Goal: Task Accomplishment & Management: Use online tool/utility

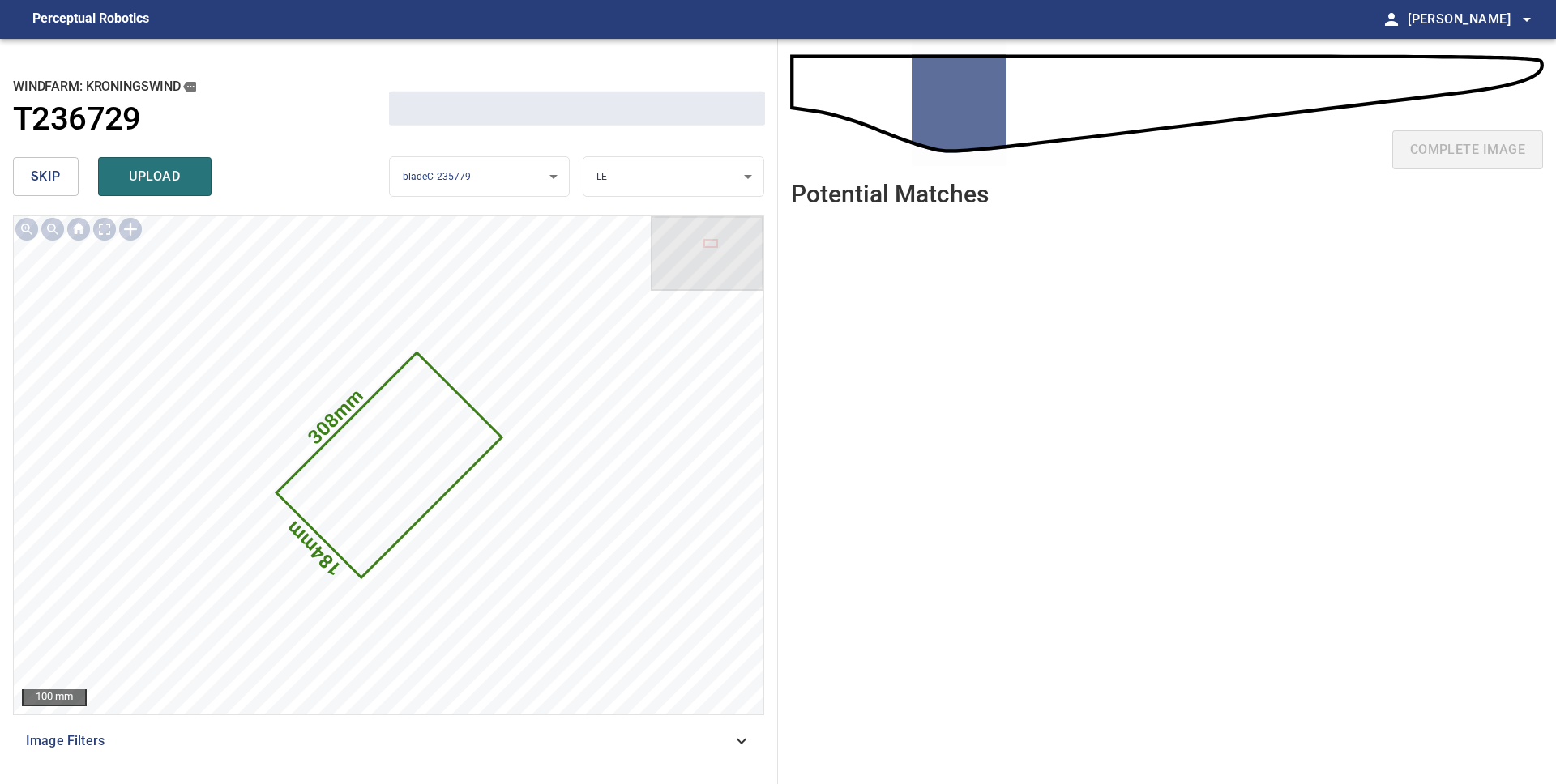
click at [53, 181] on span "skip" at bounding box center [46, 177] width 30 height 23
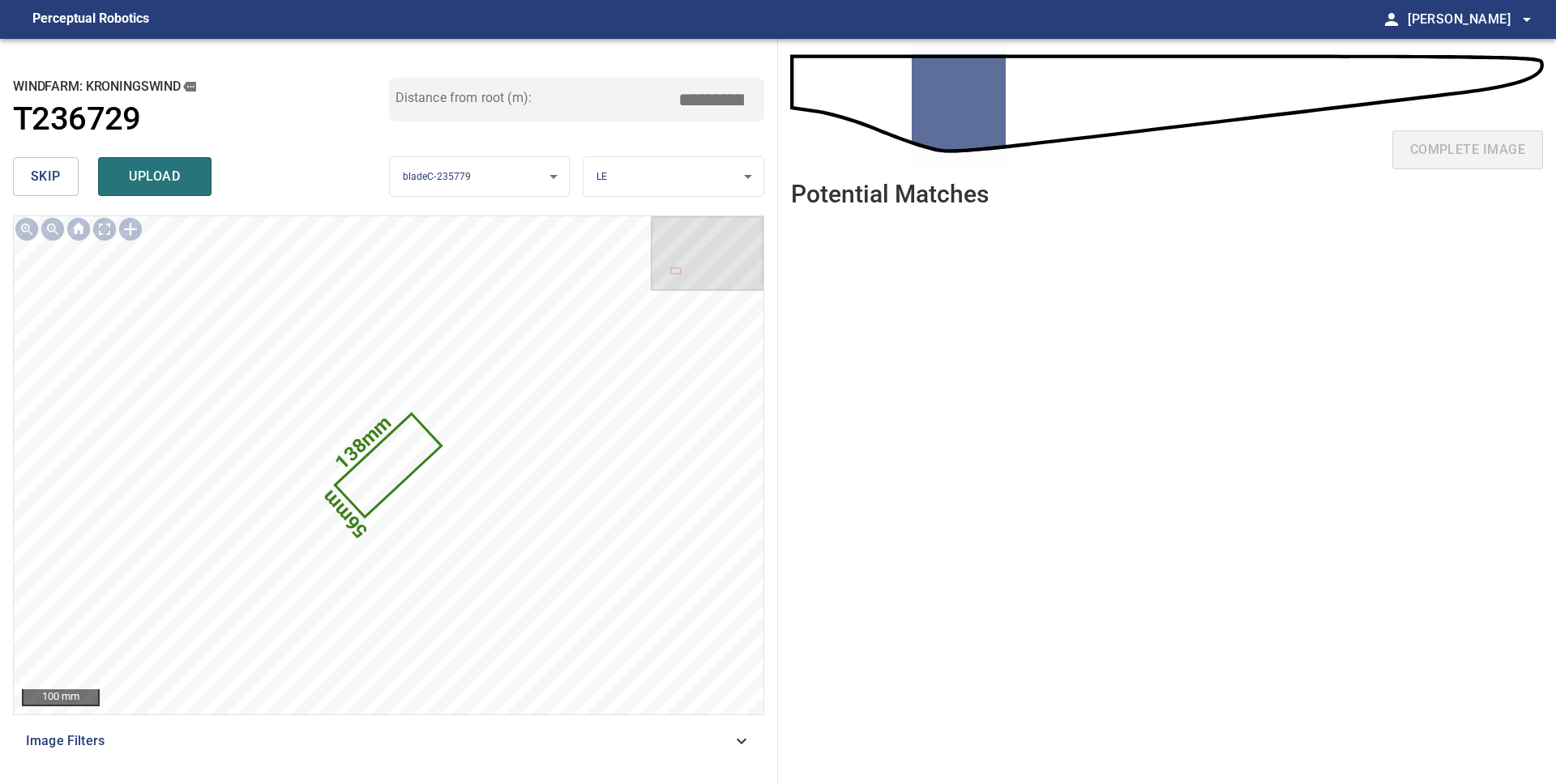
type input "*****"
click at [55, 185] on span "skip" at bounding box center [46, 177] width 30 height 23
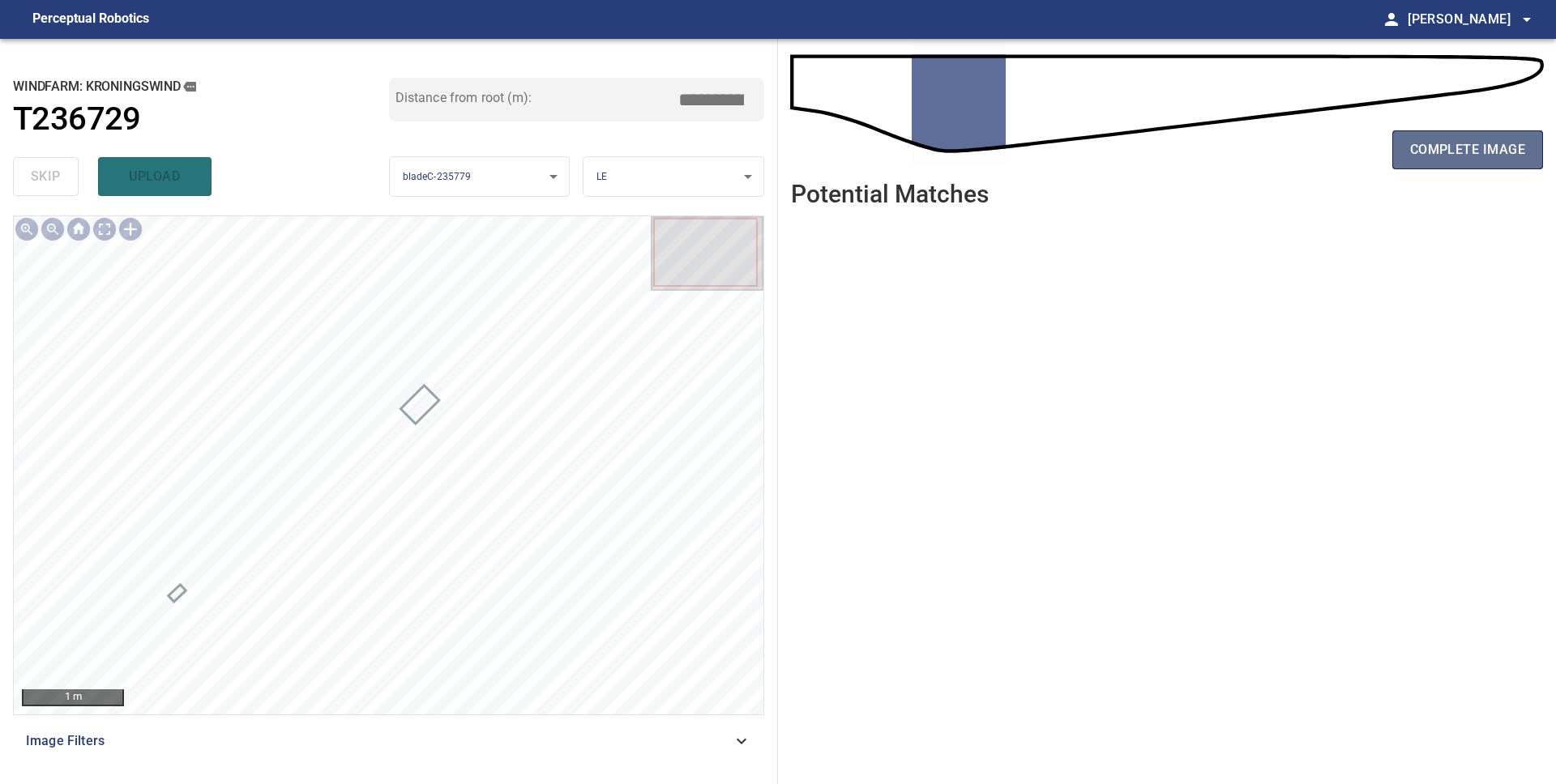
click at [1454, 161] on button "complete image" at bounding box center [1467, 149] width 150 height 39
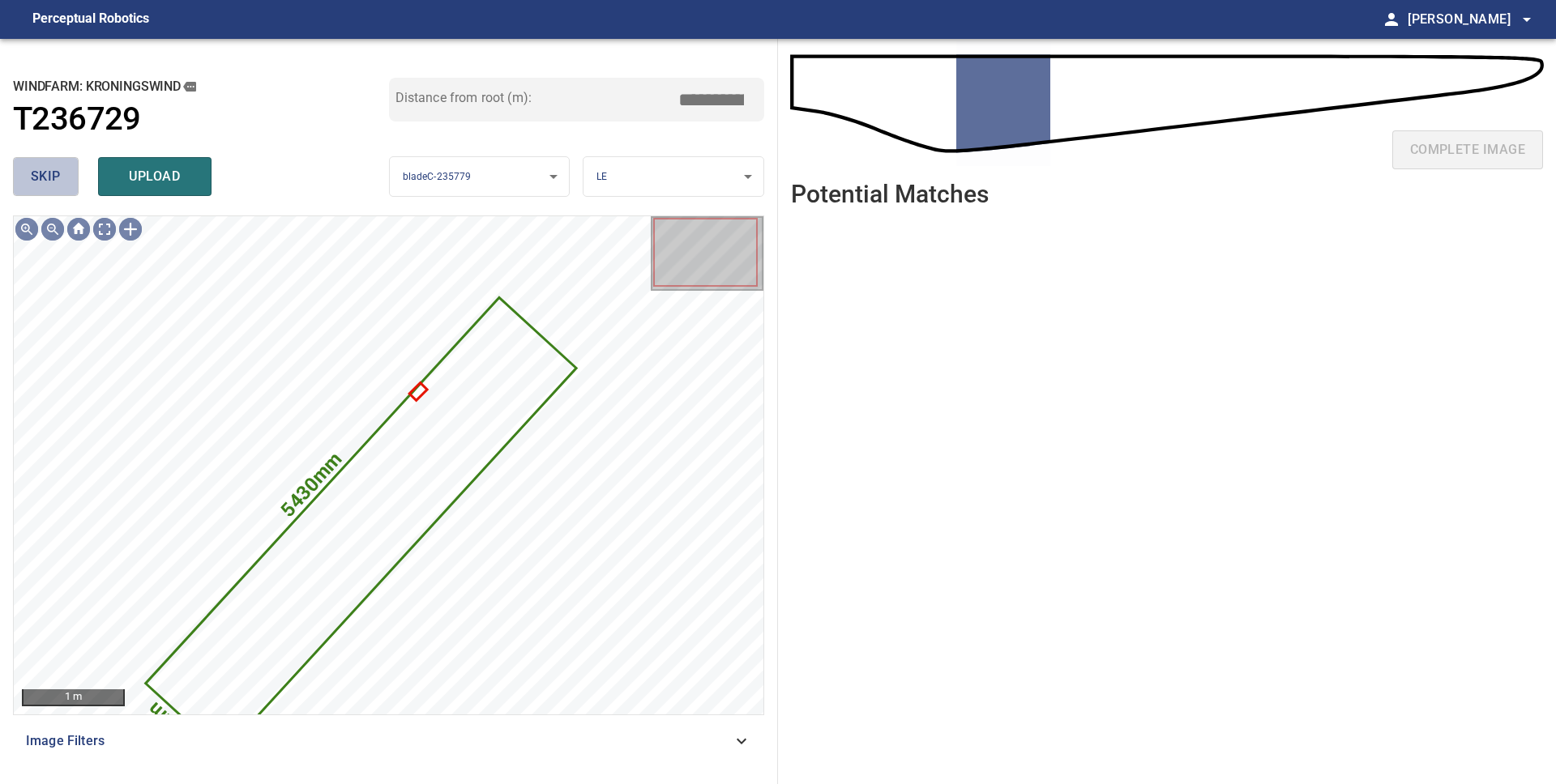
click at [32, 171] on span "skip" at bounding box center [46, 177] width 30 height 23
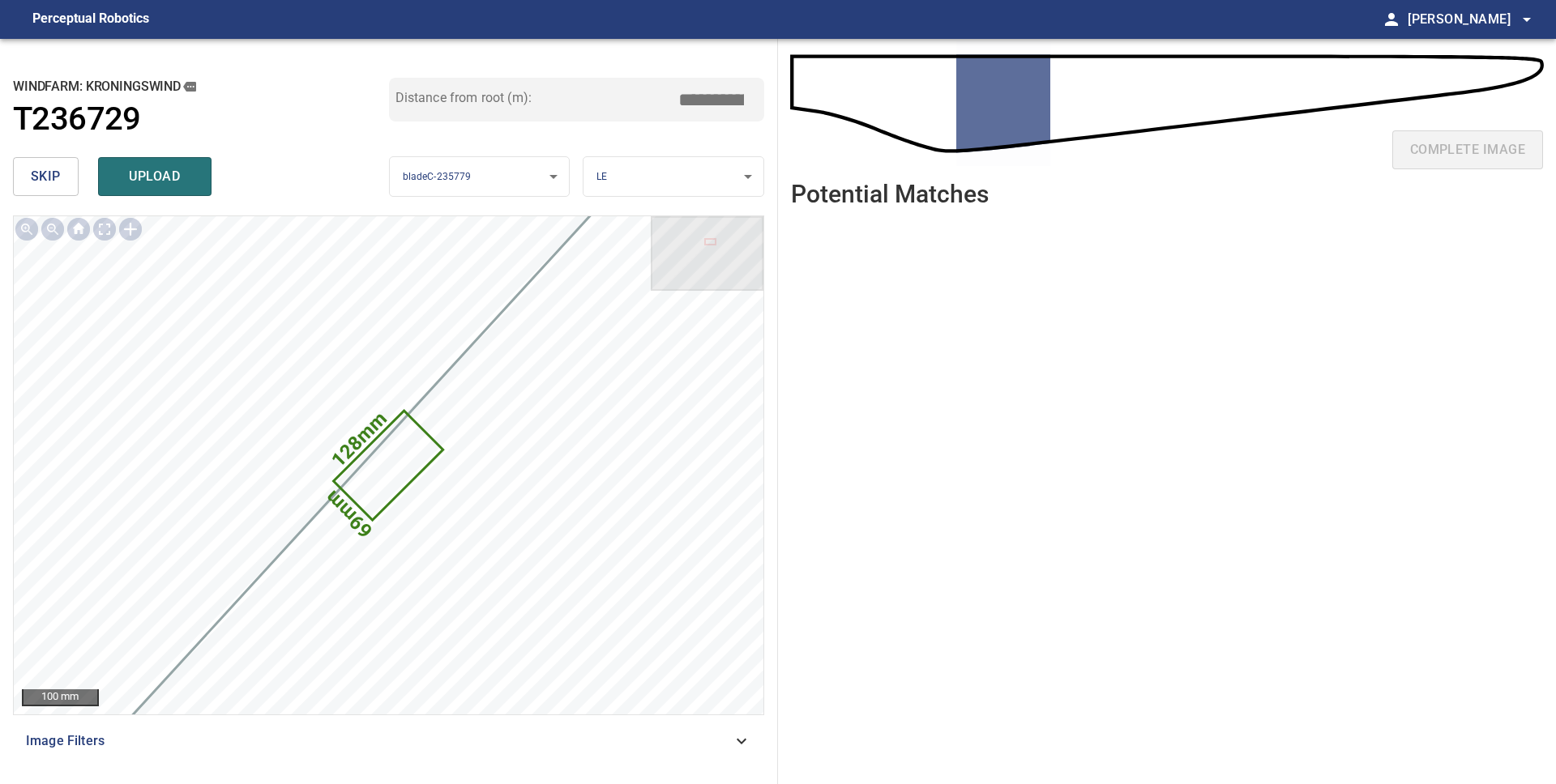
click at [40, 178] on span "skip" at bounding box center [46, 177] width 30 height 23
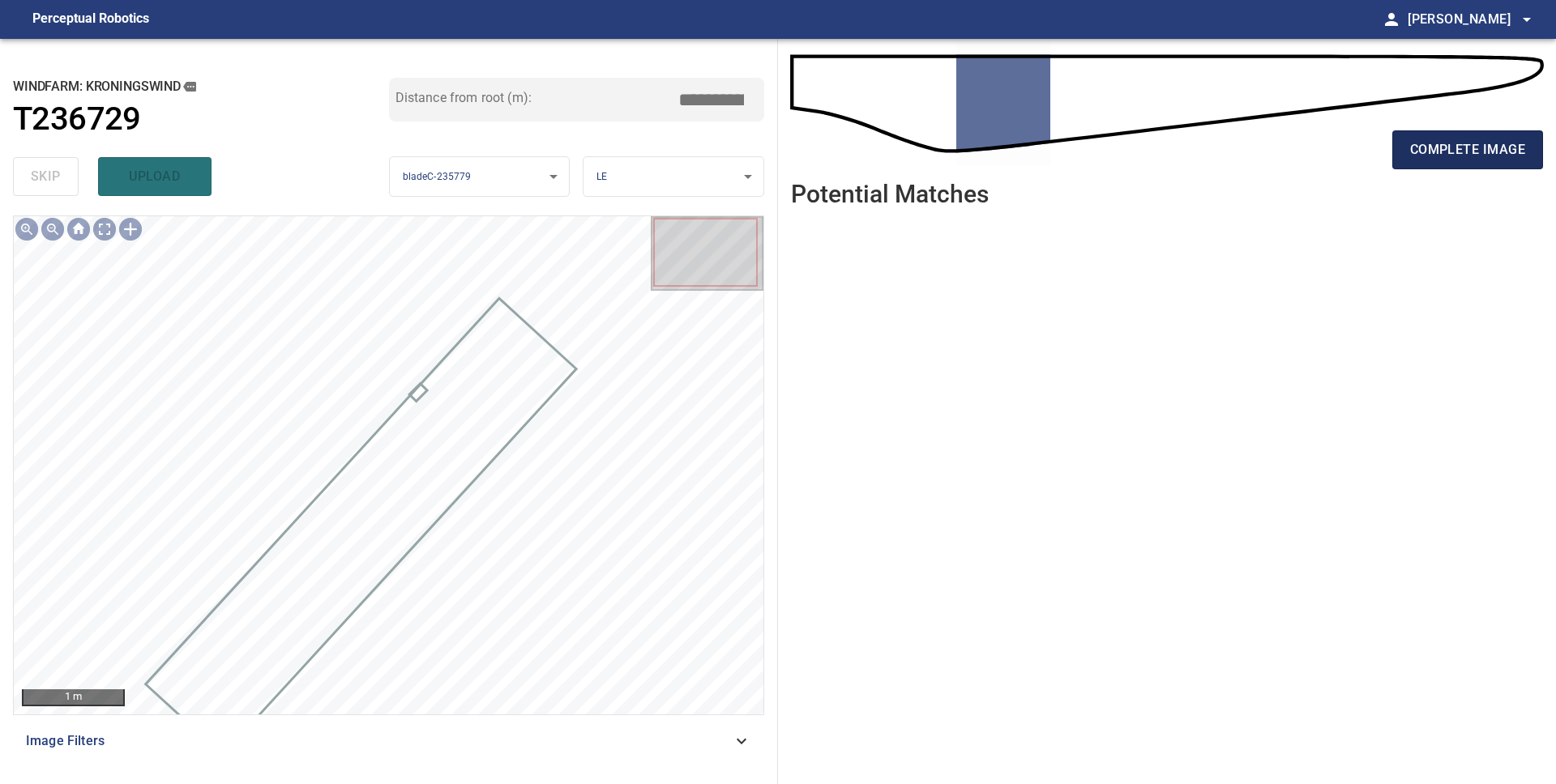
click at [1484, 142] on span "complete image" at bounding box center [1467, 150] width 115 height 23
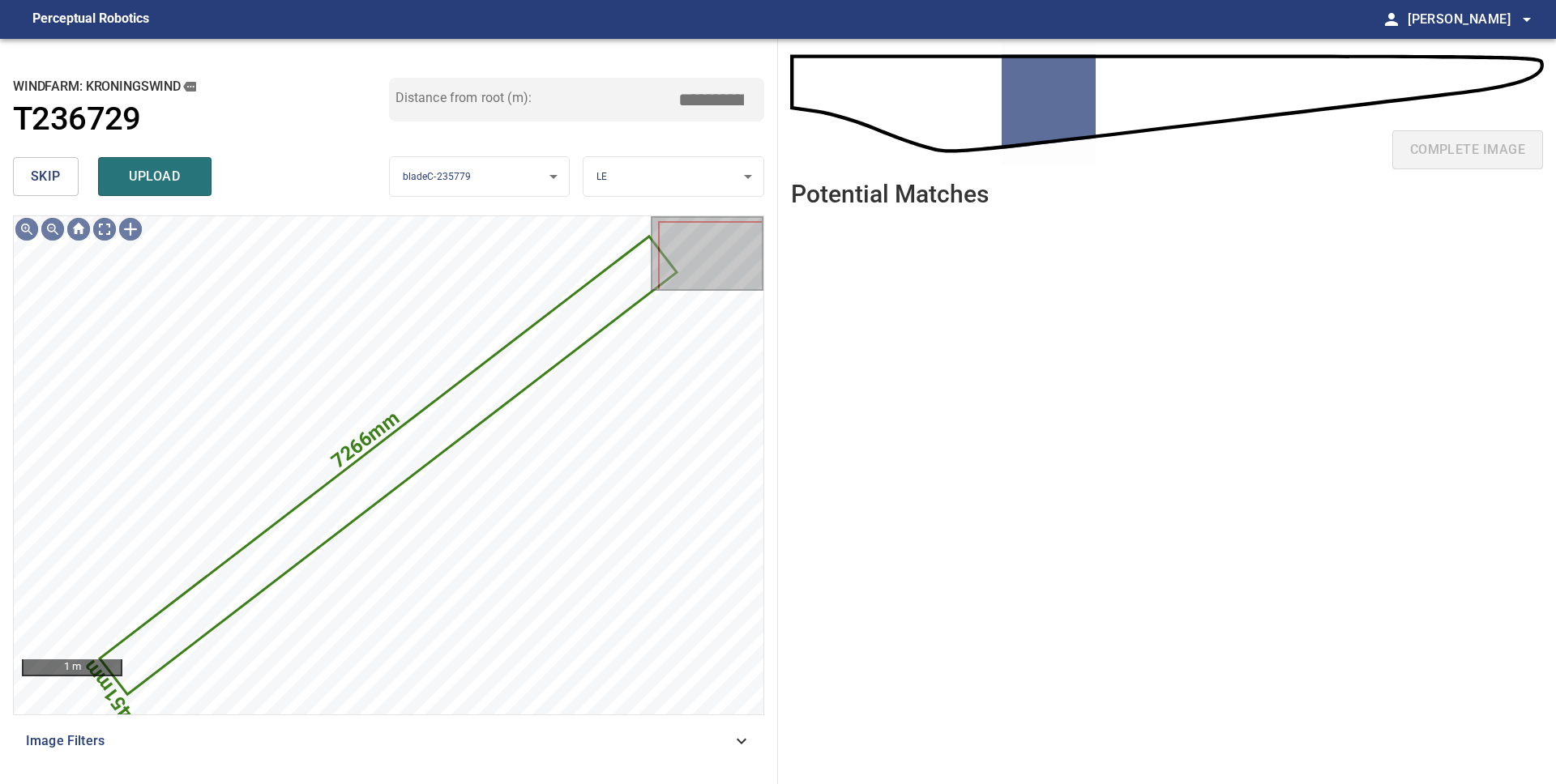
click at [57, 173] on span "skip" at bounding box center [46, 177] width 30 height 23
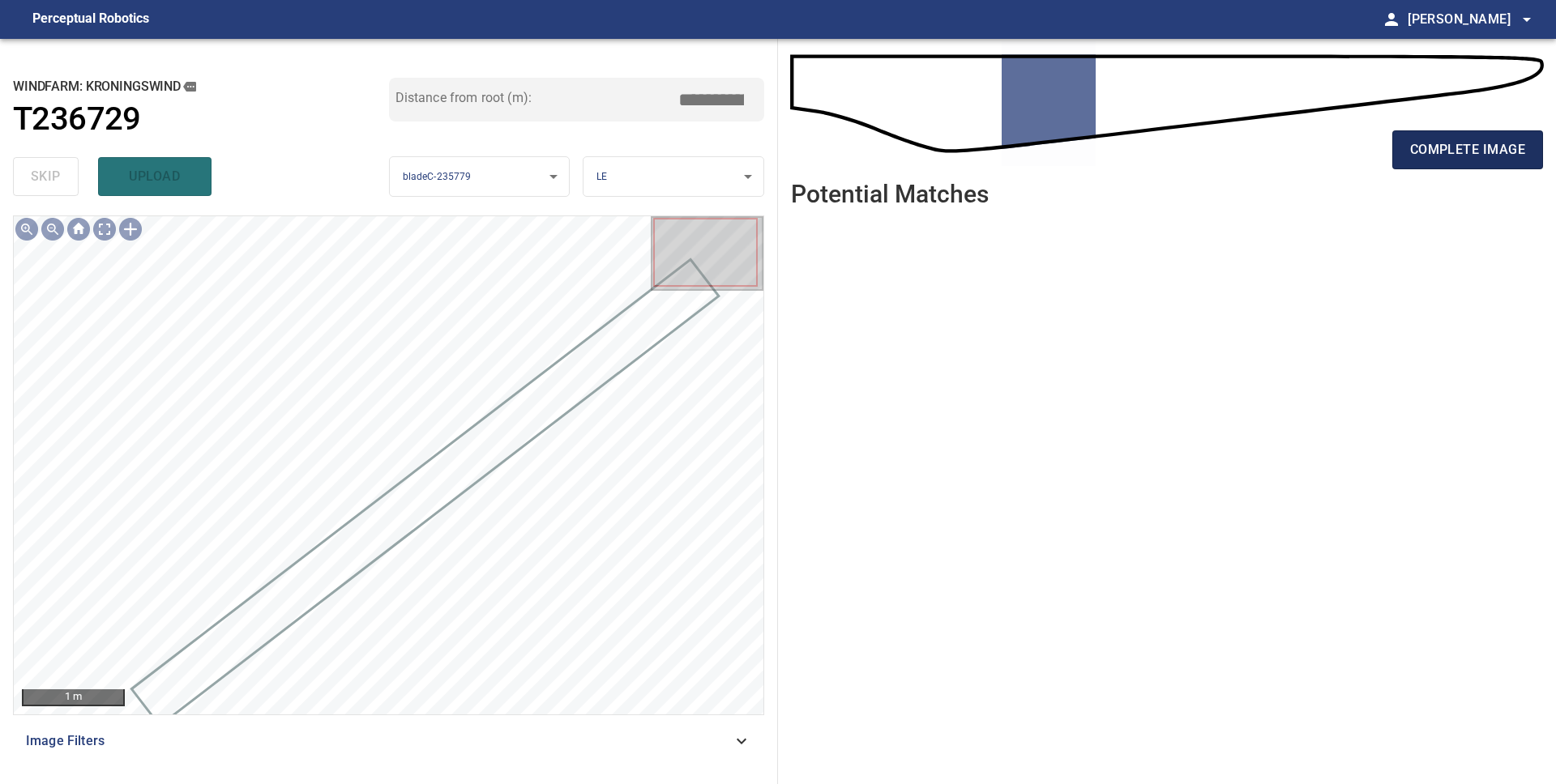
click at [1435, 151] on span "complete image" at bounding box center [1467, 150] width 115 height 23
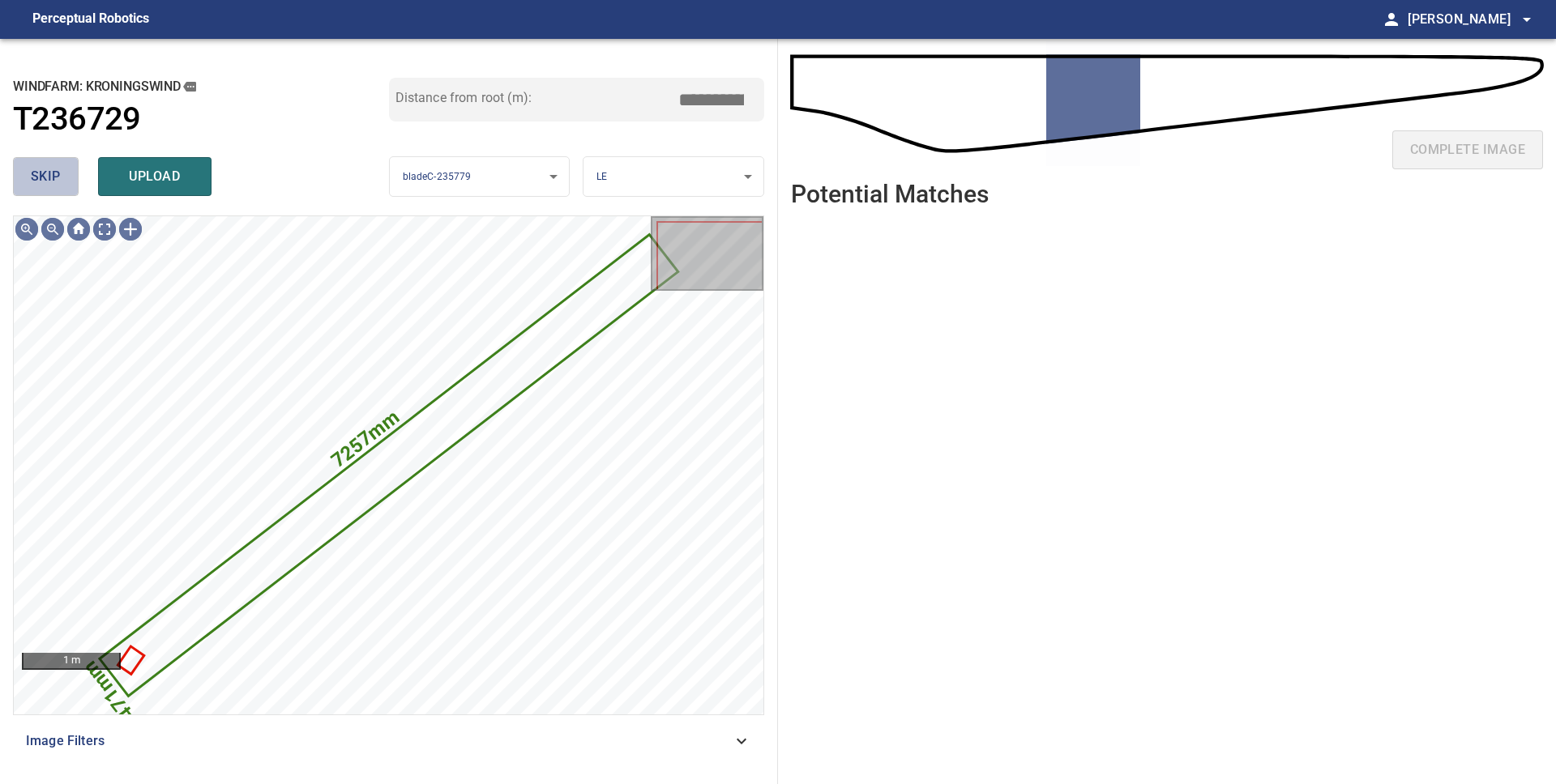
click at [58, 180] on span "skip" at bounding box center [46, 177] width 30 height 23
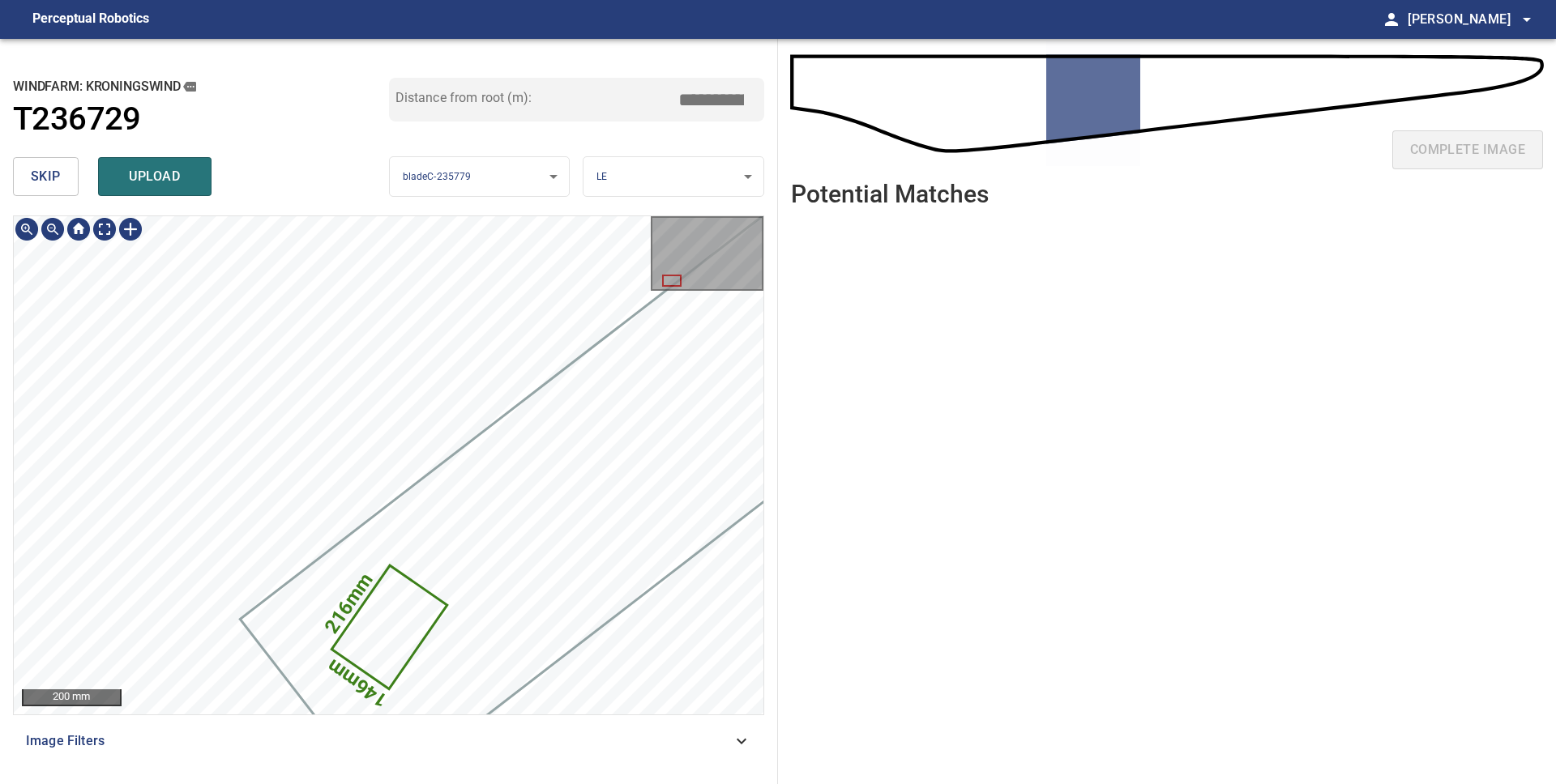
click at [59, 177] on span "skip" at bounding box center [46, 177] width 30 height 23
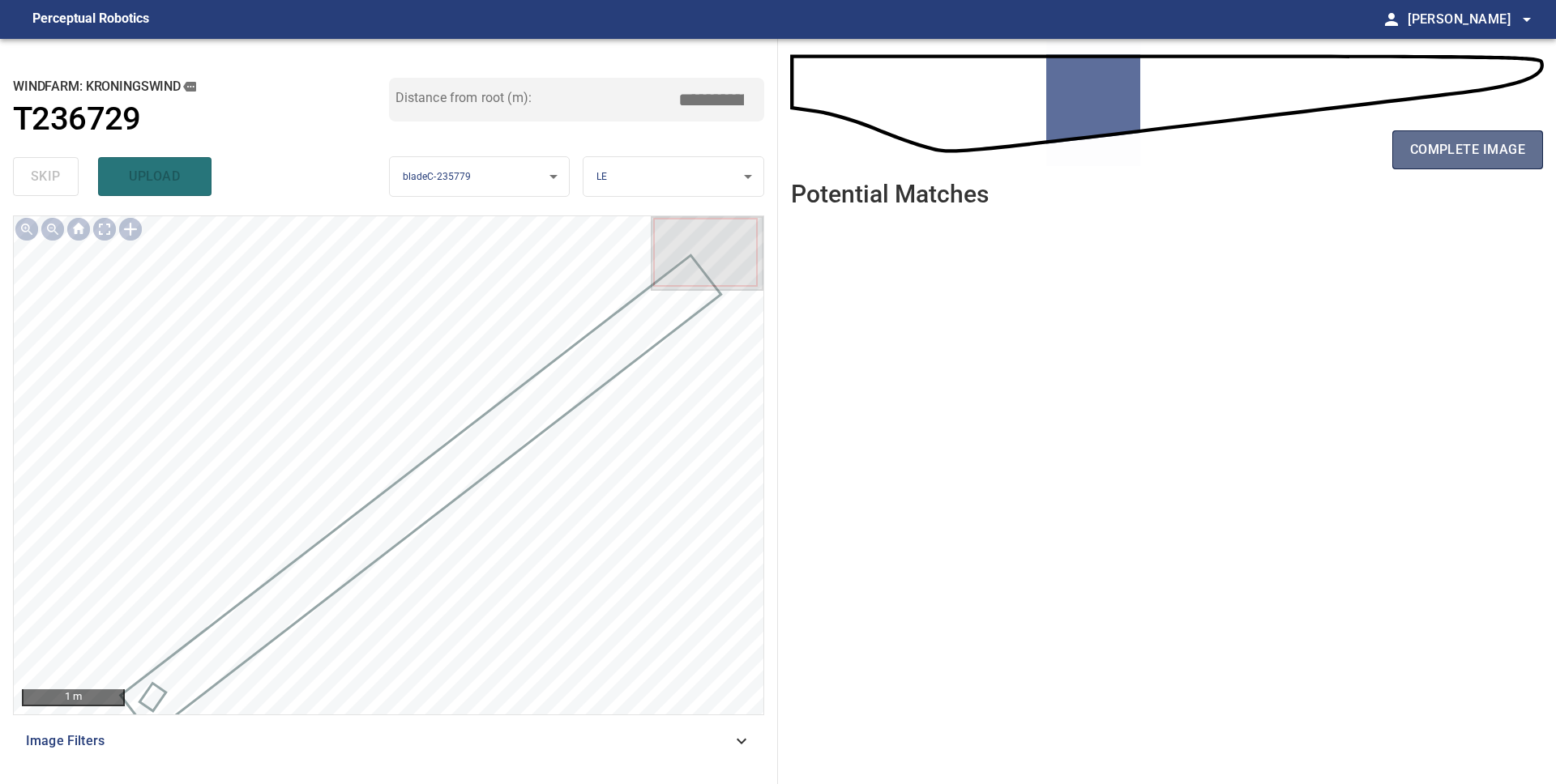
click at [1504, 145] on span "complete image" at bounding box center [1467, 150] width 115 height 23
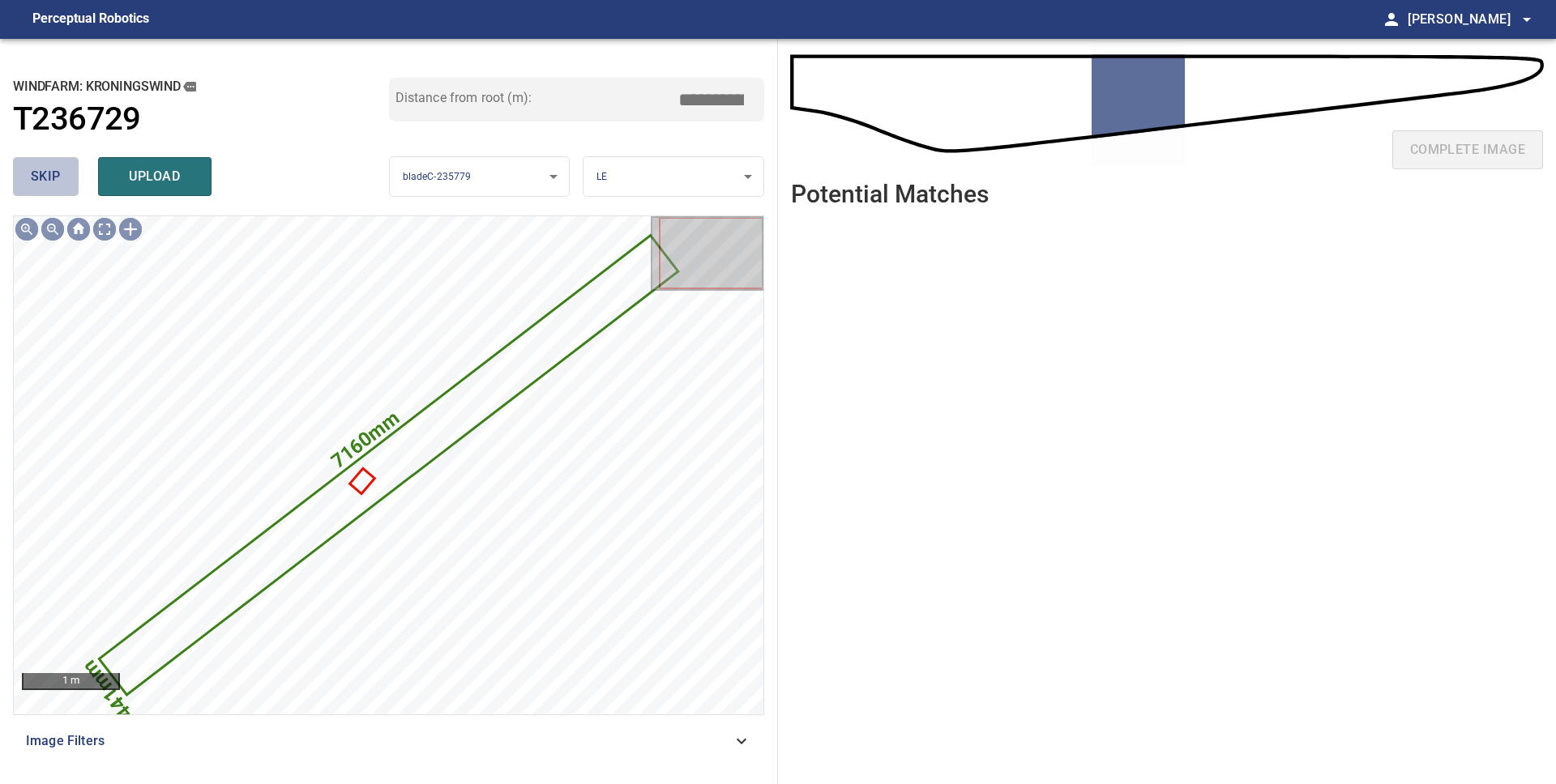
click at [36, 177] on span "skip" at bounding box center [46, 177] width 30 height 23
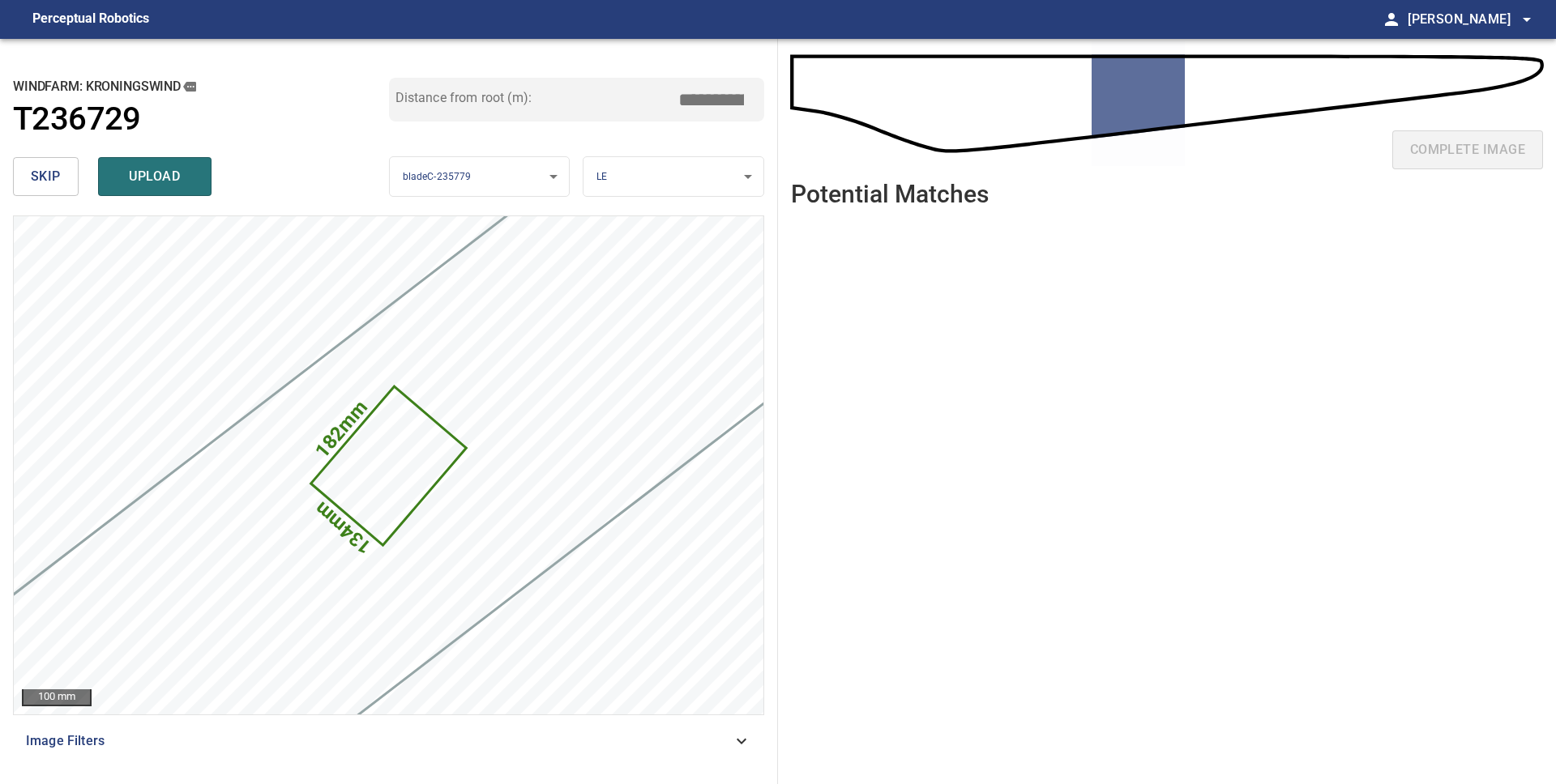
click at [45, 178] on span "skip" at bounding box center [46, 177] width 30 height 23
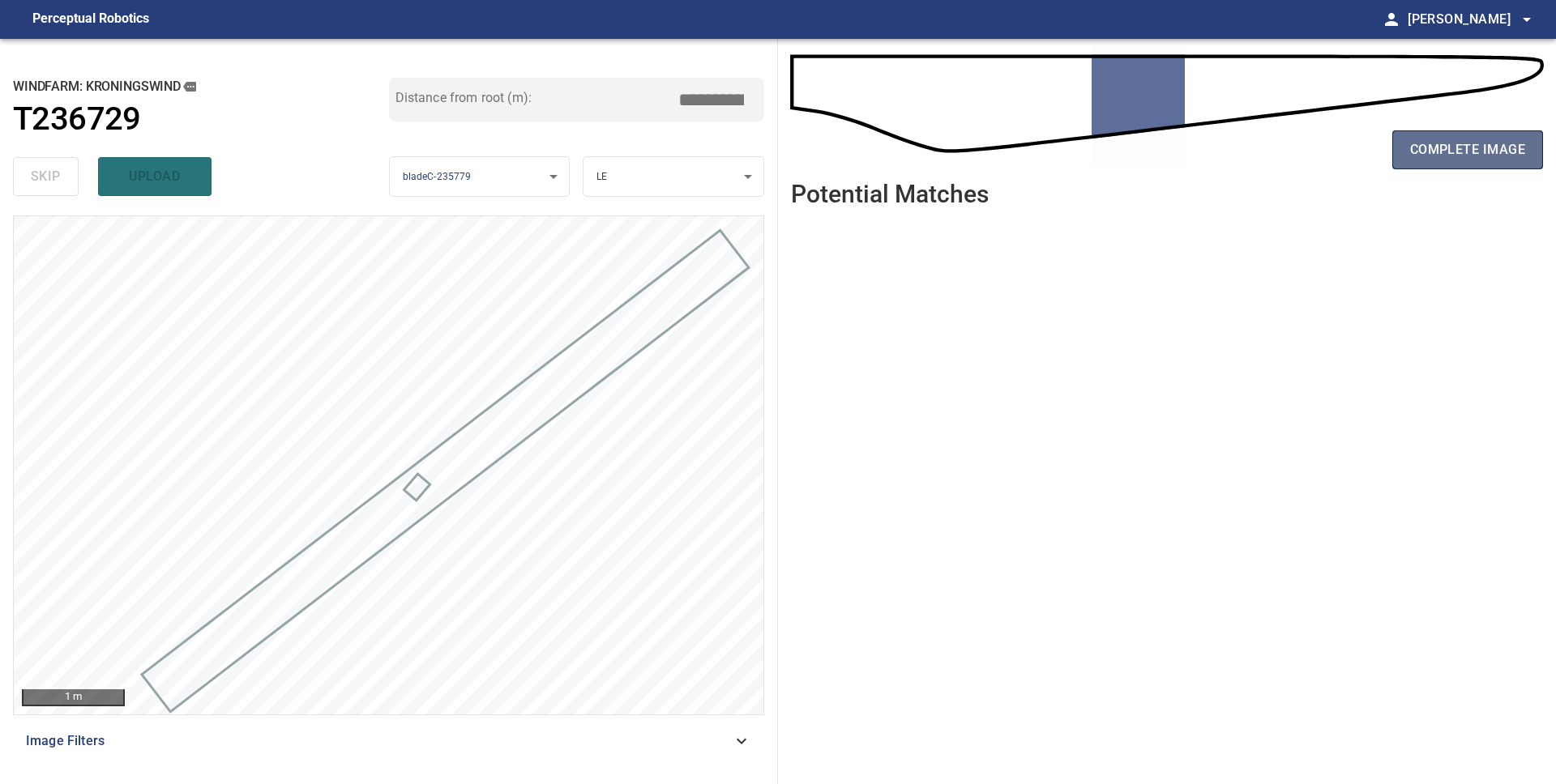
click at [1465, 150] on span "complete image" at bounding box center [1467, 150] width 115 height 23
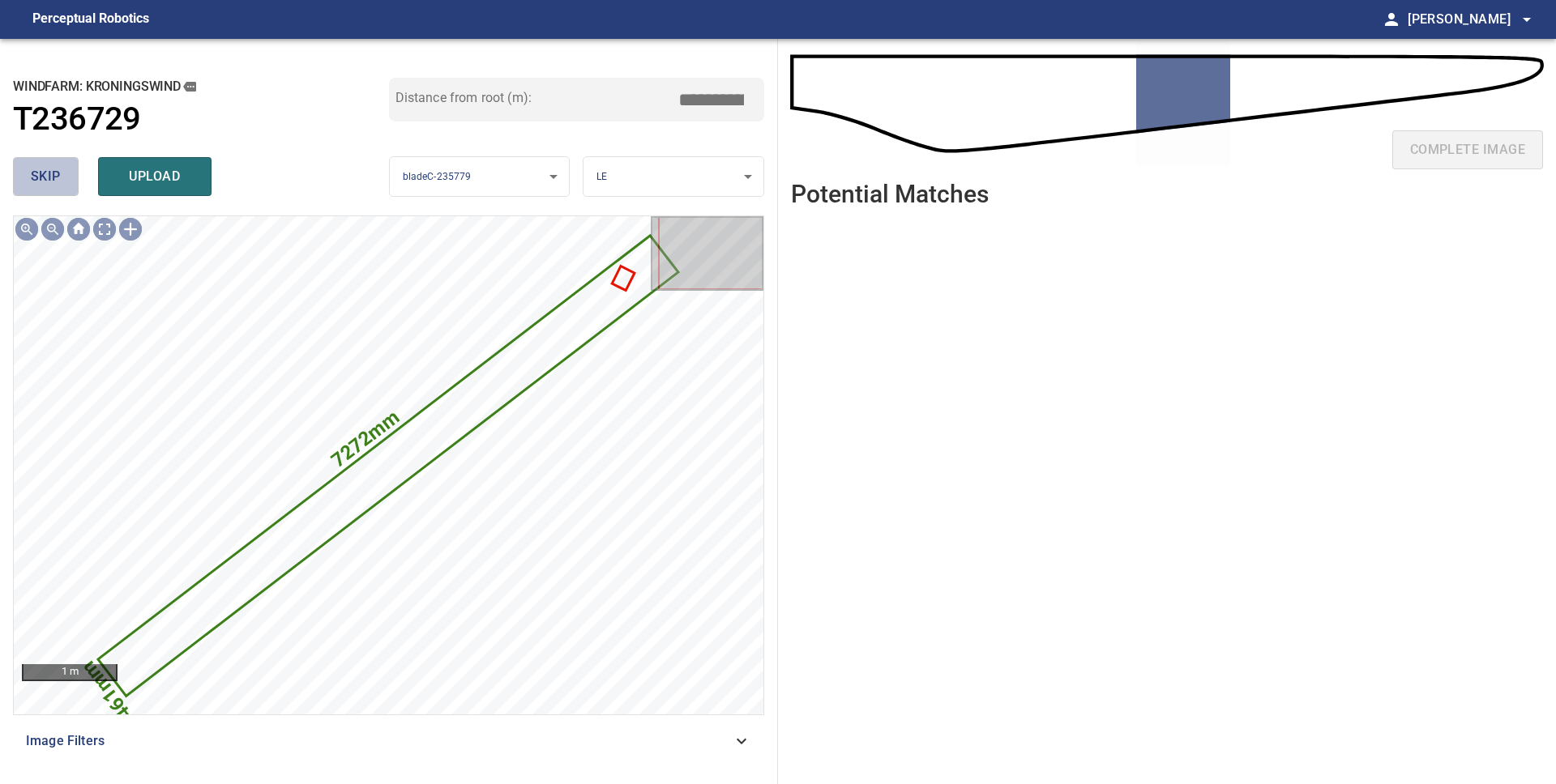
click at [39, 171] on span "skip" at bounding box center [46, 177] width 30 height 23
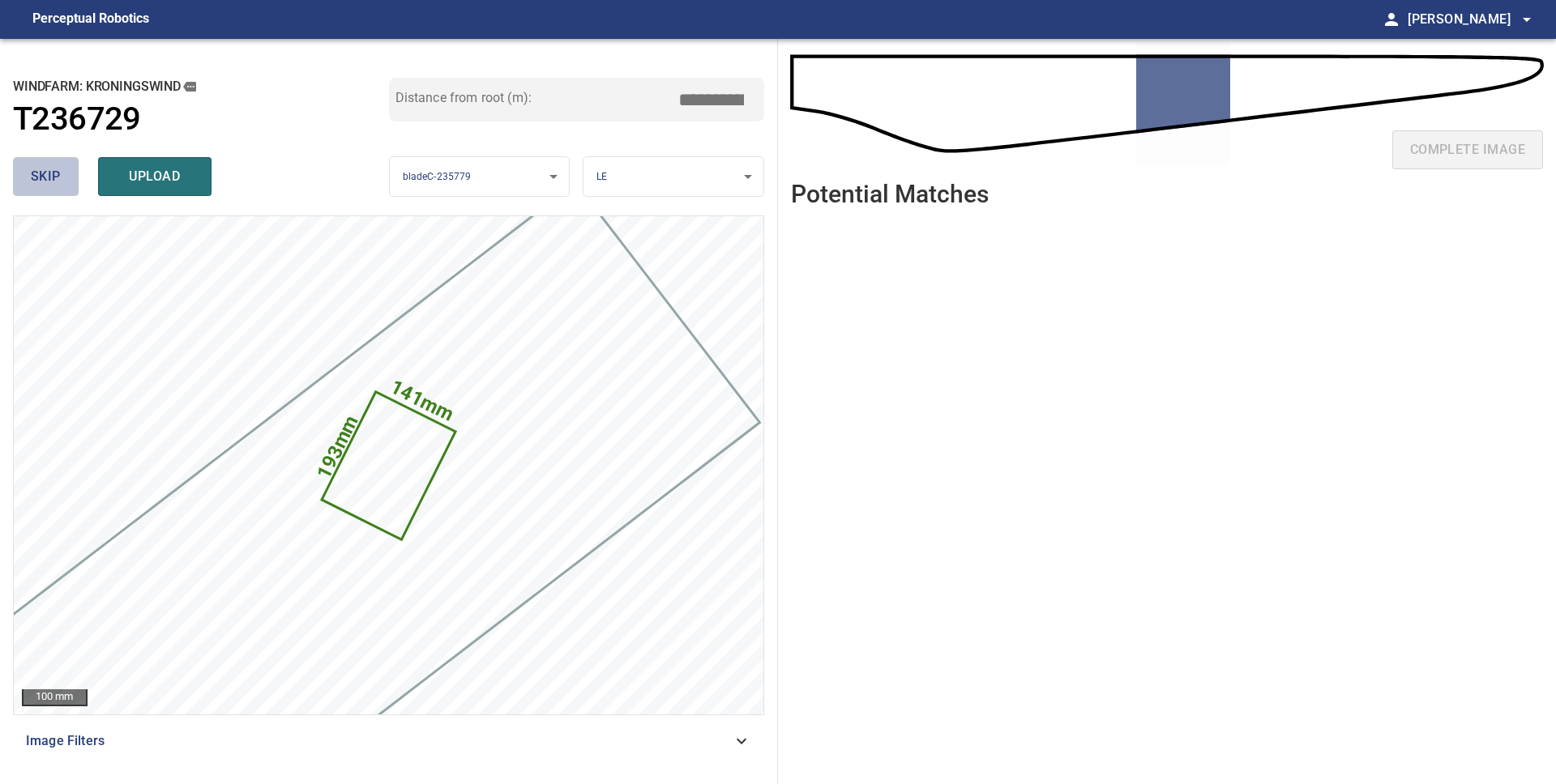
click at [40, 171] on span "skip" at bounding box center [46, 177] width 30 height 23
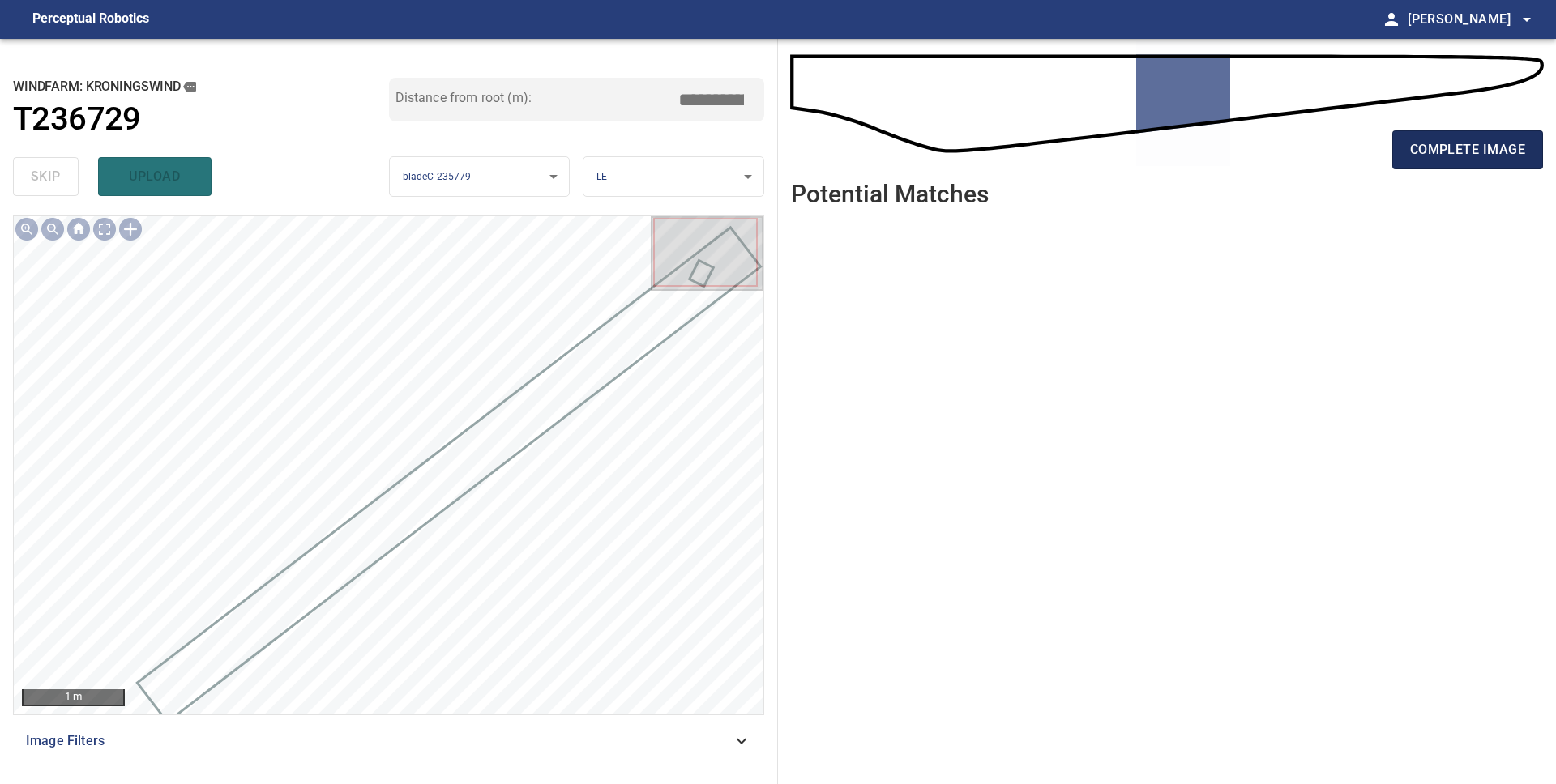
click at [1445, 160] on span "complete image" at bounding box center [1467, 150] width 115 height 23
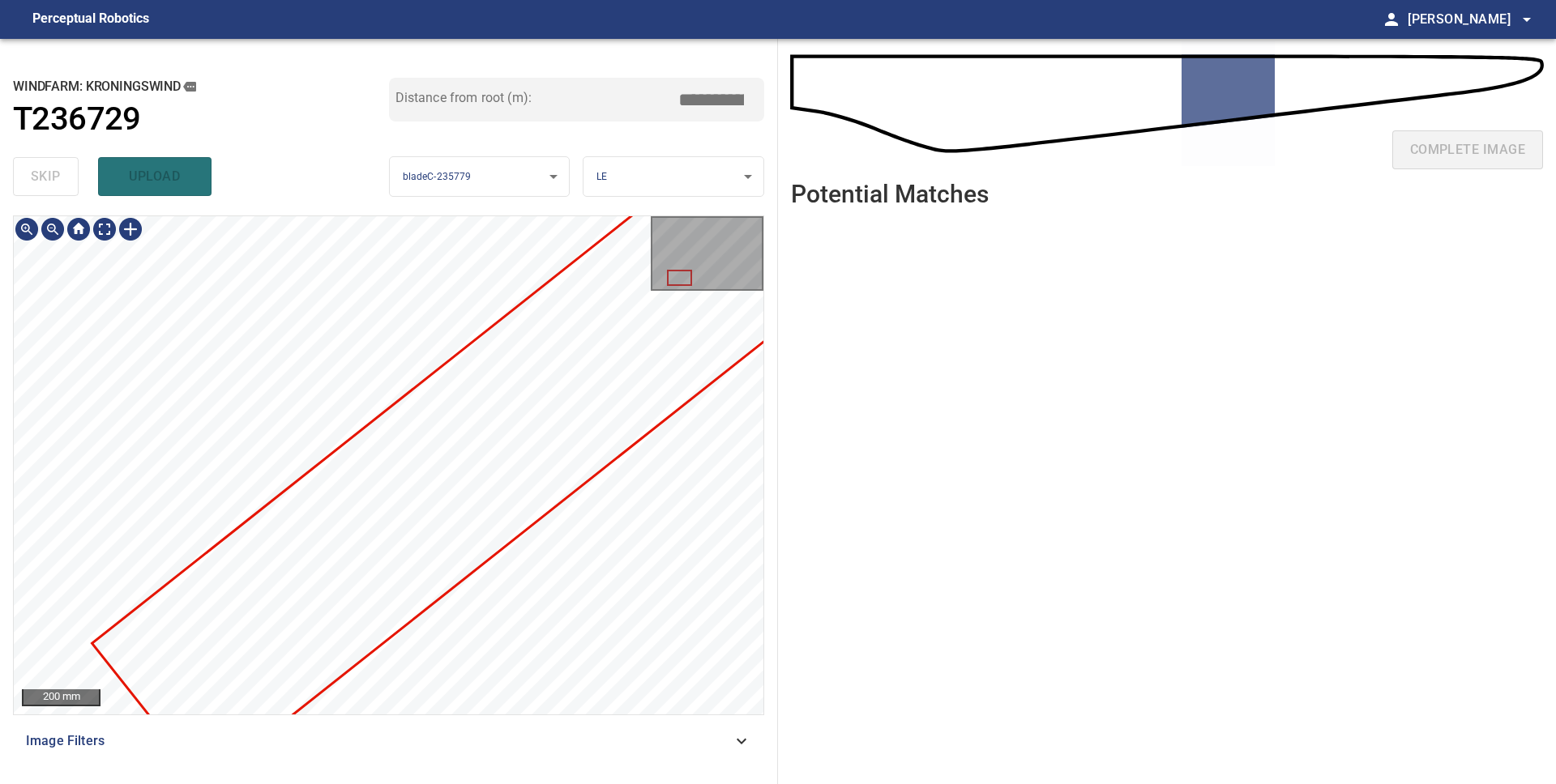
click at [793, 343] on div "**********" at bounding box center [778, 411] width 1556 height 745
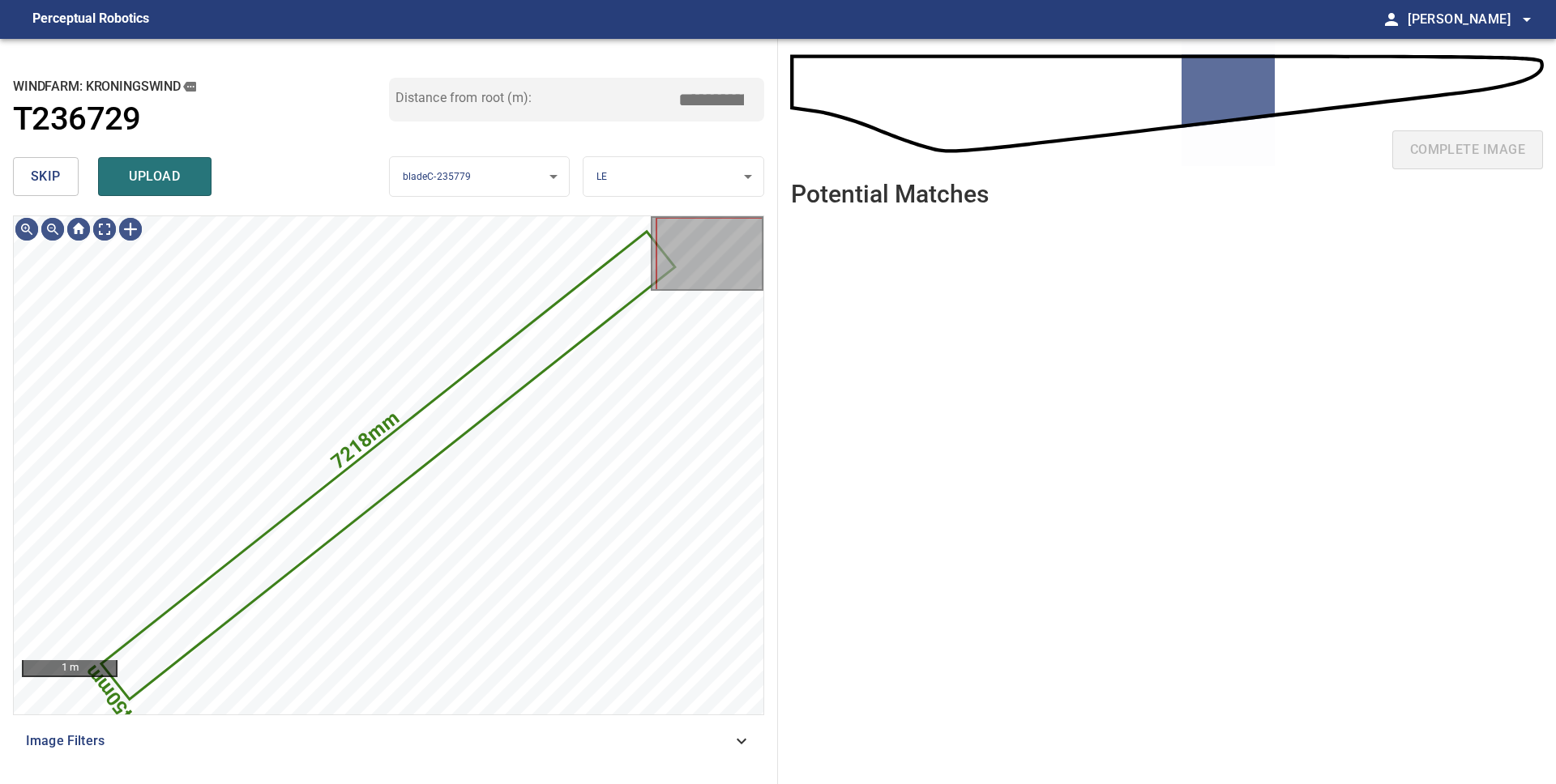
click at [51, 156] on div "skip upload" at bounding box center [201, 176] width 376 height 52
click at [49, 166] on span "skip" at bounding box center [46, 177] width 30 height 23
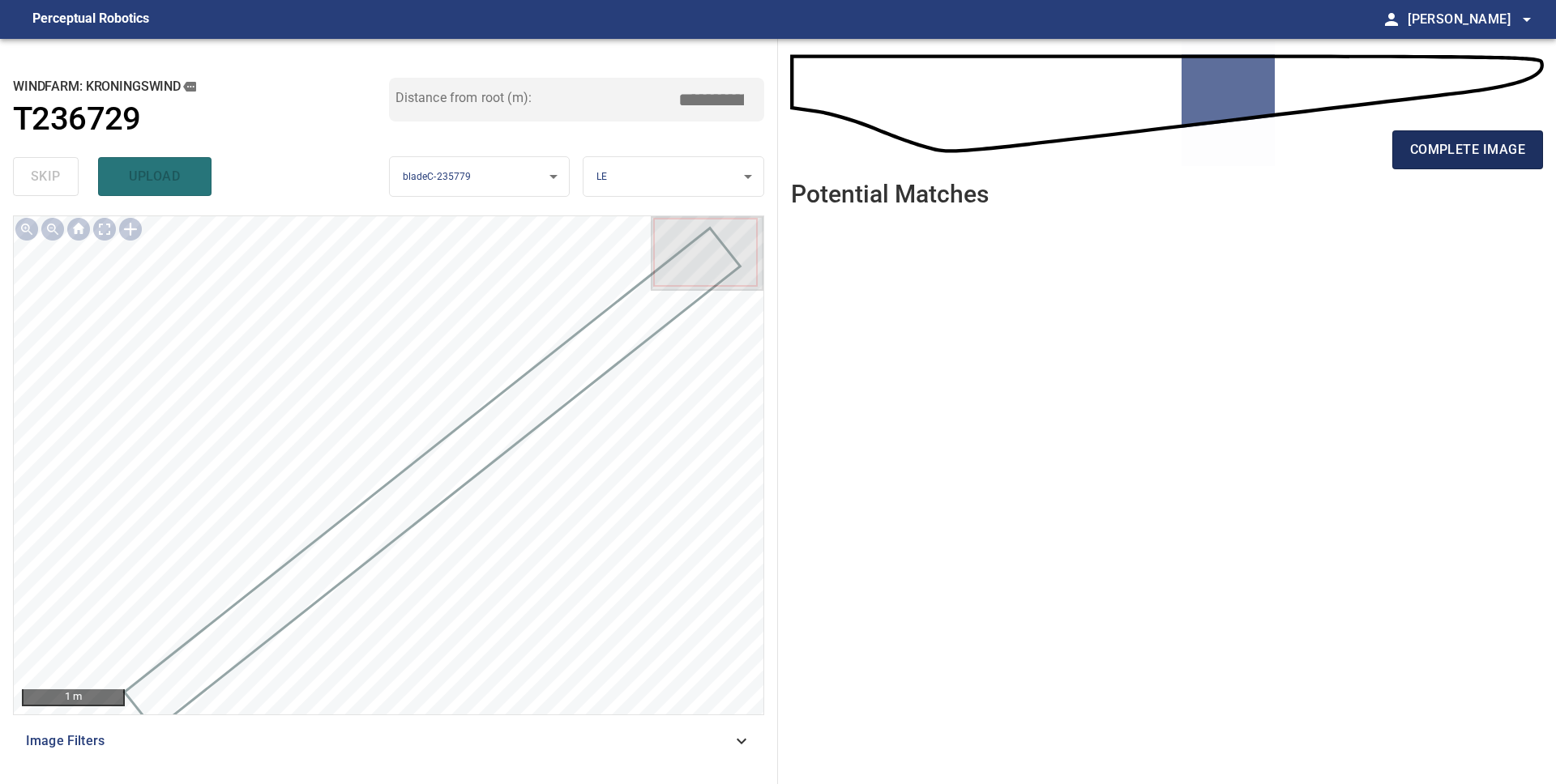
click at [1435, 159] on span "complete image" at bounding box center [1467, 150] width 115 height 23
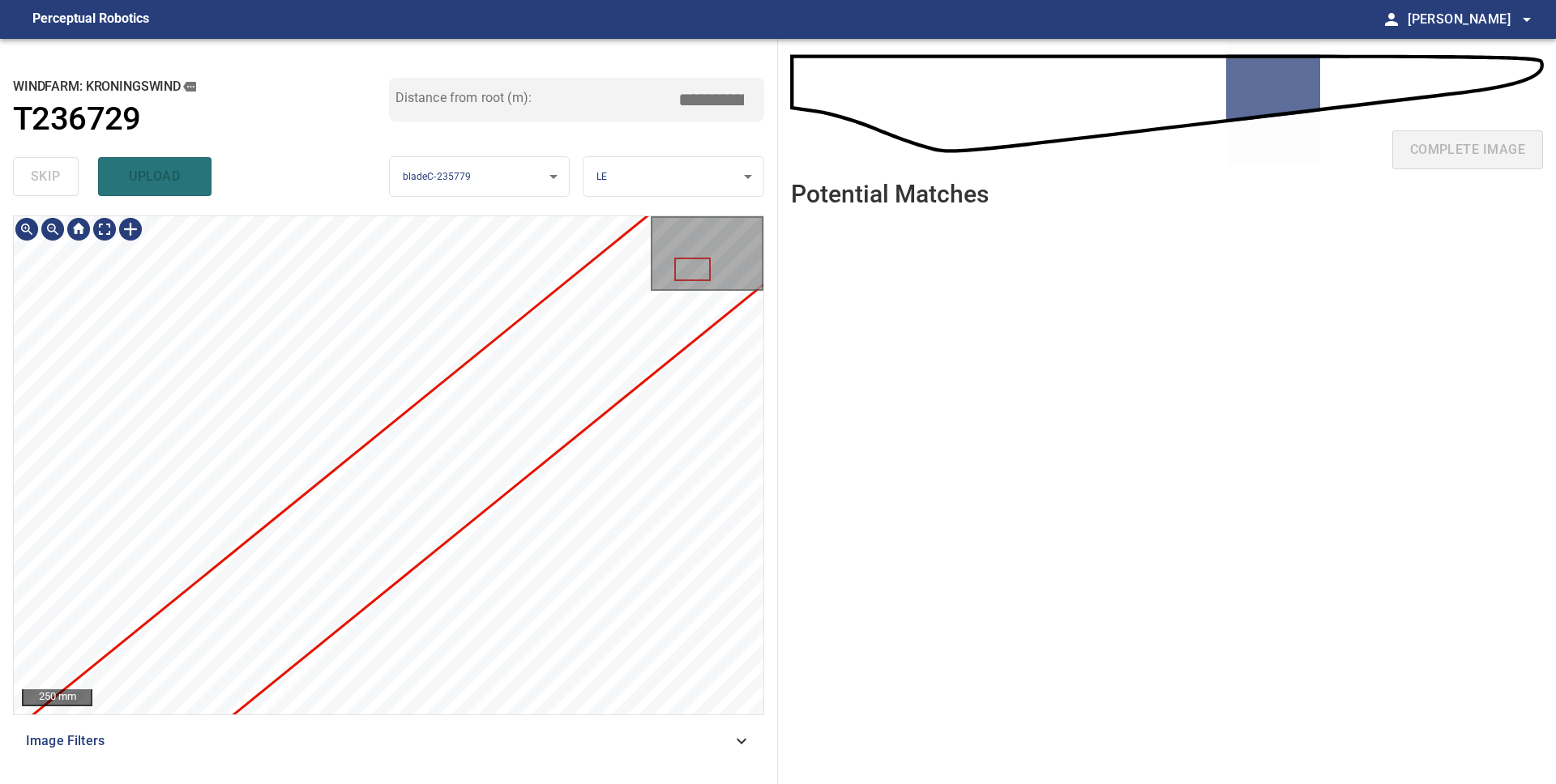
click at [306, 715] on div "250 mm Image Filters" at bounding box center [389, 493] width 751 height 555
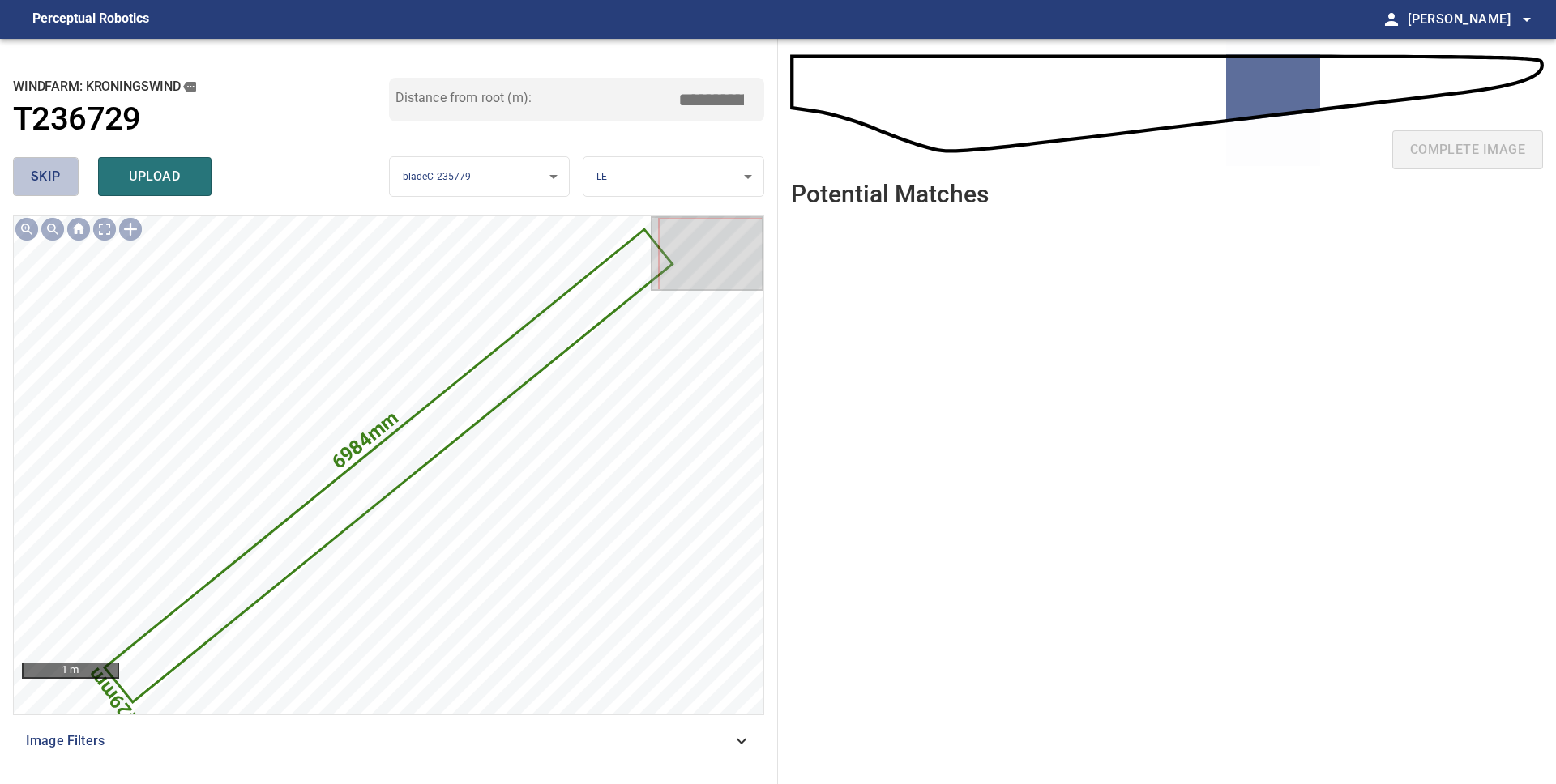
click at [59, 182] on span "skip" at bounding box center [46, 177] width 30 height 23
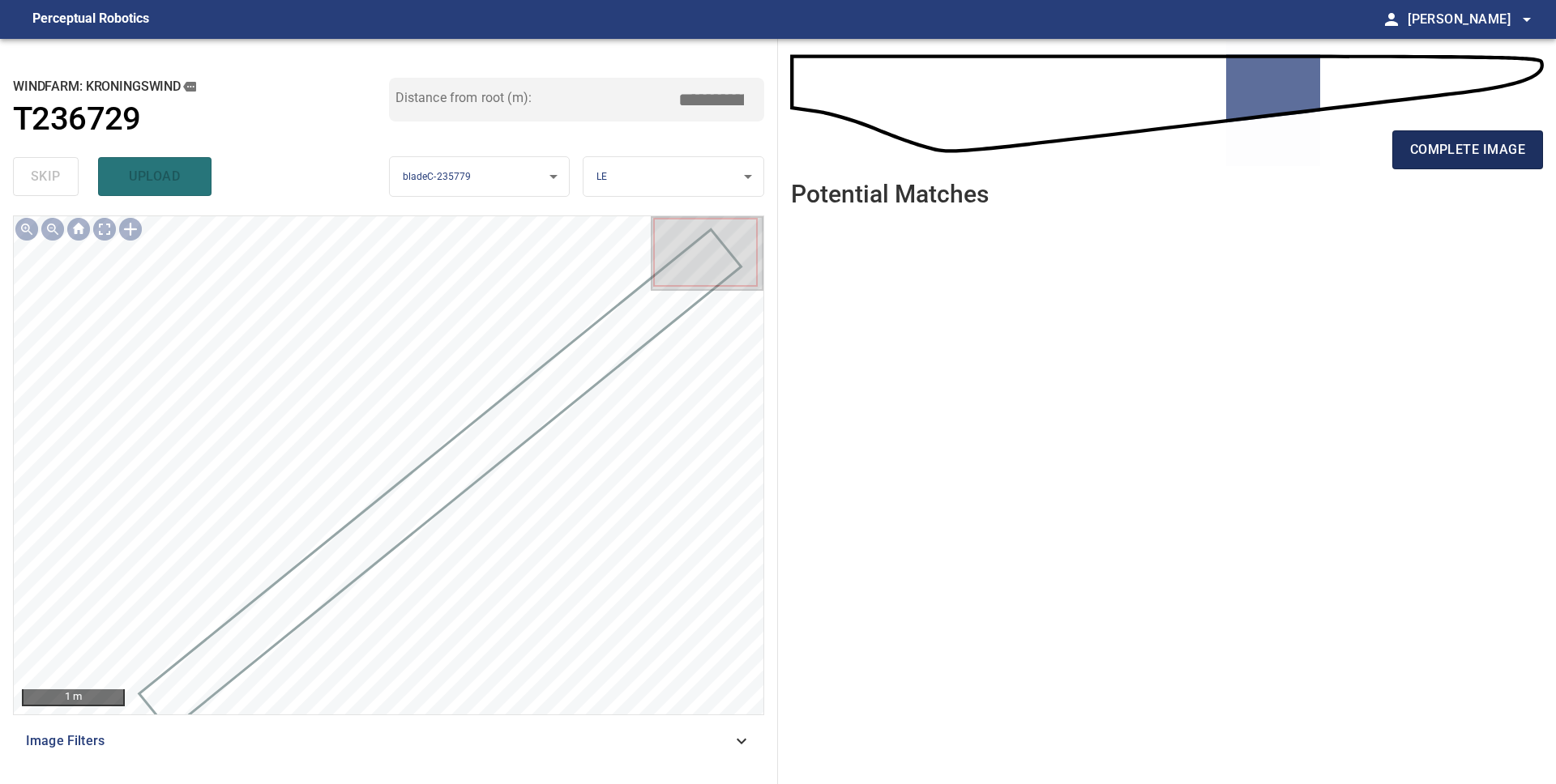
click at [1415, 167] on button "complete image" at bounding box center [1467, 149] width 150 height 39
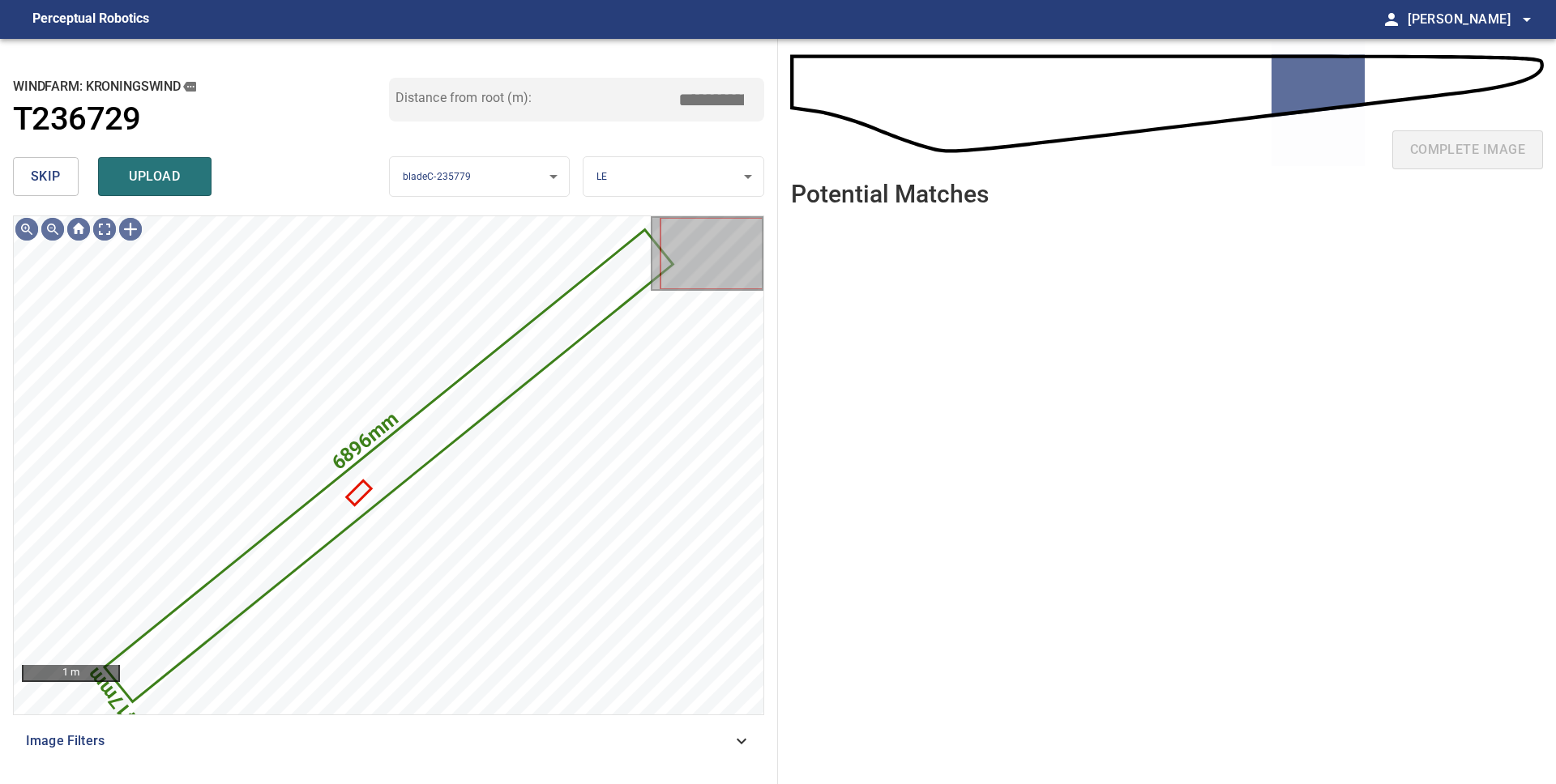
click at [48, 181] on span "skip" at bounding box center [46, 177] width 30 height 23
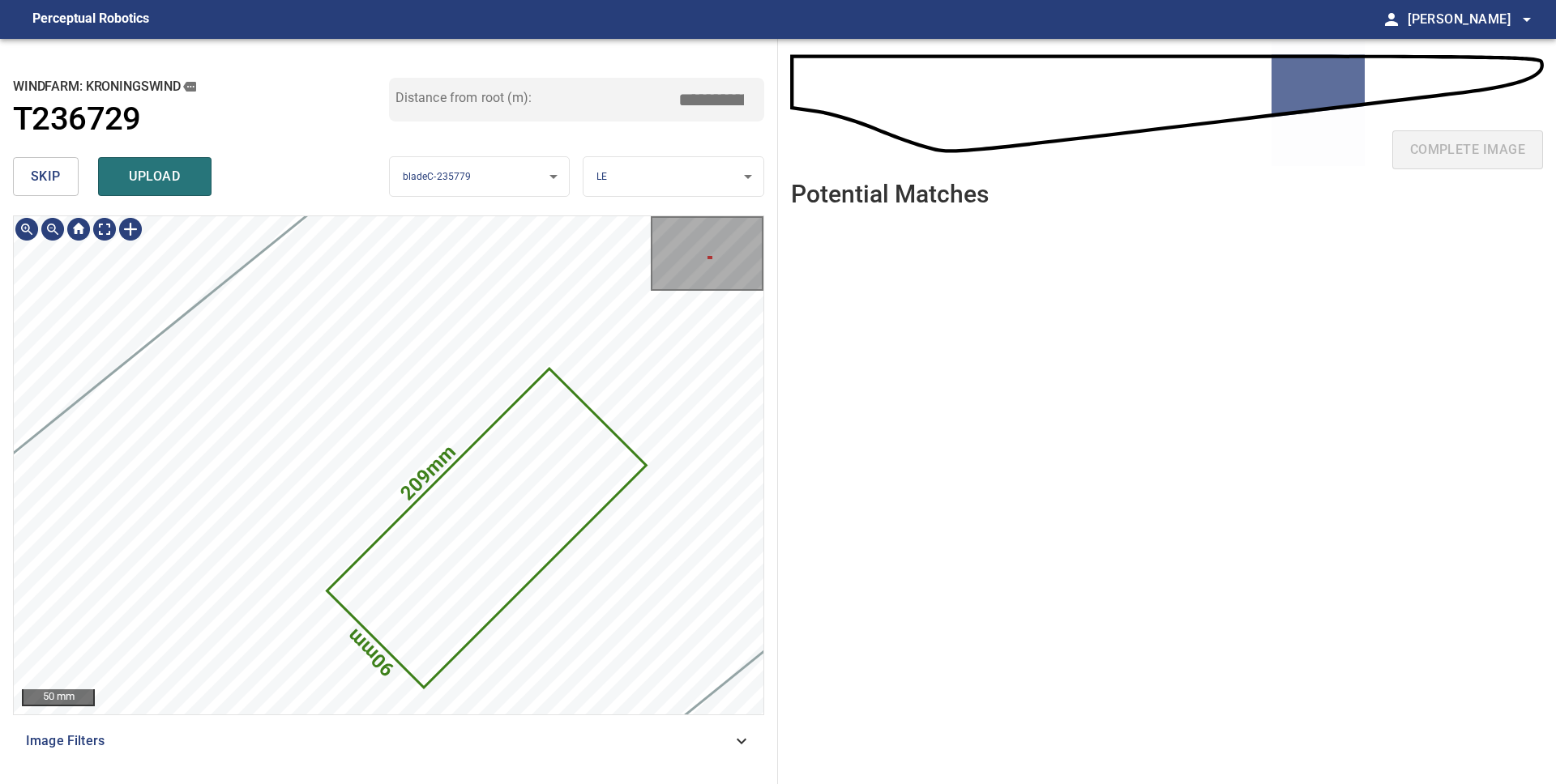
click at [19, 163] on button "skip" at bounding box center [46, 177] width 66 height 39
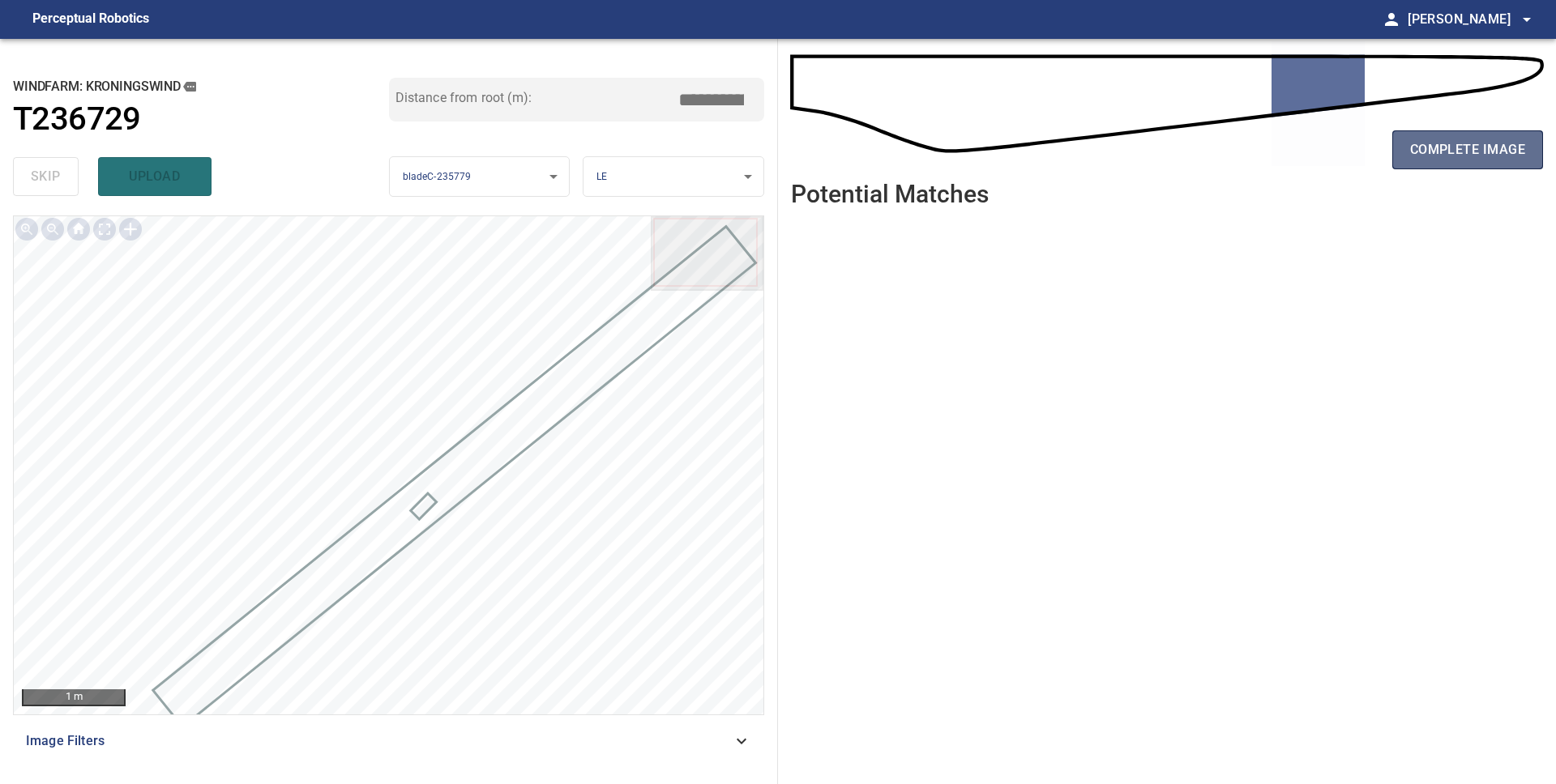
click at [1424, 152] on span "complete image" at bounding box center [1467, 150] width 115 height 23
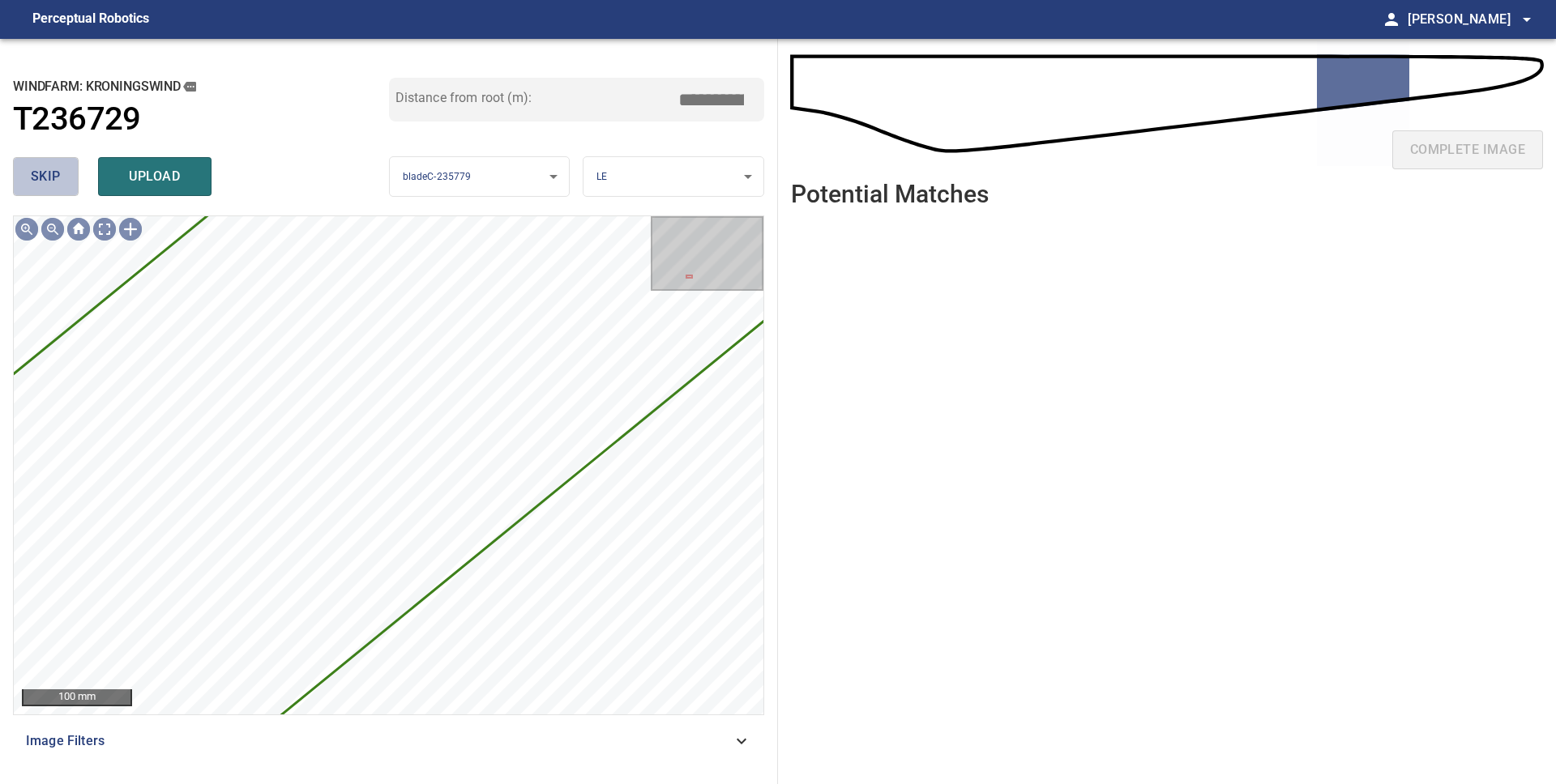
click at [40, 187] on span "skip" at bounding box center [46, 177] width 30 height 23
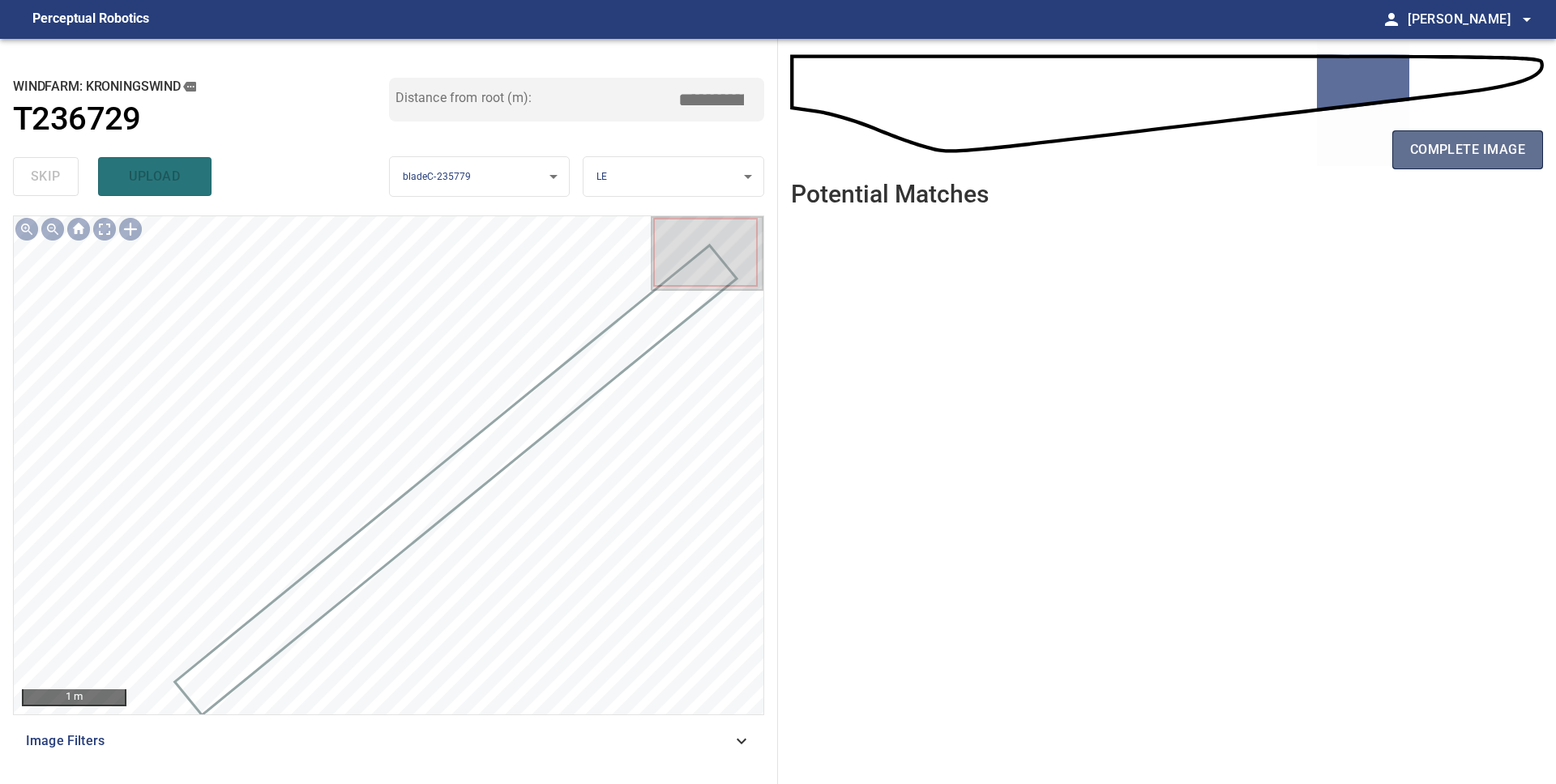
click at [1474, 160] on span "complete image" at bounding box center [1467, 150] width 115 height 23
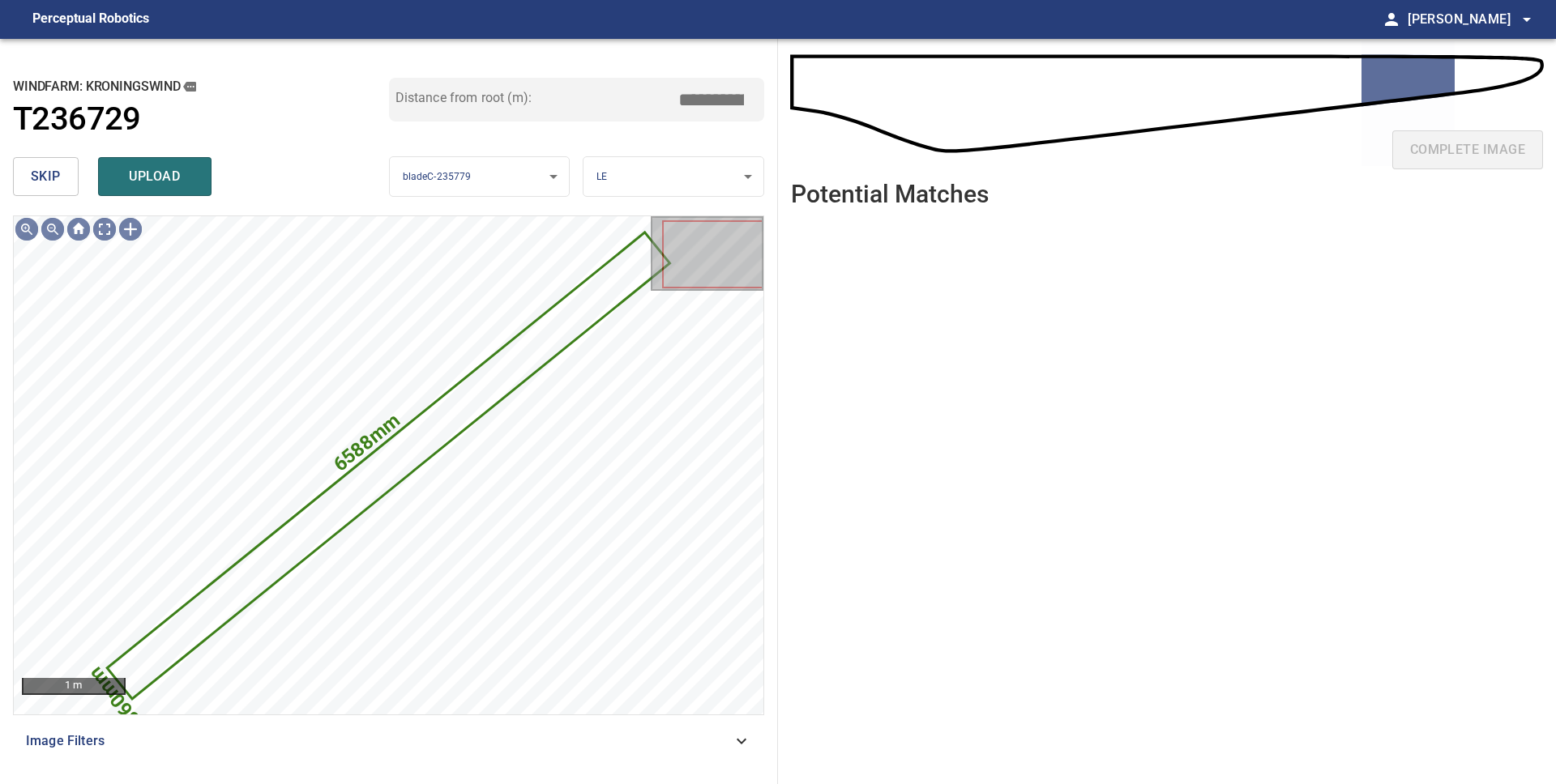
click at [33, 173] on span "skip" at bounding box center [46, 177] width 30 height 23
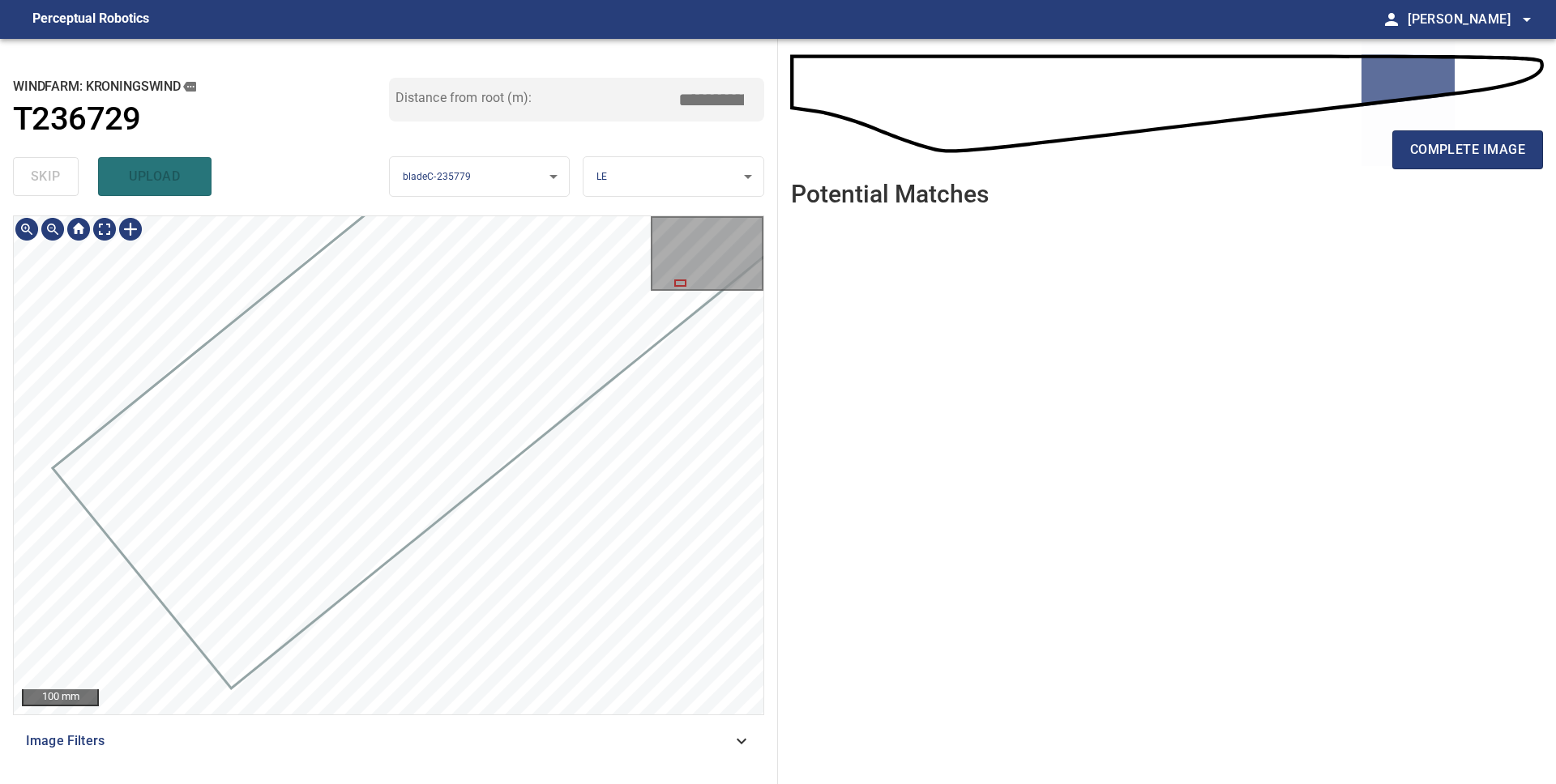
click at [630, 363] on div at bounding box center [389, 465] width 750 height 498
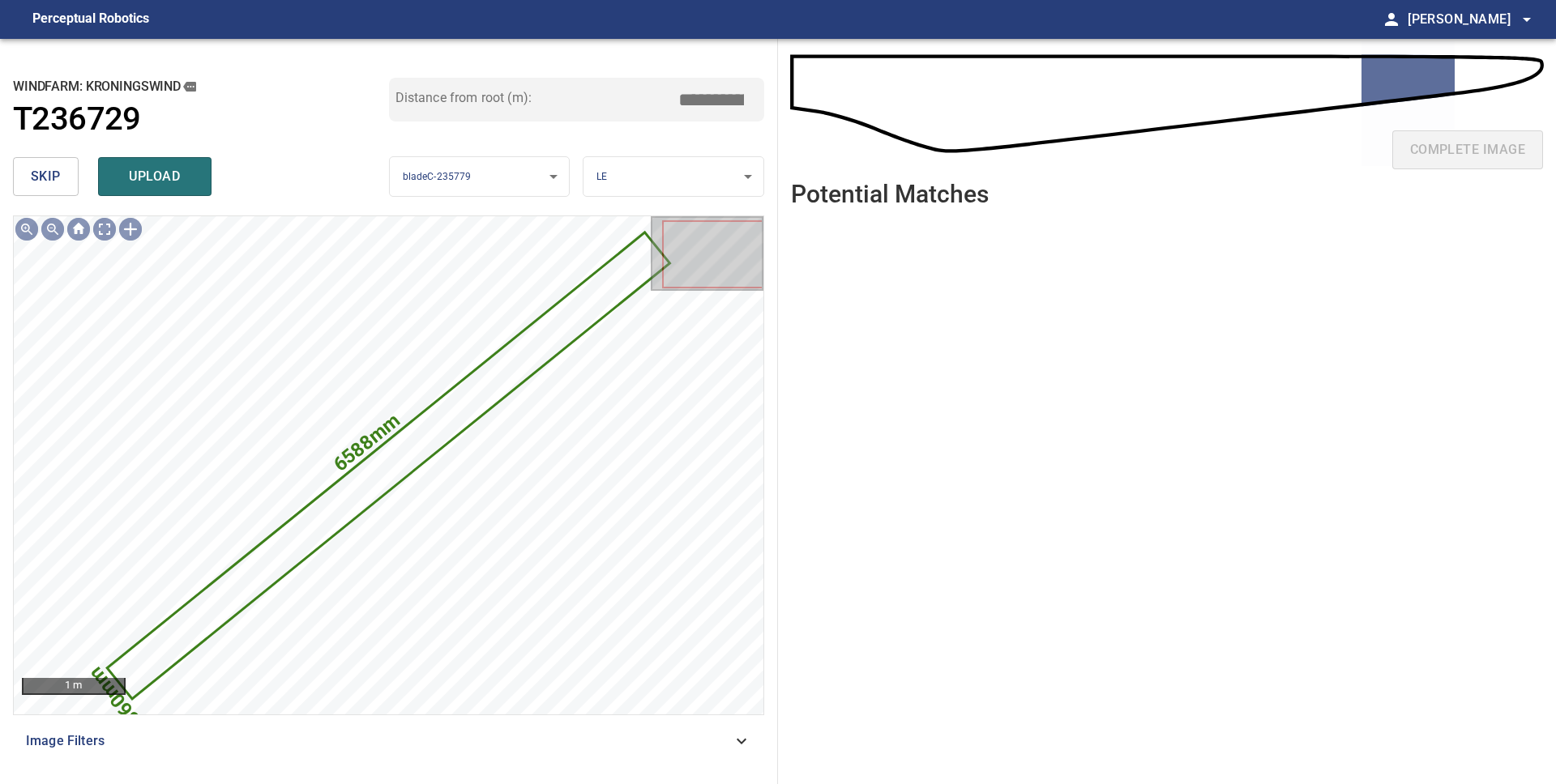
click at [48, 185] on span "skip" at bounding box center [46, 177] width 30 height 23
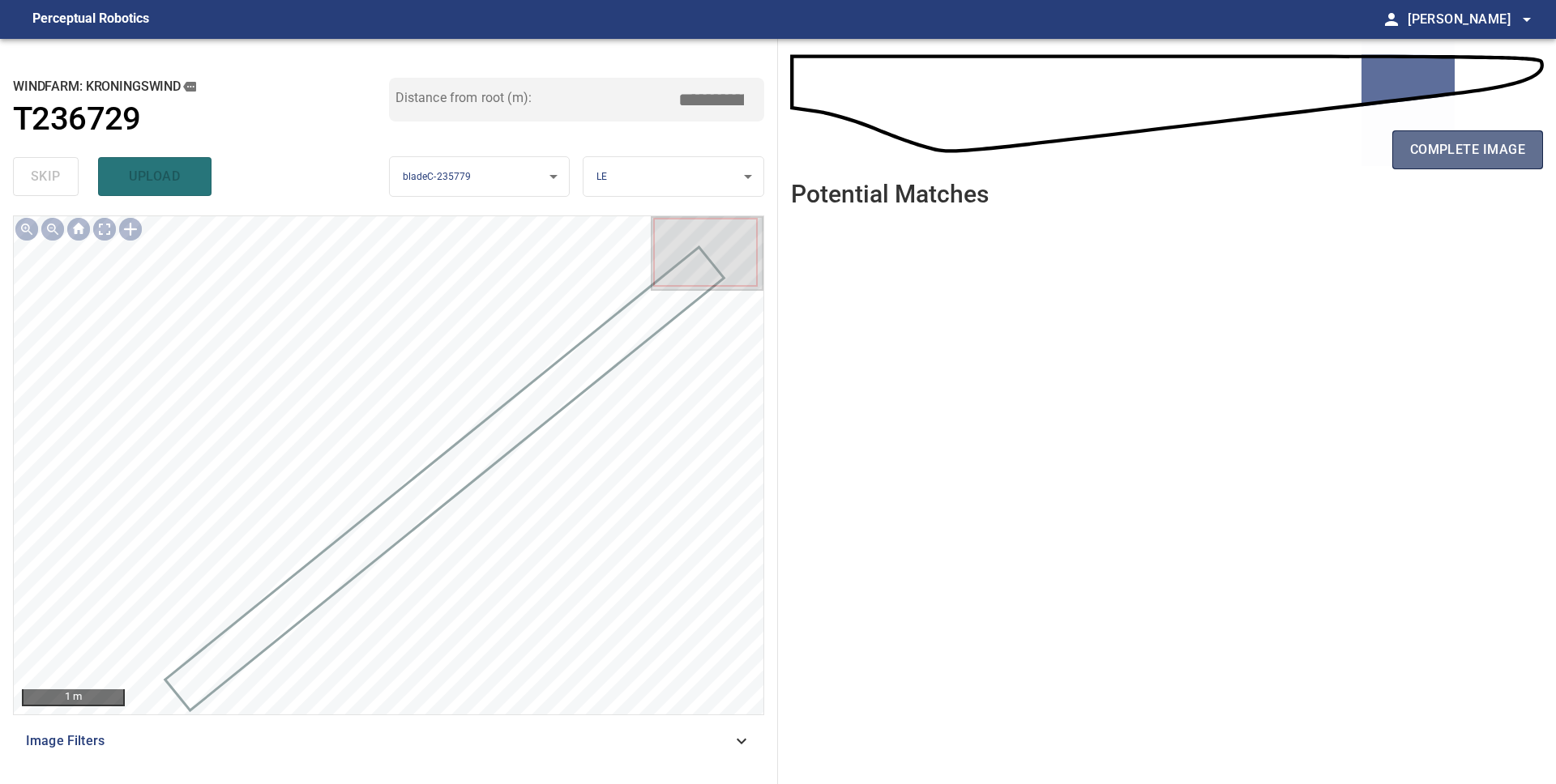
click at [1420, 150] on span "complete image" at bounding box center [1467, 150] width 115 height 23
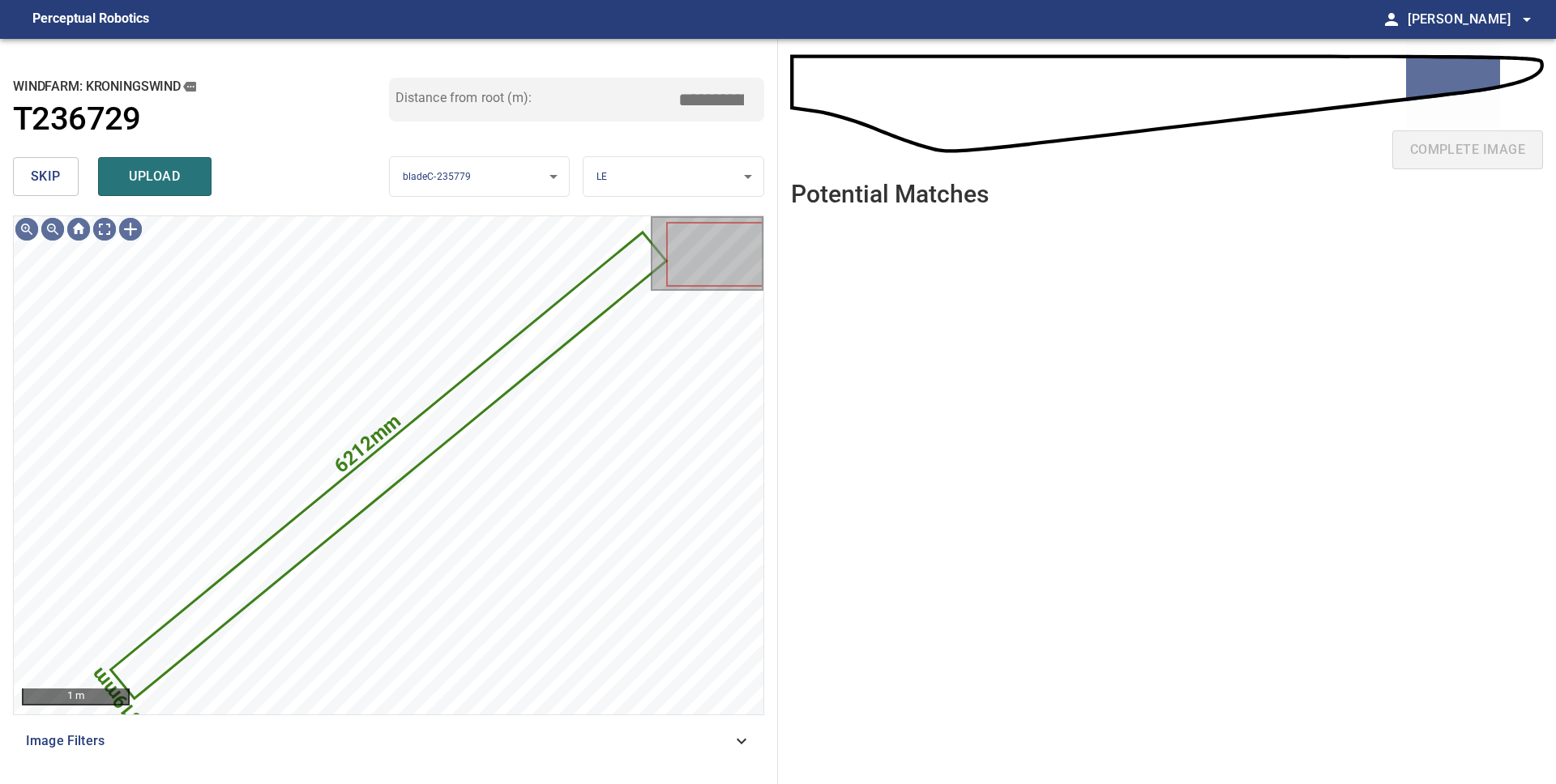
click at [58, 181] on span "skip" at bounding box center [46, 177] width 30 height 23
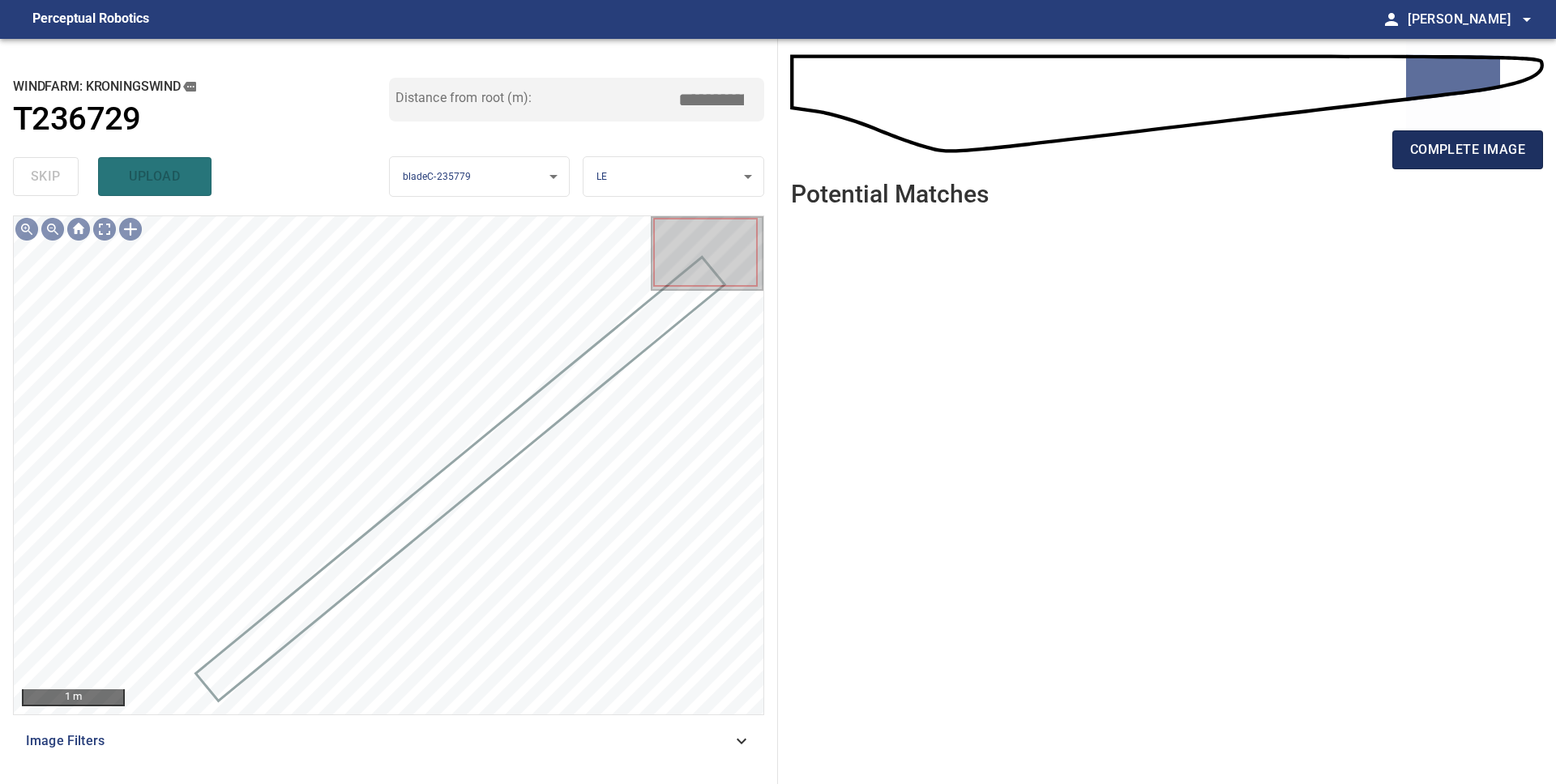
click at [1438, 142] on span "complete image" at bounding box center [1467, 150] width 115 height 23
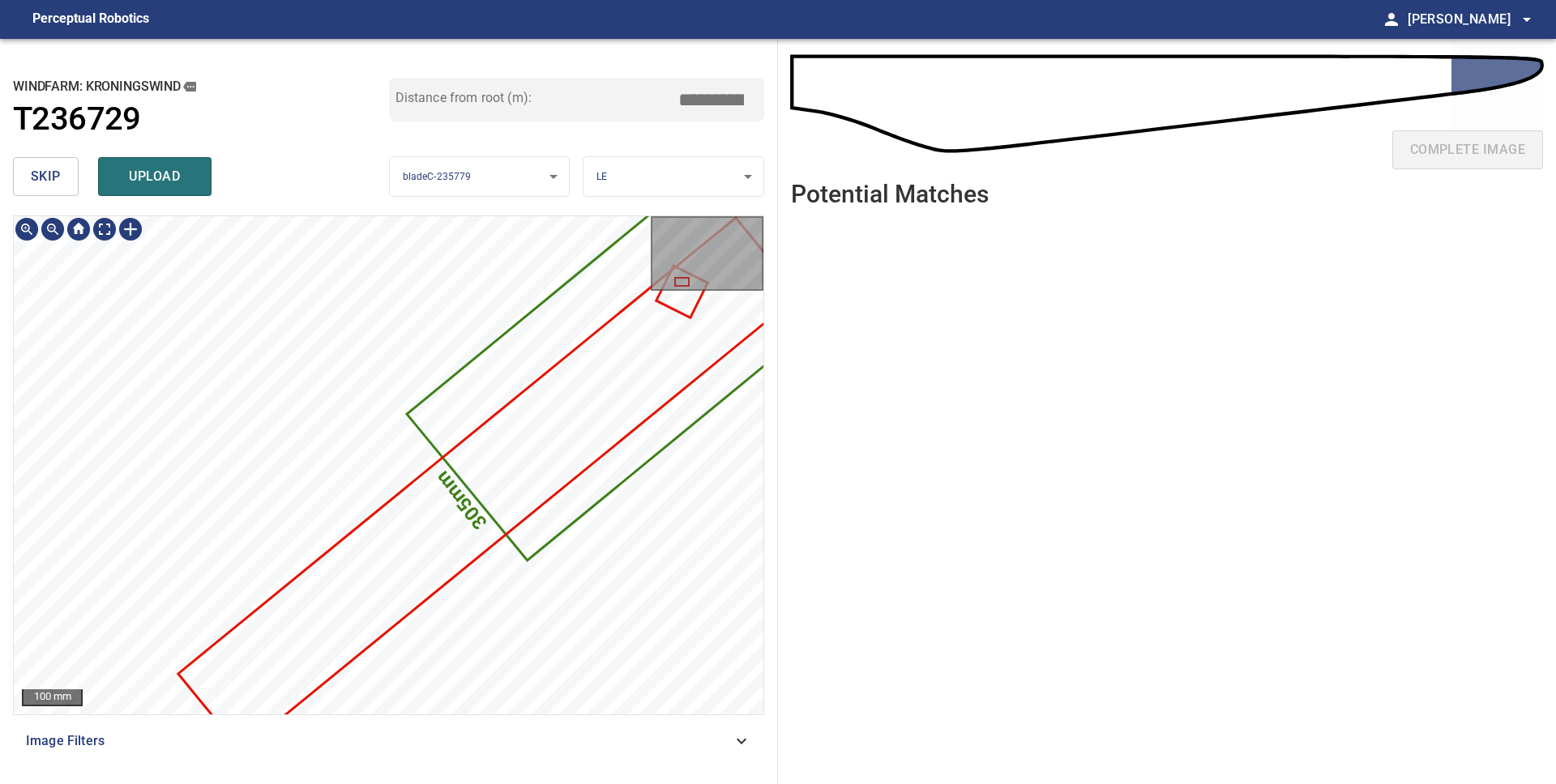
click at [622, 479] on div "5984mm 305mm" at bounding box center [389, 465] width 750 height 498
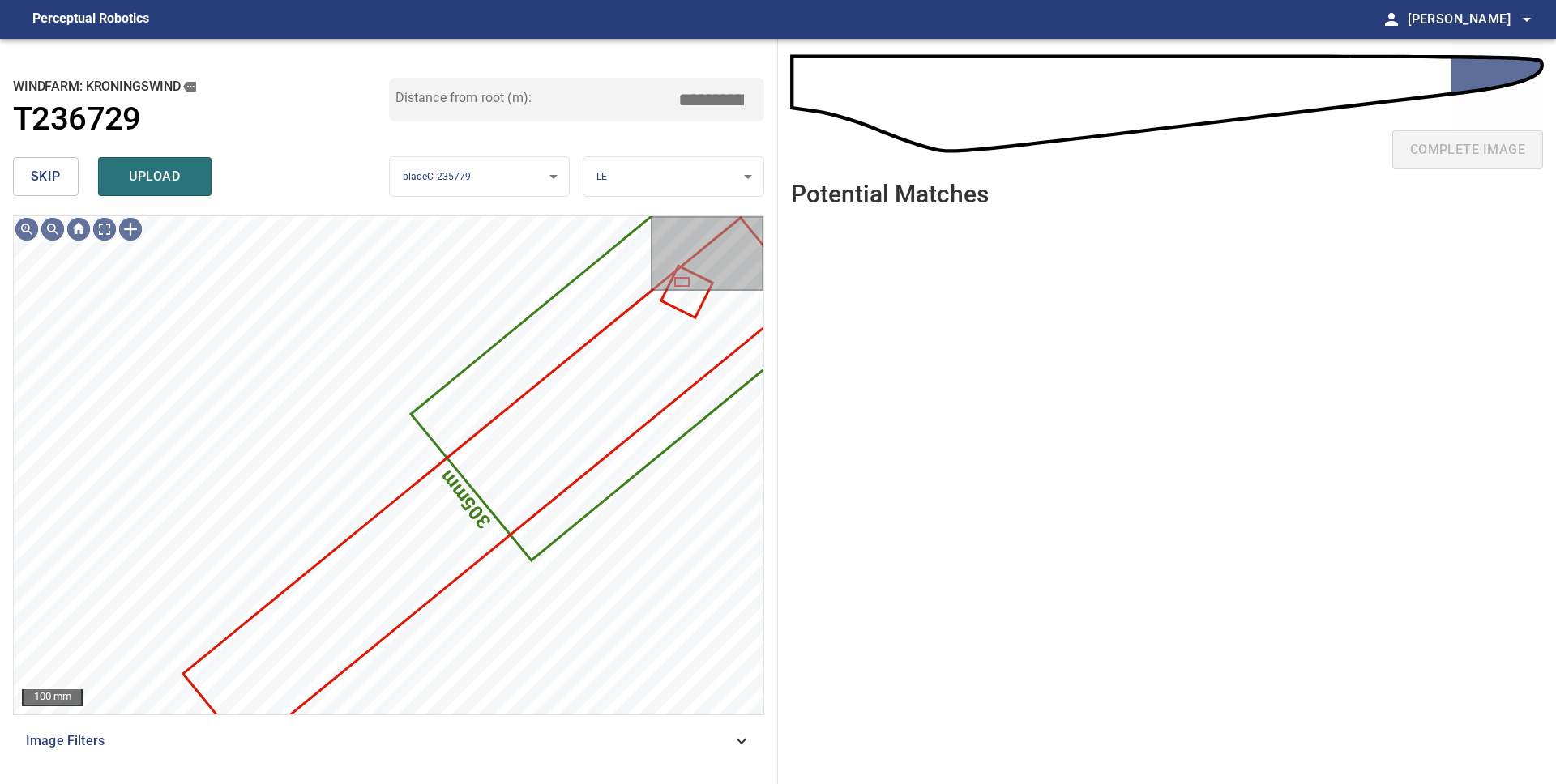
click at [48, 179] on span "skip" at bounding box center [46, 177] width 30 height 23
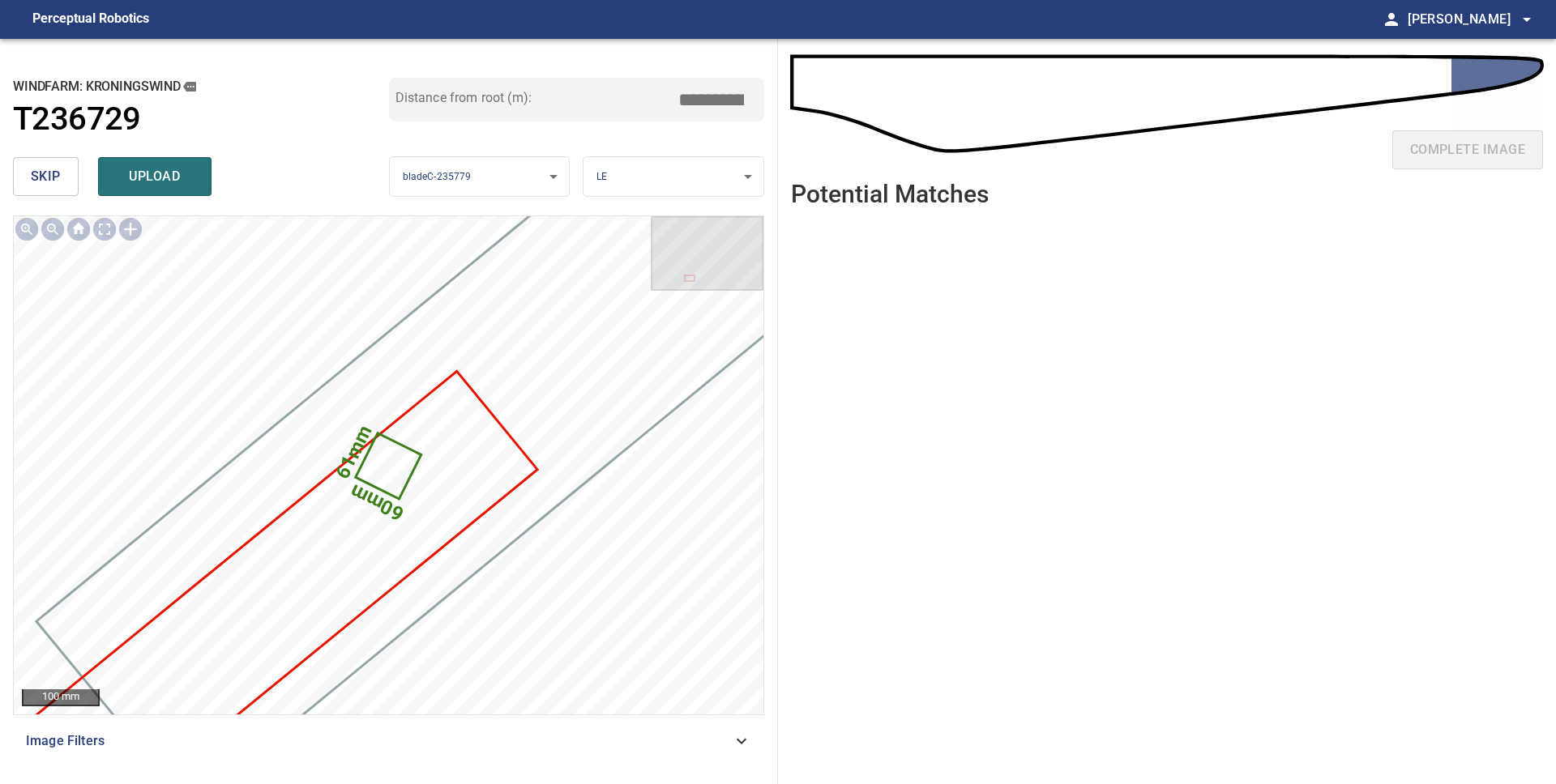
click at [47, 179] on span "skip" at bounding box center [46, 177] width 30 height 23
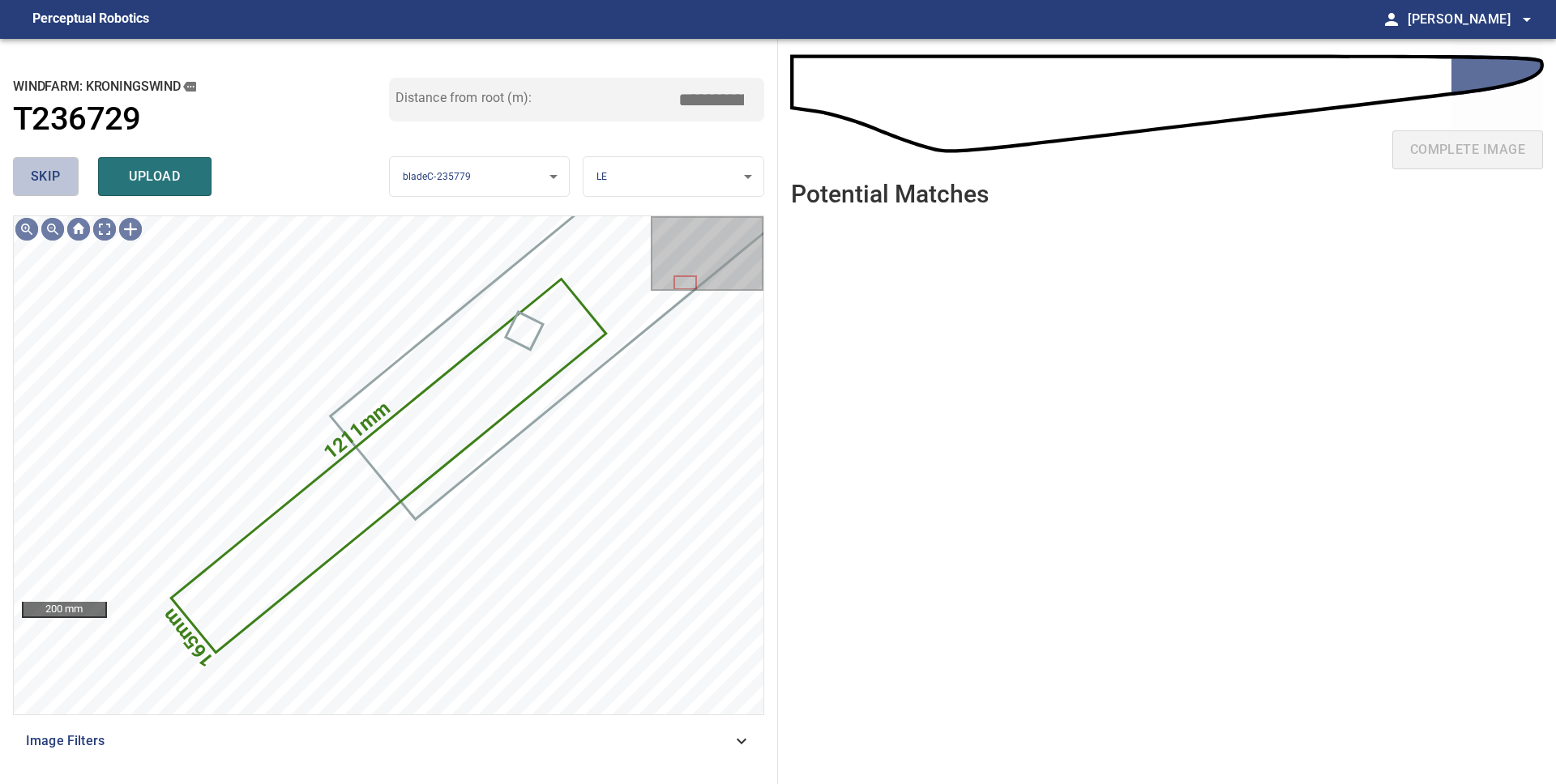
click at [47, 179] on span "skip" at bounding box center [46, 177] width 30 height 23
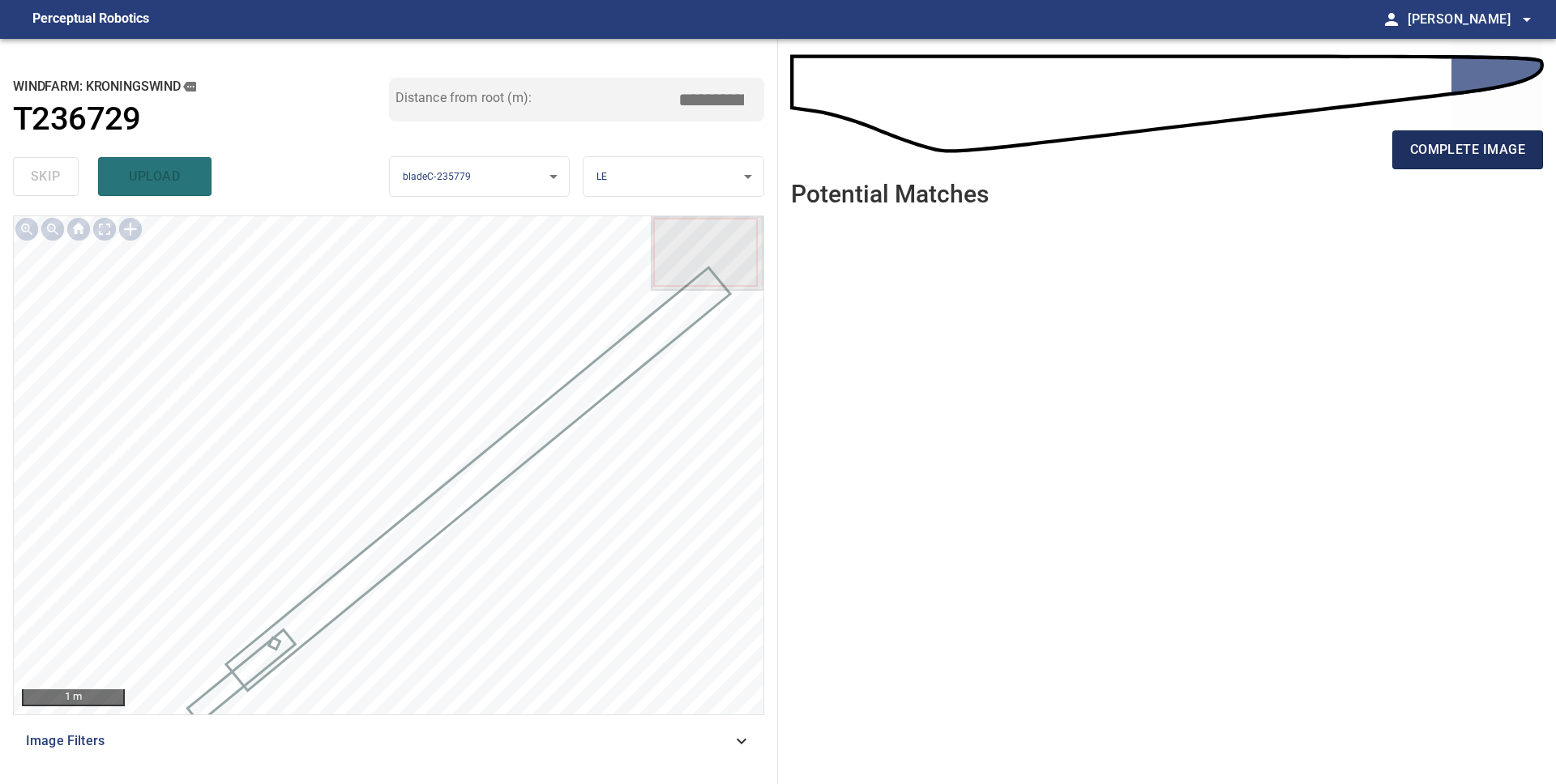
click at [1477, 159] on span "complete image" at bounding box center [1467, 150] width 115 height 23
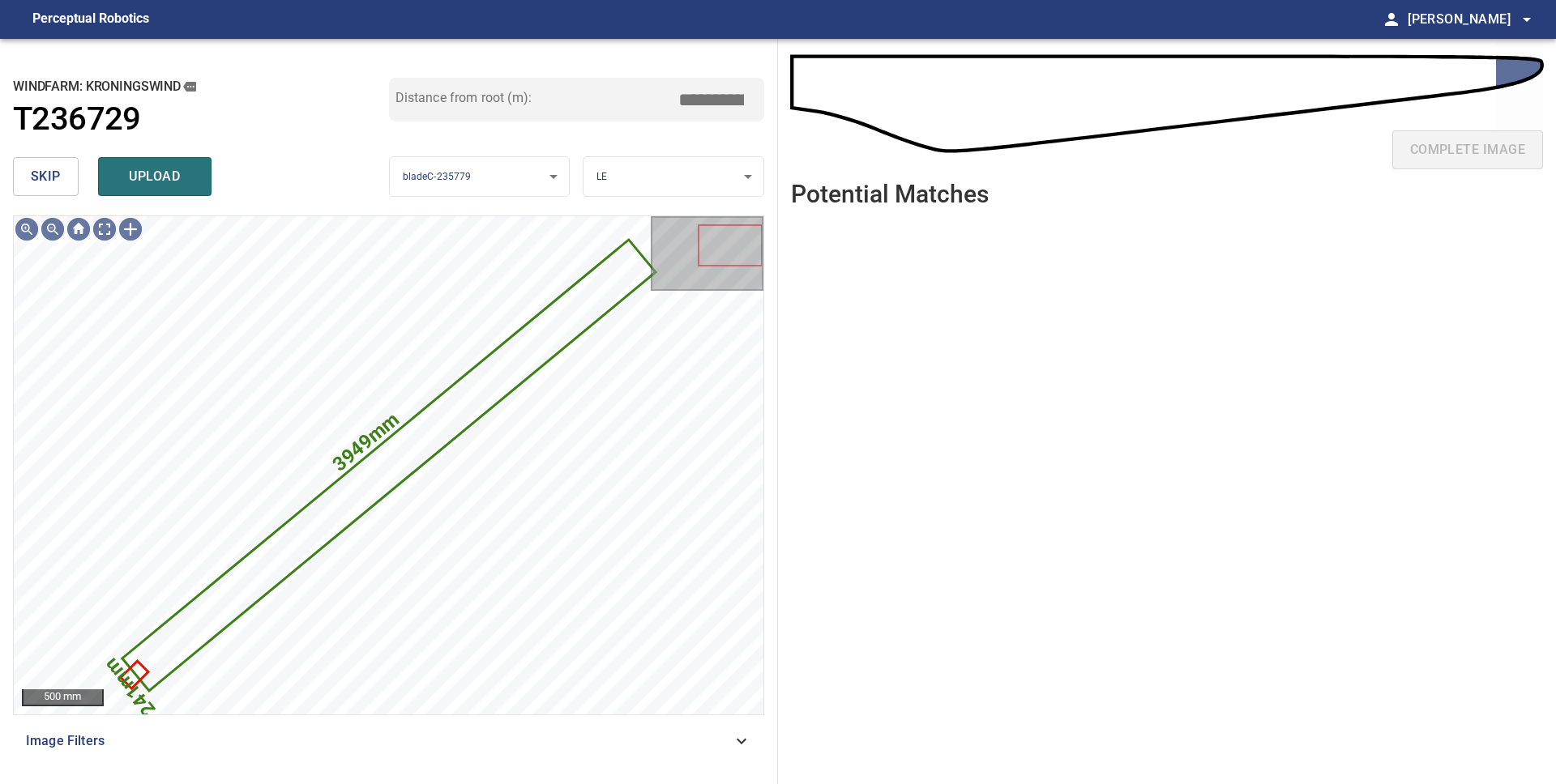
click at [49, 176] on span "skip" at bounding box center [46, 177] width 30 height 23
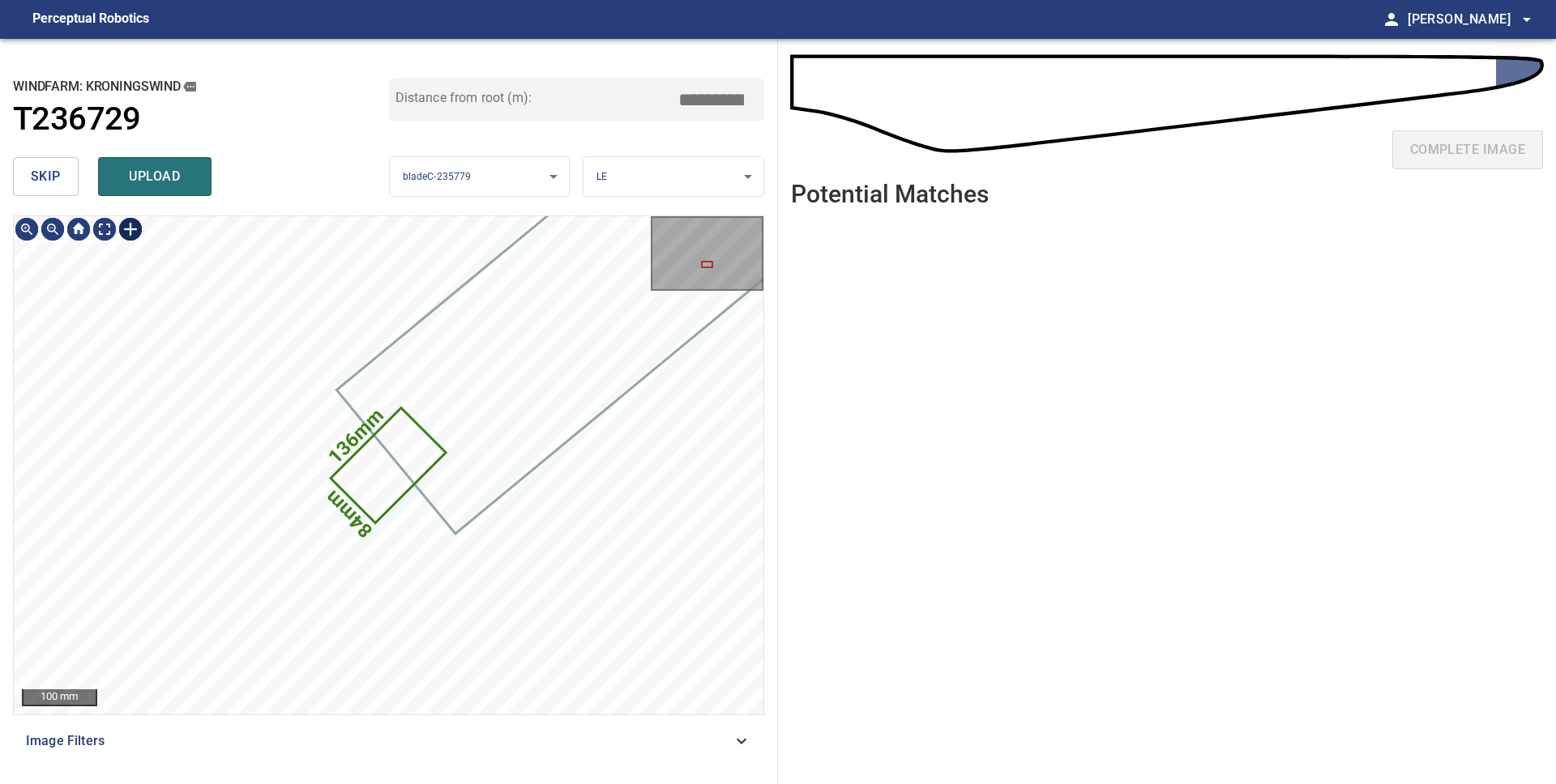
click at [135, 233] on div at bounding box center [130, 229] width 25 height 25
click at [333, 332] on div "136mm 84mm" at bounding box center [389, 465] width 750 height 498
click at [285, 328] on div "136mm 84mm" at bounding box center [389, 465] width 750 height 498
click at [471, 448] on div "136mm 84mm" at bounding box center [389, 465] width 750 height 498
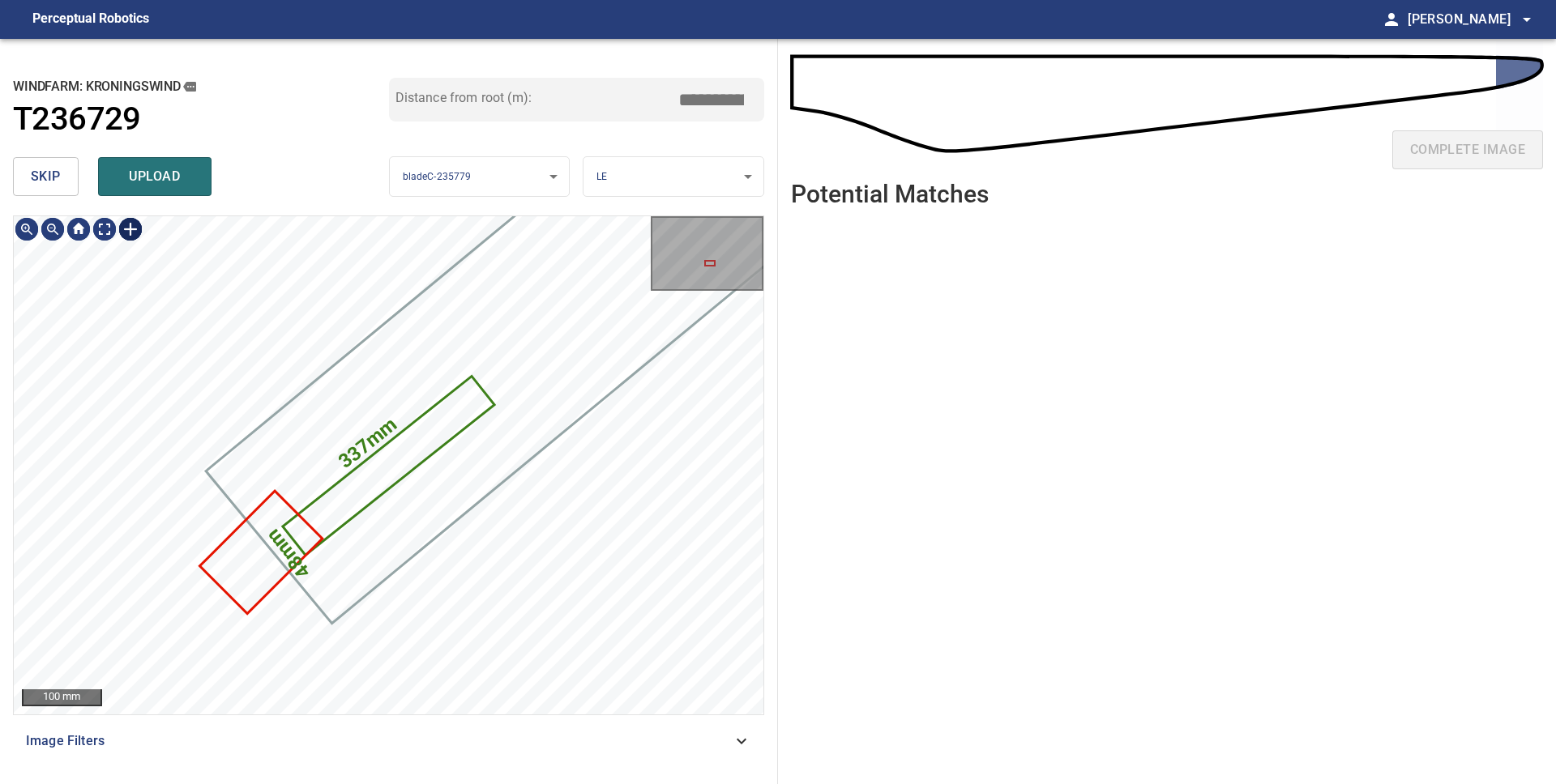
click at [133, 231] on div at bounding box center [130, 229] width 25 height 25
click at [142, 350] on div "337mm 48mm" at bounding box center [389, 465] width 750 height 498
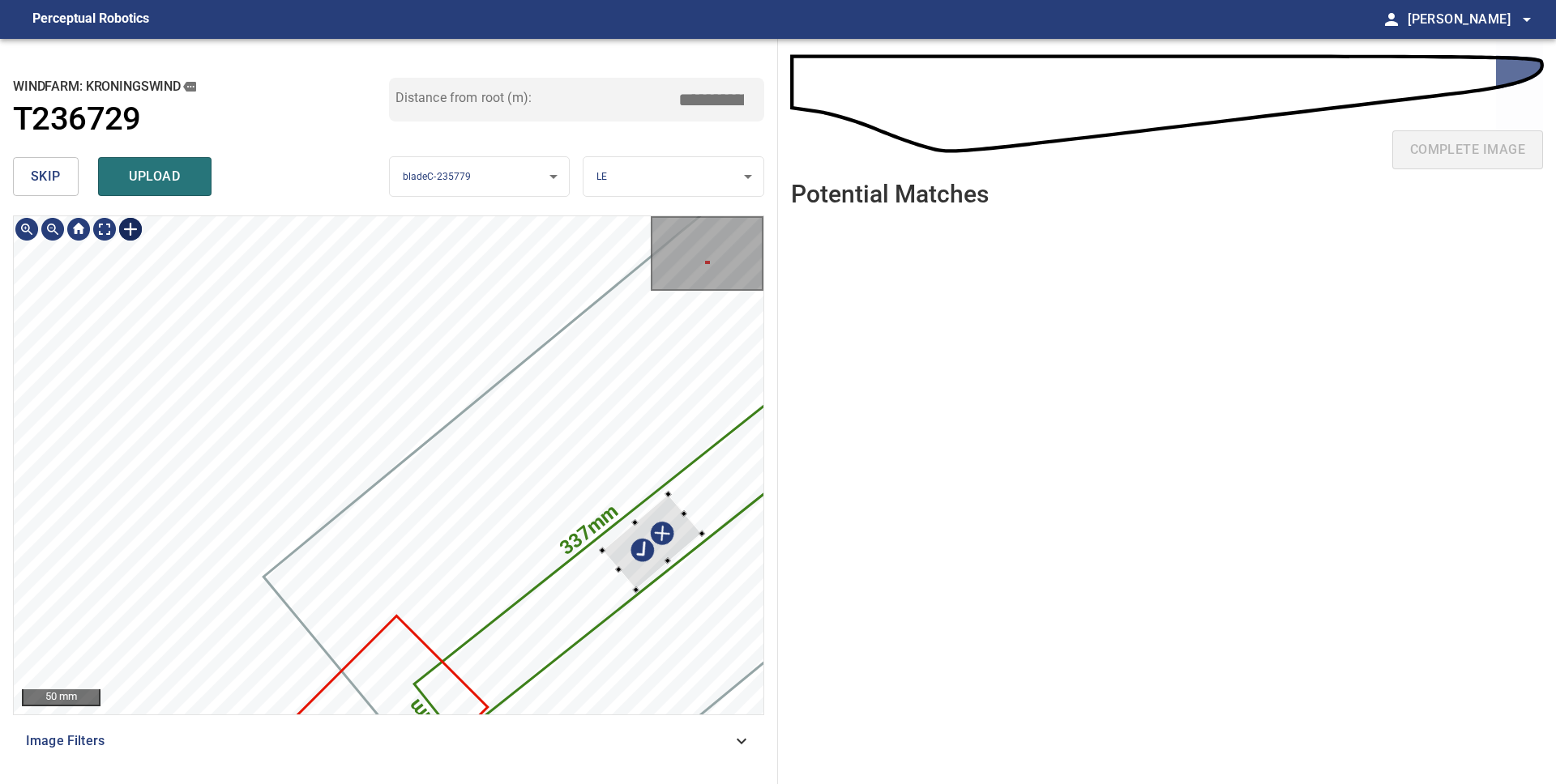
click at [674, 556] on div "337mm 48mm" at bounding box center [389, 465] width 750 height 498
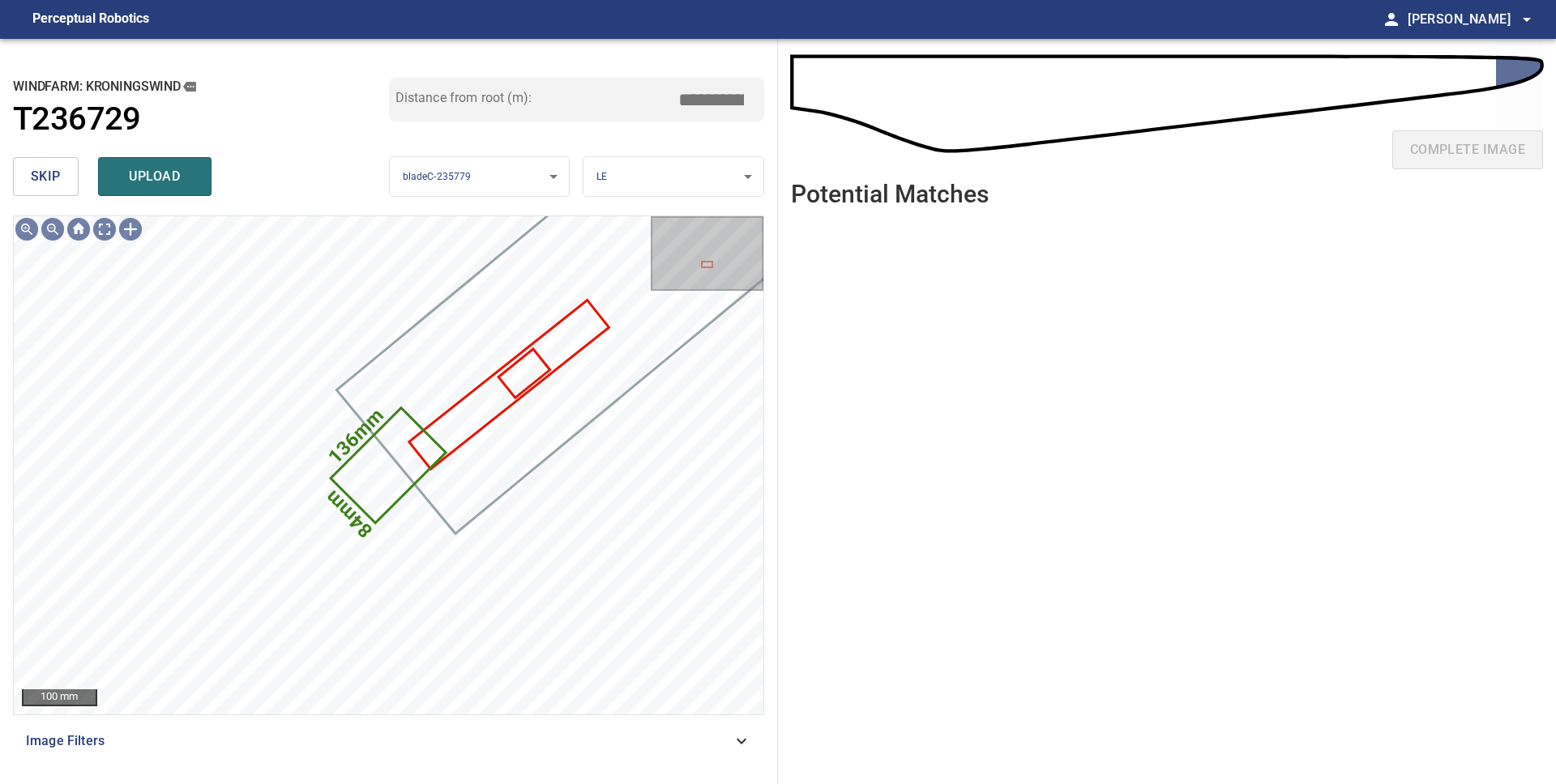
click at [51, 183] on span "skip" at bounding box center [46, 177] width 30 height 23
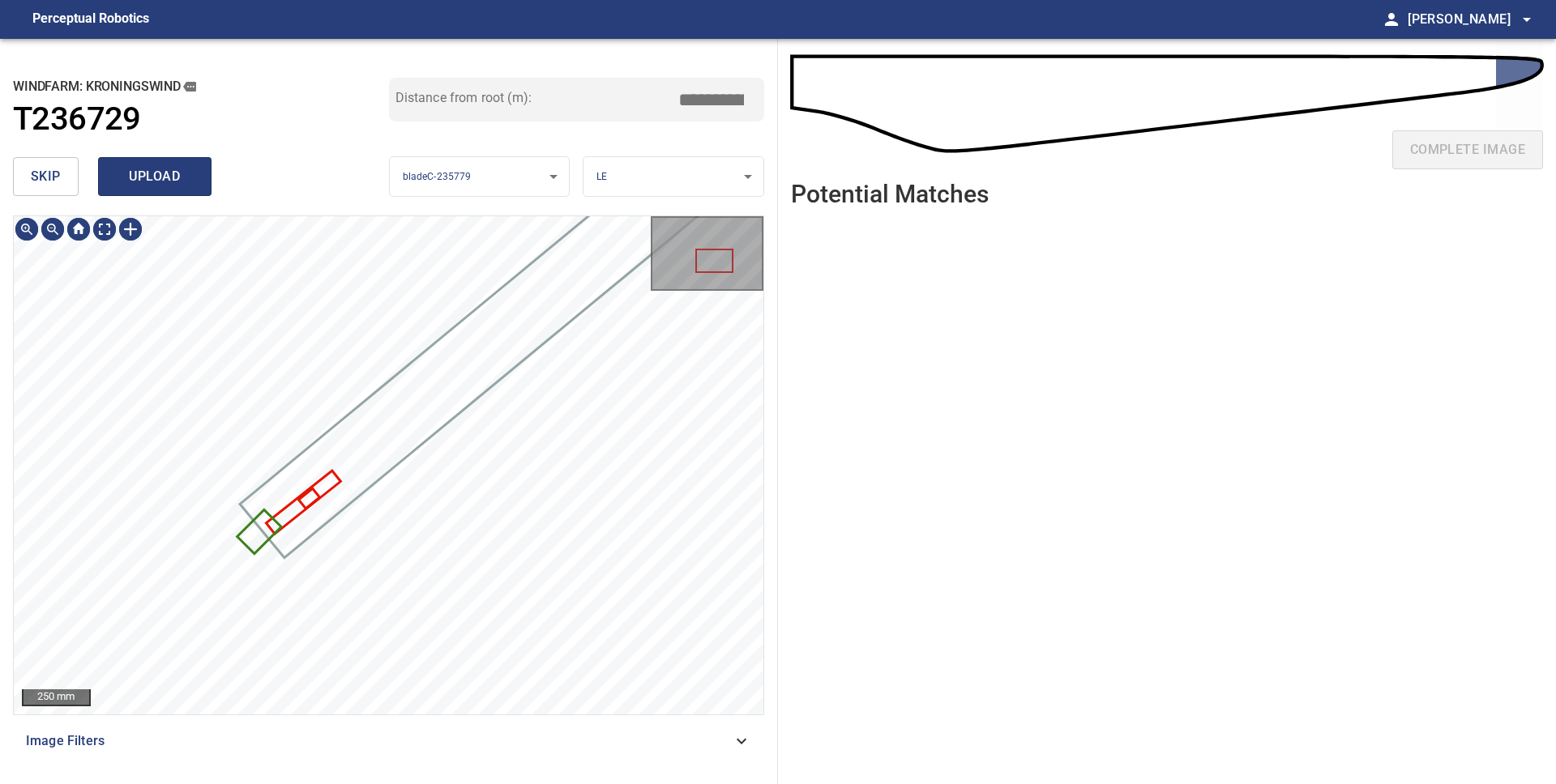
click at [121, 186] on span "upload" at bounding box center [155, 177] width 77 height 23
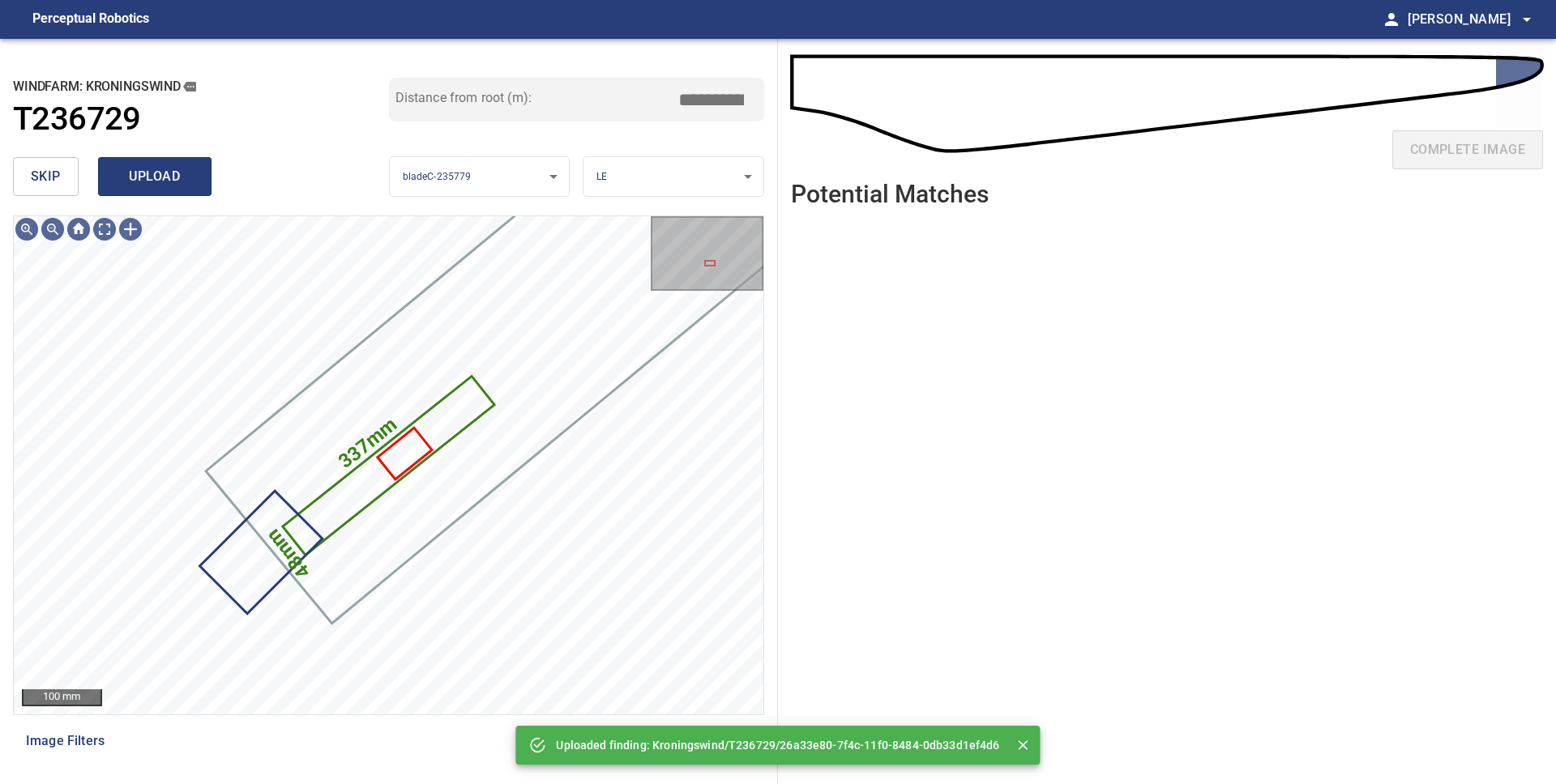
click at [170, 185] on span "upload" at bounding box center [155, 177] width 77 height 23
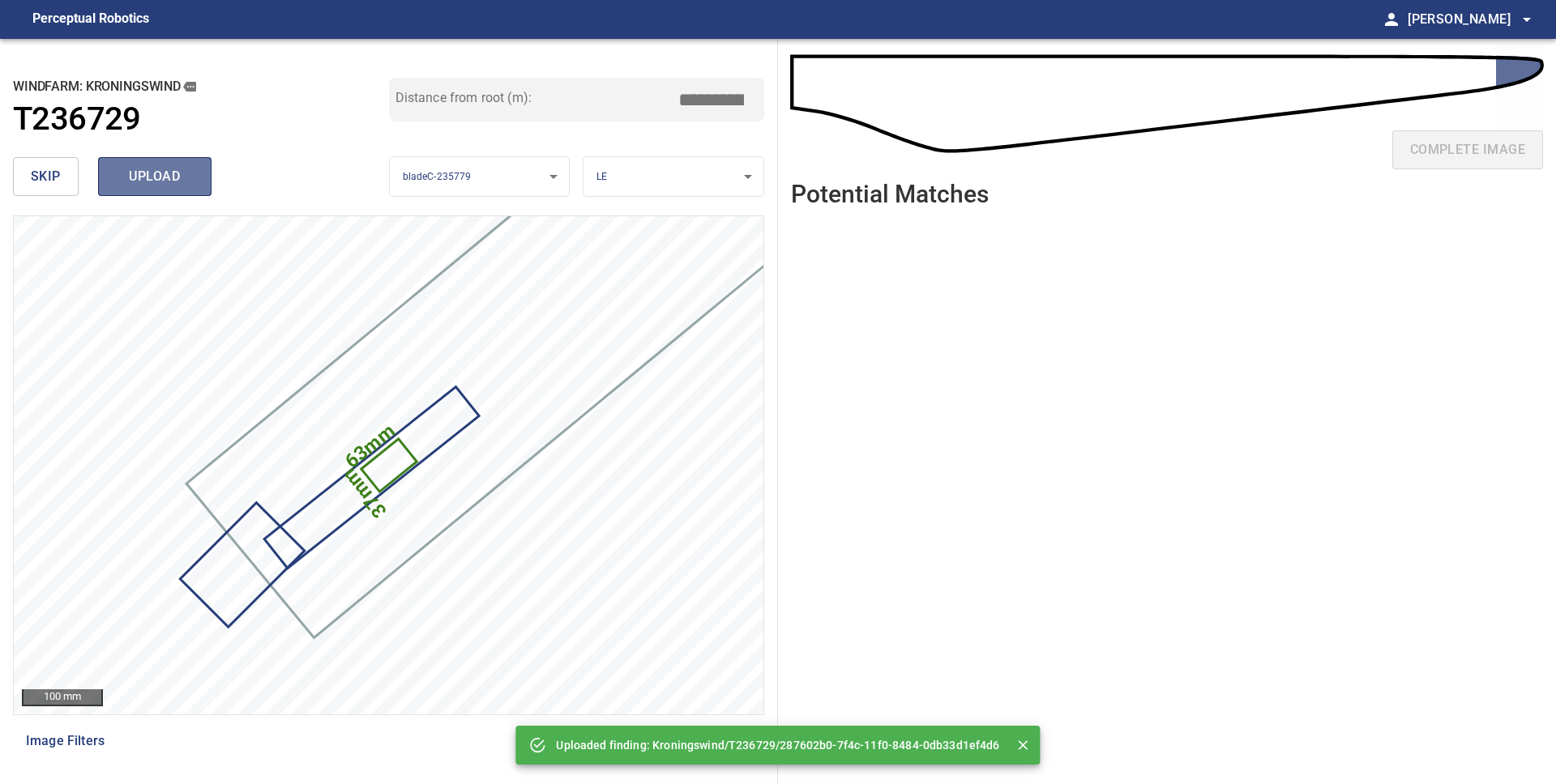
click at [188, 184] on span "upload" at bounding box center [155, 177] width 77 height 23
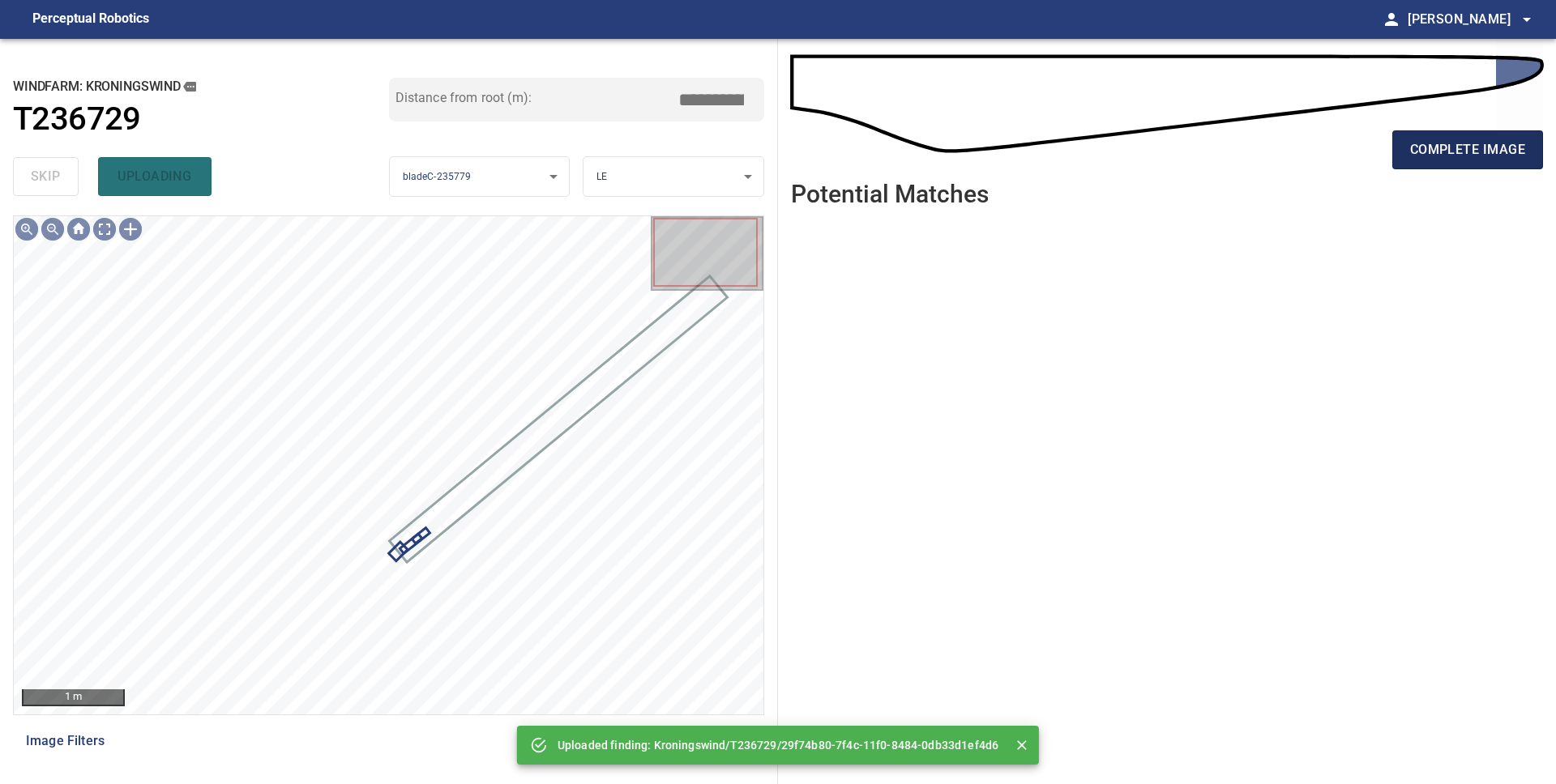
click at [1434, 147] on span "complete image" at bounding box center [1467, 150] width 115 height 23
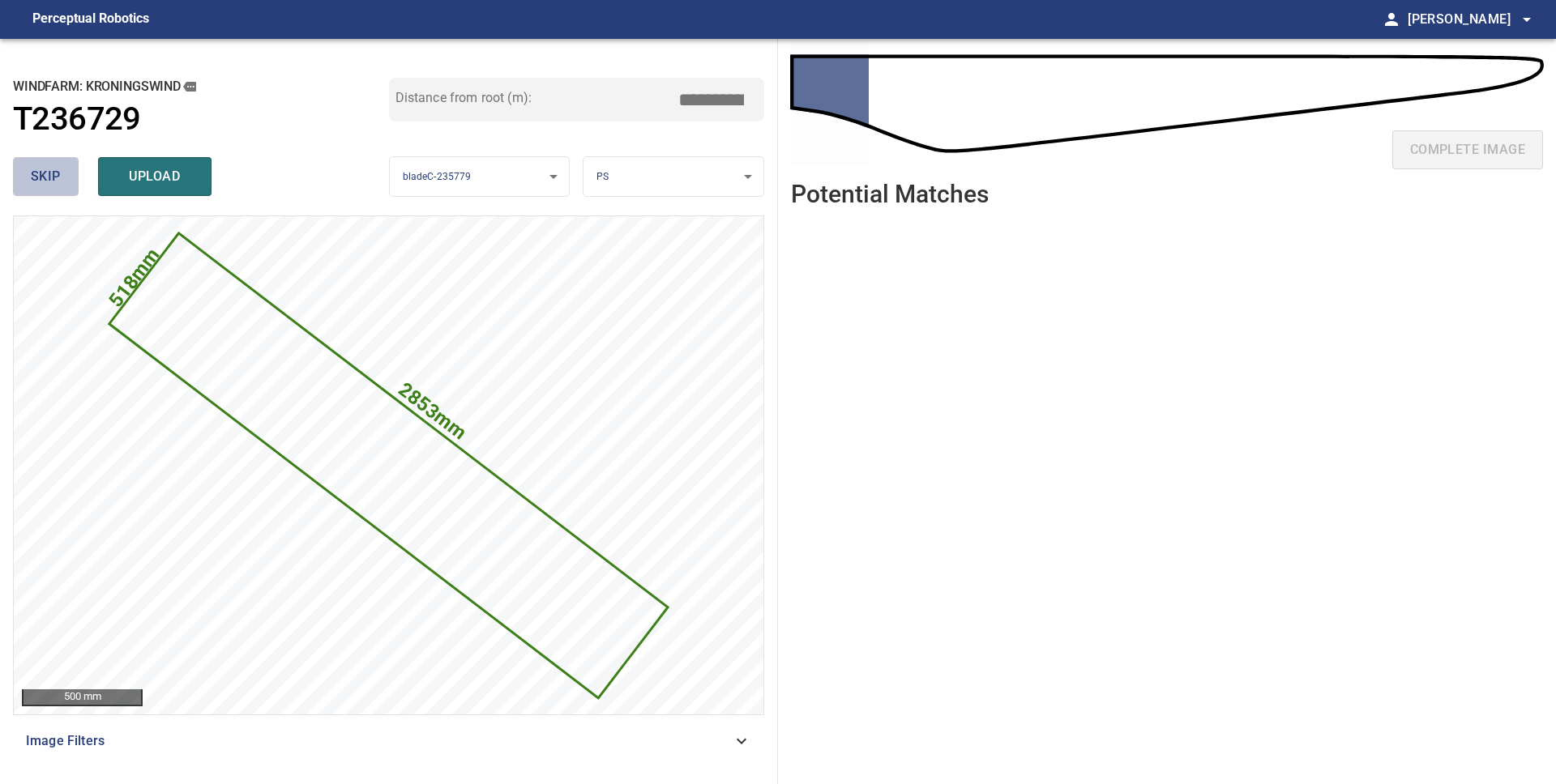
click at [59, 181] on span "skip" at bounding box center [46, 177] width 30 height 23
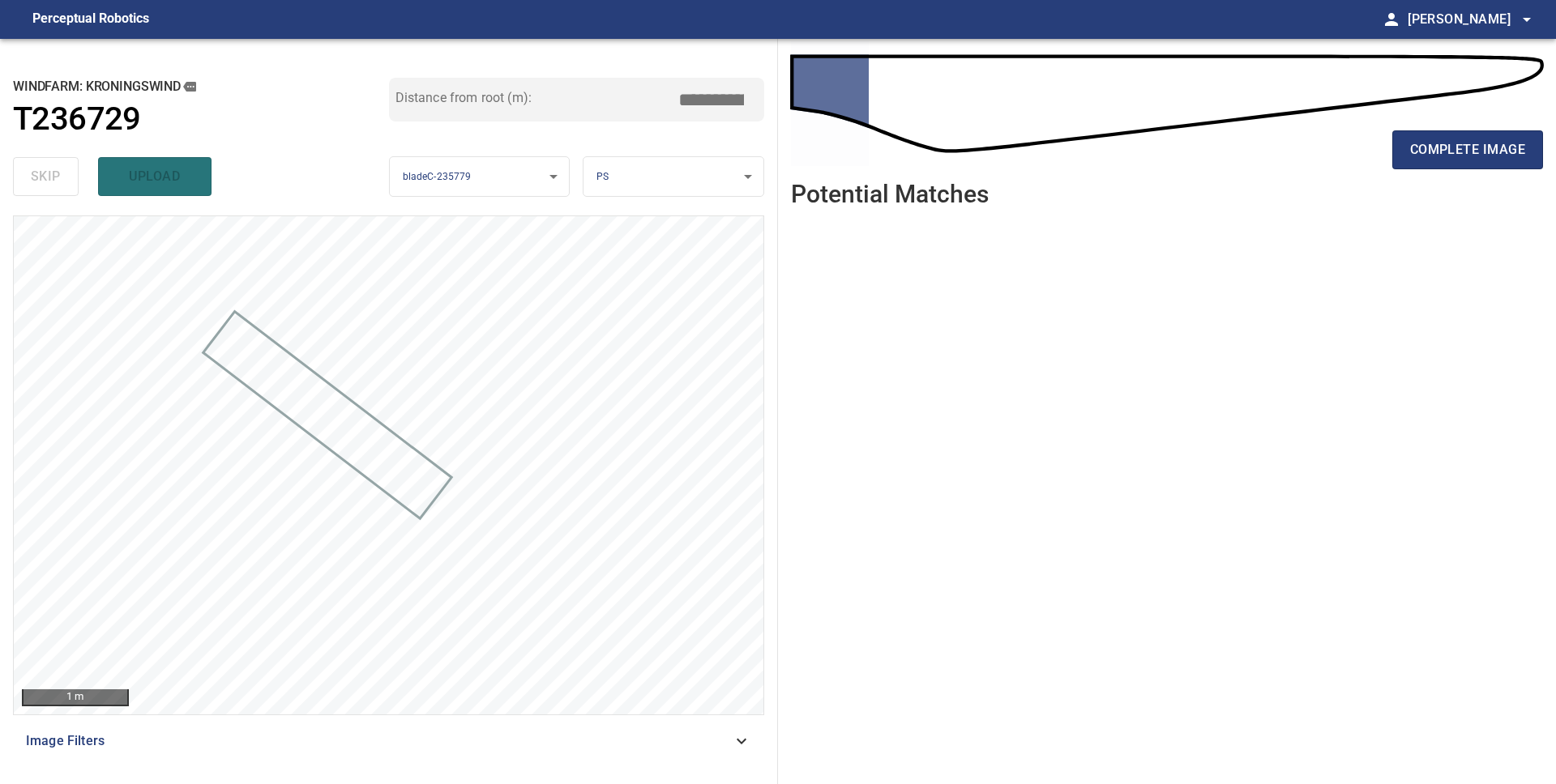
click at [1505, 171] on div "complete image" at bounding box center [1167, 156] width 752 height 65
click at [1472, 161] on span "complete image" at bounding box center [1467, 150] width 115 height 23
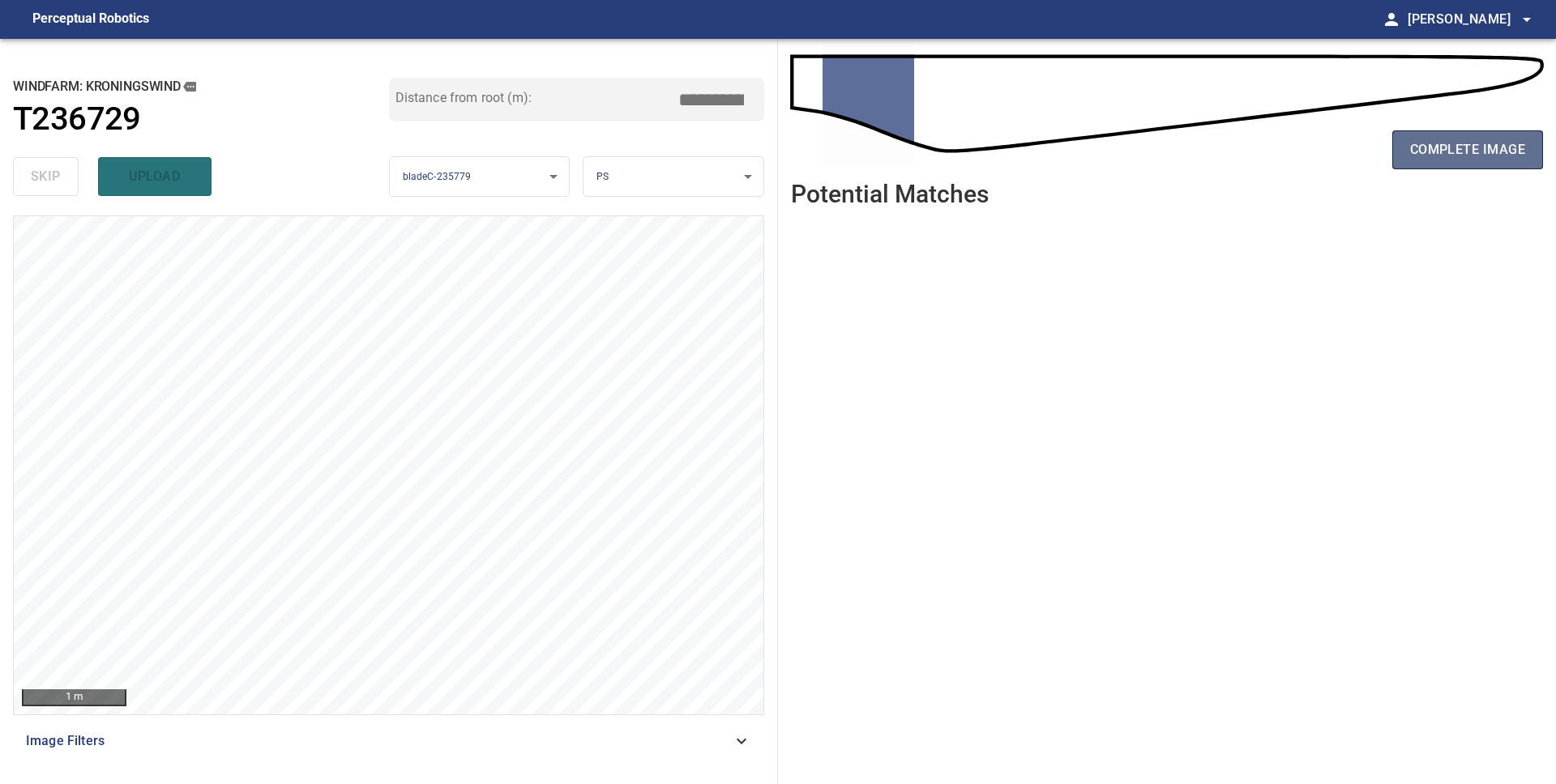
click at [1449, 150] on span "complete image" at bounding box center [1467, 150] width 115 height 23
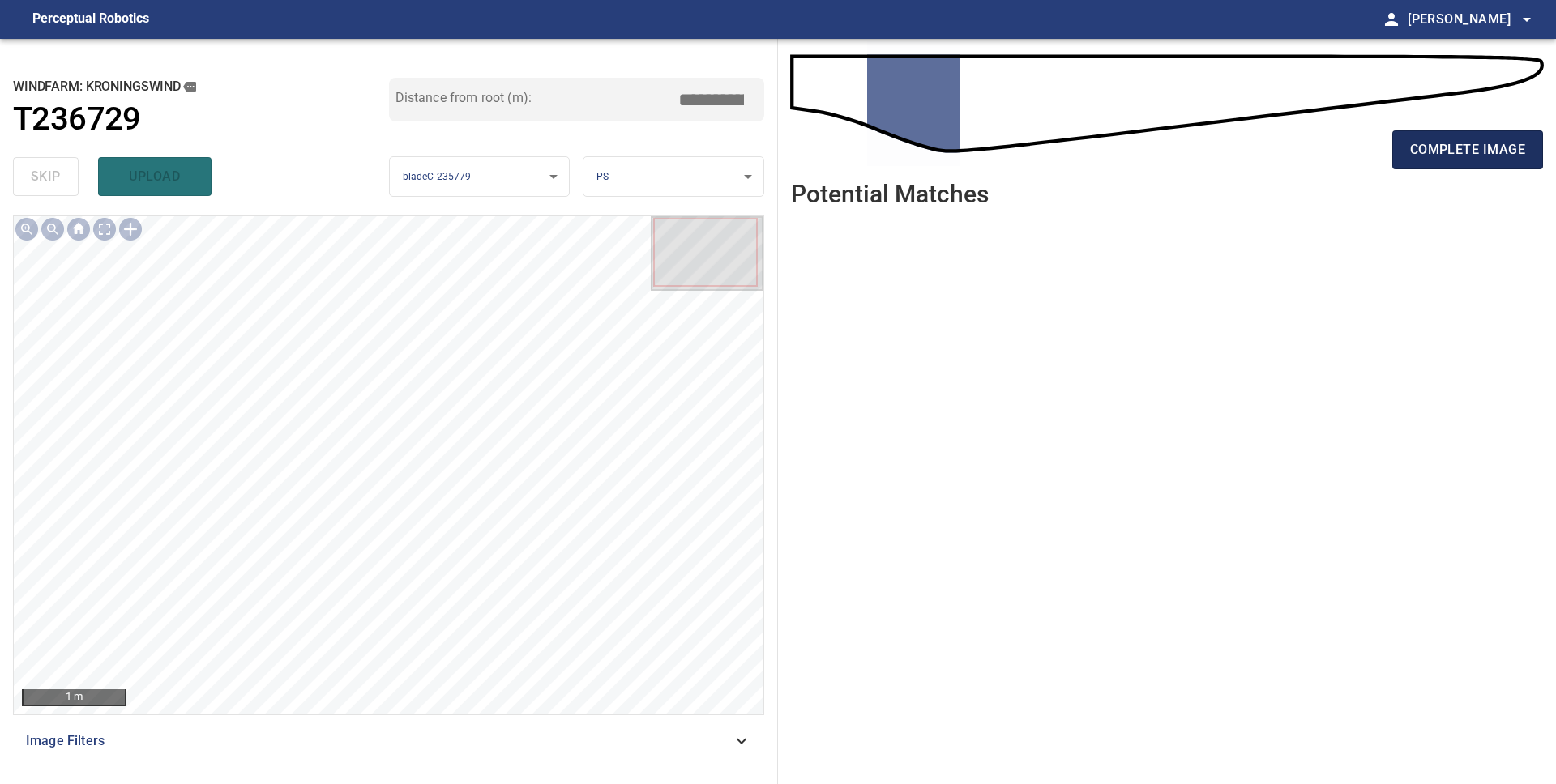
click at [1415, 153] on span "complete image" at bounding box center [1467, 150] width 115 height 23
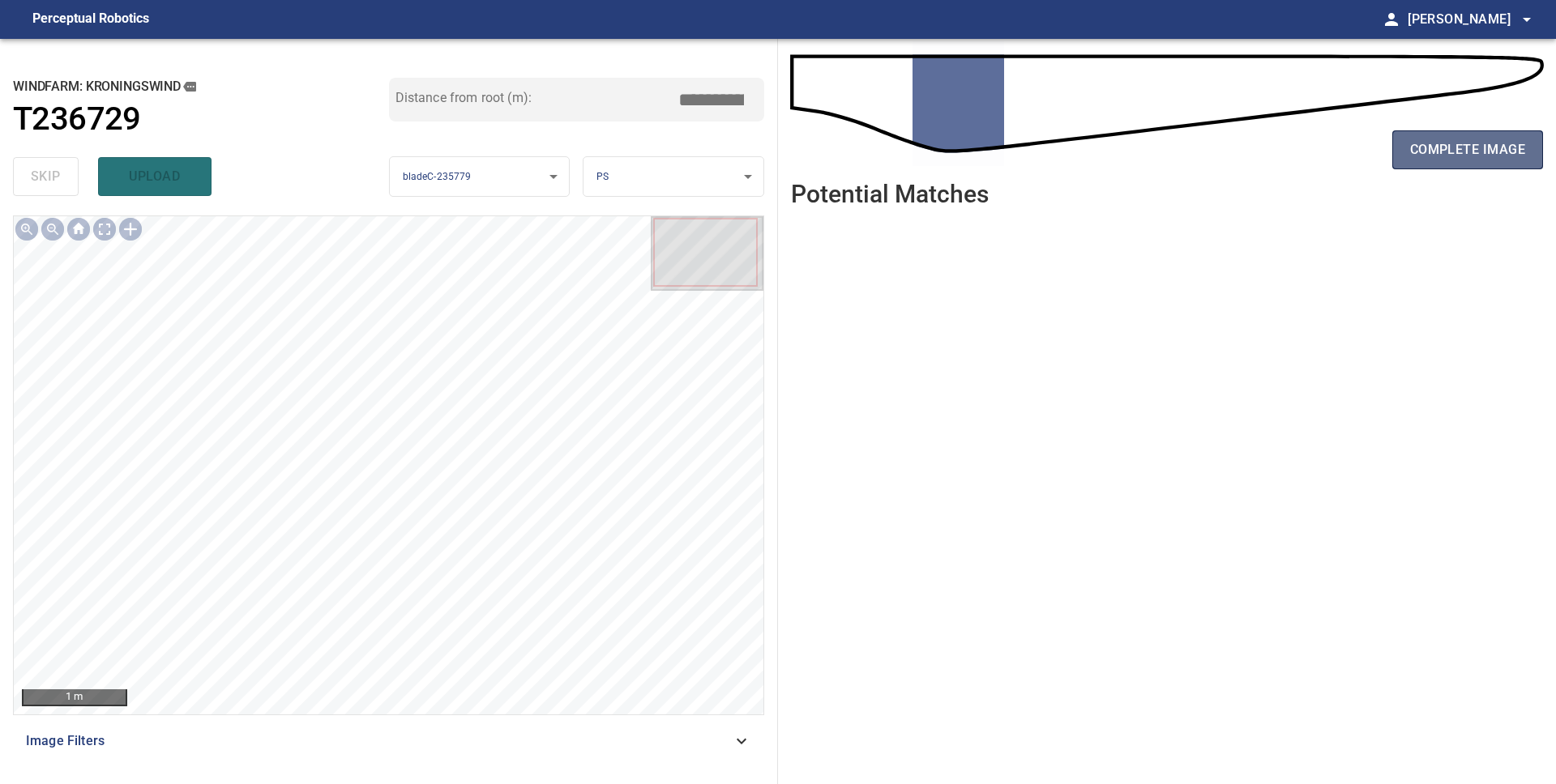
click at [1425, 155] on span "complete image" at bounding box center [1467, 150] width 115 height 23
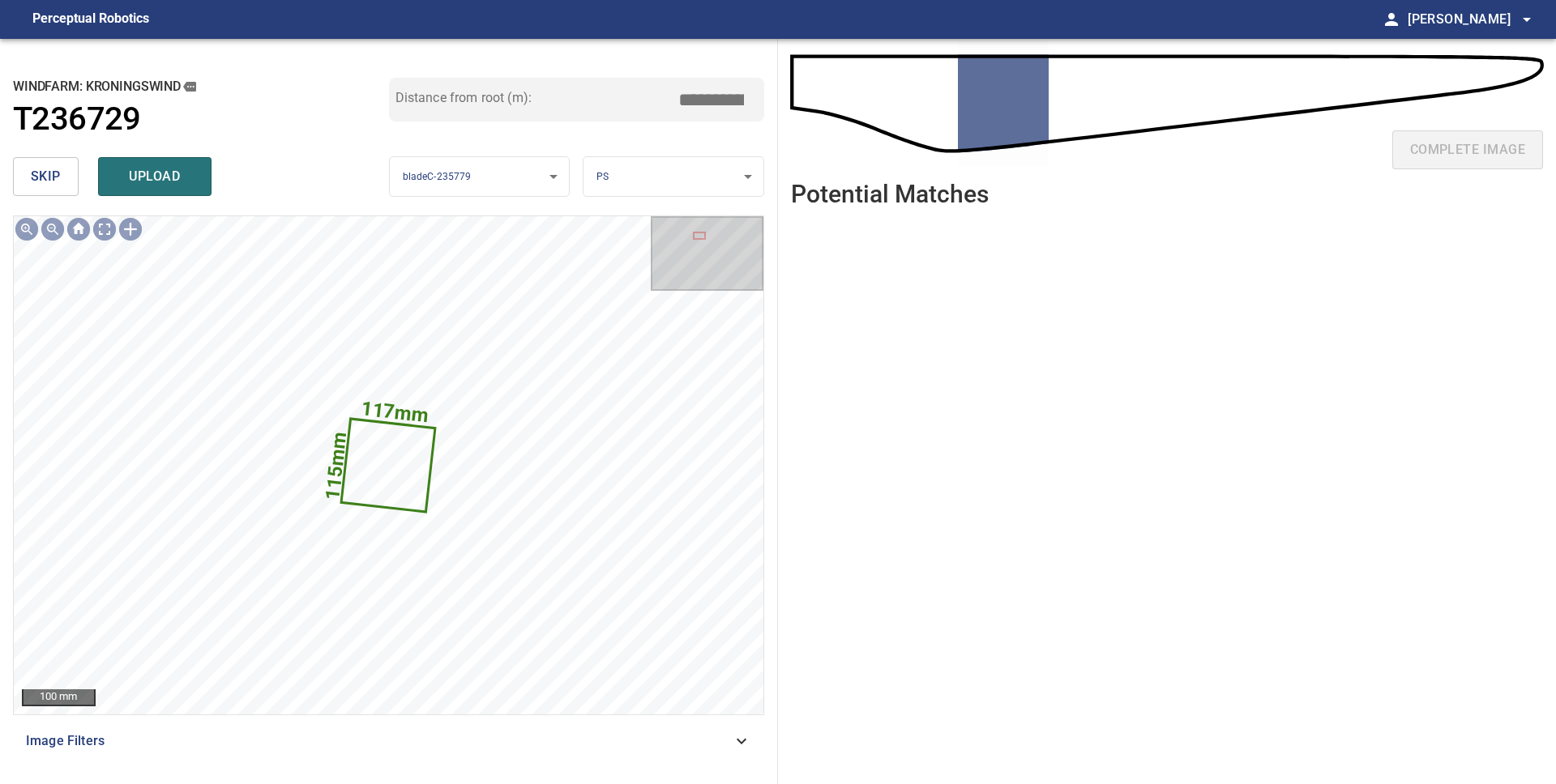
click at [39, 185] on span "skip" at bounding box center [46, 177] width 30 height 23
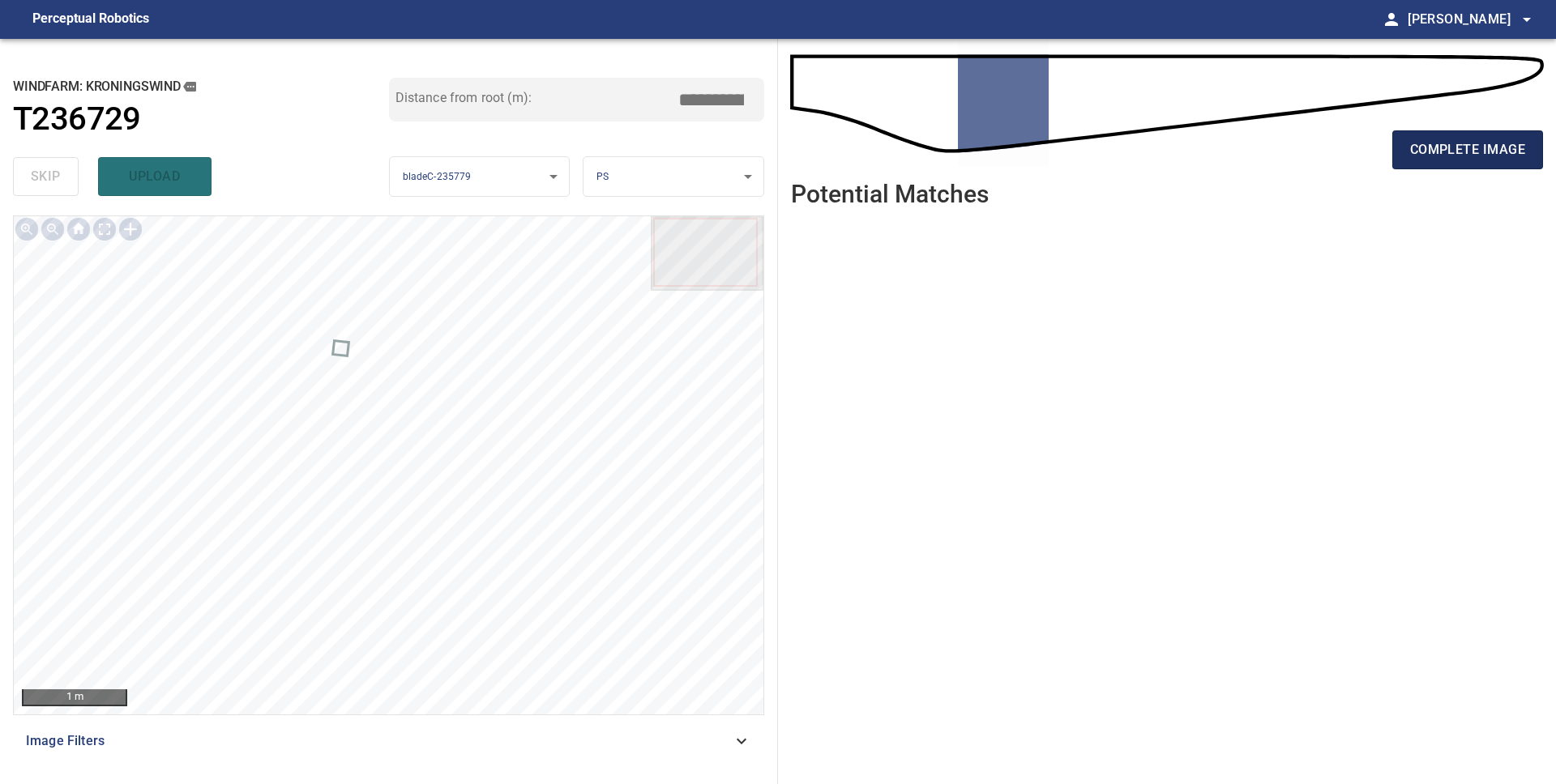
click at [1458, 144] on span "complete image" at bounding box center [1467, 150] width 115 height 23
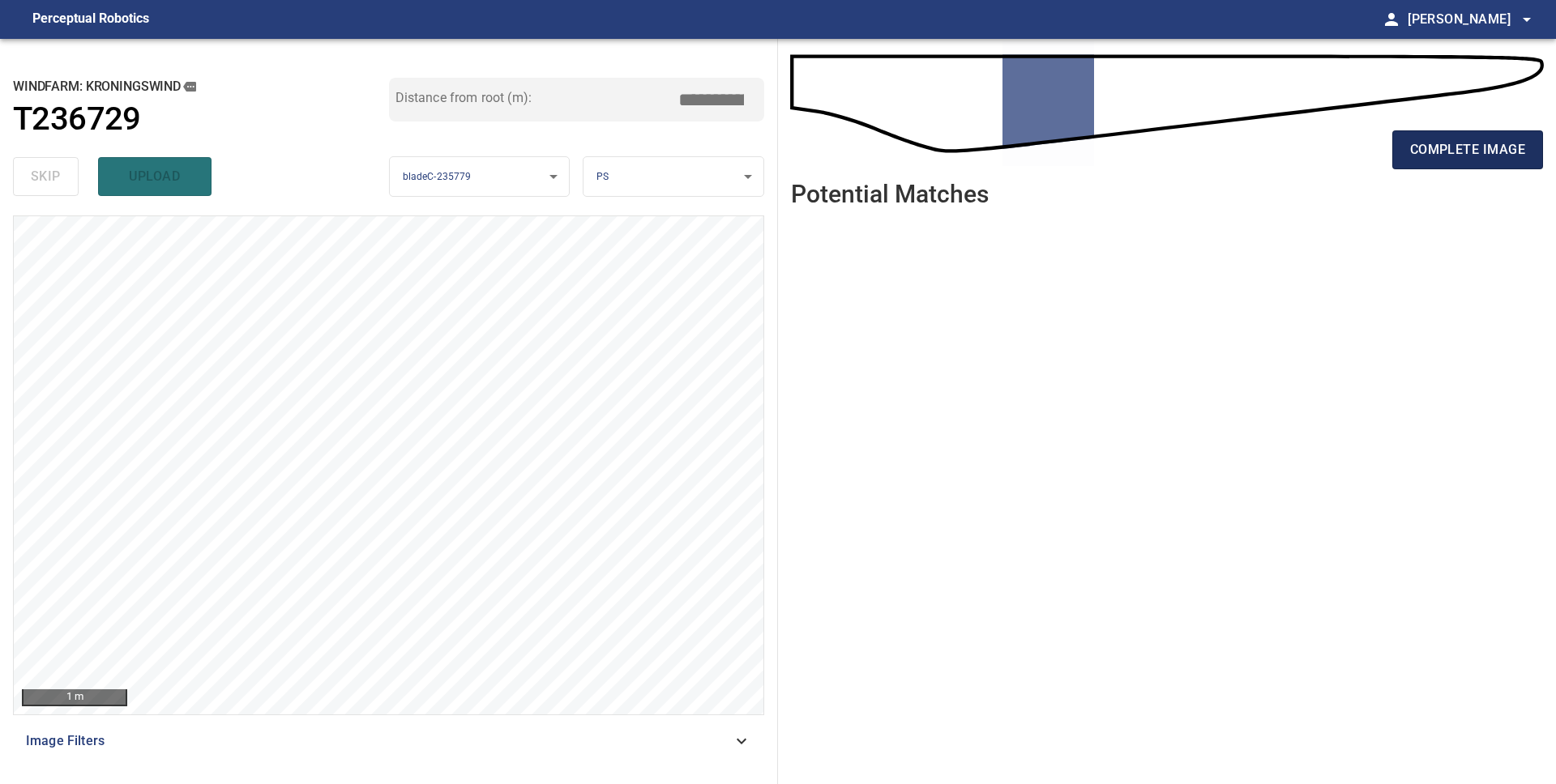
click at [1449, 149] on span "complete image" at bounding box center [1467, 150] width 115 height 23
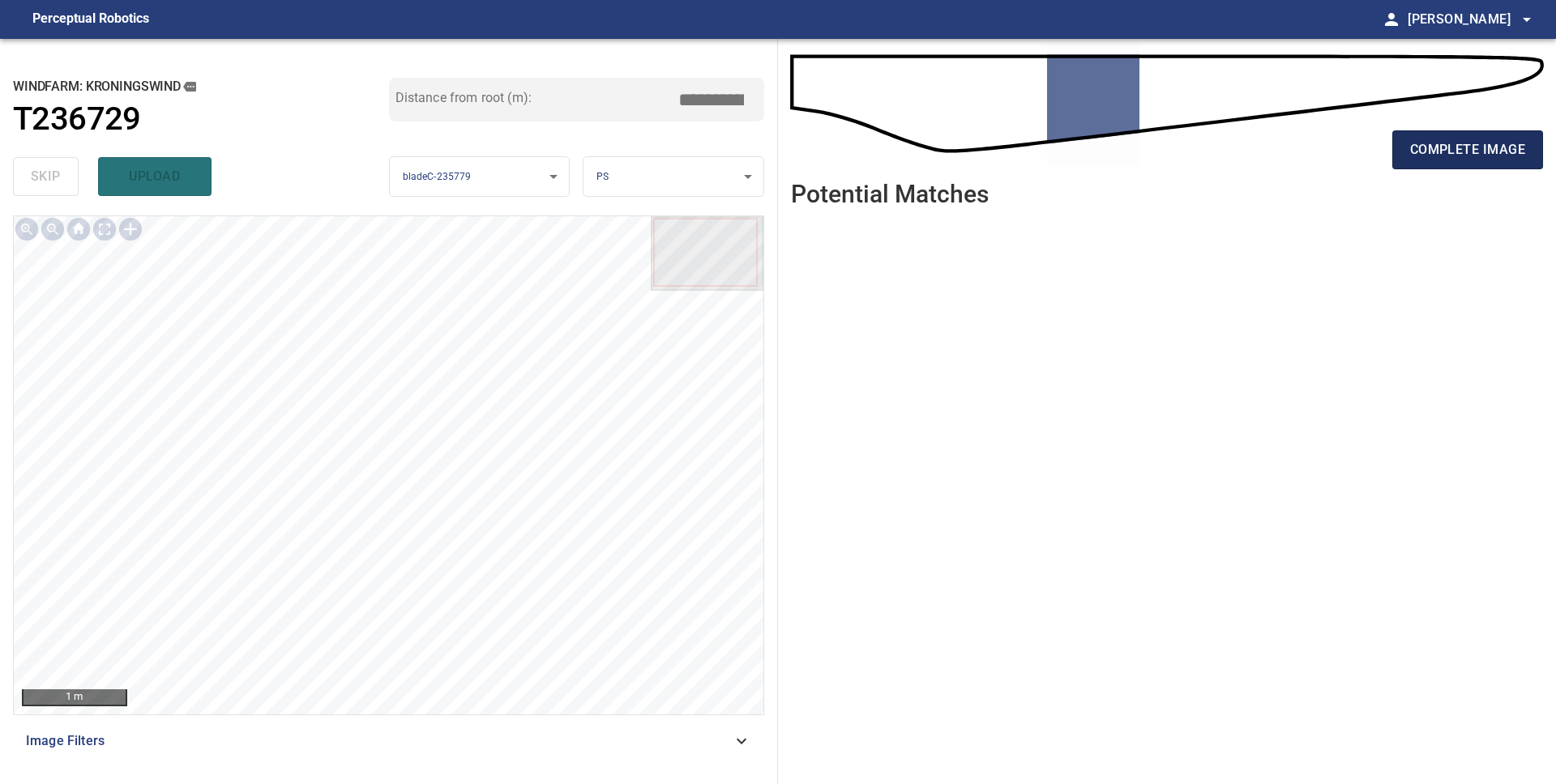
click at [1449, 151] on span "complete image" at bounding box center [1467, 150] width 115 height 23
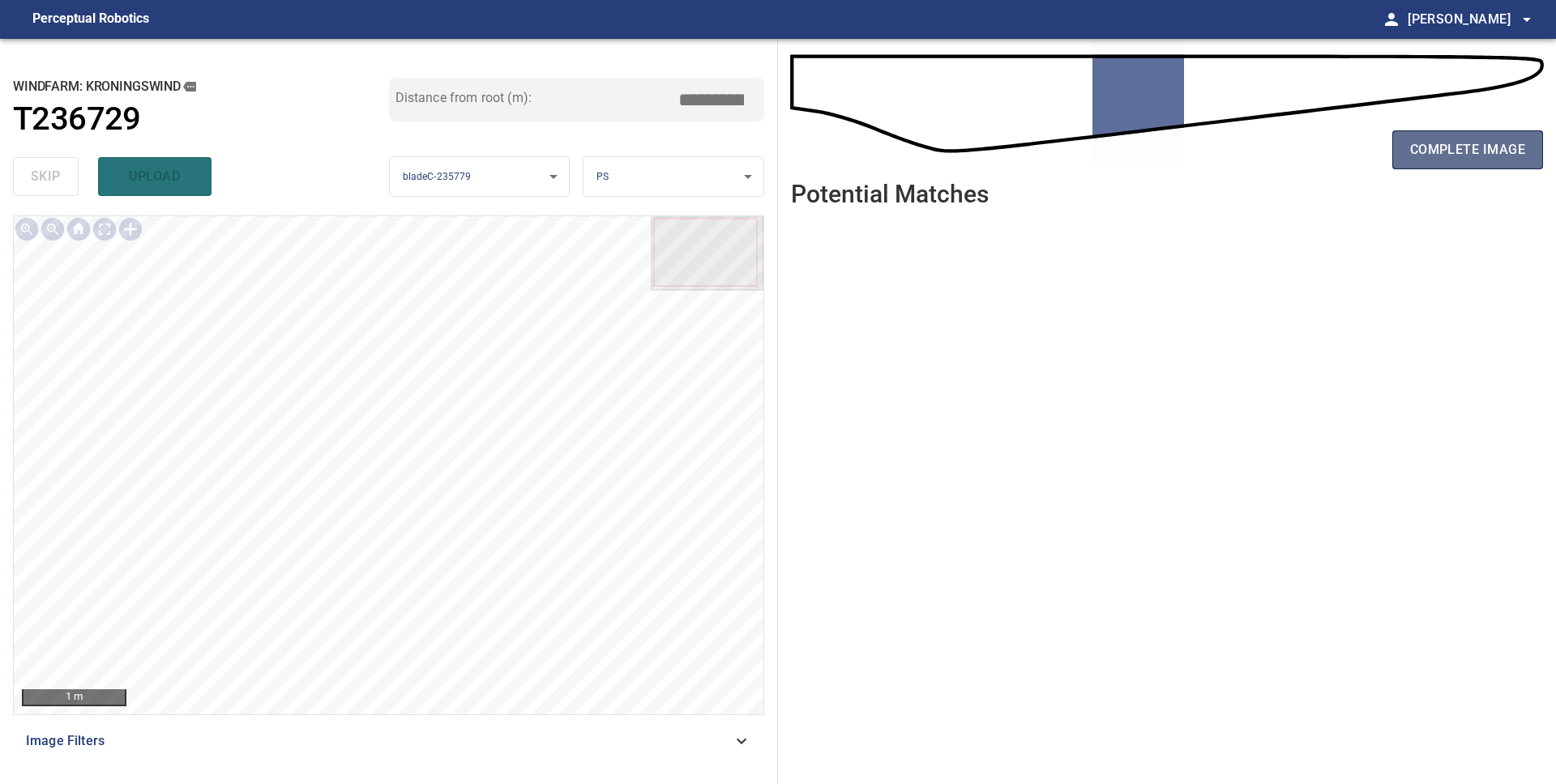
click at [1447, 152] on span "complete image" at bounding box center [1467, 150] width 115 height 23
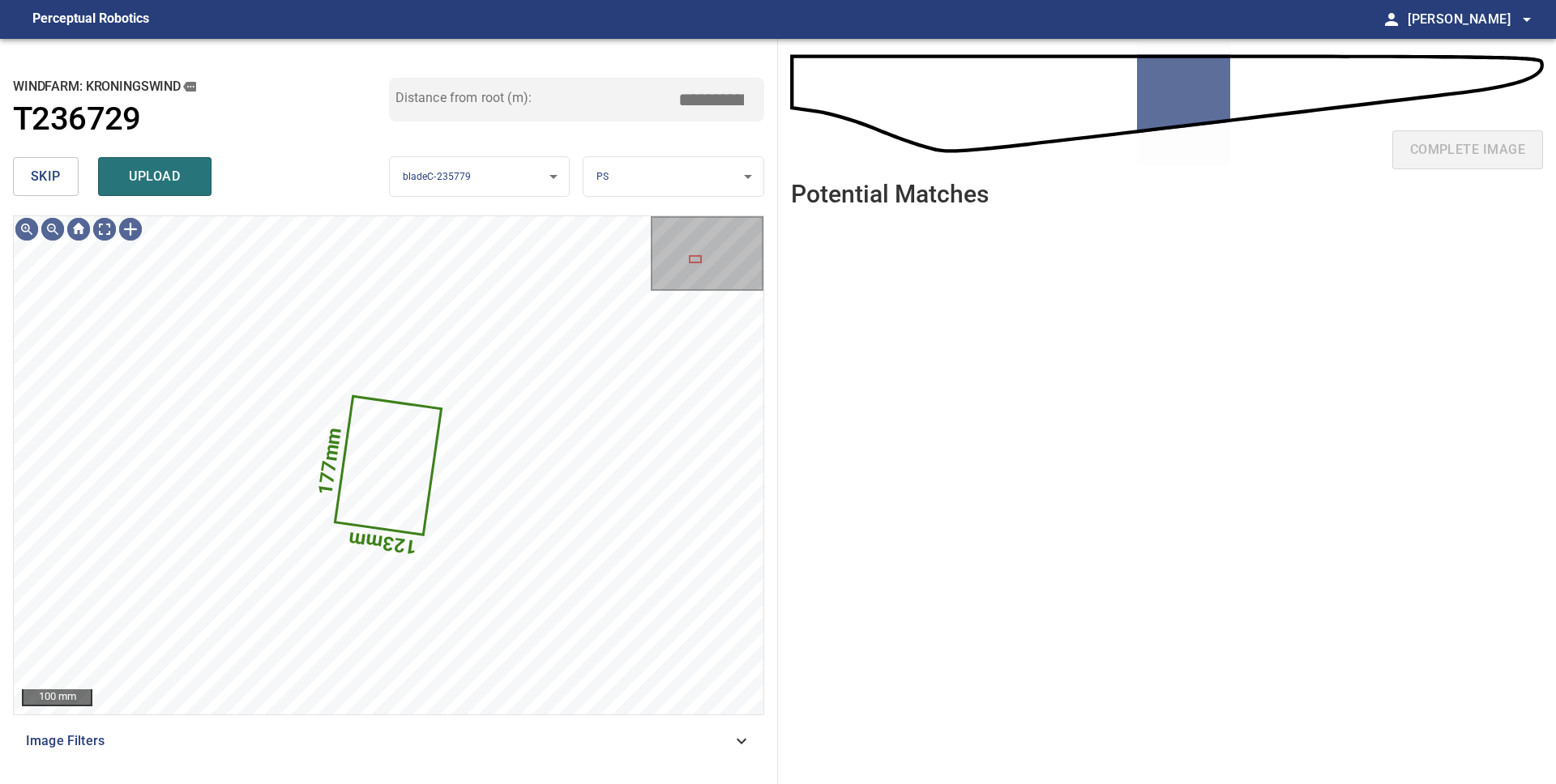
click at [54, 189] on button "skip" at bounding box center [46, 177] width 66 height 39
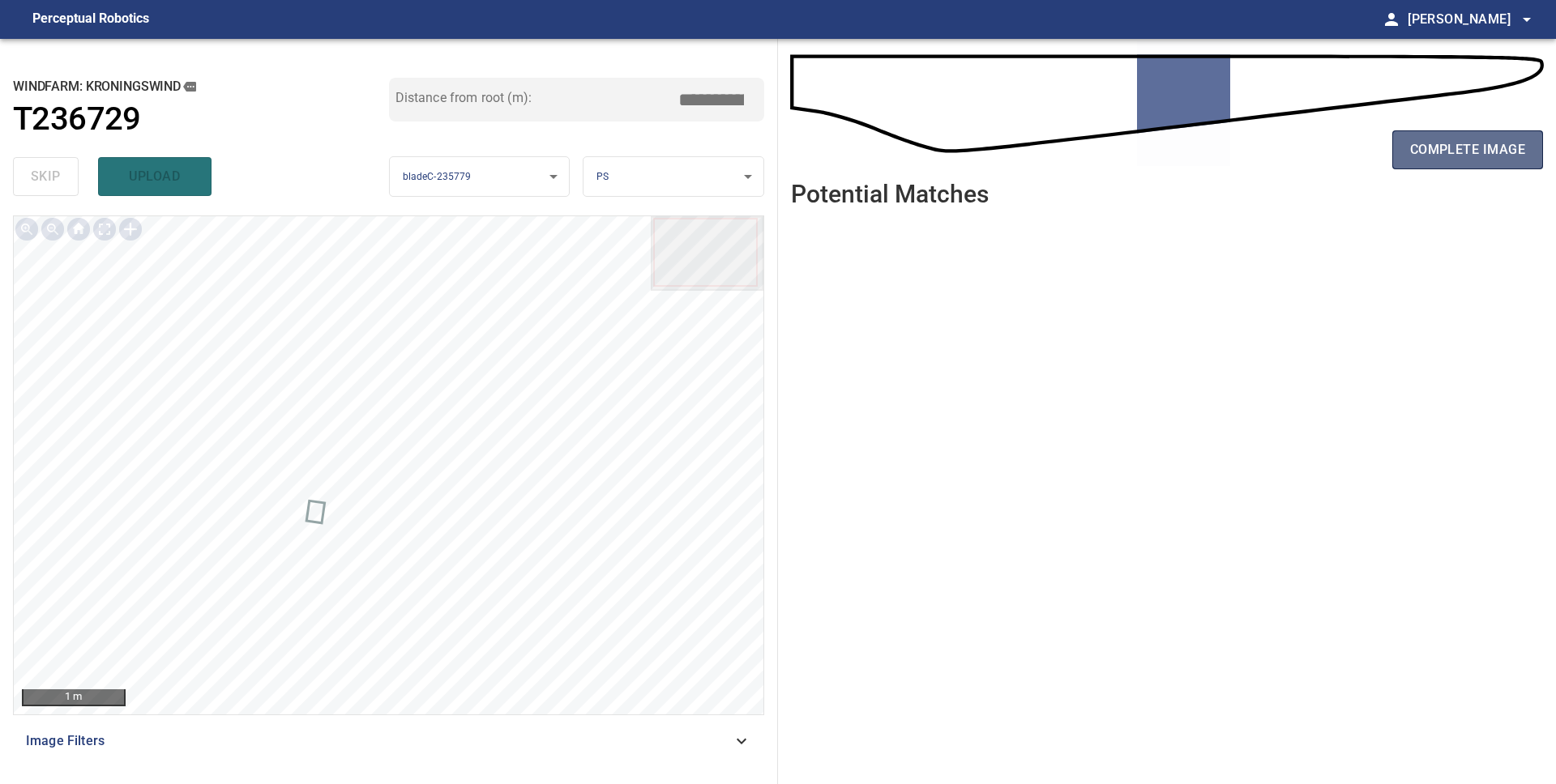
click at [1439, 161] on span "complete image" at bounding box center [1467, 150] width 115 height 23
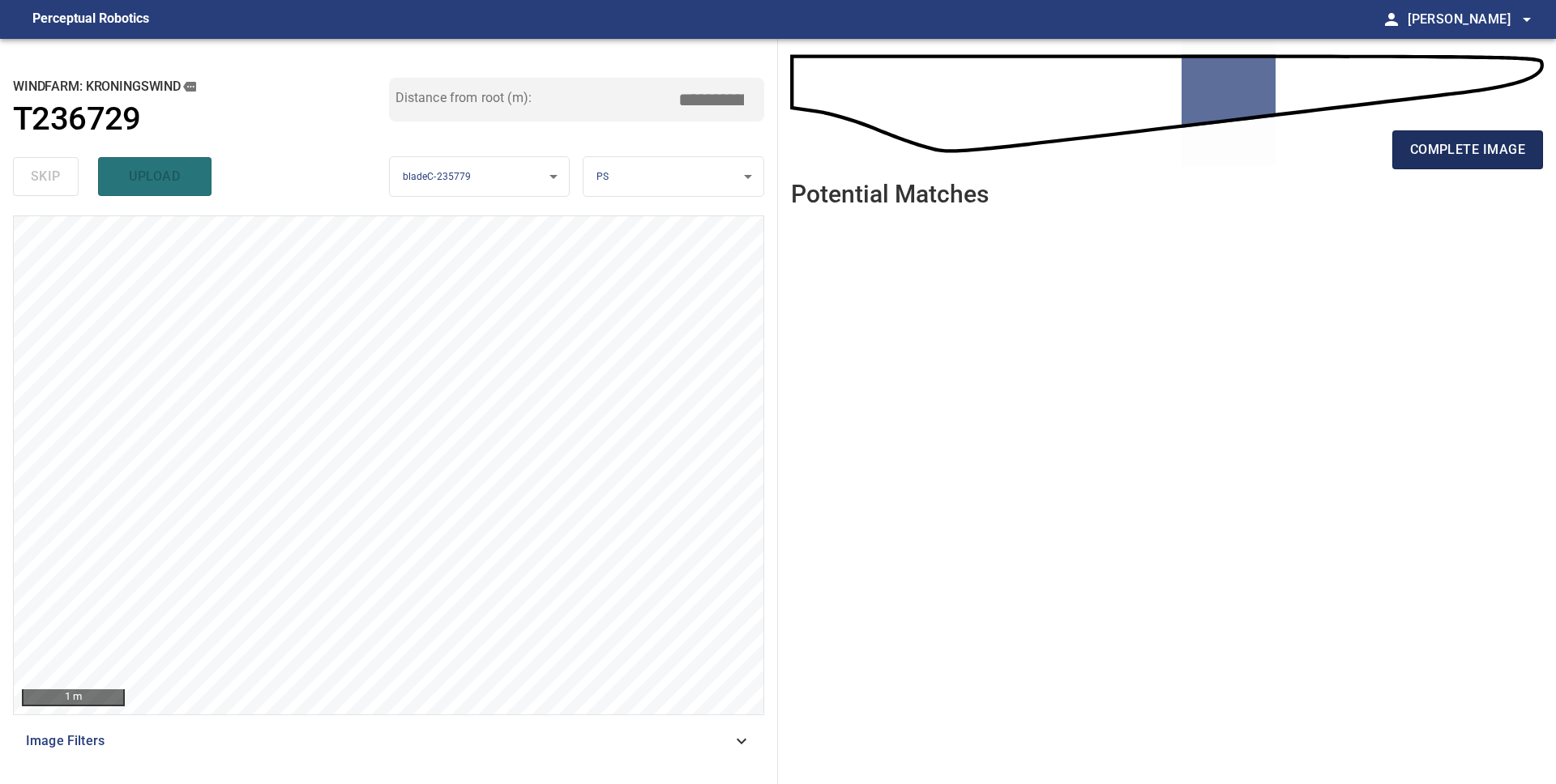
click at [1434, 149] on span "complete image" at bounding box center [1467, 150] width 115 height 23
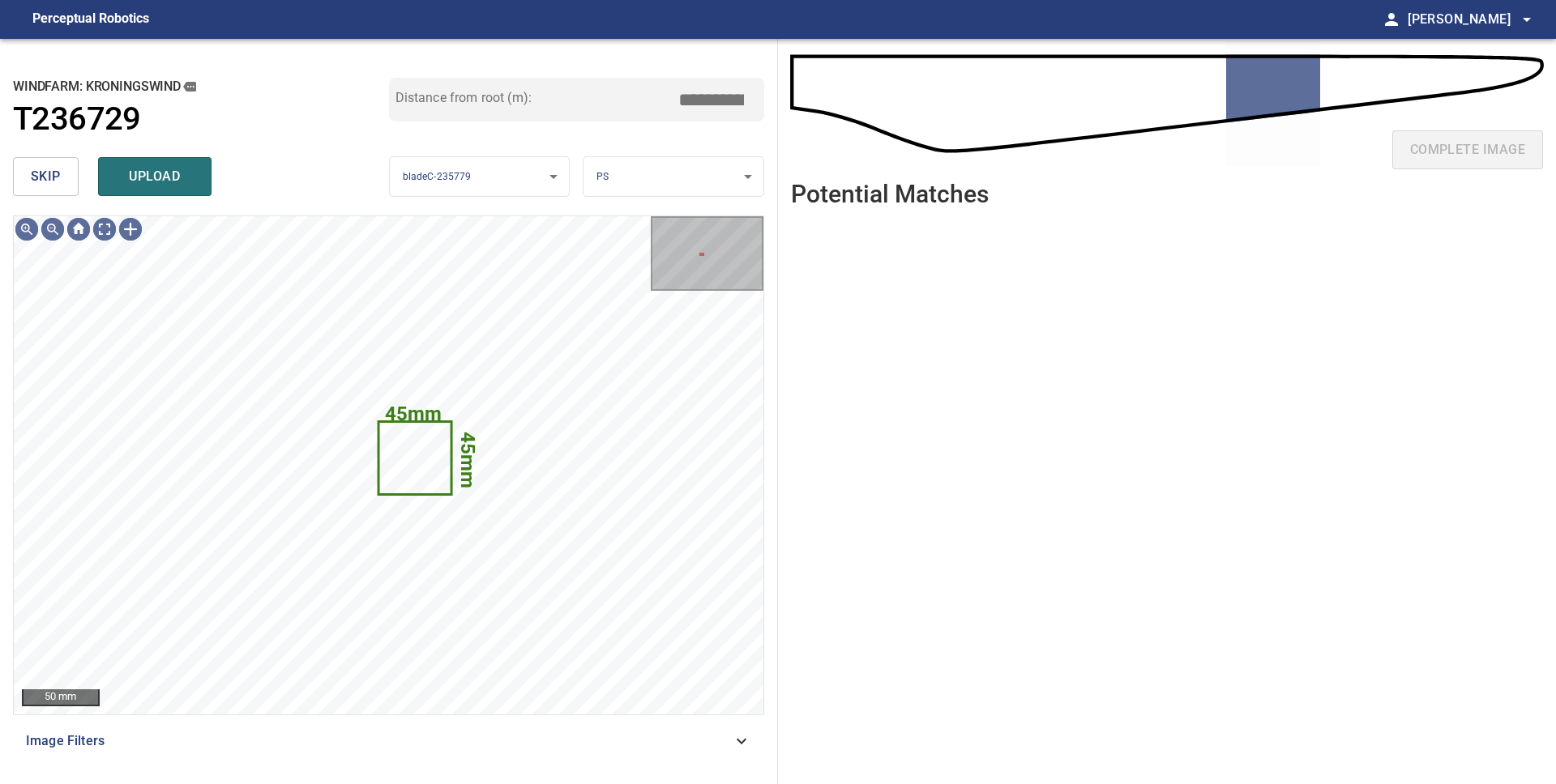
click at [59, 191] on button "skip" at bounding box center [46, 177] width 66 height 39
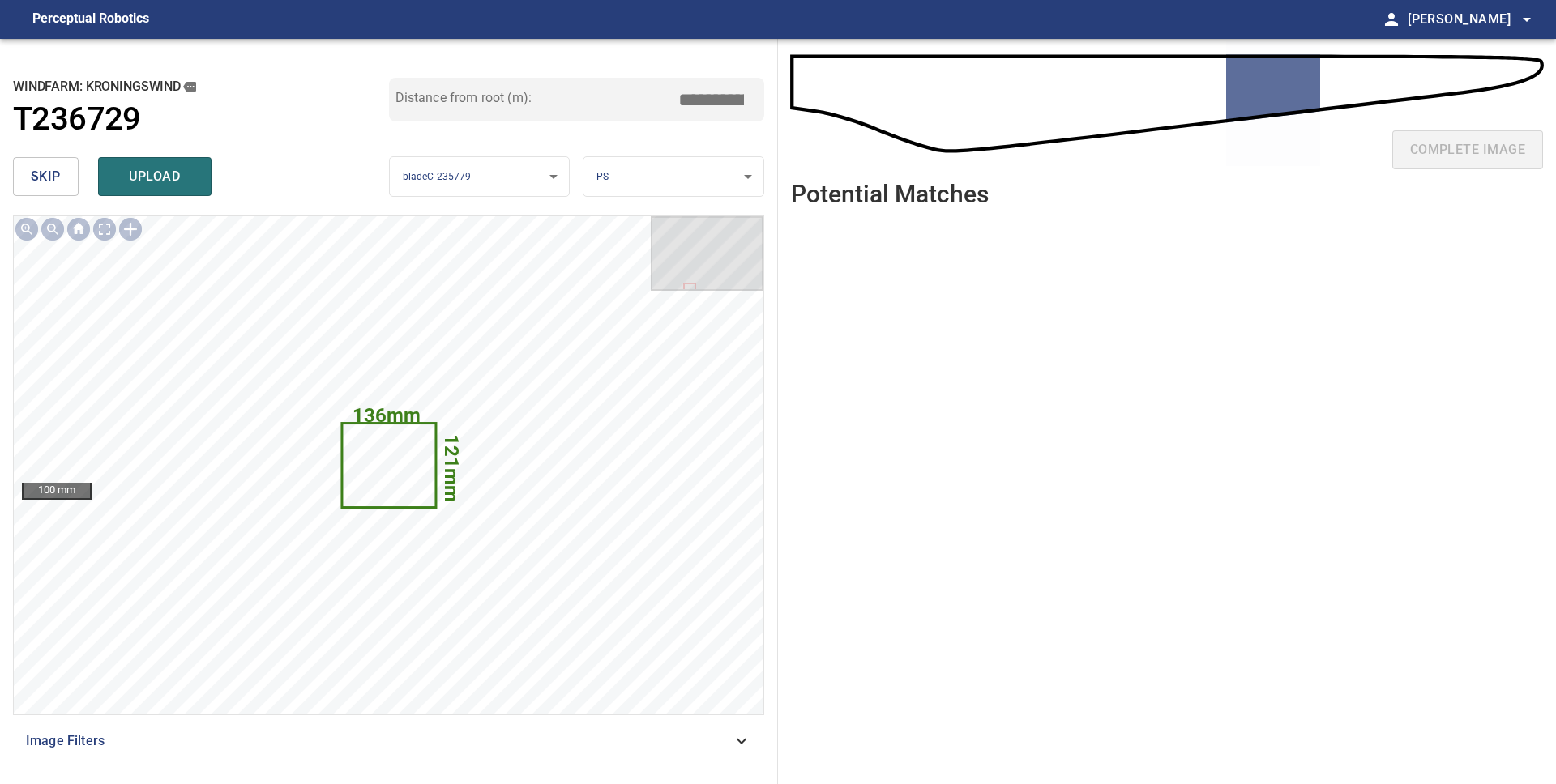
click at [60, 190] on button "skip" at bounding box center [46, 177] width 66 height 39
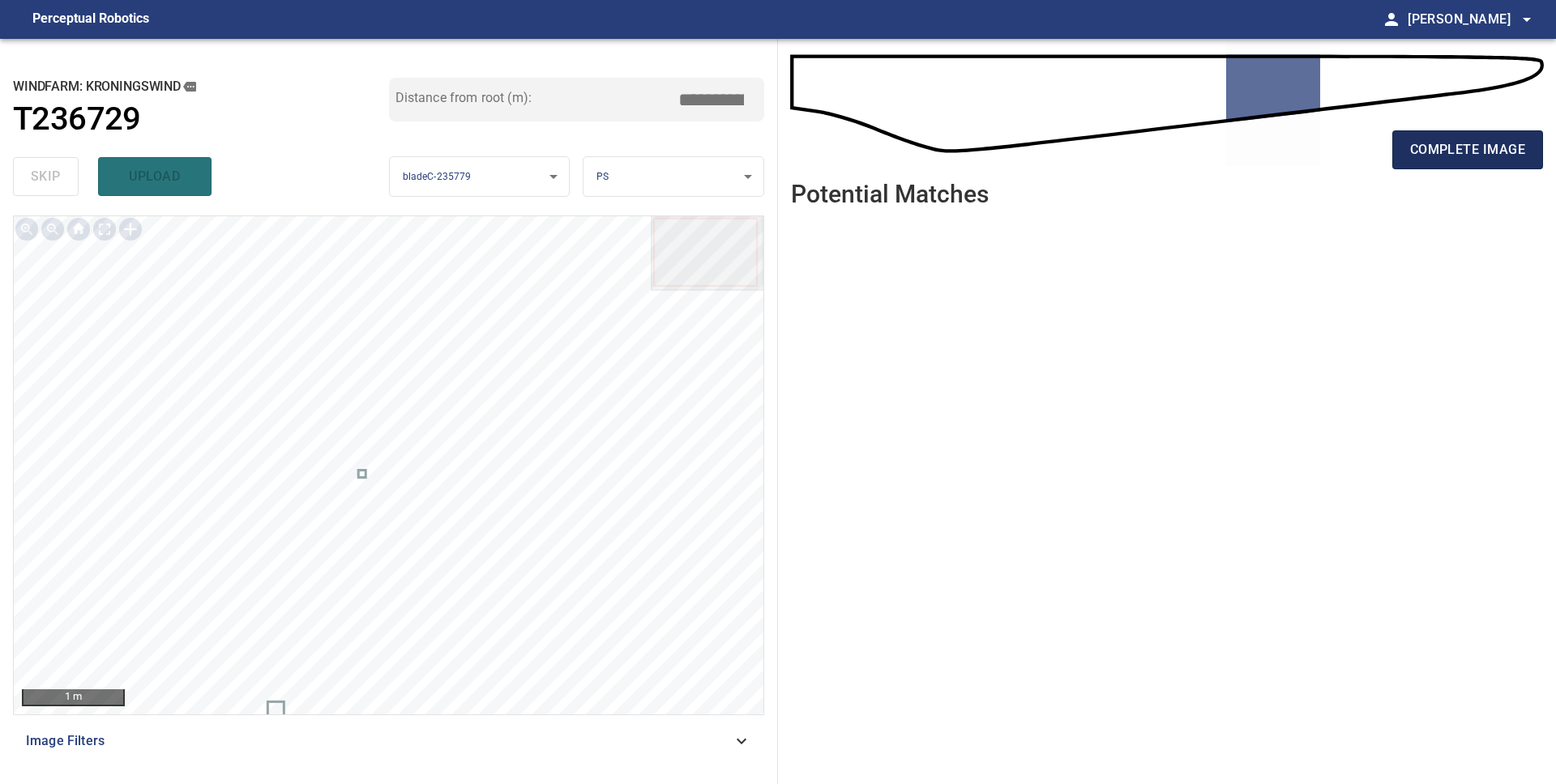
click at [1437, 157] on span "complete image" at bounding box center [1467, 150] width 115 height 23
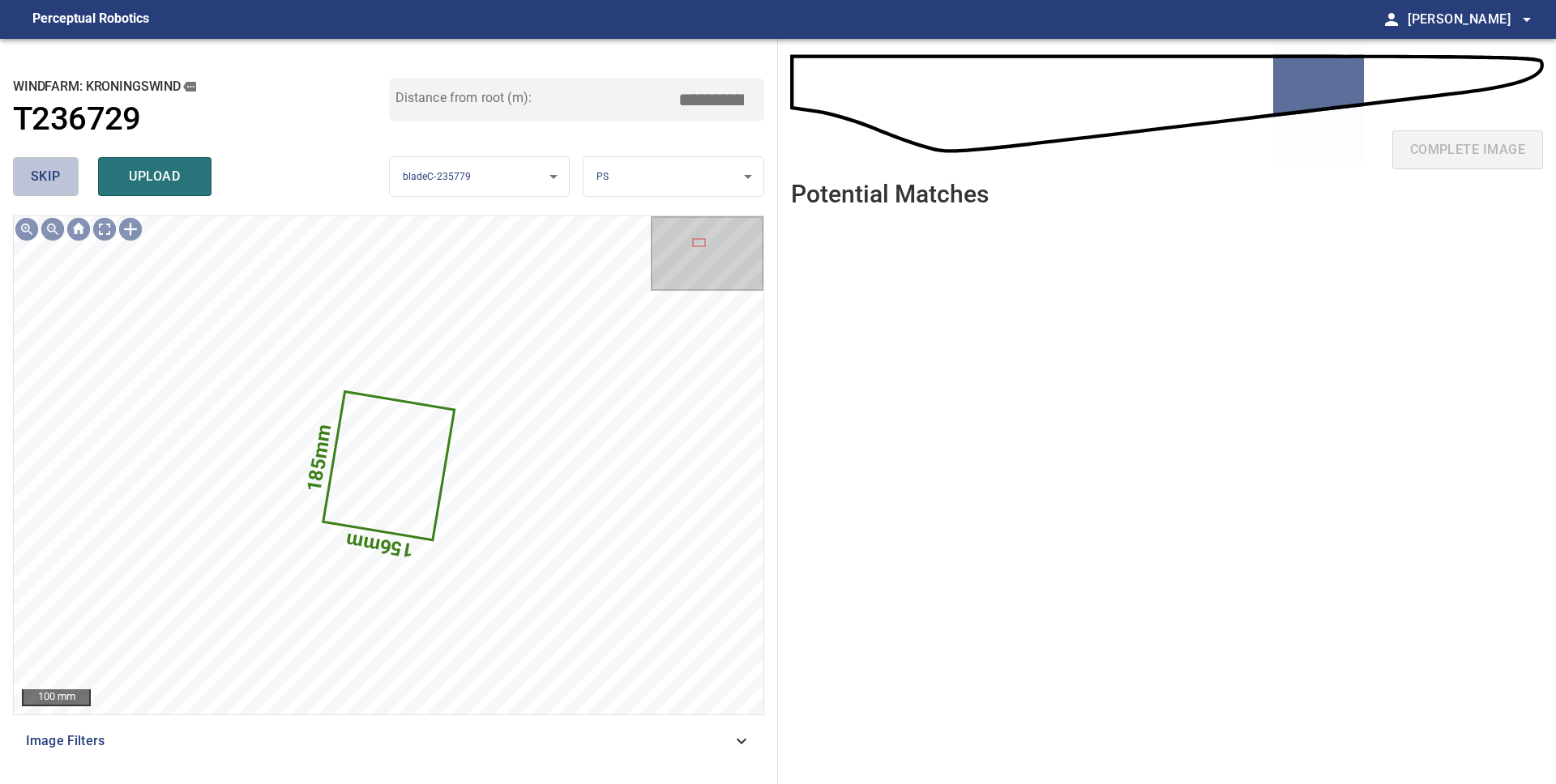
click at [59, 182] on span "skip" at bounding box center [46, 177] width 30 height 23
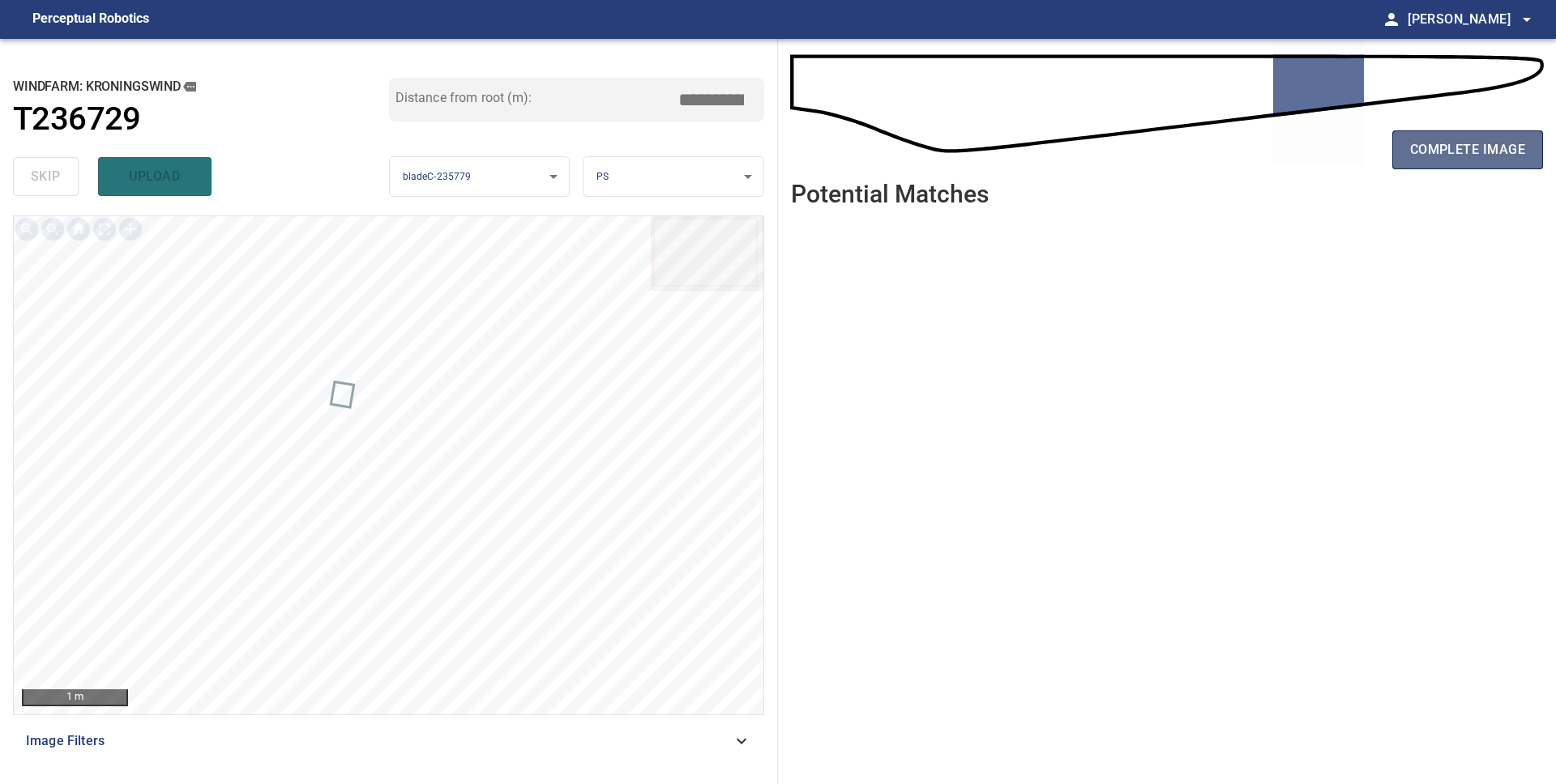
click at [1478, 156] on span "complete image" at bounding box center [1467, 150] width 115 height 23
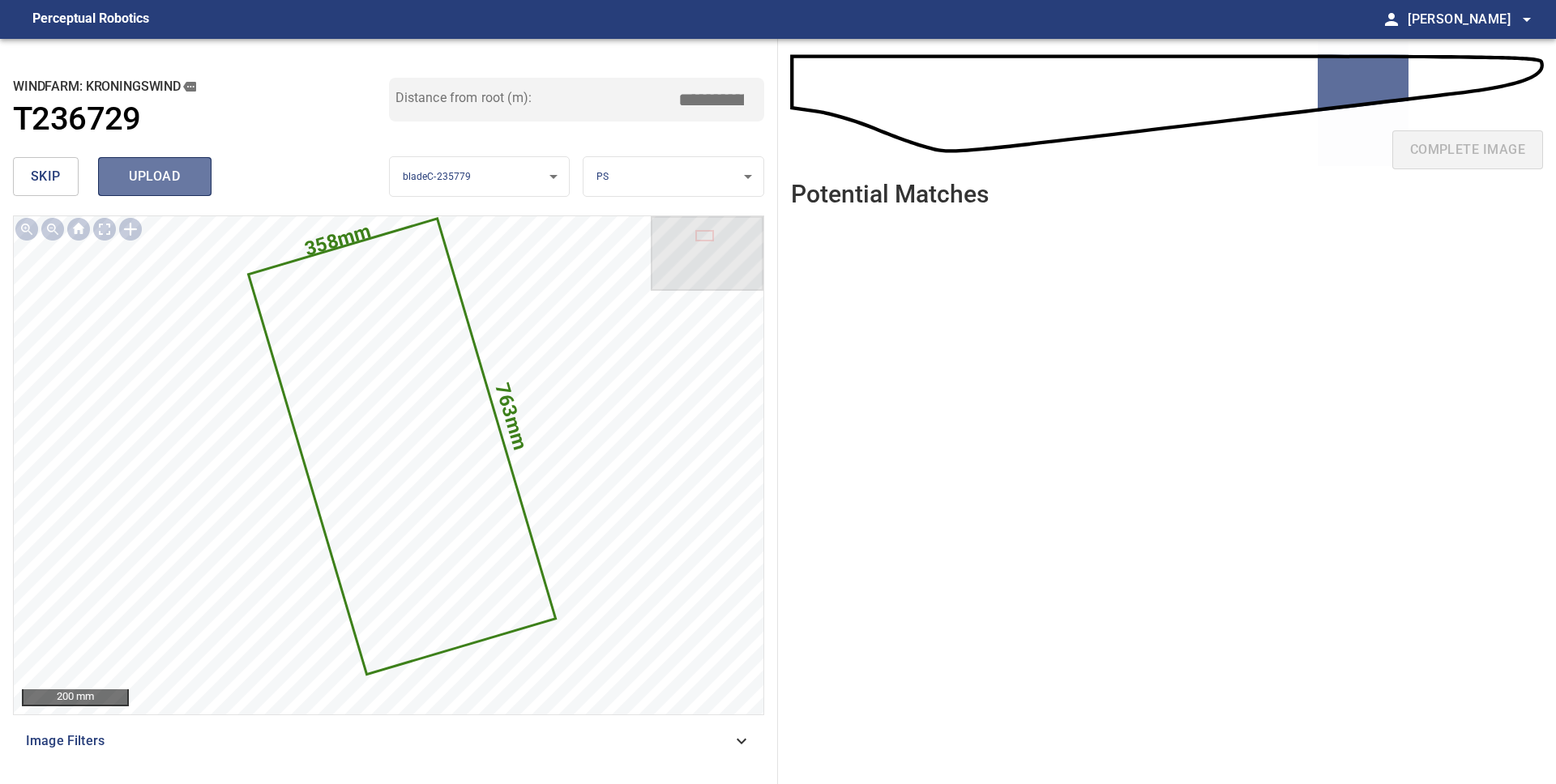
click at [136, 177] on span "upload" at bounding box center [155, 177] width 77 height 23
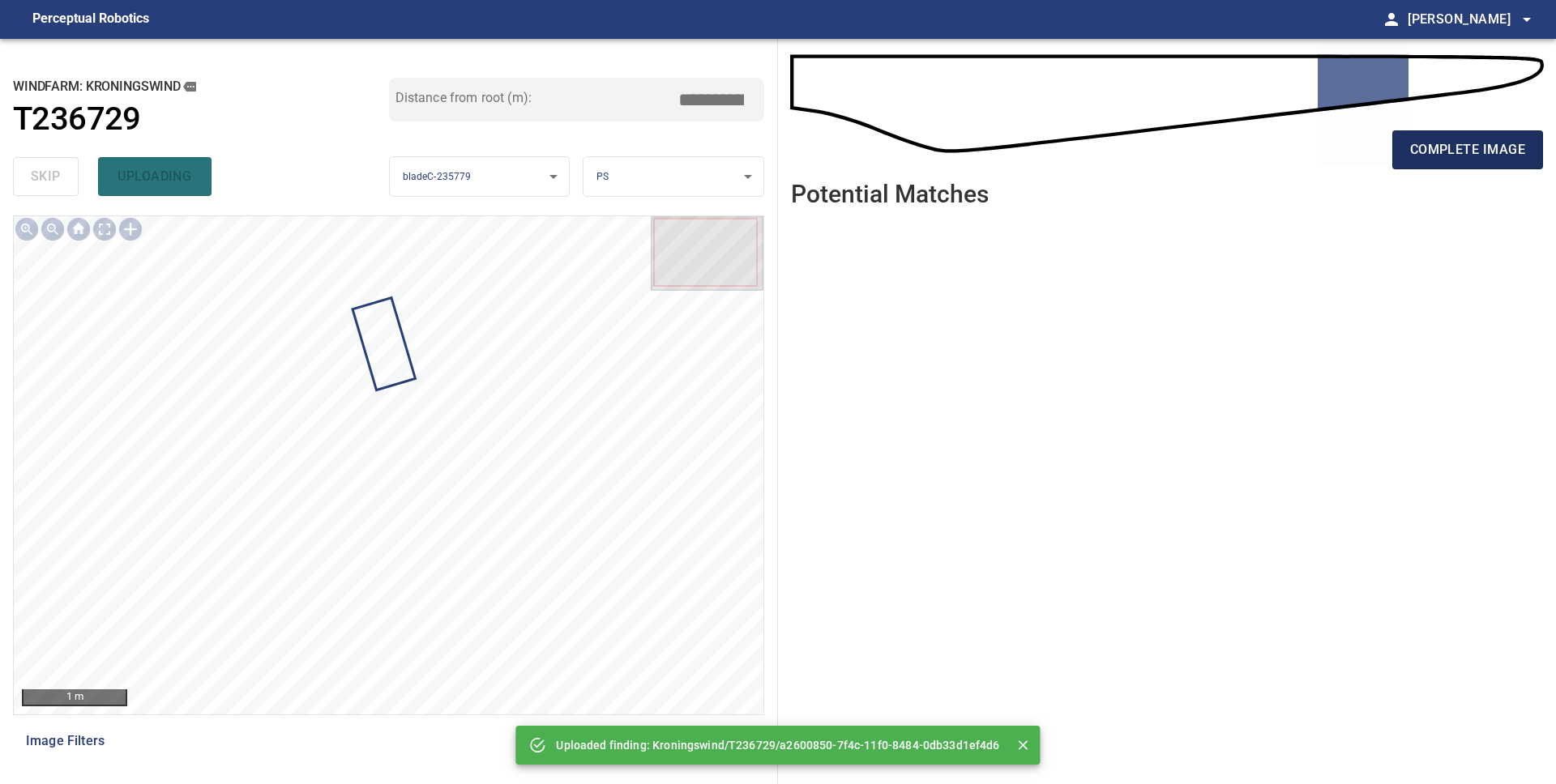
click at [1471, 151] on span "complete image" at bounding box center [1467, 150] width 115 height 23
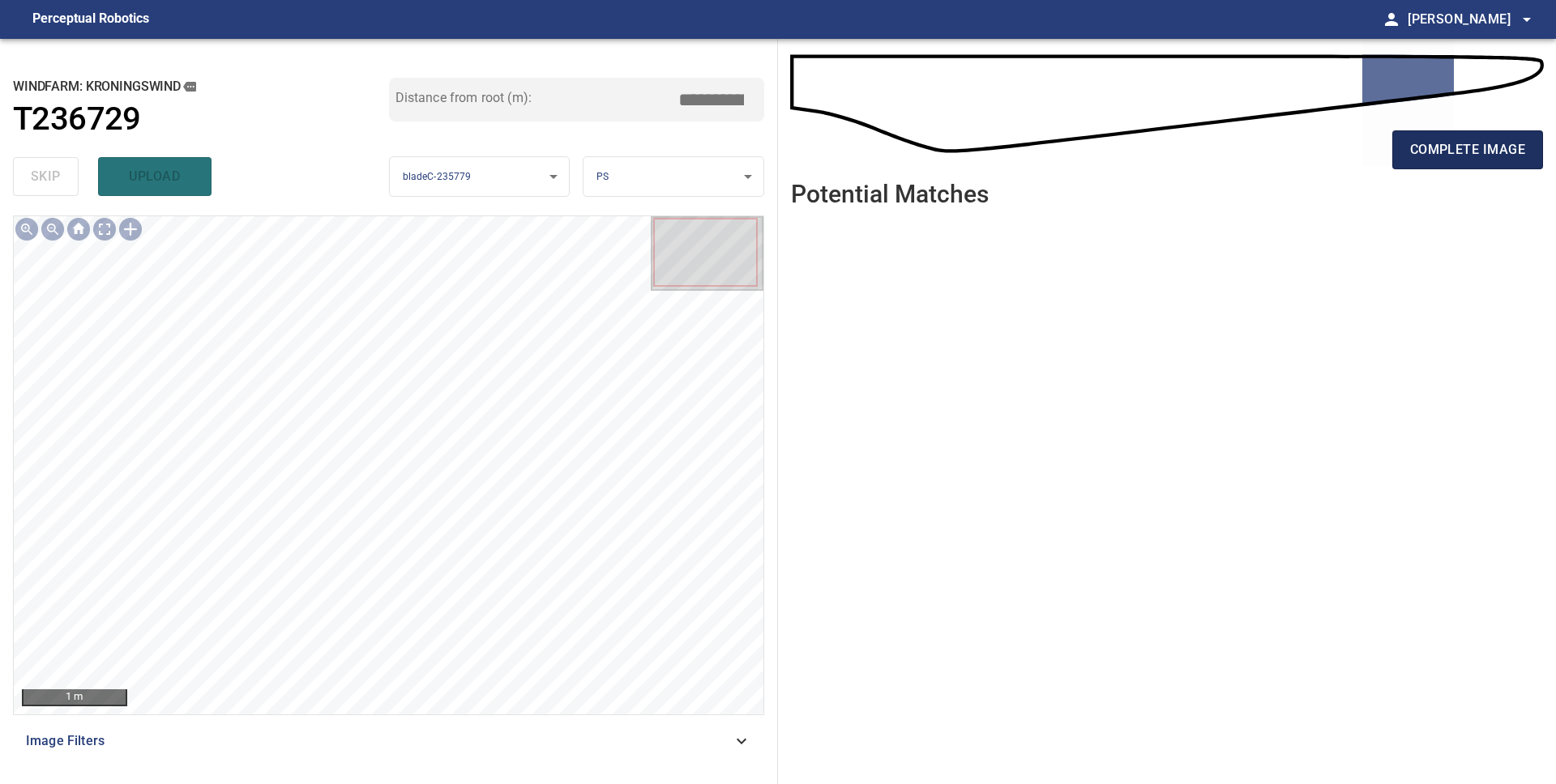
click at [1487, 148] on span "complete image" at bounding box center [1467, 150] width 115 height 23
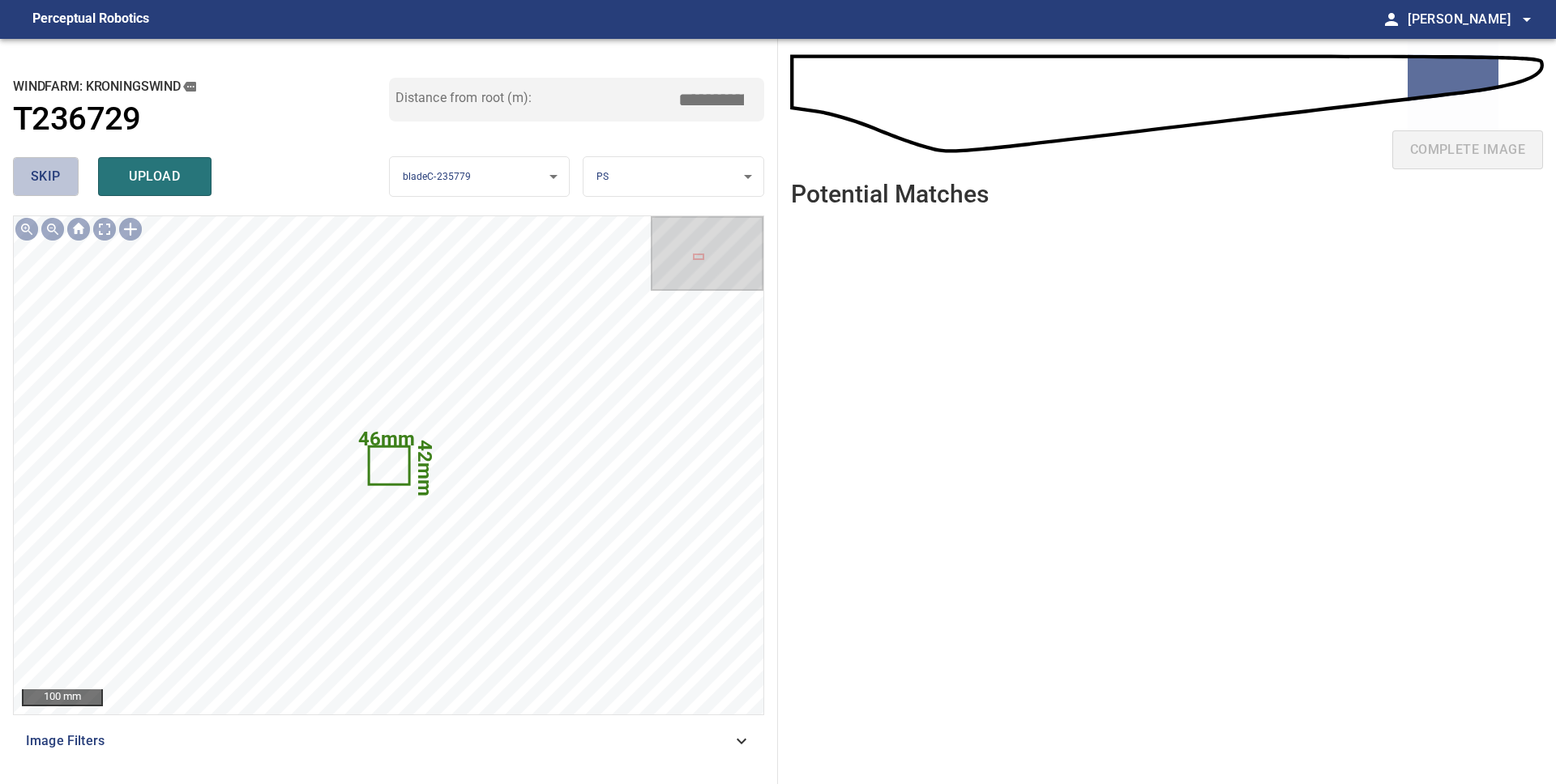
click at [64, 177] on button "skip" at bounding box center [46, 177] width 66 height 39
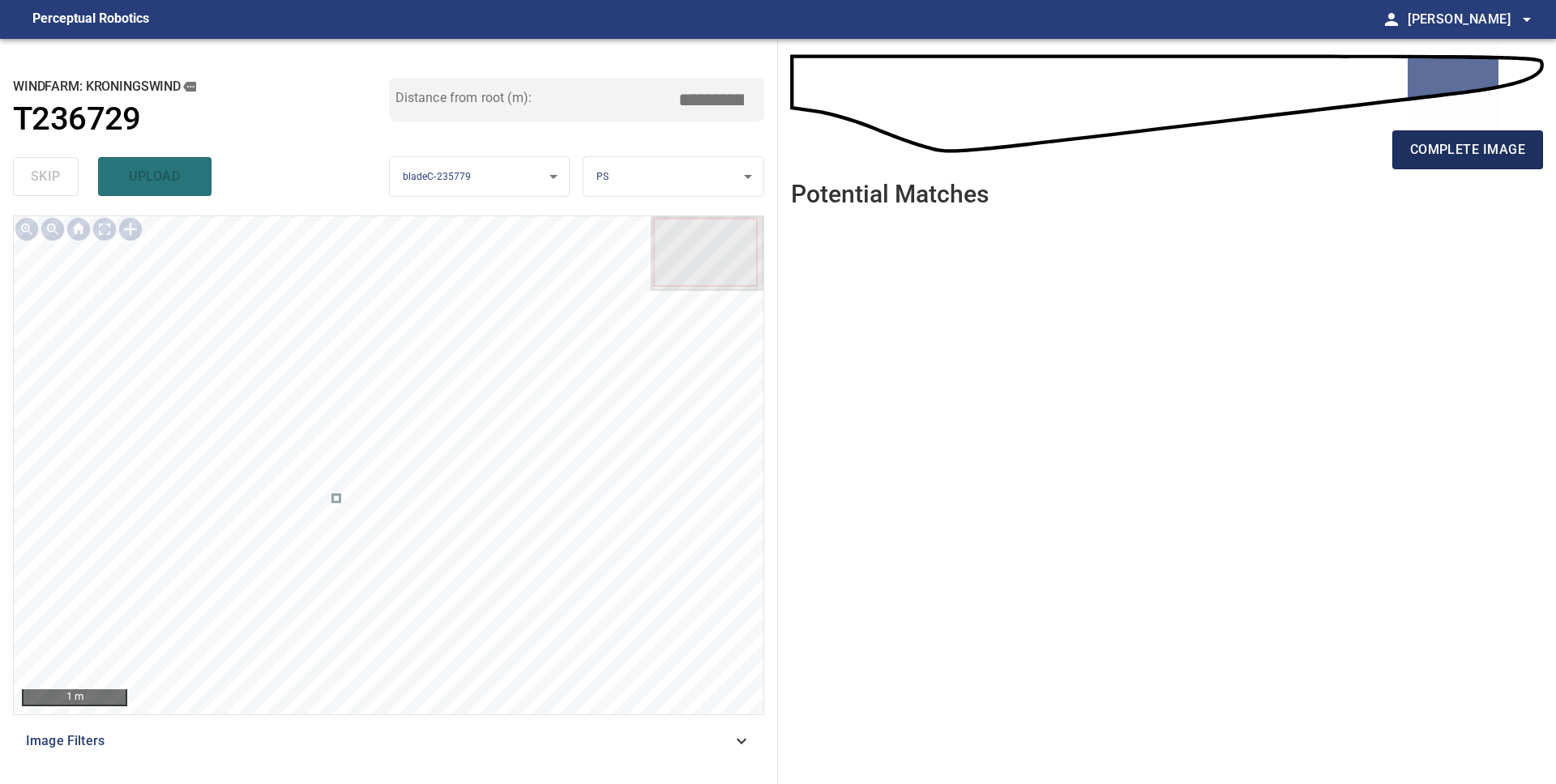
click at [1445, 146] on span "complete image" at bounding box center [1467, 150] width 115 height 23
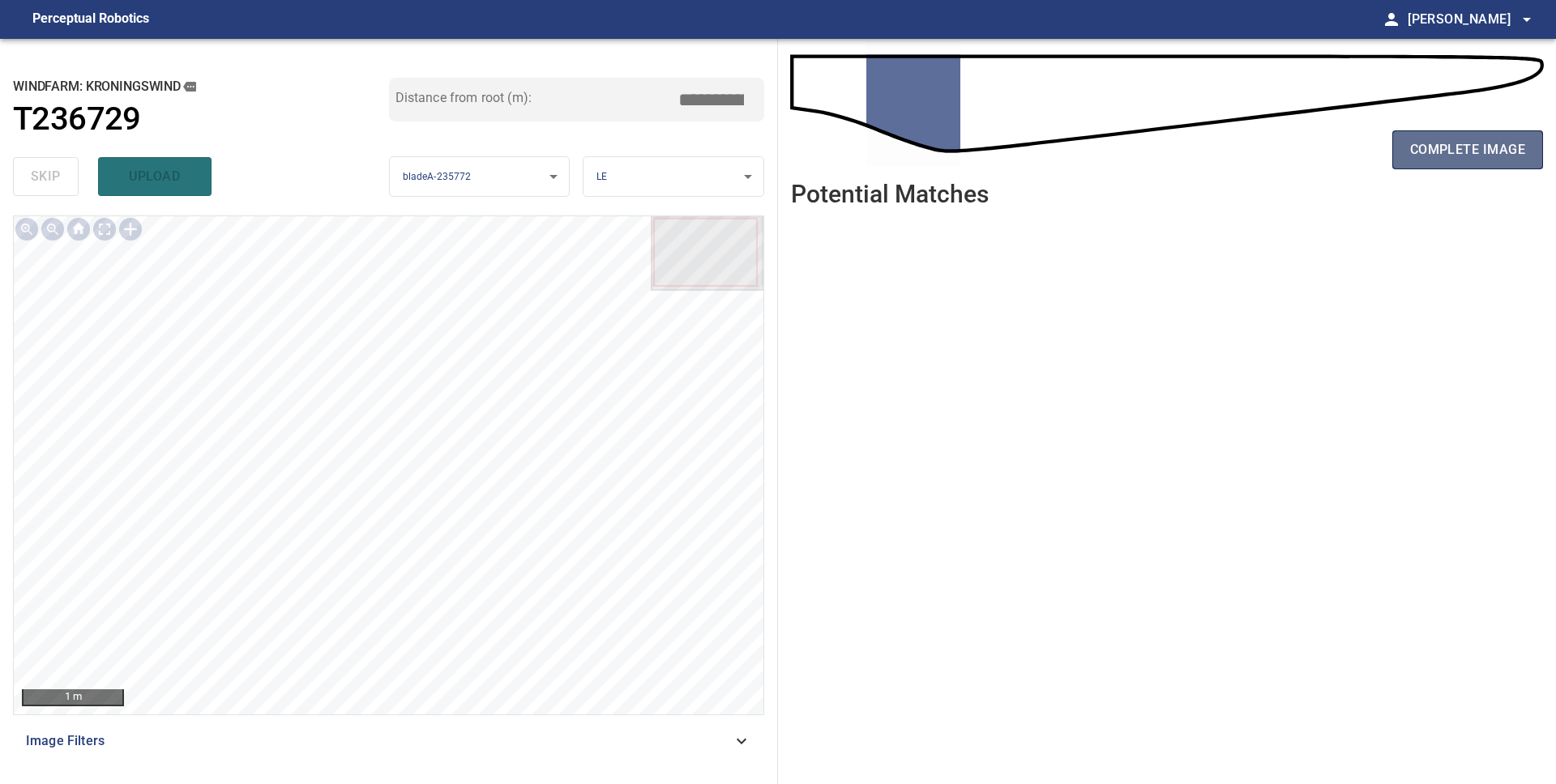
click at [1486, 153] on span "complete image" at bounding box center [1467, 150] width 115 height 23
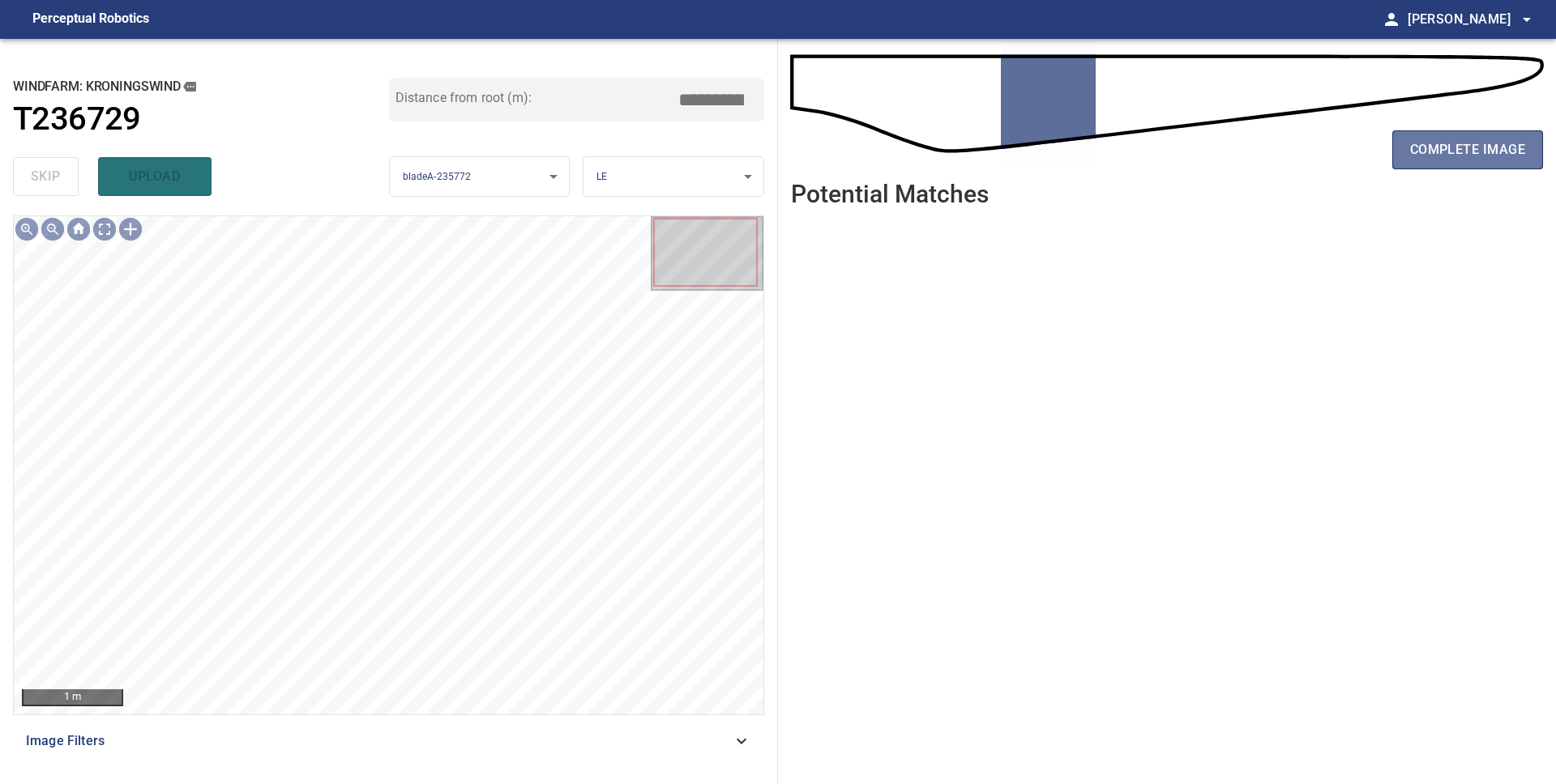
click at [1487, 153] on span "complete image" at bounding box center [1467, 150] width 115 height 23
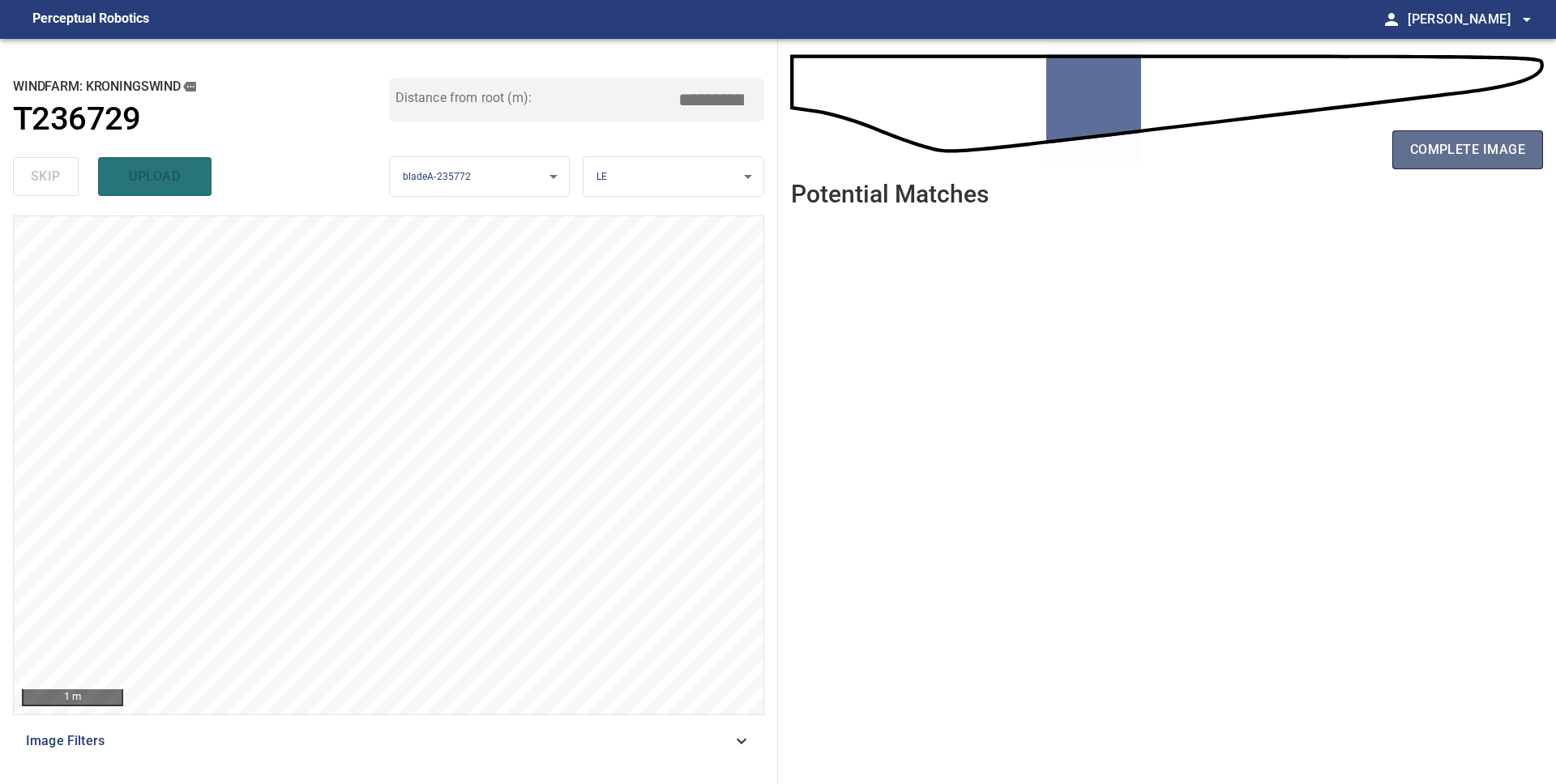
click at [1502, 153] on span "complete image" at bounding box center [1467, 150] width 115 height 23
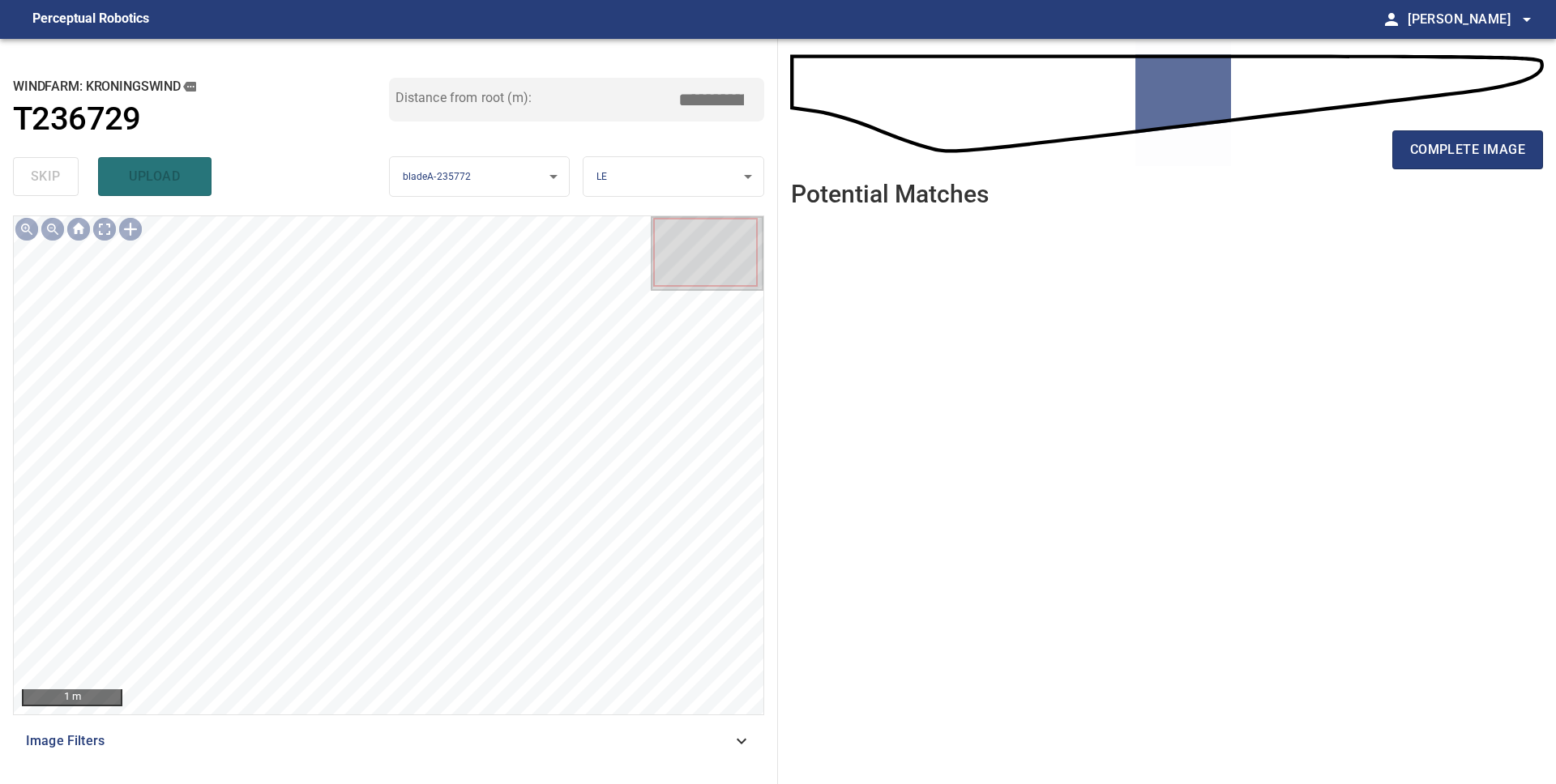
click at [1502, 153] on span "complete image" at bounding box center [1467, 150] width 115 height 23
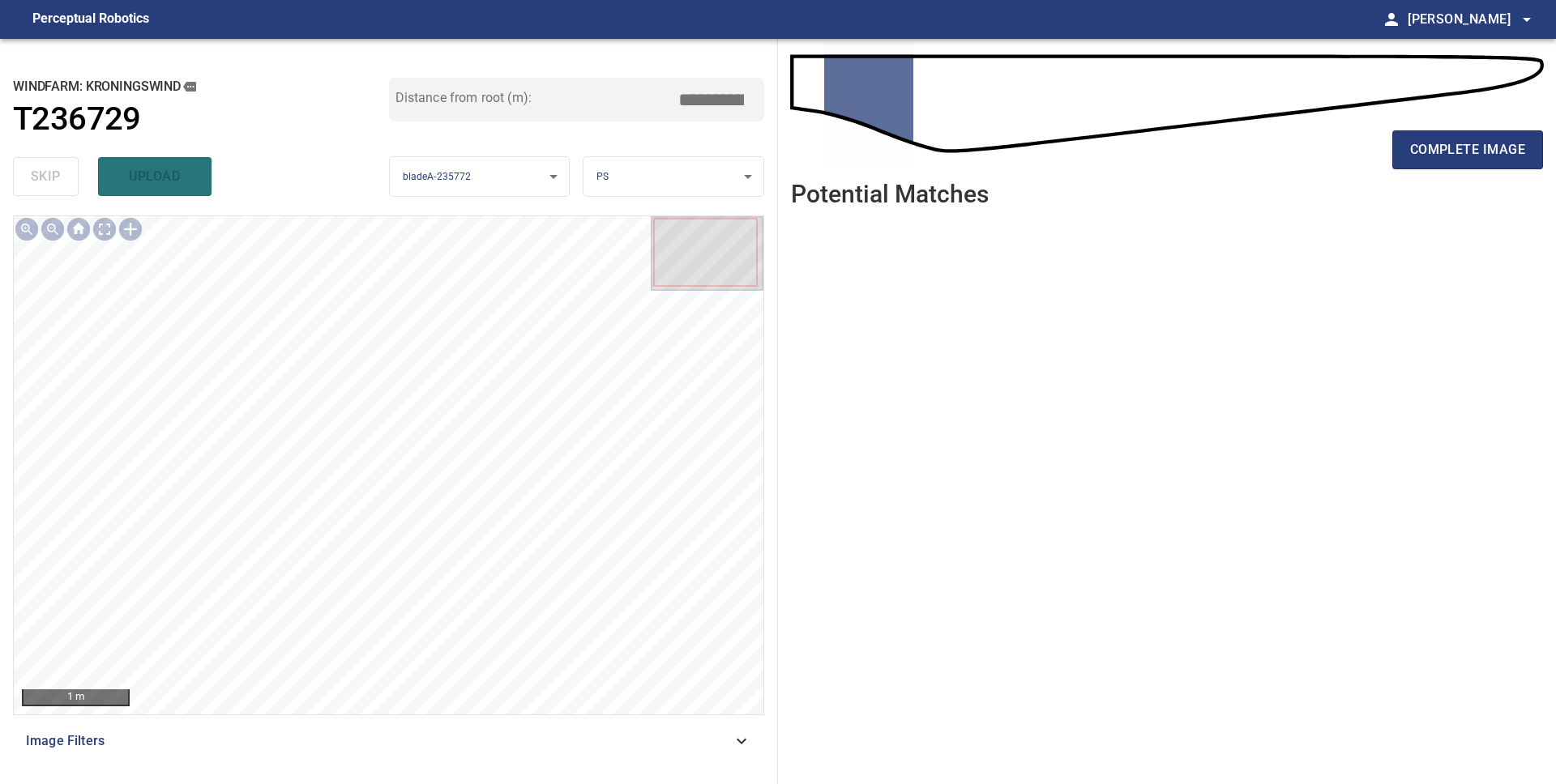
click at [1502, 153] on span "complete image" at bounding box center [1467, 150] width 115 height 23
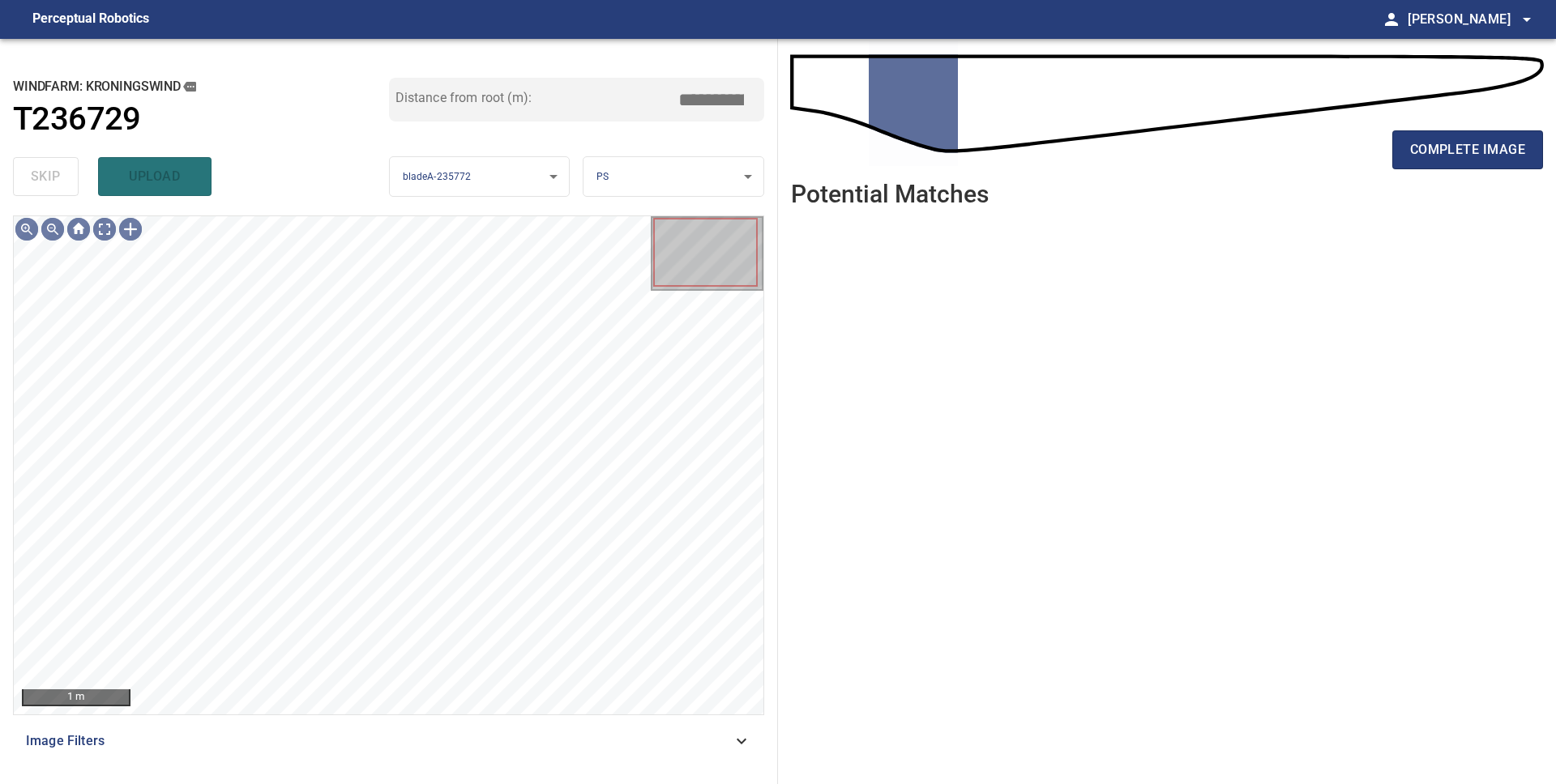
click at [1502, 153] on span "complete image" at bounding box center [1467, 150] width 115 height 23
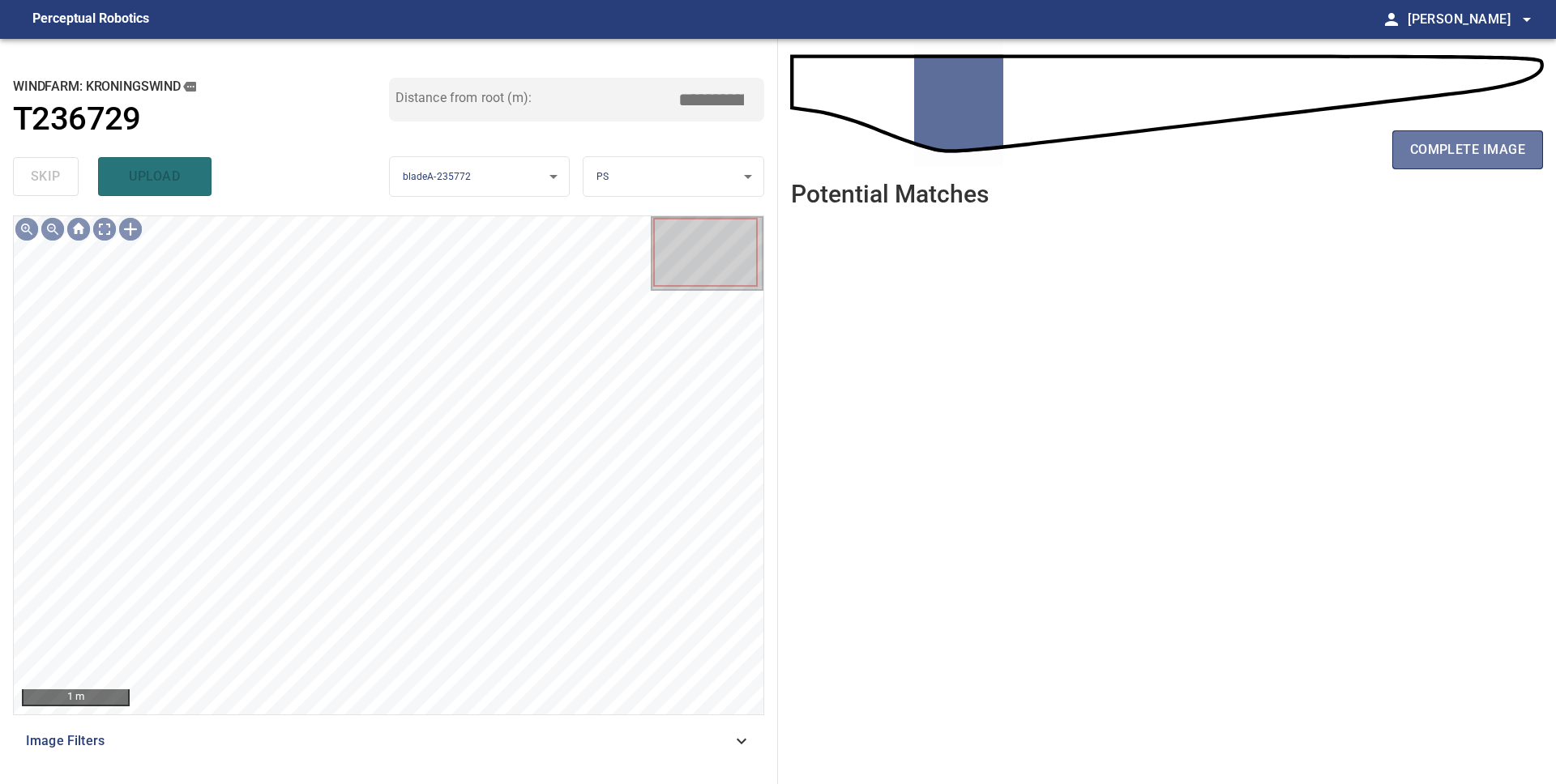
click at [1502, 153] on span "complete image" at bounding box center [1467, 150] width 115 height 23
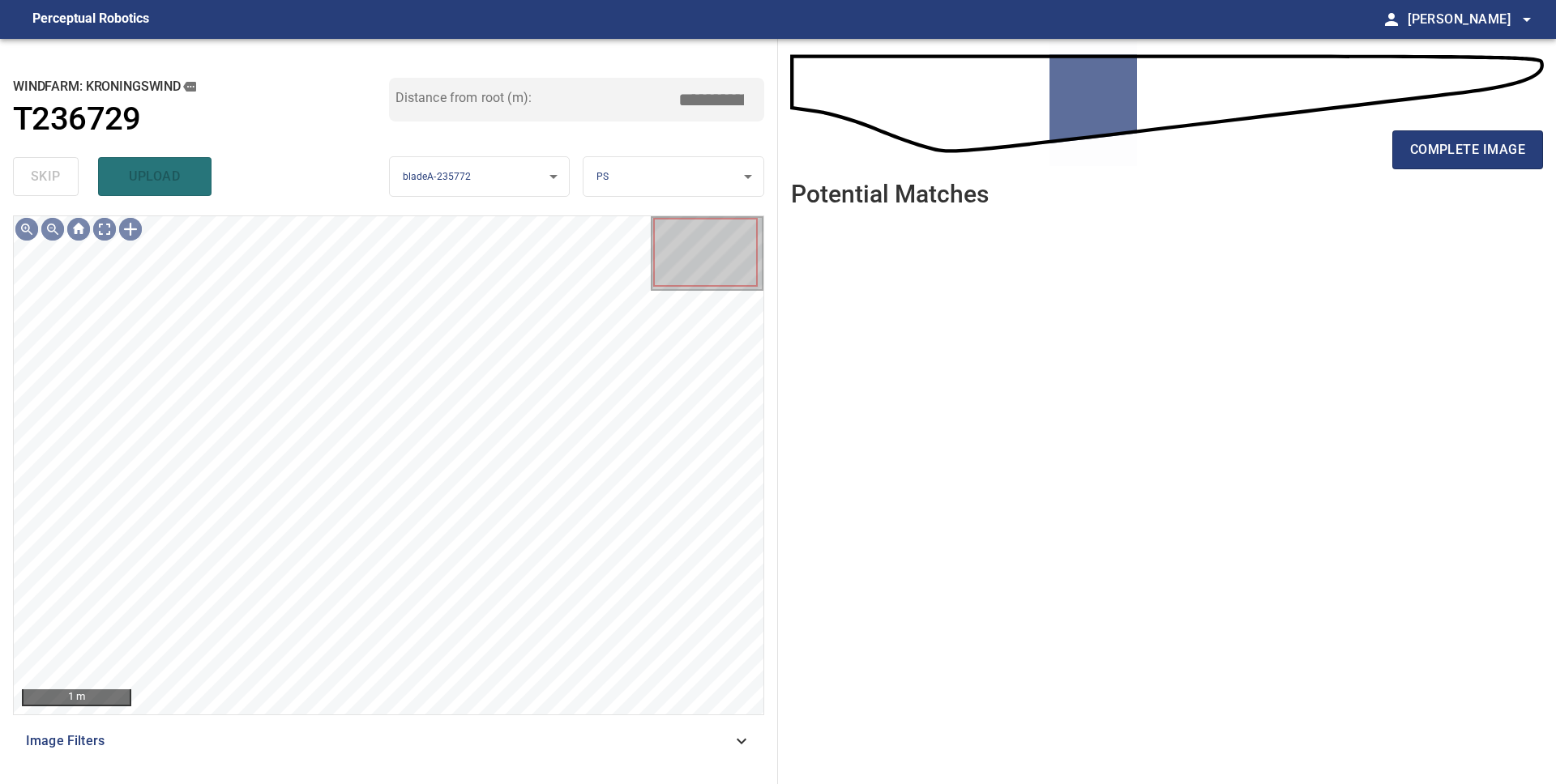
click at [1502, 153] on span "complete image" at bounding box center [1467, 150] width 115 height 23
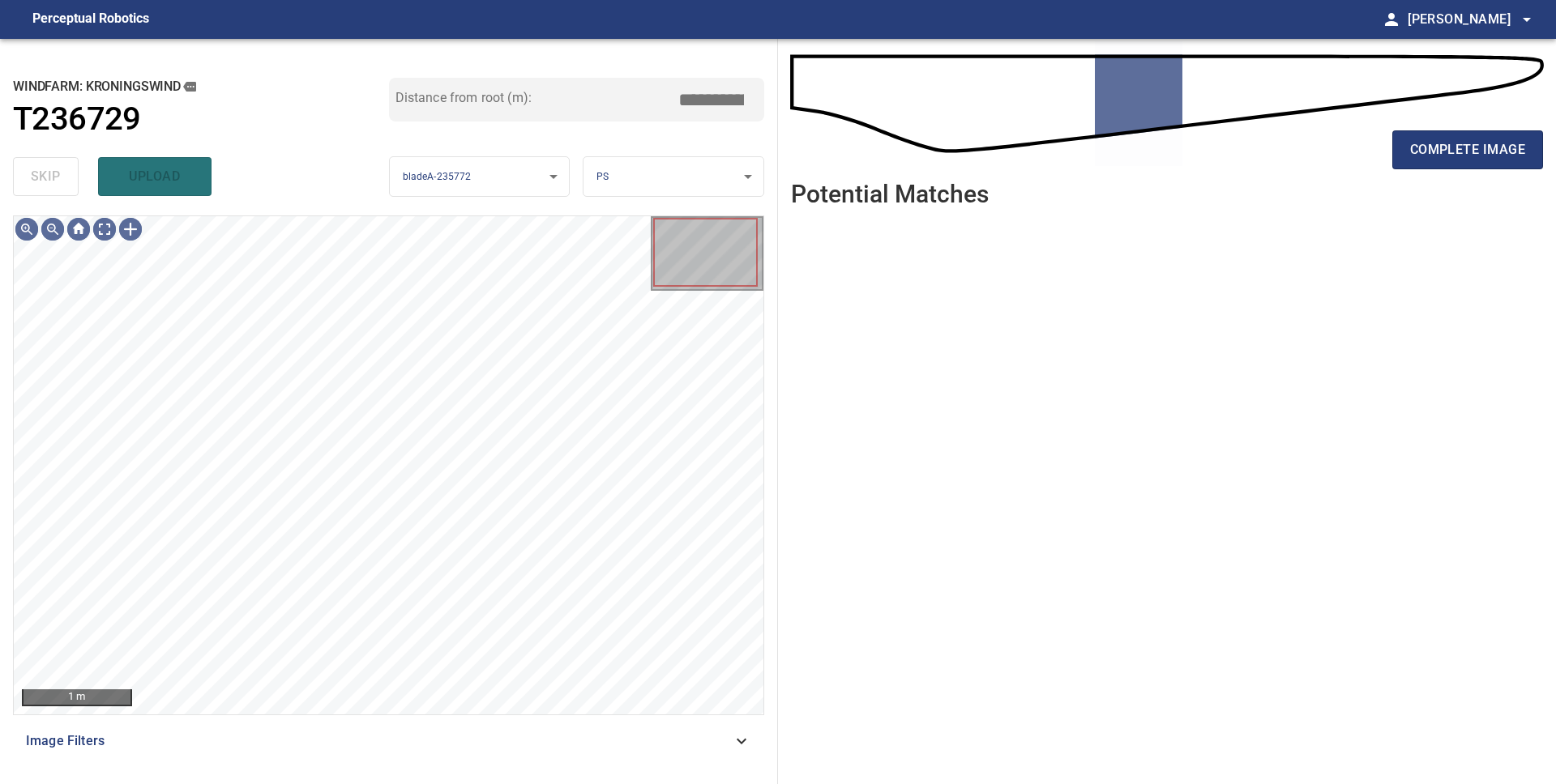
click at [1502, 153] on span "complete image" at bounding box center [1467, 150] width 115 height 23
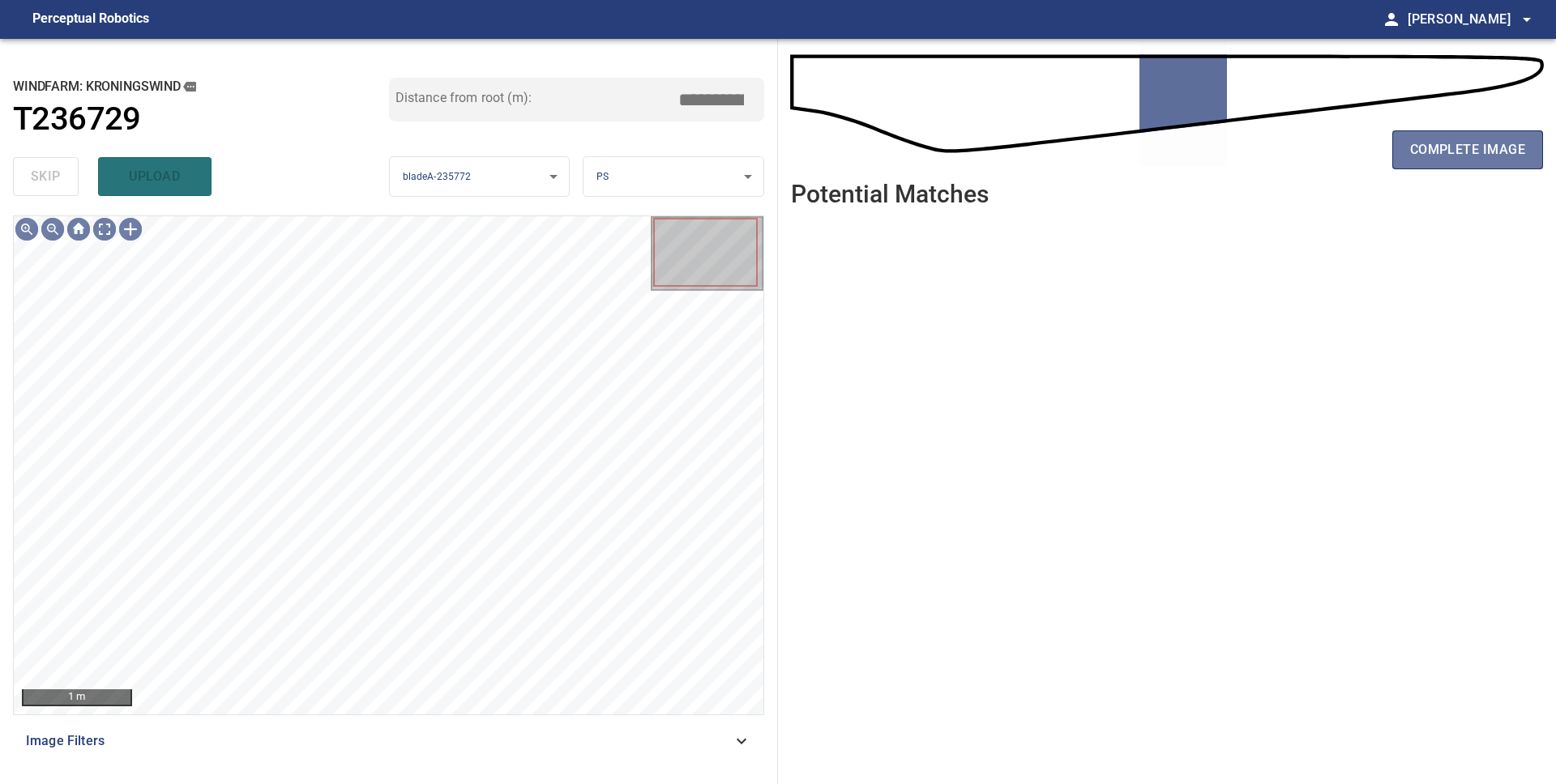
click at [1502, 153] on span "complete image" at bounding box center [1467, 150] width 115 height 23
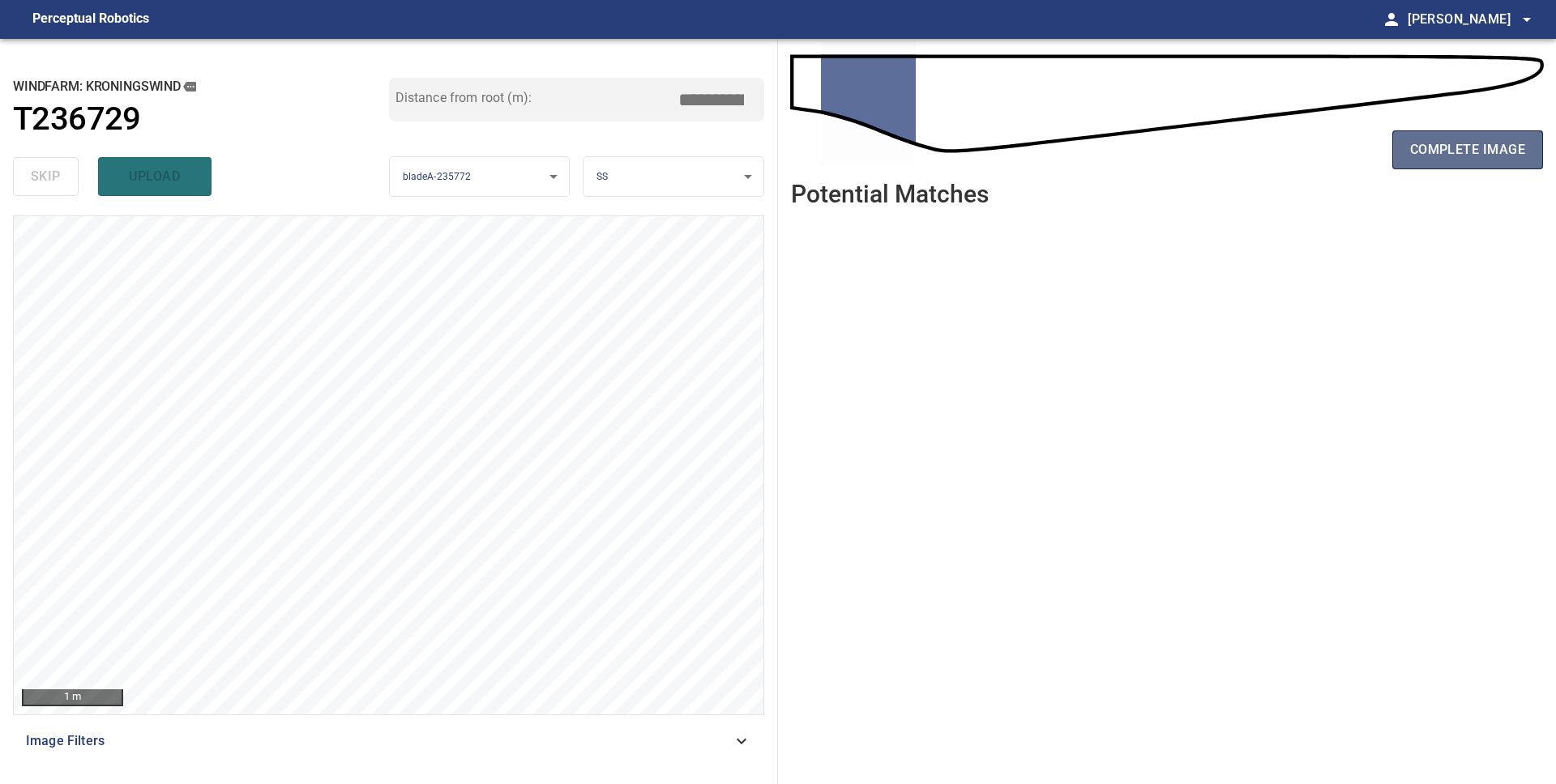
click at [1447, 149] on span "complete image" at bounding box center [1467, 150] width 115 height 23
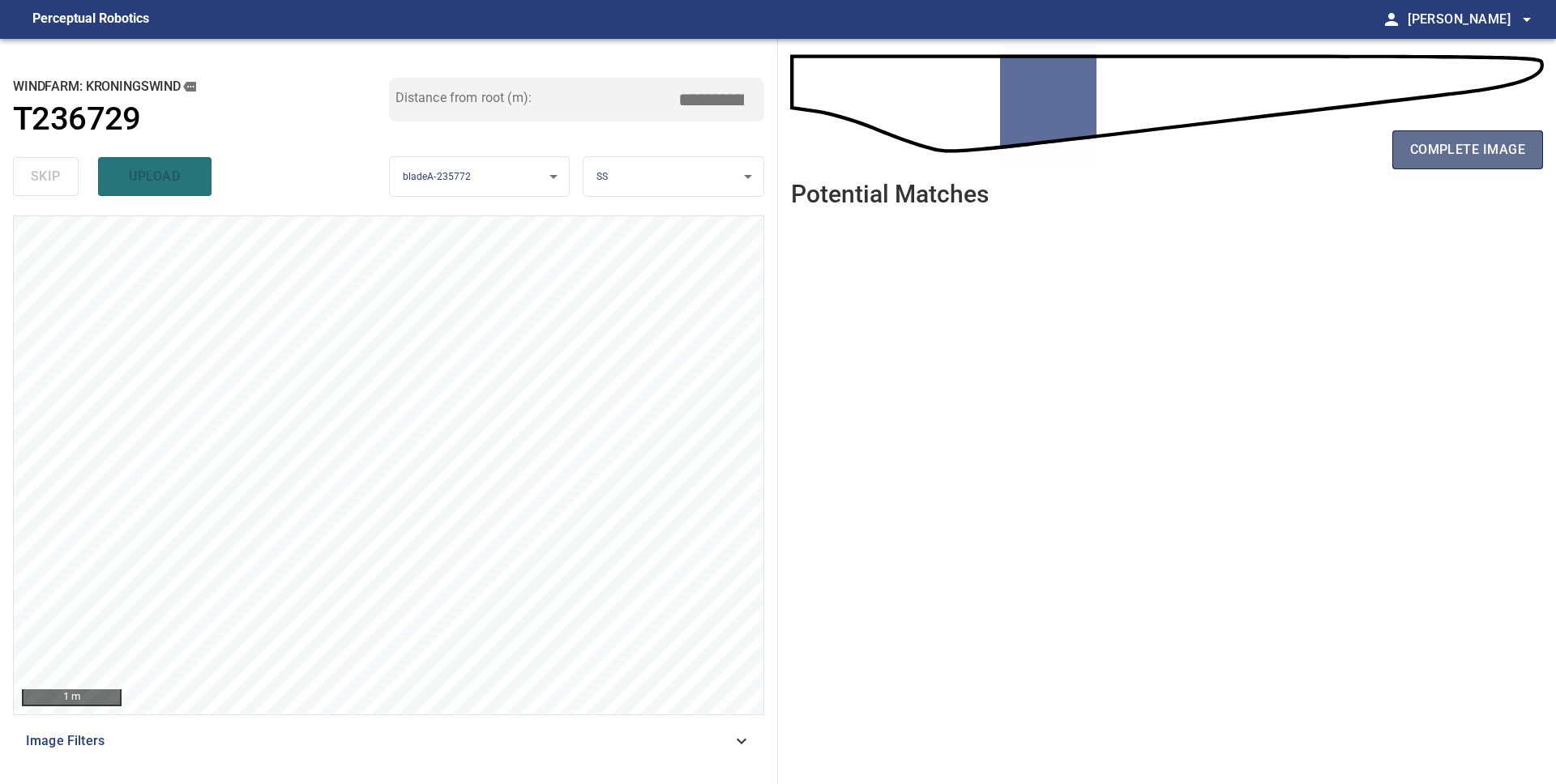
click at [1464, 154] on span "complete image" at bounding box center [1467, 150] width 115 height 23
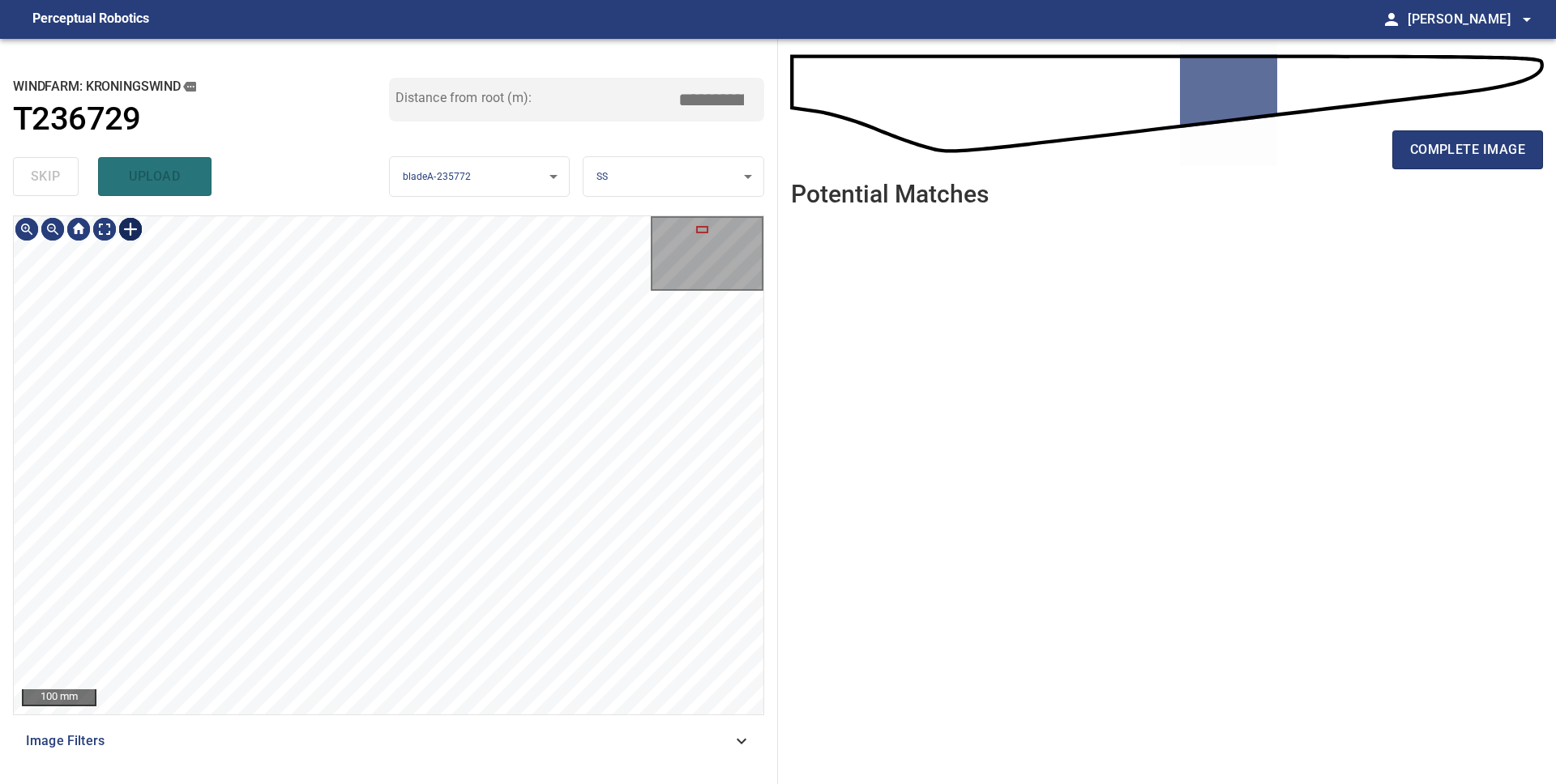
click at [134, 233] on div at bounding box center [130, 229] width 25 height 25
click at [502, 503] on div at bounding box center [389, 465] width 750 height 498
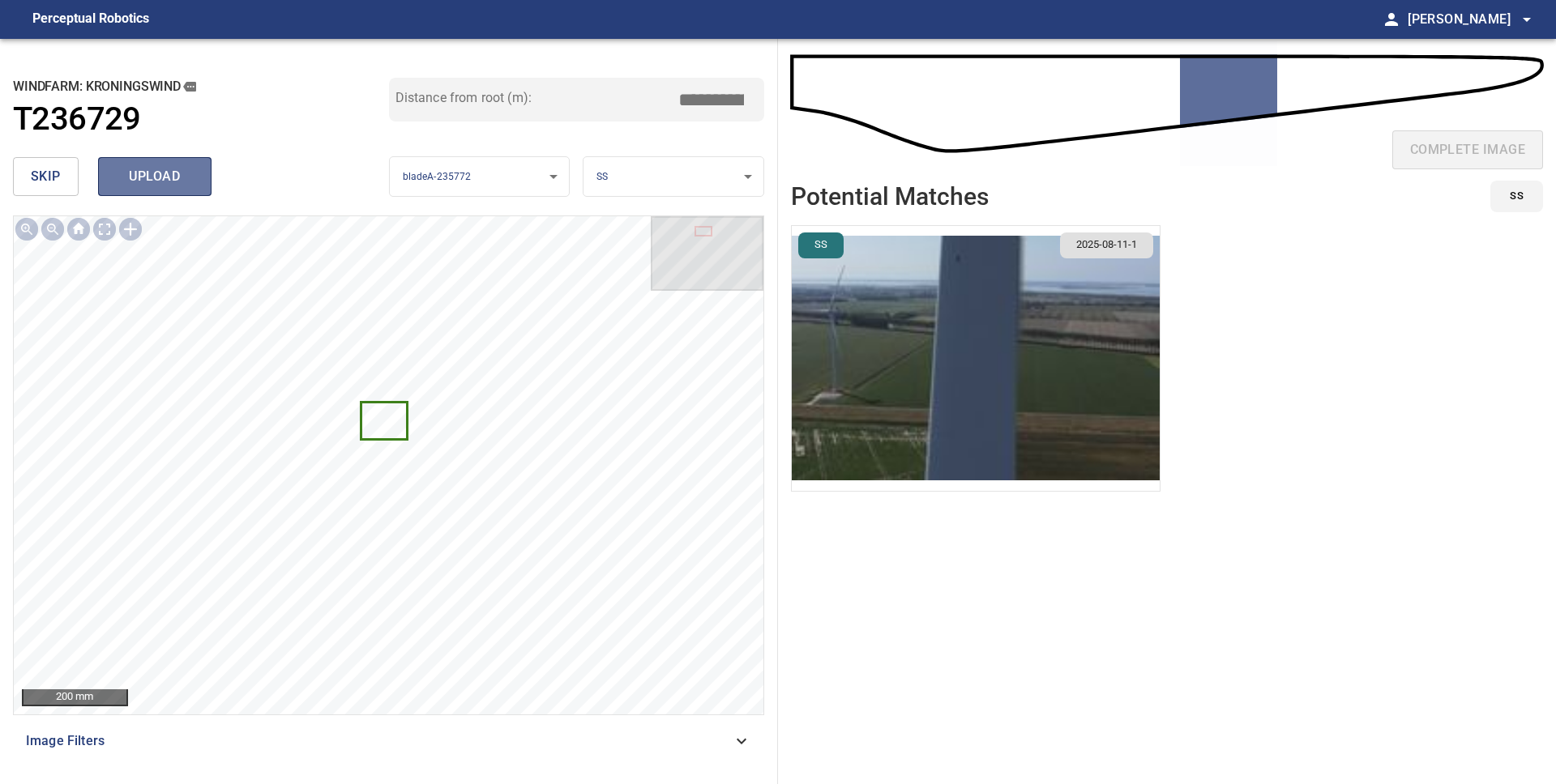
click at [140, 171] on span "upload" at bounding box center [155, 177] width 77 height 23
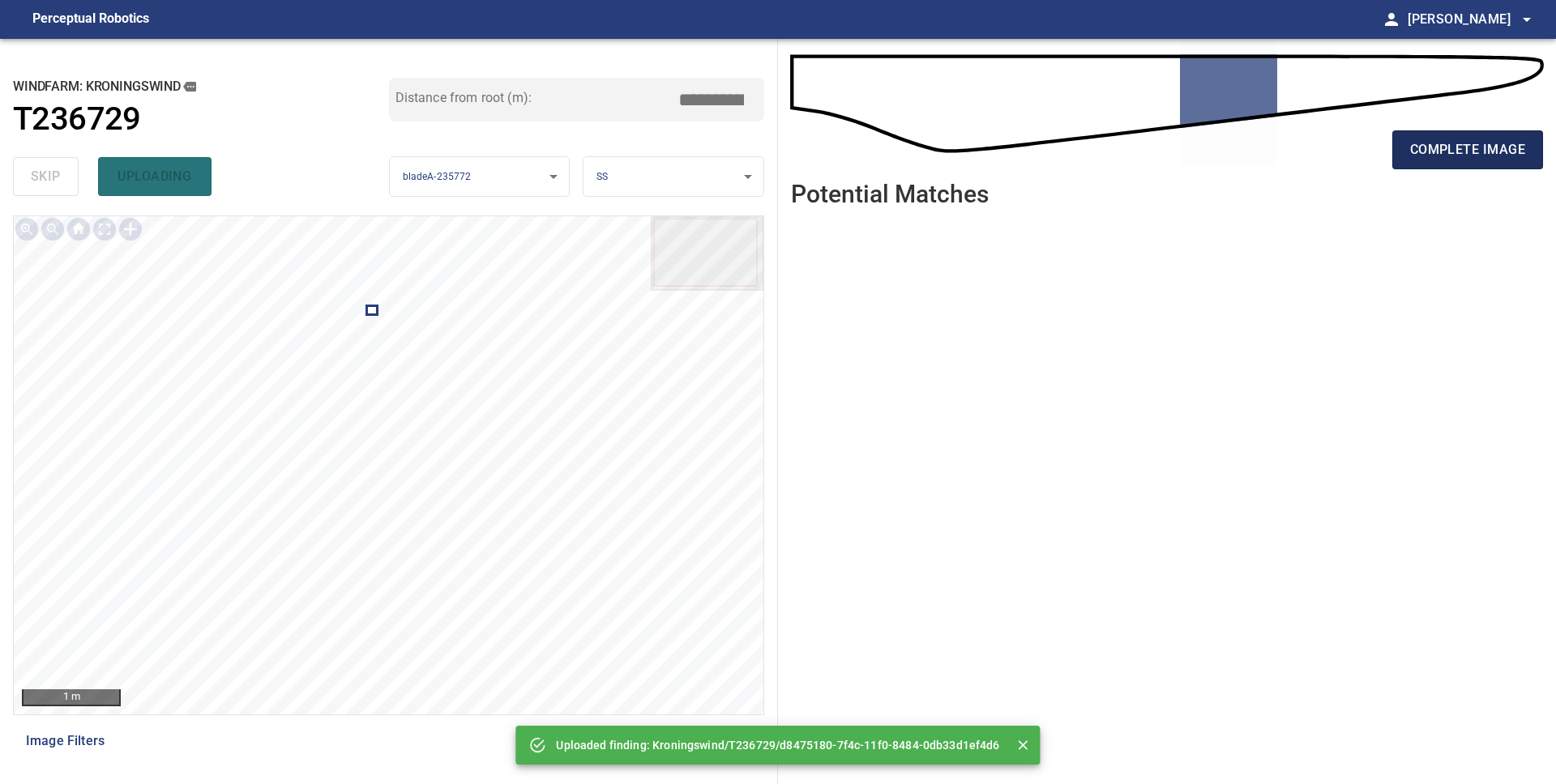
click at [1449, 149] on span "complete image" at bounding box center [1467, 150] width 115 height 23
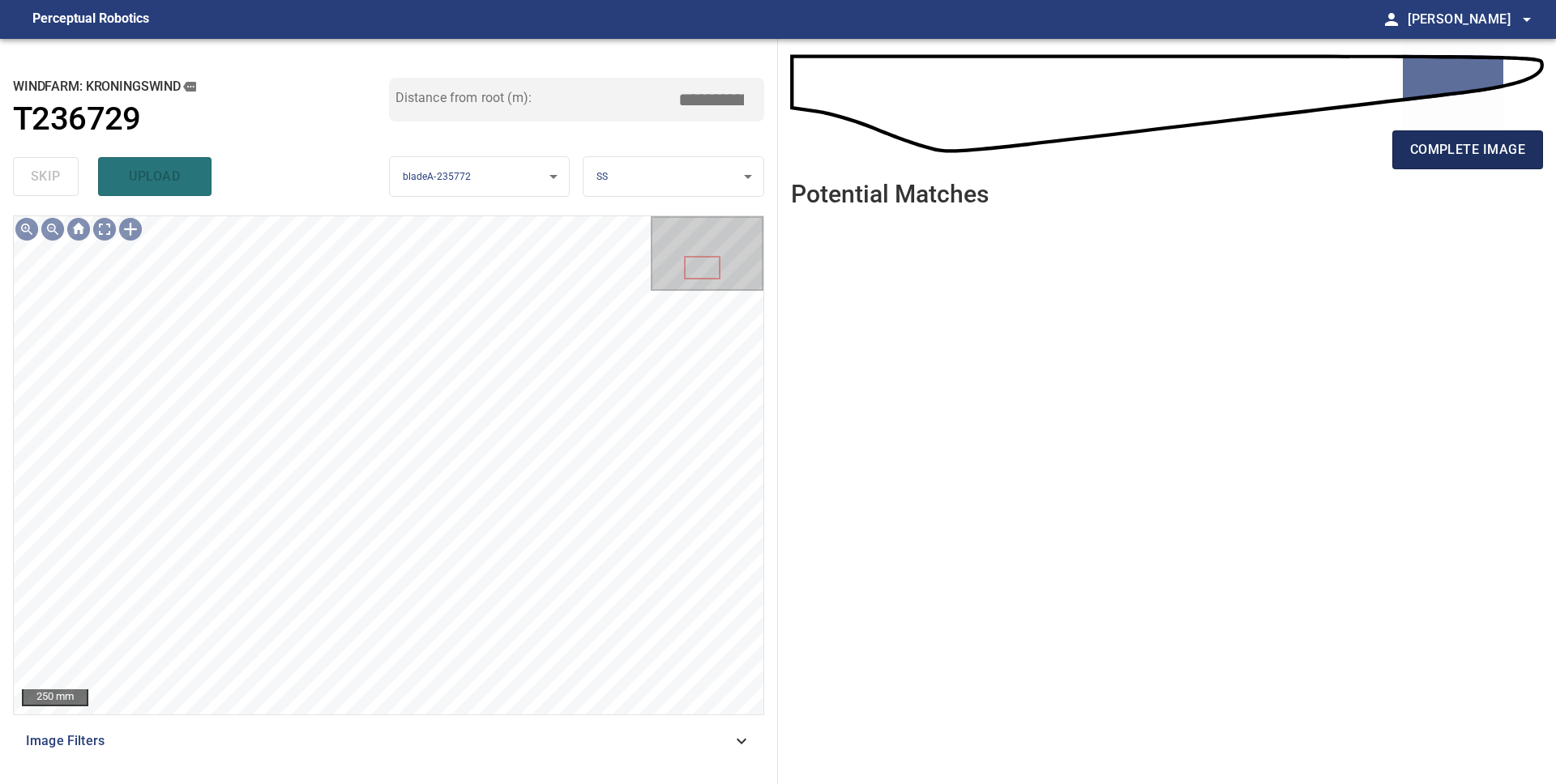
click at [1487, 156] on span "complete image" at bounding box center [1467, 150] width 115 height 23
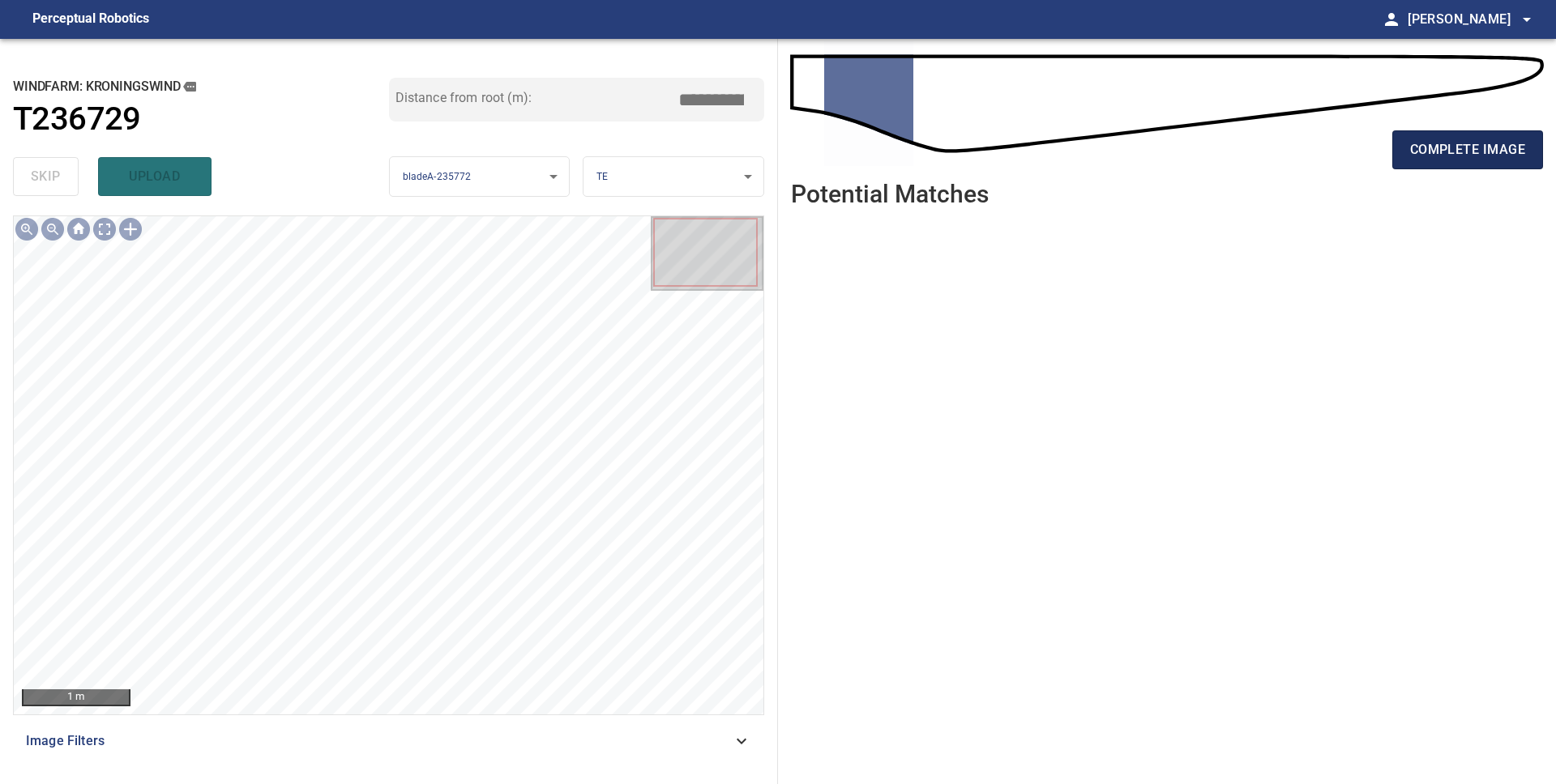
click at [1433, 143] on span "complete image" at bounding box center [1467, 150] width 115 height 23
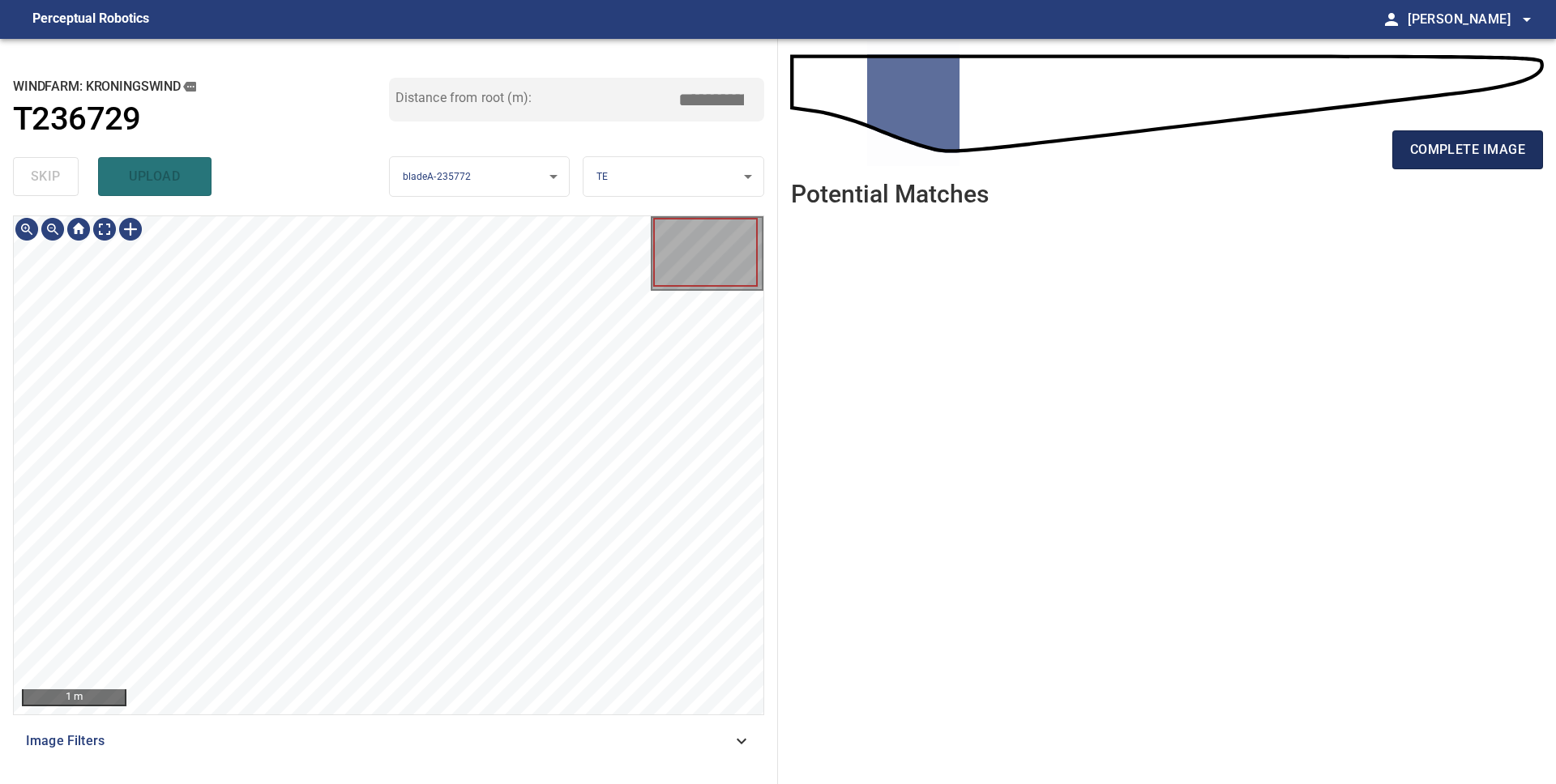
click at [1443, 144] on span "complete image" at bounding box center [1467, 150] width 115 height 23
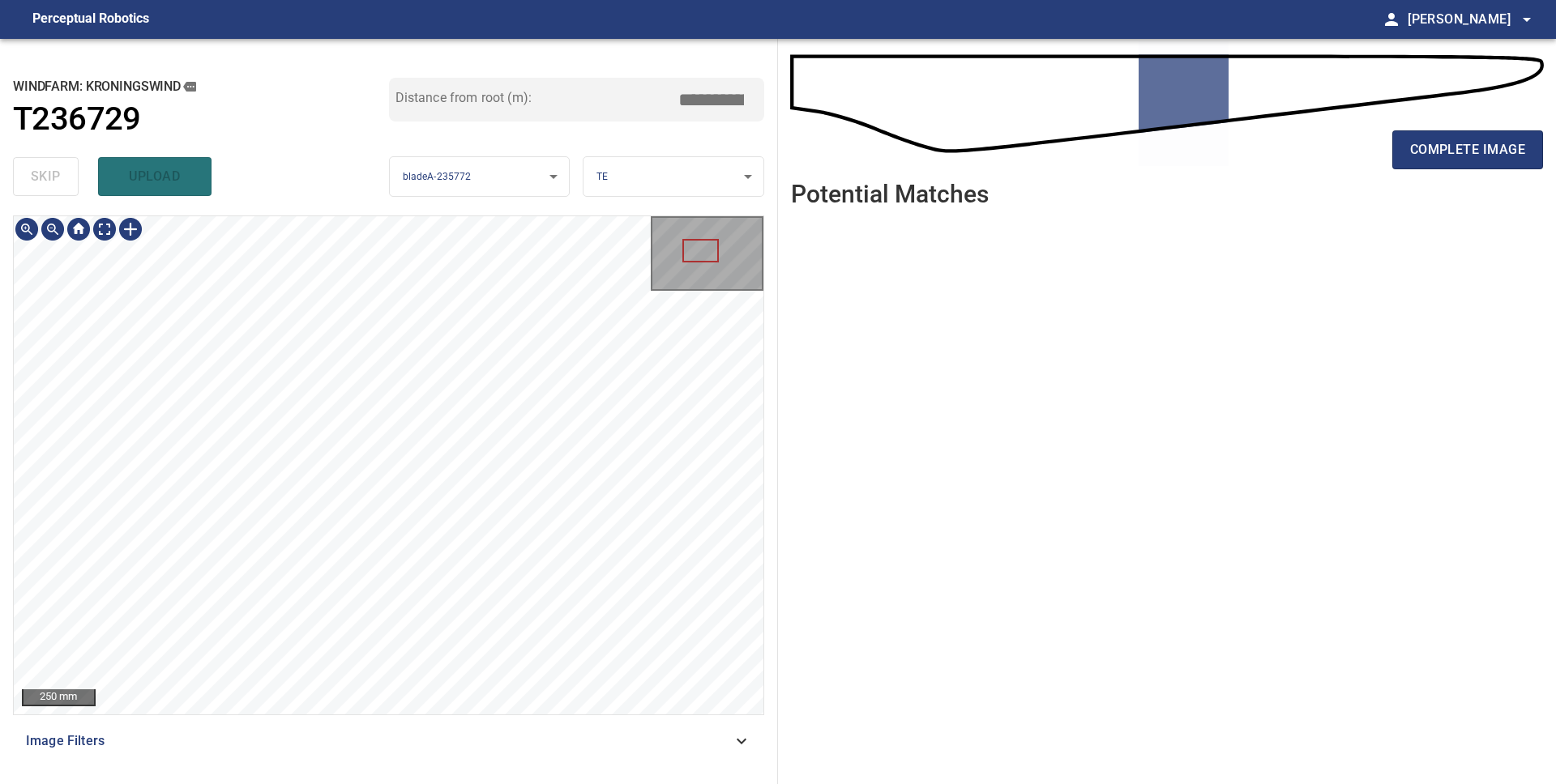
click at [554, 752] on div "250 mm Image Filters" at bounding box center [389, 493] width 751 height 555
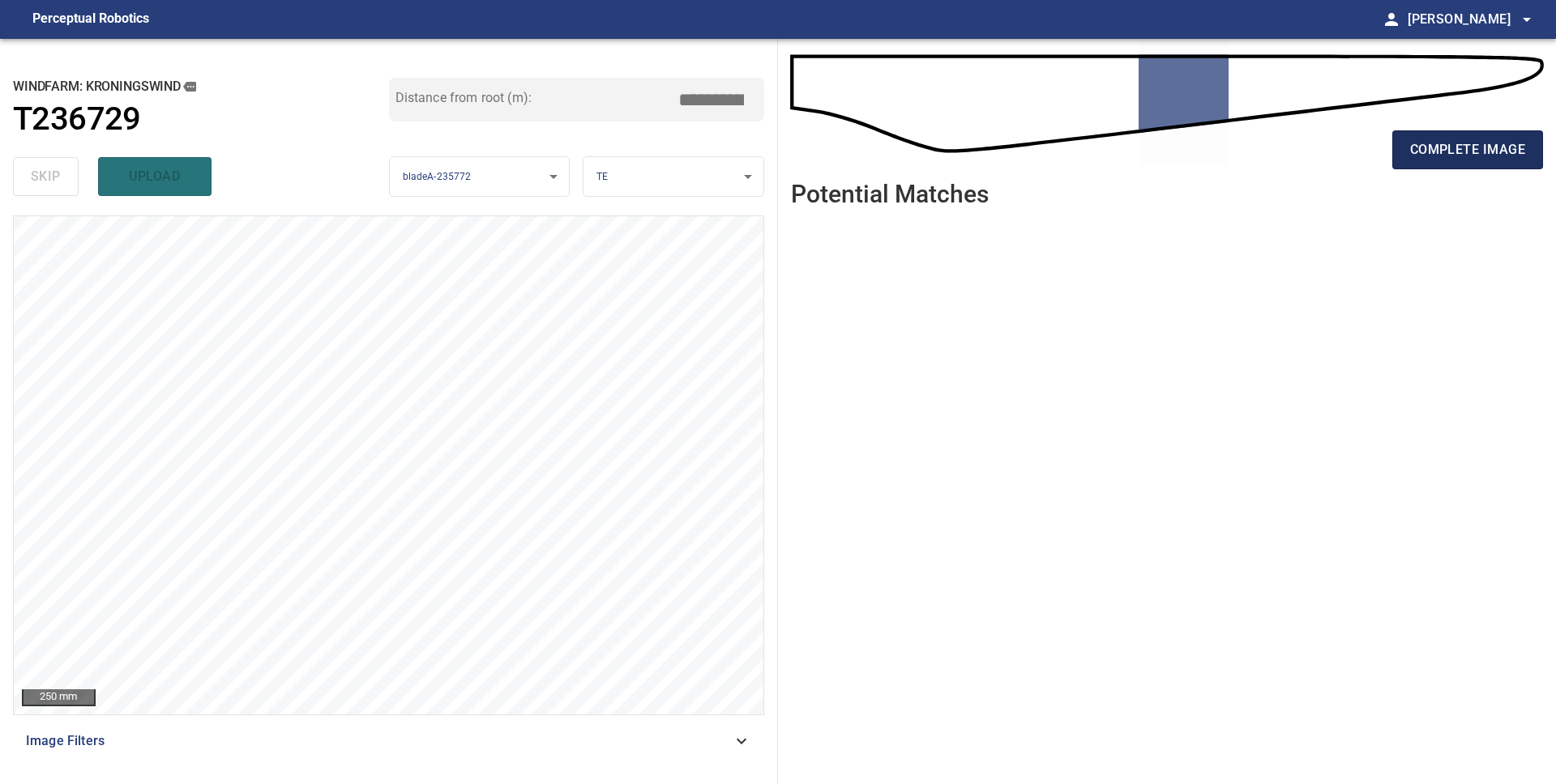
click at [1455, 151] on span "complete image" at bounding box center [1467, 150] width 115 height 23
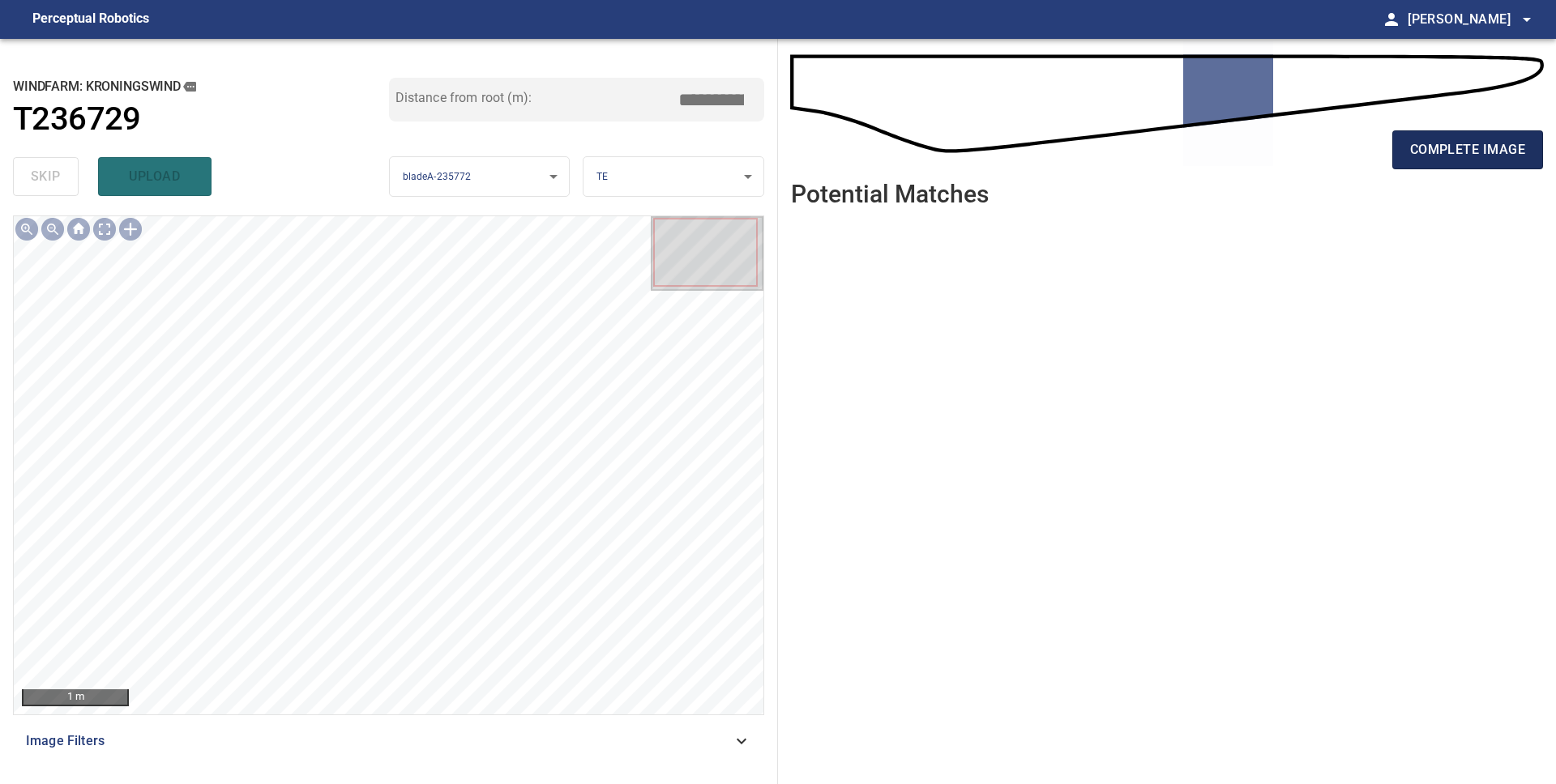
click at [1518, 149] on span "complete image" at bounding box center [1467, 150] width 115 height 23
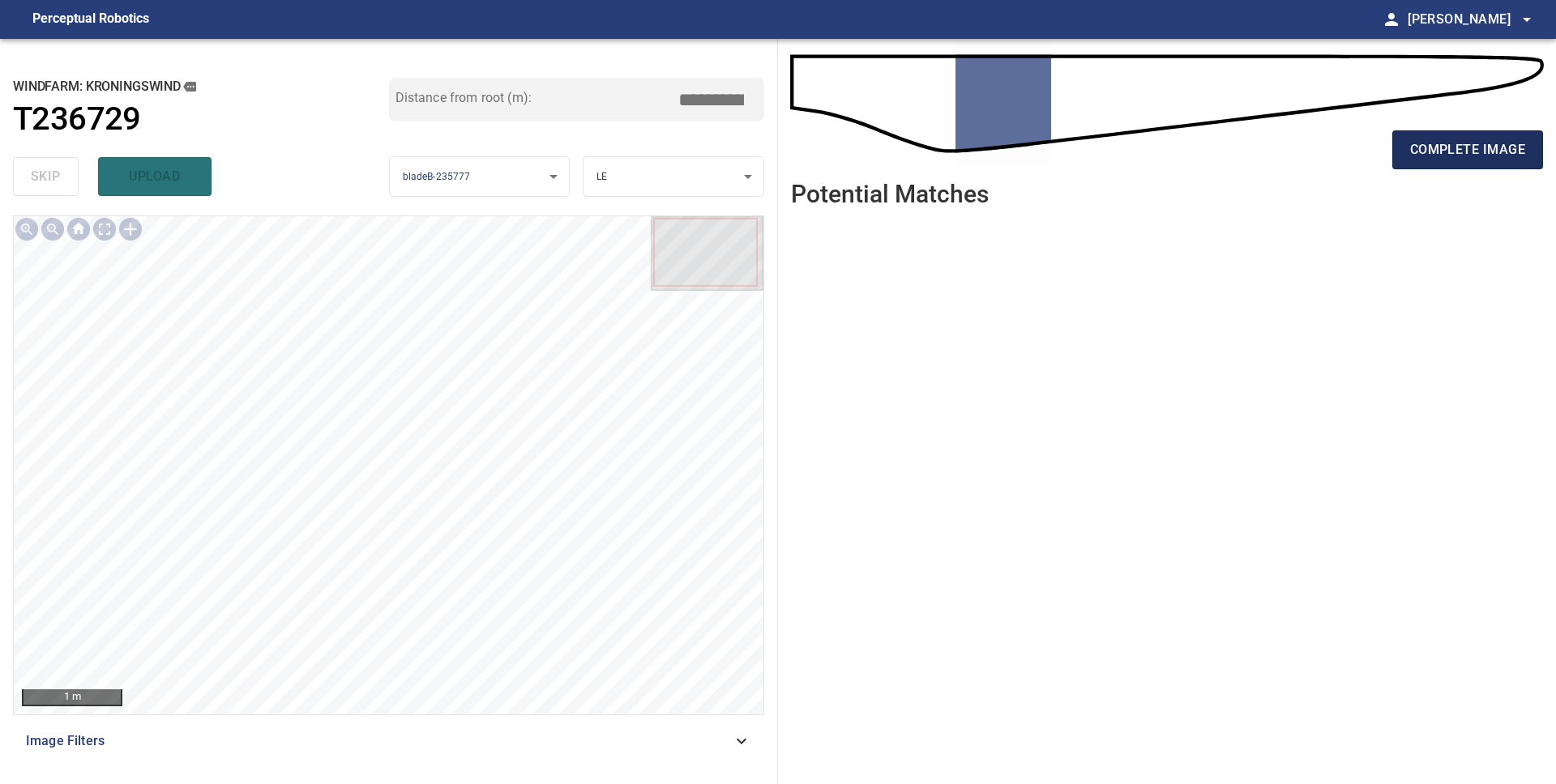
click at [1463, 152] on span "complete image" at bounding box center [1467, 150] width 115 height 23
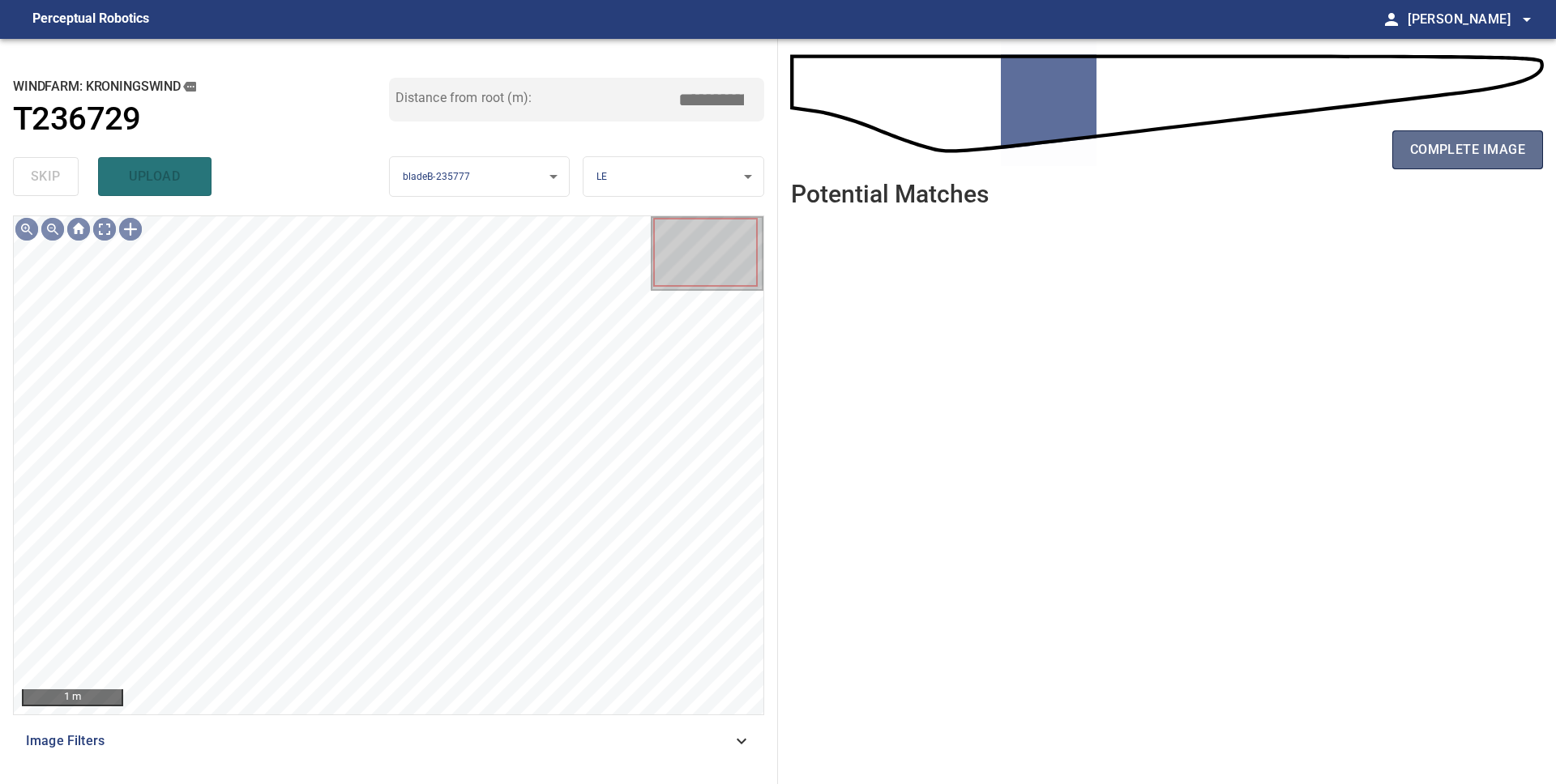
click at [1478, 153] on span "complete image" at bounding box center [1467, 150] width 115 height 23
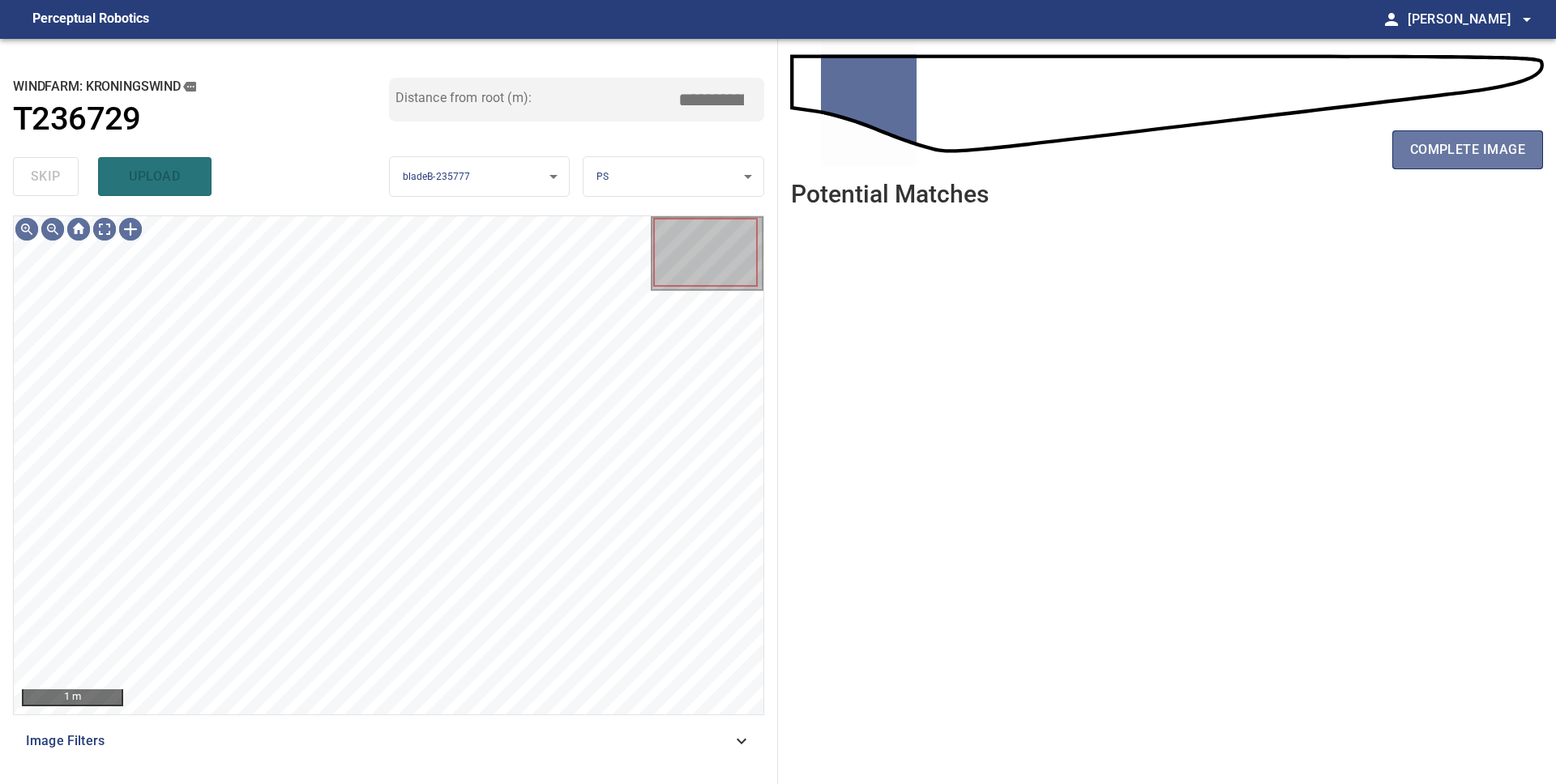
click at [1478, 153] on span "complete image" at bounding box center [1467, 150] width 115 height 23
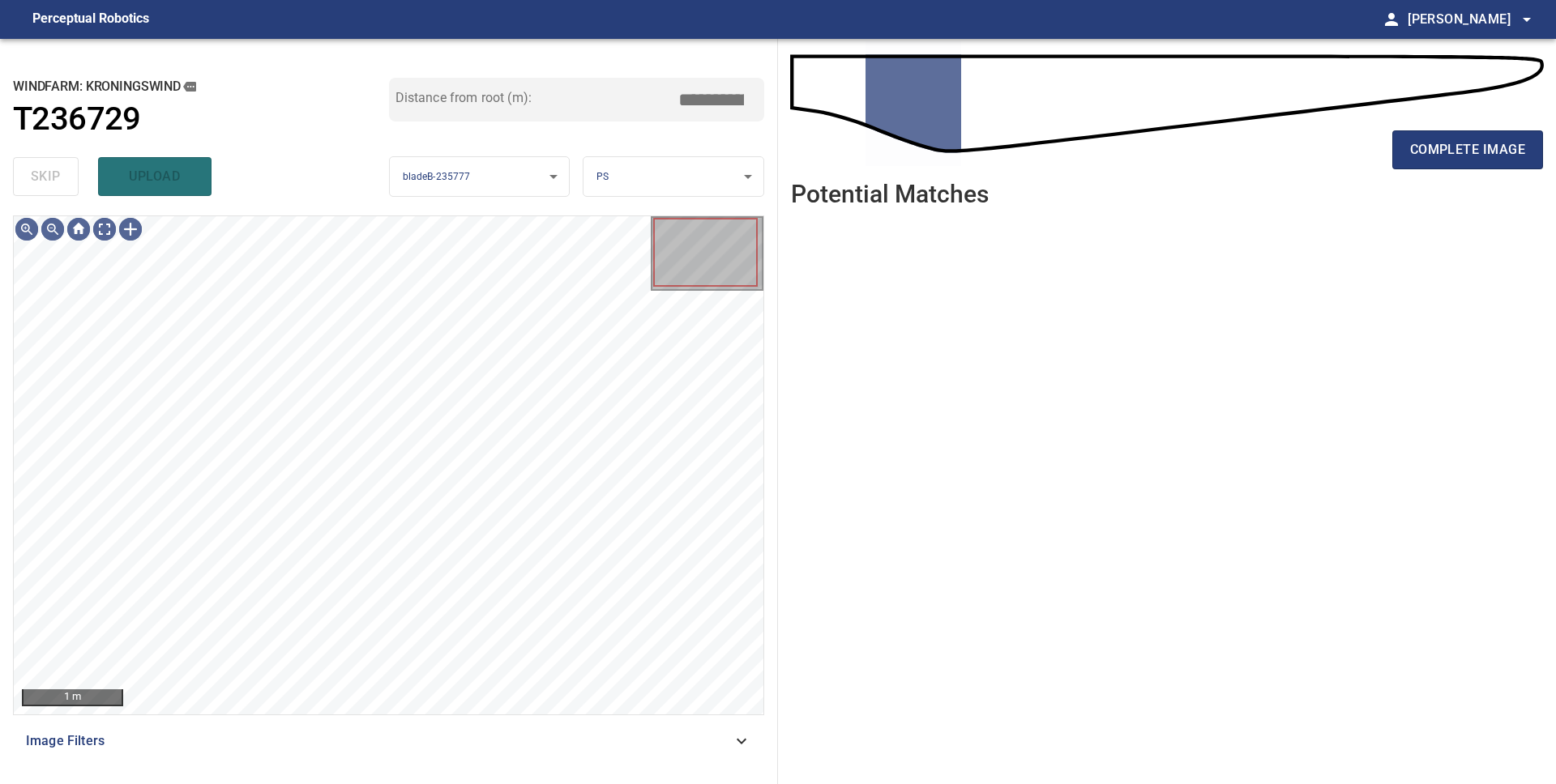
click at [1478, 153] on span "complete image" at bounding box center [1467, 150] width 115 height 23
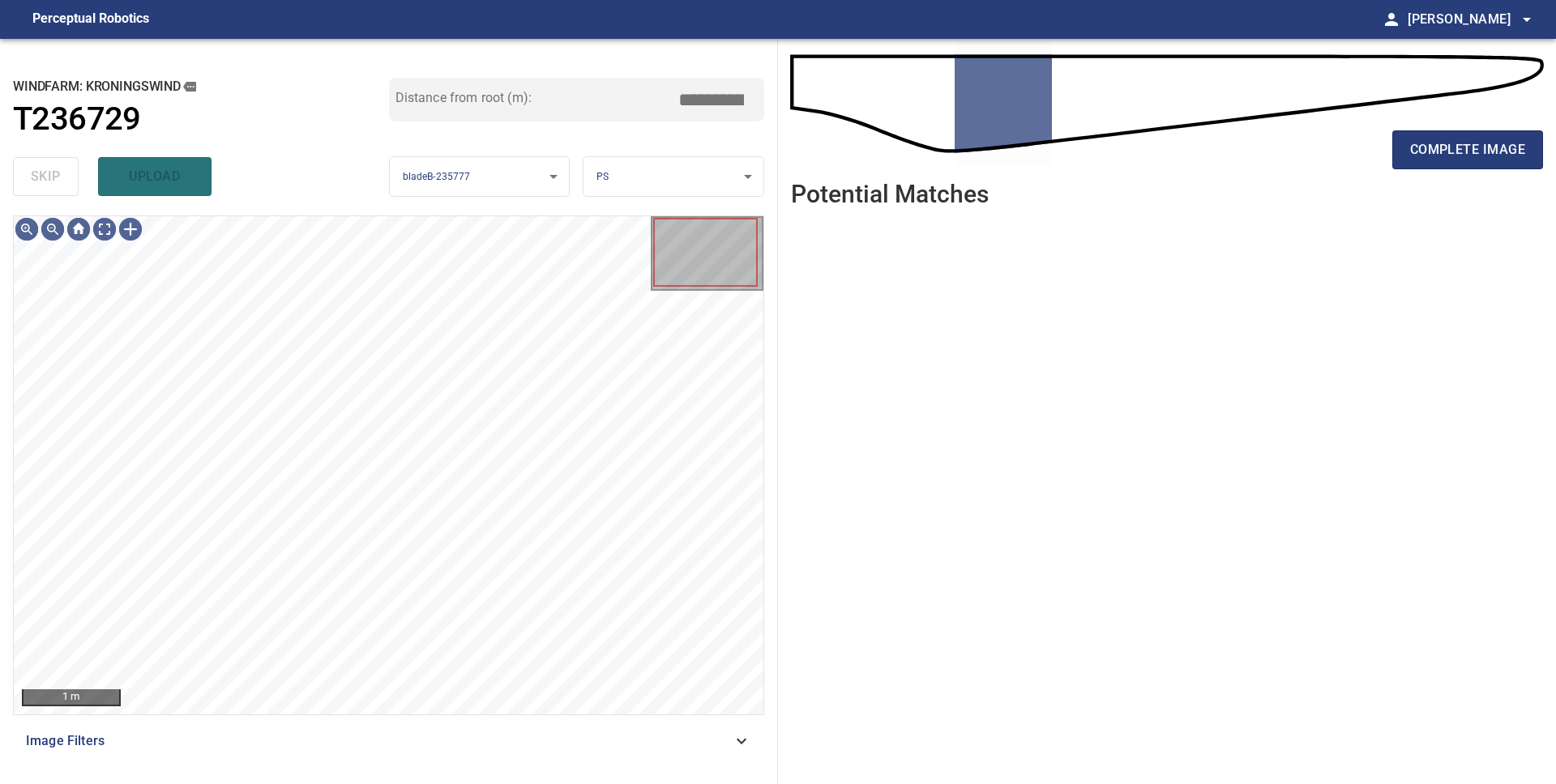
click at [1478, 153] on span "complete image" at bounding box center [1467, 150] width 115 height 23
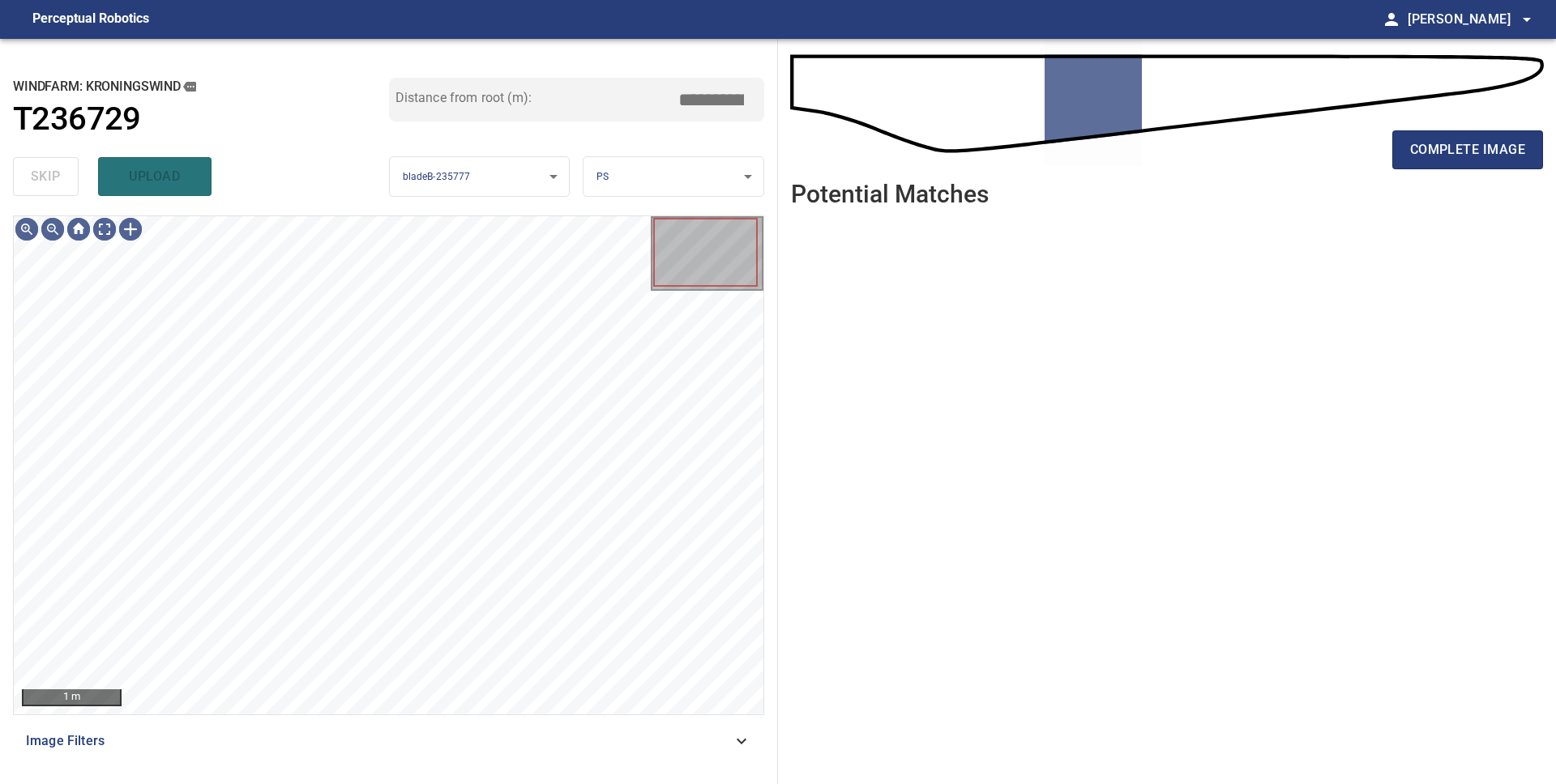
click at [1478, 153] on span "complete image" at bounding box center [1467, 150] width 115 height 23
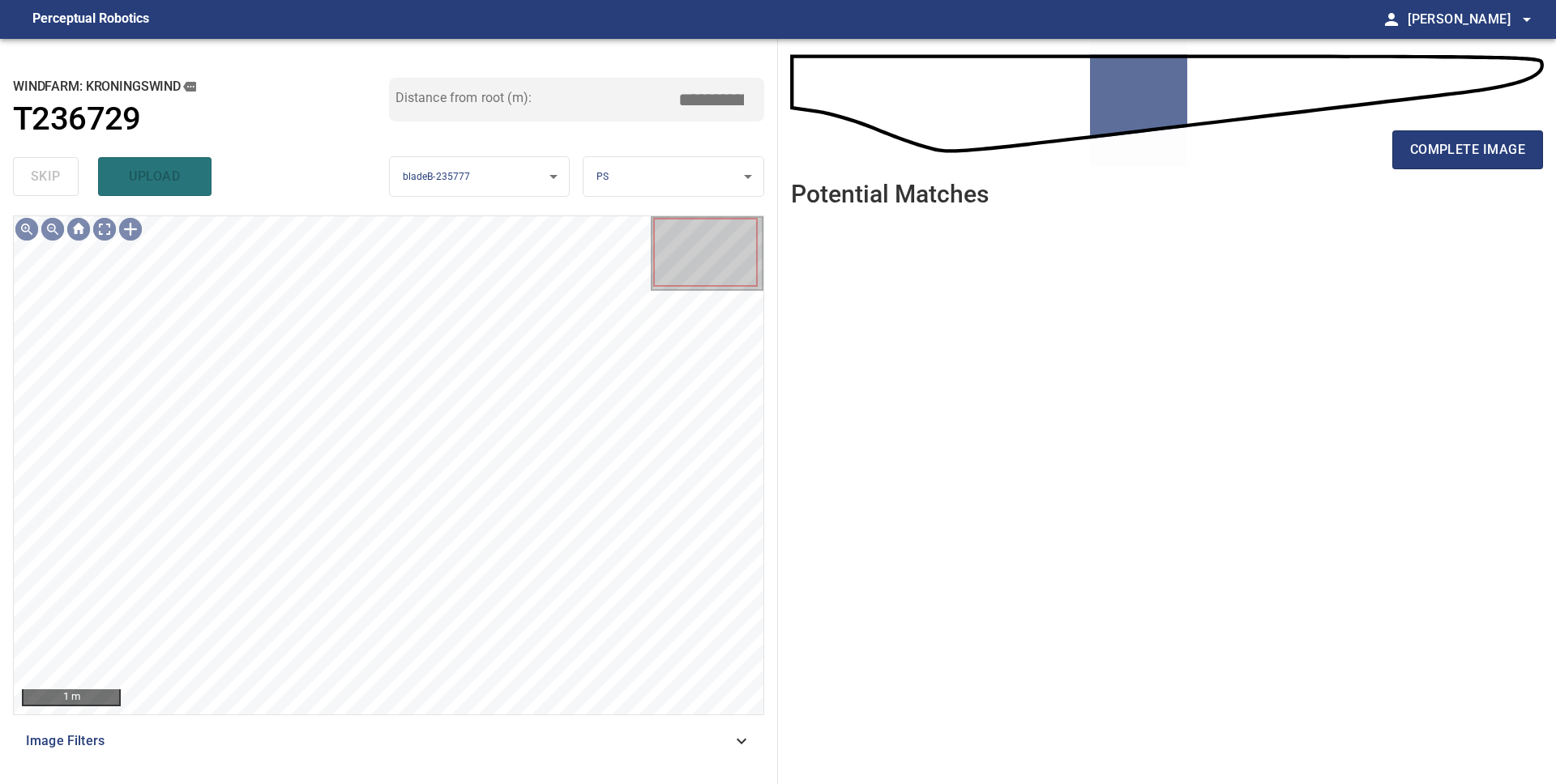
click at [1478, 153] on span "complete image" at bounding box center [1467, 150] width 115 height 23
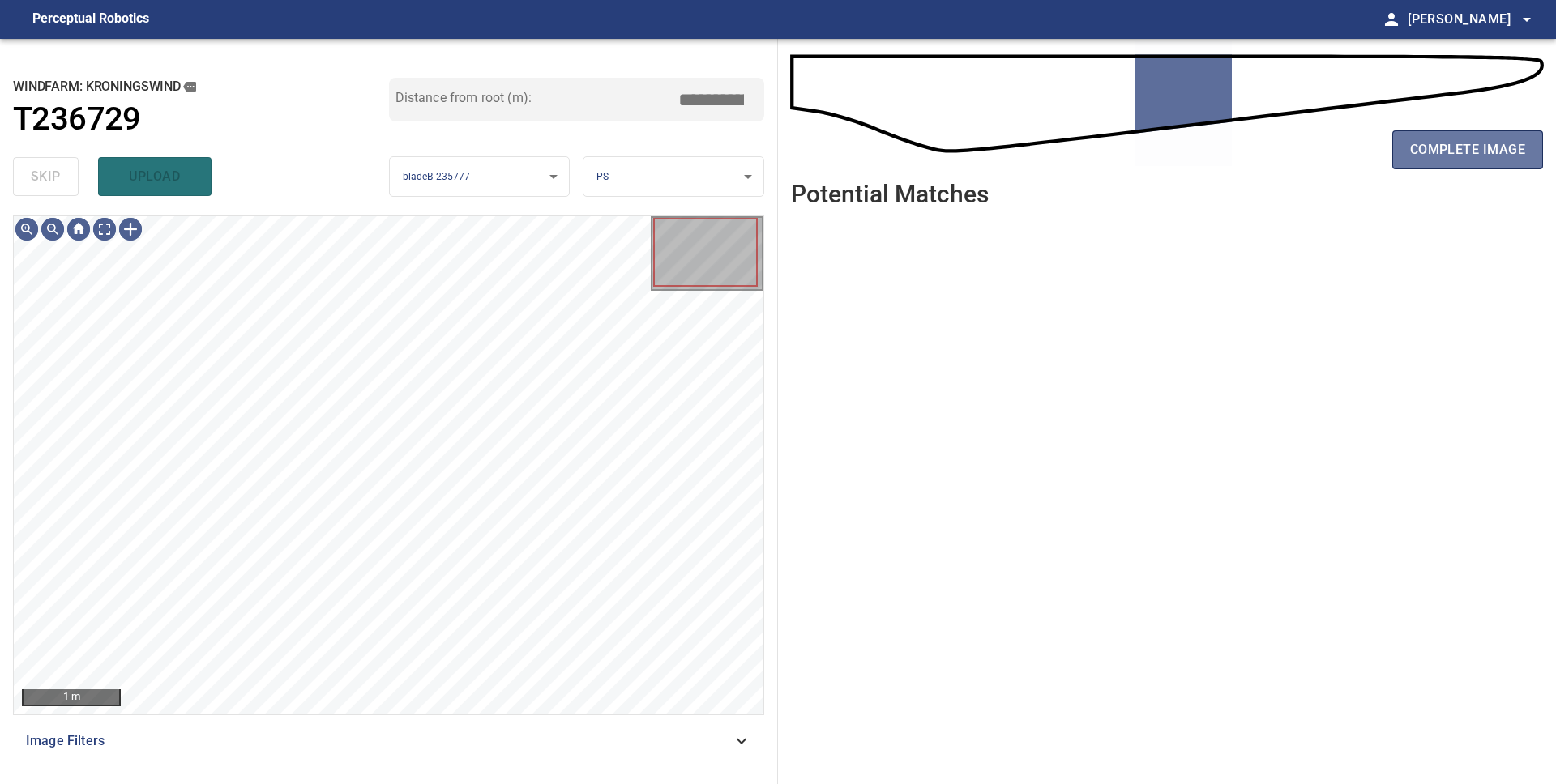
click at [1478, 153] on span "complete image" at bounding box center [1467, 150] width 115 height 23
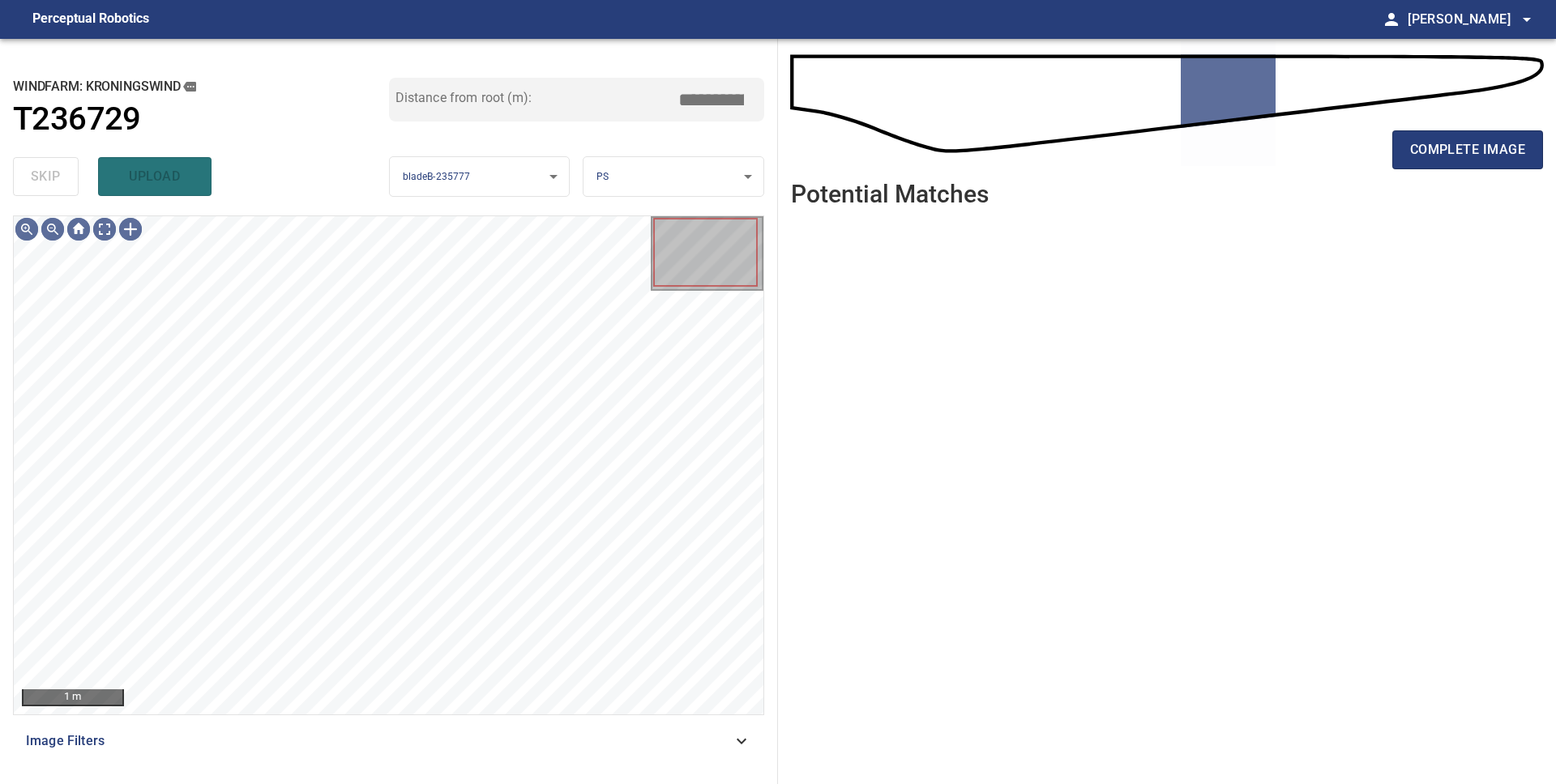
click at [1478, 153] on span "complete image" at bounding box center [1467, 150] width 115 height 23
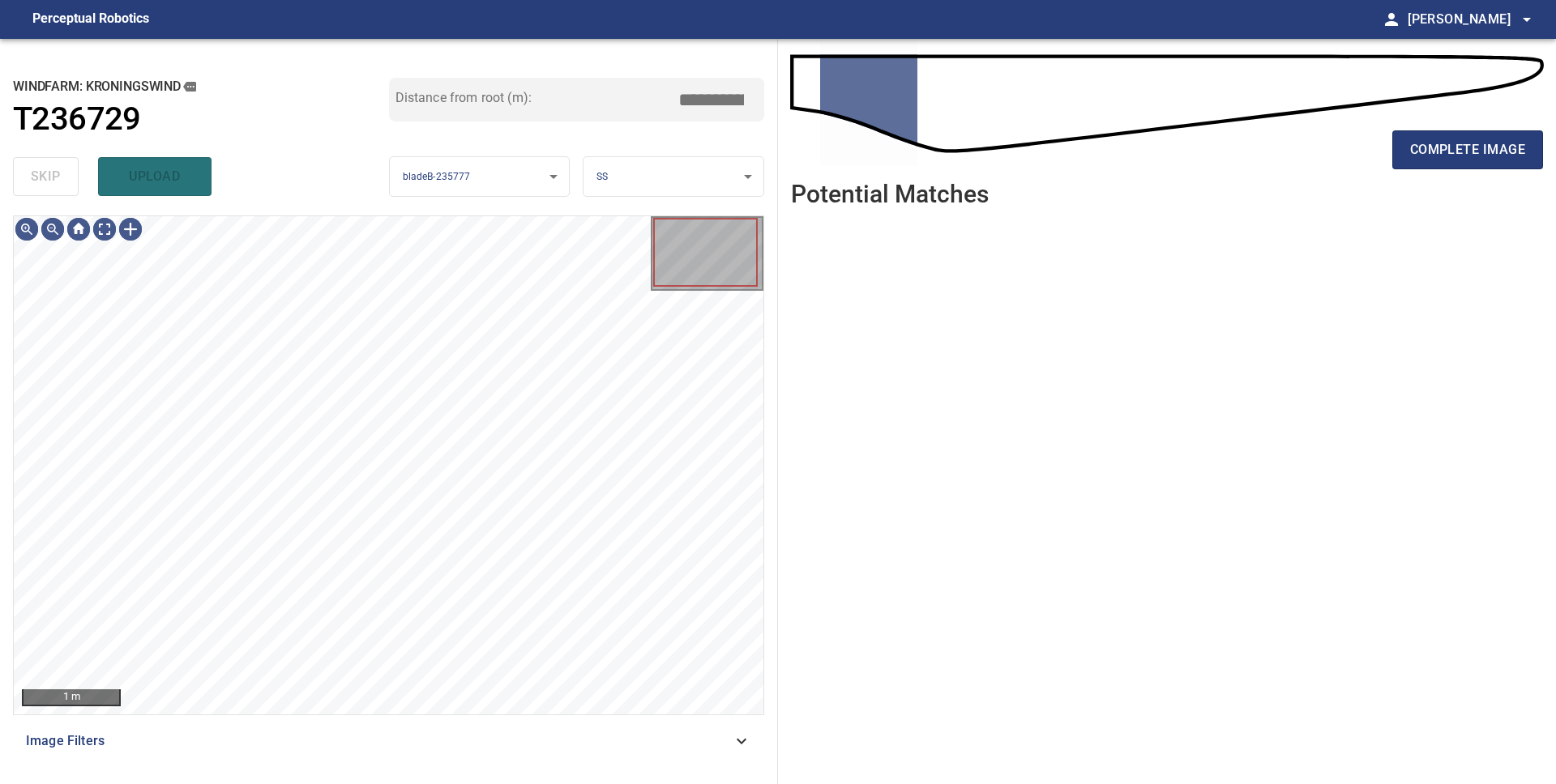
click at [1478, 153] on span "complete image" at bounding box center [1467, 150] width 115 height 23
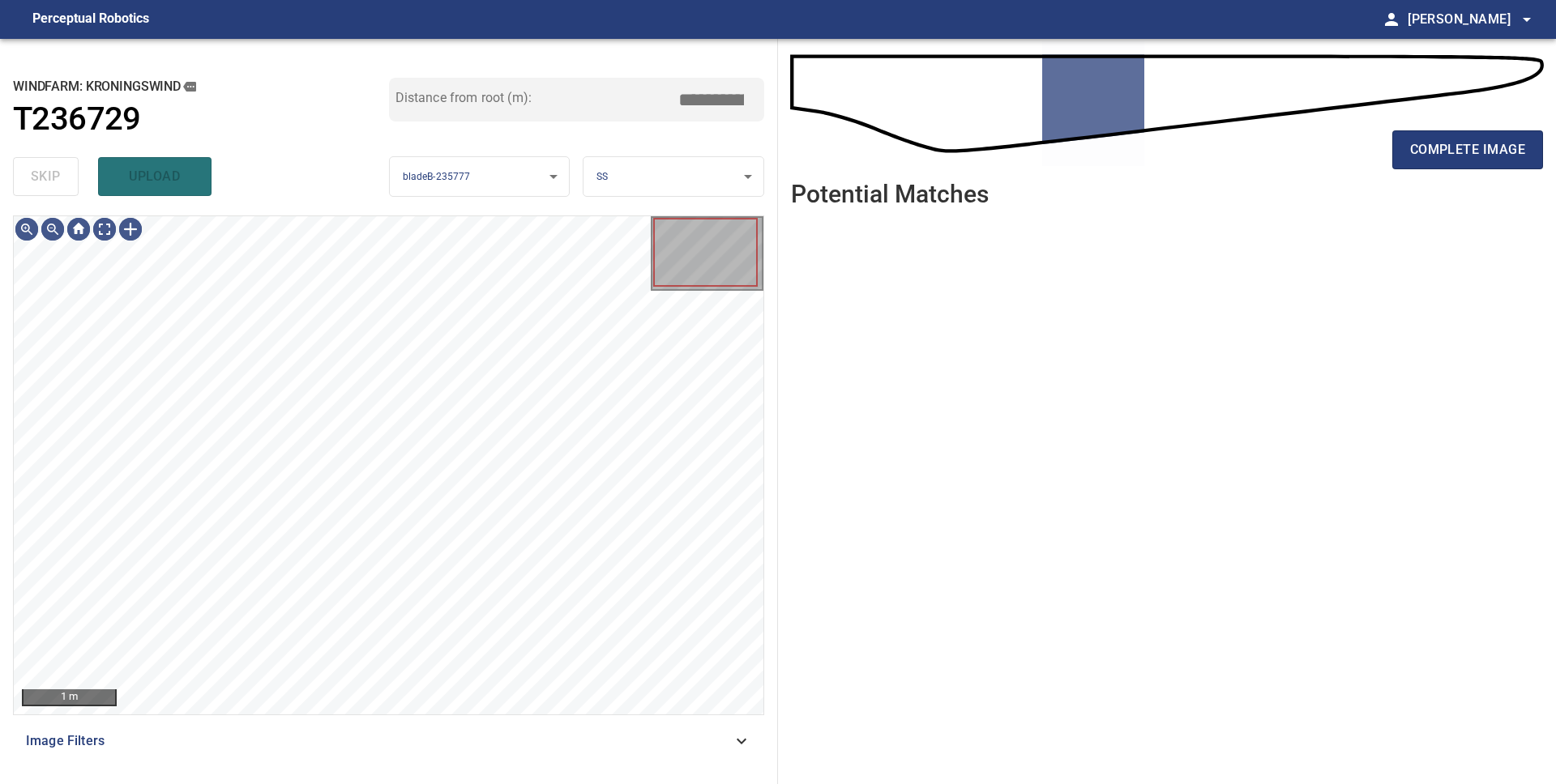
click at [1478, 153] on span "complete image" at bounding box center [1467, 150] width 115 height 23
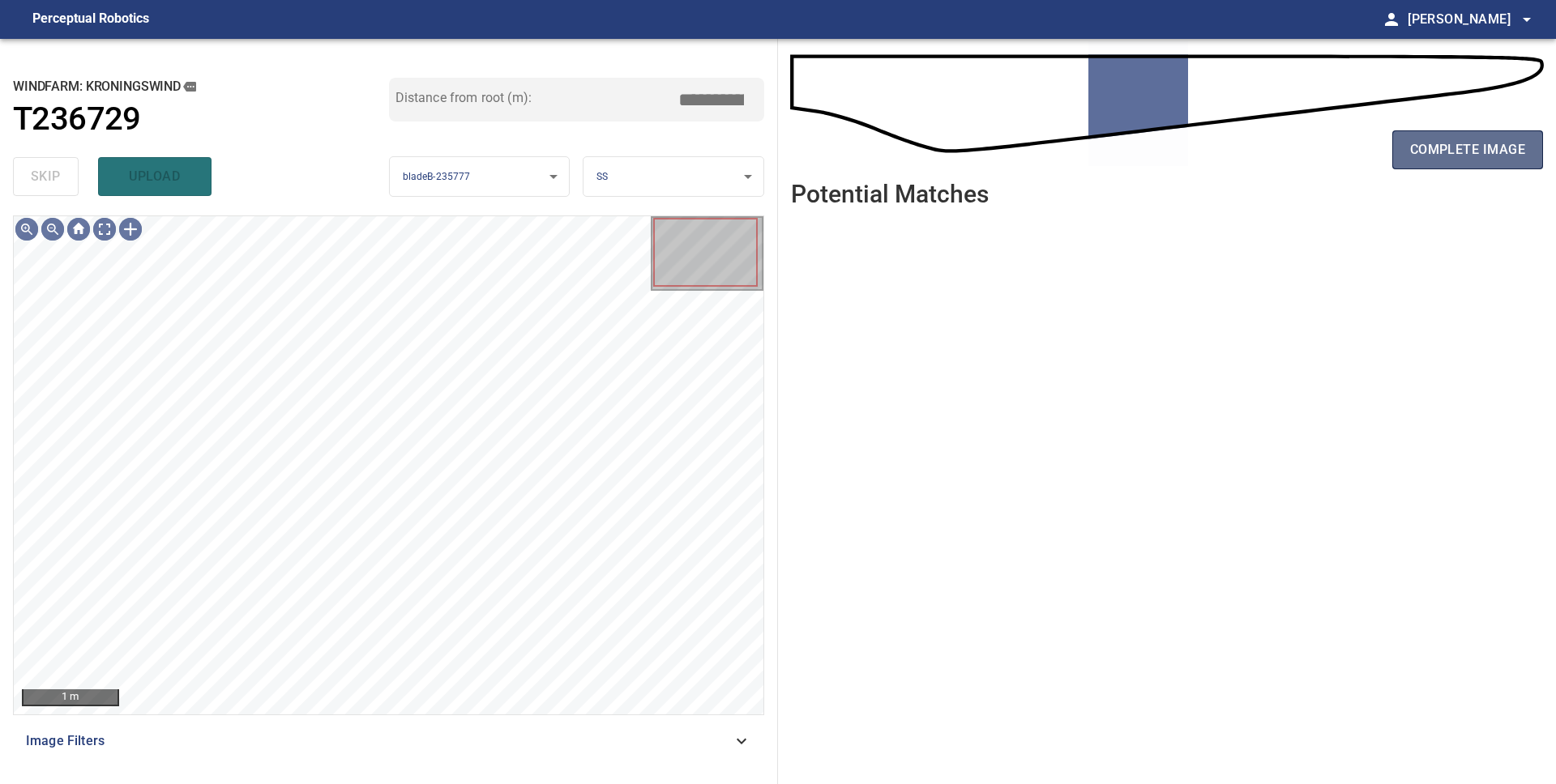
click at [1479, 153] on span "complete image" at bounding box center [1467, 150] width 115 height 23
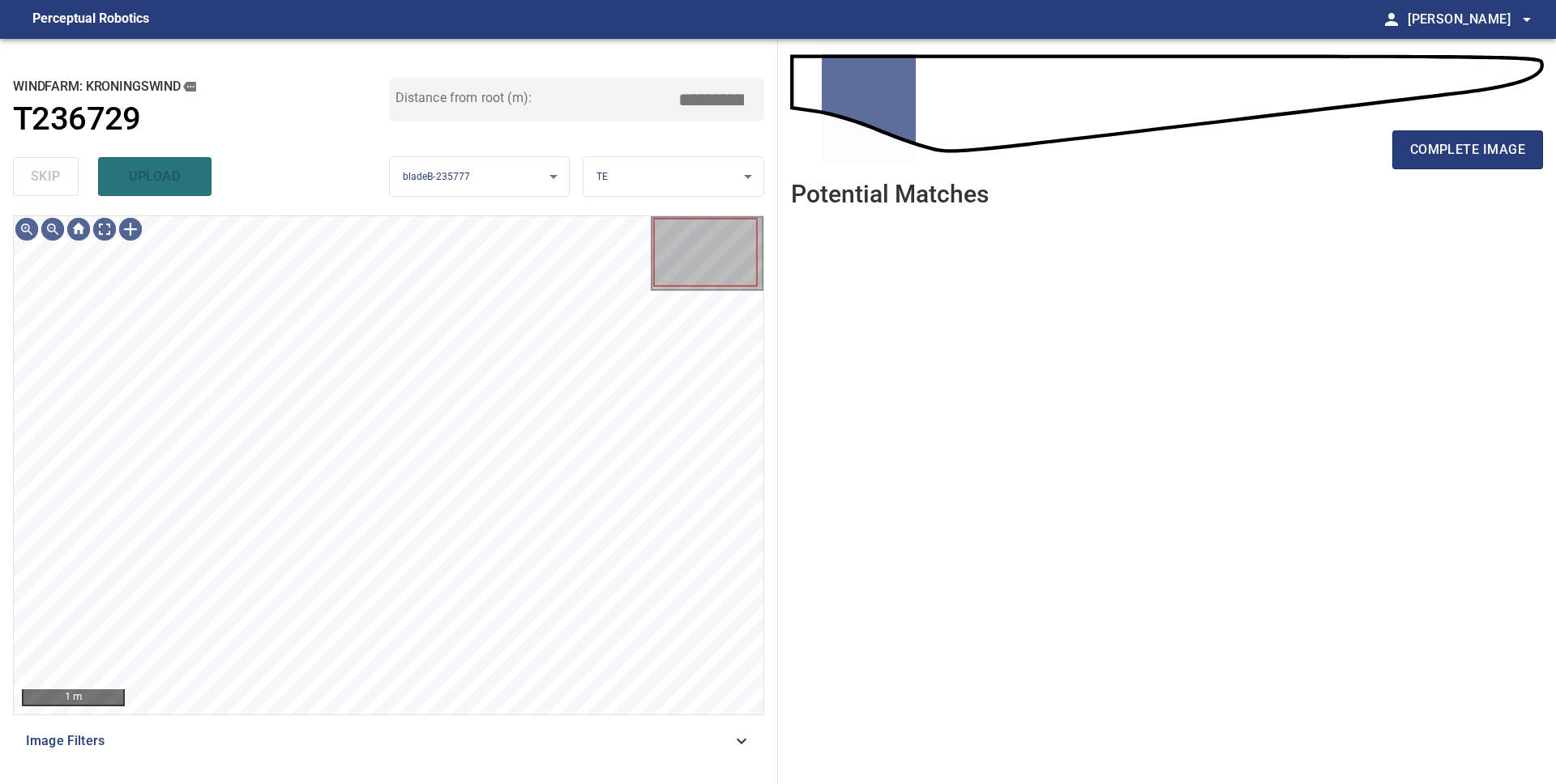
click at [1479, 153] on span "complete image" at bounding box center [1467, 150] width 115 height 23
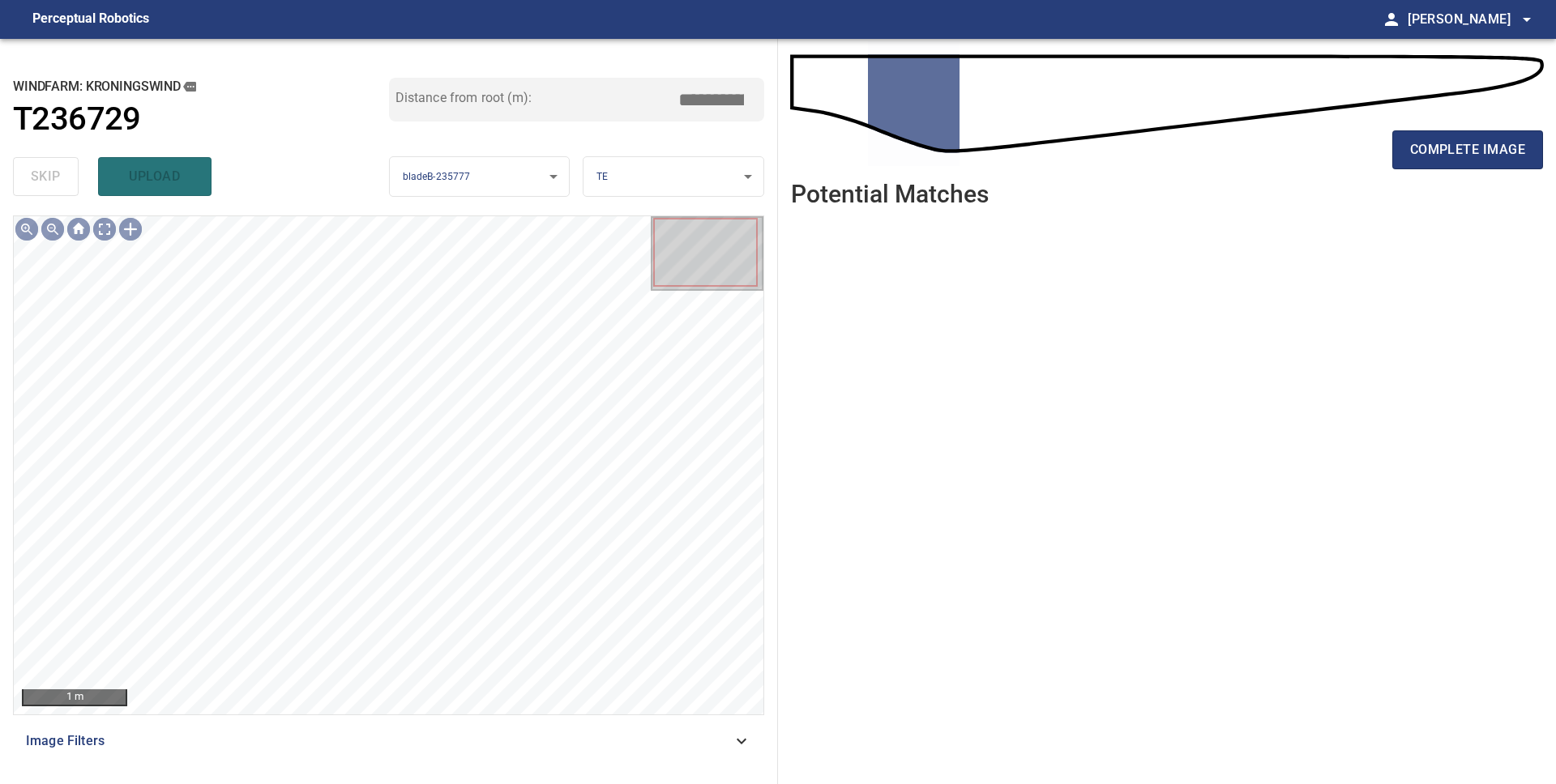
click at [1479, 153] on span "complete image" at bounding box center [1467, 150] width 115 height 23
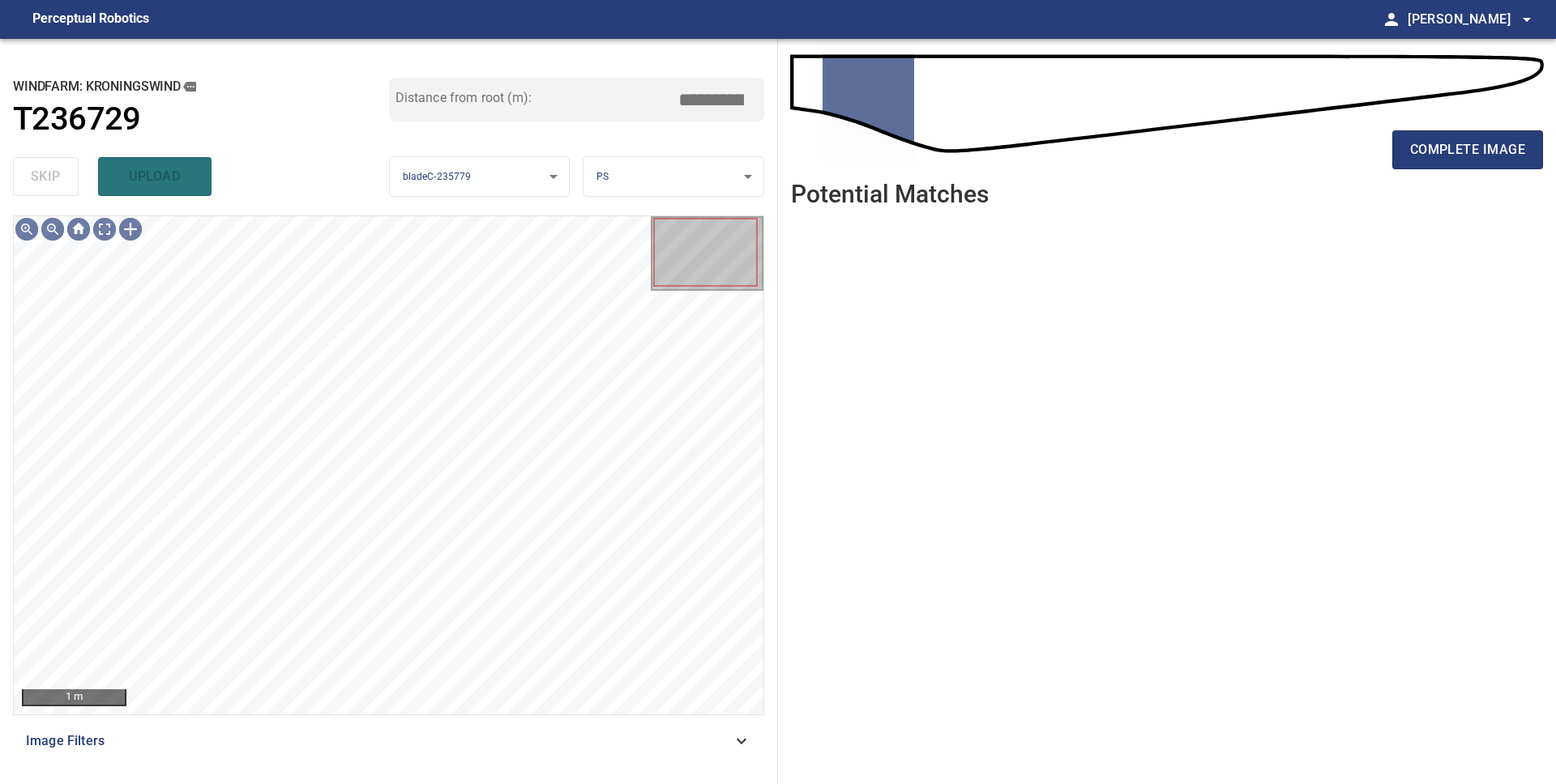
click at [1479, 153] on span "complete image" at bounding box center [1467, 150] width 115 height 23
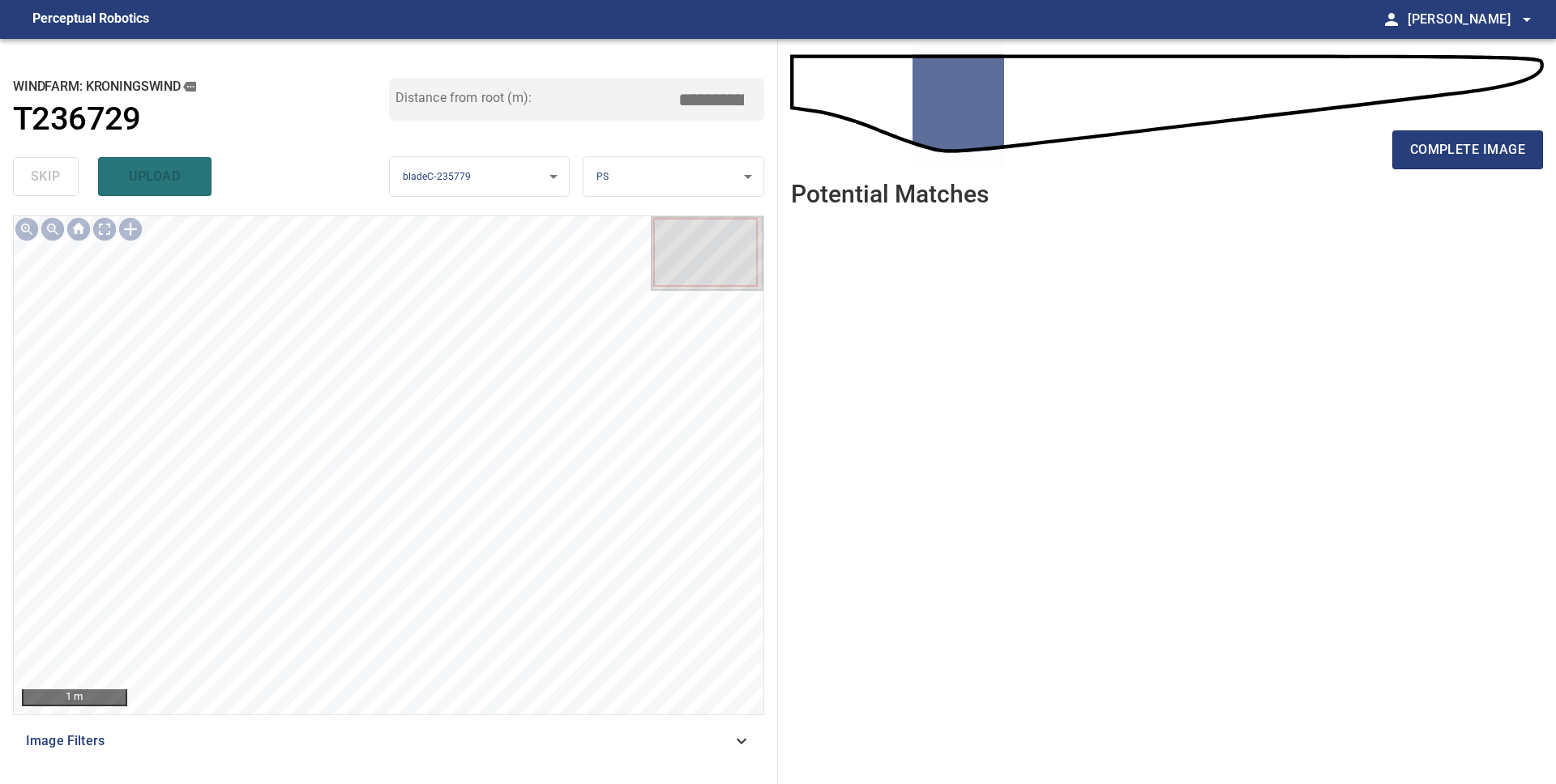
click at [1479, 153] on span "complete image" at bounding box center [1467, 150] width 115 height 23
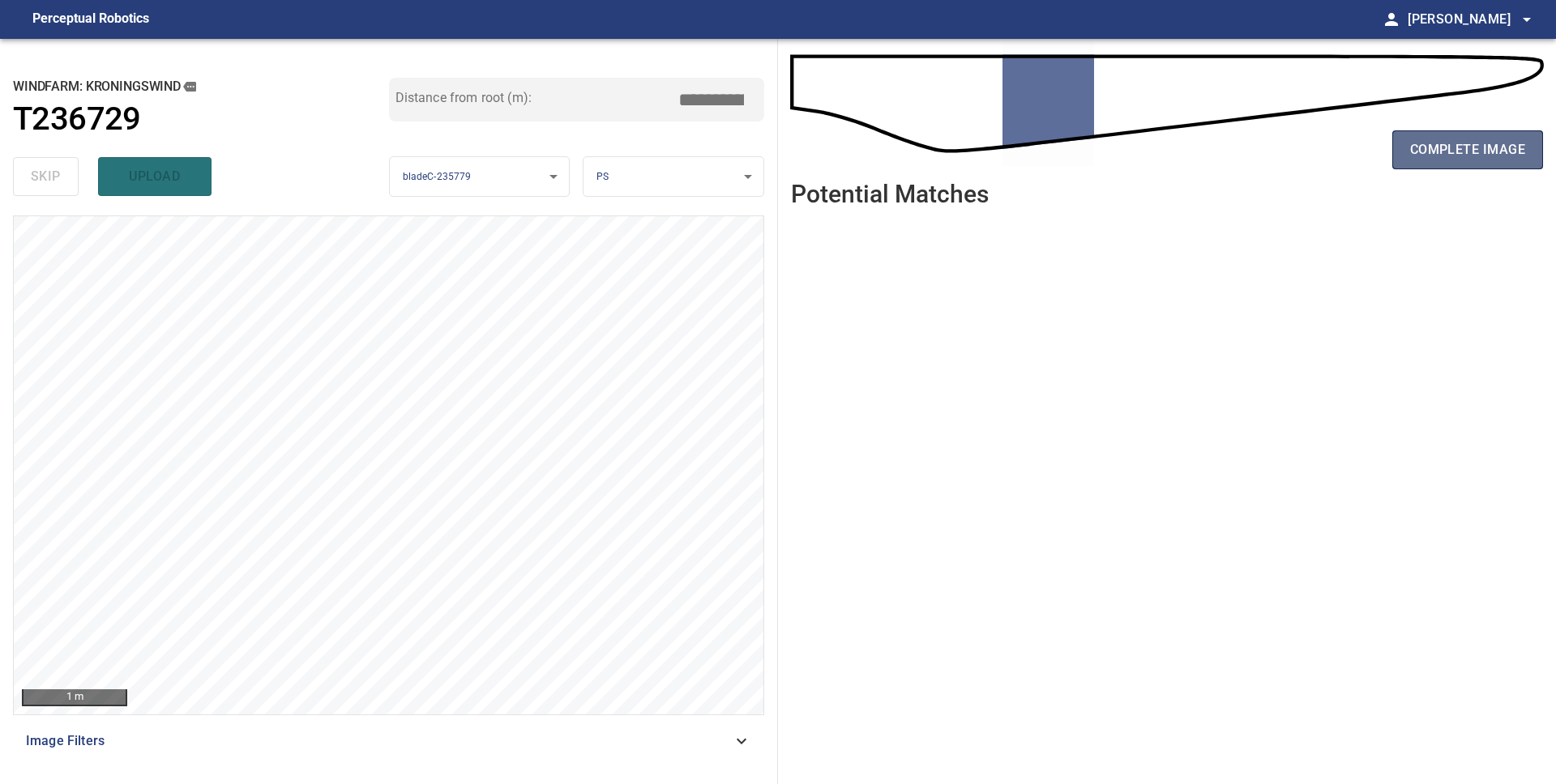
click at [1443, 156] on span "complete image" at bounding box center [1467, 150] width 115 height 23
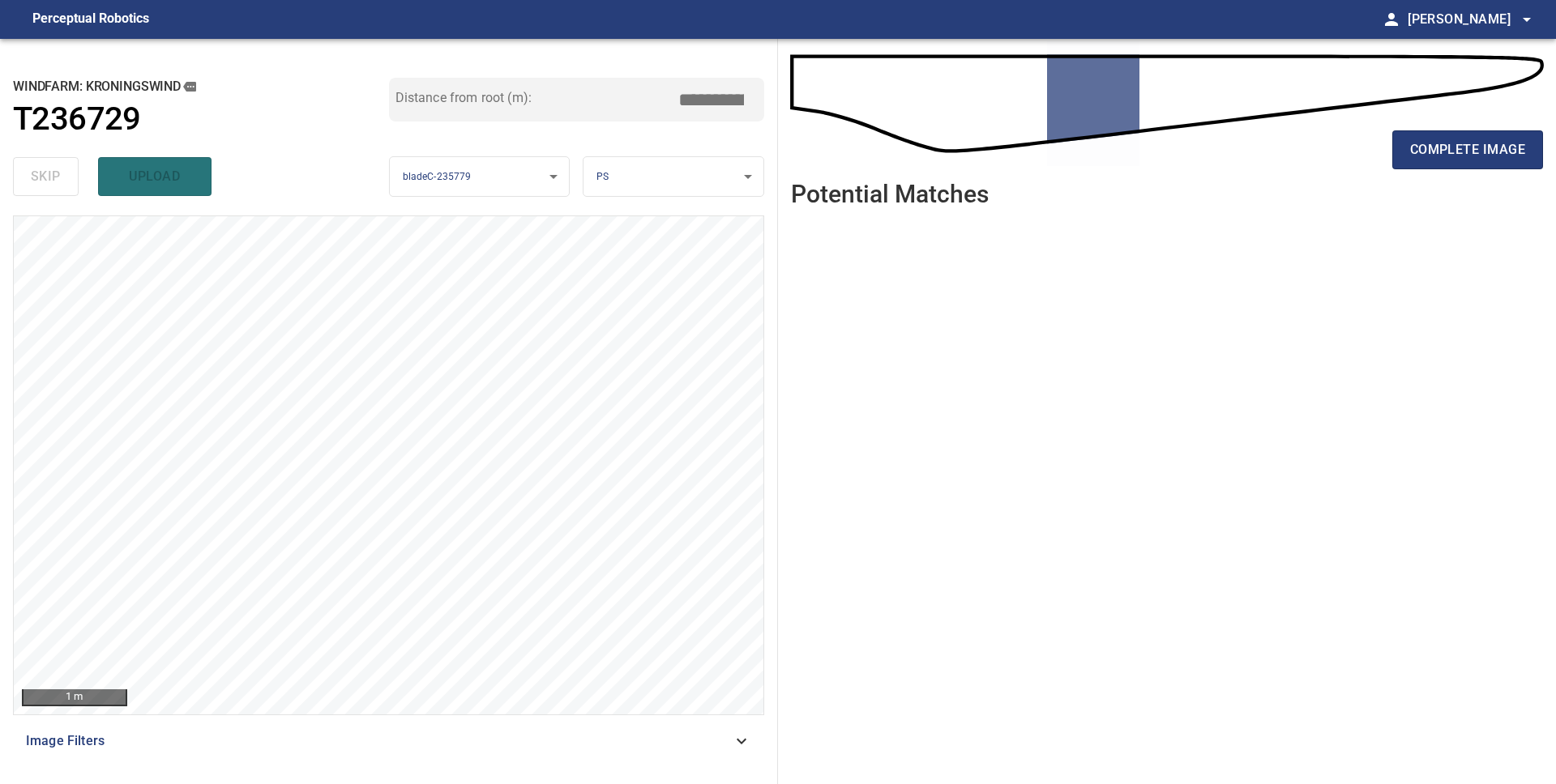
click at [1443, 156] on span "complete image" at bounding box center [1467, 150] width 115 height 23
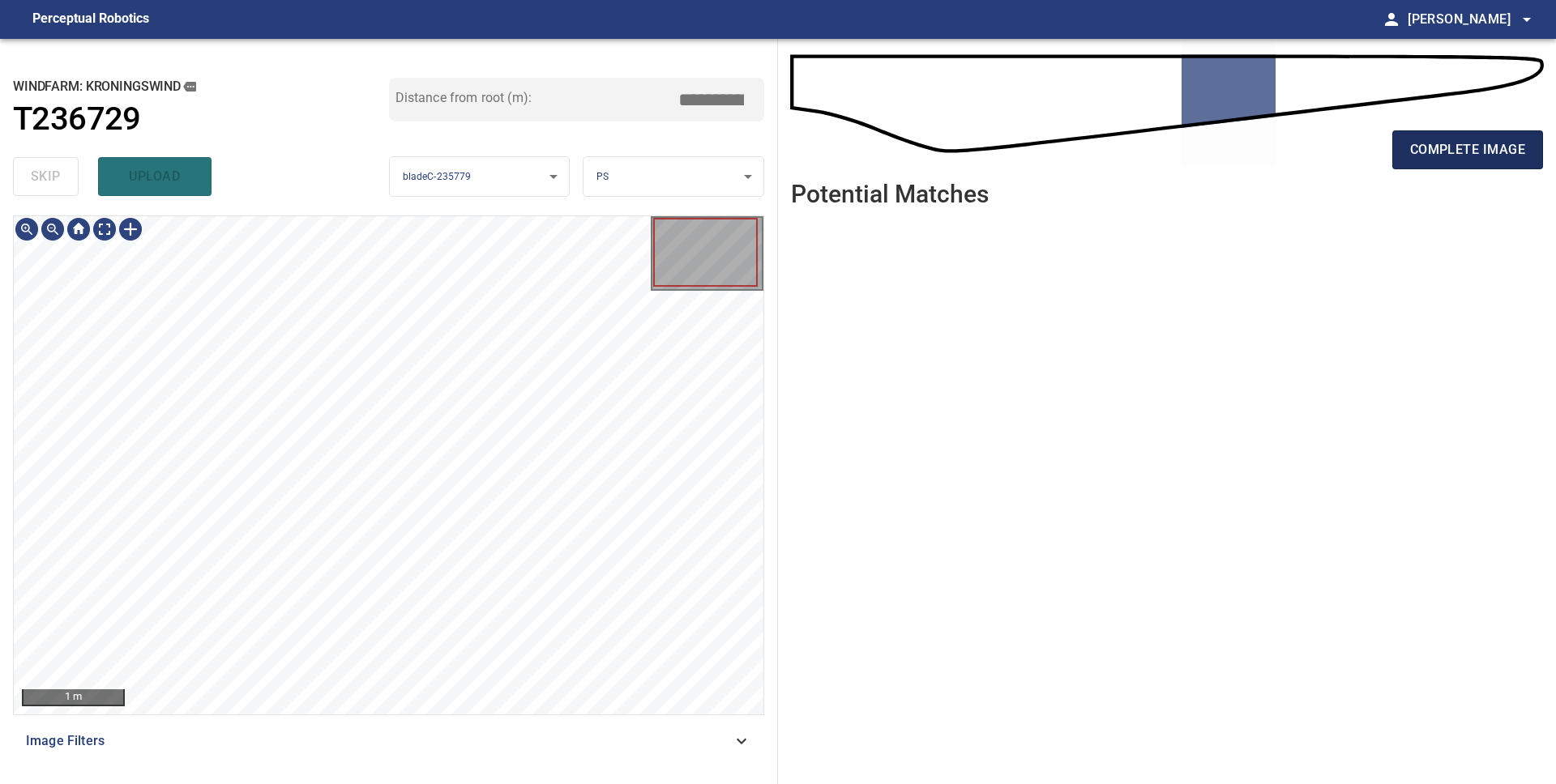
click at [1453, 163] on button "complete image" at bounding box center [1467, 149] width 150 height 39
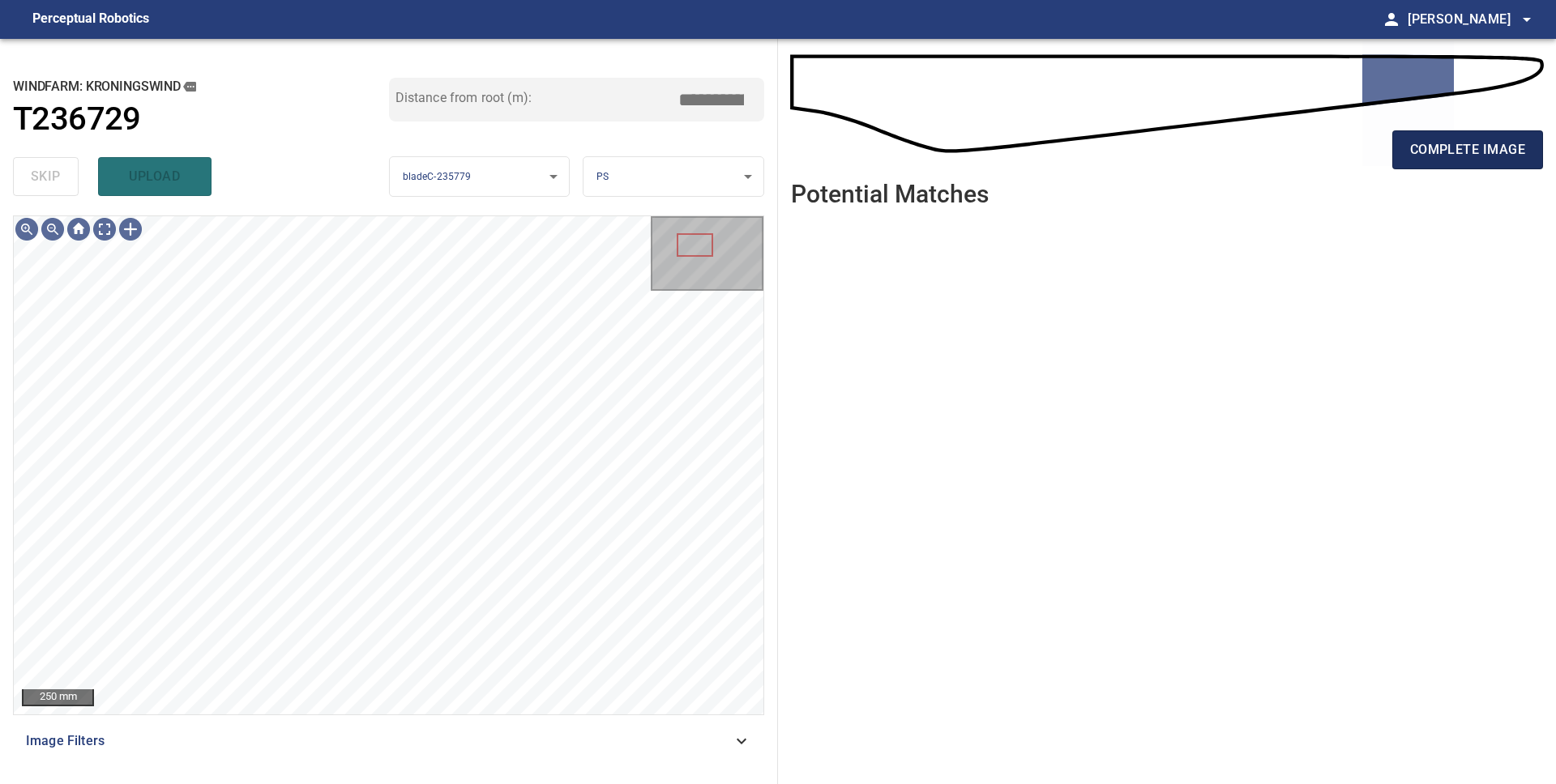
click at [1482, 142] on span "complete image" at bounding box center [1467, 150] width 115 height 23
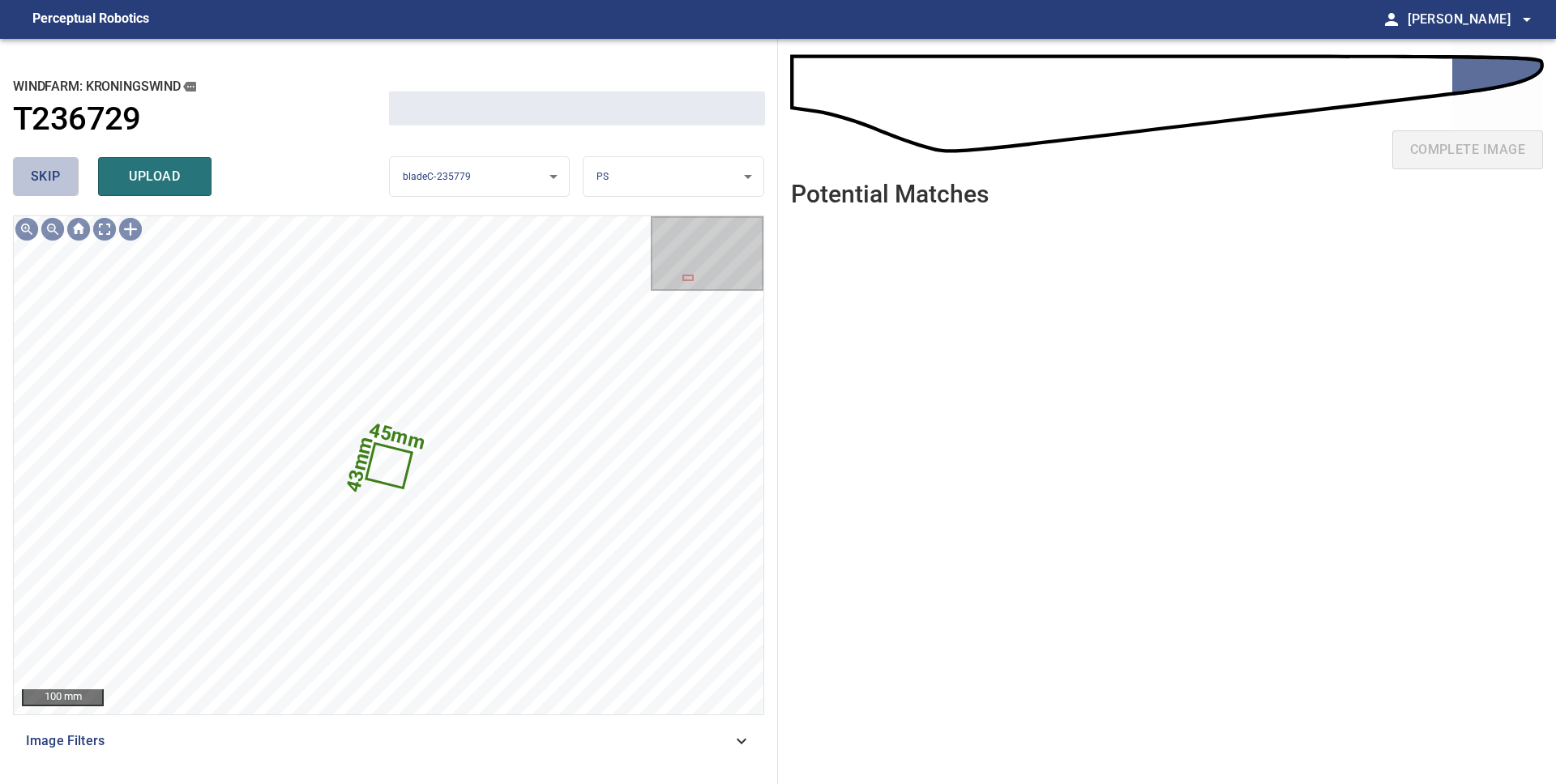
click at [51, 183] on span "skip" at bounding box center [46, 177] width 30 height 23
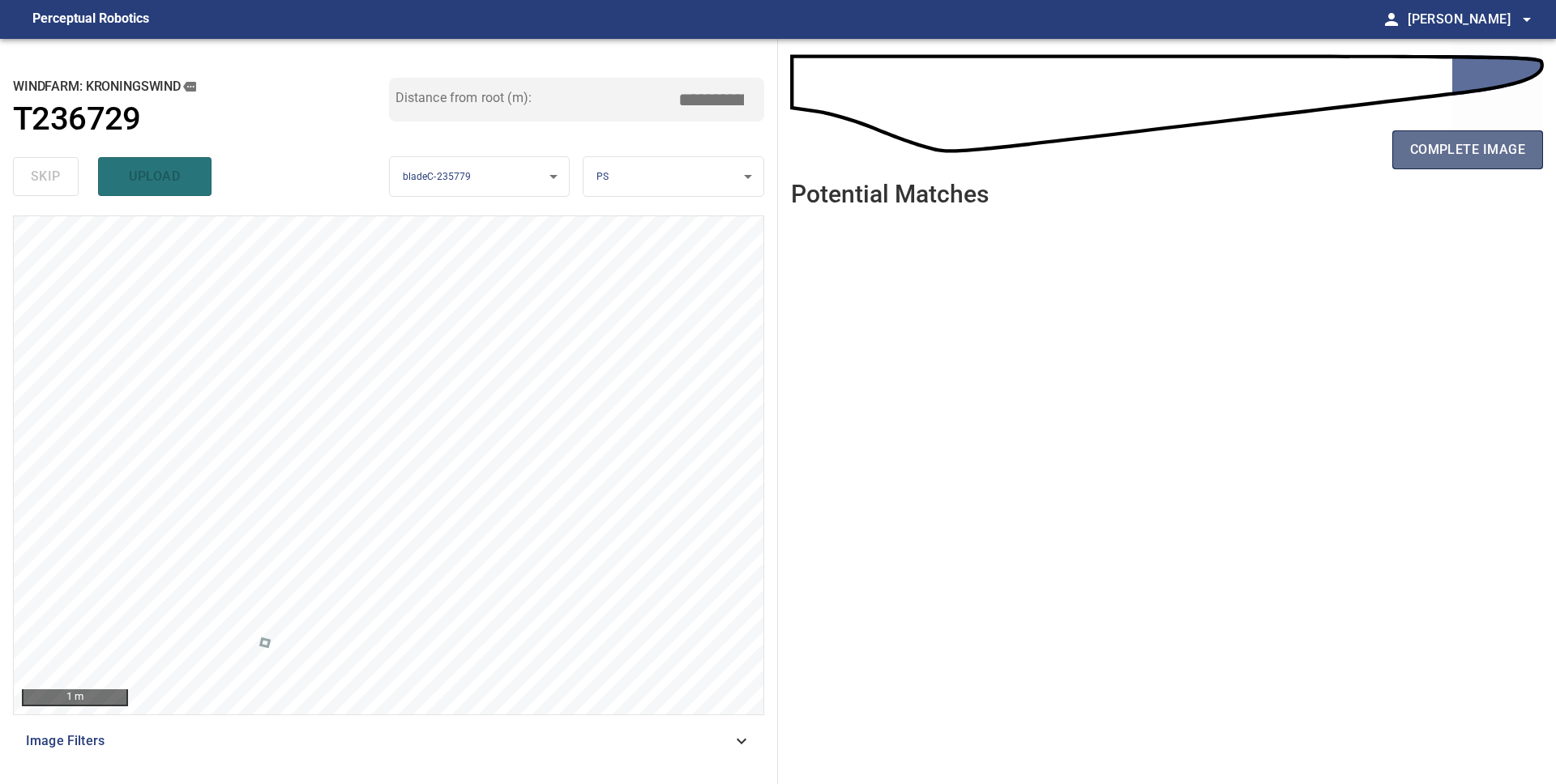
click at [1493, 140] on span "complete image" at bounding box center [1467, 150] width 115 height 23
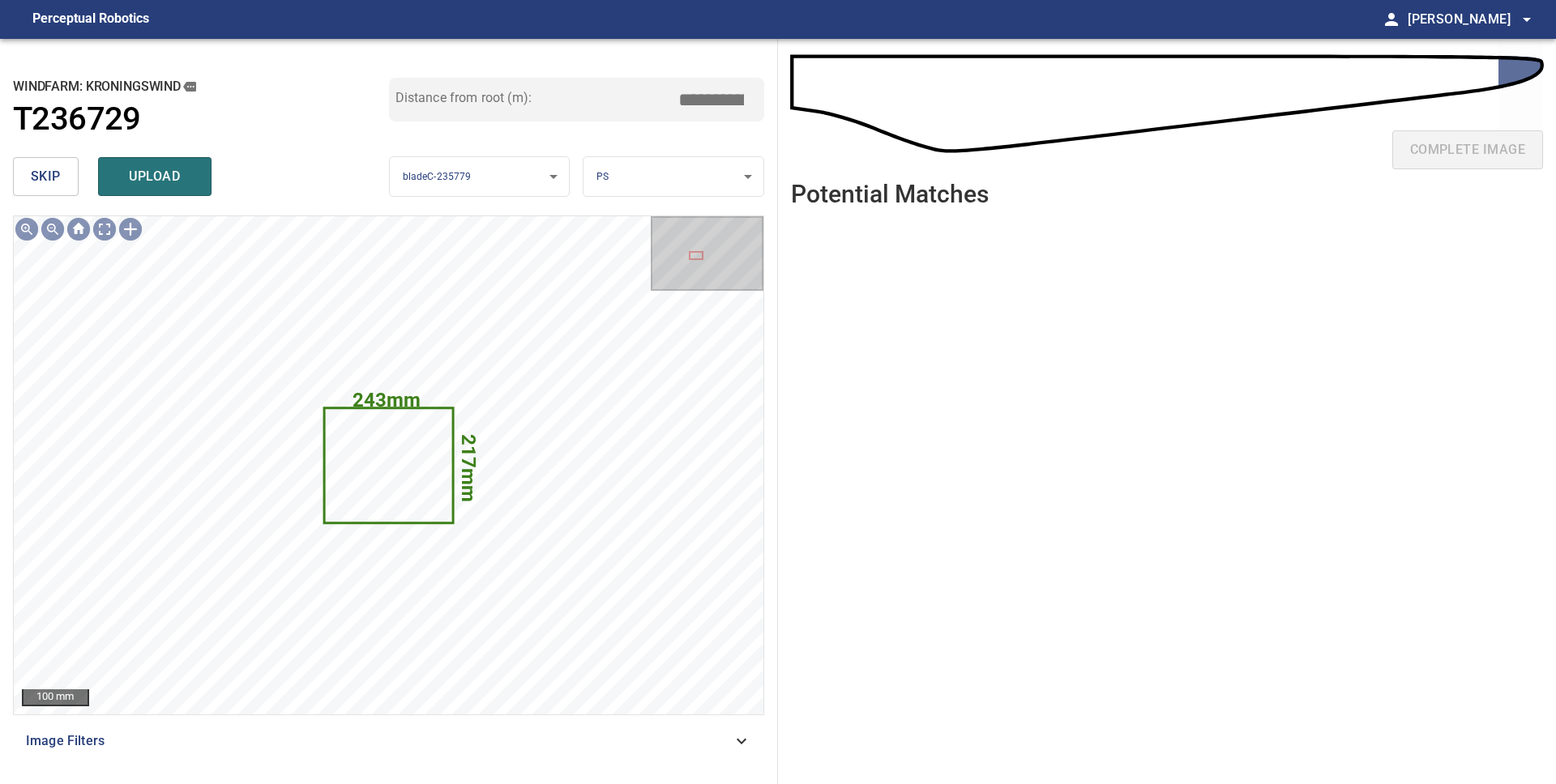
click at [617, 169] on body "**********" at bounding box center [778, 392] width 1556 height 784
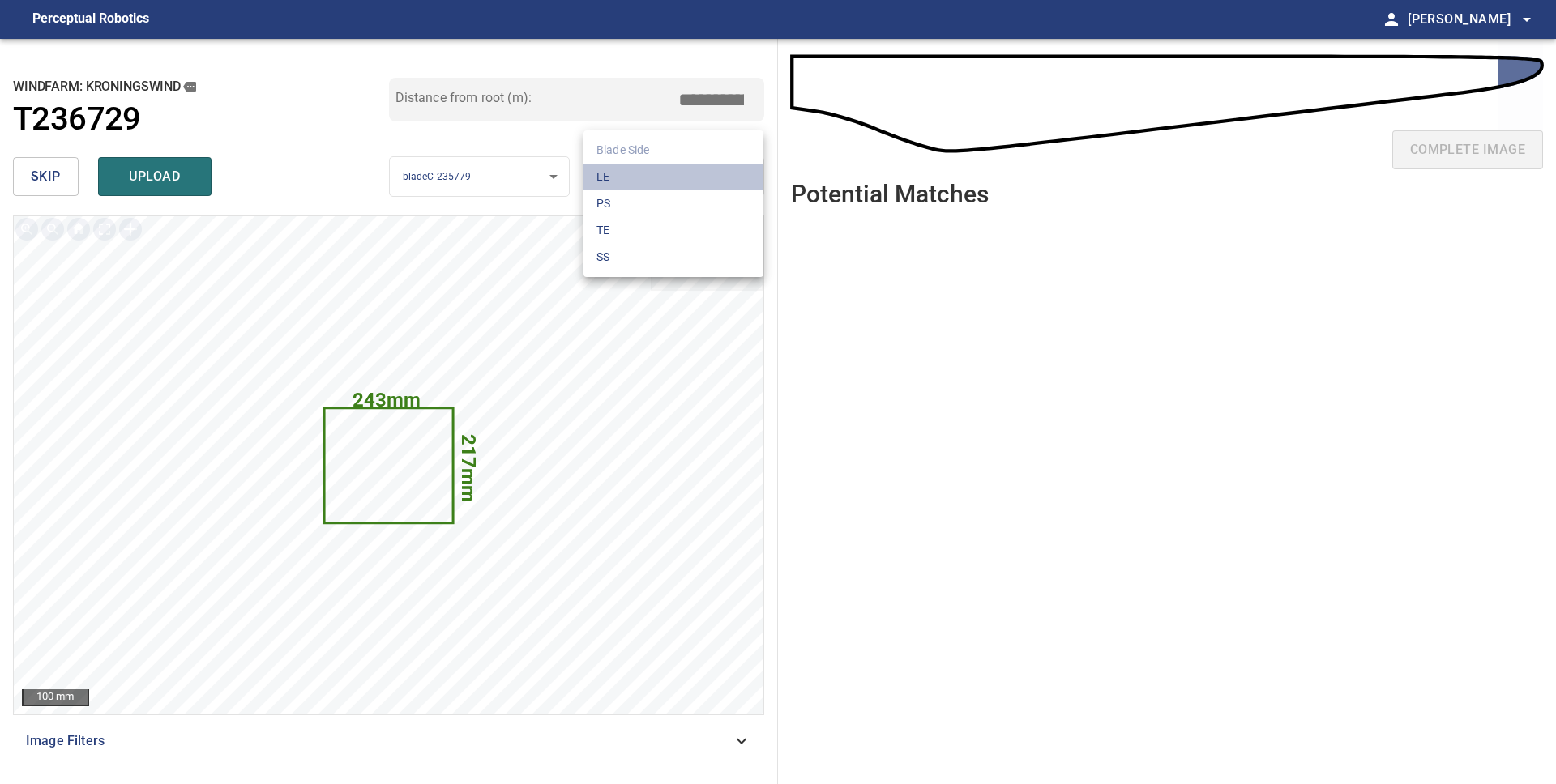
click at [630, 182] on li "LE" at bounding box center [673, 177] width 180 height 26
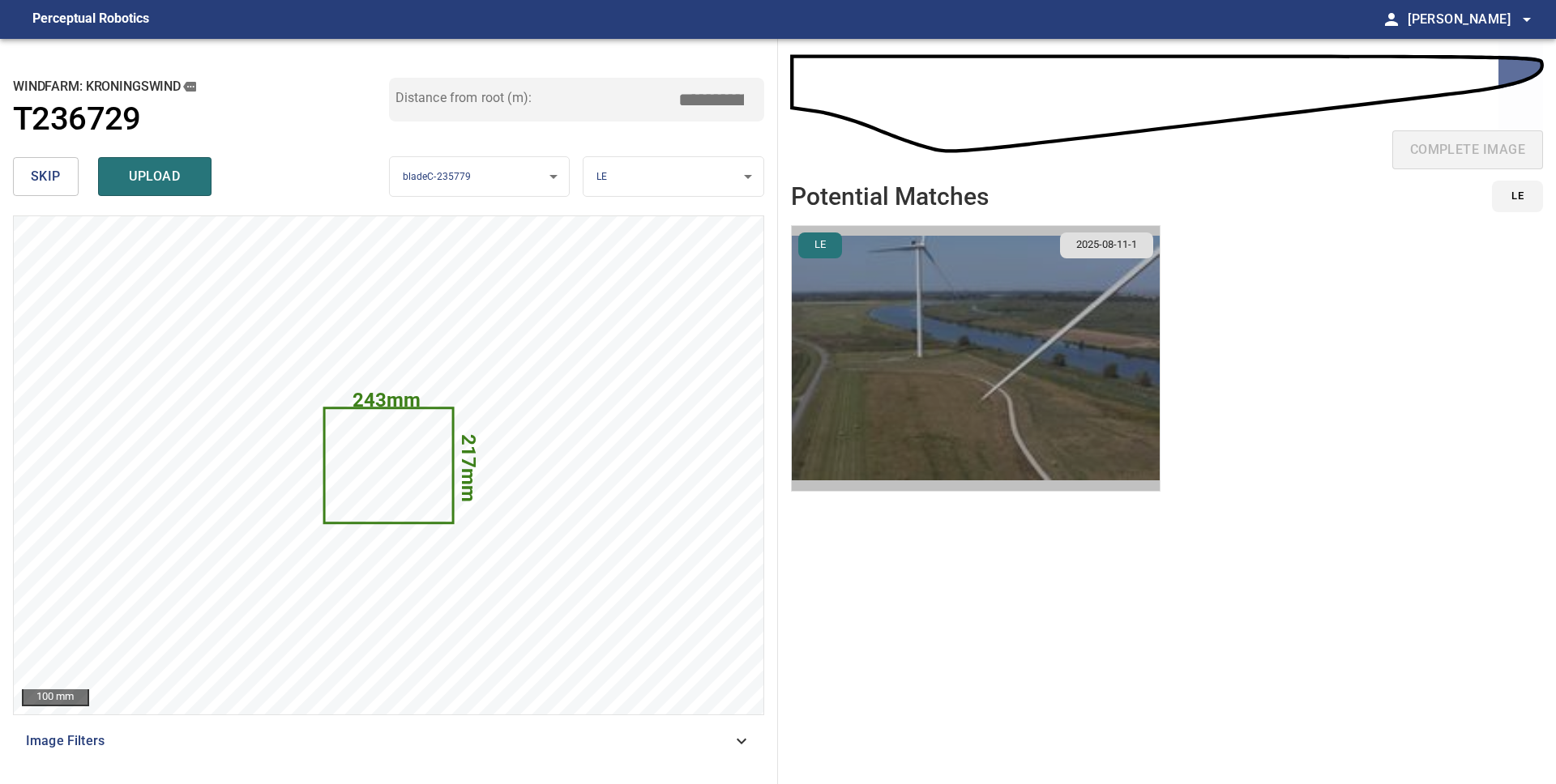
click at [927, 309] on img "button" at bounding box center [976, 358] width 367 height 265
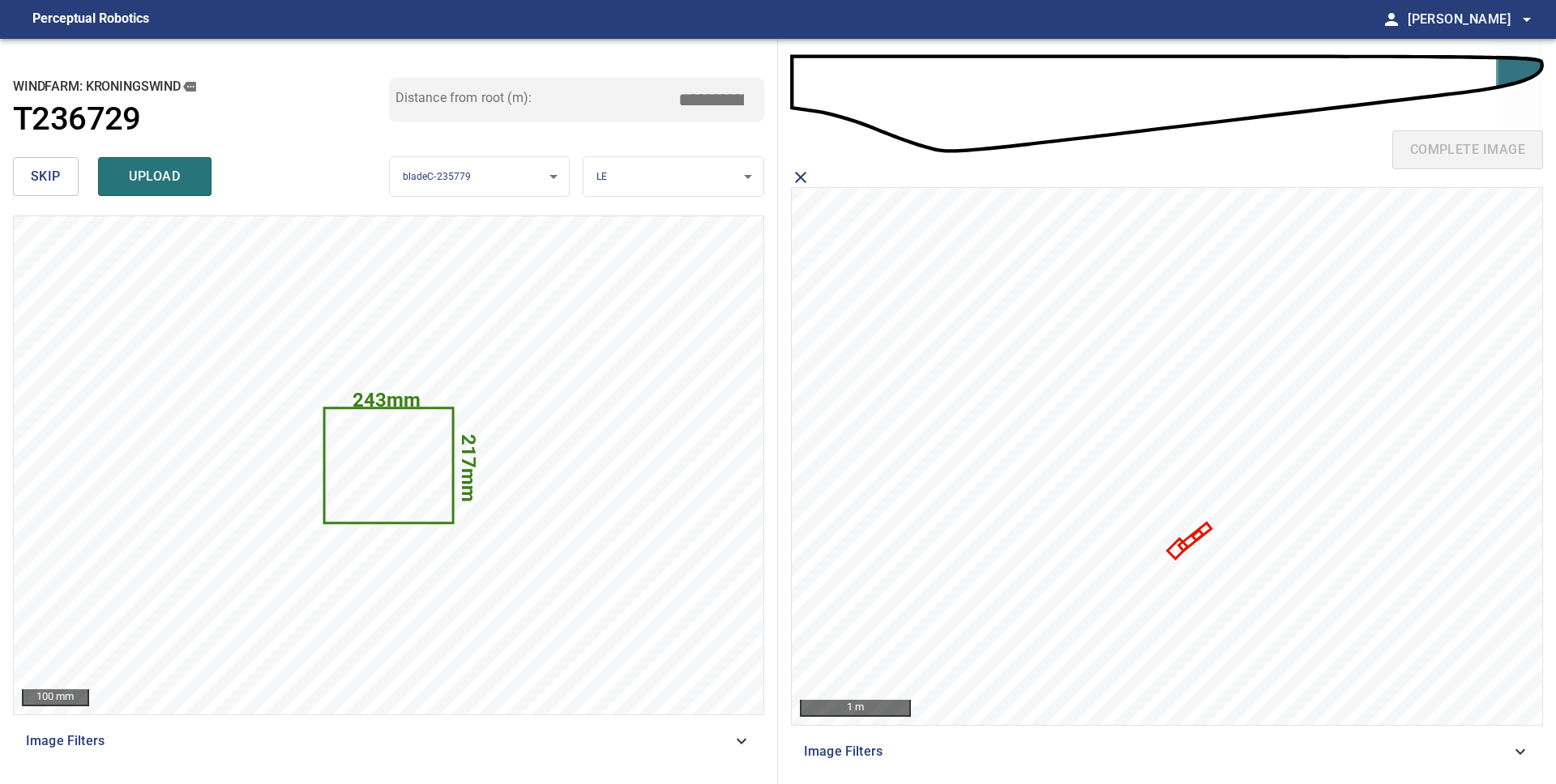
click at [1175, 551] on icon at bounding box center [1177, 549] width 16 height 16
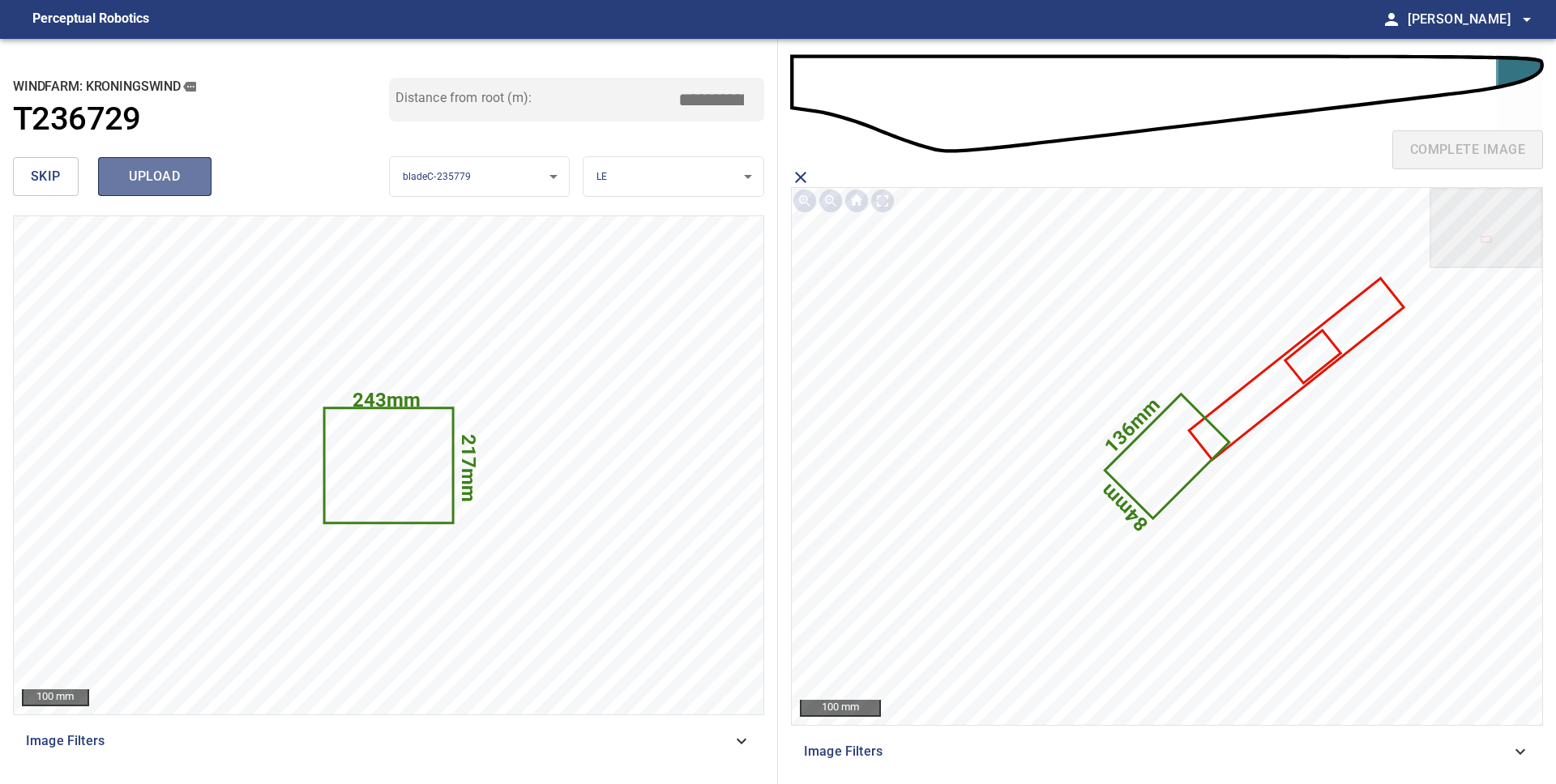
click at [150, 179] on span "upload" at bounding box center [155, 177] width 77 height 23
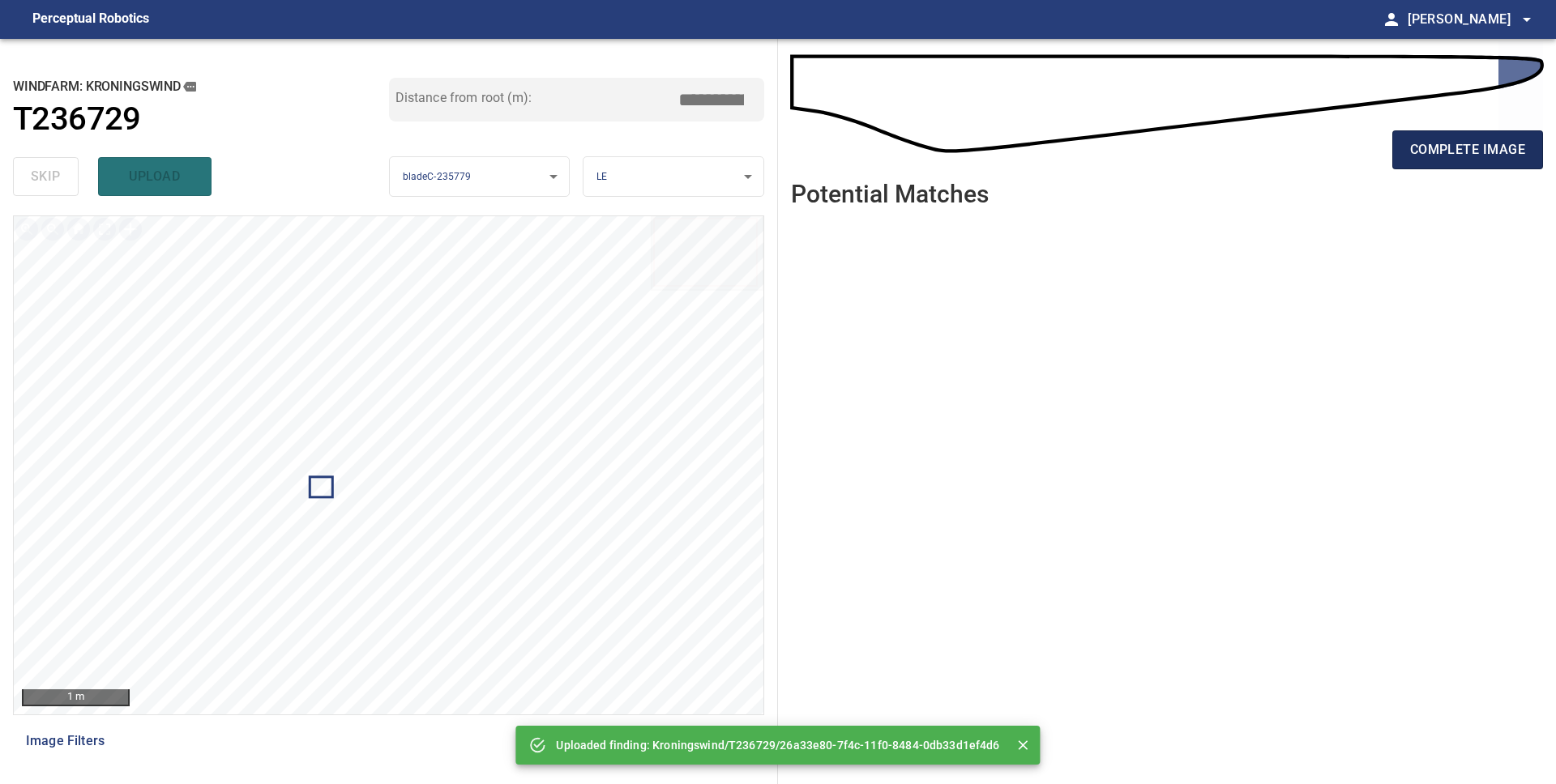
click at [1455, 153] on span "complete image" at bounding box center [1467, 150] width 115 height 23
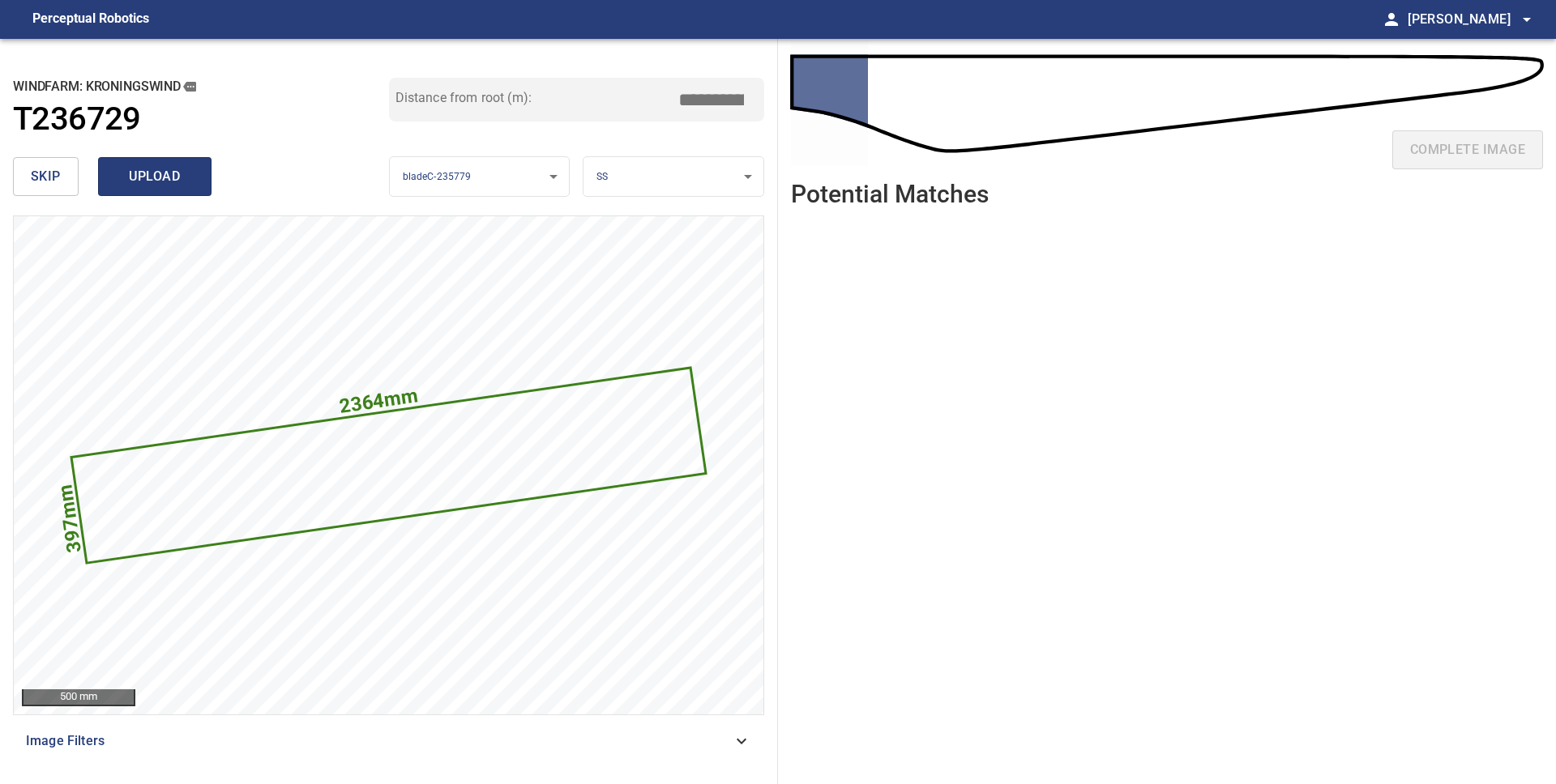
click at [164, 180] on span "upload" at bounding box center [155, 177] width 77 height 23
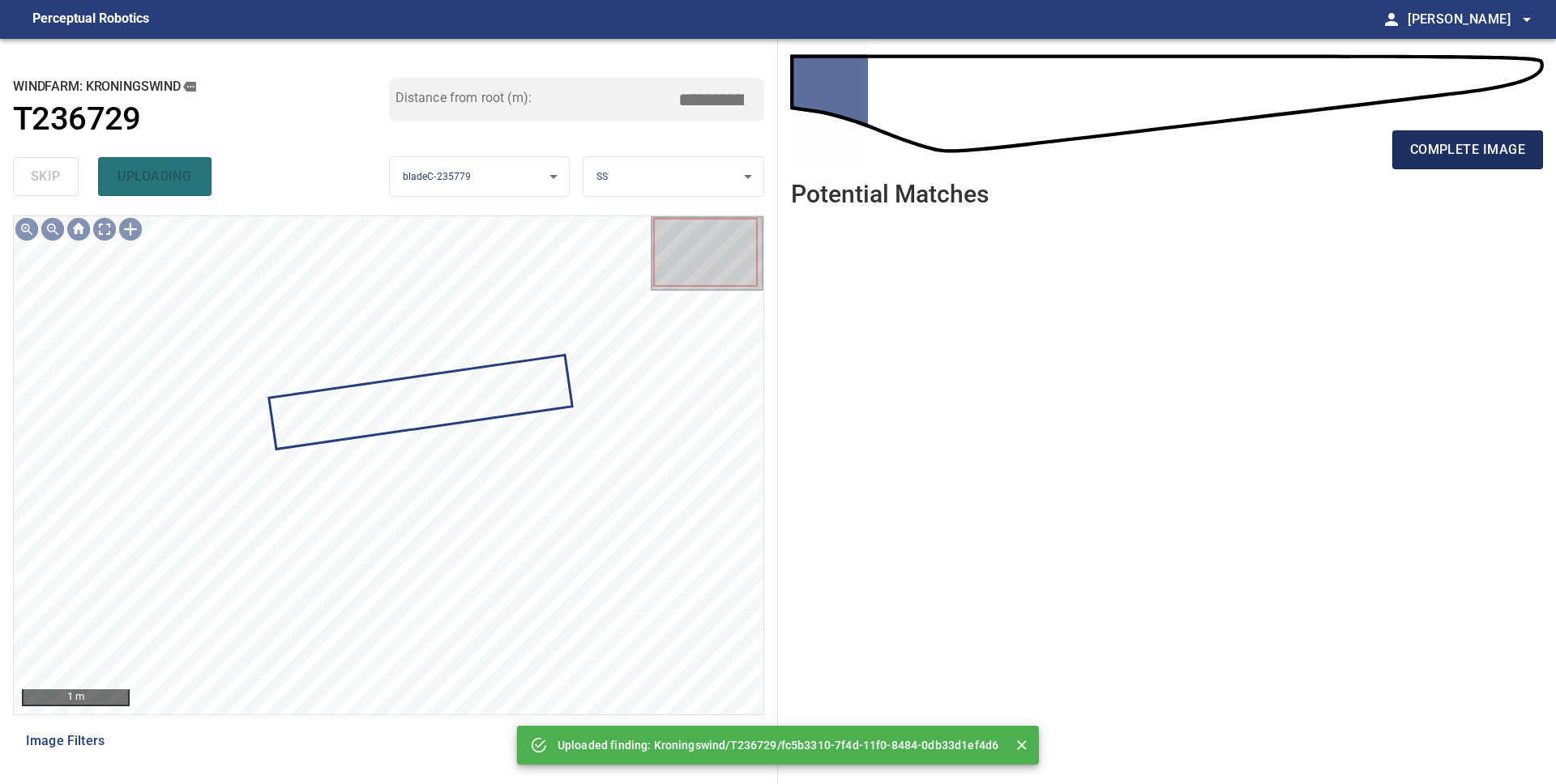
click at [1468, 148] on span "complete image" at bounding box center [1467, 150] width 115 height 23
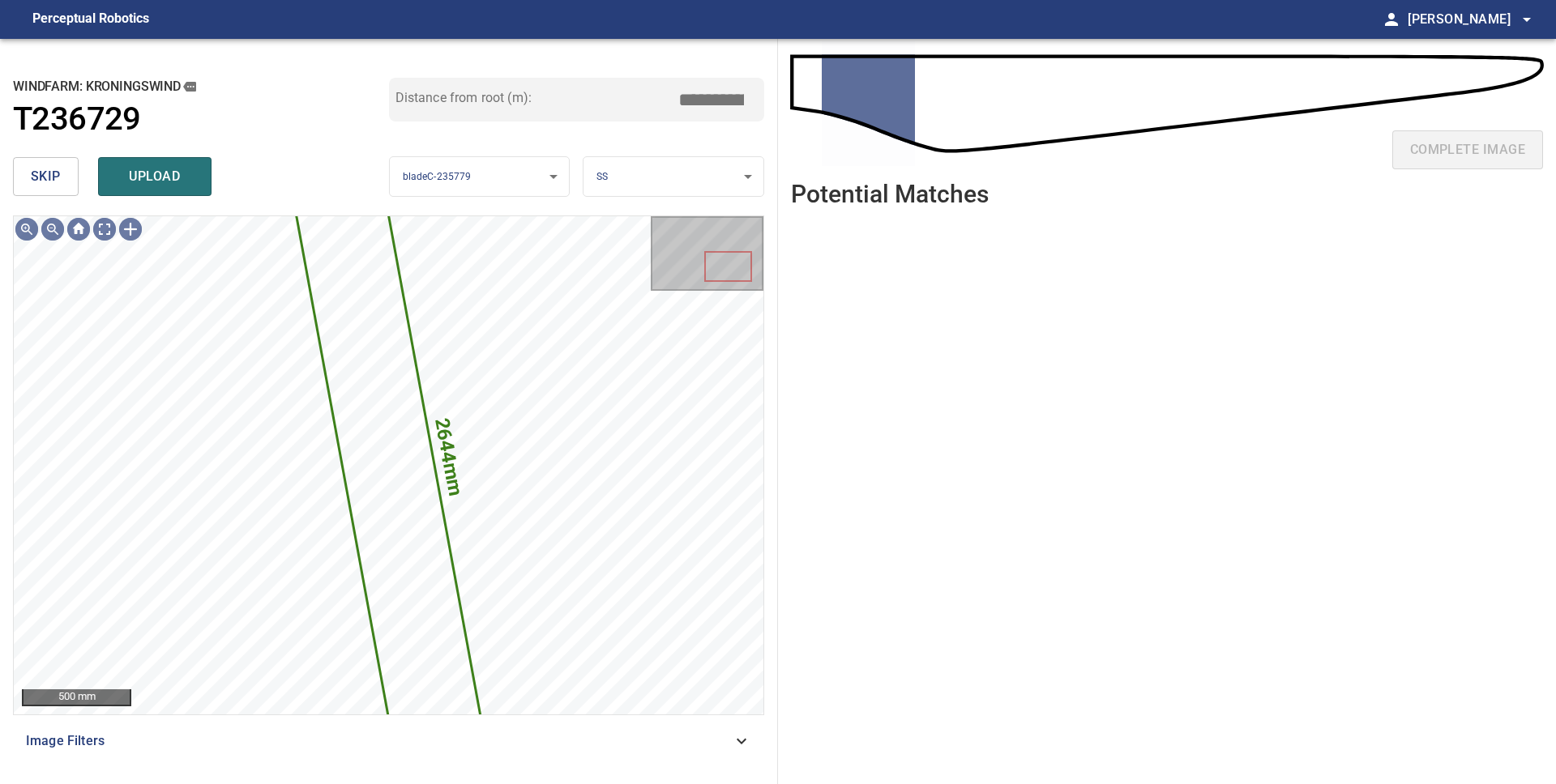
click at [57, 181] on span "skip" at bounding box center [46, 177] width 30 height 23
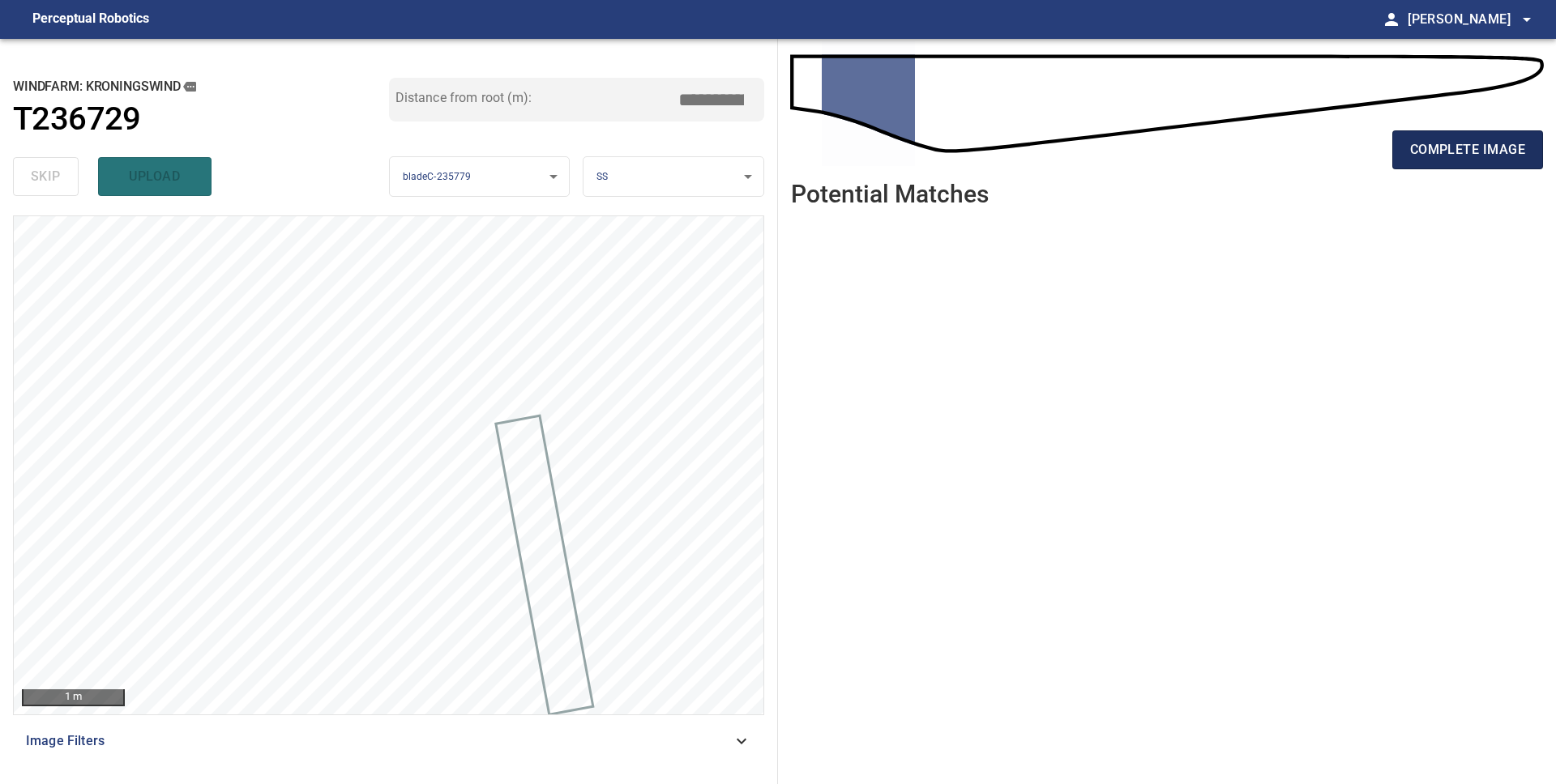
click at [1501, 163] on button "complete image" at bounding box center [1467, 149] width 150 height 39
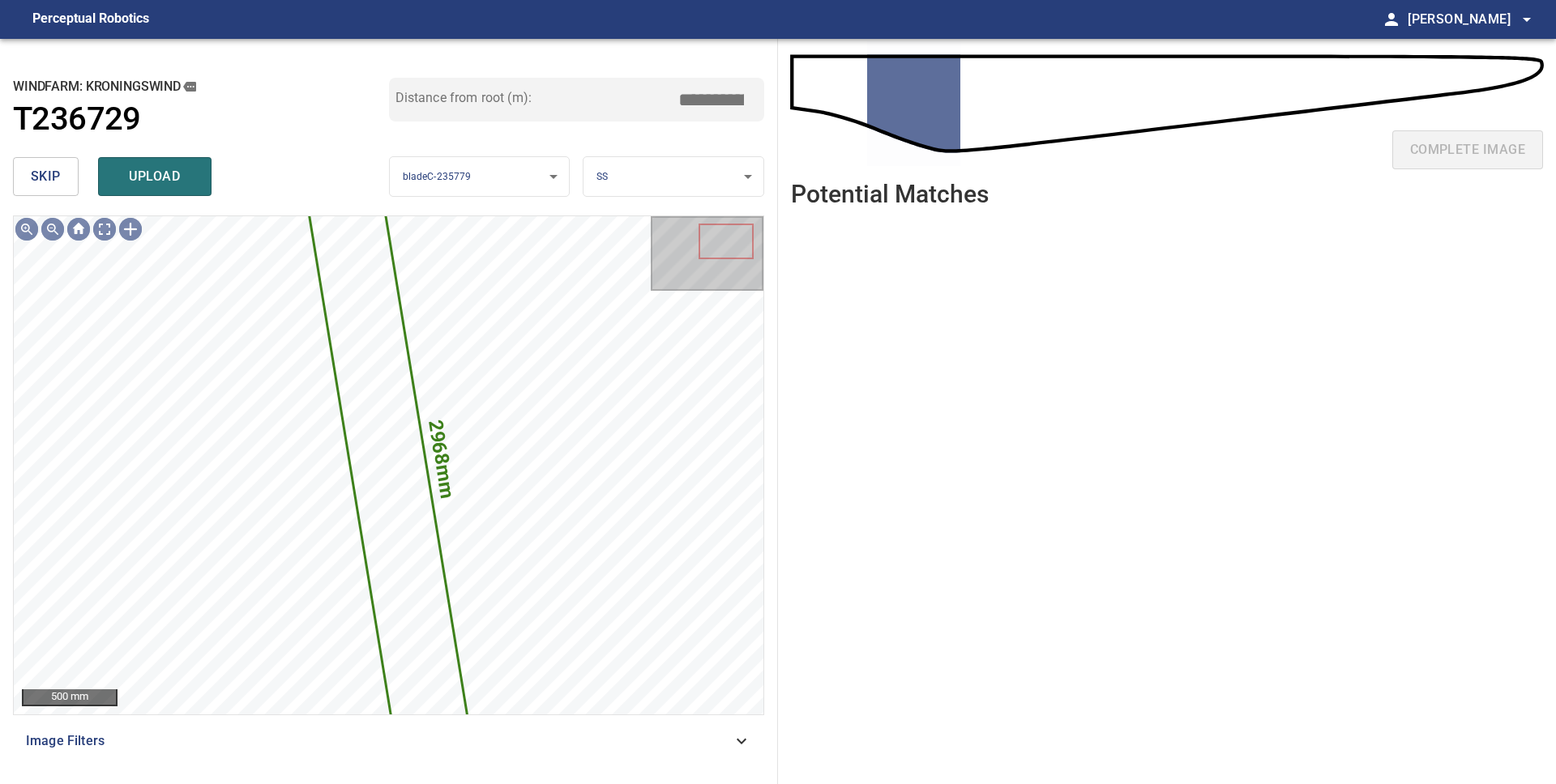
click at [52, 181] on span "skip" at bounding box center [46, 177] width 30 height 23
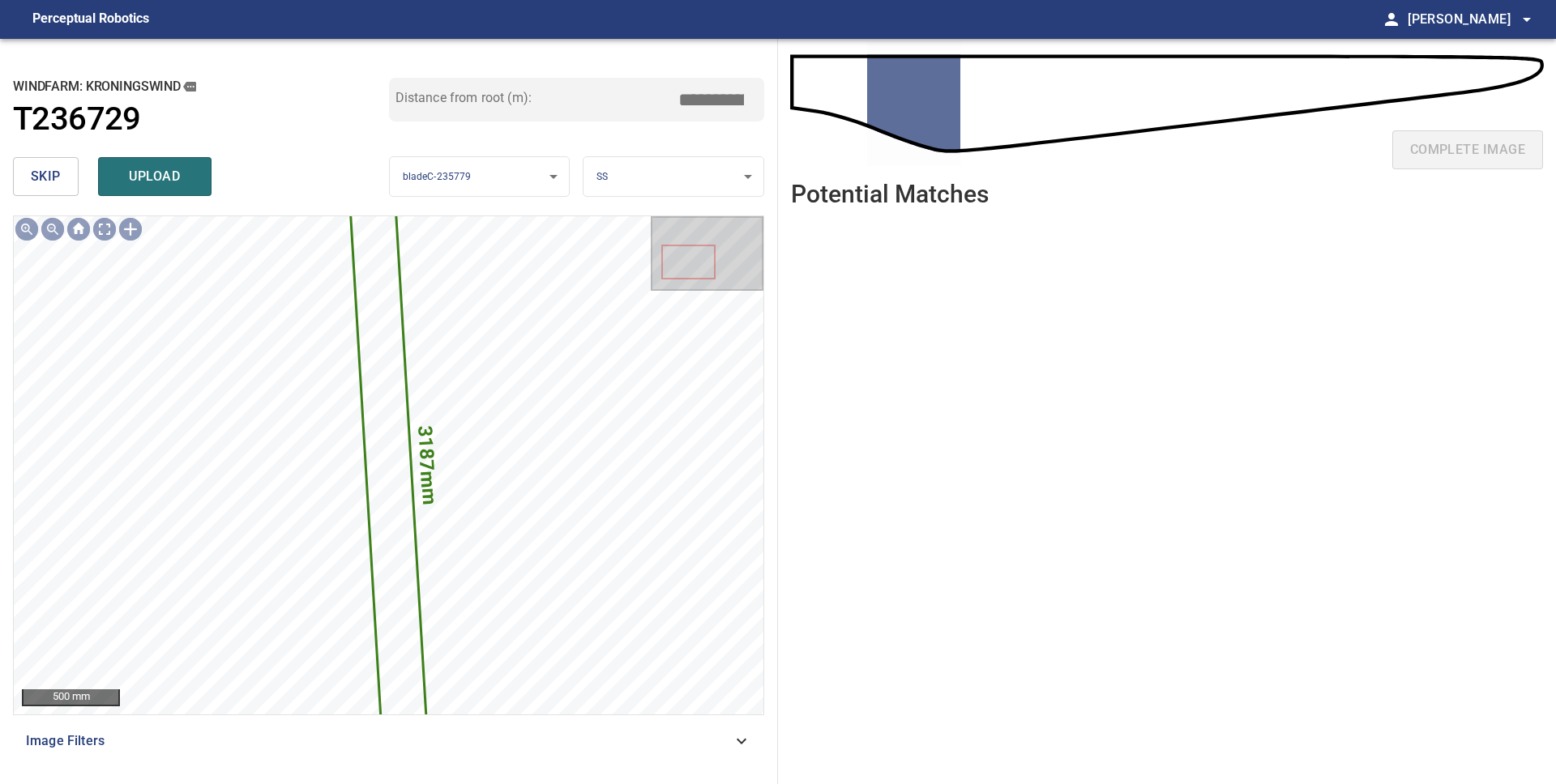
click at [52, 181] on span "skip" at bounding box center [46, 177] width 30 height 23
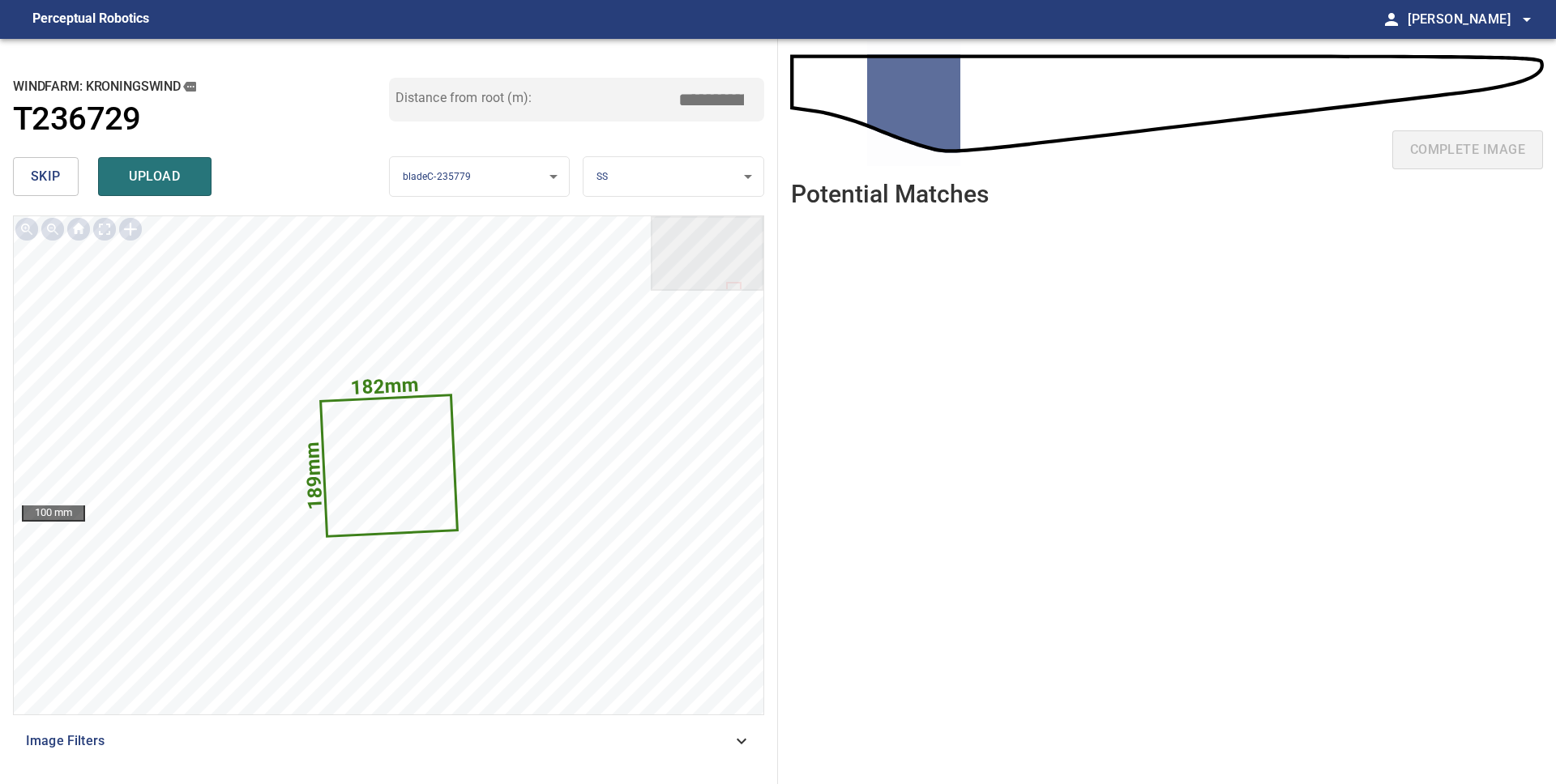
click at [52, 181] on span "skip" at bounding box center [46, 177] width 30 height 23
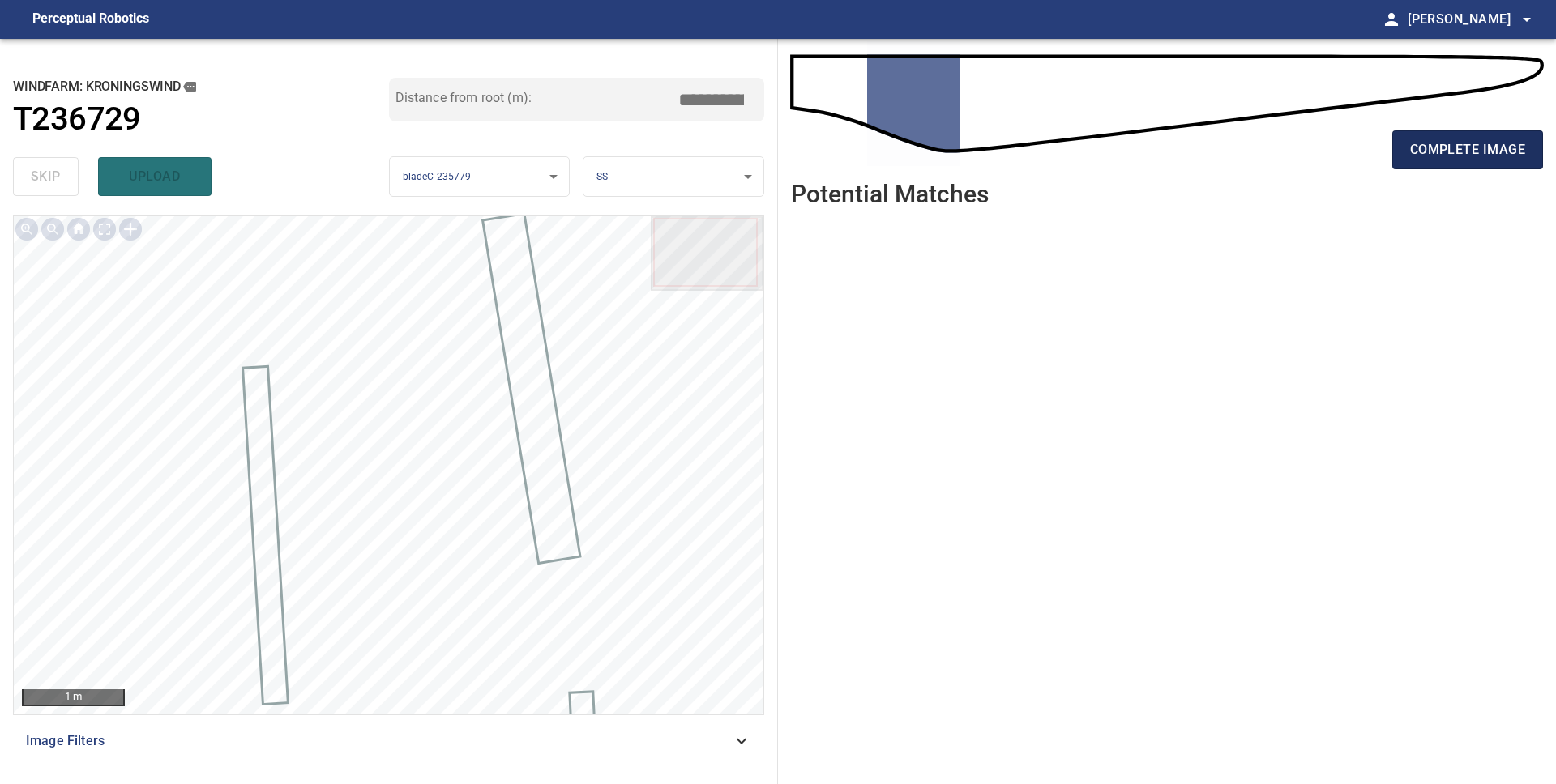
click at [1516, 163] on button "complete image" at bounding box center [1467, 149] width 150 height 39
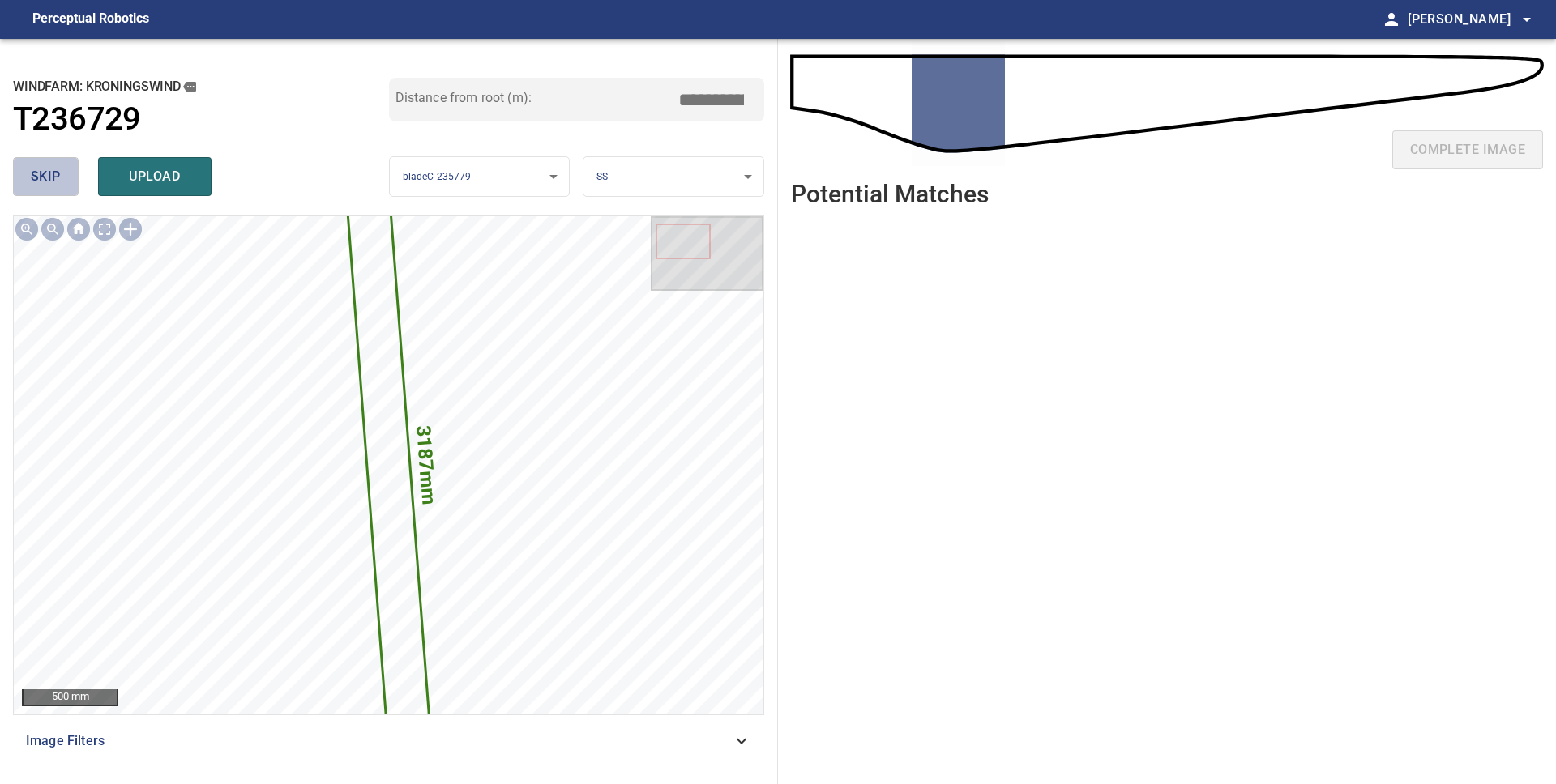
click at [69, 185] on button "skip" at bounding box center [46, 177] width 66 height 39
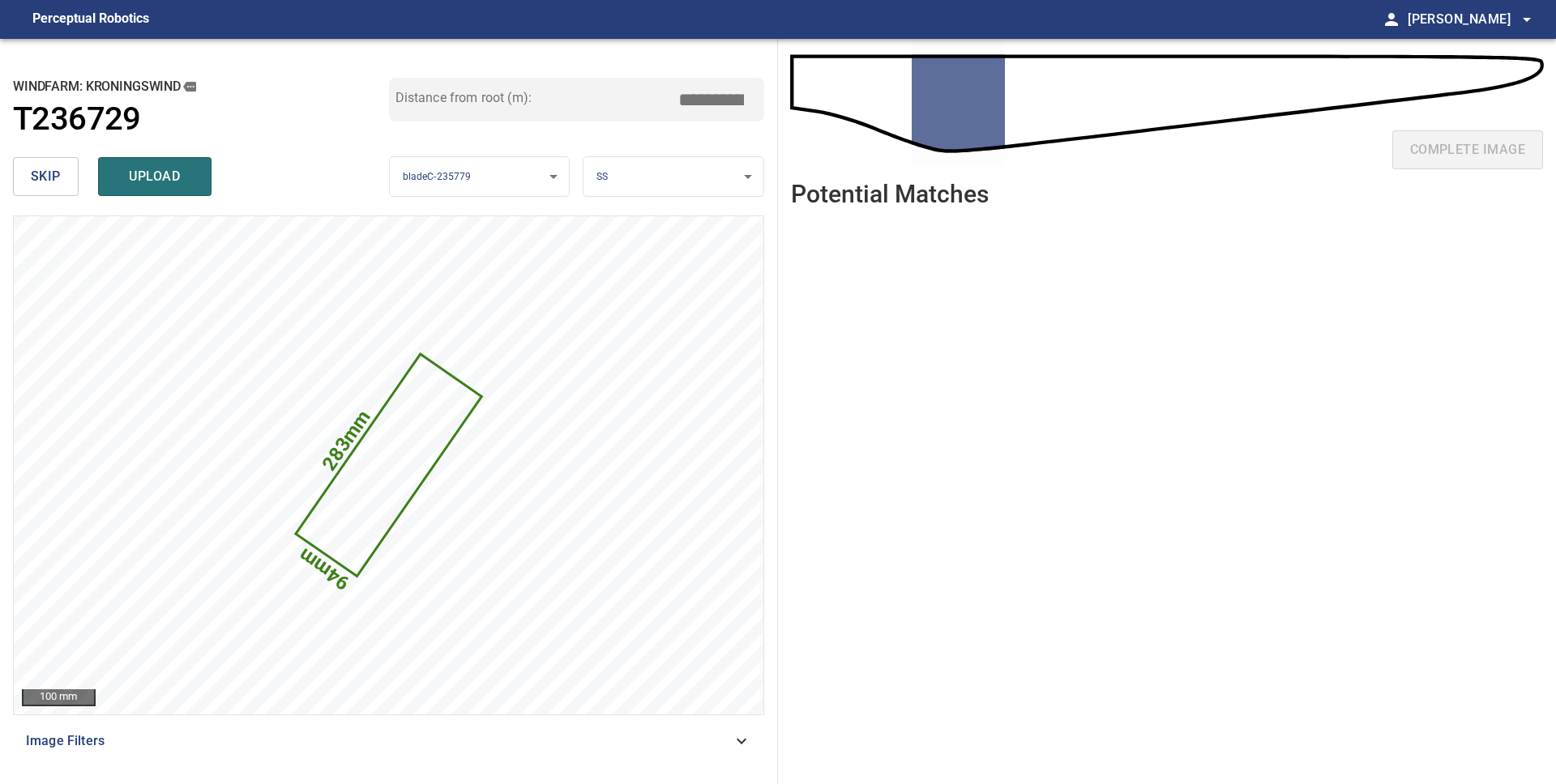
click at [69, 185] on button "skip" at bounding box center [46, 177] width 66 height 39
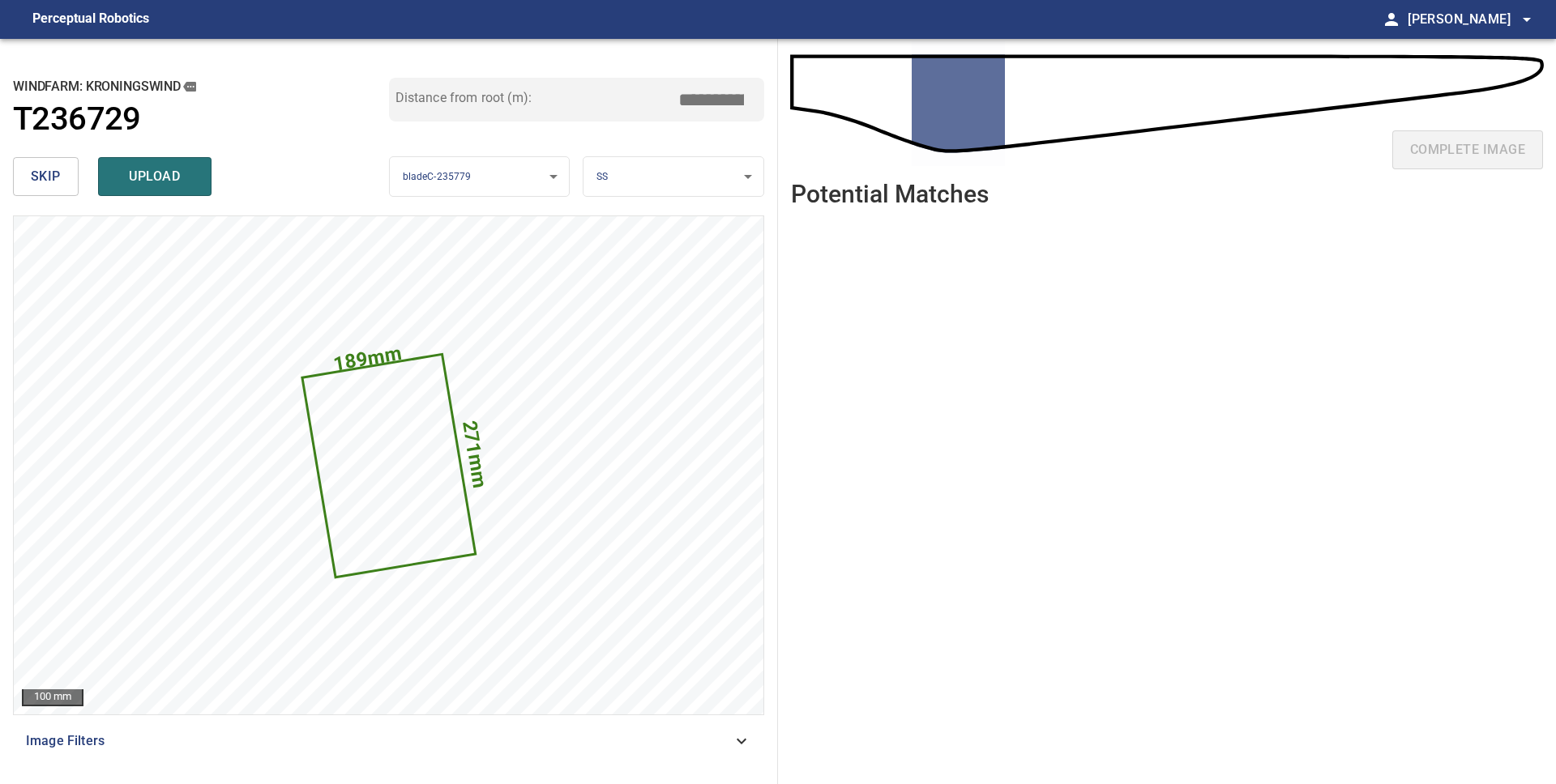
click at [67, 186] on button "skip" at bounding box center [46, 177] width 66 height 39
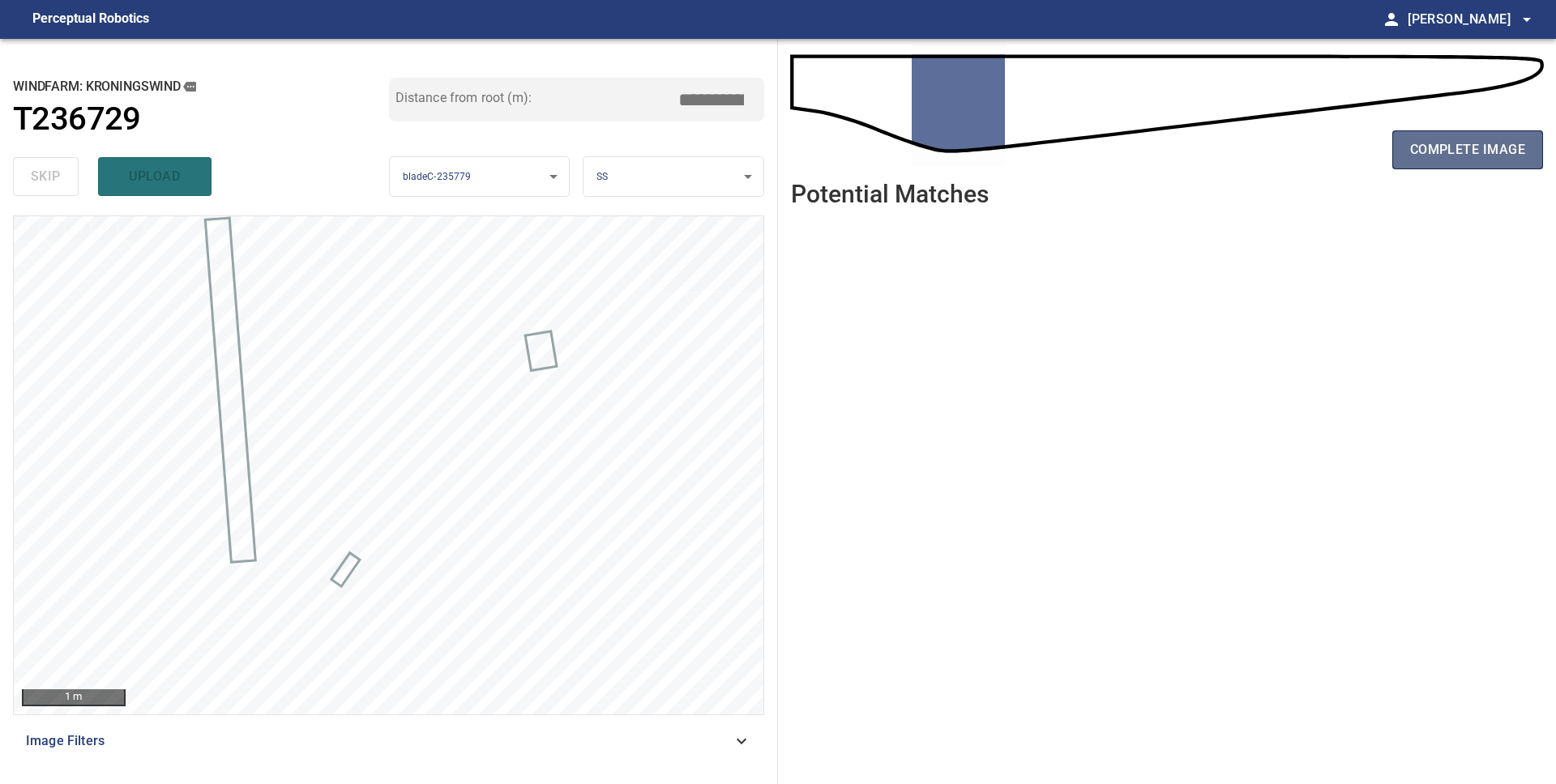
click at [1435, 162] on button "complete image" at bounding box center [1467, 149] width 150 height 39
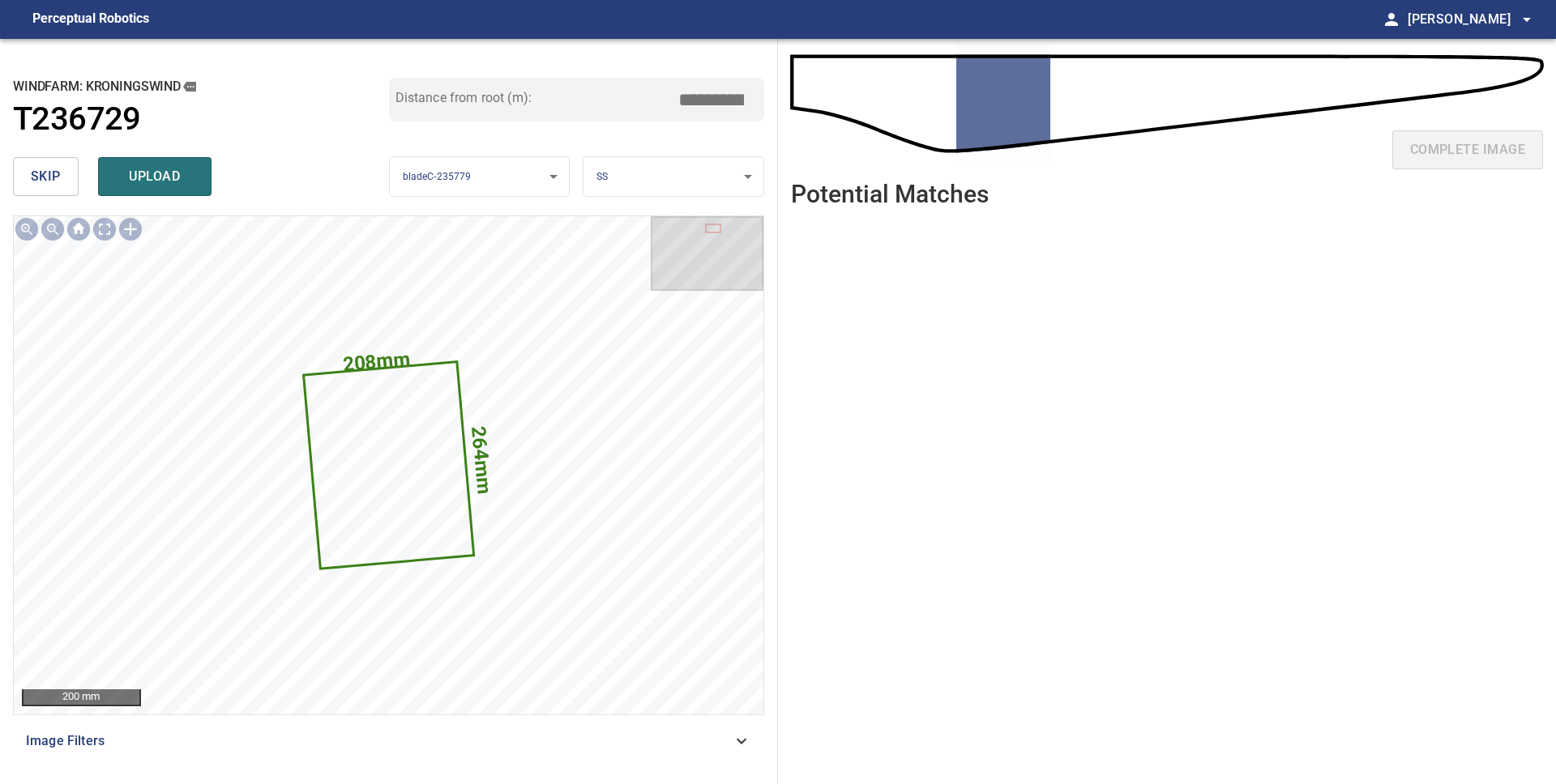
click at [71, 172] on button "skip" at bounding box center [46, 177] width 66 height 39
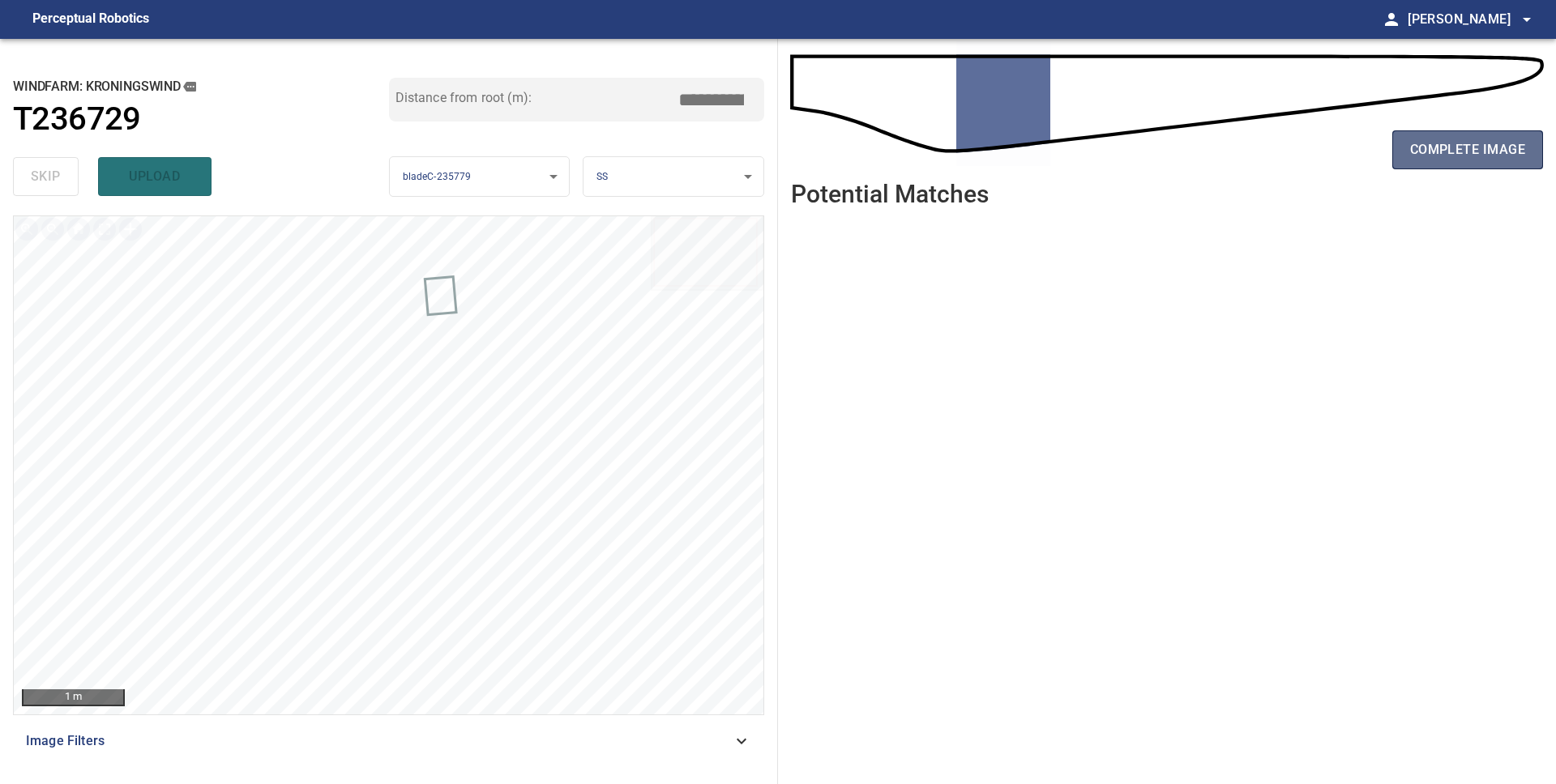
click at [1483, 150] on span "complete image" at bounding box center [1467, 150] width 115 height 23
click at [1454, 145] on span "complete image" at bounding box center [1467, 150] width 115 height 23
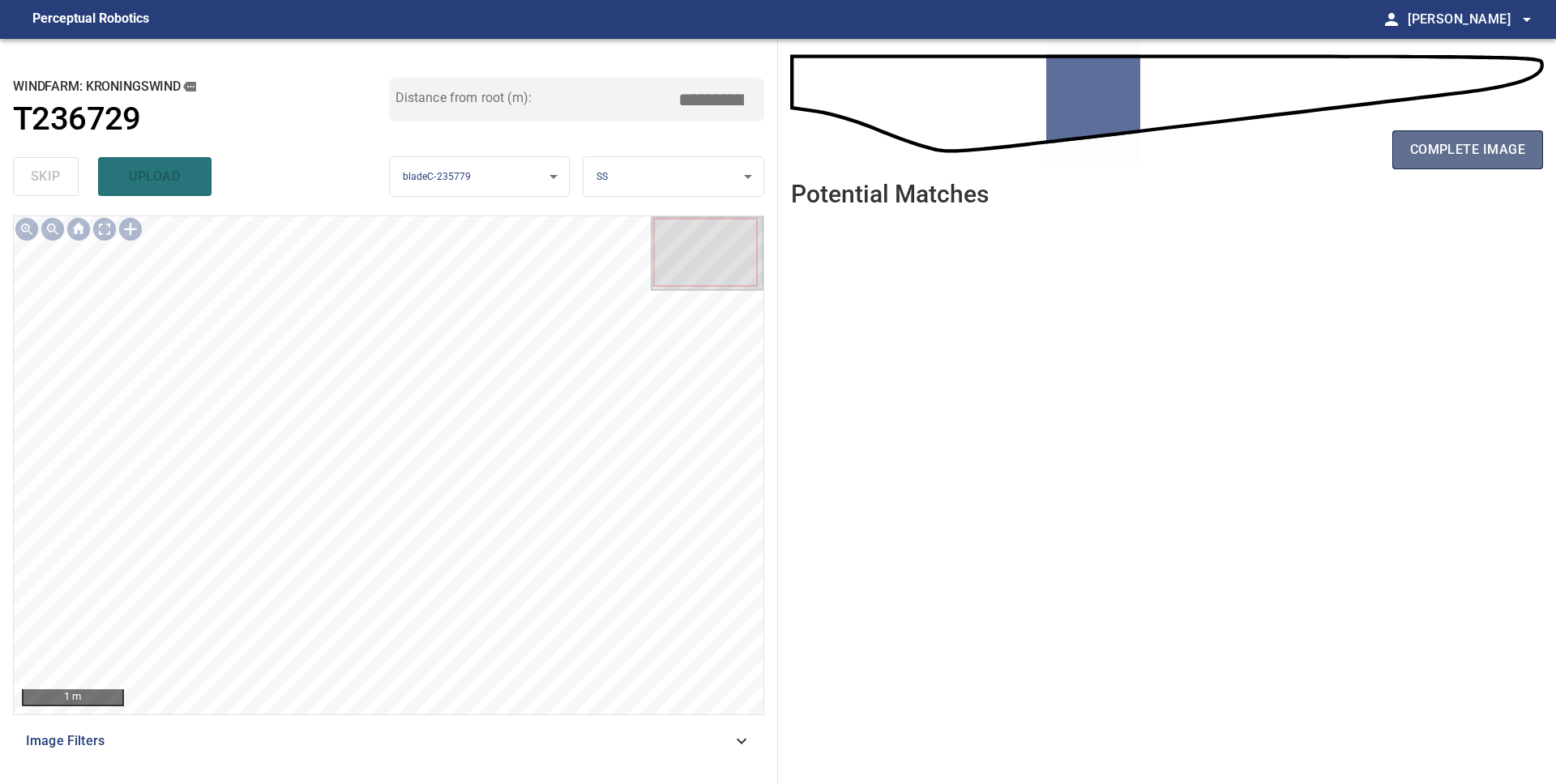
click at [1454, 146] on span "complete image" at bounding box center [1467, 150] width 115 height 23
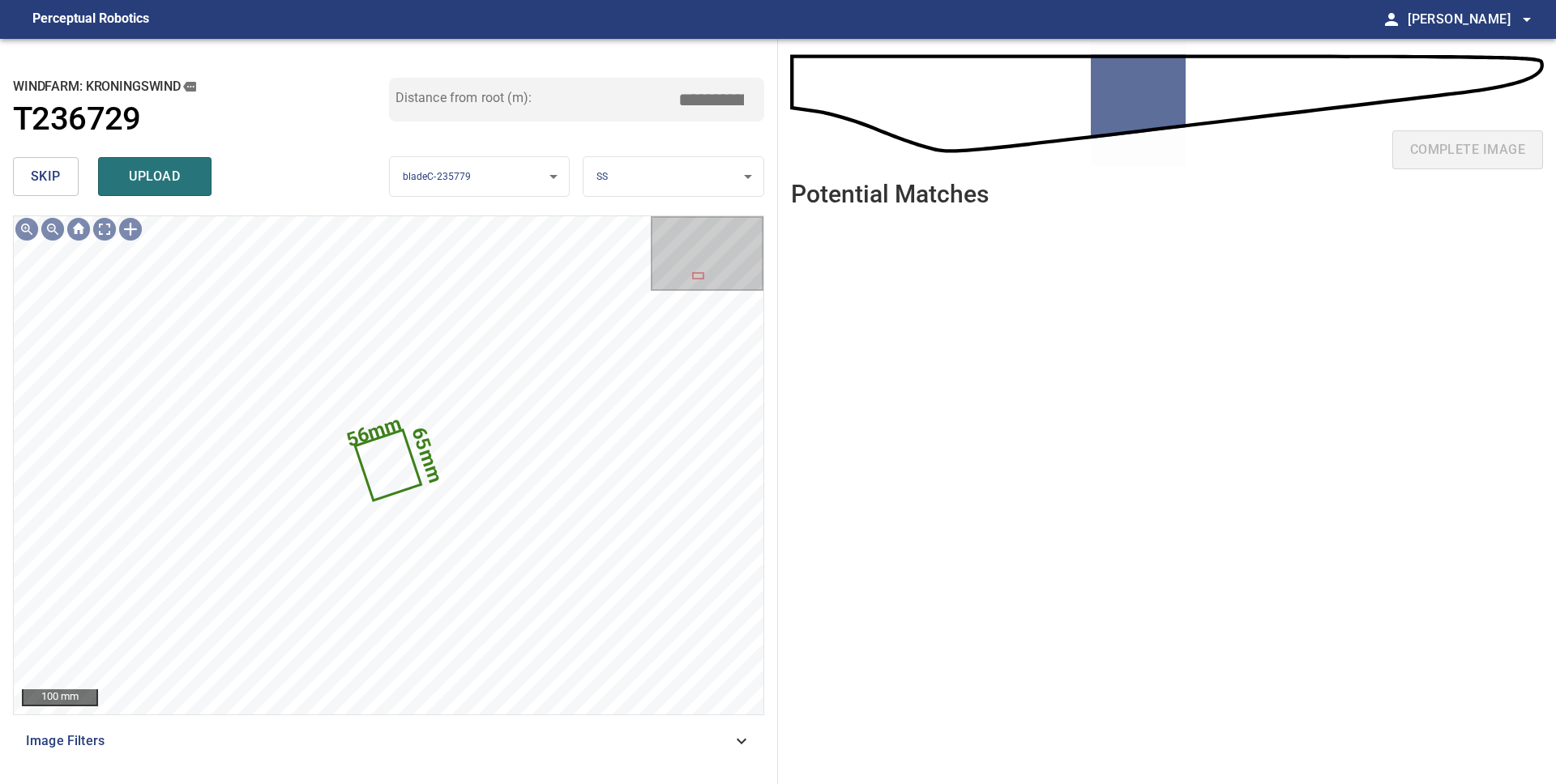
click at [47, 182] on span "skip" at bounding box center [46, 177] width 30 height 23
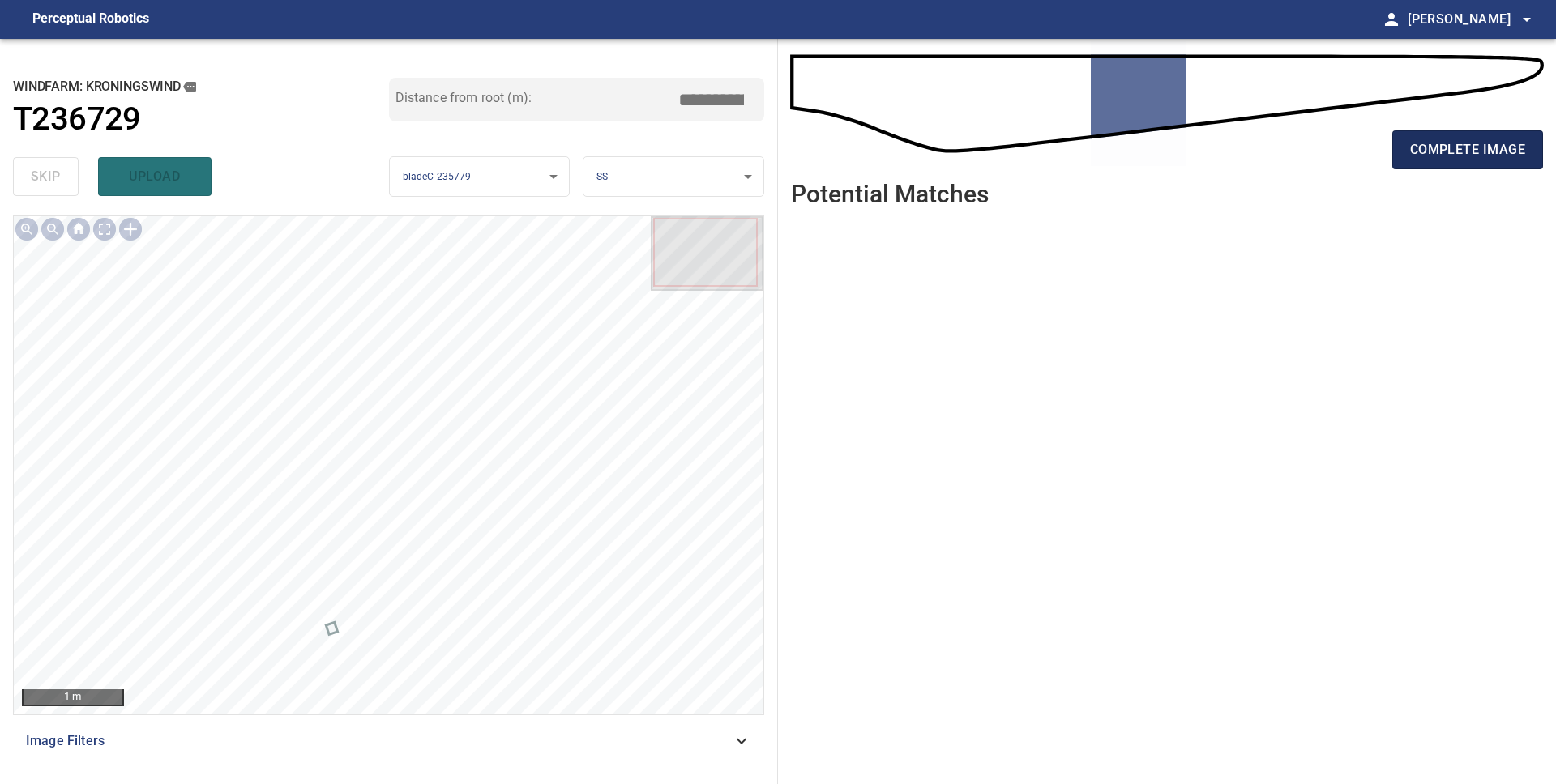
click at [1485, 154] on span "complete image" at bounding box center [1467, 150] width 115 height 23
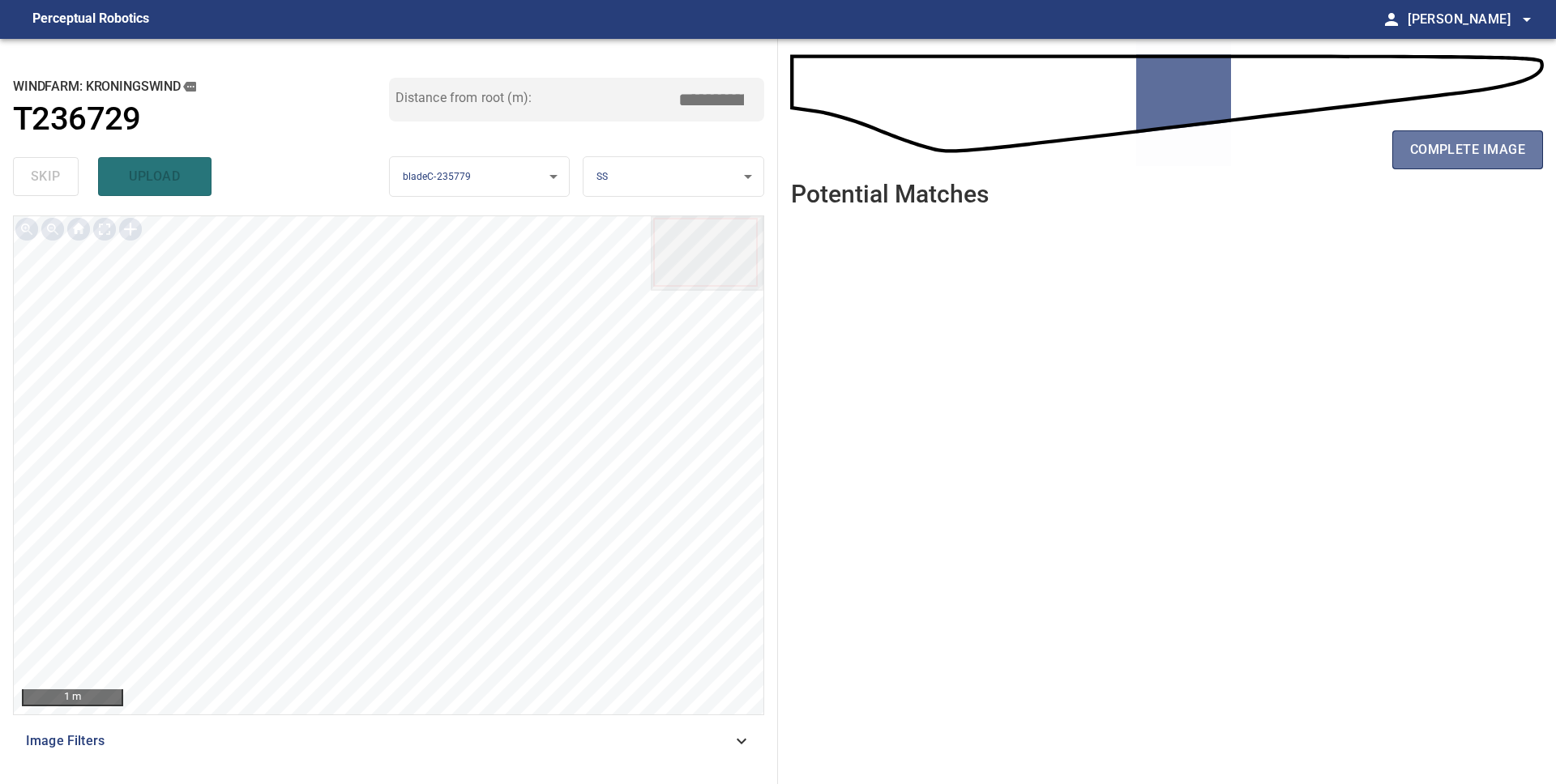
click at [1485, 154] on span "complete image" at bounding box center [1467, 150] width 115 height 23
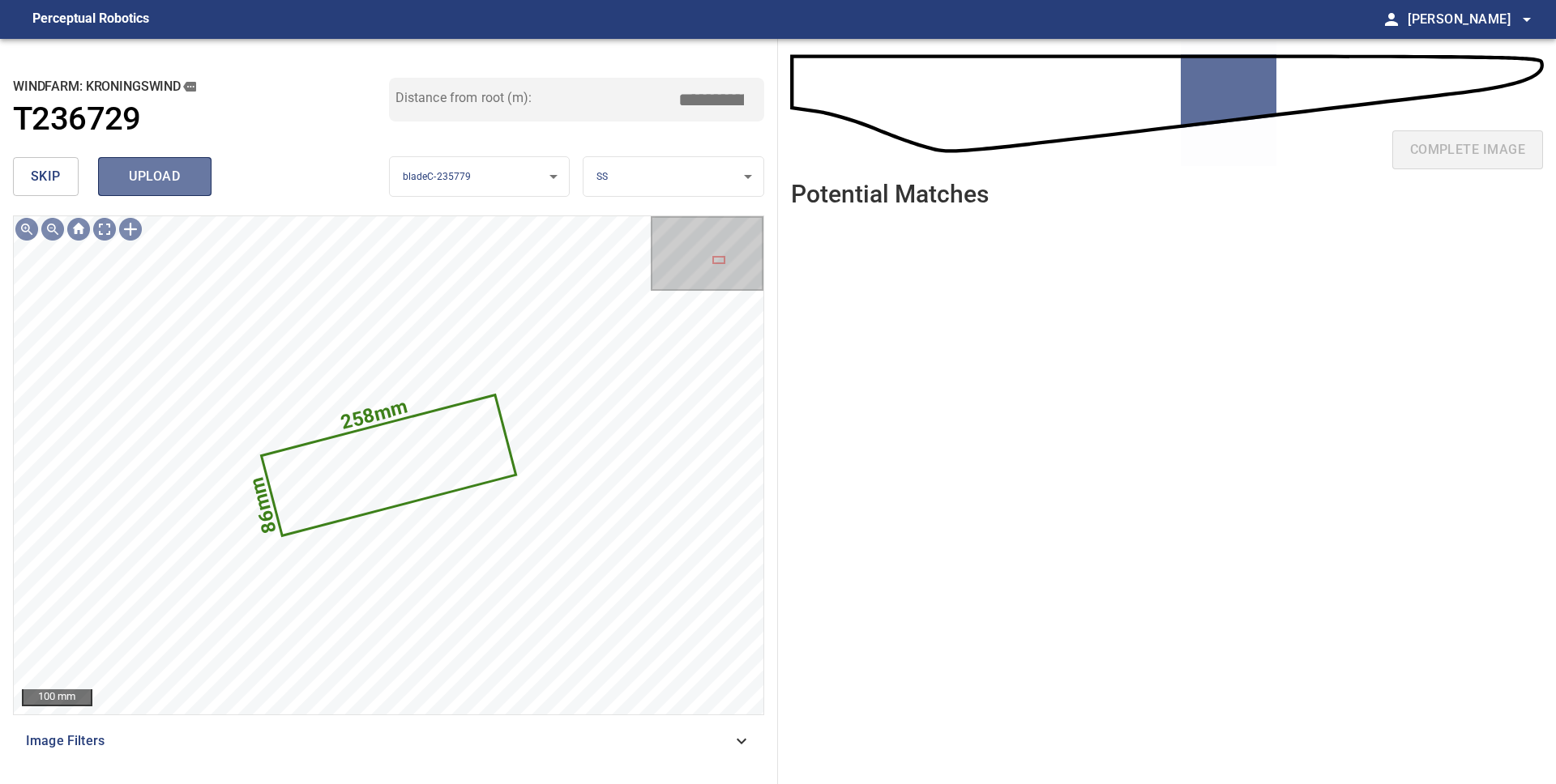
click at [182, 192] on button "upload" at bounding box center [155, 177] width 113 height 39
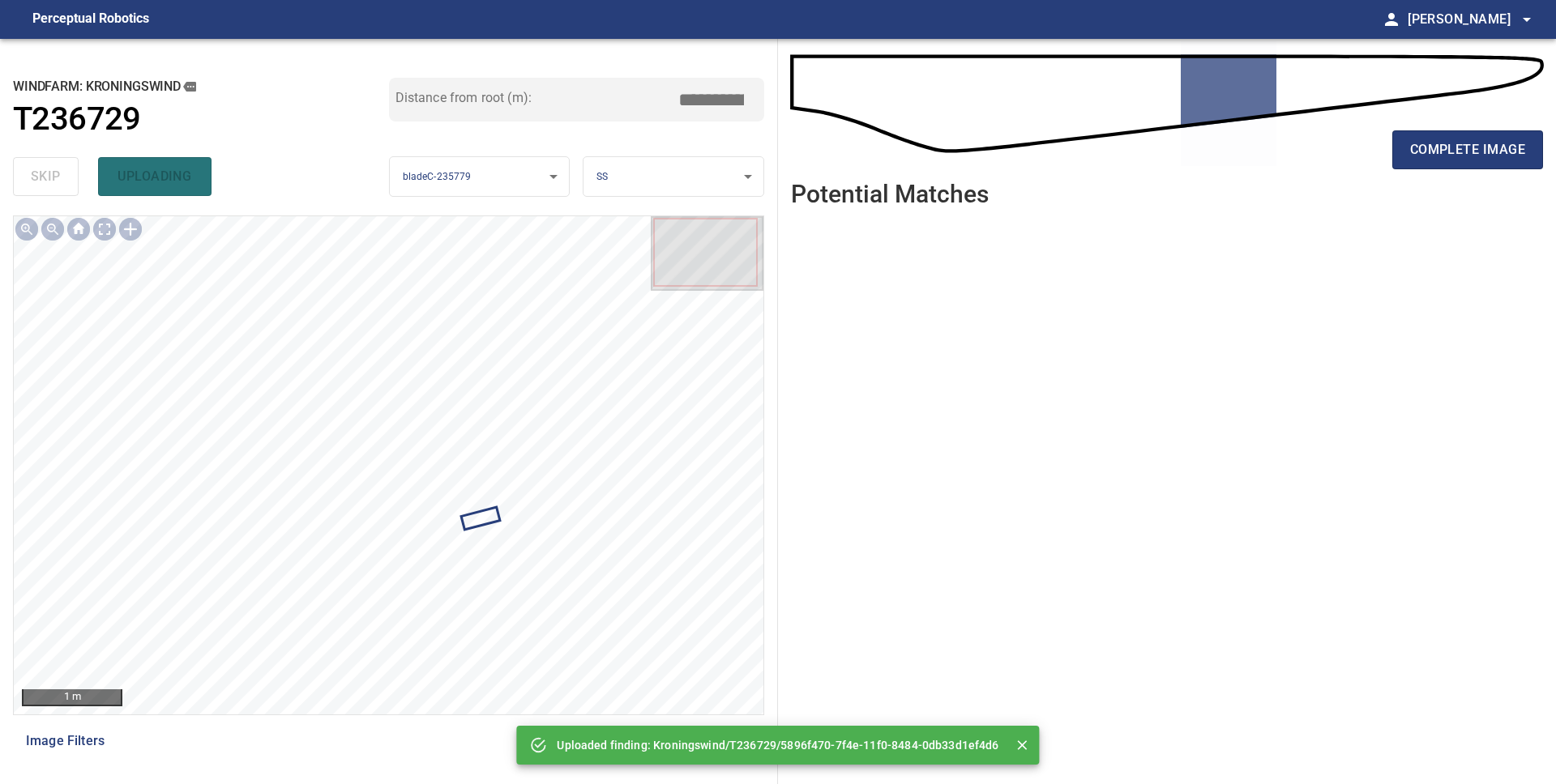
click at [1411, 170] on div "complete image" at bounding box center [1167, 156] width 752 height 65
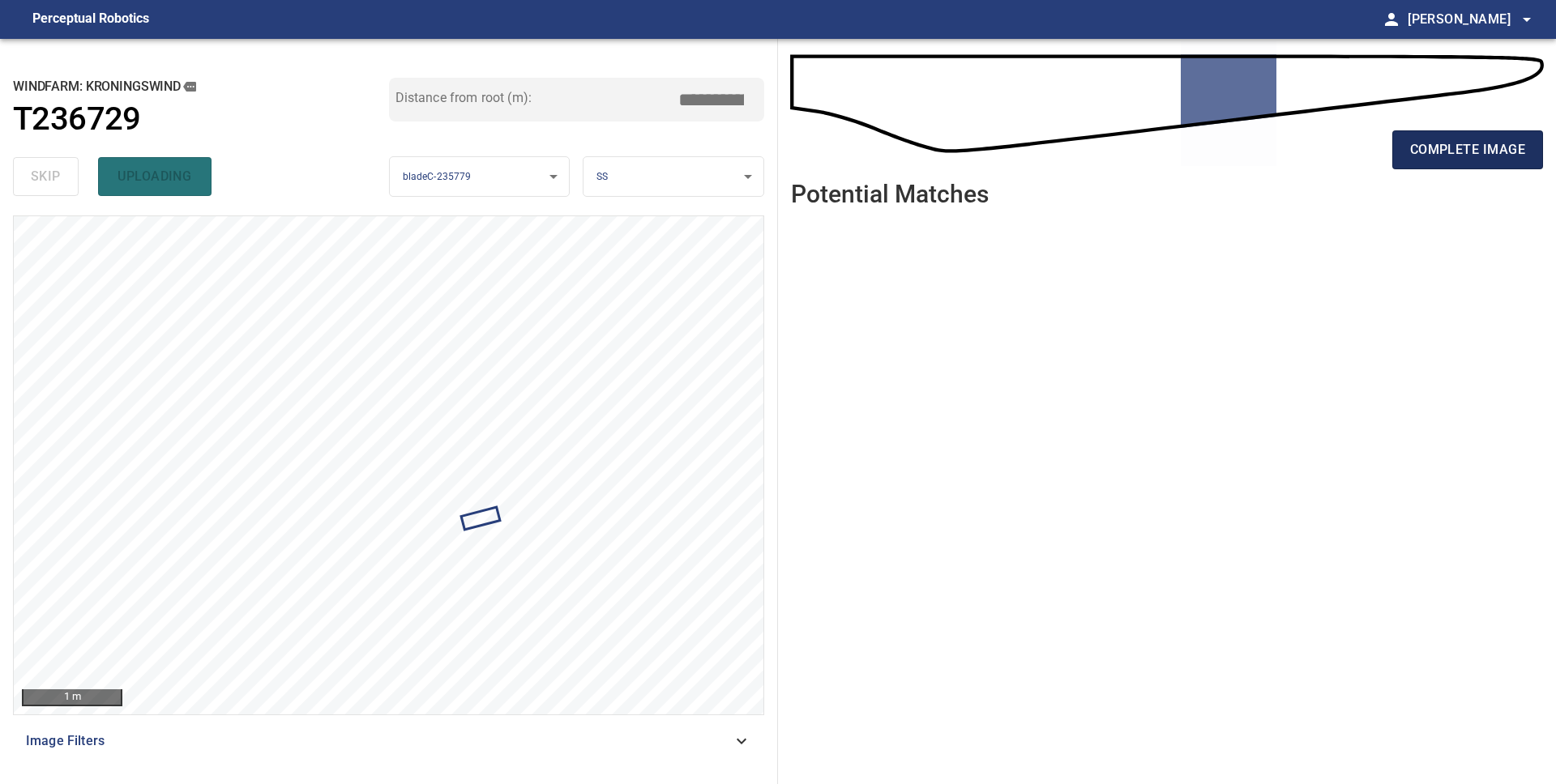
click at [1423, 160] on span "complete image" at bounding box center [1467, 150] width 115 height 23
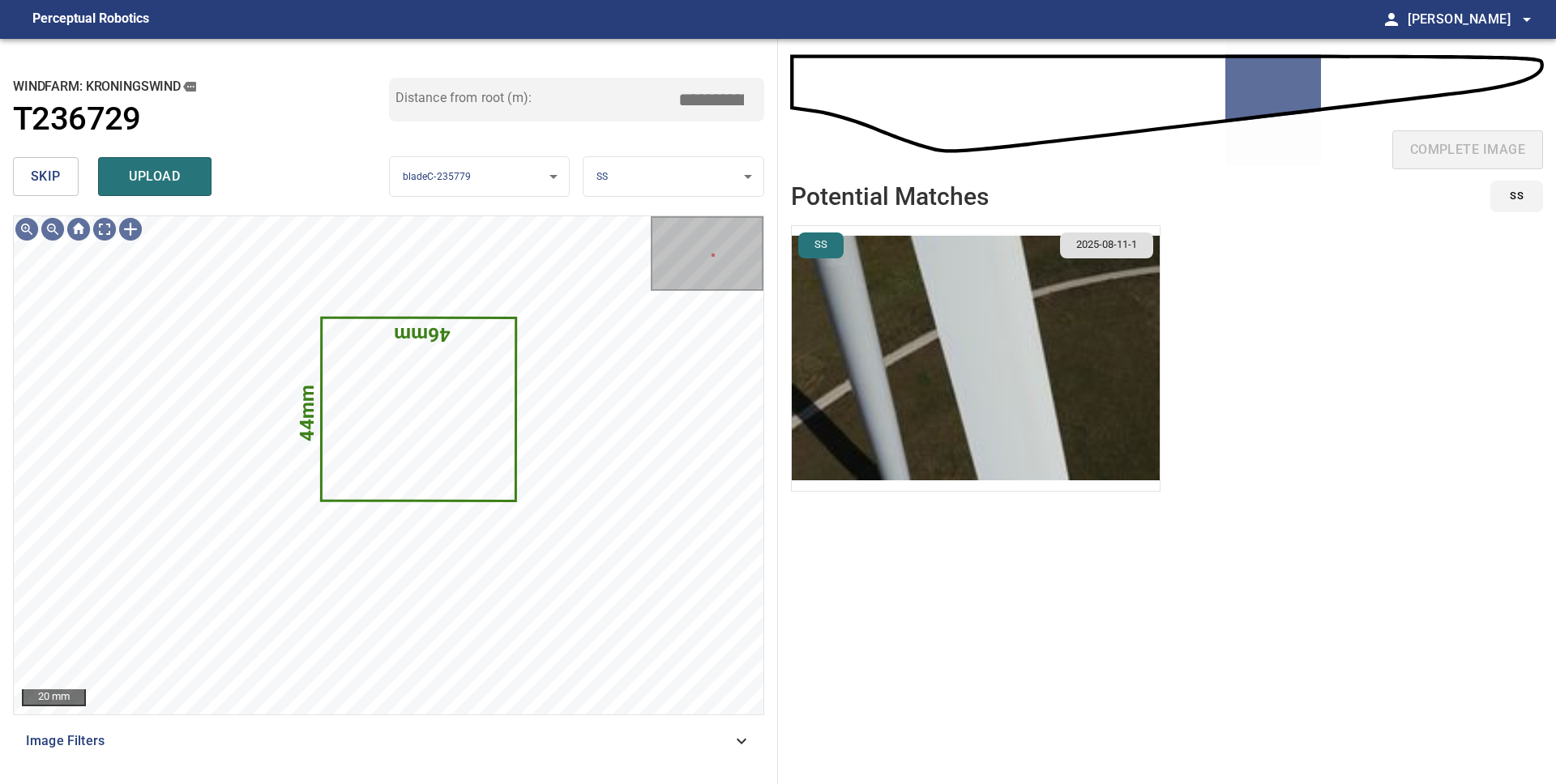
click at [47, 177] on span "skip" at bounding box center [46, 177] width 30 height 23
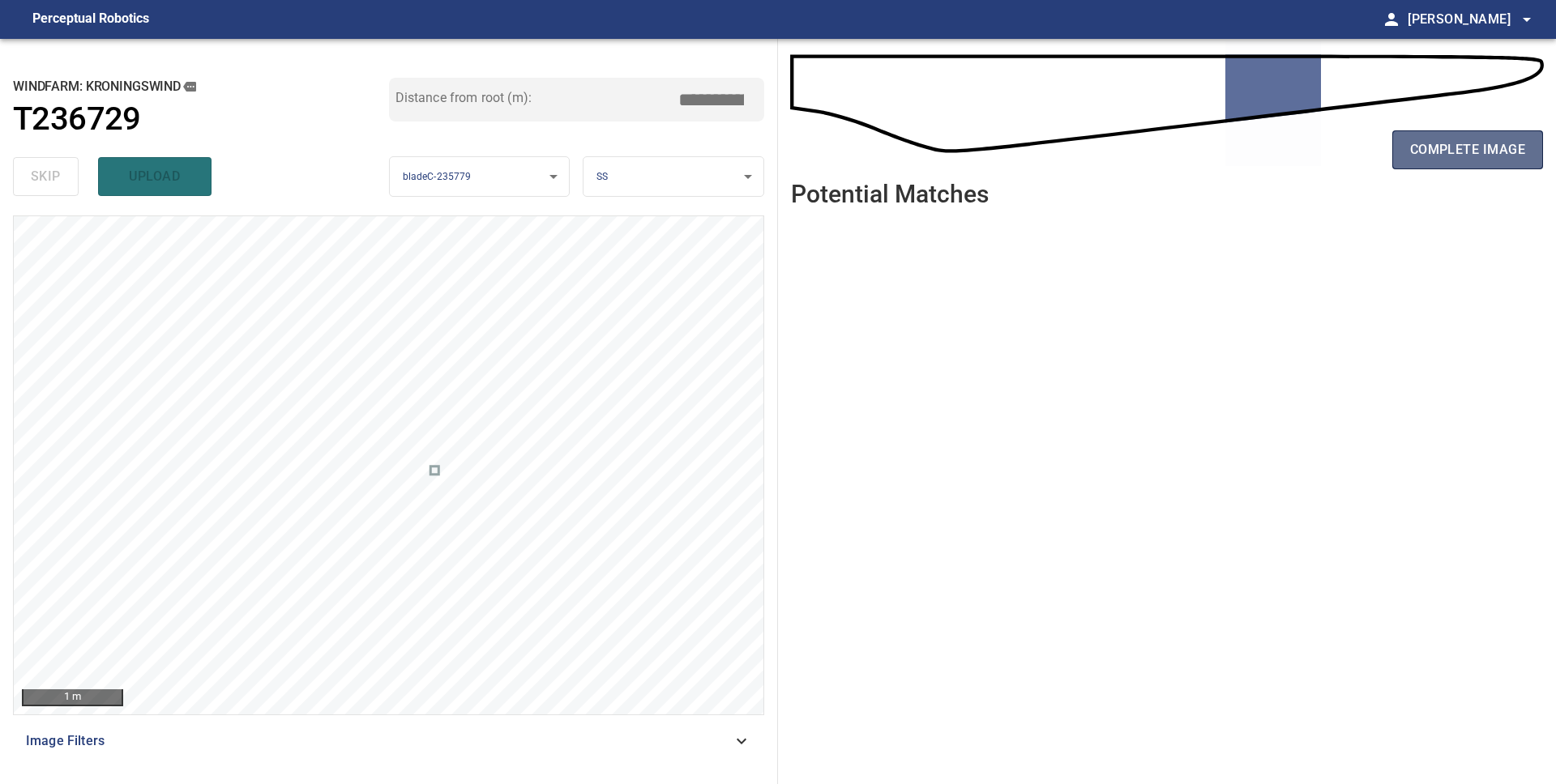
click at [1506, 156] on span "complete image" at bounding box center [1467, 150] width 115 height 23
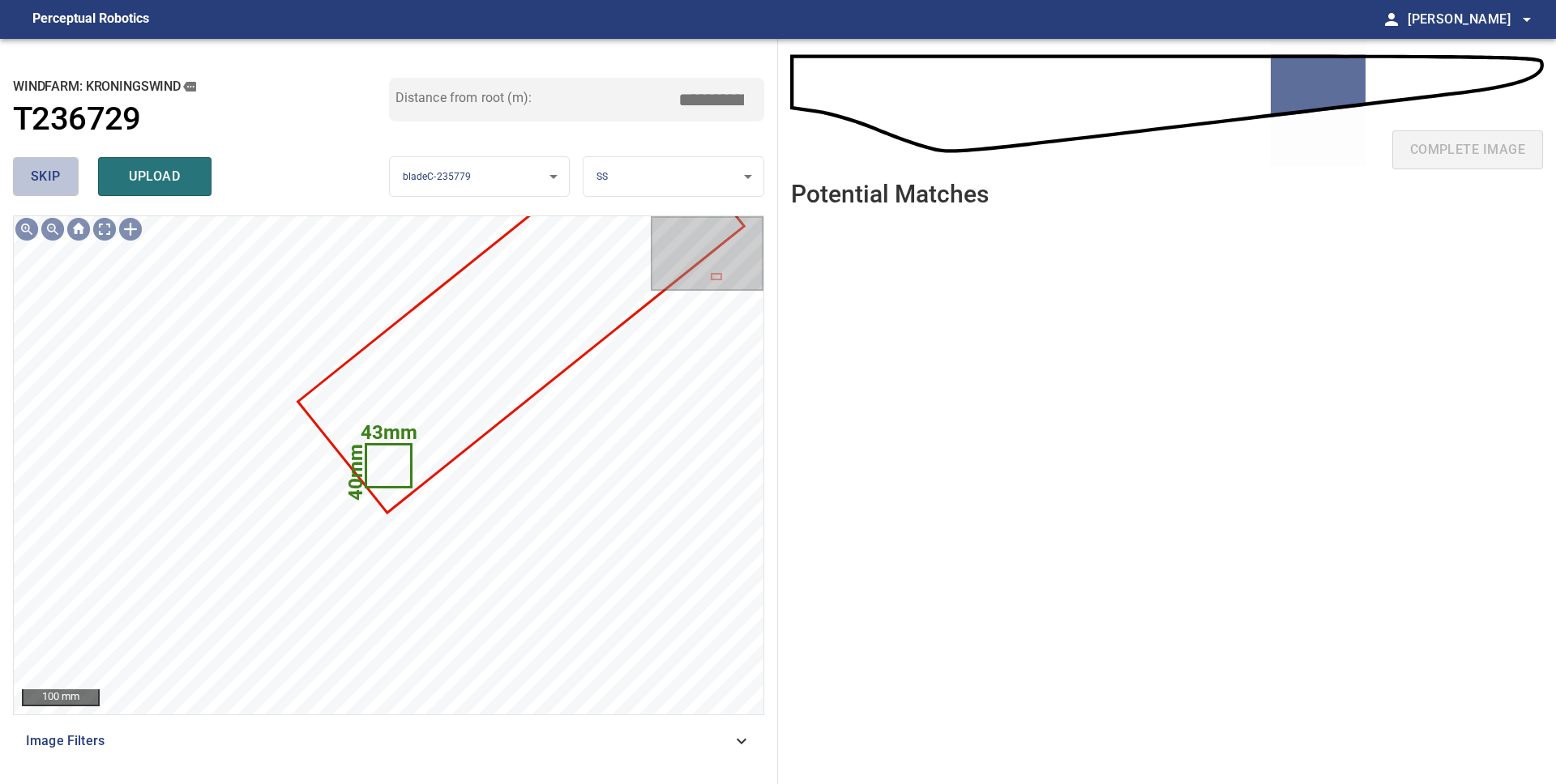
click at [69, 185] on button "skip" at bounding box center [46, 177] width 66 height 39
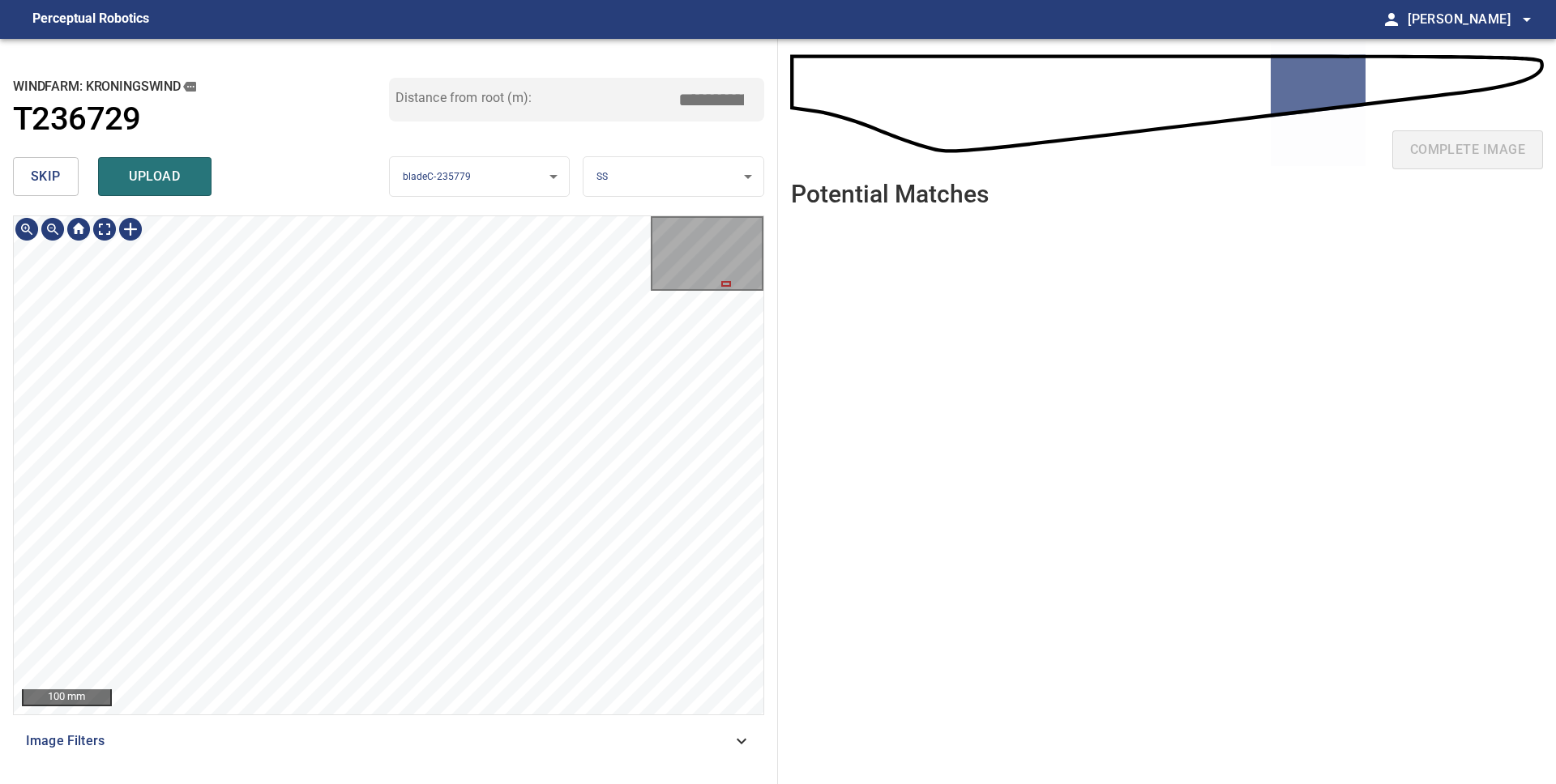
click at [387, 210] on div "**********" at bounding box center [389, 411] width 778 height 745
click at [496, 783] on div "**********" at bounding box center [389, 411] width 778 height 745
click at [724, 783] on div "**********" at bounding box center [389, 411] width 778 height 745
click at [563, 760] on div "439mm 135mm 50 mm Image Filters" at bounding box center [389, 493] width 751 height 555
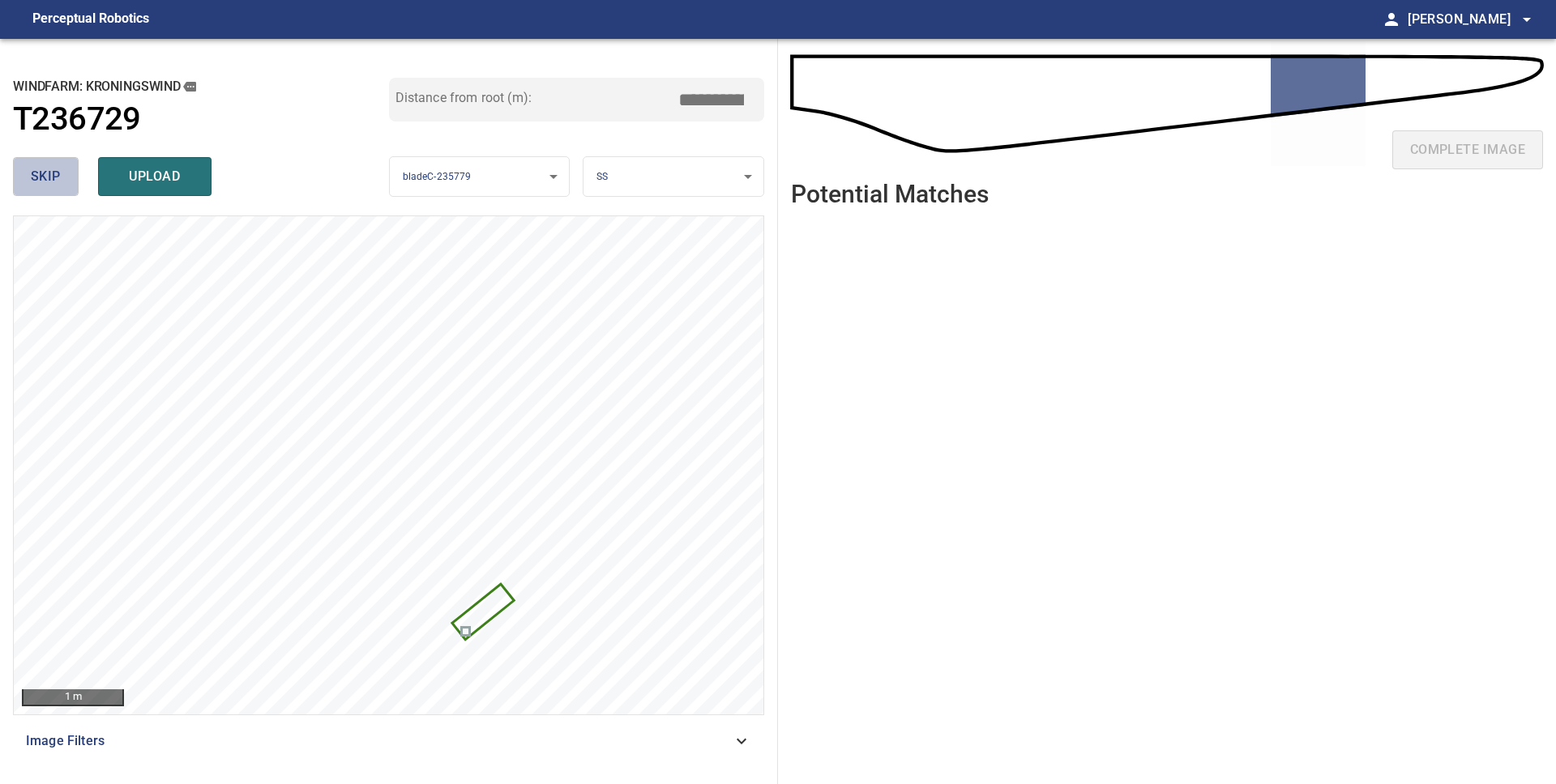
click at [46, 179] on span "skip" at bounding box center [46, 177] width 30 height 23
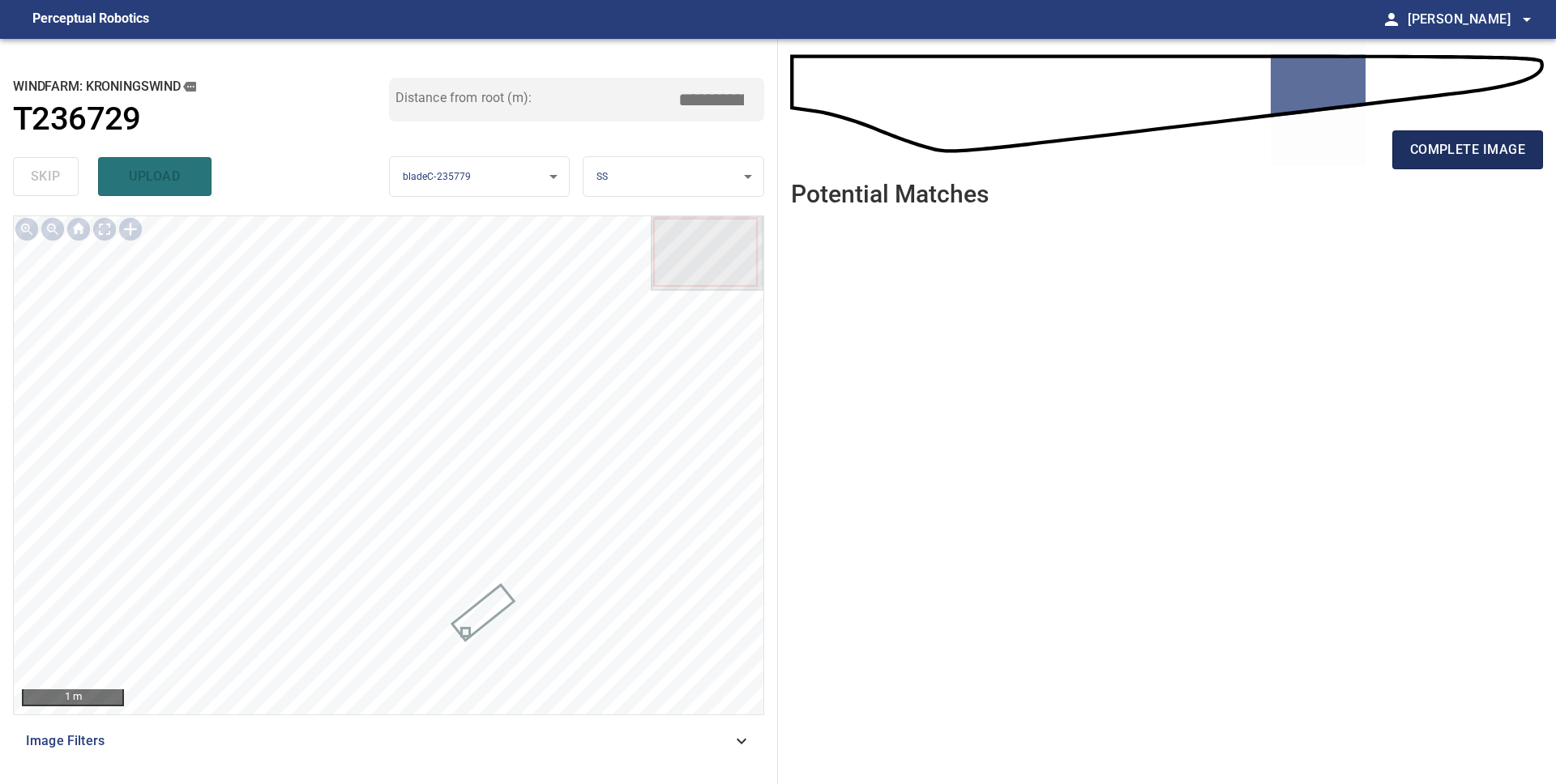
click at [1440, 155] on span "complete image" at bounding box center [1467, 150] width 115 height 23
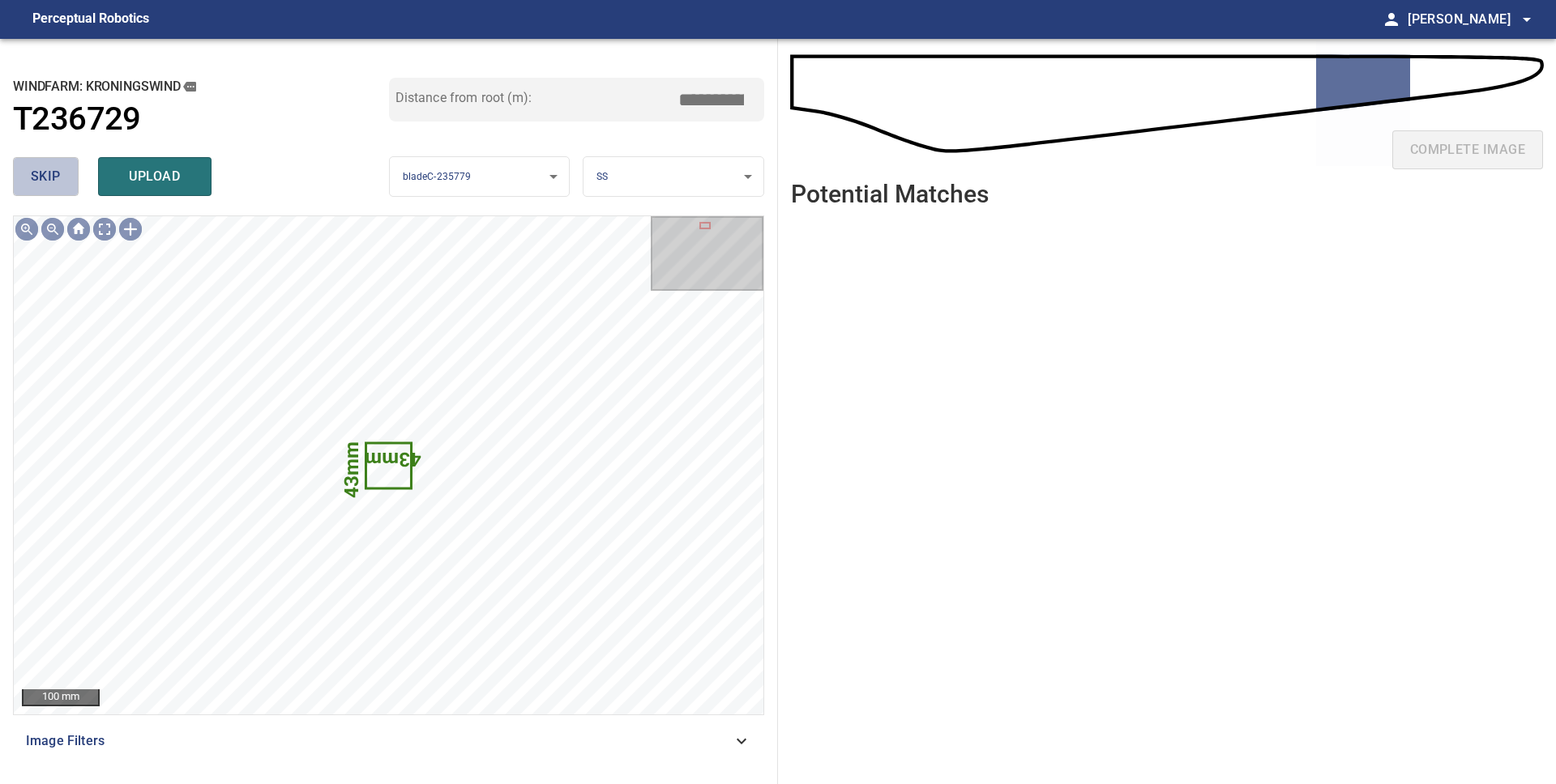
click at [55, 179] on span "skip" at bounding box center [46, 177] width 30 height 23
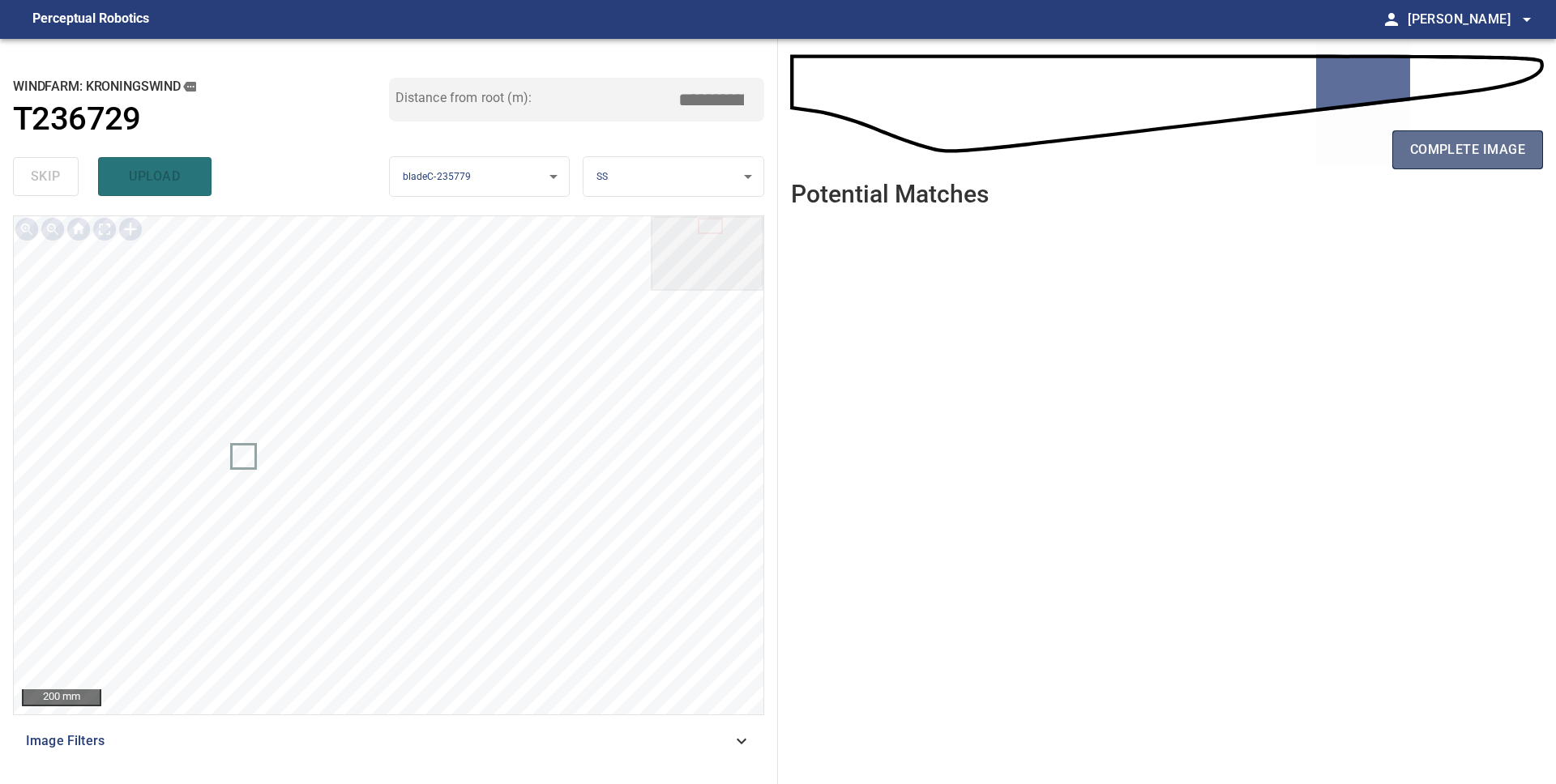
click at [1441, 161] on button "complete image" at bounding box center [1467, 149] width 150 height 39
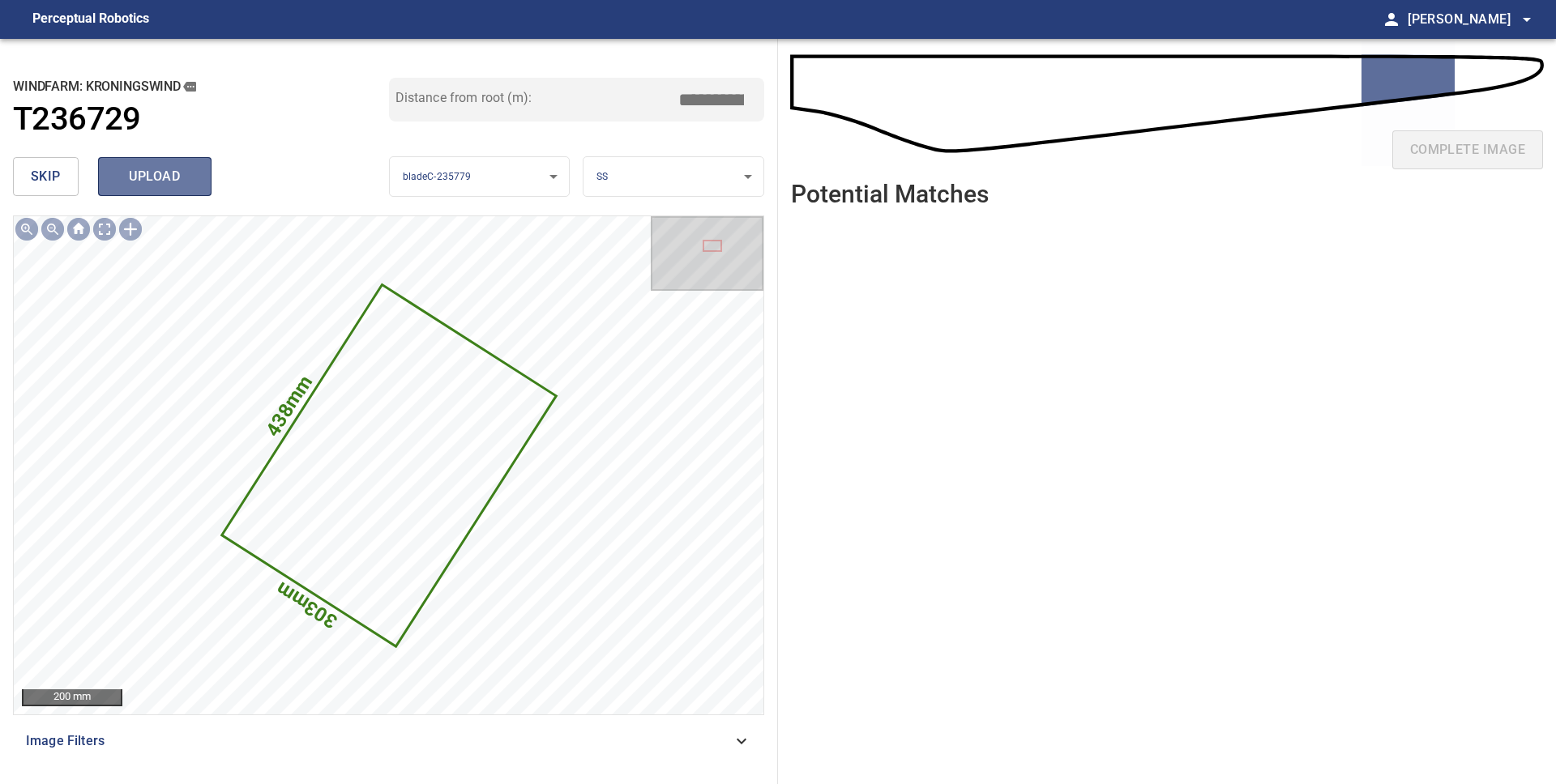
click at [113, 184] on button "upload" at bounding box center [155, 177] width 113 height 39
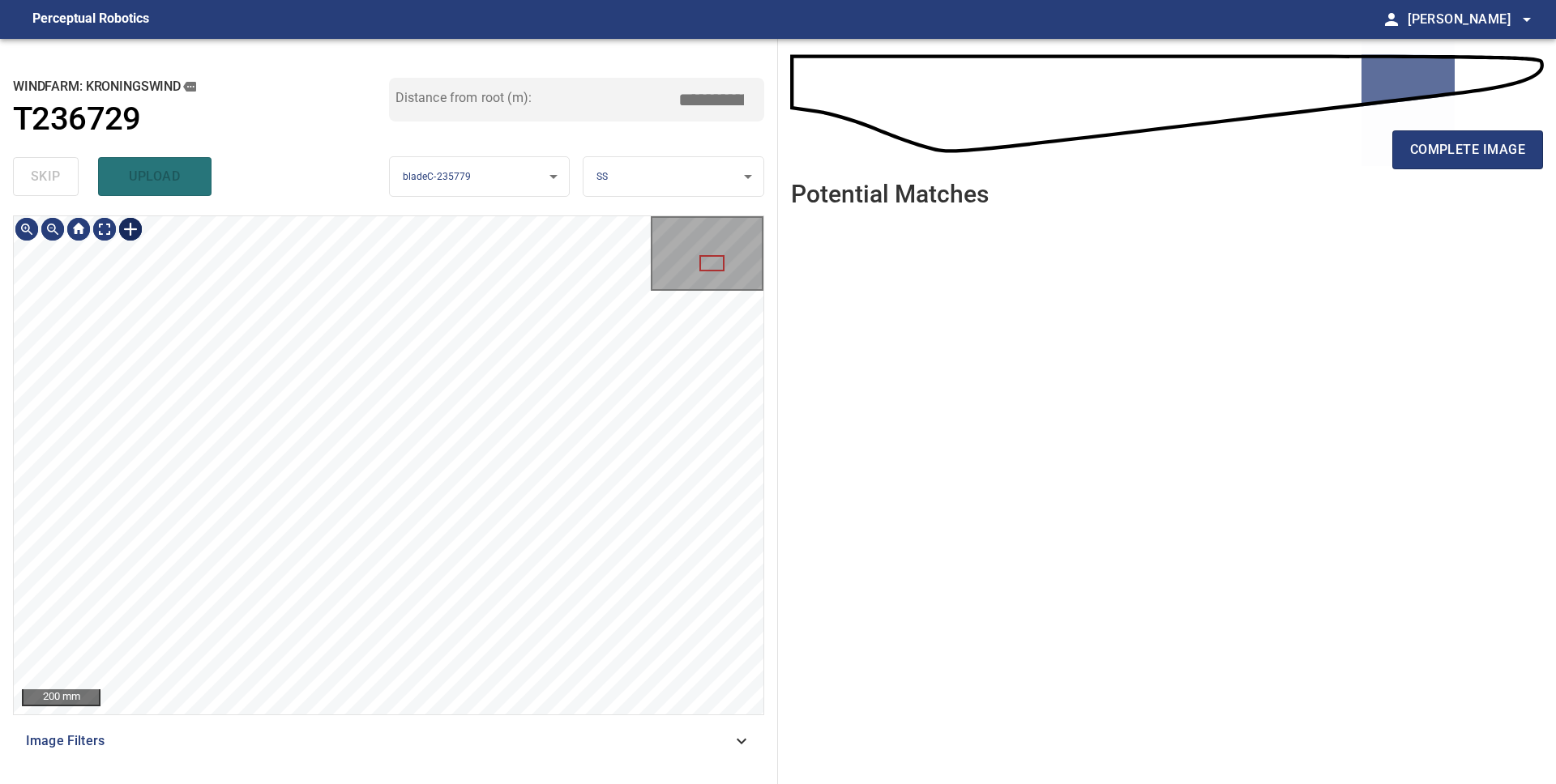
click at [133, 227] on div at bounding box center [130, 229] width 25 height 25
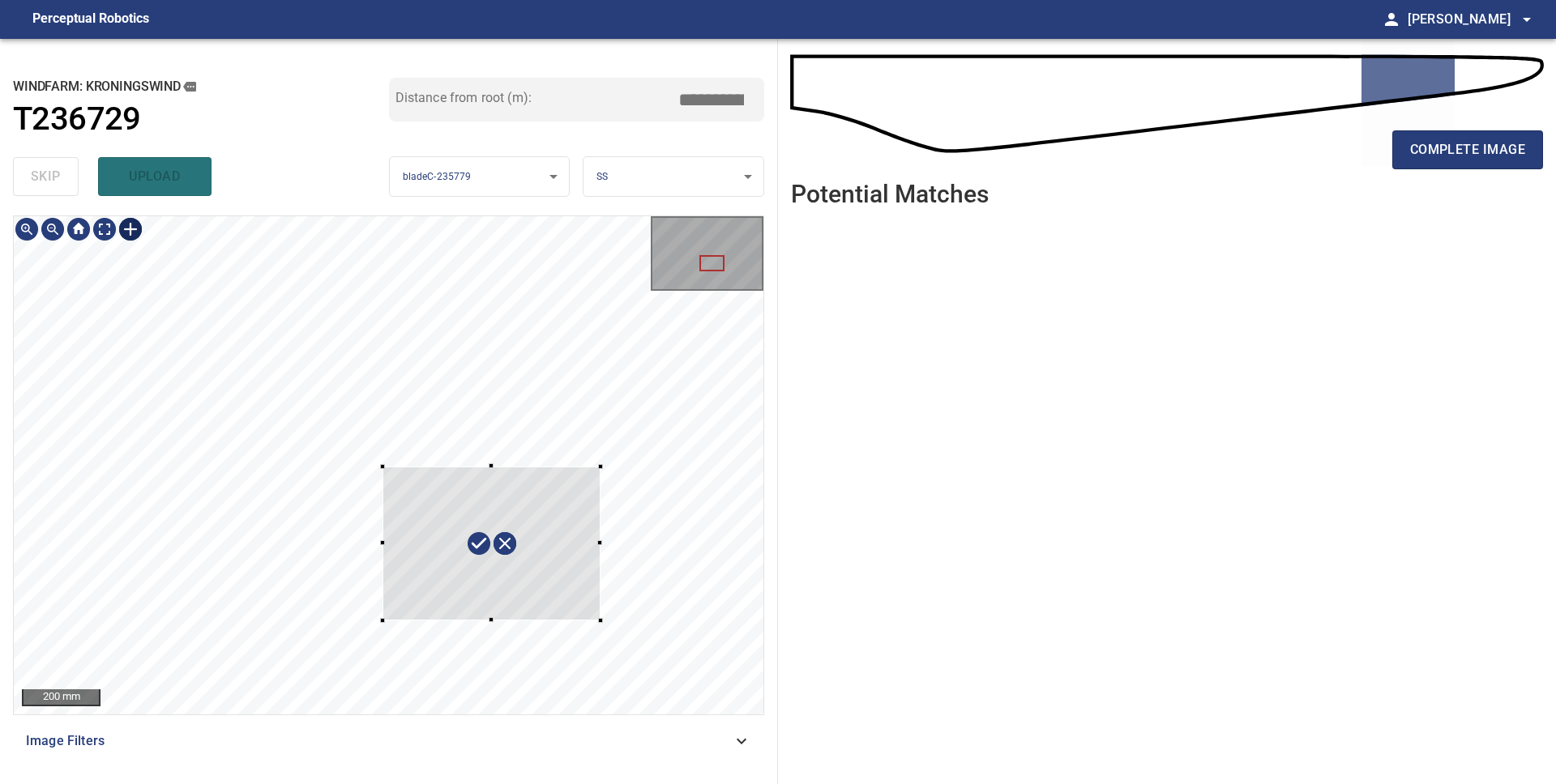
click at [382, 621] on div at bounding box center [389, 465] width 750 height 498
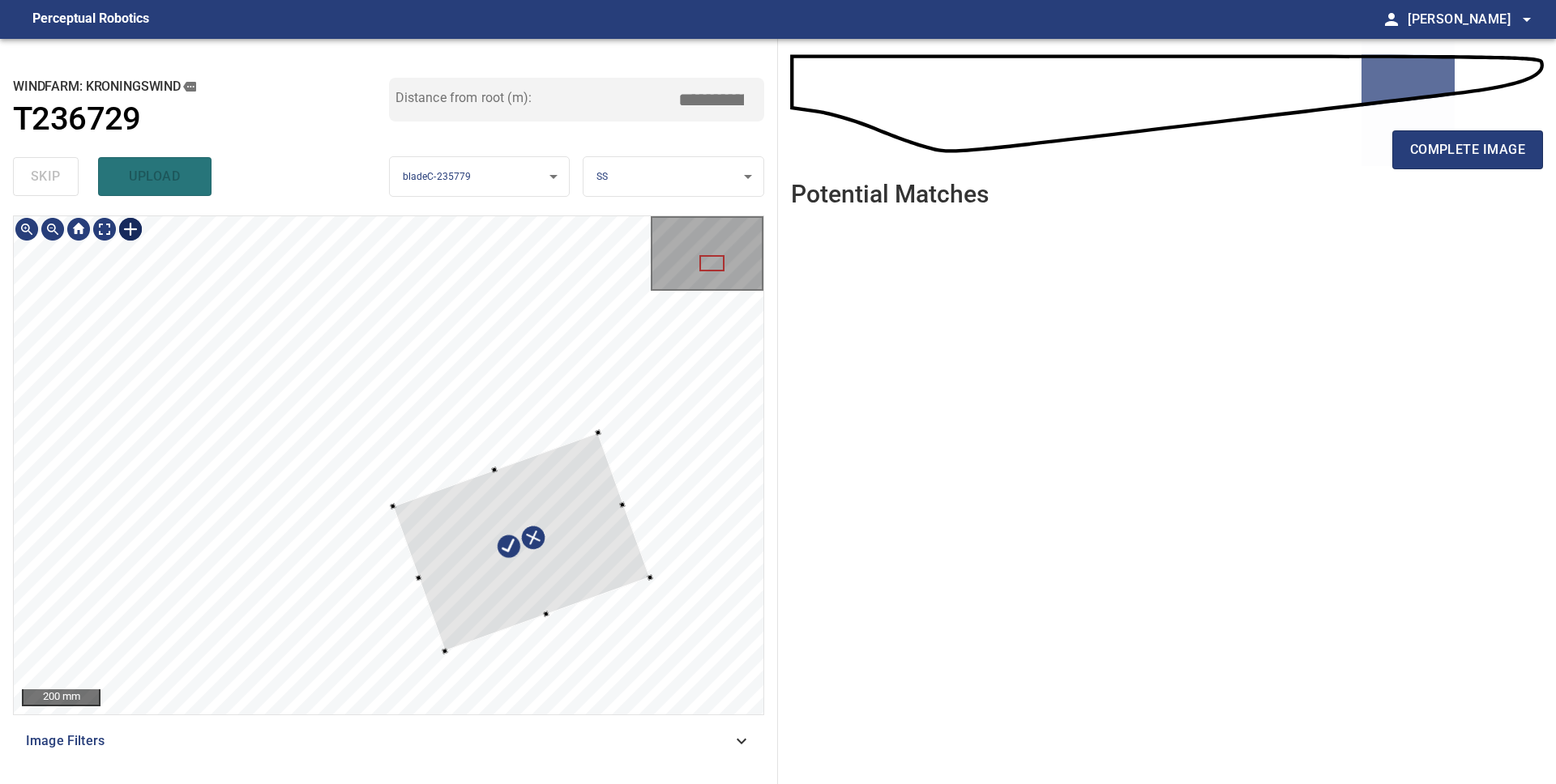
click at [471, 604] on div at bounding box center [521, 542] width 257 height 219
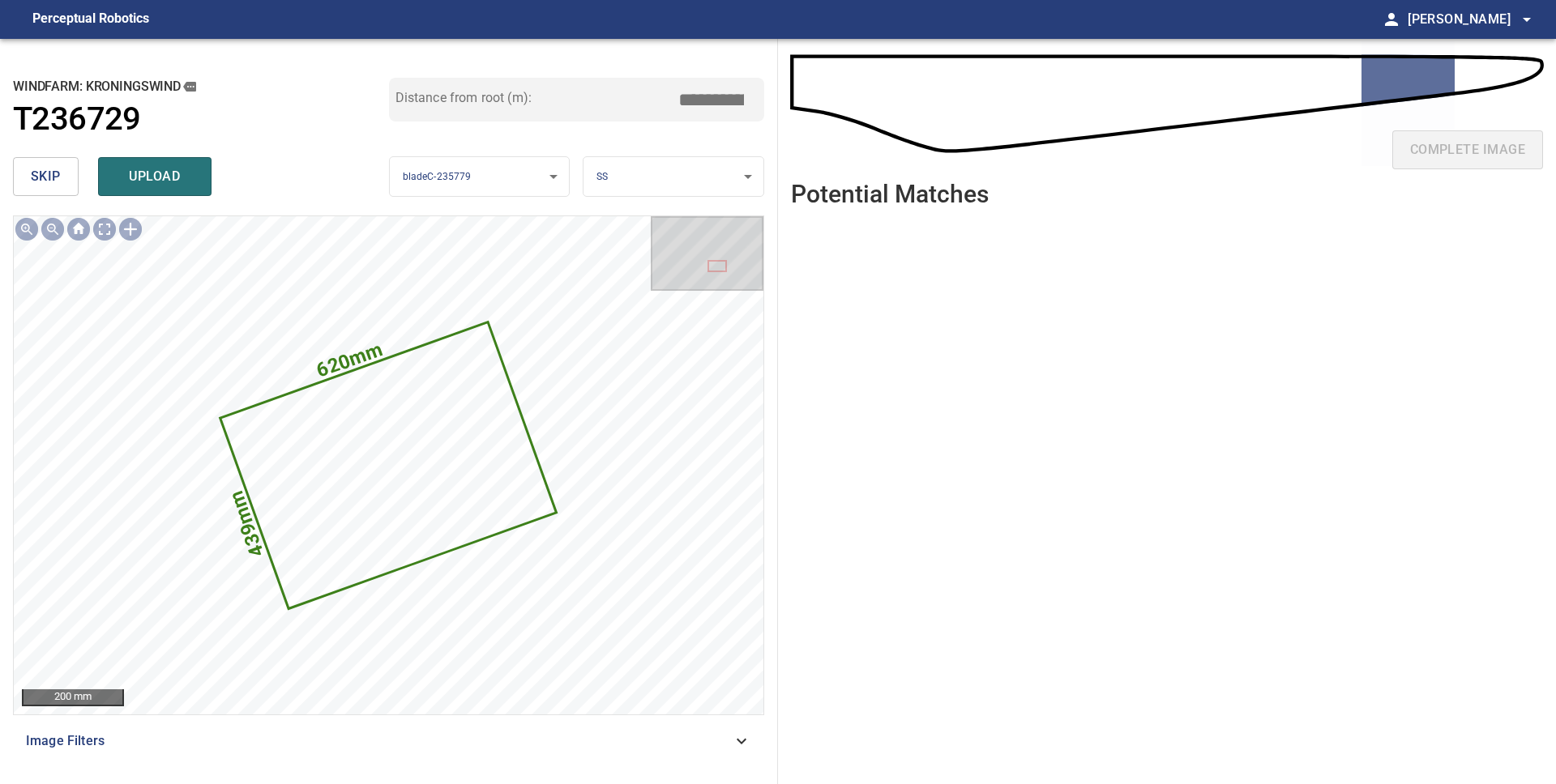
click at [36, 178] on span "skip" at bounding box center [46, 177] width 30 height 23
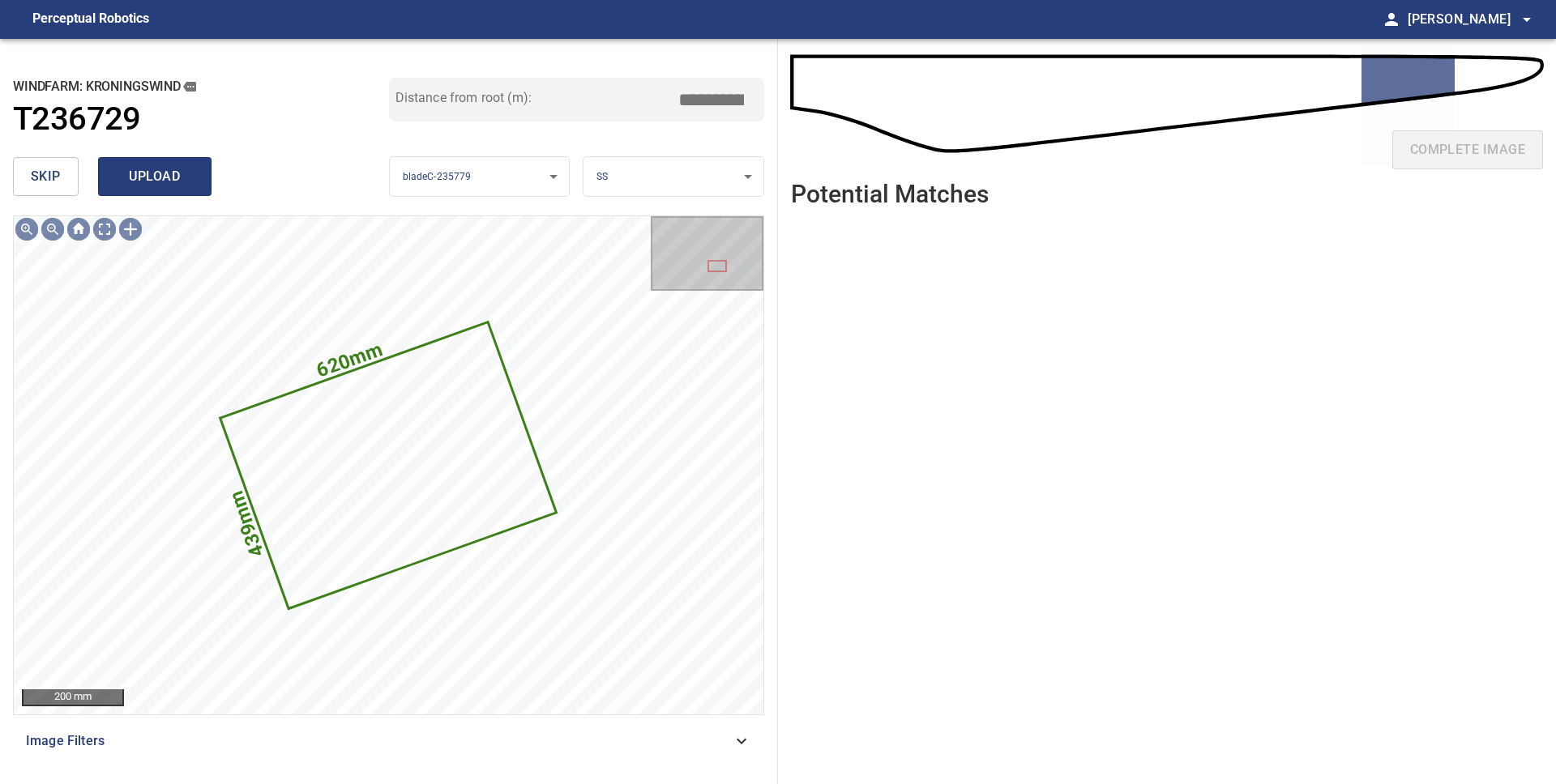
click at [142, 177] on span "upload" at bounding box center [155, 177] width 77 height 23
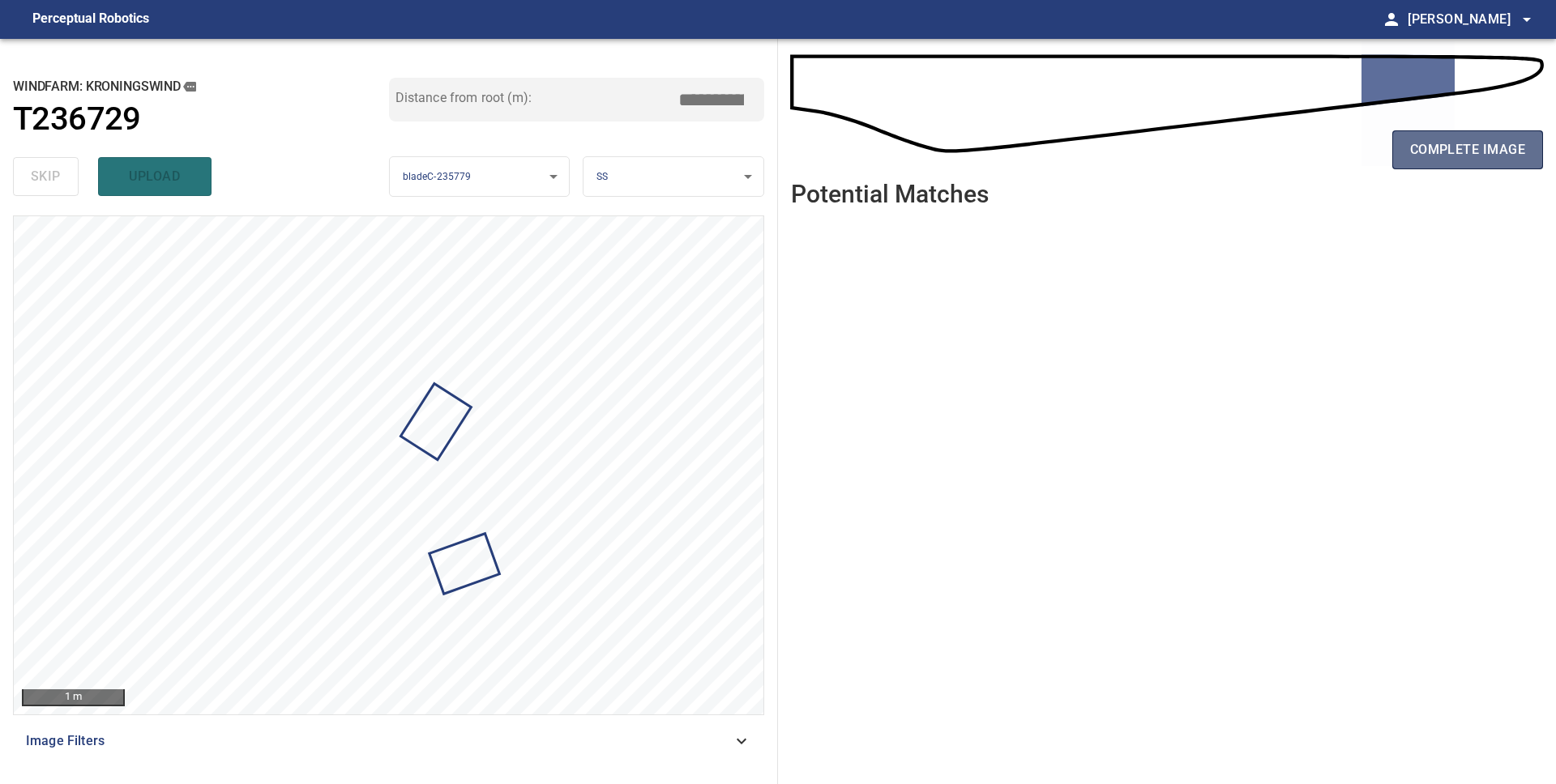
click at [1492, 163] on button "complete image" at bounding box center [1467, 149] width 150 height 39
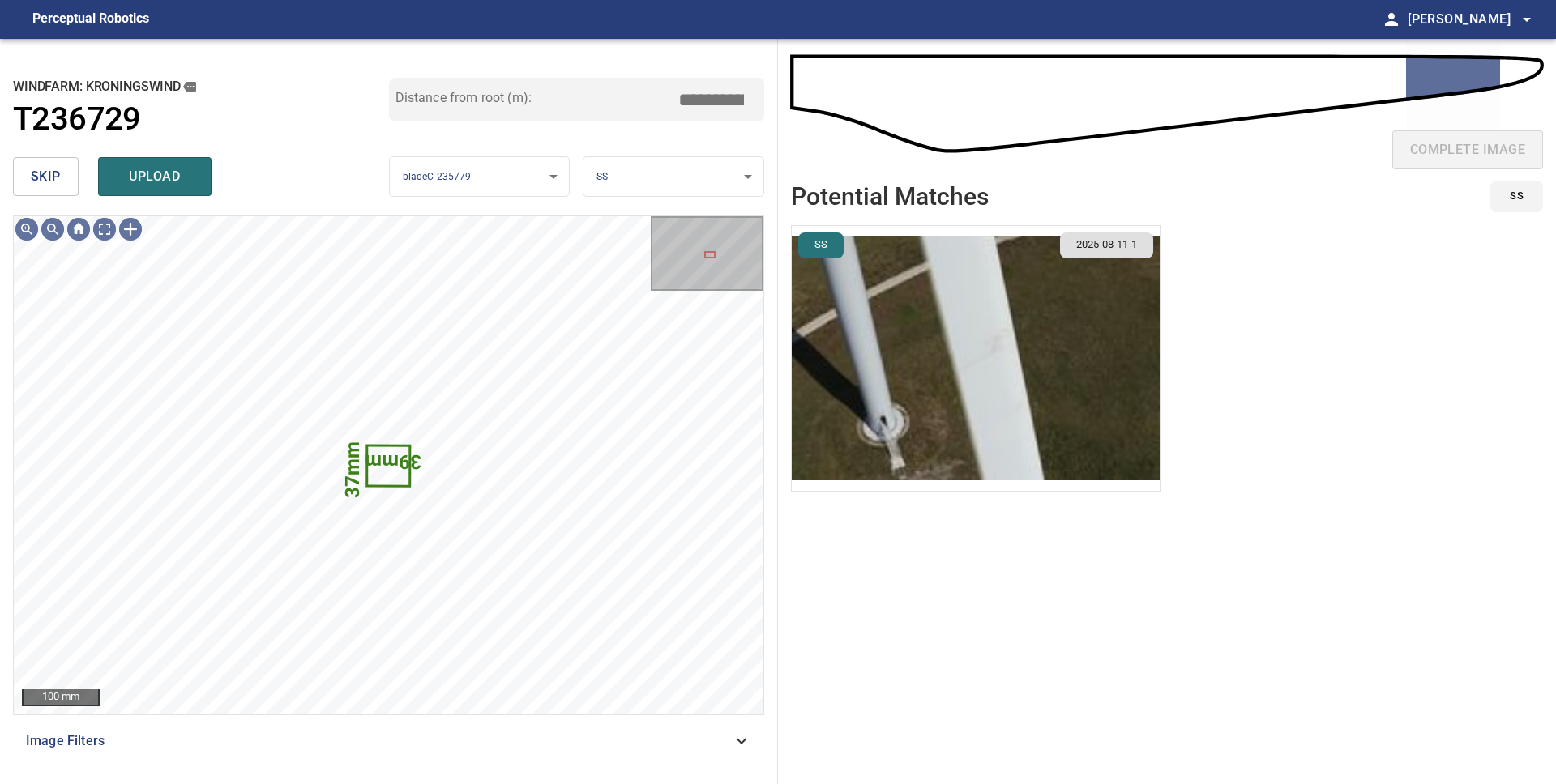
click at [47, 179] on span "skip" at bounding box center [46, 177] width 30 height 23
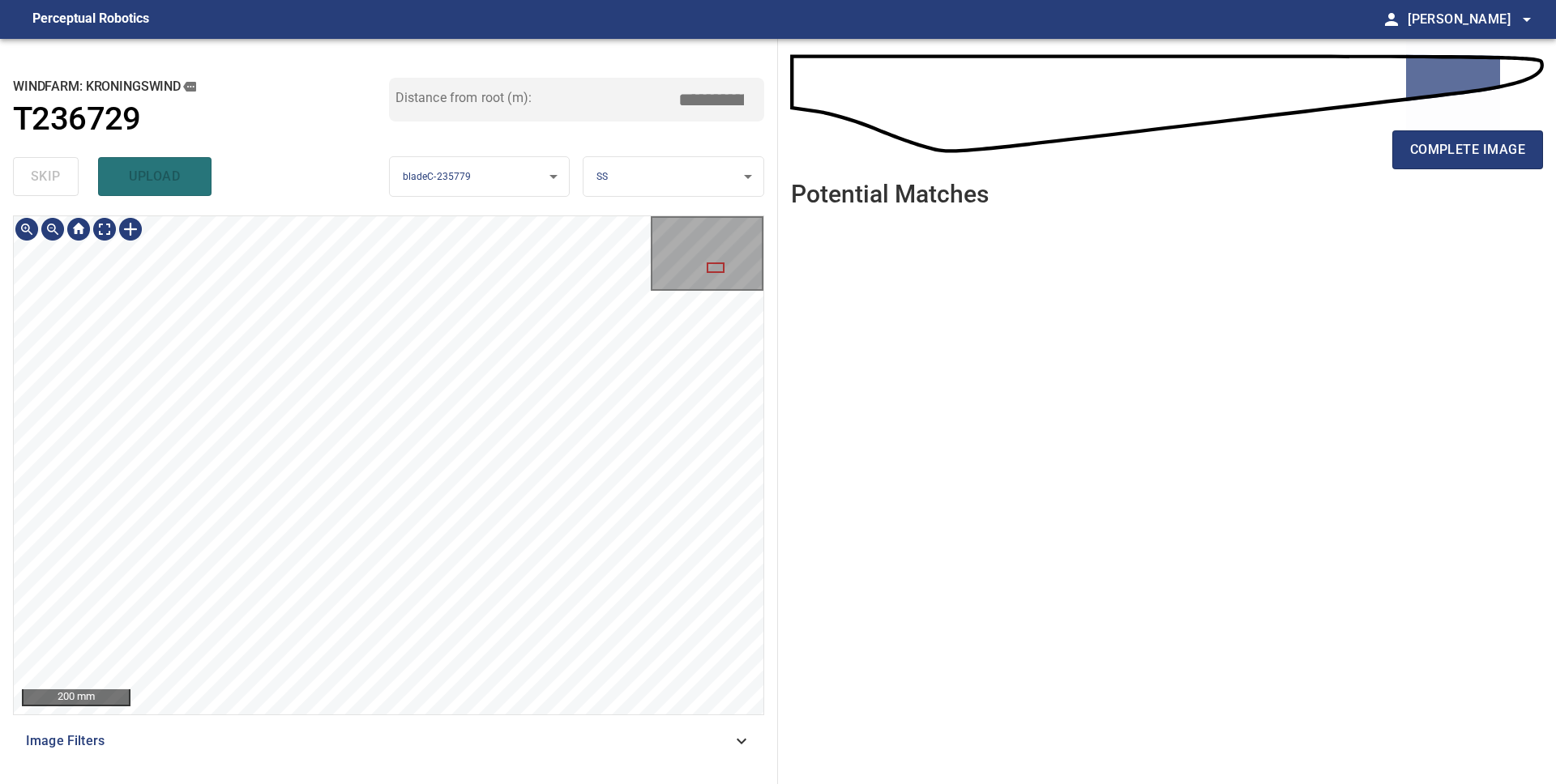
click at [263, 83] on div "**********" at bounding box center [389, 411] width 778 height 745
click at [317, 188] on div "**********" at bounding box center [389, 411] width 778 height 745
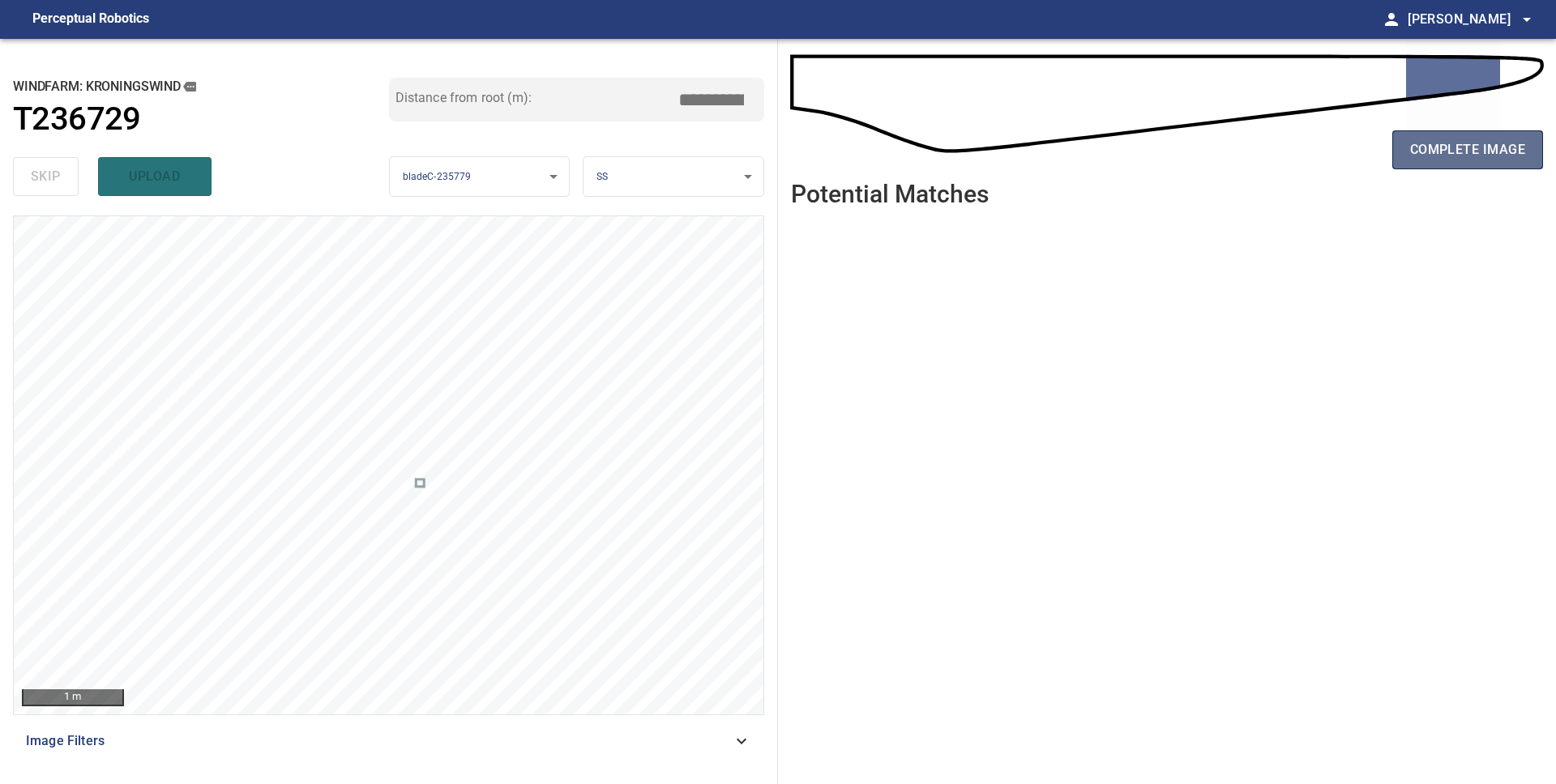
click at [1434, 150] on span "complete image" at bounding box center [1467, 150] width 115 height 23
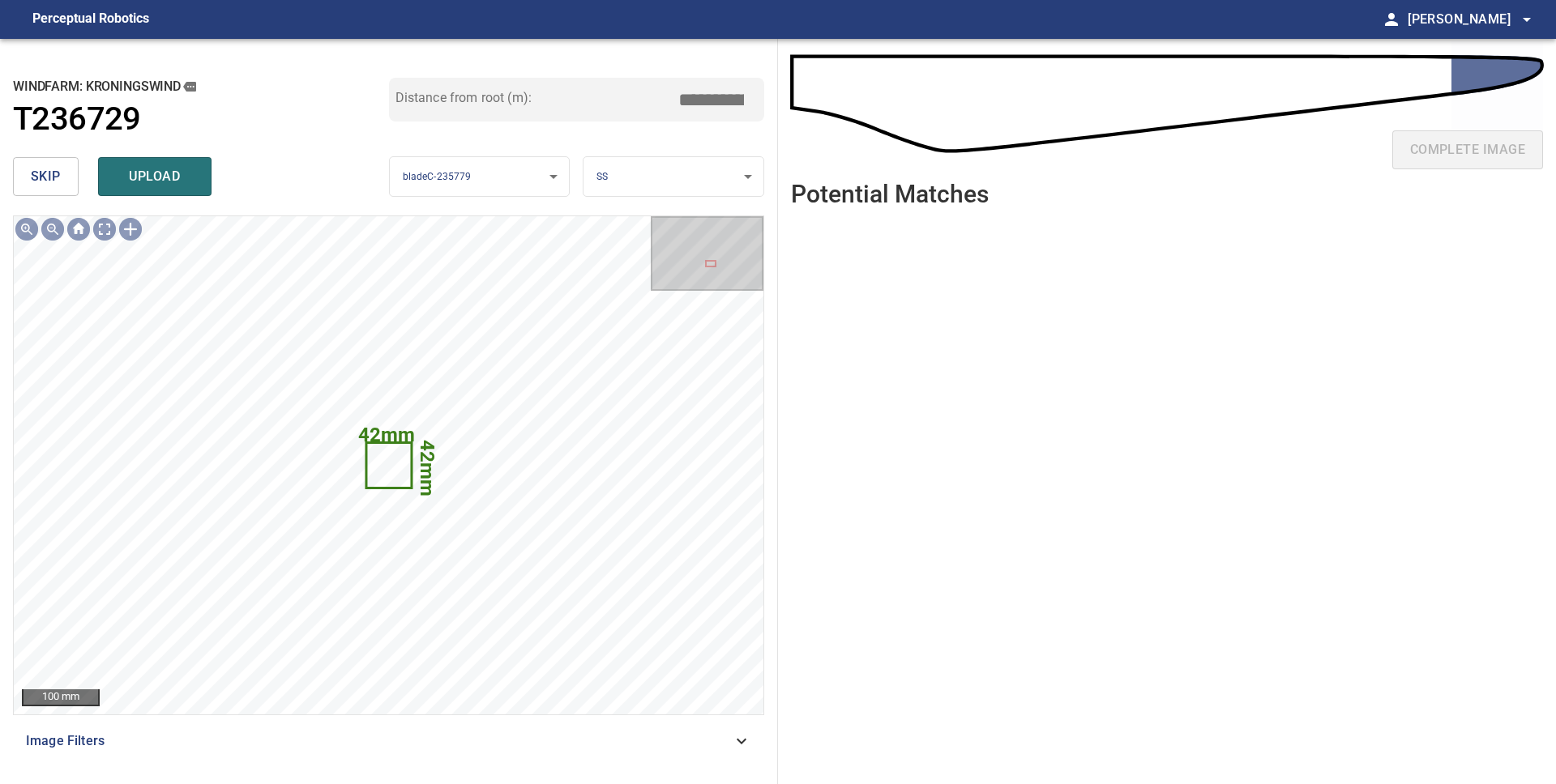
click at [47, 171] on span "skip" at bounding box center [46, 177] width 30 height 23
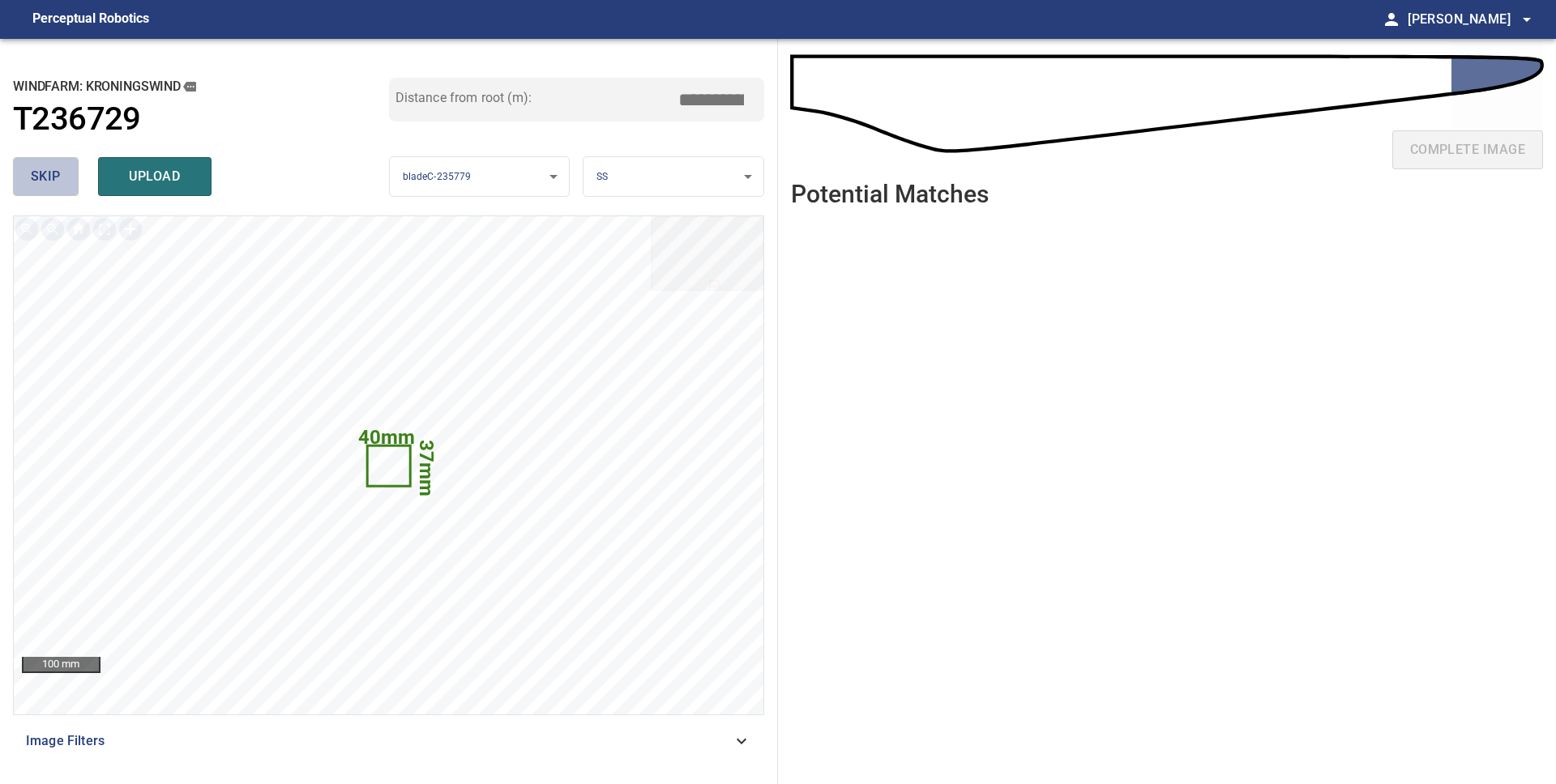
click at [47, 171] on span "skip" at bounding box center [46, 177] width 30 height 23
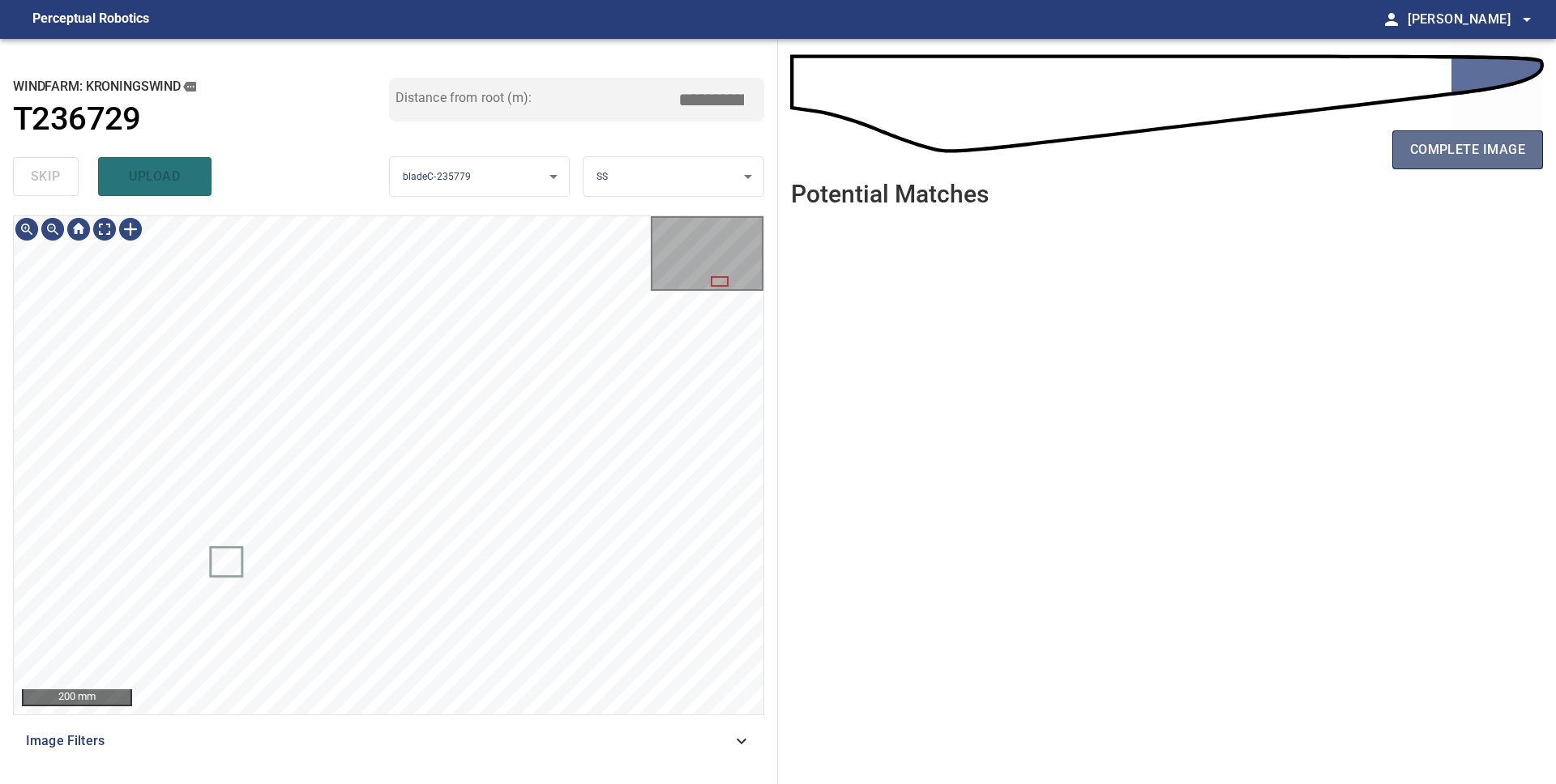
click at [1445, 160] on span "complete image" at bounding box center [1467, 150] width 115 height 23
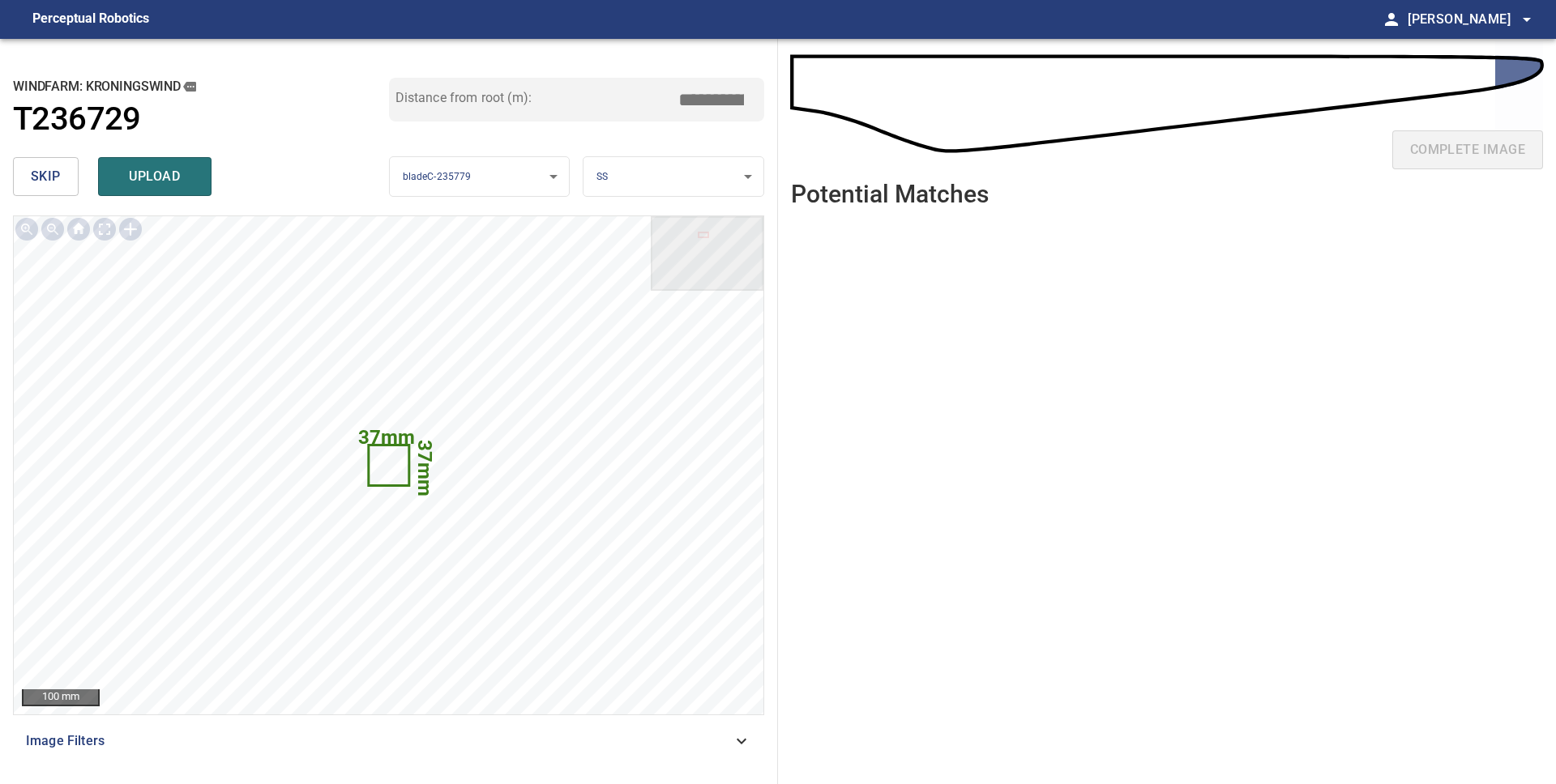
click at [44, 183] on span "skip" at bounding box center [46, 177] width 30 height 23
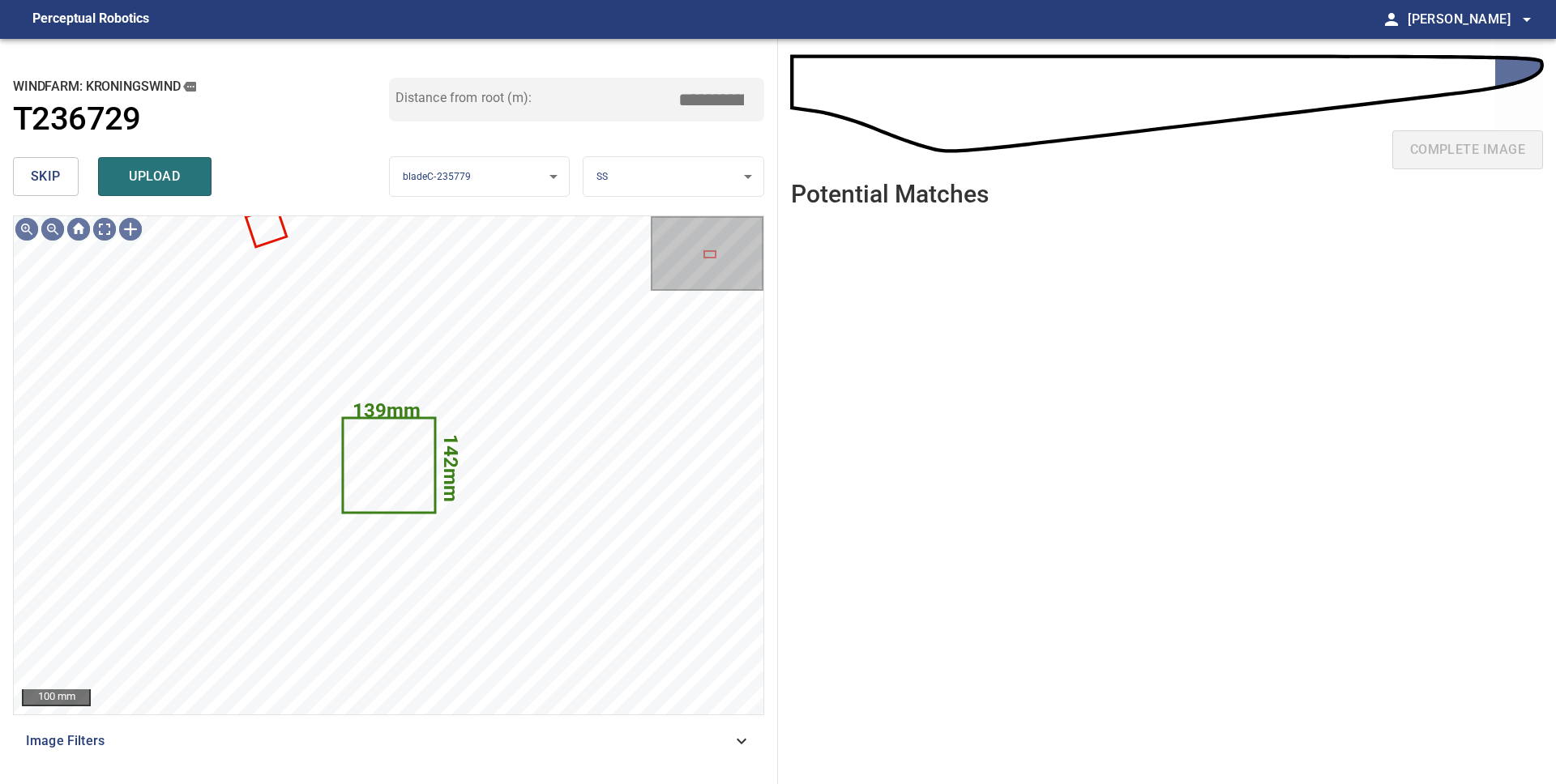
click at [729, 174] on body "**********" at bounding box center [778, 392] width 1556 height 784
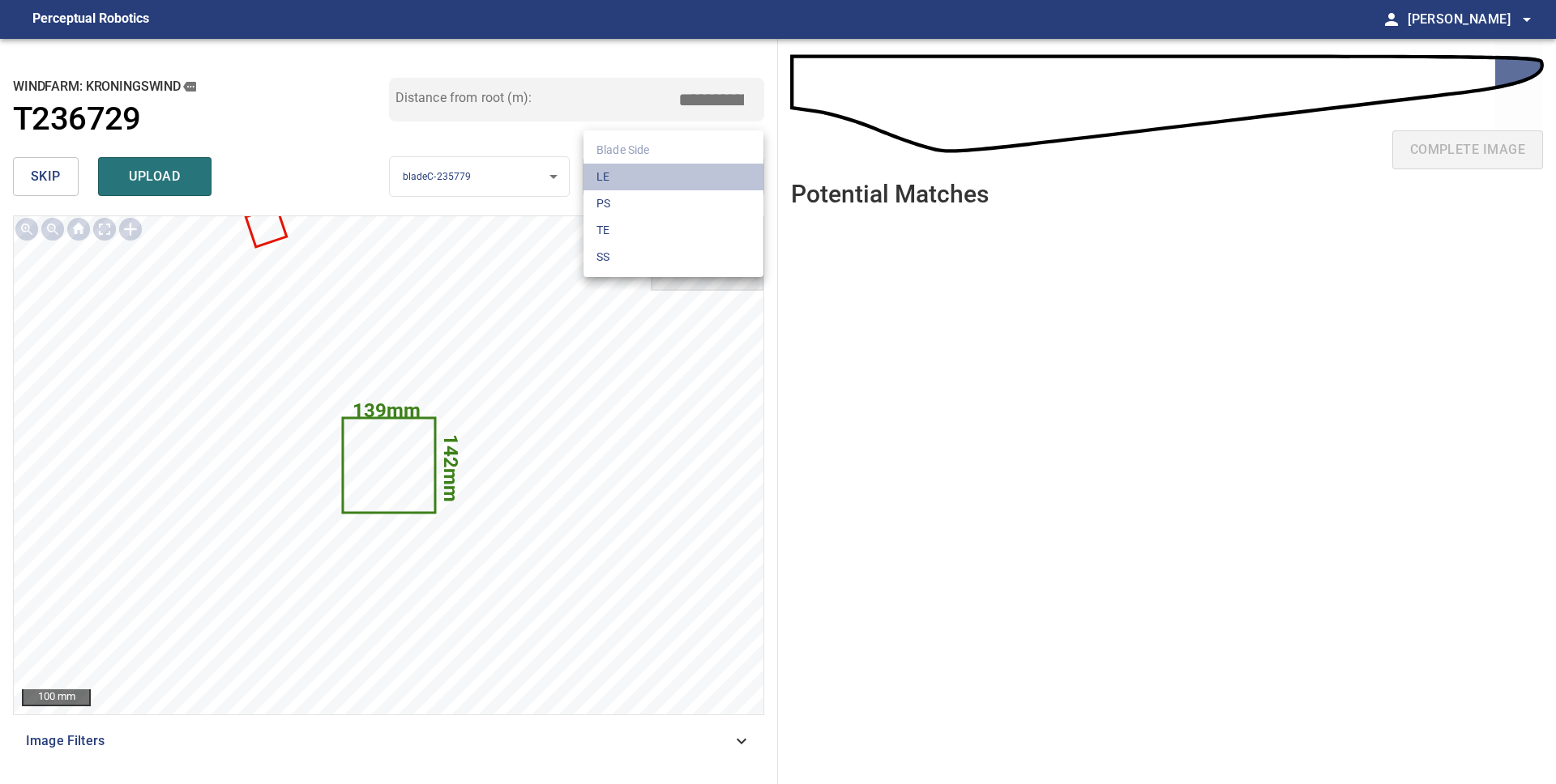
drag, startPoint x: 714, startPoint y: 174, endPoint x: 723, endPoint y: 175, distance: 9.1
click at [714, 174] on li "LE" at bounding box center [673, 177] width 180 height 26
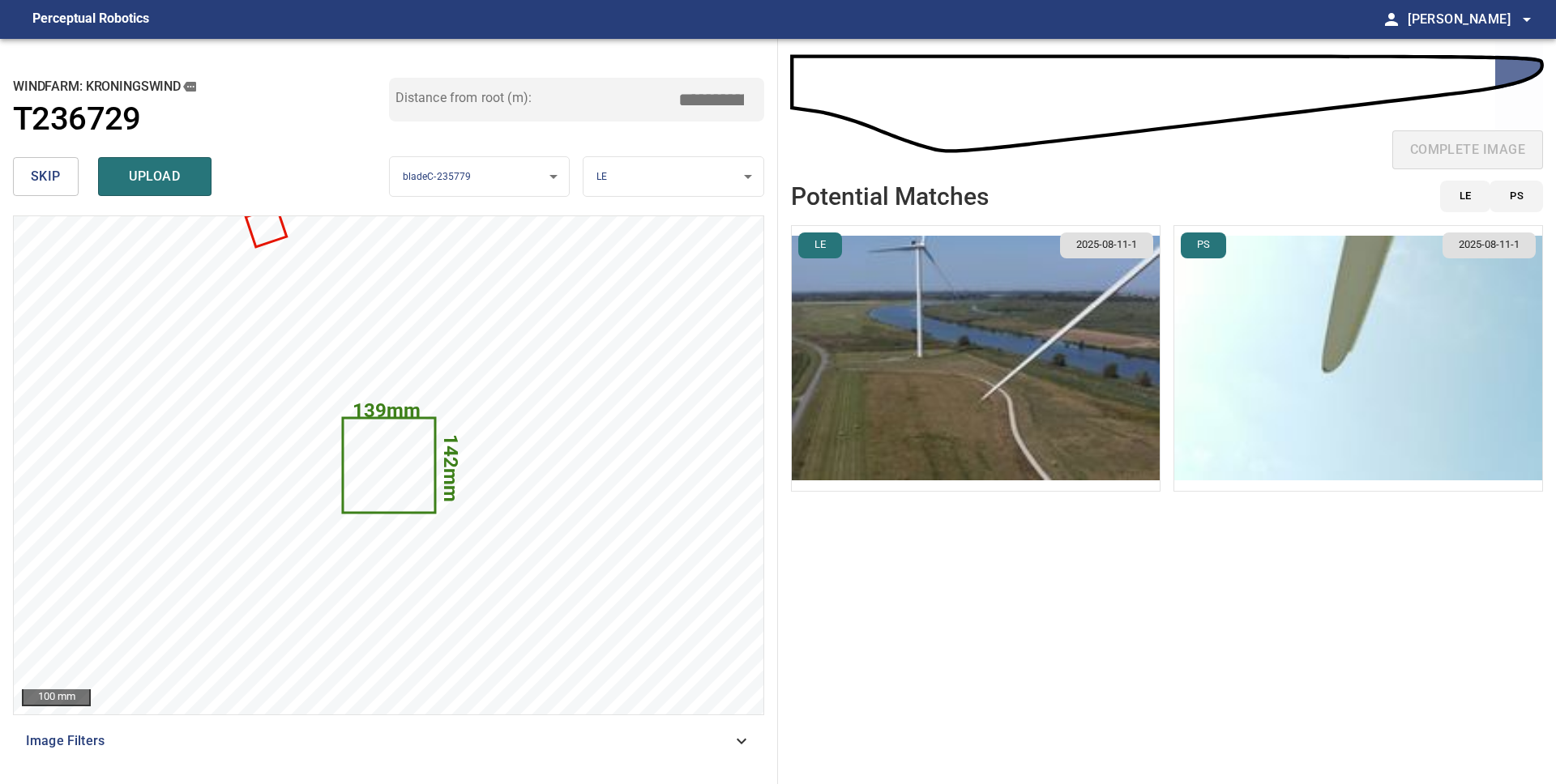
click at [974, 316] on img "button" at bounding box center [976, 358] width 367 height 265
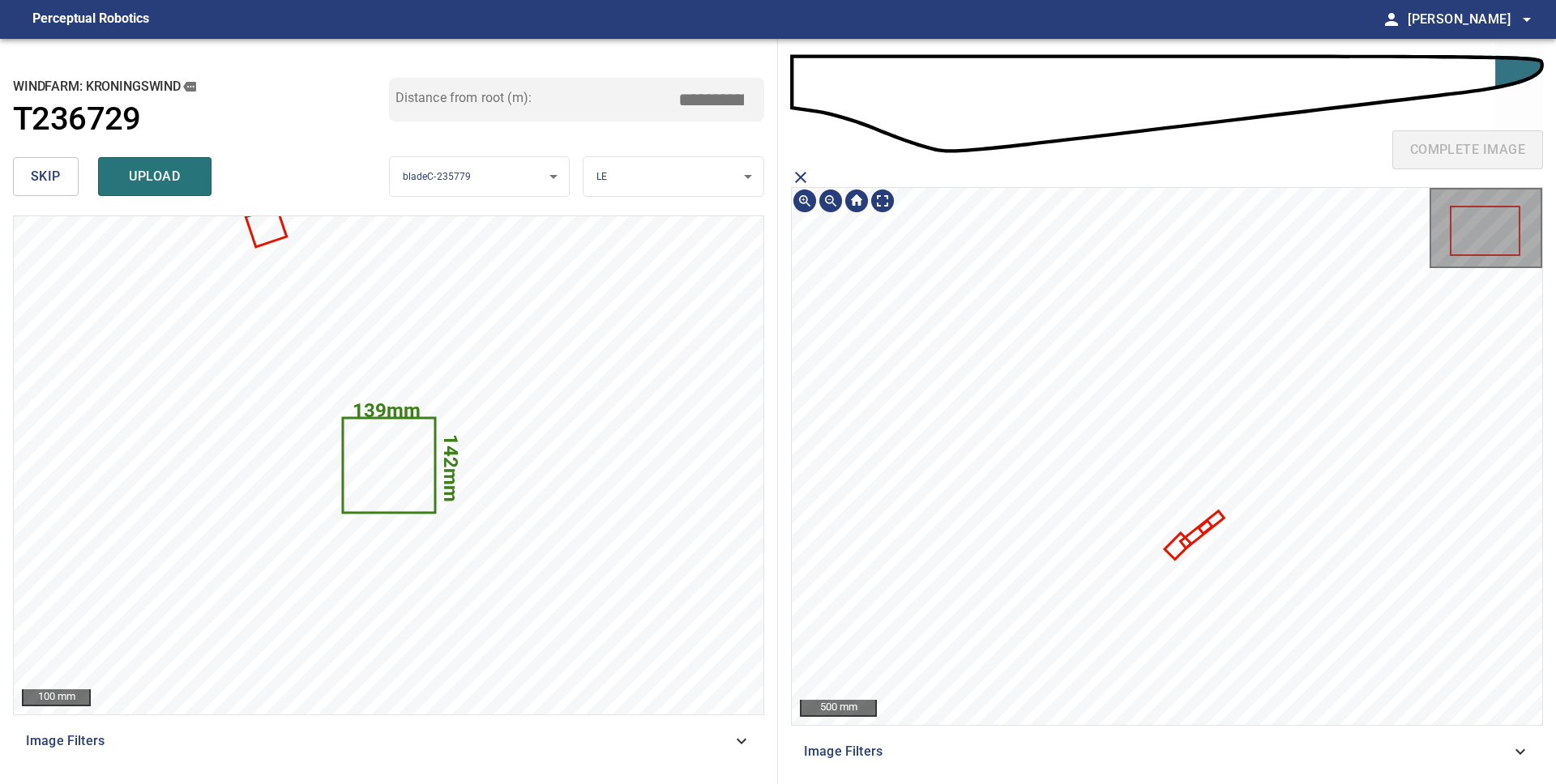
click at [1174, 550] on icon at bounding box center [1177, 546] width 23 height 23
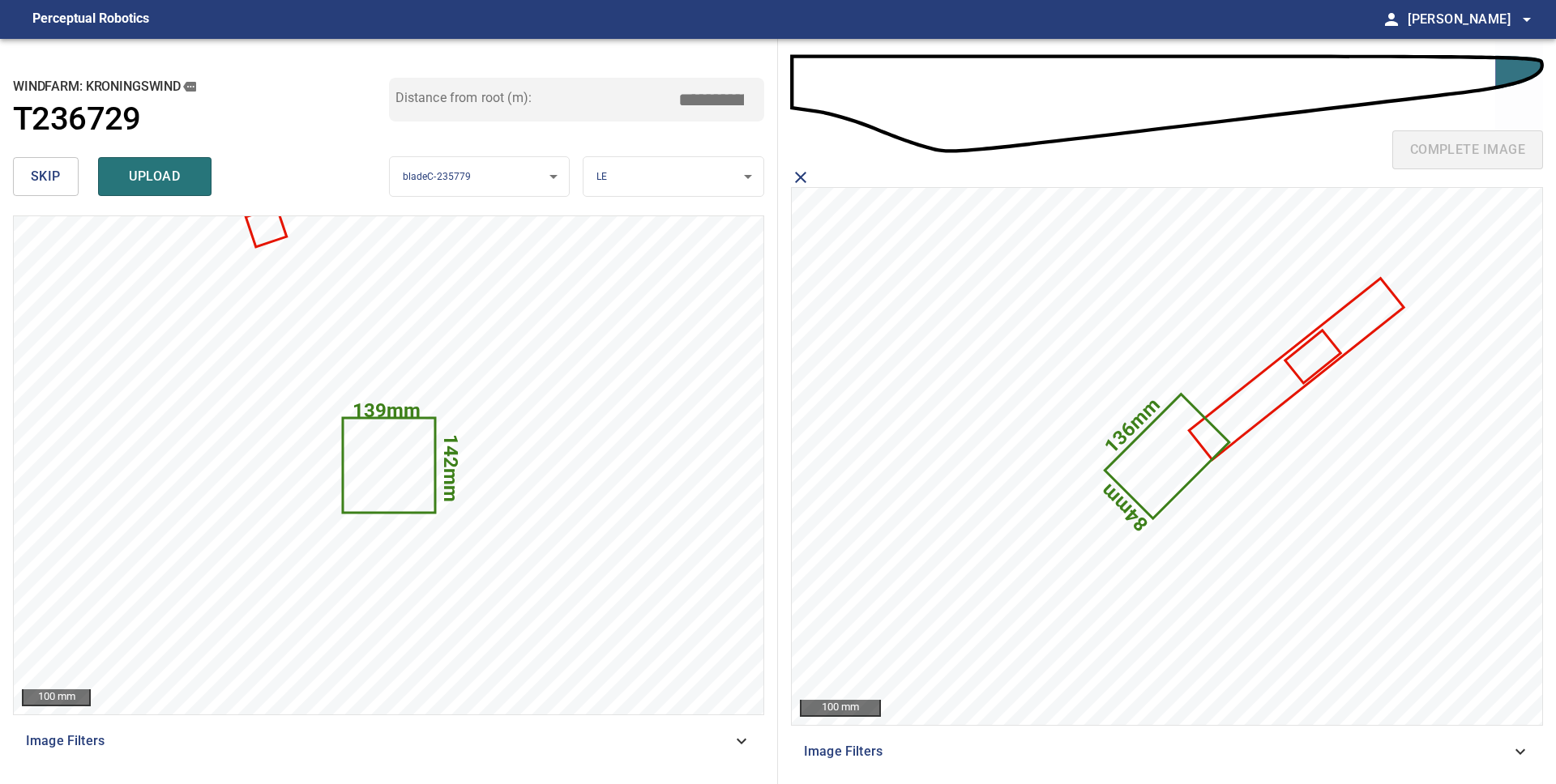
click at [172, 174] on span "upload" at bounding box center [155, 177] width 77 height 23
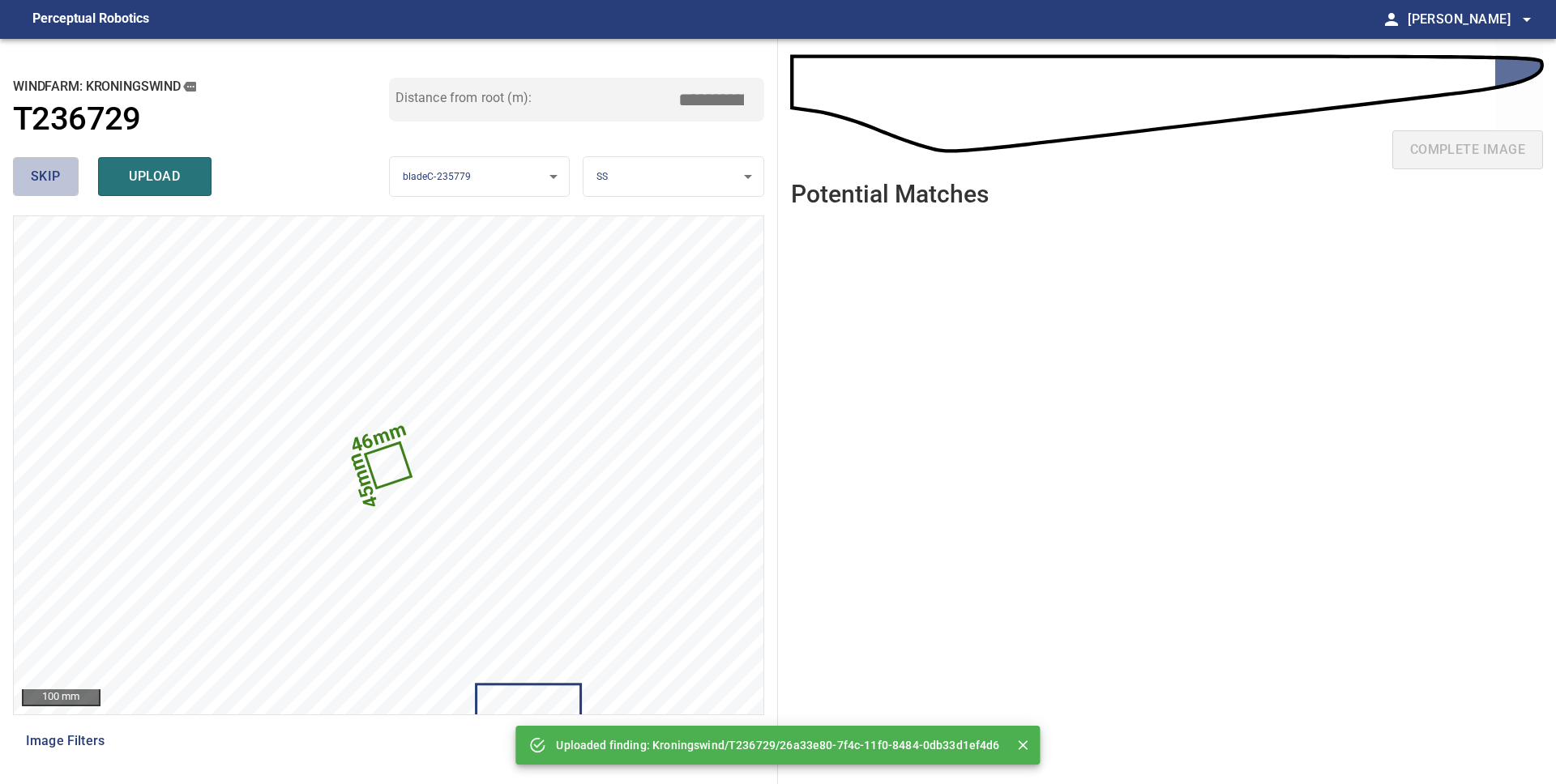
click at [37, 172] on span "skip" at bounding box center [46, 177] width 30 height 23
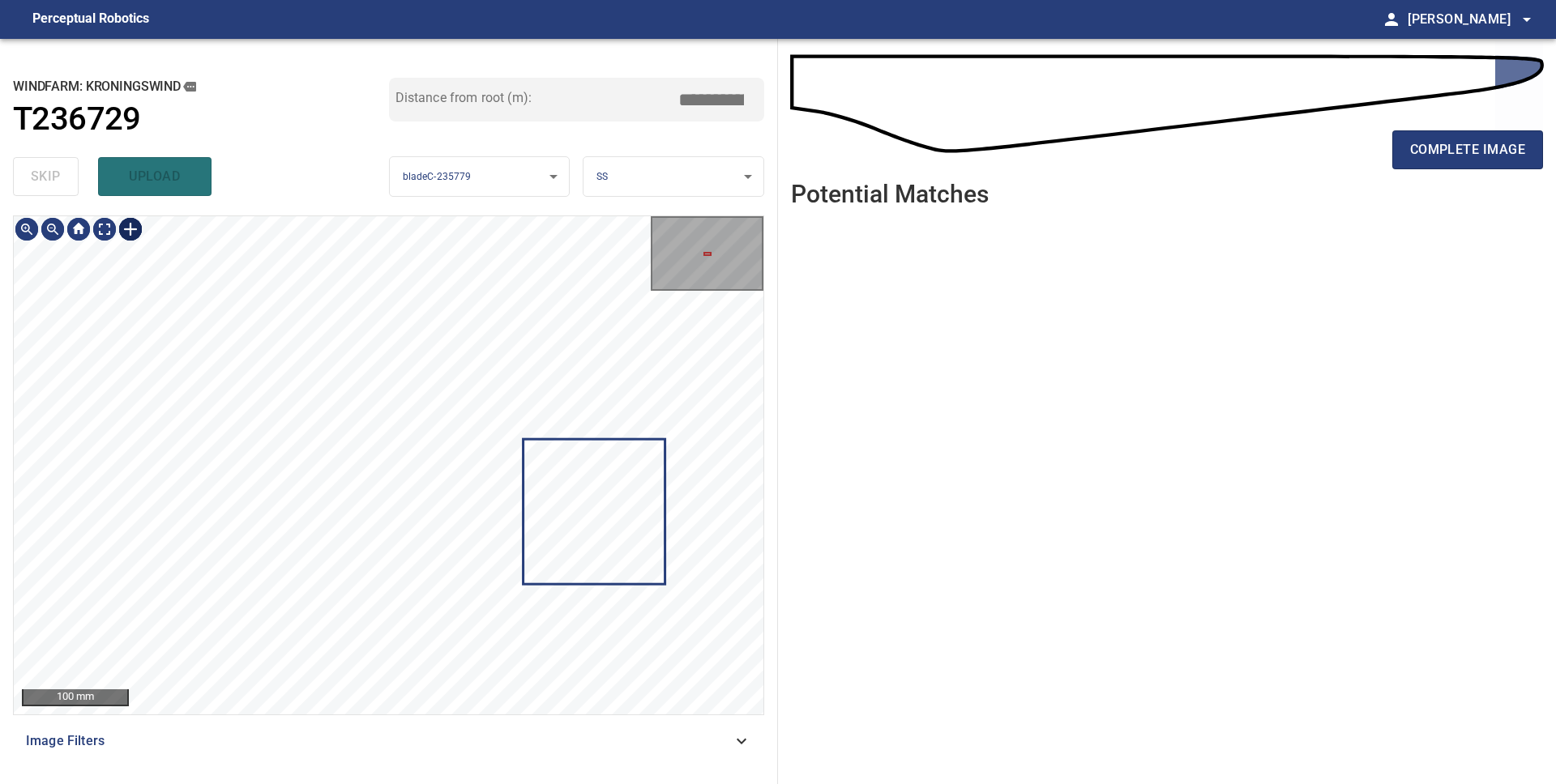
click at [120, 231] on div at bounding box center [130, 229] width 25 height 25
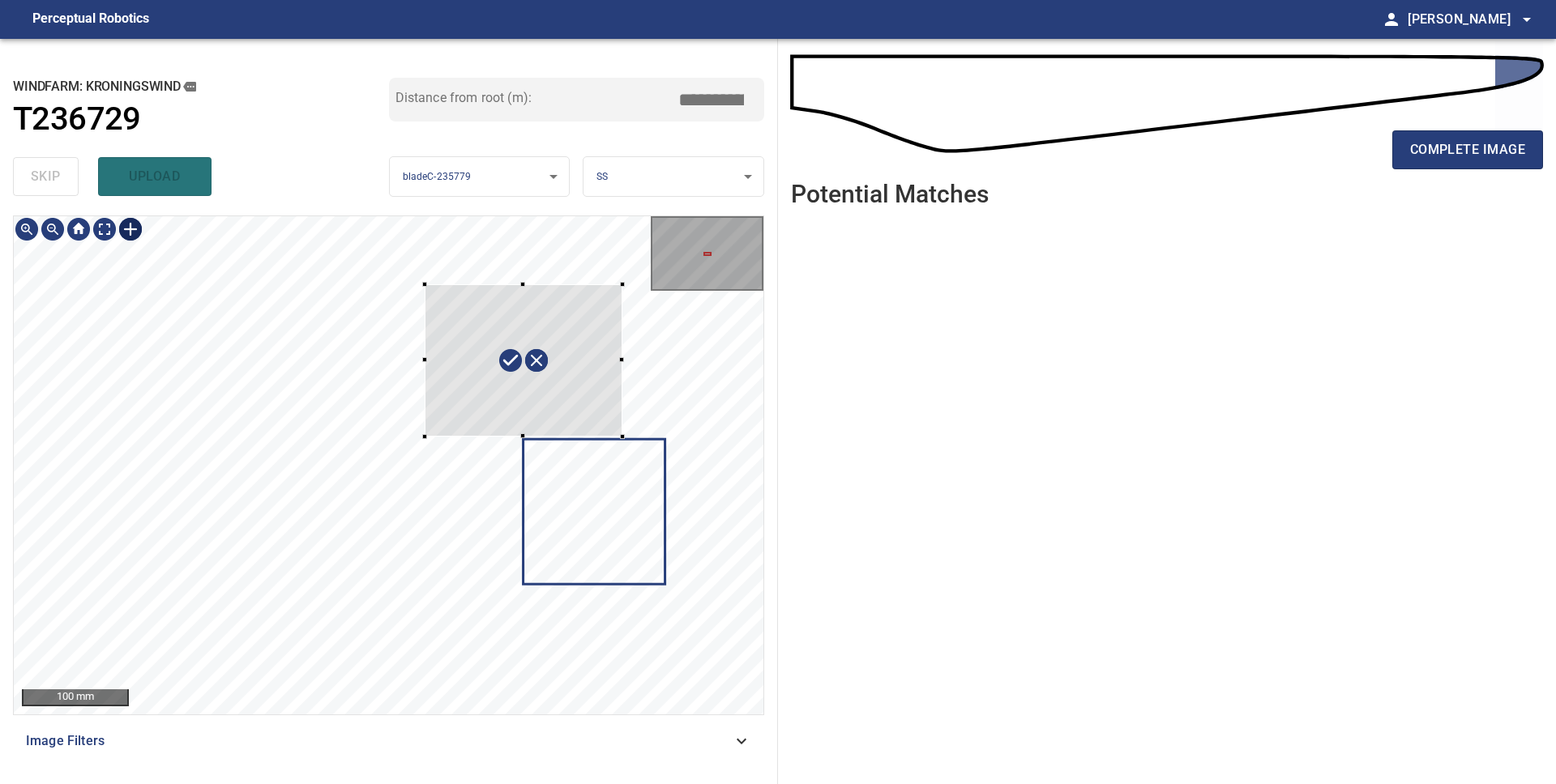
click at [622, 437] on div at bounding box center [389, 465] width 750 height 498
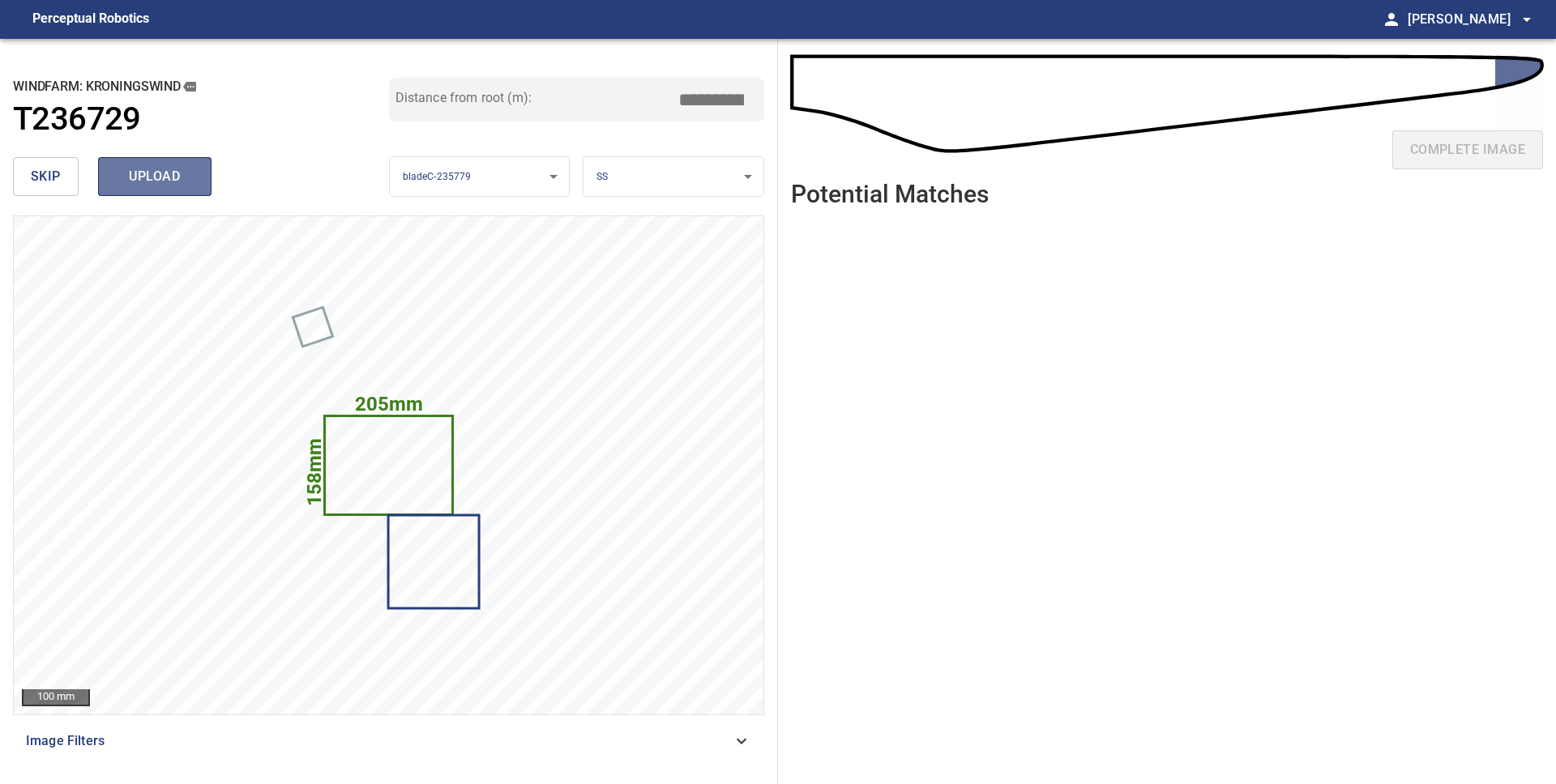
click at [125, 173] on span "upload" at bounding box center [155, 177] width 77 height 23
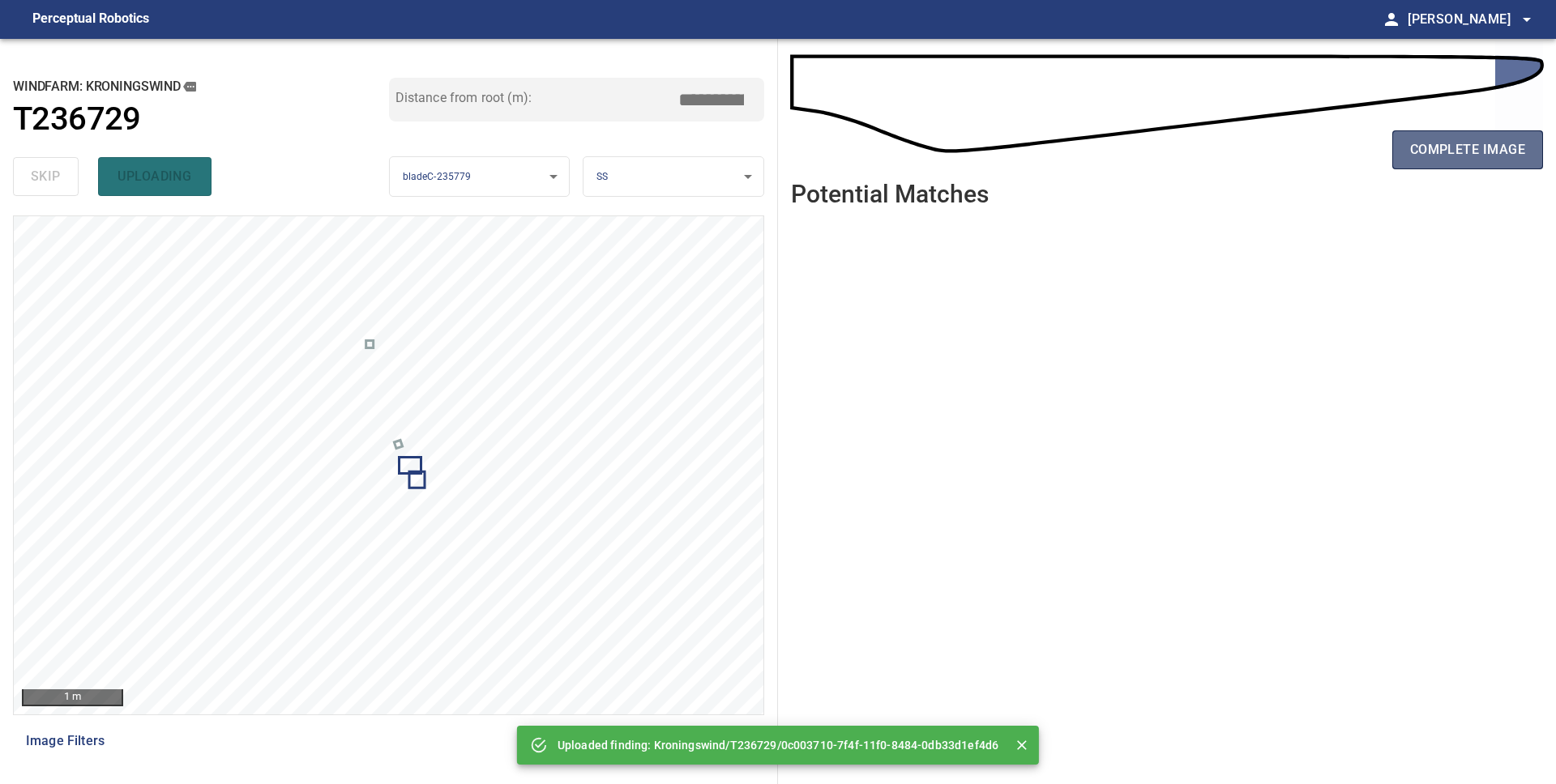
click at [1517, 144] on span "complete image" at bounding box center [1467, 150] width 115 height 23
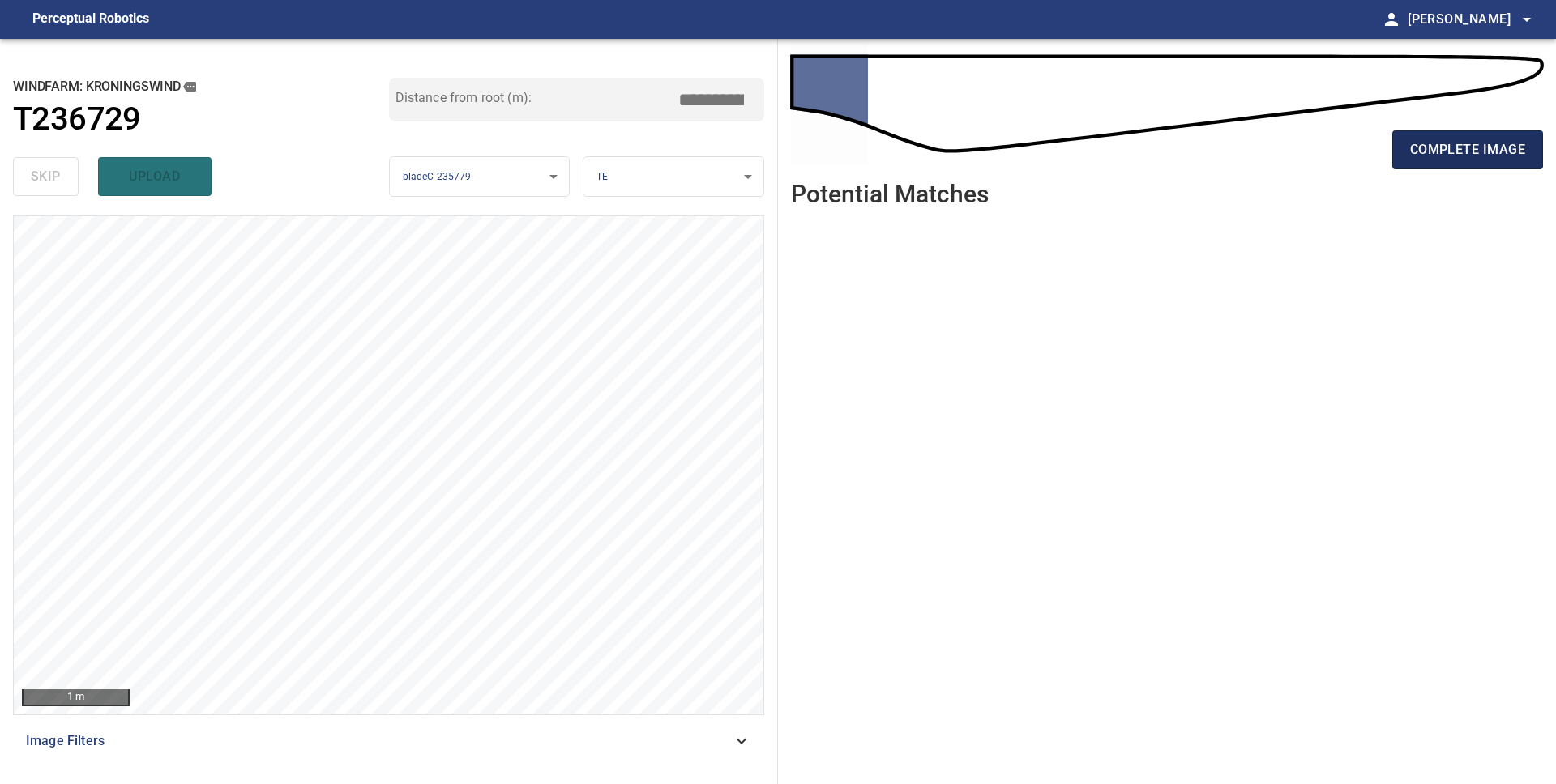
click at [1501, 154] on span "complete image" at bounding box center [1467, 150] width 115 height 23
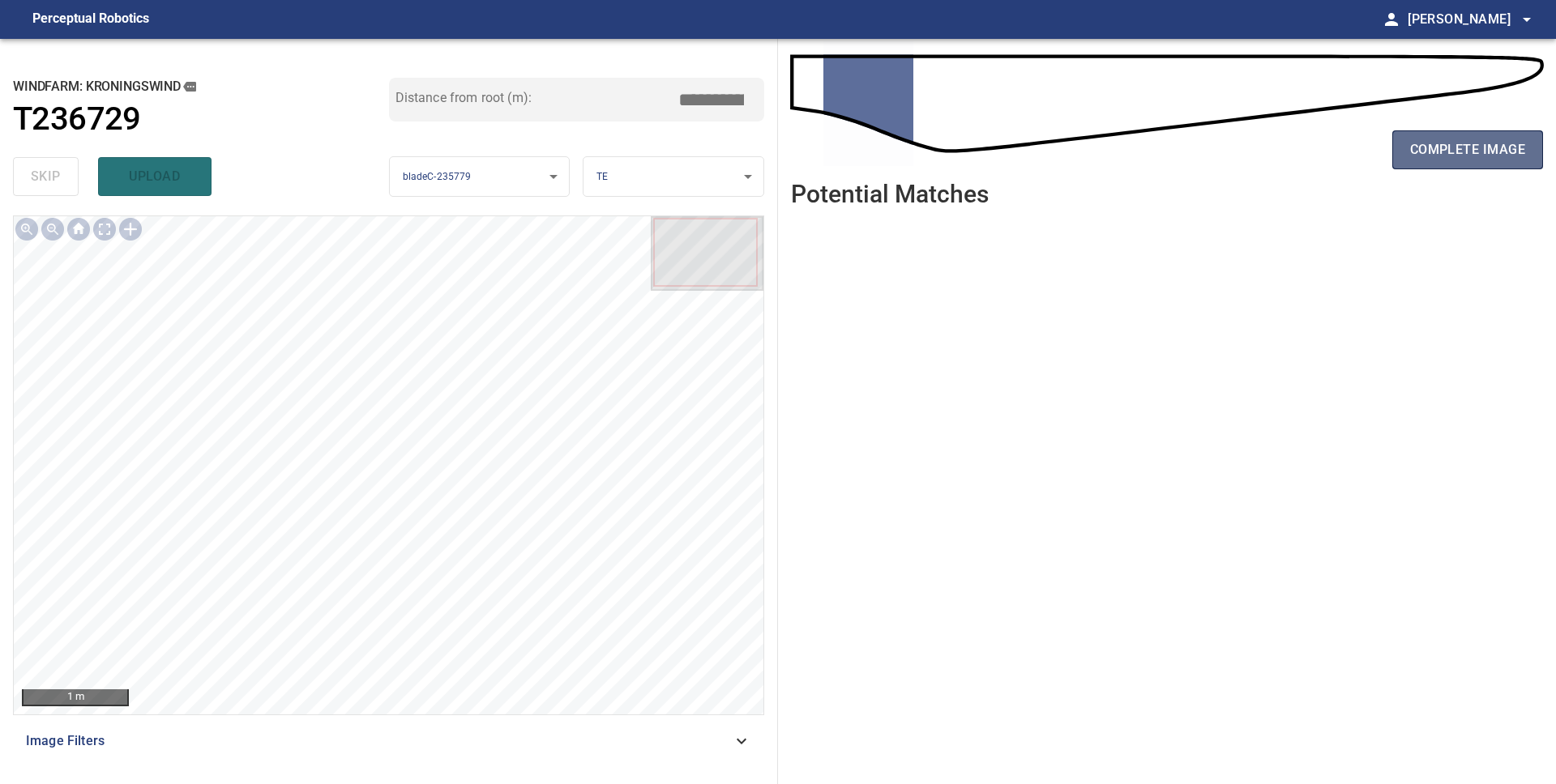
click at [1445, 156] on span "complete image" at bounding box center [1467, 150] width 115 height 23
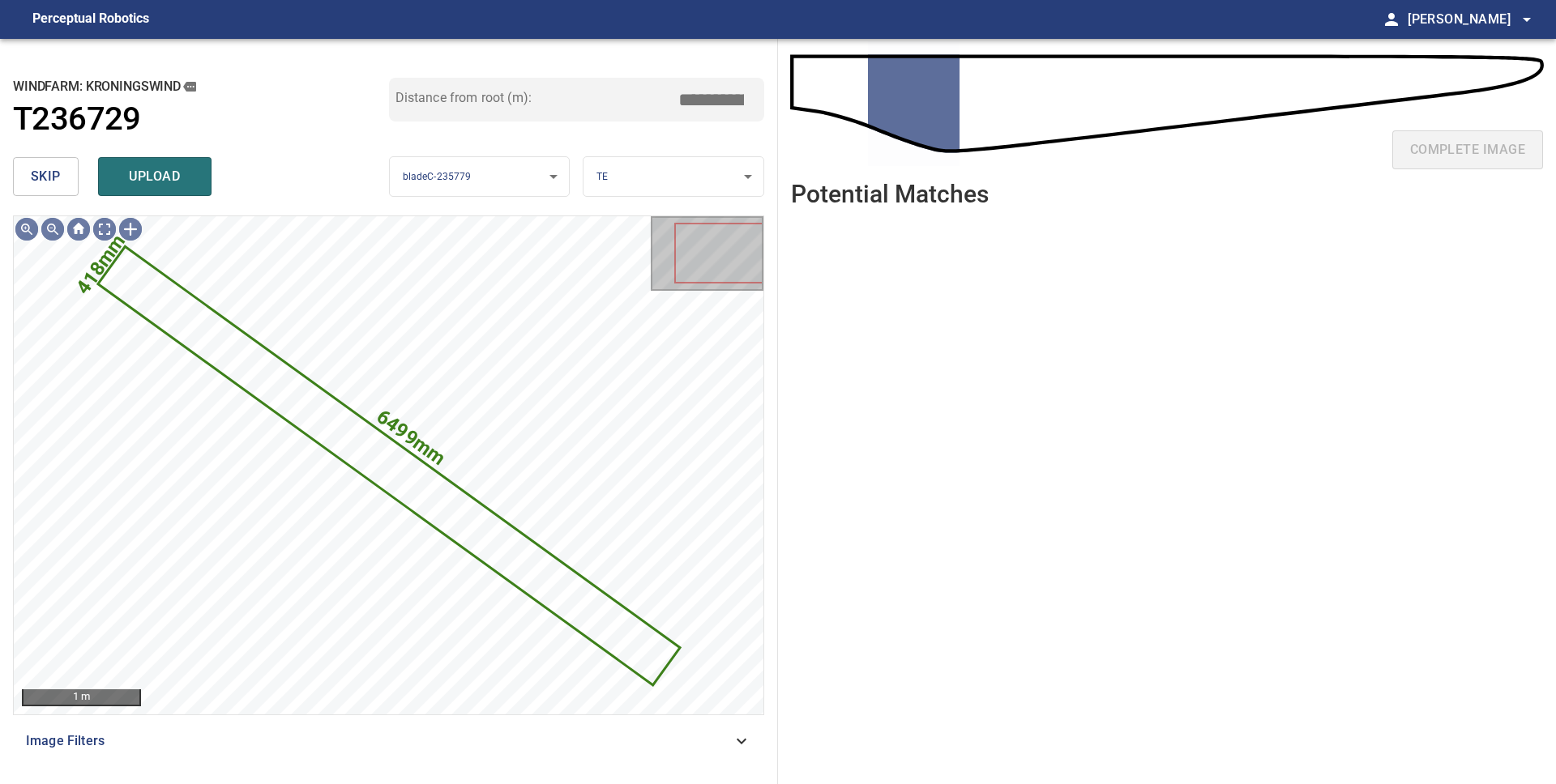
click at [69, 183] on button "skip" at bounding box center [46, 177] width 66 height 39
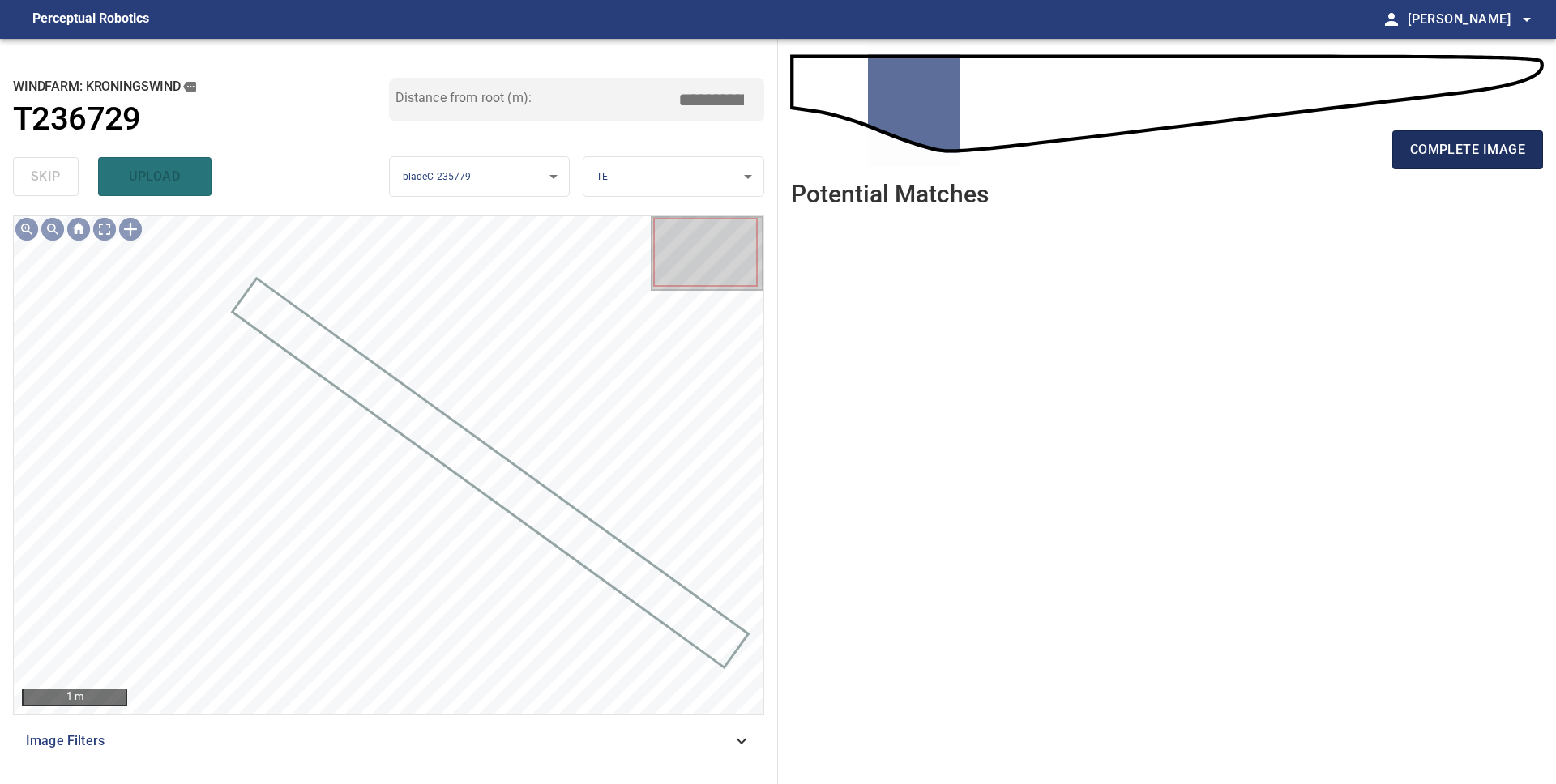
click at [1429, 148] on span "complete image" at bounding box center [1467, 150] width 115 height 23
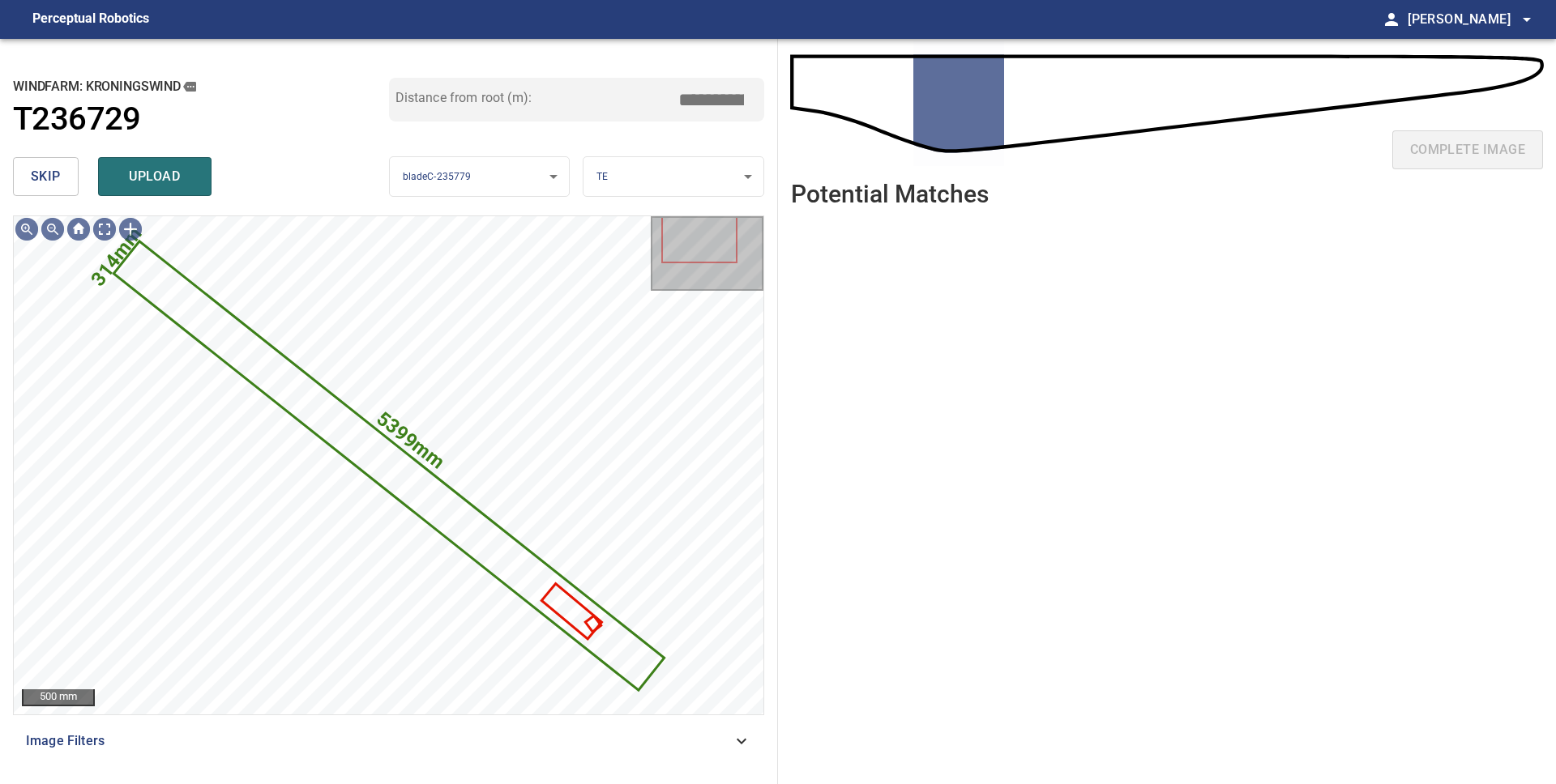
click at [60, 176] on button "skip" at bounding box center [46, 177] width 66 height 39
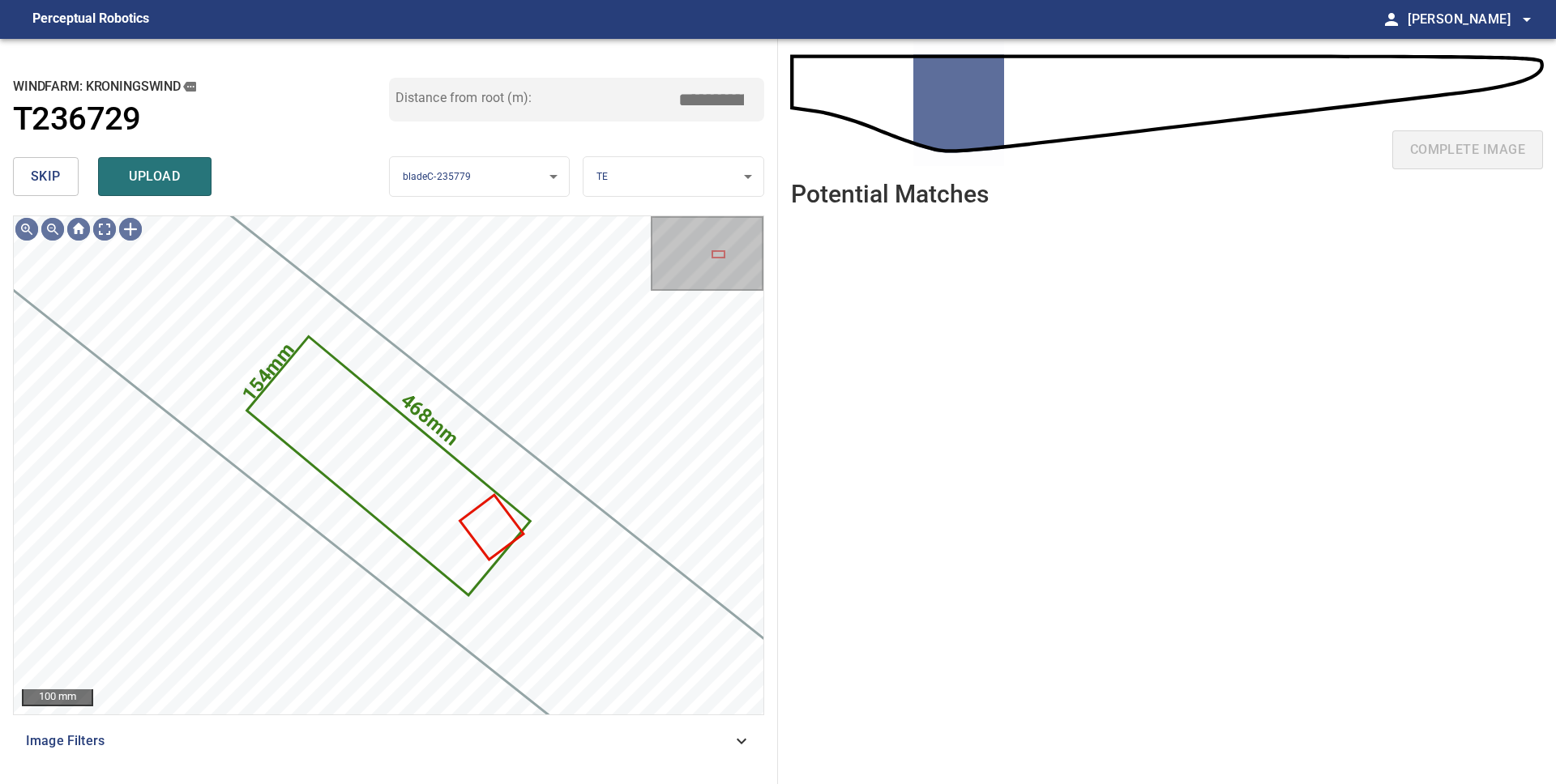
click at [68, 185] on button "skip" at bounding box center [46, 177] width 66 height 39
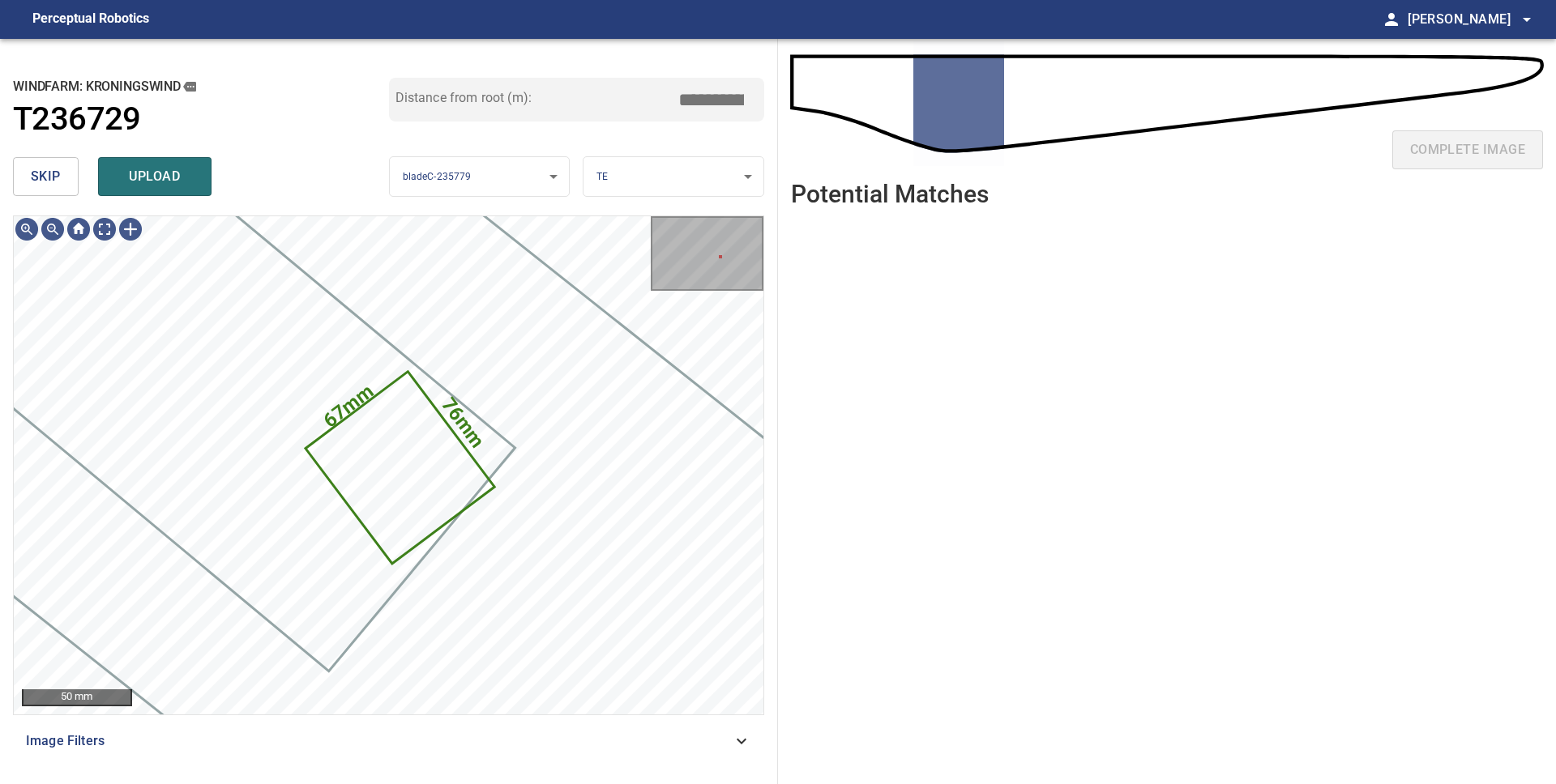
click at [173, 181] on span "upload" at bounding box center [155, 177] width 77 height 23
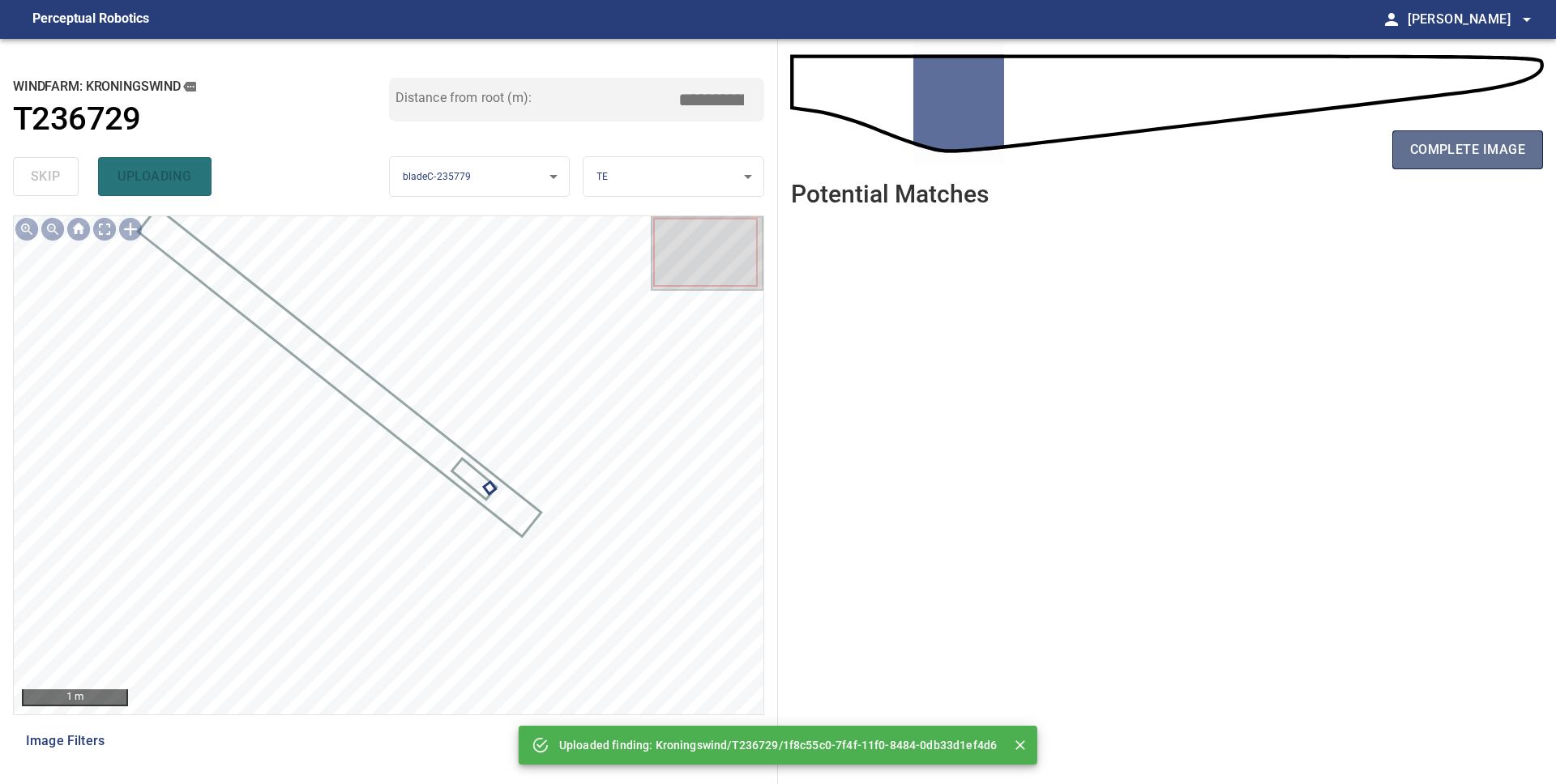
click at [1443, 148] on span "complete image" at bounding box center [1467, 150] width 115 height 23
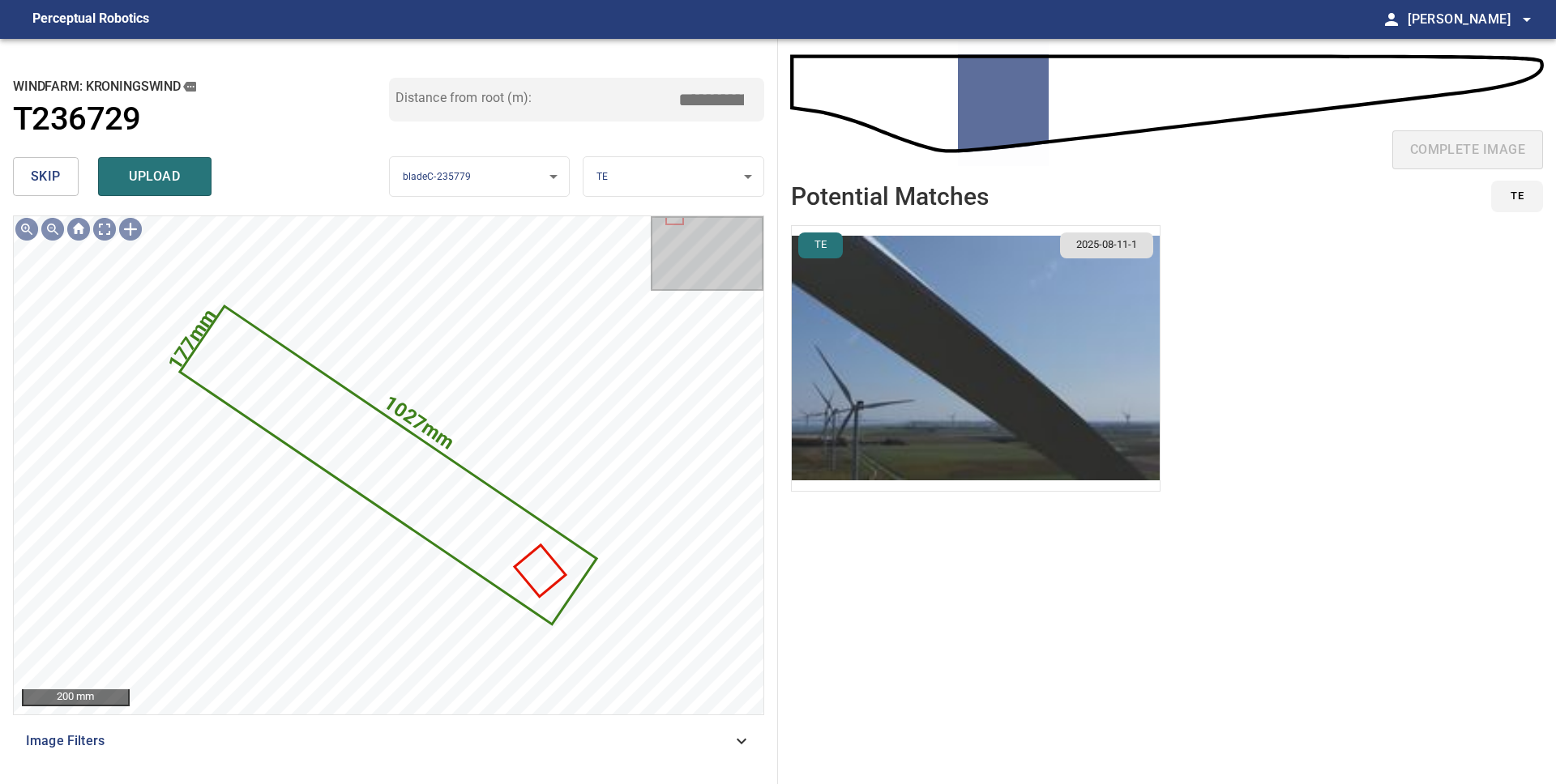
click at [54, 177] on span "skip" at bounding box center [46, 177] width 30 height 23
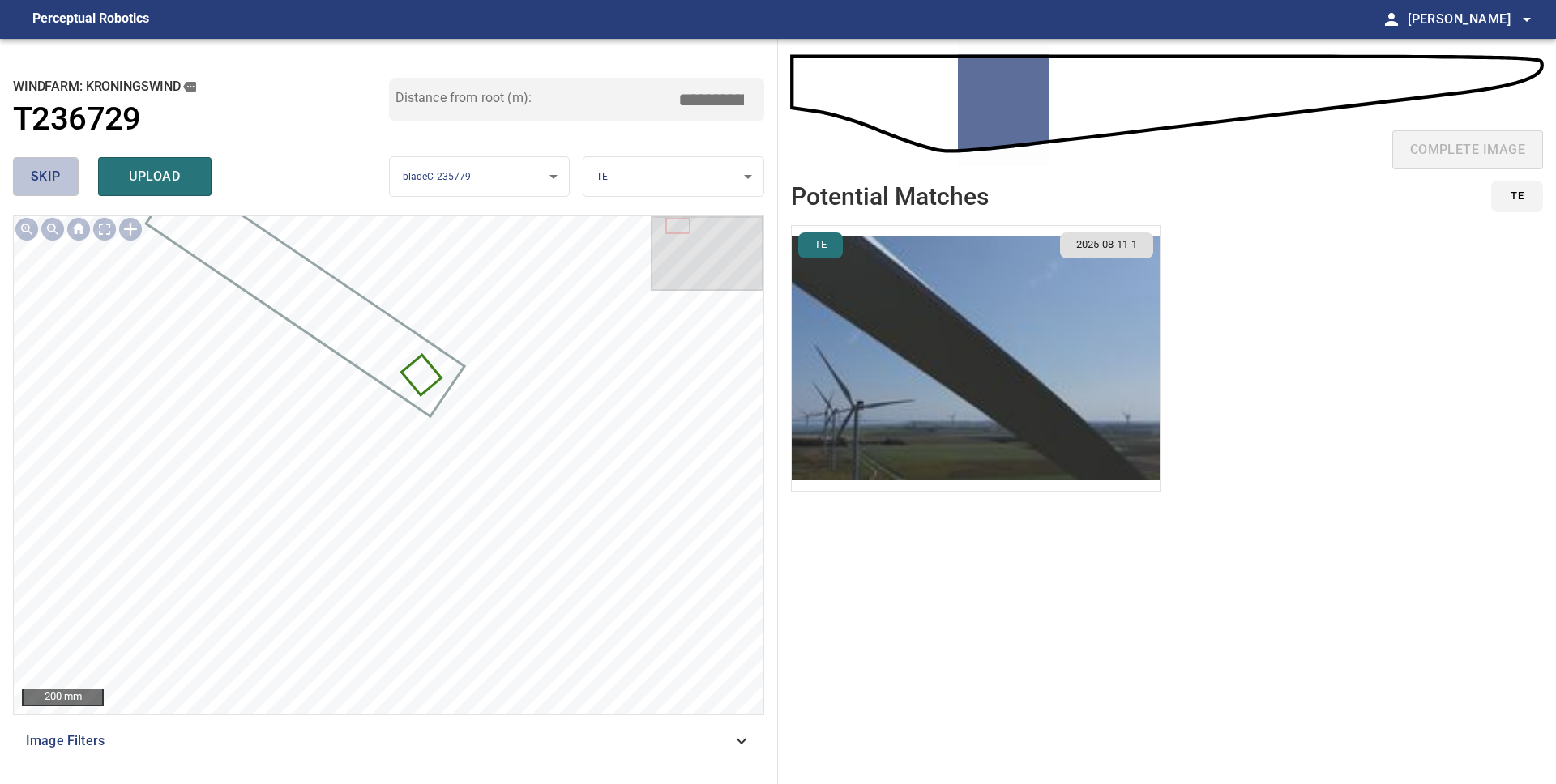
click at [42, 179] on span "skip" at bounding box center [46, 177] width 30 height 23
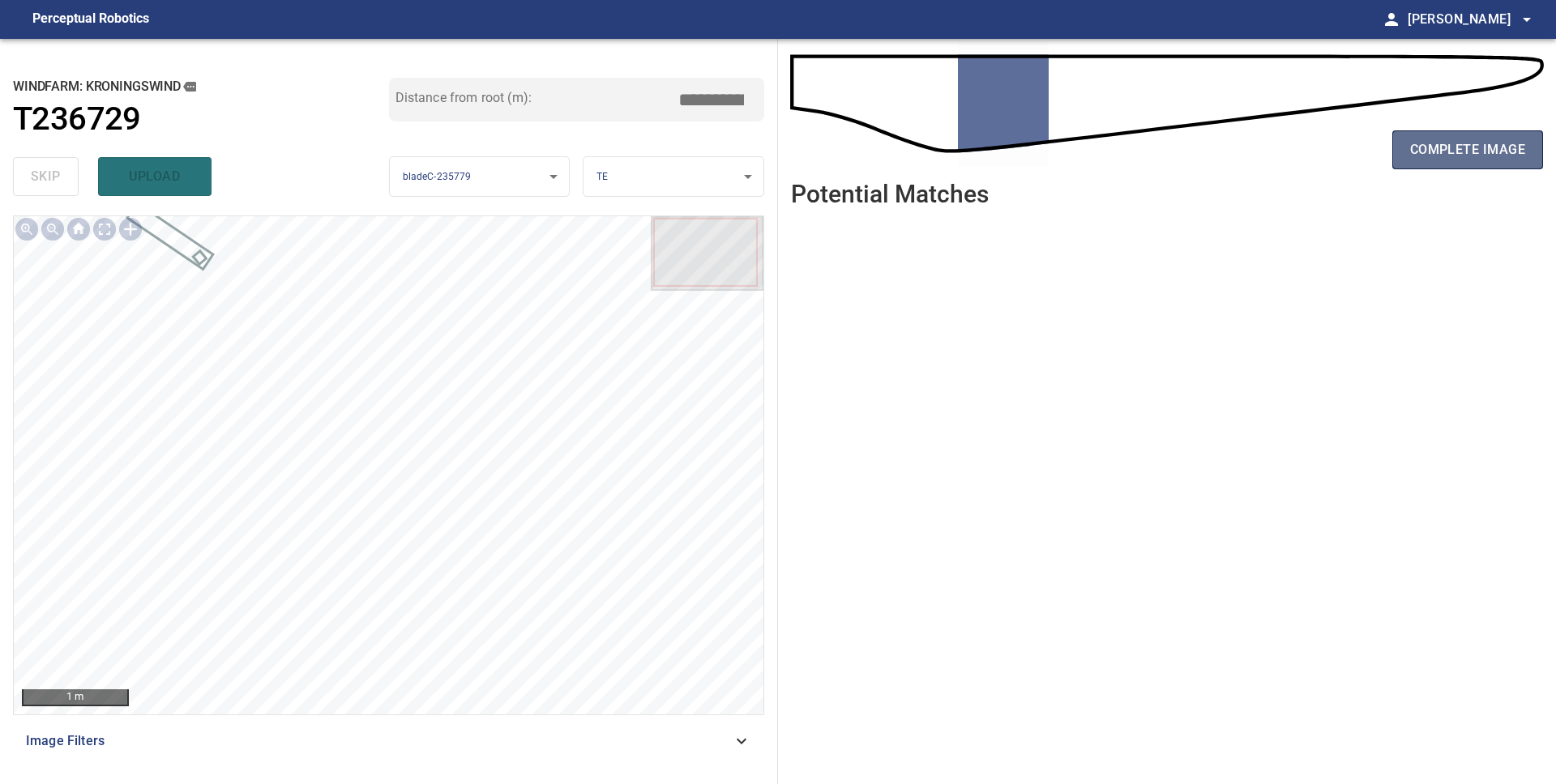
click at [1443, 140] on span "complete image" at bounding box center [1467, 150] width 115 height 23
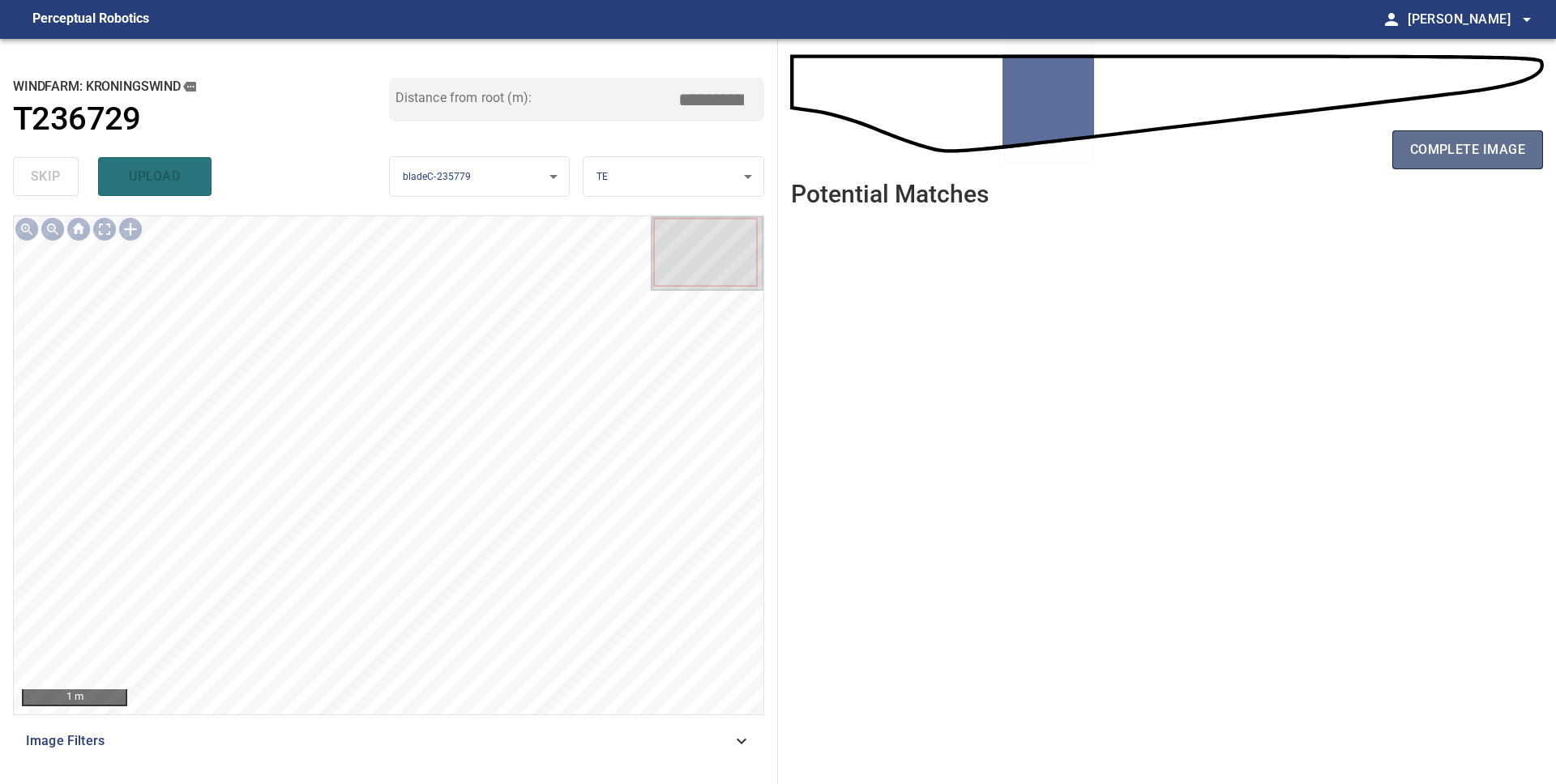
click at [1469, 168] on button "complete image" at bounding box center [1467, 149] width 150 height 39
click at [1443, 149] on span "complete image" at bounding box center [1467, 150] width 115 height 23
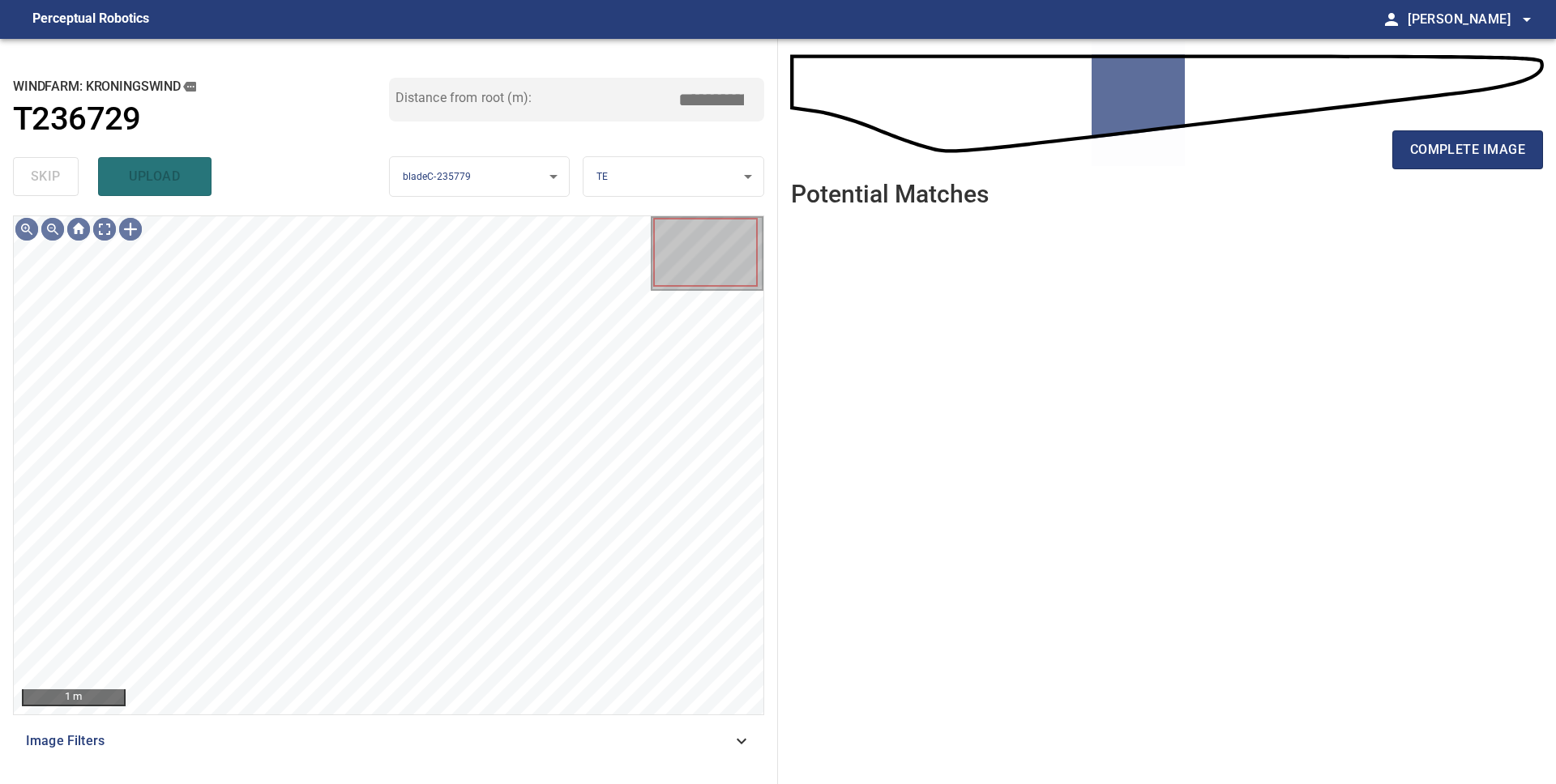
click at [1443, 149] on span "complete image" at bounding box center [1467, 150] width 115 height 23
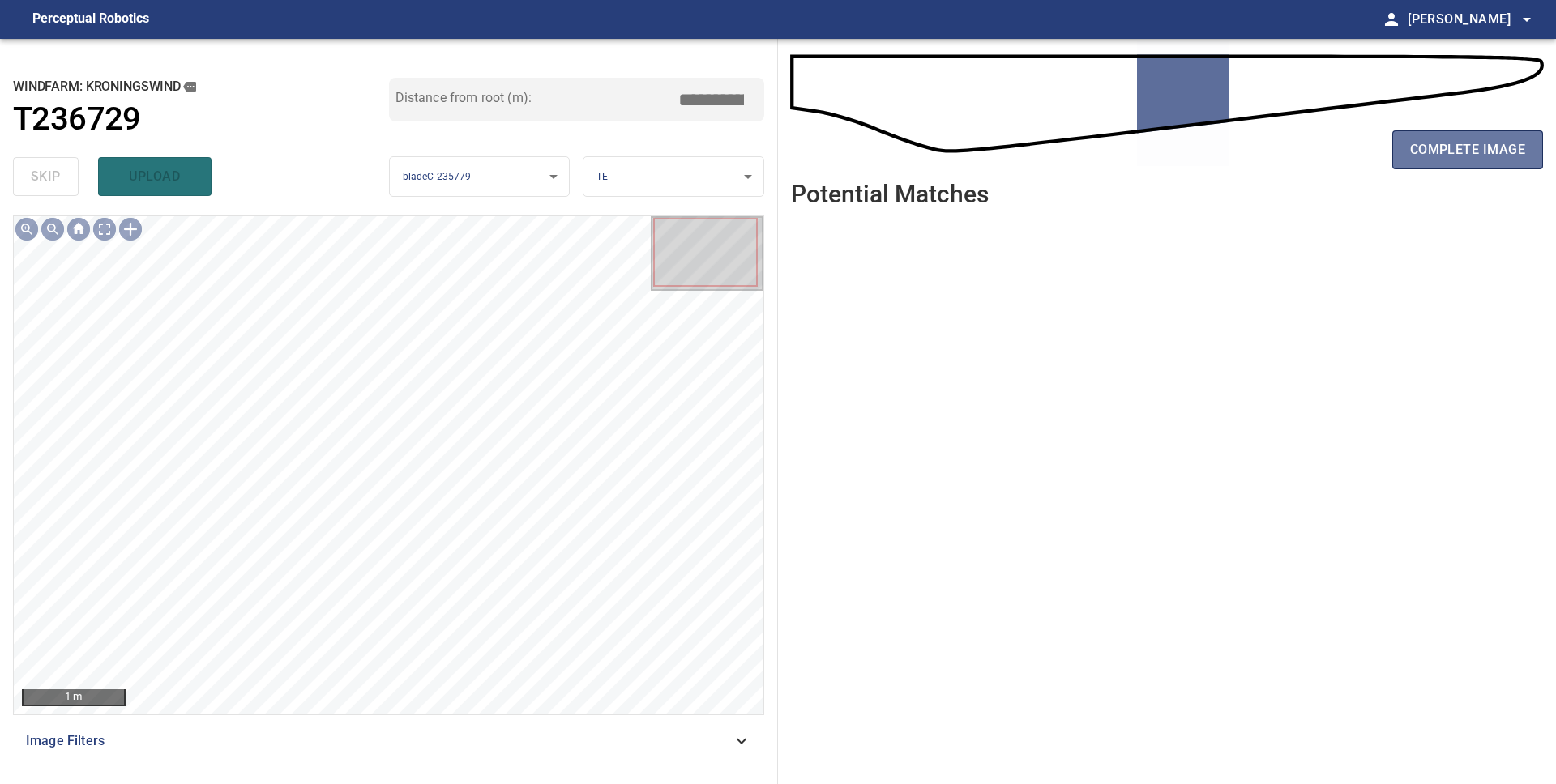
click at [1443, 149] on span "complete image" at bounding box center [1467, 150] width 115 height 23
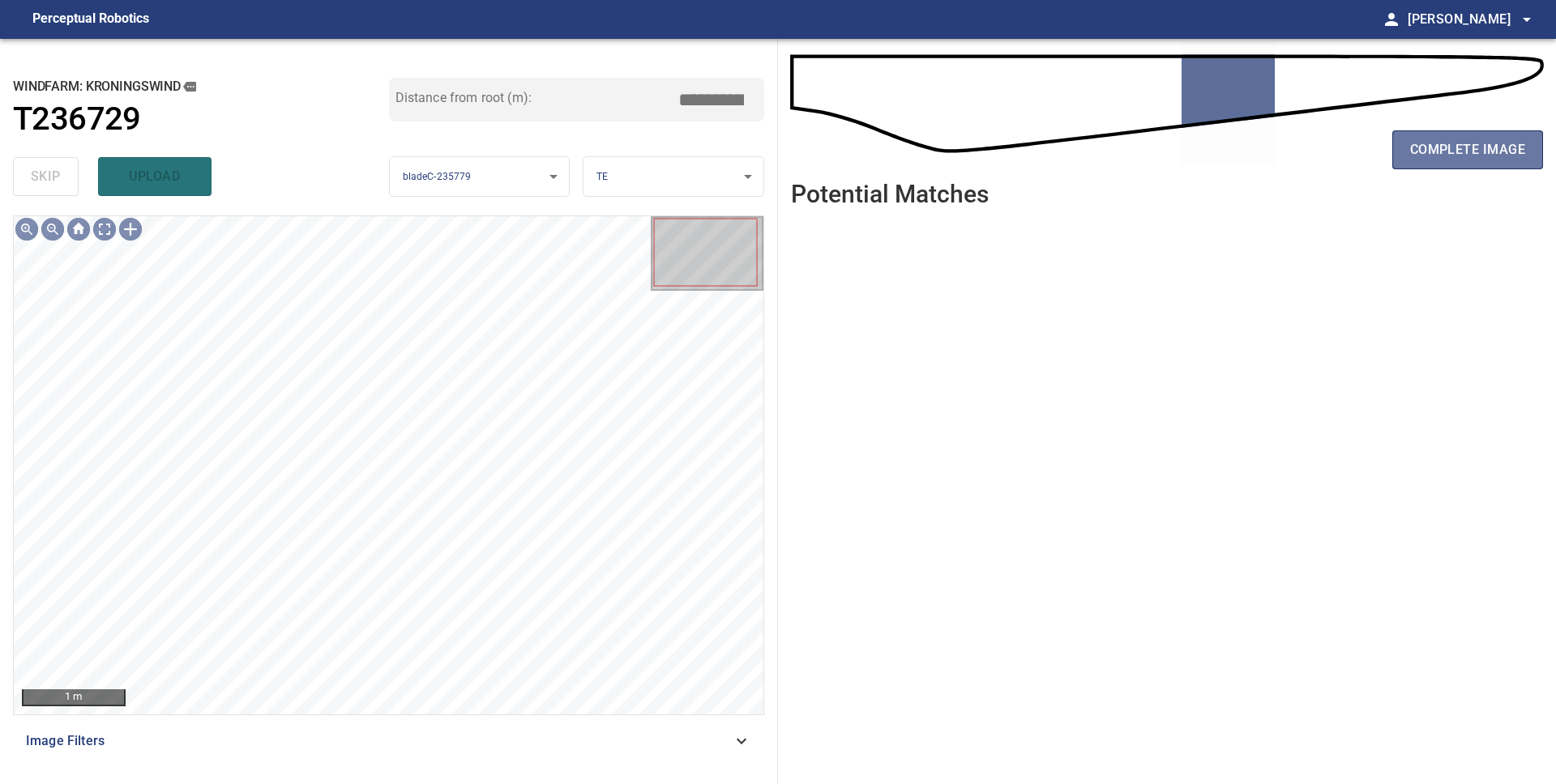
click at [1443, 149] on span "complete image" at bounding box center [1467, 150] width 115 height 23
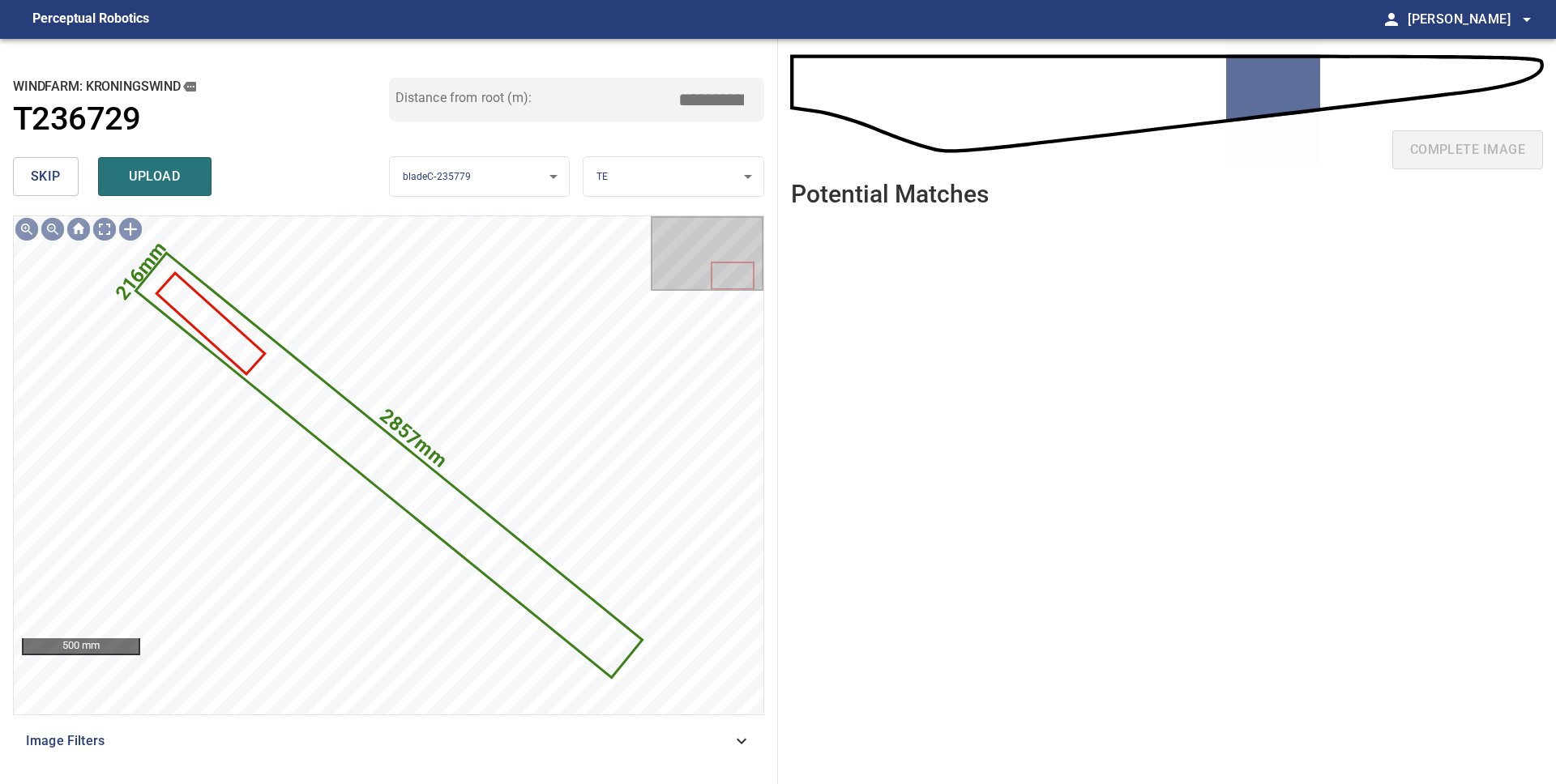
click at [68, 181] on button "skip" at bounding box center [46, 177] width 66 height 39
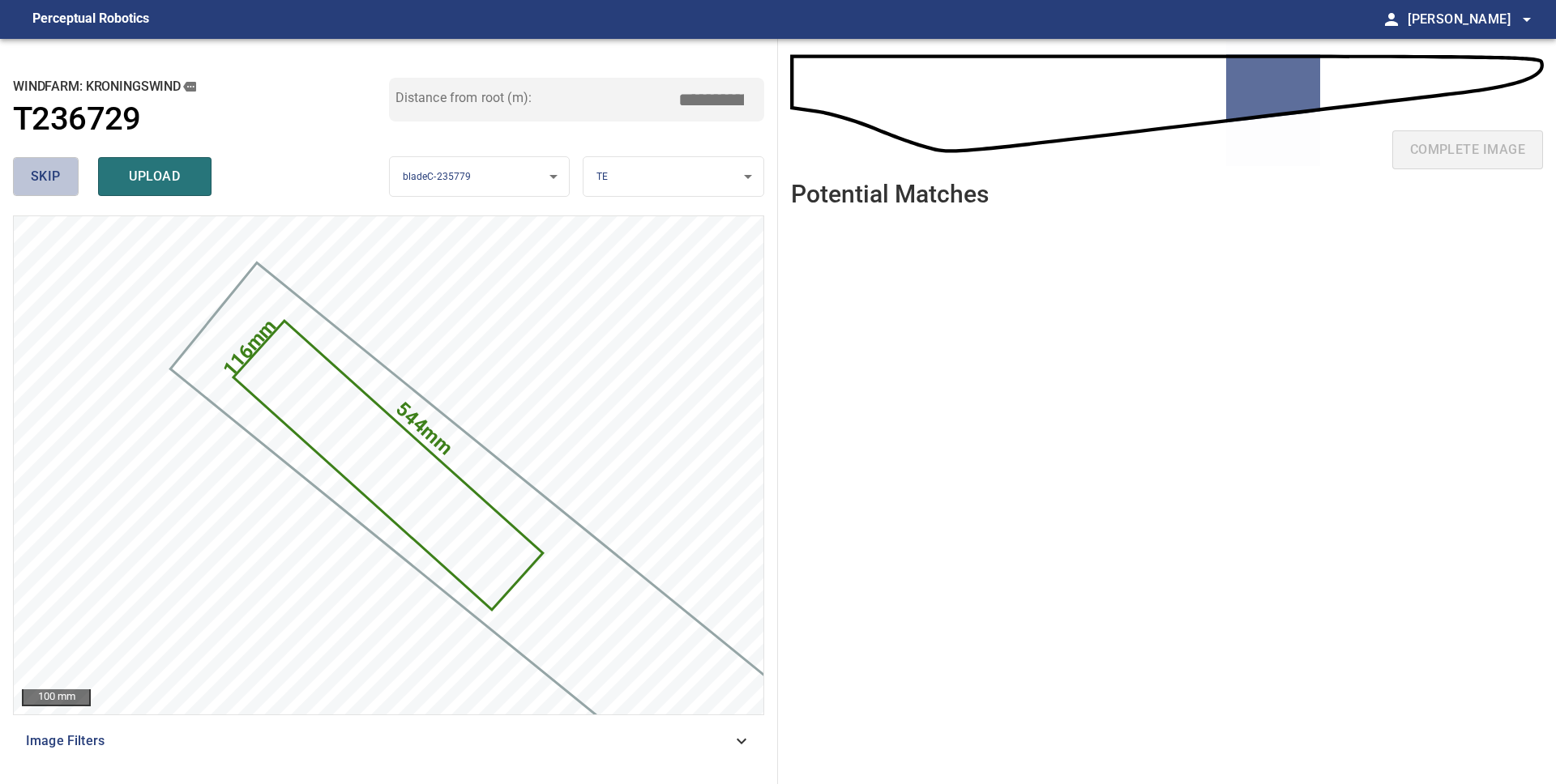
click at [68, 180] on button "skip" at bounding box center [46, 177] width 66 height 39
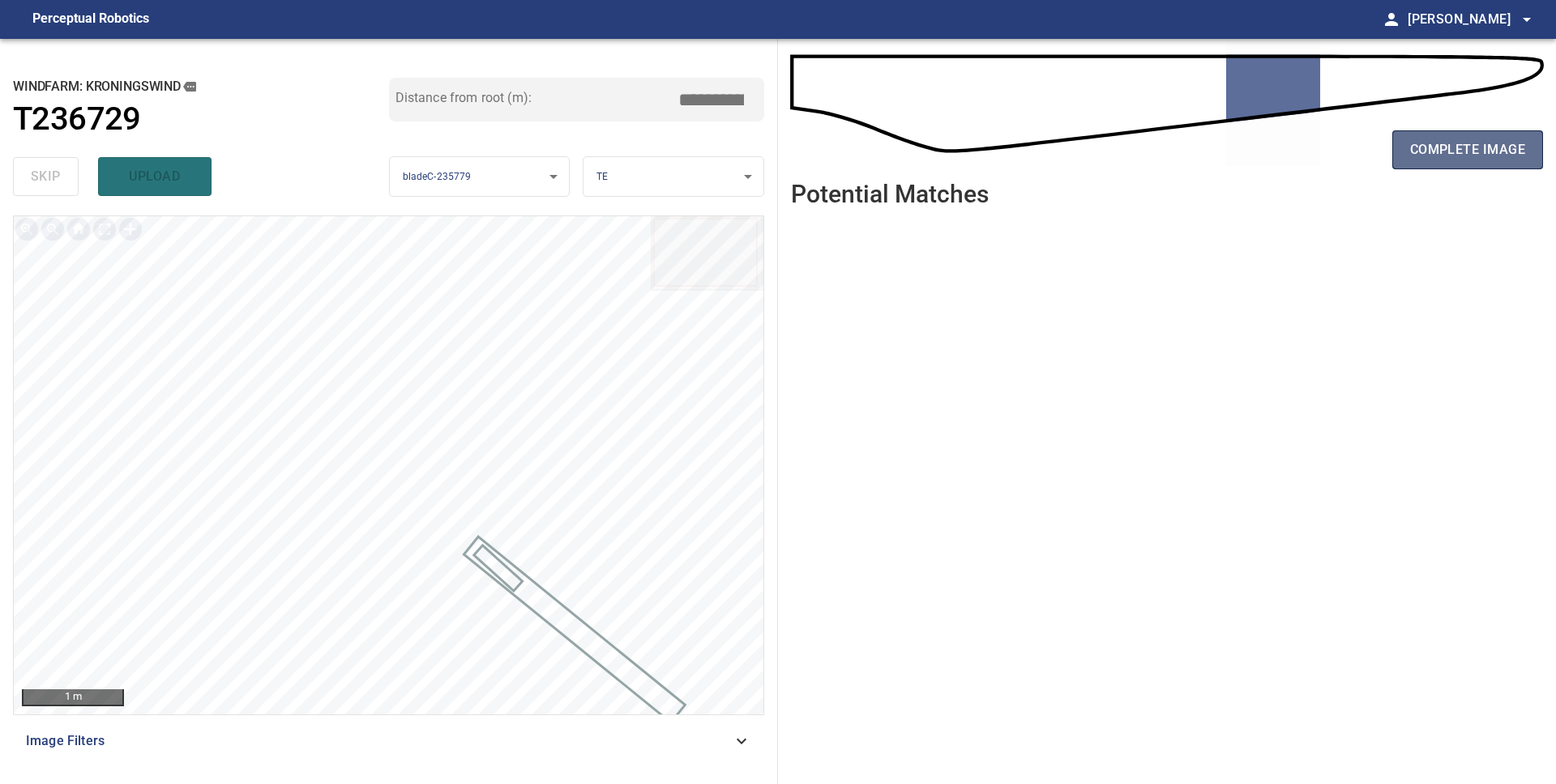
click at [1485, 149] on span "complete image" at bounding box center [1467, 150] width 115 height 23
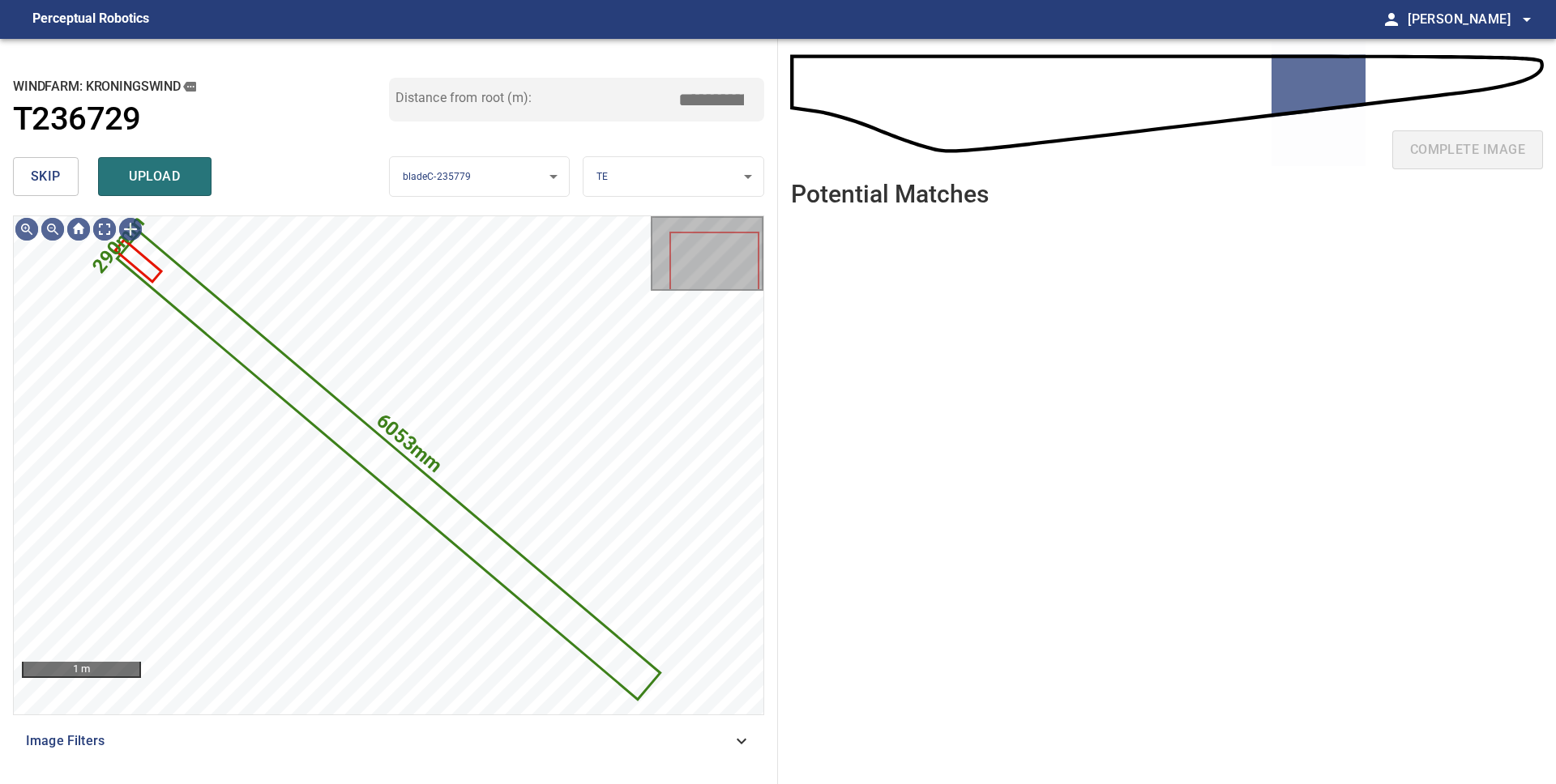
click at [60, 178] on button "skip" at bounding box center [46, 177] width 66 height 39
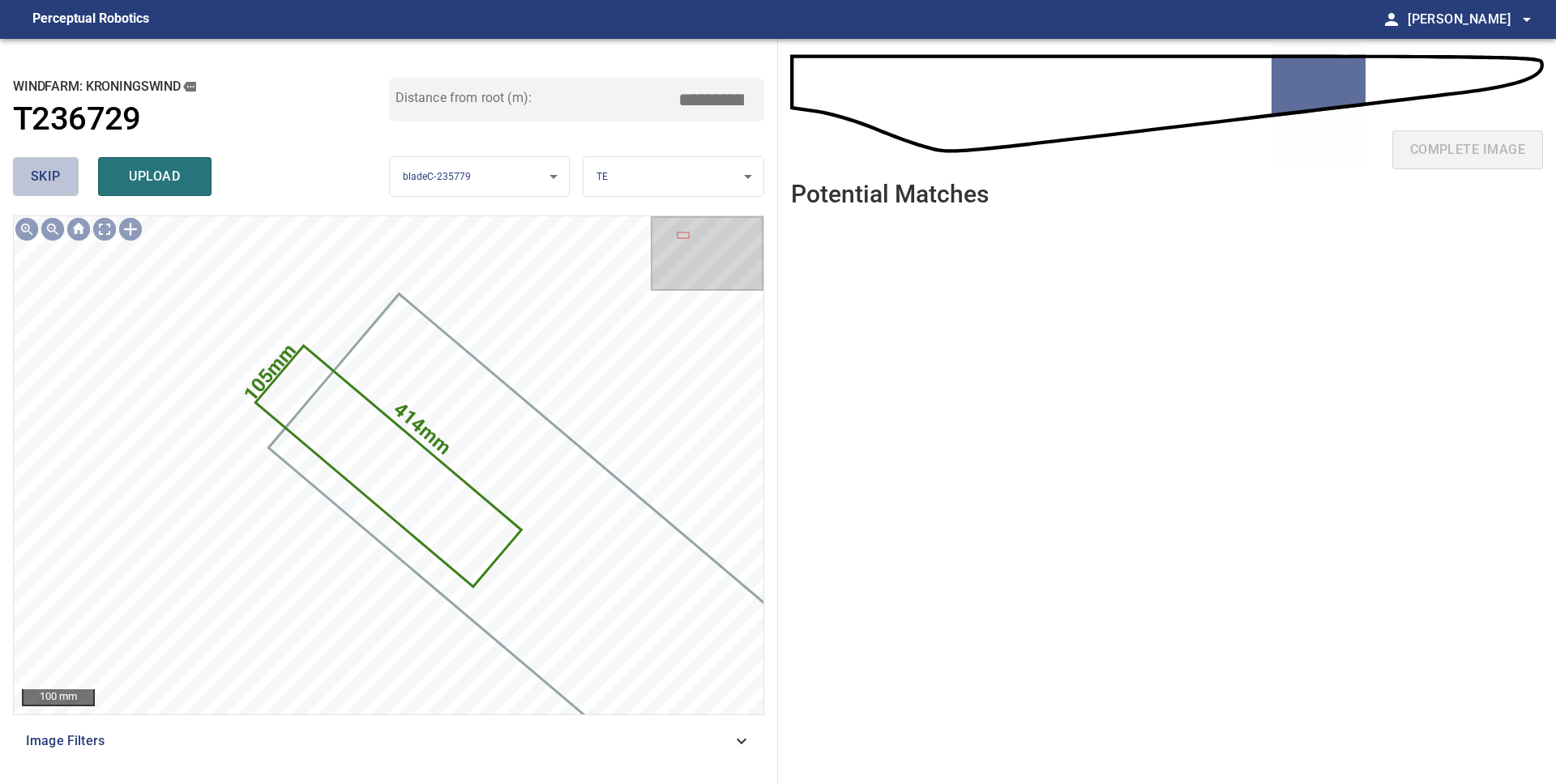
click at [60, 178] on button "skip" at bounding box center [46, 177] width 66 height 39
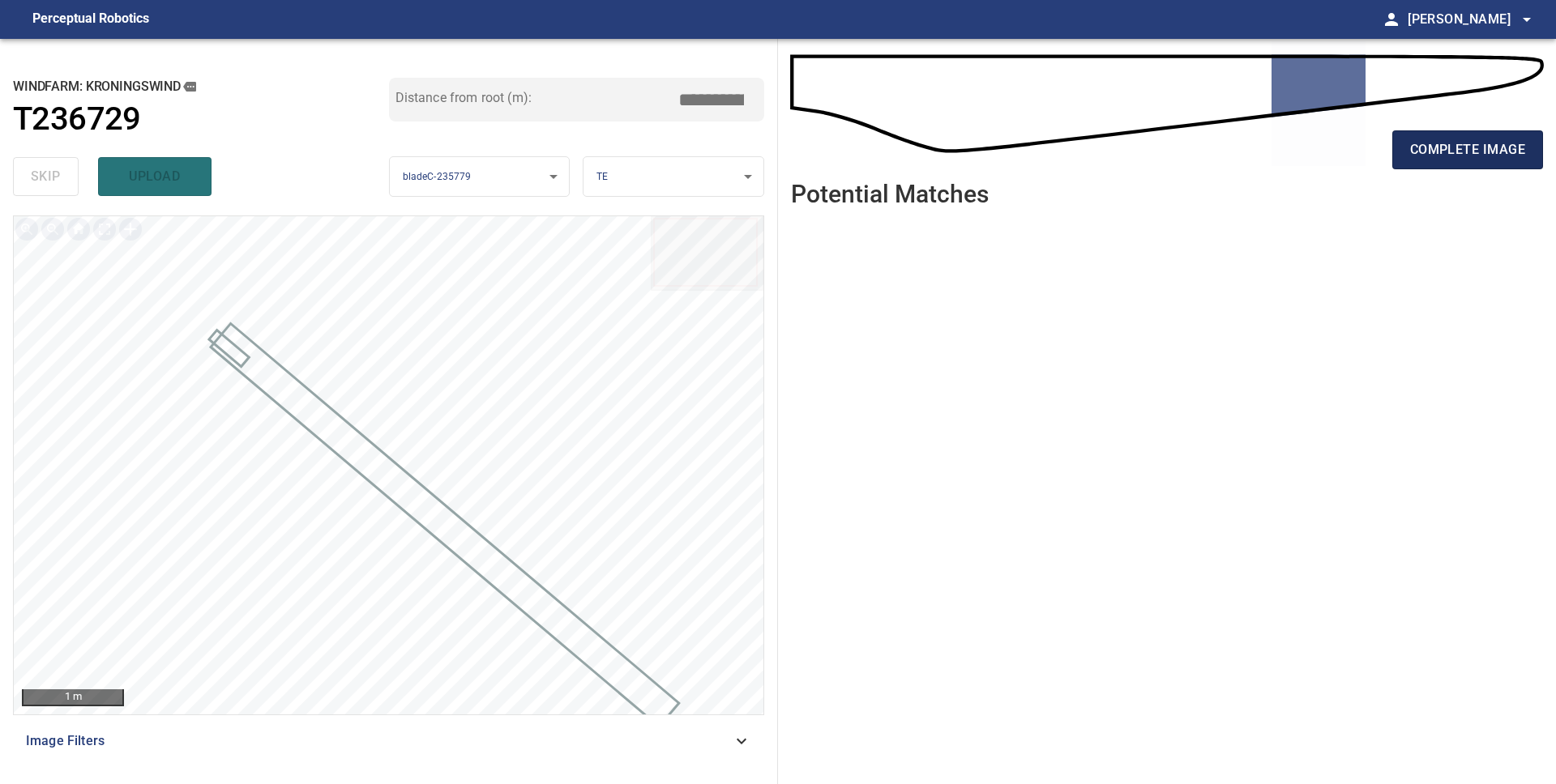
click at [1426, 152] on span "complete image" at bounding box center [1467, 150] width 115 height 23
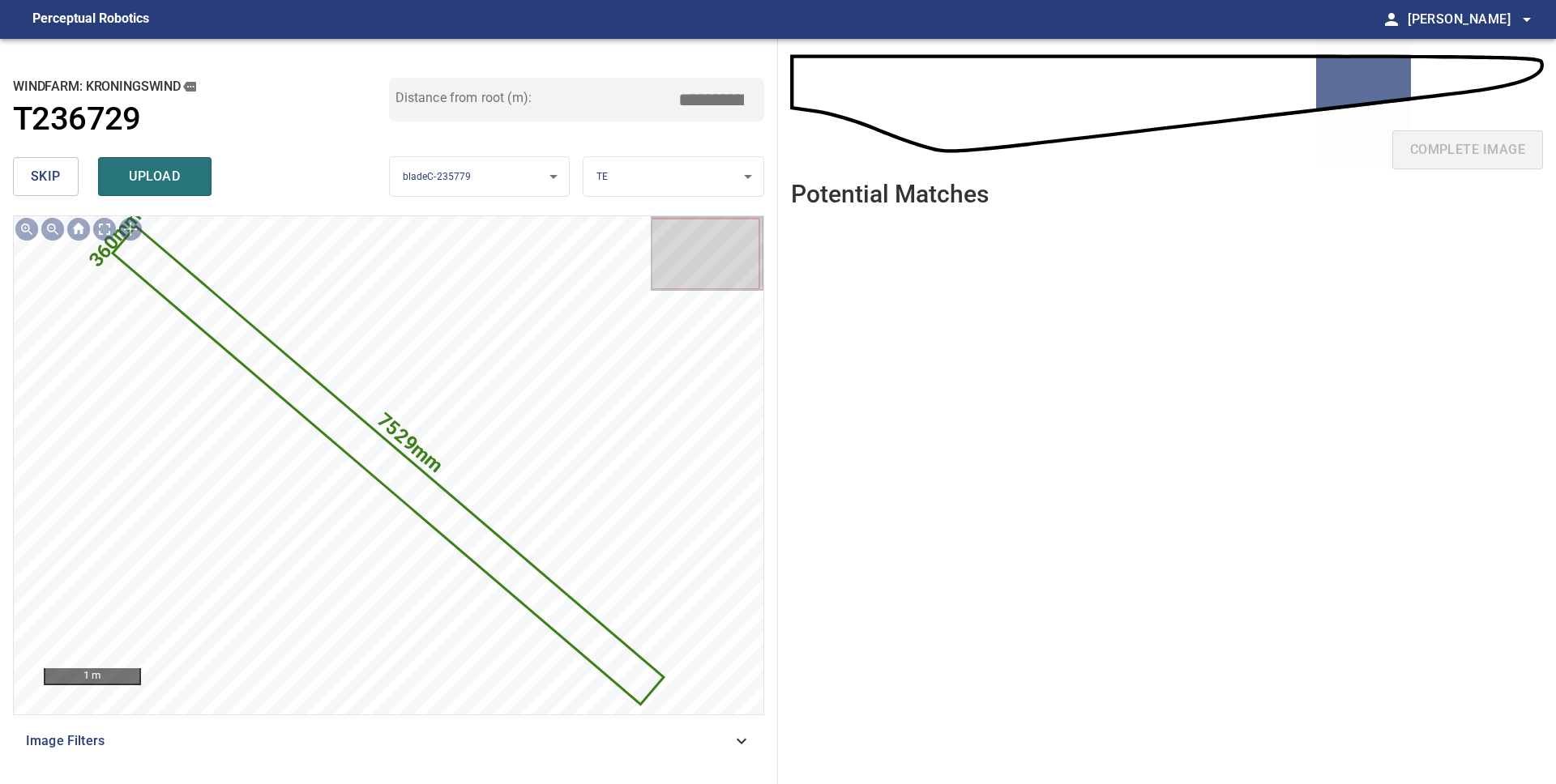
click at [66, 179] on button "skip" at bounding box center [46, 177] width 66 height 39
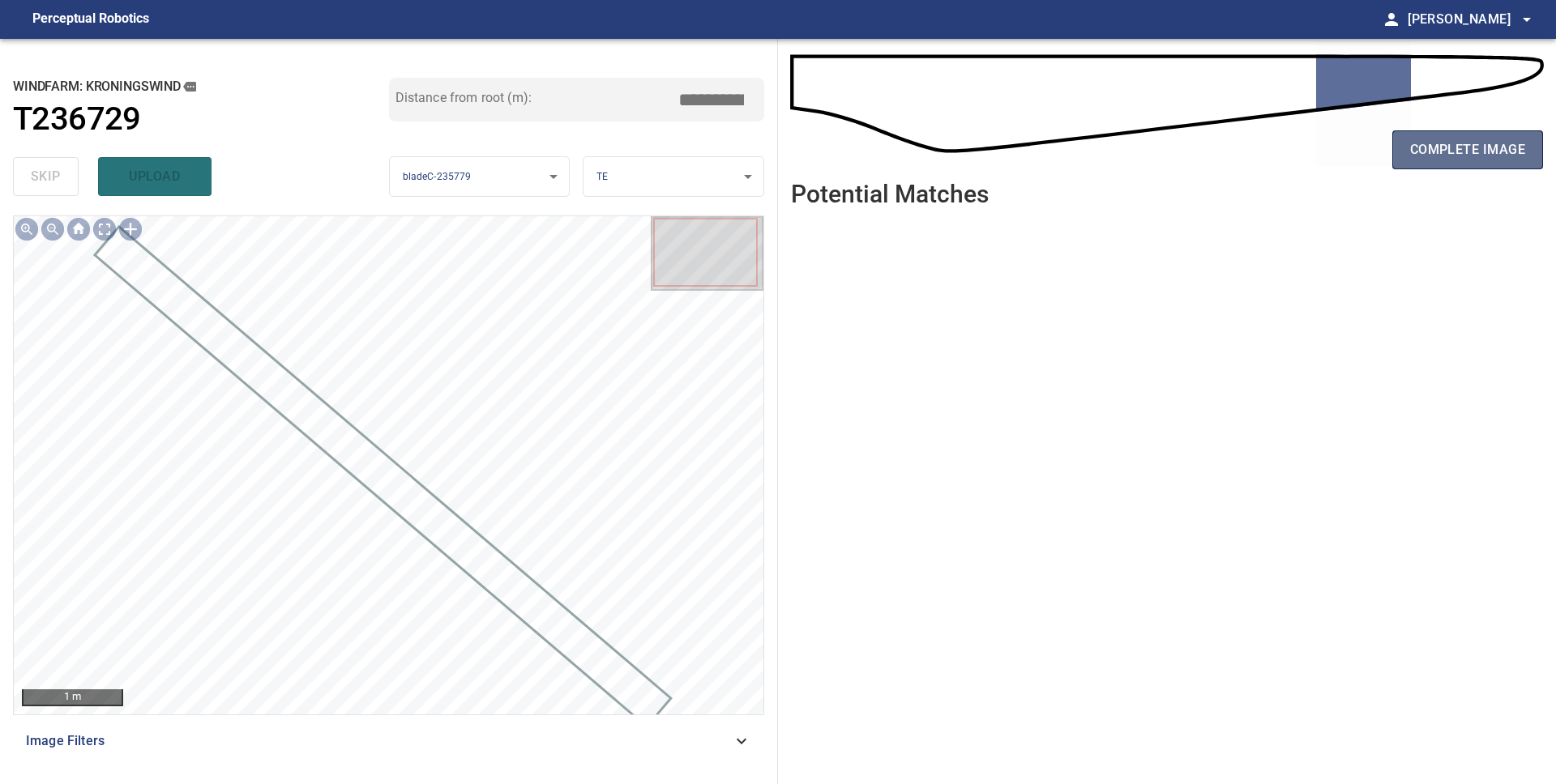
click at [1443, 163] on button "complete image" at bounding box center [1467, 149] width 150 height 39
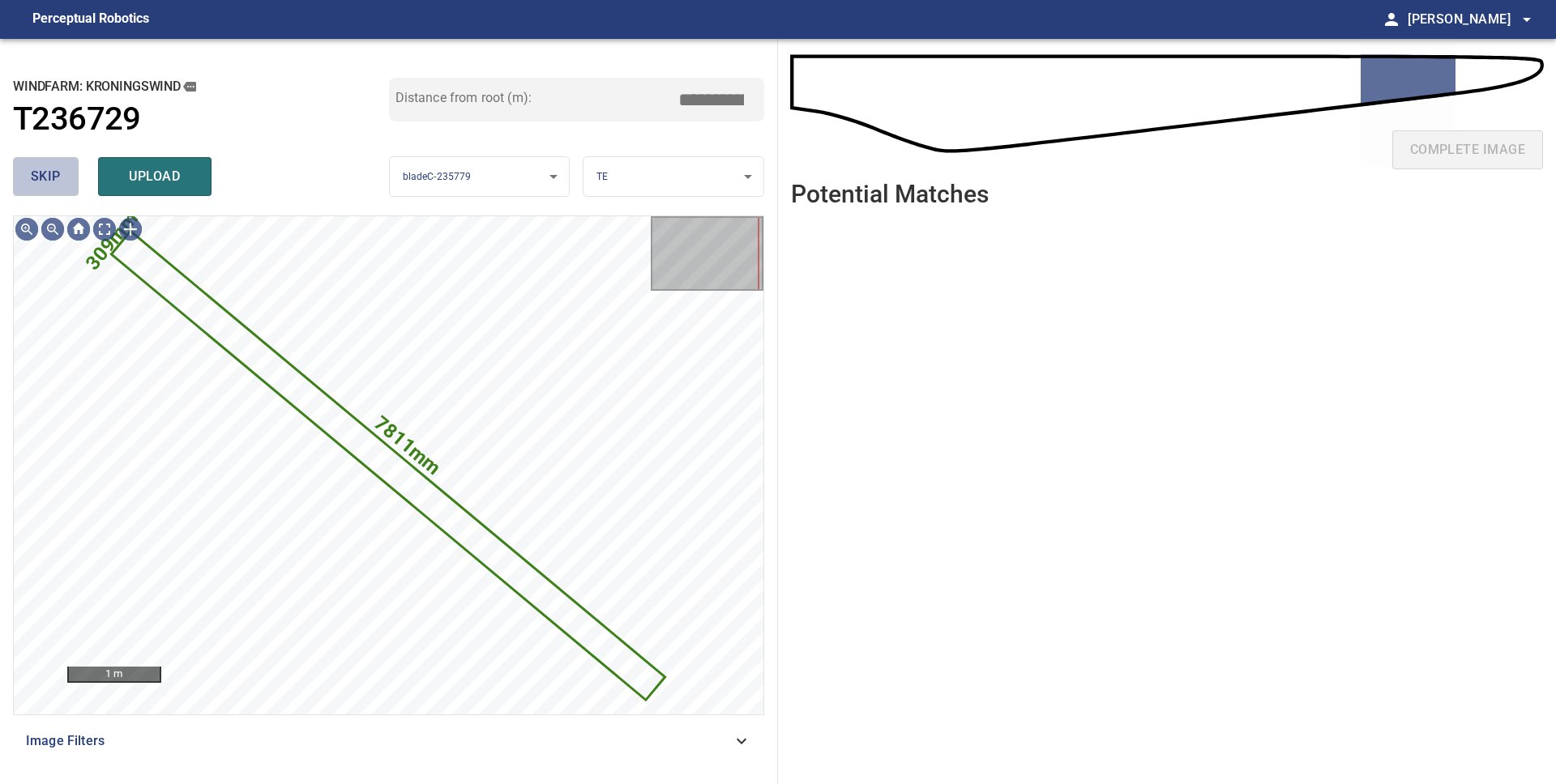
click at [32, 181] on span "skip" at bounding box center [46, 177] width 30 height 23
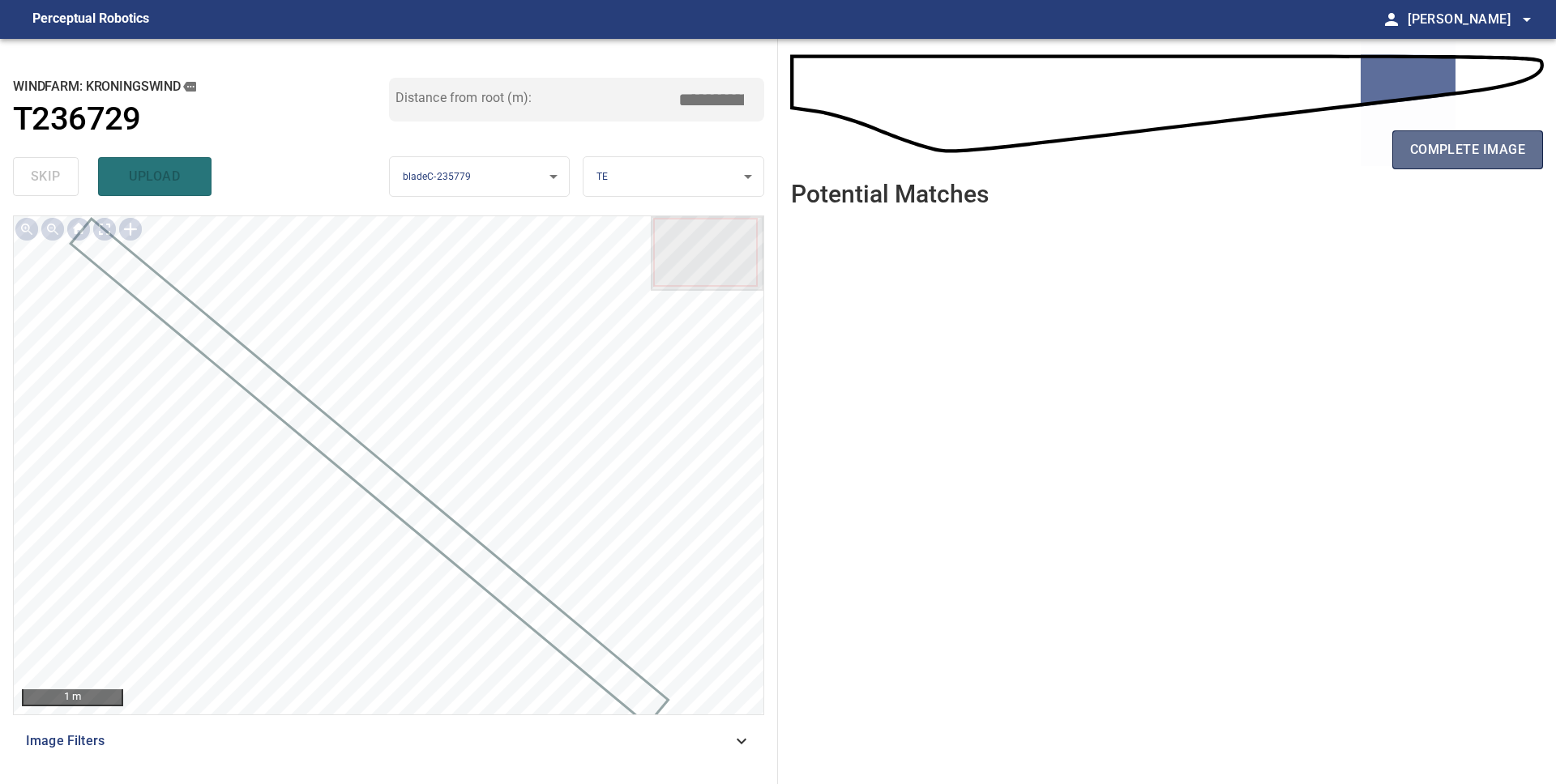
click at [1418, 163] on button "complete image" at bounding box center [1467, 149] width 150 height 39
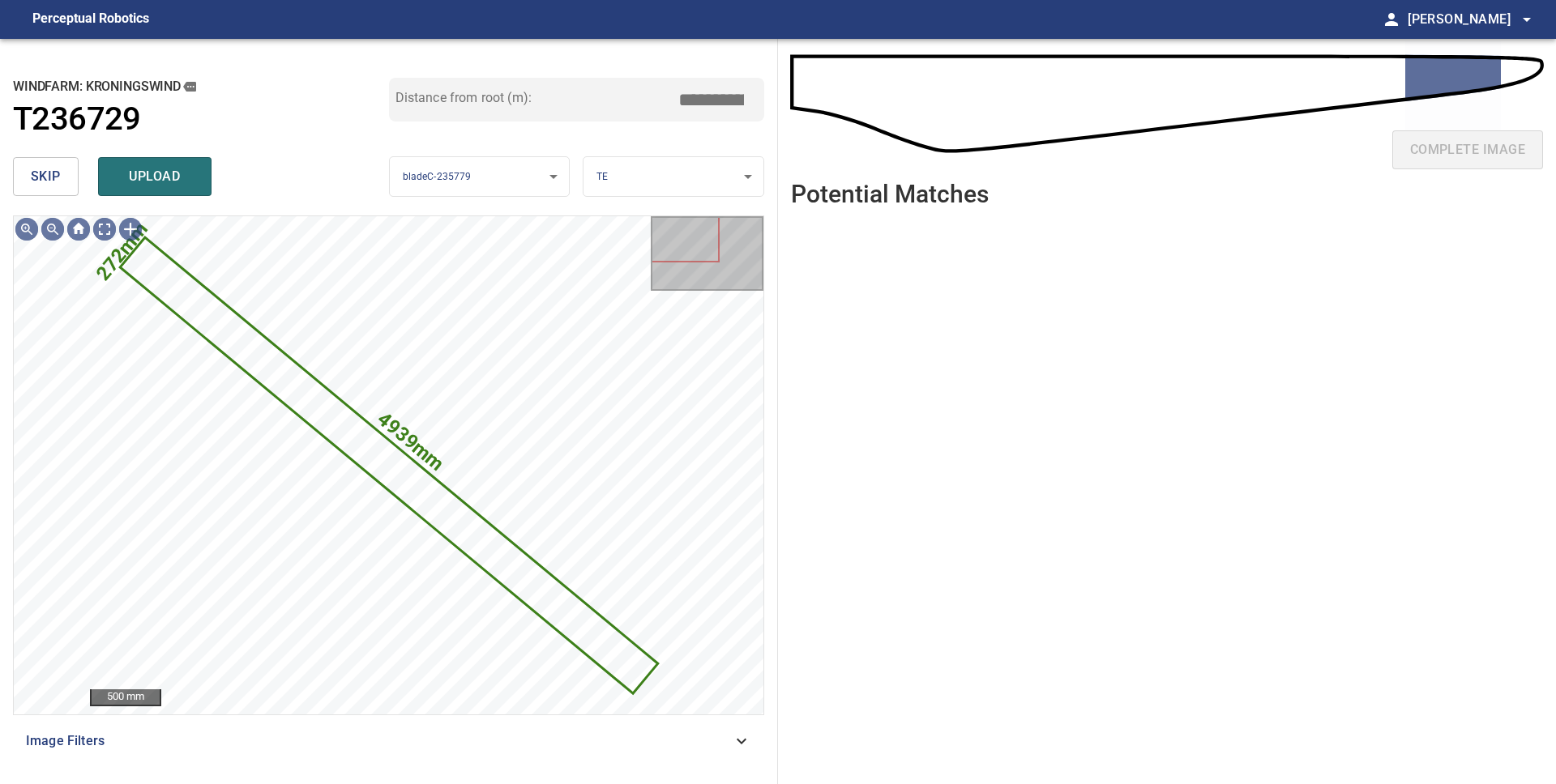
click at [44, 179] on span "skip" at bounding box center [46, 177] width 30 height 23
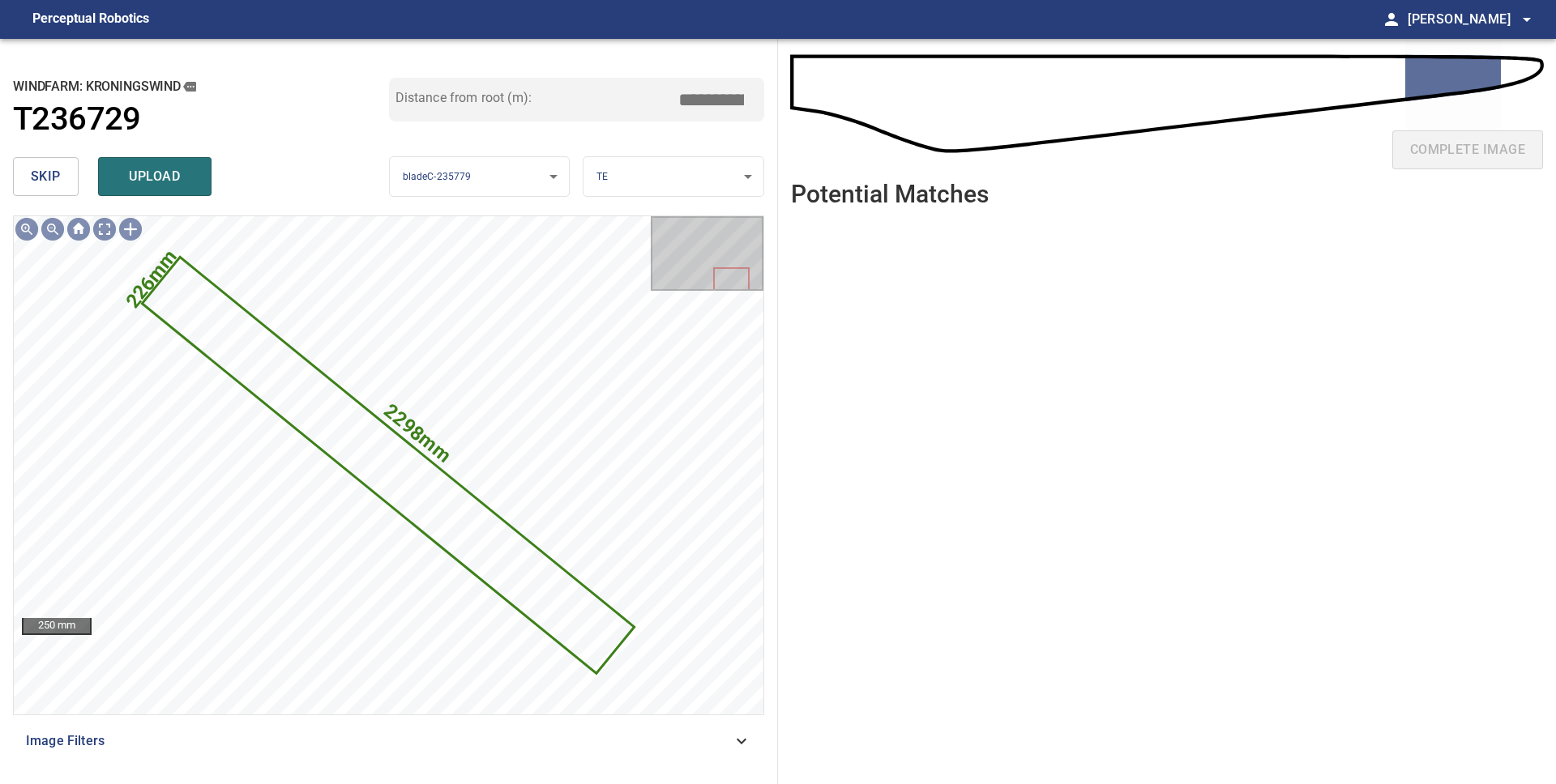
click at [55, 179] on span "skip" at bounding box center [46, 177] width 30 height 23
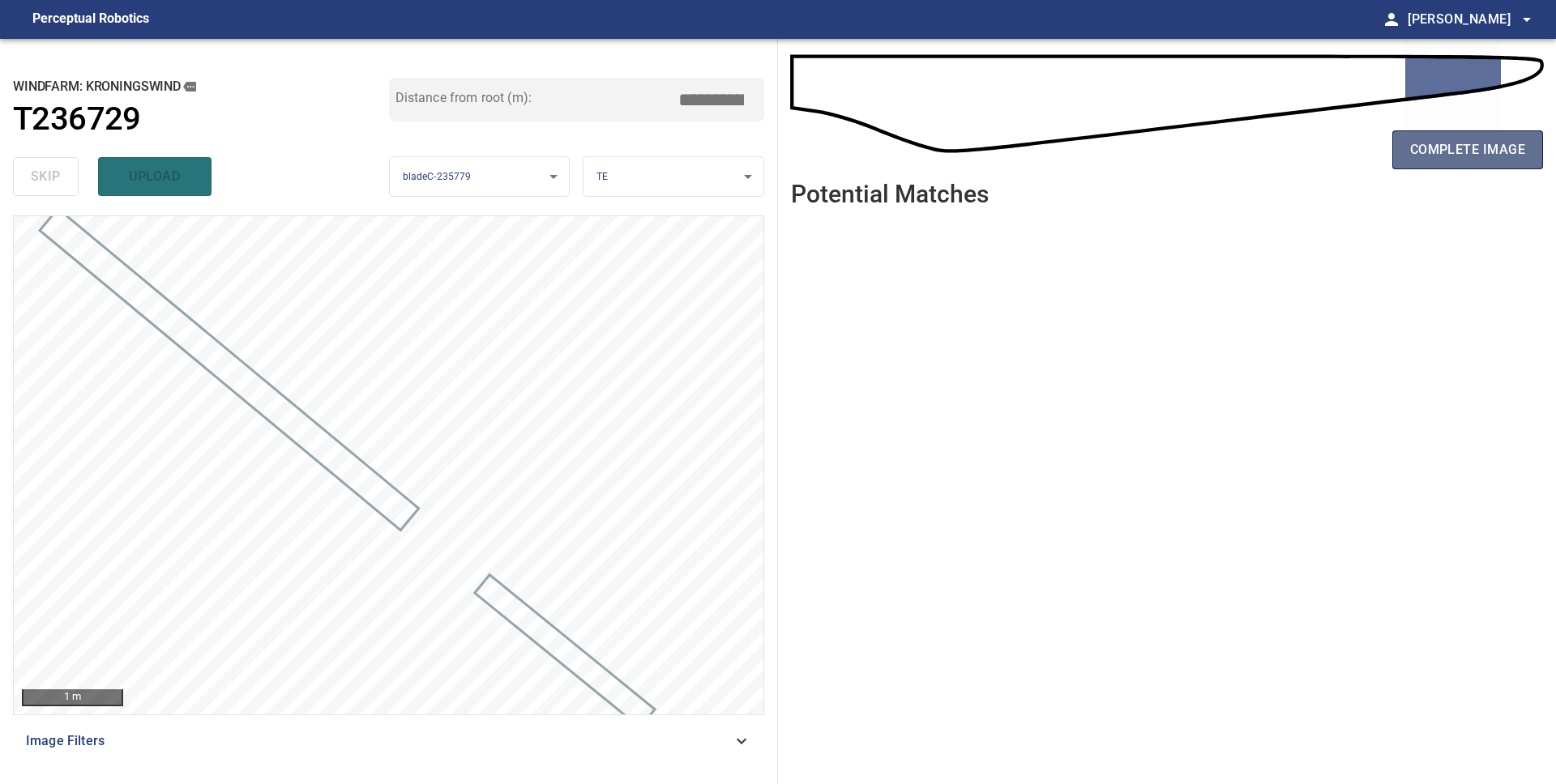
click at [1517, 142] on span "complete image" at bounding box center [1467, 150] width 115 height 23
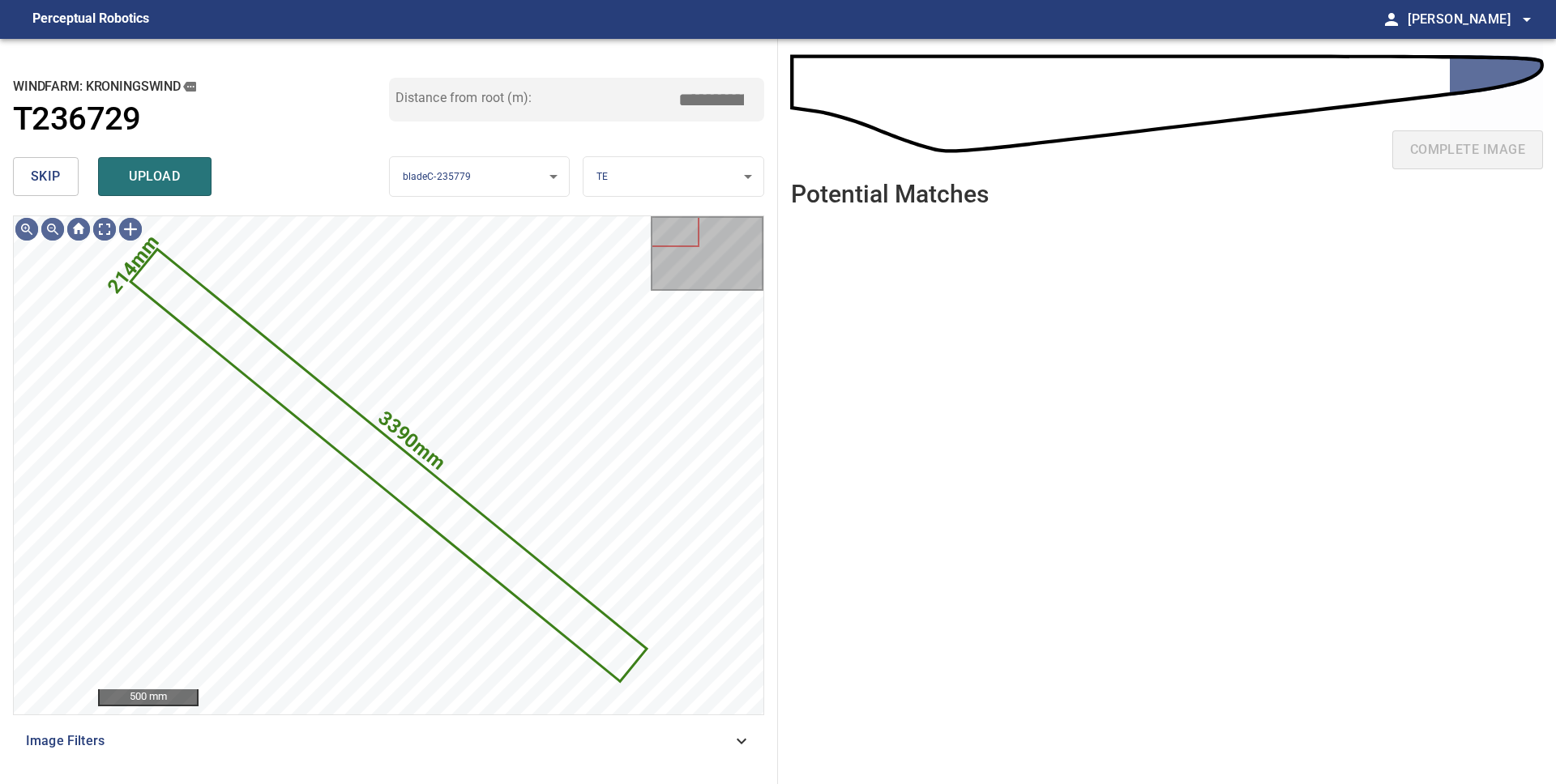
click at [47, 178] on span "skip" at bounding box center [46, 177] width 30 height 23
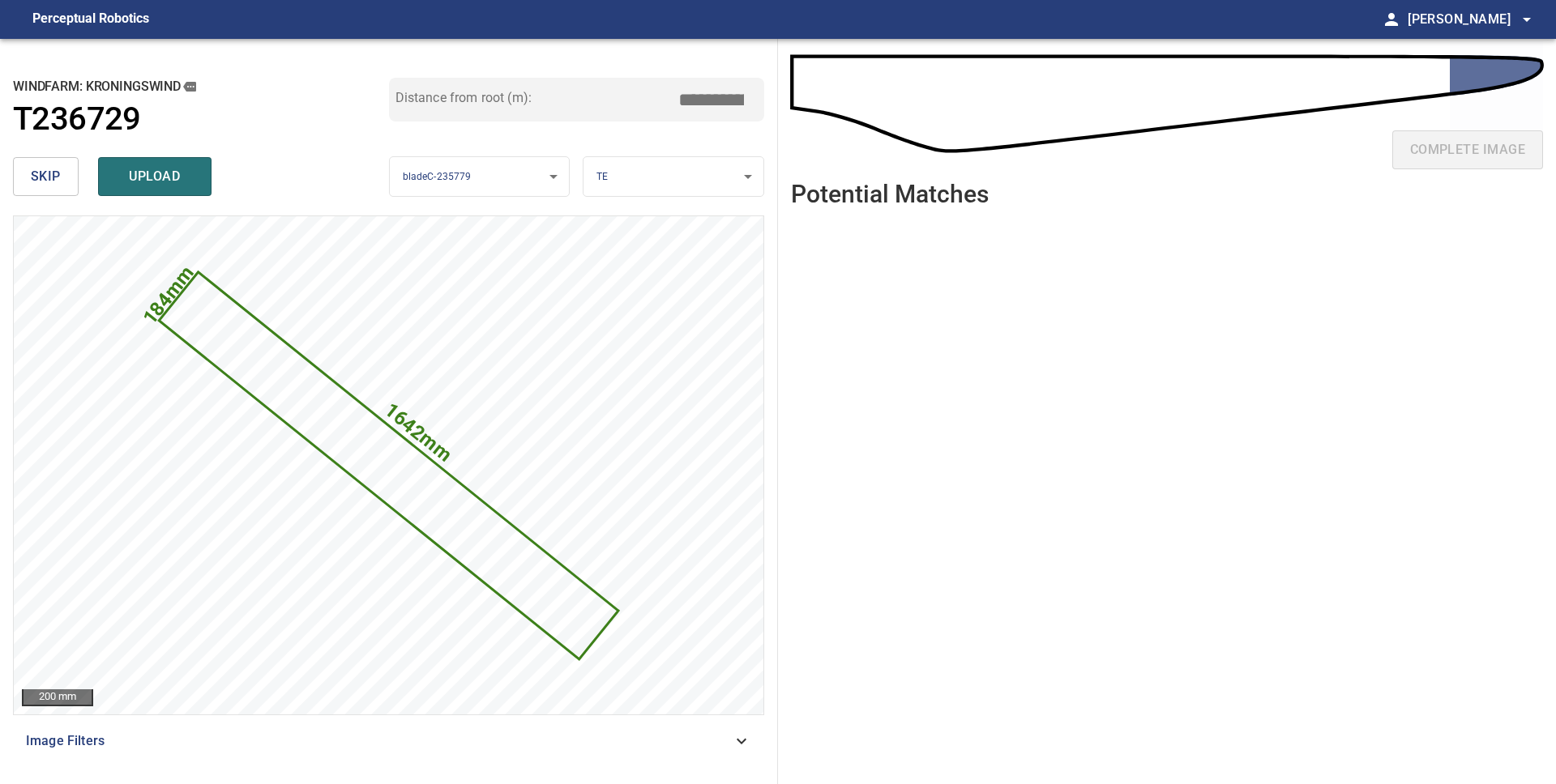
click at [47, 178] on span "skip" at bounding box center [46, 177] width 30 height 23
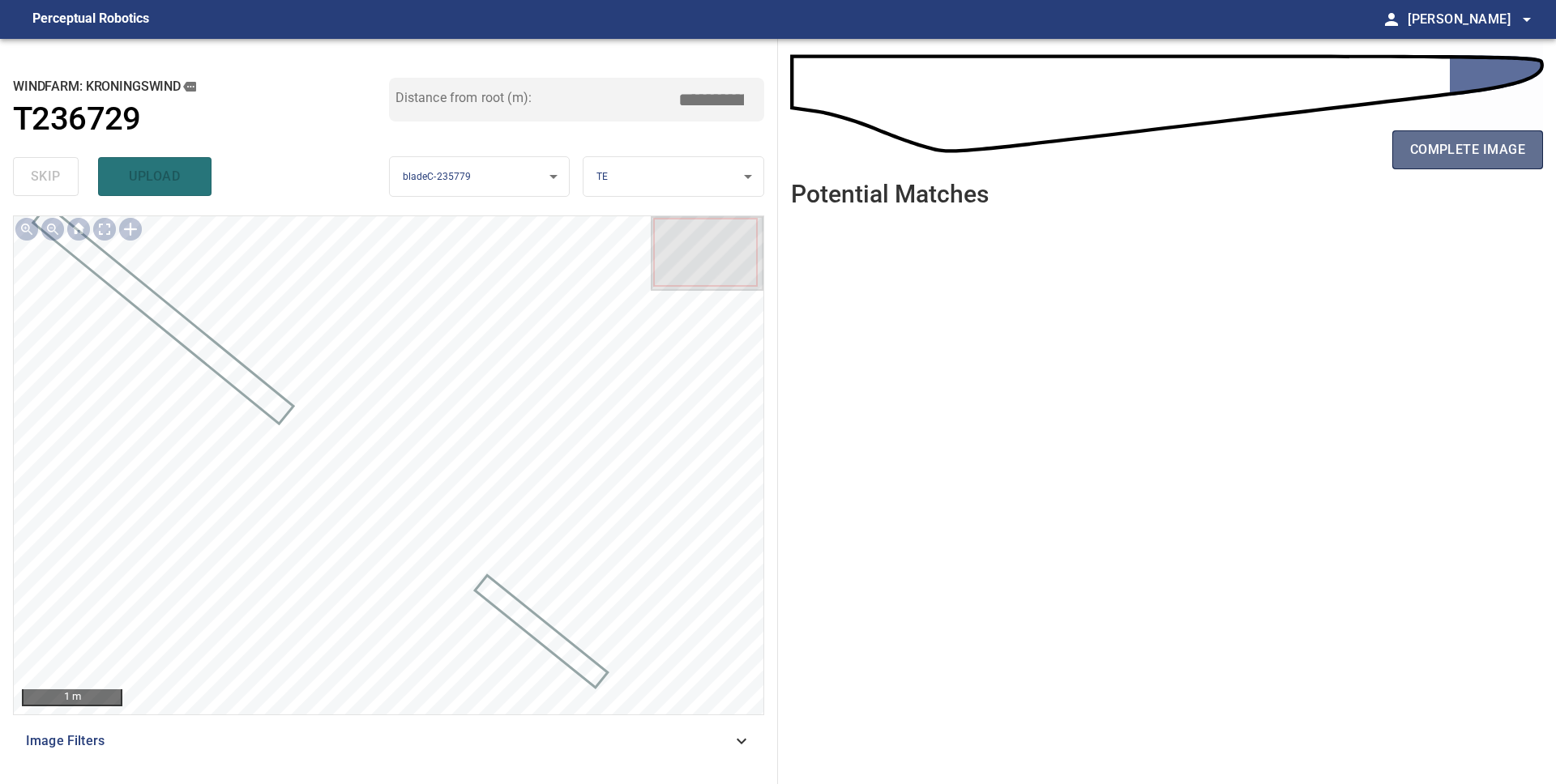
click at [1526, 164] on button "complete image" at bounding box center [1467, 149] width 150 height 39
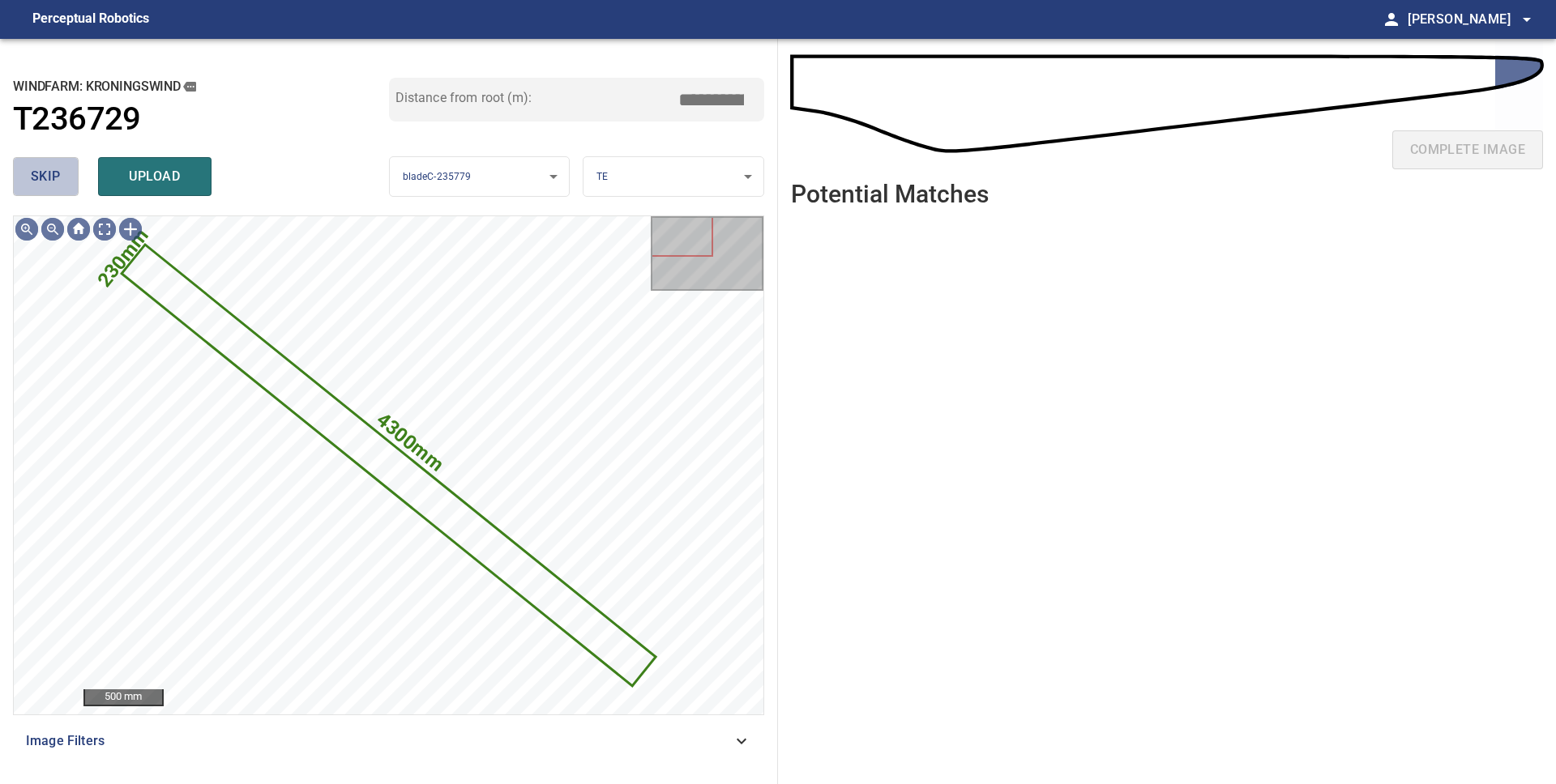
click at [56, 181] on span "skip" at bounding box center [46, 177] width 30 height 23
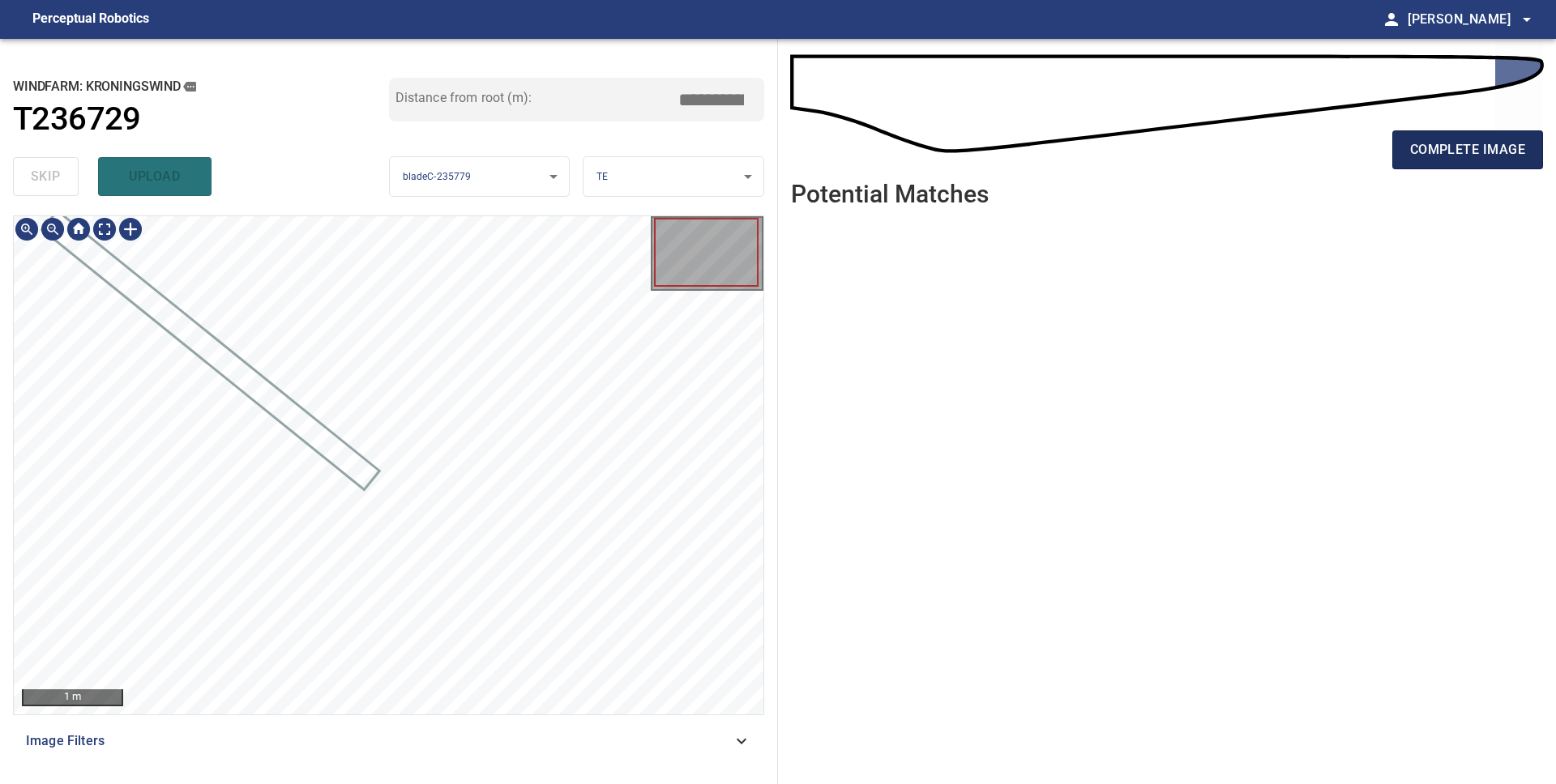
click at [1418, 162] on button "complete image" at bounding box center [1467, 149] width 150 height 39
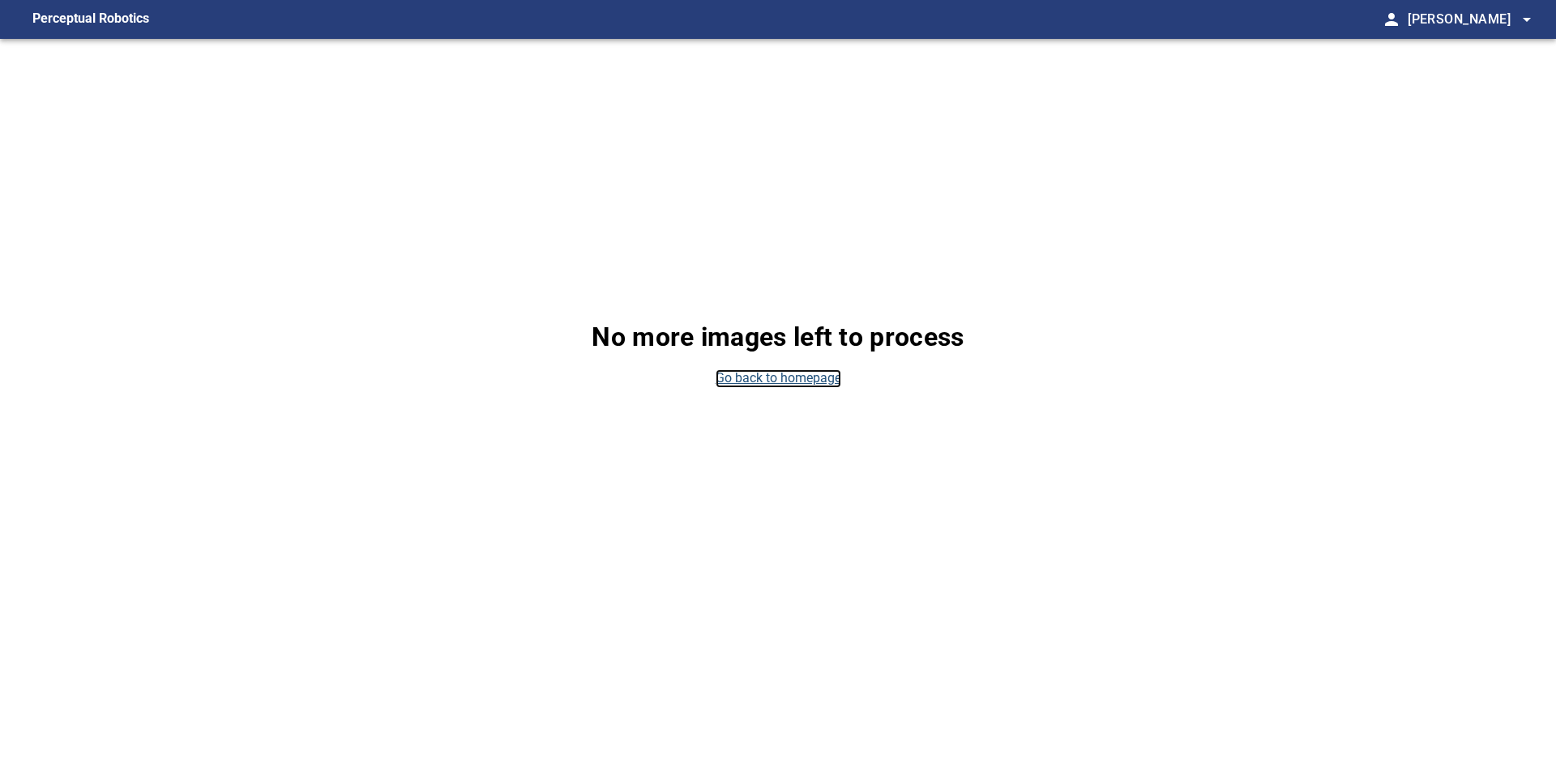
click at [746, 374] on link "Go back to homepage" at bounding box center [778, 378] width 126 height 18
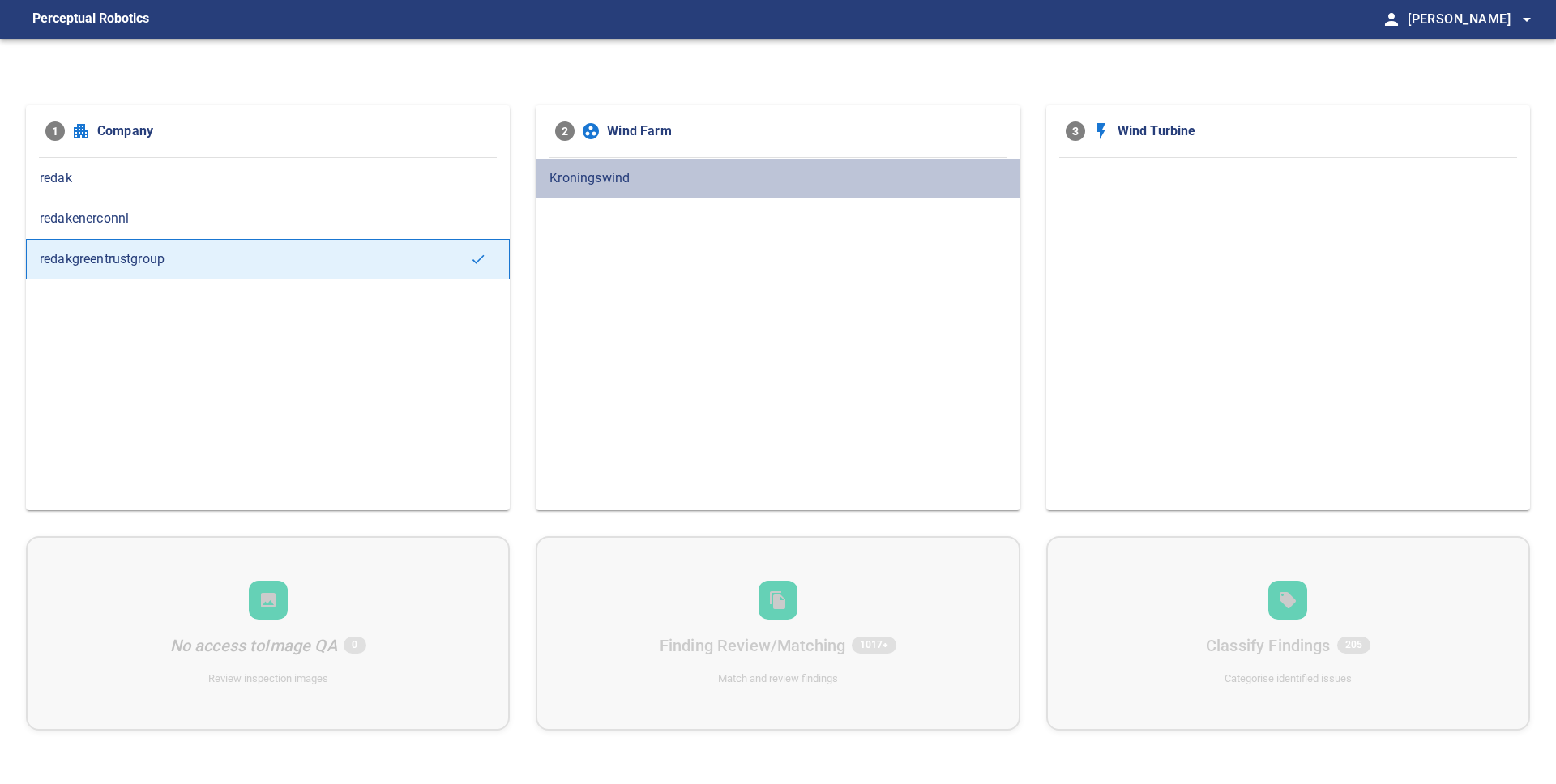
click at [640, 178] on span "Kroningswind" at bounding box center [777, 178] width 456 height 19
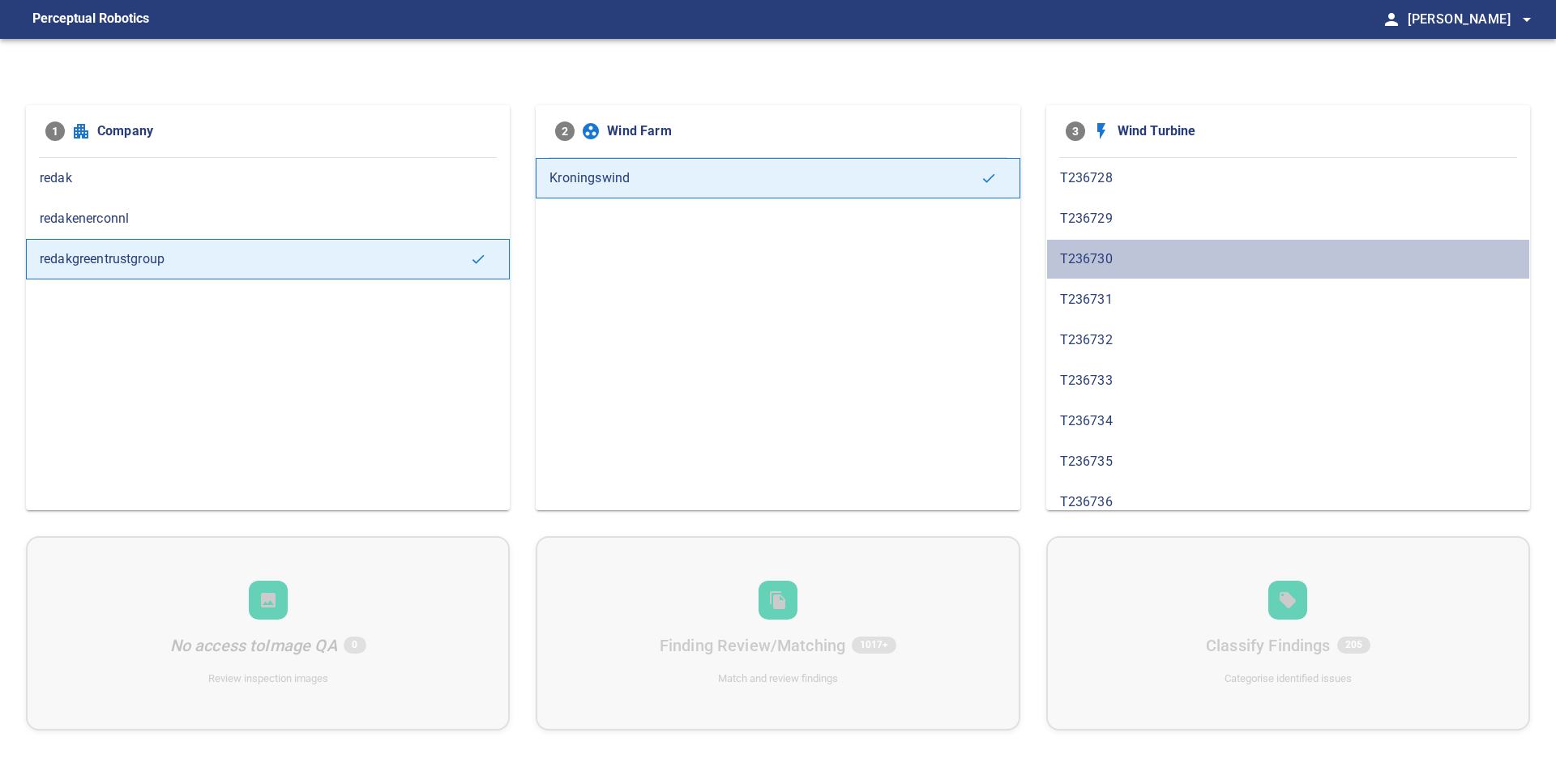
click at [1072, 250] on span "T236730" at bounding box center [1288, 259] width 456 height 19
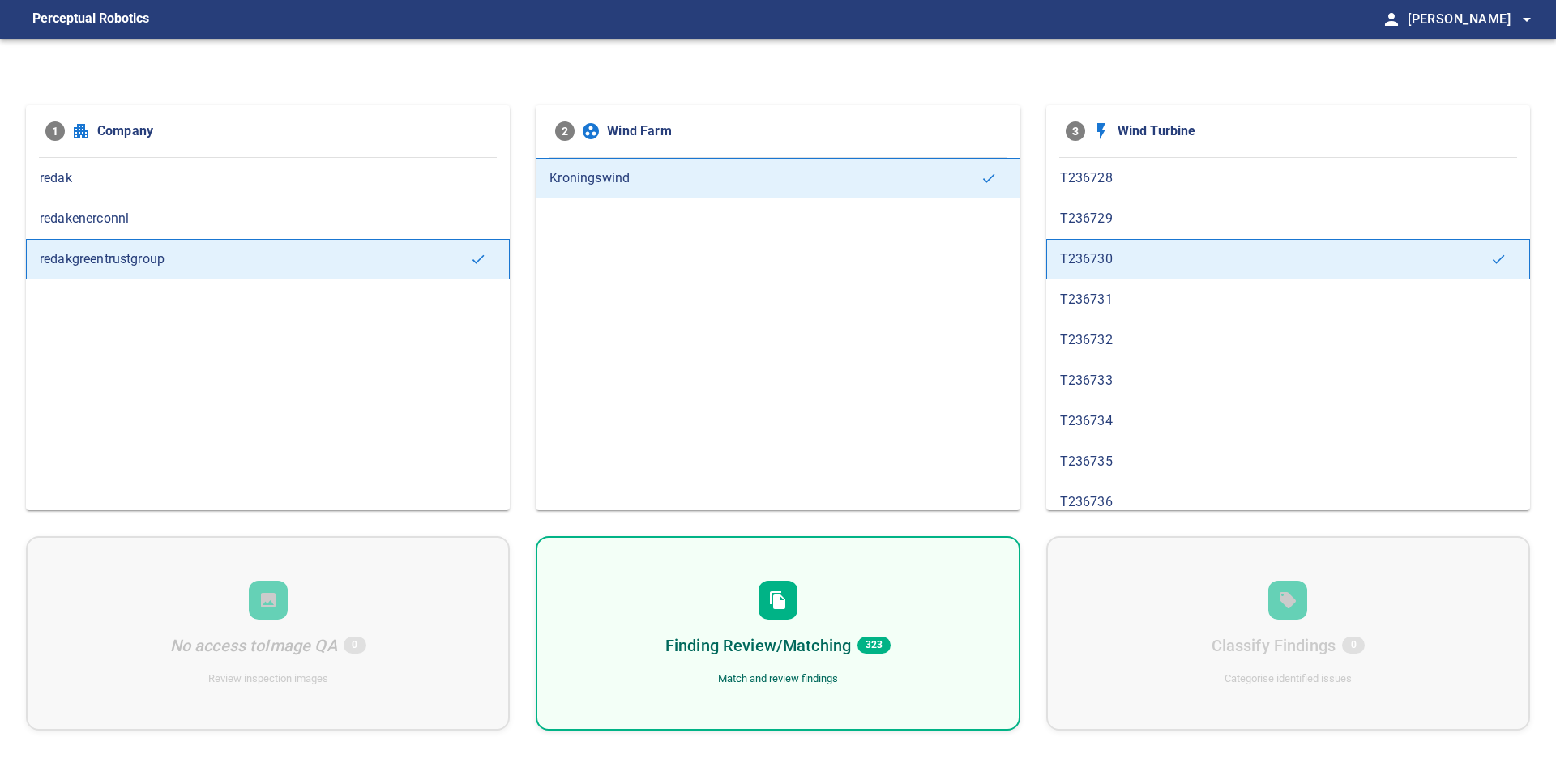
click at [1103, 297] on span "T236731" at bounding box center [1288, 300] width 456 height 19
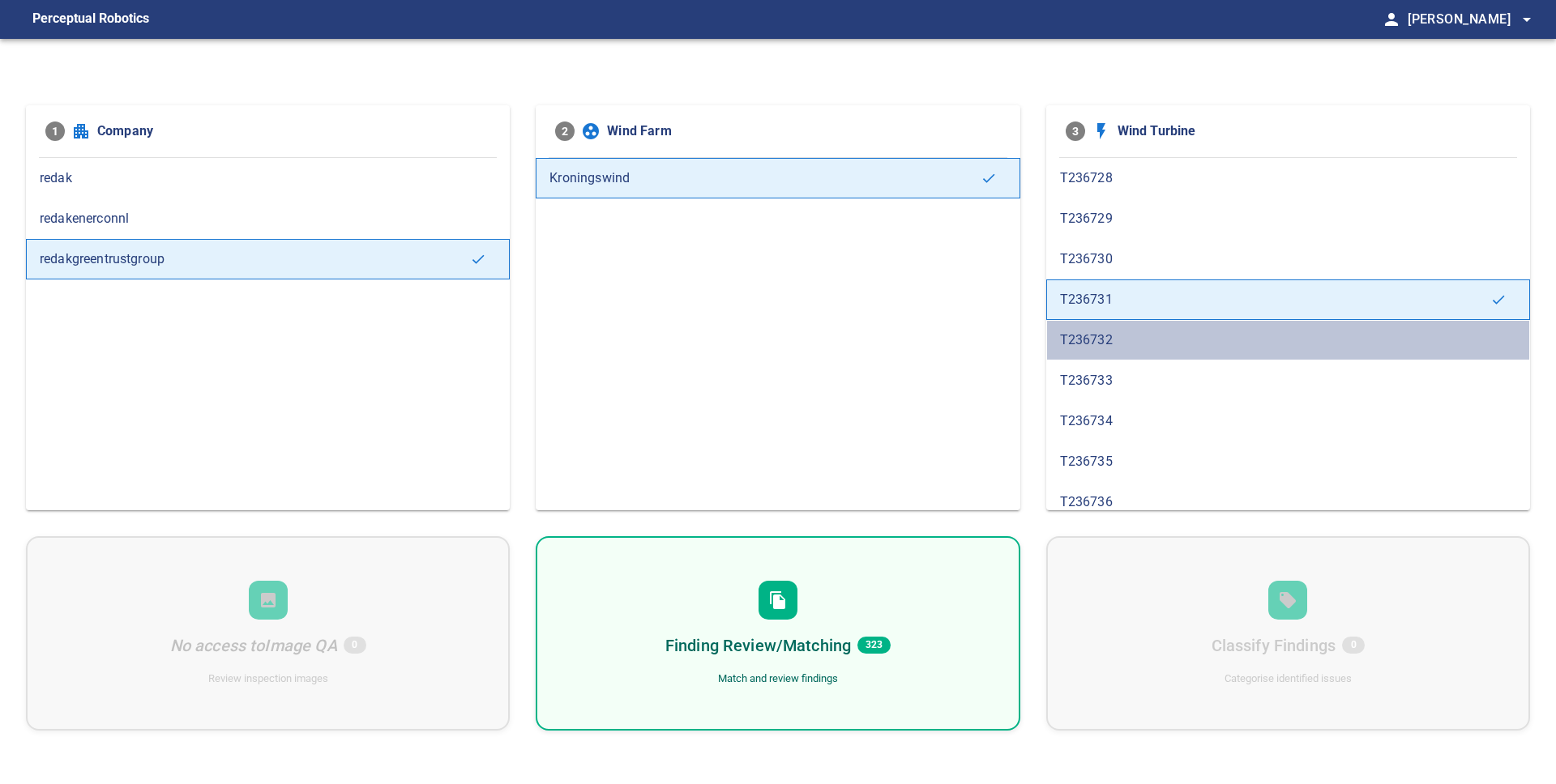
click at [1113, 349] on span "T236732" at bounding box center [1288, 340] width 456 height 19
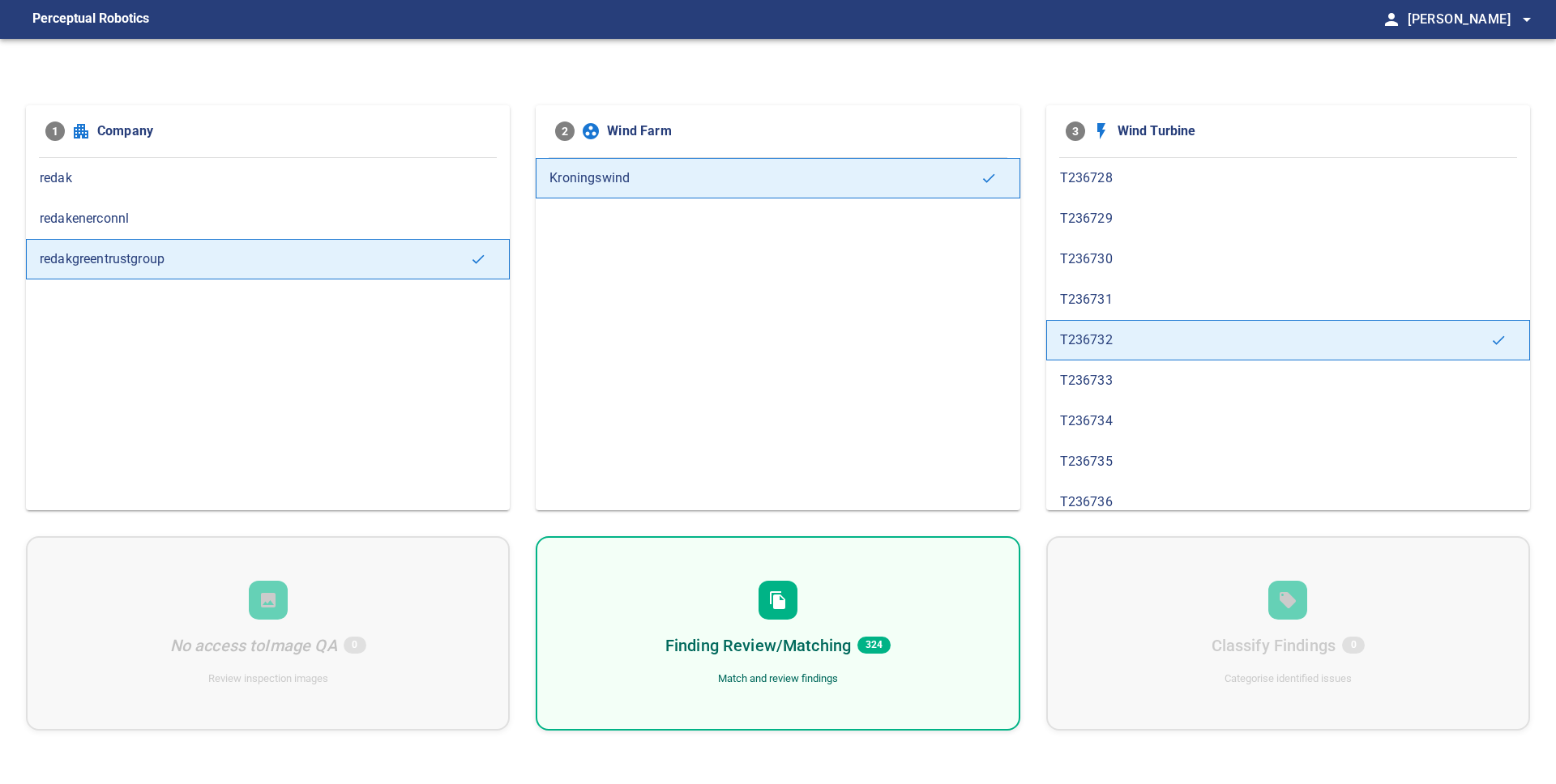
click at [1100, 371] on span "T236733" at bounding box center [1288, 381] width 456 height 19
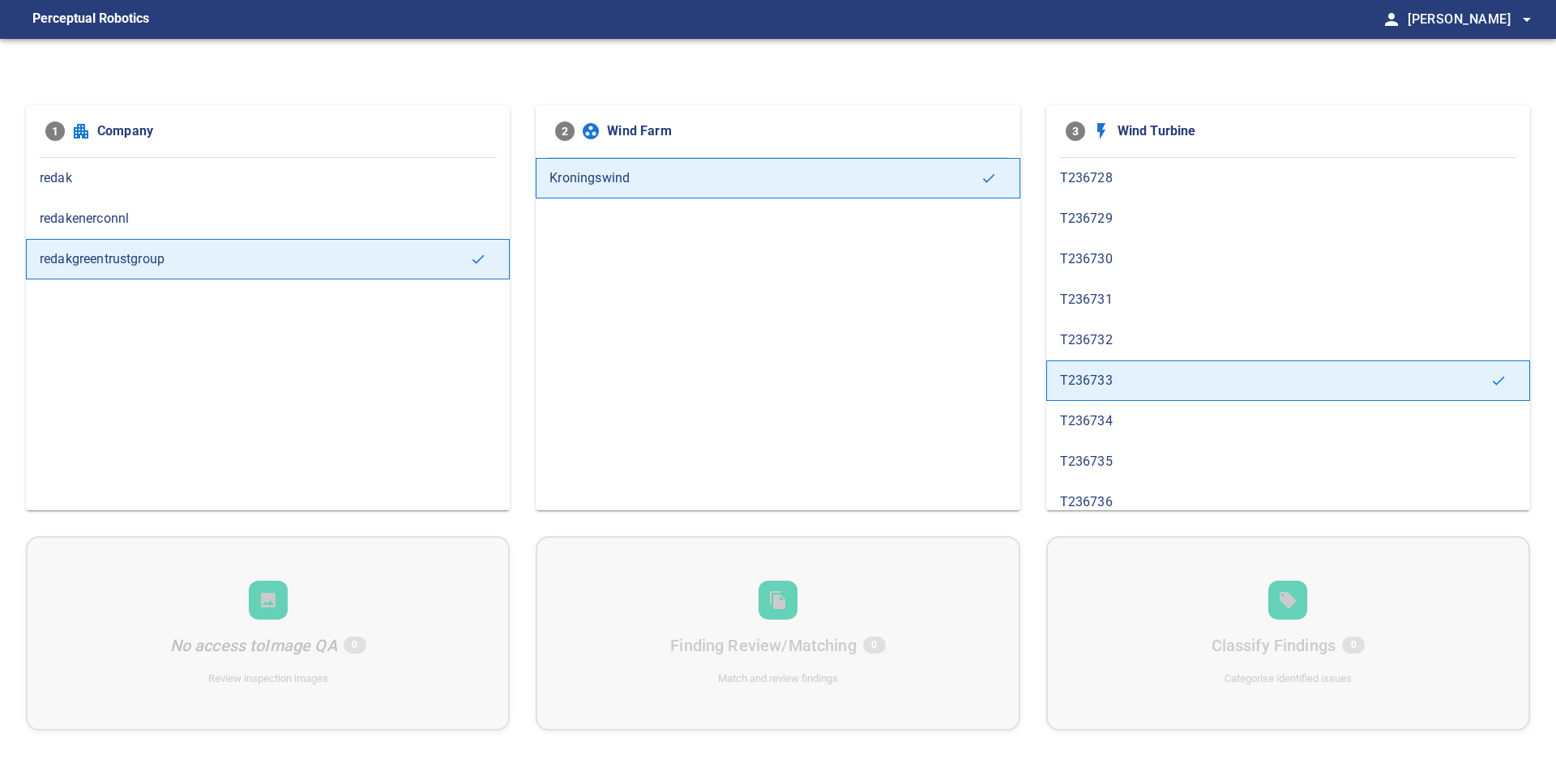
click at [1107, 407] on div "T236734" at bounding box center [1288, 421] width 484 height 40
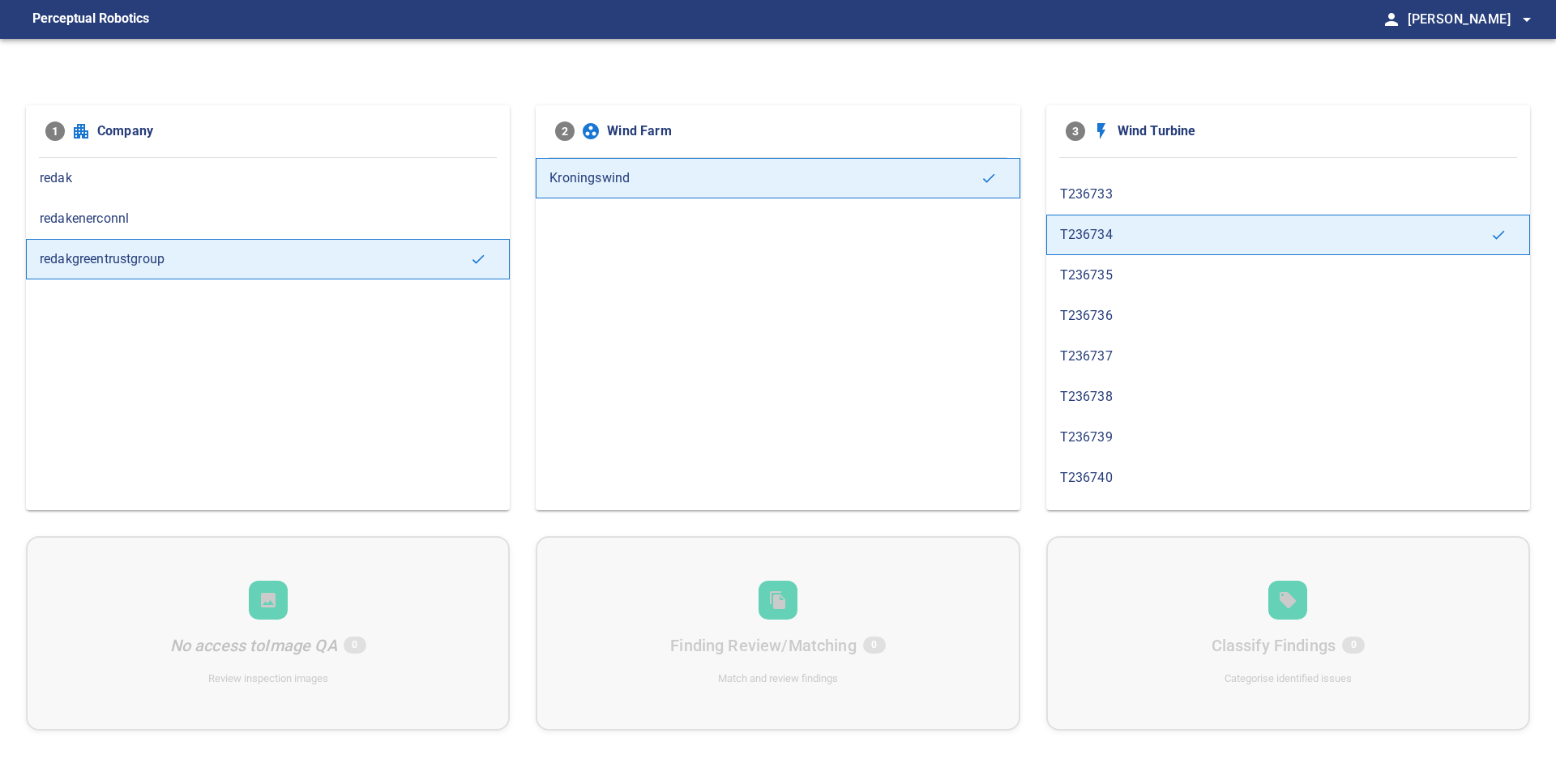
scroll to position [417, 0]
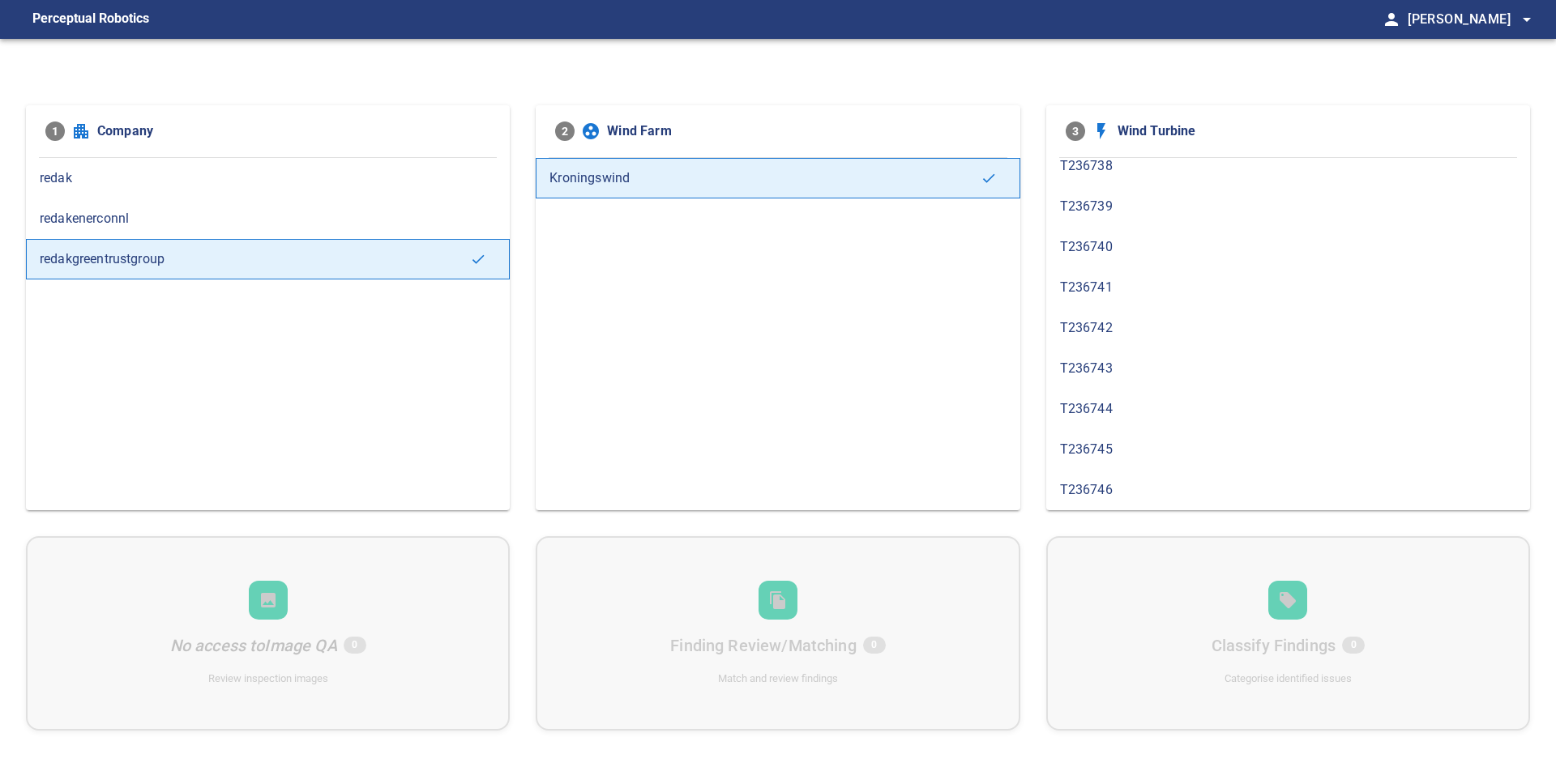
click at [1115, 491] on span "T236746" at bounding box center [1288, 490] width 456 height 19
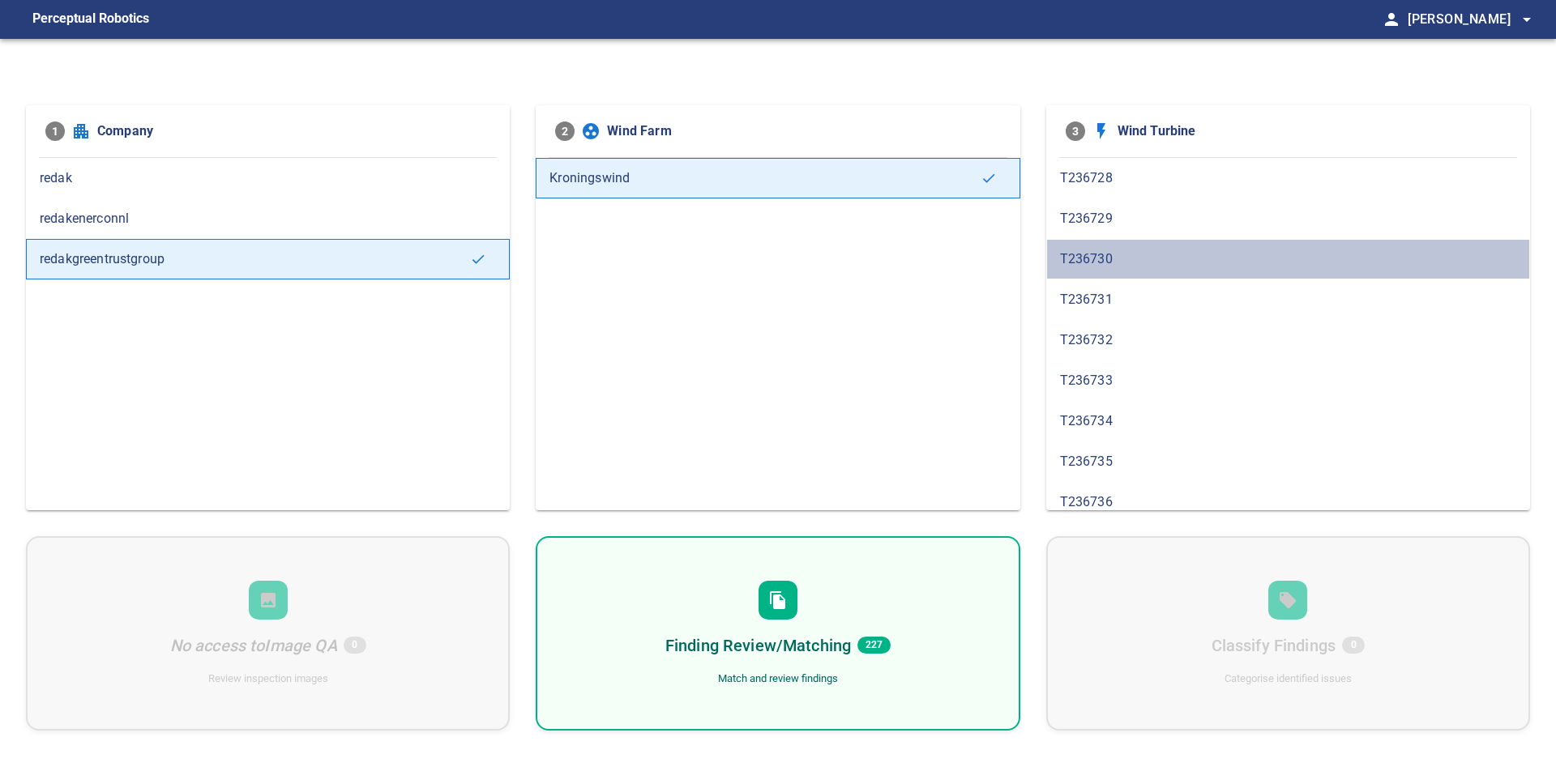
click at [1094, 254] on span "T236730" at bounding box center [1288, 259] width 456 height 19
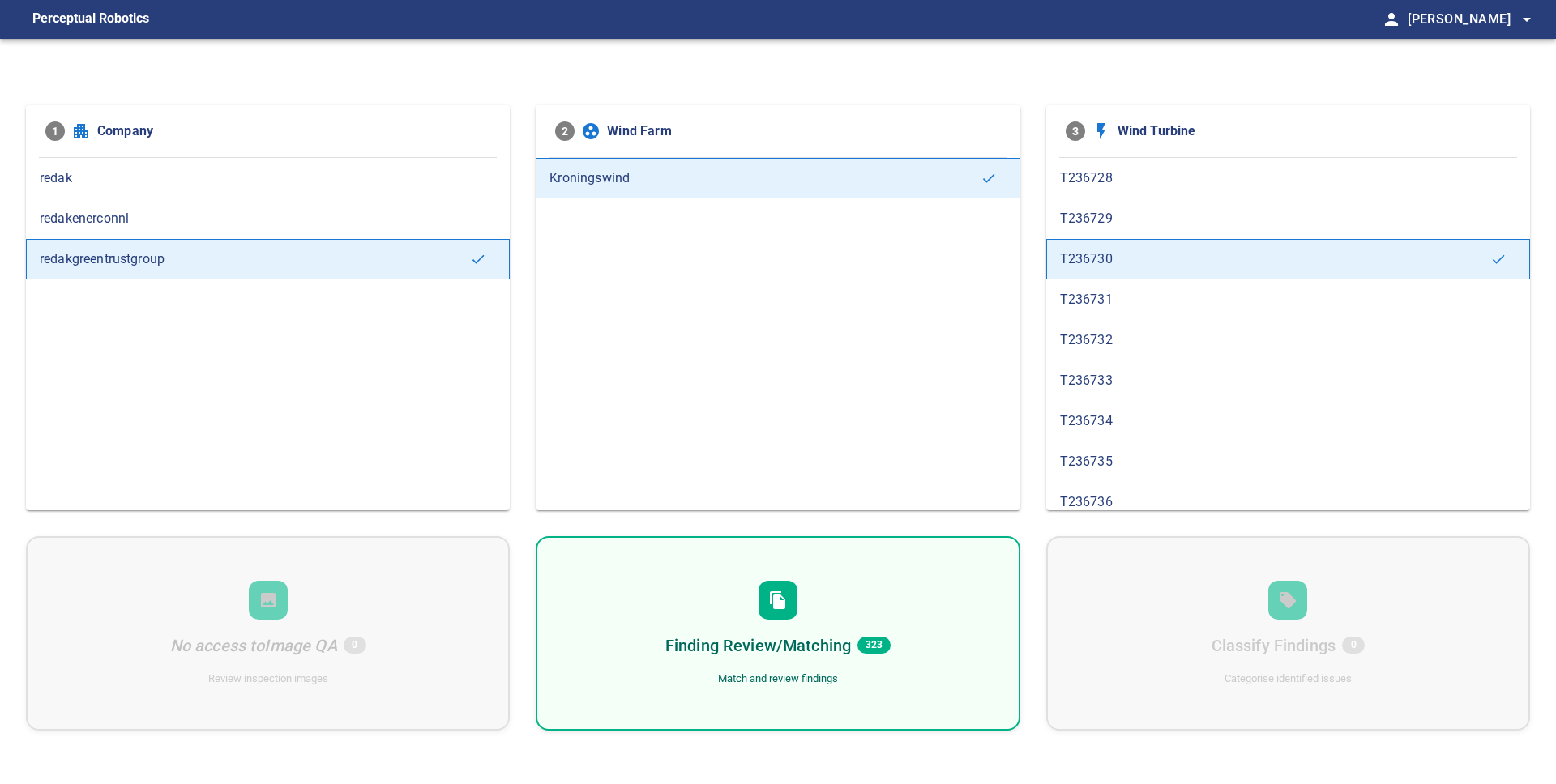
click at [802, 602] on div "Finding Review/Matching 323 Match and review findings" at bounding box center [777, 633] width 484 height 194
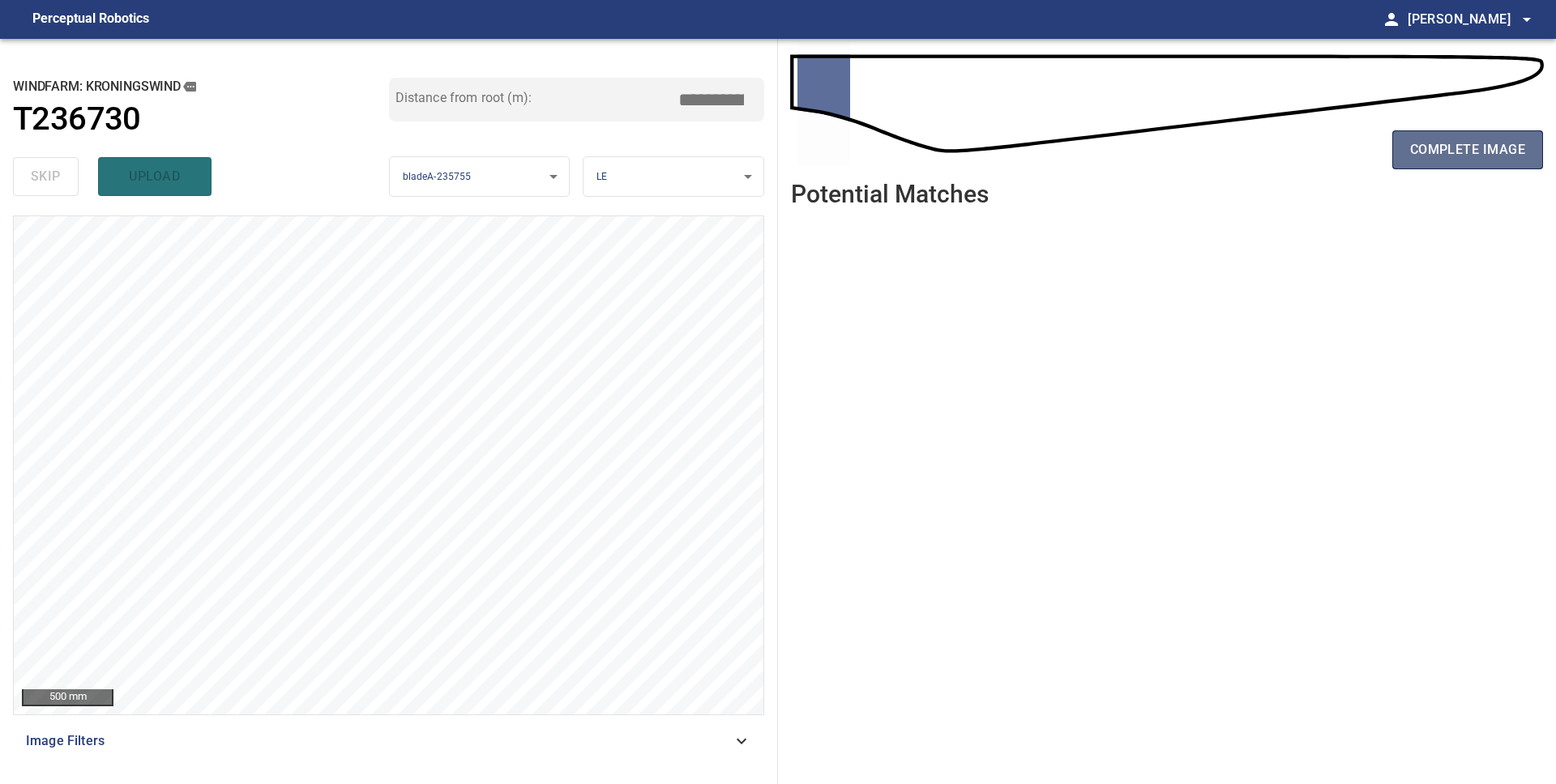
click at [1474, 144] on span "complete image" at bounding box center [1467, 150] width 115 height 23
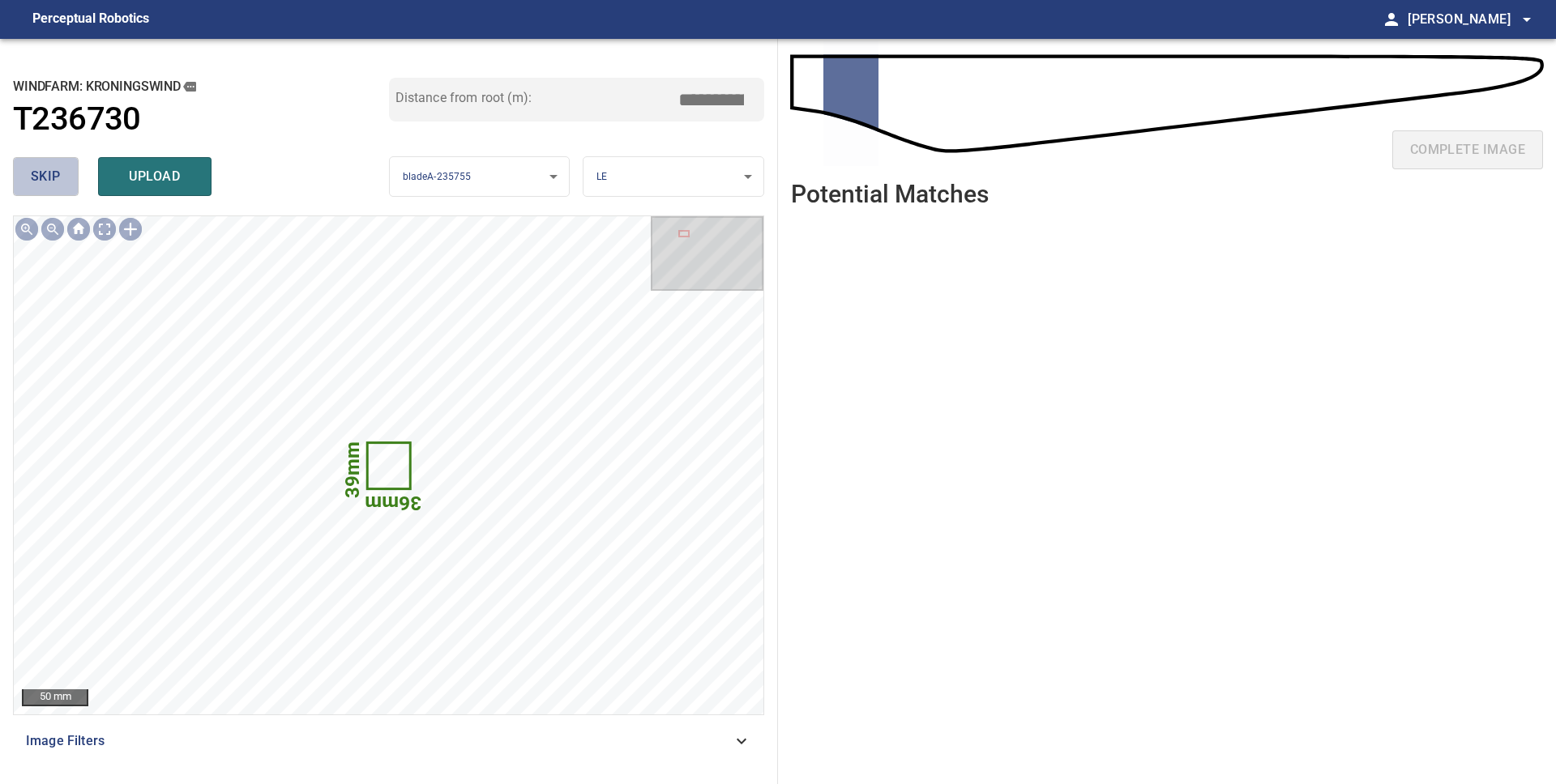
click at [33, 176] on span "skip" at bounding box center [46, 177] width 30 height 23
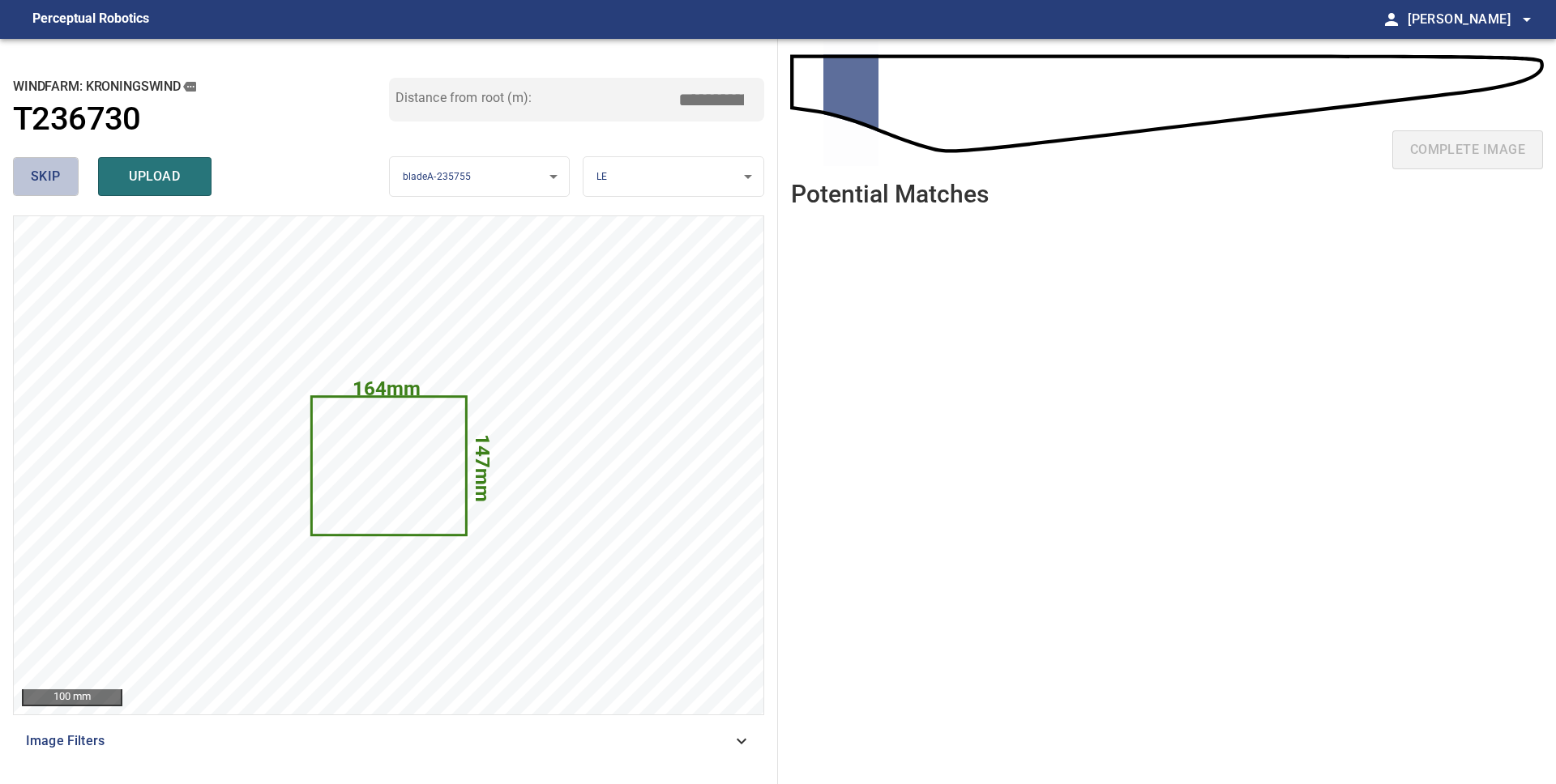
click at [33, 176] on span "skip" at bounding box center [46, 177] width 30 height 23
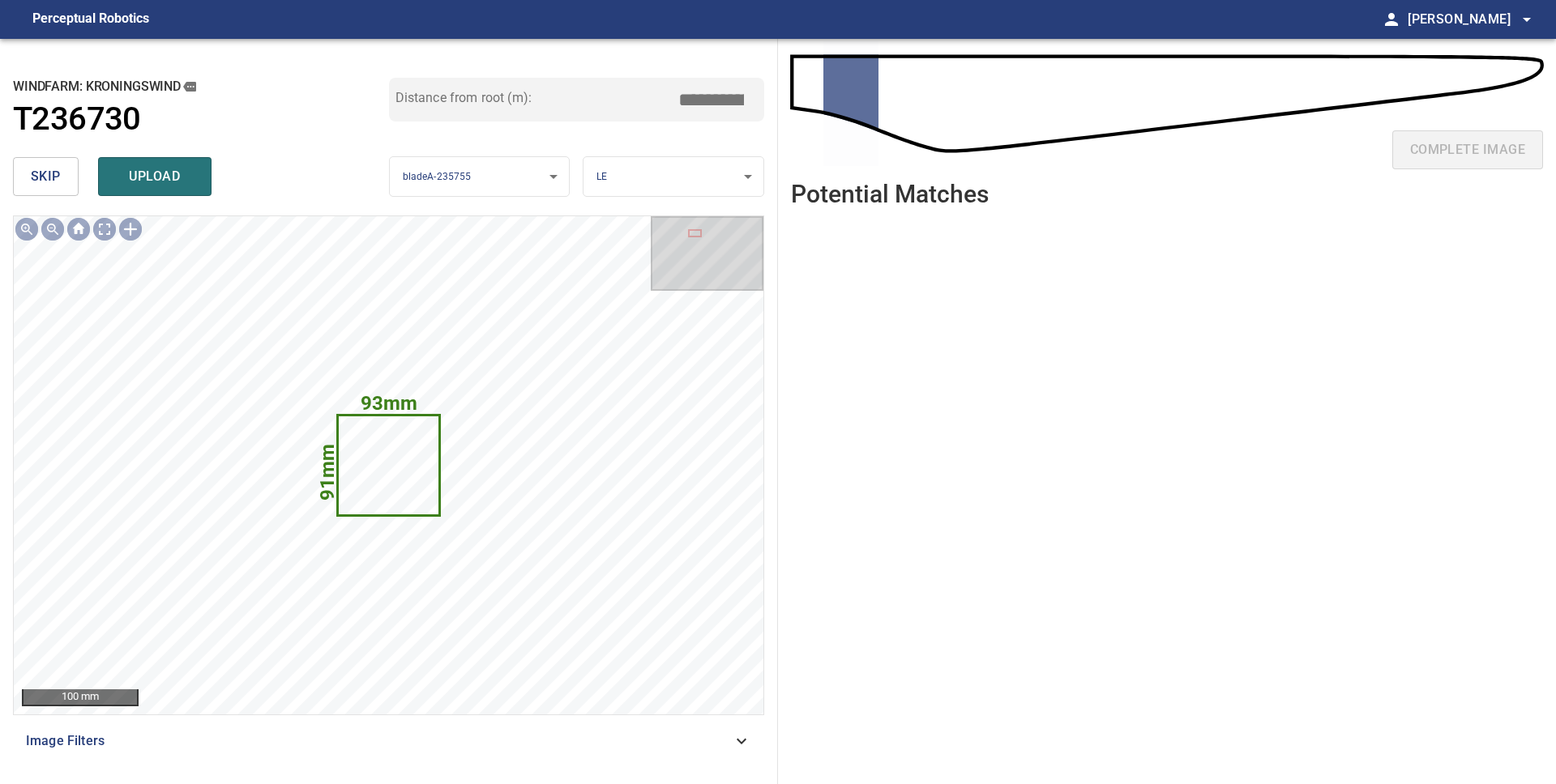
click at [33, 176] on span "skip" at bounding box center [46, 177] width 30 height 23
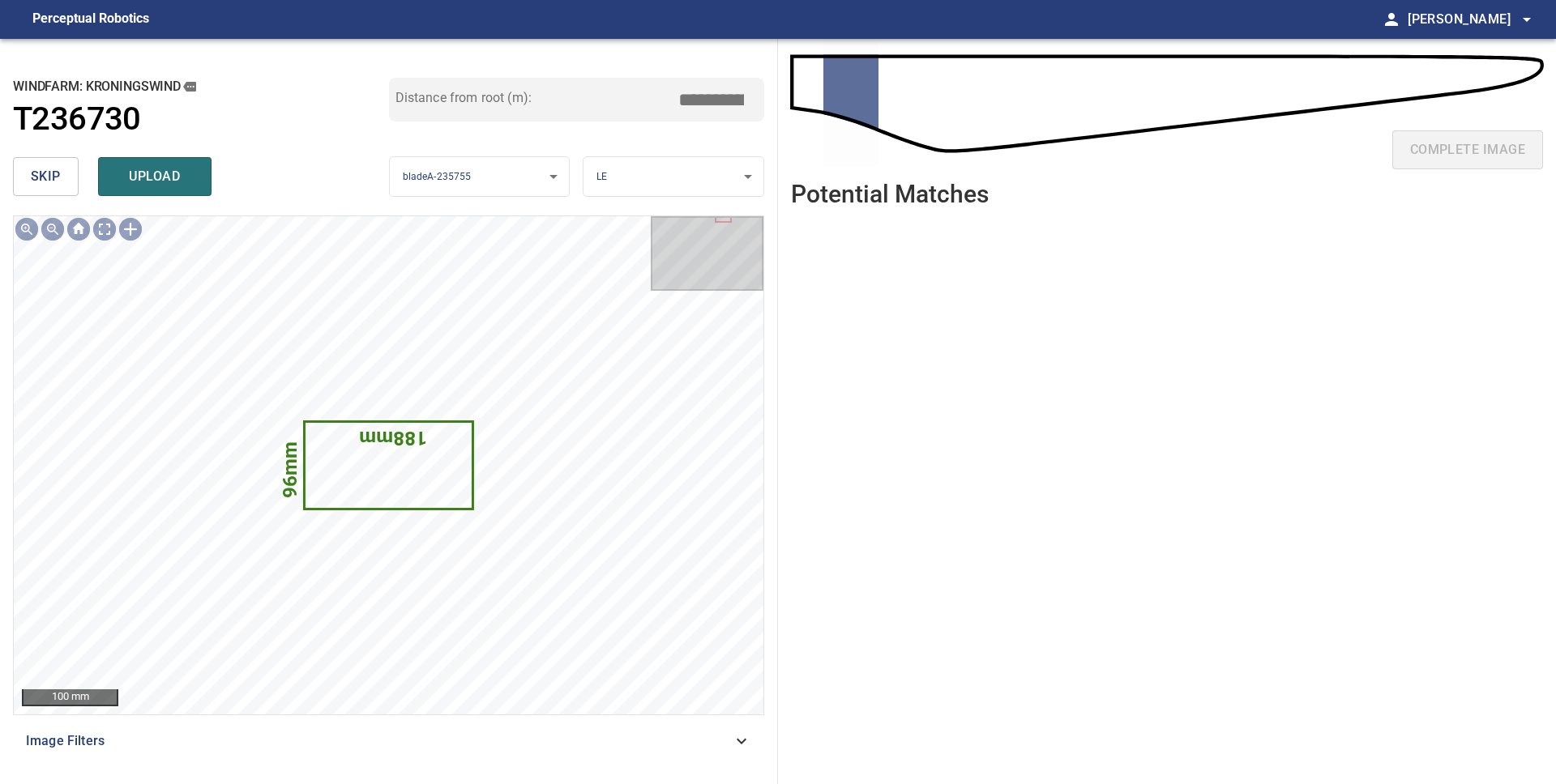
click at [33, 176] on span "skip" at bounding box center [46, 177] width 30 height 23
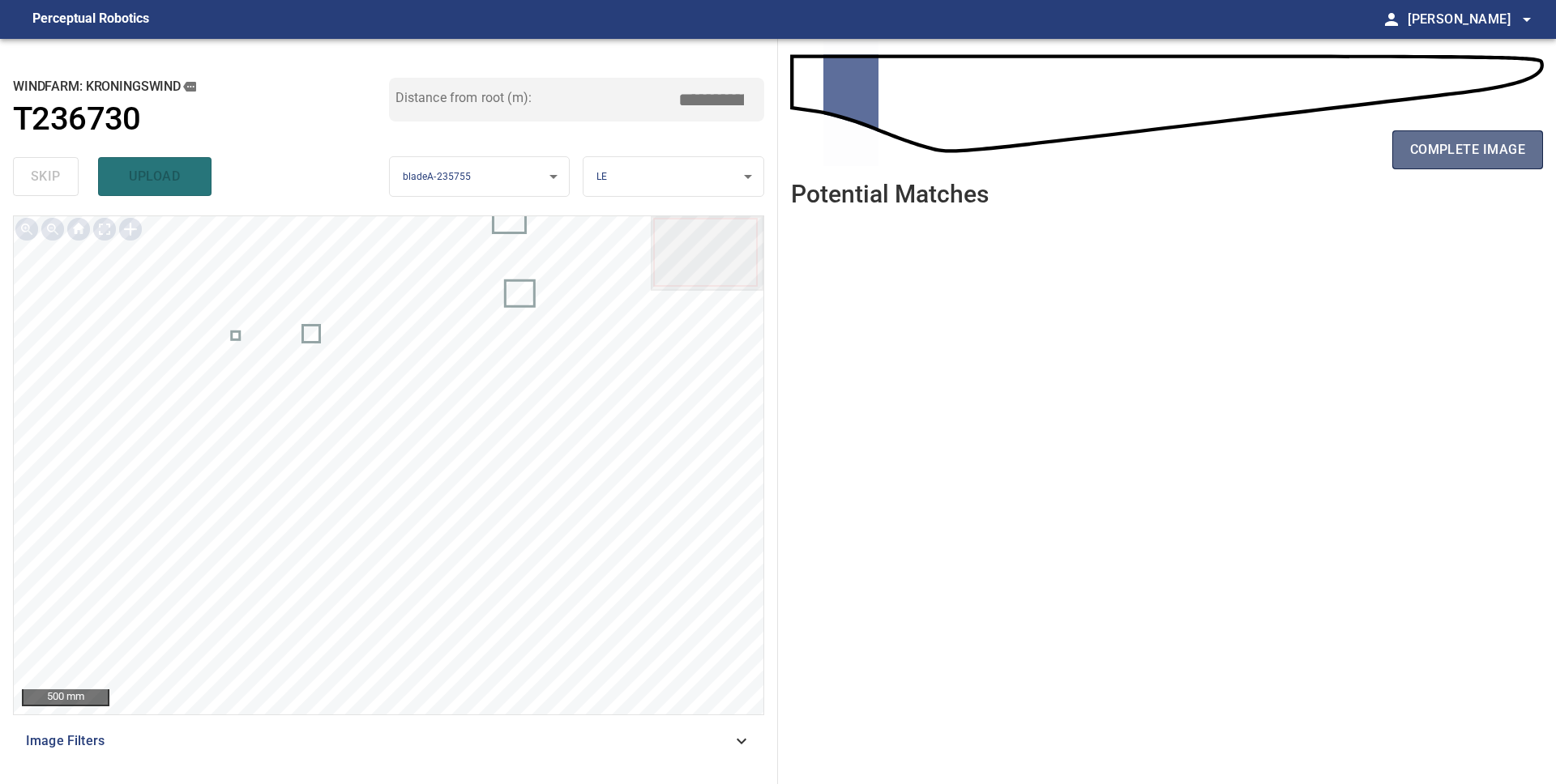
click at [1480, 157] on span "complete image" at bounding box center [1467, 150] width 115 height 23
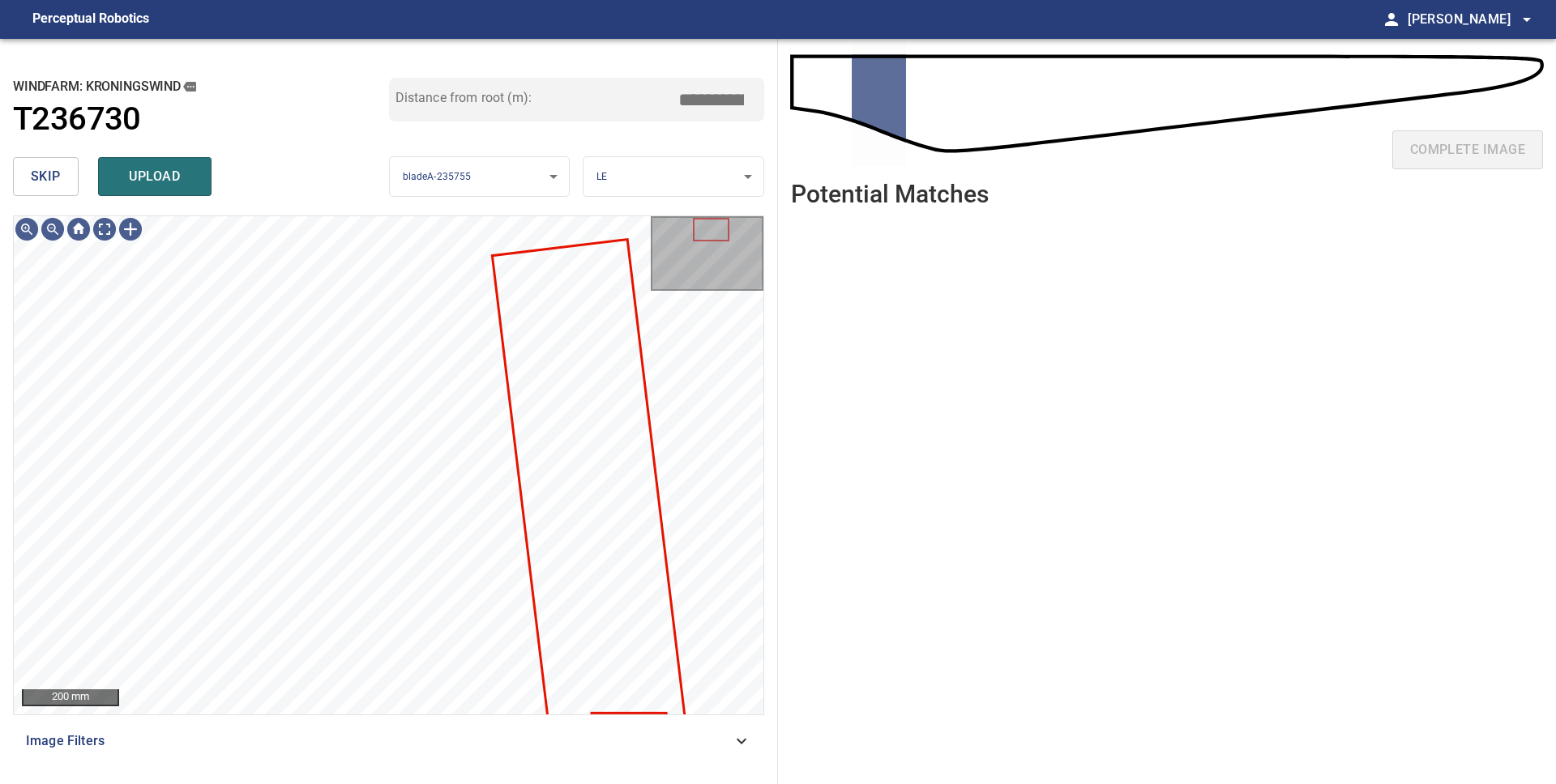
click at [62, 181] on button "skip" at bounding box center [46, 177] width 66 height 39
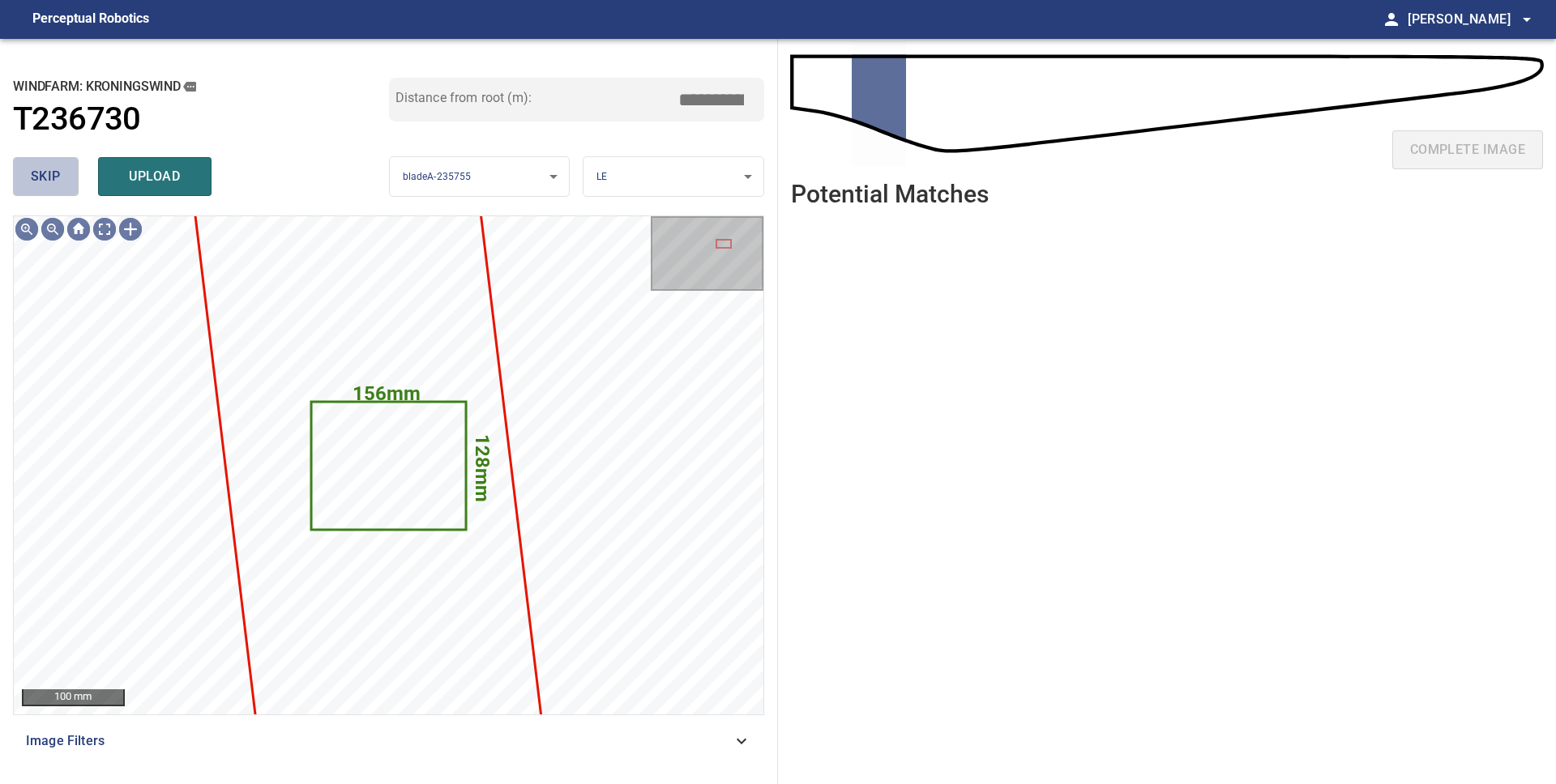
click at [62, 181] on button "skip" at bounding box center [46, 177] width 66 height 39
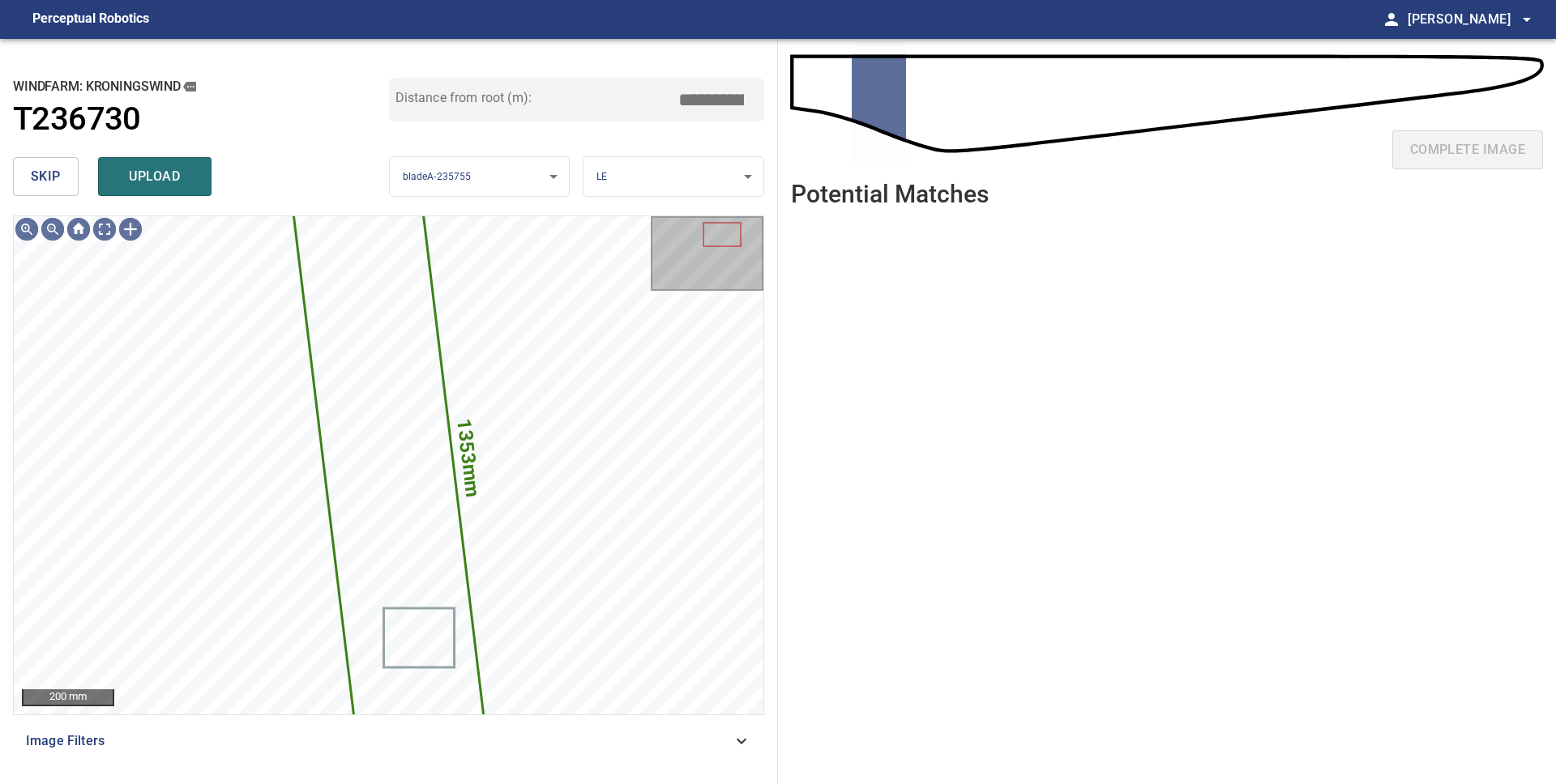
click at [62, 181] on button "skip" at bounding box center [46, 177] width 66 height 39
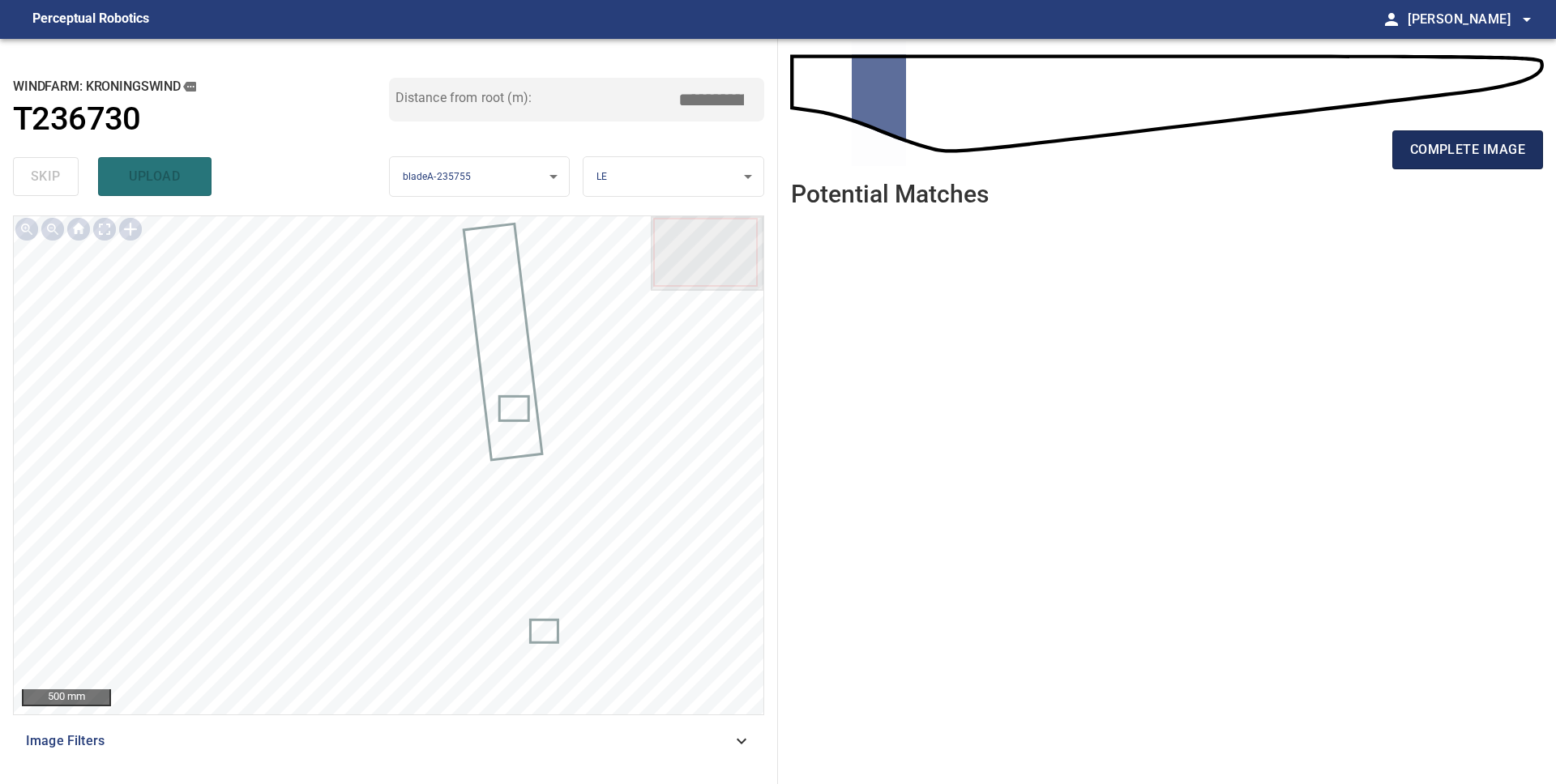
click at [1475, 160] on span "complete image" at bounding box center [1467, 150] width 115 height 23
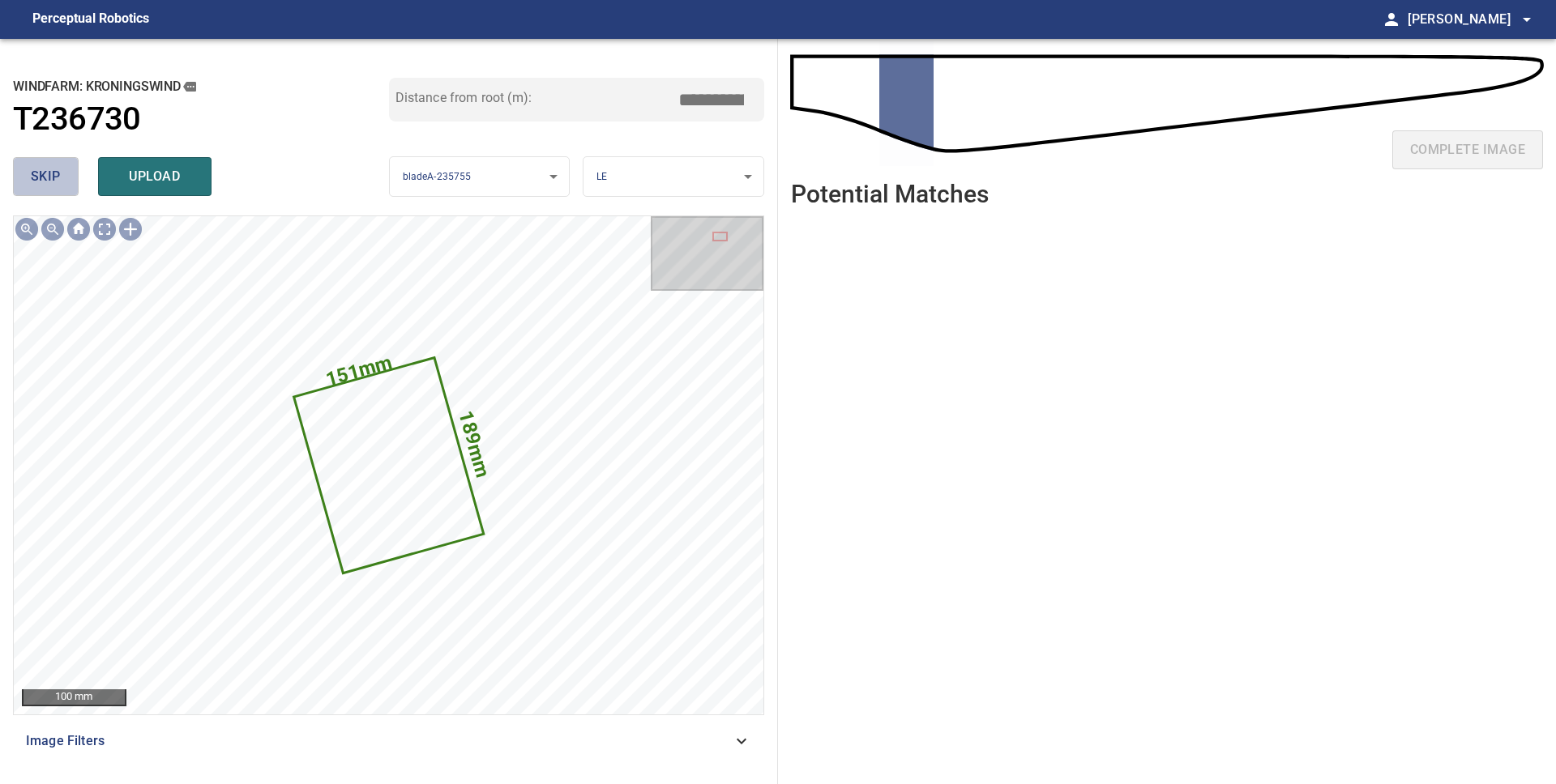
click at [68, 171] on button "skip" at bounding box center [46, 177] width 66 height 39
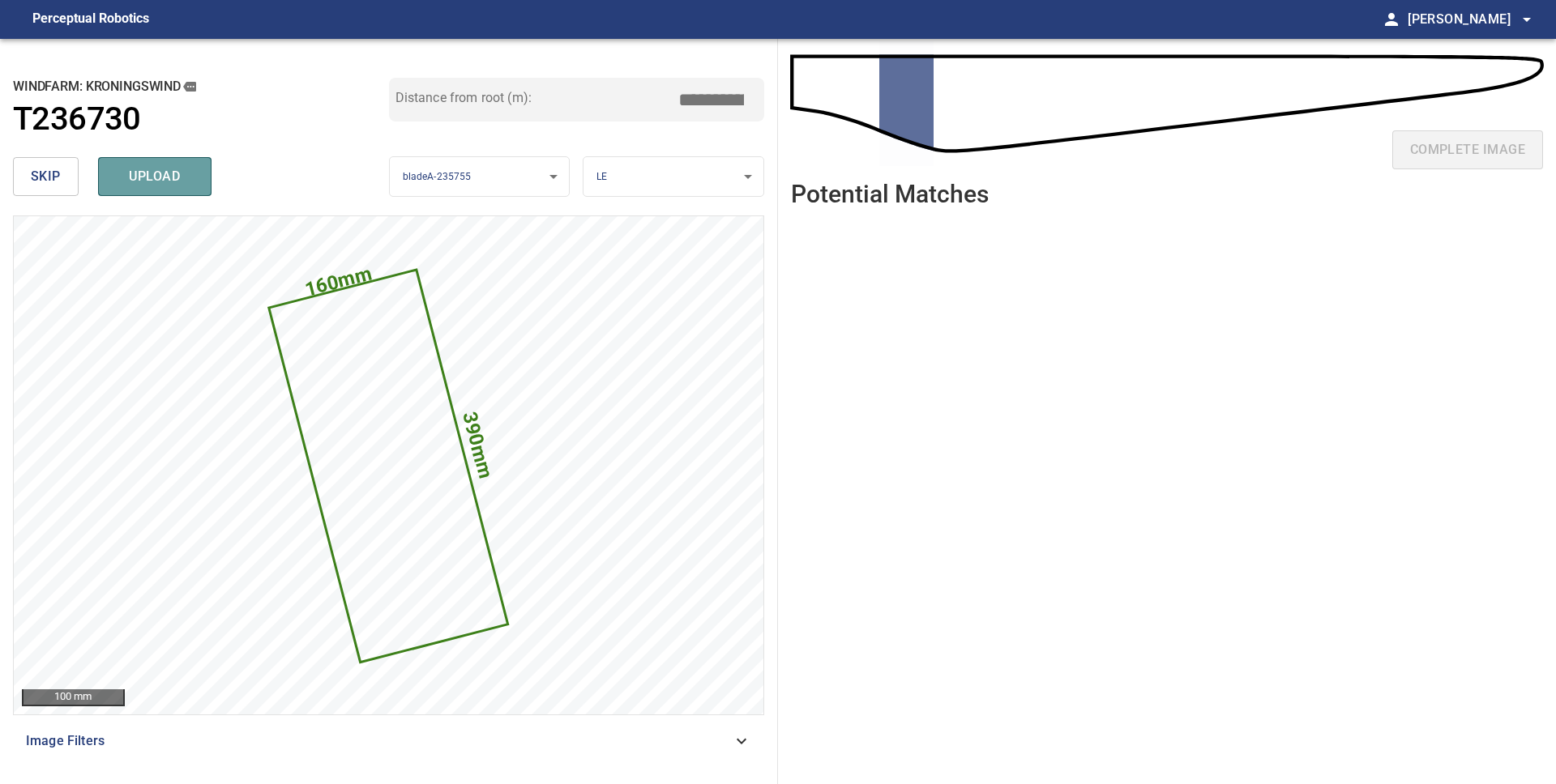
click at [161, 178] on span "upload" at bounding box center [155, 177] width 77 height 23
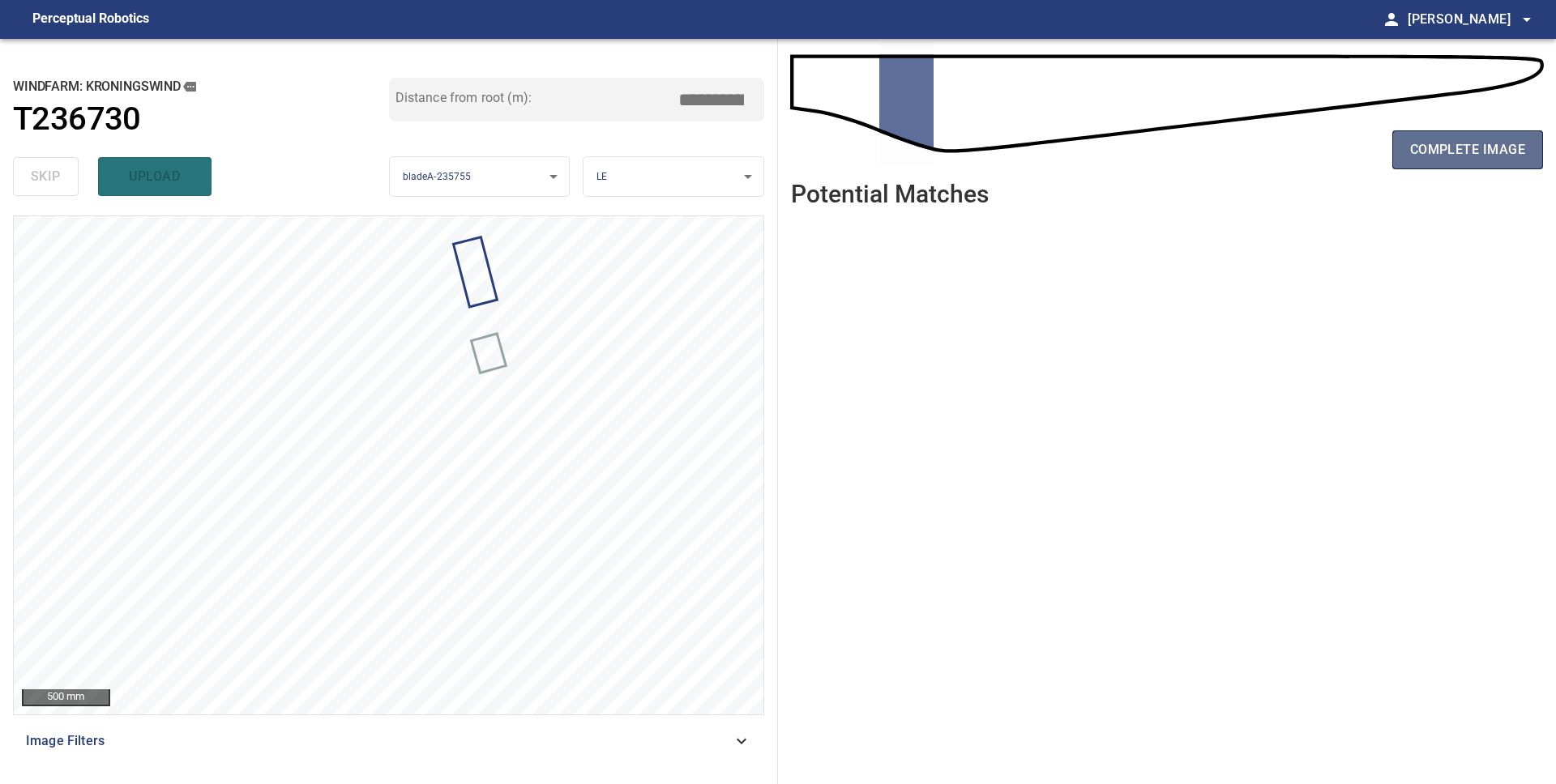
click at [1434, 160] on span "complete image" at bounding box center [1467, 150] width 115 height 23
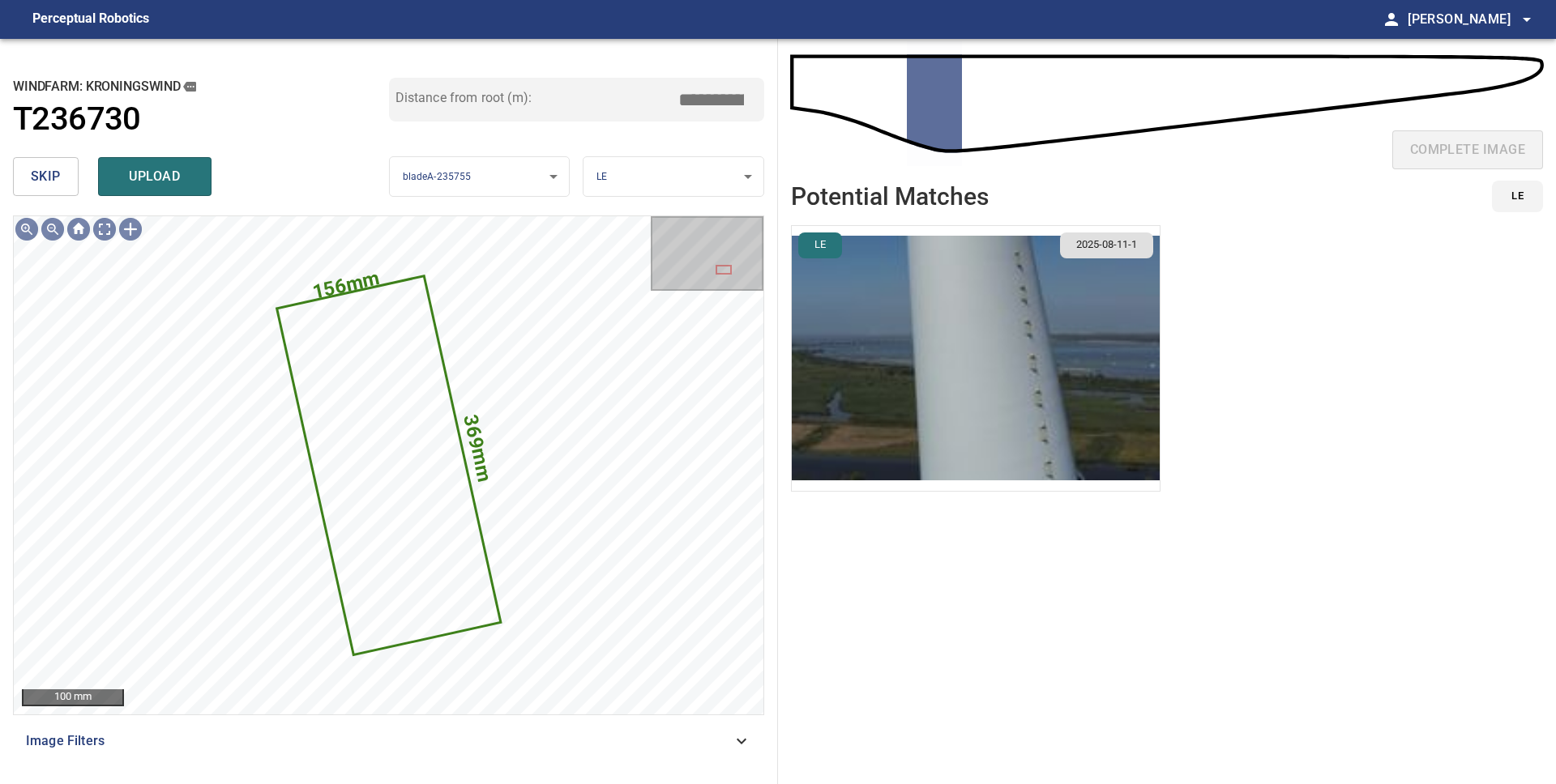
click at [952, 346] on img "button" at bounding box center [976, 358] width 367 height 265
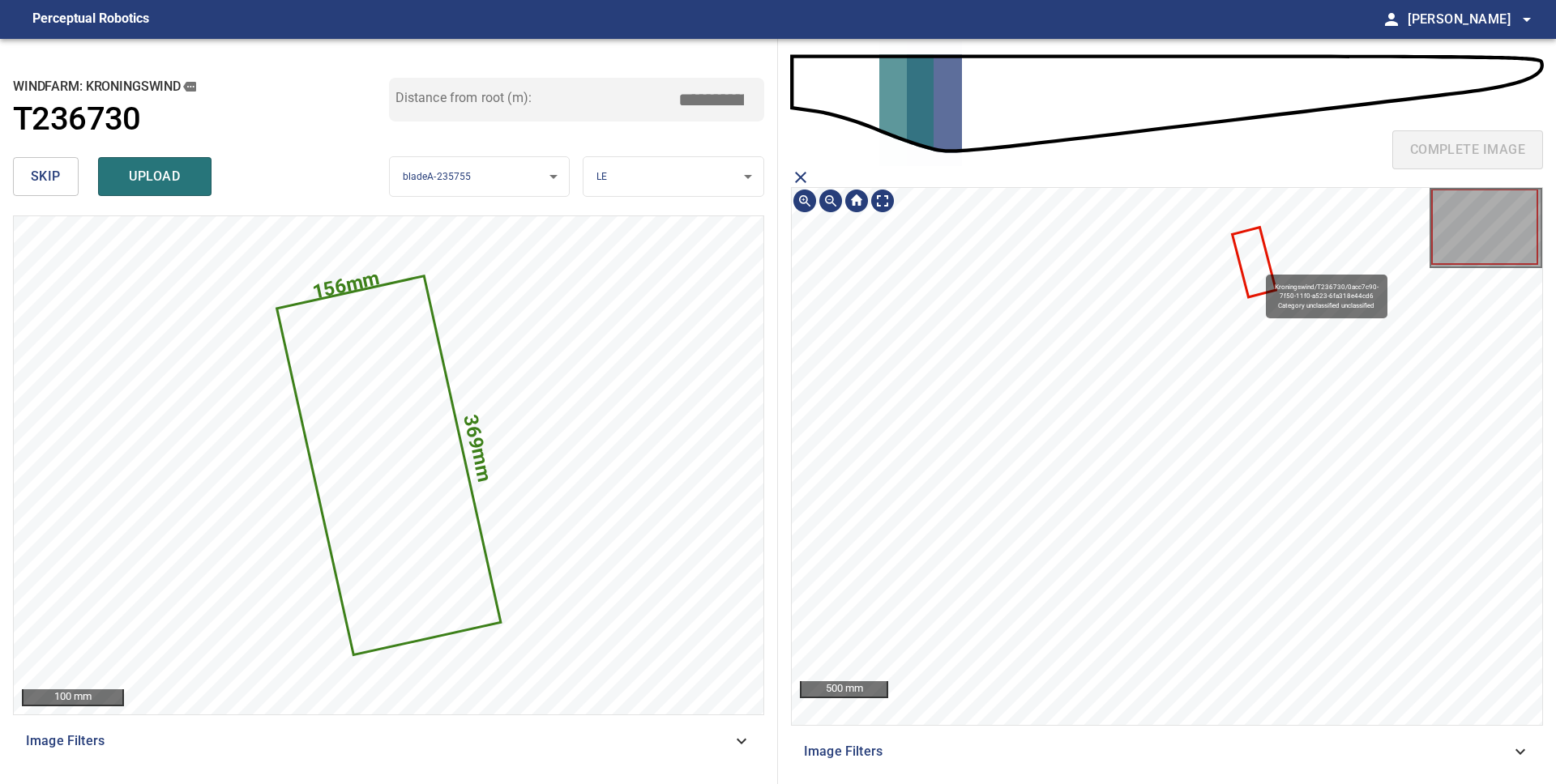
click at [1257, 263] on icon at bounding box center [1254, 263] width 40 height 68
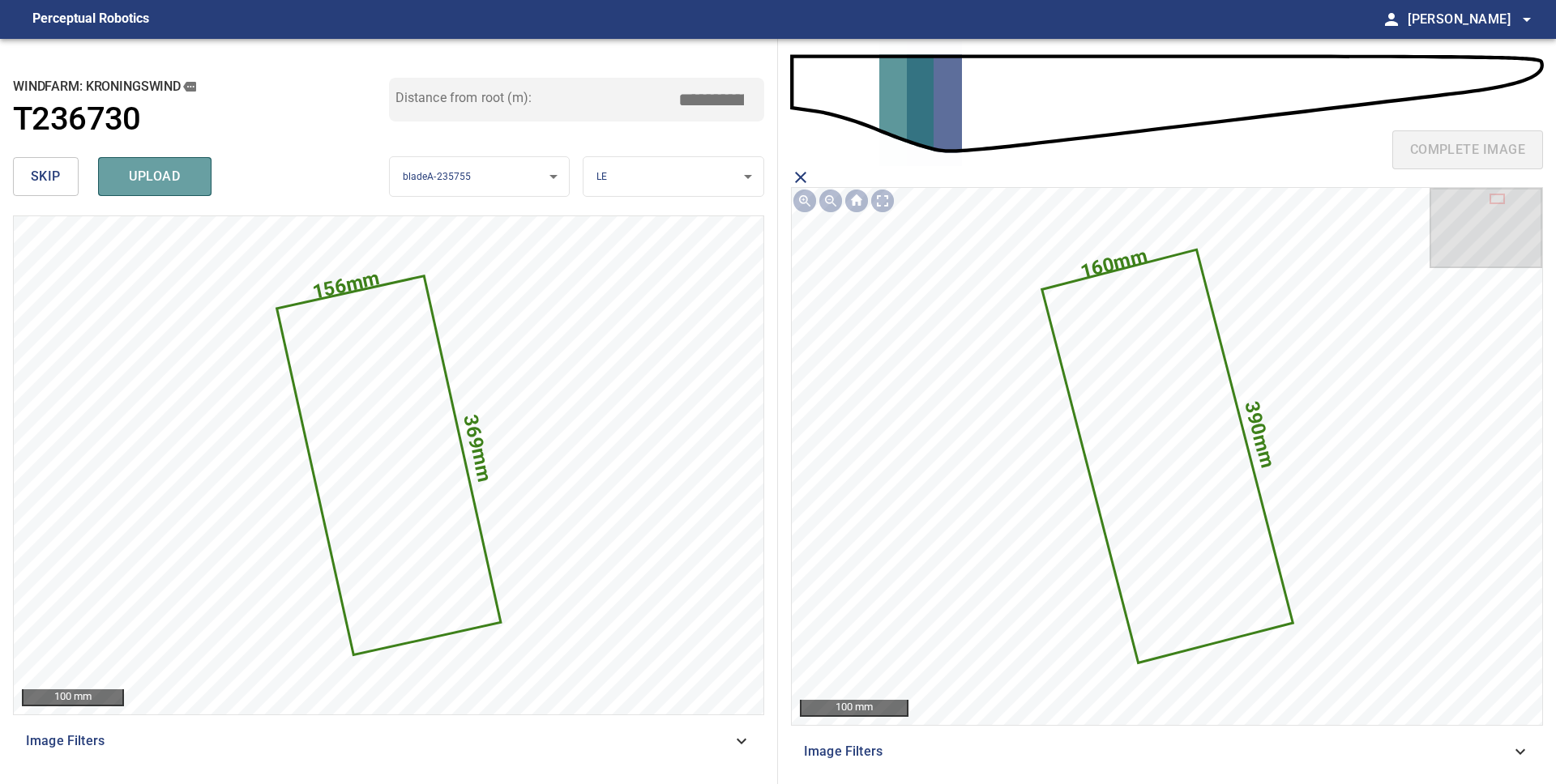
click at [198, 176] on button "upload" at bounding box center [155, 177] width 113 height 39
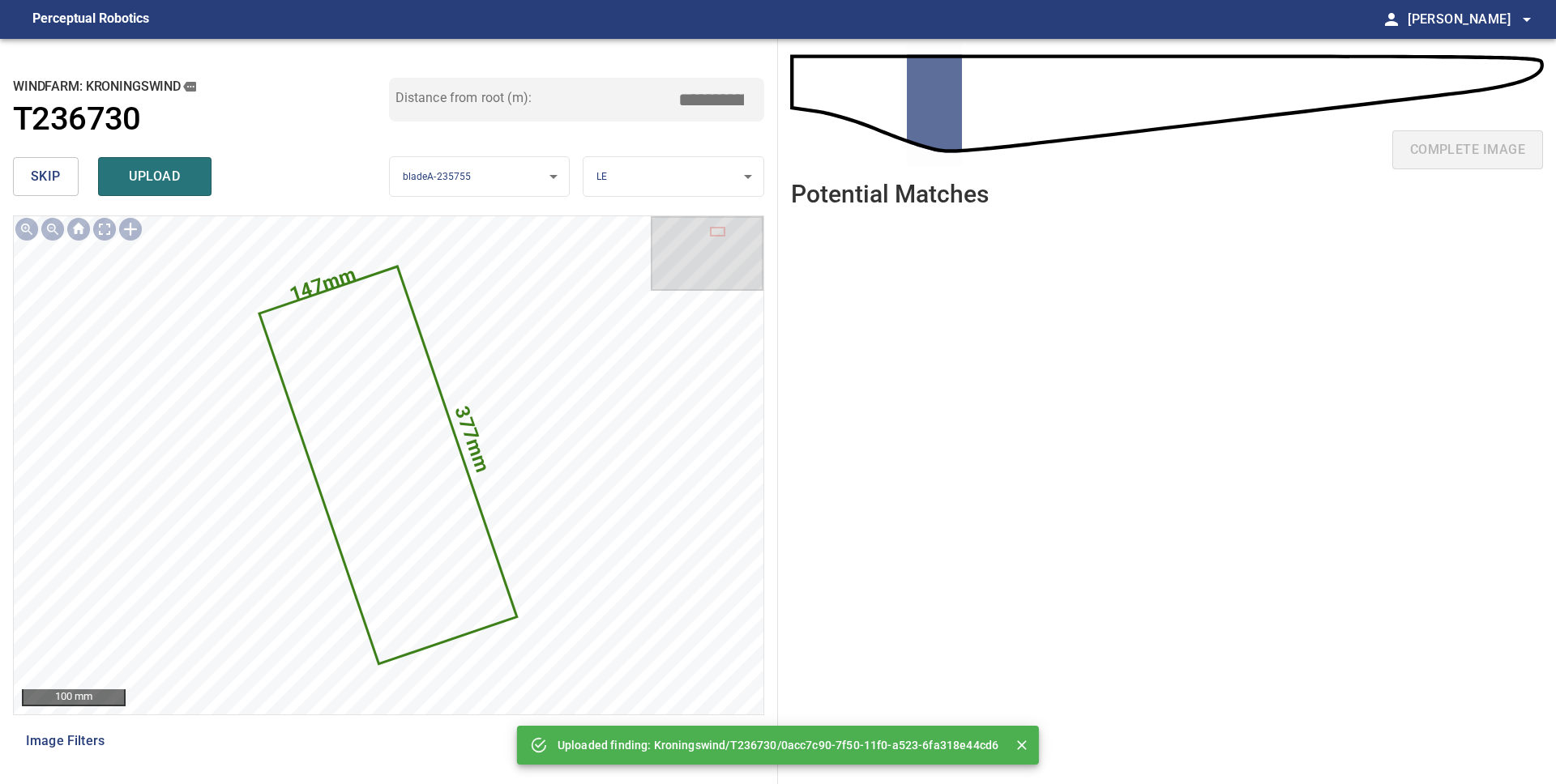
click at [46, 171] on span "skip" at bounding box center [46, 177] width 30 height 23
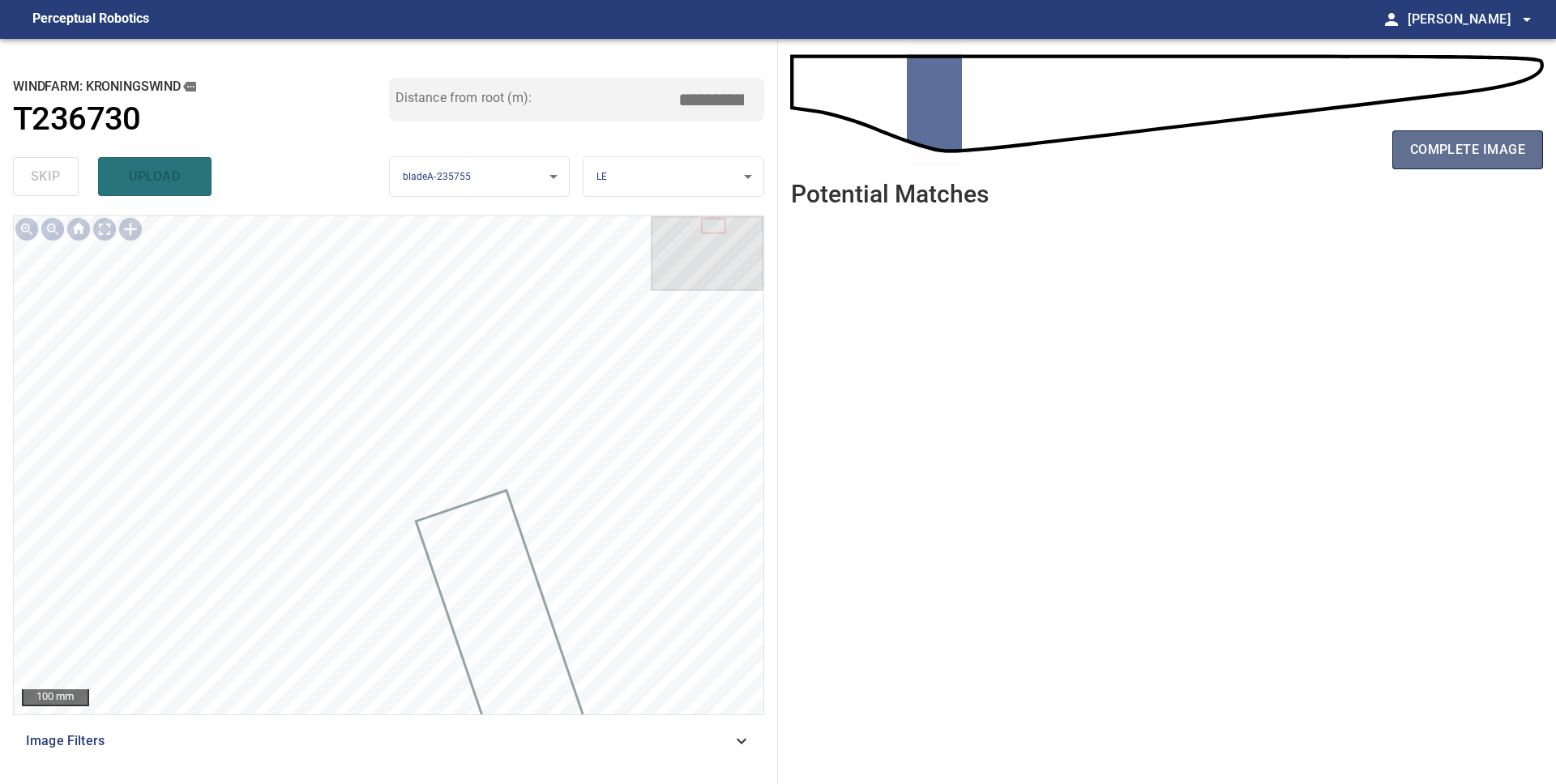
click at [1491, 160] on span "complete image" at bounding box center [1467, 150] width 115 height 23
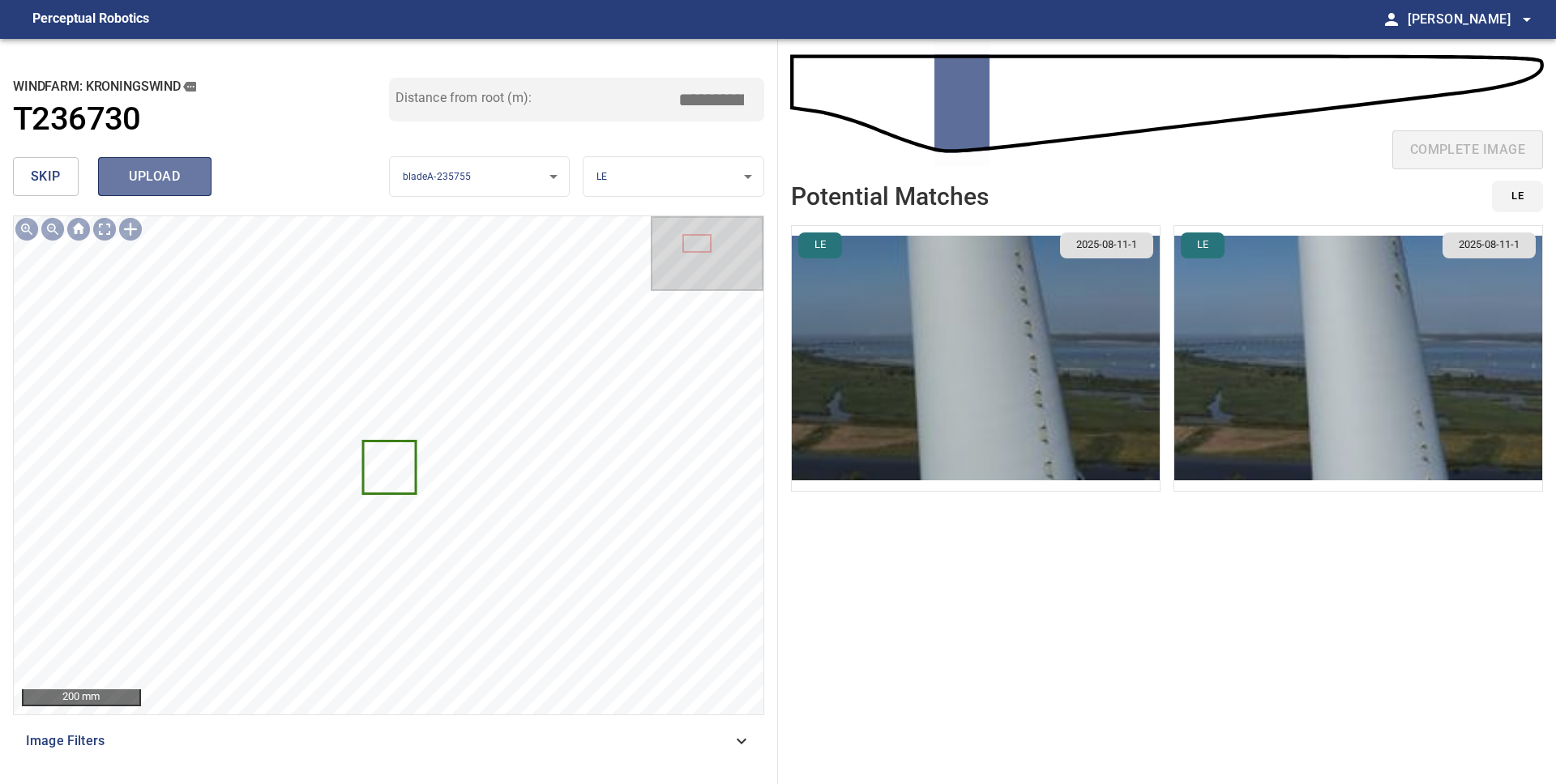
click at [130, 172] on span "upload" at bounding box center [155, 177] width 77 height 23
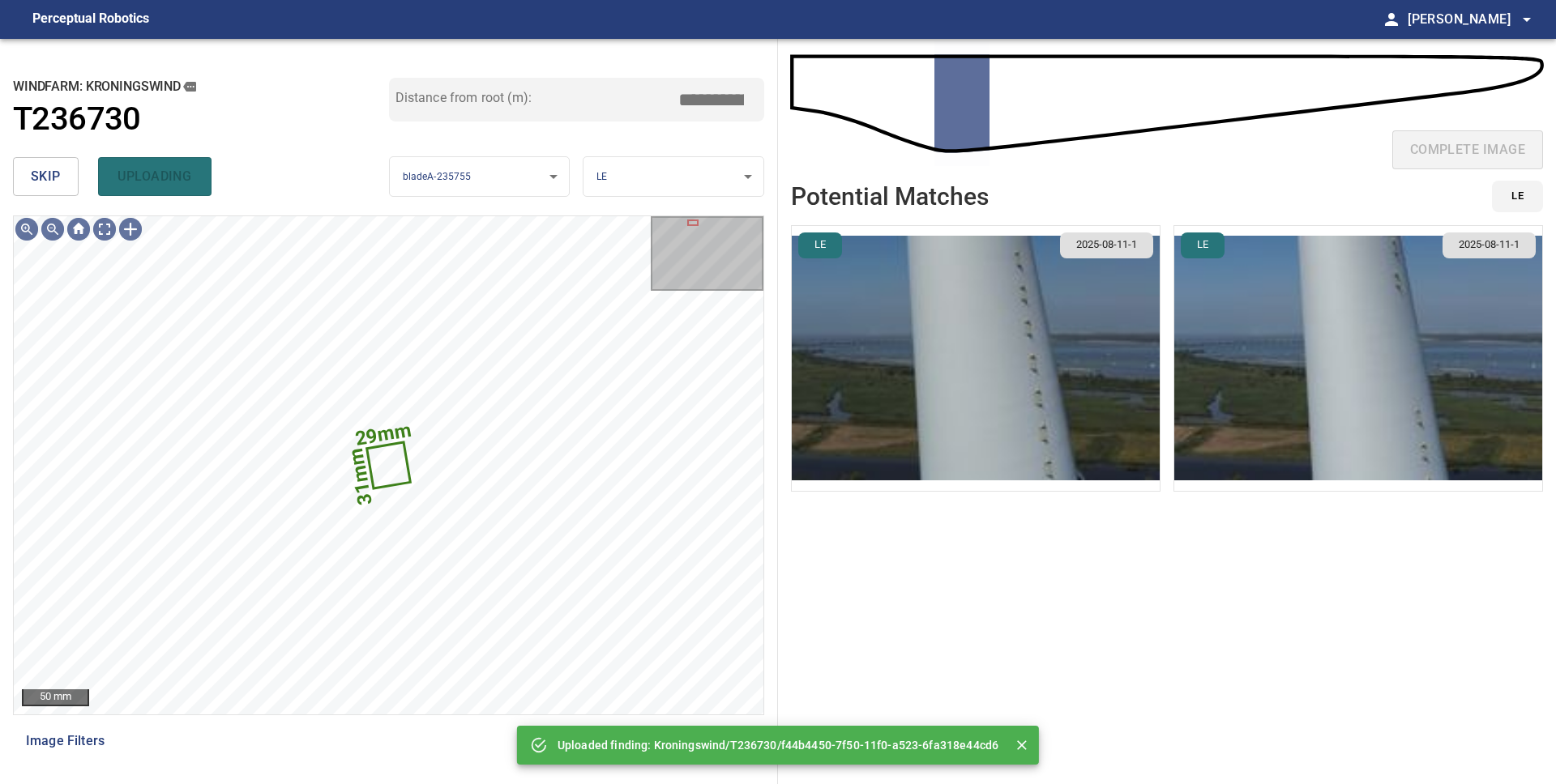
click at [40, 188] on span "skip" at bounding box center [46, 177] width 30 height 23
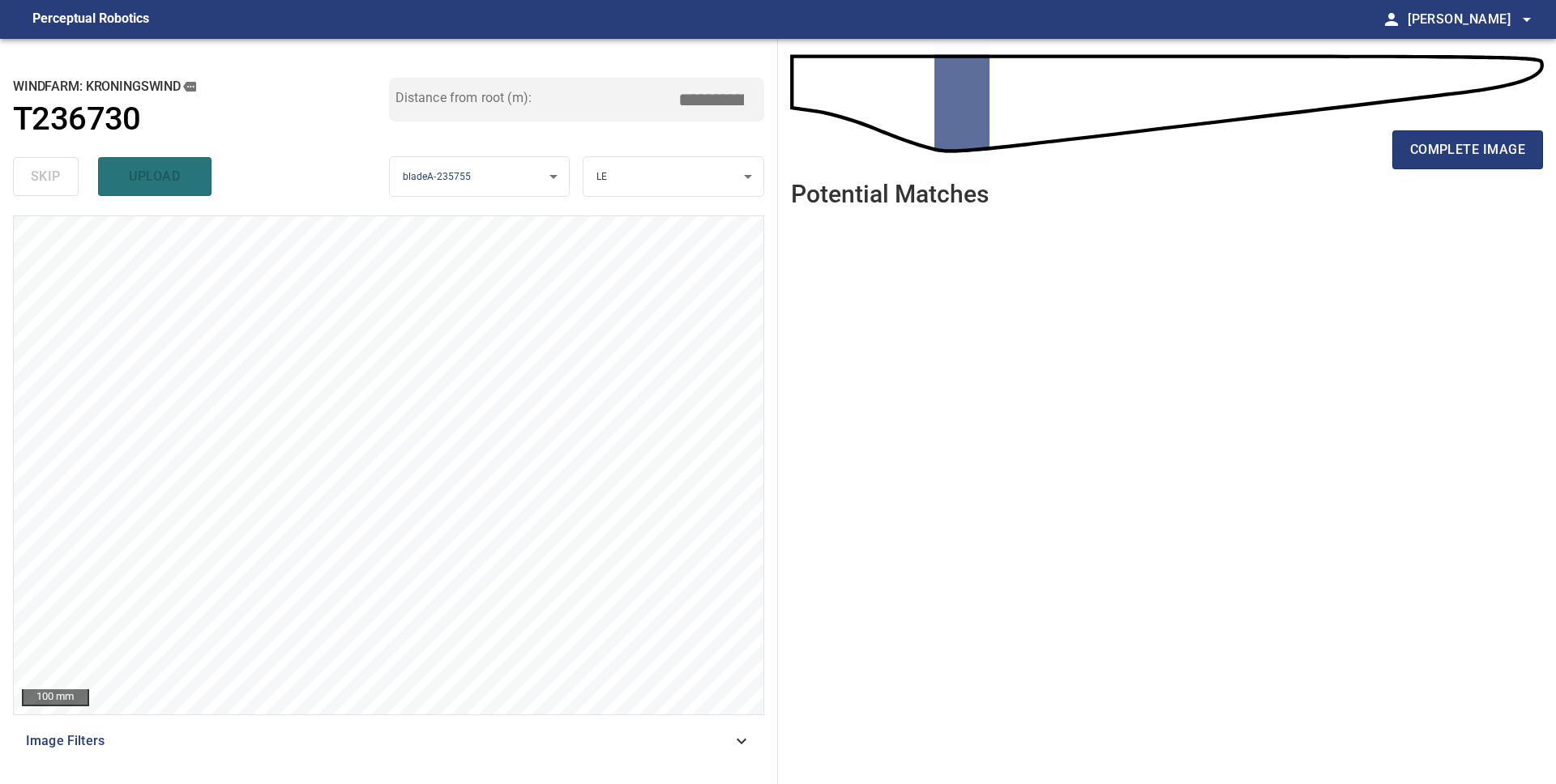
click at [516, 140] on div "Distance from root (m): *****" at bounding box center [577, 113] width 376 height 73
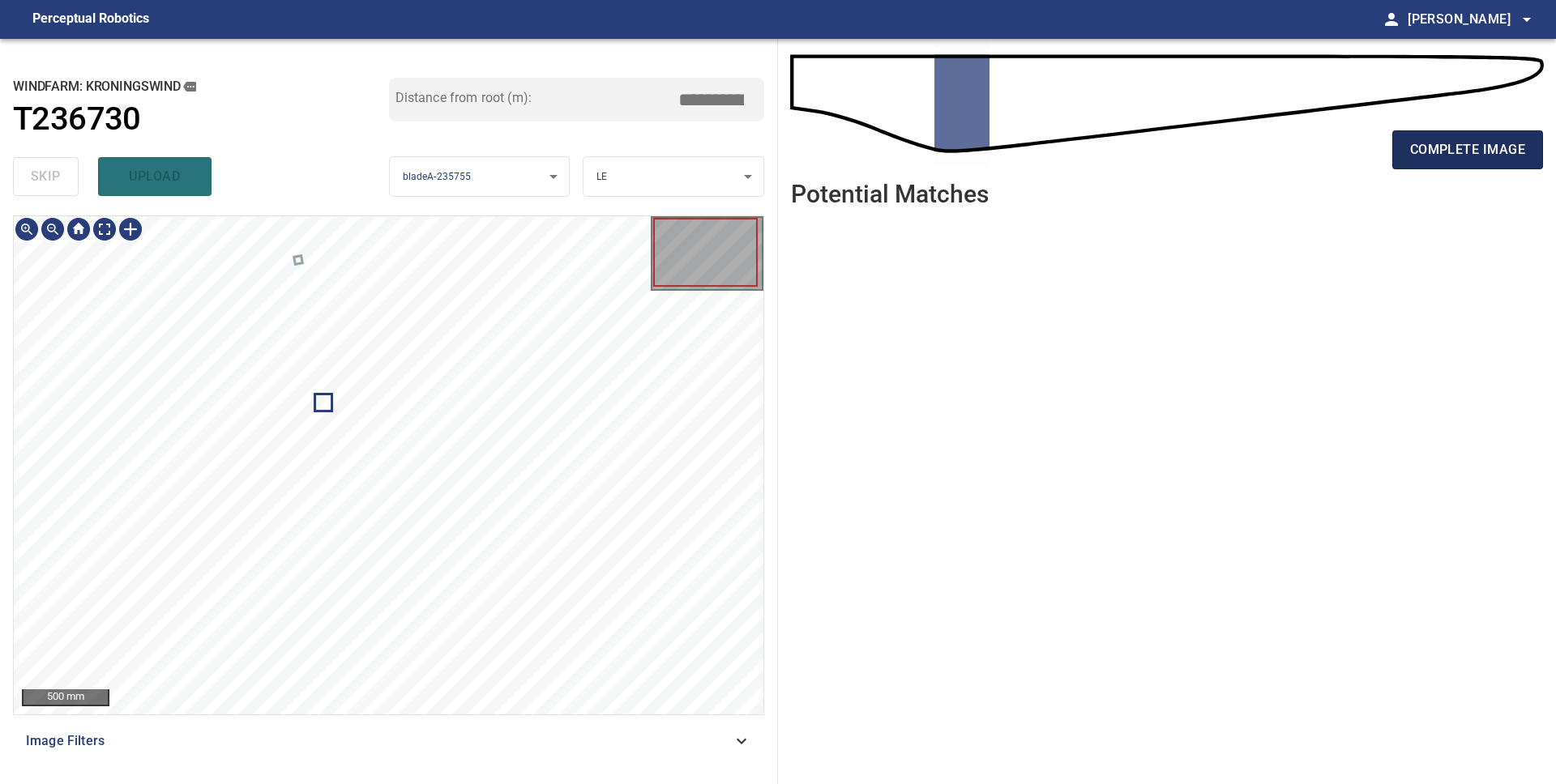
click at [1436, 147] on span "complete image" at bounding box center [1467, 150] width 115 height 23
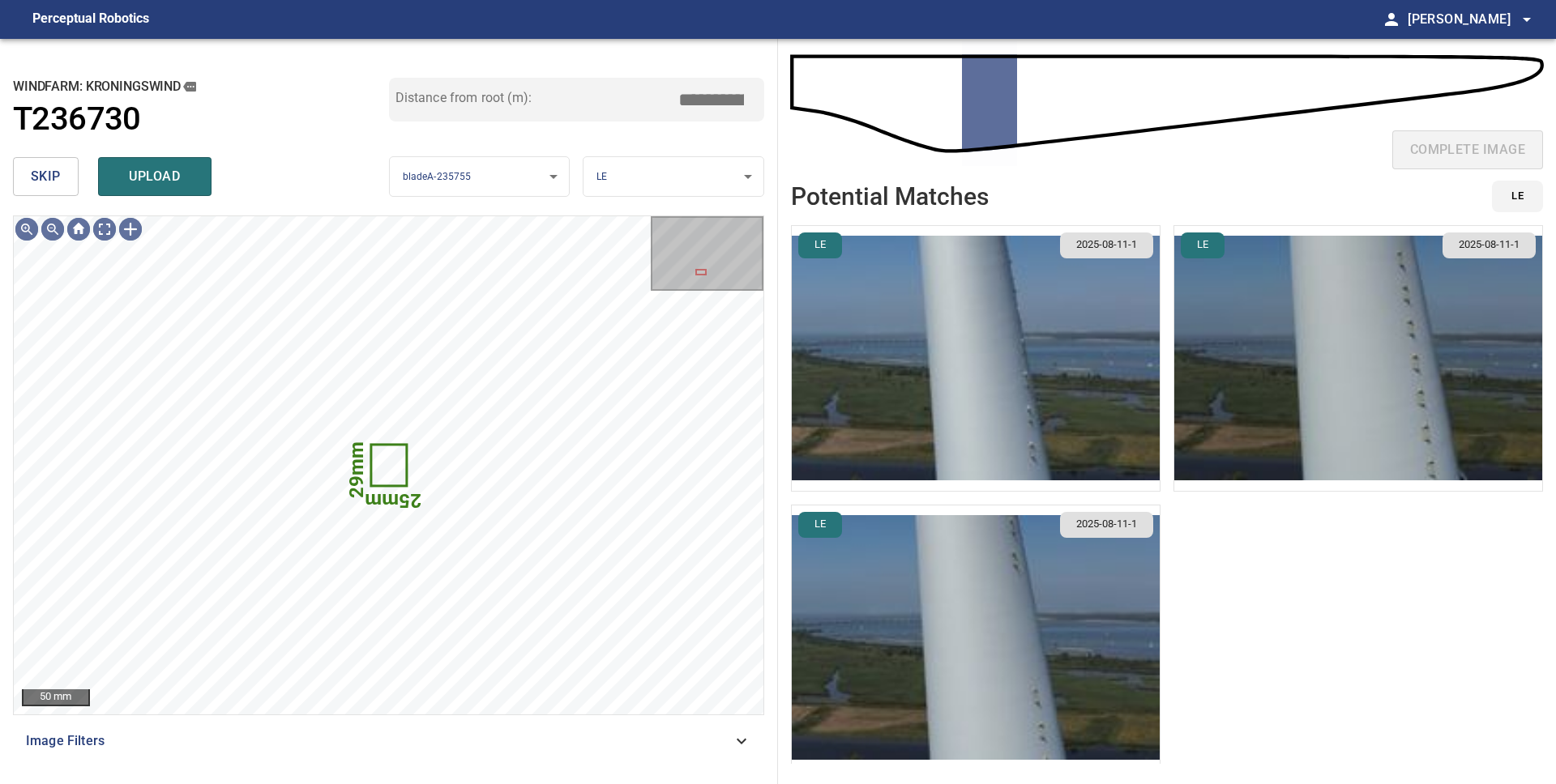
click at [53, 181] on span "skip" at bounding box center [46, 177] width 30 height 23
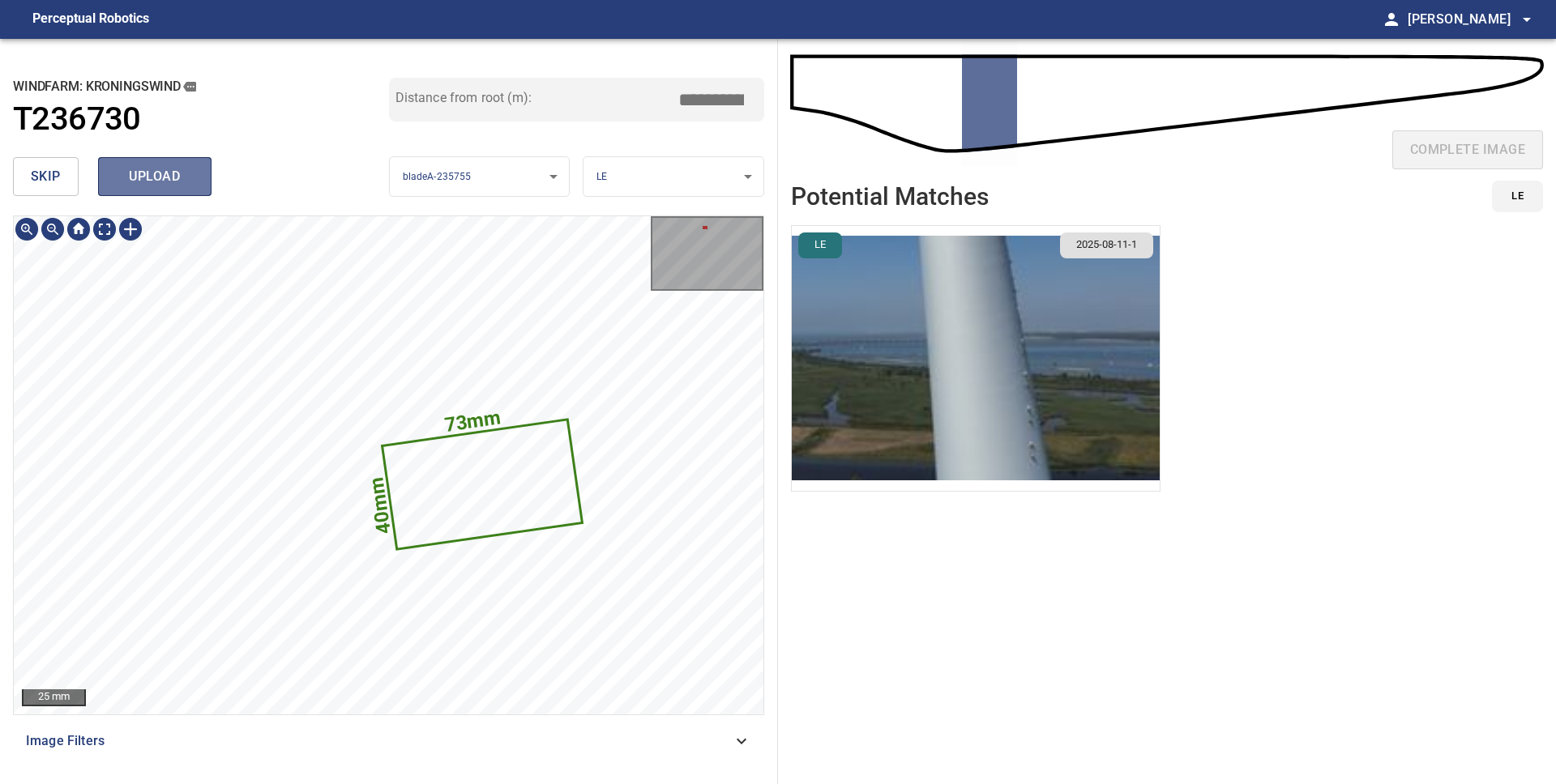
click at [123, 176] on span "upload" at bounding box center [155, 177] width 77 height 23
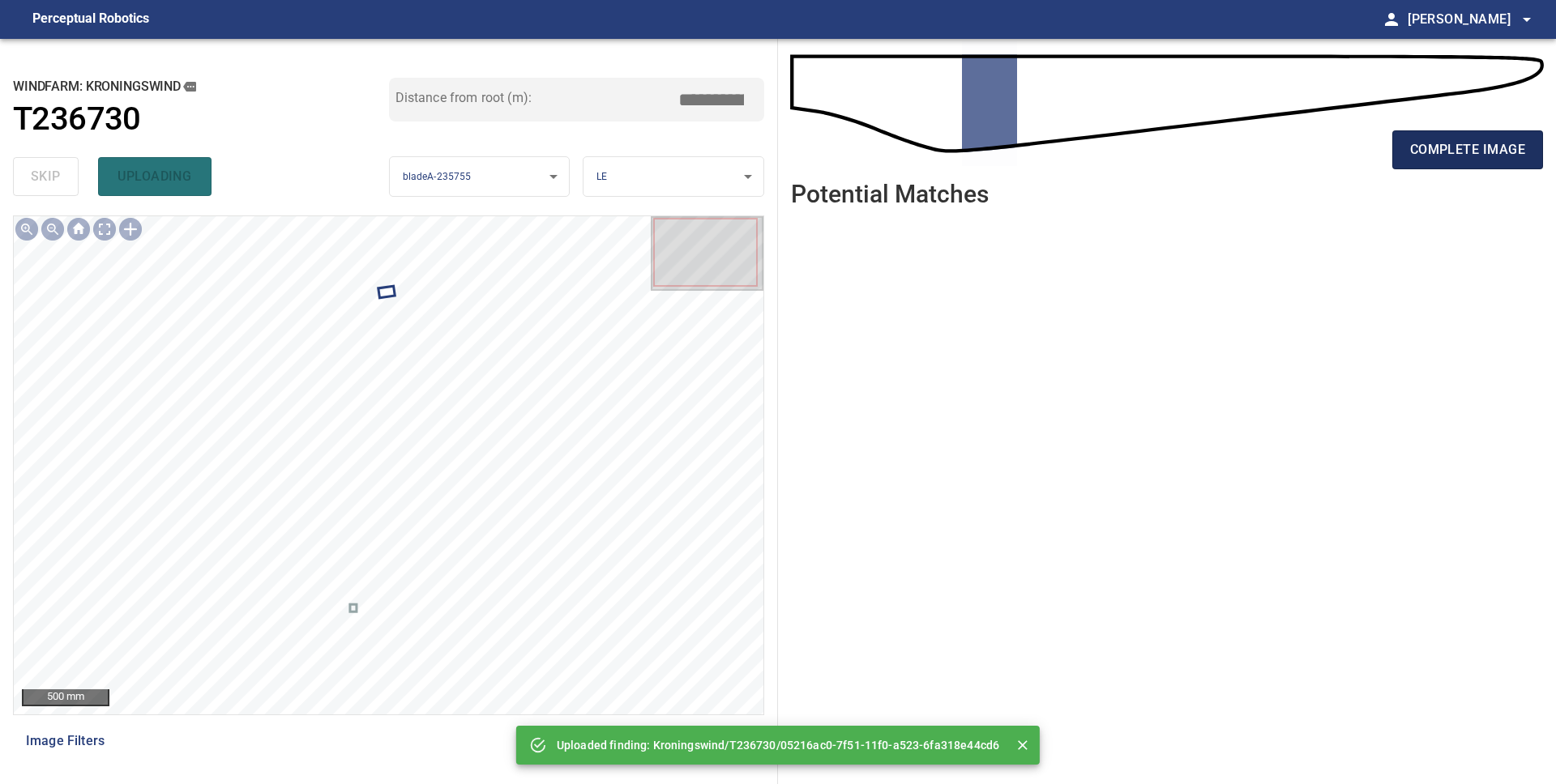
click at [1472, 146] on span "complete image" at bounding box center [1467, 150] width 115 height 23
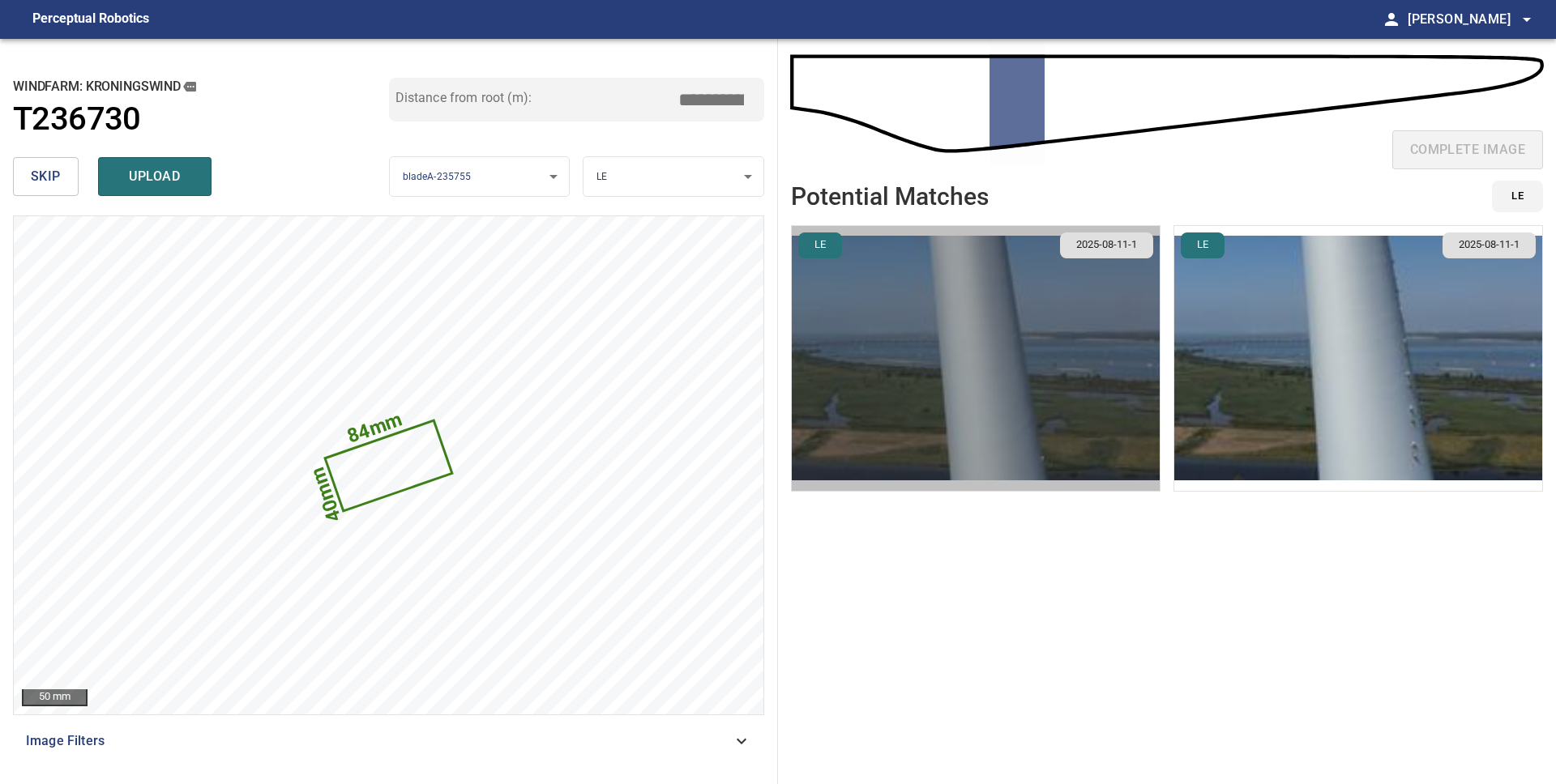
click at [1012, 387] on img "button" at bounding box center [976, 358] width 367 height 265
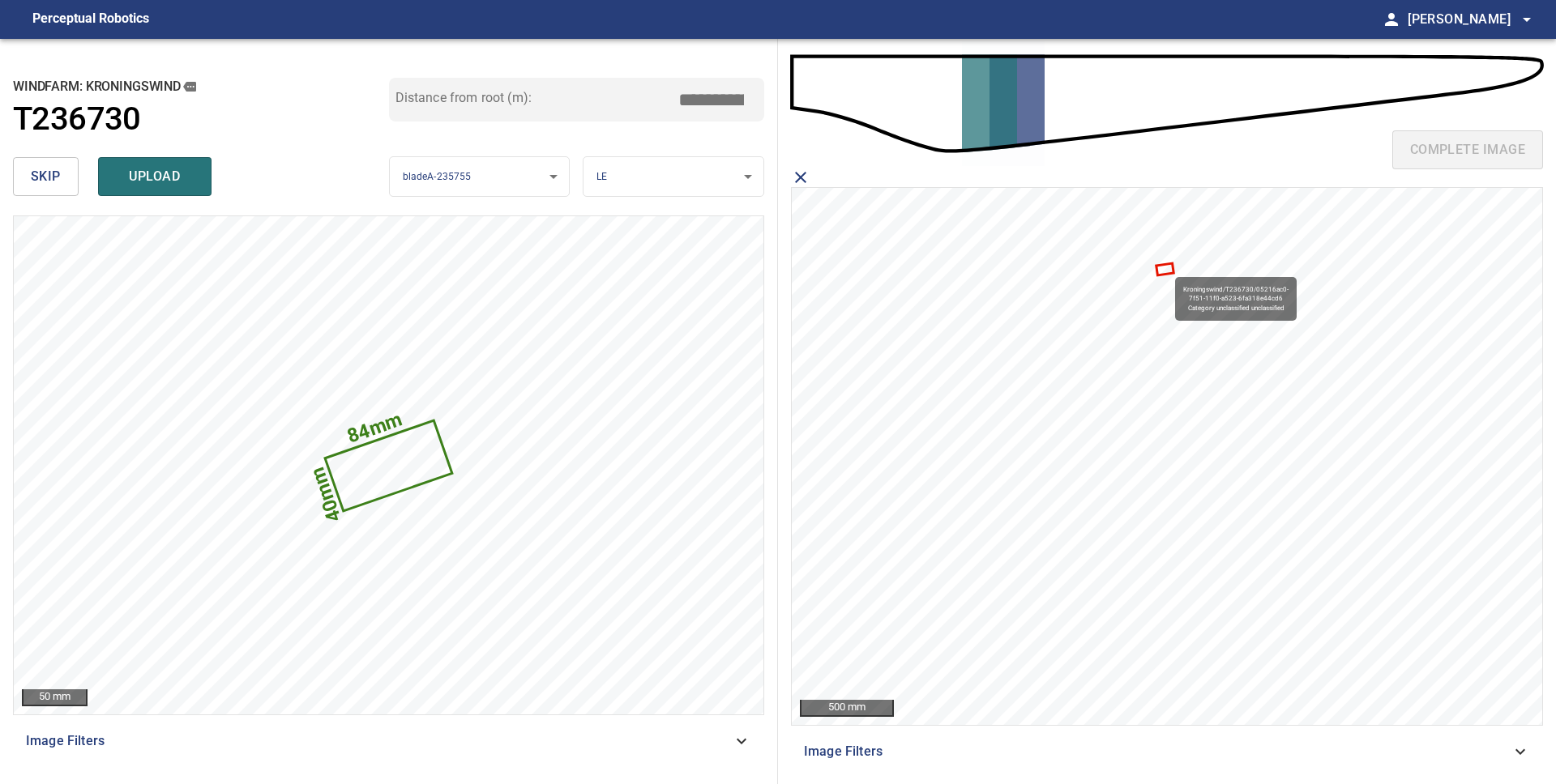
click at [1167, 270] on icon at bounding box center [1165, 269] width 15 height 10
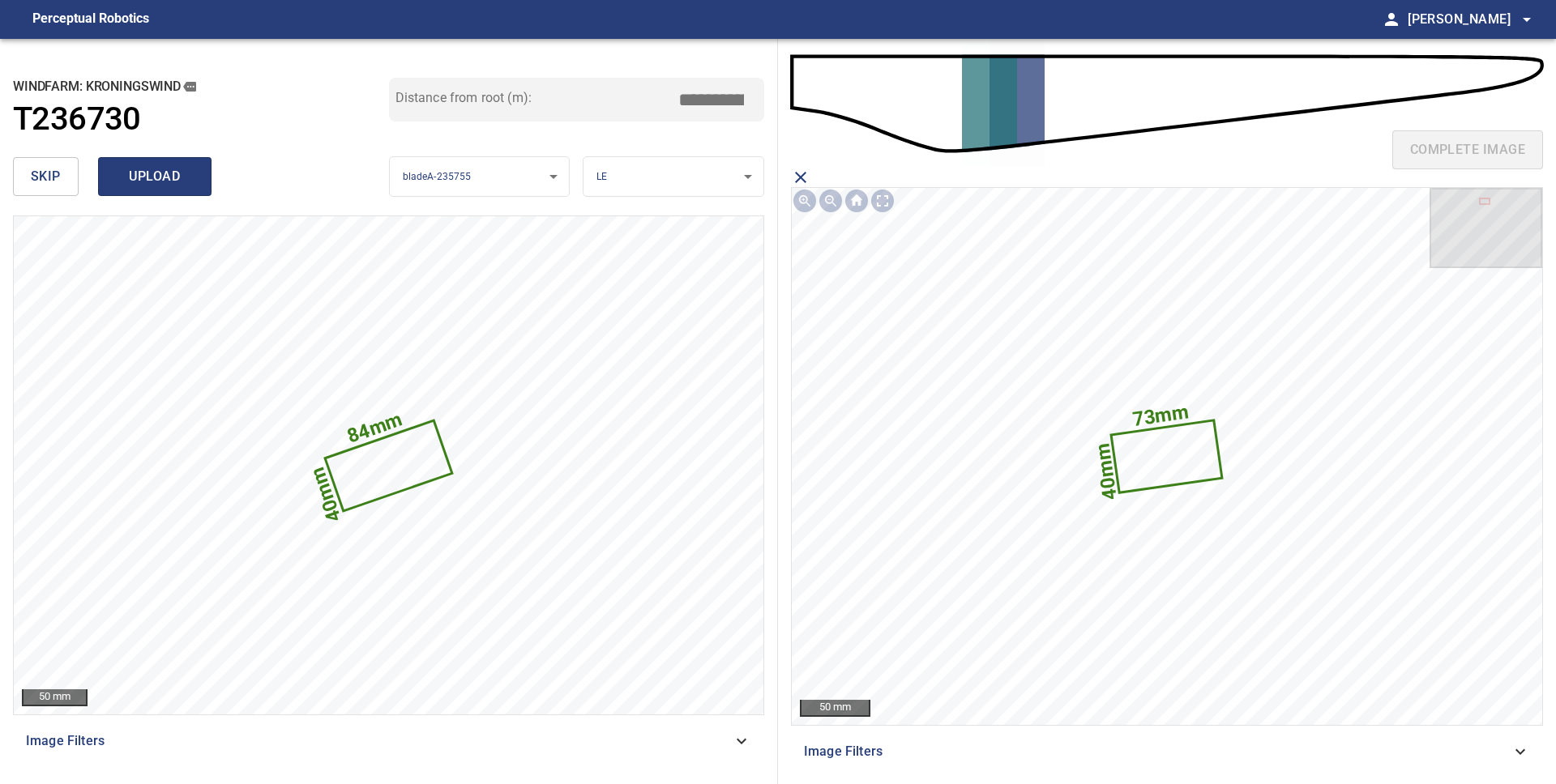
click at [196, 178] on button "upload" at bounding box center [155, 177] width 113 height 39
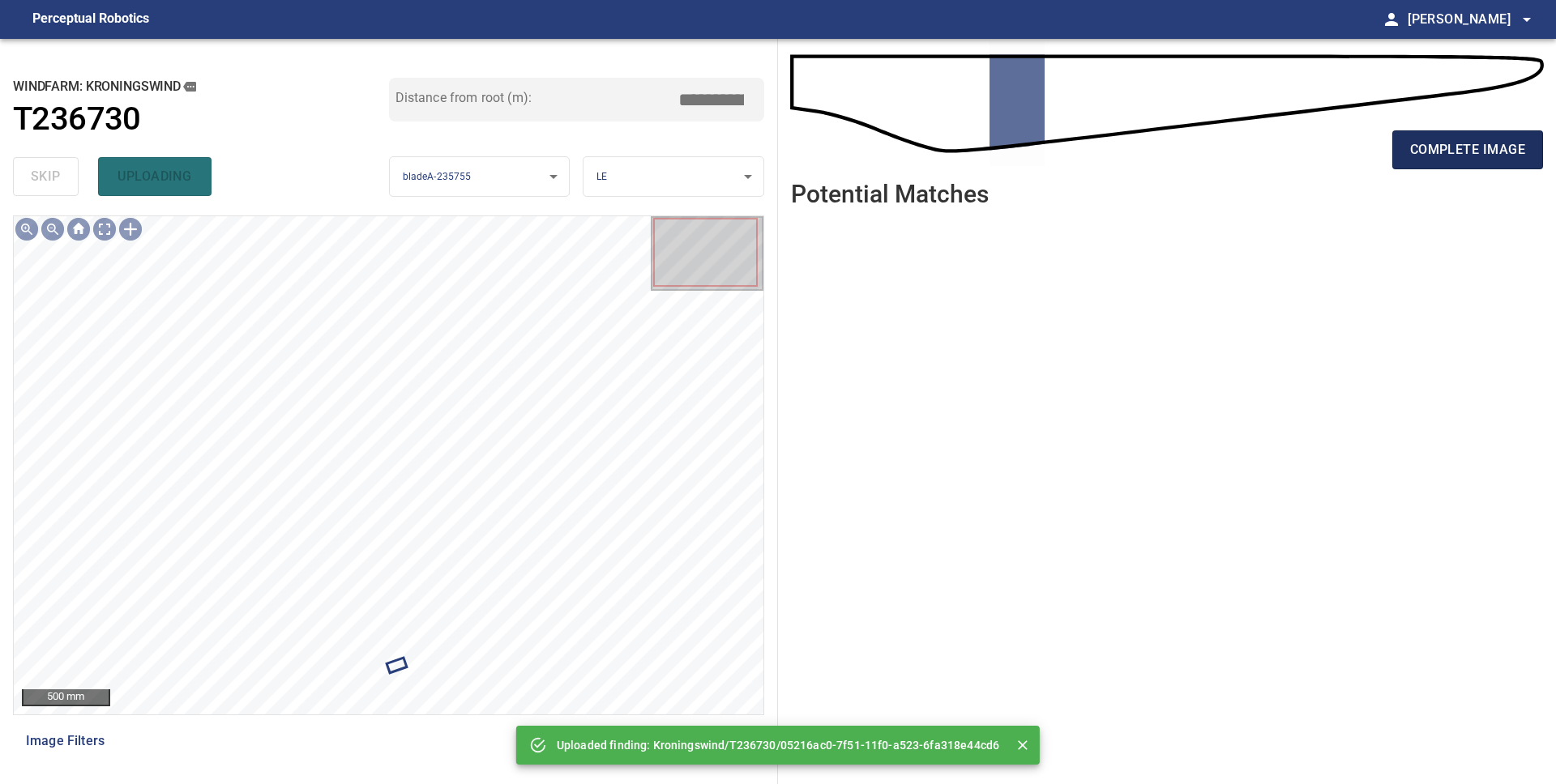
click at [1446, 160] on span "complete image" at bounding box center [1467, 150] width 115 height 23
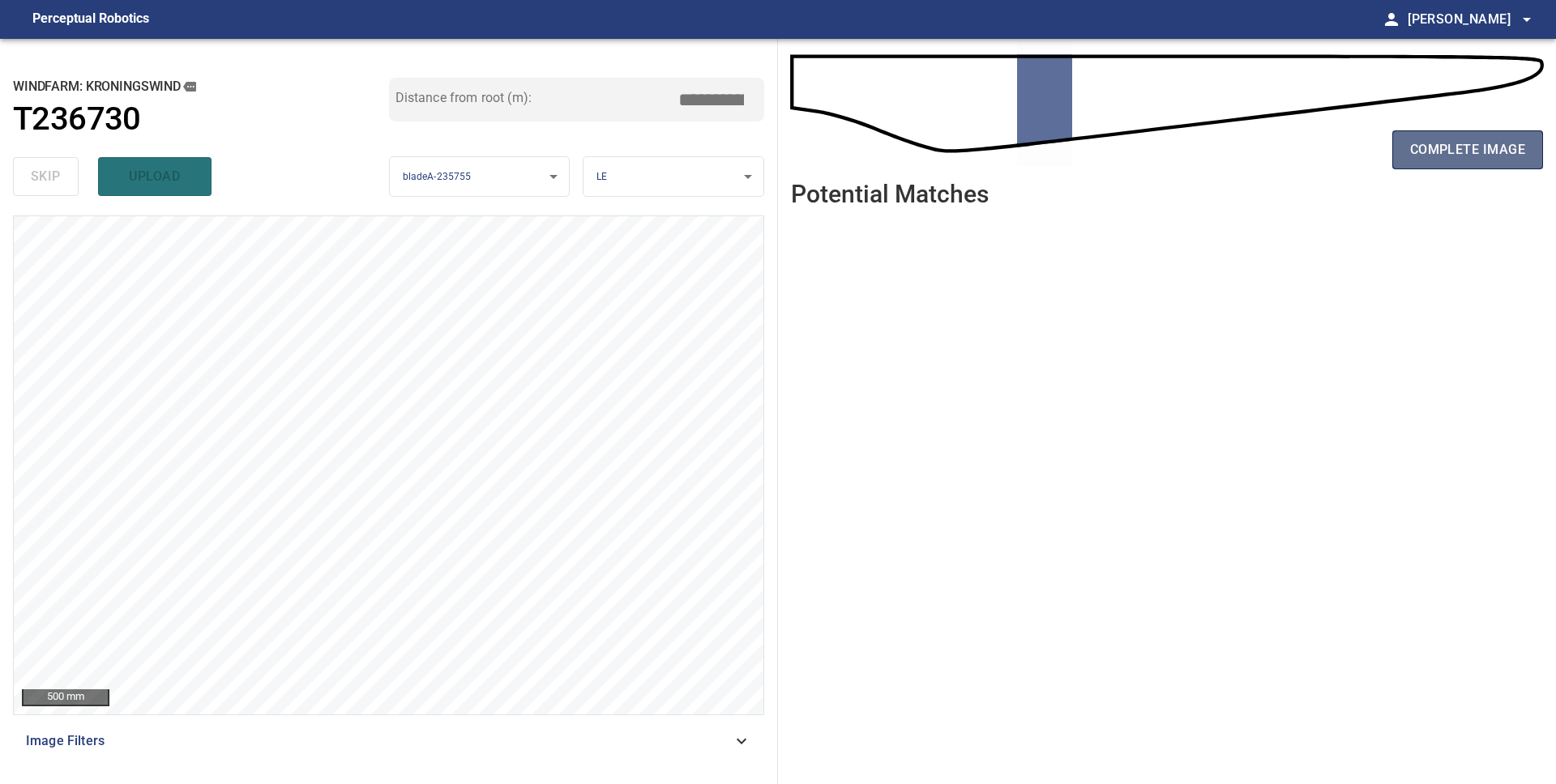
click at [1446, 161] on button "complete image" at bounding box center [1467, 149] width 150 height 39
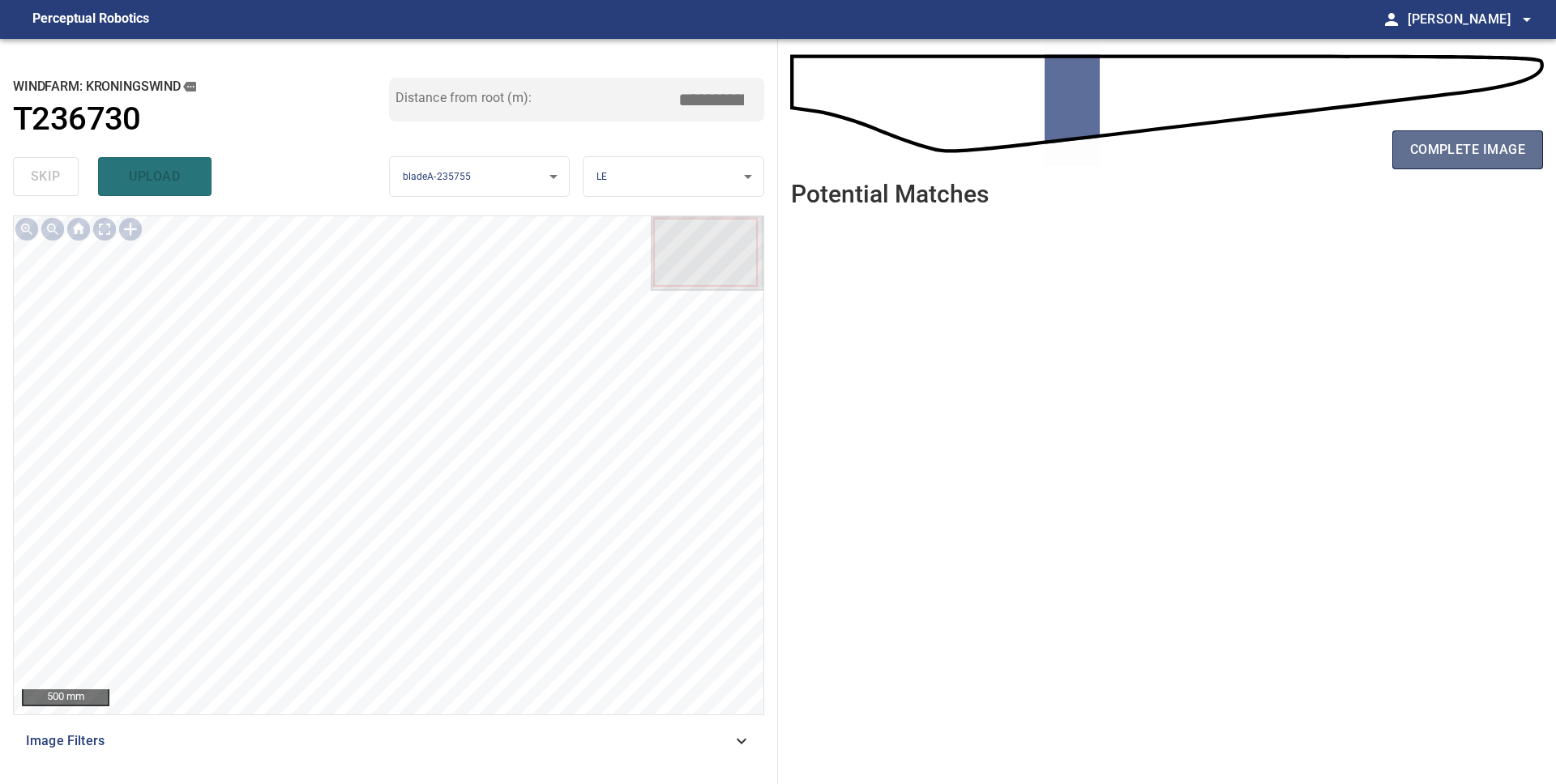
click at [1447, 157] on span "complete image" at bounding box center [1467, 150] width 115 height 23
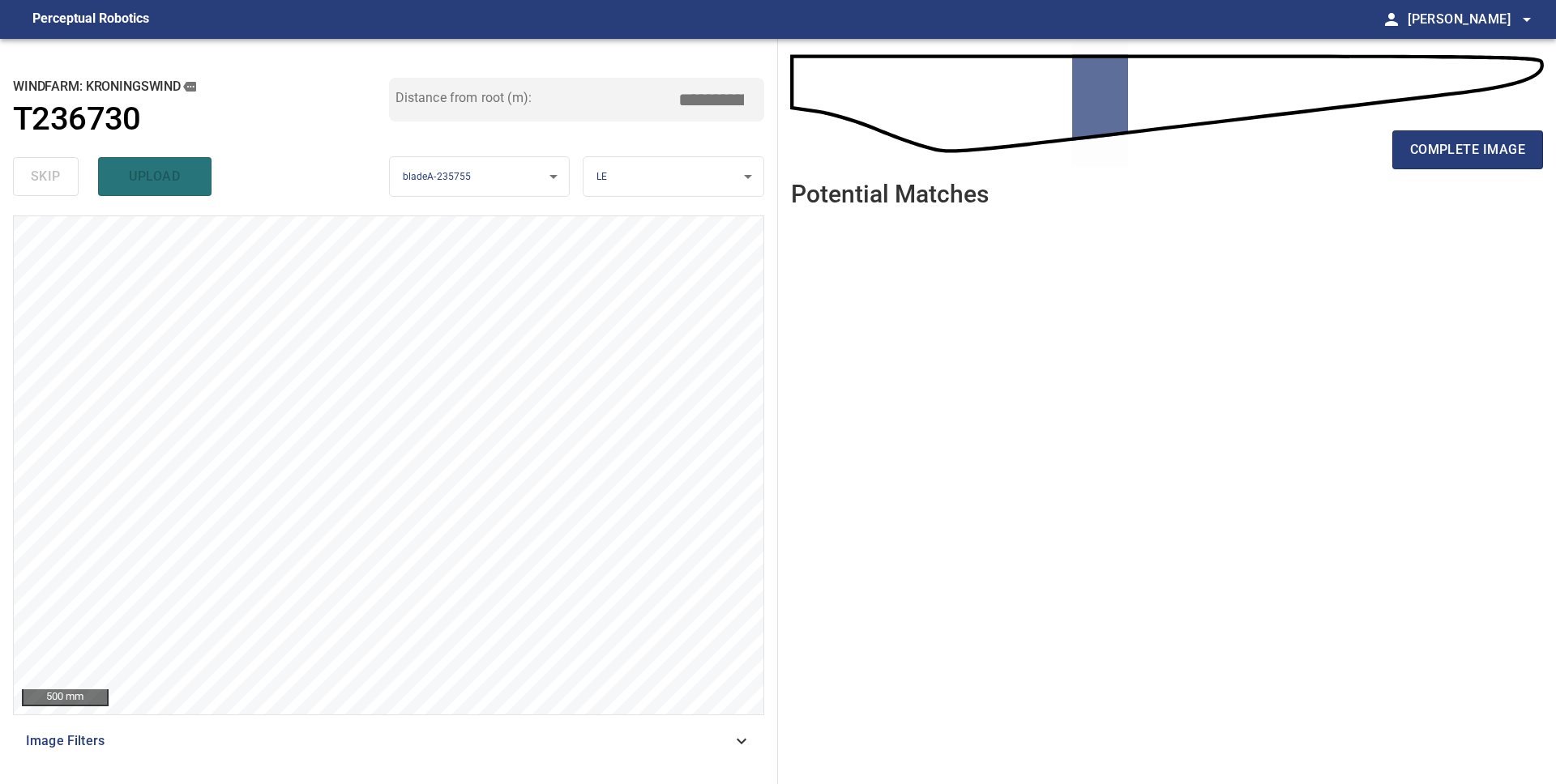
click at [1447, 157] on span "complete image" at bounding box center [1467, 150] width 115 height 23
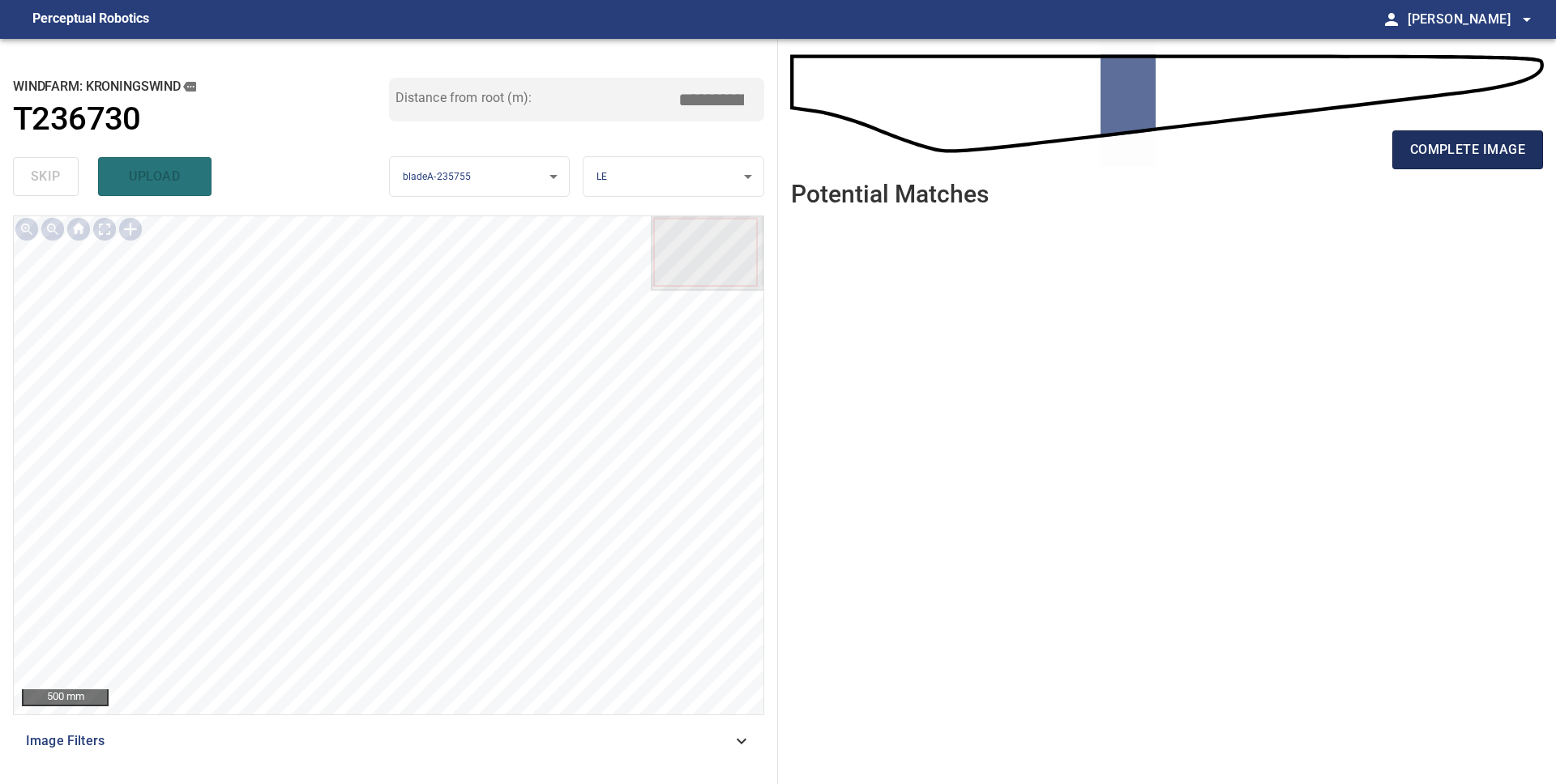
click at [1450, 151] on span "complete image" at bounding box center [1467, 150] width 115 height 23
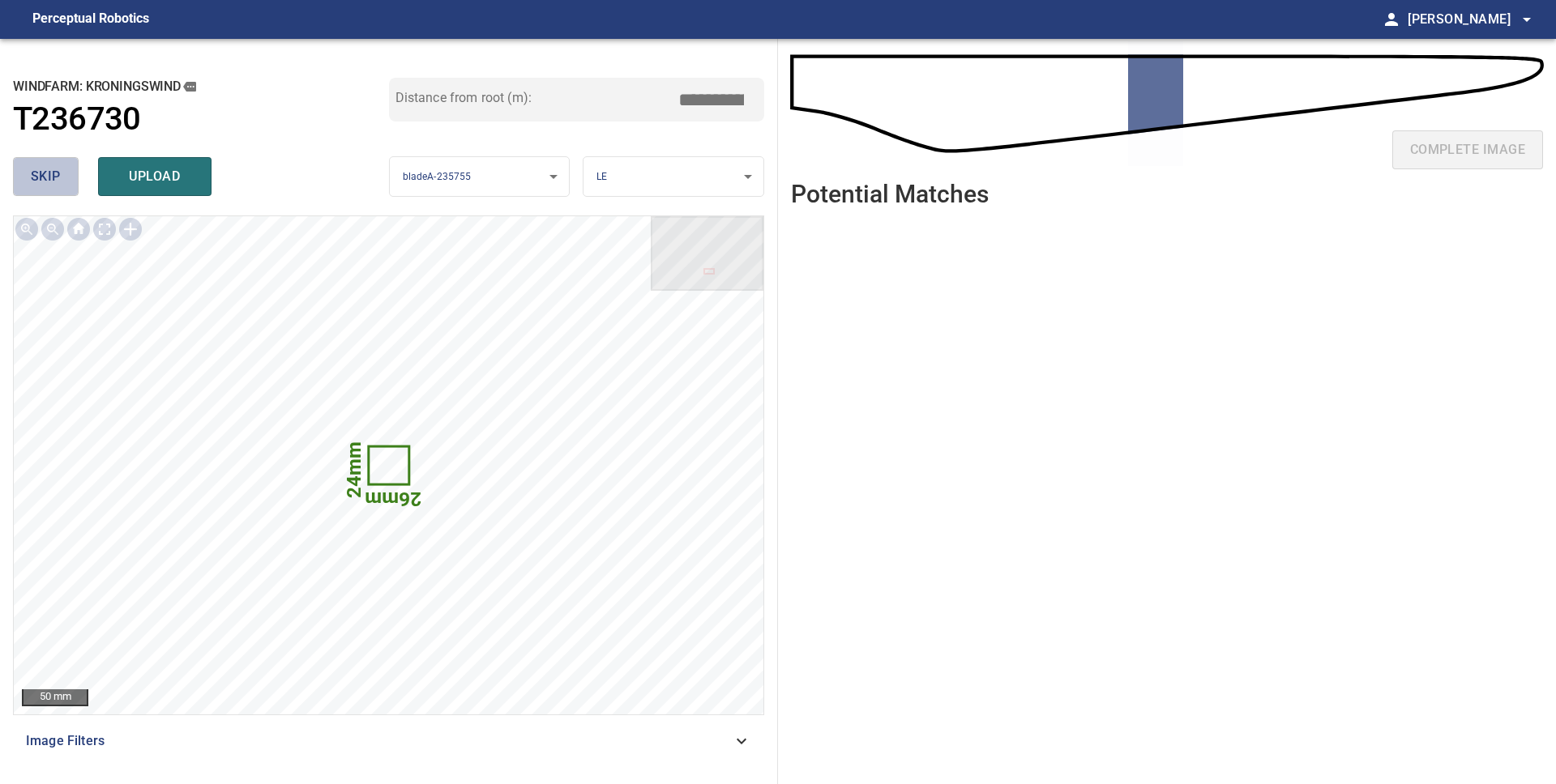
click at [48, 175] on span "skip" at bounding box center [46, 177] width 30 height 23
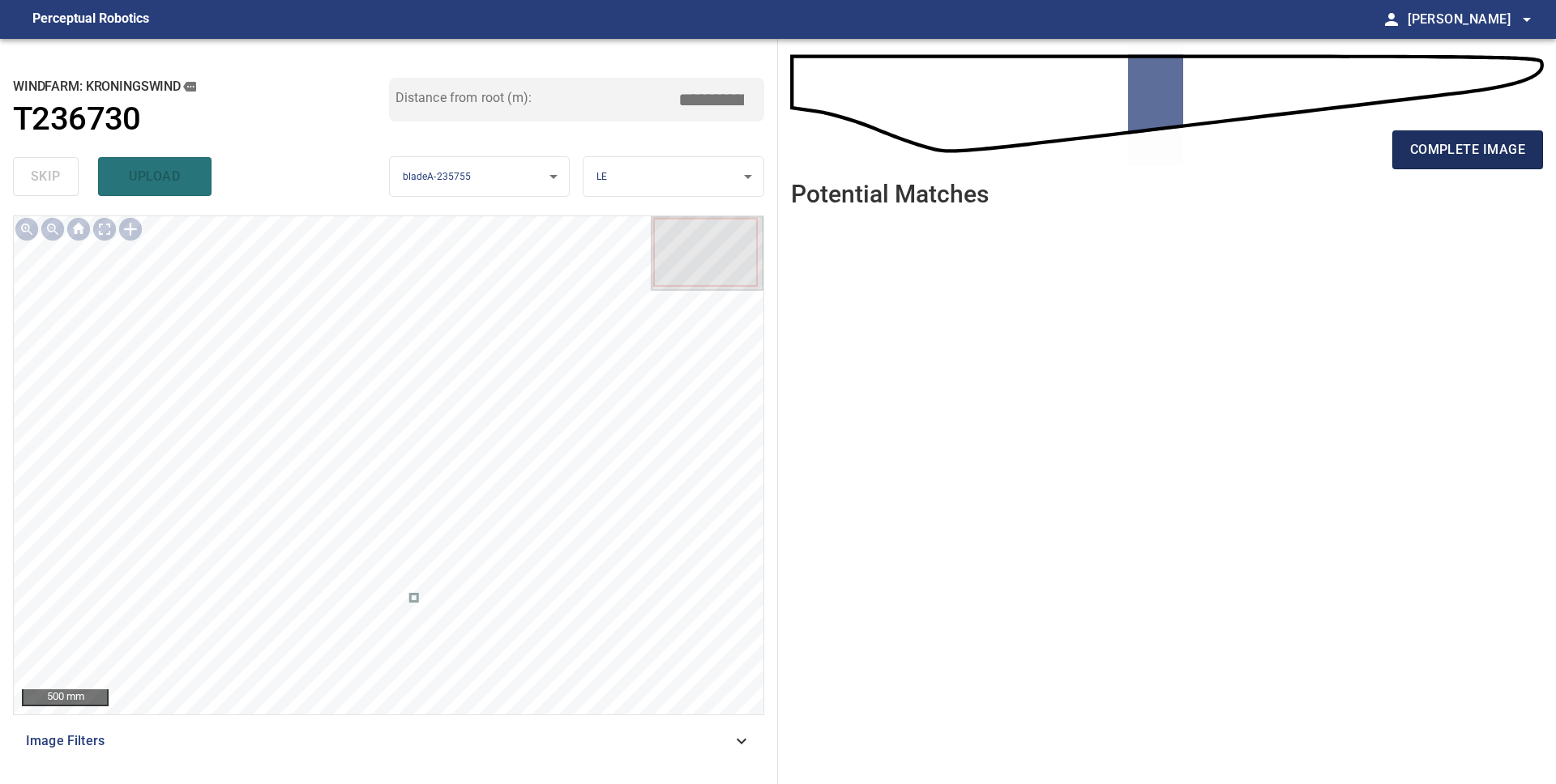
click at [1495, 140] on span "complete image" at bounding box center [1467, 150] width 115 height 23
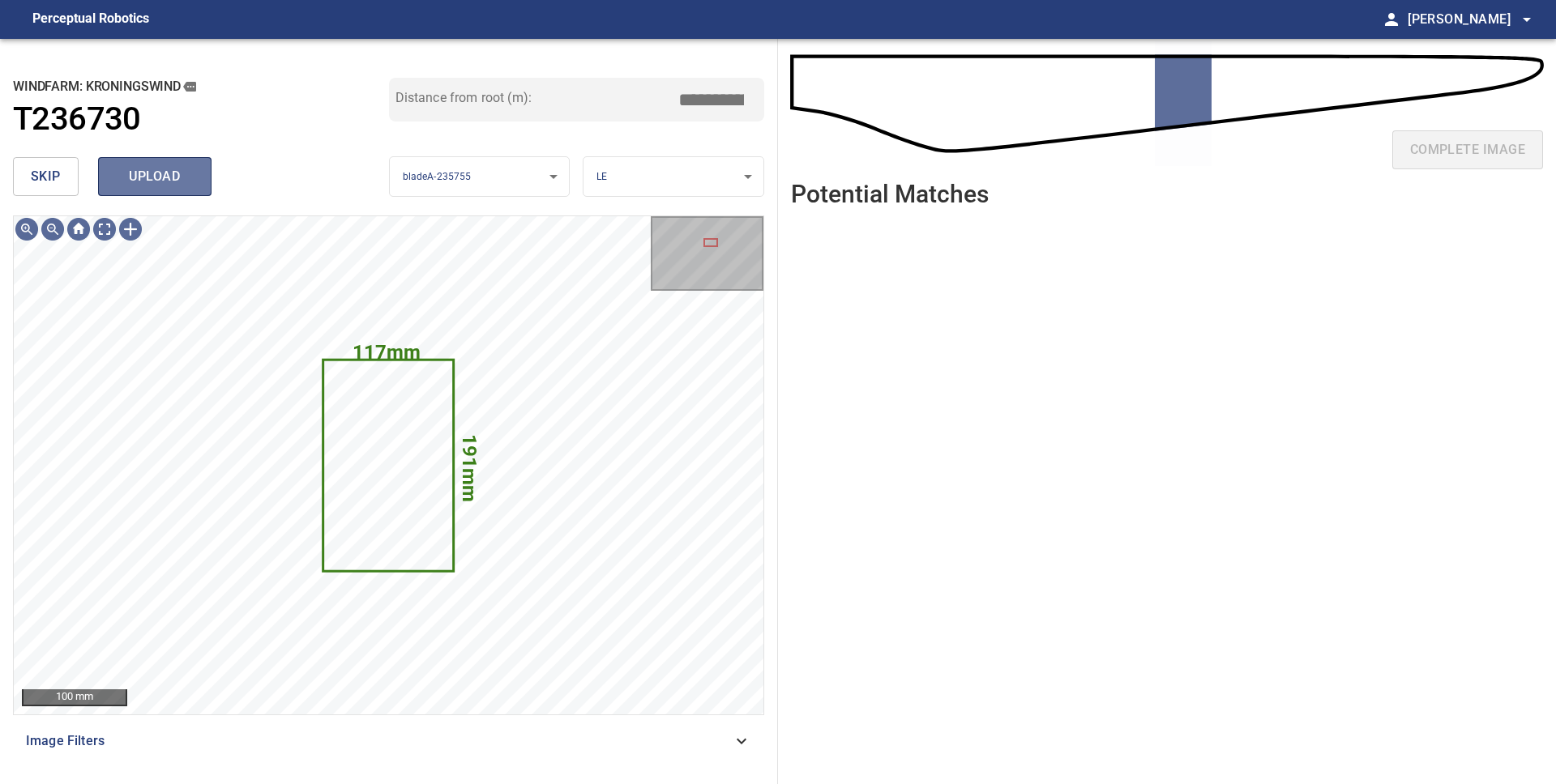
click at [171, 182] on span "upload" at bounding box center [155, 177] width 77 height 23
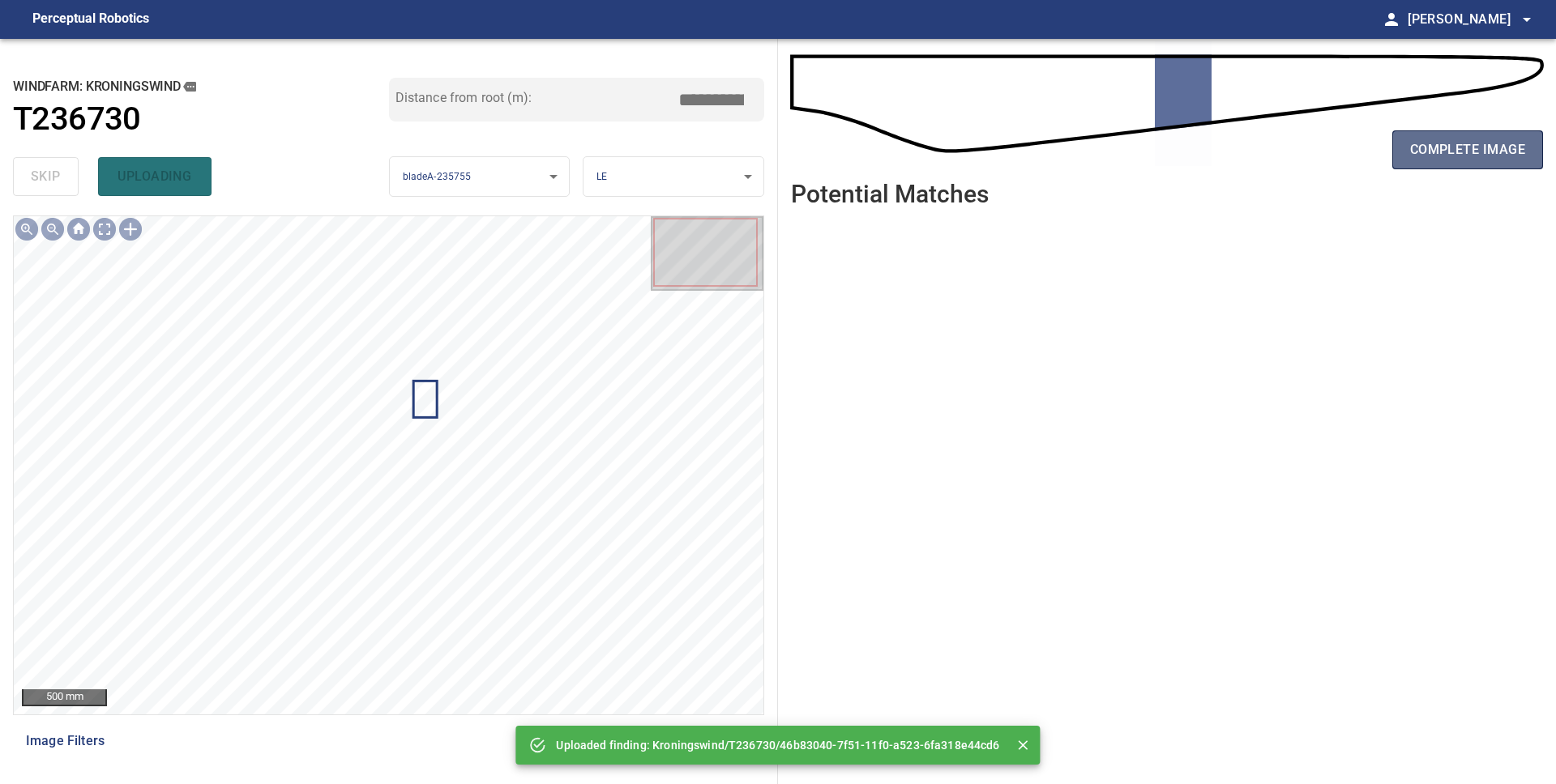
click at [1414, 161] on button "complete image" at bounding box center [1467, 149] width 150 height 39
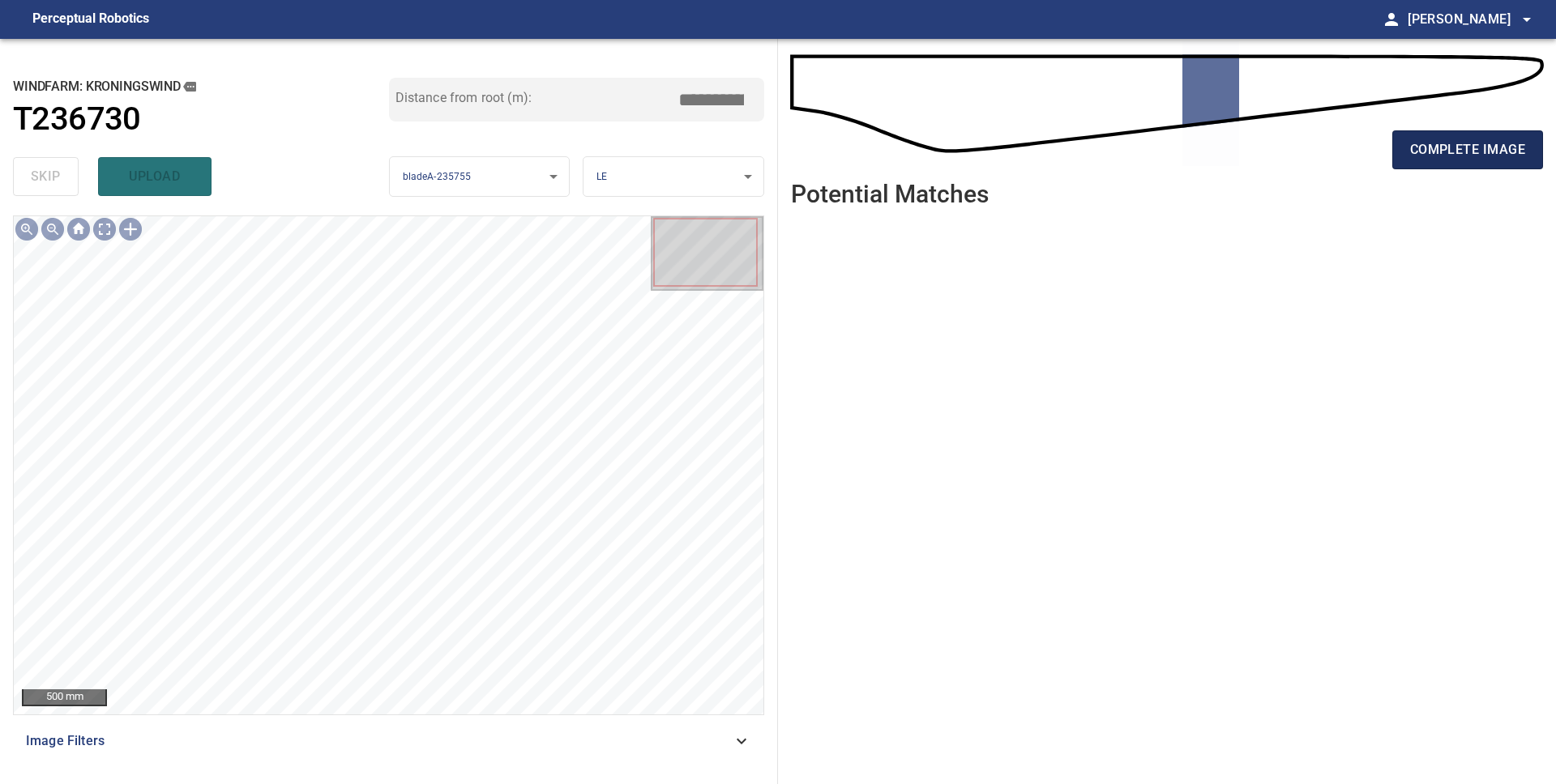
click at [1423, 149] on span "complete image" at bounding box center [1467, 150] width 115 height 23
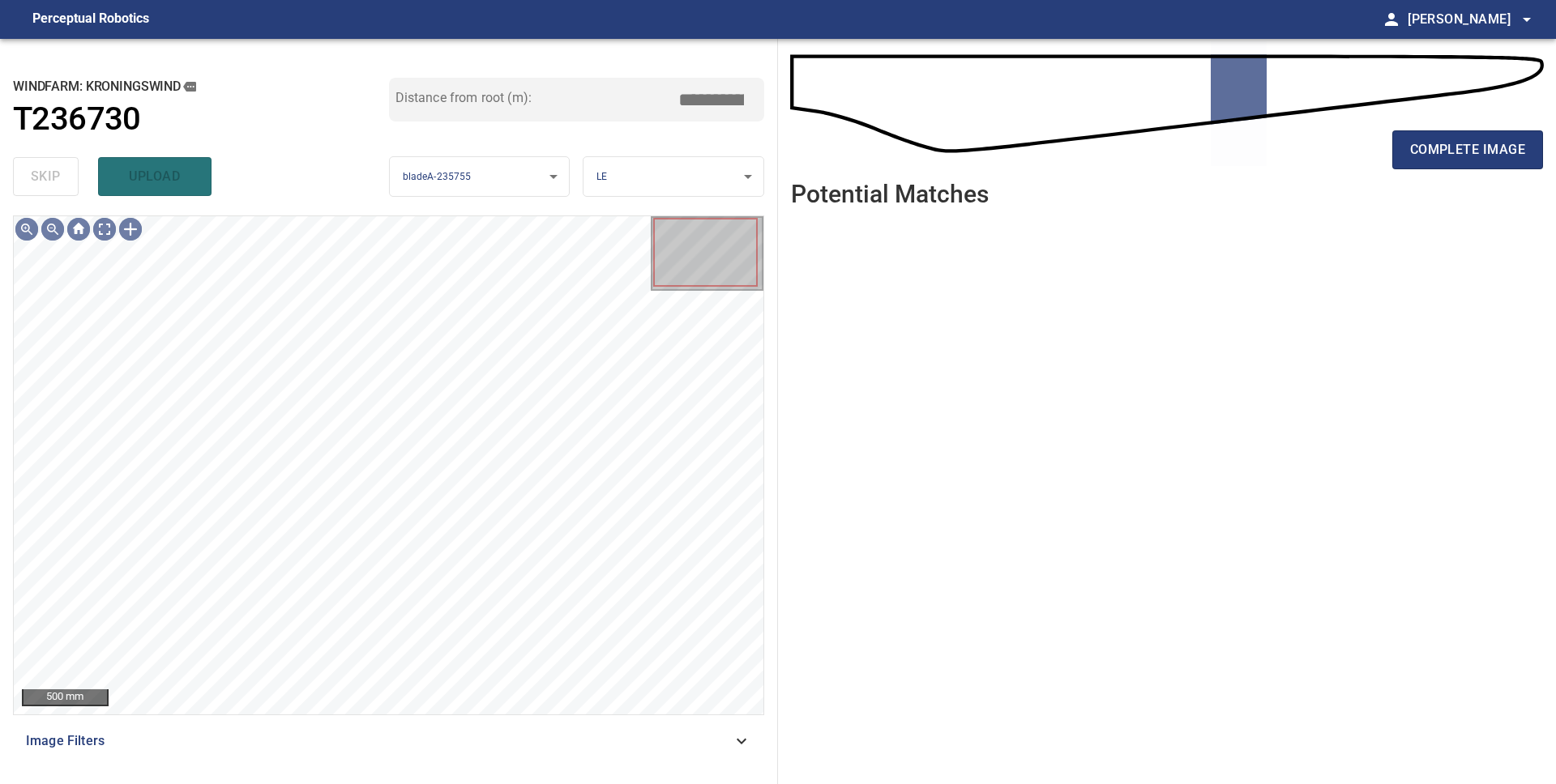
click at [1423, 149] on span "complete image" at bounding box center [1467, 150] width 115 height 23
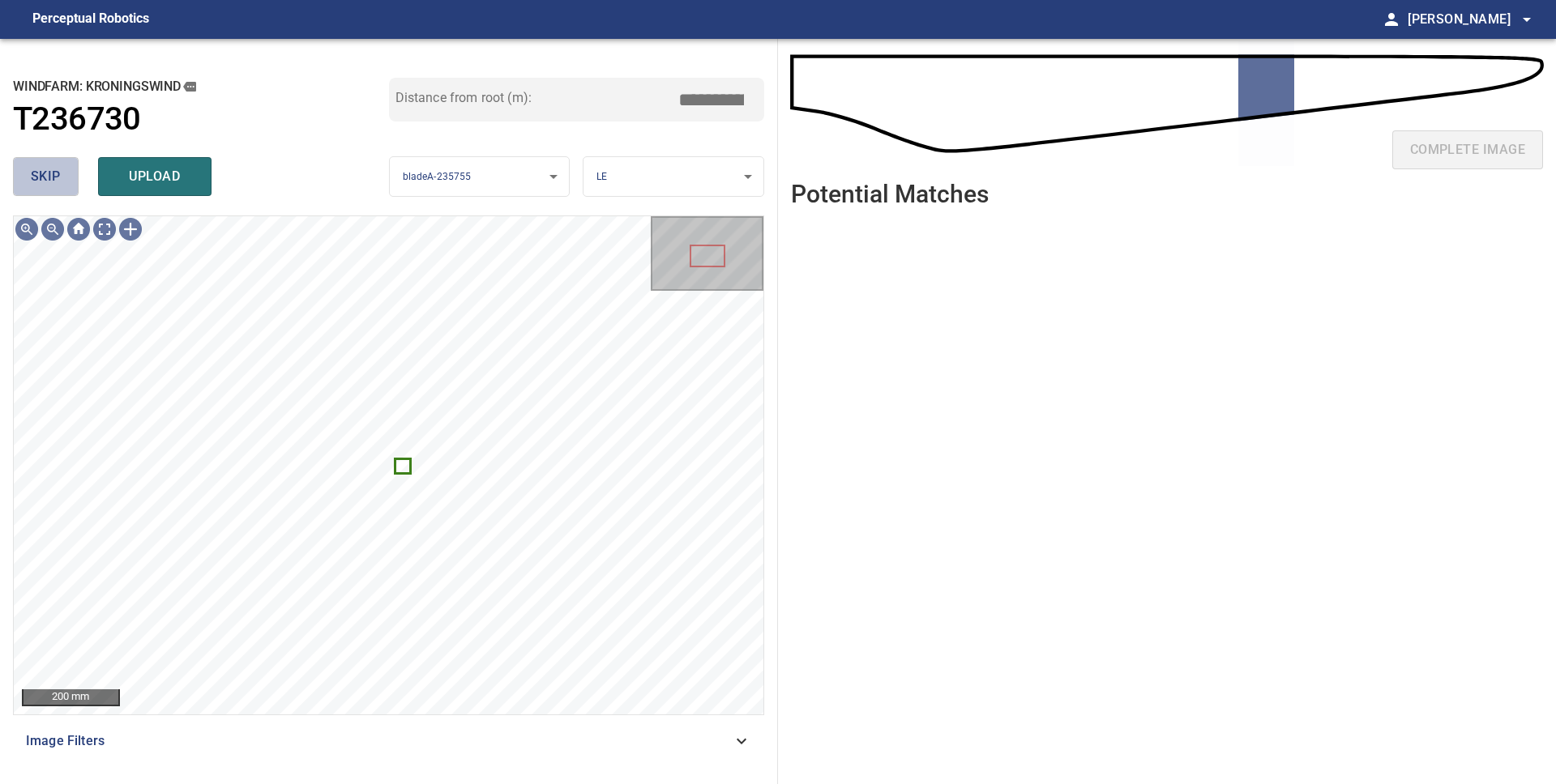
click at [50, 171] on span "skip" at bounding box center [46, 177] width 30 height 23
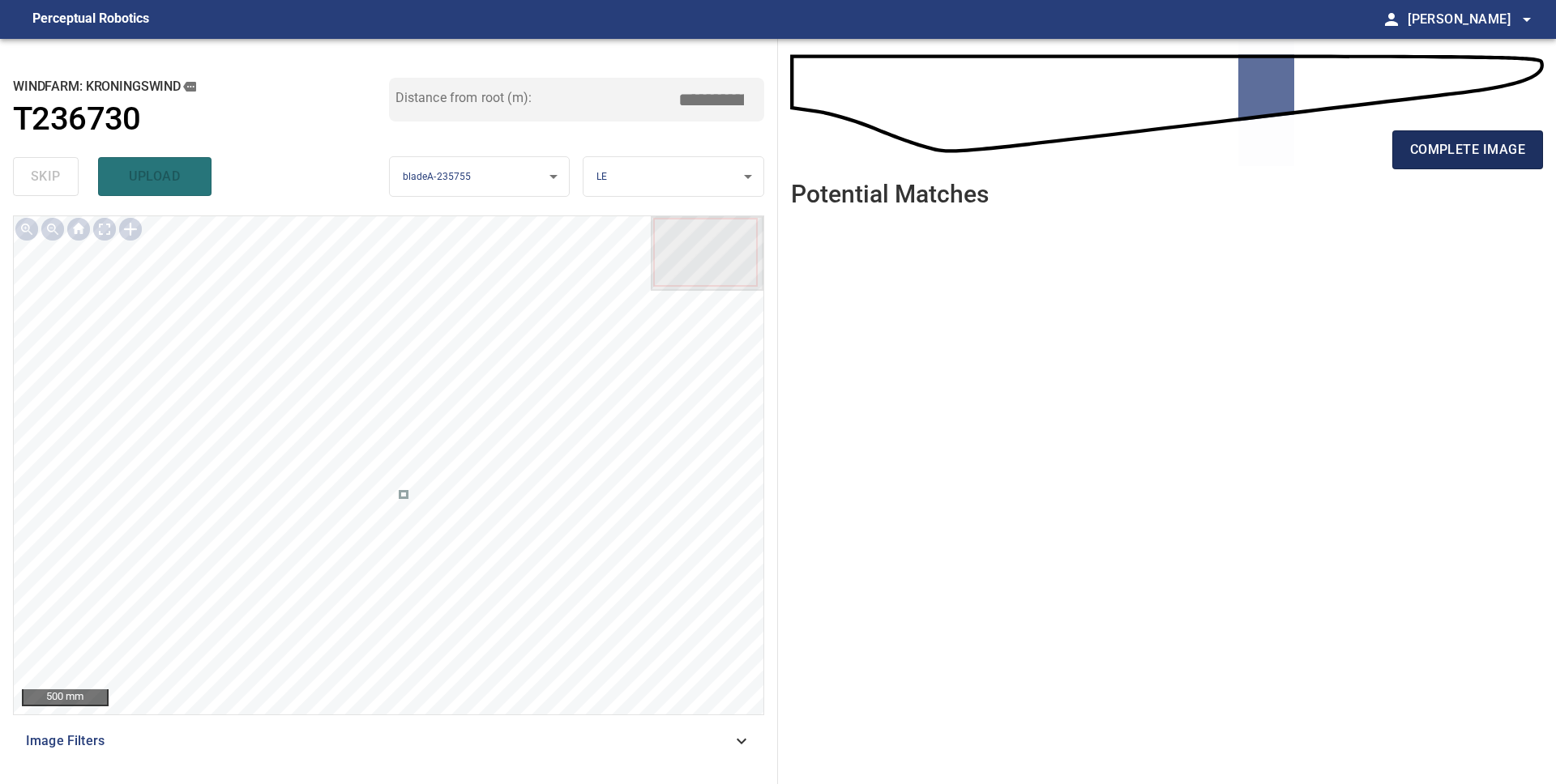
click at [1470, 150] on span "complete image" at bounding box center [1467, 150] width 115 height 23
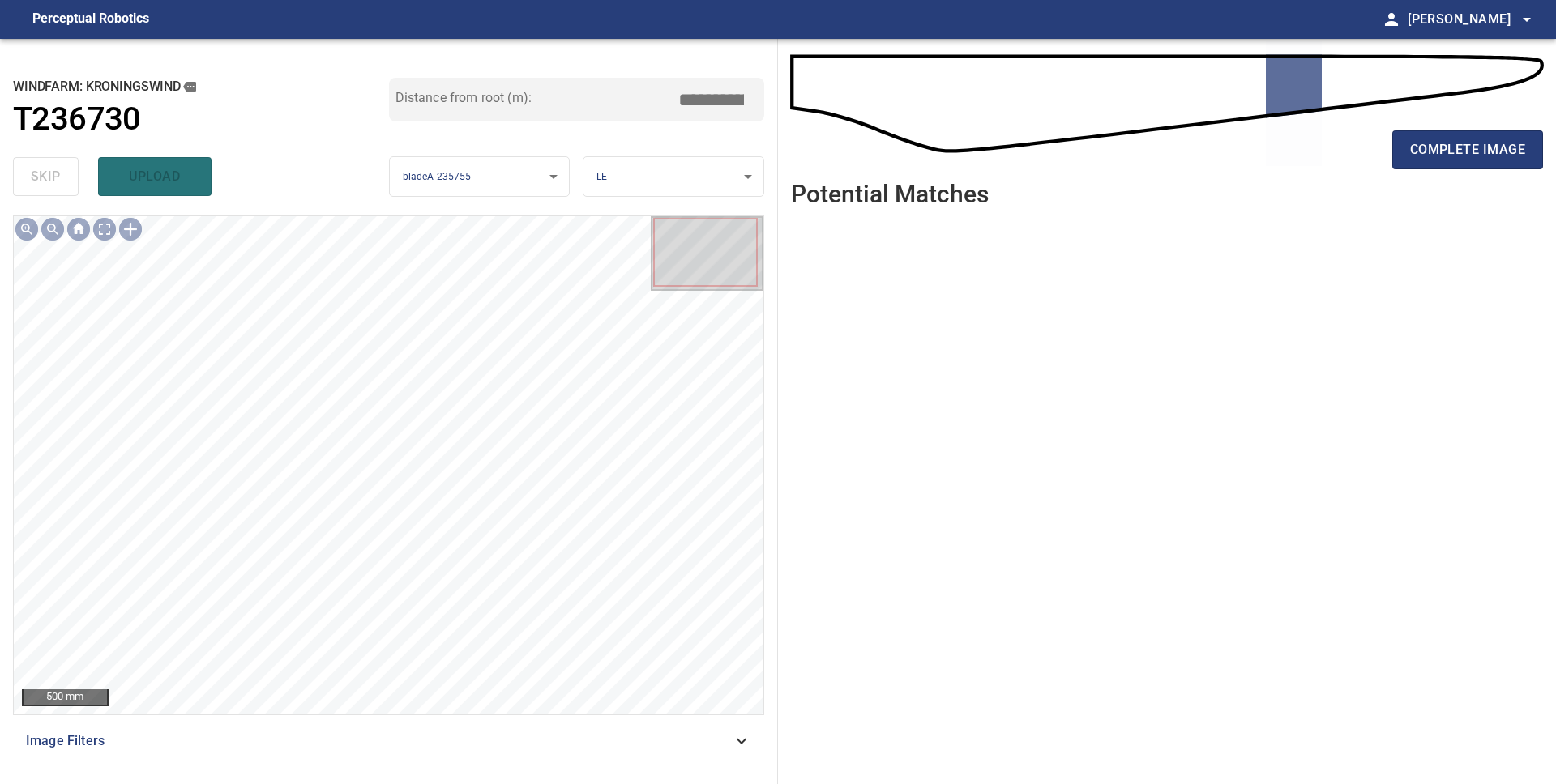
click at [1470, 150] on span "complete image" at bounding box center [1467, 150] width 115 height 23
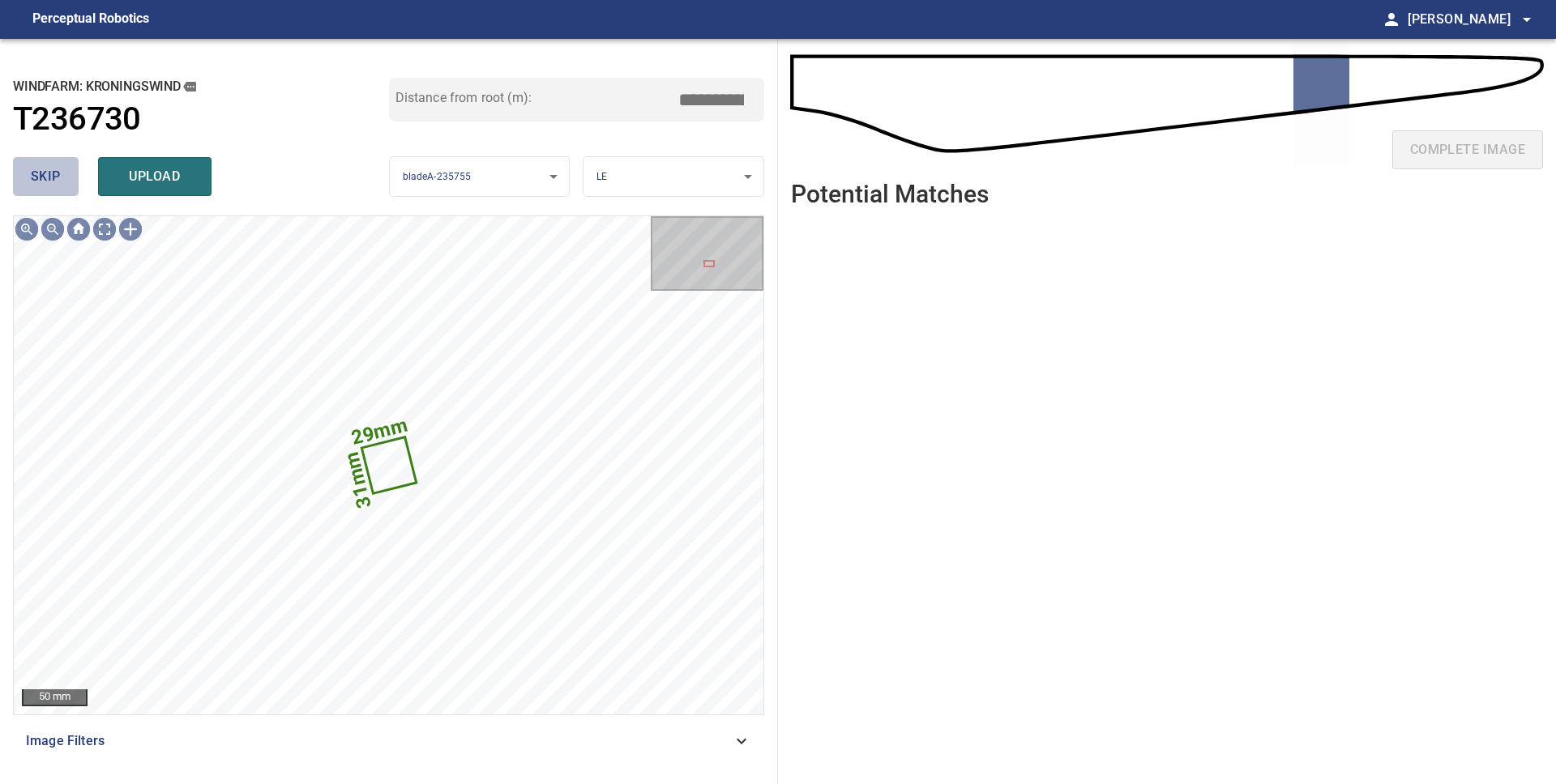
click at [58, 179] on span "skip" at bounding box center [46, 177] width 30 height 23
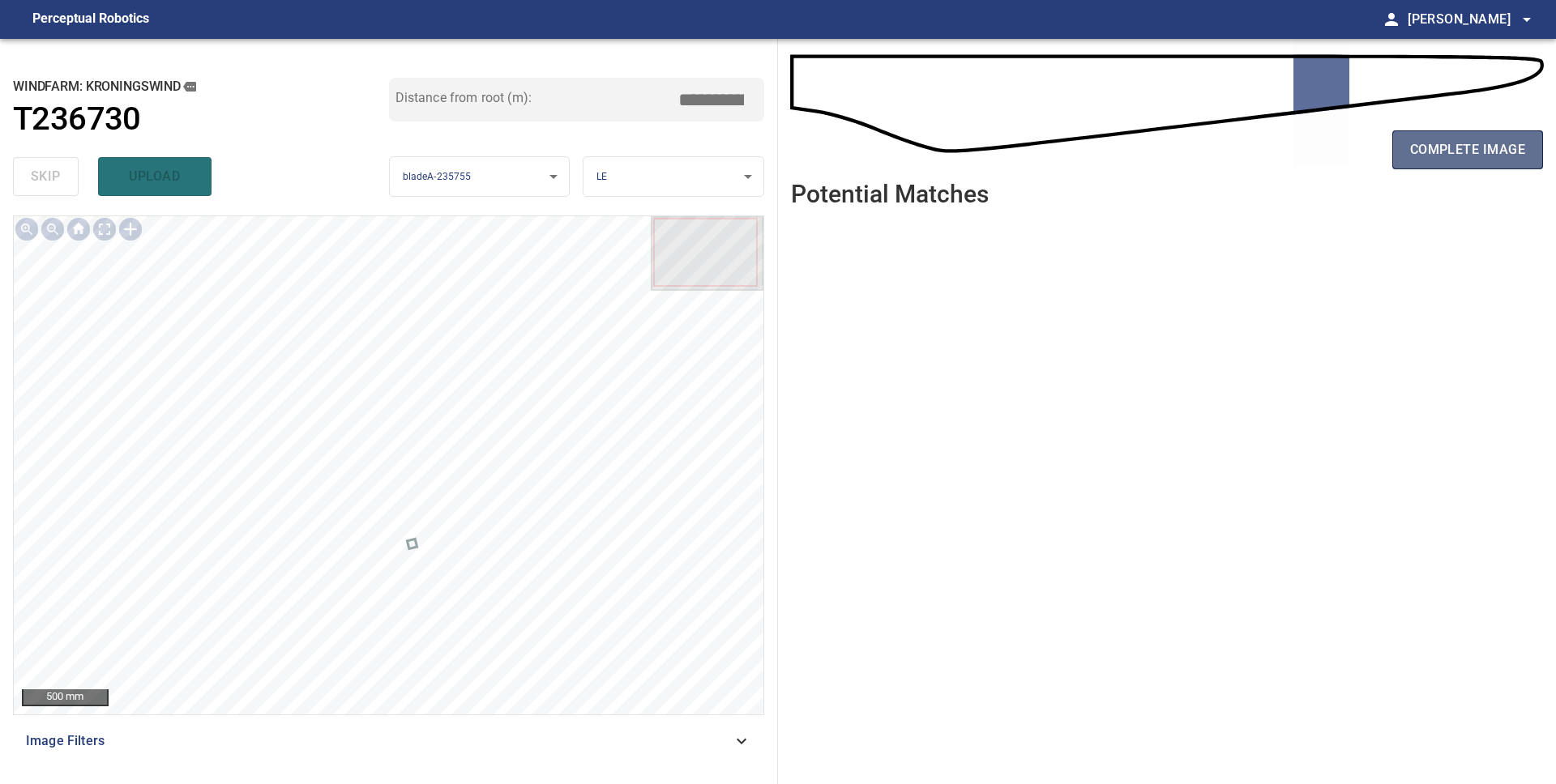
click at [1414, 167] on button "complete image" at bounding box center [1467, 149] width 150 height 39
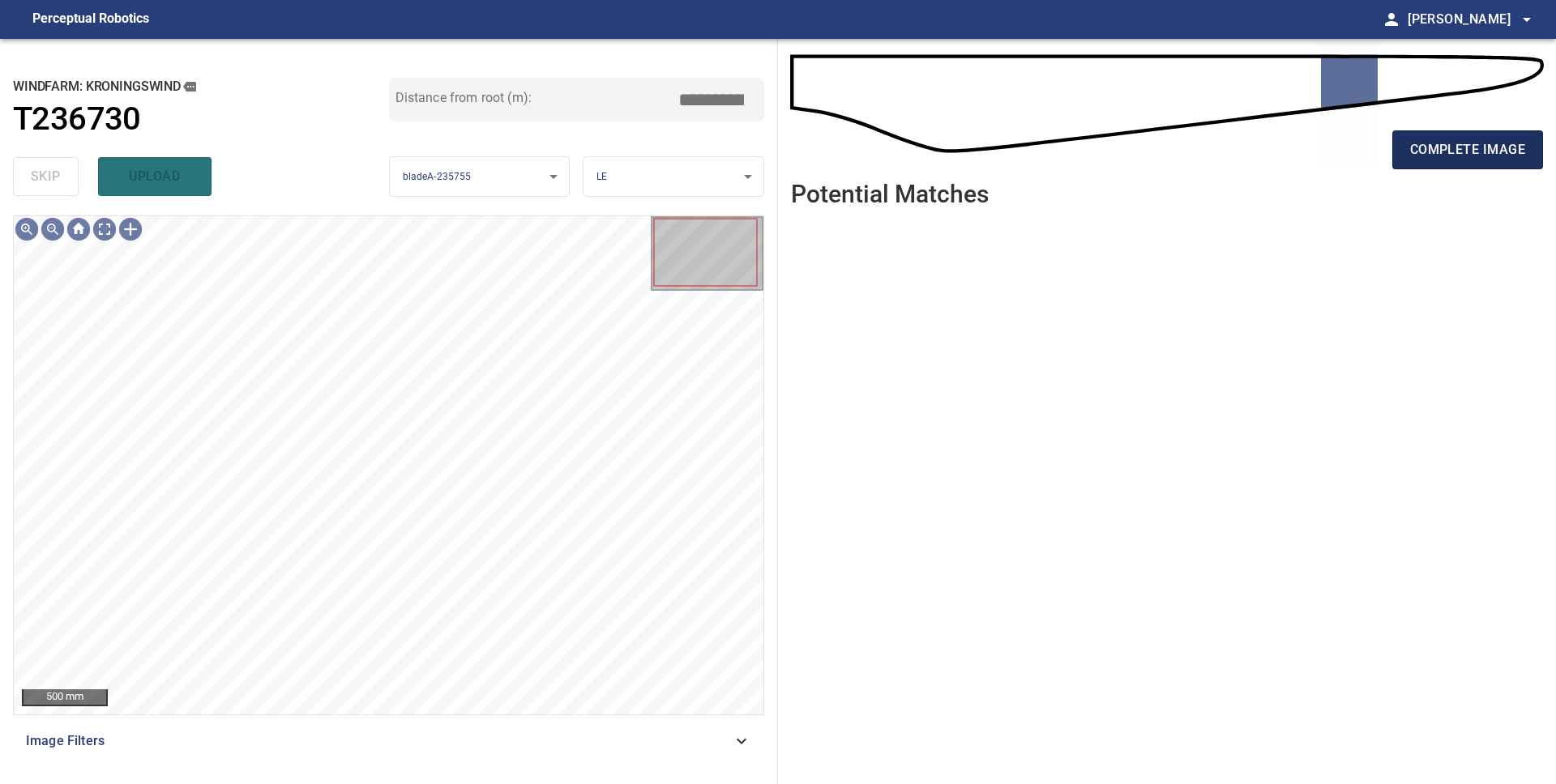
click at [1430, 142] on span "complete image" at bounding box center [1467, 150] width 115 height 23
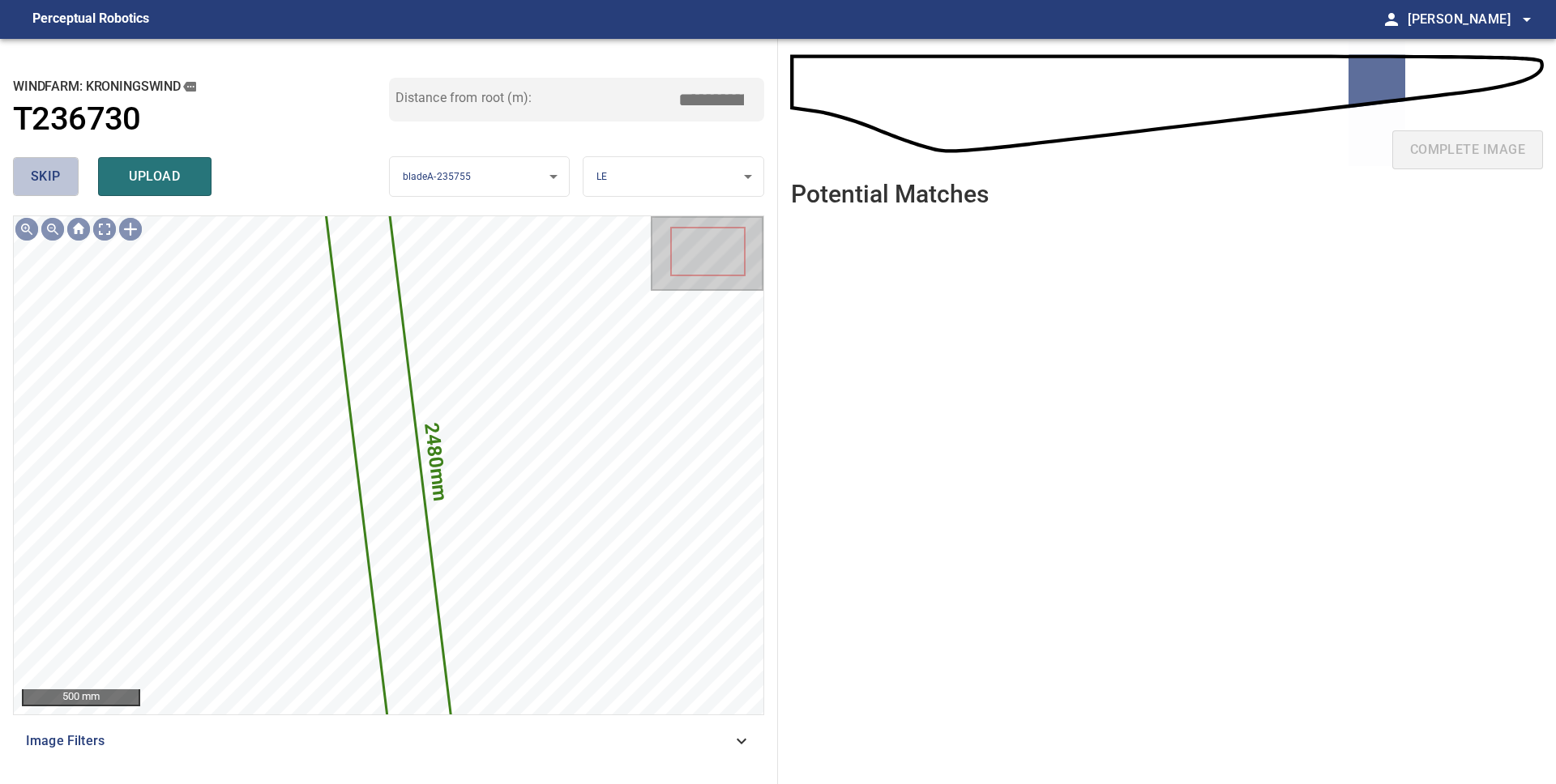
drag, startPoint x: 47, startPoint y: 179, endPoint x: 258, endPoint y: 181, distance: 211.0
click at [47, 179] on span "skip" at bounding box center [46, 177] width 30 height 23
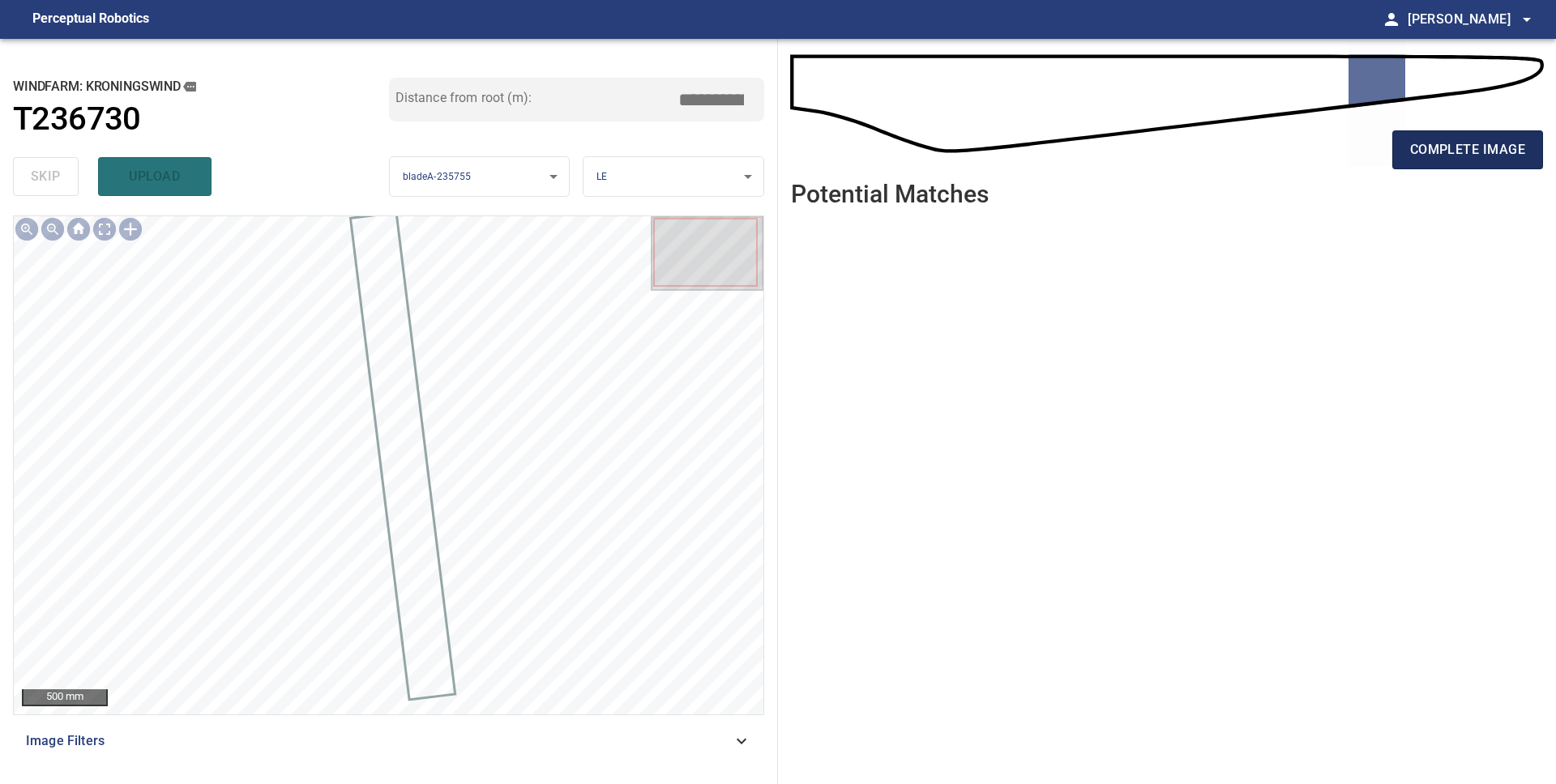
click at [1484, 146] on span "complete image" at bounding box center [1467, 150] width 115 height 23
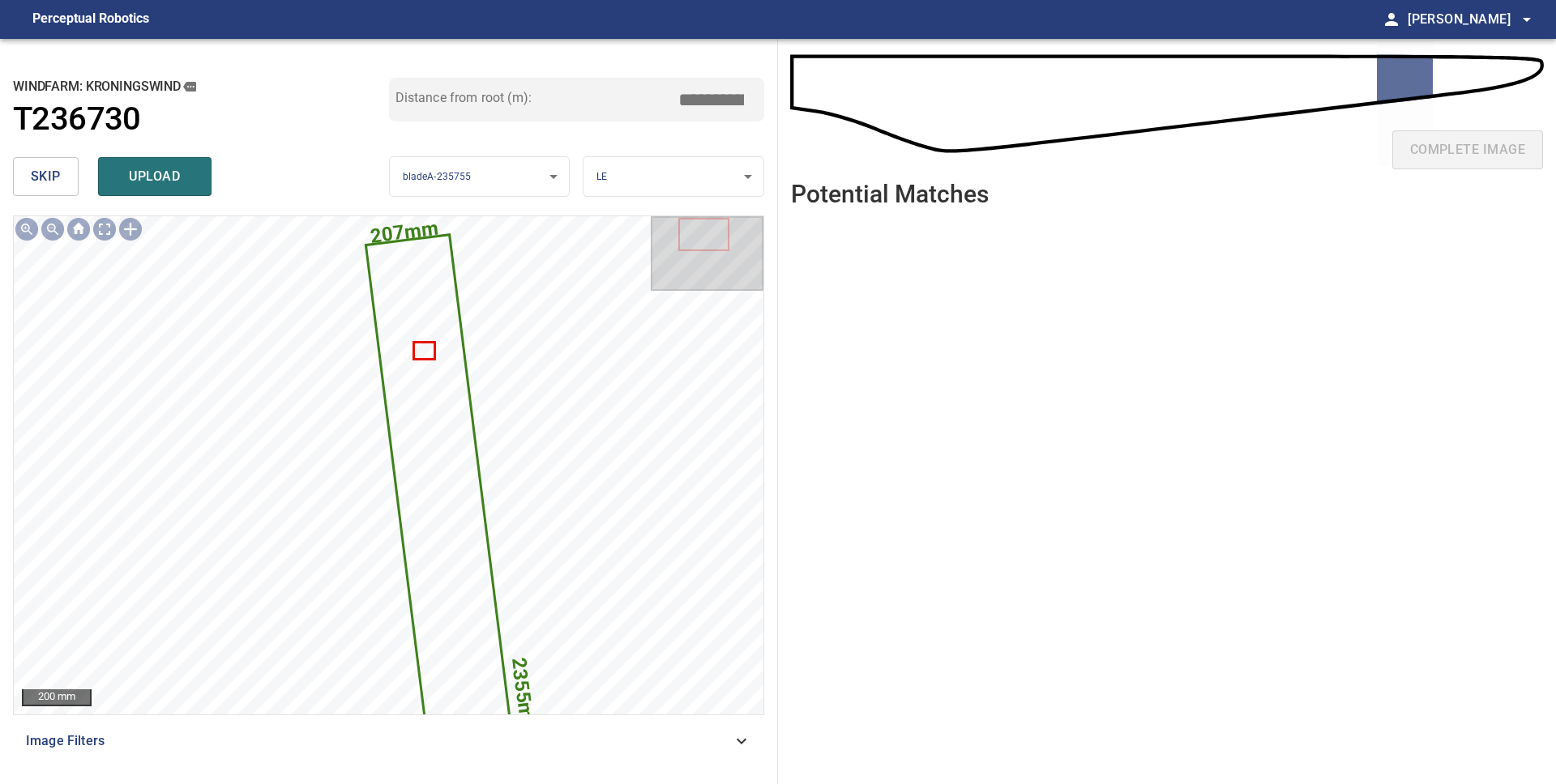
click at [47, 182] on span "skip" at bounding box center [46, 177] width 30 height 23
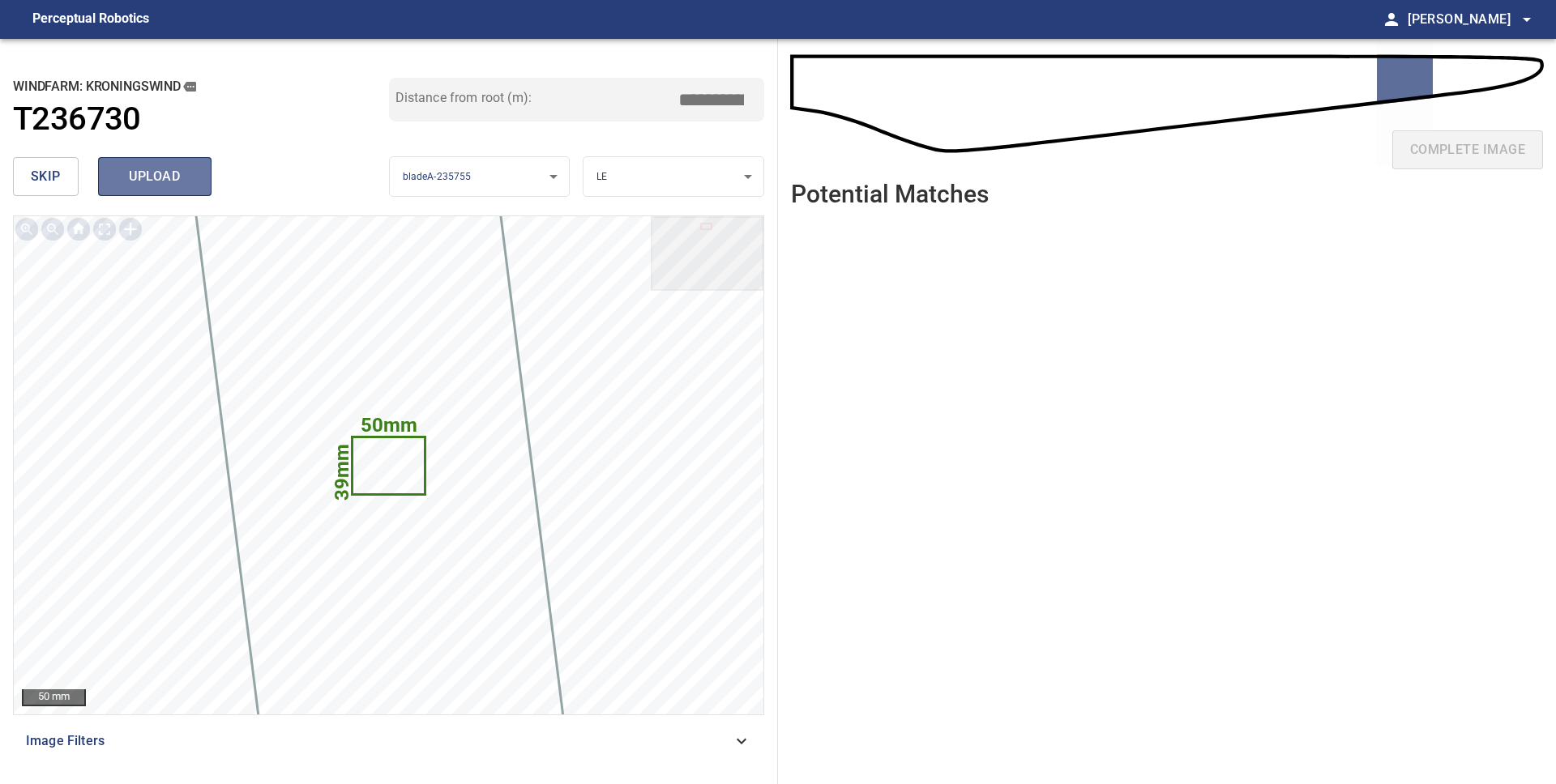
click at [174, 184] on span "upload" at bounding box center [155, 177] width 77 height 23
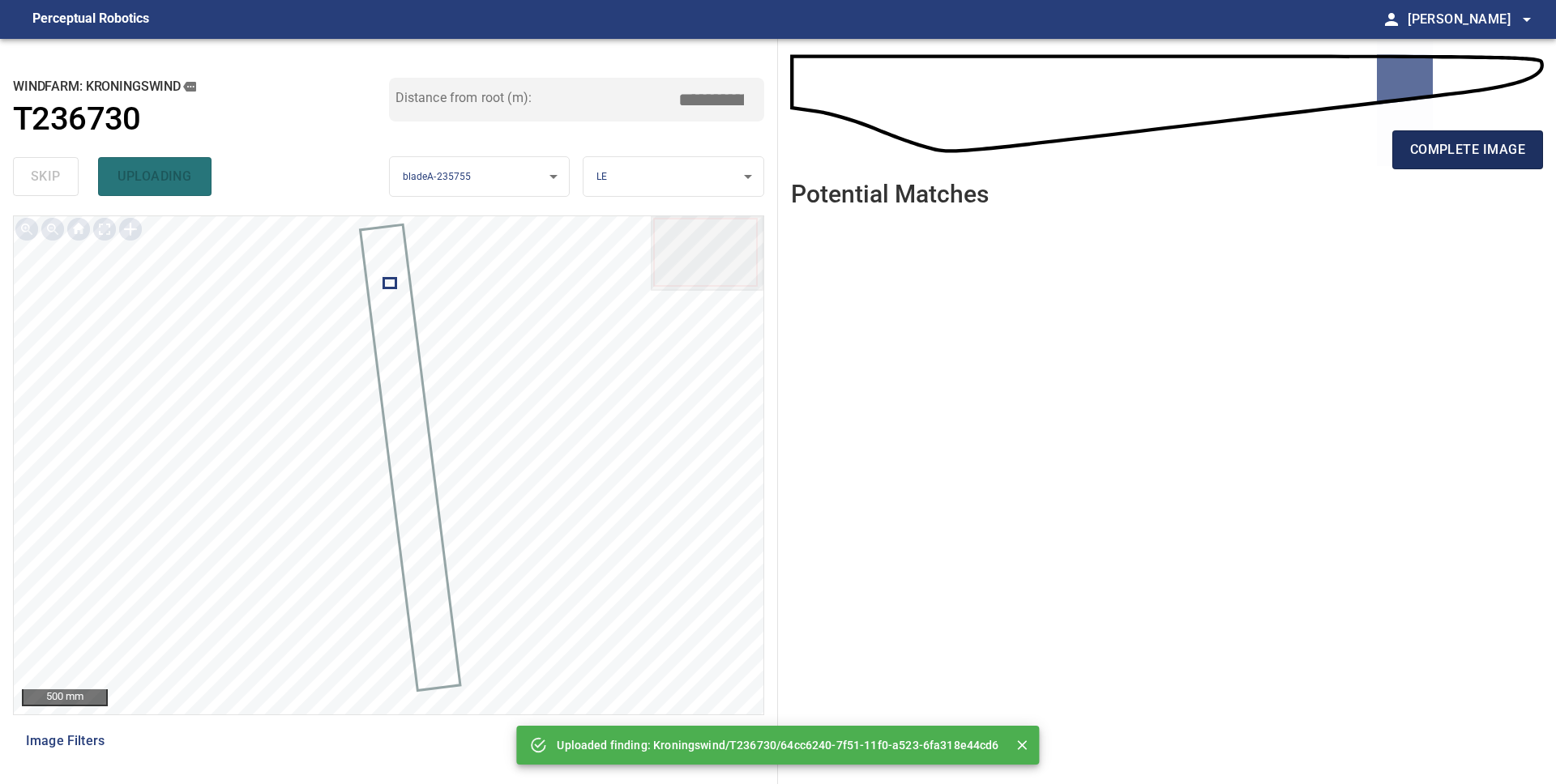
click at [1464, 164] on button "complete image" at bounding box center [1467, 149] width 150 height 39
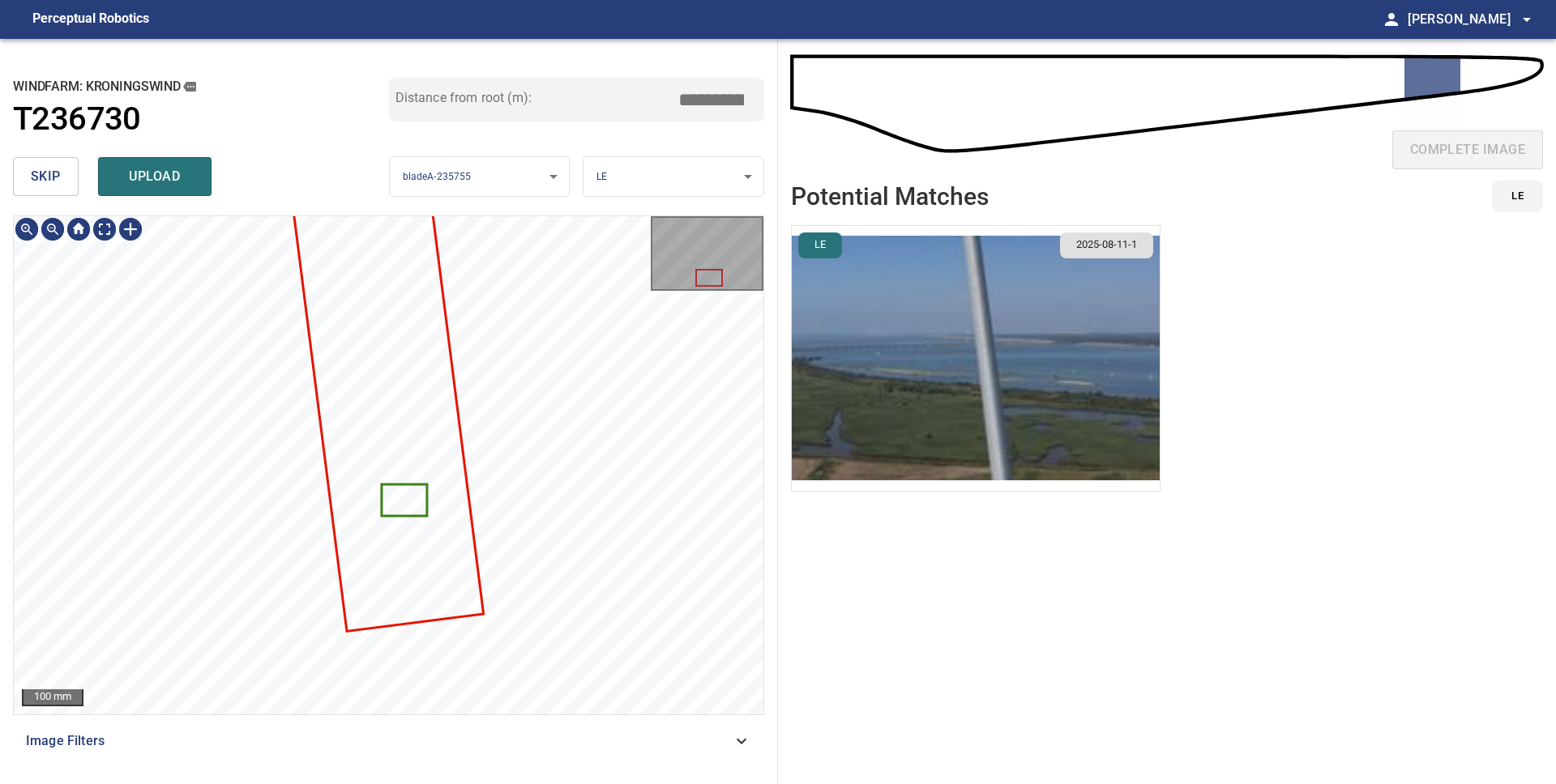
click at [914, 326] on img "button" at bounding box center [976, 358] width 367 height 265
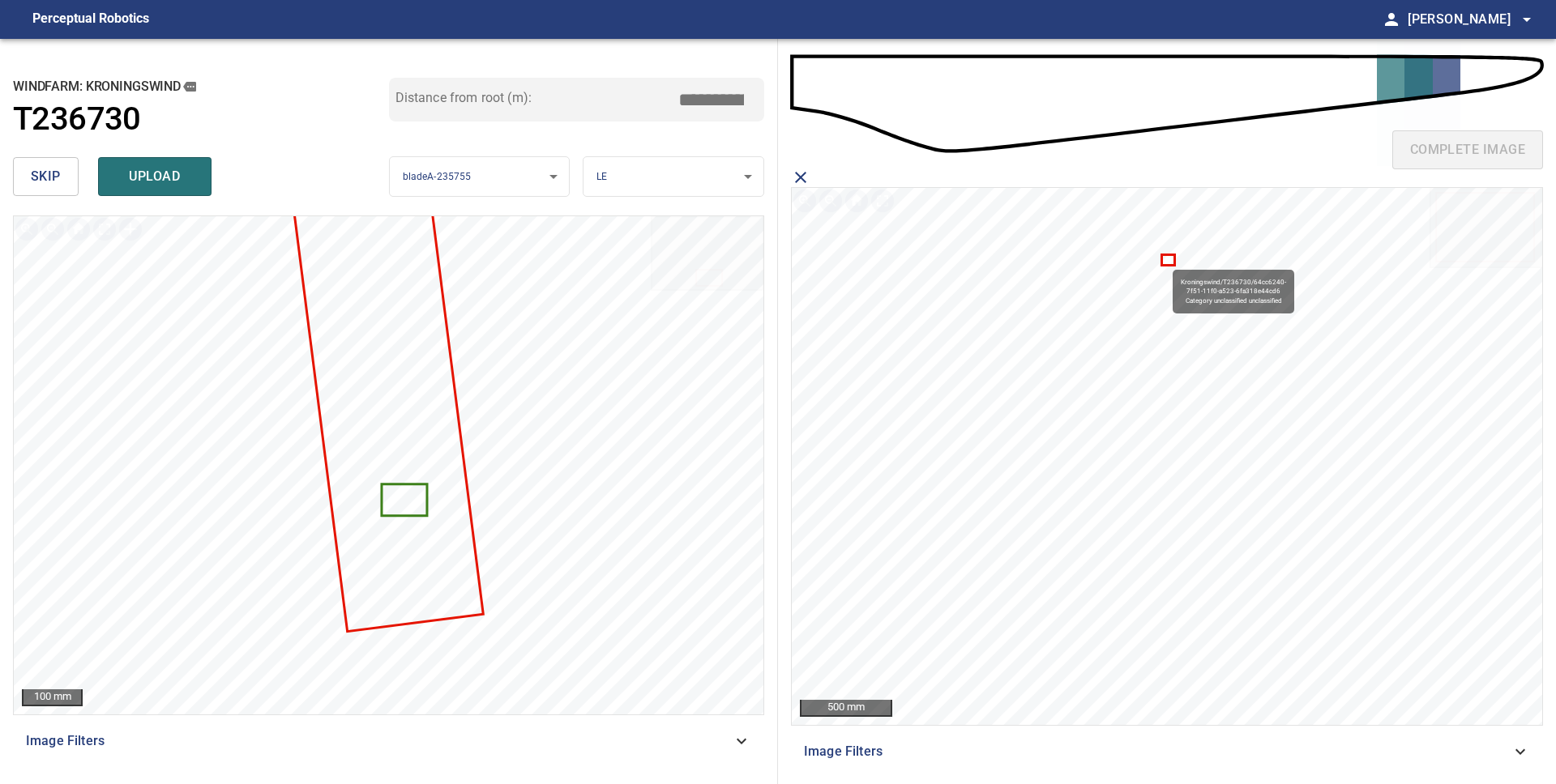
click at [1165, 262] on icon at bounding box center [1168, 259] width 11 height 8
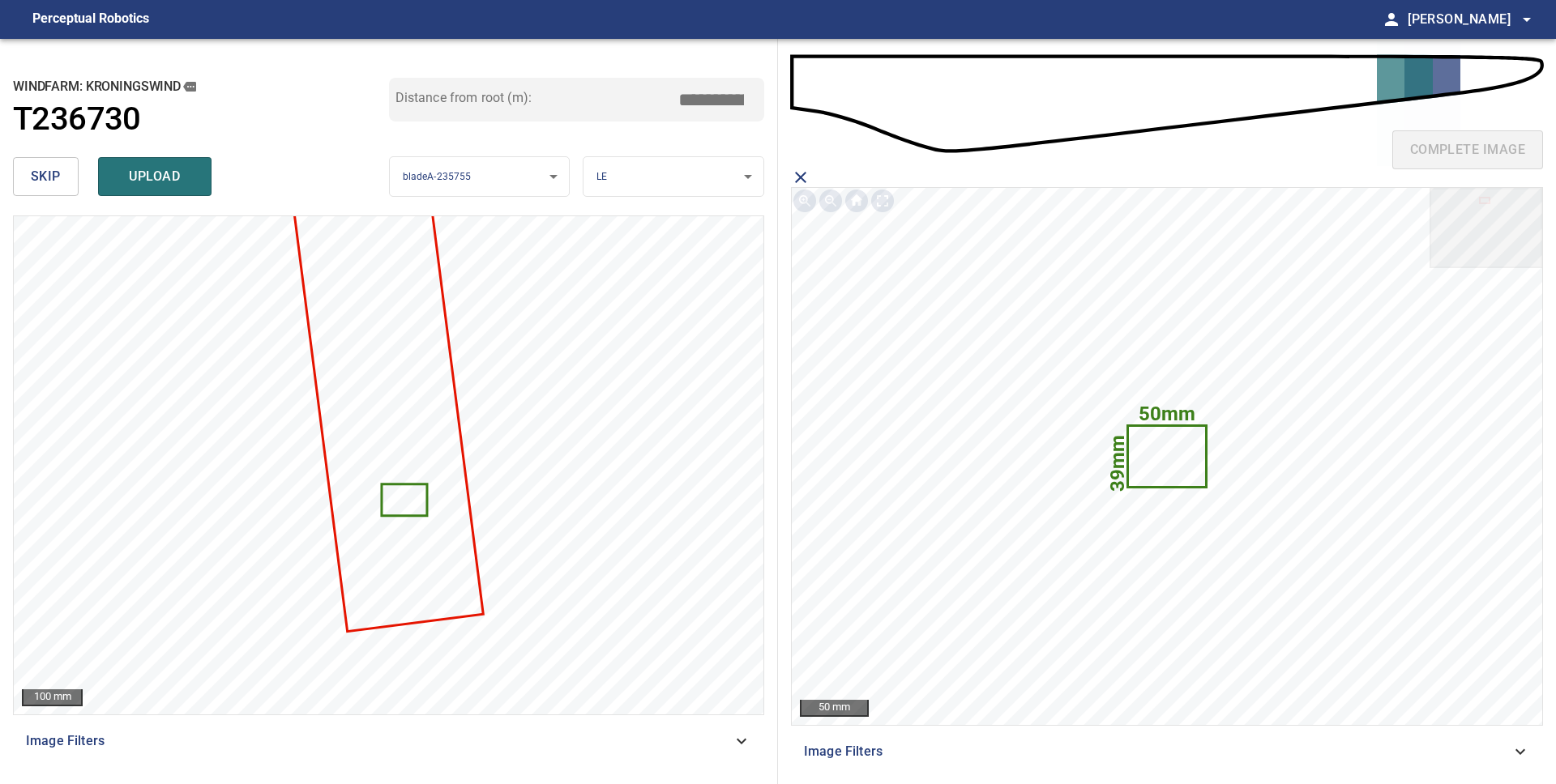
click at [177, 168] on span "upload" at bounding box center [155, 177] width 77 height 23
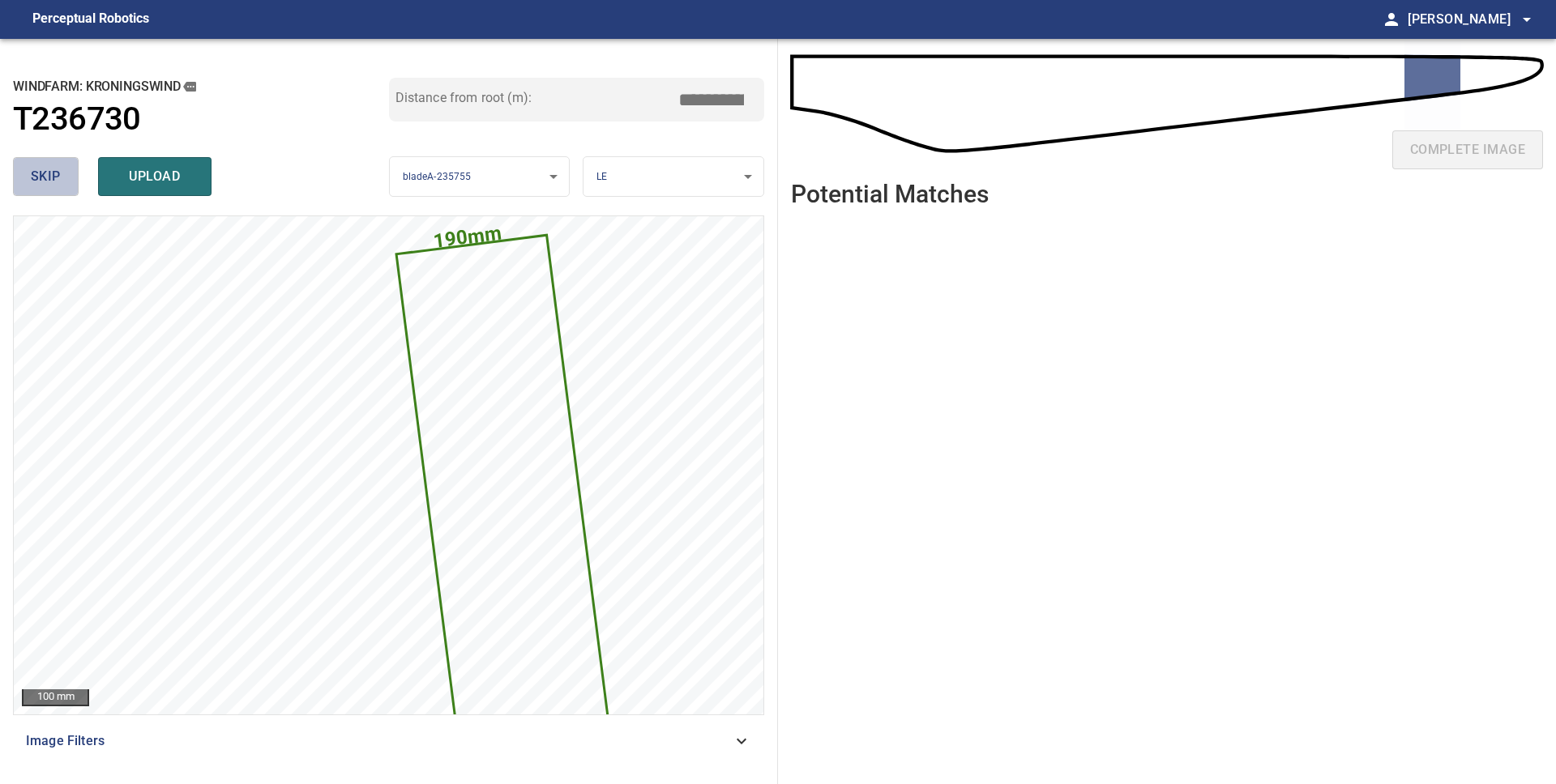
click at [65, 178] on button "skip" at bounding box center [46, 177] width 66 height 39
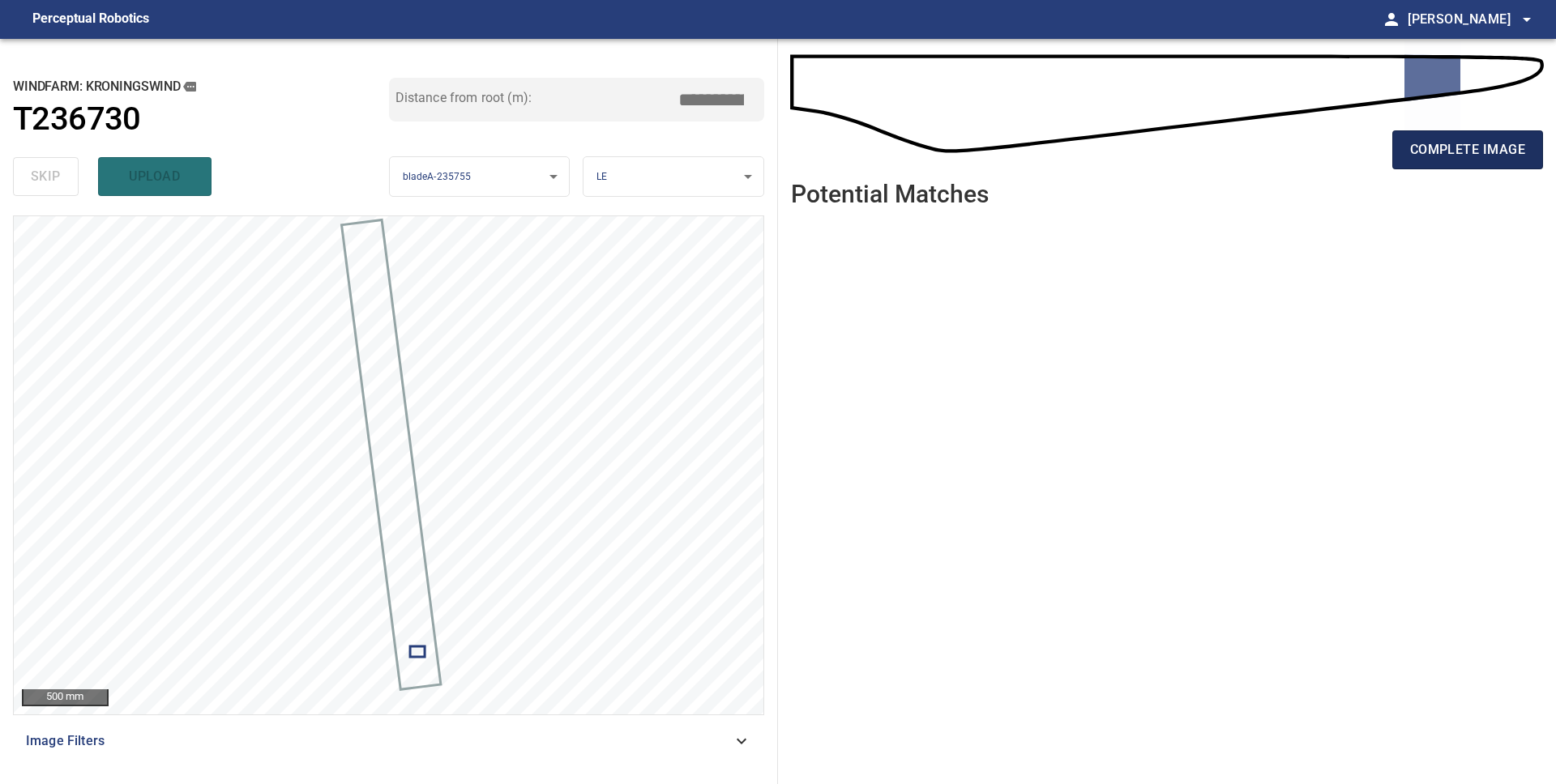
click at [1476, 159] on span "complete image" at bounding box center [1467, 150] width 115 height 23
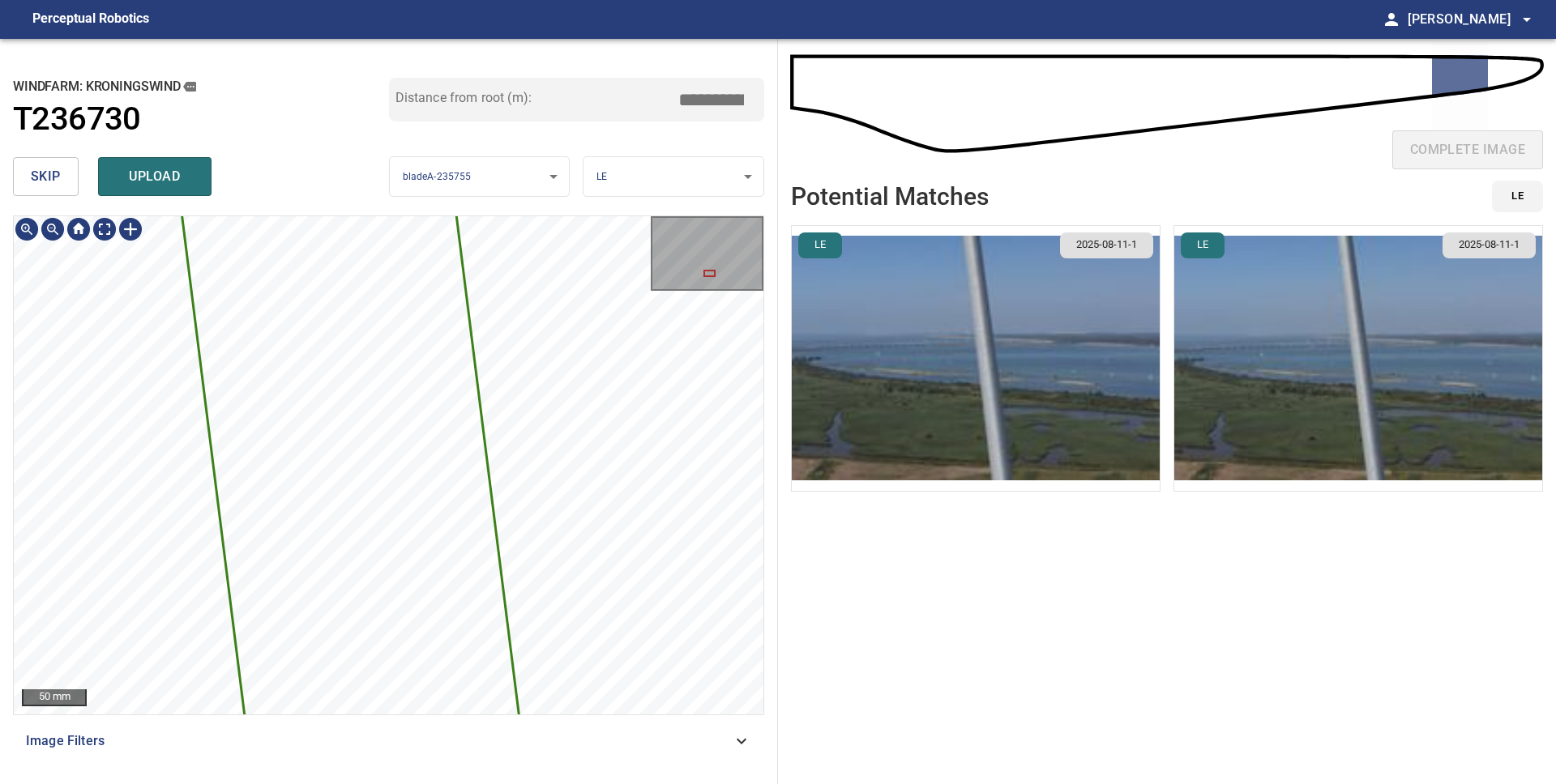
click at [585, 783] on div "**********" at bounding box center [389, 411] width 778 height 745
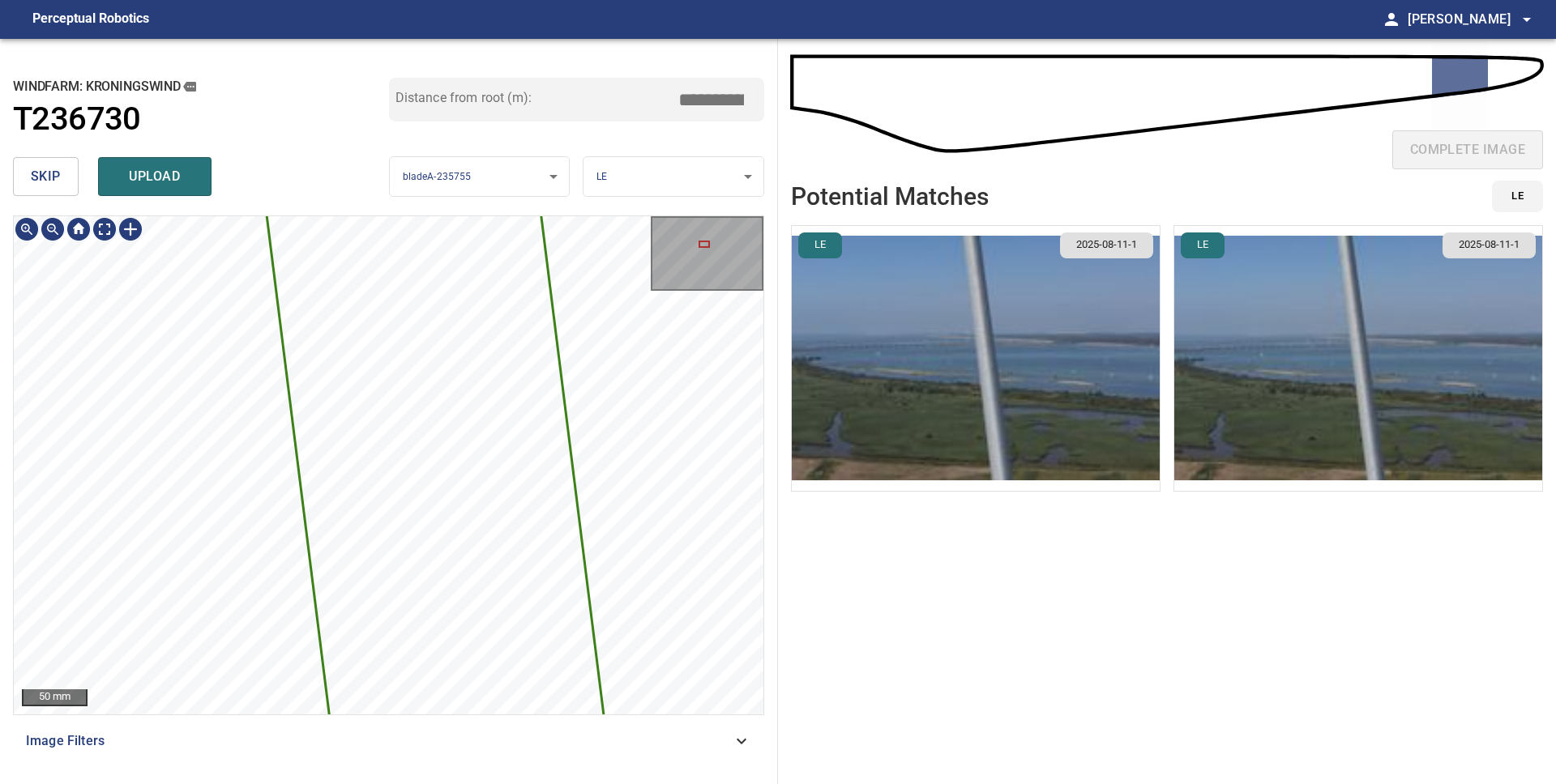
click at [678, 742] on div "2326mm 176mm 50 mm Image Filters" at bounding box center [389, 493] width 751 height 555
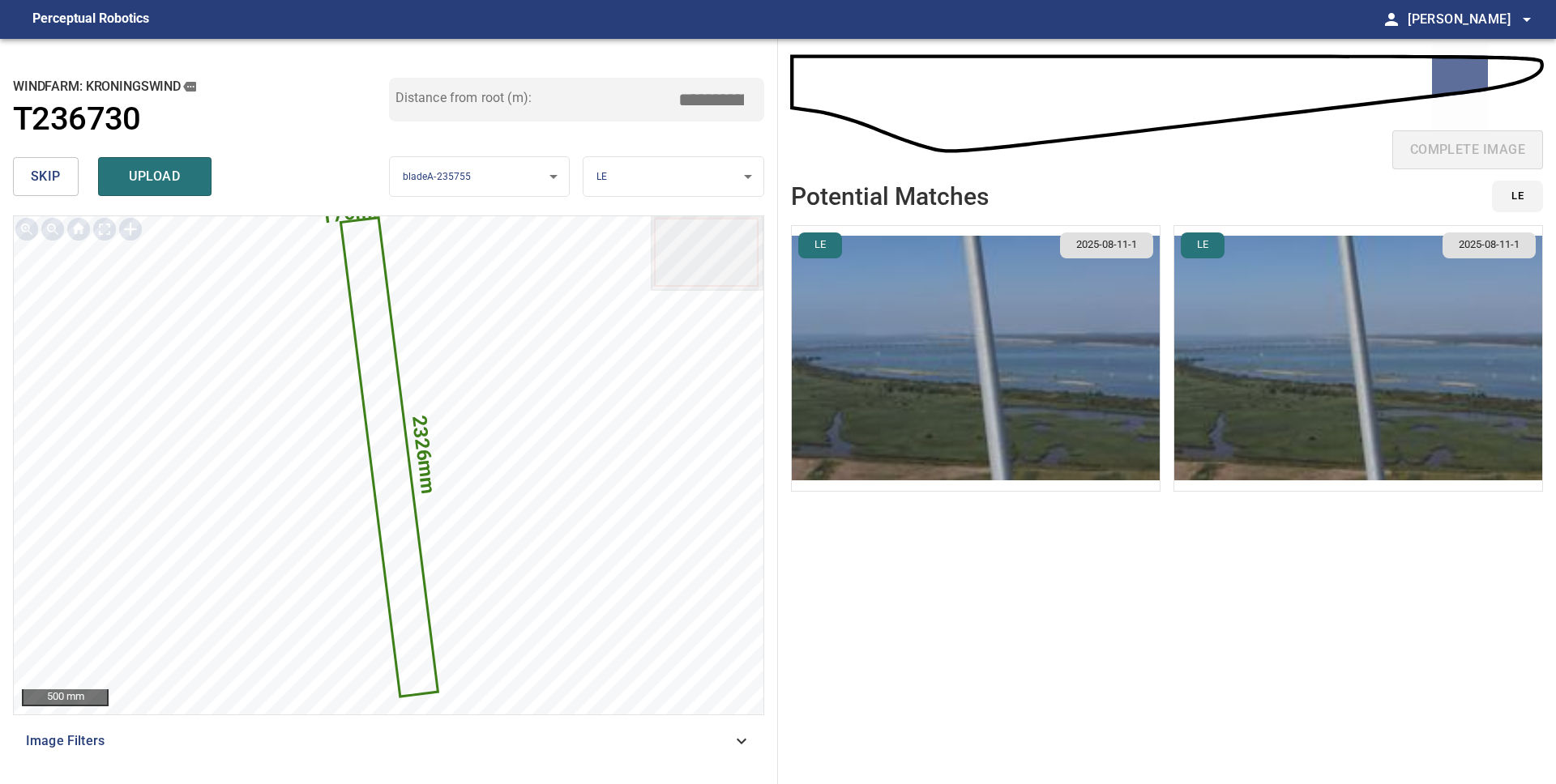
click at [57, 174] on span "skip" at bounding box center [46, 177] width 30 height 23
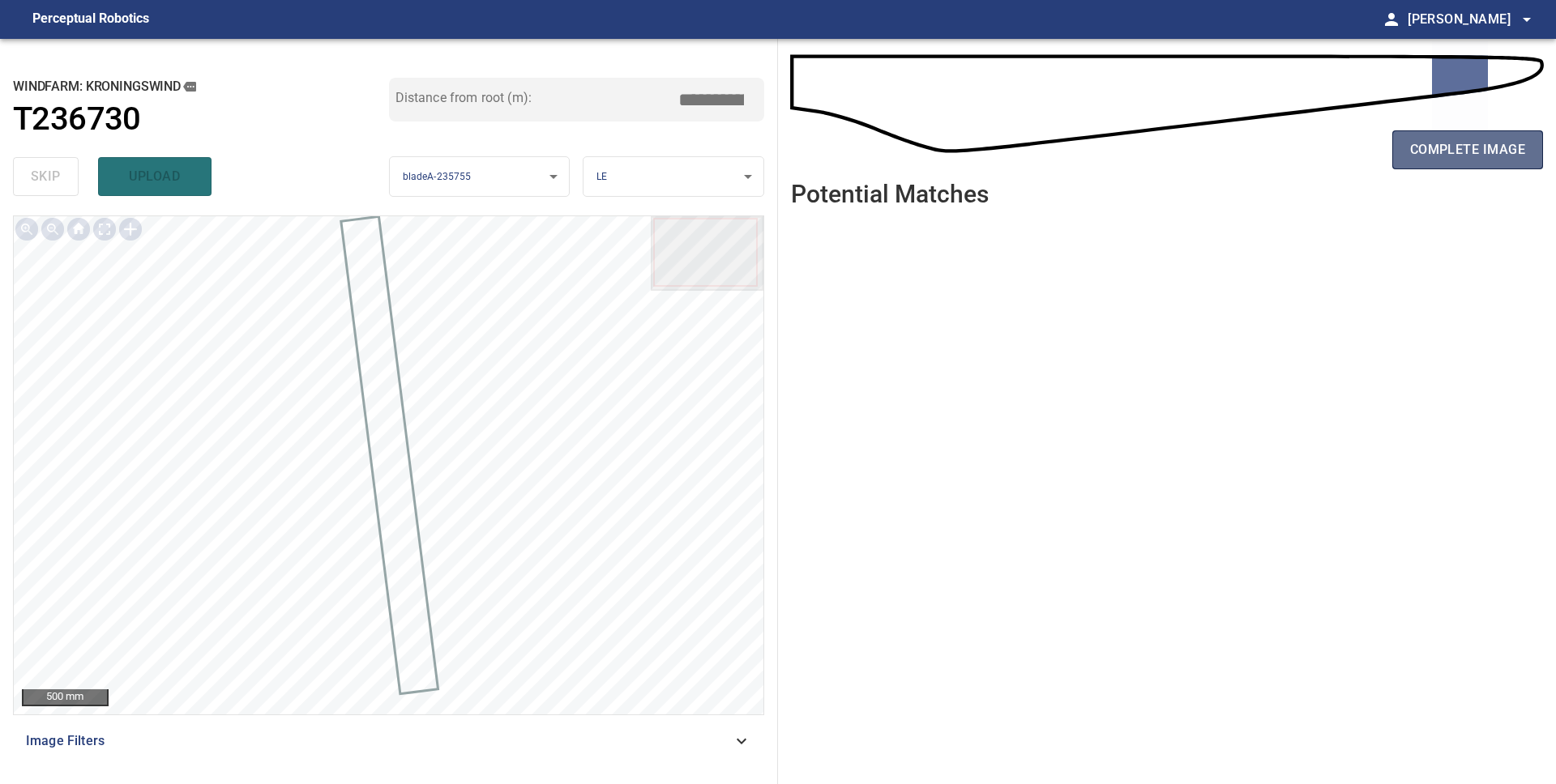
click at [1506, 163] on button "complete image" at bounding box center [1467, 149] width 150 height 39
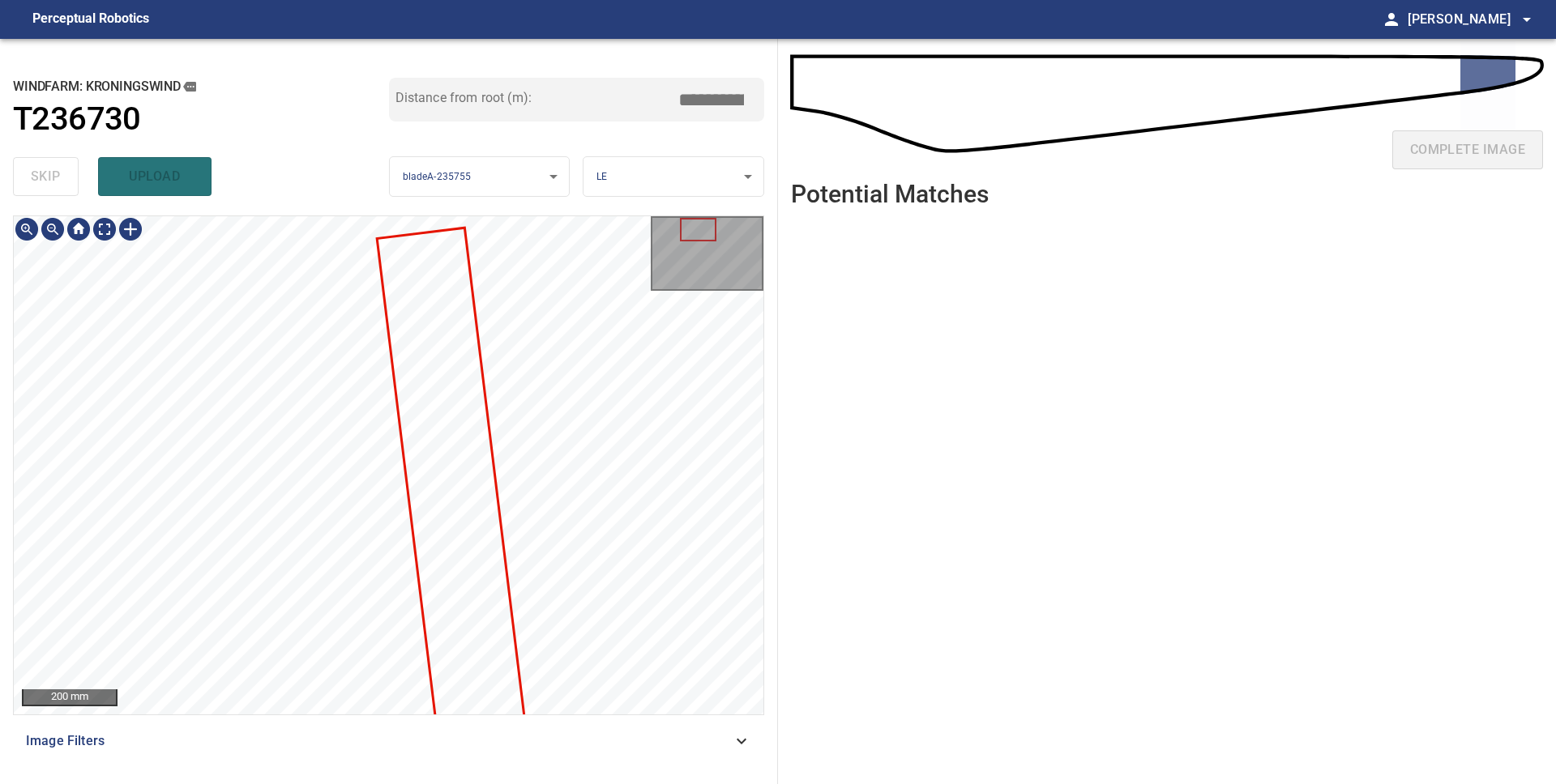
click at [500, 555] on div at bounding box center [389, 465] width 750 height 498
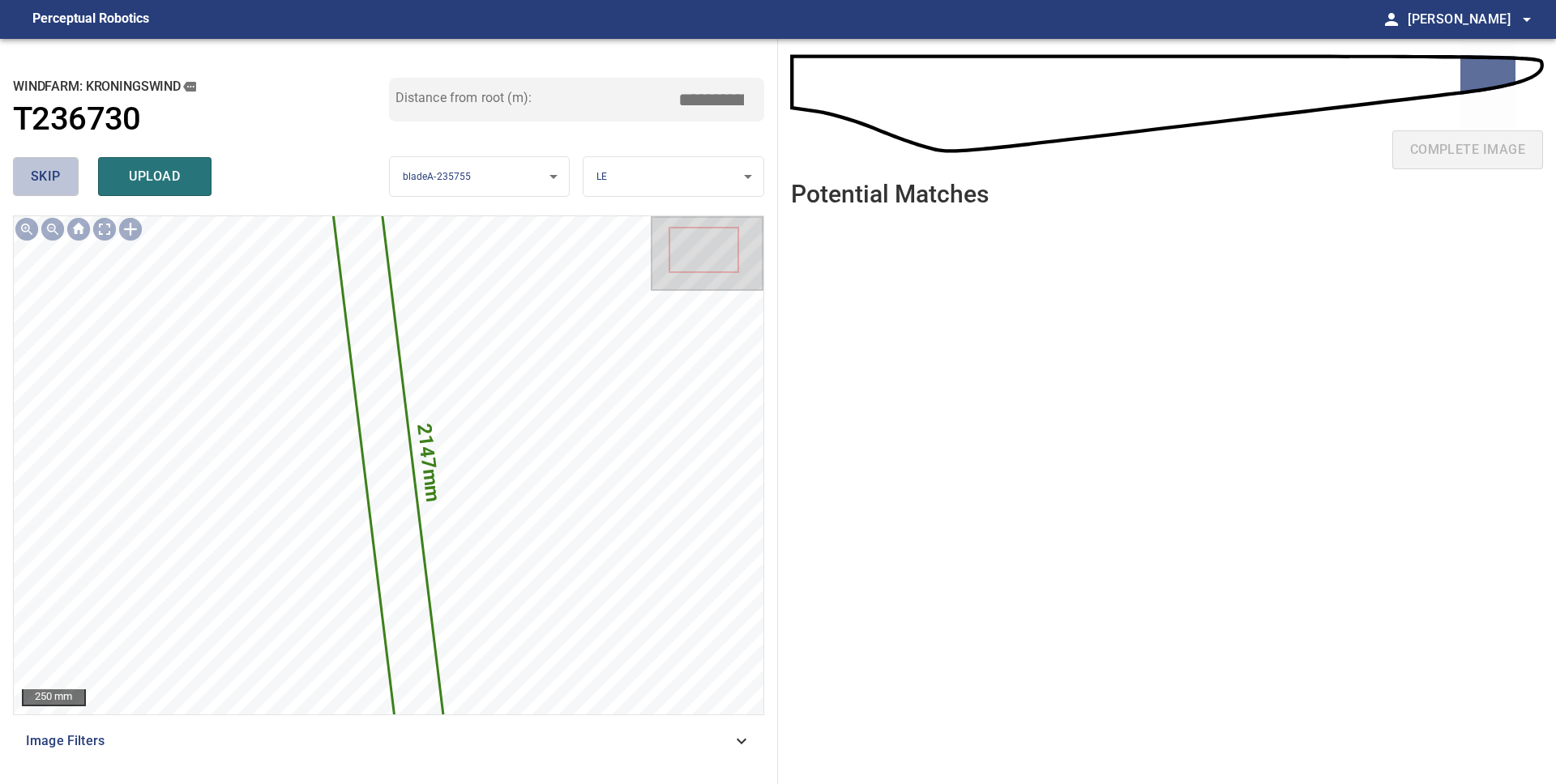
click at [61, 183] on button "skip" at bounding box center [46, 177] width 66 height 39
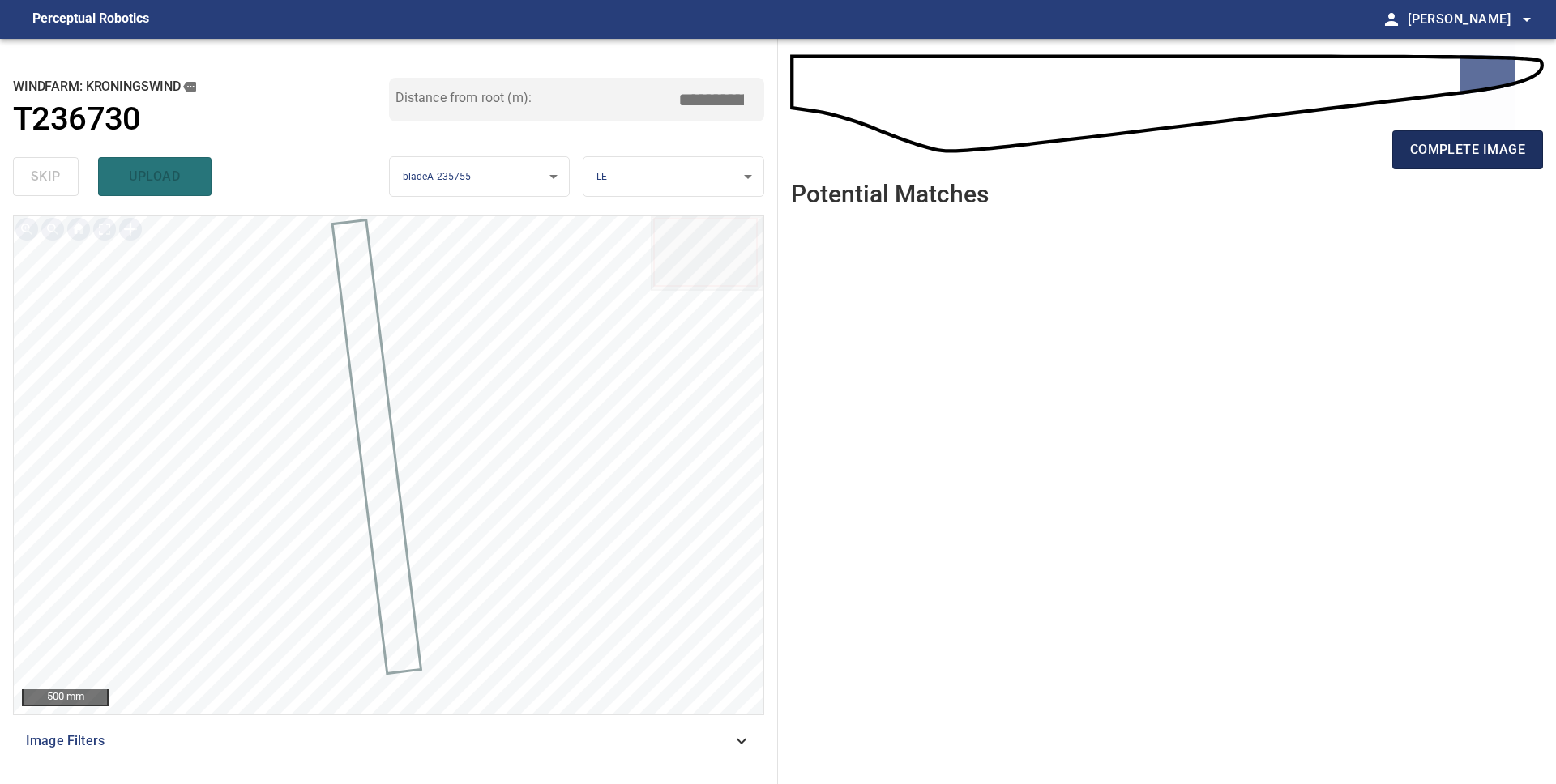
click at [1413, 152] on span "complete image" at bounding box center [1467, 150] width 115 height 23
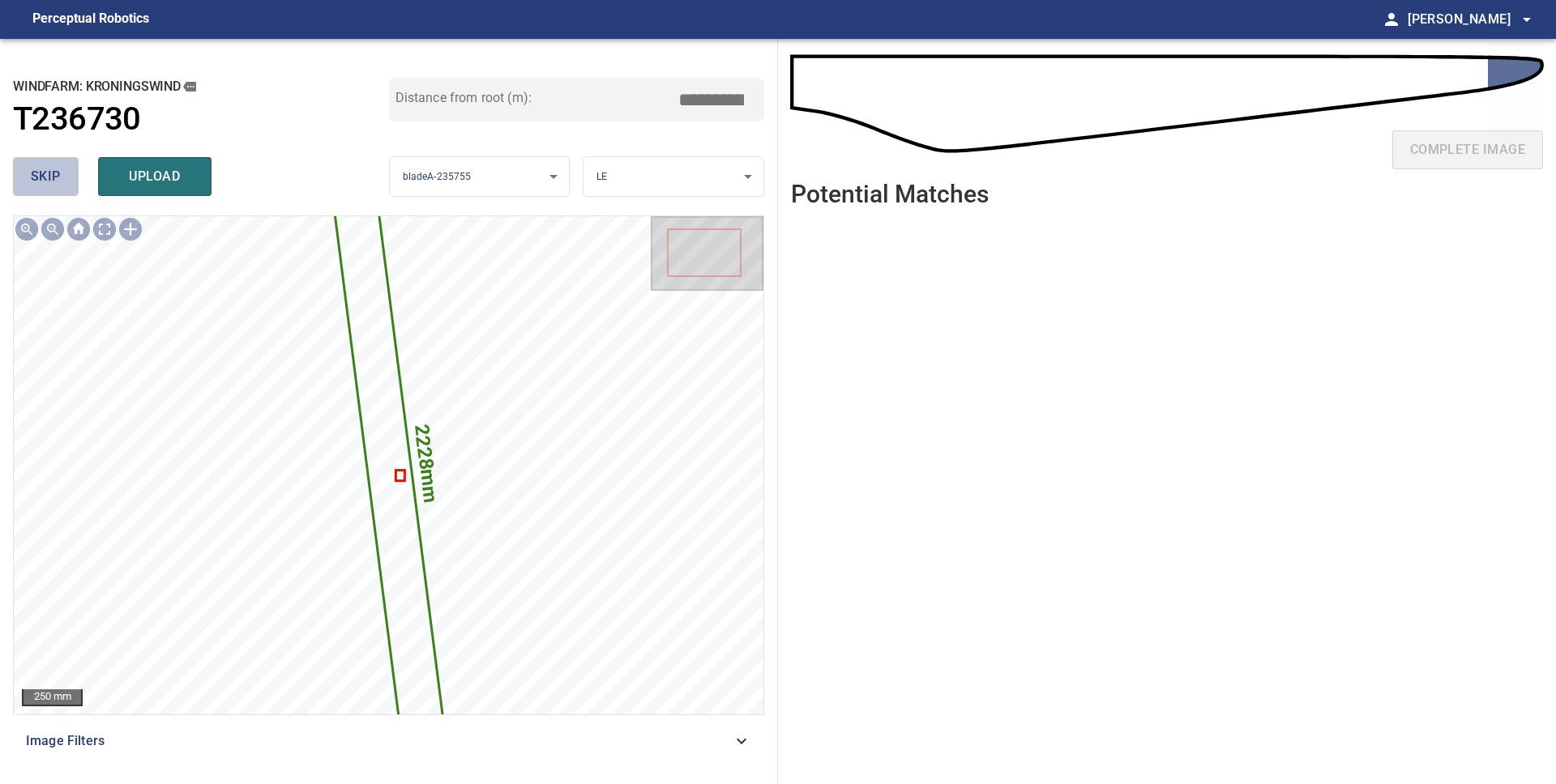
click at [47, 181] on span "skip" at bounding box center [46, 177] width 30 height 23
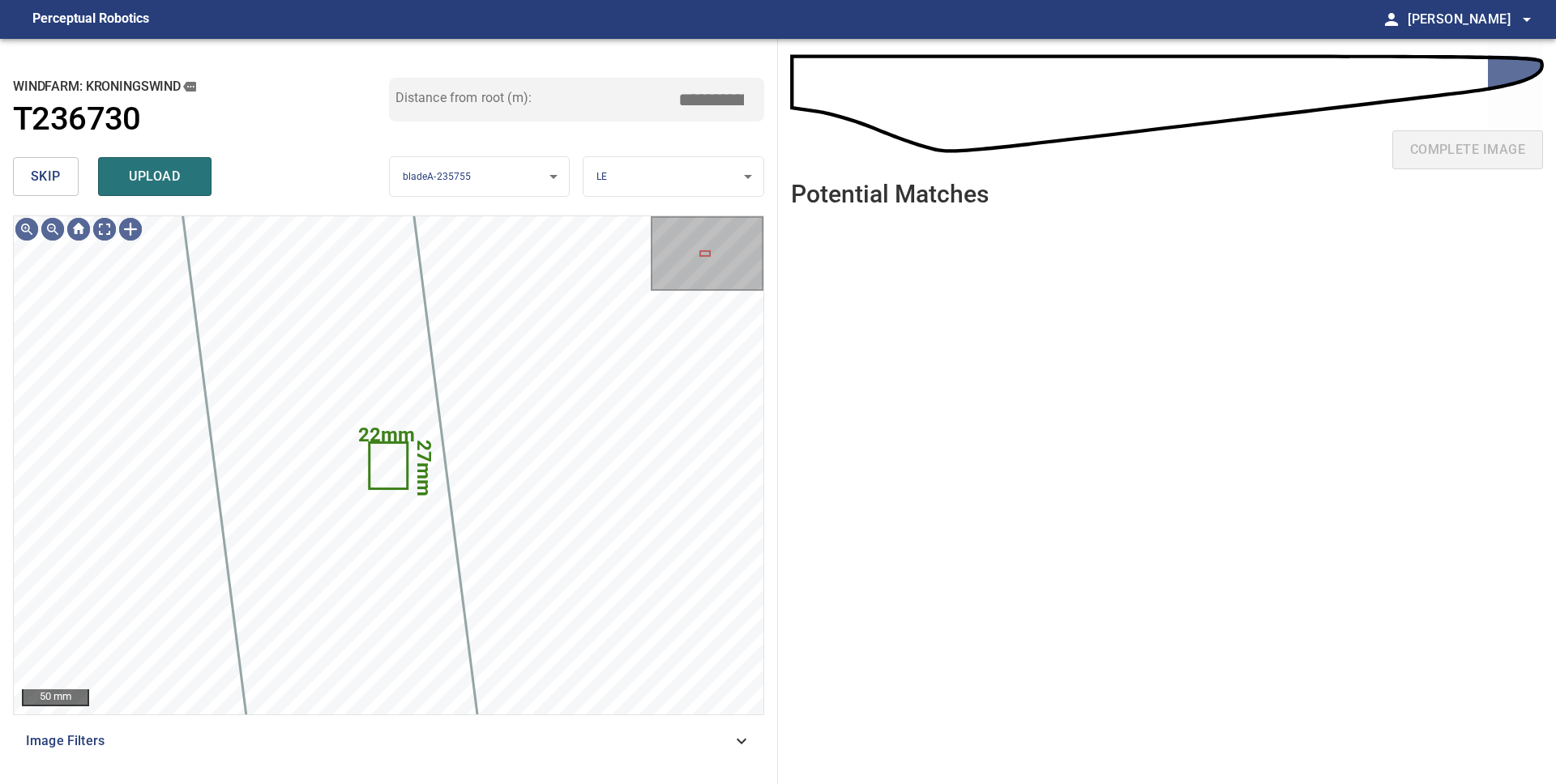
click at [52, 184] on span "skip" at bounding box center [46, 177] width 30 height 23
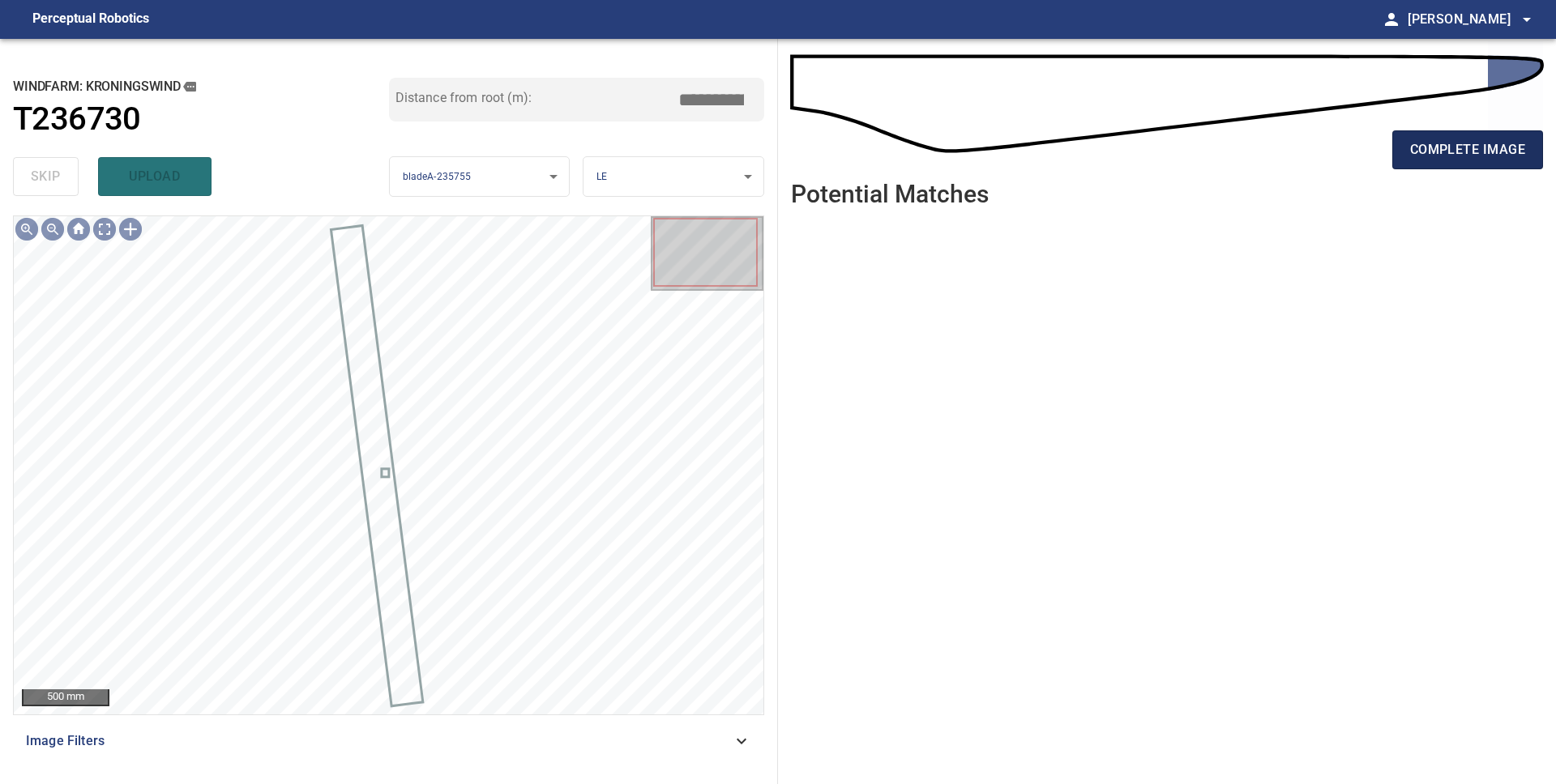
drag, startPoint x: 1458, startPoint y: 146, endPoint x: 1436, endPoint y: 148, distance: 22.1
click at [1458, 146] on span "complete image" at bounding box center [1467, 150] width 115 height 23
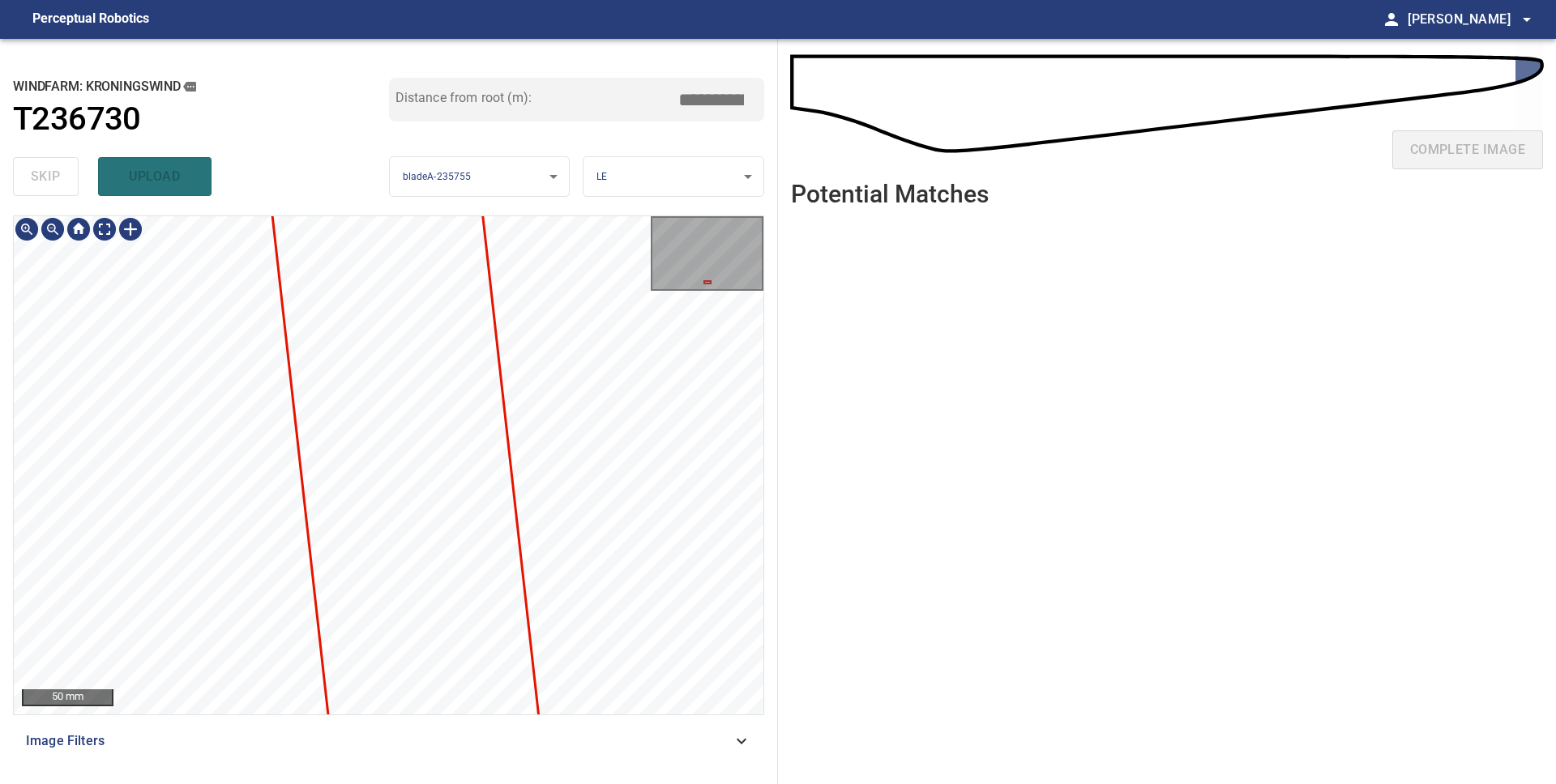
click at [626, 783] on div "**********" at bounding box center [389, 411] width 778 height 745
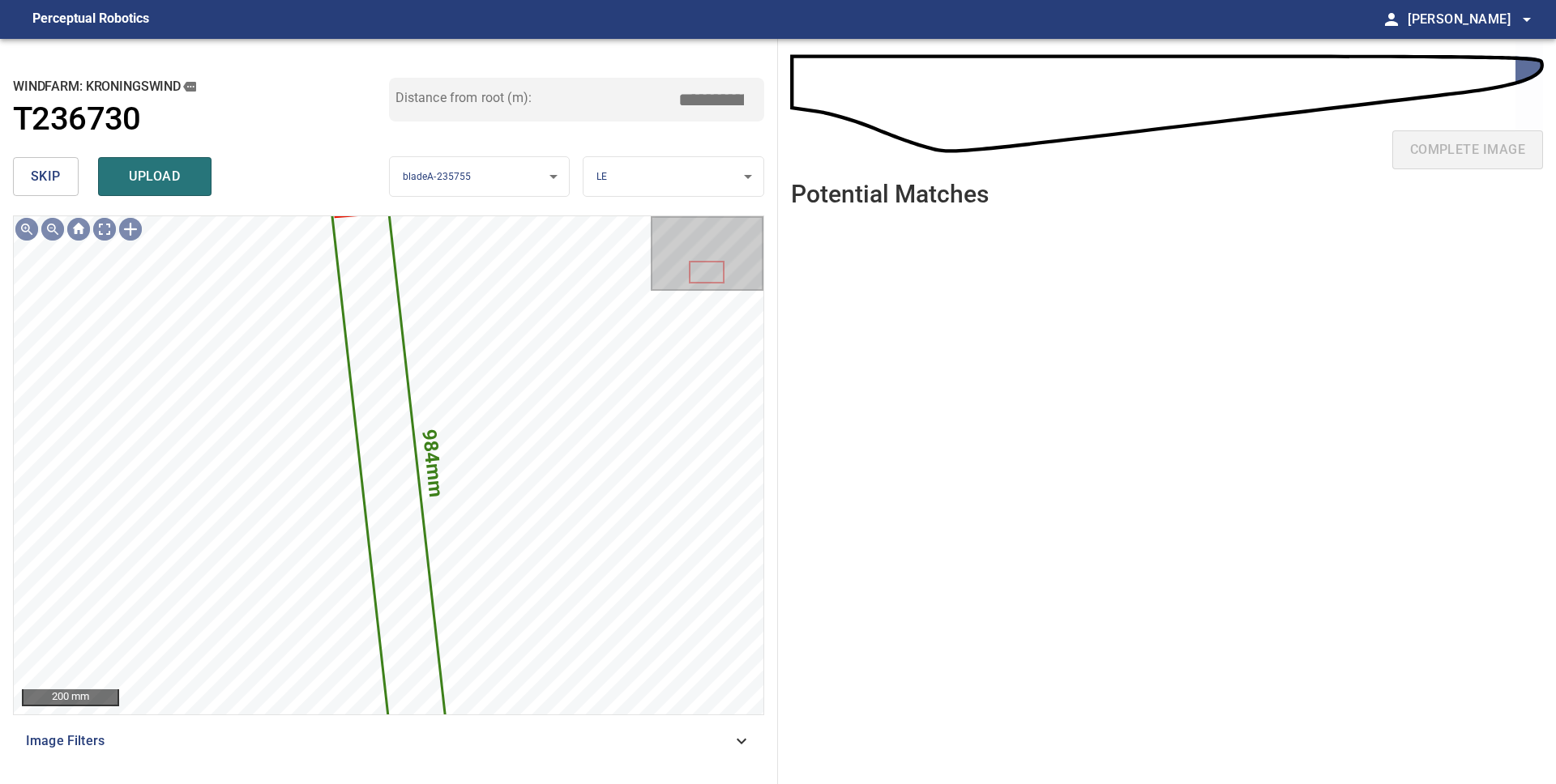
click at [63, 181] on button "skip" at bounding box center [46, 177] width 66 height 39
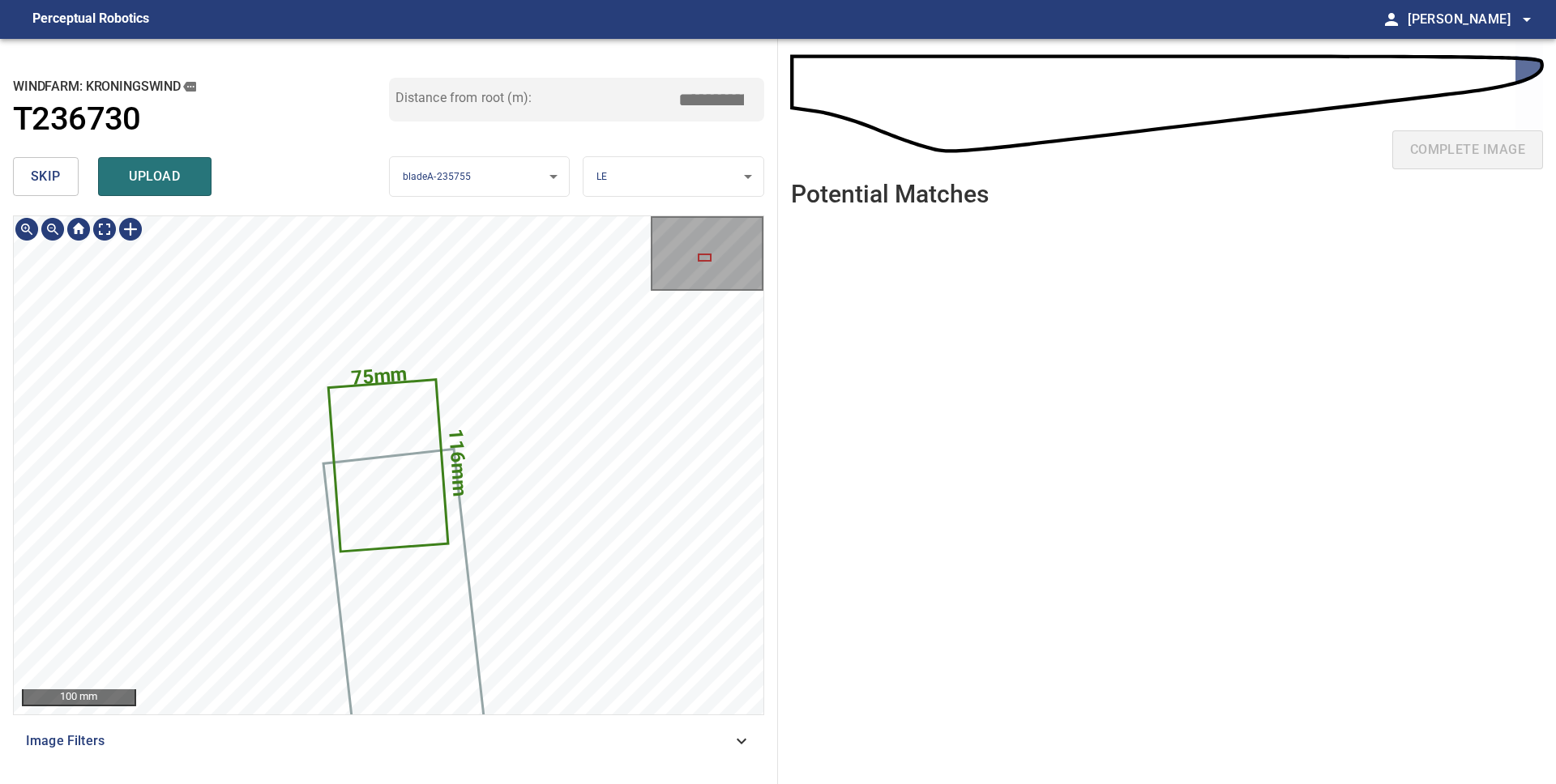
click at [347, 216] on div "116mm 75mm Kroningswind/T236730/2 Category 2 unclassified" at bounding box center [389, 216] width 750 height 0
click at [129, 225] on div at bounding box center [130, 229] width 25 height 25
click at [234, 706] on div "116mm 75mm" at bounding box center [389, 465] width 750 height 498
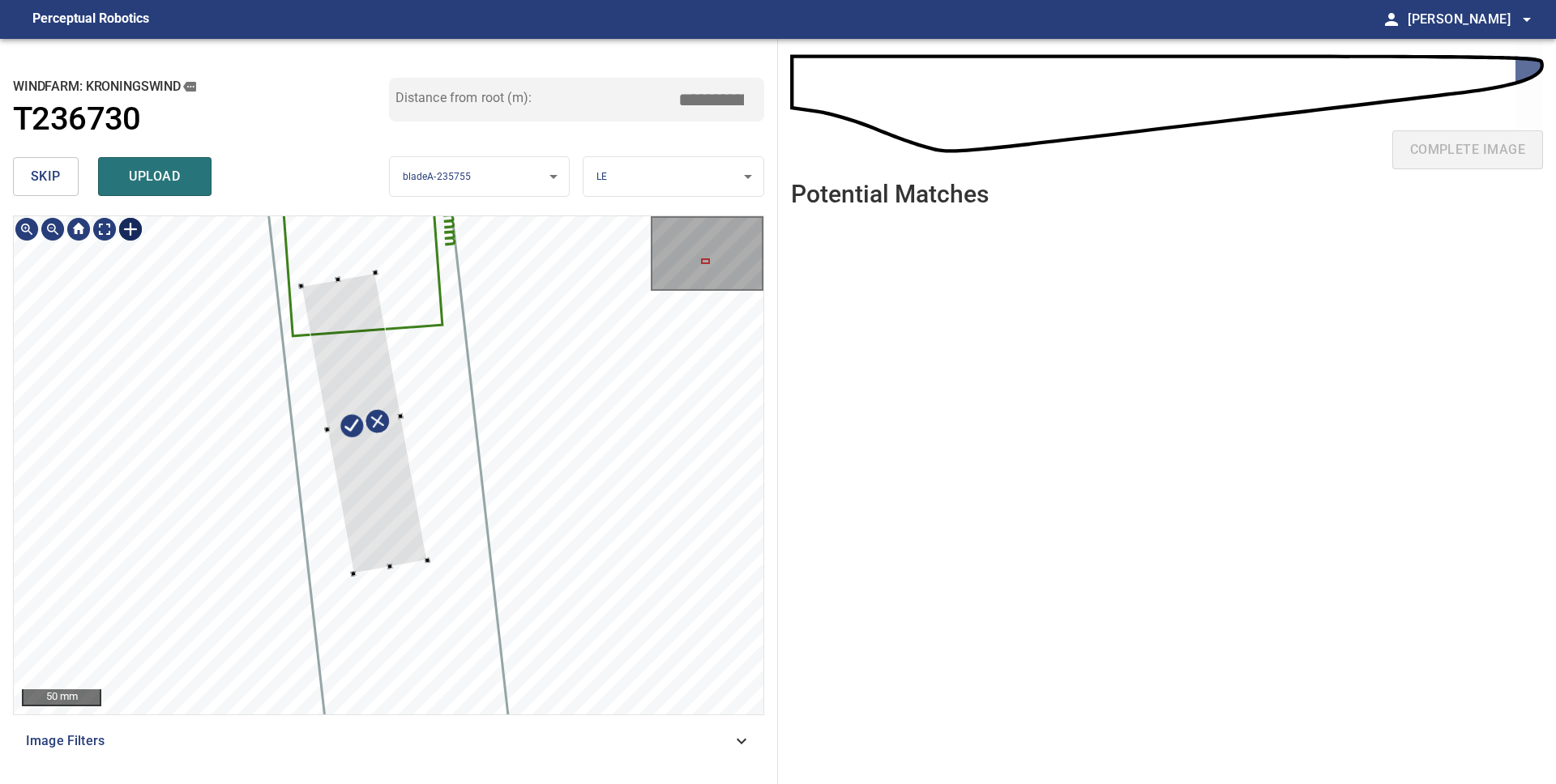
click at [425, 527] on div "116mm 75mm" at bounding box center [389, 465] width 750 height 498
click at [357, 570] on div "116mm 75mm" at bounding box center [389, 465] width 750 height 498
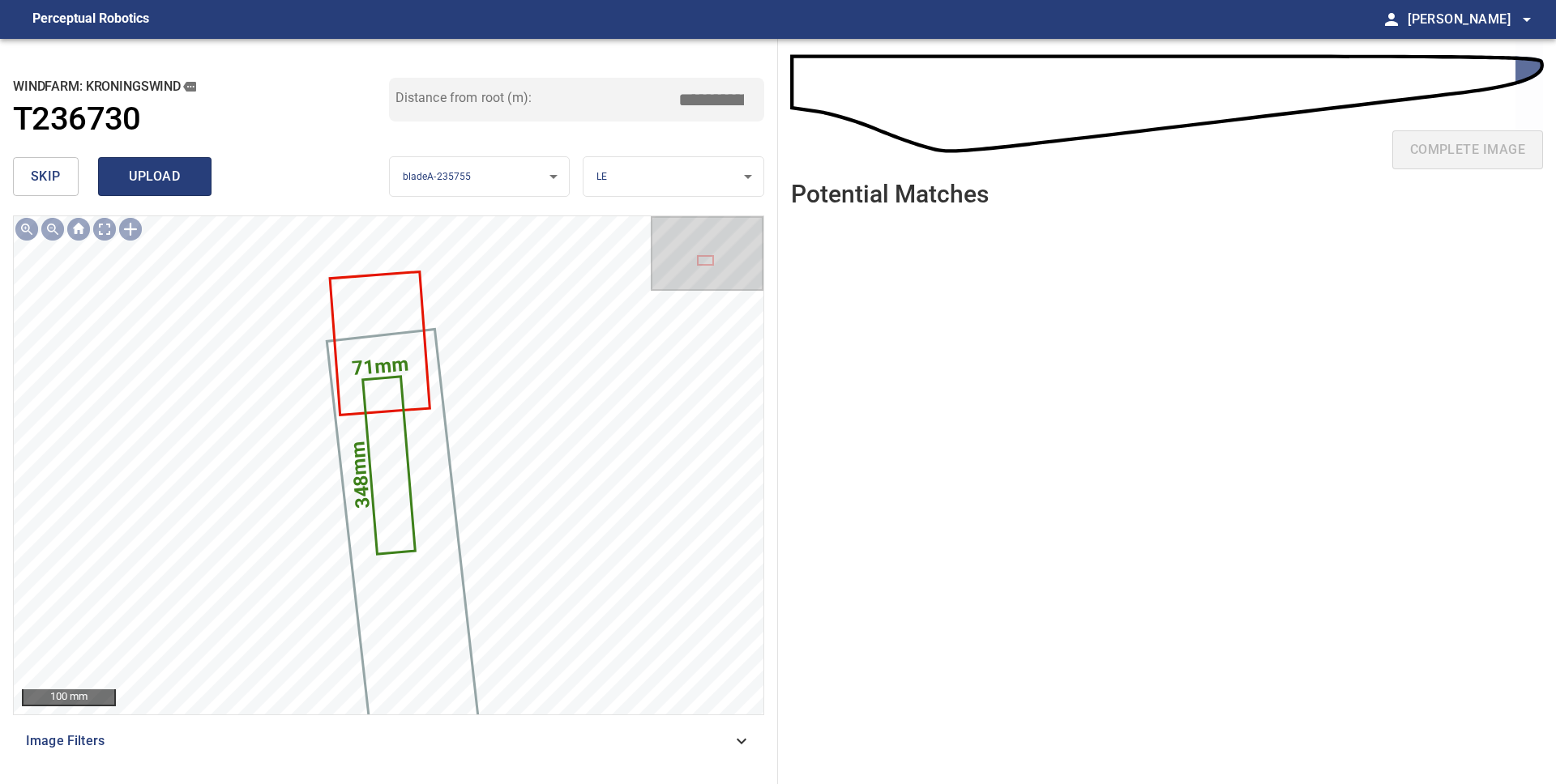
click at [126, 181] on span "upload" at bounding box center [155, 177] width 77 height 23
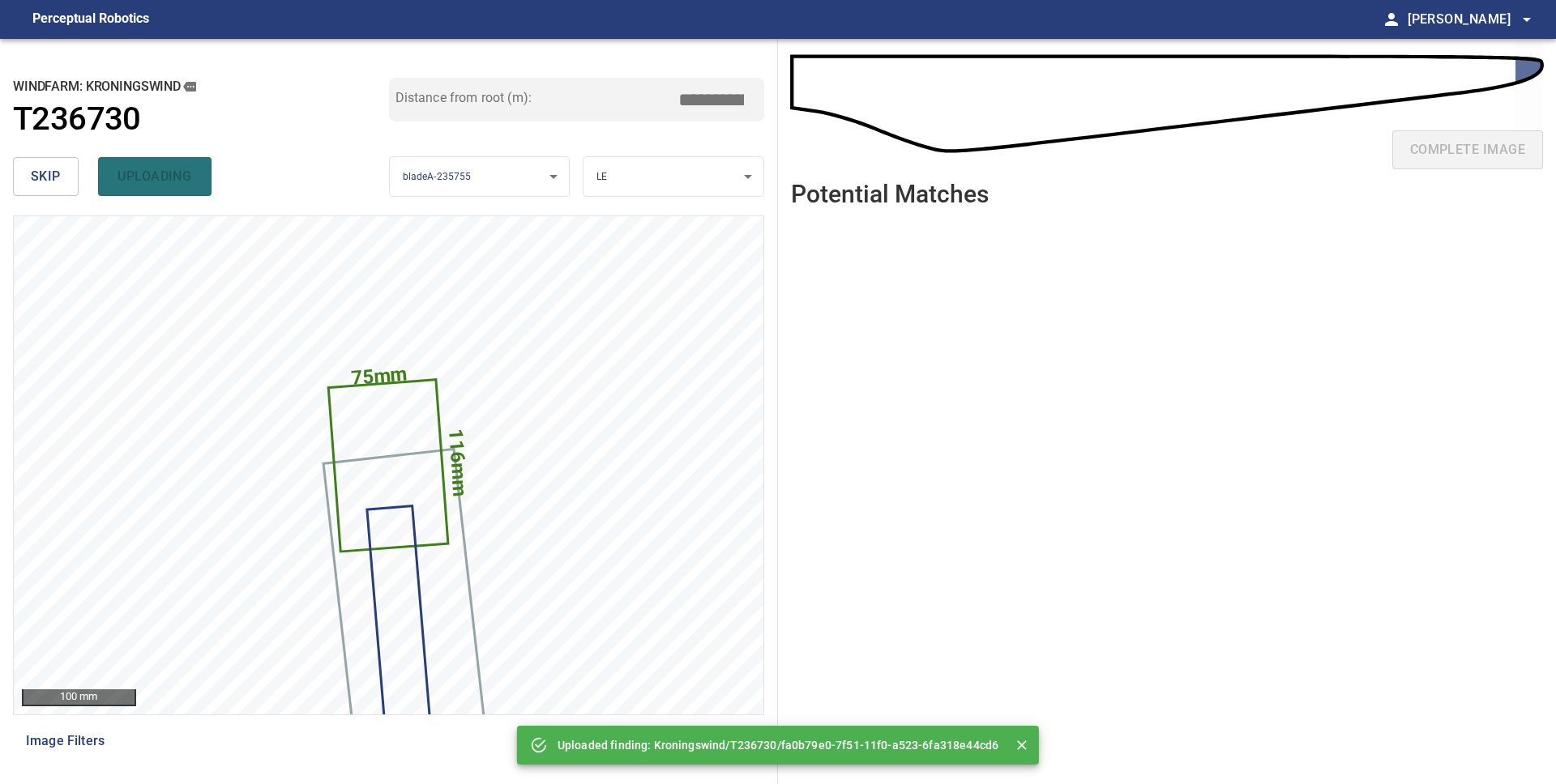
click at [126, 181] on div "skip uploading" at bounding box center [201, 176] width 376 height 52
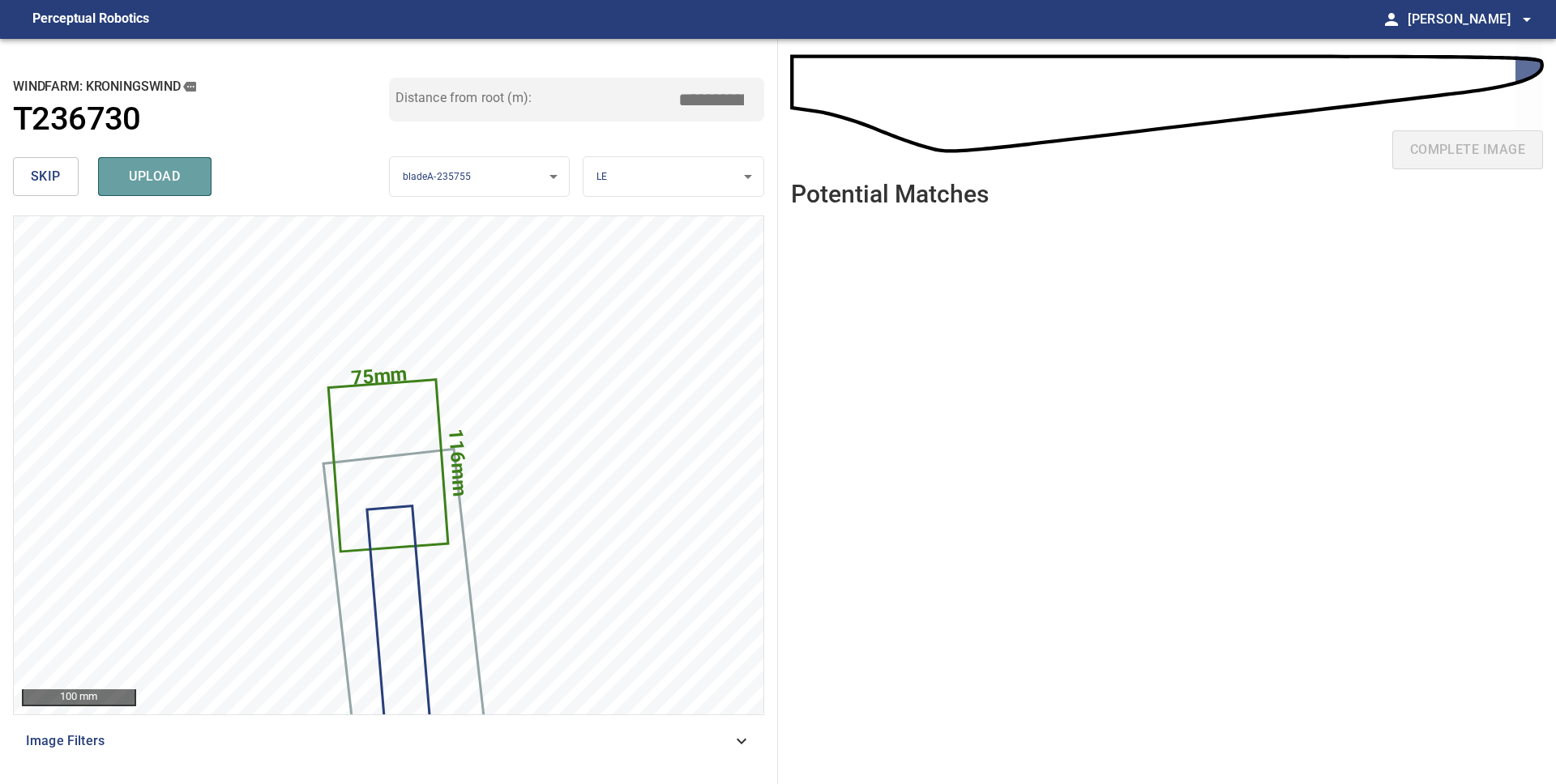
click at [126, 181] on span "upload" at bounding box center [155, 177] width 77 height 23
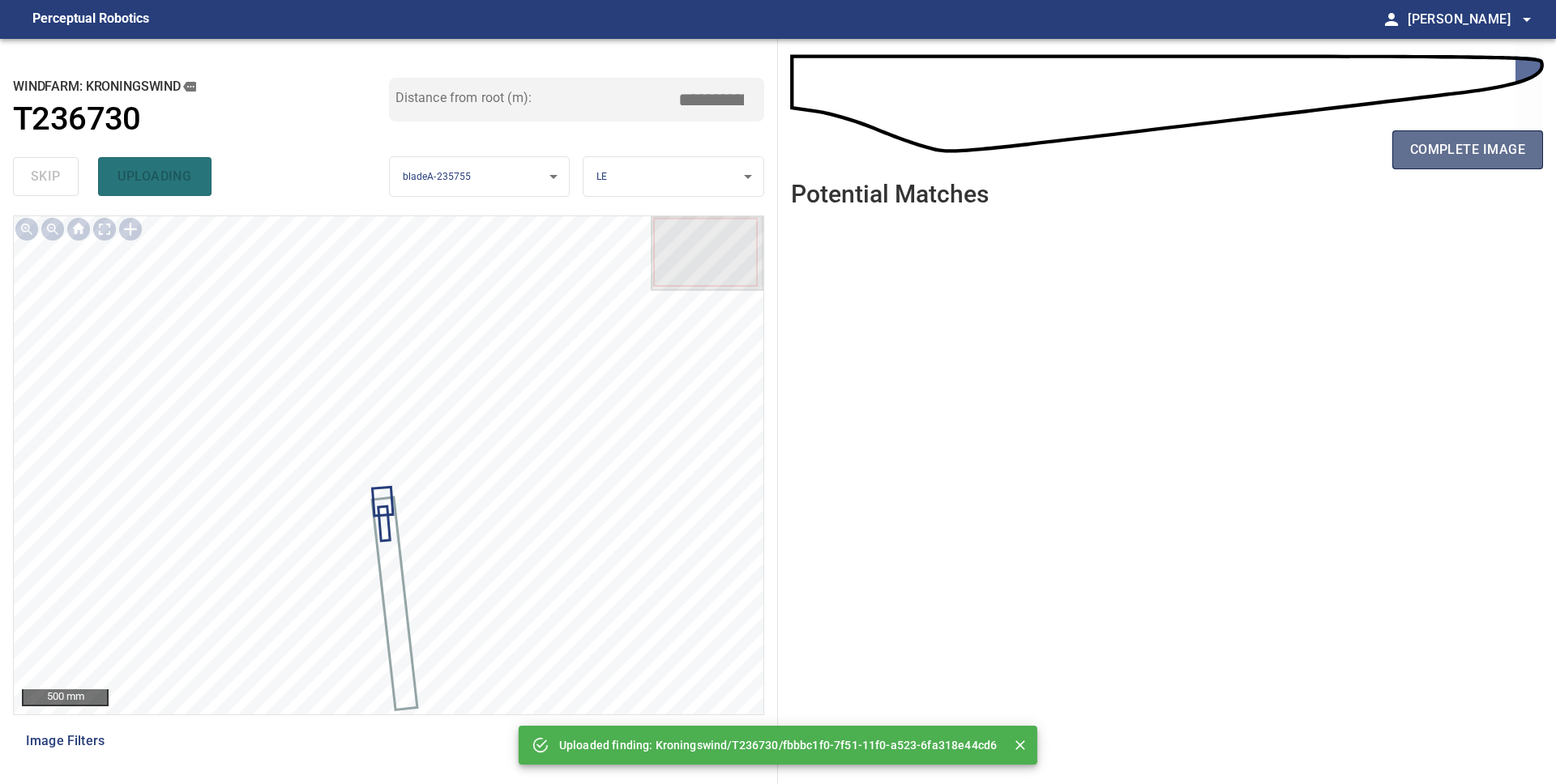
click at [1418, 150] on span "complete image" at bounding box center [1467, 150] width 115 height 23
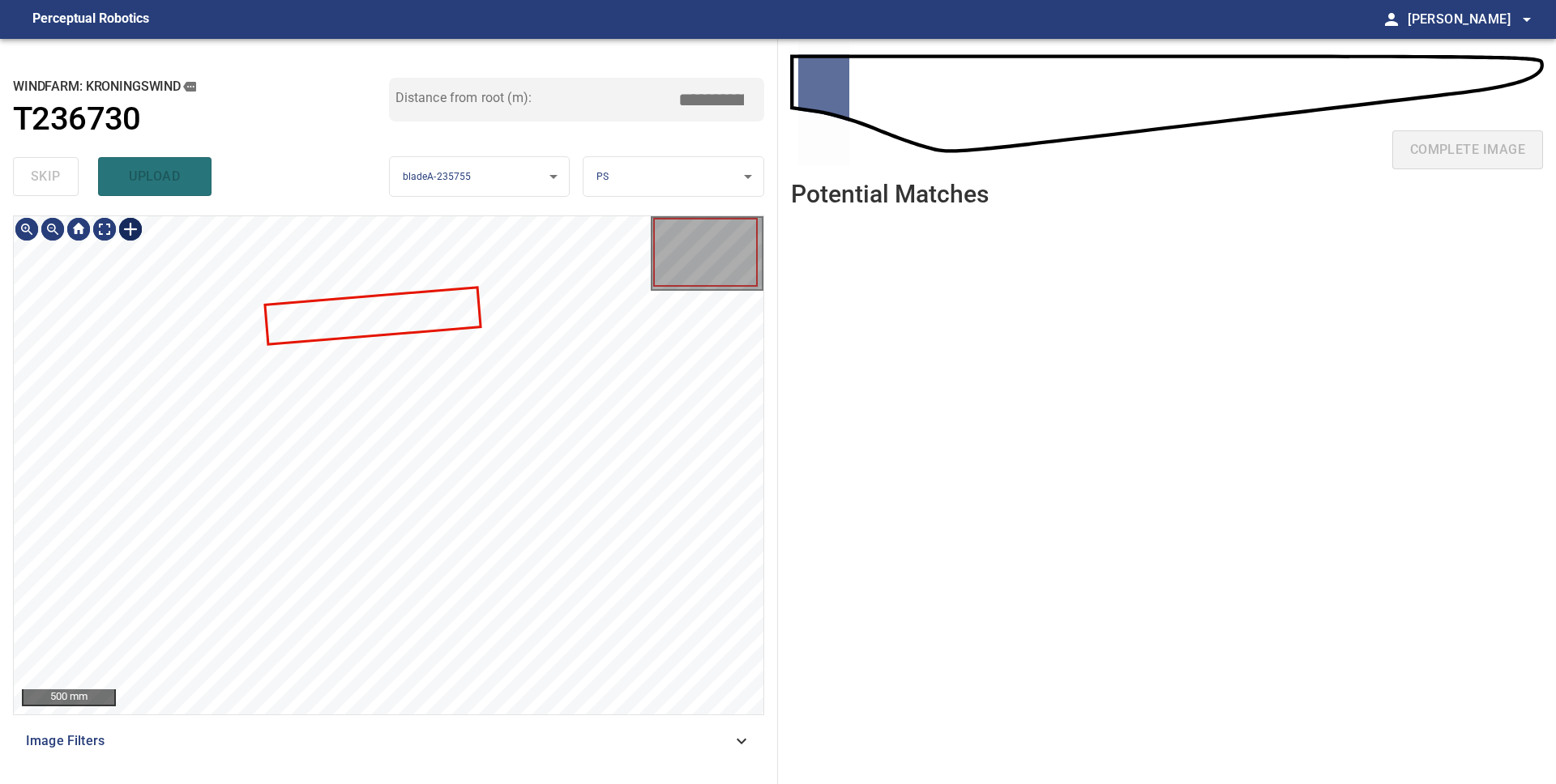
click at [136, 231] on div at bounding box center [130, 229] width 25 height 25
click at [779, 335] on div "**********" at bounding box center [778, 411] width 1556 height 745
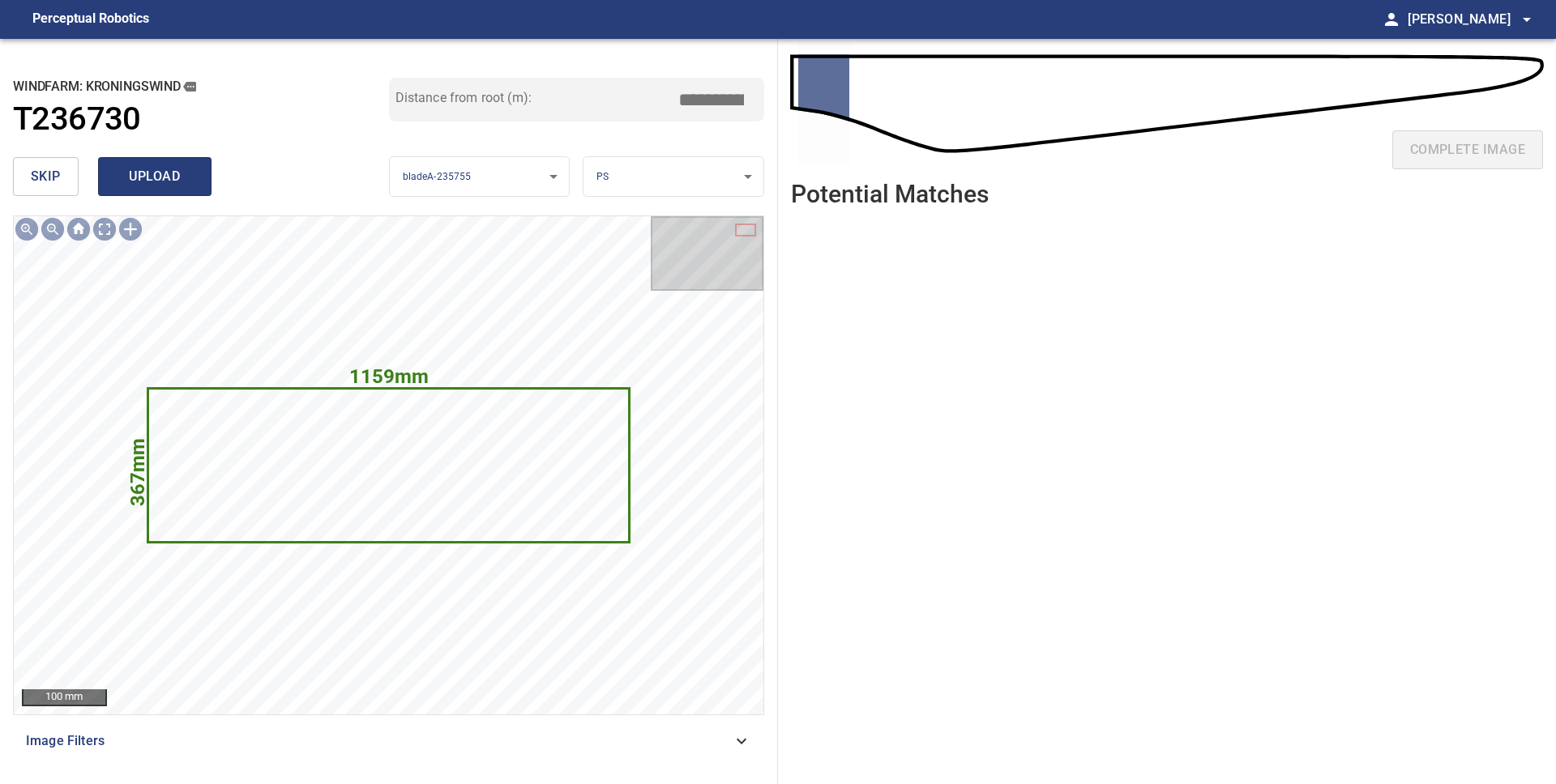
click at [134, 179] on span "upload" at bounding box center [155, 177] width 77 height 23
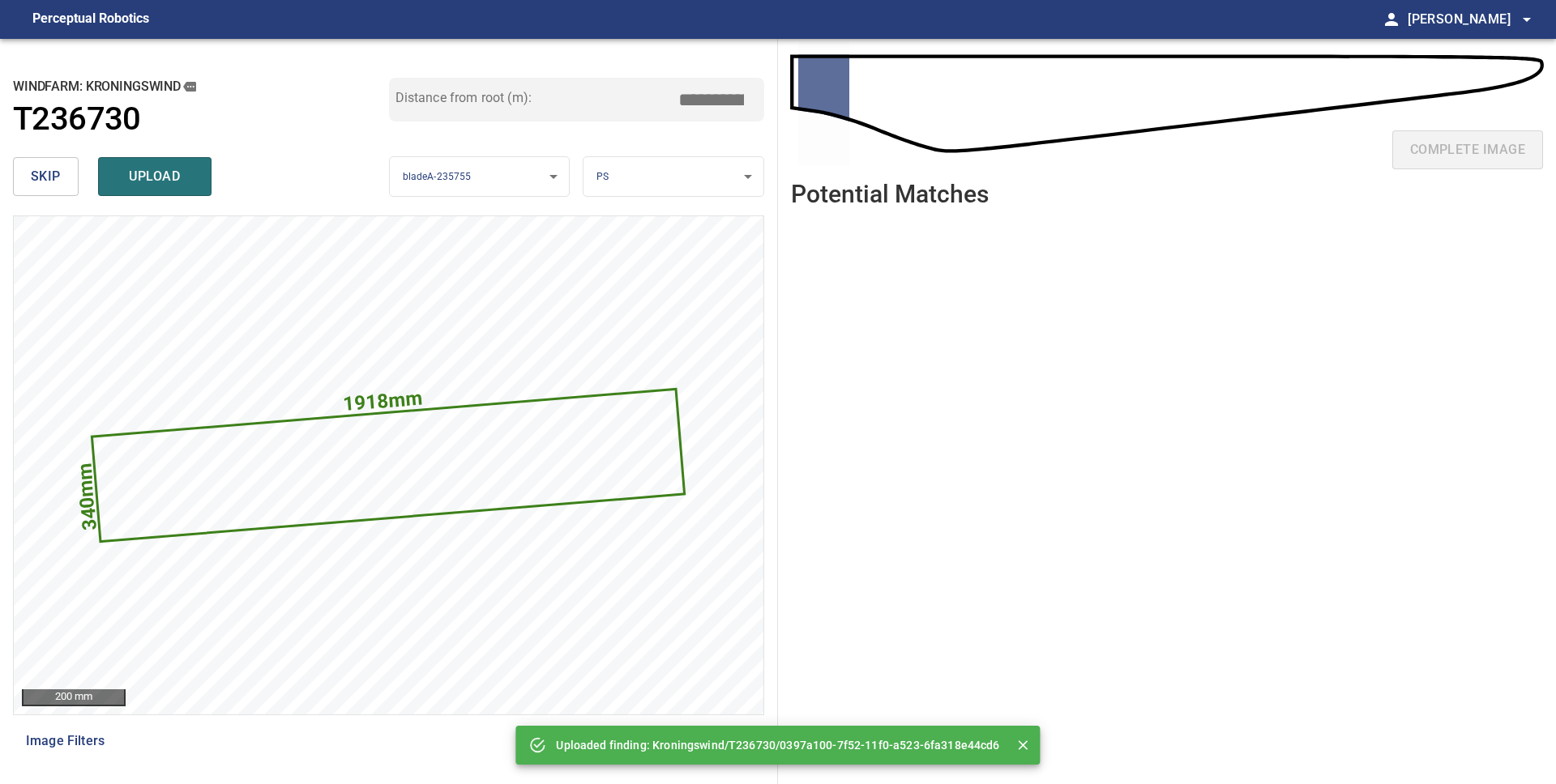
click at [65, 180] on button "skip" at bounding box center [46, 177] width 66 height 39
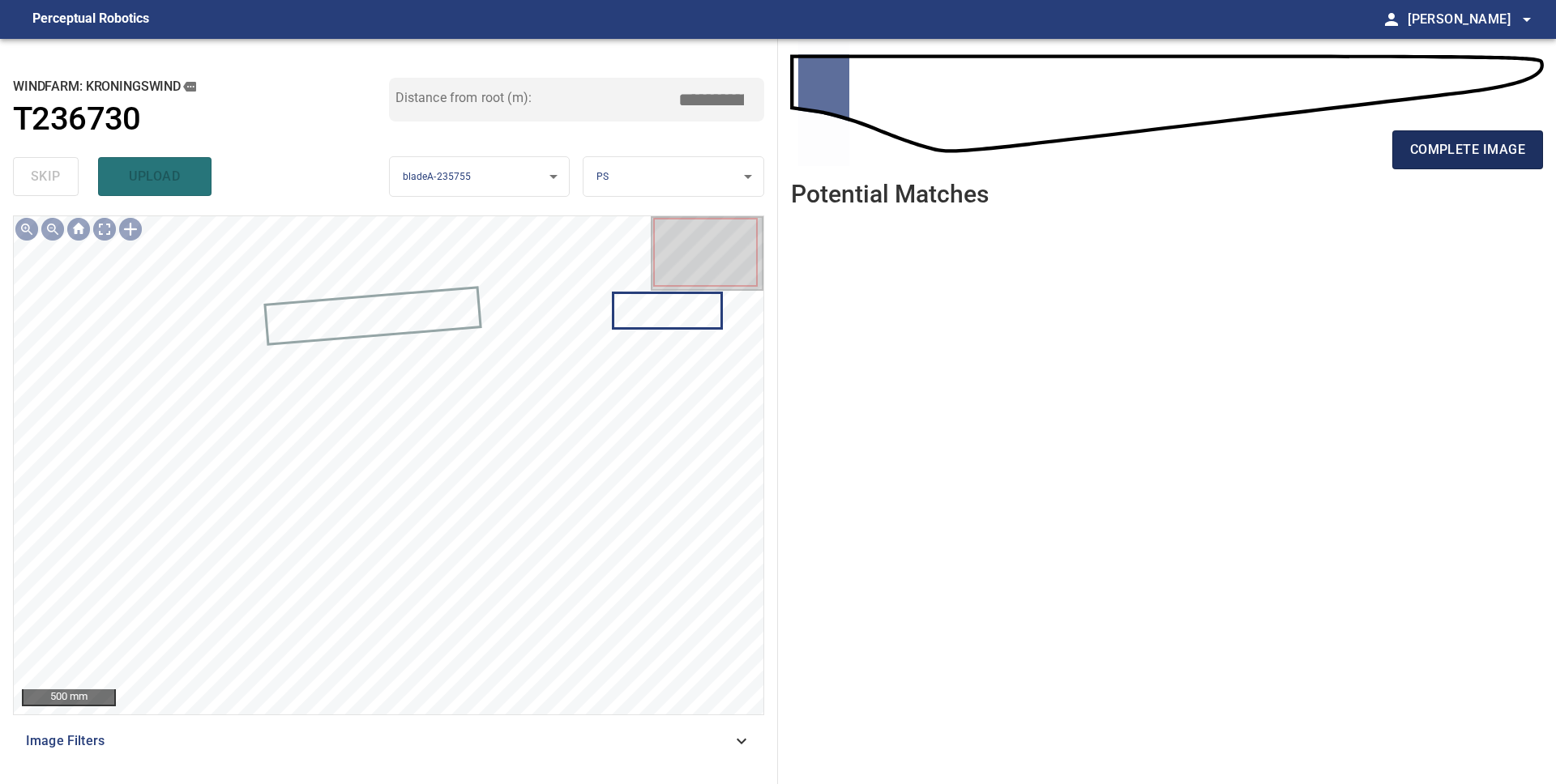
click at [1435, 159] on span "complete image" at bounding box center [1467, 150] width 115 height 23
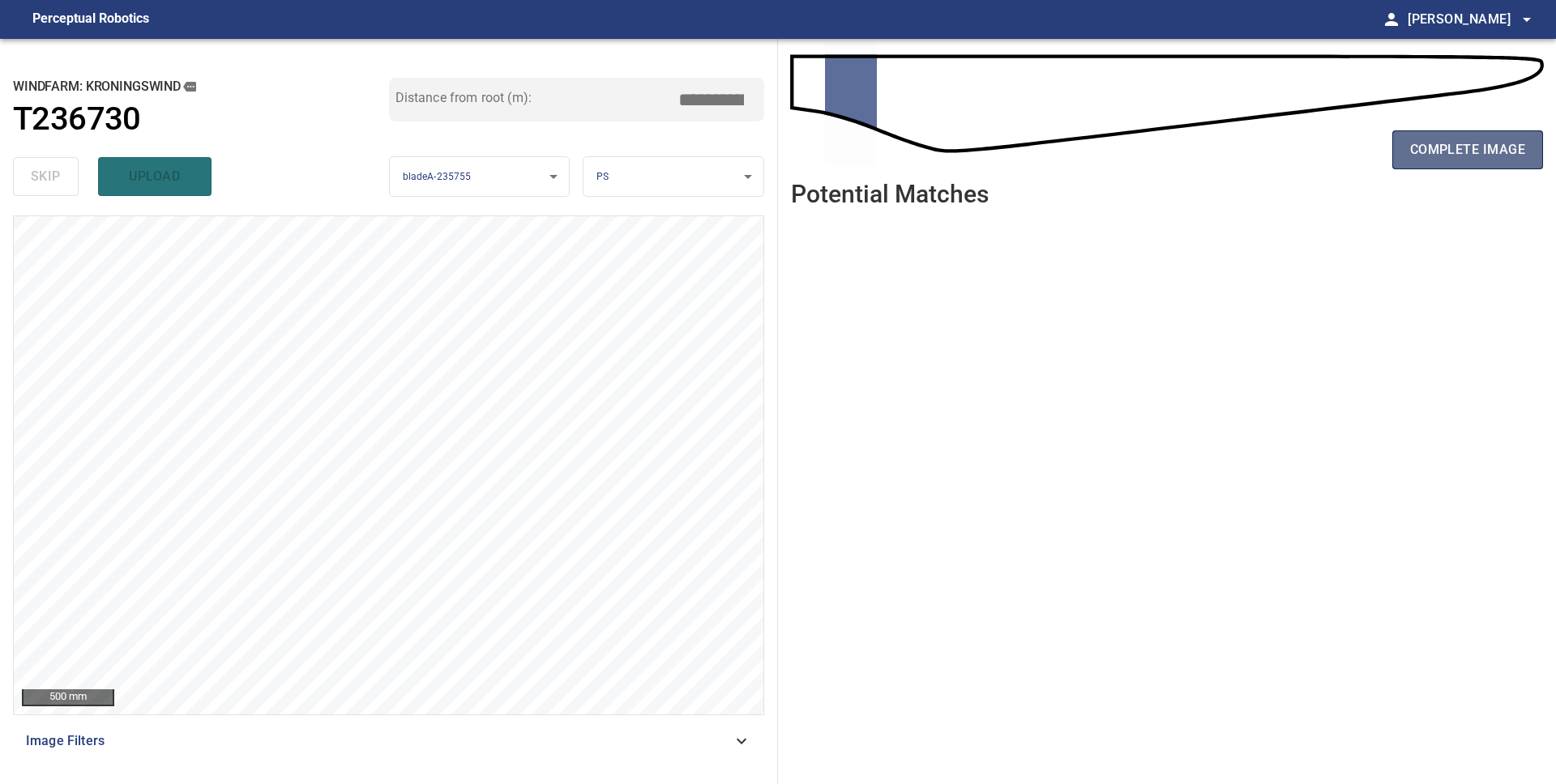
click at [1414, 160] on span "complete image" at bounding box center [1467, 150] width 115 height 23
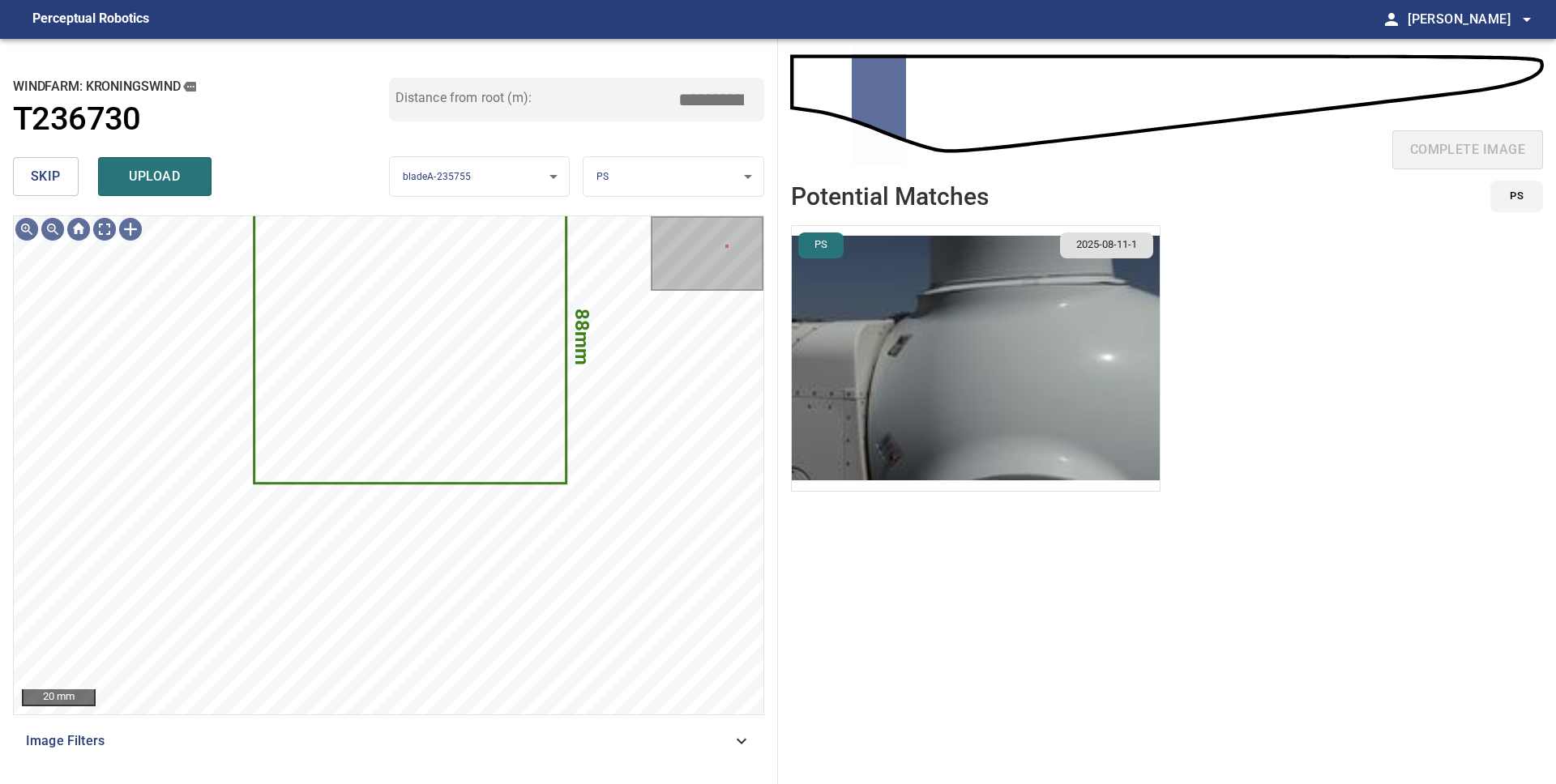
click at [159, 184] on span "upload" at bounding box center [155, 177] width 77 height 23
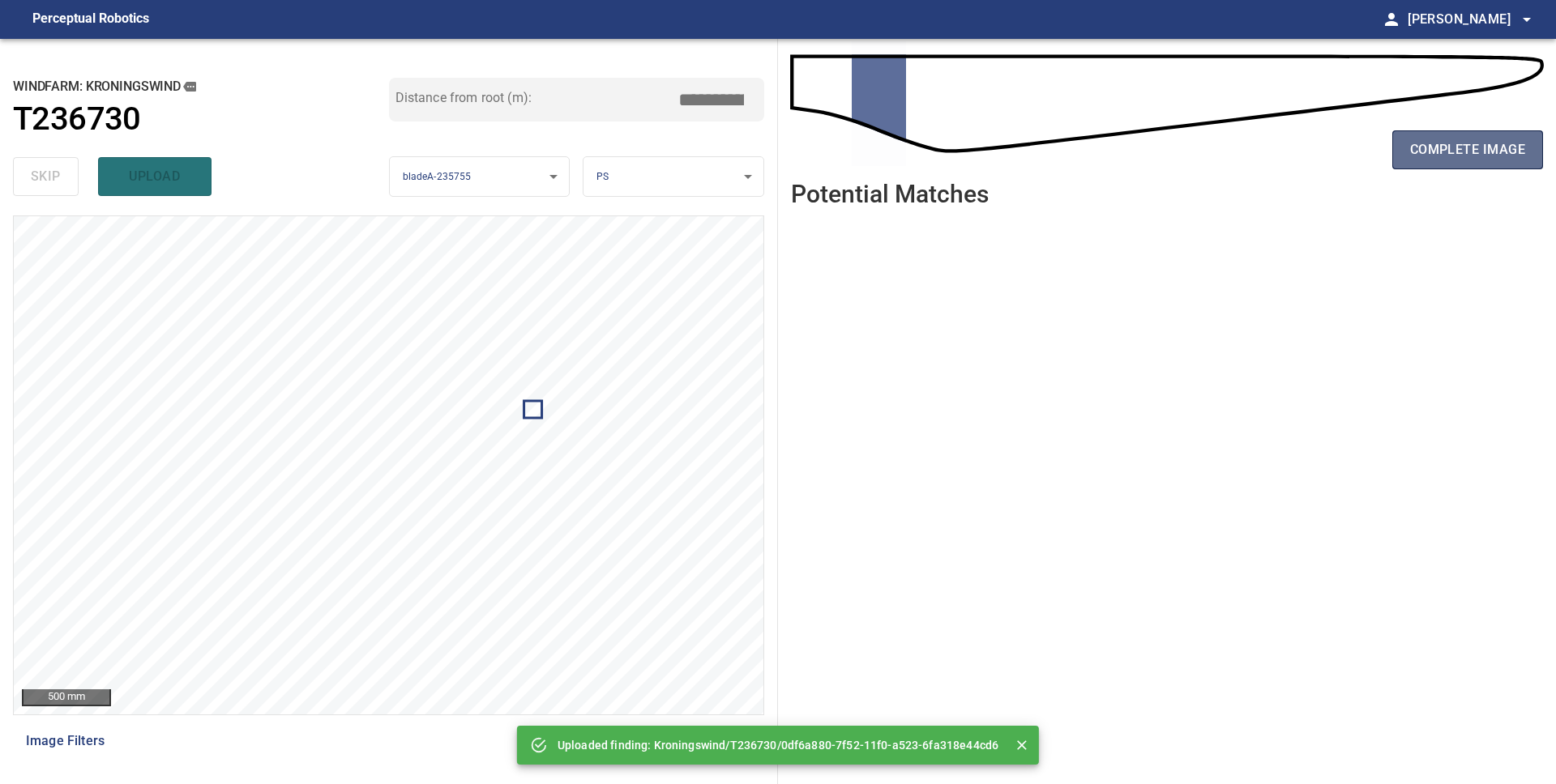
click at [1481, 160] on span "complete image" at bounding box center [1467, 150] width 115 height 23
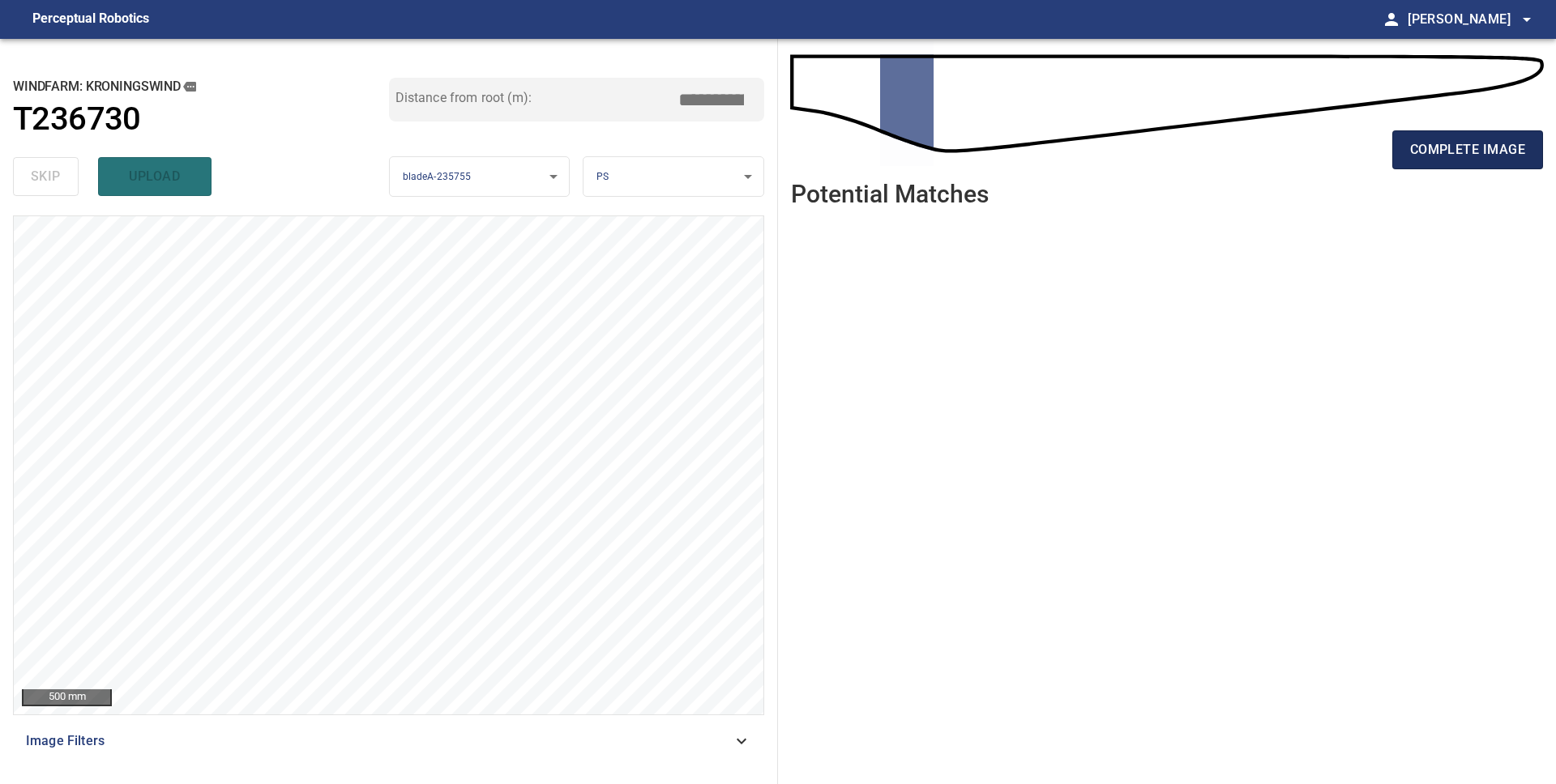
click at [1434, 152] on span "complete image" at bounding box center [1467, 150] width 115 height 23
click at [1480, 157] on span "complete image" at bounding box center [1467, 150] width 115 height 23
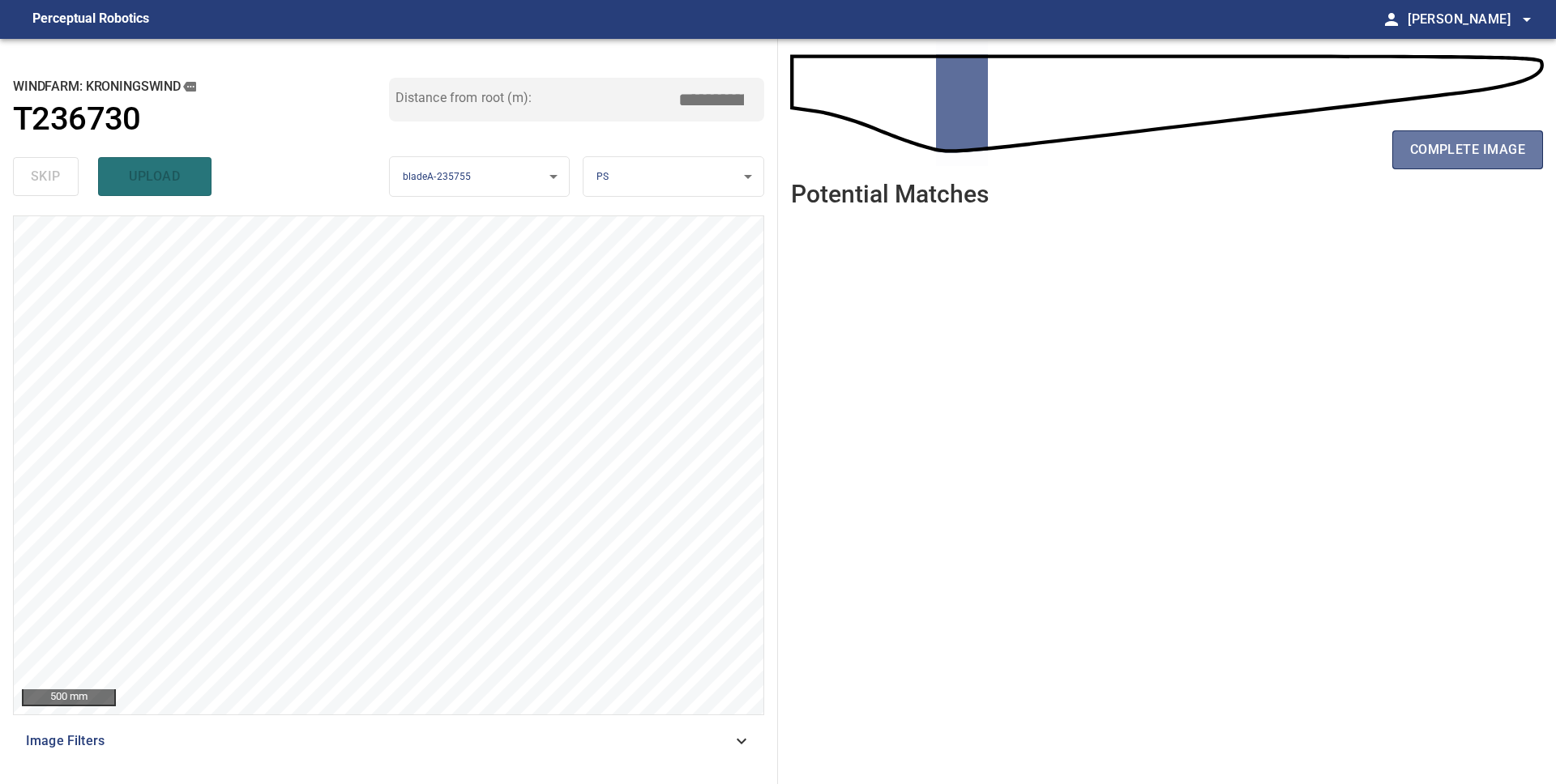
click at [1480, 157] on span "complete image" at bounding box center [1467, 150] width 115 height 23
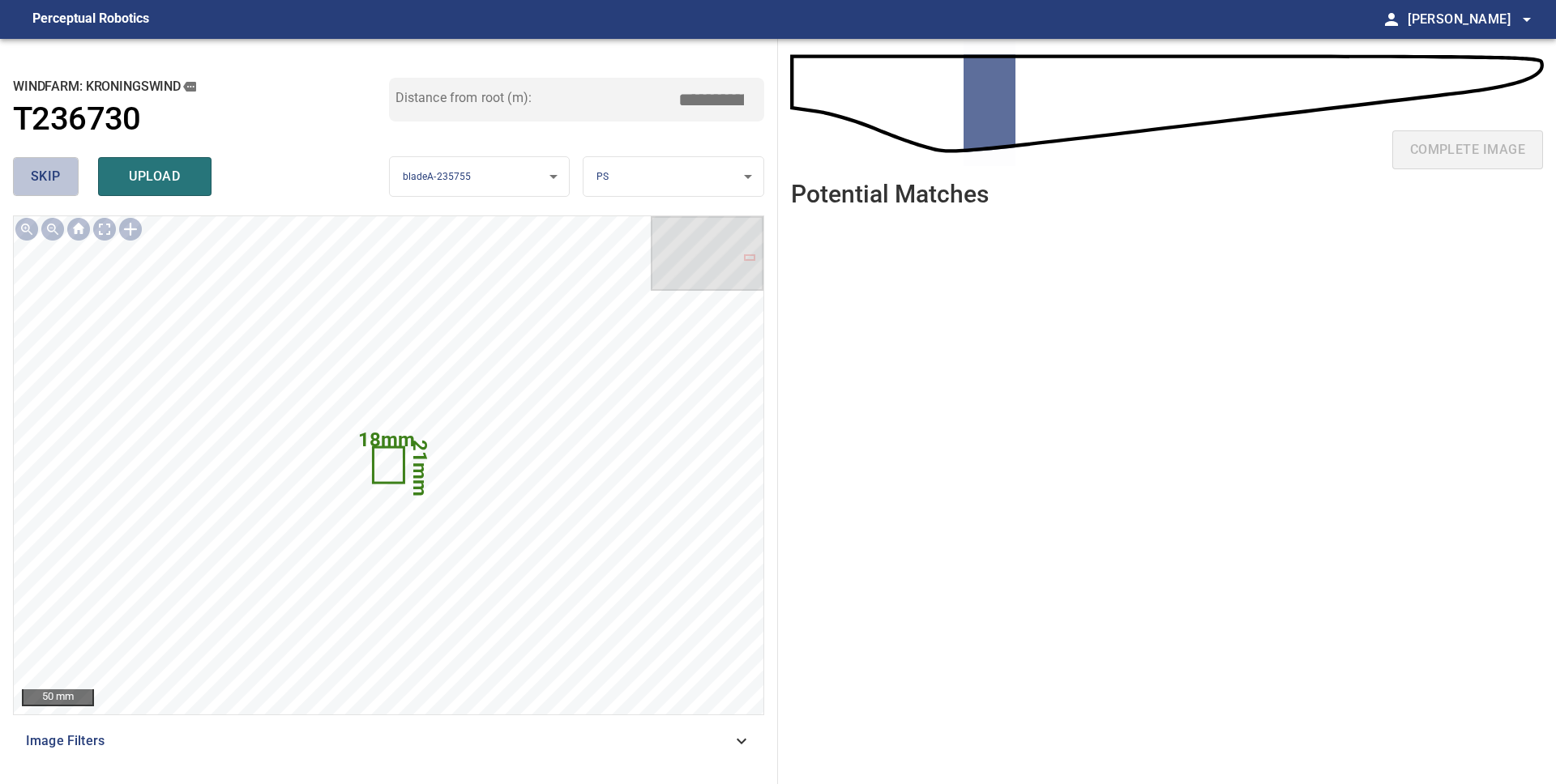
click at [48, 171] on span "skip" at bounding box center [46, 177] width 30 height 23
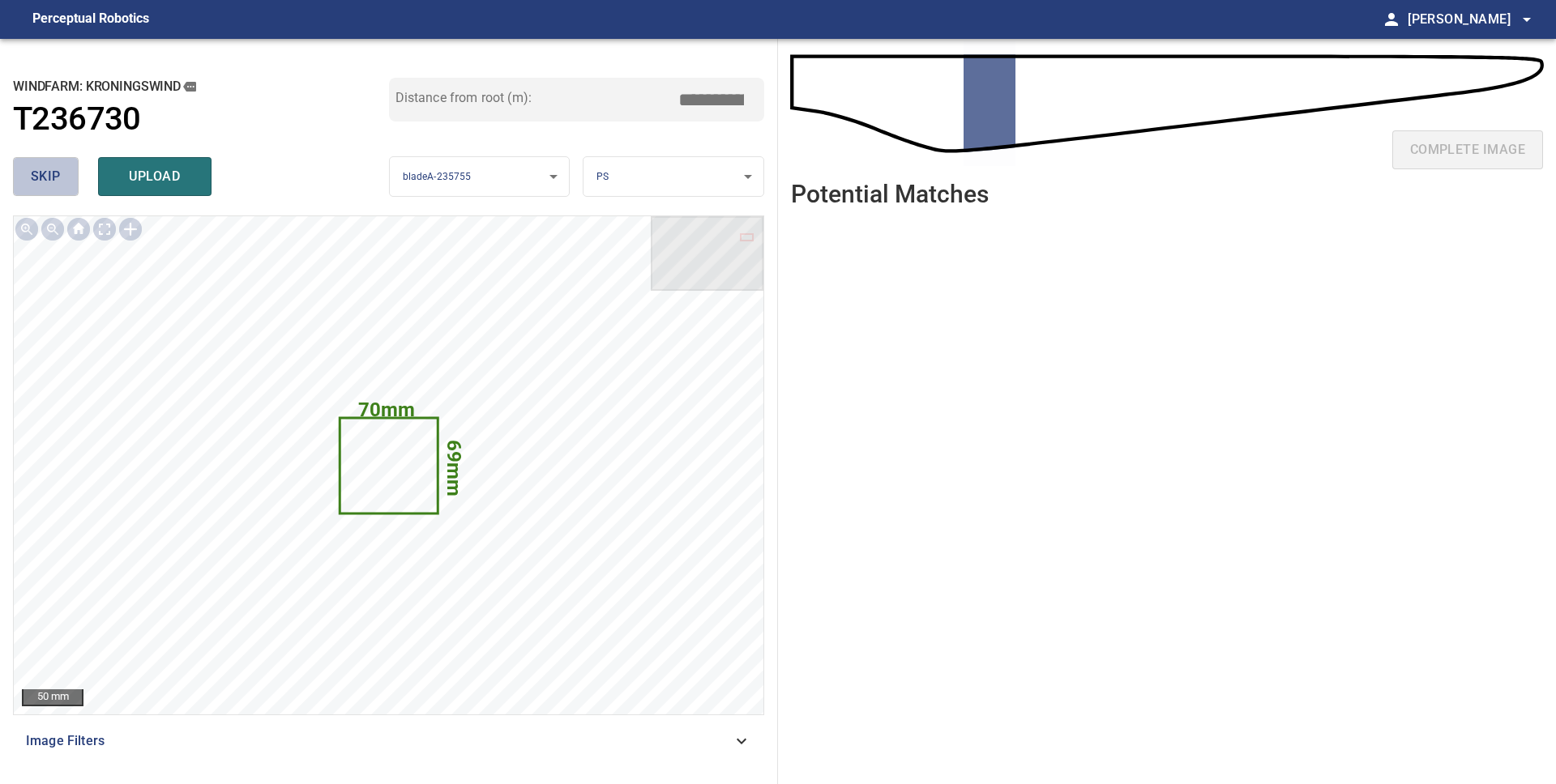
click at [55, 174] on span "skip" at bounding box center [46, 177] width 30 height 23
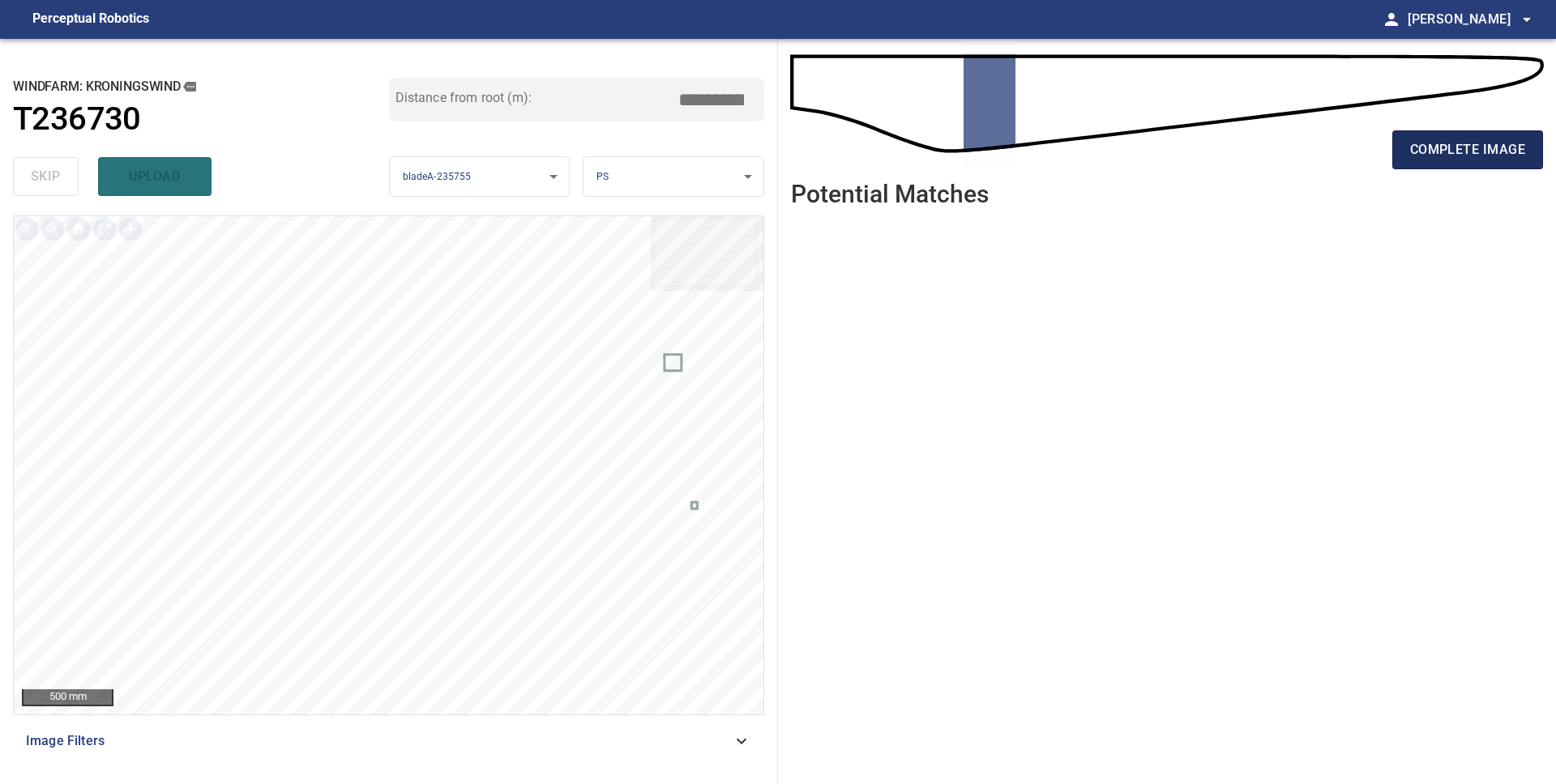
click at [1465, 162] on button "complete image" at bounding box center [1467, 149] width 150 height 39
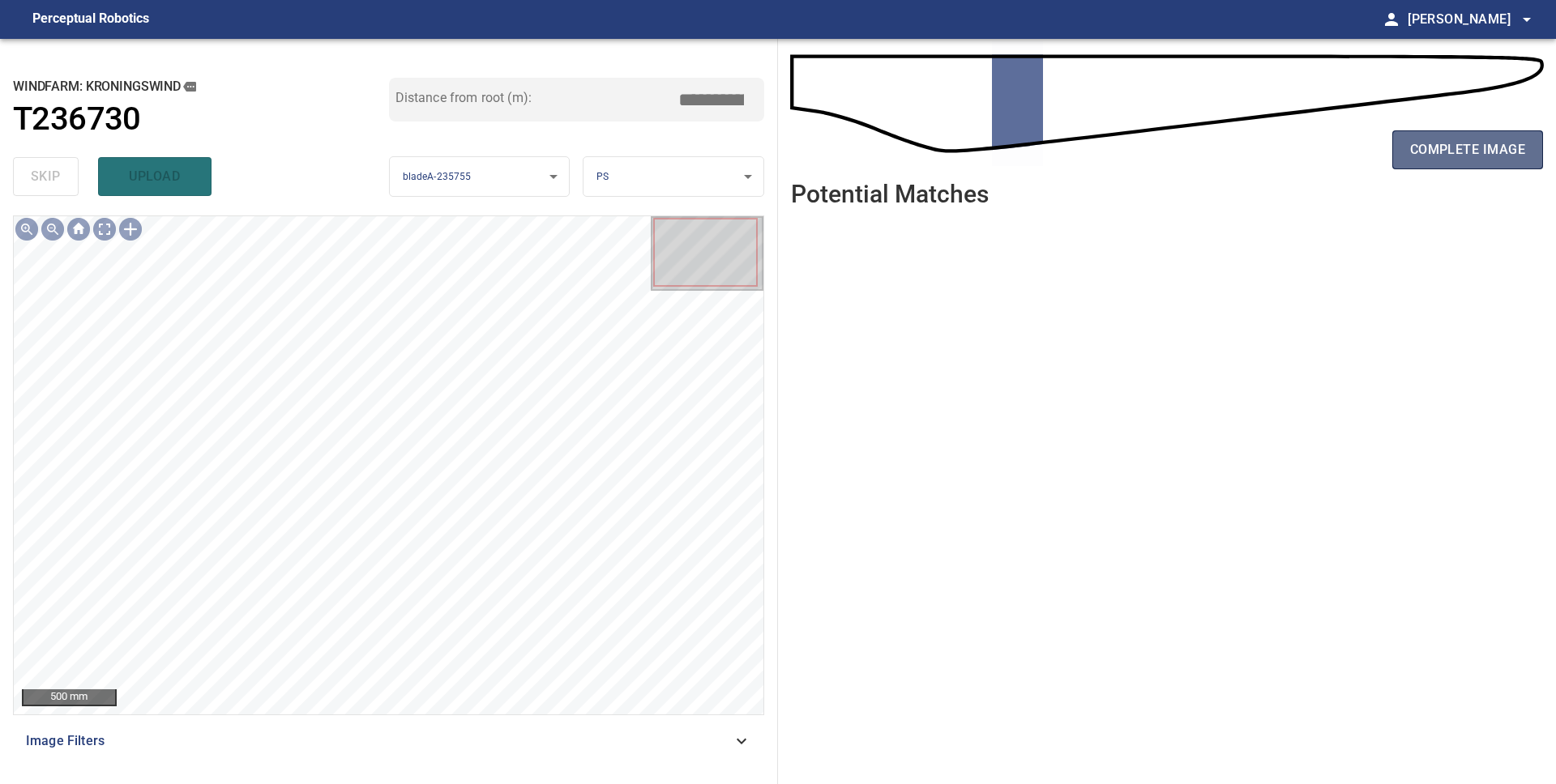
click at [1481, 156] on span "complete image" at bounding box center [1467, 150] width 115 height 23
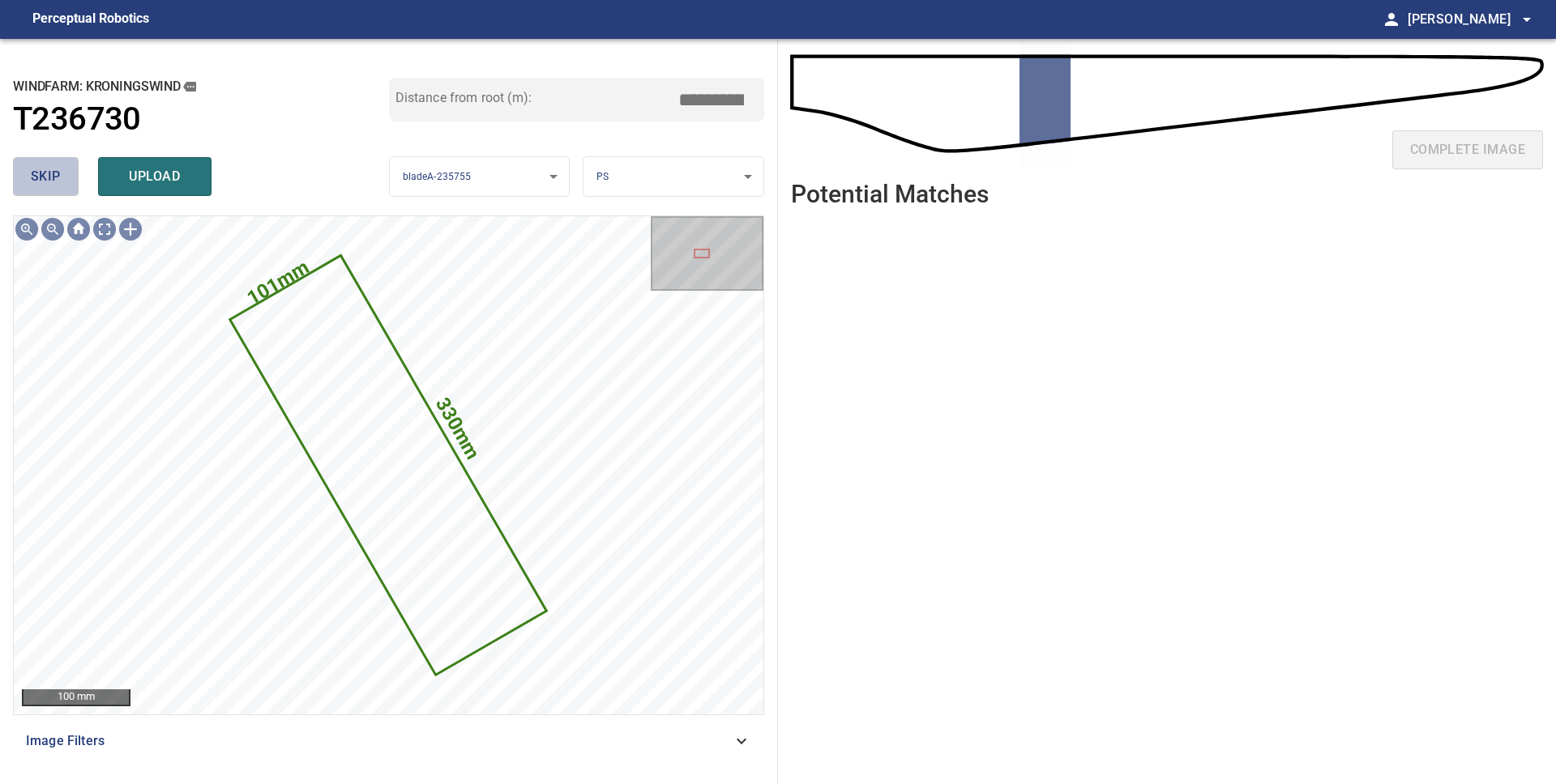
click at [60, 185] on button "skip" at bounding box center [46, 177] width 66 height 39
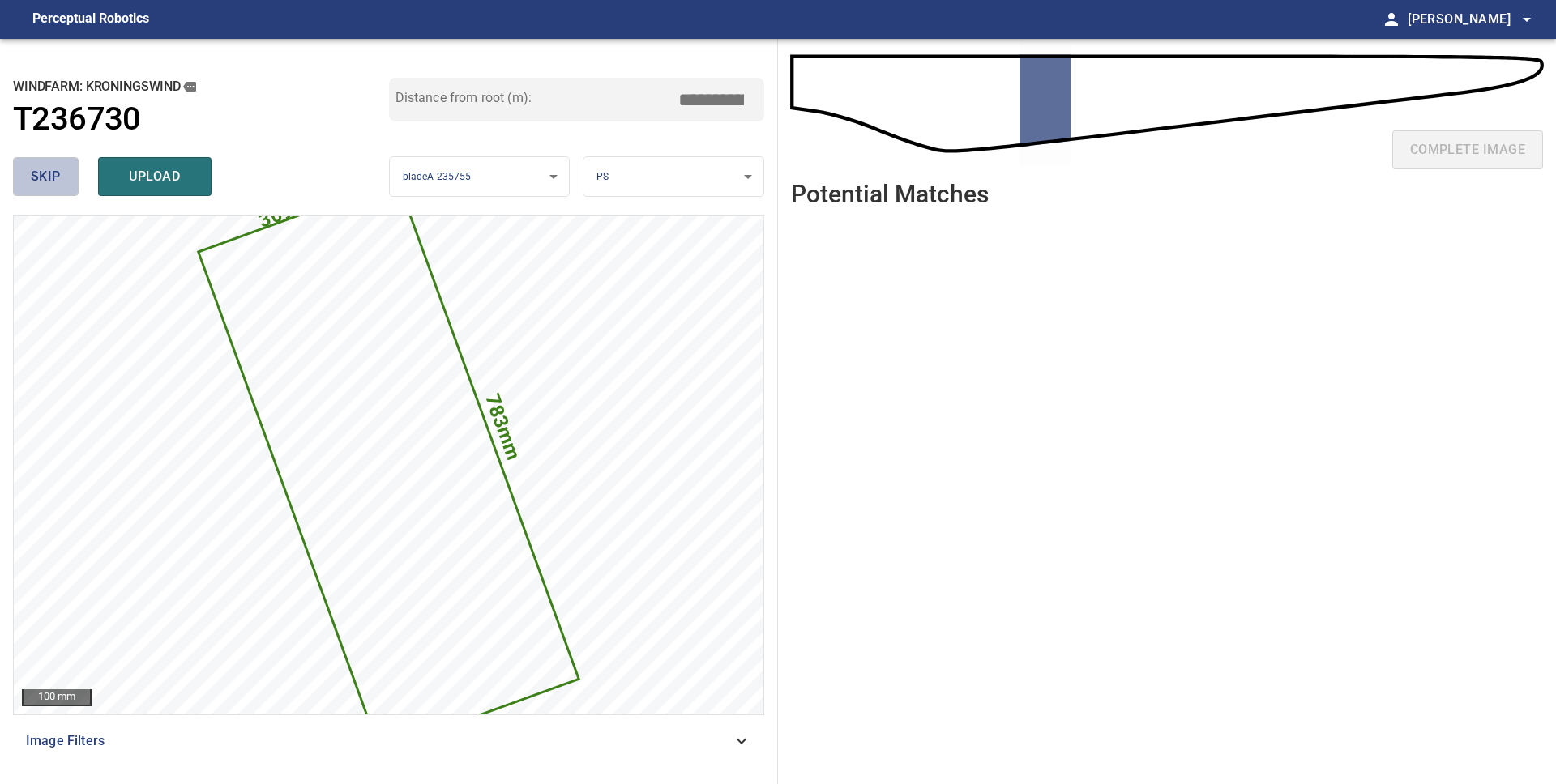
click at [60, 185] on button "skip" at bounding box center [46, 177] width 66 height 39
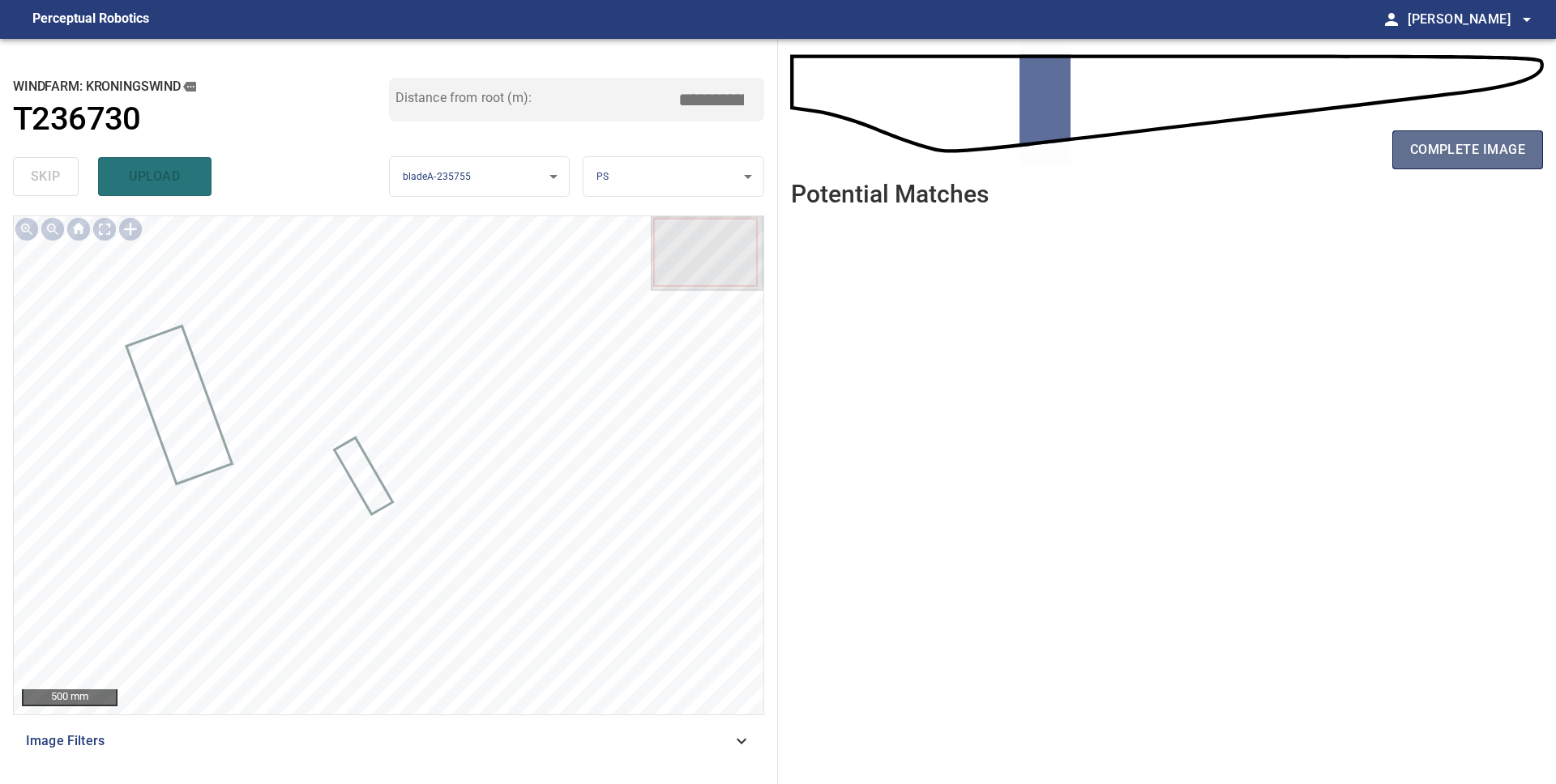
click at [1421, 150] on span "complete image" at bounding box center [1467, 150] width 115 height 23
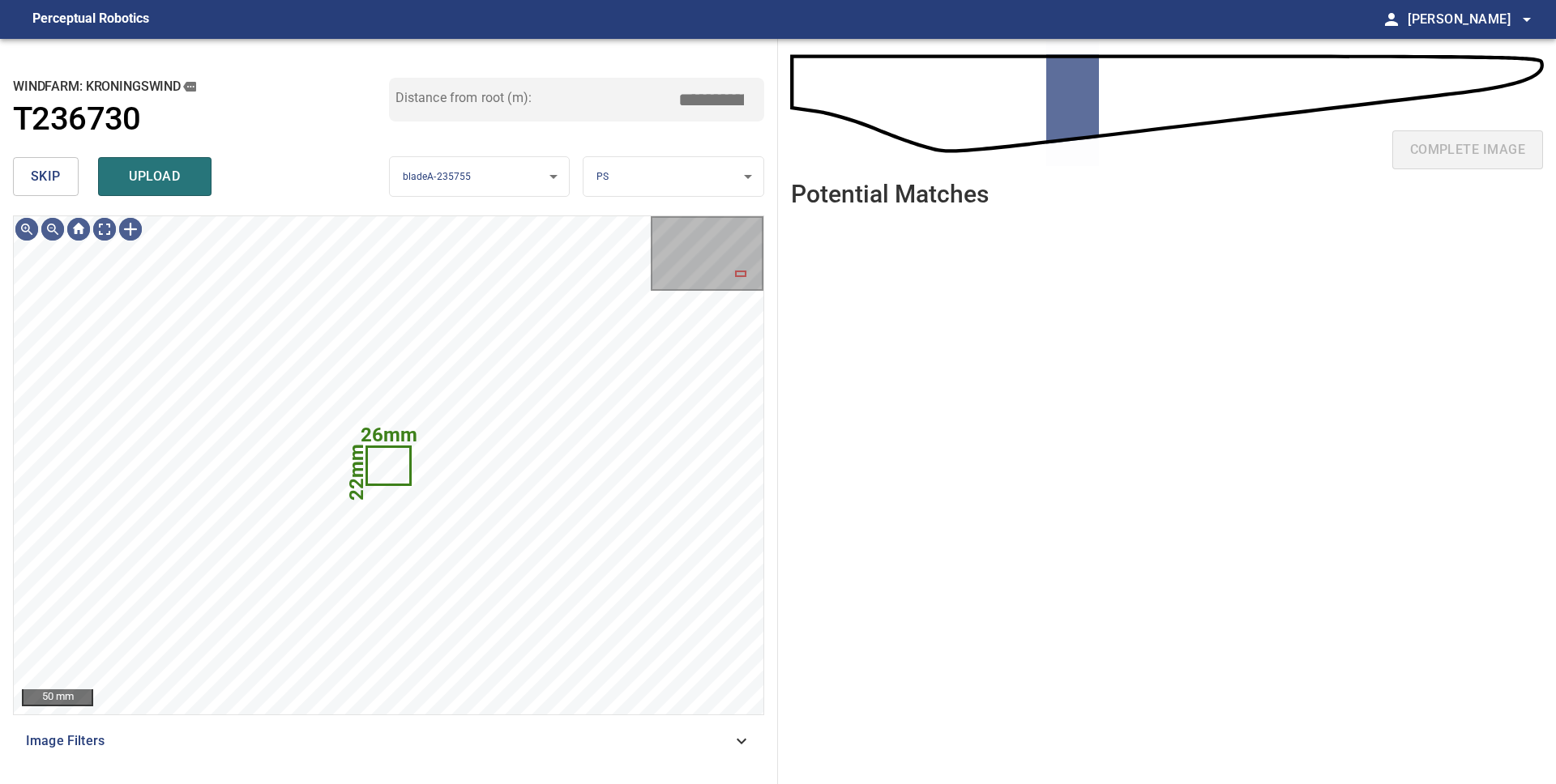
click at [46, 177] on span "skip" at bounding box center [46, 177] width 30 height 23
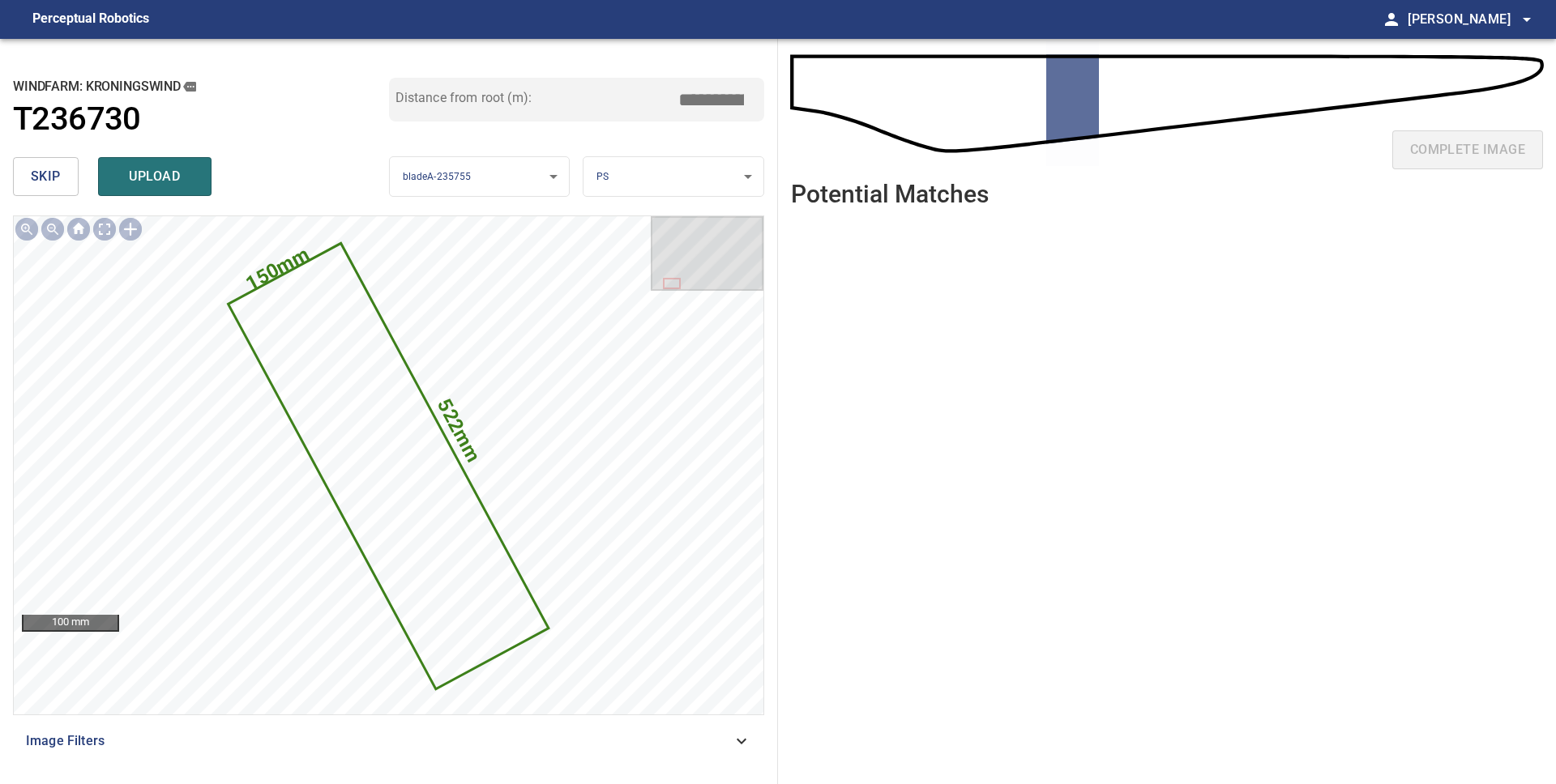
click at [46, 177] on span "skip" at bounding box center [46, 177] width 30 height 23
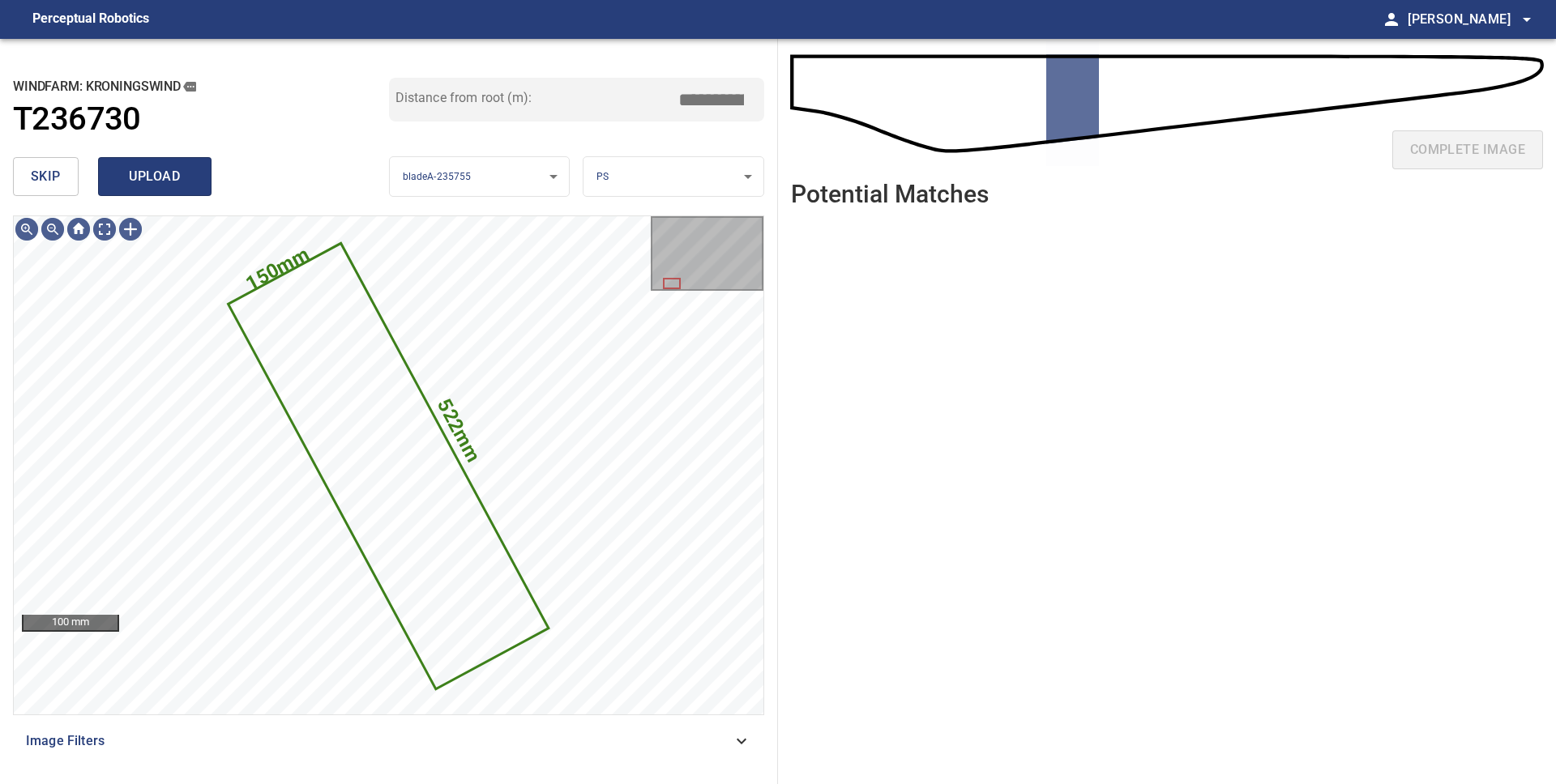
click at [163, 170] on span "upload" at bounding box center [155, 177] width 77 height 23
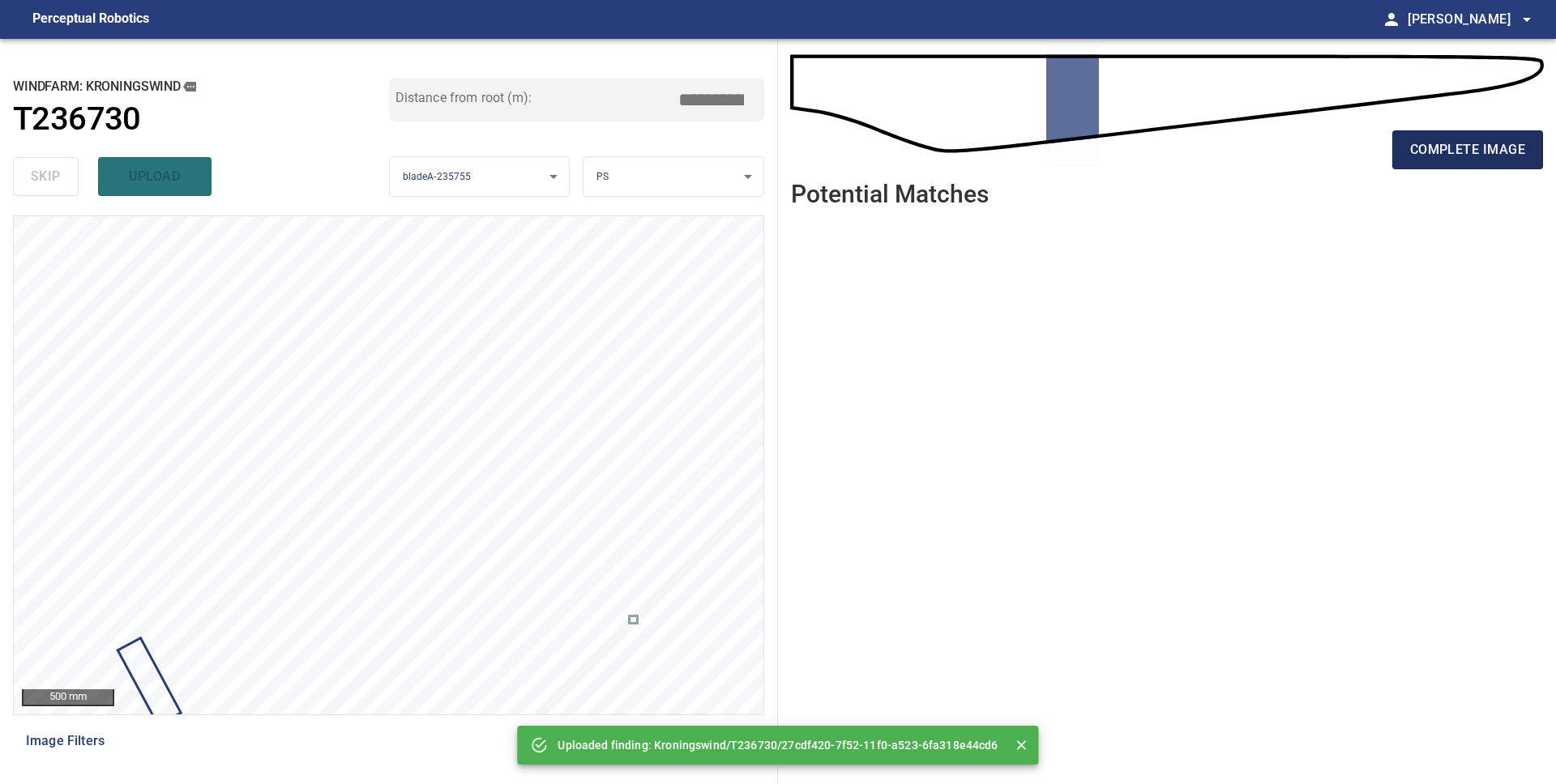
click at [1416, 149] on span "complete image" at bounding box center [1467, 150] width 115 height 23
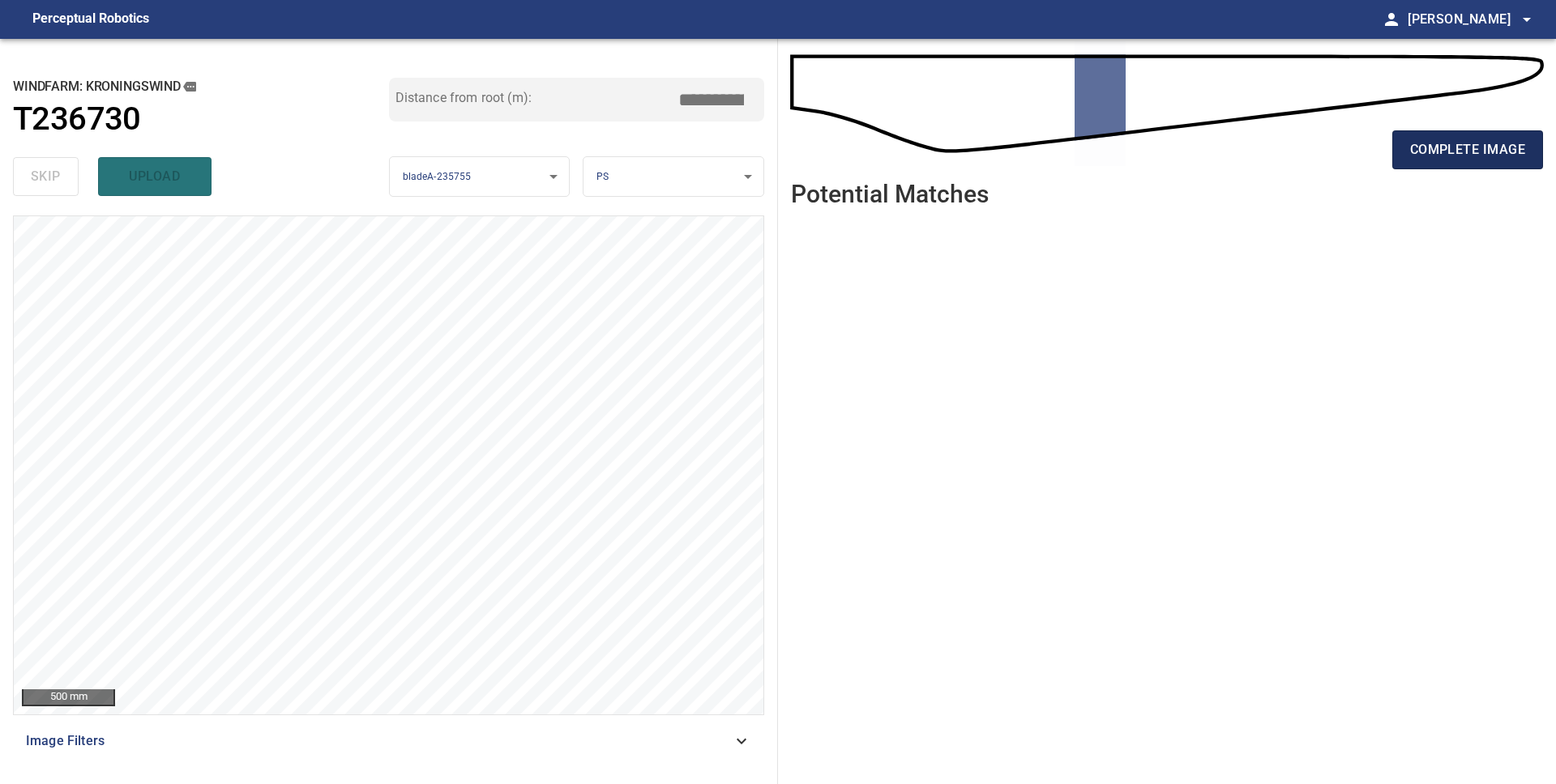
click at [1441, 155] on span "complete image" at bounding box center [1467, 150] width 115 height 23
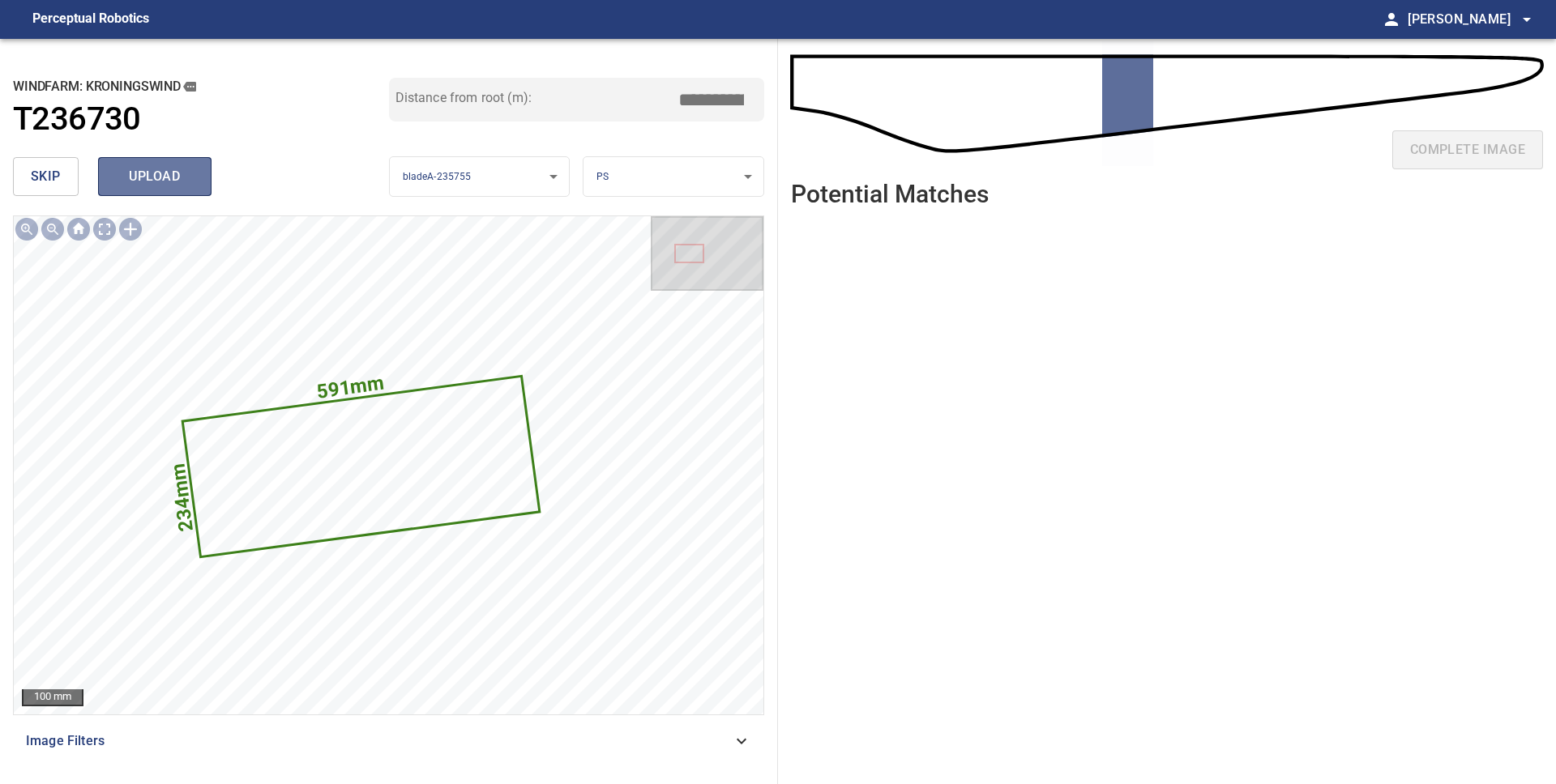
click at [164, 180] on span "upload" at bounding box center [155, 177] width 77 height 23
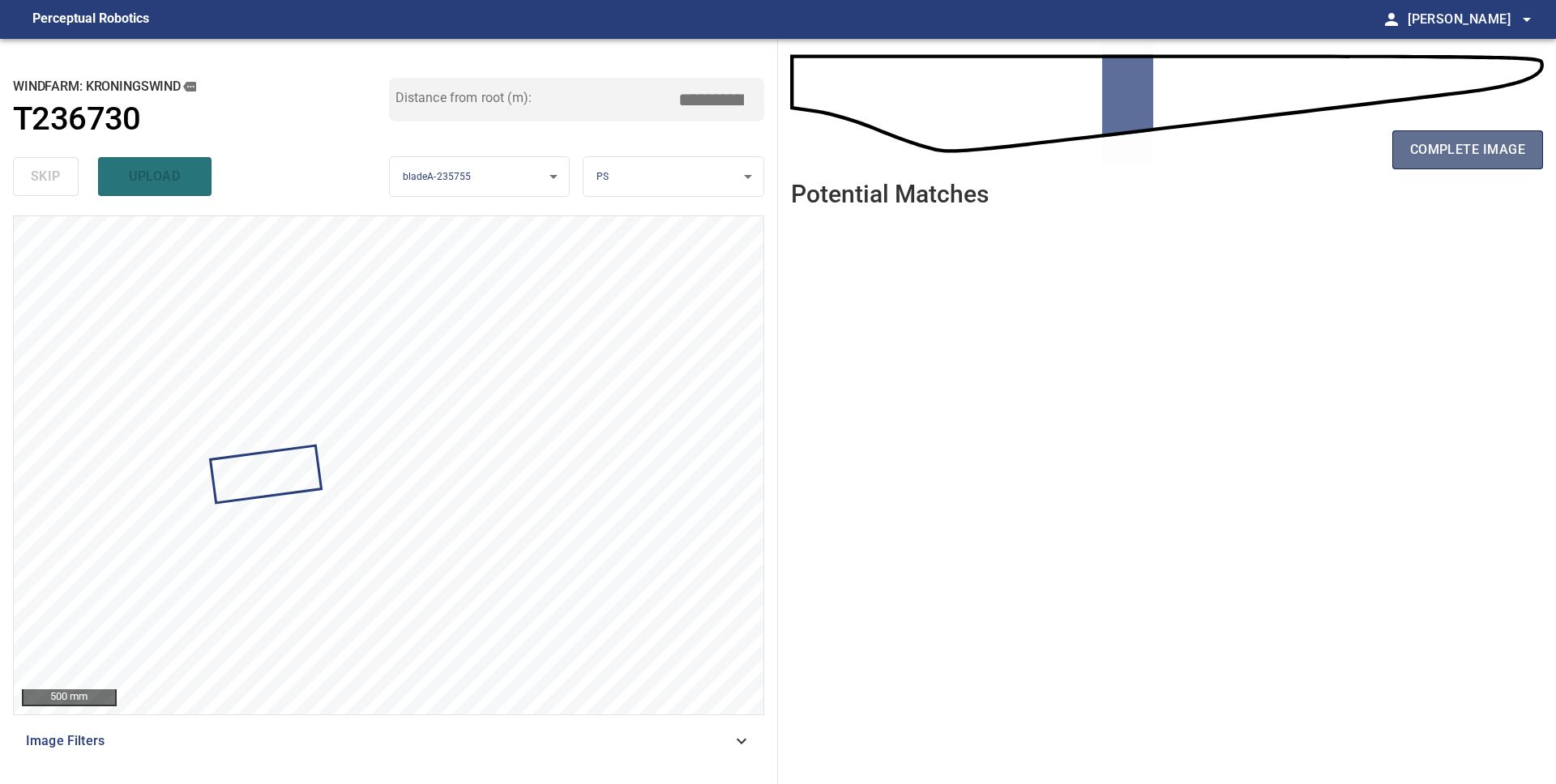
click at [1427, 157] on span "complete image" at bounding box center [1467, 150] width 115 height 23
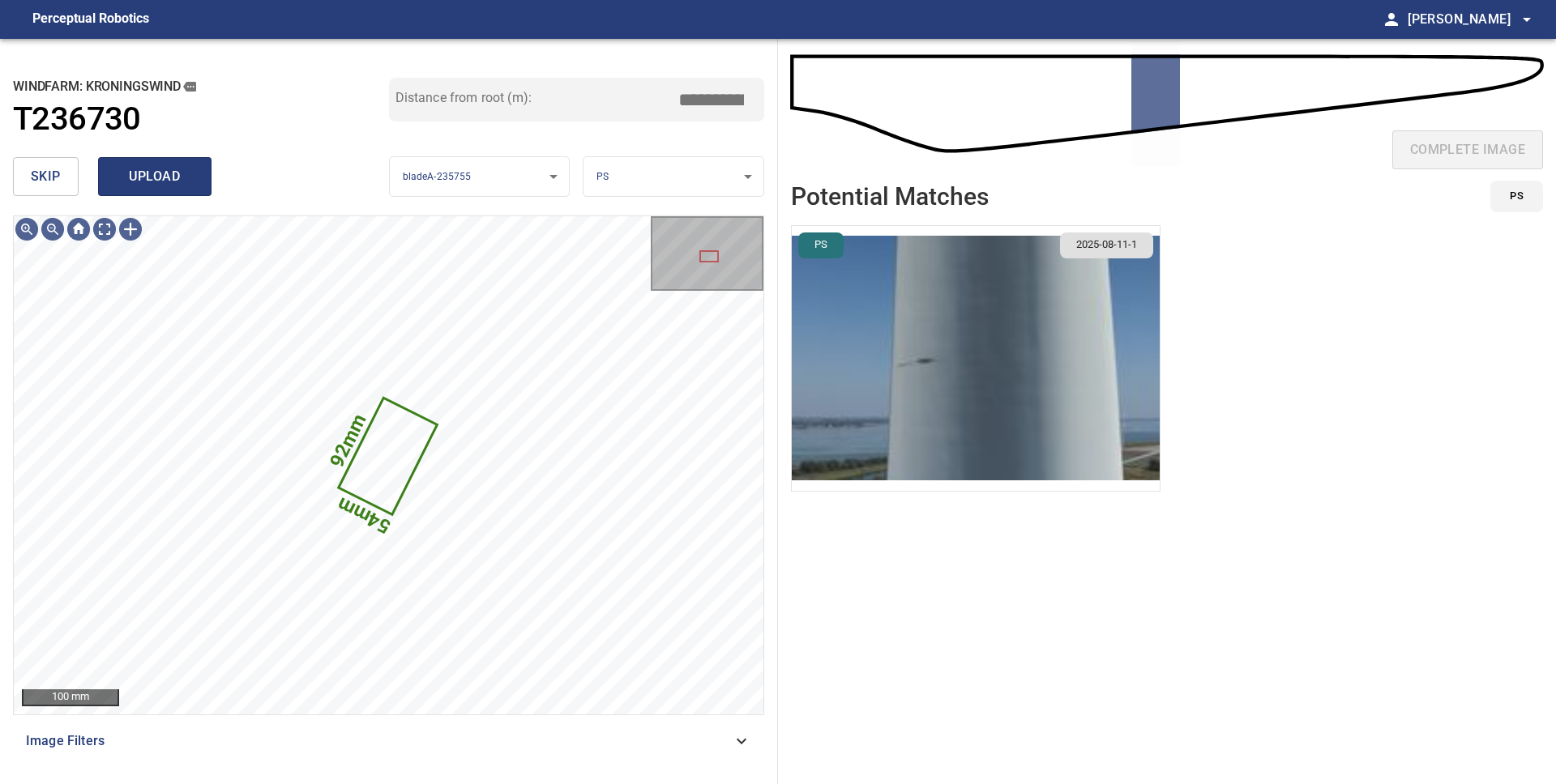
click at [156, 177] on span "upload" at bounding box center [155, 177] width 77 height 23
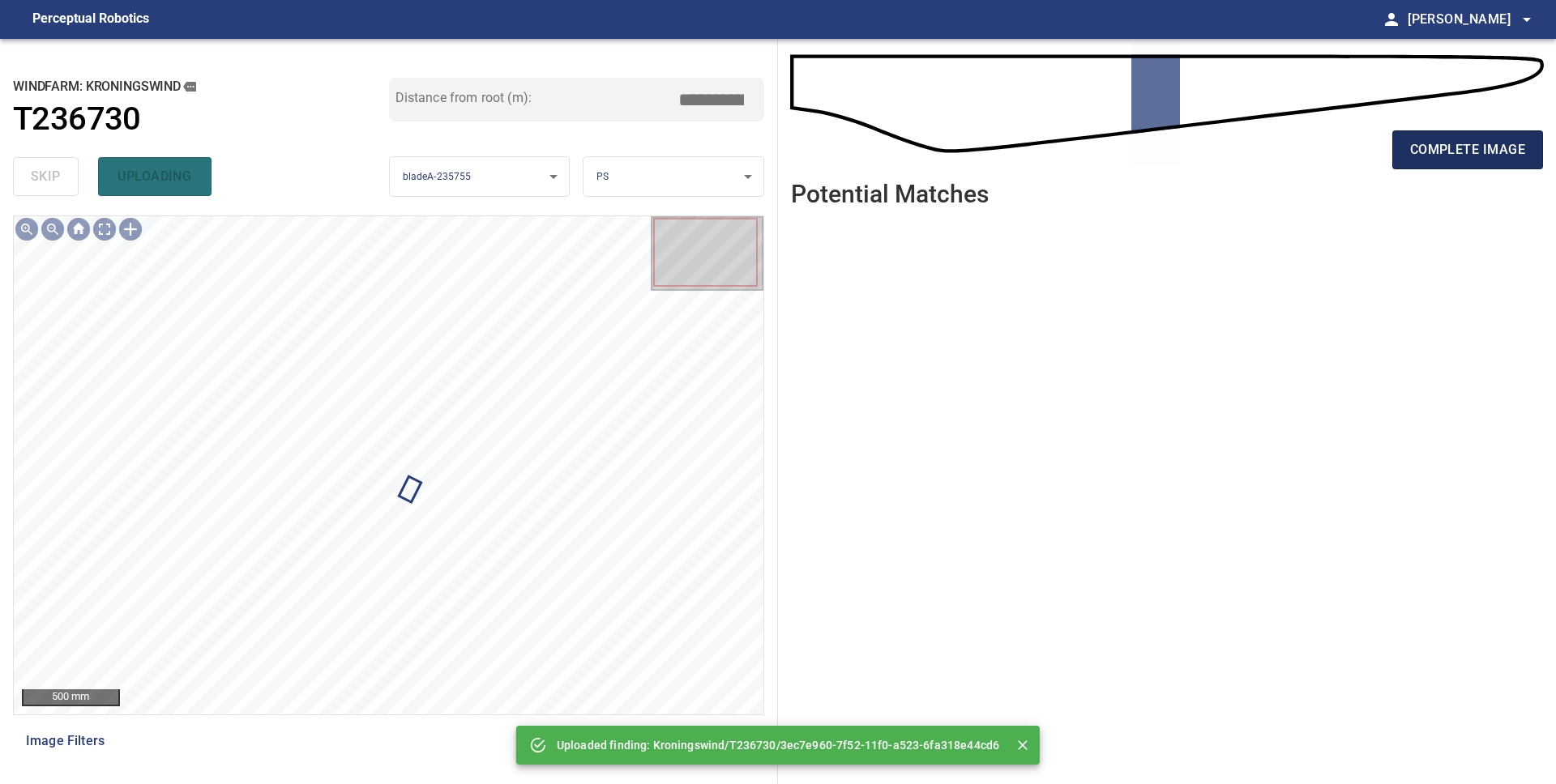
drag, startPoint x: 1495, startPoint y: 158, endPoint x: 1484, endPoint y: 156, distance: 11.2
click at [1494, 158] on span "complete image" at bounding box center [1467, 150] width 115 height 23
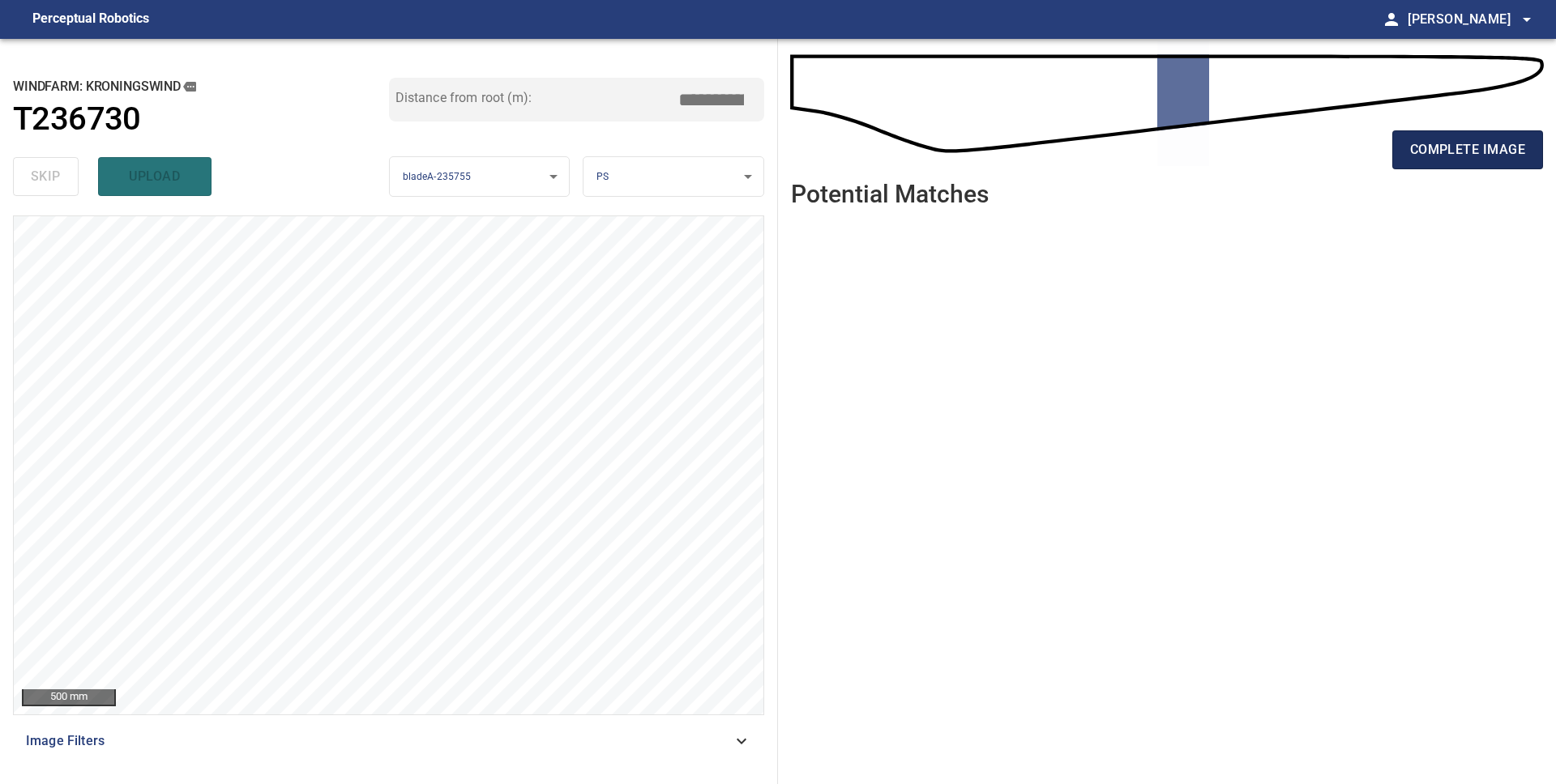
click at [1461, 160] on span "complete image" at bounding box center [1467, 150] width 115 height 23
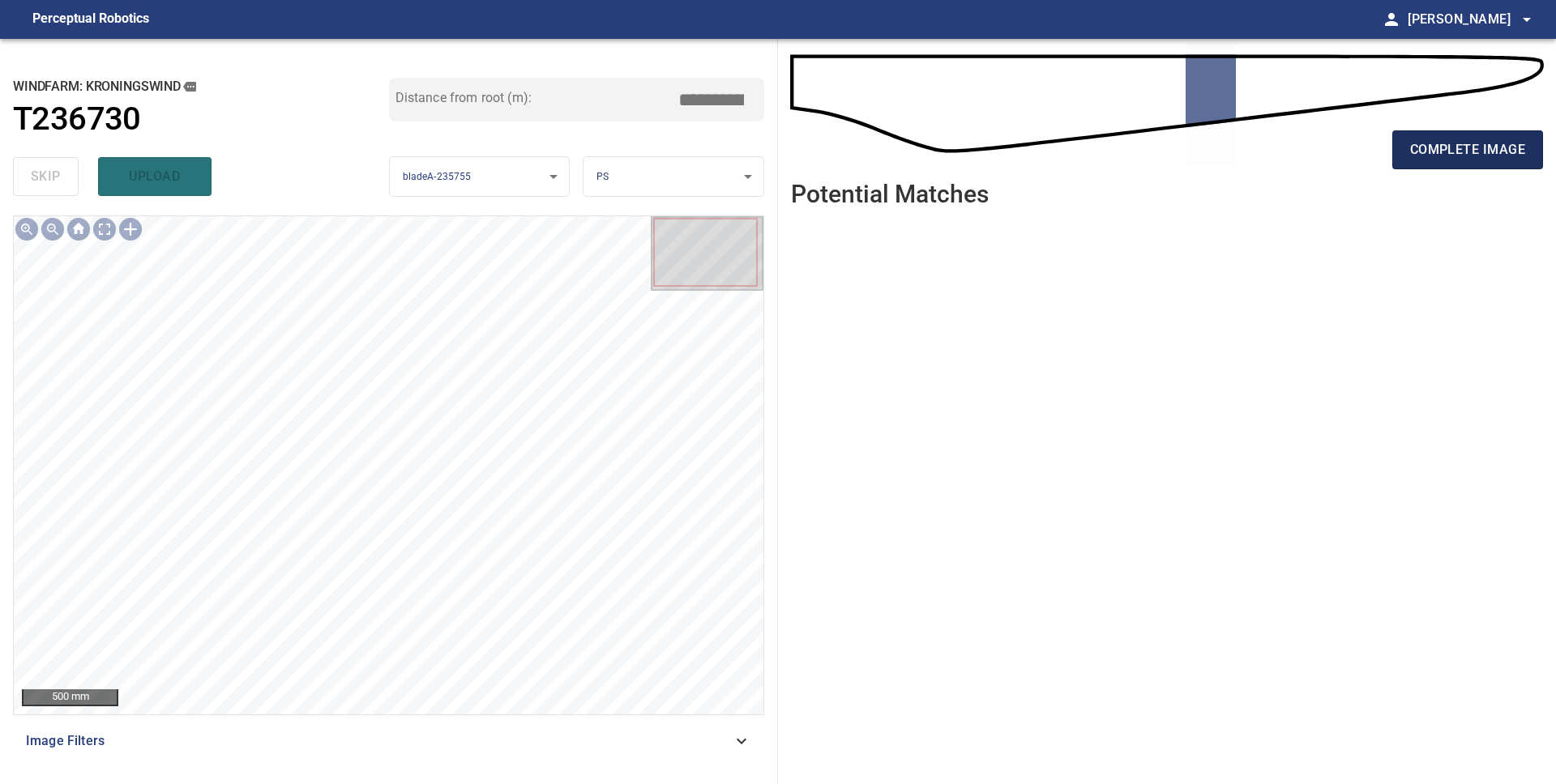
click at [1474, 154] on span "complete image" at bounding box center [1467, 150] width 115 height 23
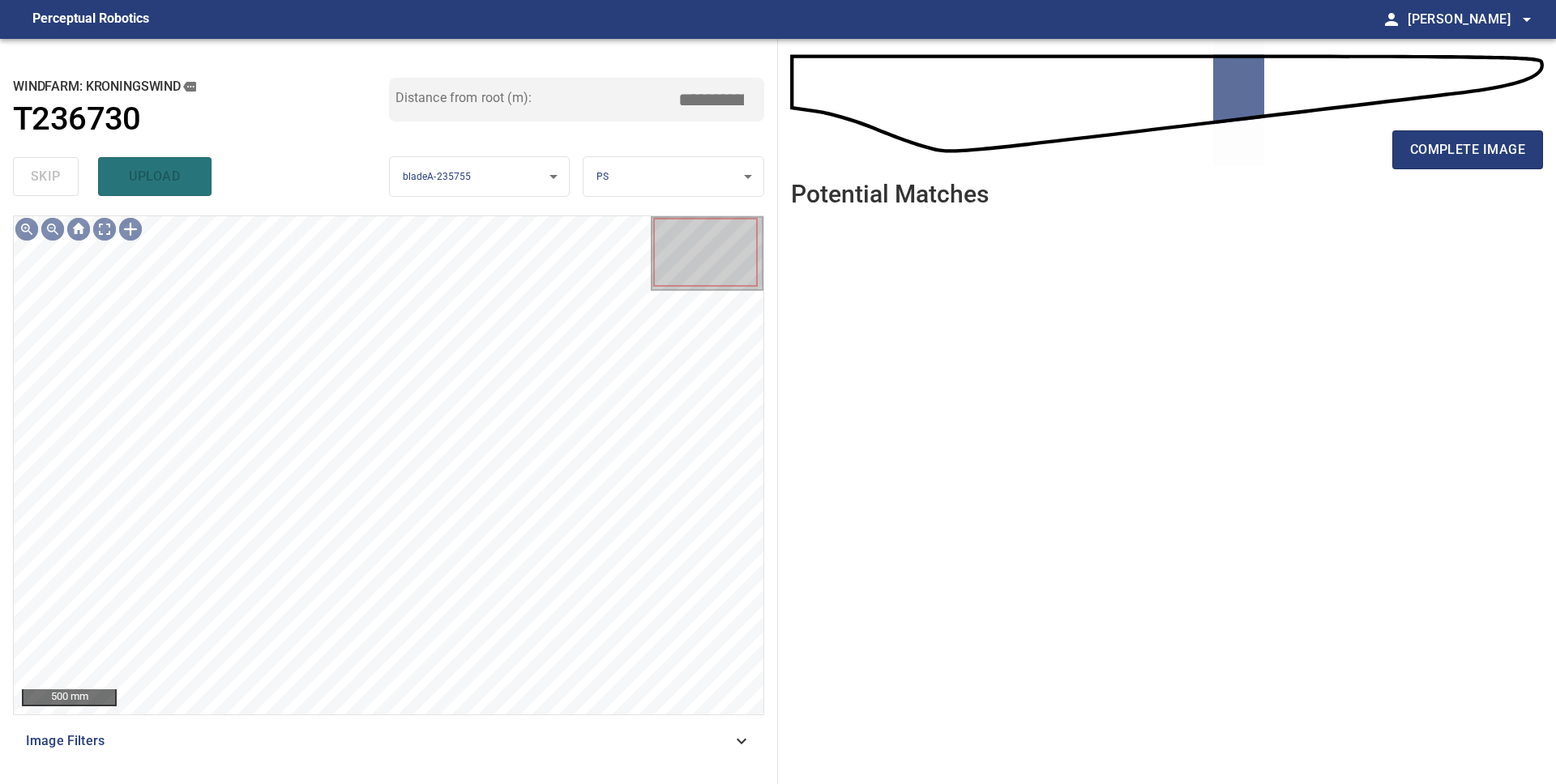
click at [1474, 154] on span "complete image" at bounding box center [1467, 150] width 115 height 23
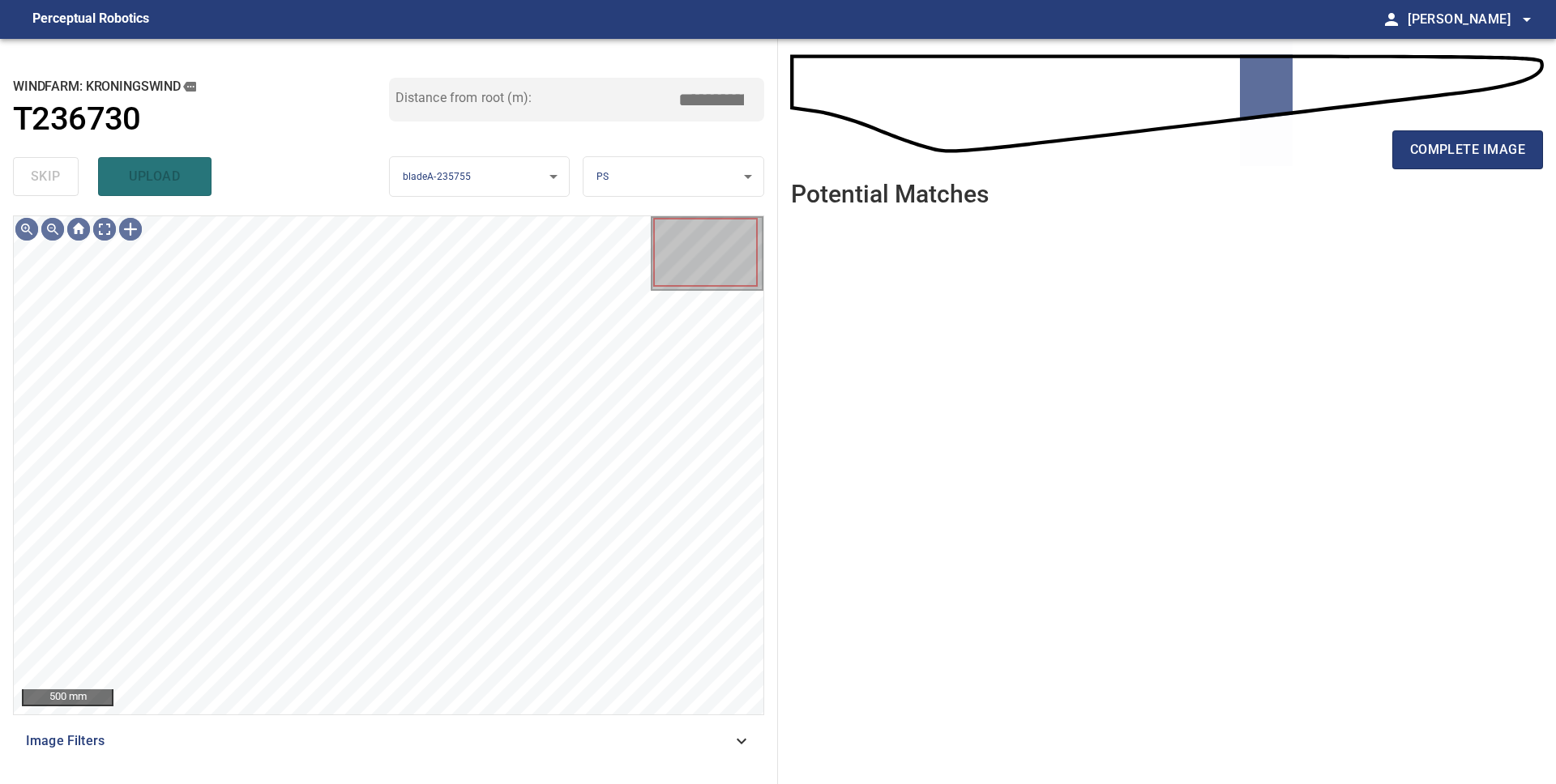
click at [1474, 154] on span "complete image" at bounding box center [1467, 150] width 115 height 23
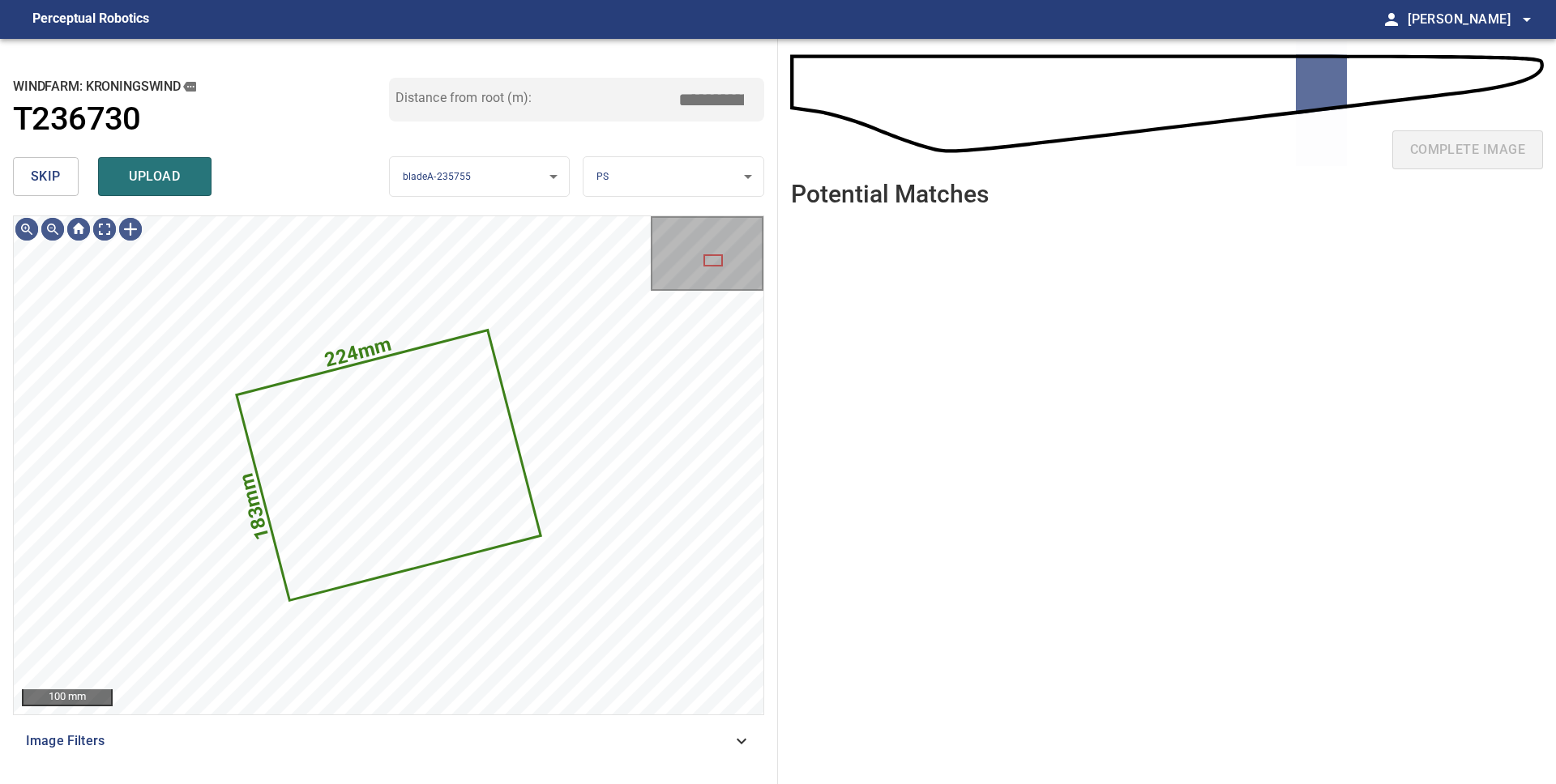
click at [42, 178] on span "skip" at bounding box center [46, 177] width 30 height 23
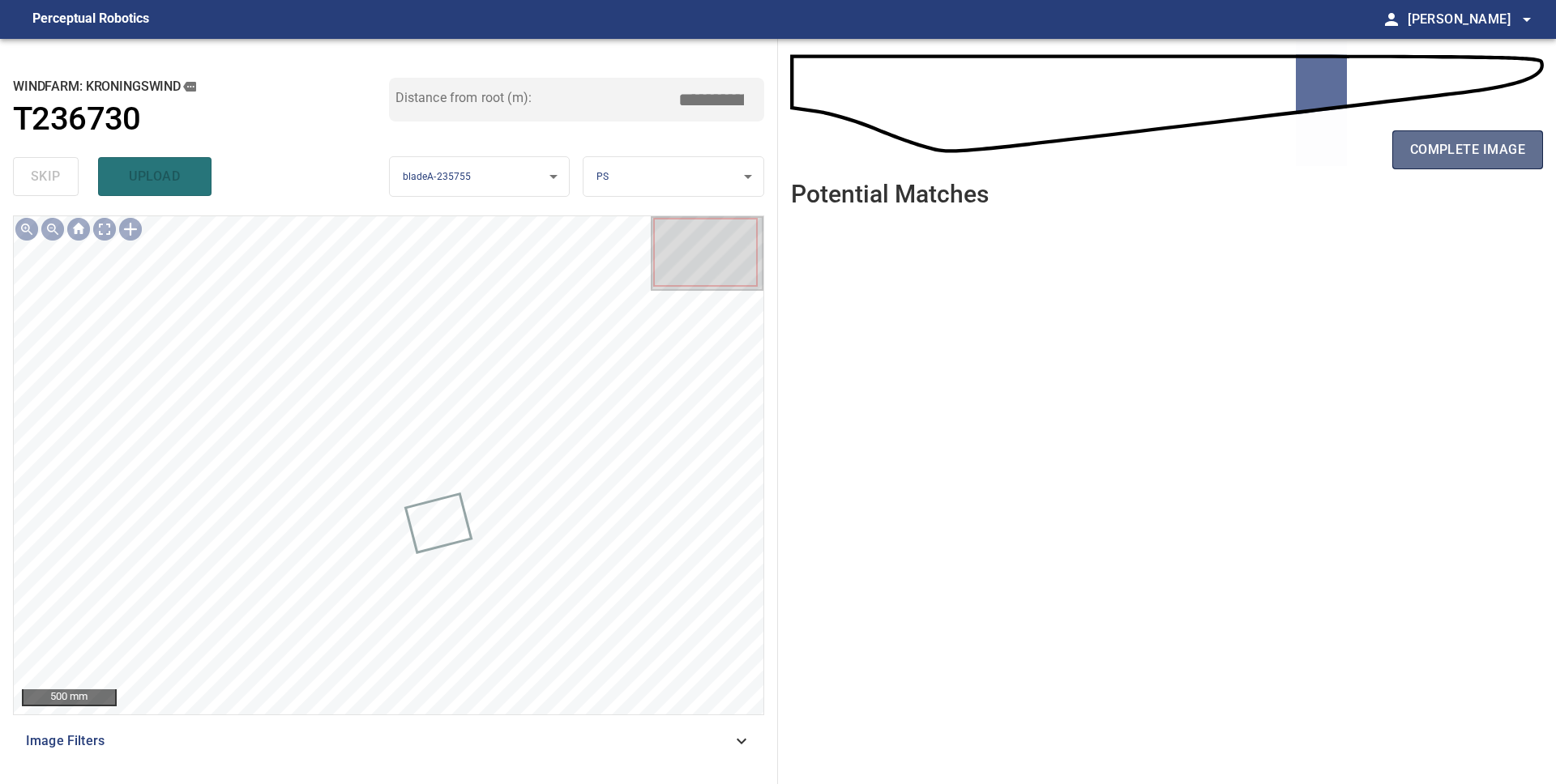
click at [1423, 149] on span "complete image" at bounding box center [1467, 150] width 115 height 23
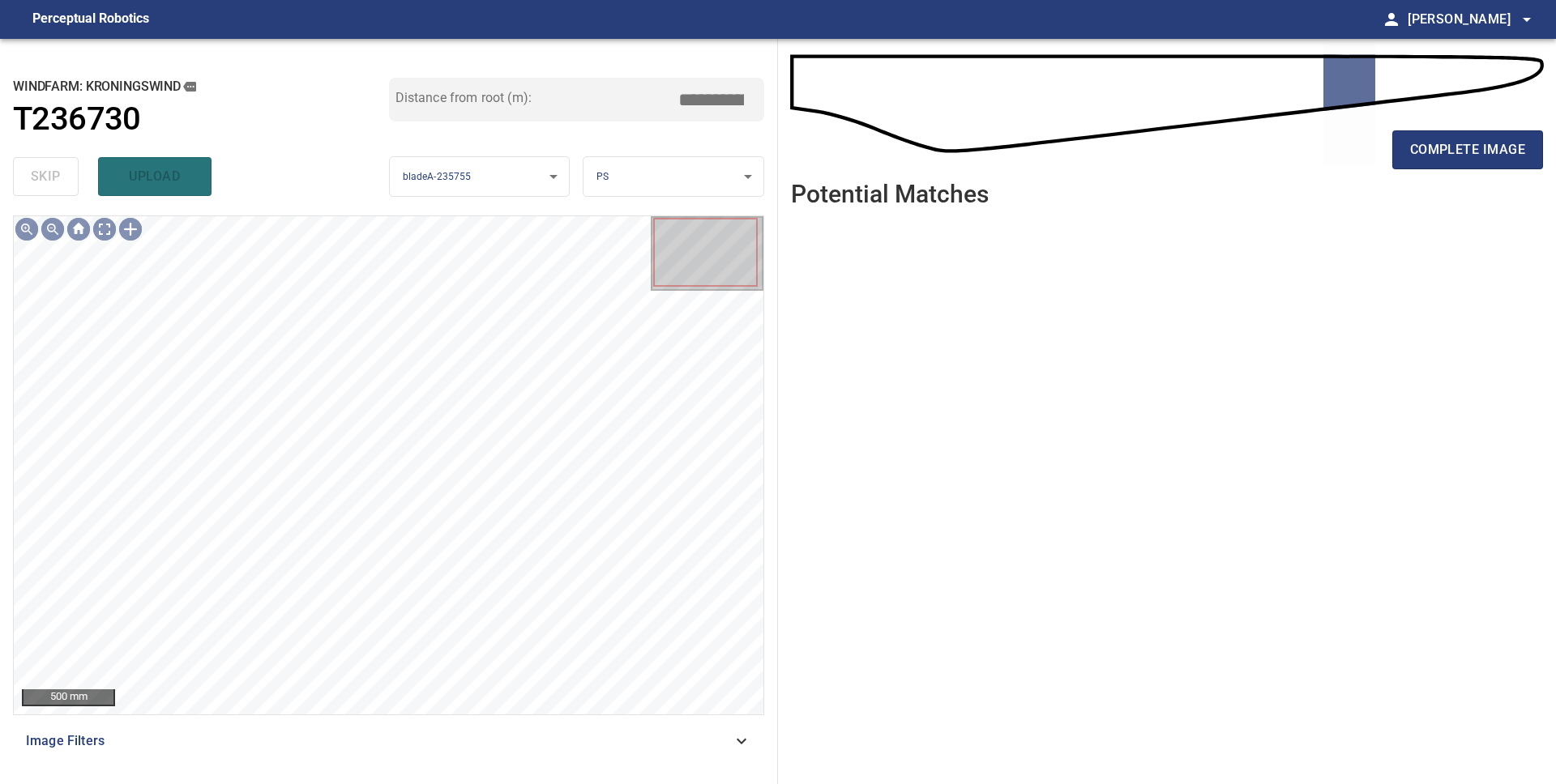
click at [1423, 149] on span "complete image" at bounding box center [1467, 150] width 115 height 23
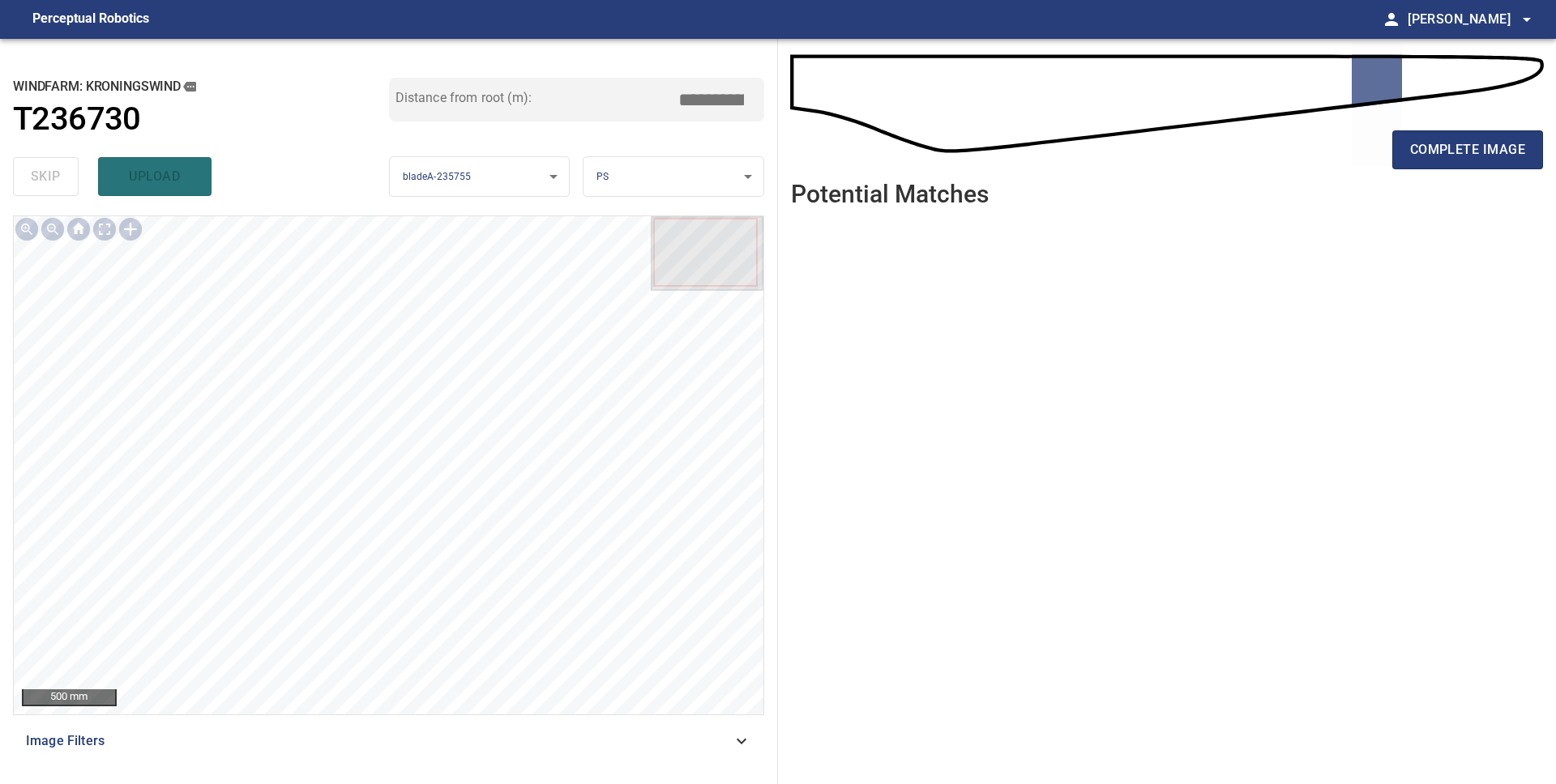
click at [1423, 149] on span "complete image" at bounding box center [1467, 150] width 115 height 23
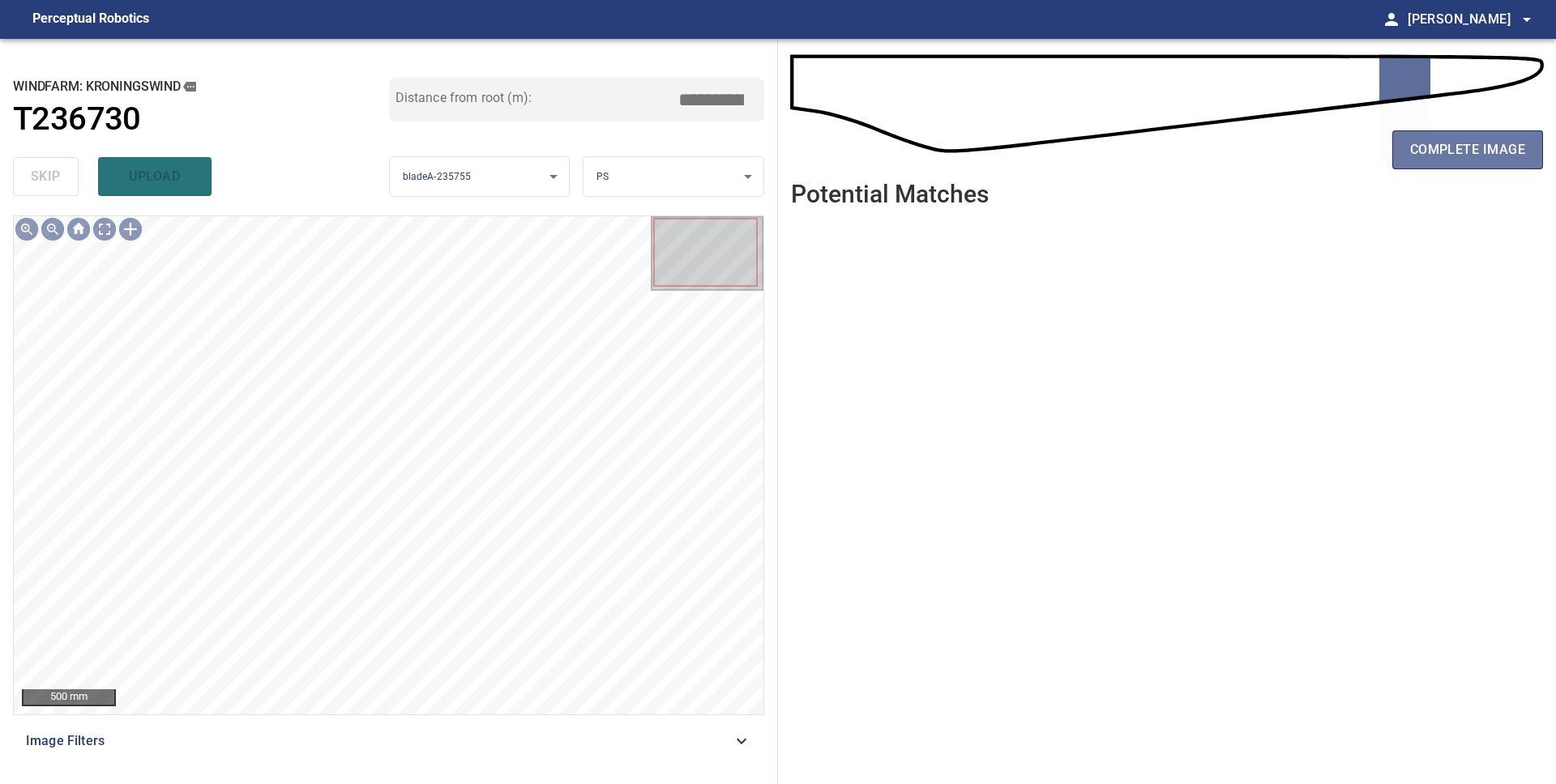
click at [1423, 149] on span "complete image" at bounding box center [1467, 150] width 115 height 23
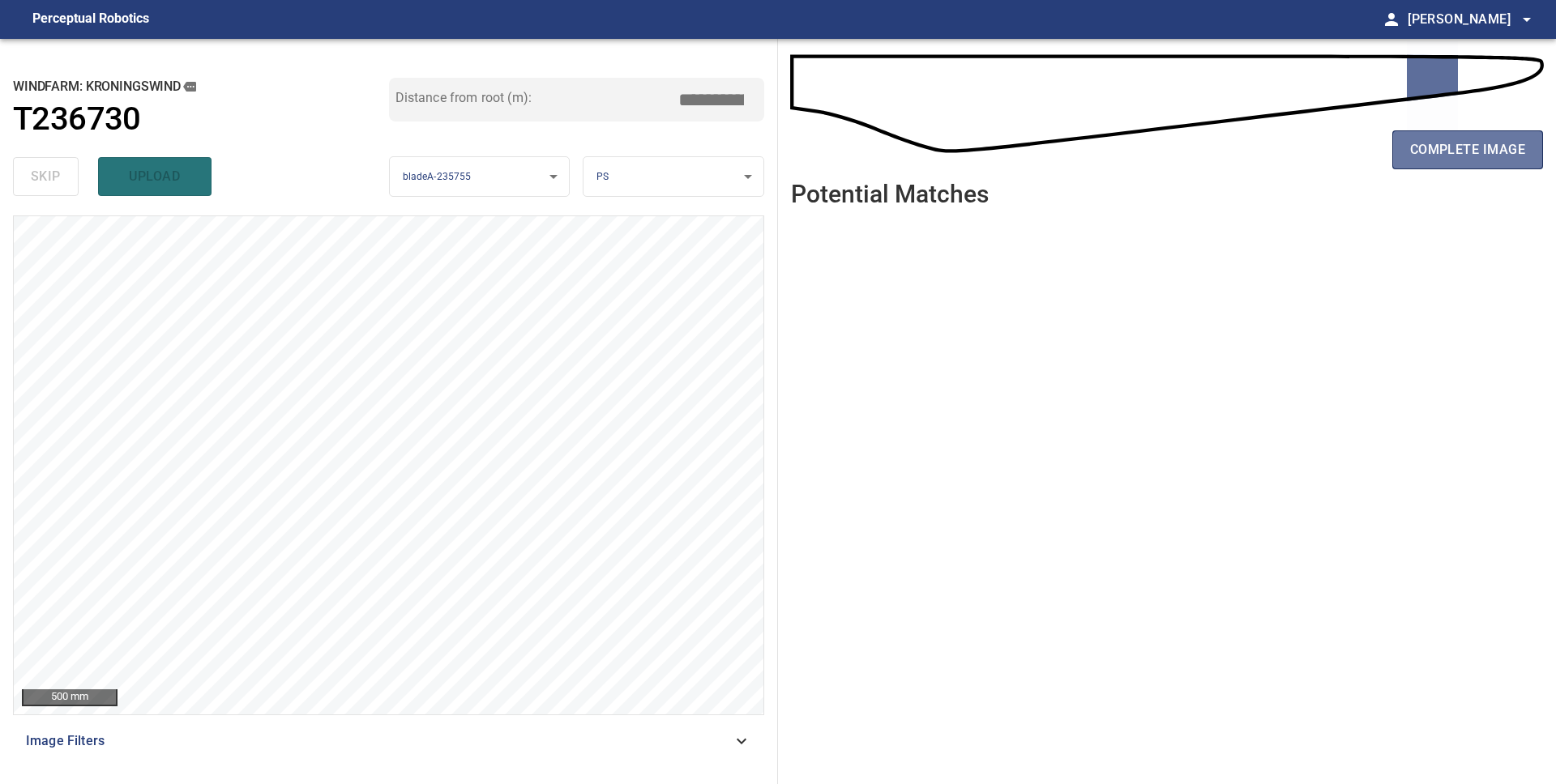
click at [1423, 149] on span "complete image" at bounding box center [1467, 150] width 115 height 23
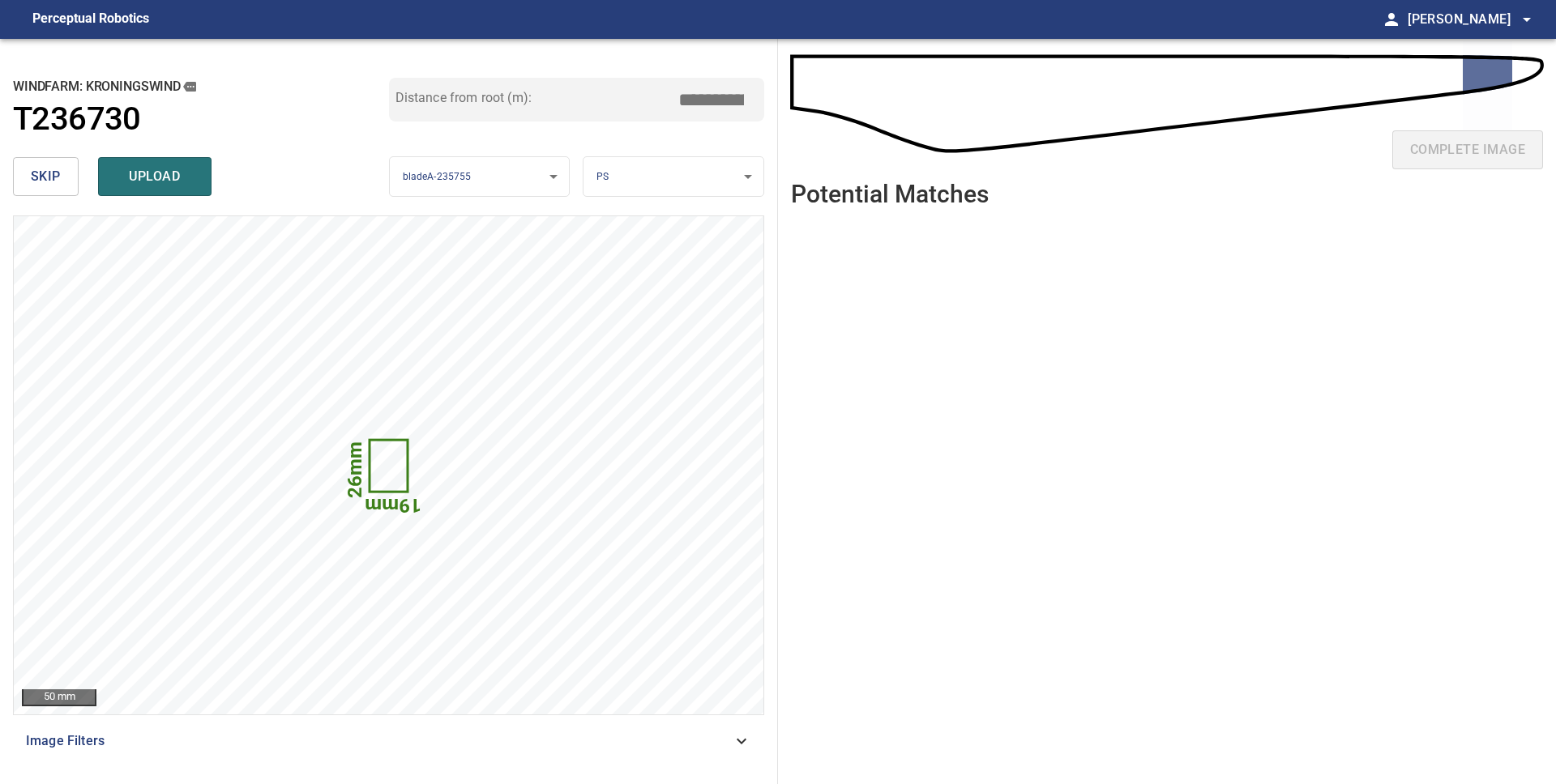
click at [47, 169] on span "skip" at bounding box center [46, 177] width 30 height 23
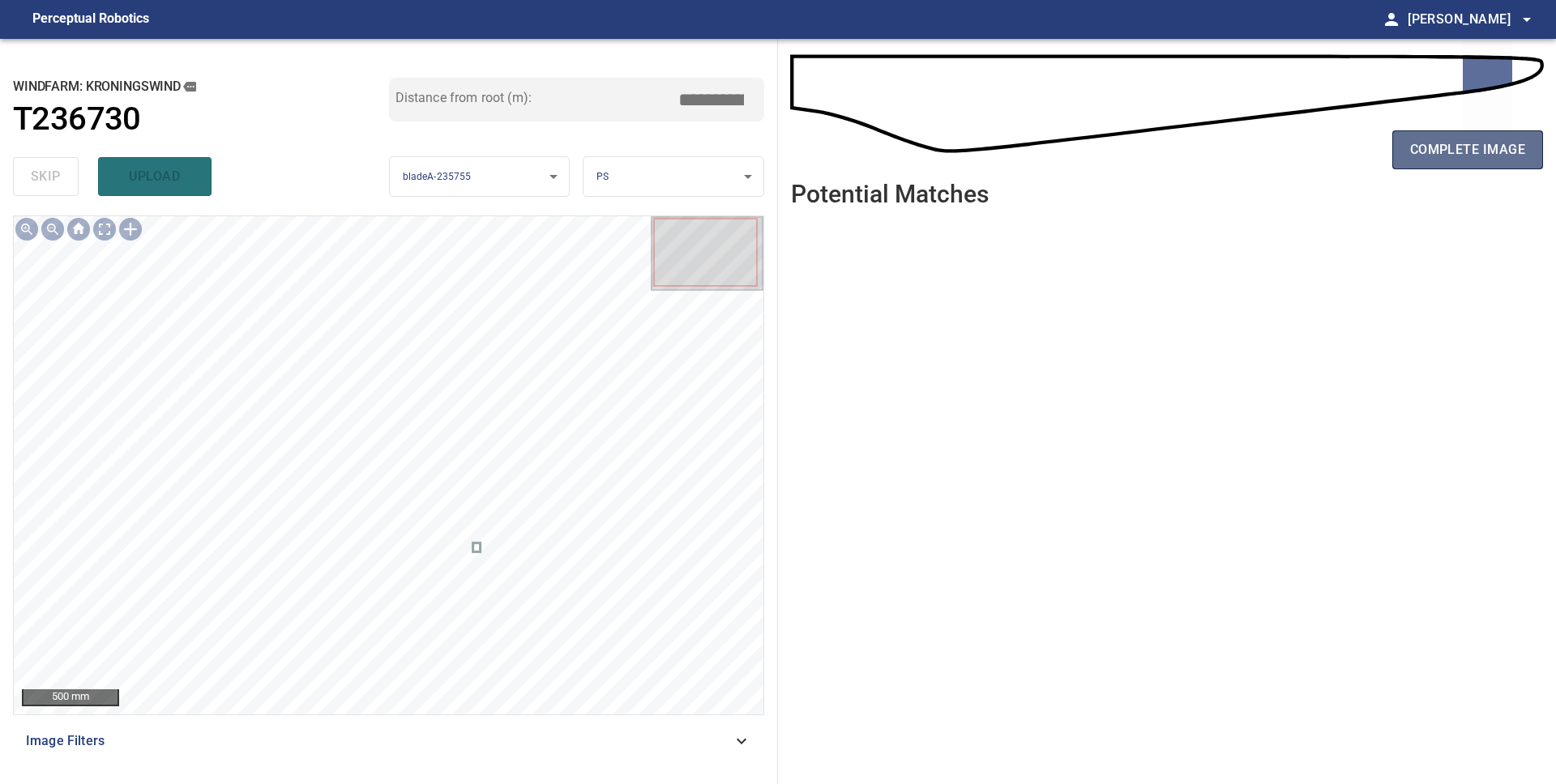
click at [1478, 156] on span "complete image" at bounding box center [1467, 150] width 115 height 23
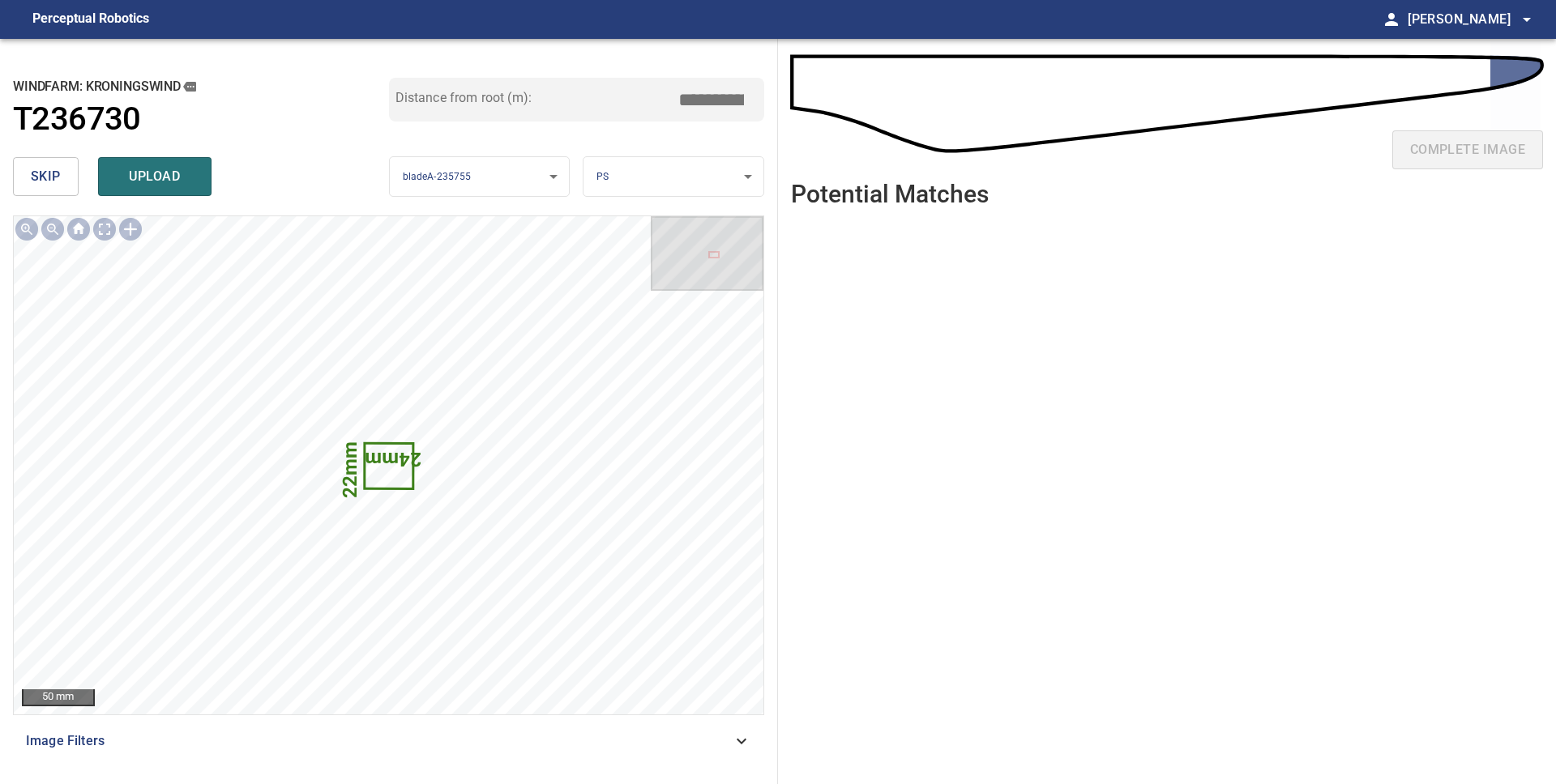
click at [42, 171] on span "skip" at bounding box center [46, 177] width 30 height 23
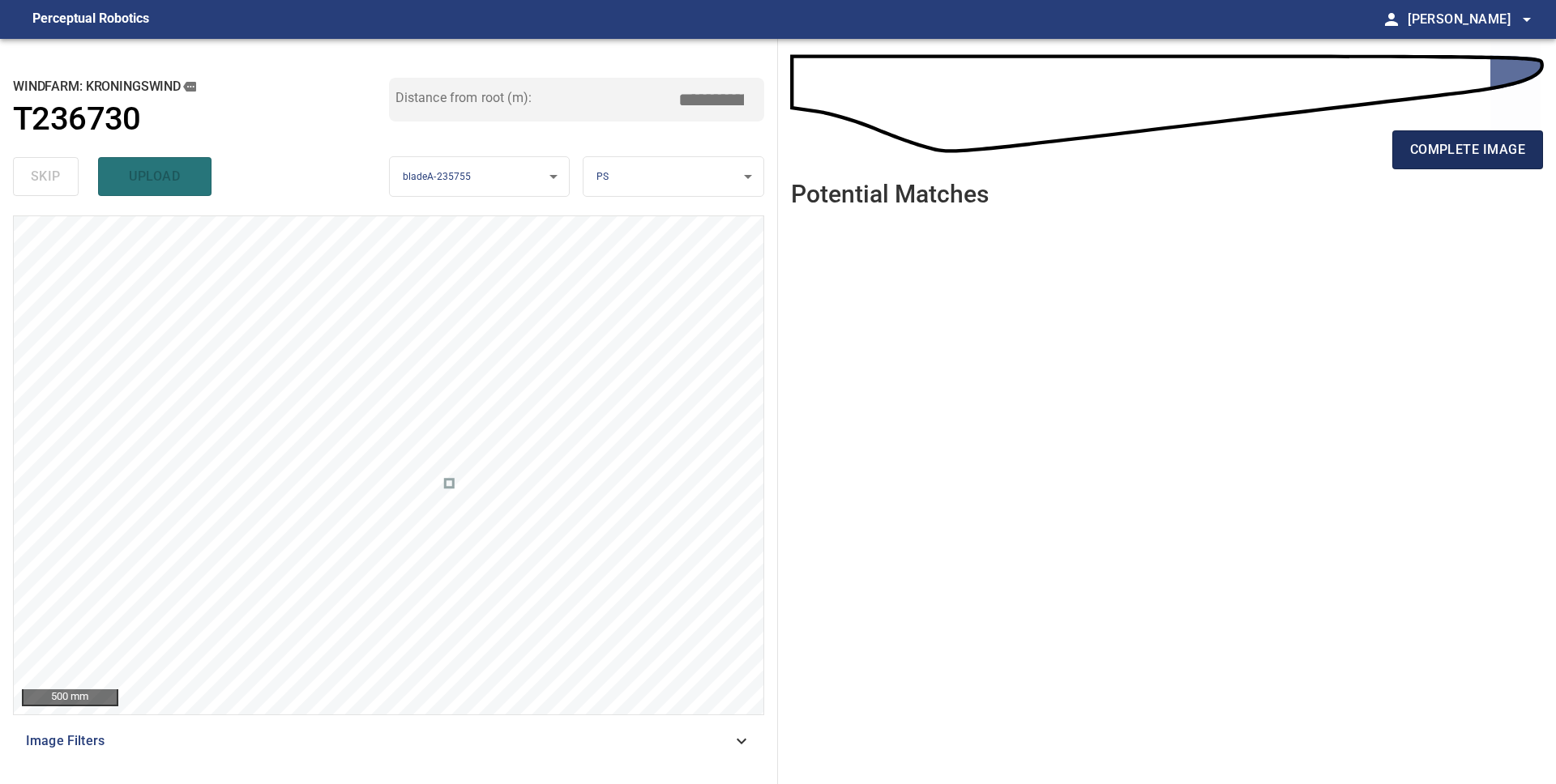
click at [1429, 147] on span "complete image" at bounding box center [1467, 150] width 115 height 23
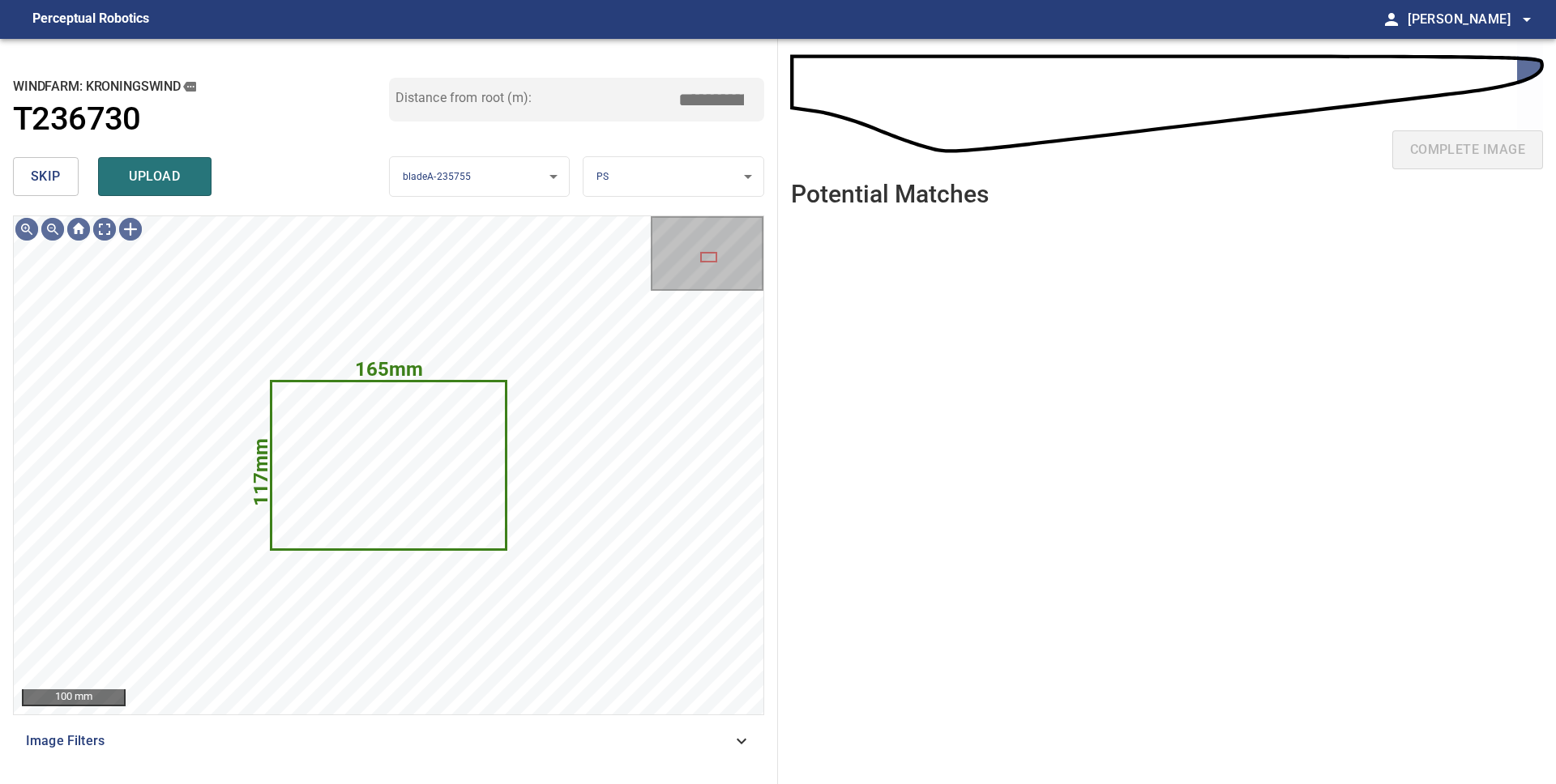
click at [701, 180] on body "**********" at bounding box center [778, 392] width 1556 height 784
click at [701, 181] on li "LE" at bounding box center [673, 177] width 180 height 26
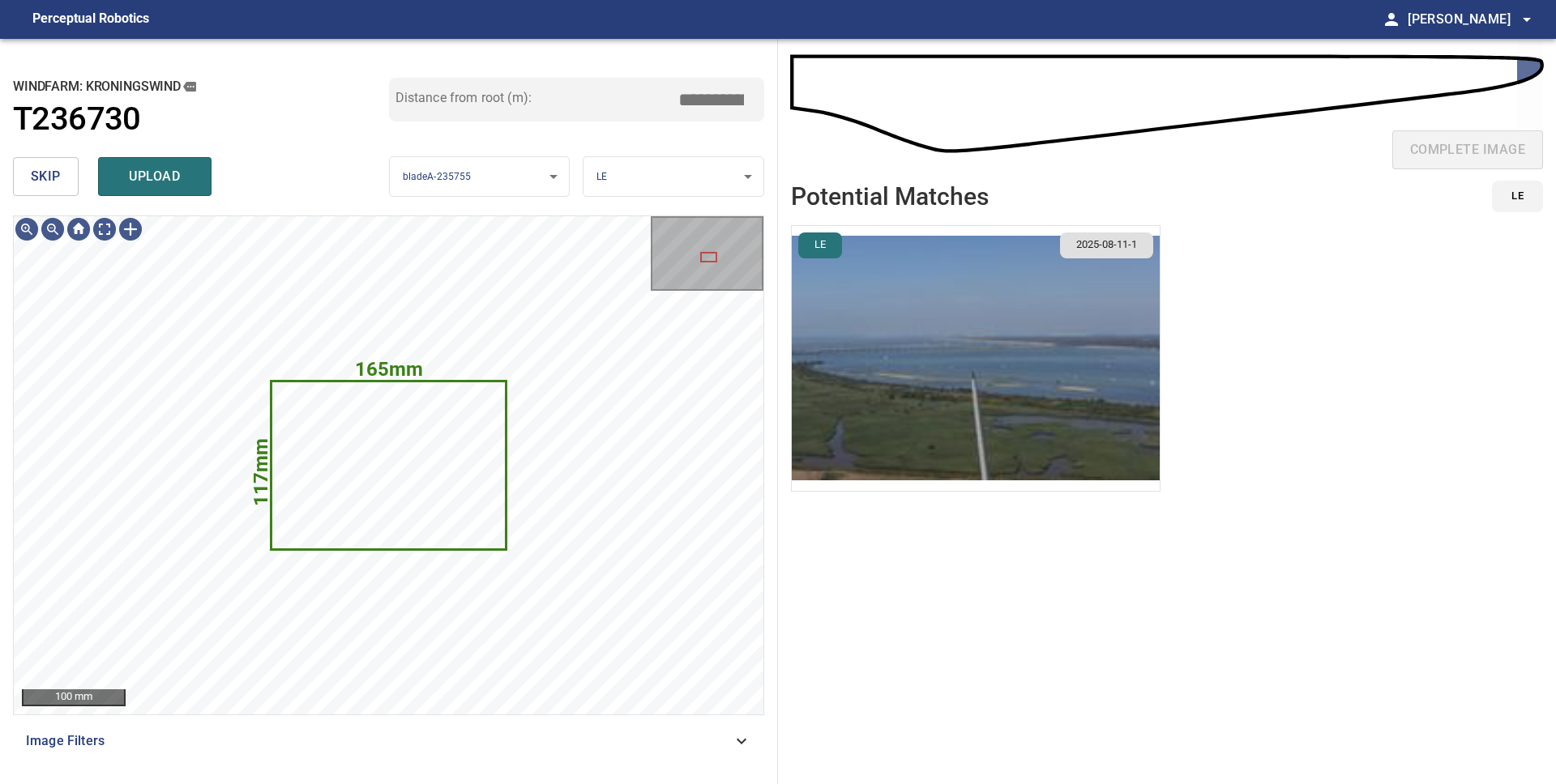
click at [947, 356] on img "button" at bounding box center [976, 358] width 367 height 265
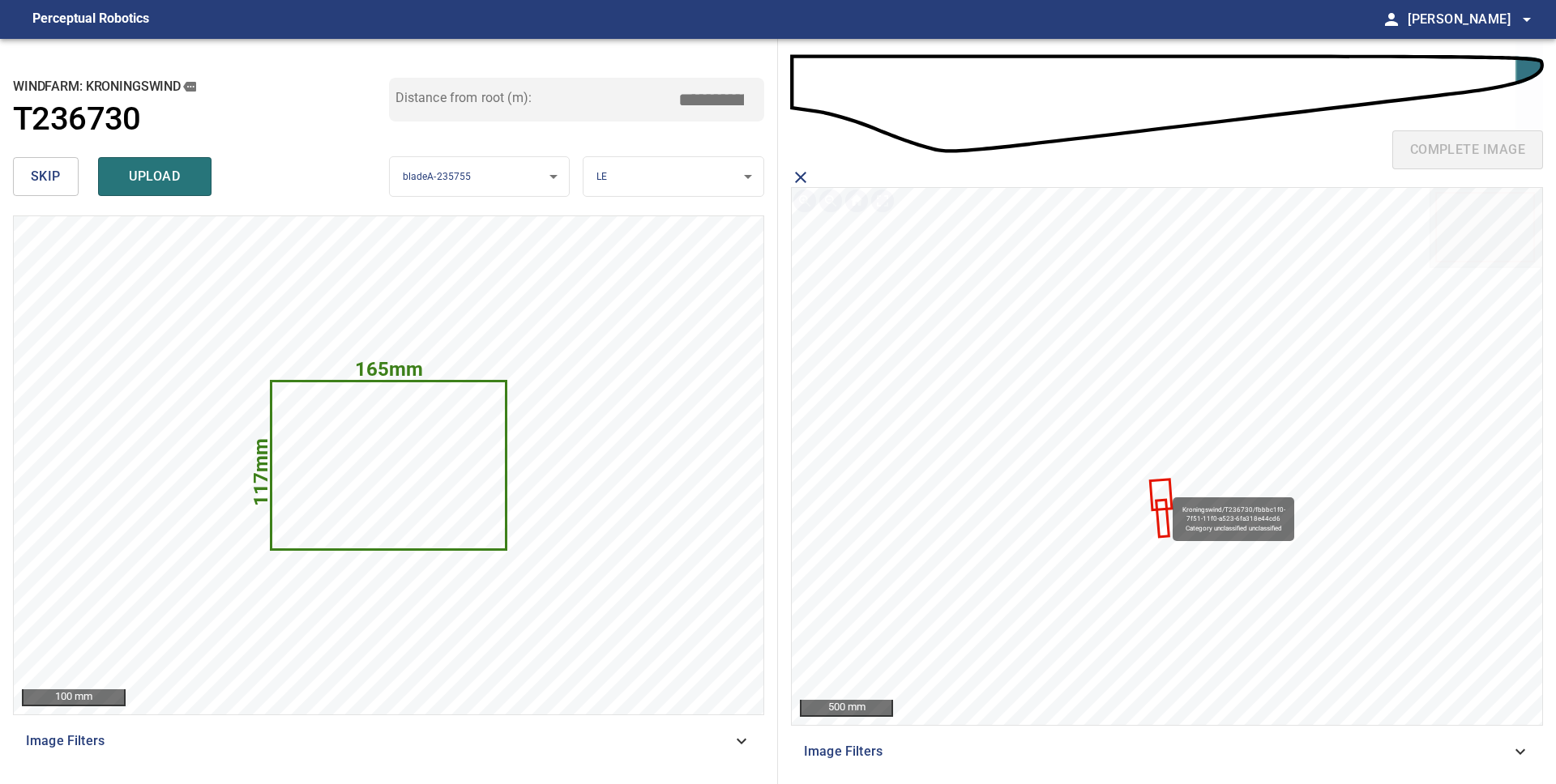
click at [1165, 490] on icon at bounding box center [1161, 494] width 19 height 27
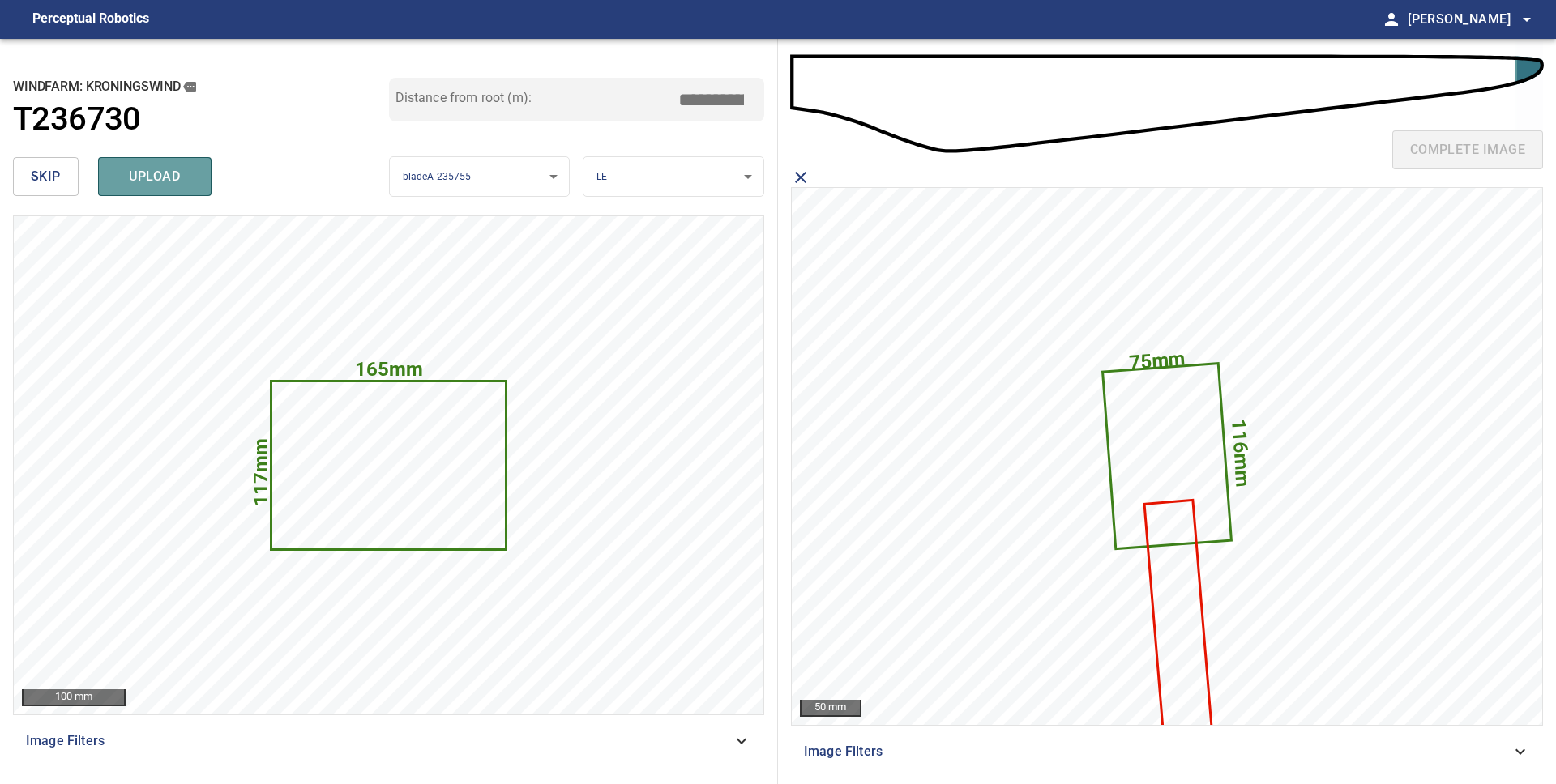
click at [187, 175] on span "upload" at bounding box center [155, 177] width 77 height 23
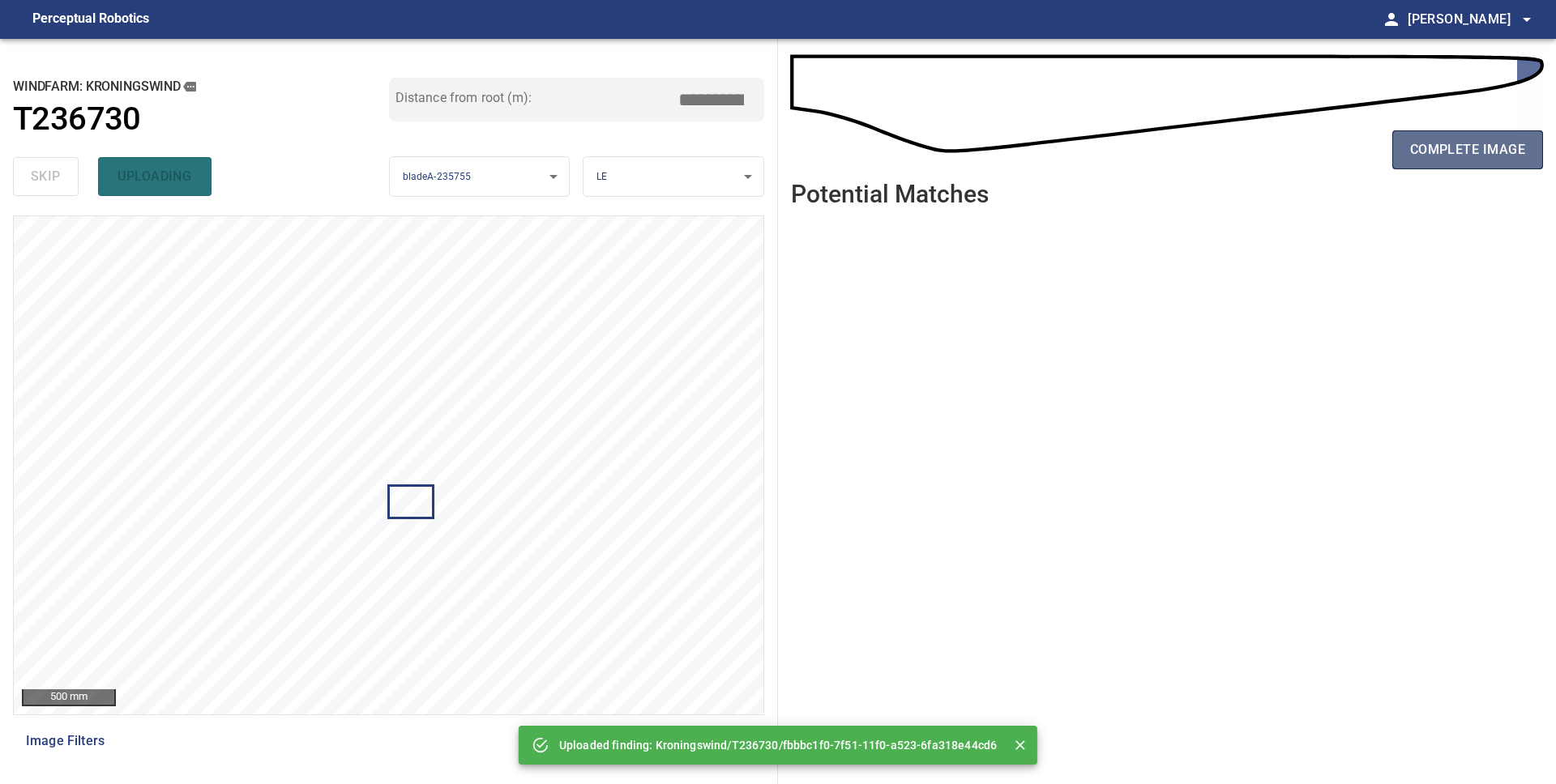
click at [1485, 154] on span "complete image" at bounding box center [1467, 150] width 115 height 23
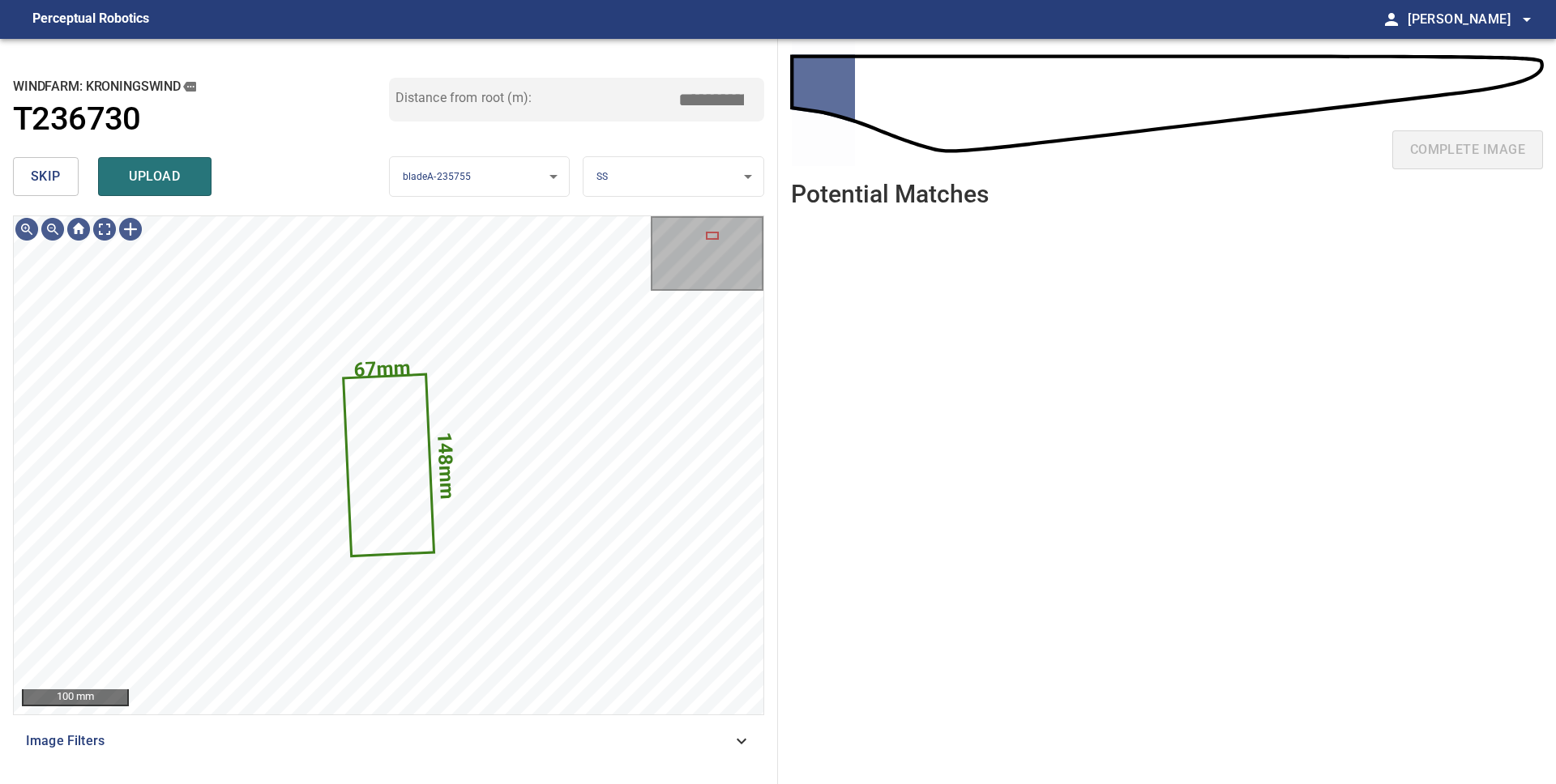
click at [157, 191] on button "upload" at bounding box center [155, 177] width 113 height 39
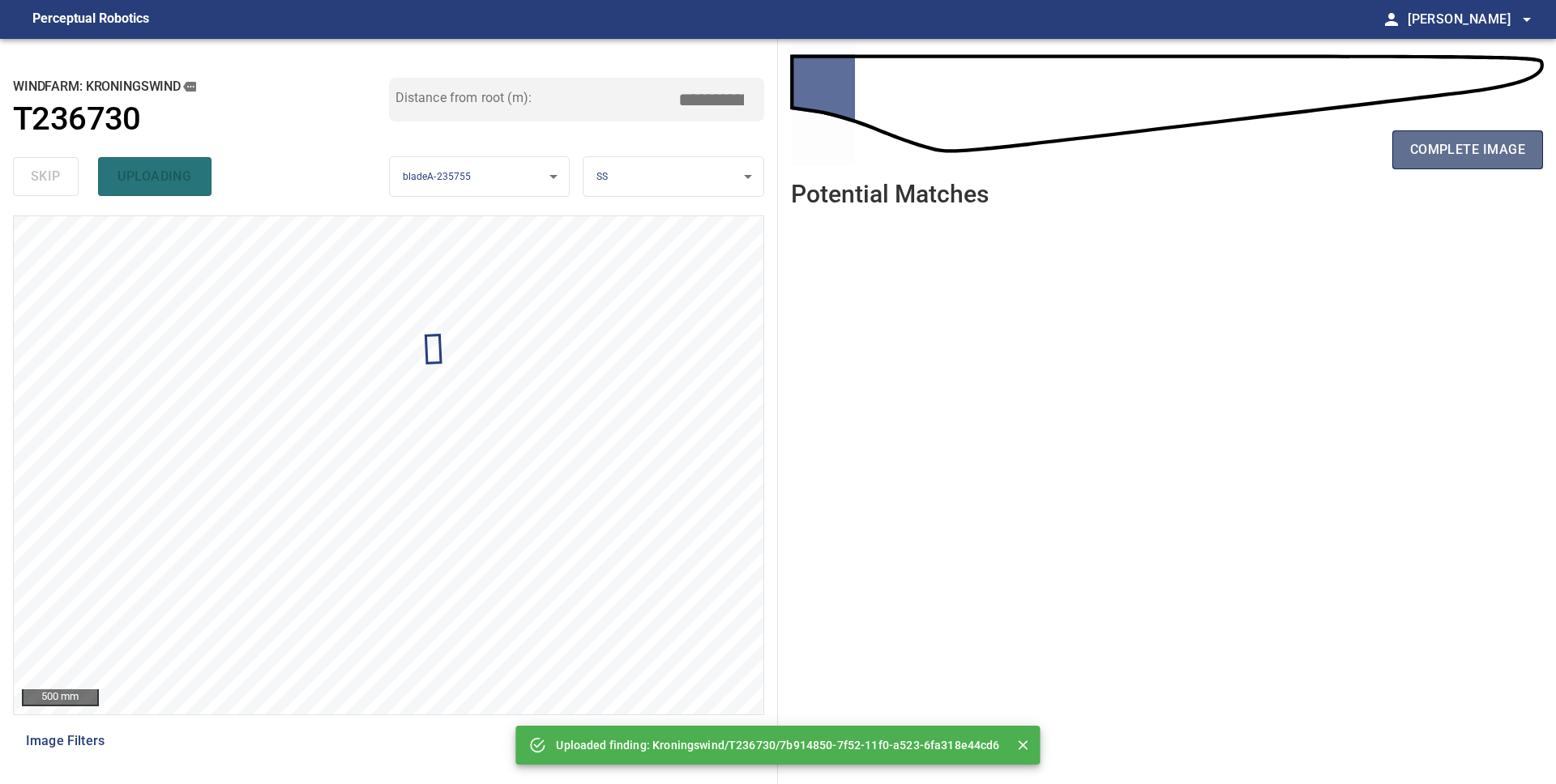
click at [1456, 152] on span "complete image" at bounding box center [1467, 150] width 115 height 23
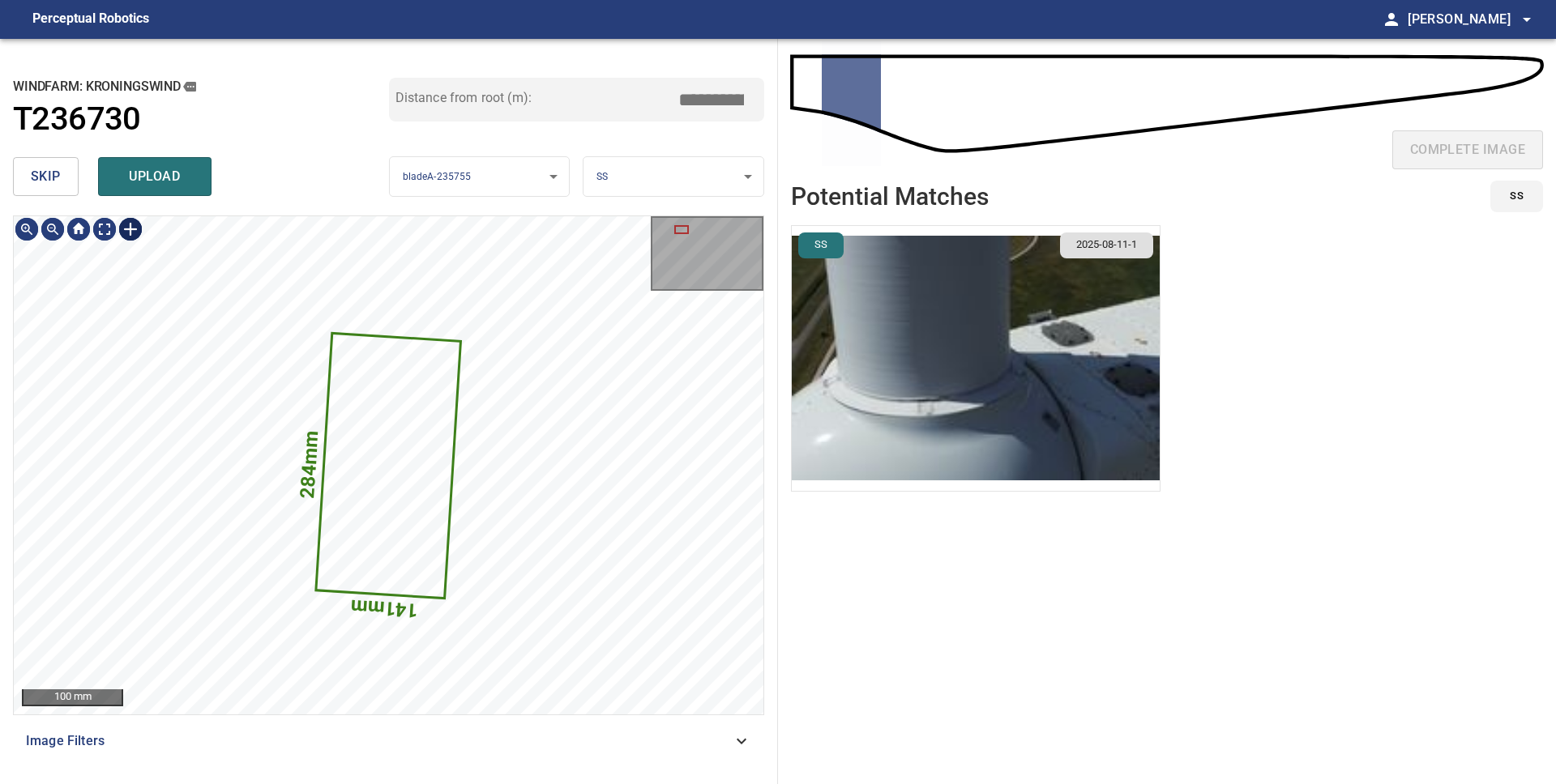
click at [133, 225] on div at bounding box center [130, 229] width 25 height 25
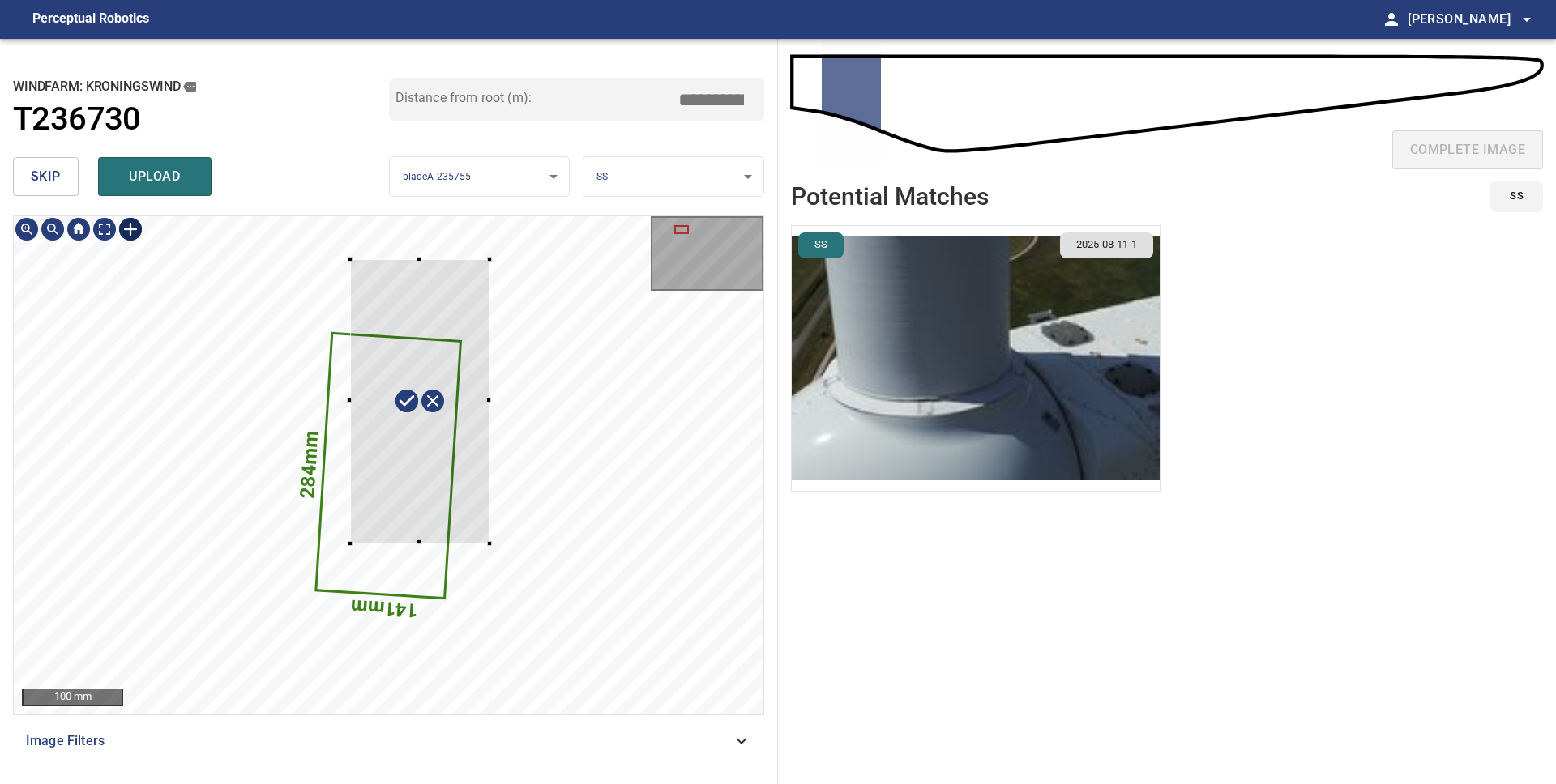
click at [349, 543] on div "284mm 141mm" at bounding box center [389, 465] width 750 height 498
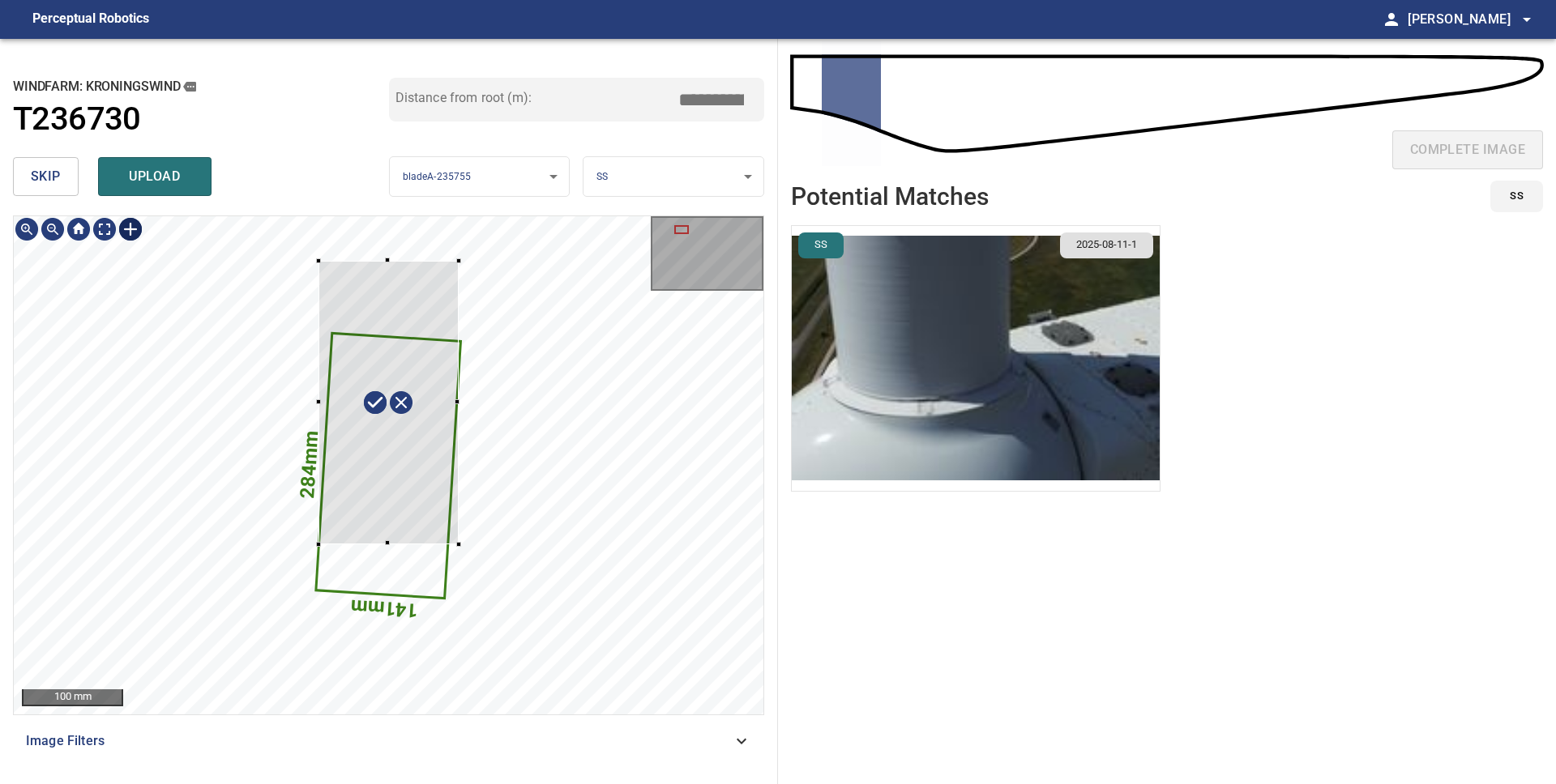
click at [426, 309] on div at bounding box center [388, 403] width 140 height 284
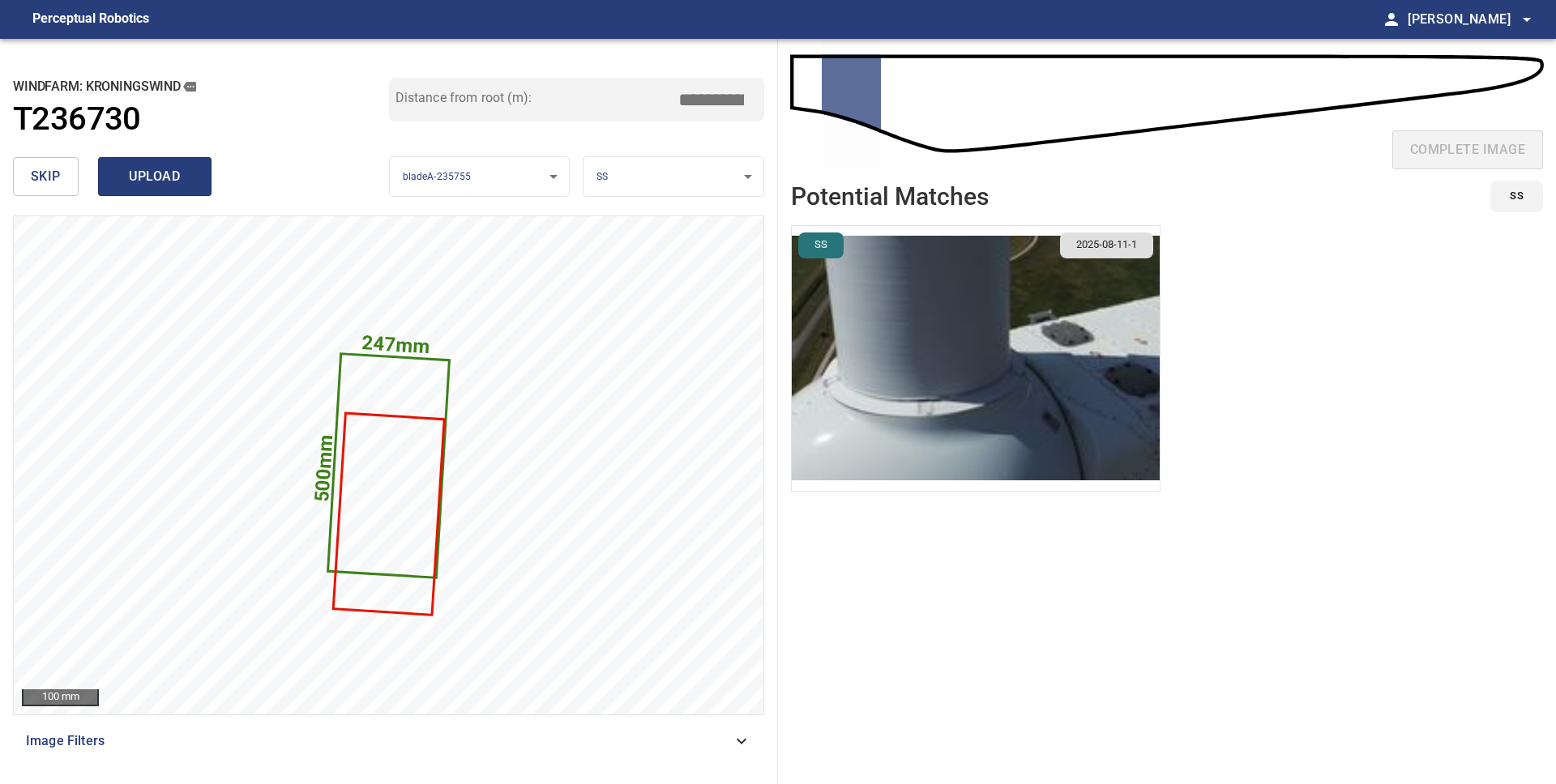
click at [129, 183] on span "upload" at bounding box center [155, 177] width 77 height 23
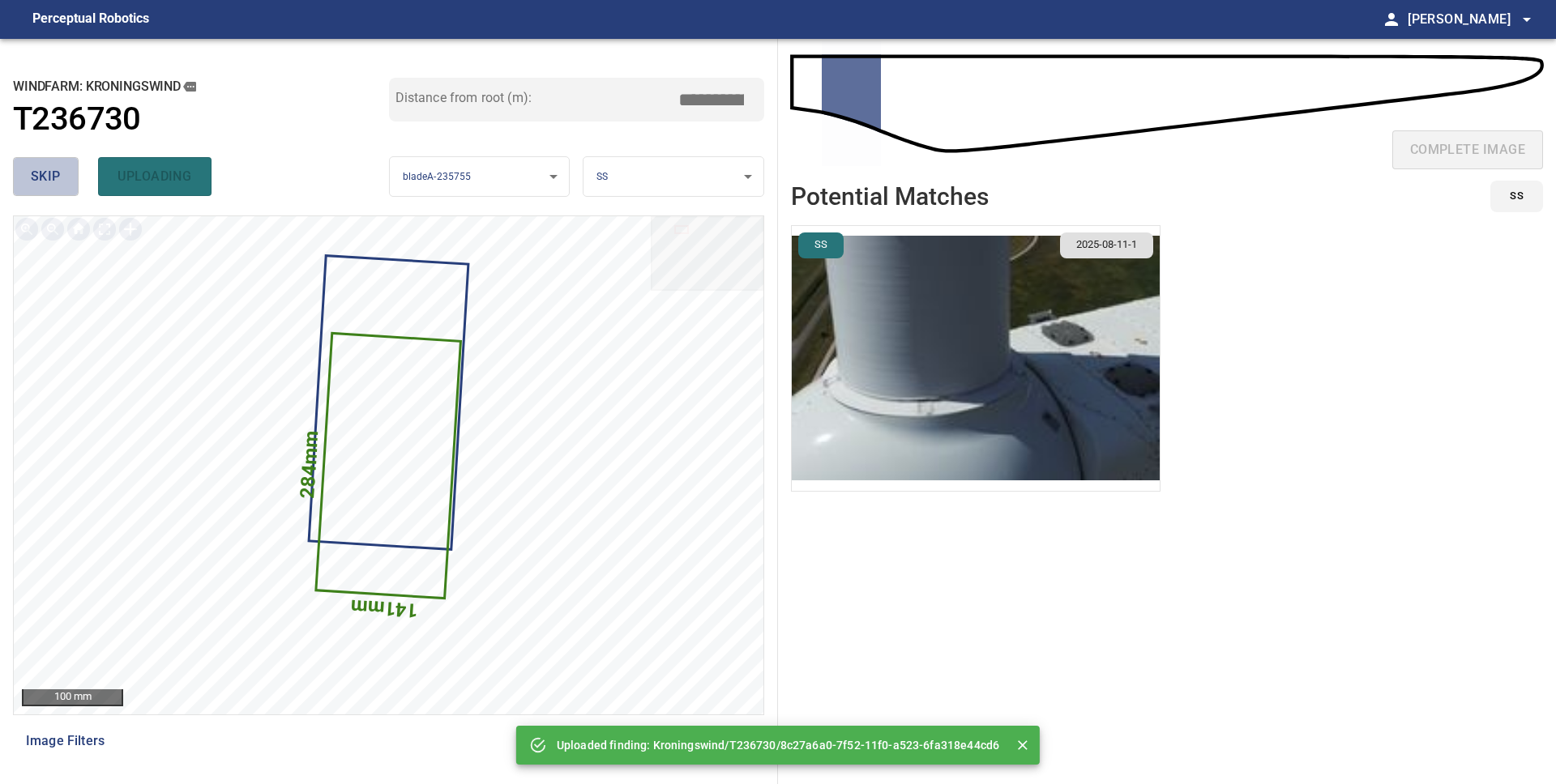
click at [59, 177] on span "skip" at bounding box center [46, 177] width 30 height 23
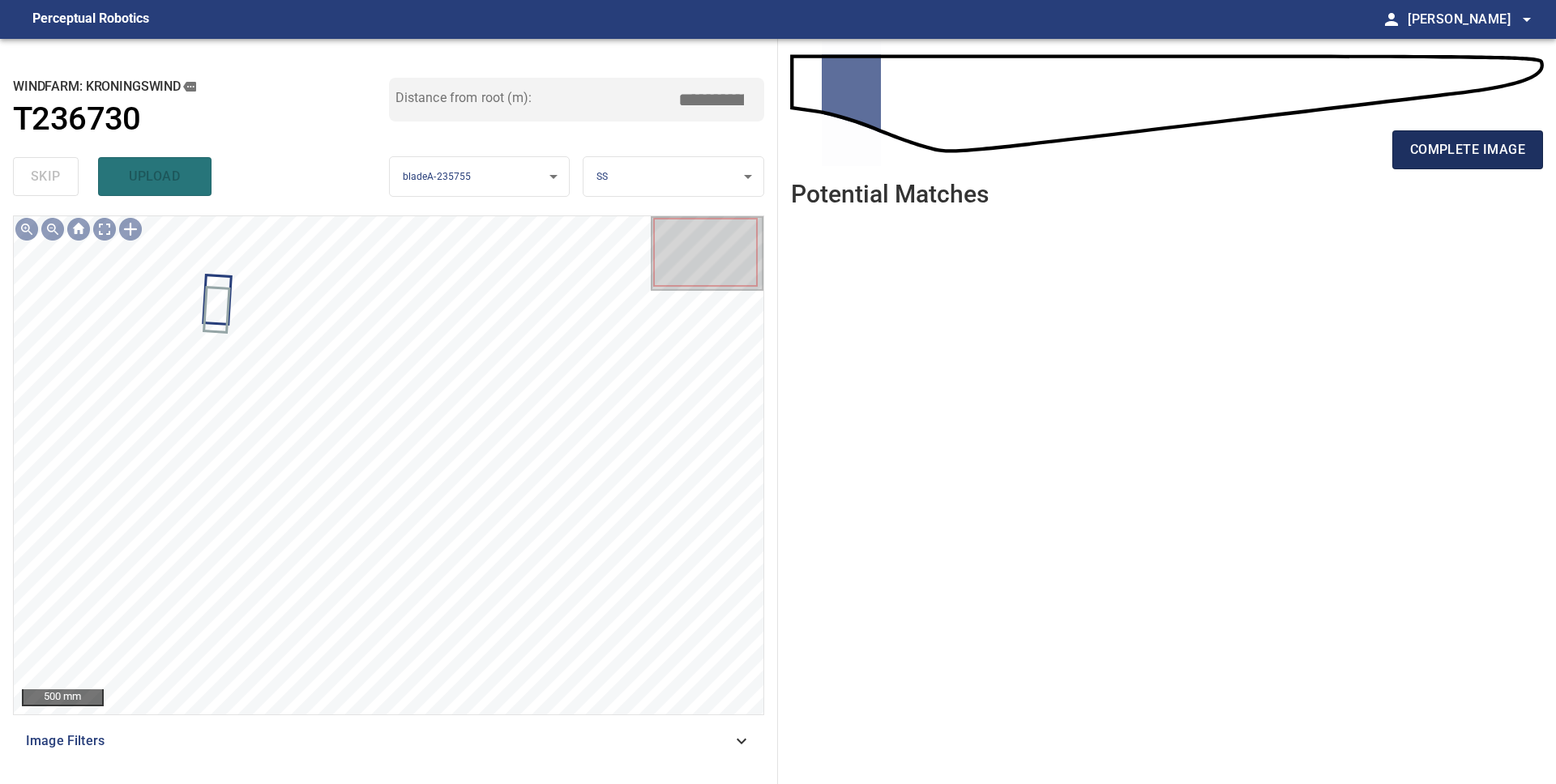
click at [1438, 147] on span "complete image" at bounding box center [1467, 150] width 115 height 23
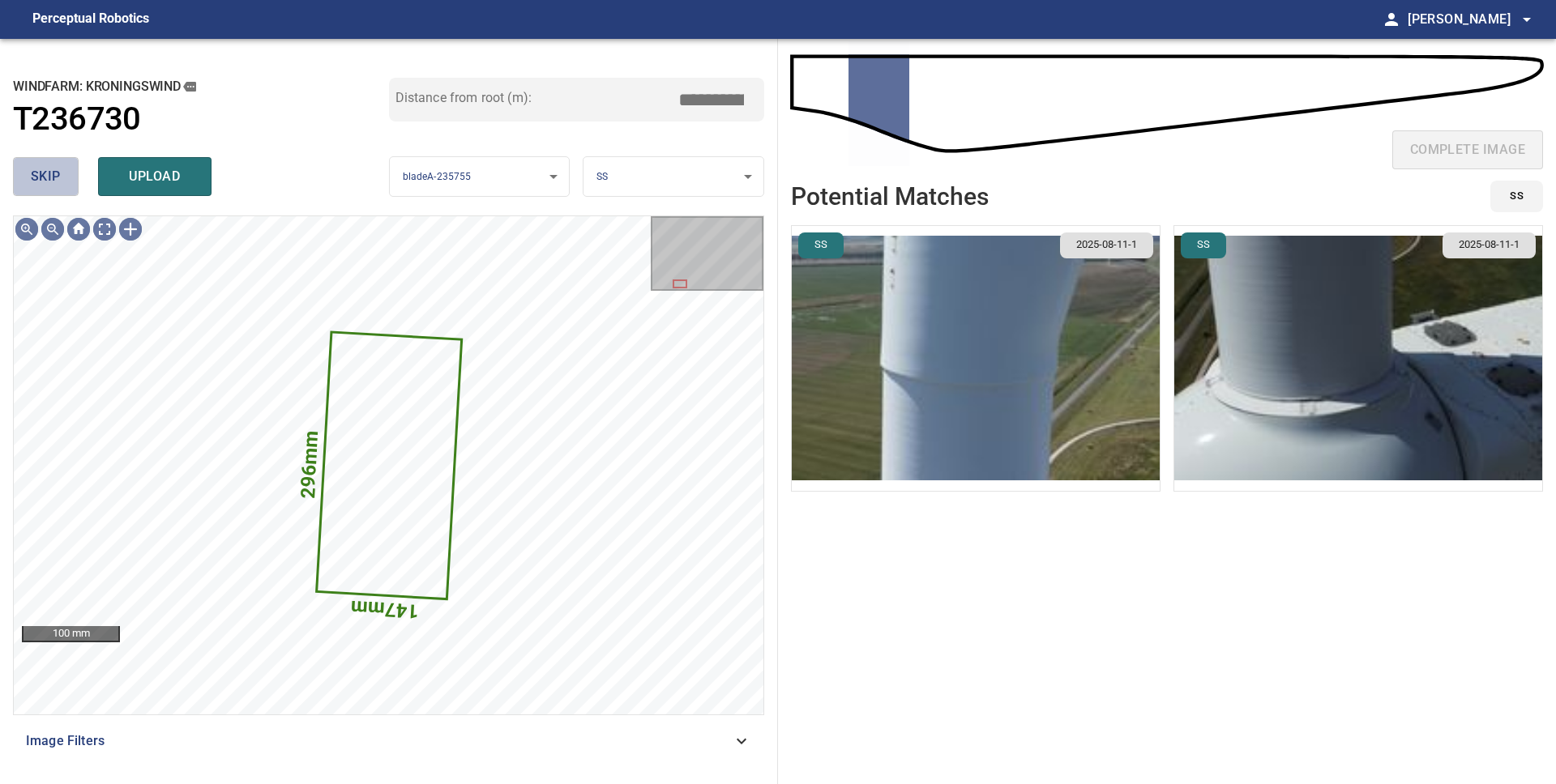
click at [46, 182] on span "skip" at bounding box center [46, 177] width 30 height 23
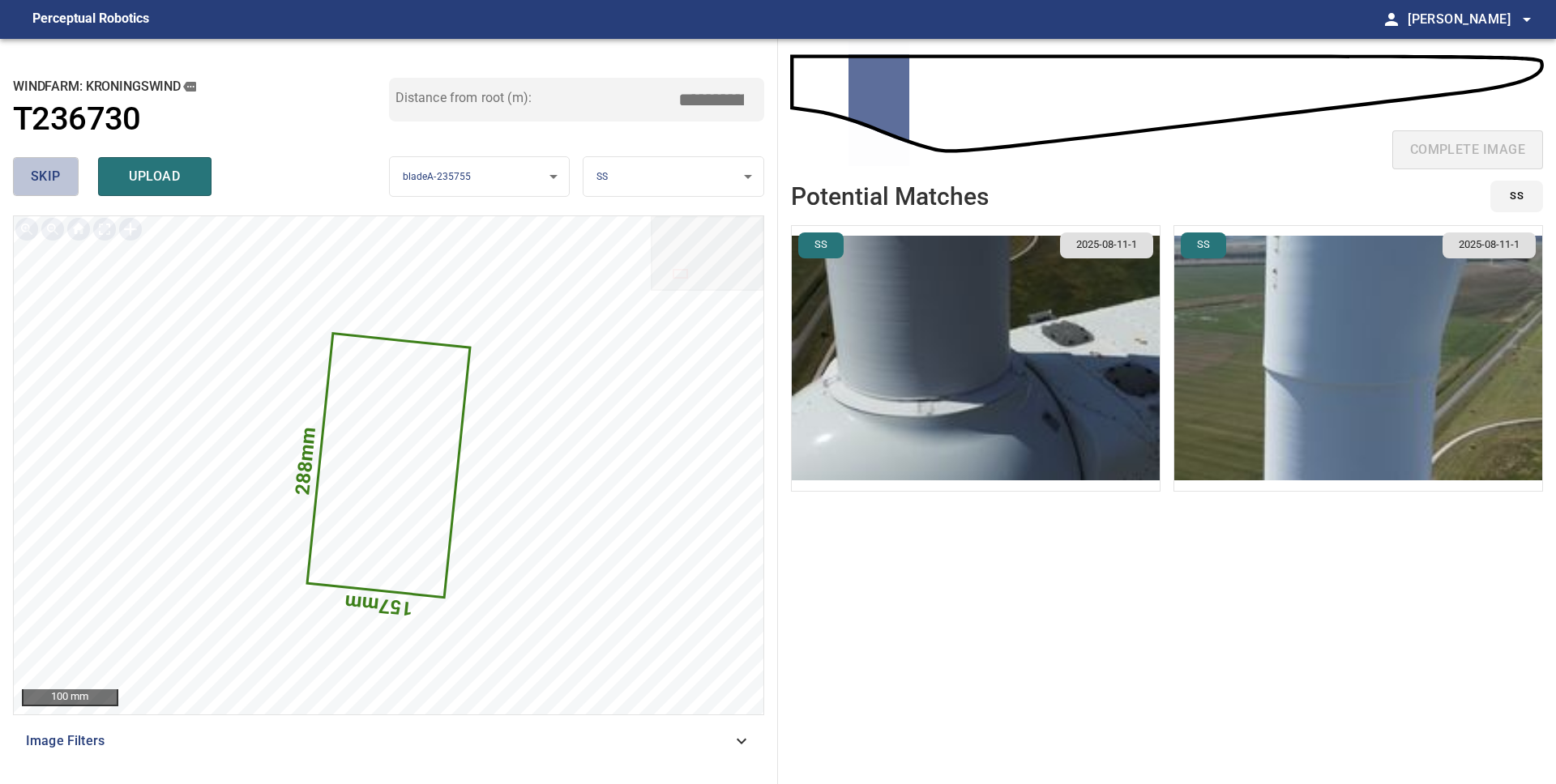
click at [46, 182] on span "skip" at bounding box center [46, 177] width 30 height 23
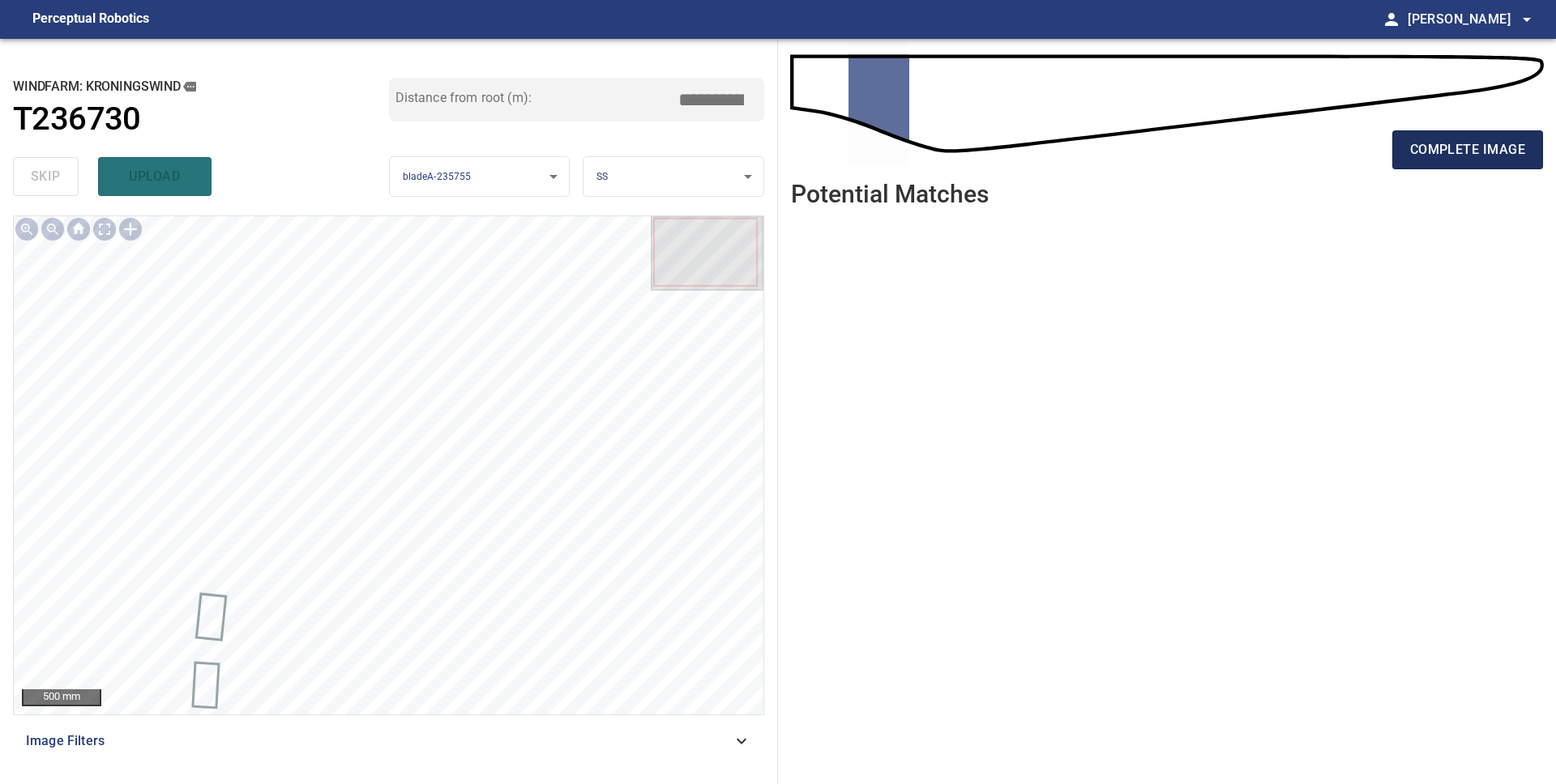
click at [1416, 153] on span "complete image" at bounding box center [1467, 150] width 115 height 23
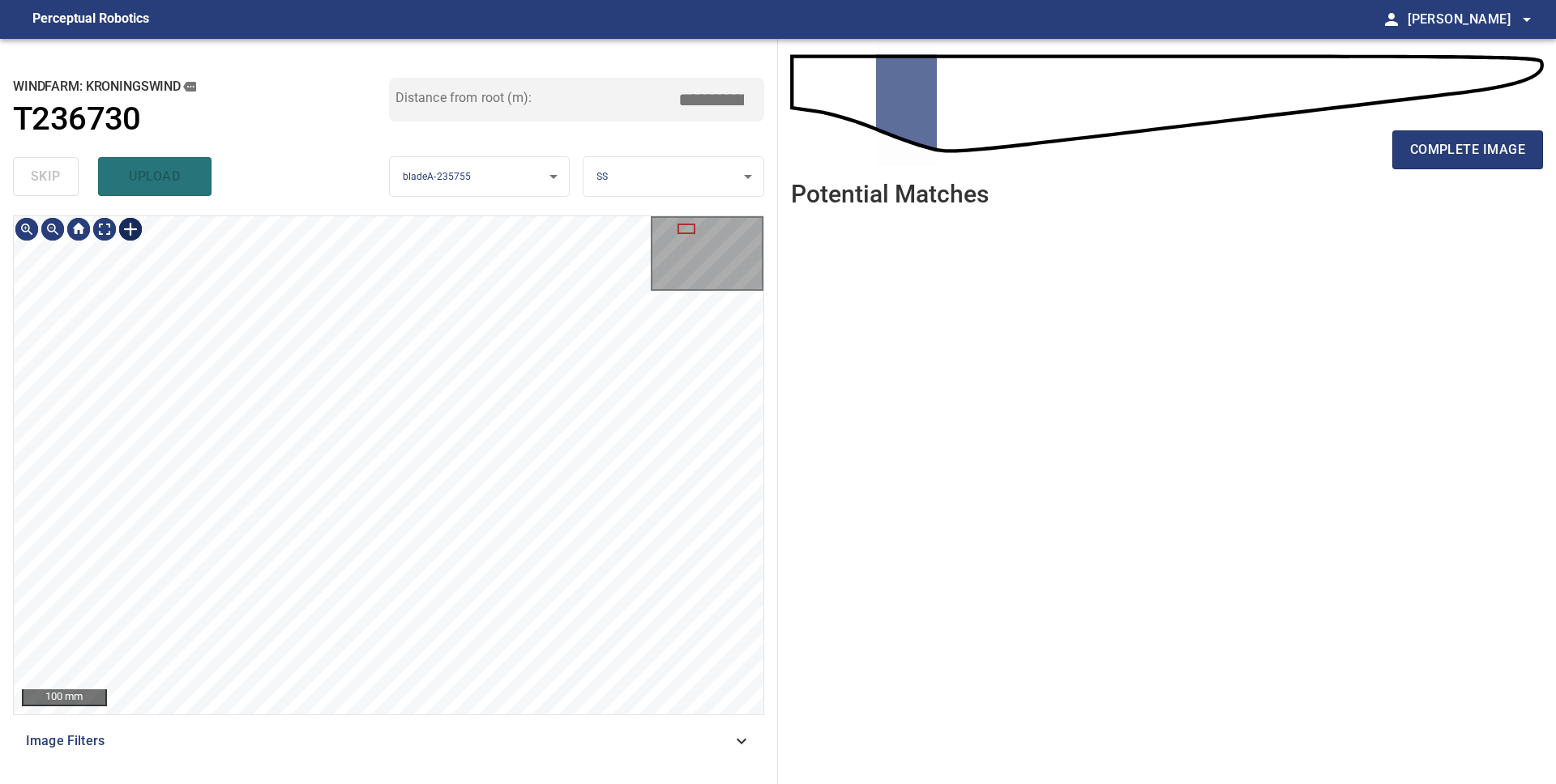
click at [132, 230] on div at bounding box center [130, 229] width 25 height 25
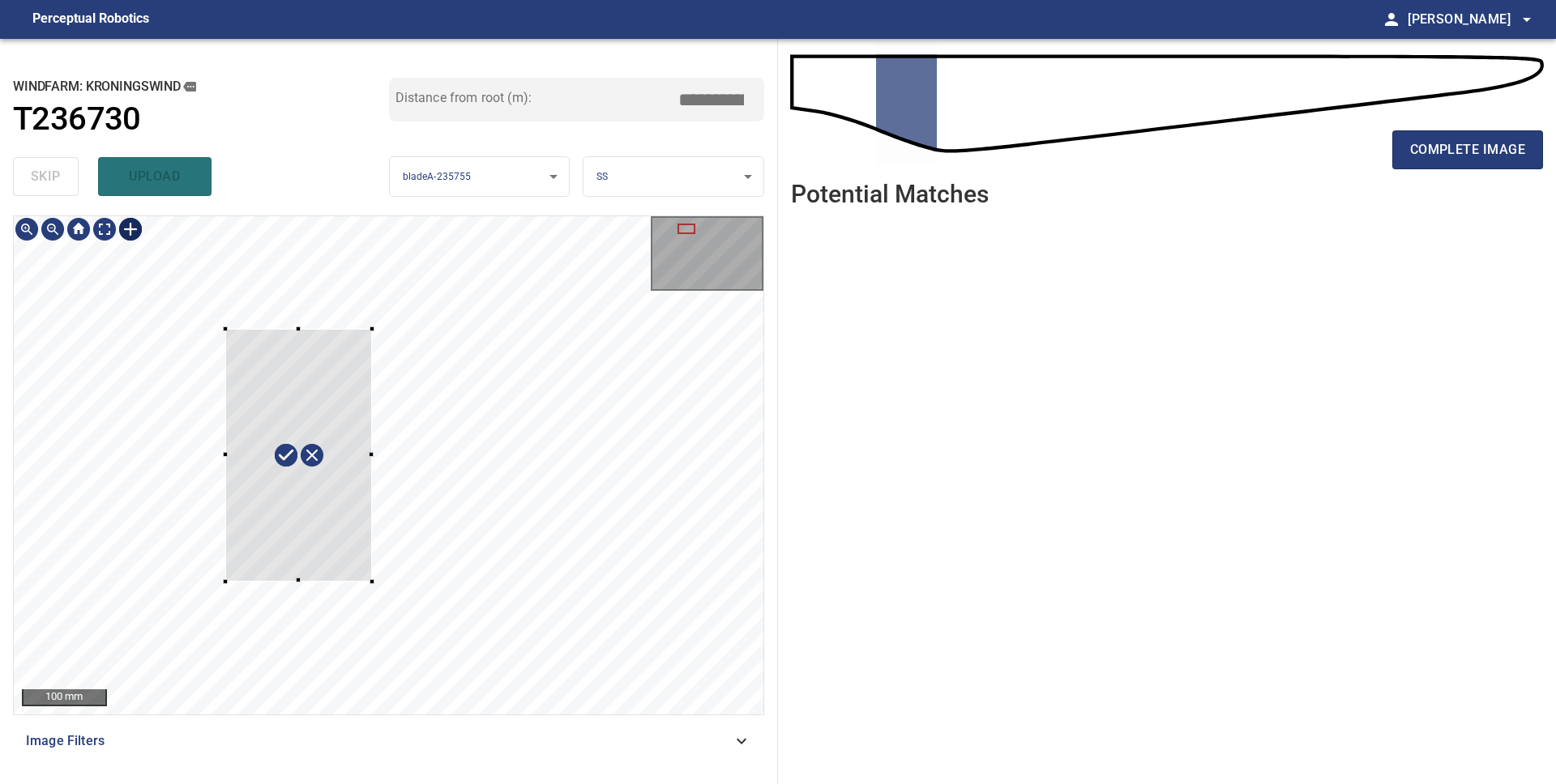
click at [225, 581] on div at bounding box center [389, 465] width 750 height 498
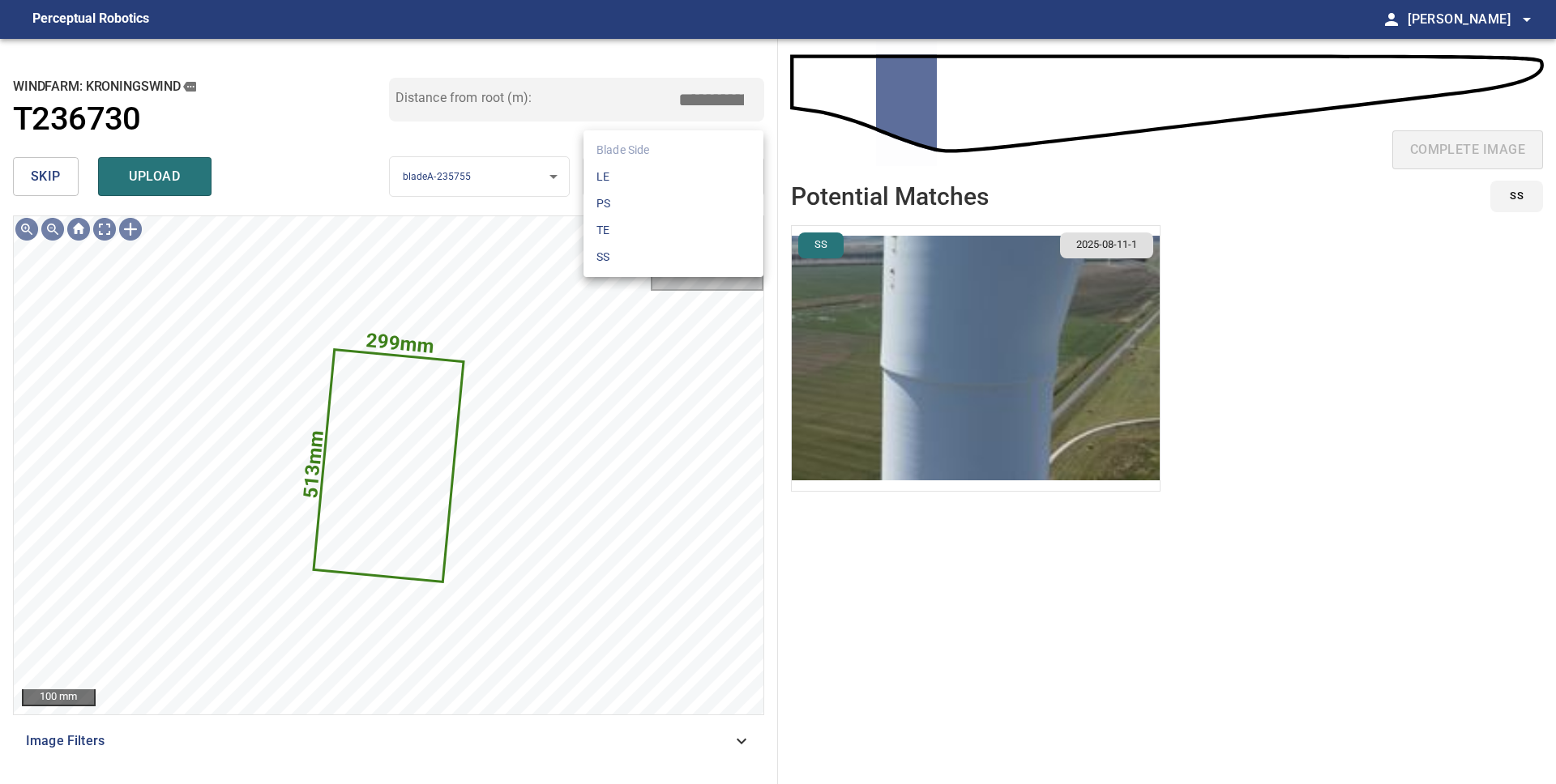
click at [670, 176] on body "**********" at bounding box center [778, 392] width 1556 height 784
click at [669, 184] on li "LE" at bounding box center [673, 177] width 180 height 26
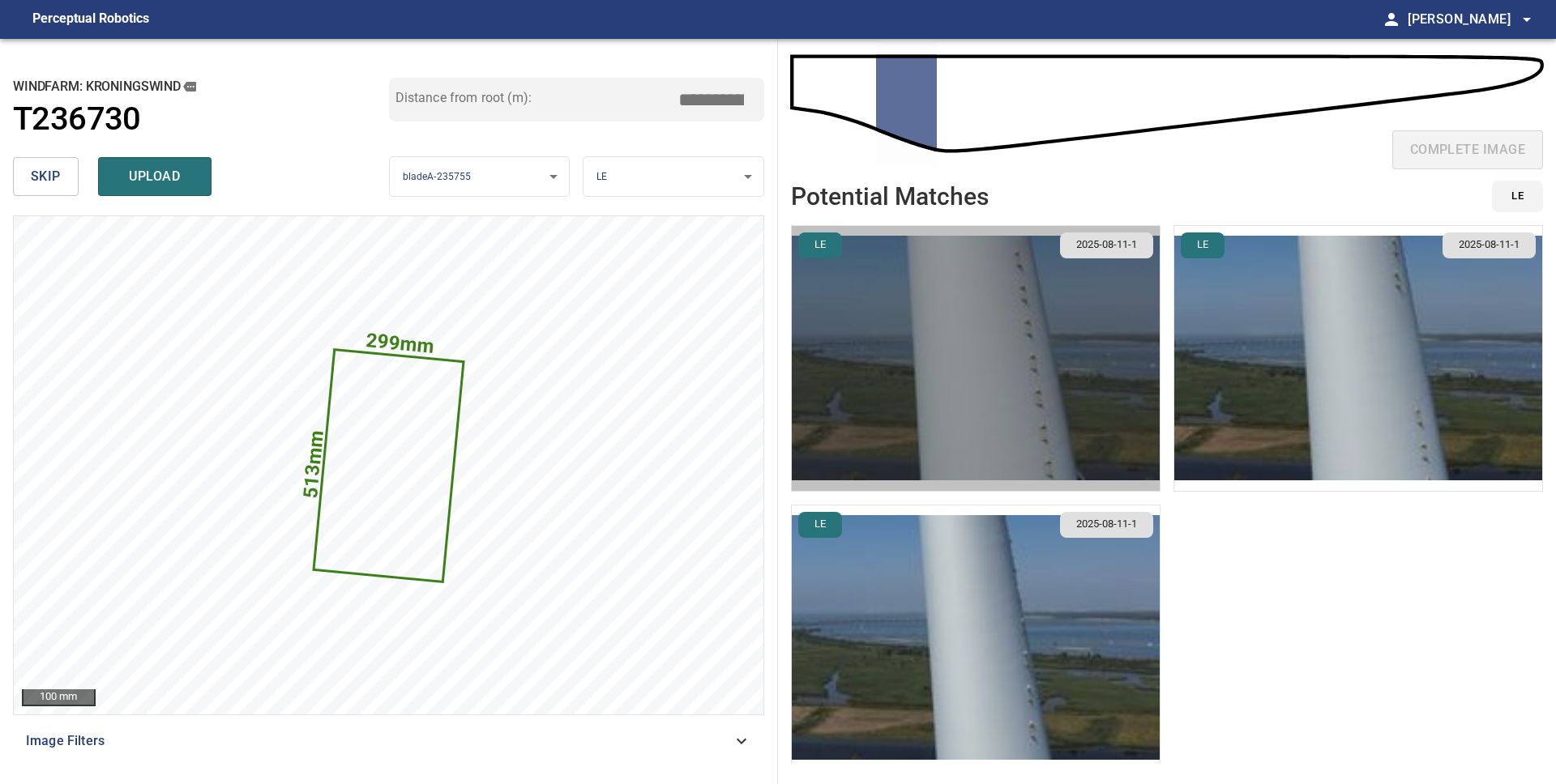
click at [1037, 371] on img "button" at bounding box center [976, 358] width 367 height 265
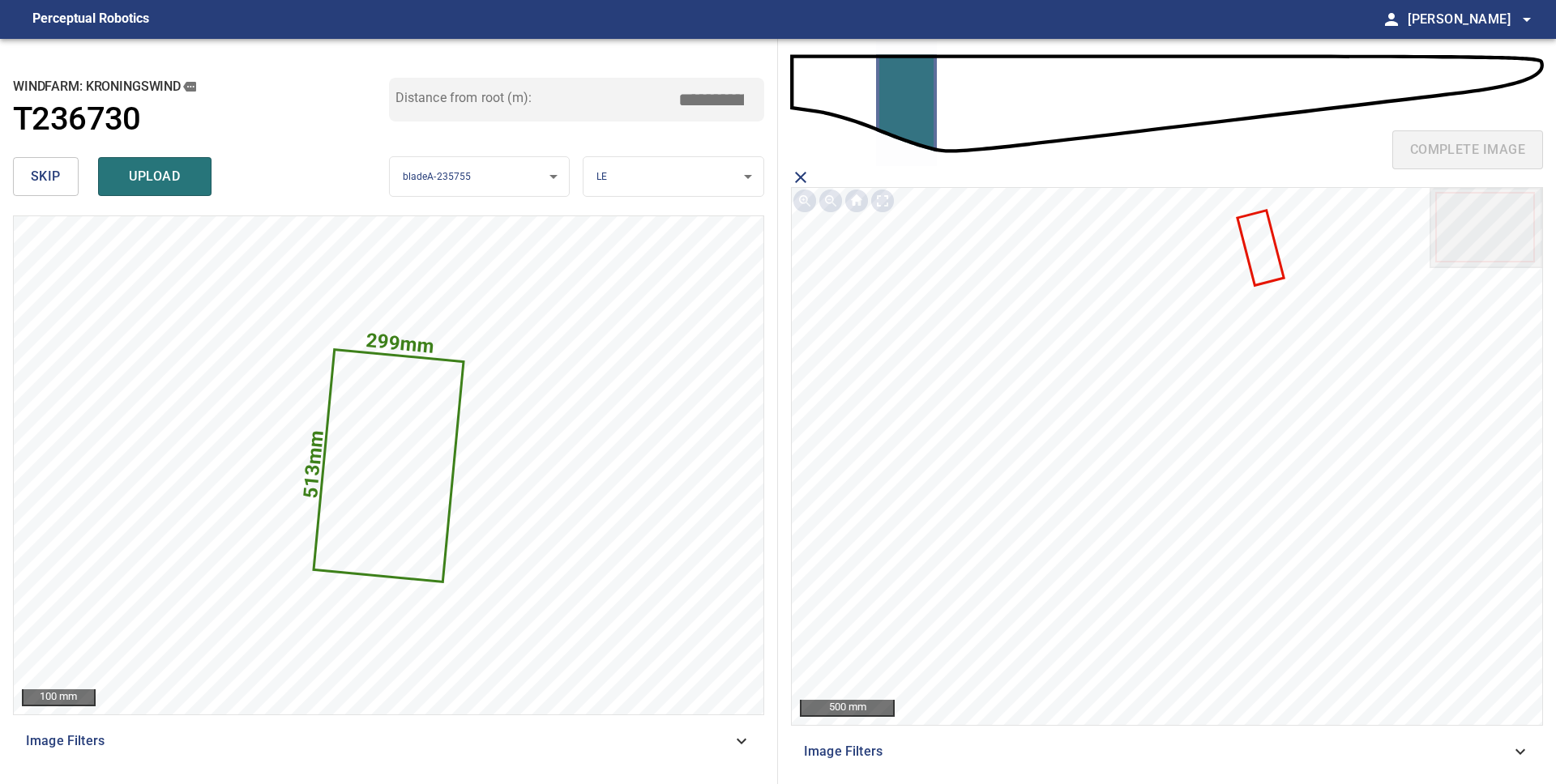
click at [1249, 245] on icon at bounding box center [1260, 248] width 44 height 72
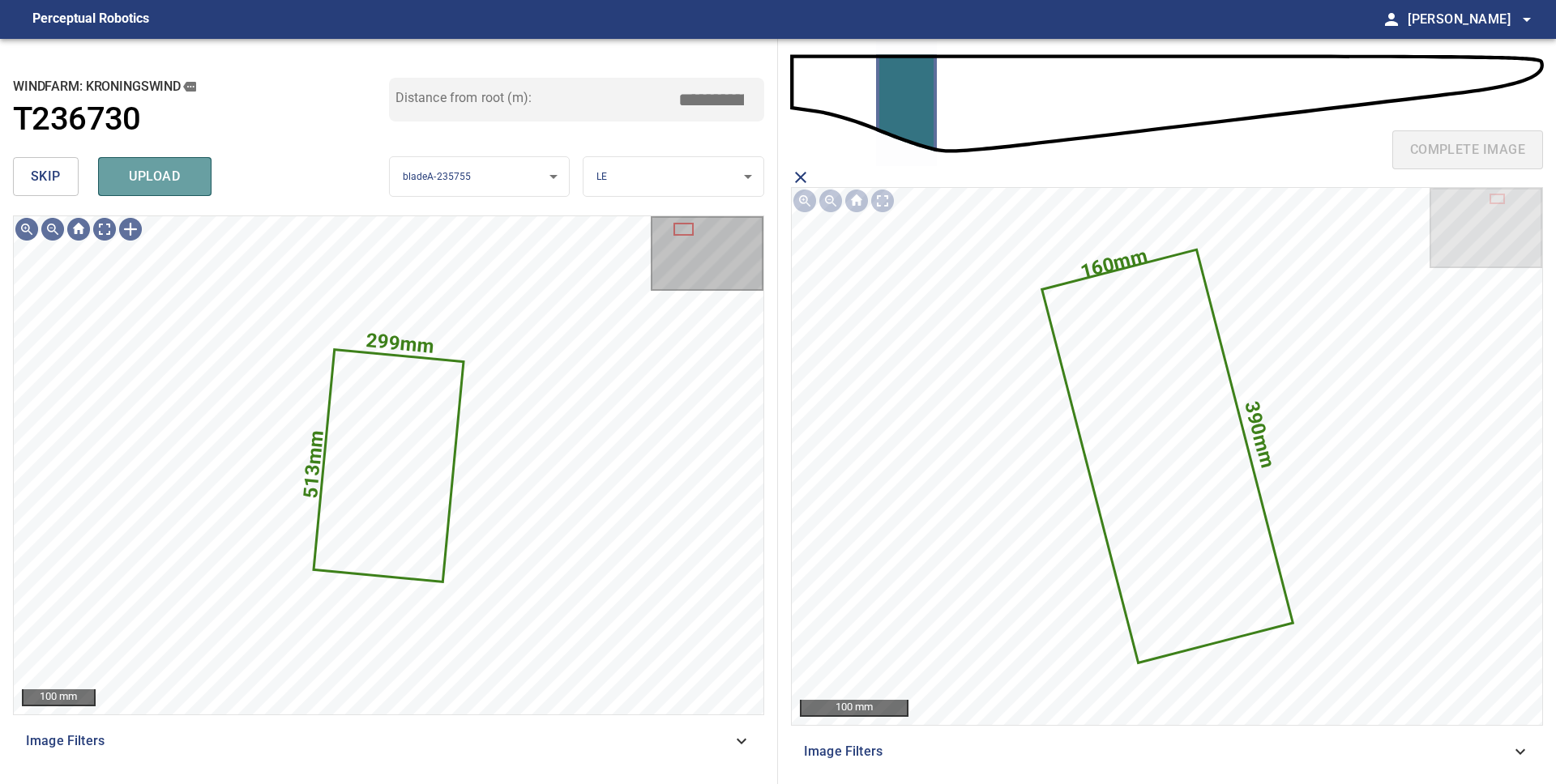
click at [136, 176] on span "upload" at bounding box center [155, 177] width 77 height 23
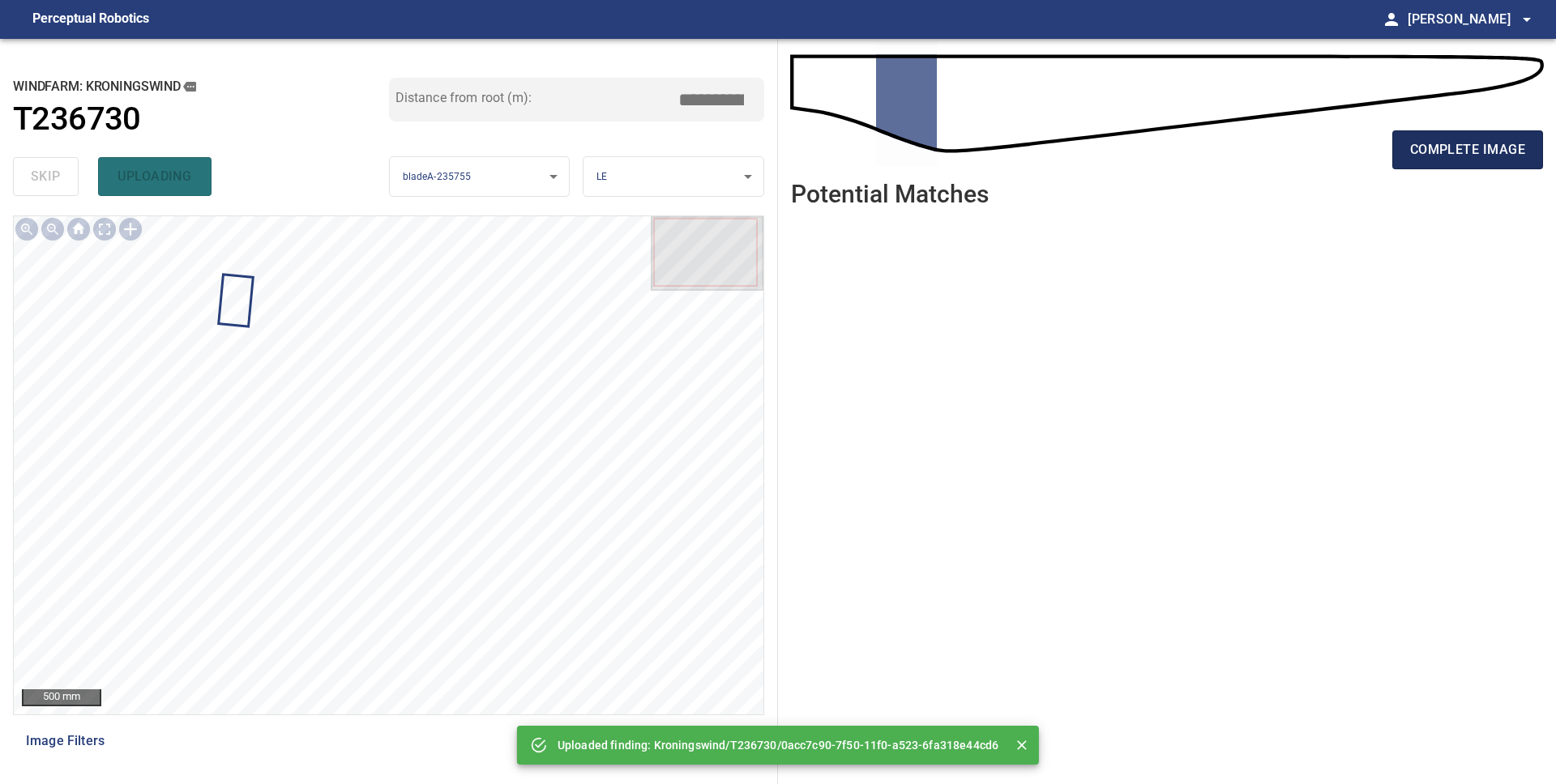
click at [1443, 153] on span "complete image" at bounding box center [1467, 150] width 115 height 23
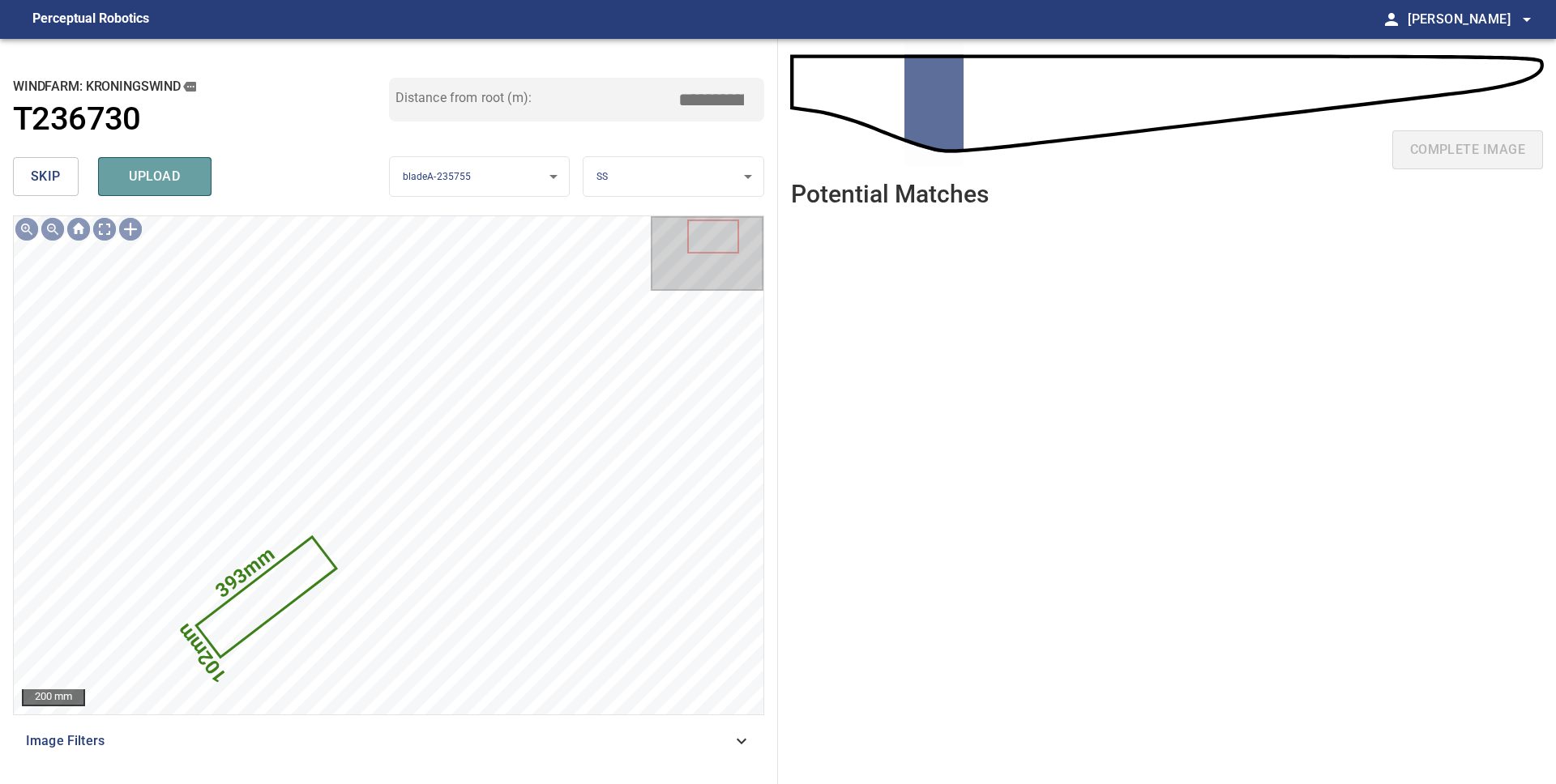
click at [171, 168] on span "upload" at bounding box center [155, 177] width 77 height 23
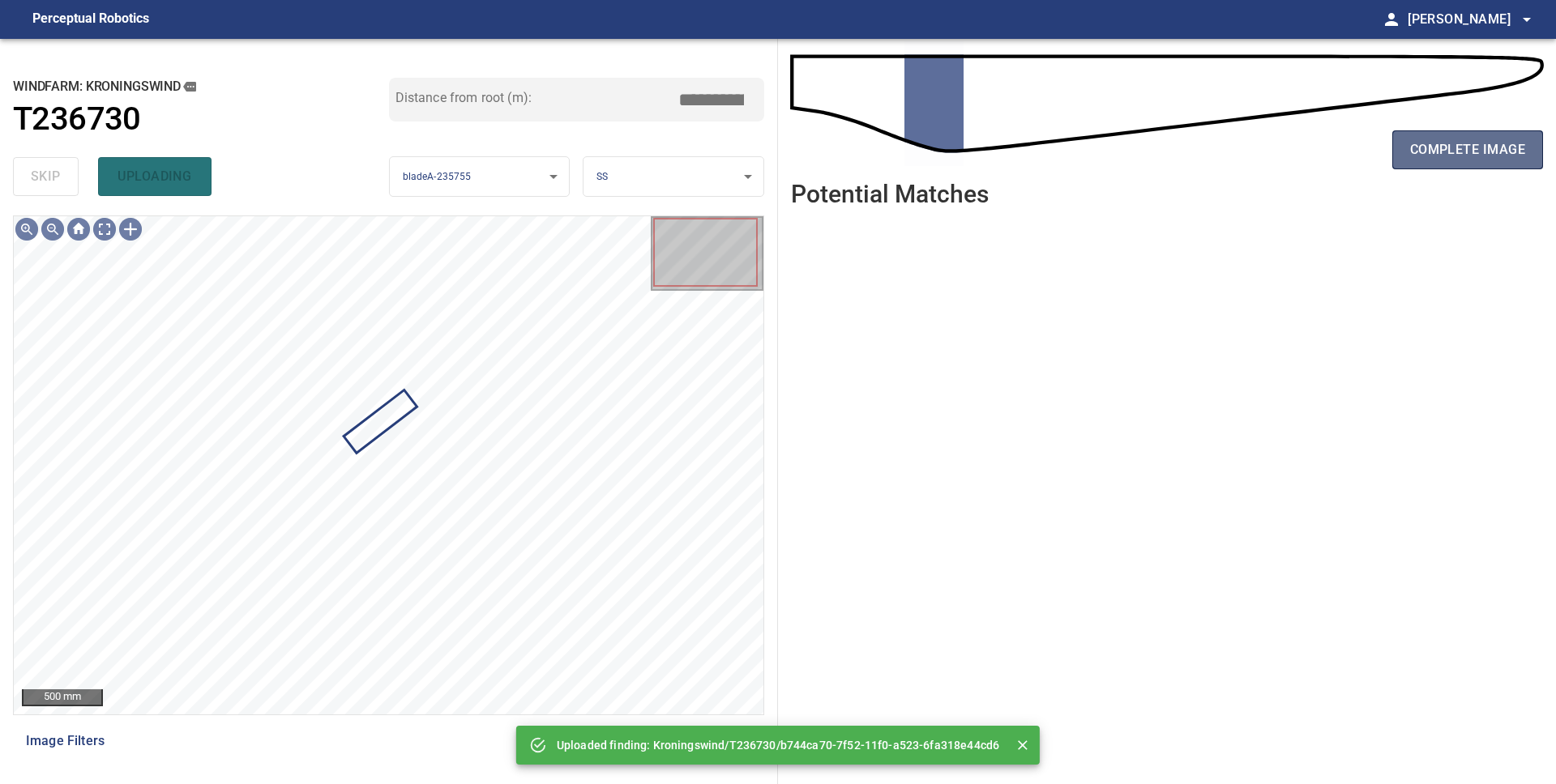
click at [1426, 147] on span "complete image" at bounding box center [1467, 150] width 115 height 23
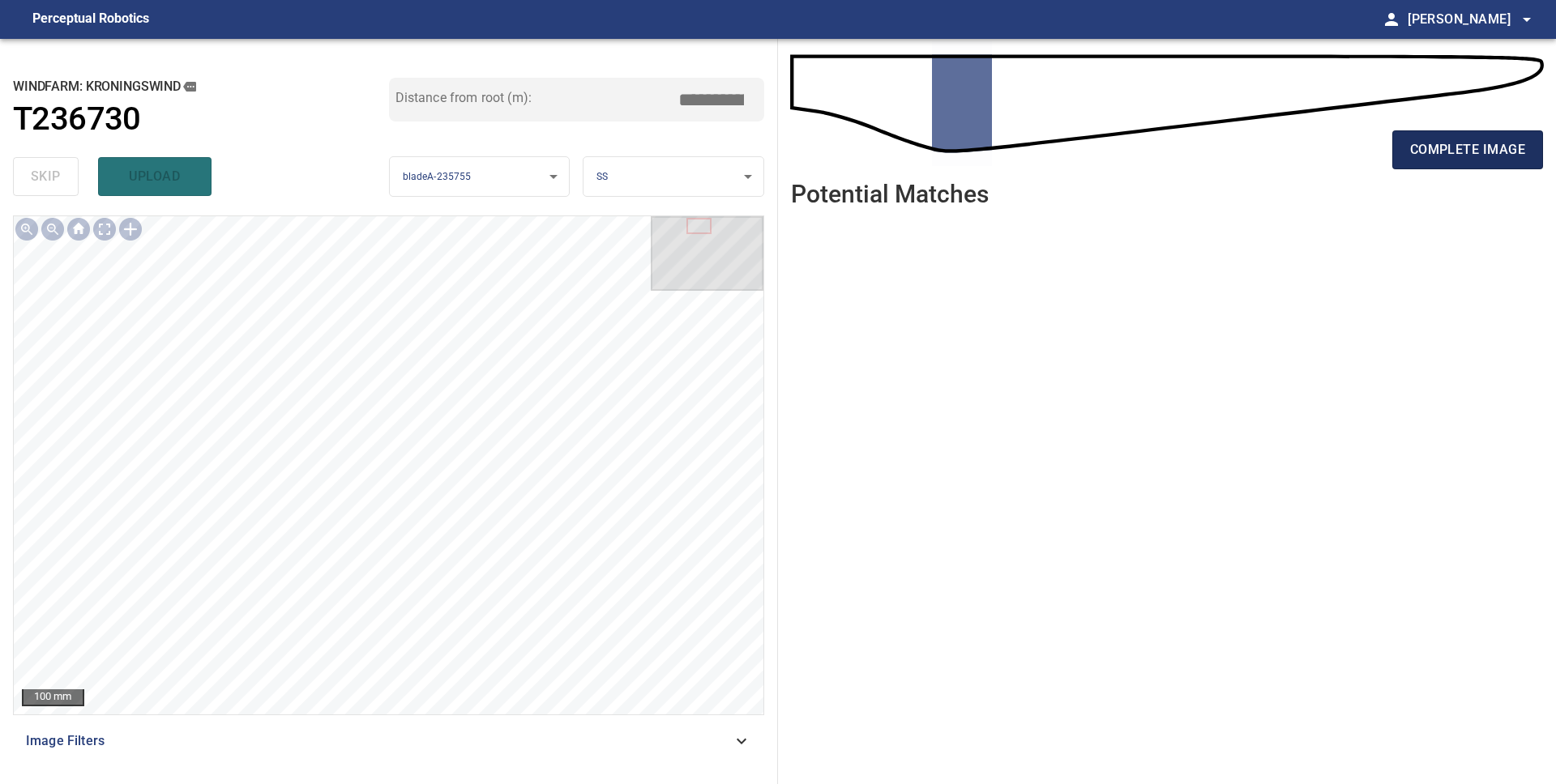
click at [1455, 157] on span "complete image" at bounding box center [1467, 150] width 115 height 23
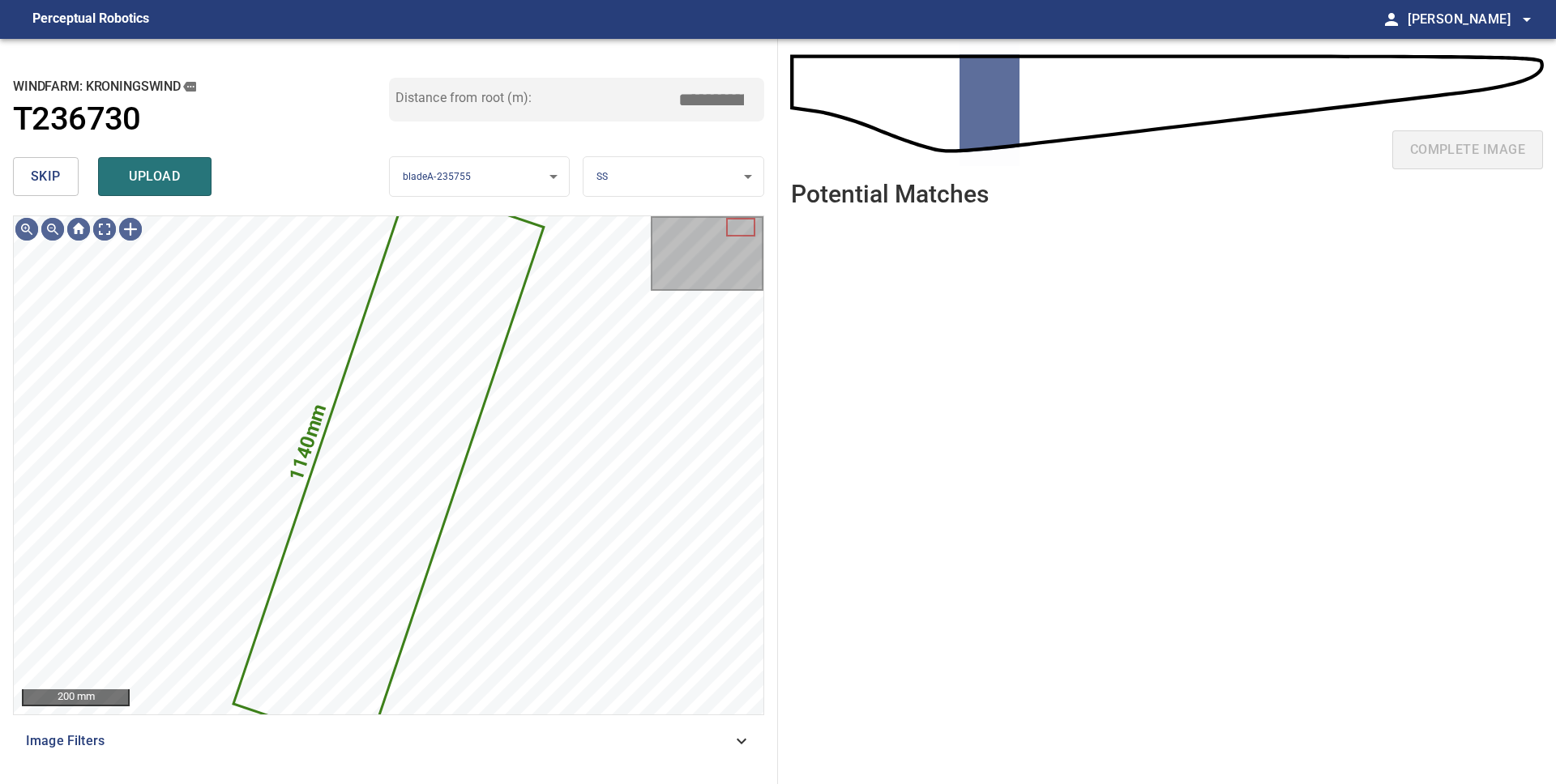
click at [58, 184] on span "skip" at bounding box center [46, 177] width 30 height 23
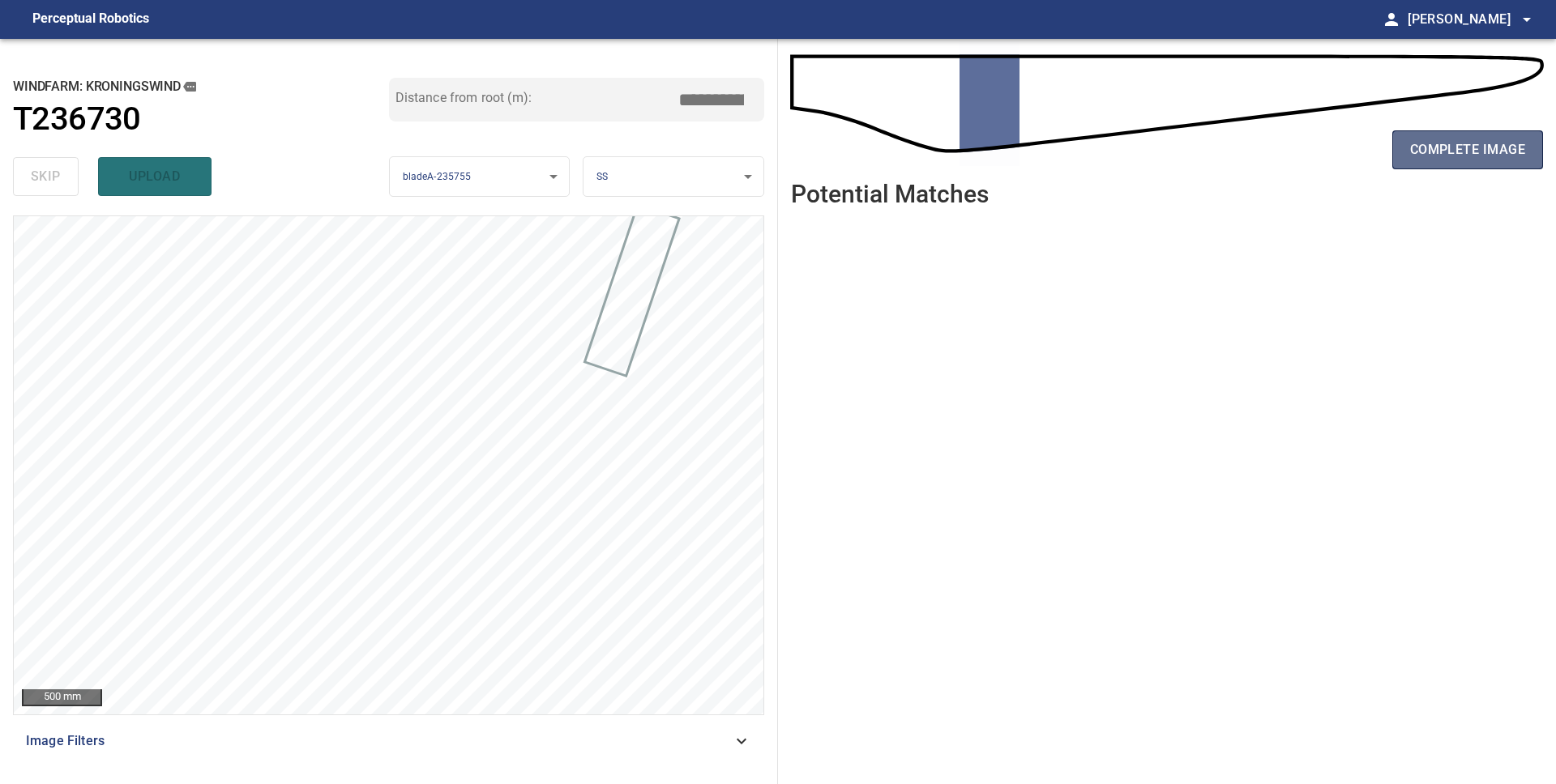
click at [1483, 153] on span "complete image" at bounding box center [1467, 150] width 115 height 23
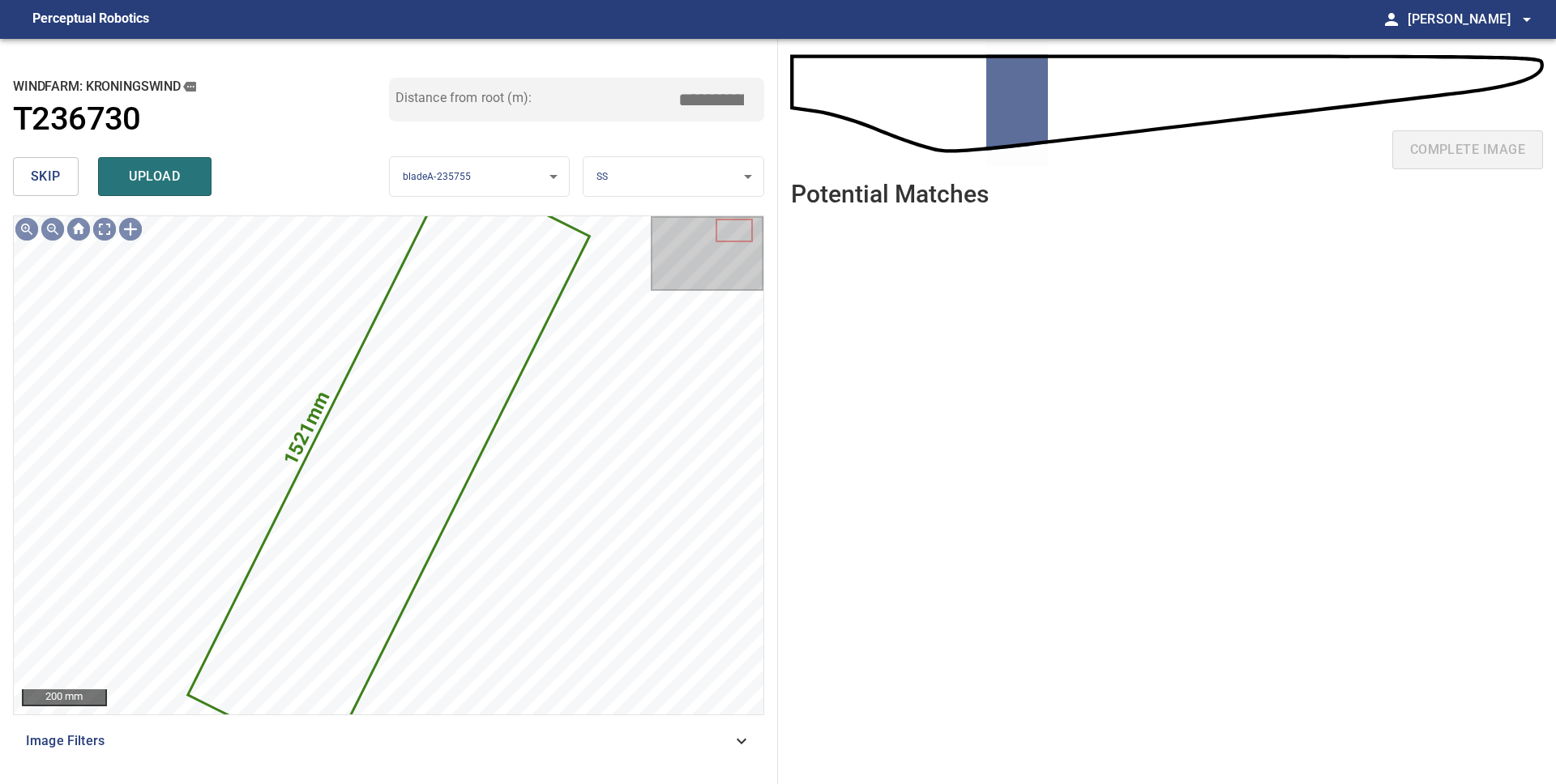
drag, startPoint x: 30, startPoint y: 175, endPoint x: 116, endPoint y: 194, distance: 88.1
click at [31, 176] on span "skip" at bounding box center [46, 177] width 30 height 23
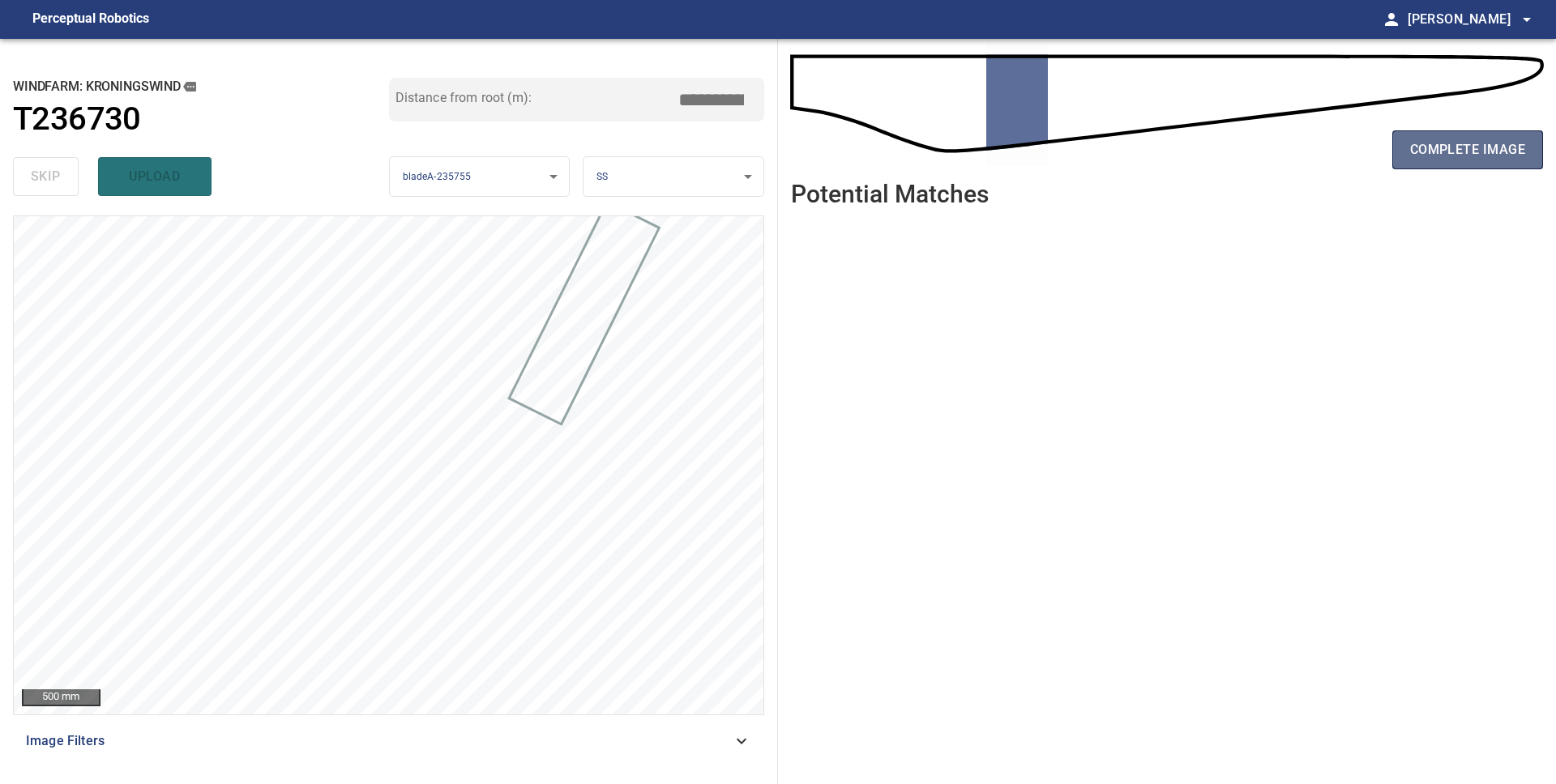
click at [1441, 151] on span "complete image" at bounding box center [1467, 150] width 115 height 23
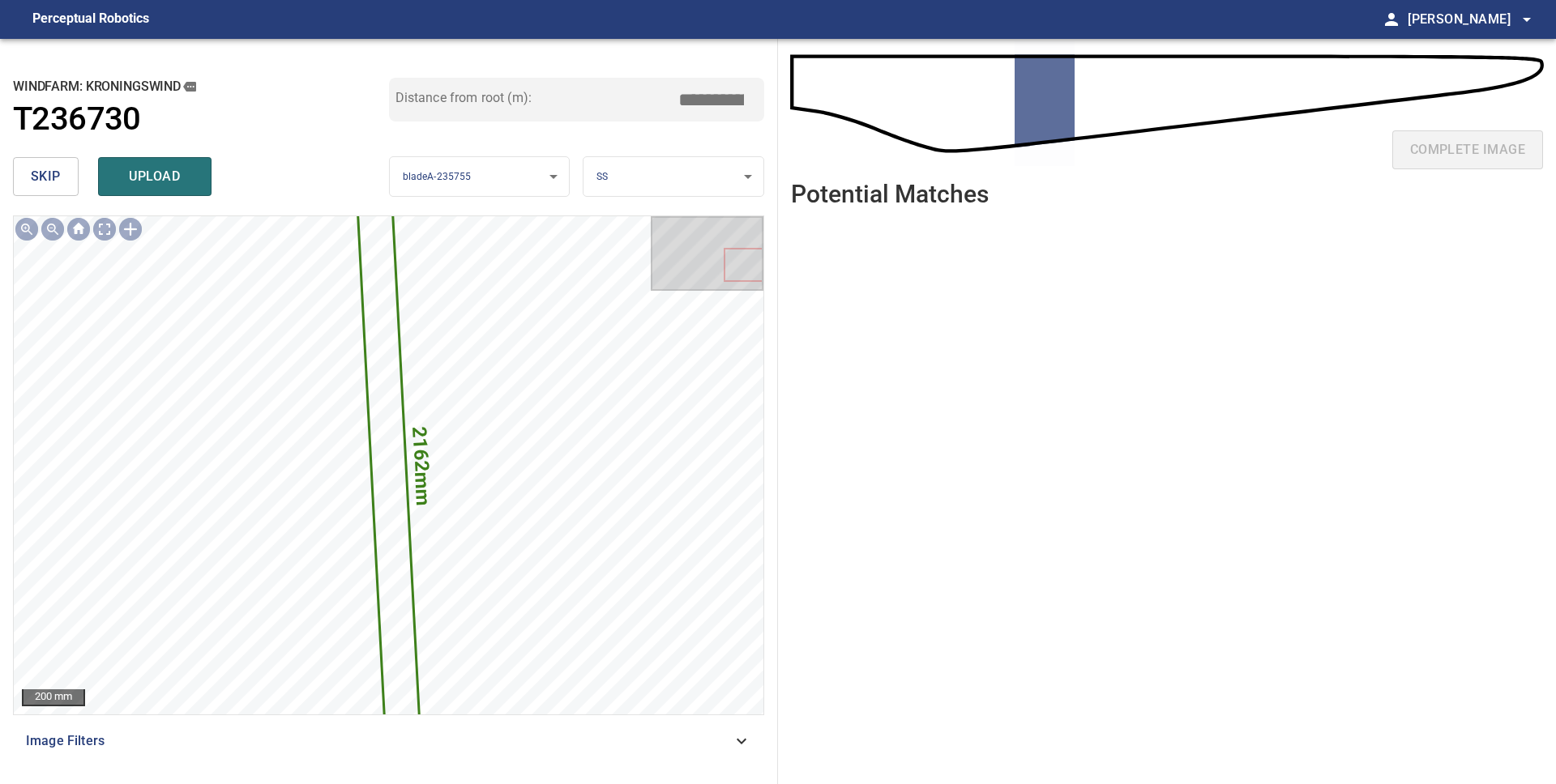
click at [58, 185] on span "skip" at bounding box center [46, 177] width 30 height 23
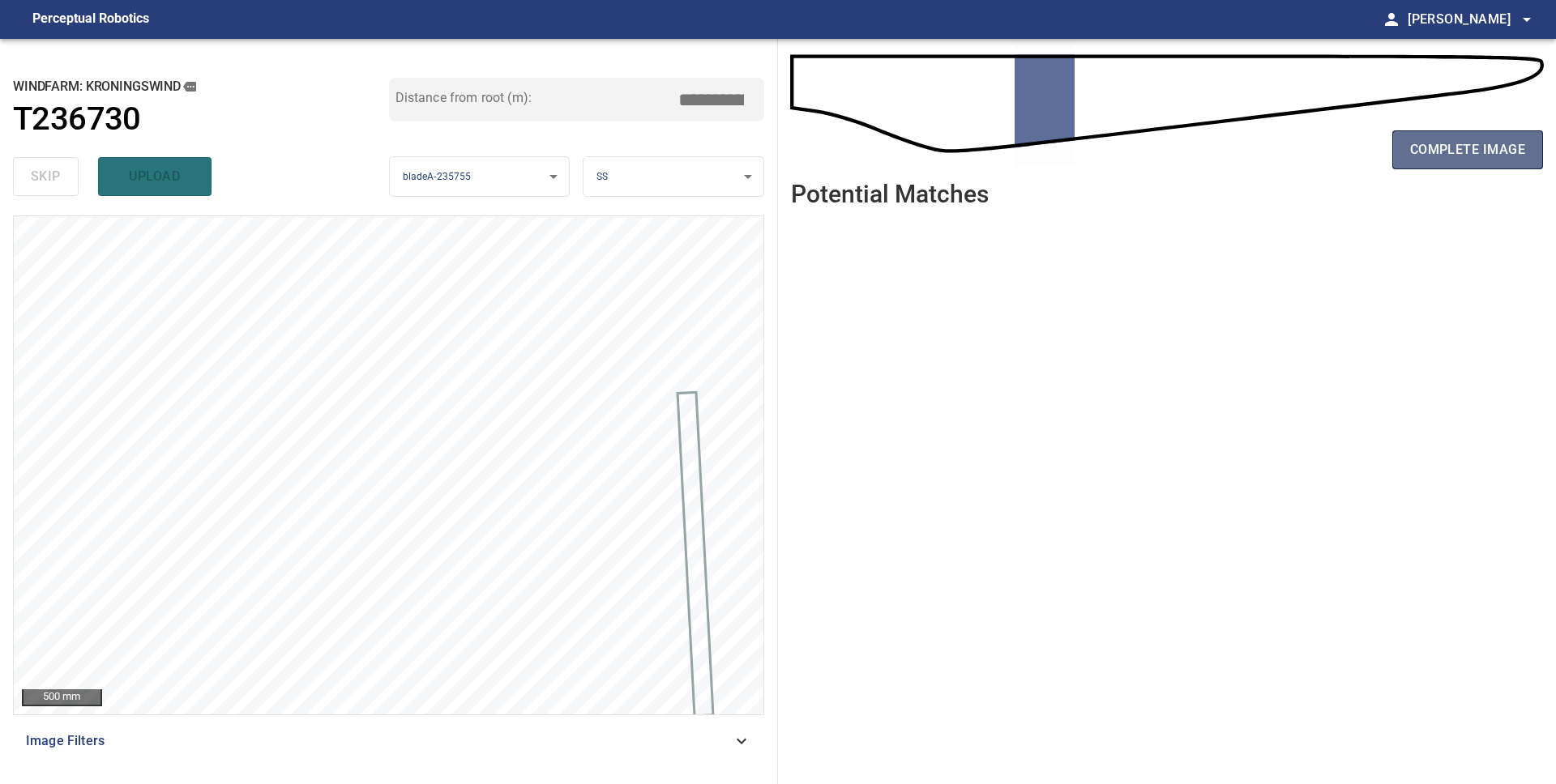
click at [1465, 151] on span "complete image" at bounding box center [1467, 150] width 115 height 23
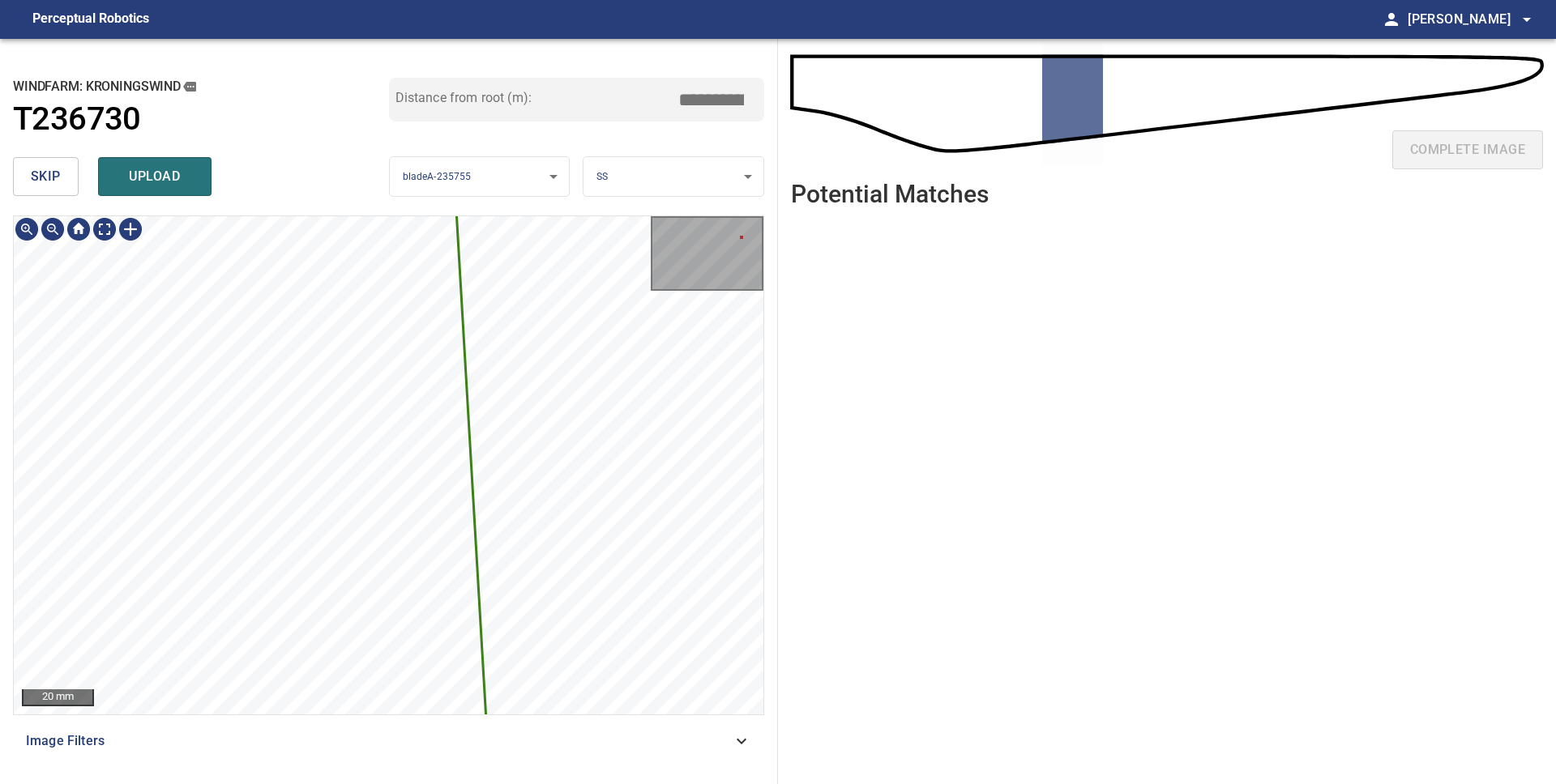
click at [329, 402] on div "2747mm 127mm Kroningswind/T236730/1 Category unclassified unclassified" at bounding box center [389, 465] width 750 height 498
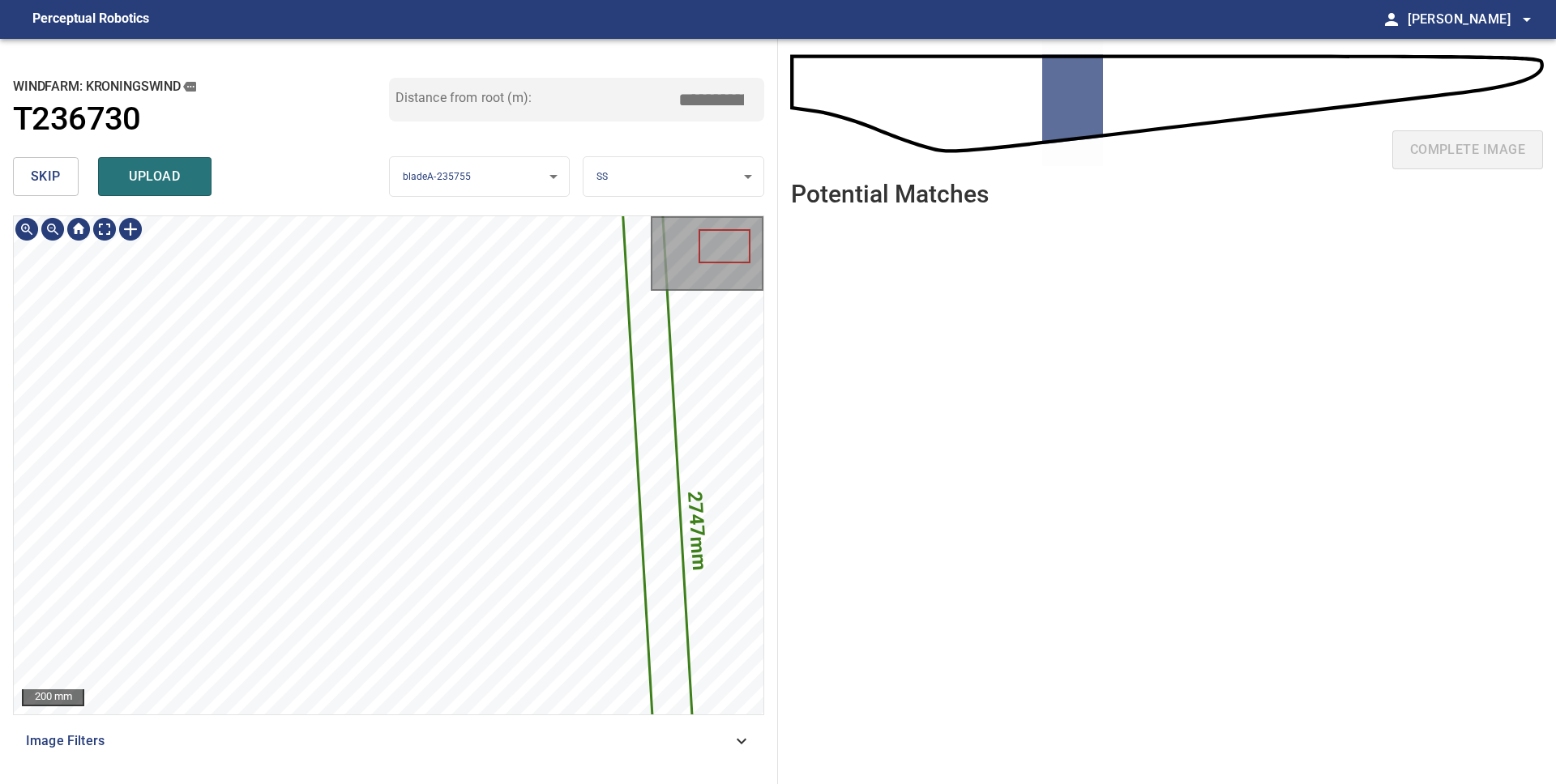
click at [656, 396] on icon at bounding box center [661, 531] width 84 height 808
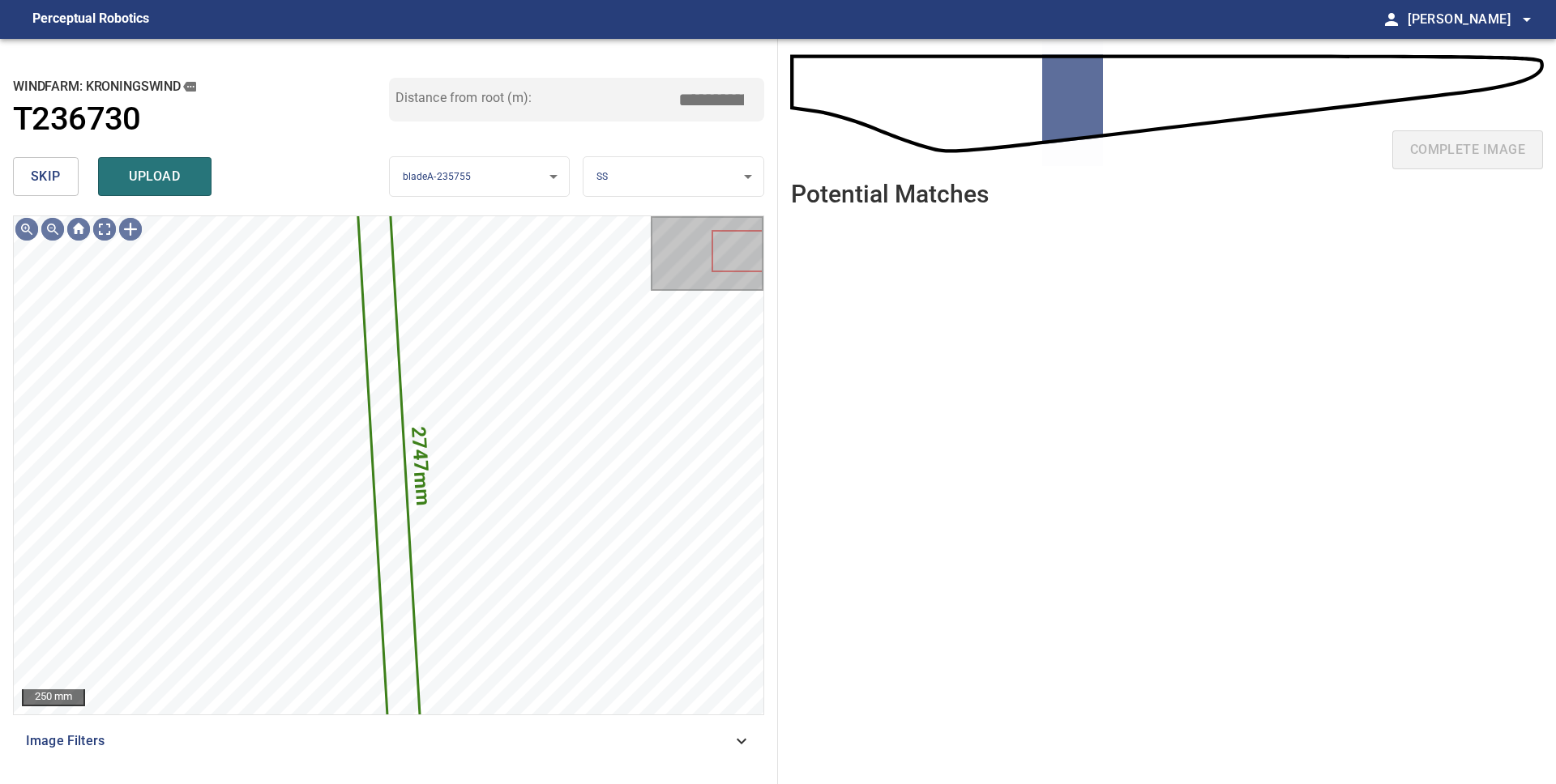
click at [39, 175] on span "skip" at bounding box center [46, 177] width 30 height 23
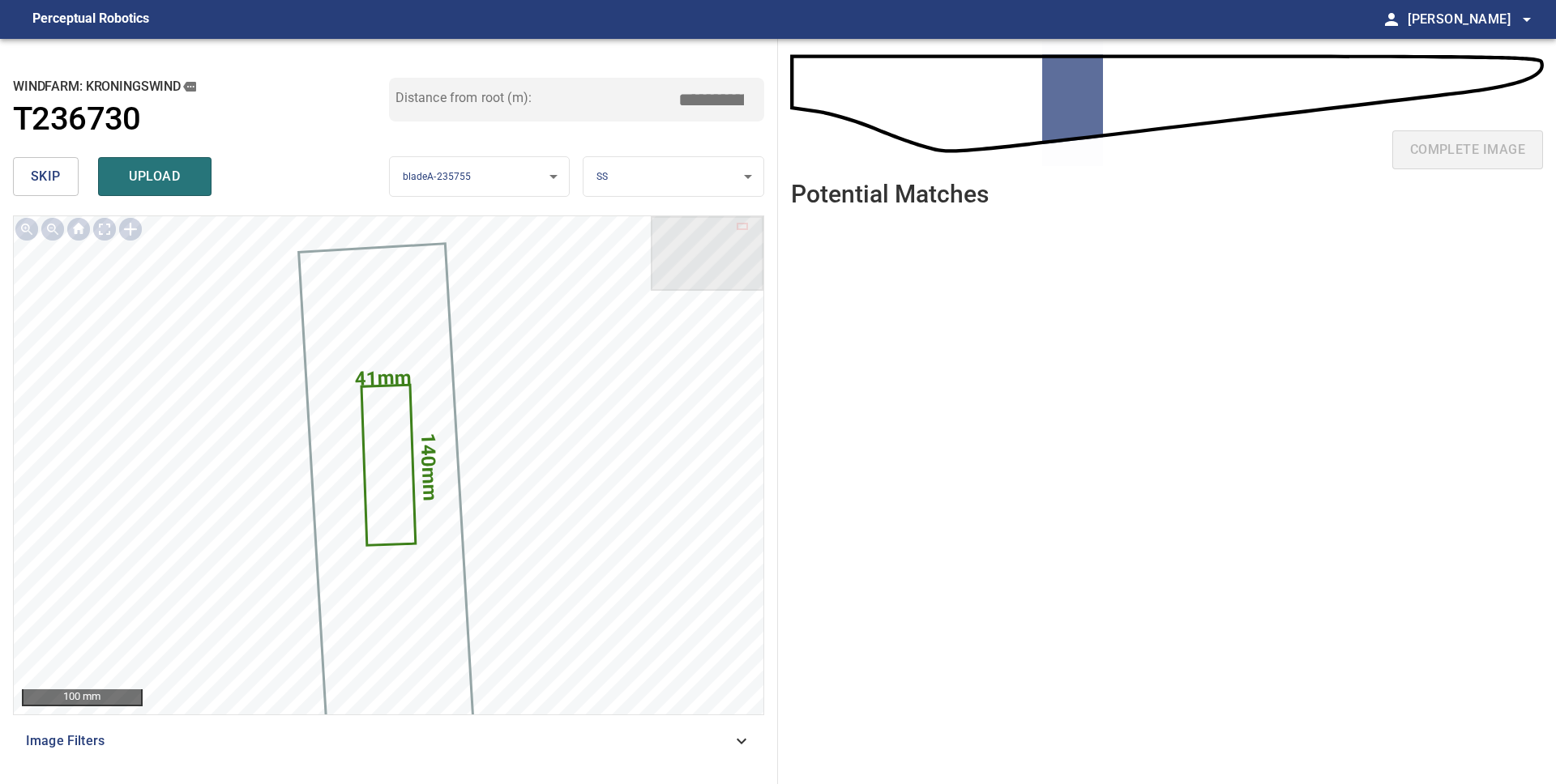
click at [39, 175] on span "skip" at bounding box center [46, 177] width 30 height 23
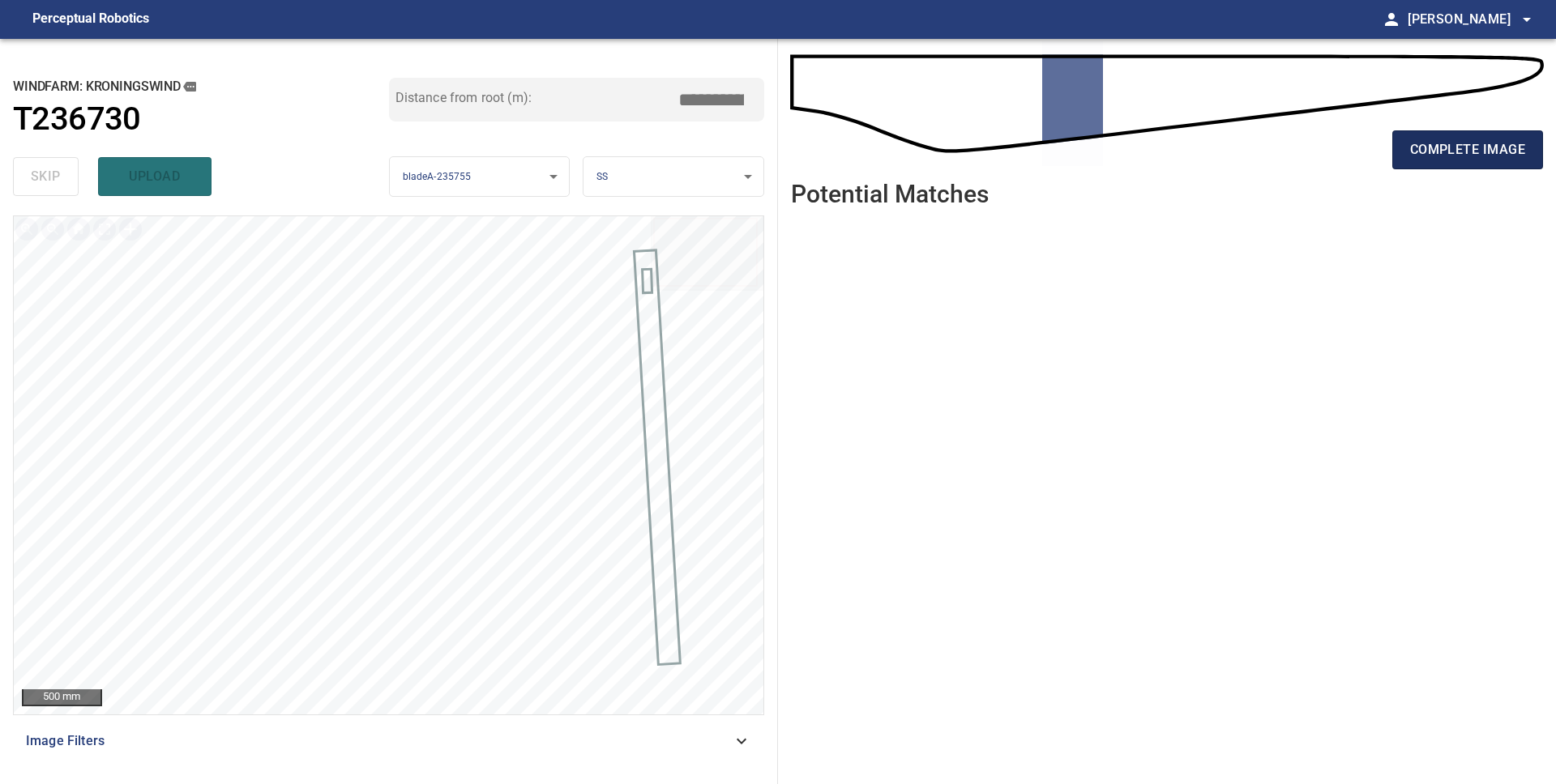
click at [1454, 153] on span "complete image" at bounding box center [1467, 150] width 115 height 23
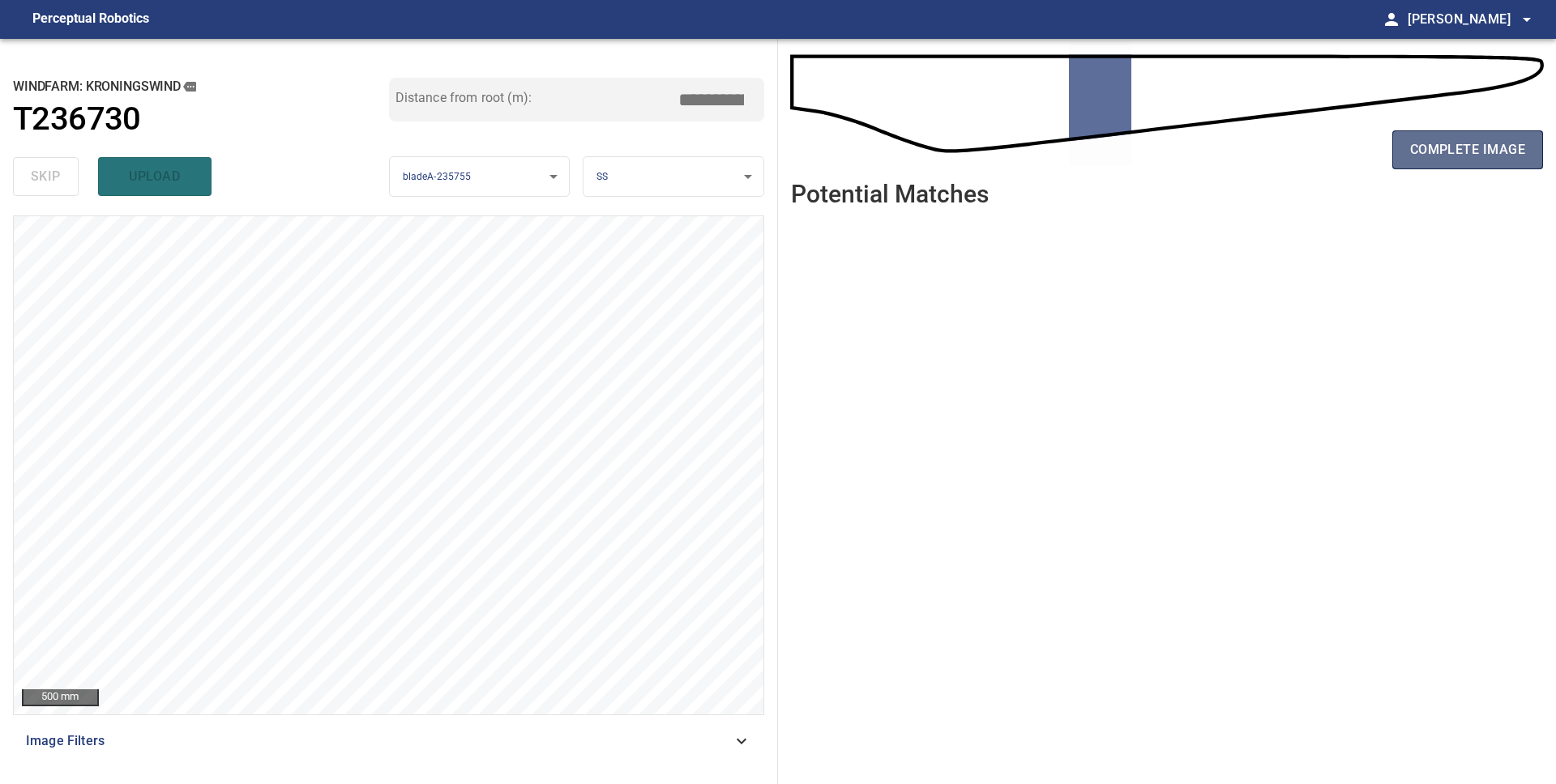
click at [1459, 157] on span "complete image" at bounding box center [1467, 150] width 115 height 23
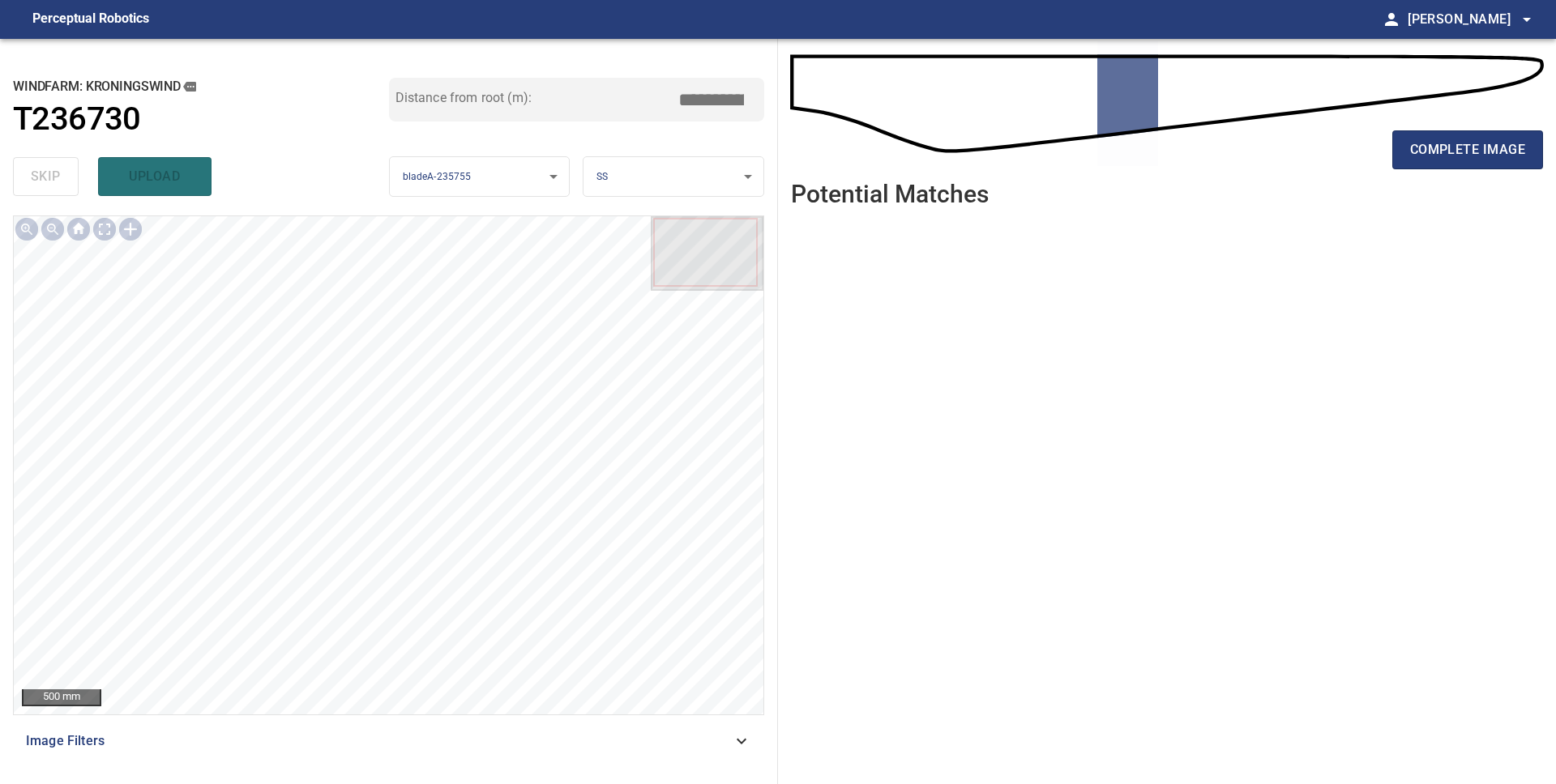
click at [1459, 157] on span "complete image" at bounding box center [1467, 150] width 115 height 23
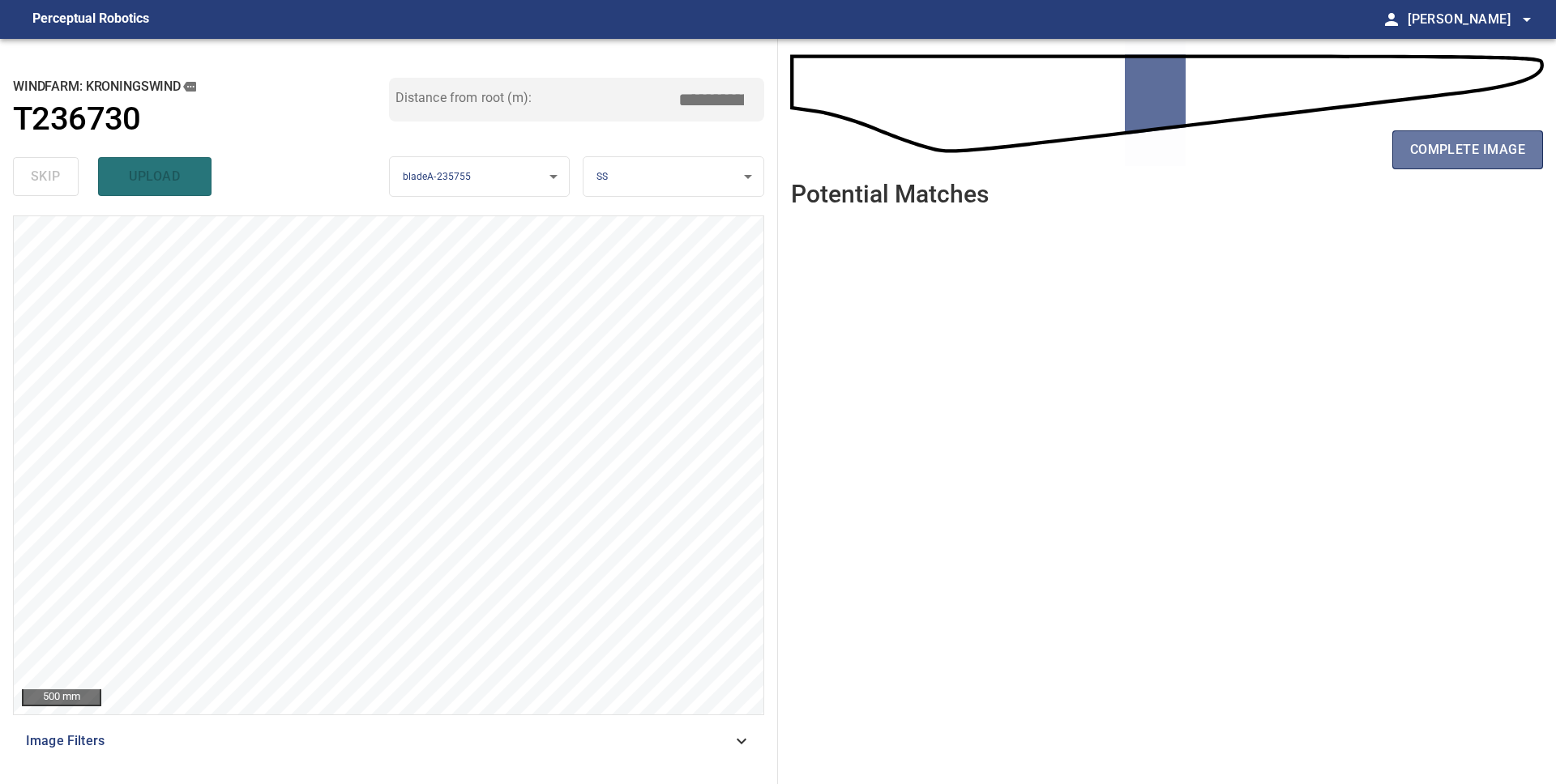
click at [1459, 157] on span "complete image" at bounding box center [1467, 150] width 115 height 23
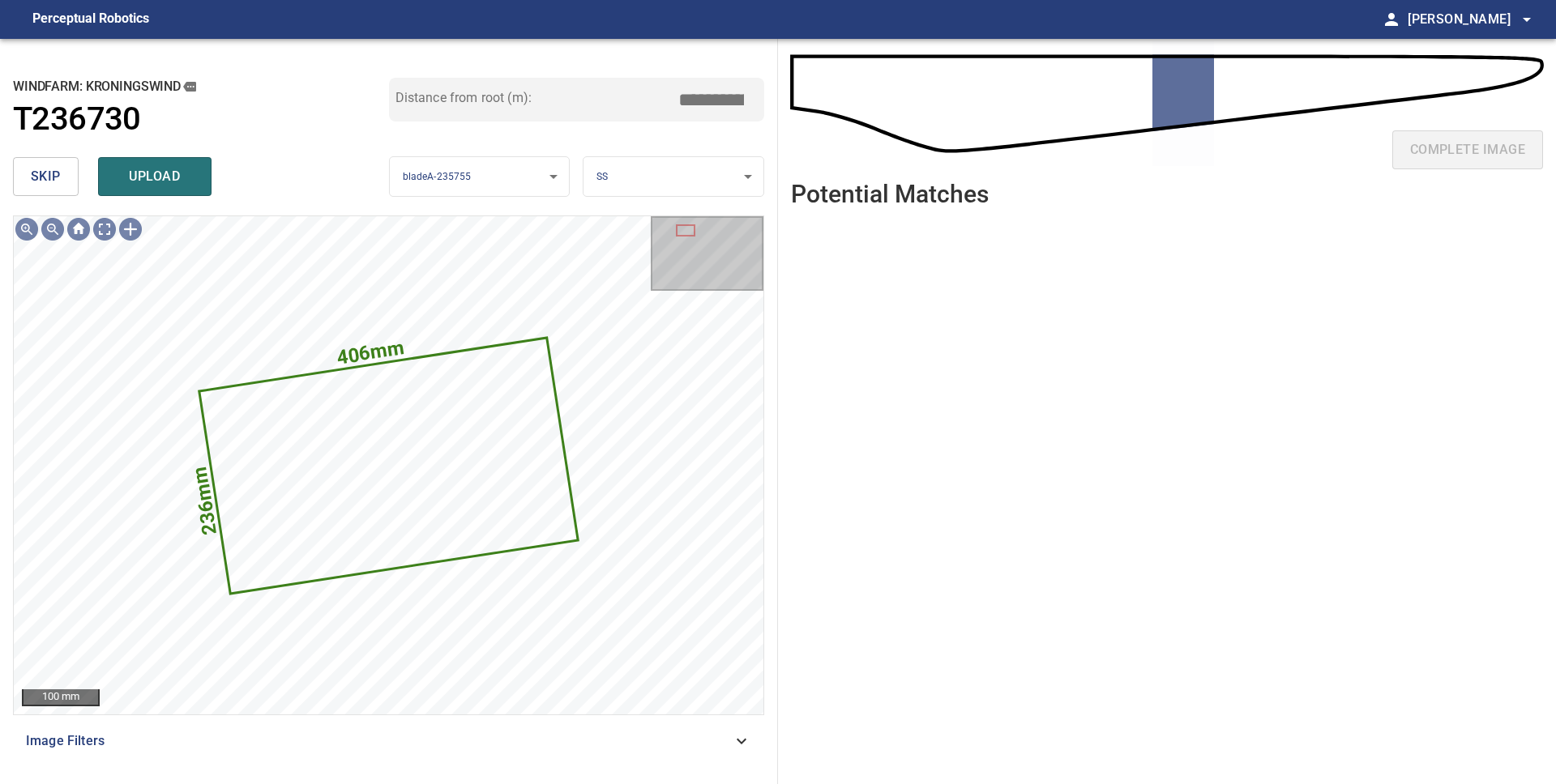
click at [162, 182] on span "upload" at bounding box center [155, 177] width 77 height 23
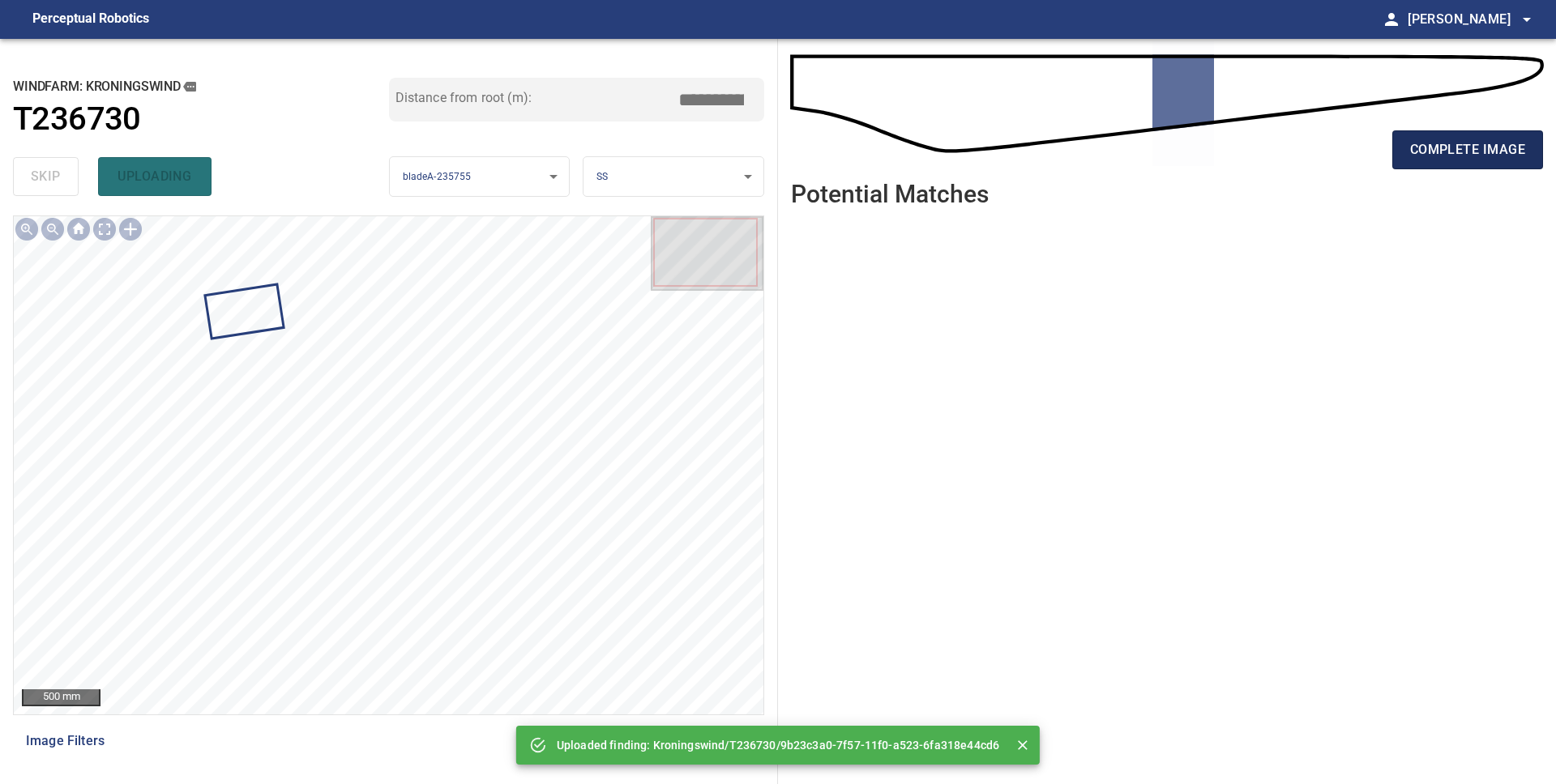
click at [1487, 157] on span "complete image" at bounding box center [1467, 150] width 115 height 23
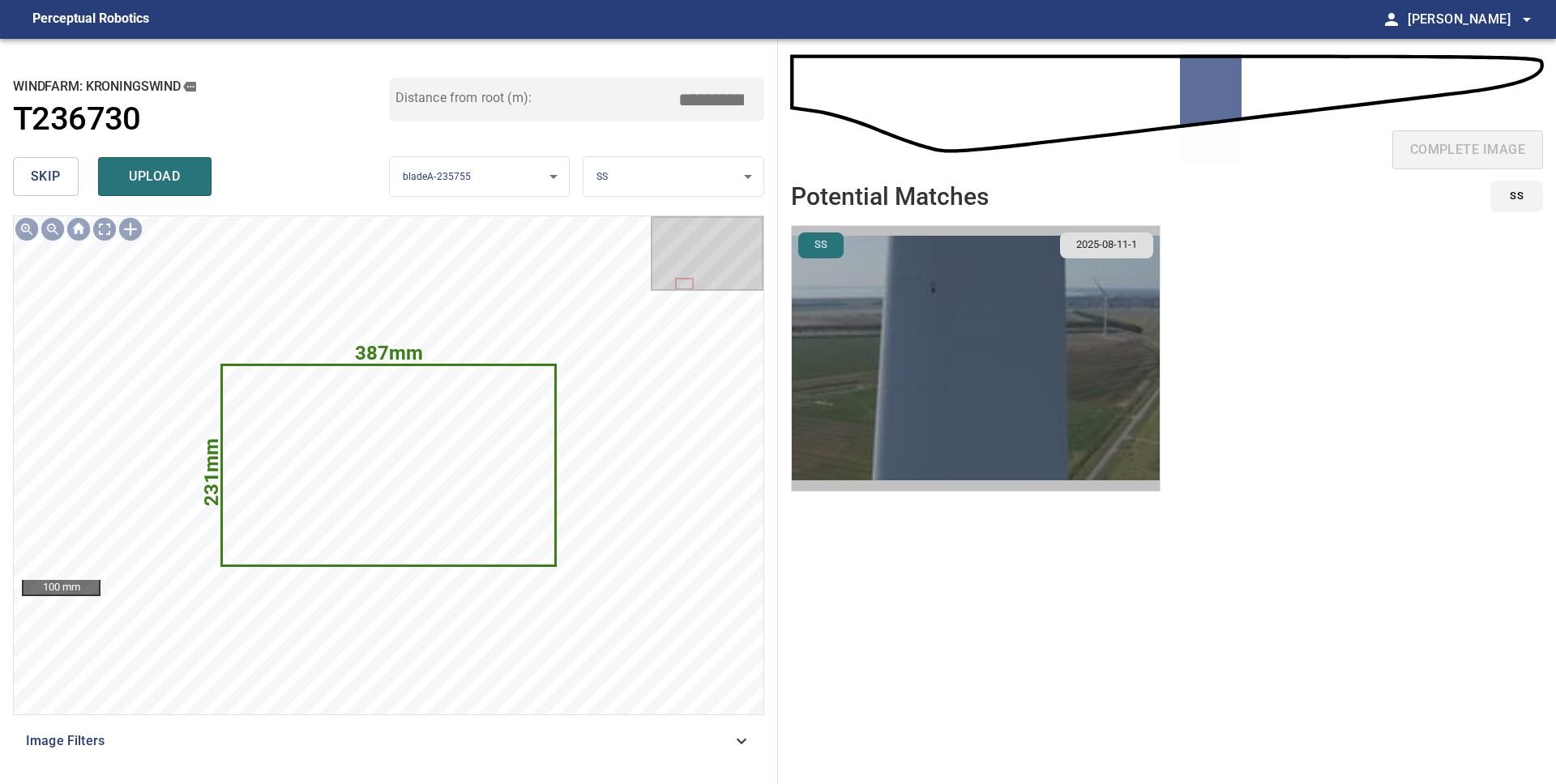
click at [985, 323] on img "button" at bounding box center [976, 358] width 367 height 265
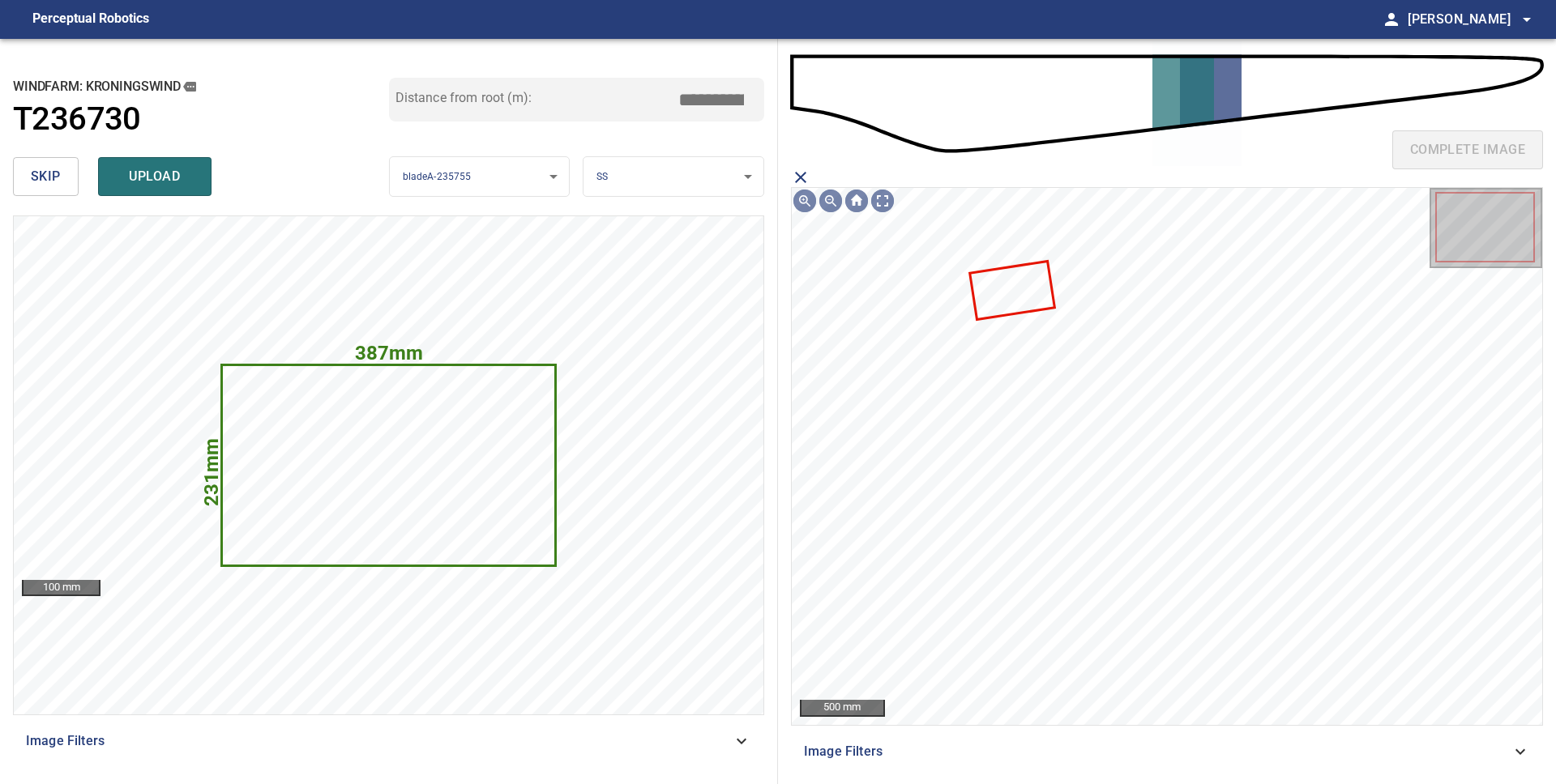
click at [1000, 296] on icon at bounding box center [1011, 290] width 82 height 55
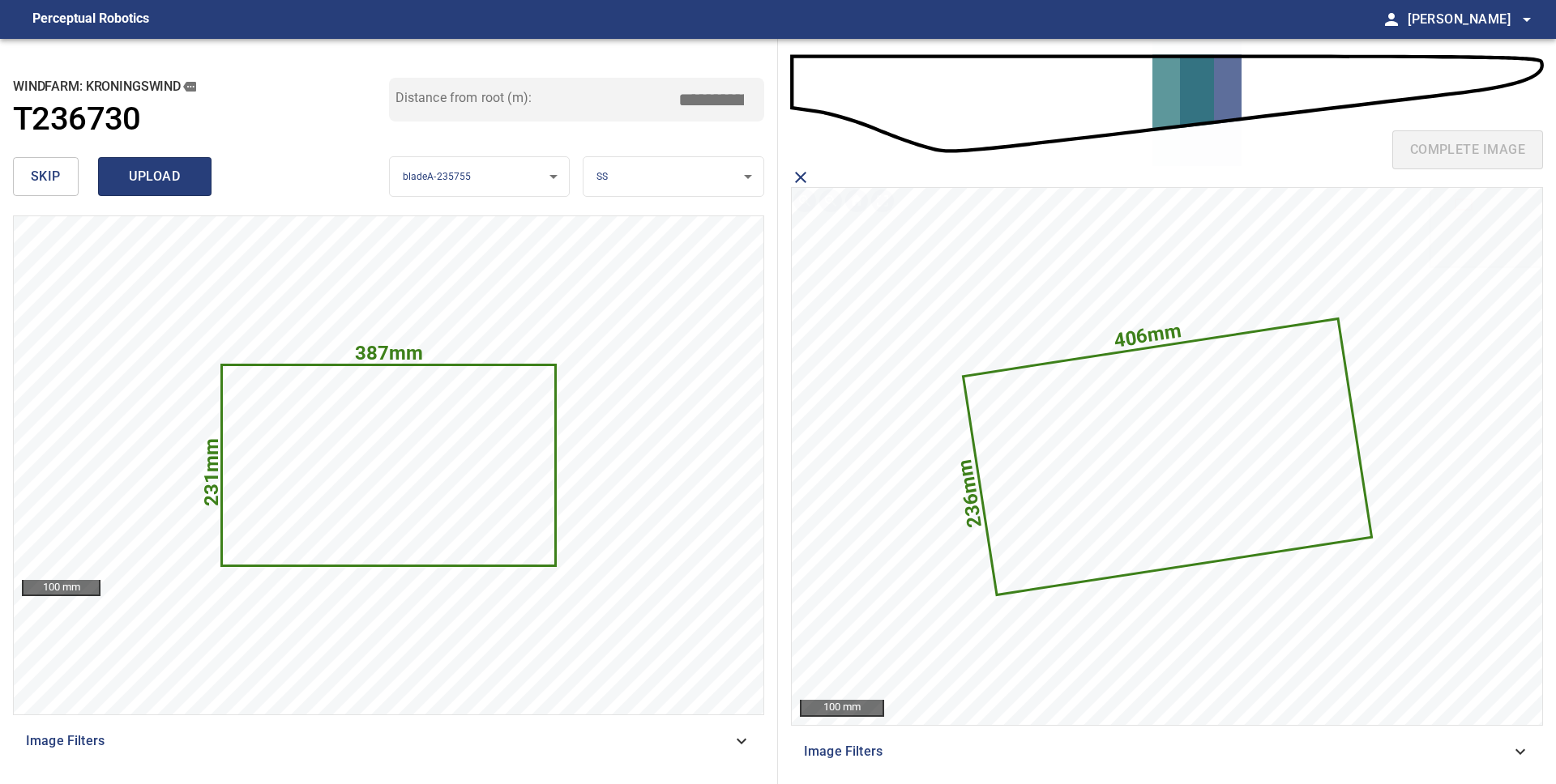
click at [136, 163] on button "upload" at bounding box center [155, 177] width 113 height 39
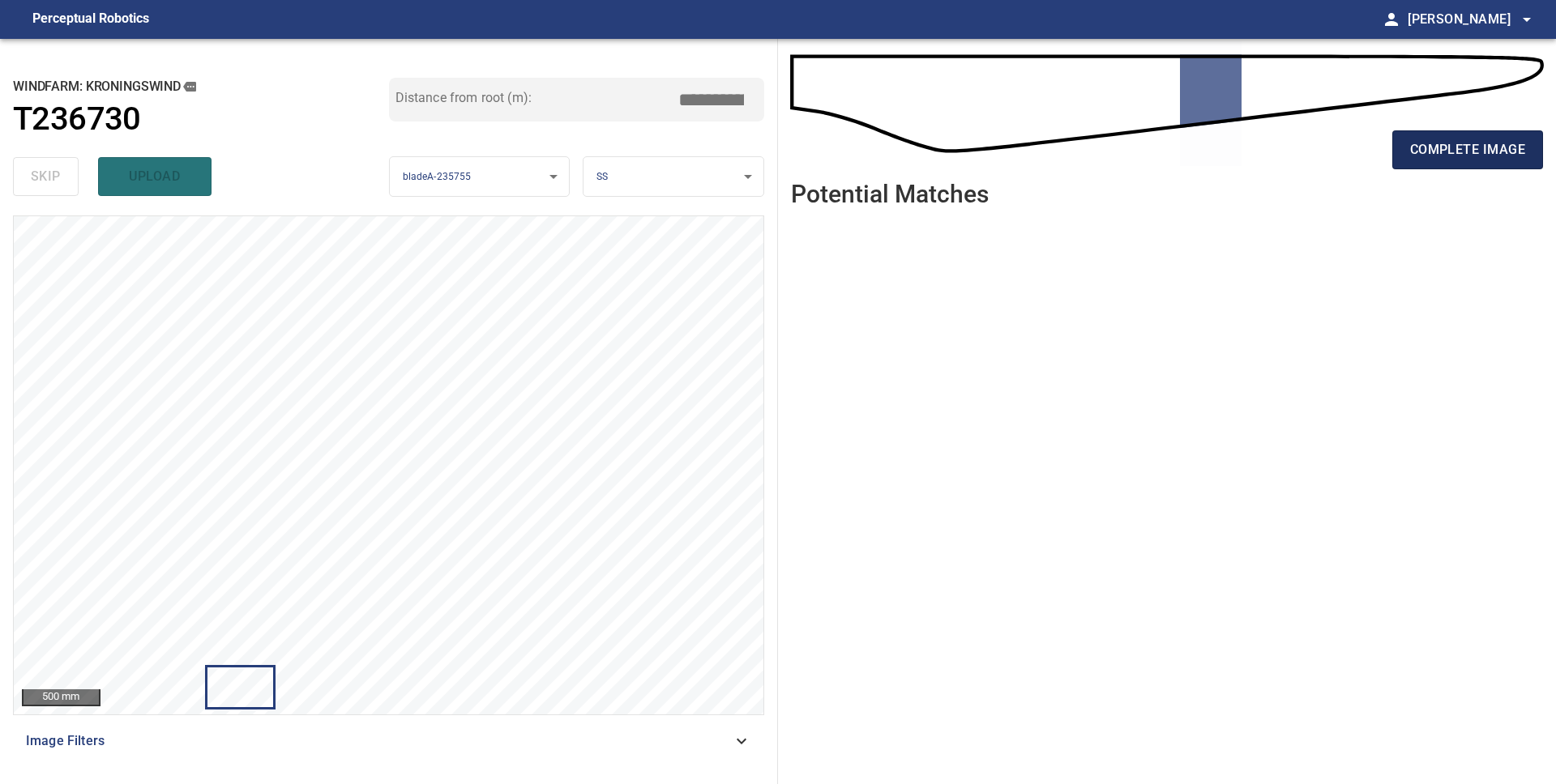
click at [1439, 156] on span "complete image" at bounding box center [1467, 150] width 115 height 23
click at [1429, 152] on span "complete image" at bounding box center [1467, 150] width 115 height 23
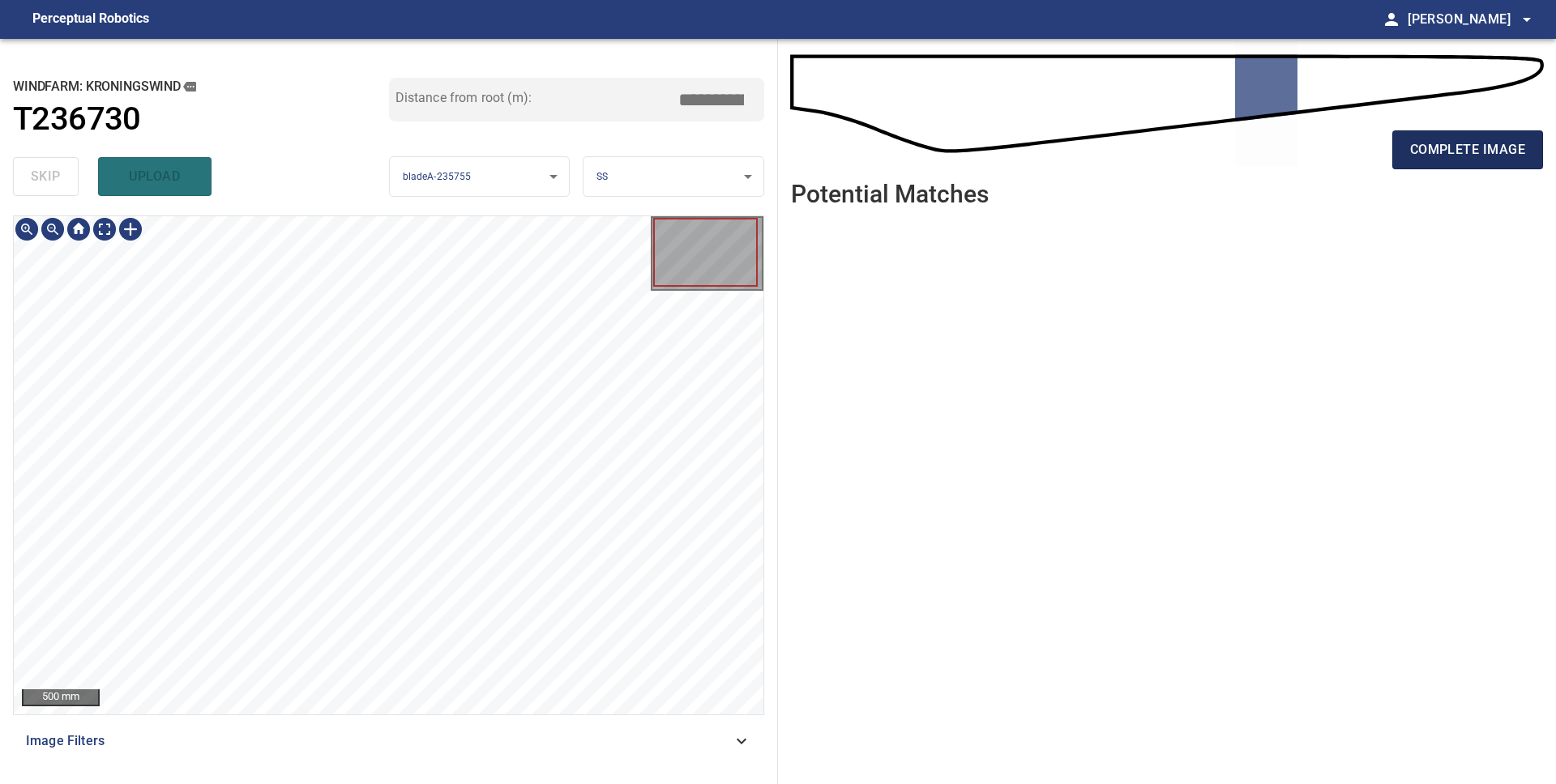
click at [1508, 155] on span "complete image" at bounding box center [1467, 150] width 115 height 23
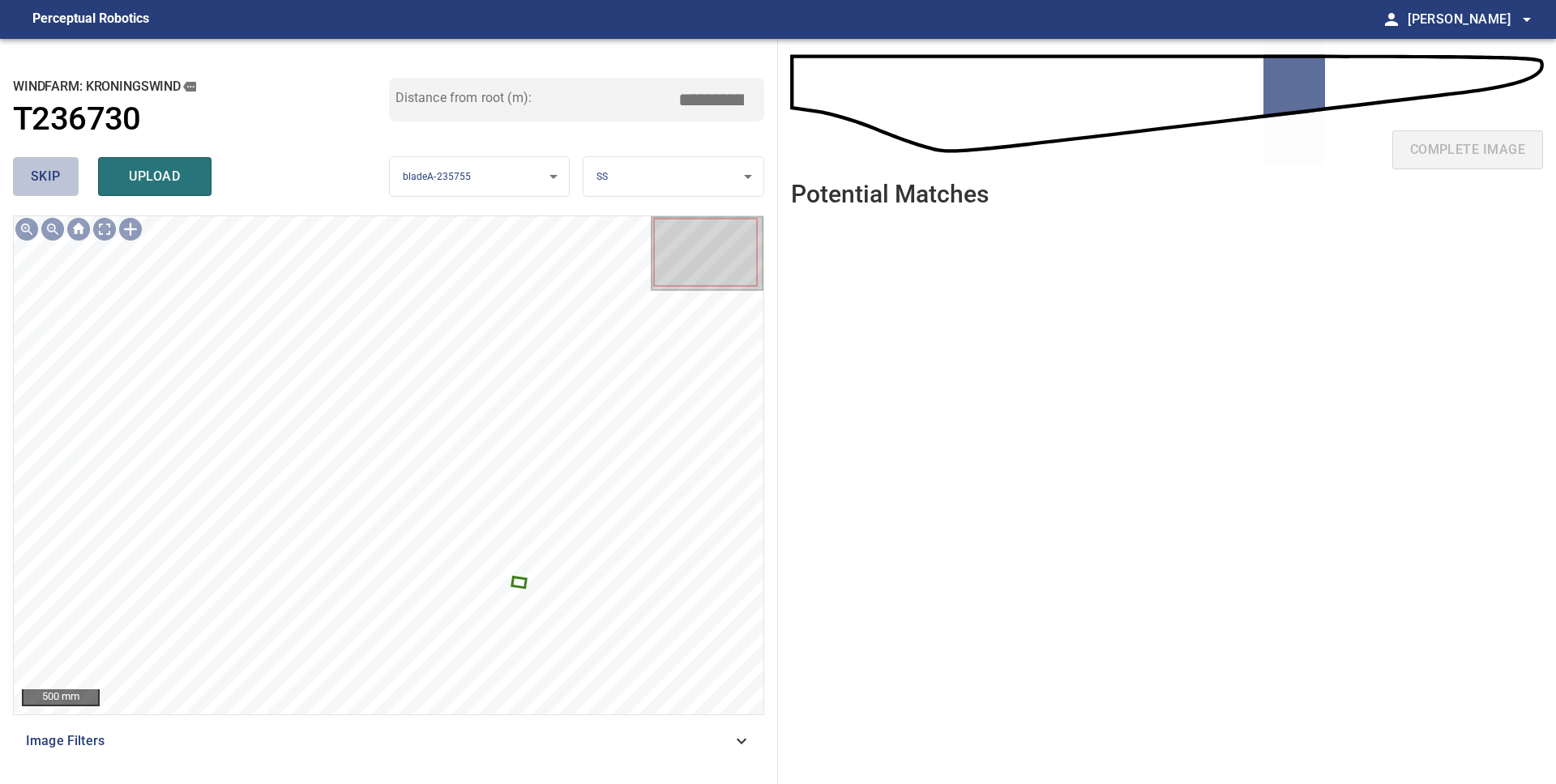
click at [42, 174] on span "skip" at bounding box center [46, 177] width 30 height 23
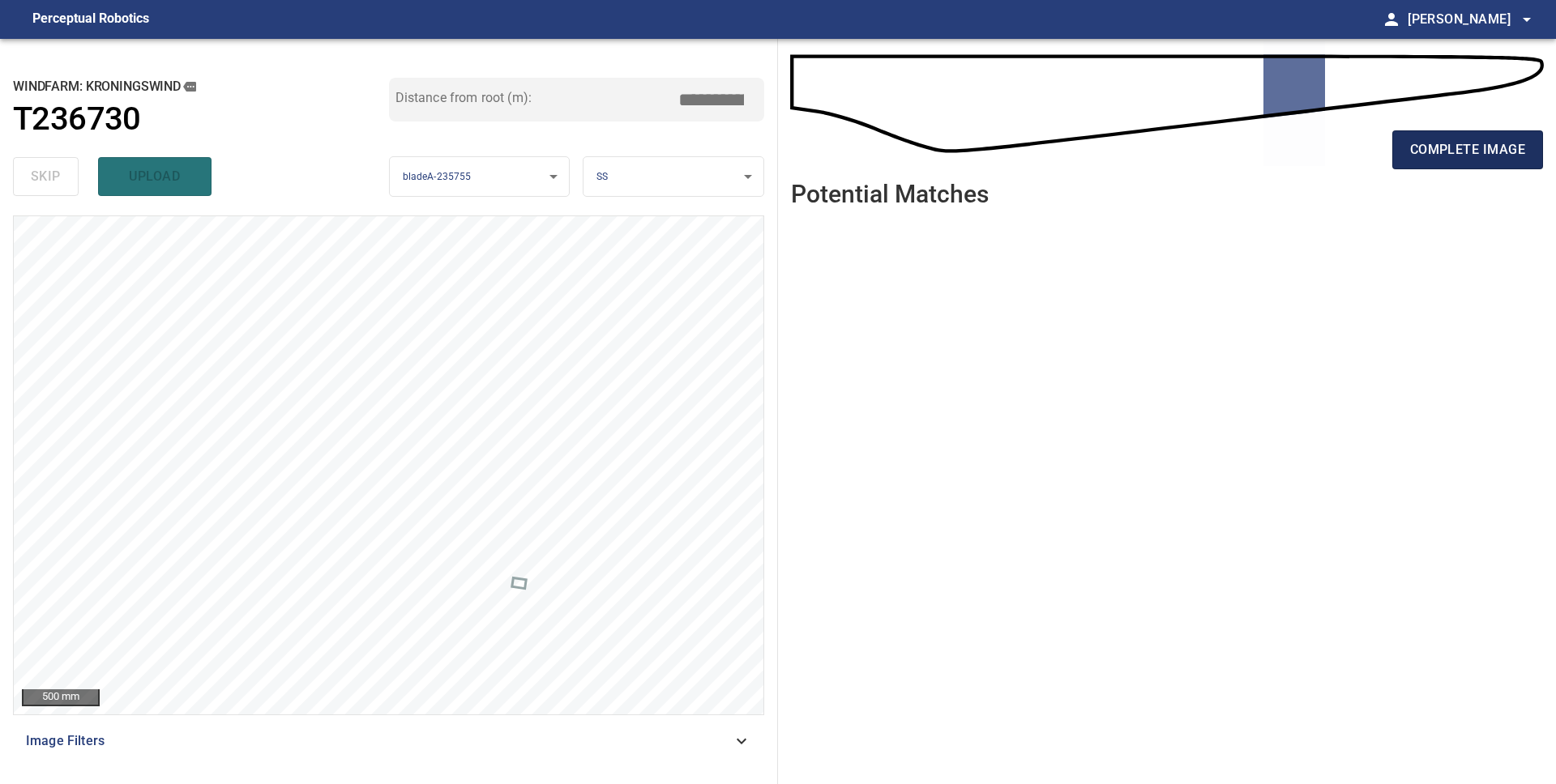
click at [1422, 154] on span "complete image" at bounding box center [1467, 150] width 115 height 23
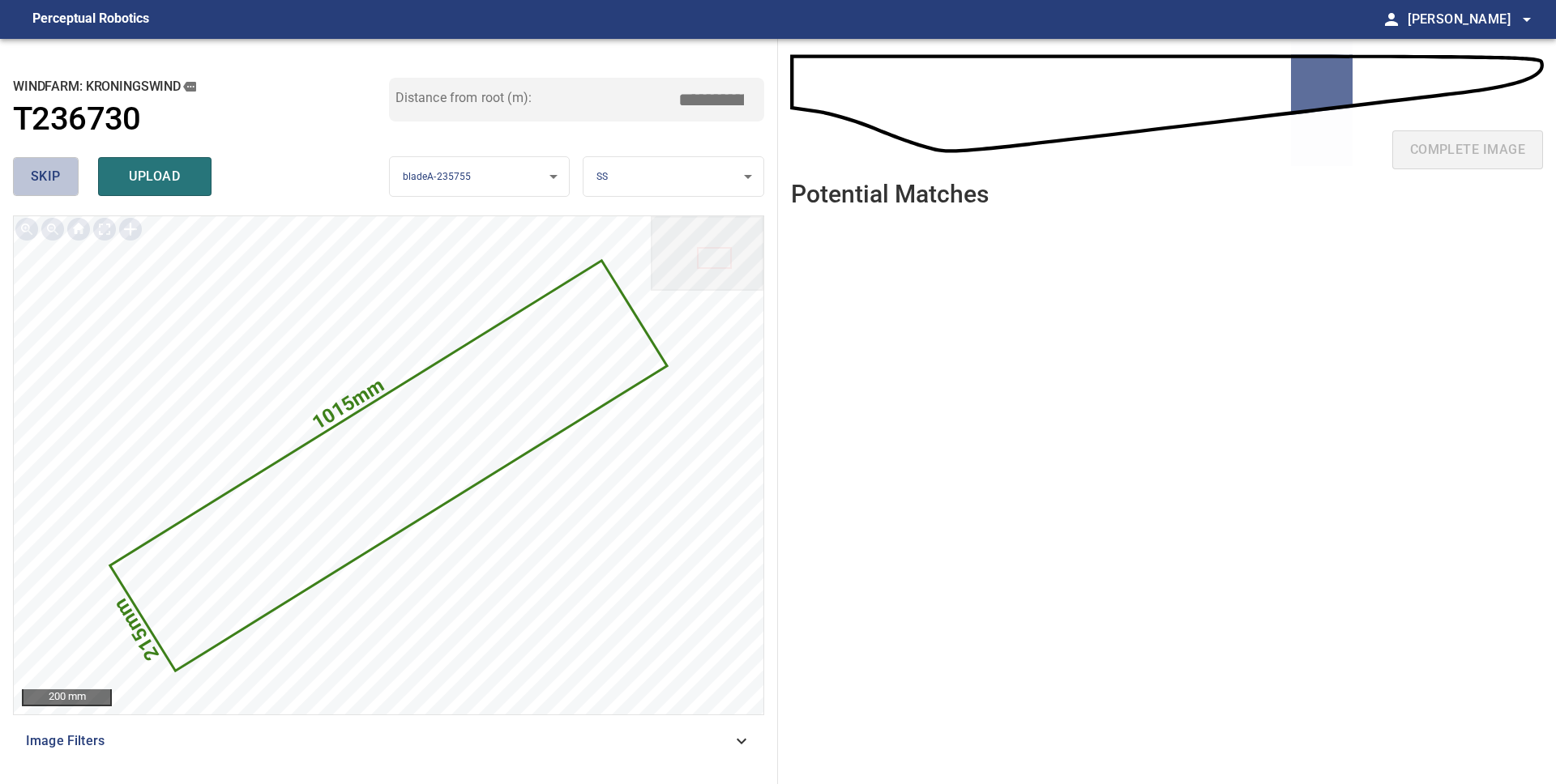
drag, startPoint x: 50, startPoint y: 183, endPoint x: 88, endPoint y: 204, distance: 43.4
click at [49, 183] on span "skip" at bounding box center [46, 177] width 30 height 23
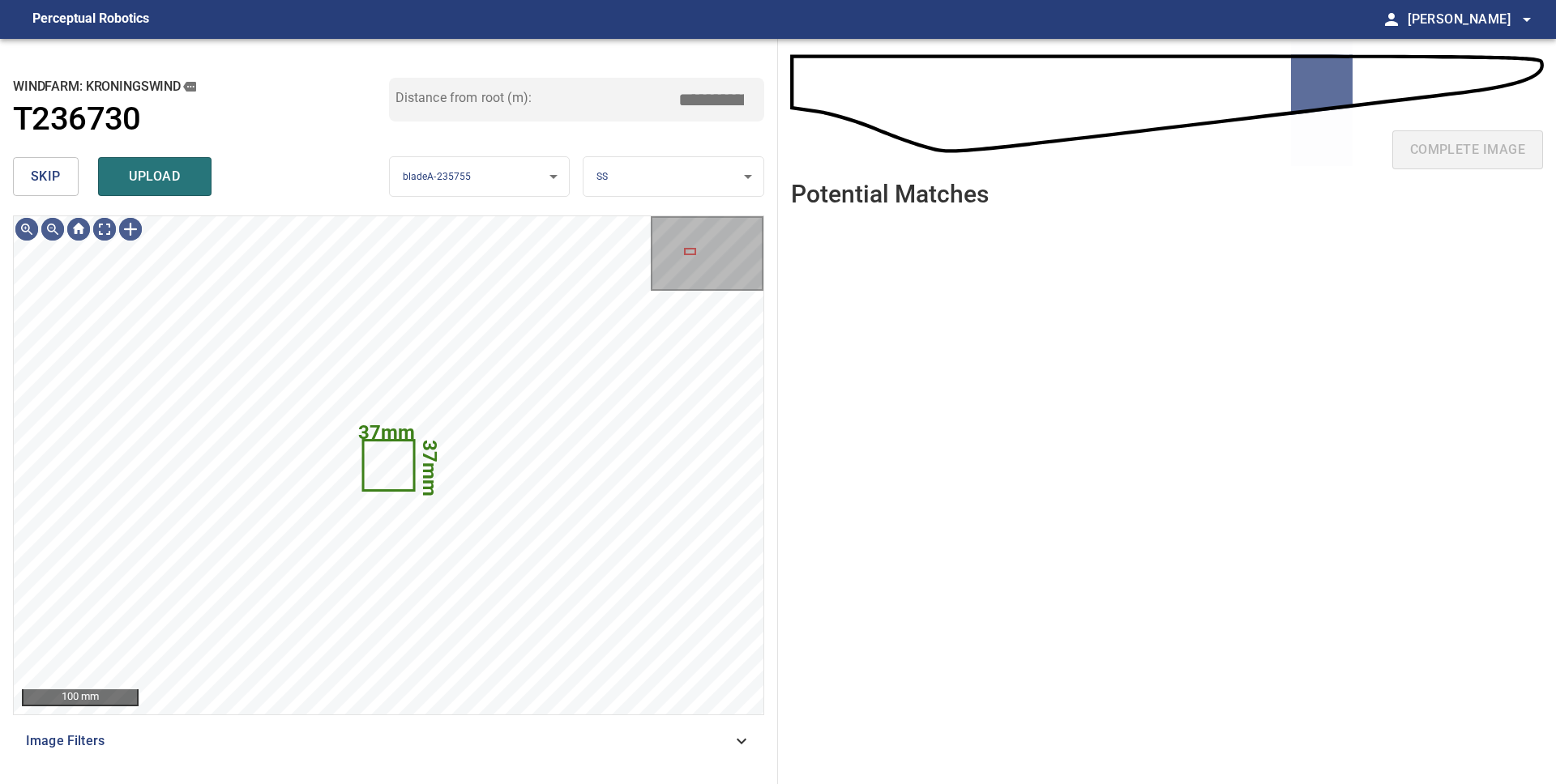
click at [37, 190] on button "skip" at bounding box center [46, 177] width 66 height 39
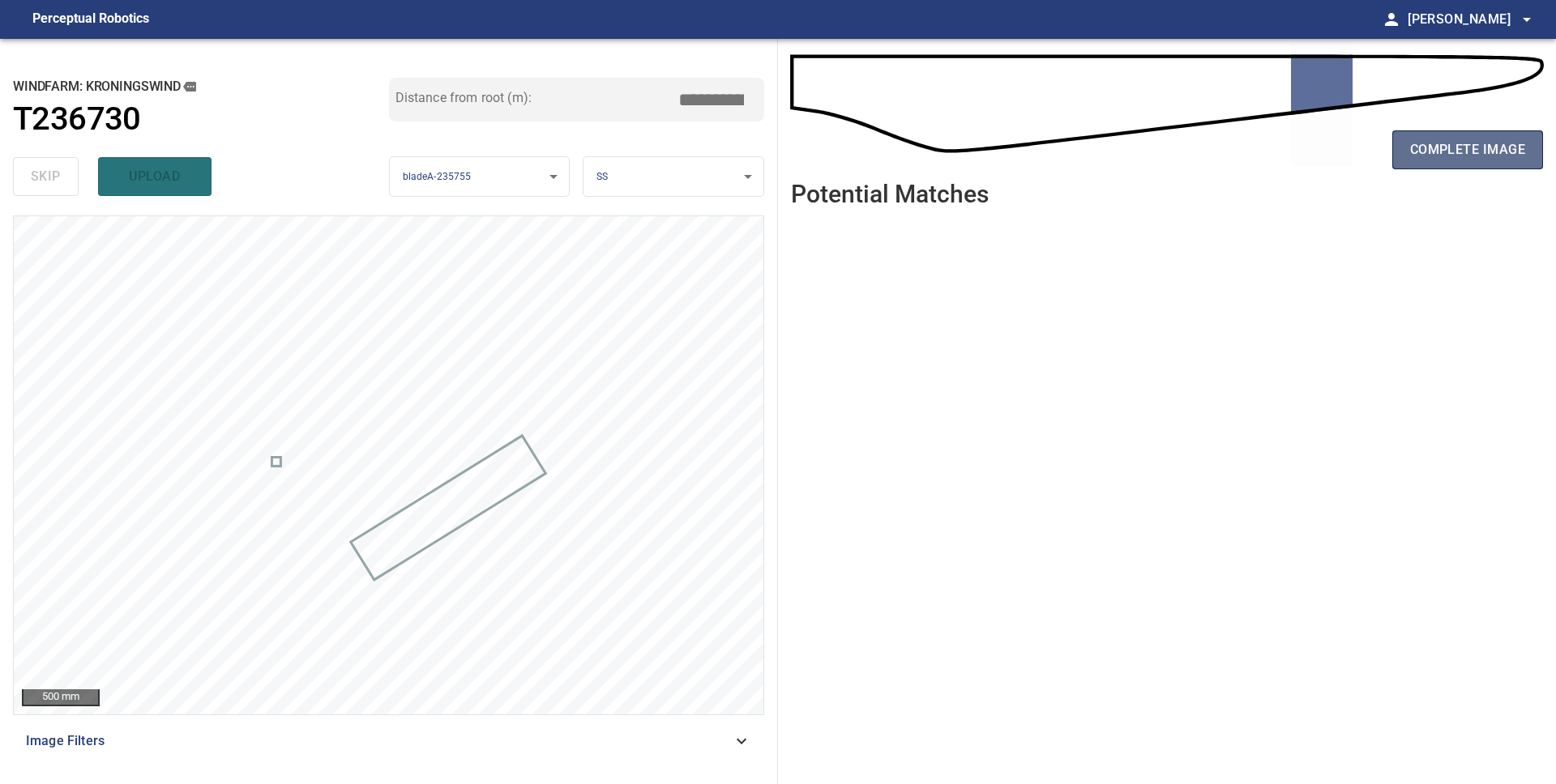
click at [1426, 149] on span "complete image" at bounding box center [1467, 150] width 115 height 23
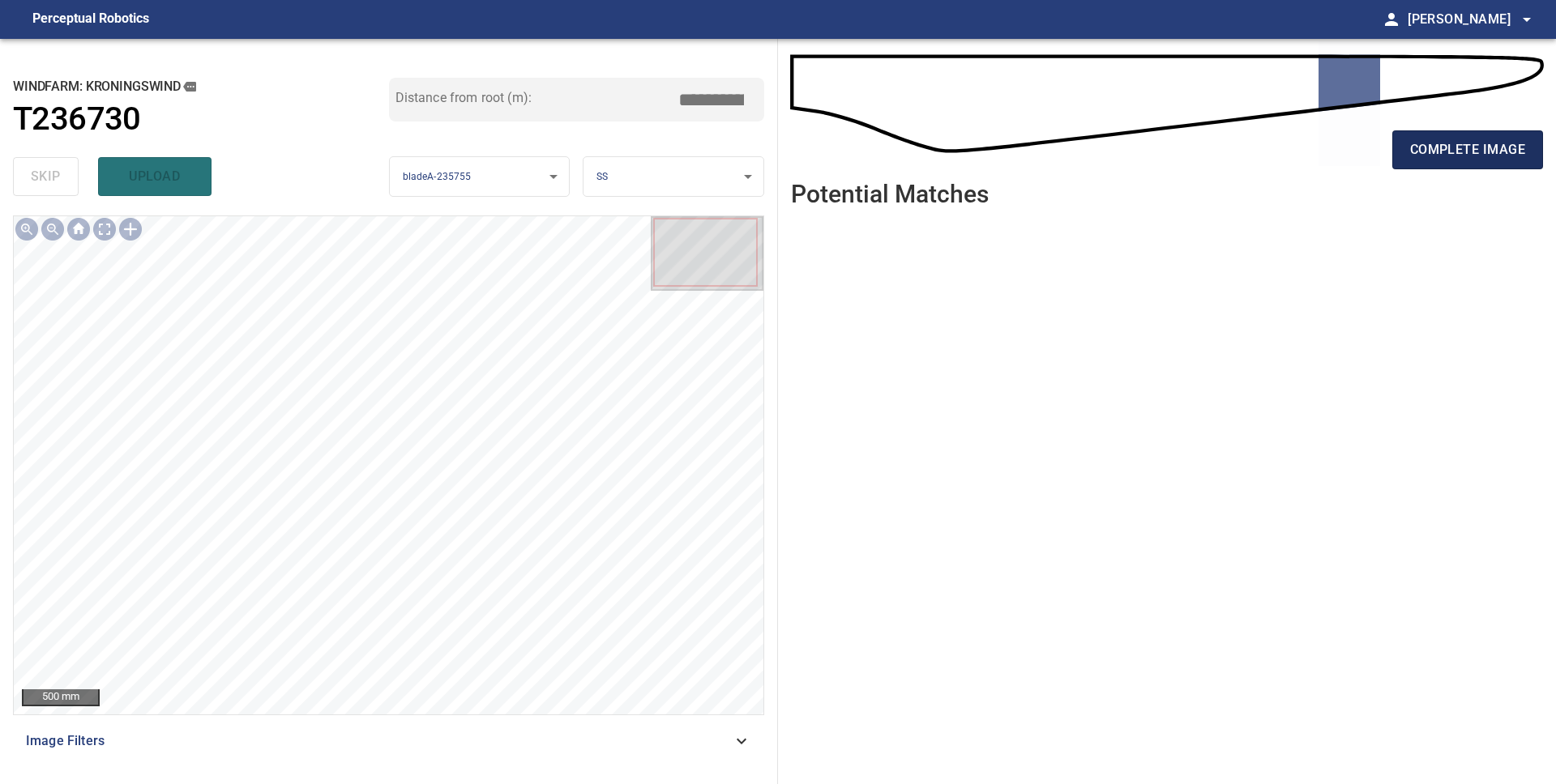
click at [1489, 149] on span "complete image" at bounding box center [1467, 150] width 115 height 23
click at [1439, 156] on span "complete image" at bounding box center [1467, 150] width 115 height 23
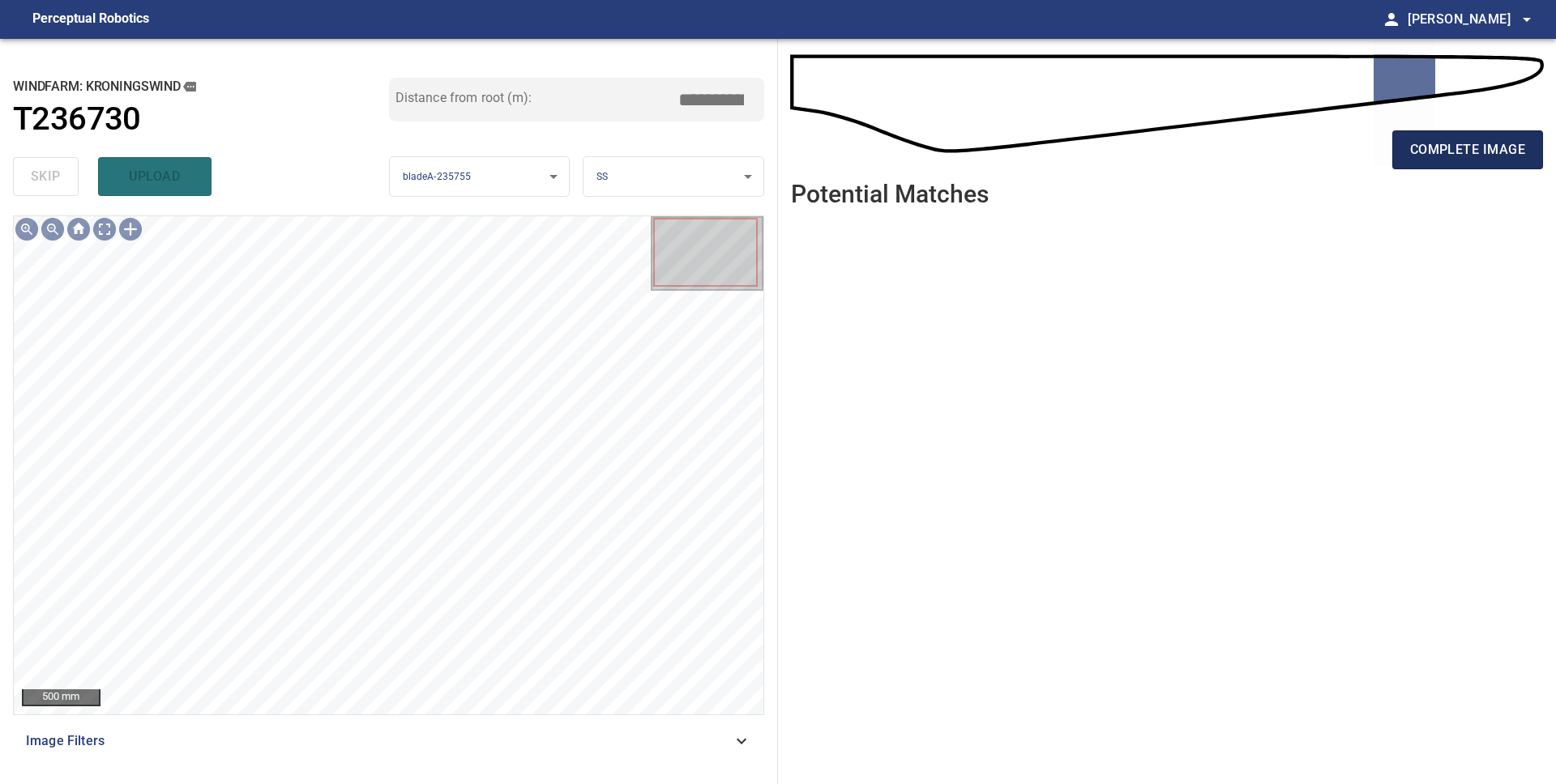
click at [1445, 149] on span "complete image" at bounding box center [1467, 150] width 115 height 23
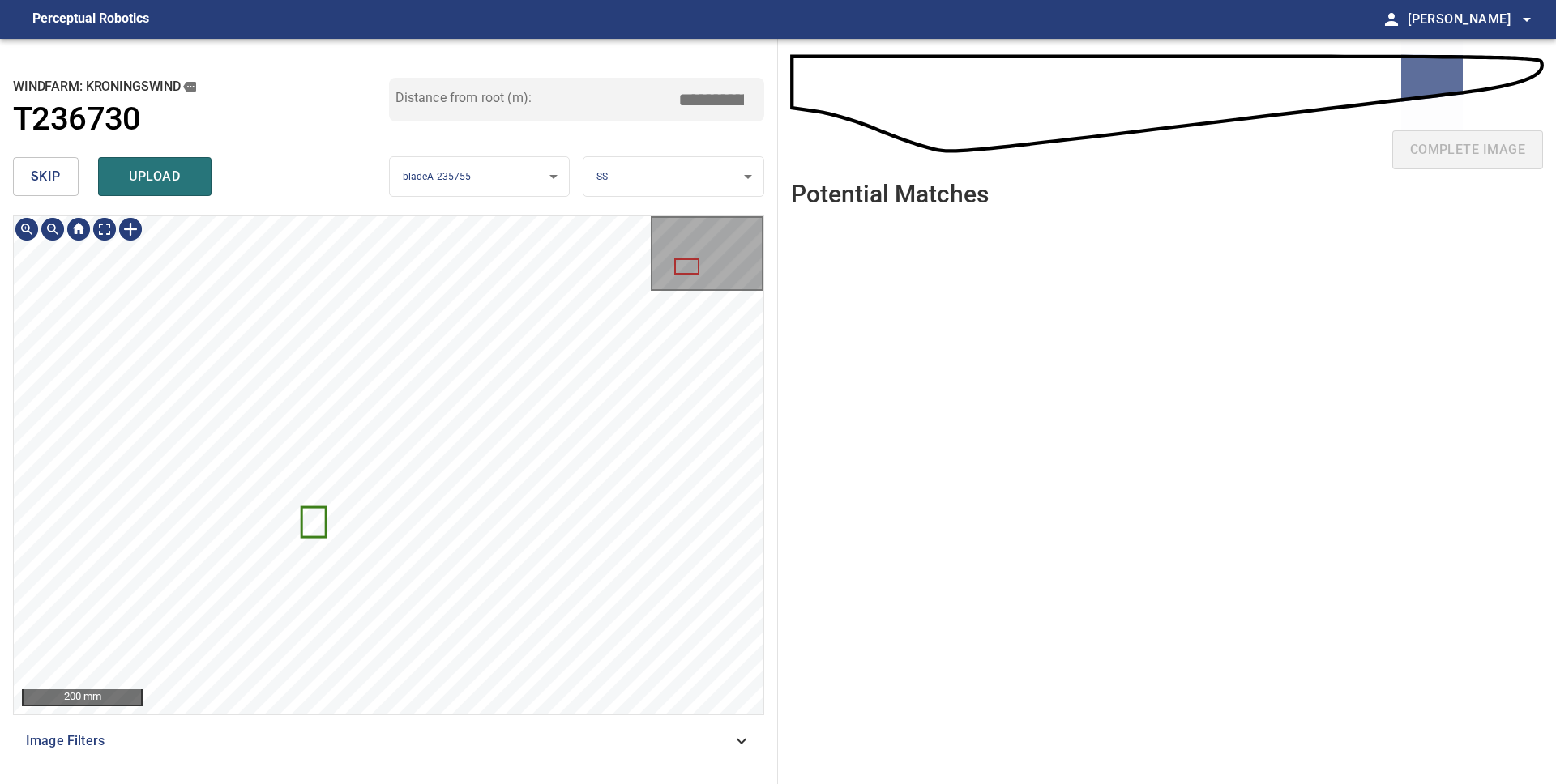
click at [314, 521] on icon at bounding box center [314, 521] width 22 height 27
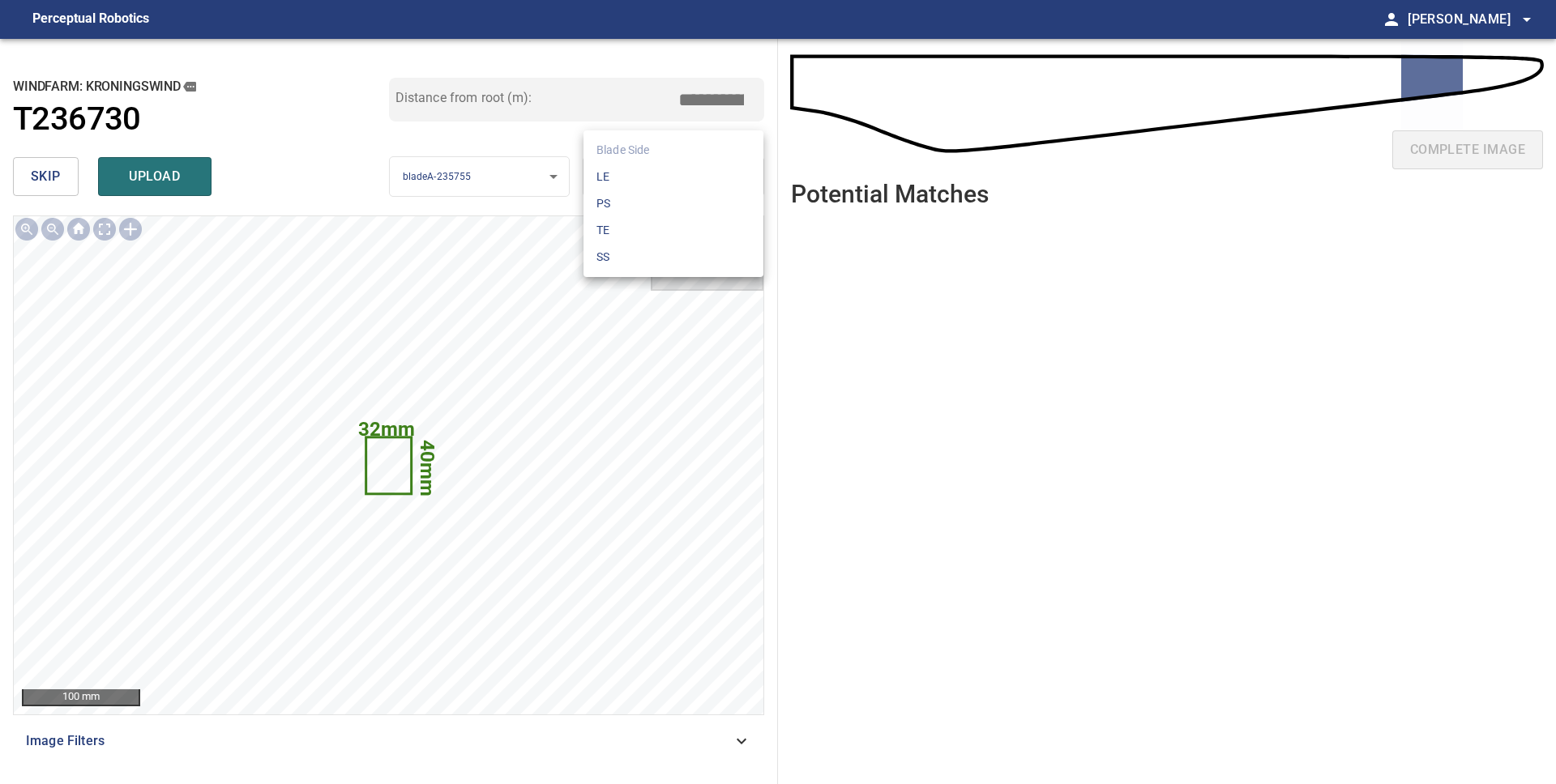
click at [626, 171] on body "**********" at bounding box center [778, 392] width 1556 height 784
click at [628, 171] on li "LE" at bounding box center [673, 177] width 180 height 26
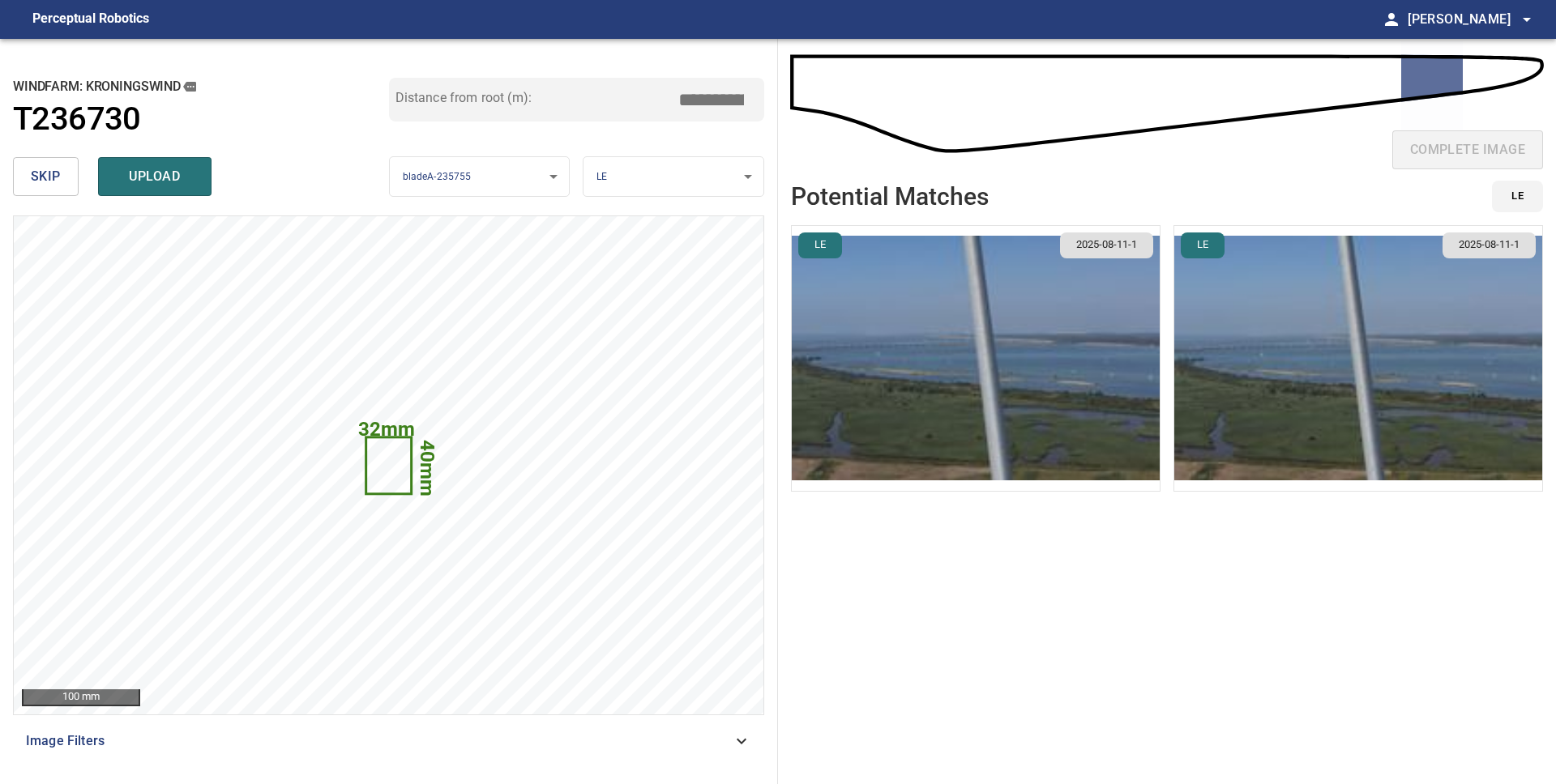
click at [1026, 384] on img "button" at bounding box center [976, 358] width 367 height 265
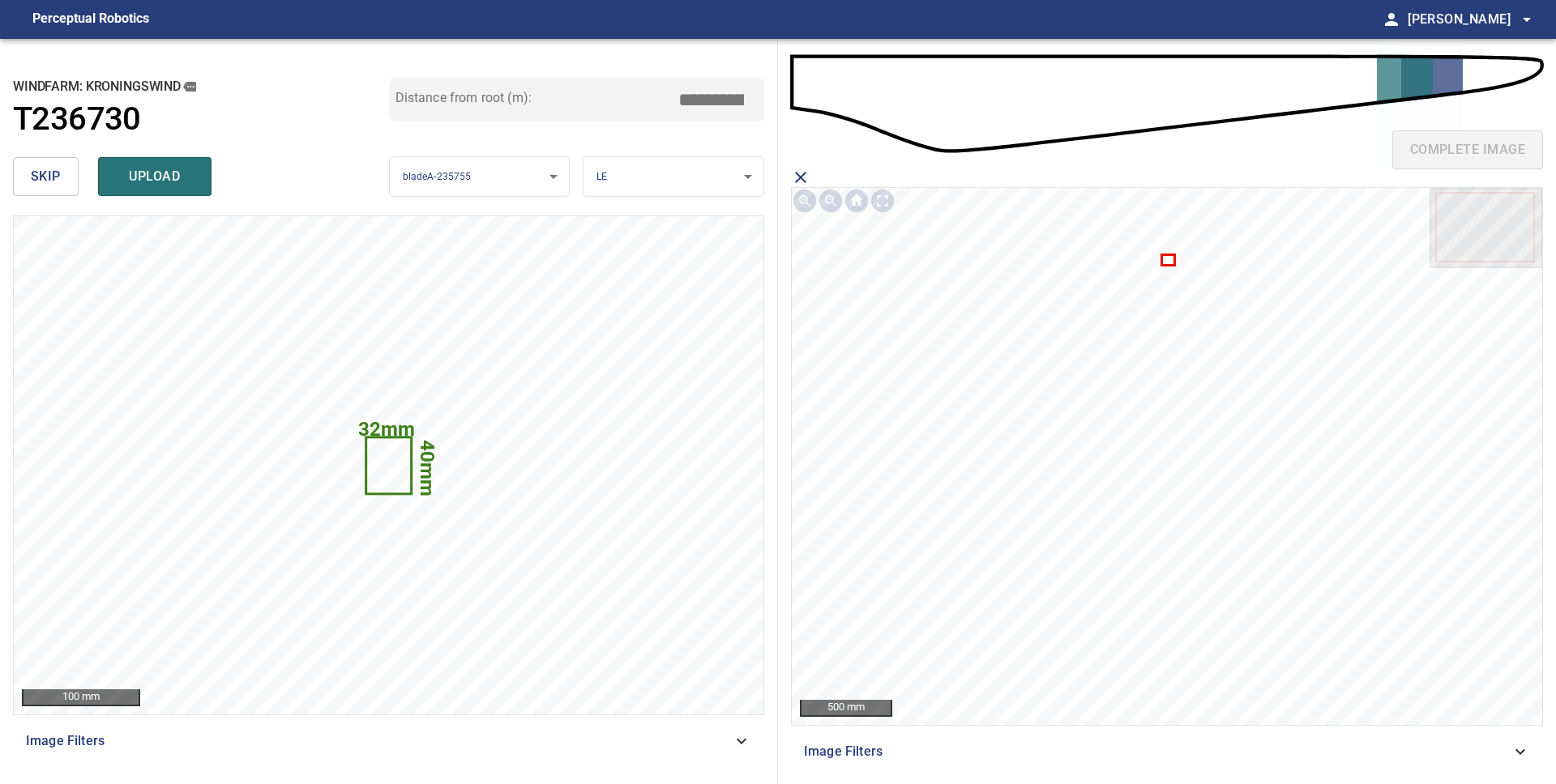
click at [1172, 259] on icon at bounding box center [1168, 259] width 11 height 8
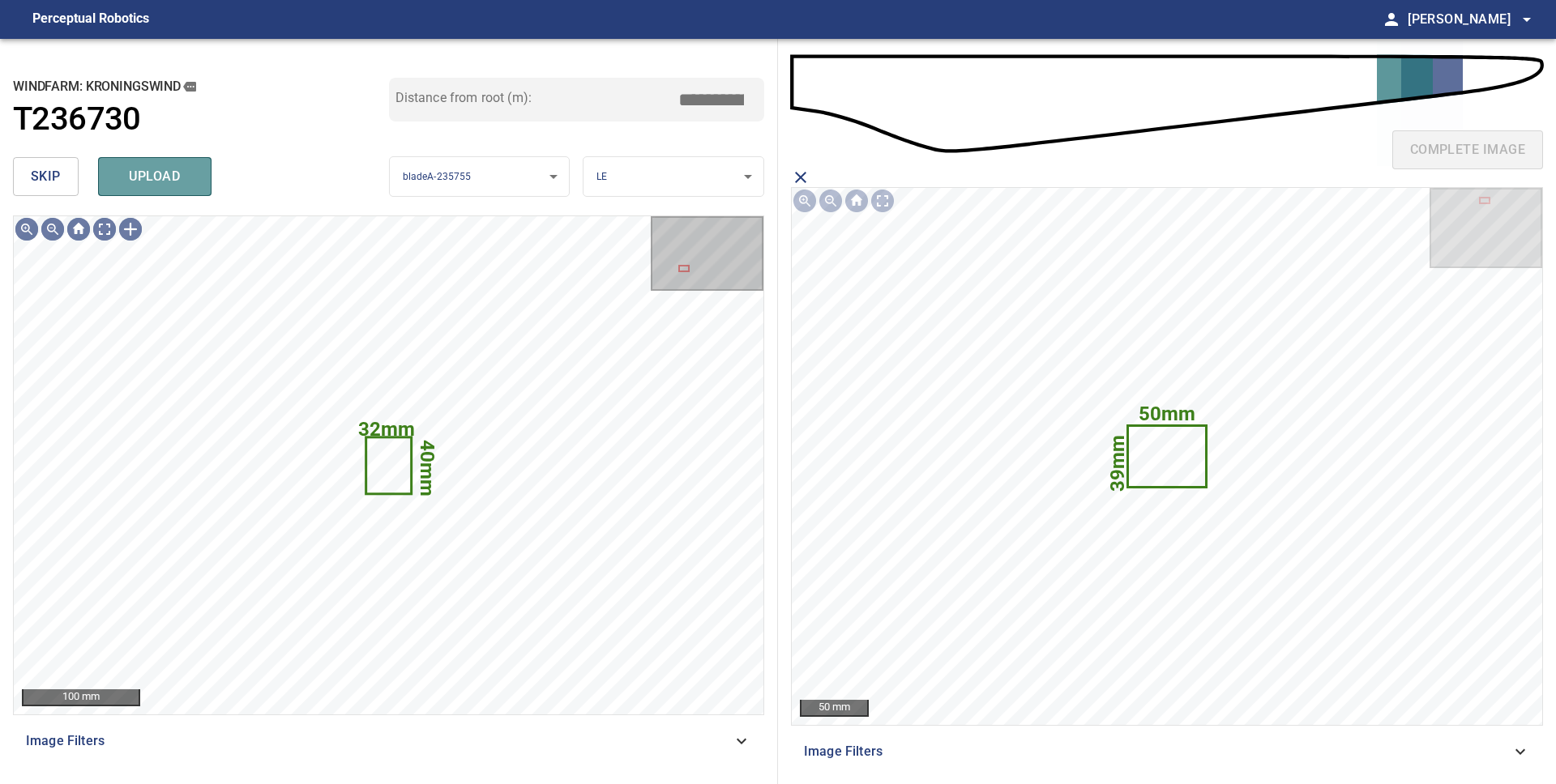
click at [144, 180] on span "upload" at bounding box center [155, 177] width 77 height 23
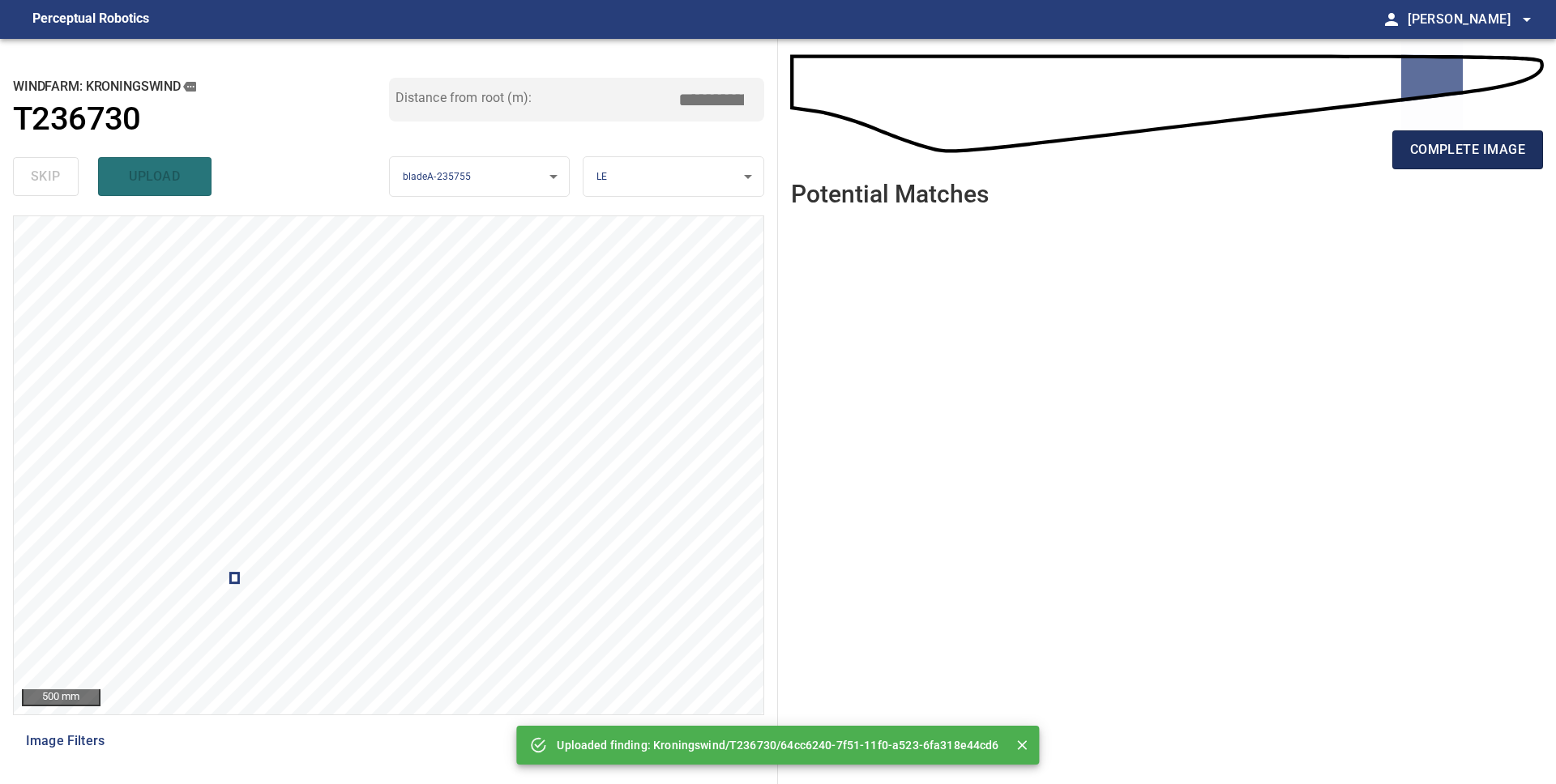
click at [1475, 148] on span "complete image" at bounding box center [1467, 150] width 115 height 23
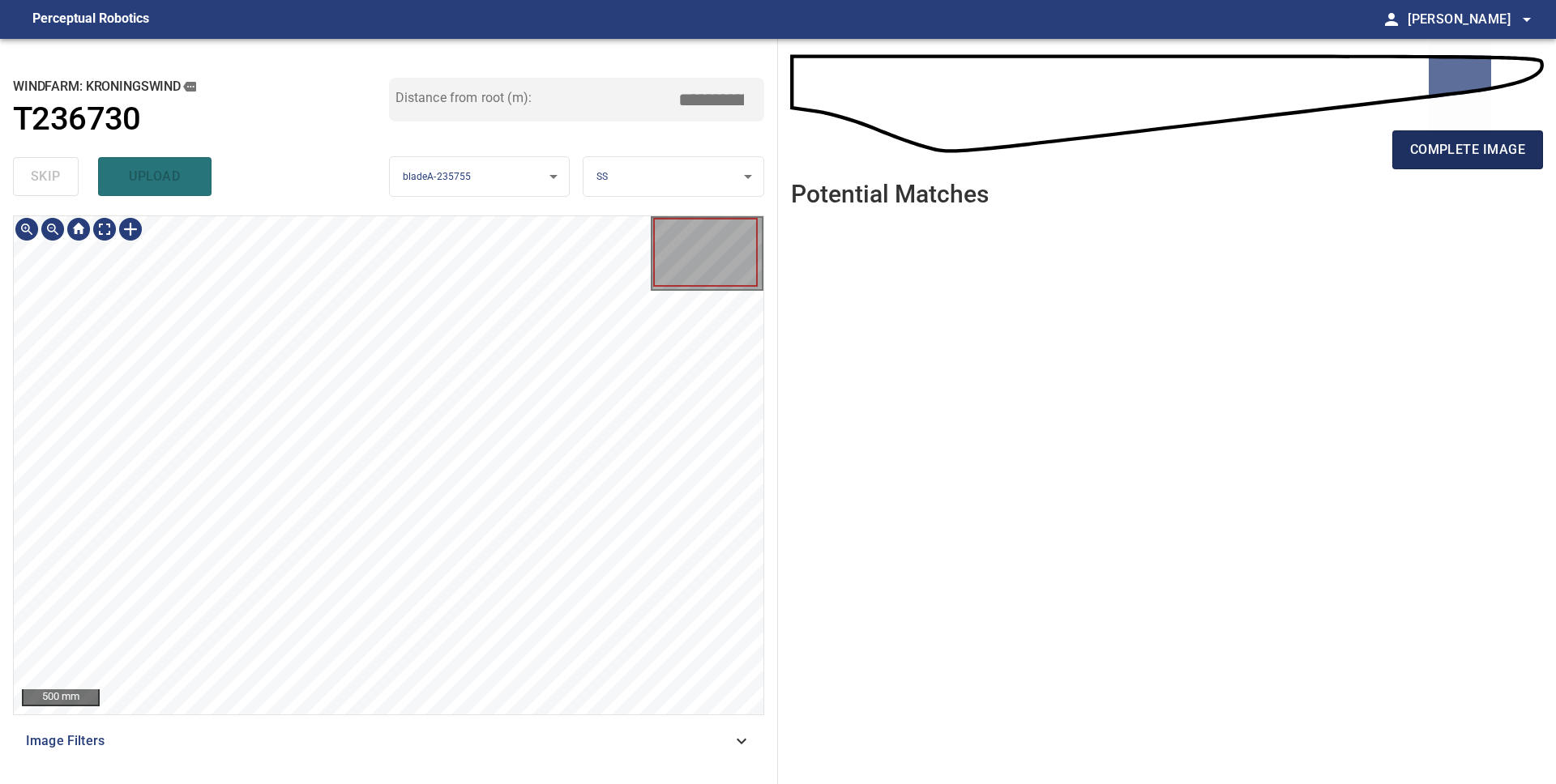
click at [1430, 152] on span "complete image" at bounding box center [1467, 150] width 115 height 23
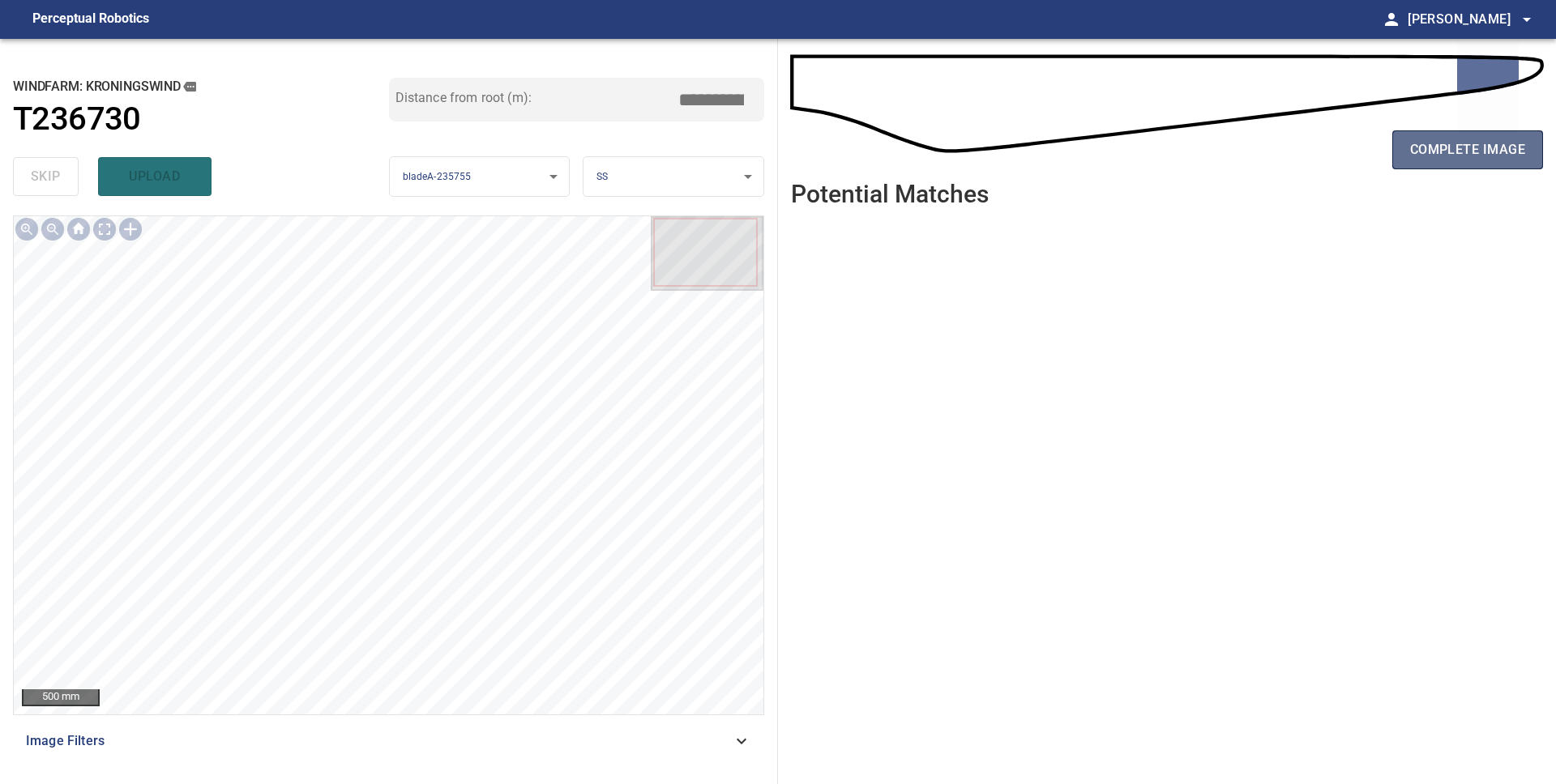
click at [1443, 155] on span "complete image" at bounding box center [1467, 150] width 115 height 23
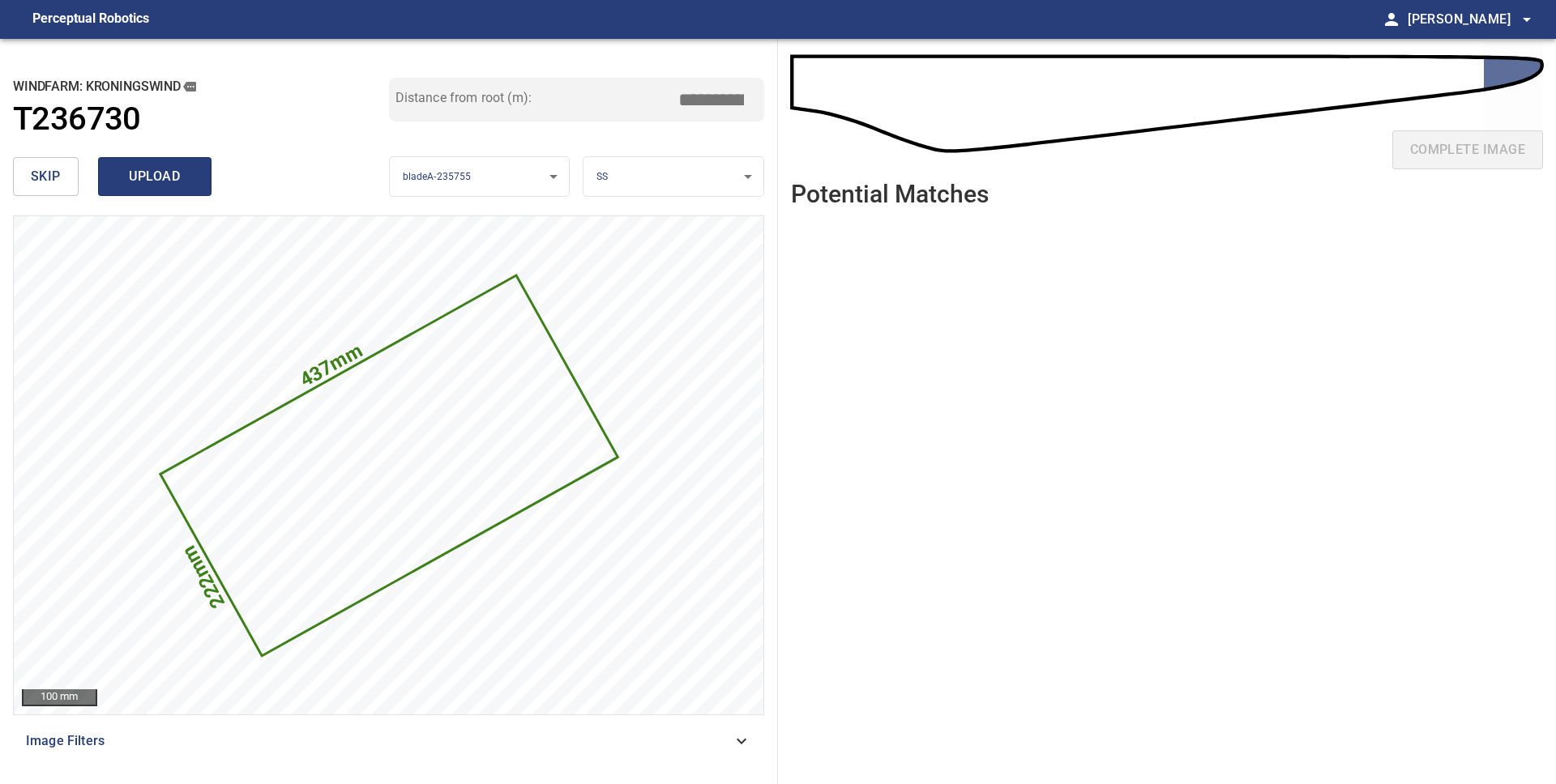
click at [152, 182] on span "upload" at bounding box center [155, 177] width 77 height 23
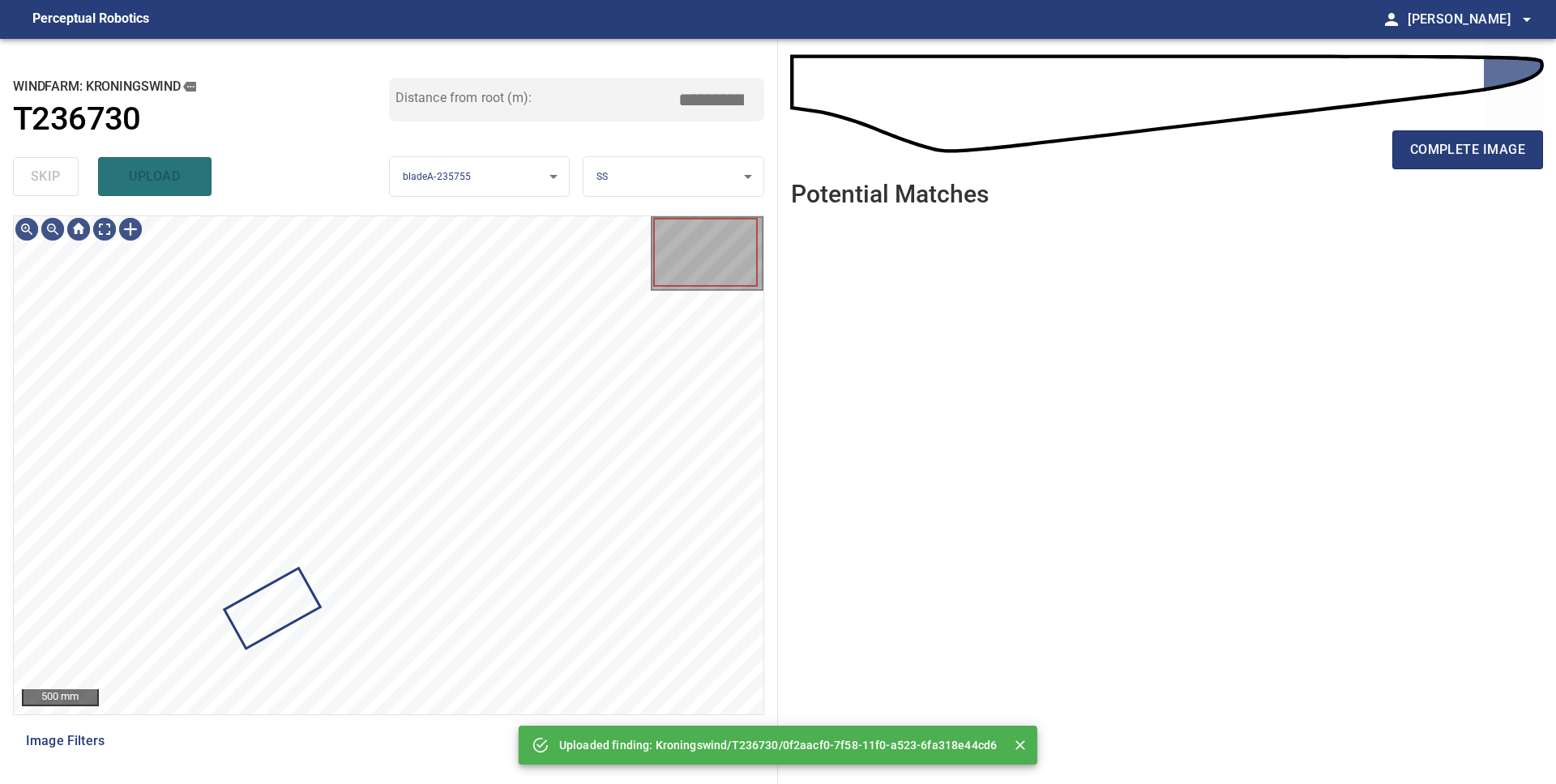
click at [625, 175] on body "**********" at bounding box center [778, 392] width 1556 height 784
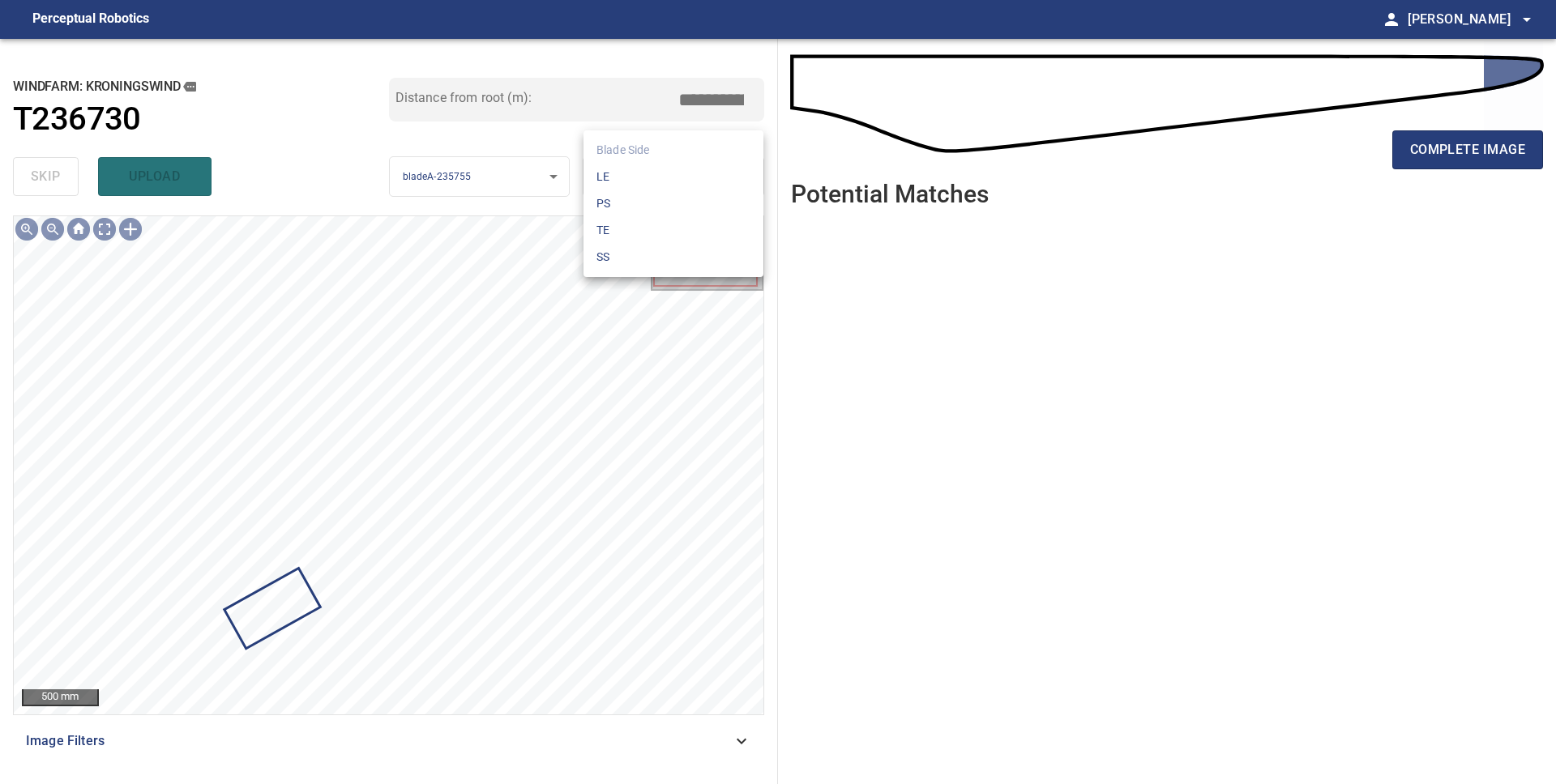
click at [625, 175] on li "LE" at bounding box center [673, 177] width 180 height 26
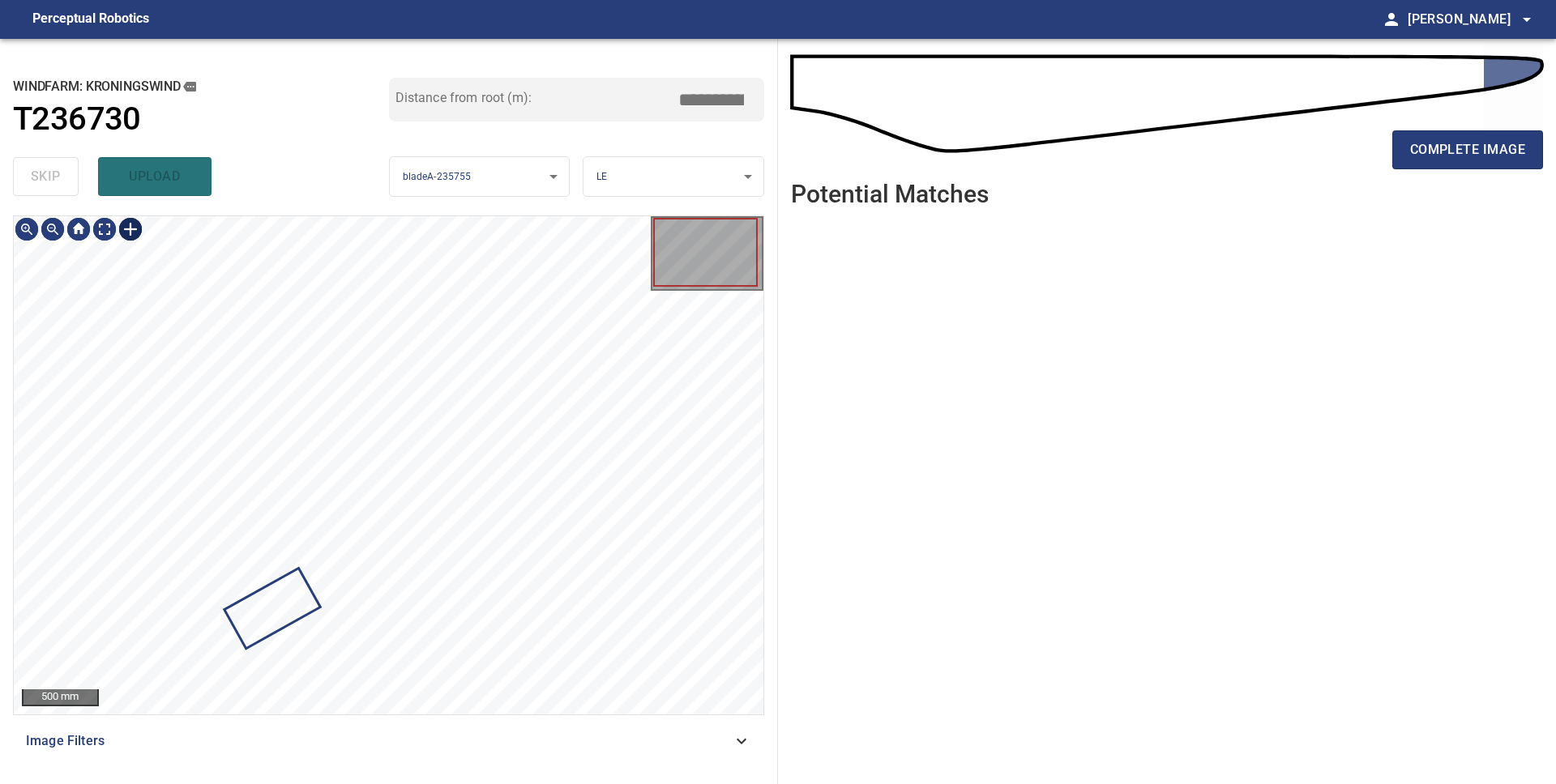
click at [130, 231] on div at bounding box center [130, 229] width 25 height 25
click at [332, 652] on div at bounding box center [389, 465] width 750 height 498
click at [304, 614] on div at bounding box center [269, 610] width 121 height 104
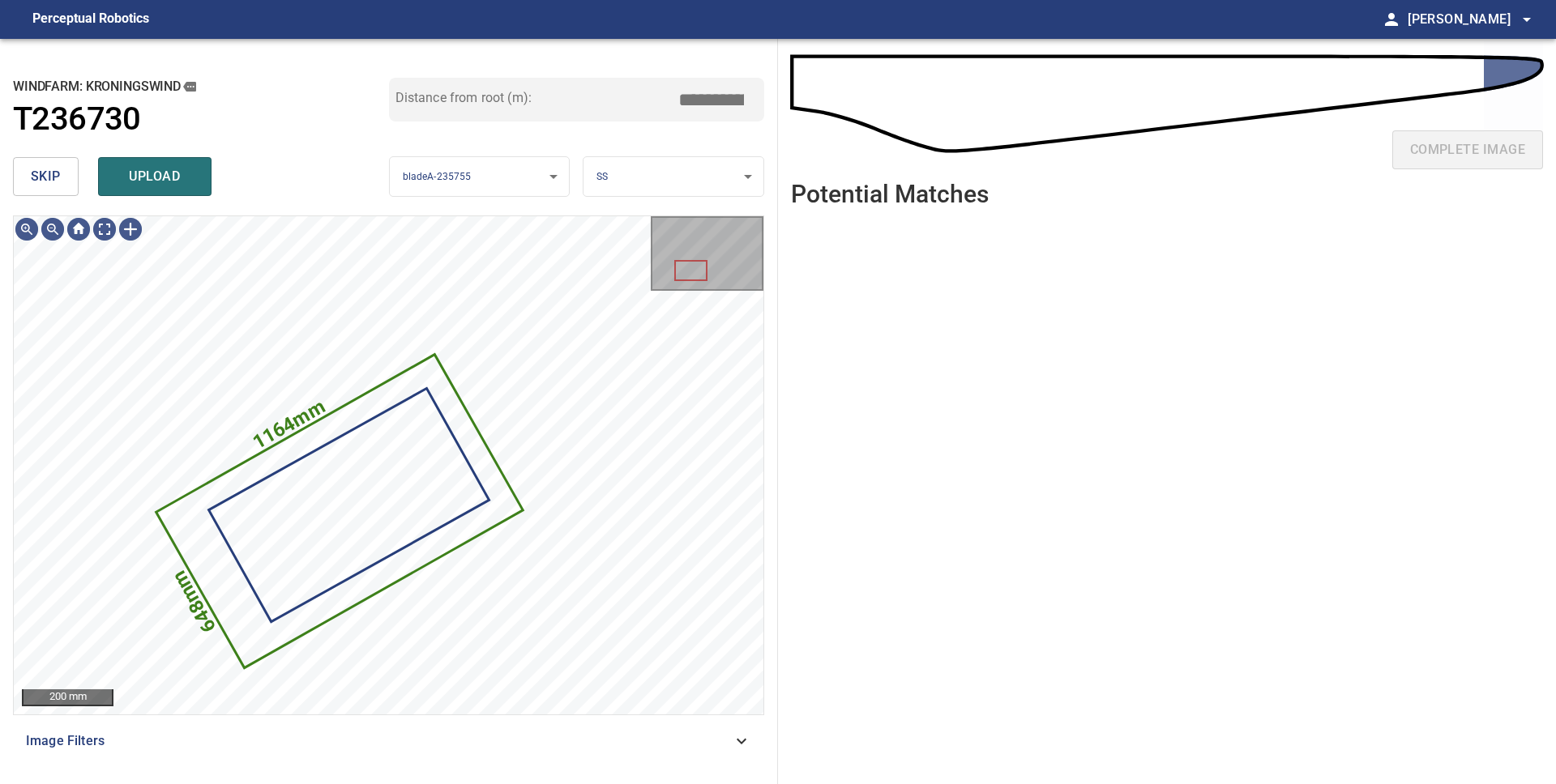
click at [643, 159] on body "**********" at bounding box center [778, 392] width 1556 height 784
click at [648, 178] on li "LE" at bounding box center [673, 177] width 180 height 26
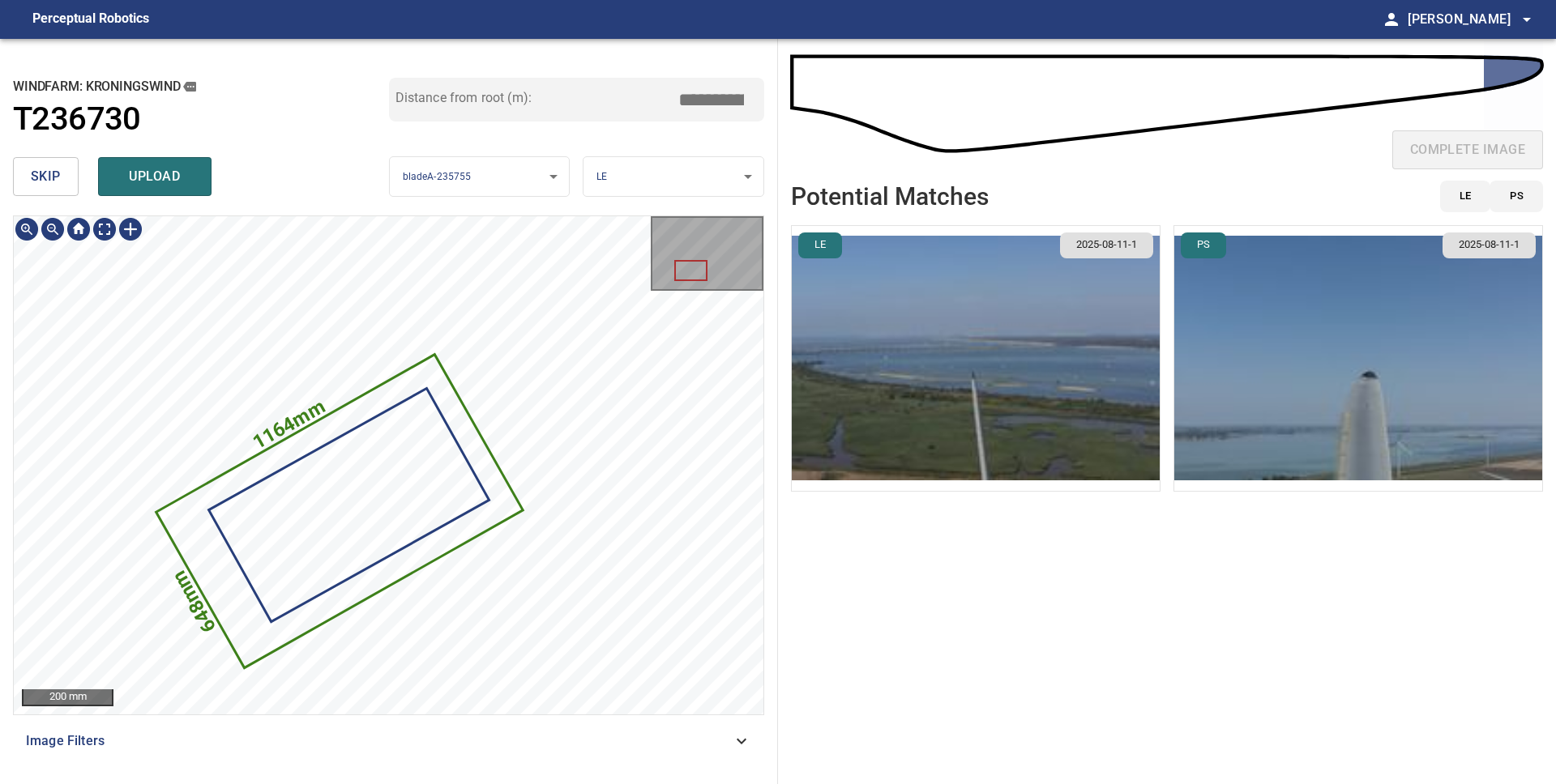
click at [258, 451] on text "1164mm" at bounding box center [288, 424] width 80 height 59
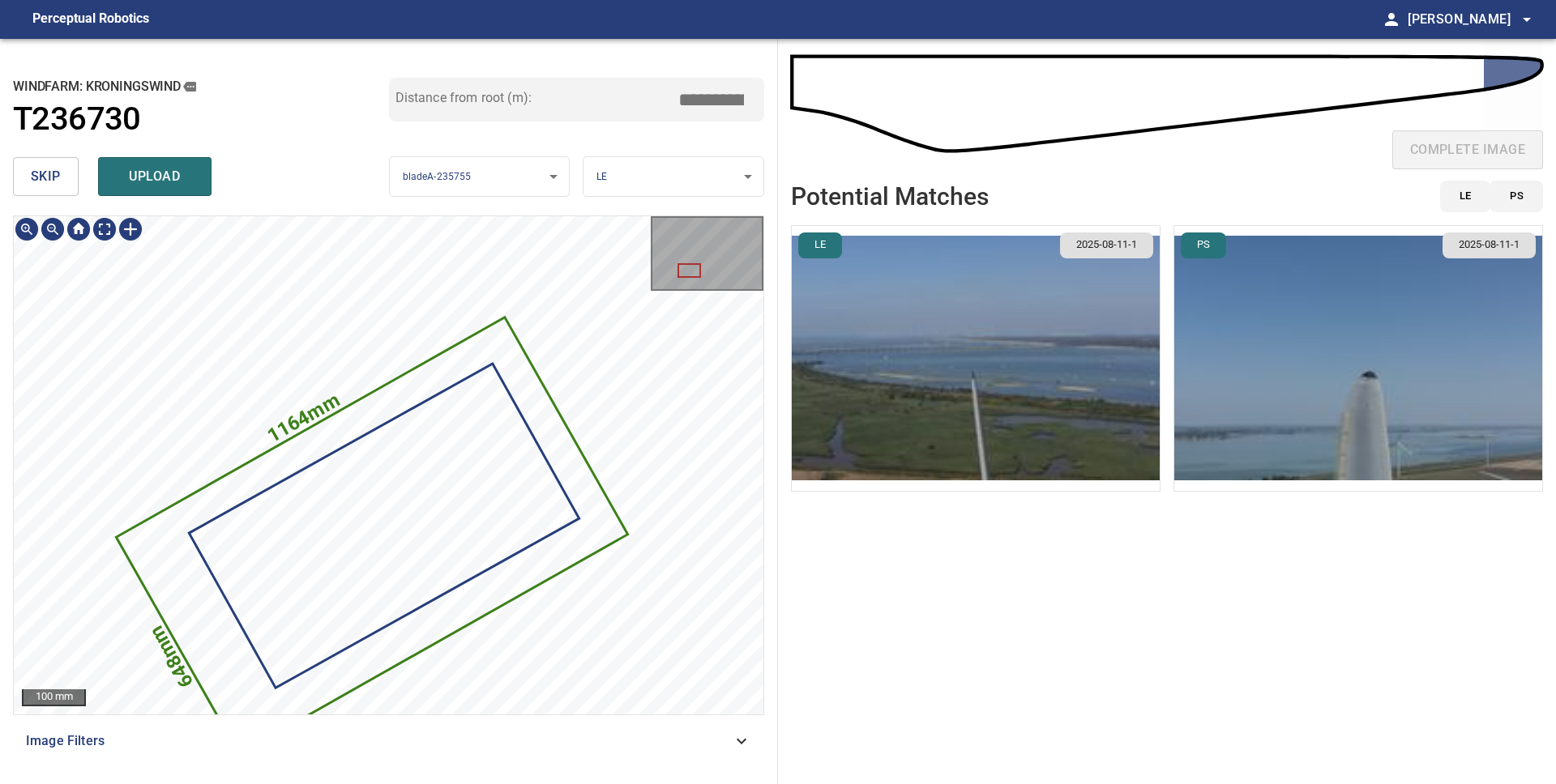
click at [290, 443] on icon at bounding box center [373, 535] width 508 height 433
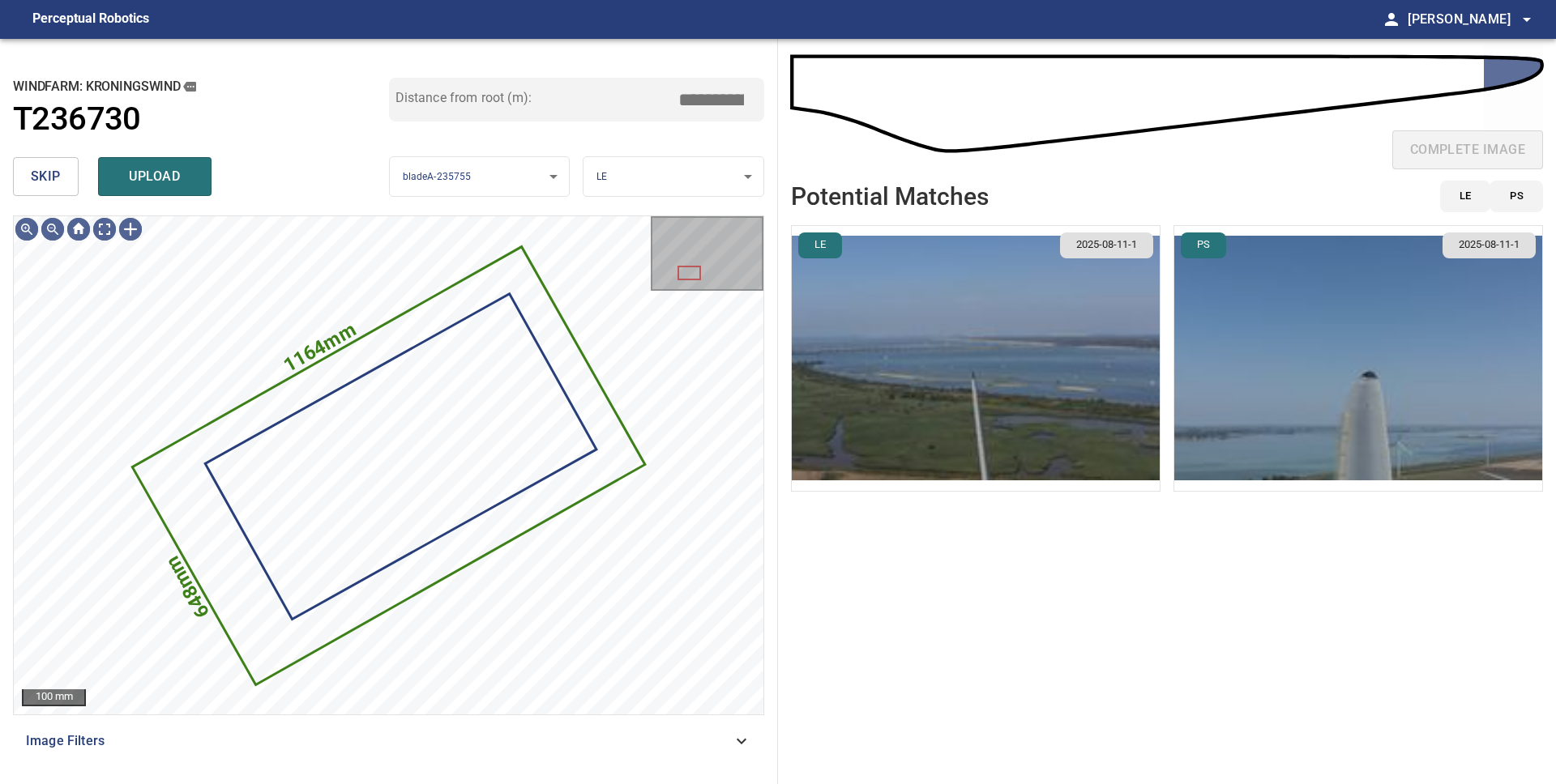
click at [69, 179] on button "skip" at bounding box center [46, 177] width 66 height 39
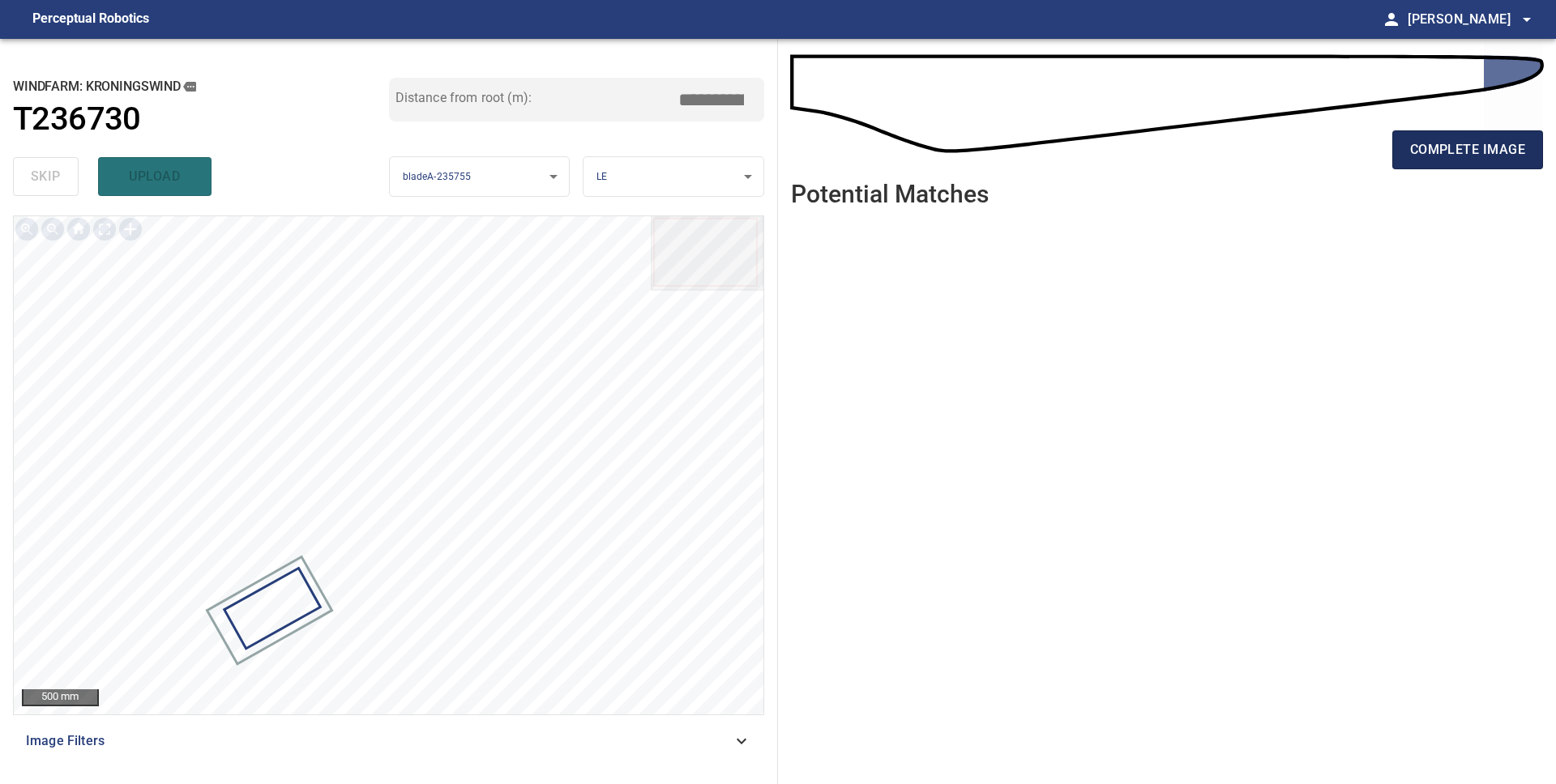
click at [1413, 158] on span "complete image" at bounding box center [1467, 150] width 115 height 23
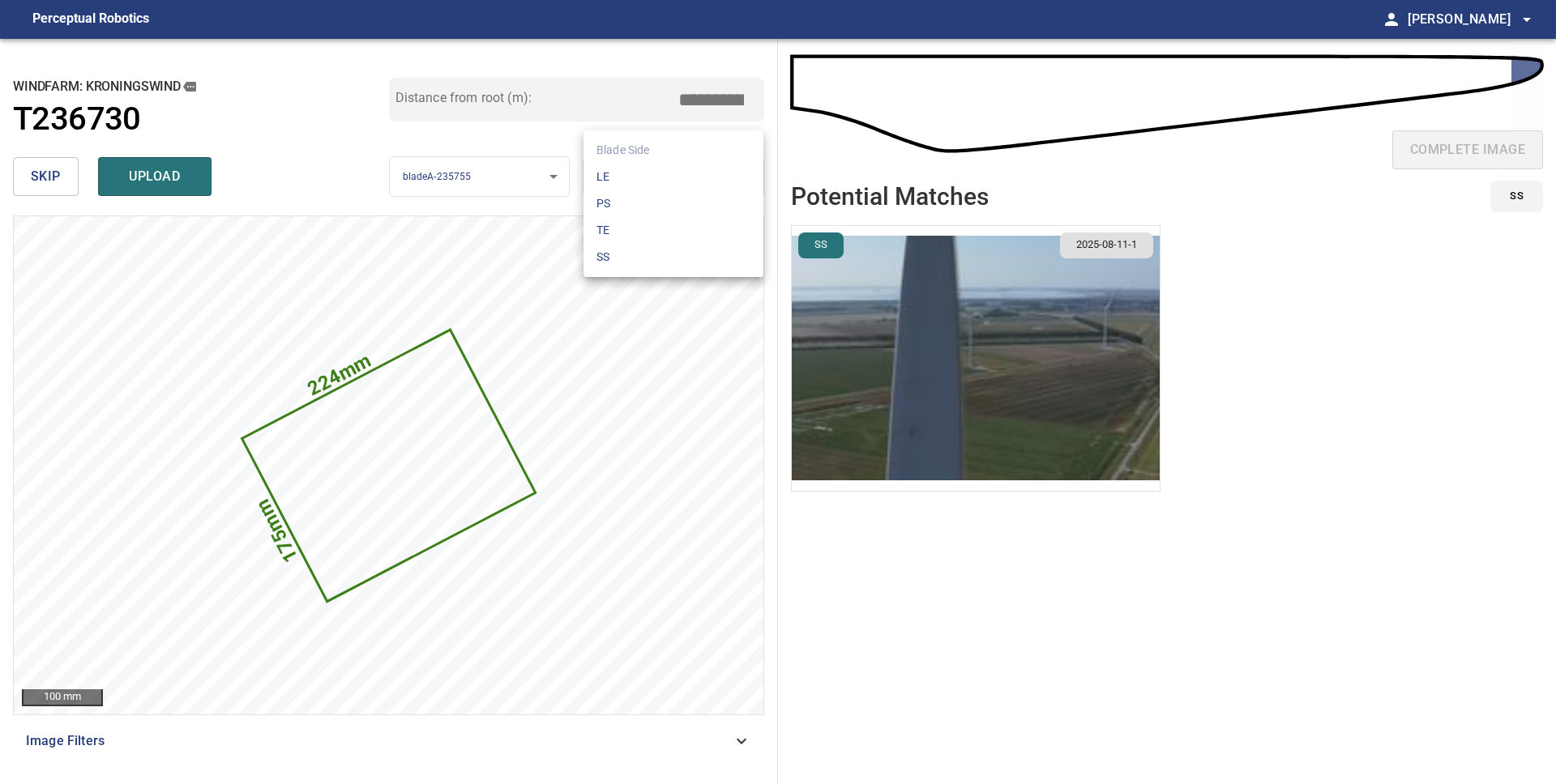
click at [703, 180] on body "**********" at bounding box center [778, 392] width 1556 height 784
click at [701, 180] on li "LE" at bounding box center [673, 177] width 180 height 26
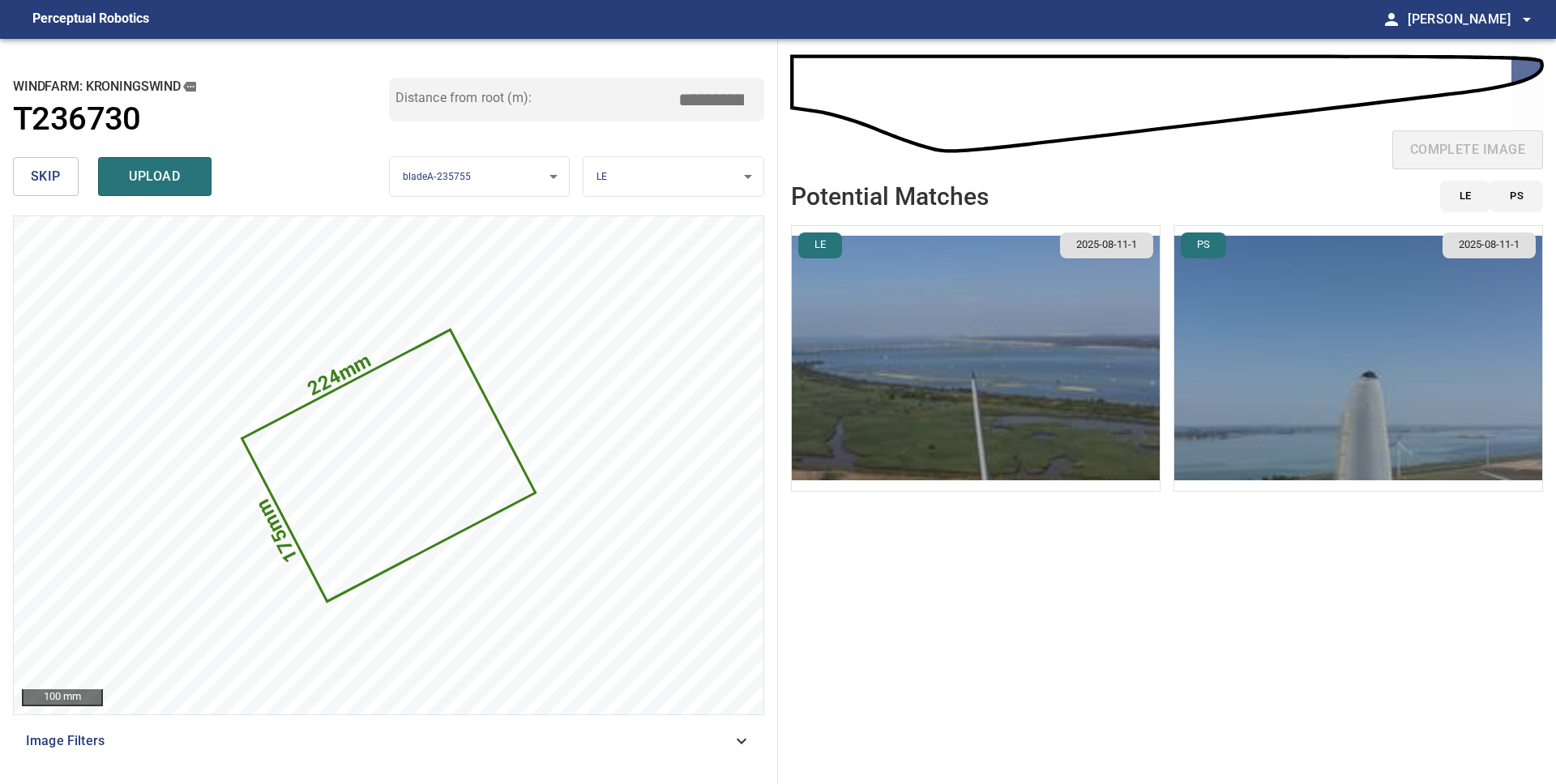
click at [1271, 384] on img "button" at bounding box center [1358, 358] width 367 height 265
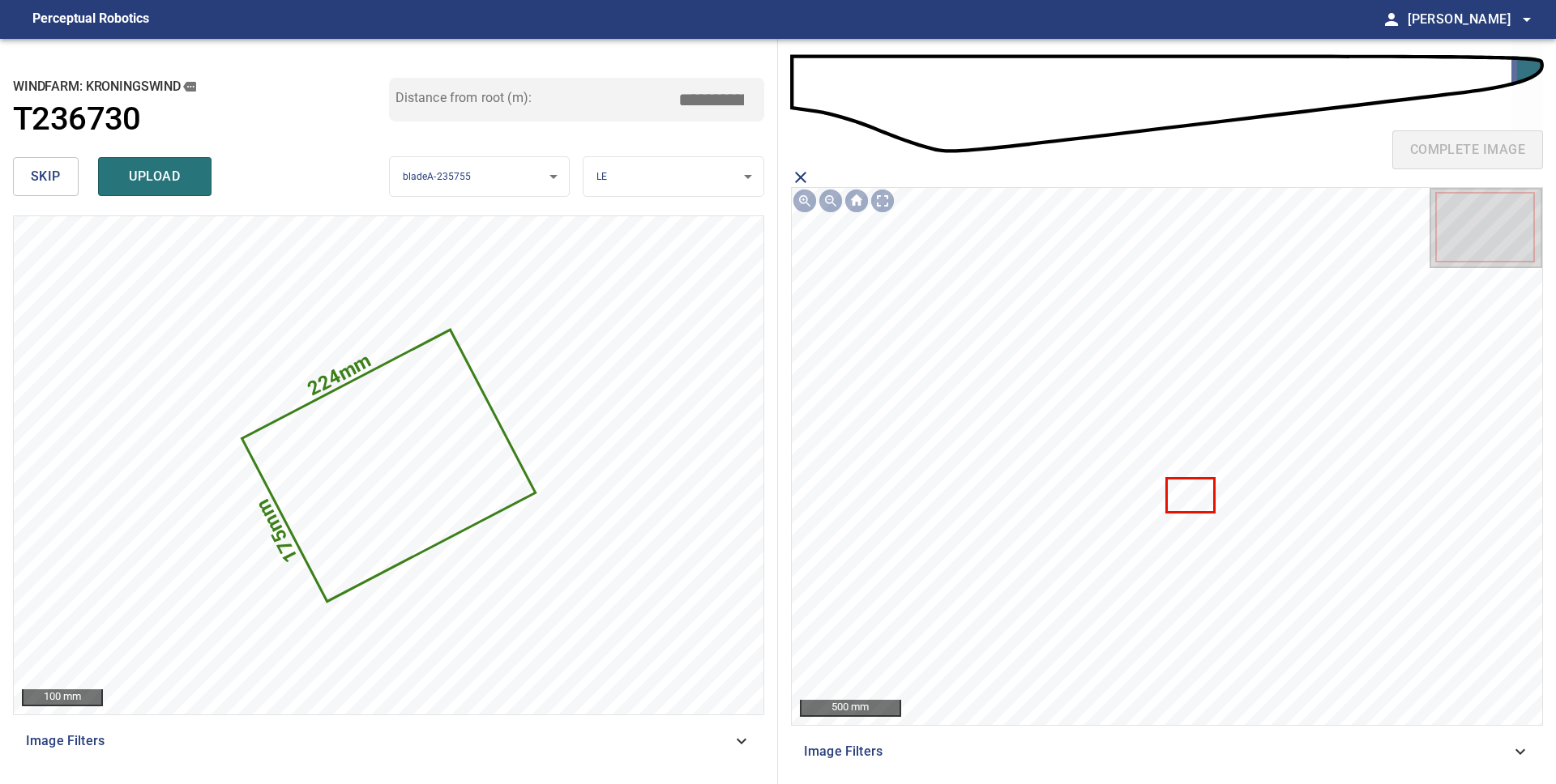
click at [1200, 505] on icon at bounding box center [1190, 496] width 46 height 33
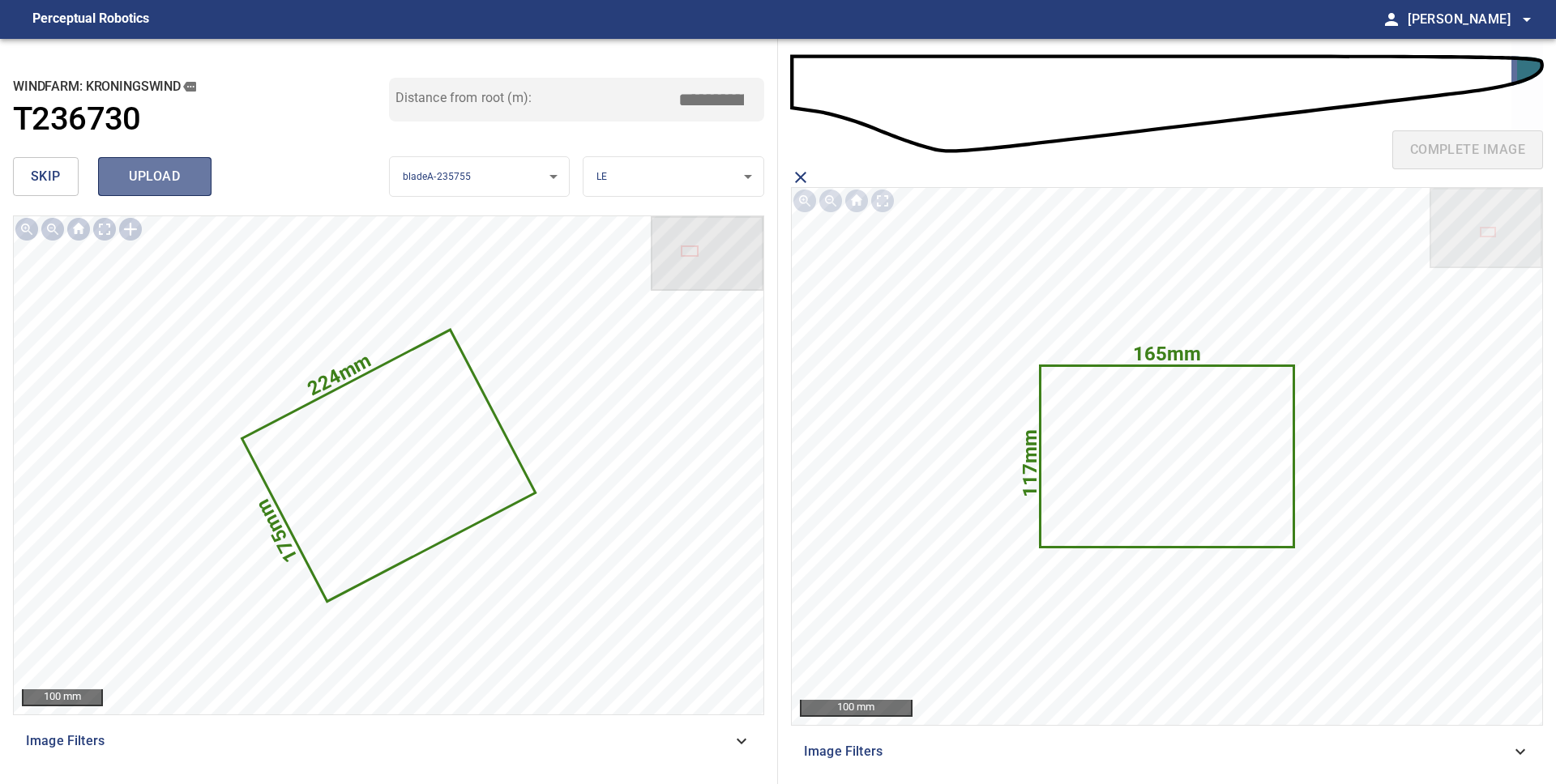
click at [159, 181] on span "upload" at bounding box center [155, 177] width 77 height 23
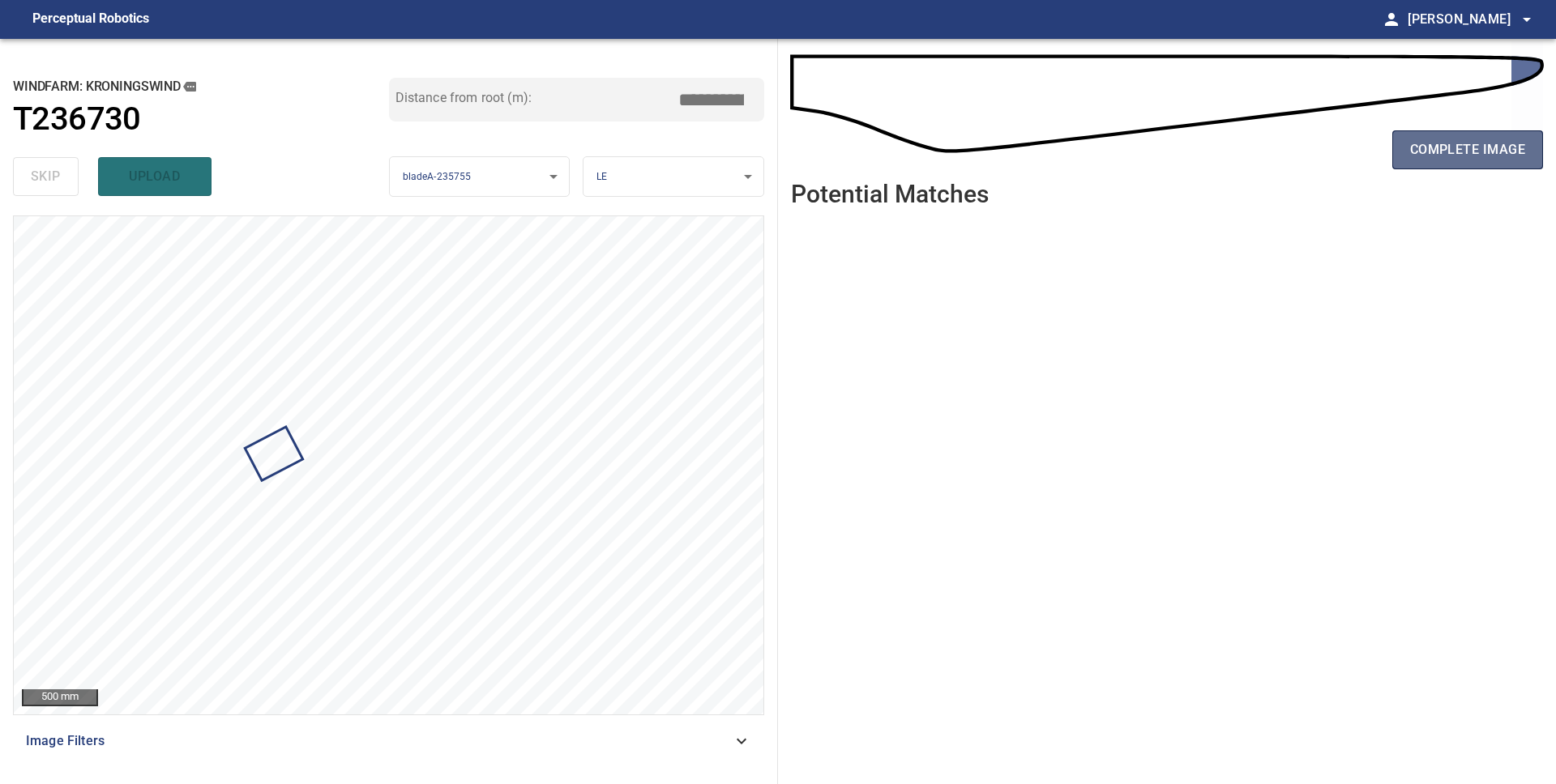
click at [1448, 152] on span "complete image" at bounding box center [1467, 150] width 115 height 23
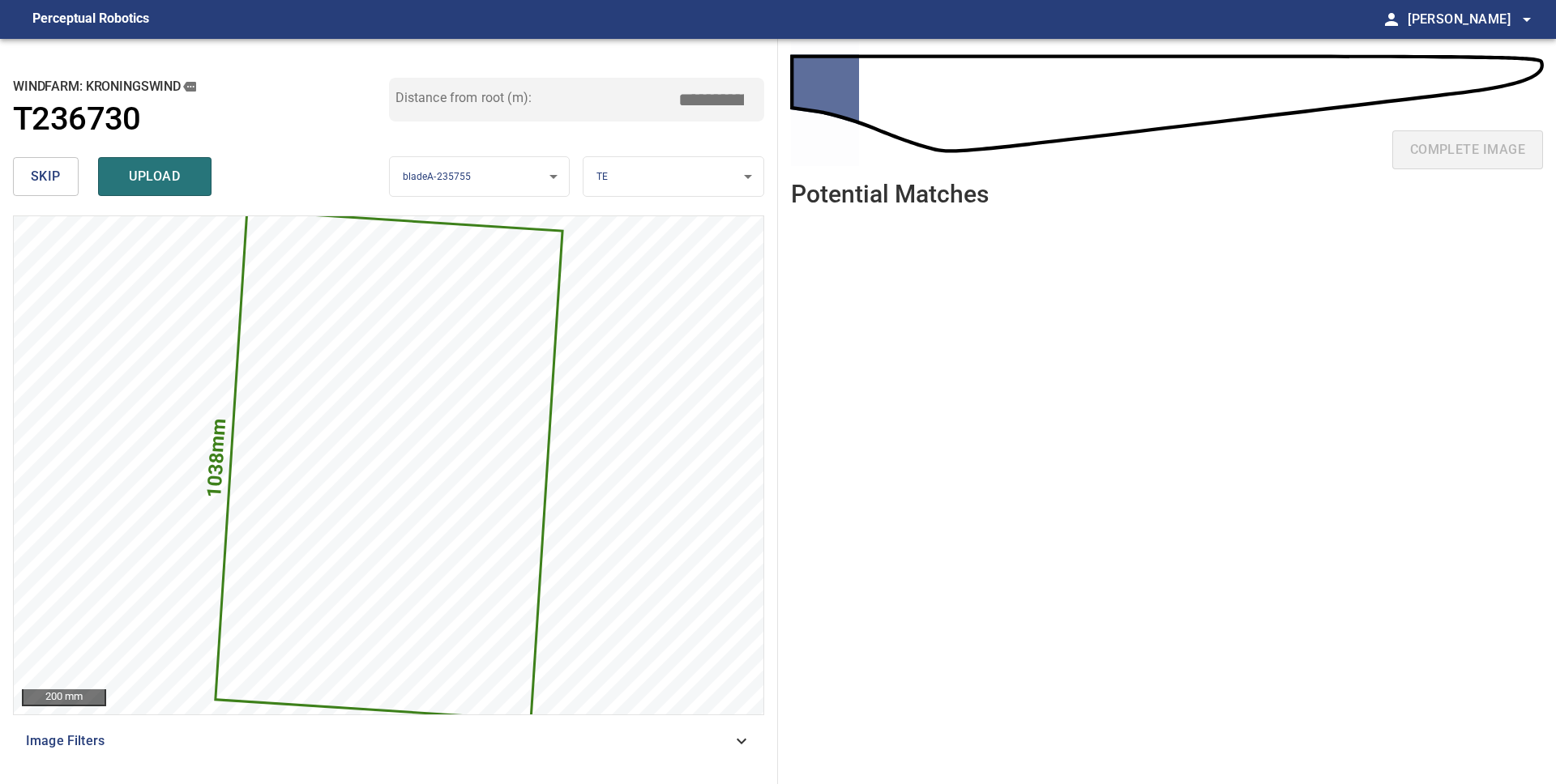
click at [63, 182] on button "skip" at bounding box center [46, 177] width 66 height 39
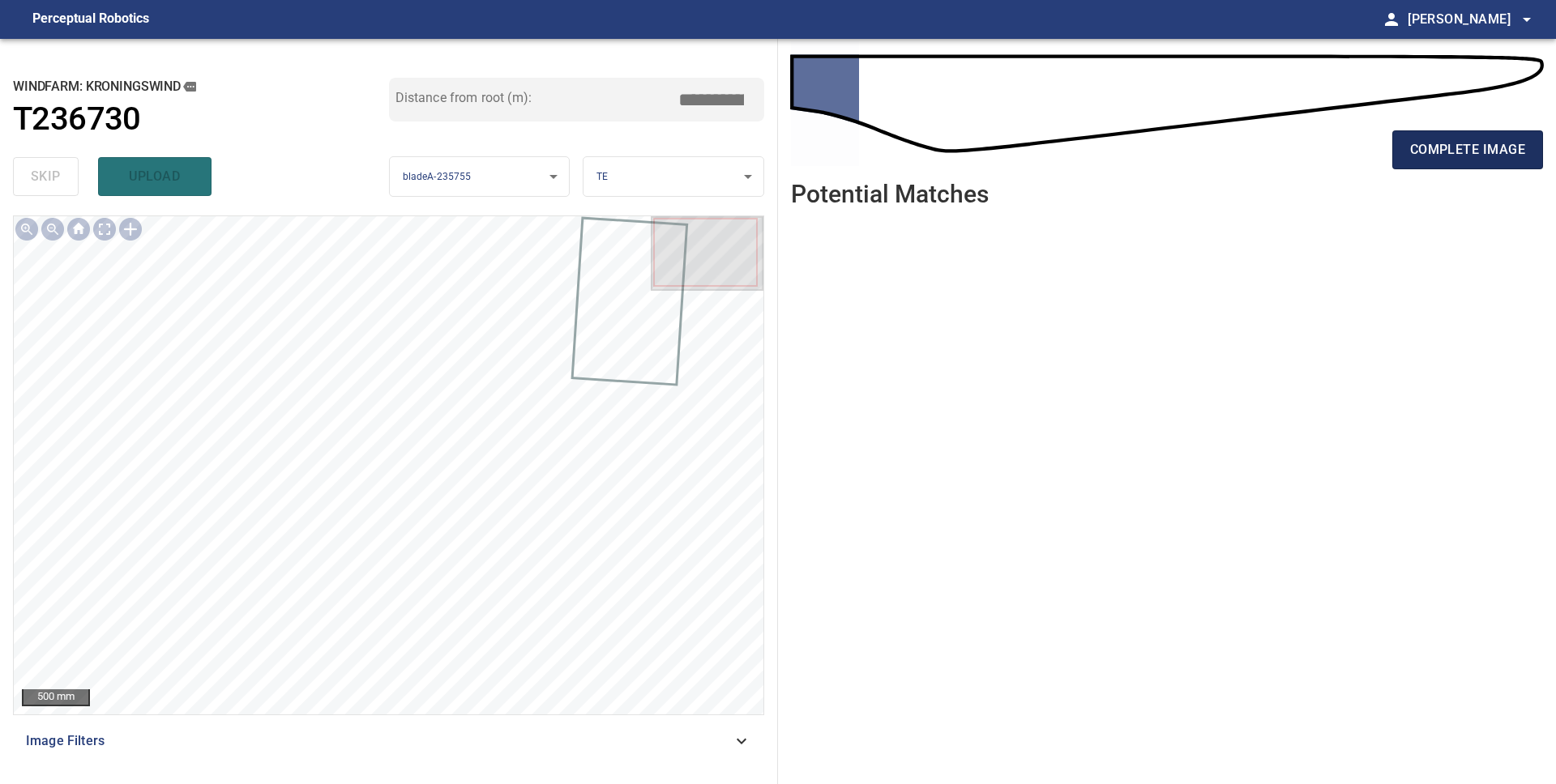
click at [1401, 145] on button "complete image" at bounding box center [1467, 149] width 150 height 39
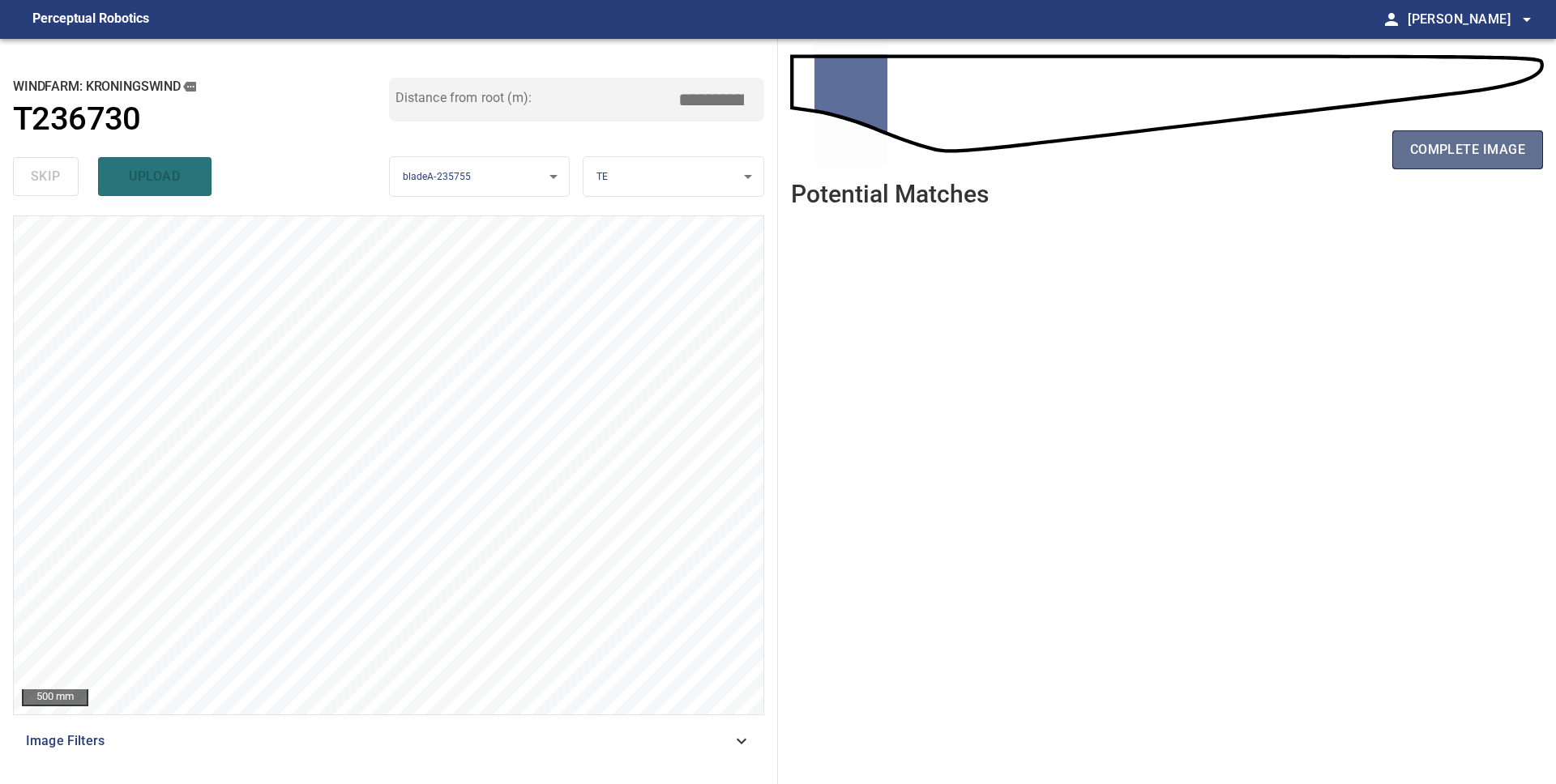
click at [1436, 153] on span "complete image" at bounding box center [1467, 150] width 115 height 23
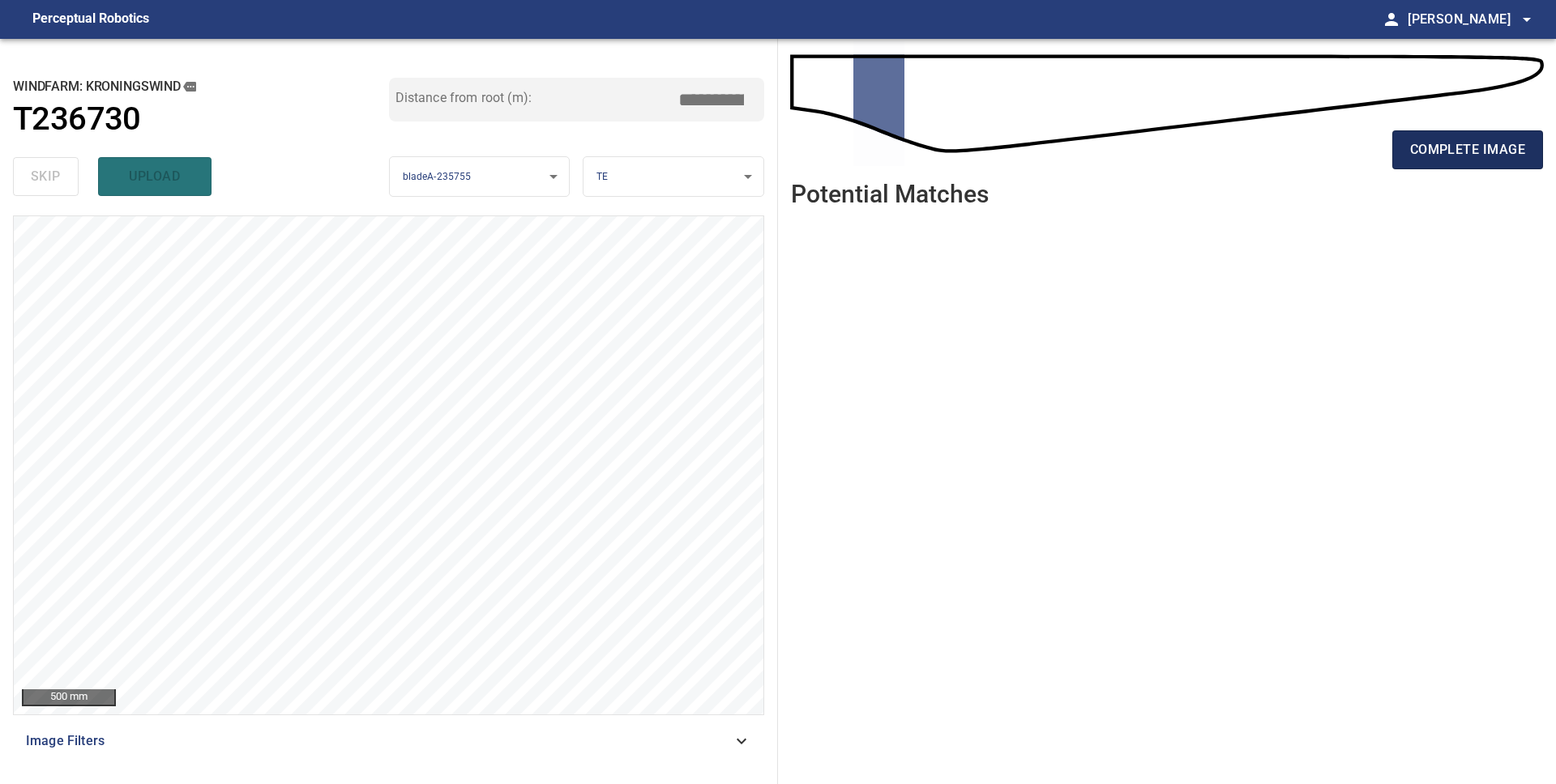
click at [1422, 156] on span "complete image" at bounding box center [1467, 150] width 115 height 23
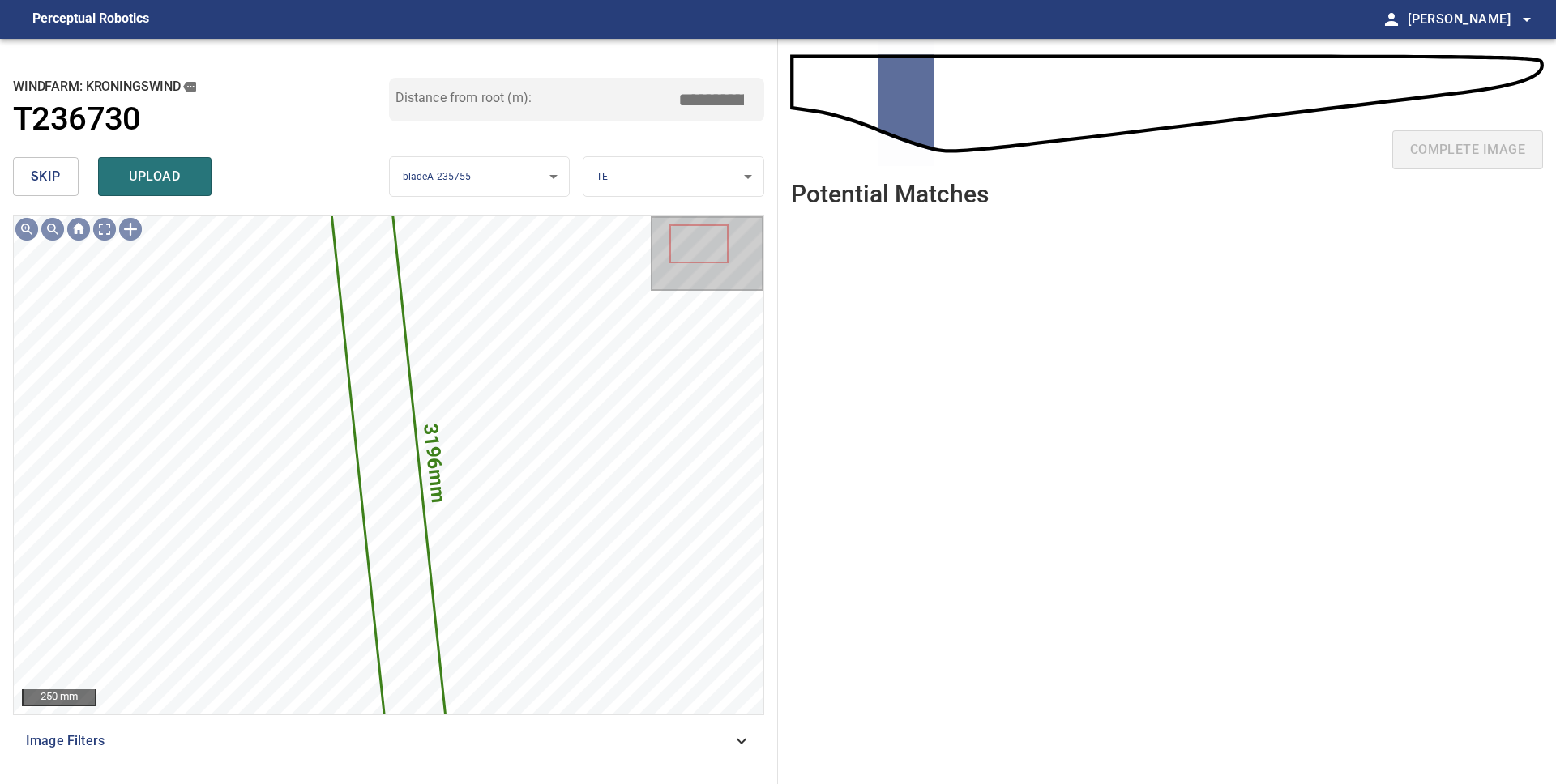
click at [51, 179] on span "skip" at bounding box center [46, 177] width 30 height 23
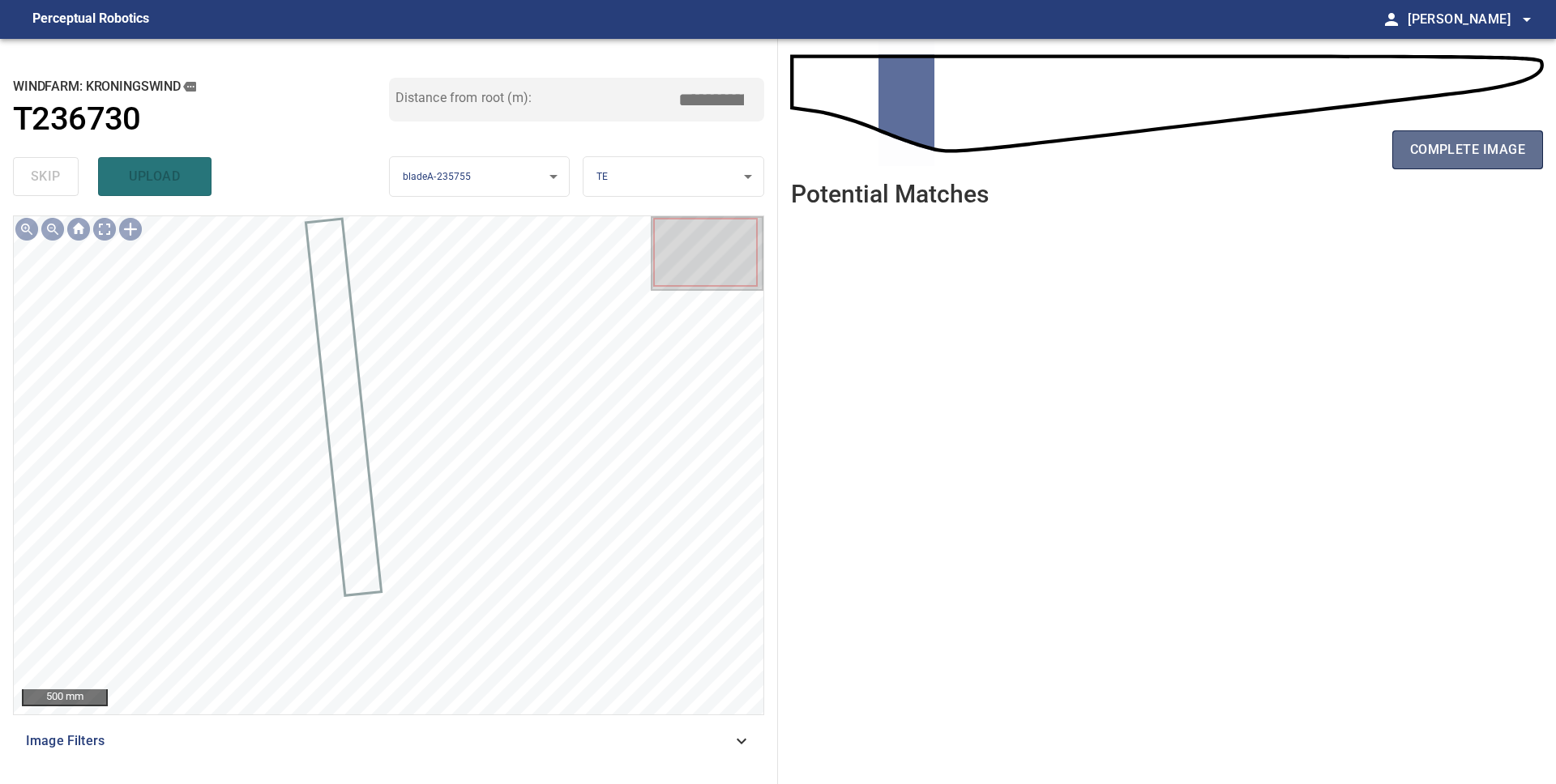
click at [1433, 157] on span "complete image" at bounding box center [1467, 150] width 115 height 23
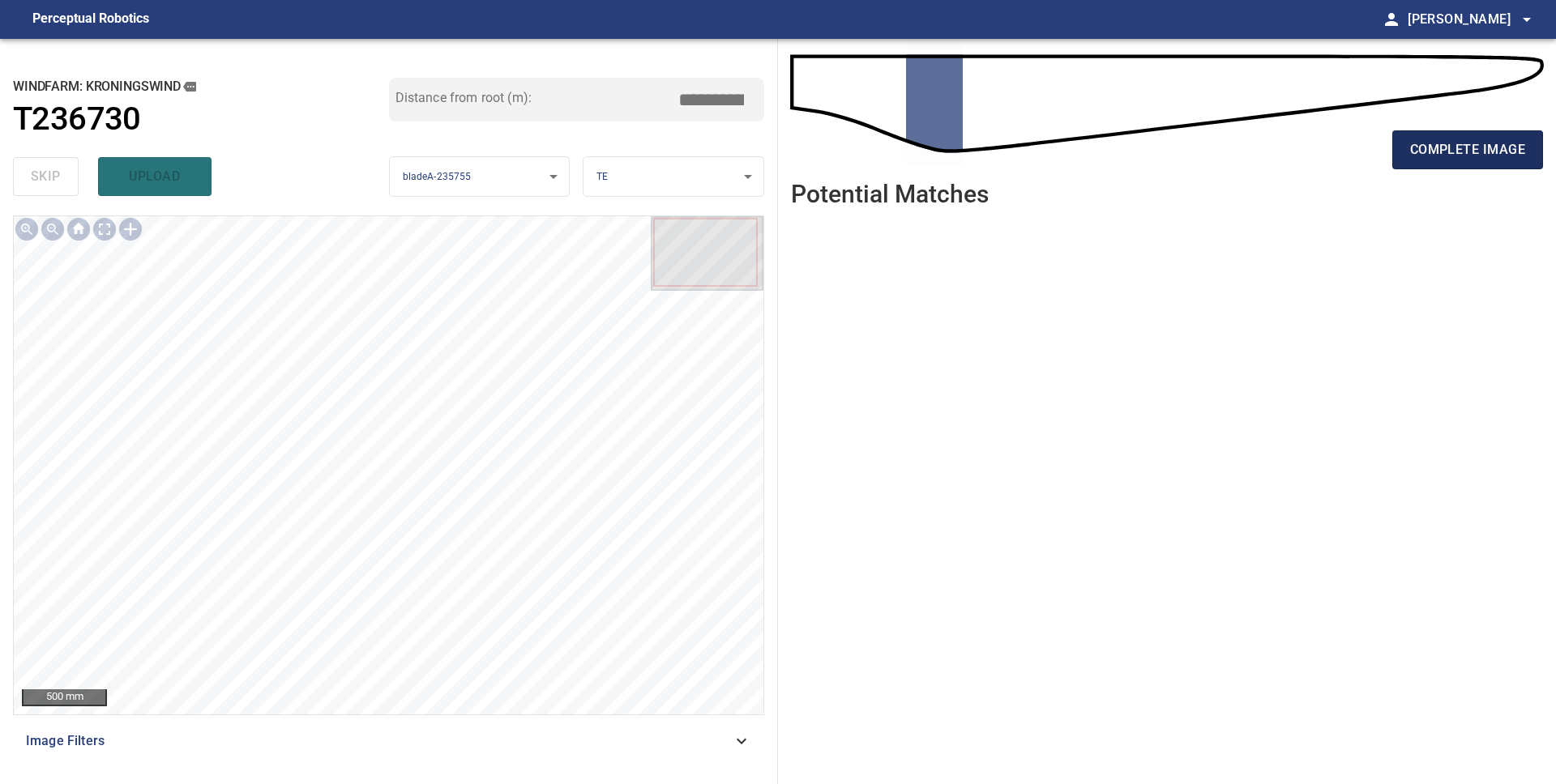
click at [1425, 156] on span "complete image" at bounding box center [1467, 150] width 115 height 23
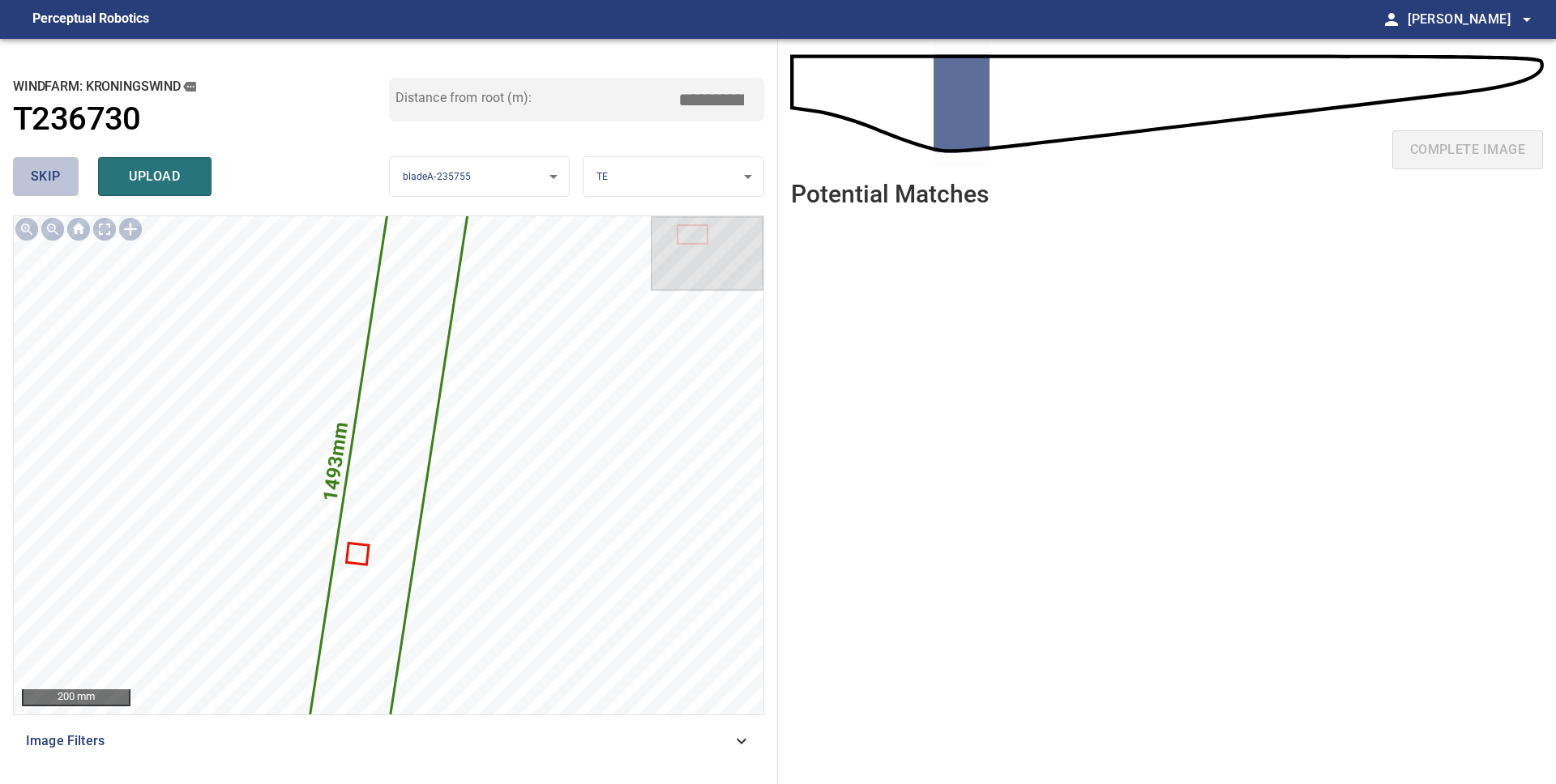
click at [53, 181] on span "skip" at bounding box center [46, 177] width 30 height 23
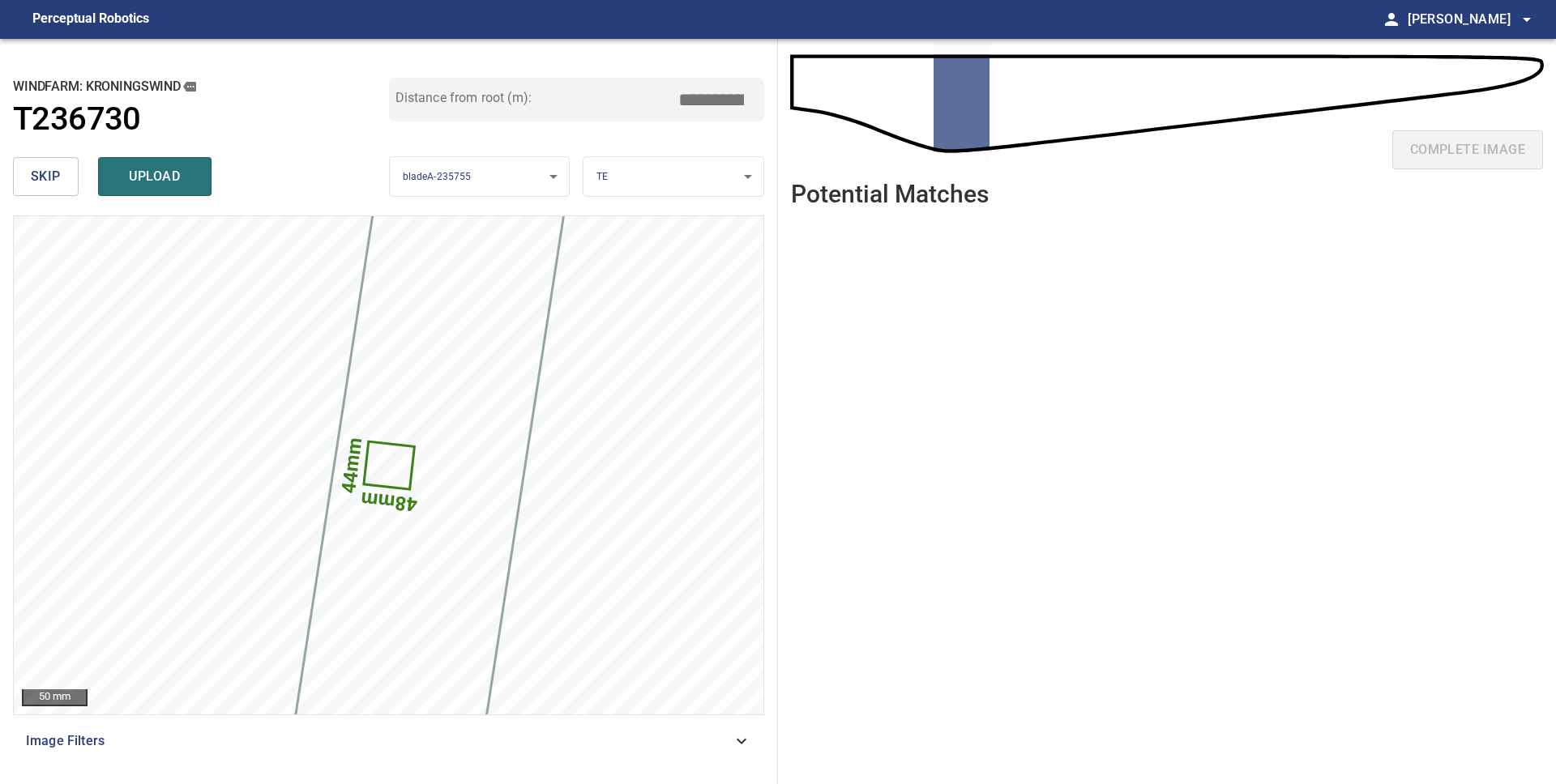
click at [53, 181] on span "skip" at bounding box center [46, 177] width 30 height 23
click at [120, 170] on span "upload" at bounding box center [155, 177] width 77 height 23
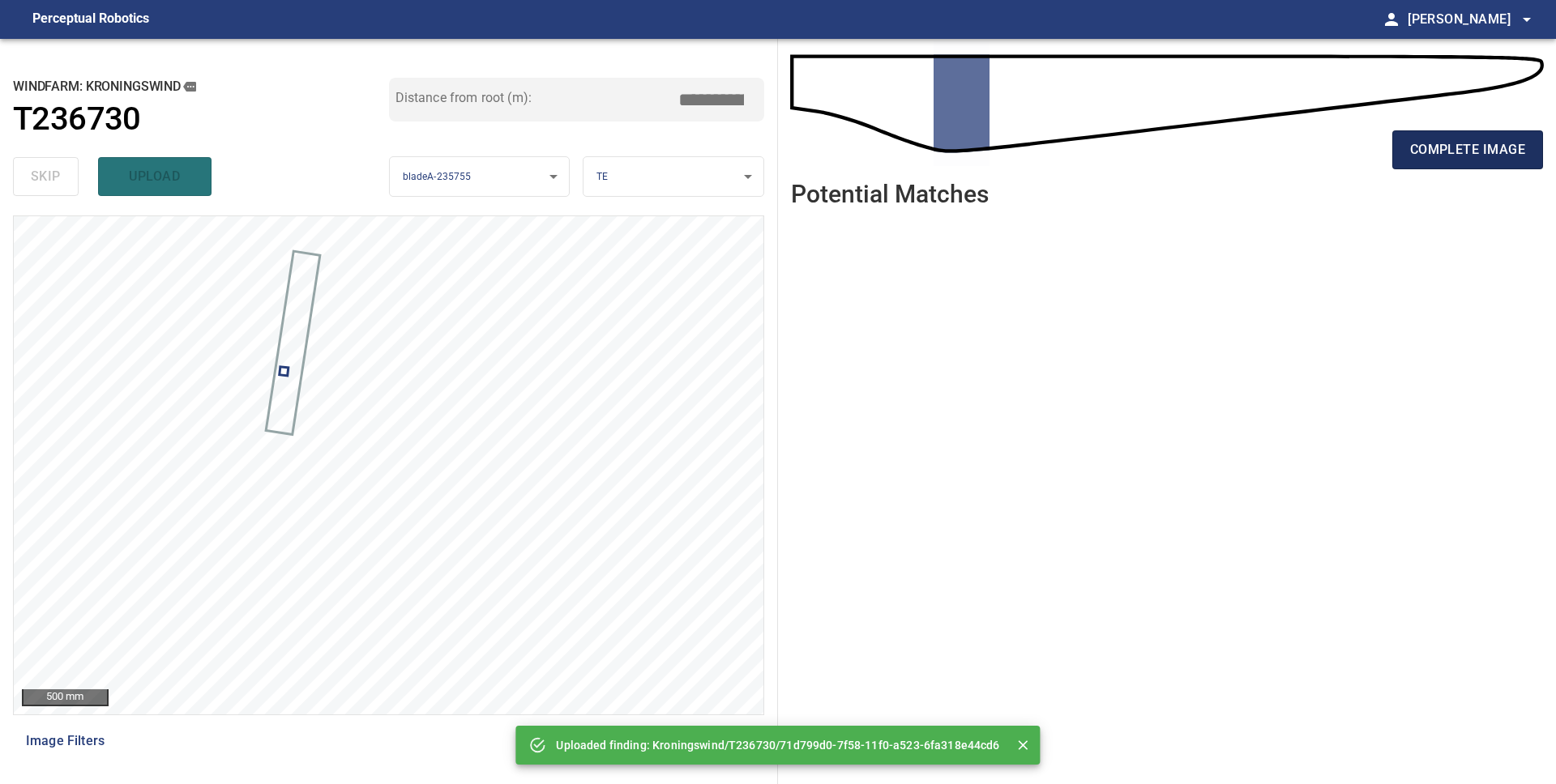
click at [1491, 153] on span "complete image" at bounding box center [1467, 150] width 115 height 23
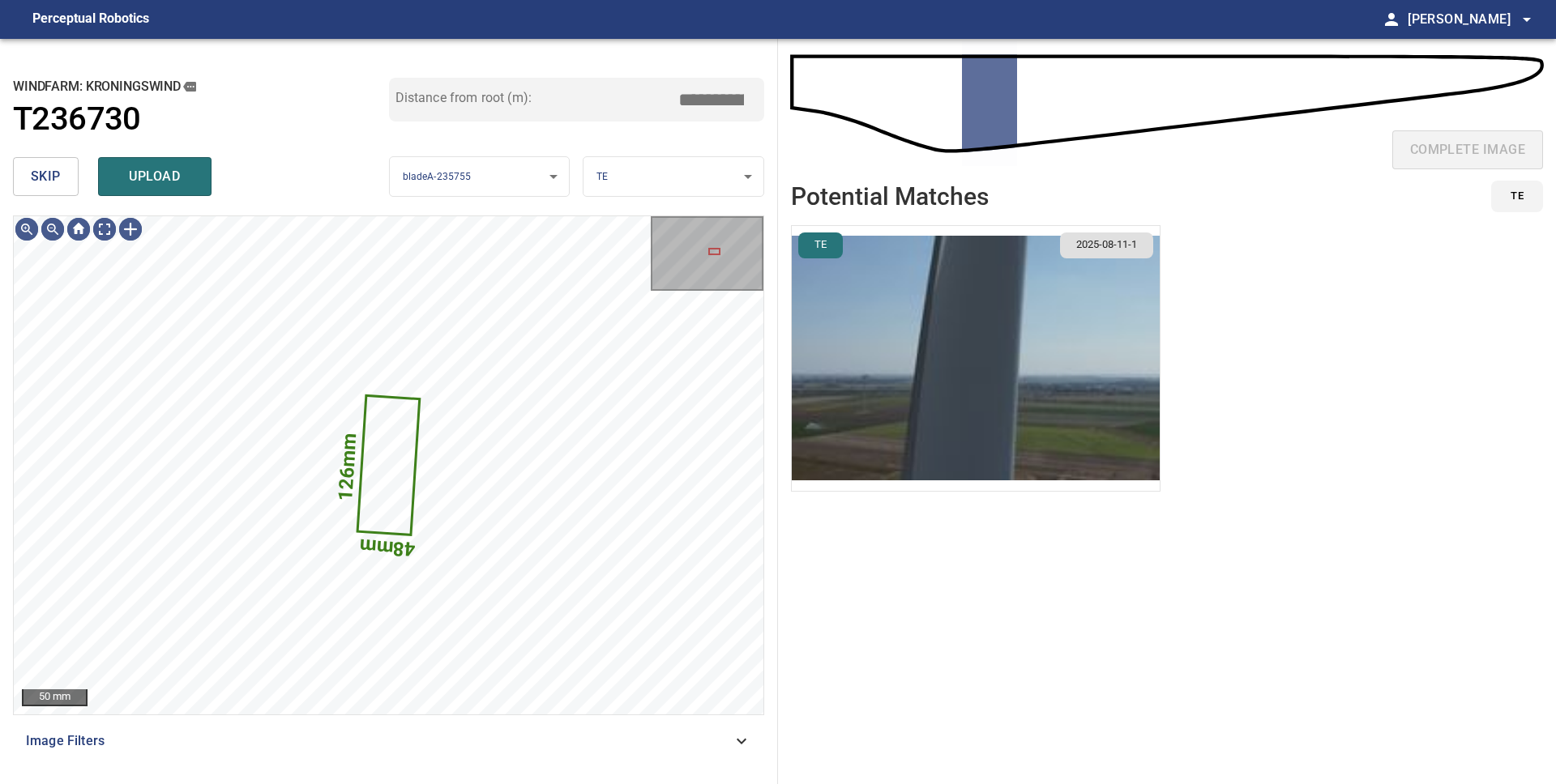
click at [57, 187] on span "skip" at bounding box center [46, 177] width 30 height 23
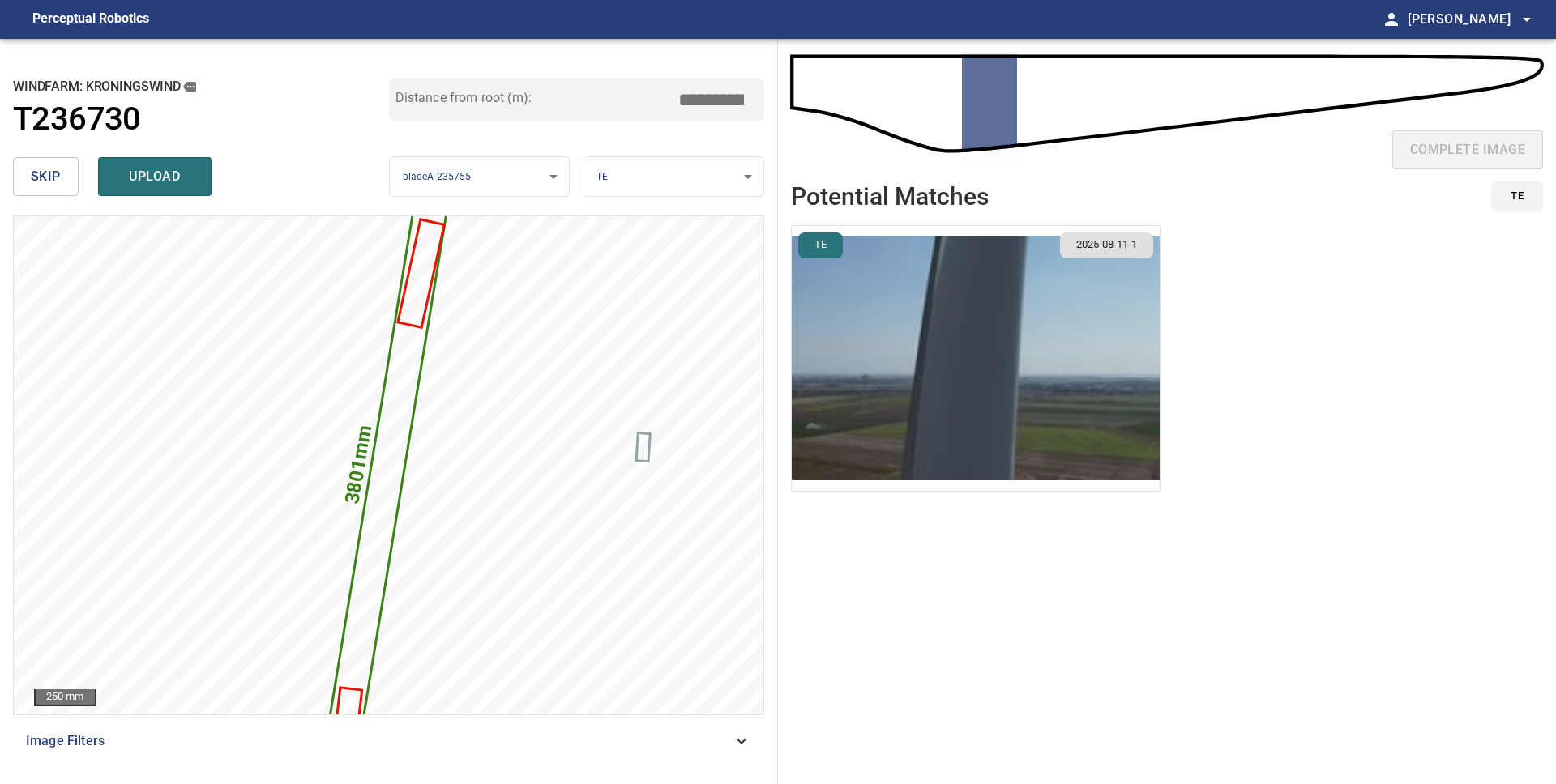
click at [57, 187] on span "skip" at bounding box center [46, 177] width 30 height 23
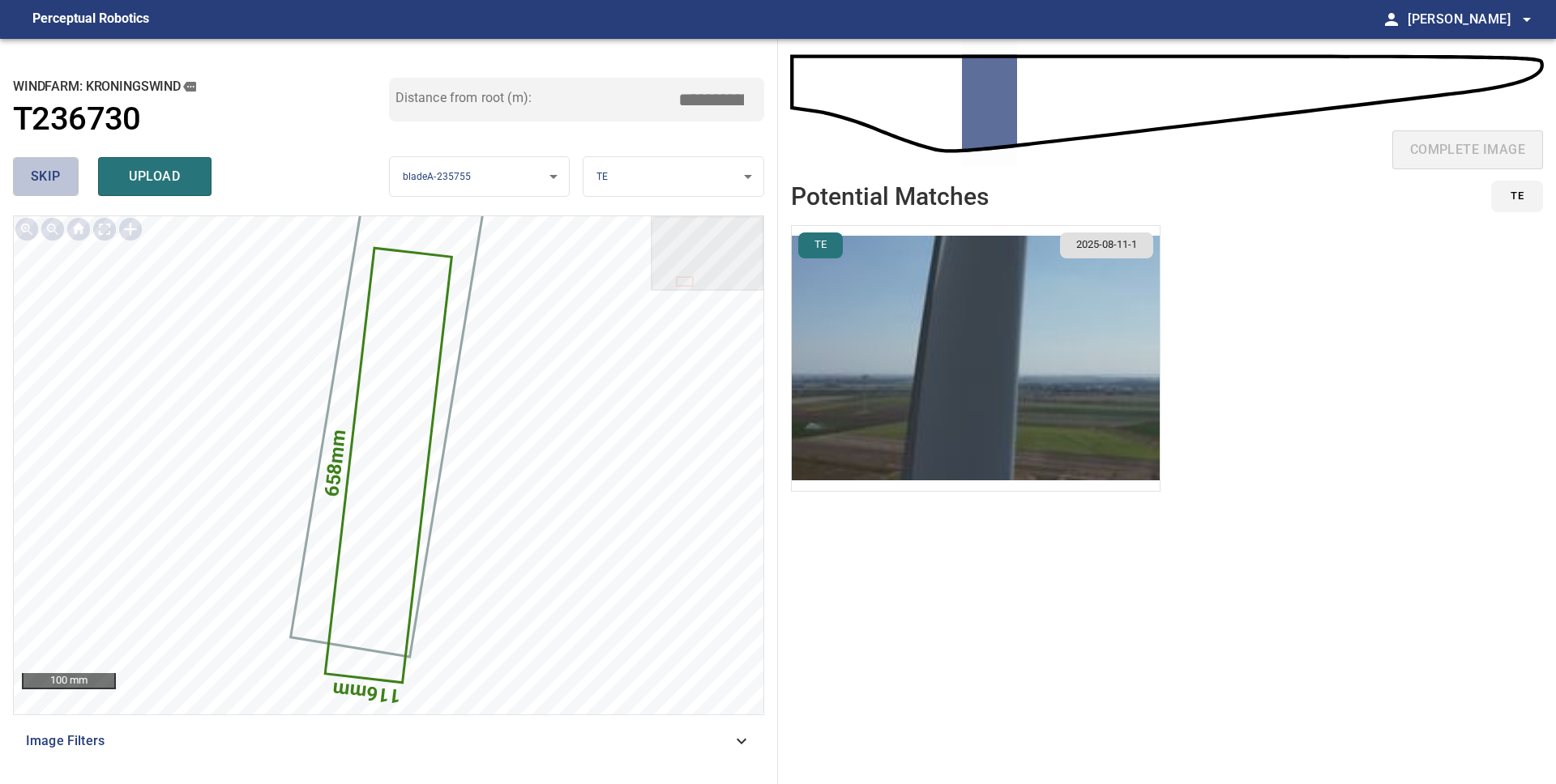
click at [57, 187] on span "skip" at bounding box center [46, 177] width 30 height 23
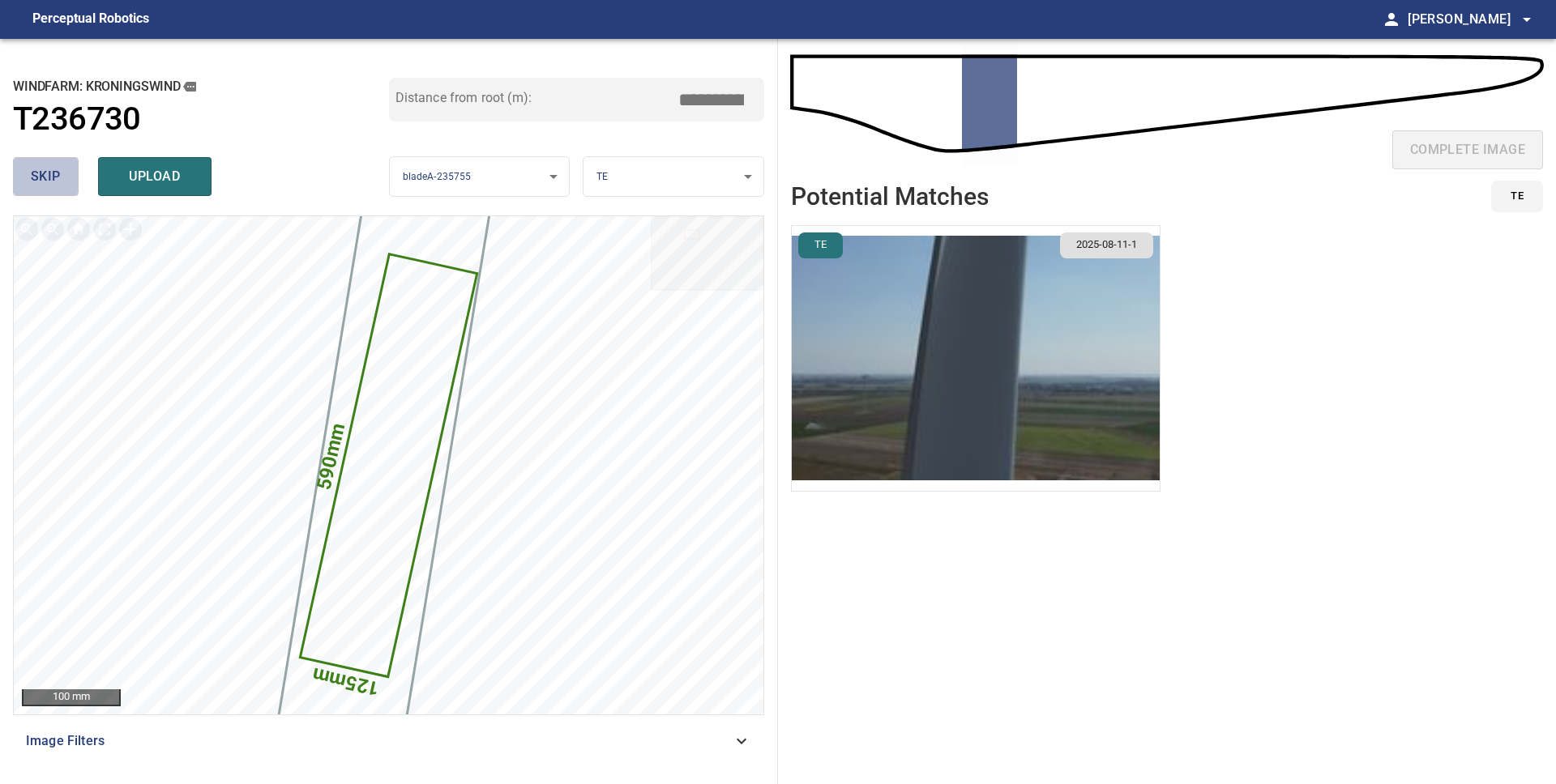
click at [57, 187] on span "skip" at bounding box center [46, 177] width 30 height 23
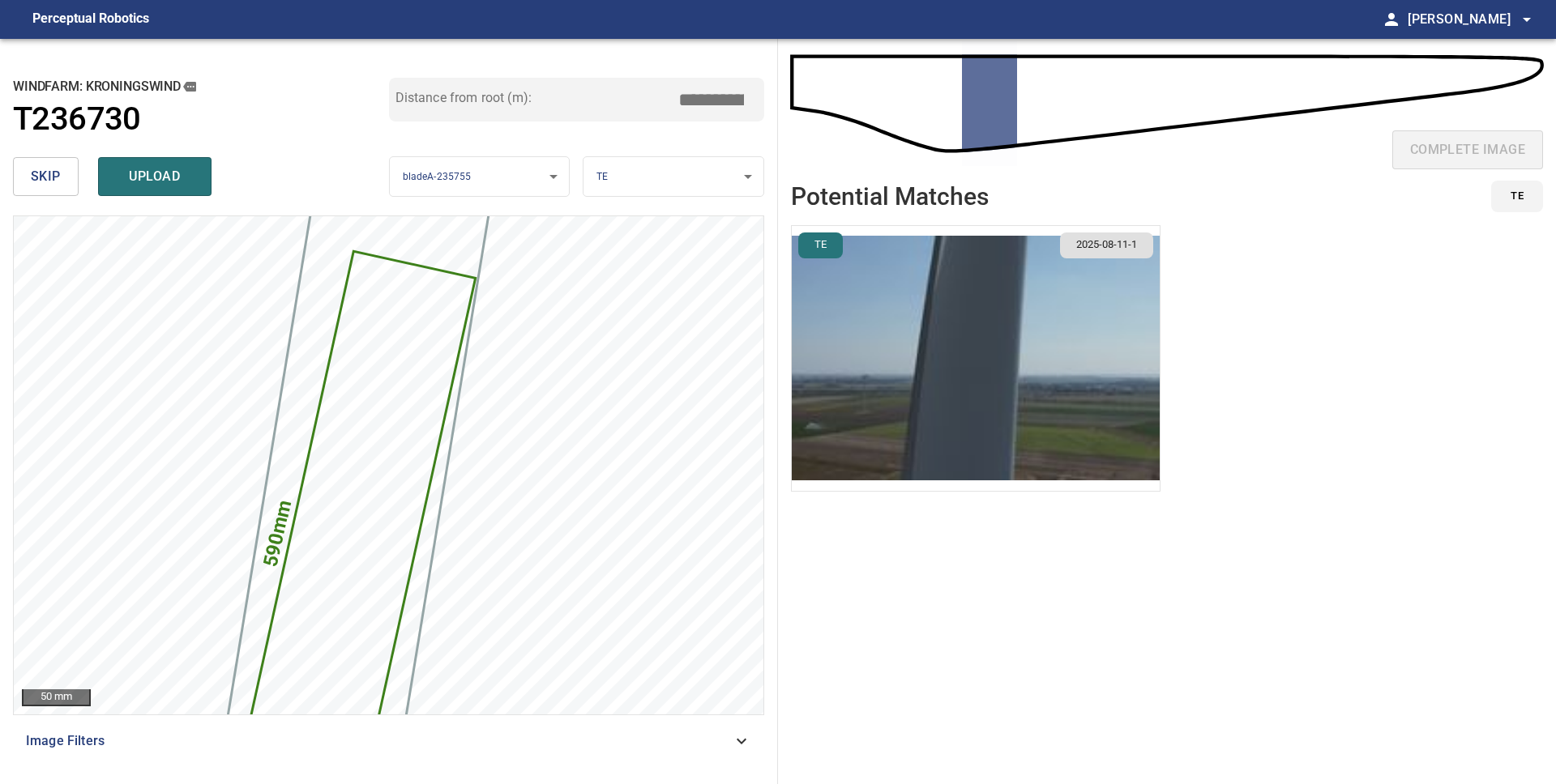
click at [51, 171] on span "skip" at bounding box center [46, 177] width 30 height 23
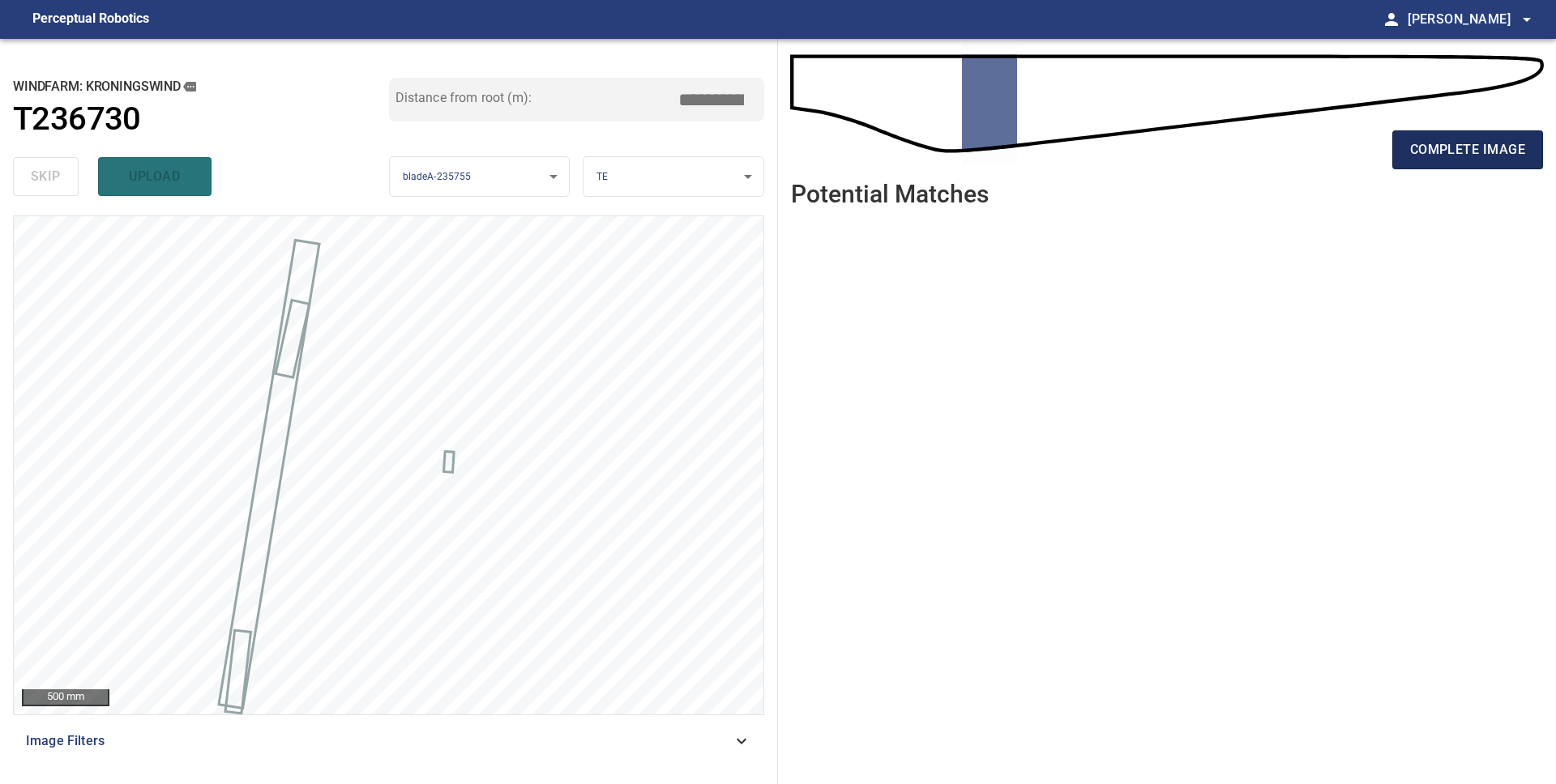
click at [1423, 152] on span "complete image" at bounding box center [1467, 150] width 115 height 23
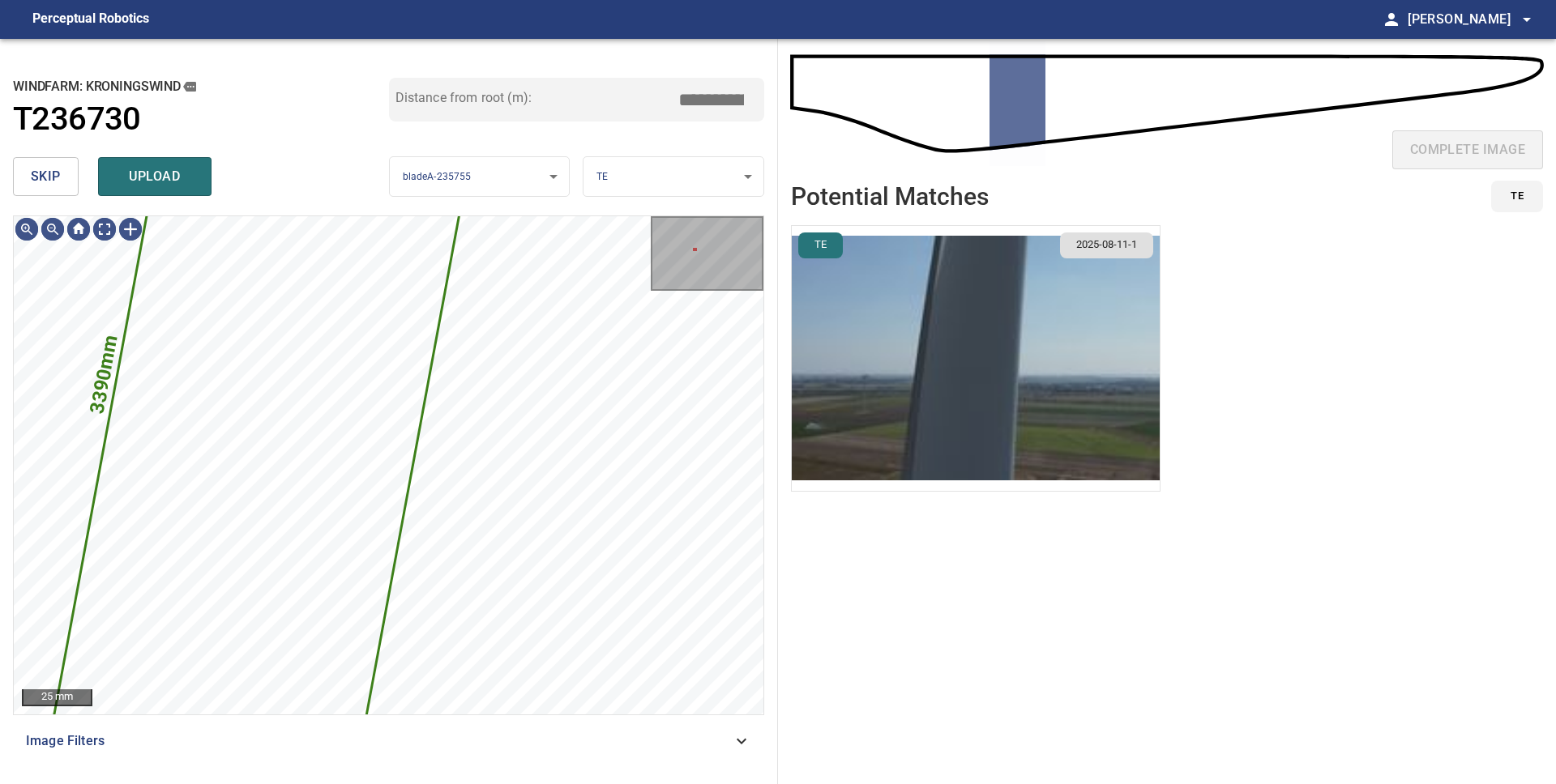
click at [57, 189] on button "skip" at bounding box center [46, 177] width 66 height 39
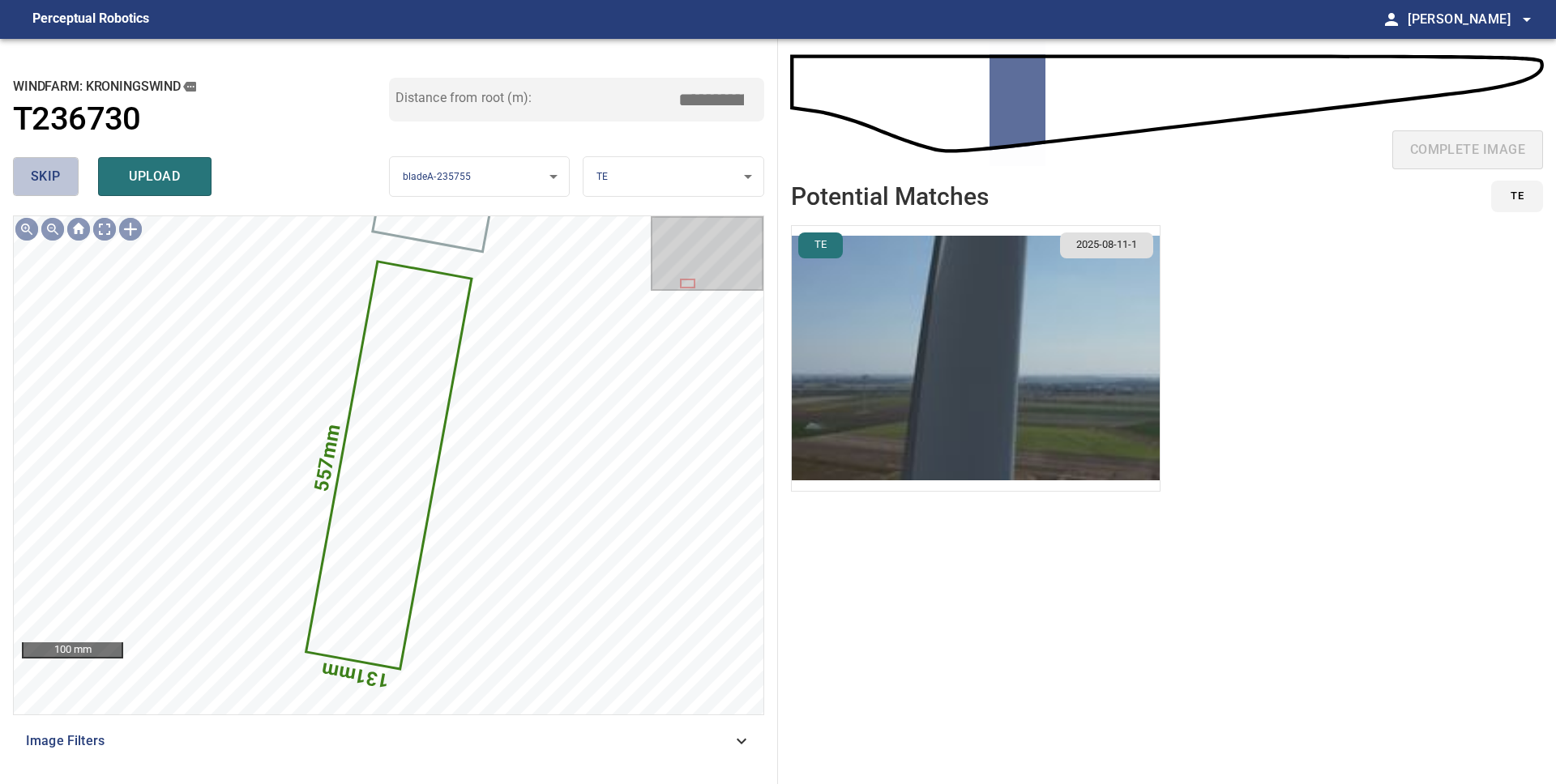
click at [57, 189] on button "skip" at bounding box center [46, 177] width 66 height 39
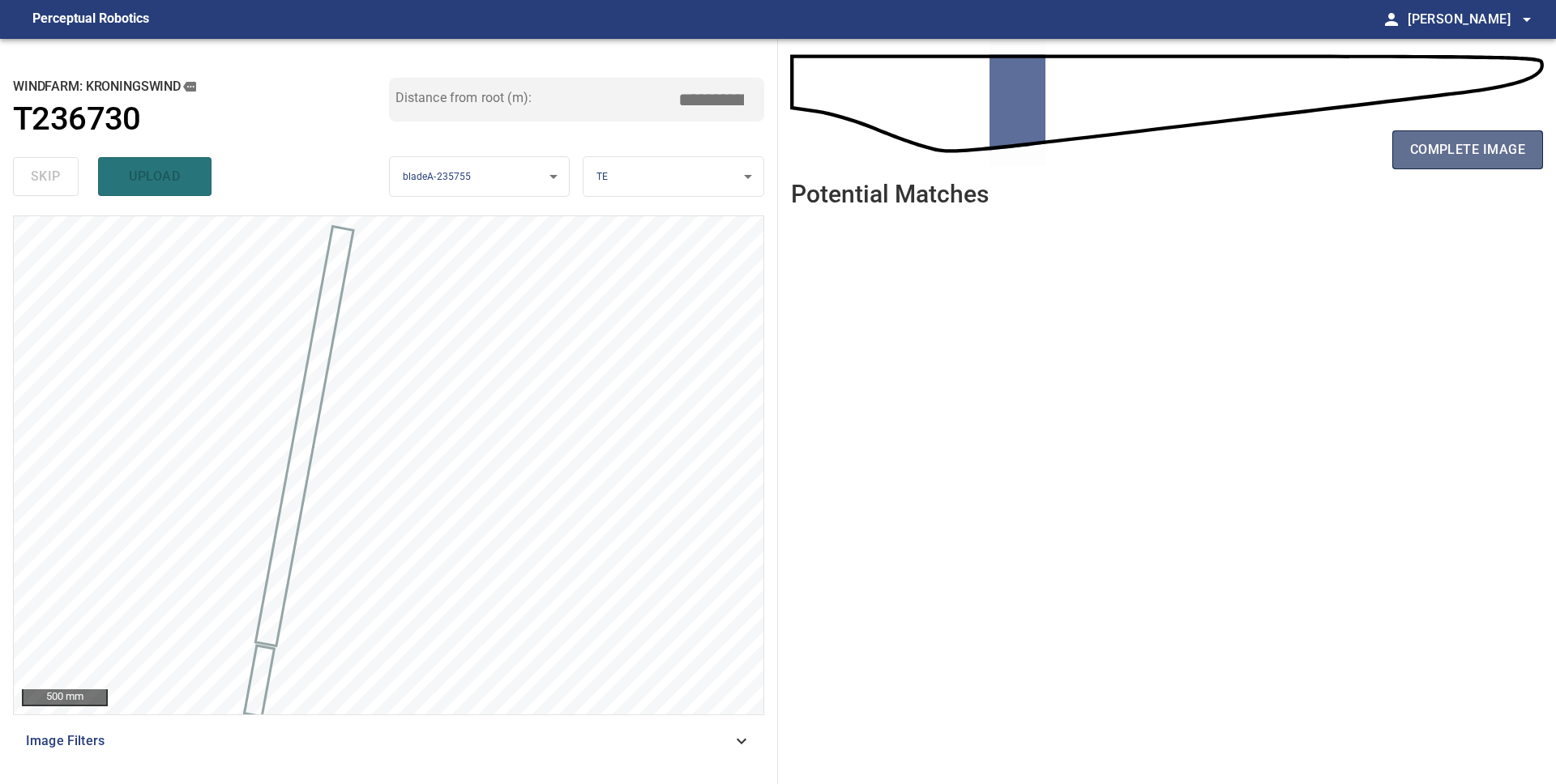
click at [1419, 157] on span "complete image" at bounding box center [1467, 150] width 115 height 23
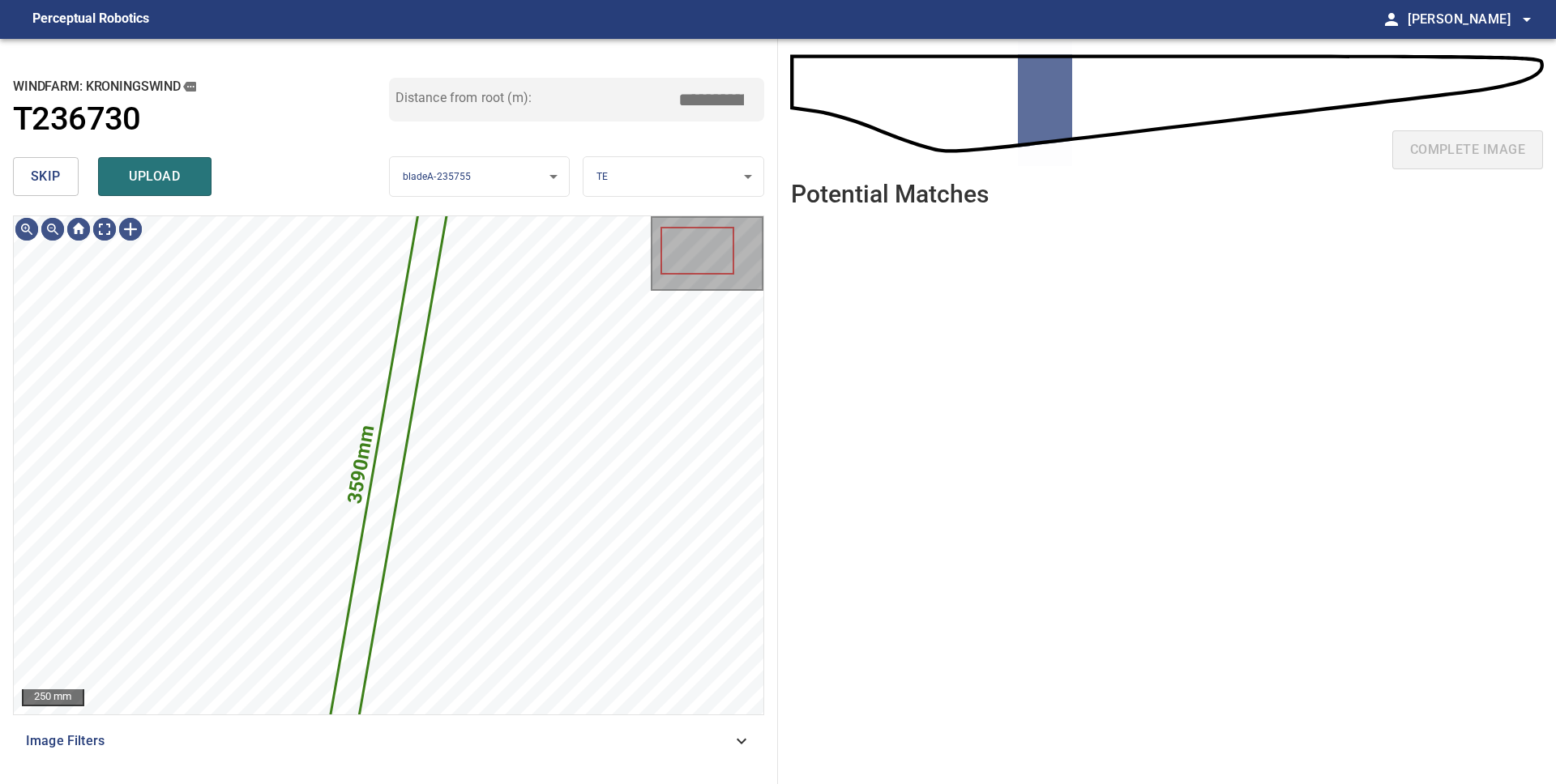
click at [52, 171] on span "skip" at bounding box center [46, 177] width 30 height 23
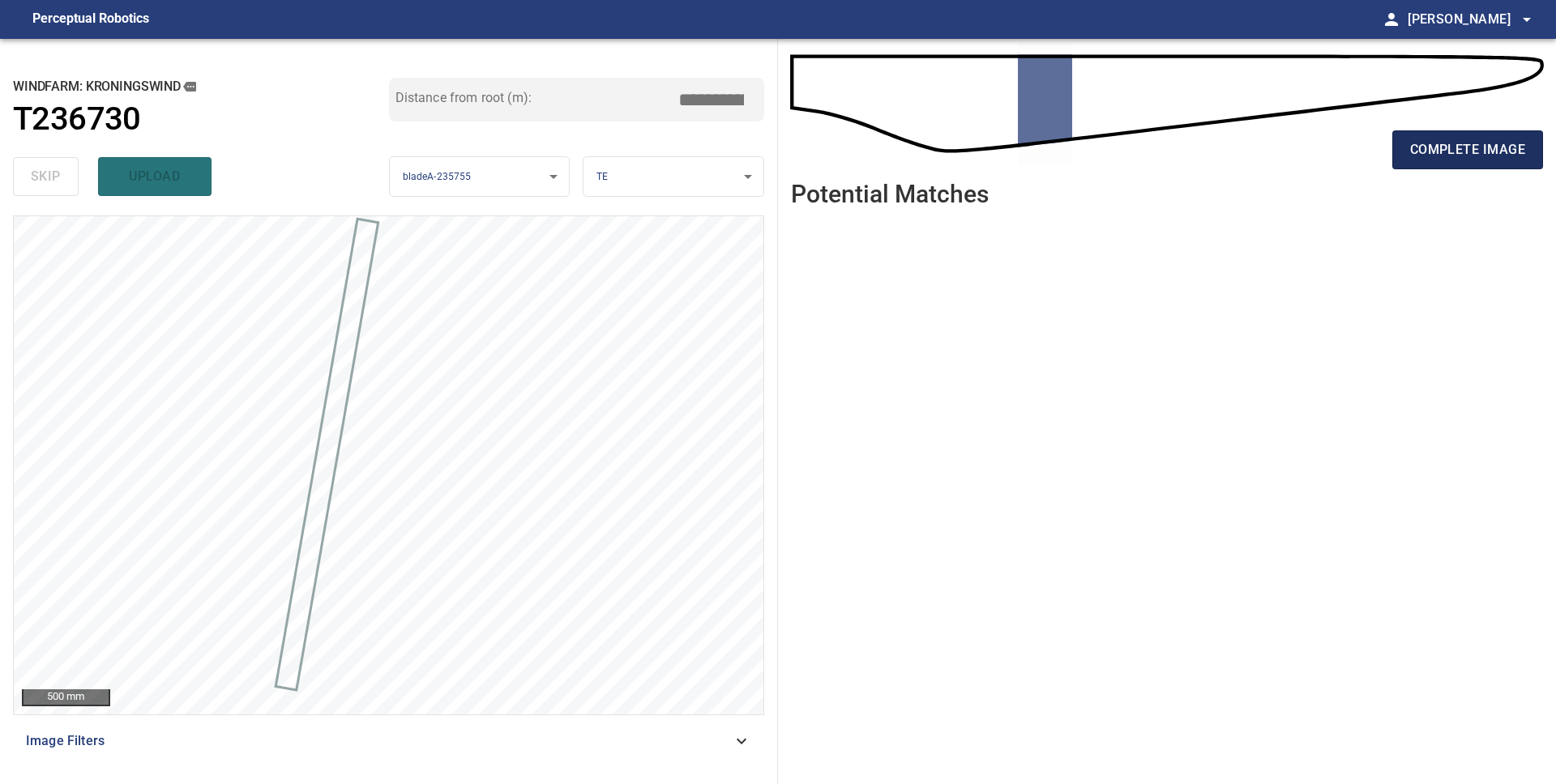
click at [1443, 152] on span "complete image" at bounding box center [1467, 150] width 115 height 23
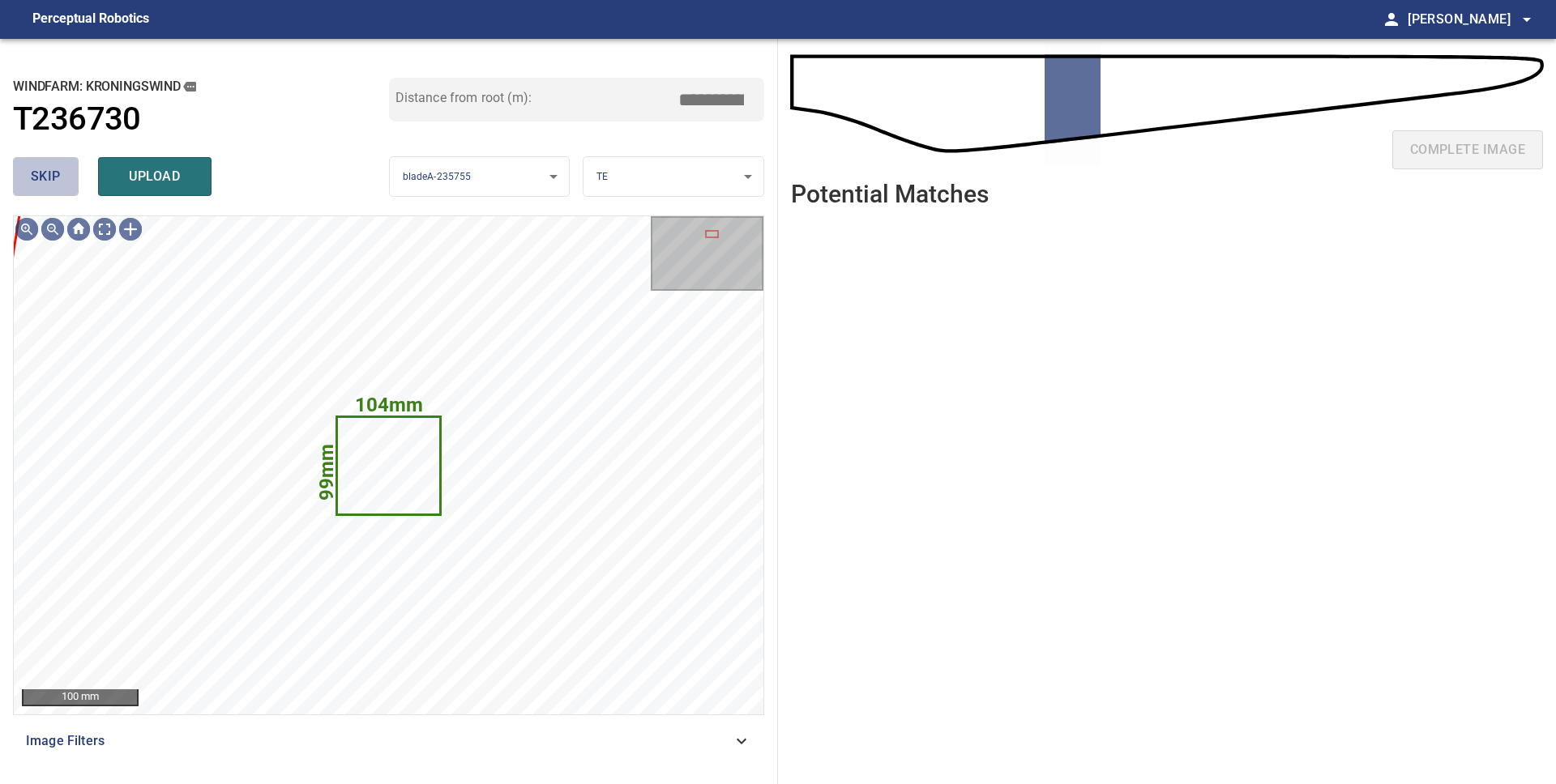
click at [40, 169] on span "skip" at bounding box center [46, 177] width 30 height 23
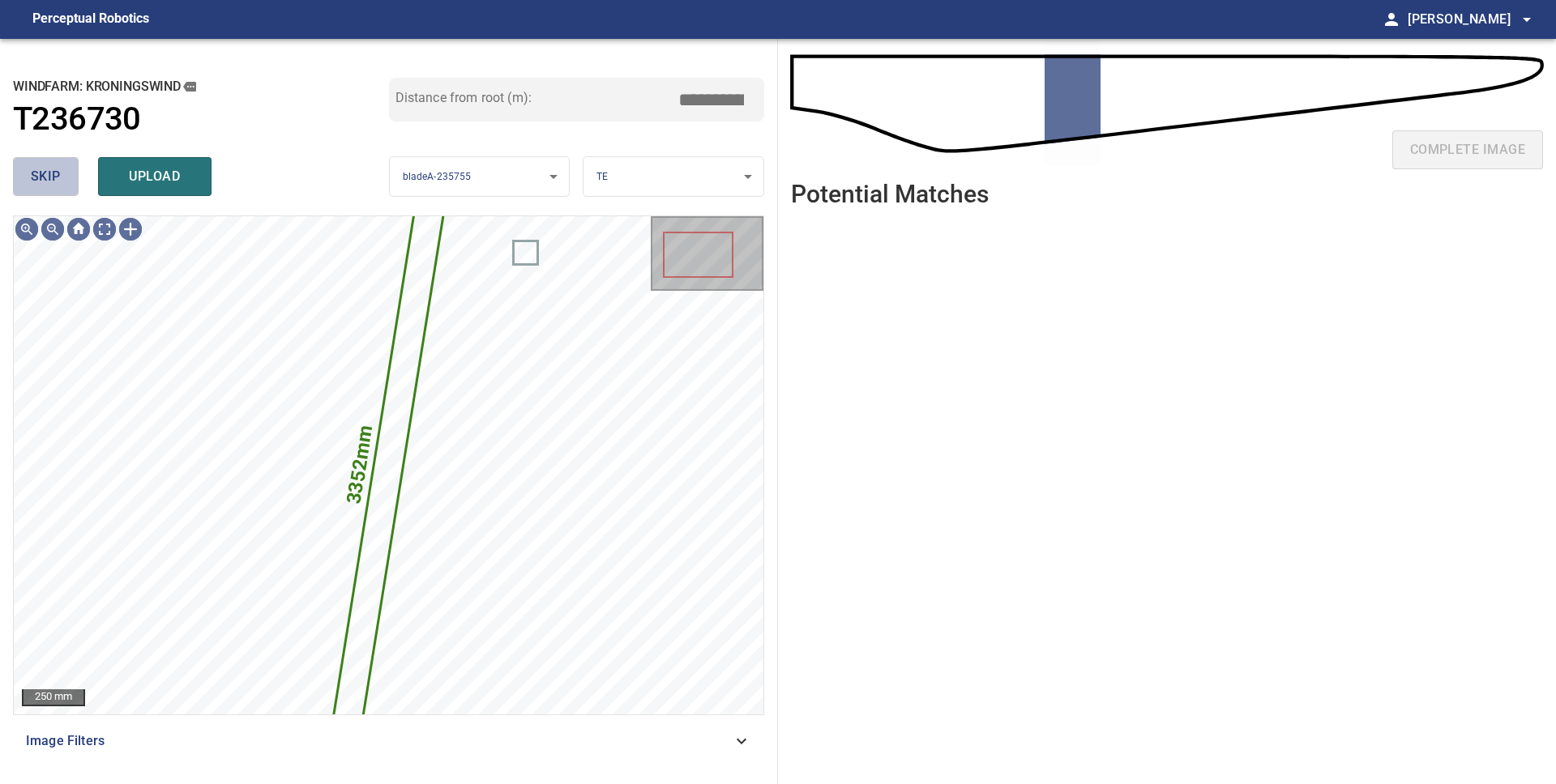
click at [40, 169] on span "skip" at bounding box center [46, 177] width 30 height 23
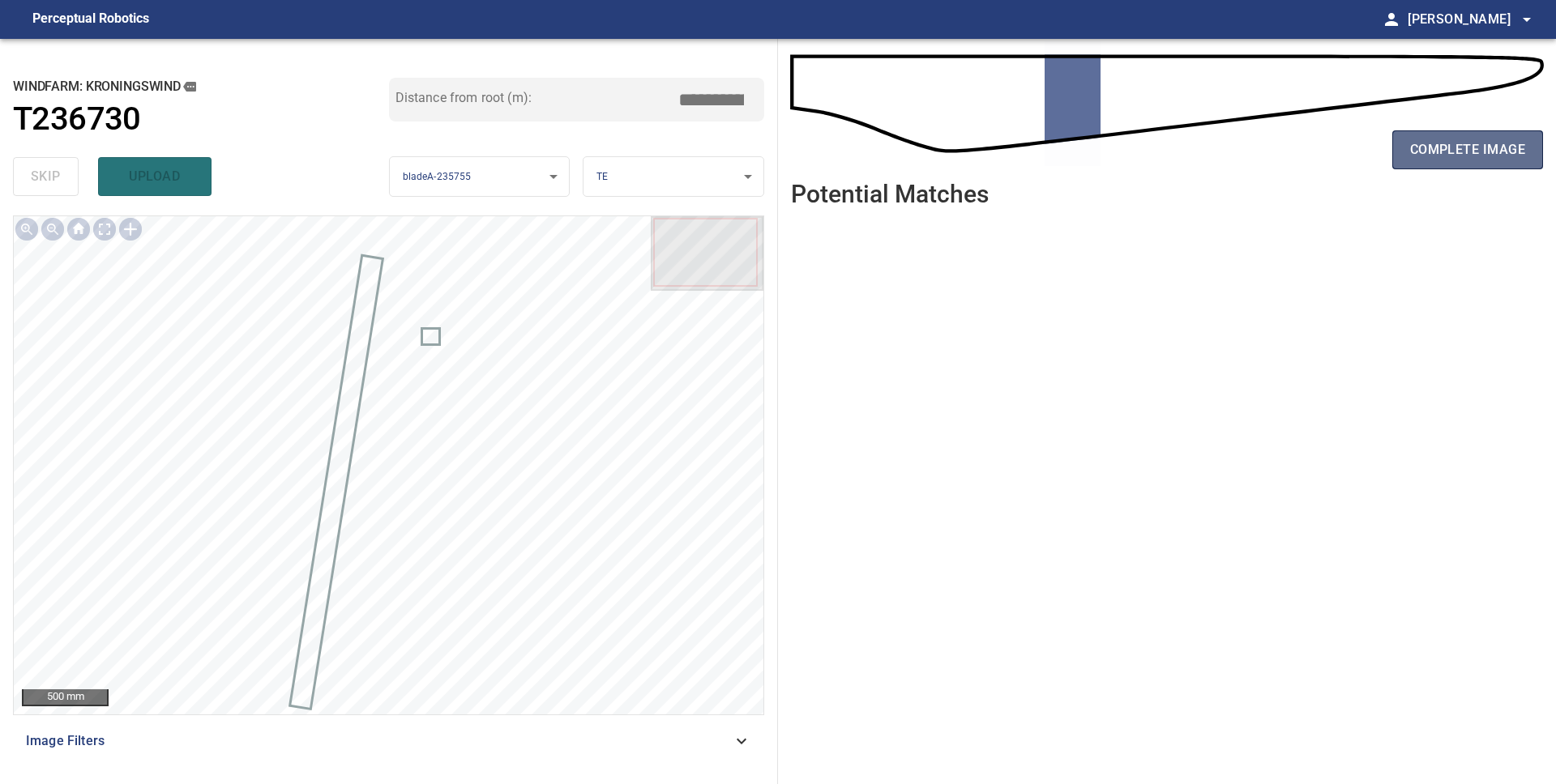
click at [1436, 158] on span "complete image" at bounding box center [1467, 150] width 115 height 23
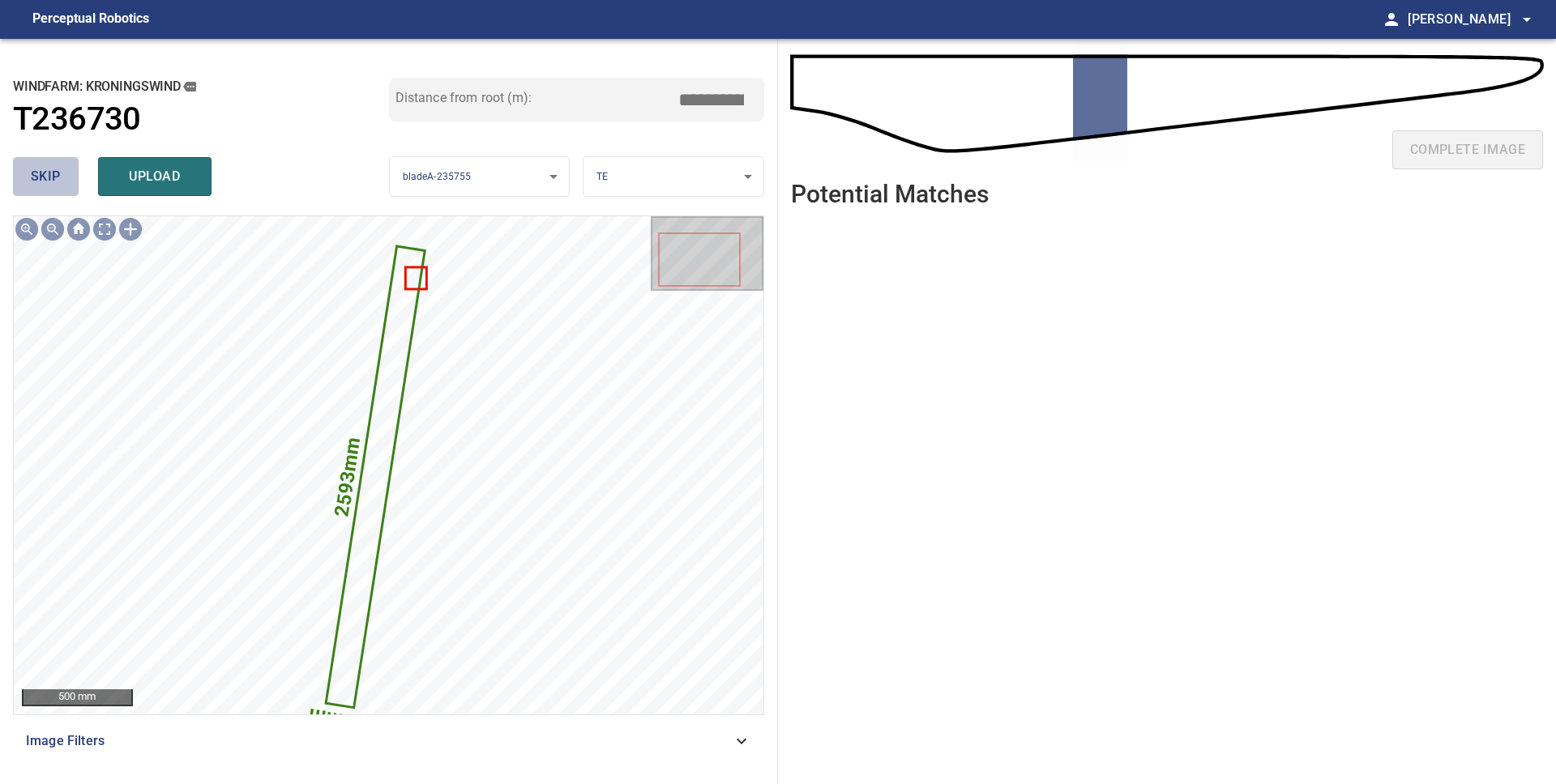
click at [73, 186] on button "skip" at bounding box center [46, 177] width 66 height 39
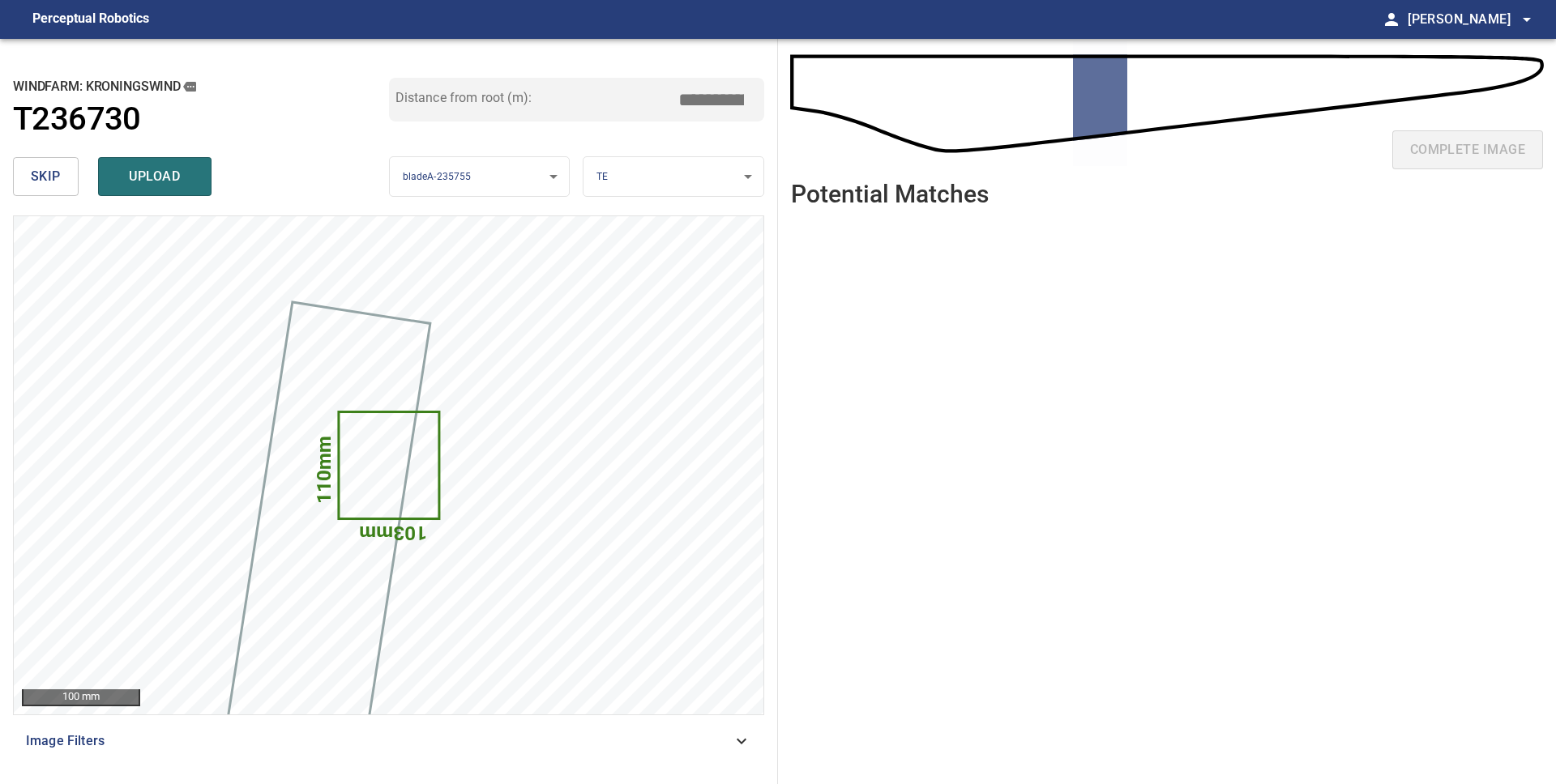
click at [617, 175] on body "**********" at bounding box center [778, 392] width 1556 height 784
click at [626, 210] on li "PS" at bounding box center [673, 204] width 180 height 26
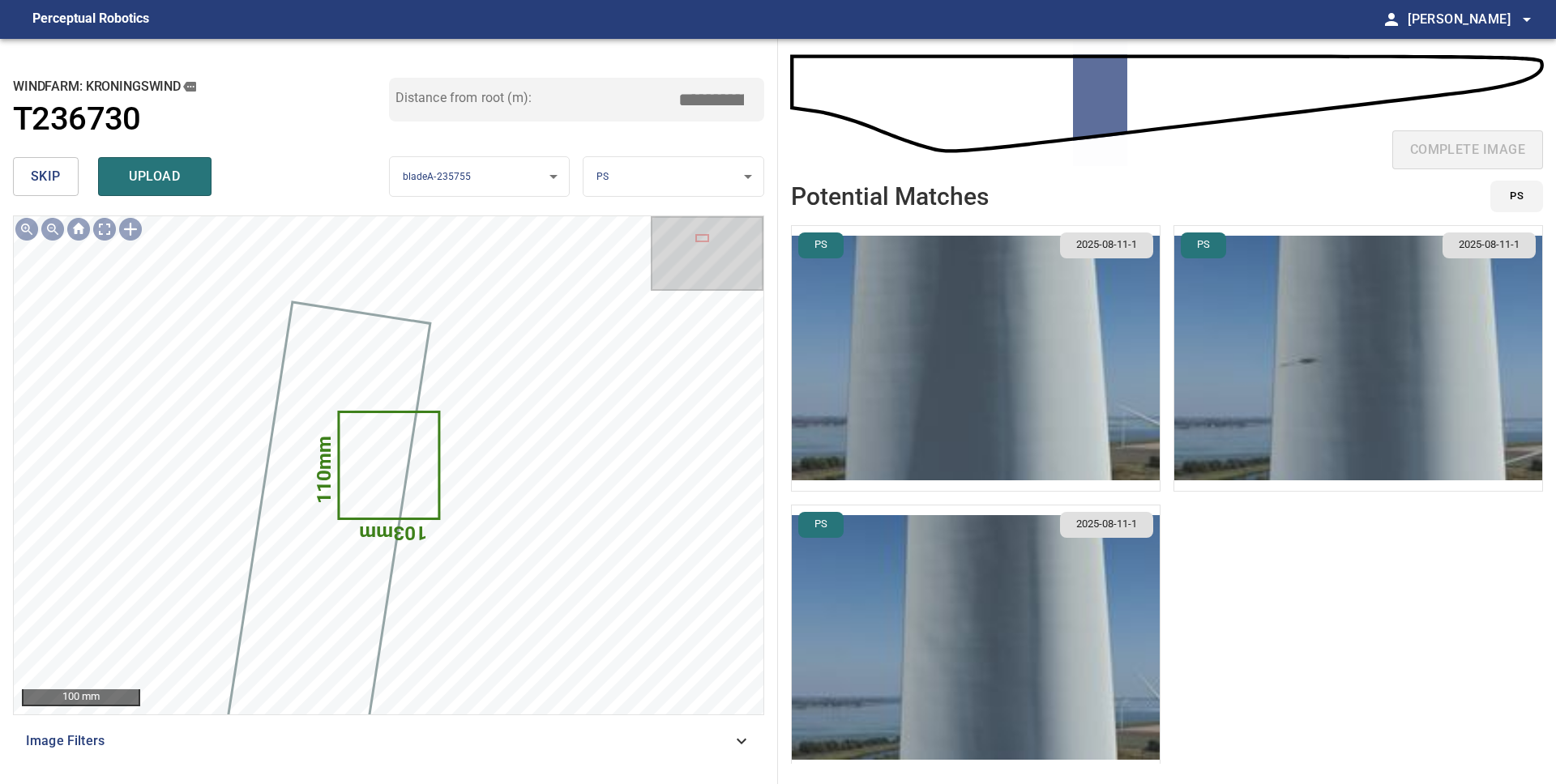
click at [1270, 412] on img "button" at bounding box center [1358, 358] width 367 height 265
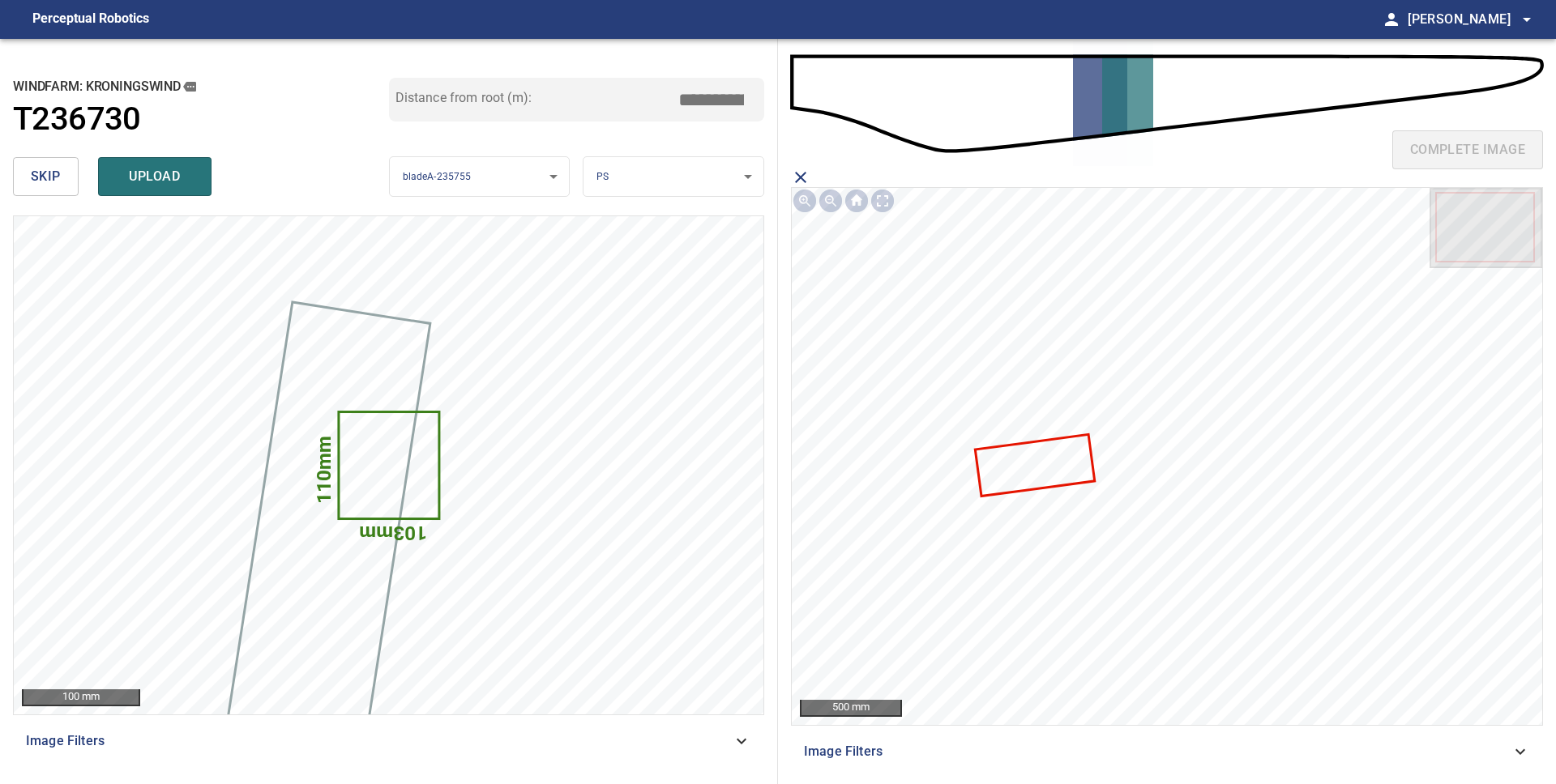
click at [1023, 469] on icon at bounding box center [1035, 465] width 117 height 58
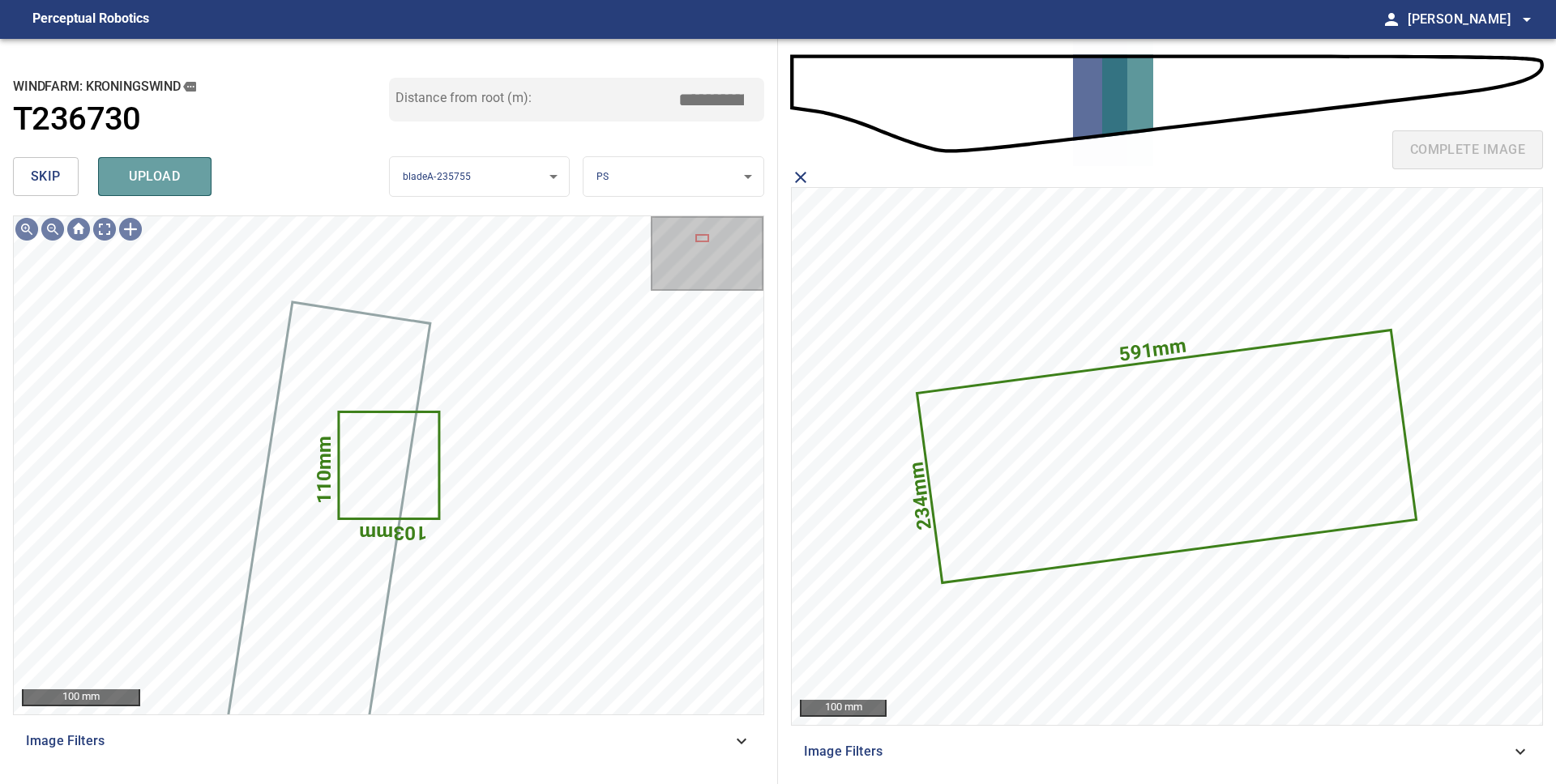
click at [181, 186] on span "upload" at bounding box center [155, 177] width 77 height 23
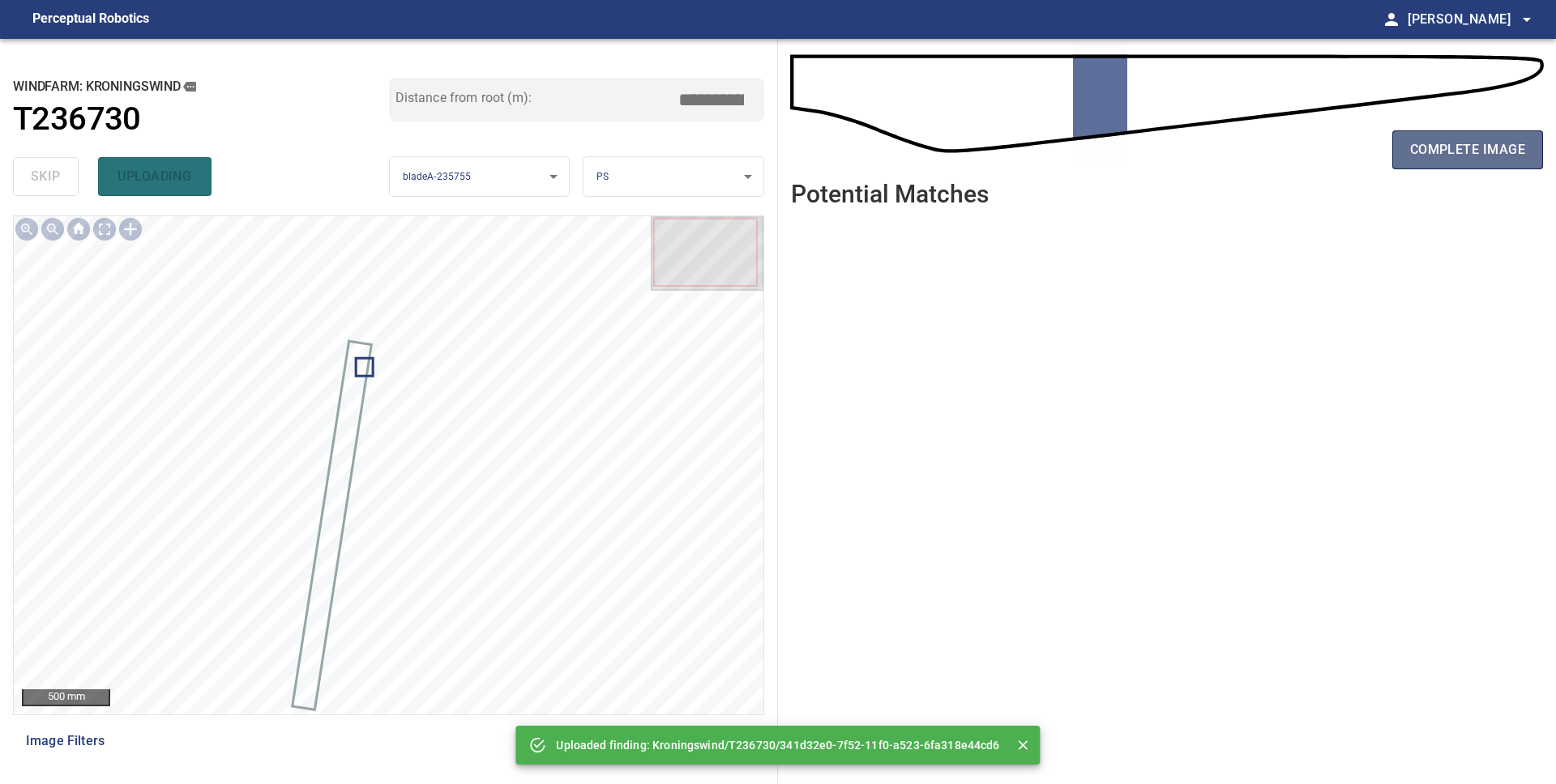
click at [1450, 153] on span "complete image" at bounding box center [1467, 150] width 115 height 23
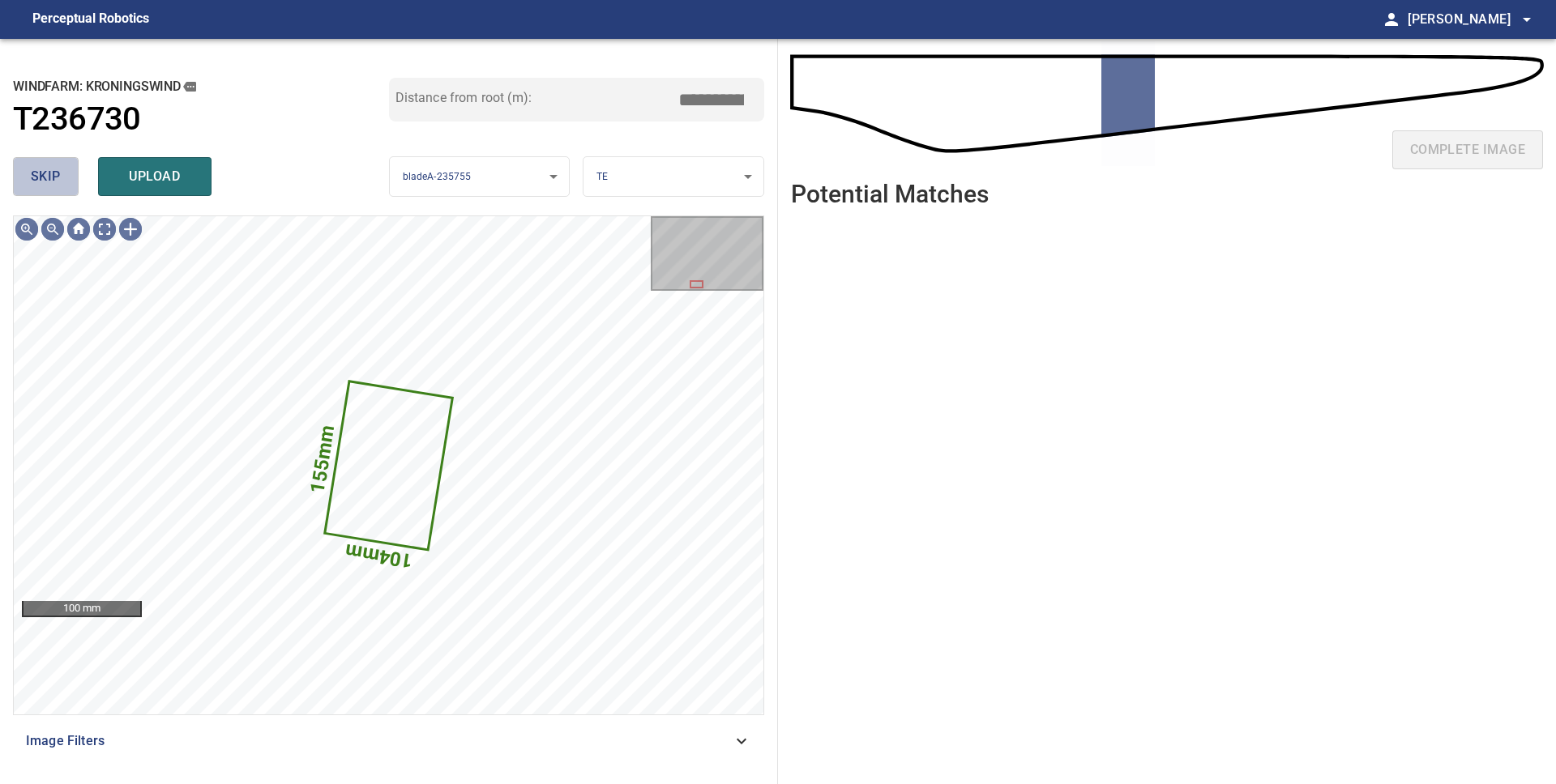
click at [36, 175] on span "skip" at bounding box center [46, 177] width 30 height 23
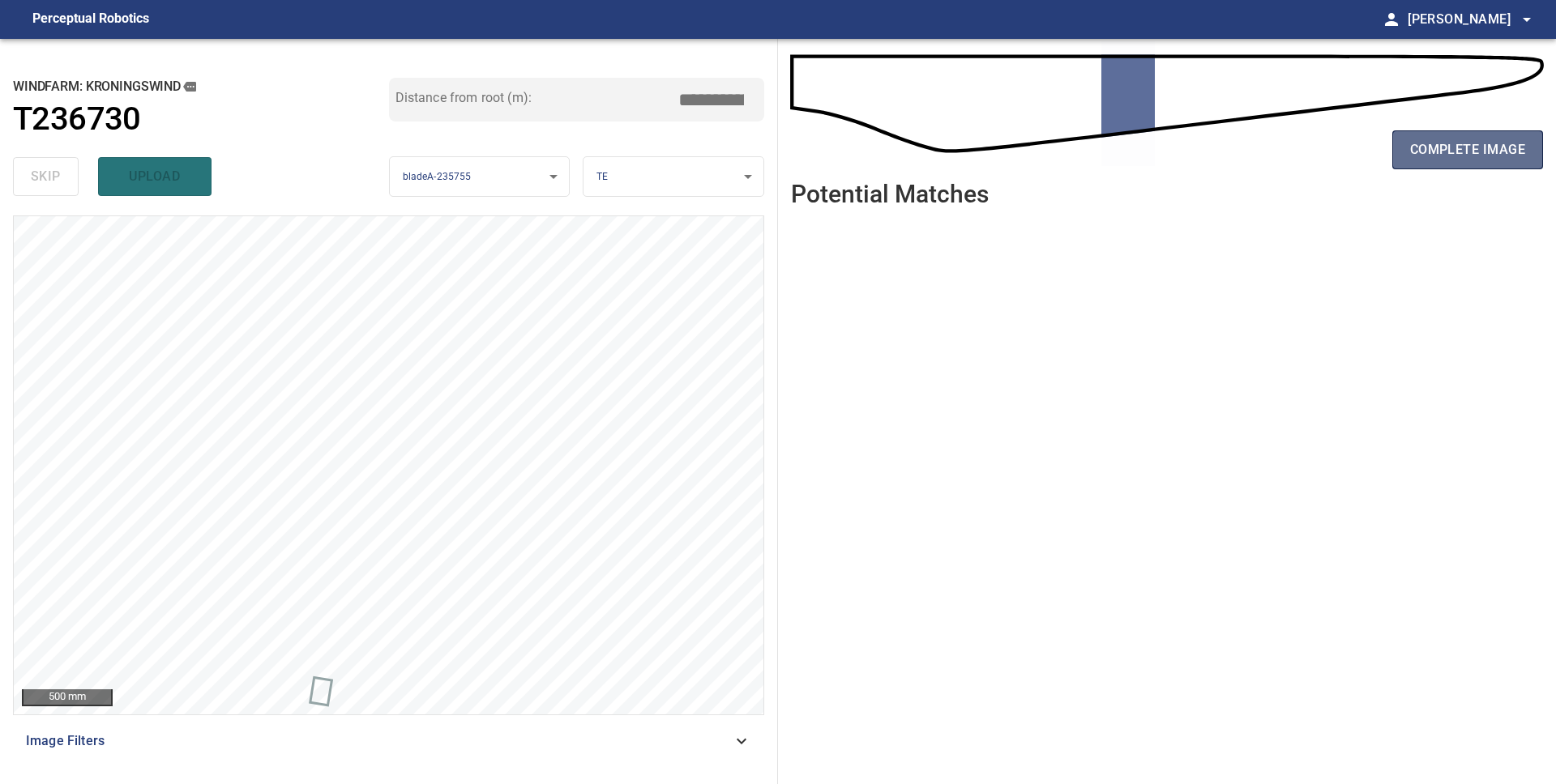
click at [1473, 153] on span "complete image" at bounding box center [1467, 150] width 115 height 23
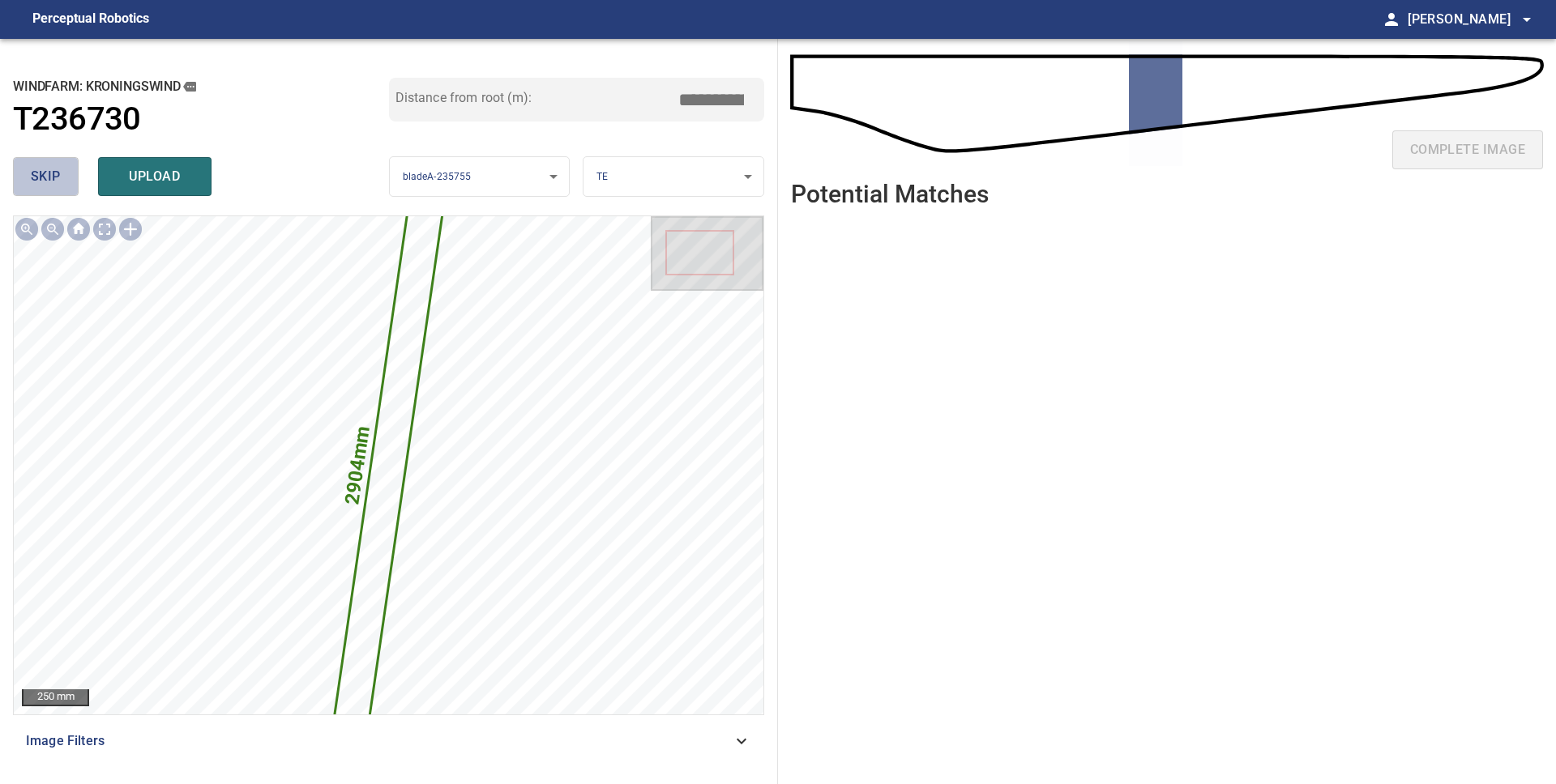
drag, startPoint x: 47, startPoint y: 185, endPoint x: 60, endPoint y: 185, distance: 13.0
click at [47, 185] on span "skip" at bounding box center [46, 177] width 30 height 23
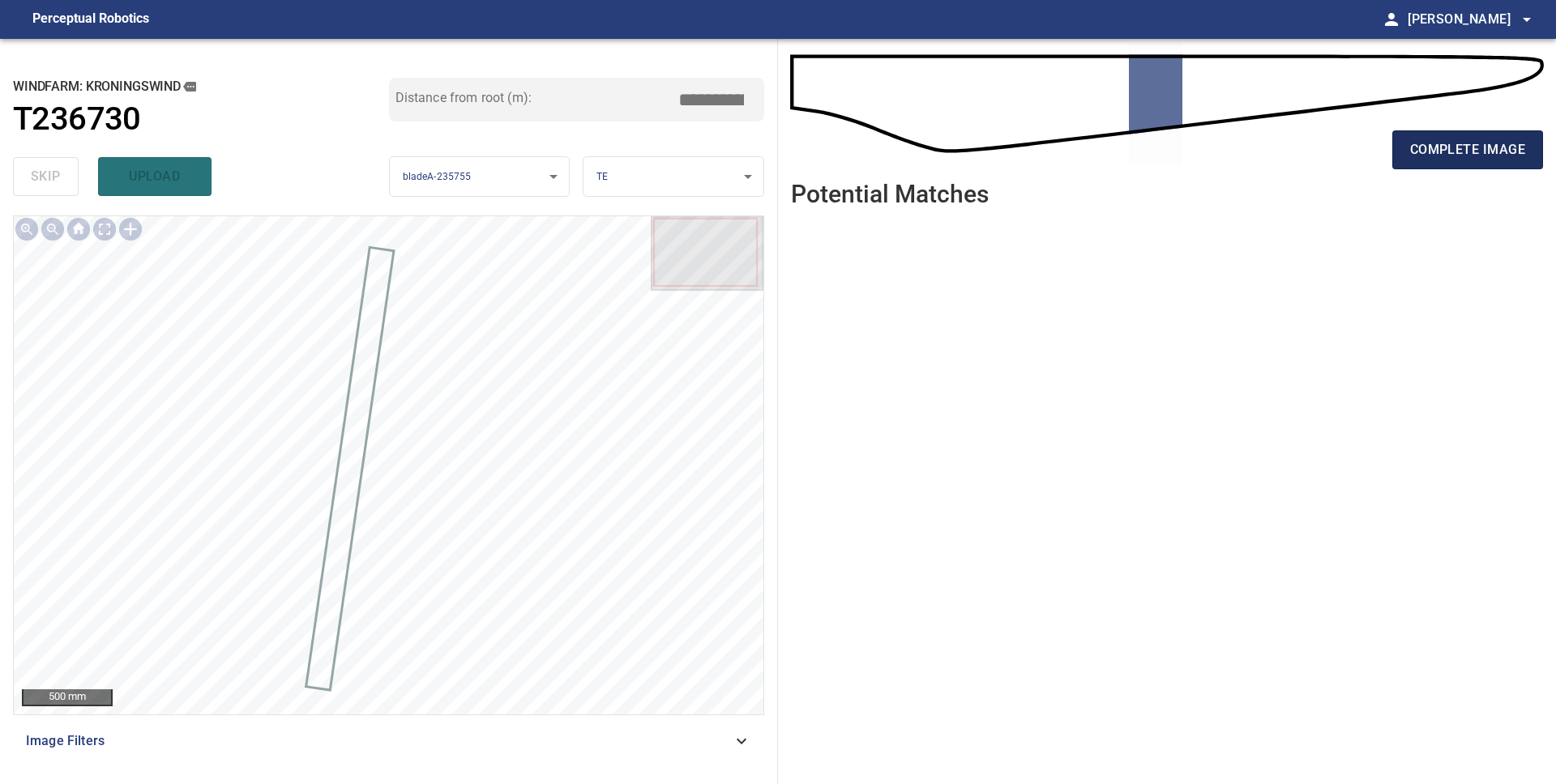
click at [1442, 151] on span "complete image" at bounding box center [1467, 150] width 115 height 23
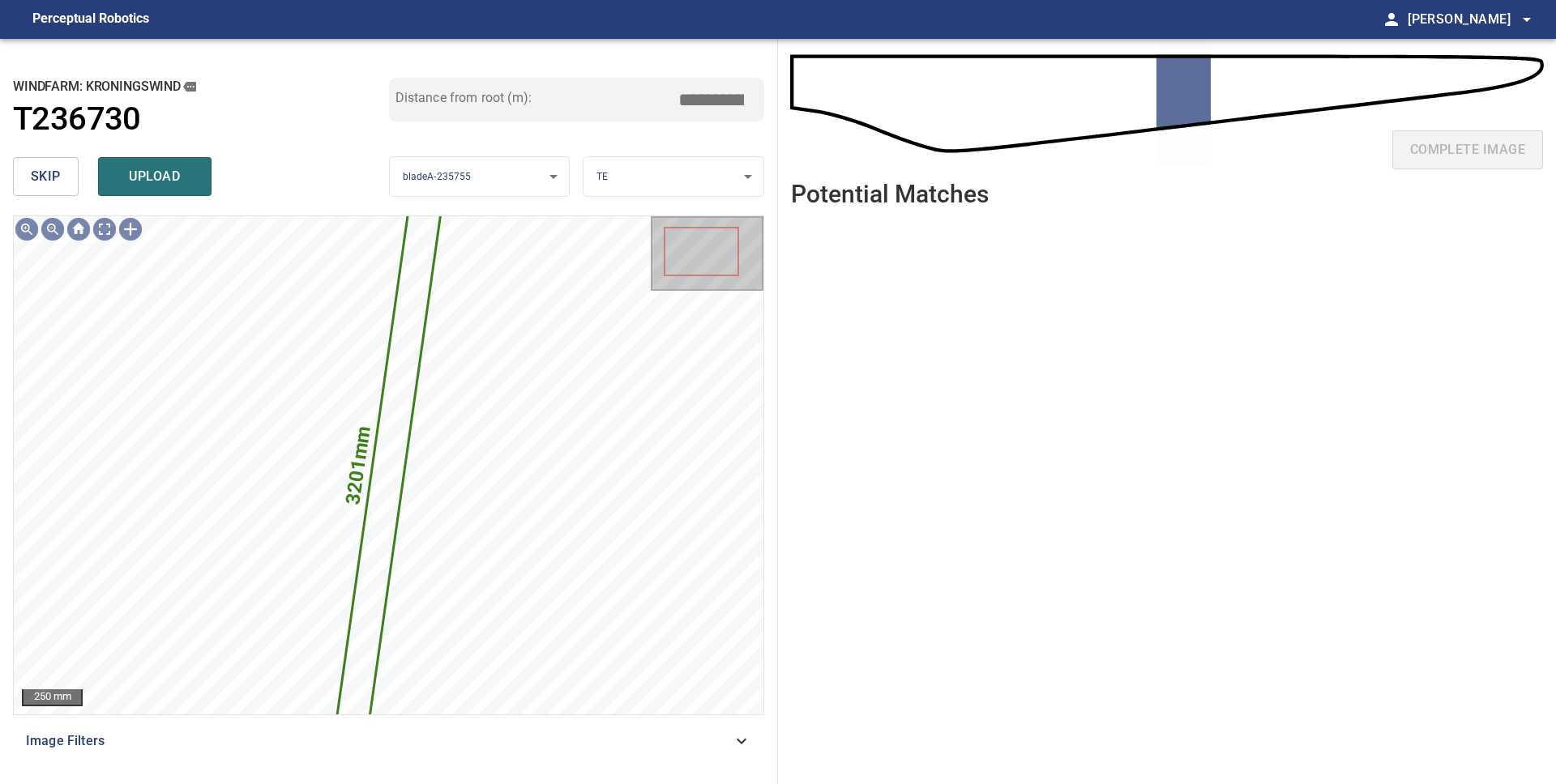
click at [40, 174] on span "skip" at bounding box center [46, 177] width 30 height 23
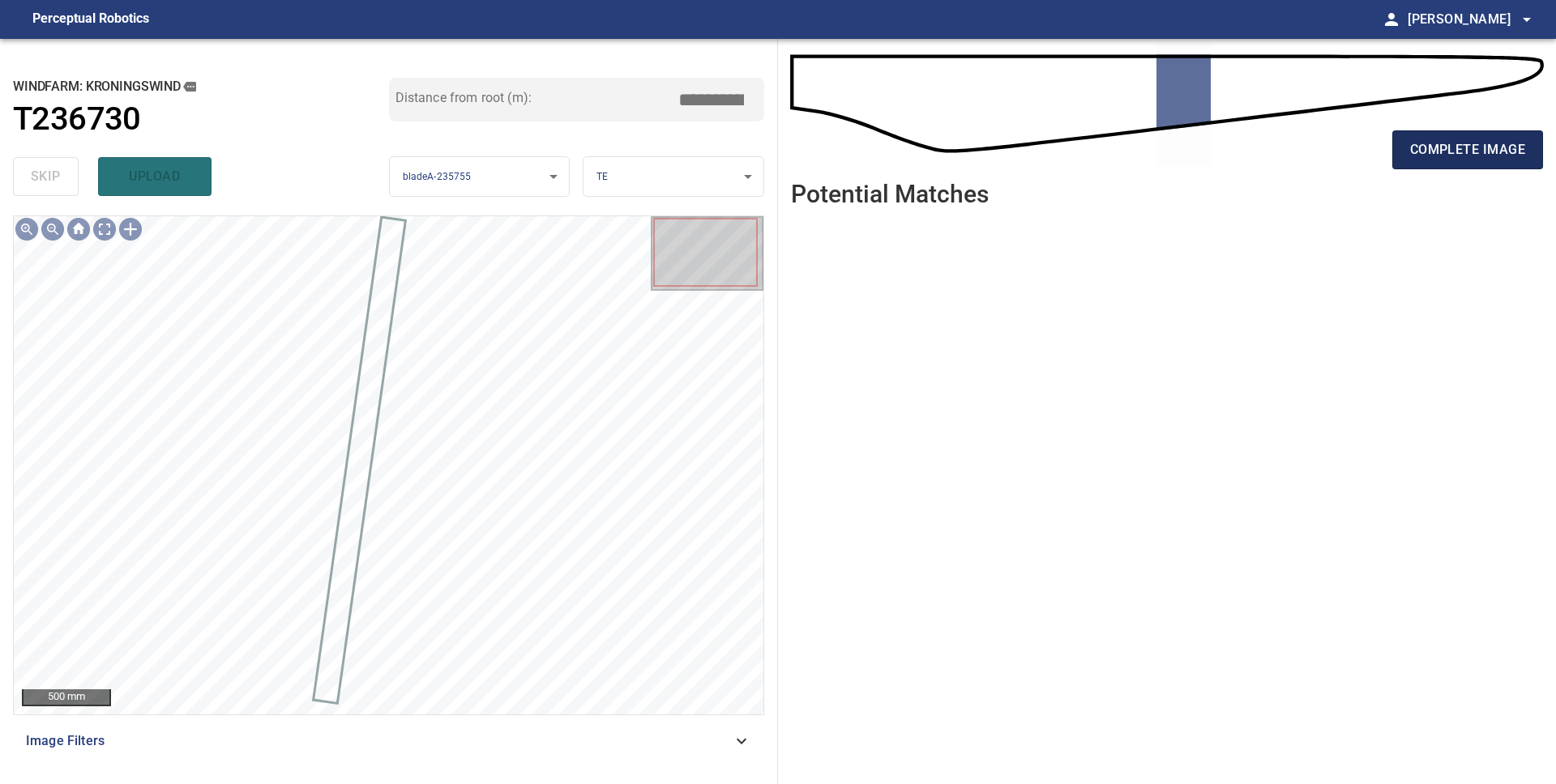
click at [1435, 155] on span "complete image" at bounding box center [1467, 150] width 115 height 23
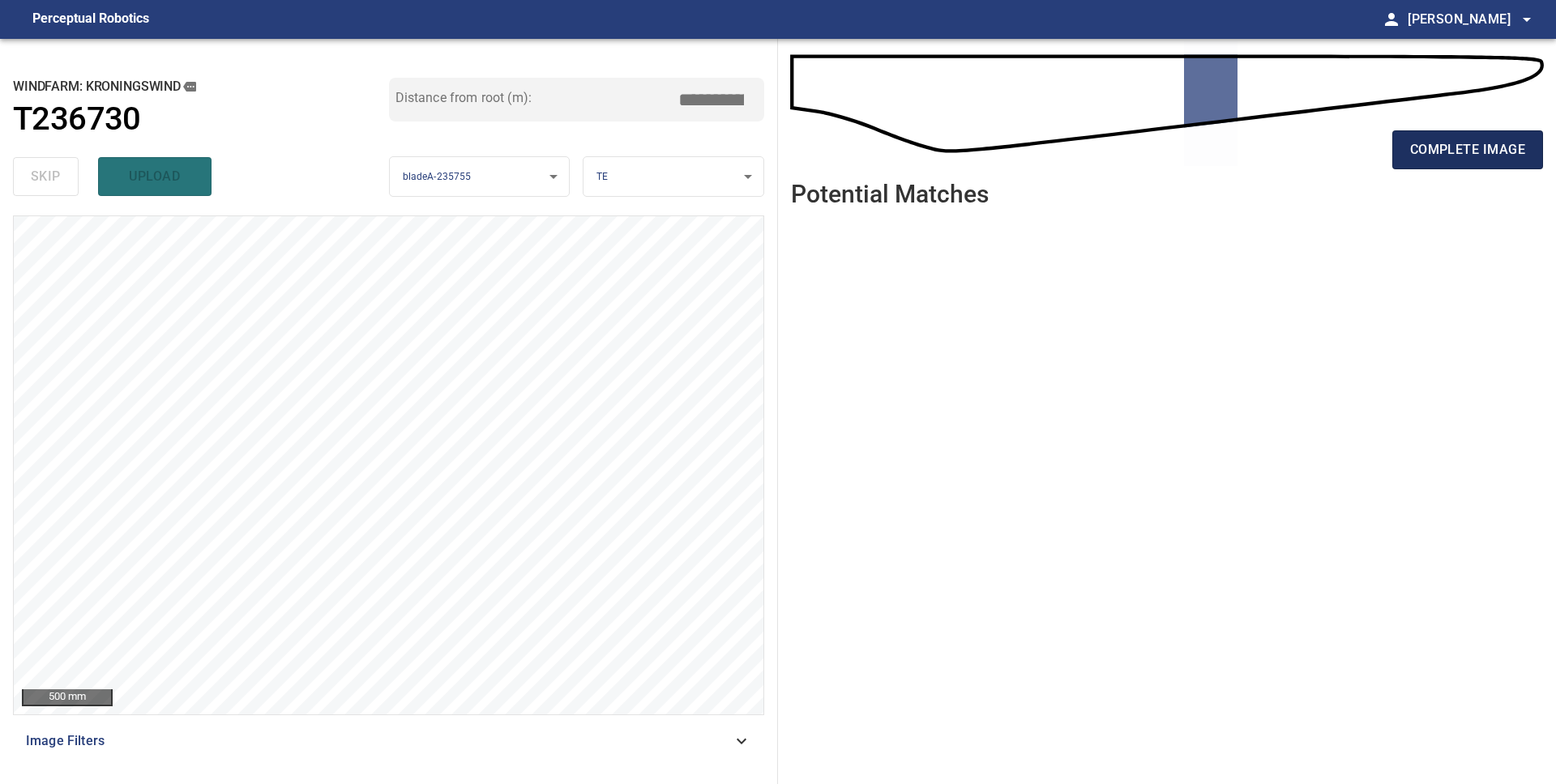
click at [1419, 158] on span "complete image" at bounding box center [1467, 150] width 115 height 23
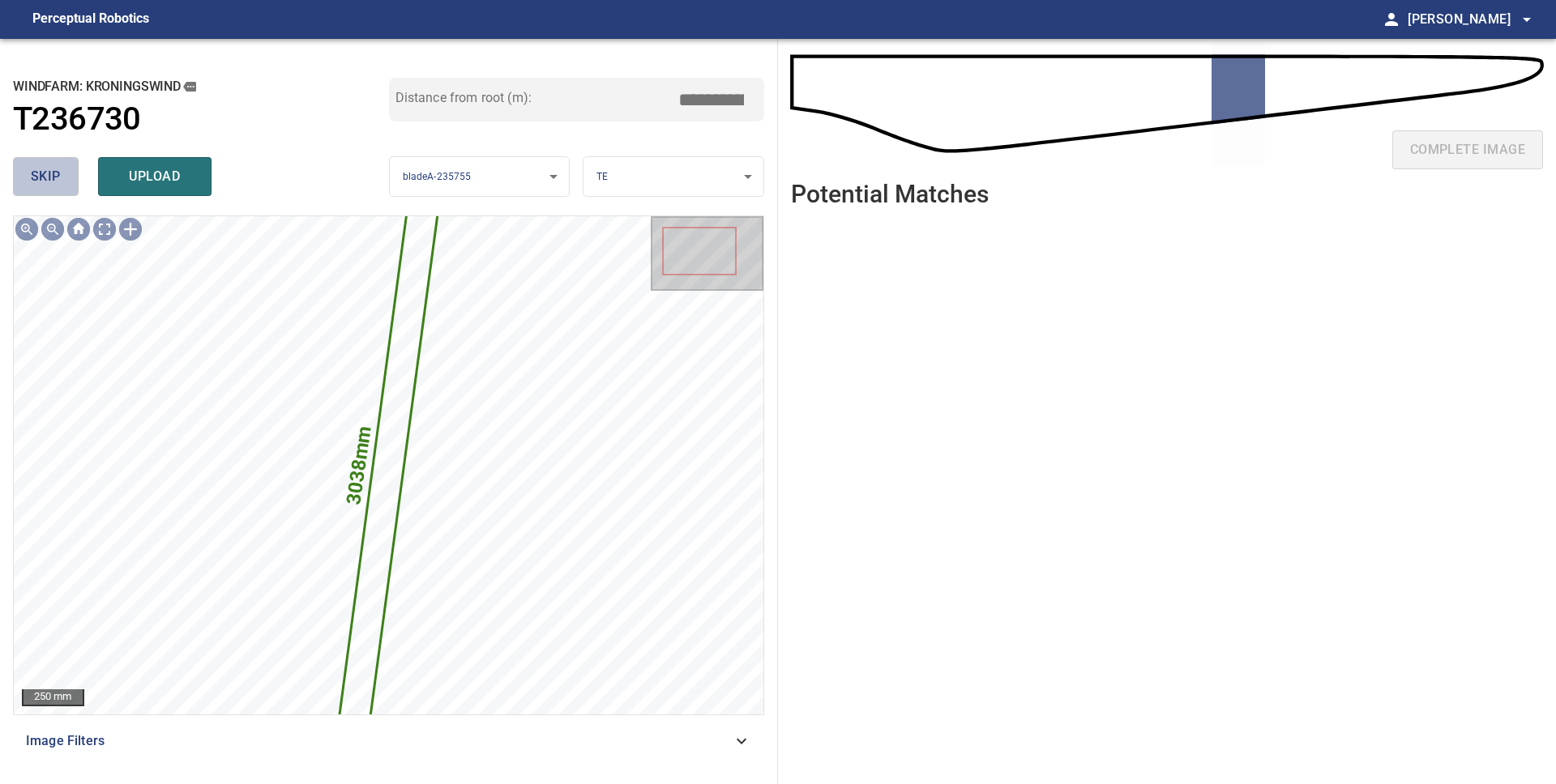
click at [31, 180] on span "skip" at bounding box center [46, 177] width 30 height 23
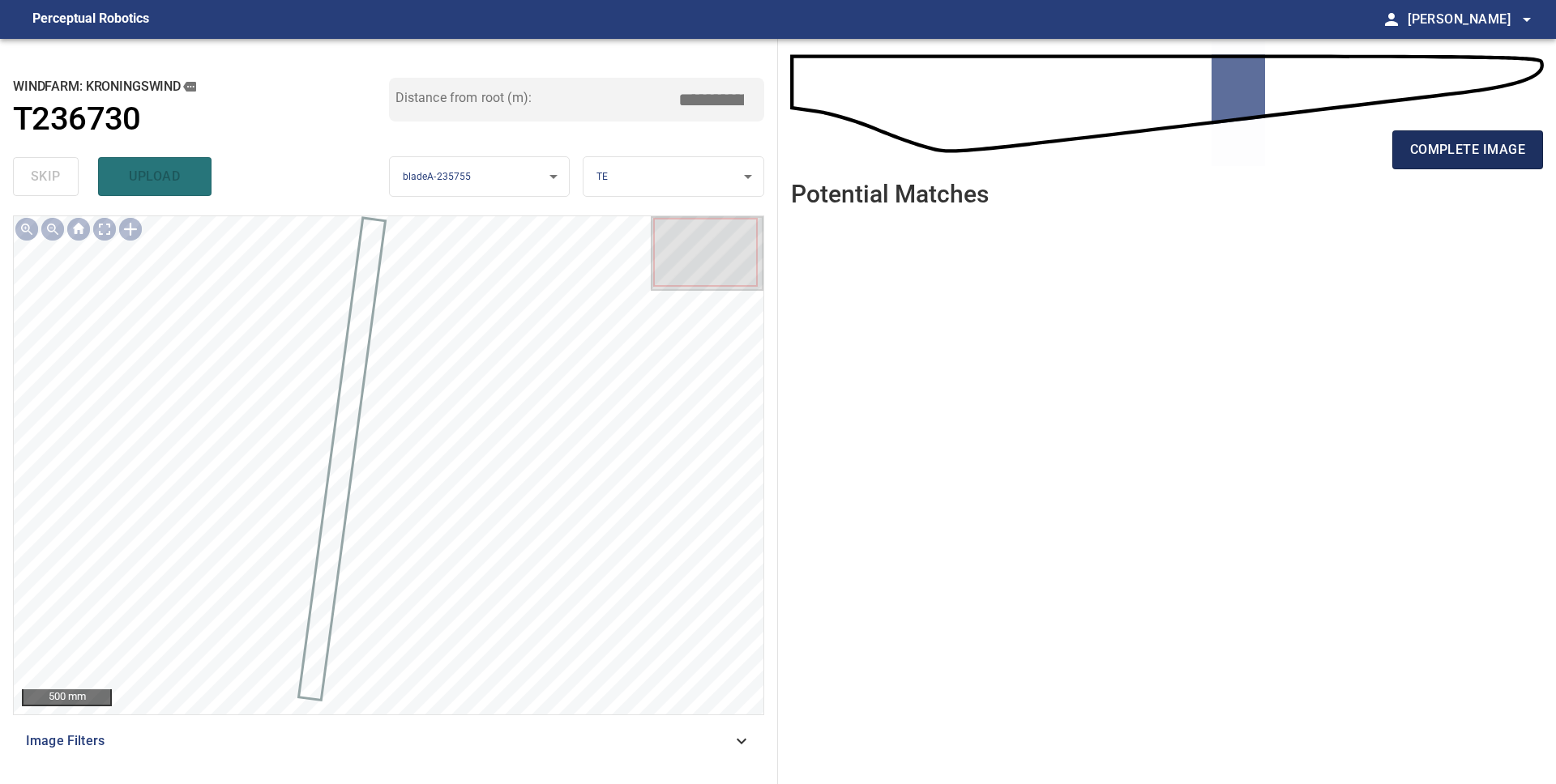
click at [1463, 158] on span "complete image" at bounding box center [1467, 150] width 115 height 23
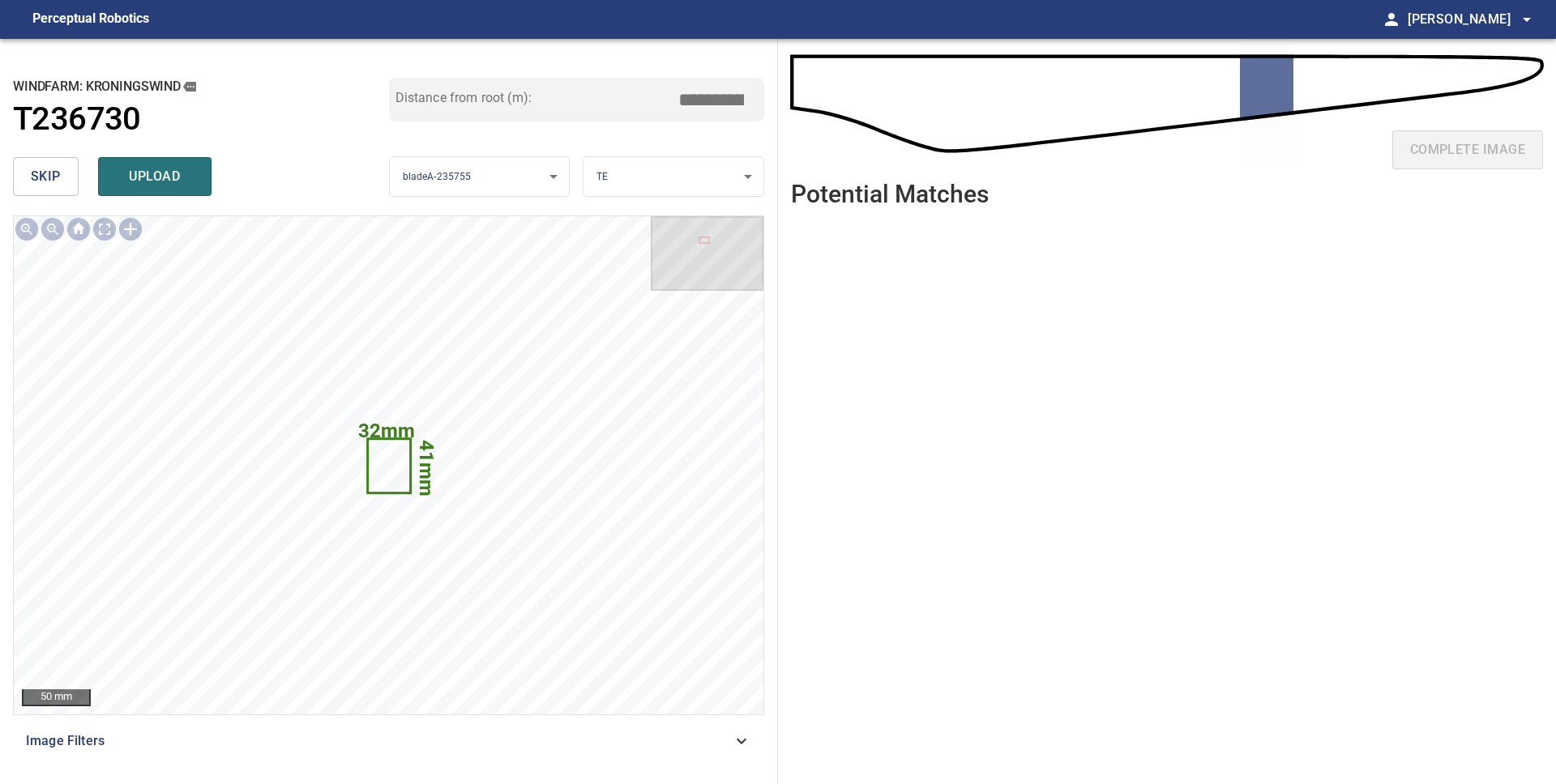
click at [57, 183] on span "skip" at bounding box center [46, 177] width 30 height 23
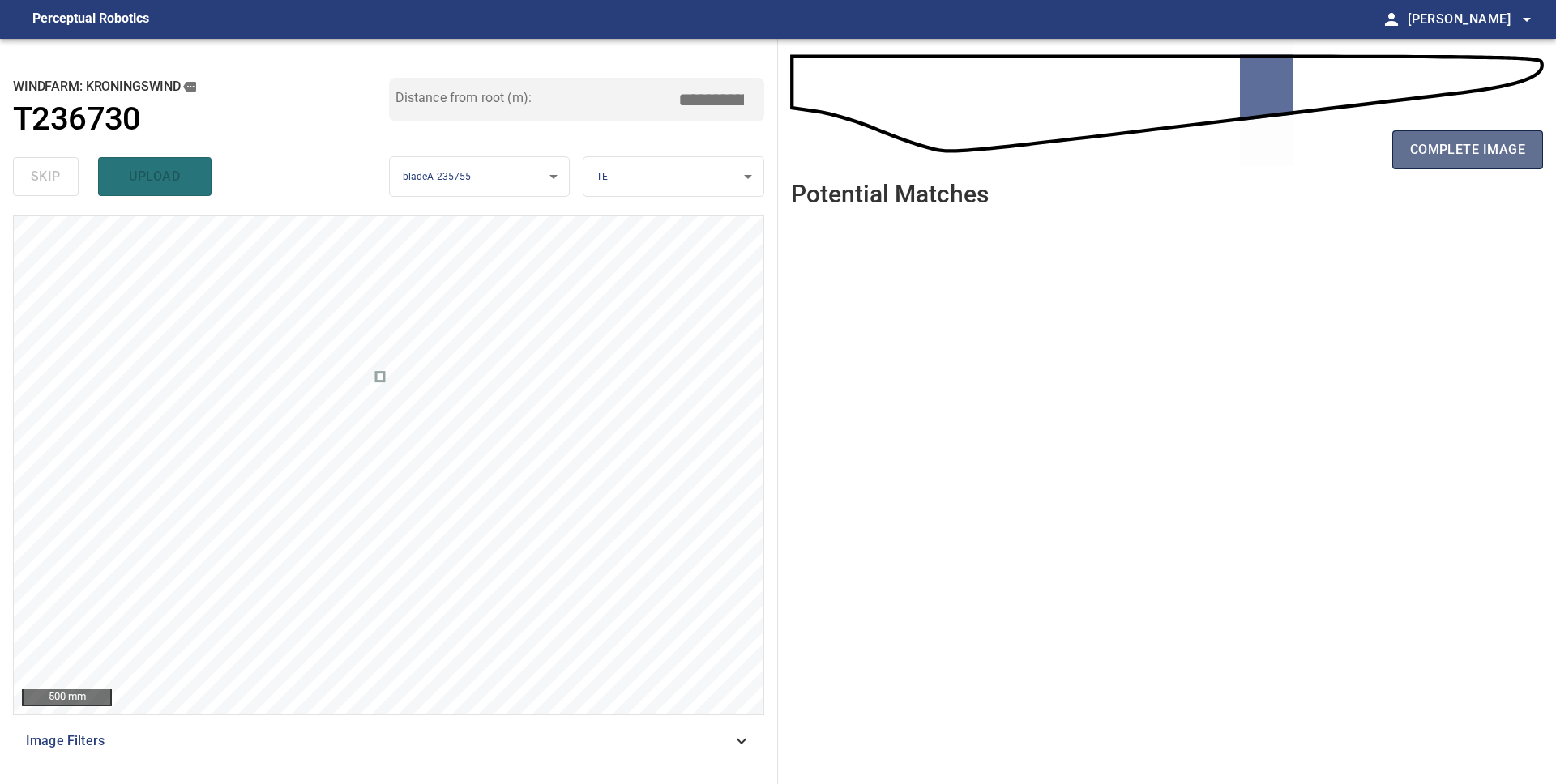
click at [1422, 159] on span "complete image" at bounding box center [1467, 150] width 115 height 23
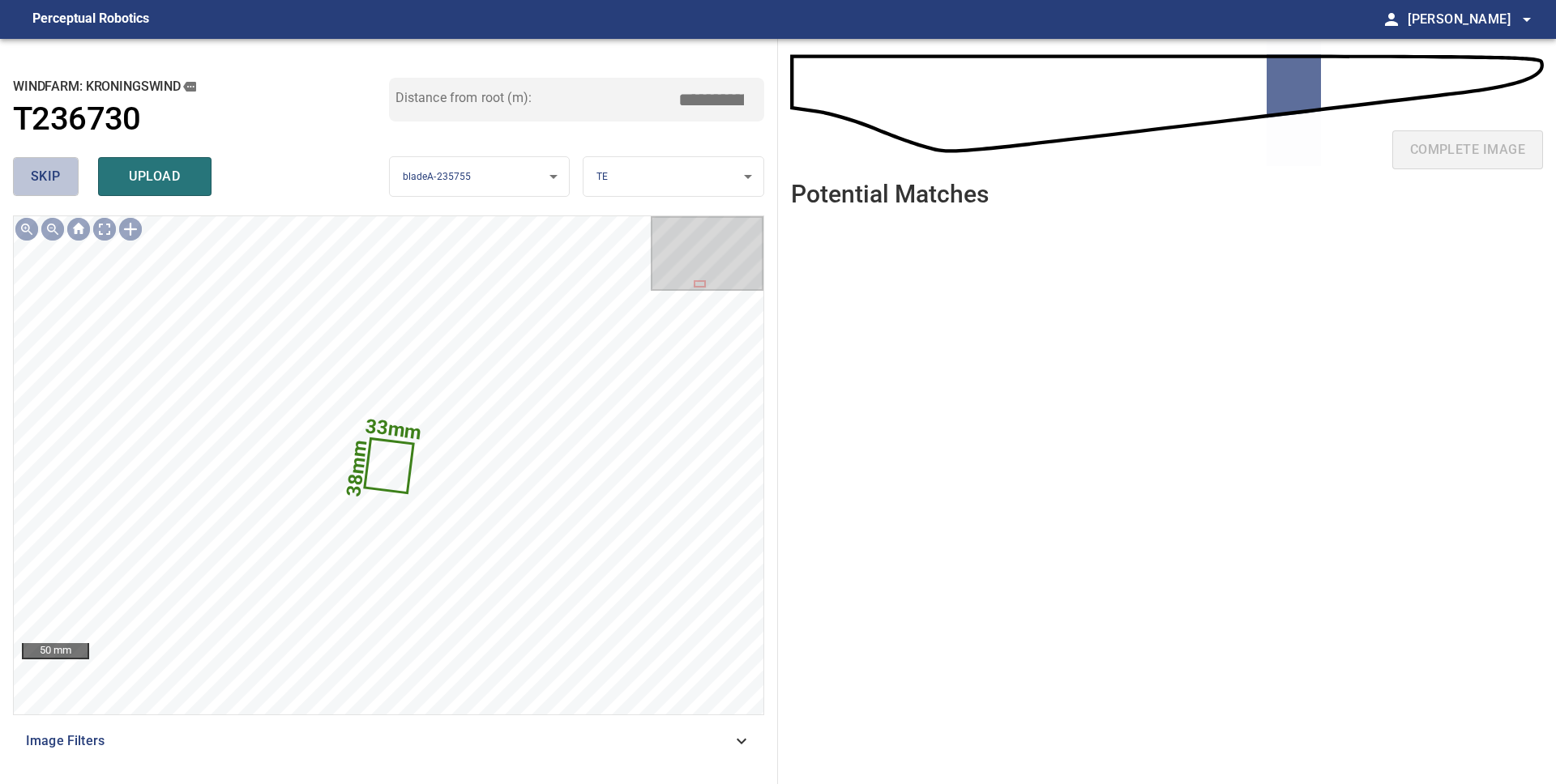
click at [52, 160] on button "skip" at bounding box center [46, 177] width 66 height 39
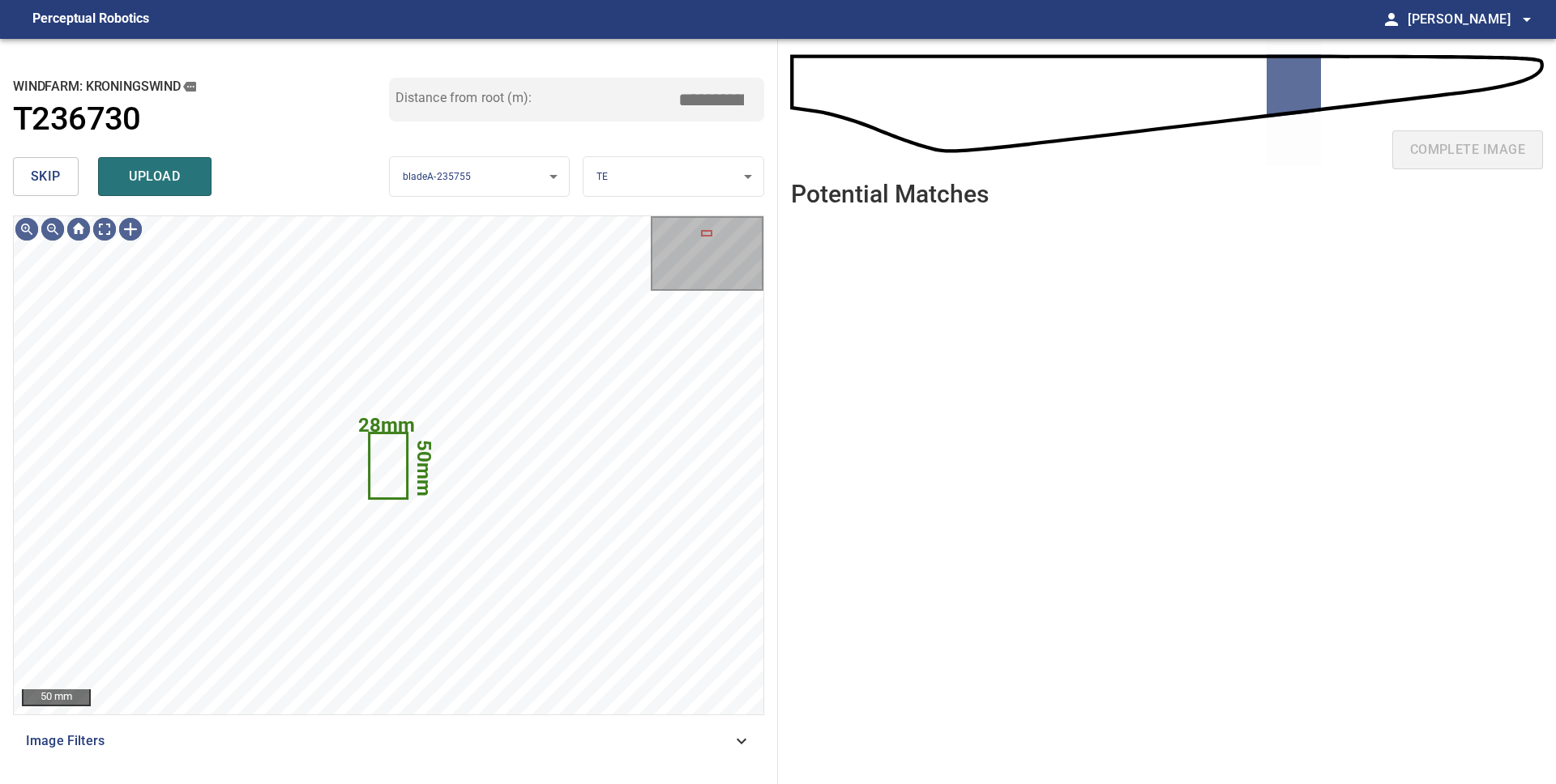
click at [25, 186] on button "skip" at bounding box center [46, 177] width 66 height 39
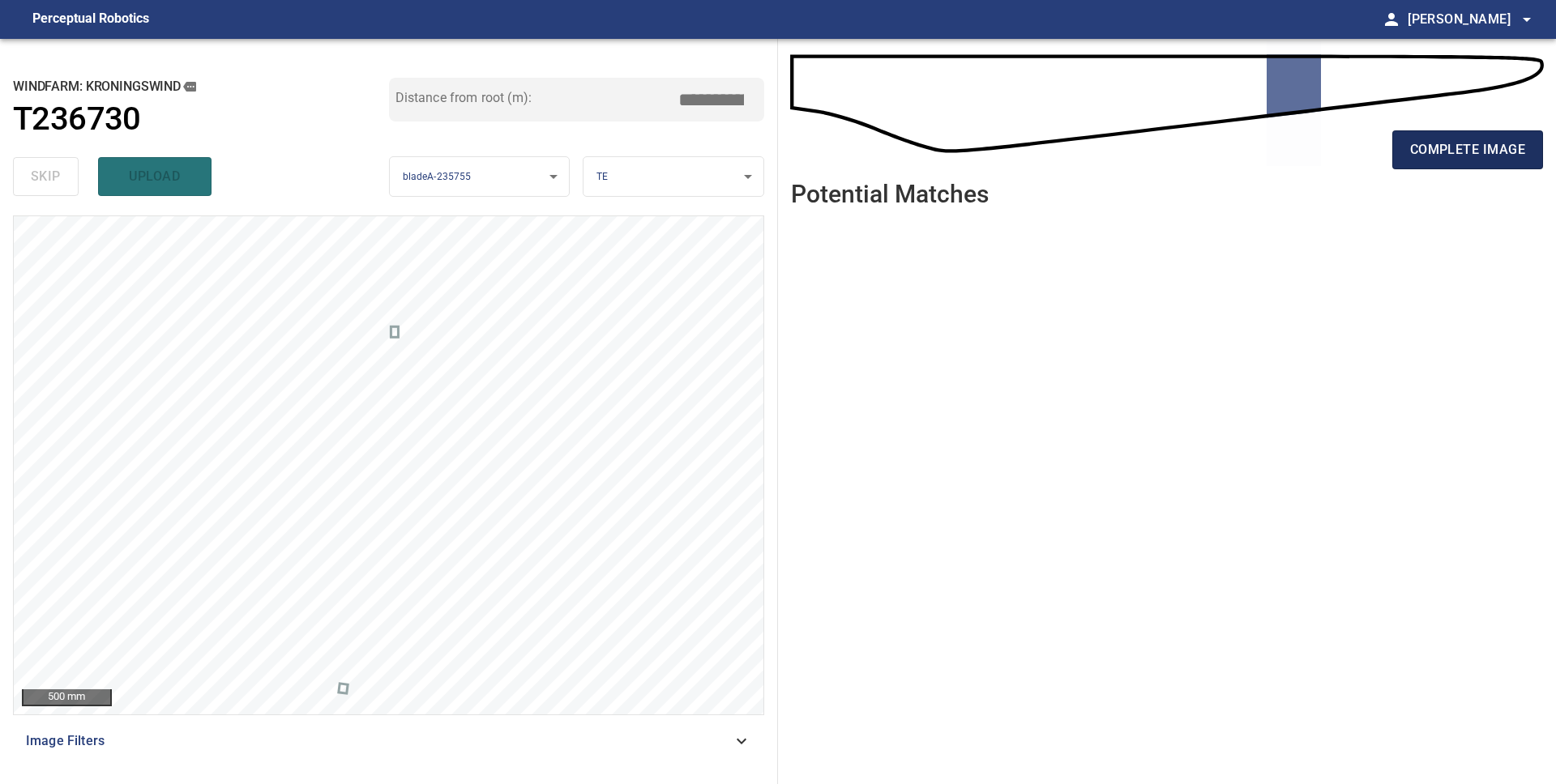
click at [1438, 149] on span "complete image" at bounding box center [1467, 150] width 115 height 23
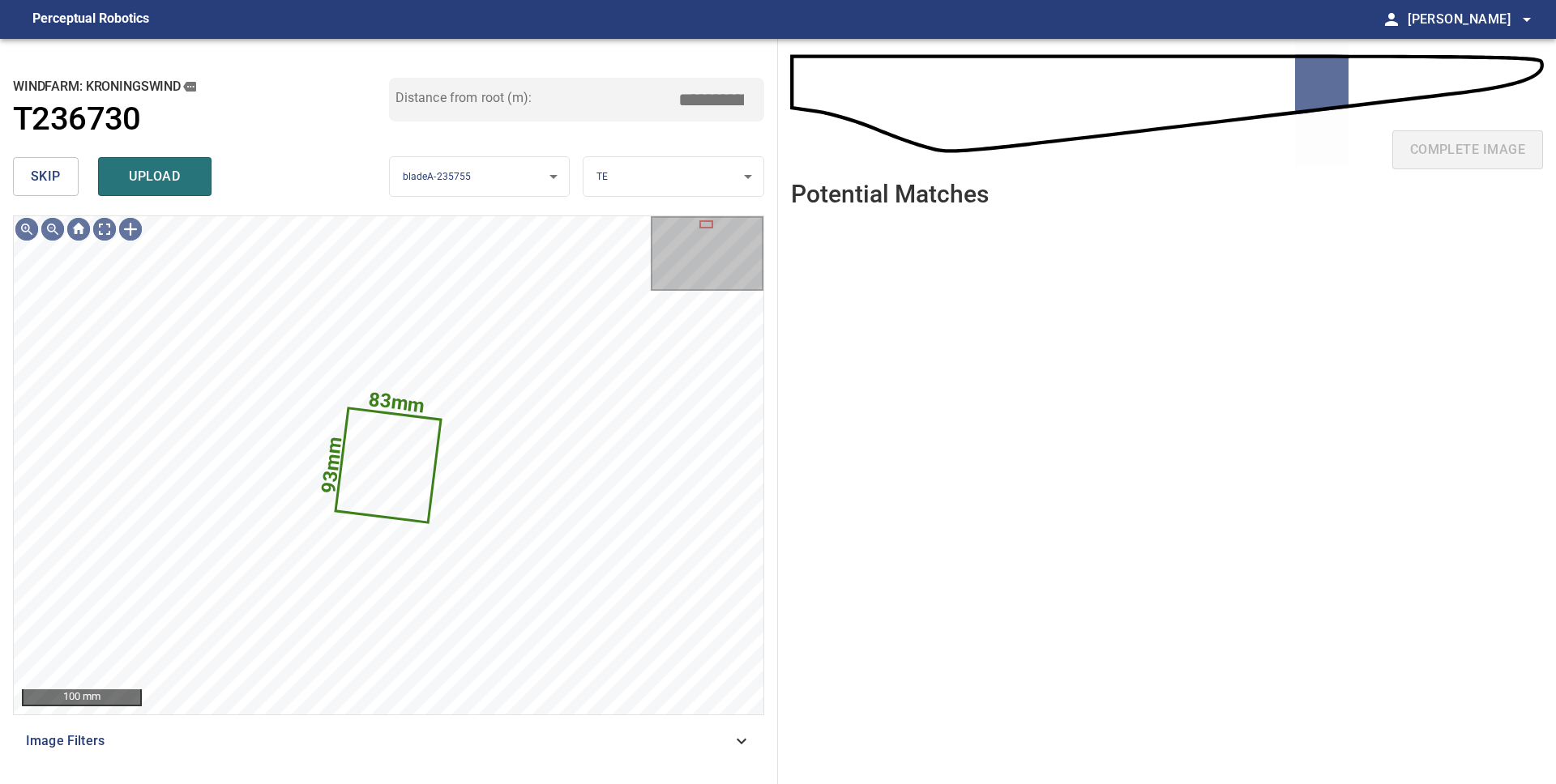
click at [55, 190] on button "skip" at bounding box center [46, 177] width 66 height 39
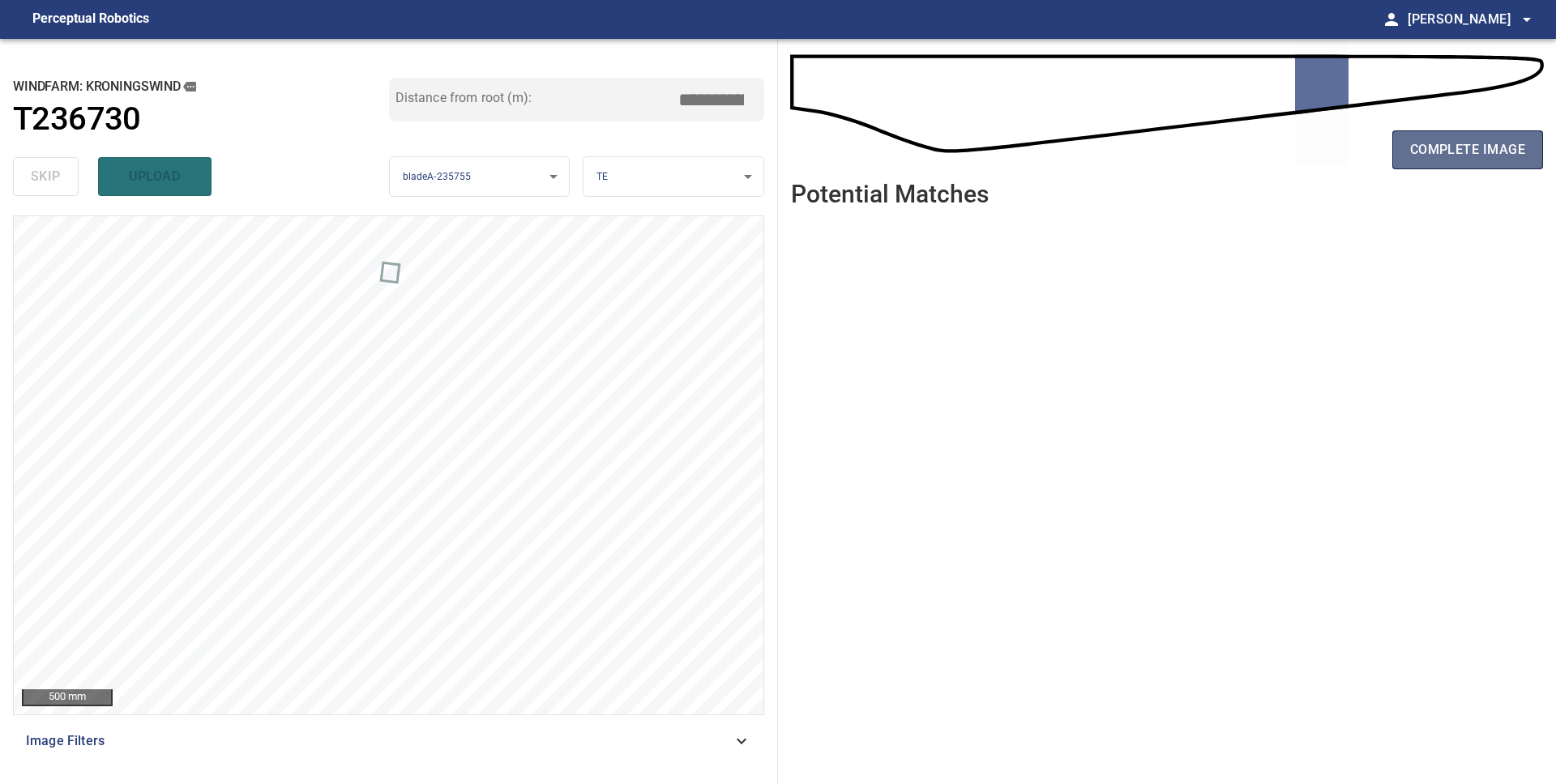
click at [1430, 151] on span "complete image" at bounding box center [1467, 150] width 115 height 23
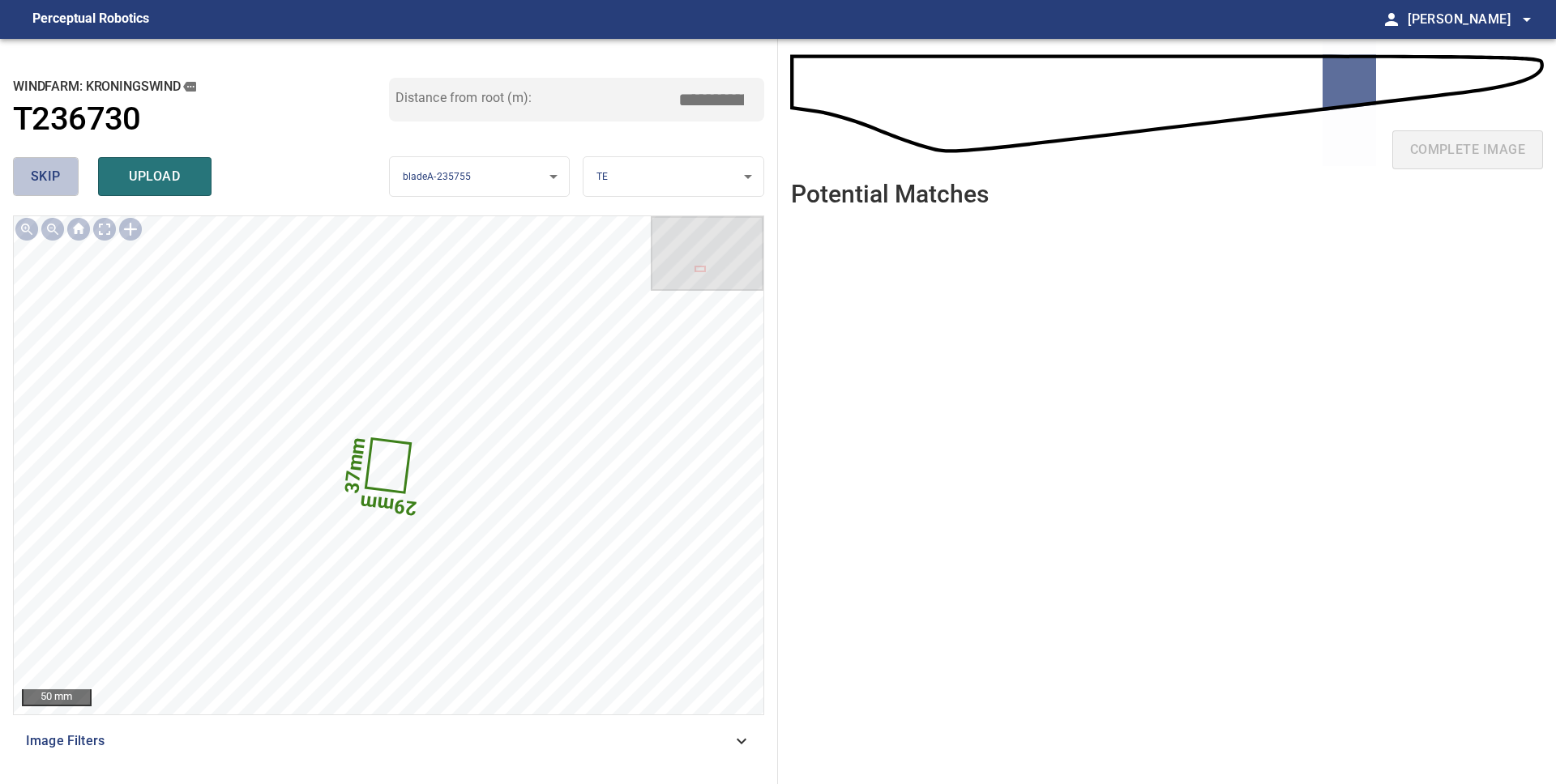
click at [43, 170] on span "skip" at bounding box center [46, 177] width 30 height 23
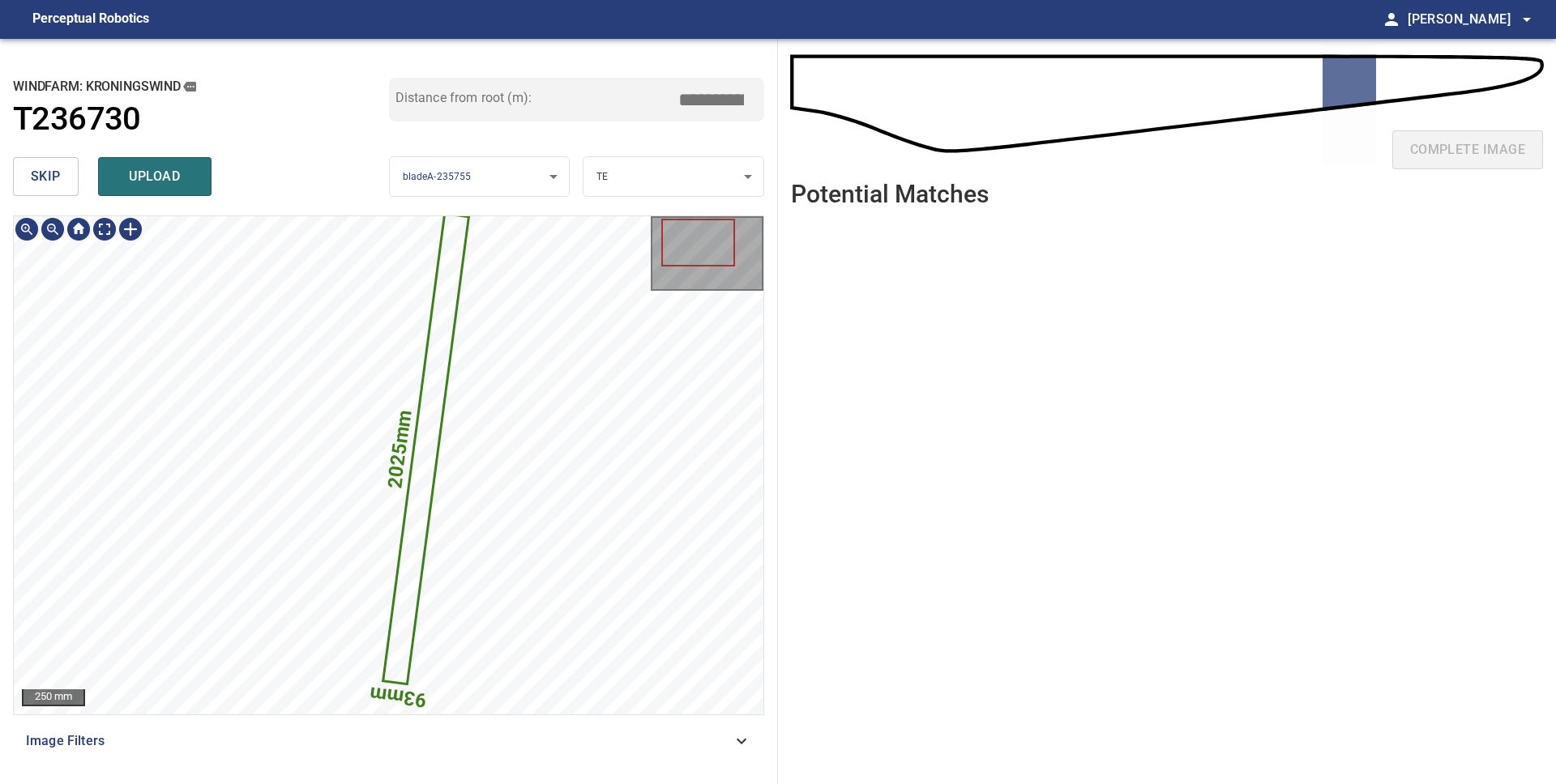
click at [433, 419] on icon at bounding box center [426, 449] width 83 height 468
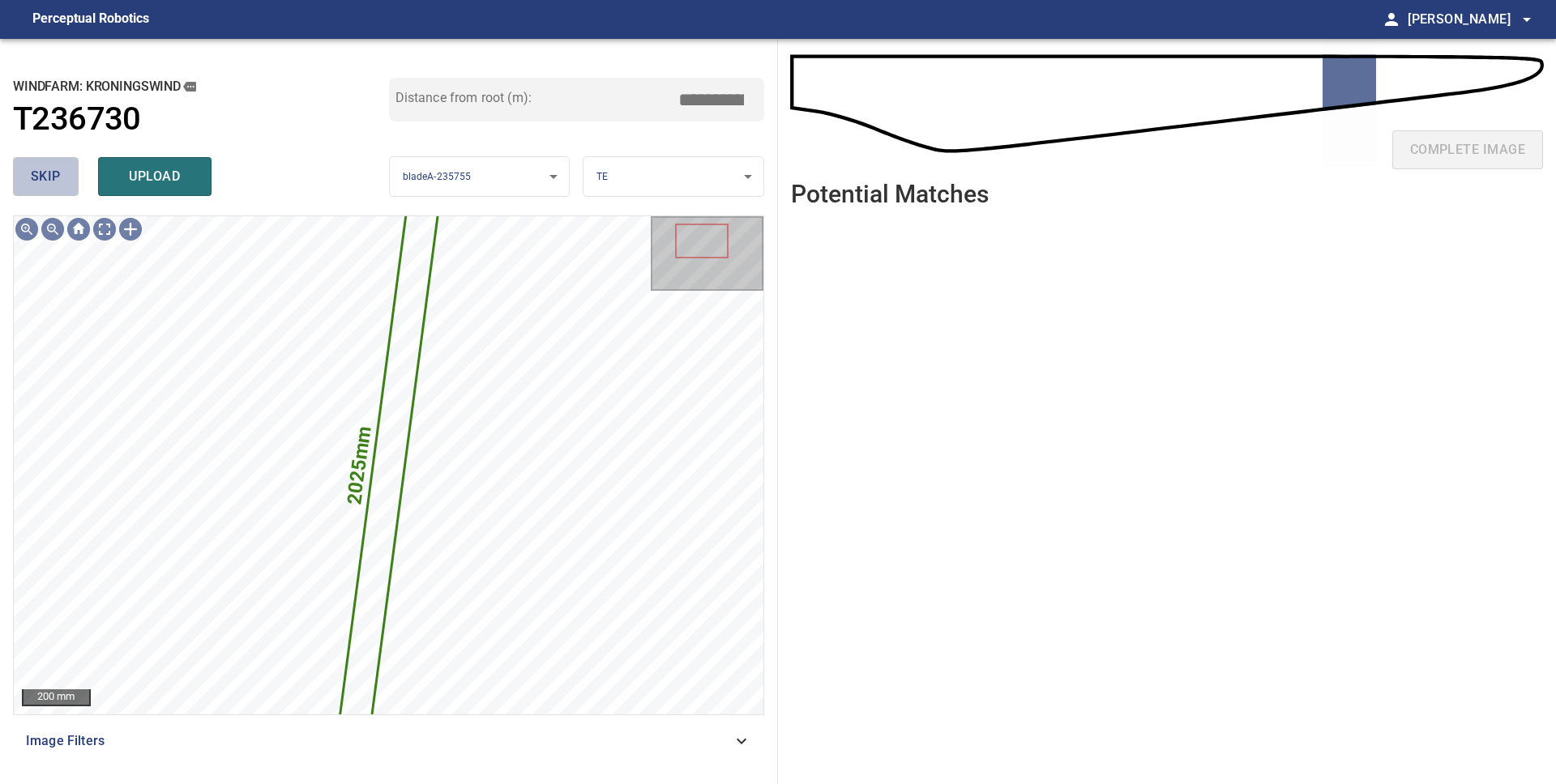
click at [62, 181] on button "skip" at bounding box center [46, 177] width 66 height 39
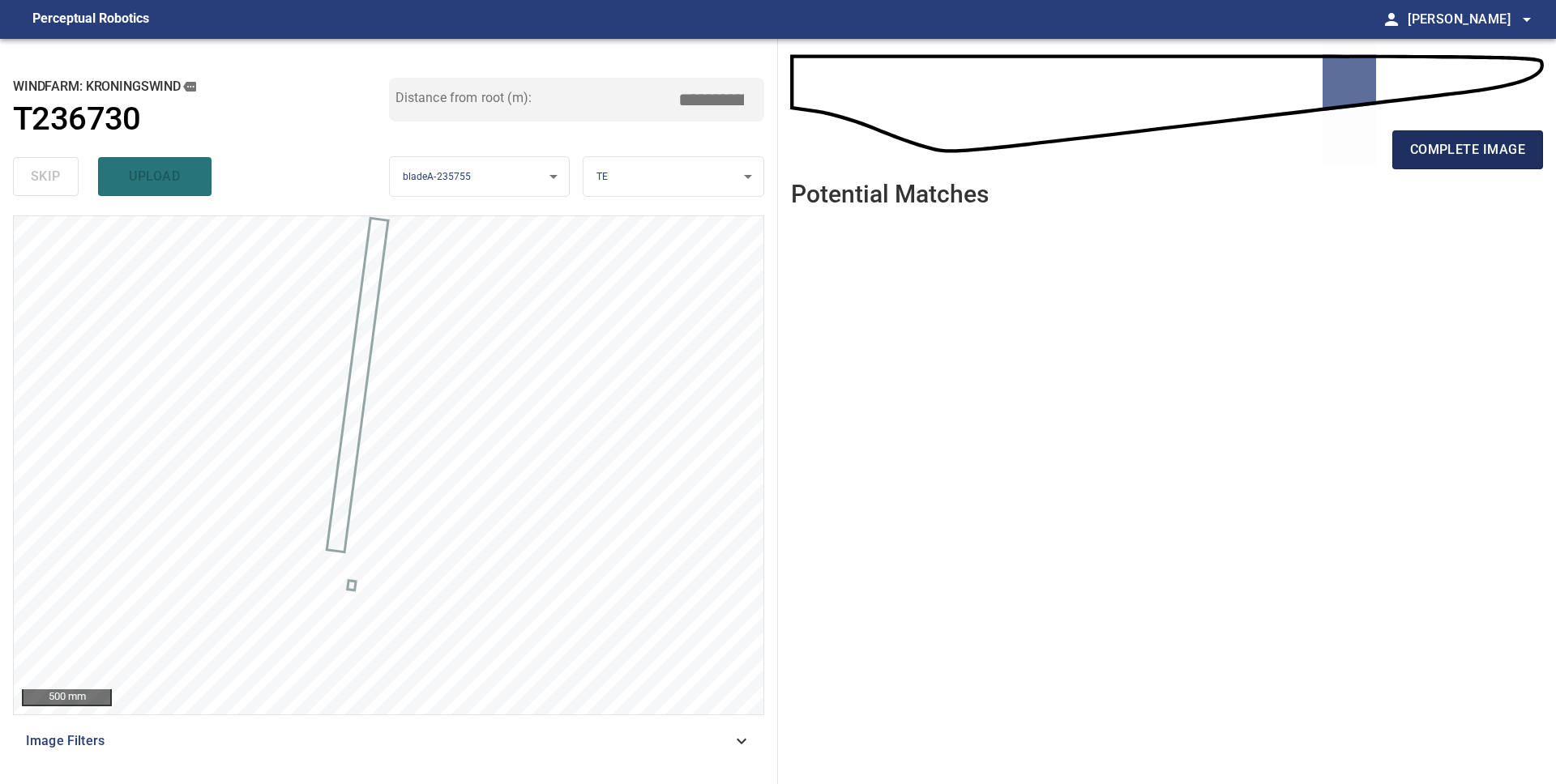
click at [1458, 157] on span "complete image" at bounding box center [1467, 150] width 115 height 23
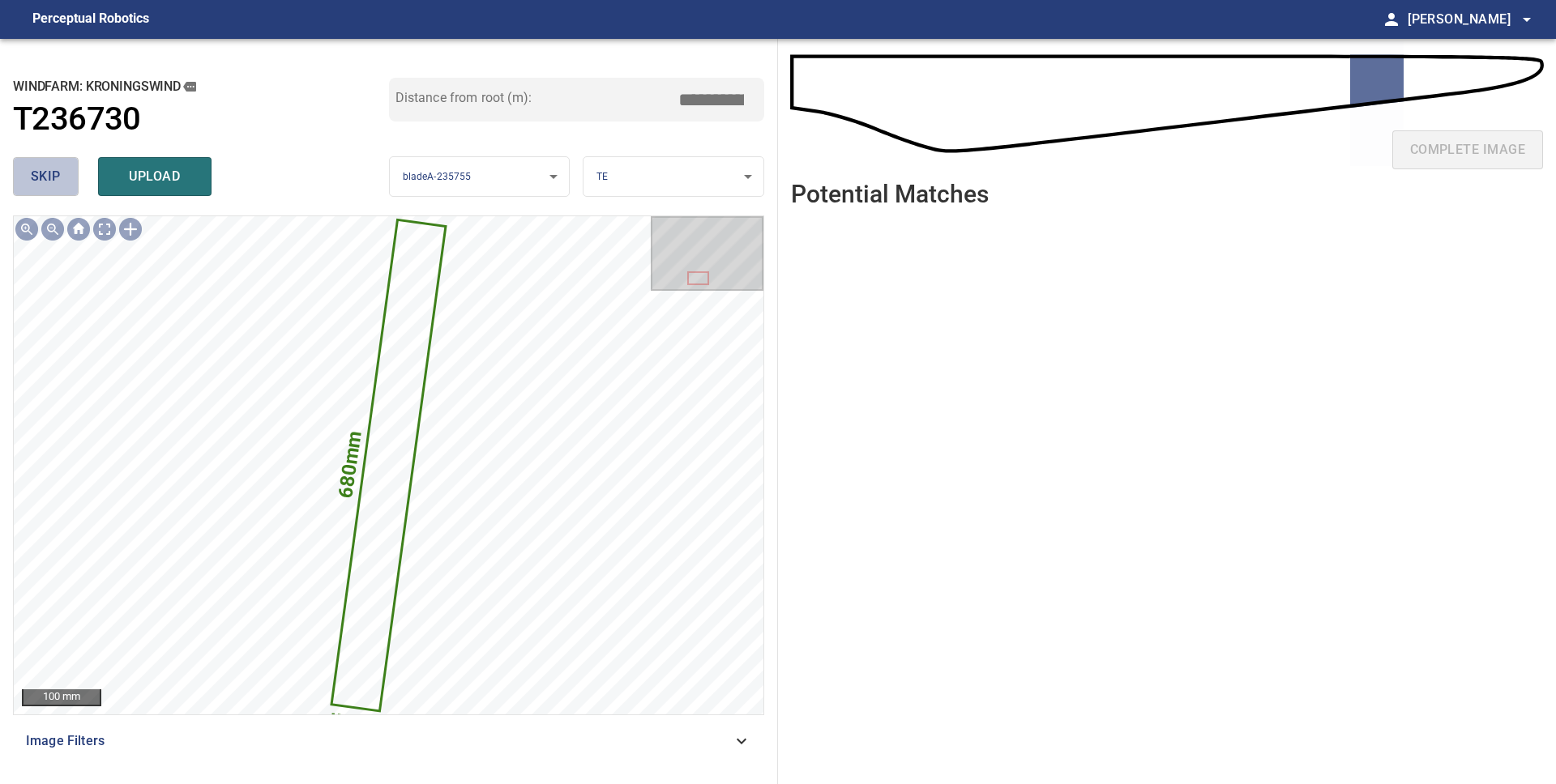
click at [47, 182] on span "skip" at bounding box center [46, 177] width 30 height 23
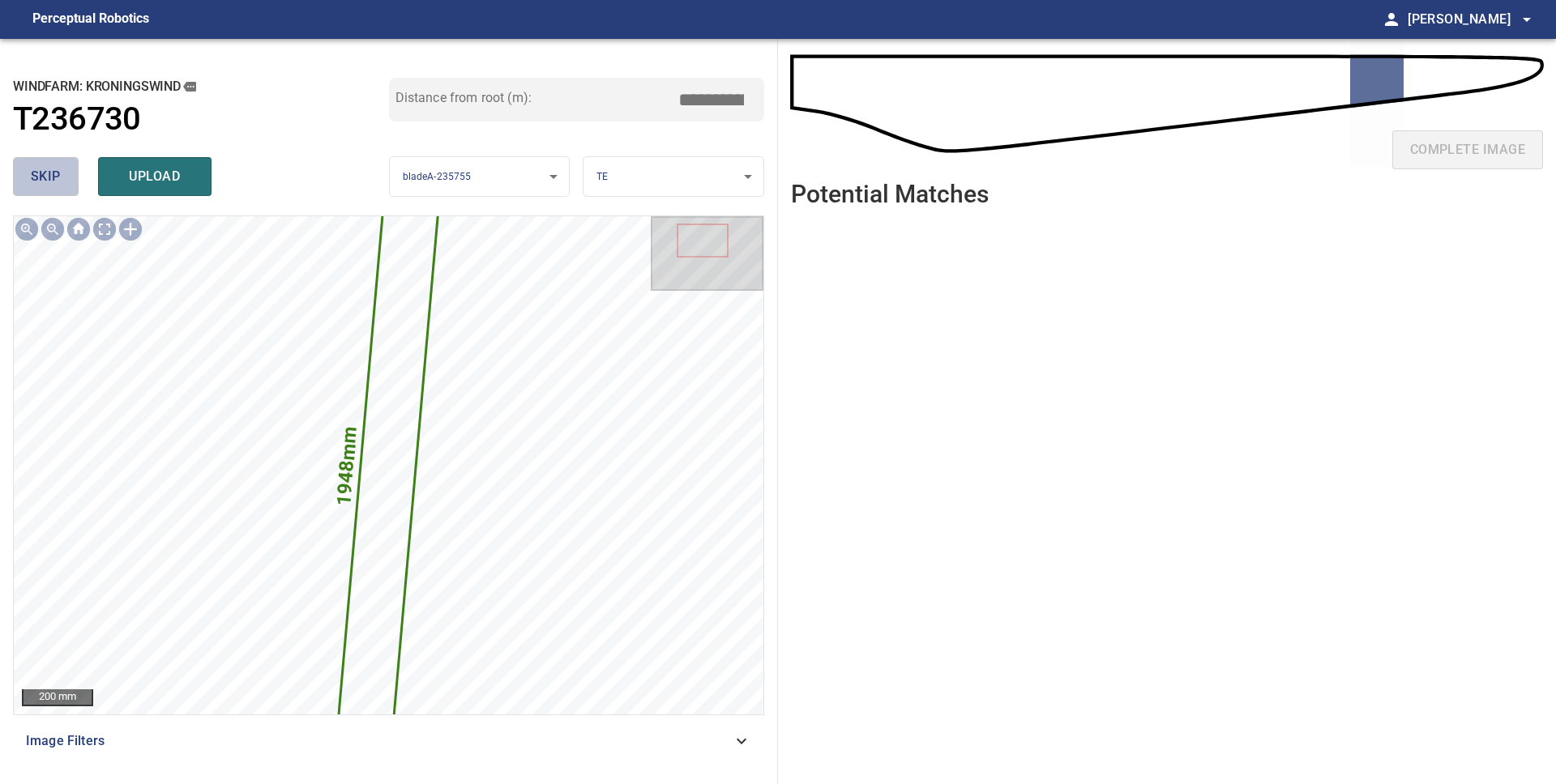
click at [47, 182] on span "skip" at bounding box center [46, 177] width 30 height 23
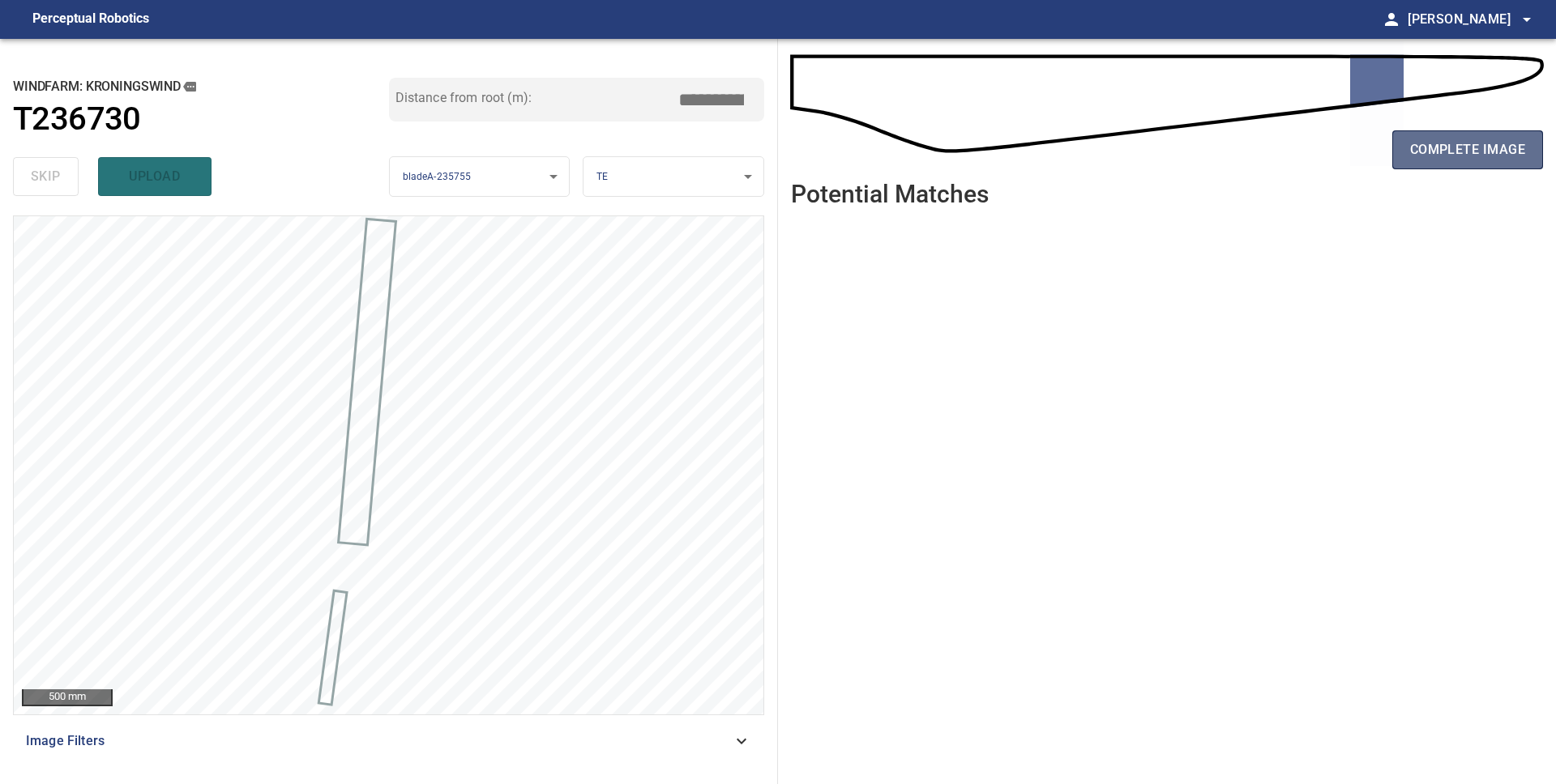
click at [1488, 153] on span "complete image" at bounding box center [1467, 150] width 115 height 23
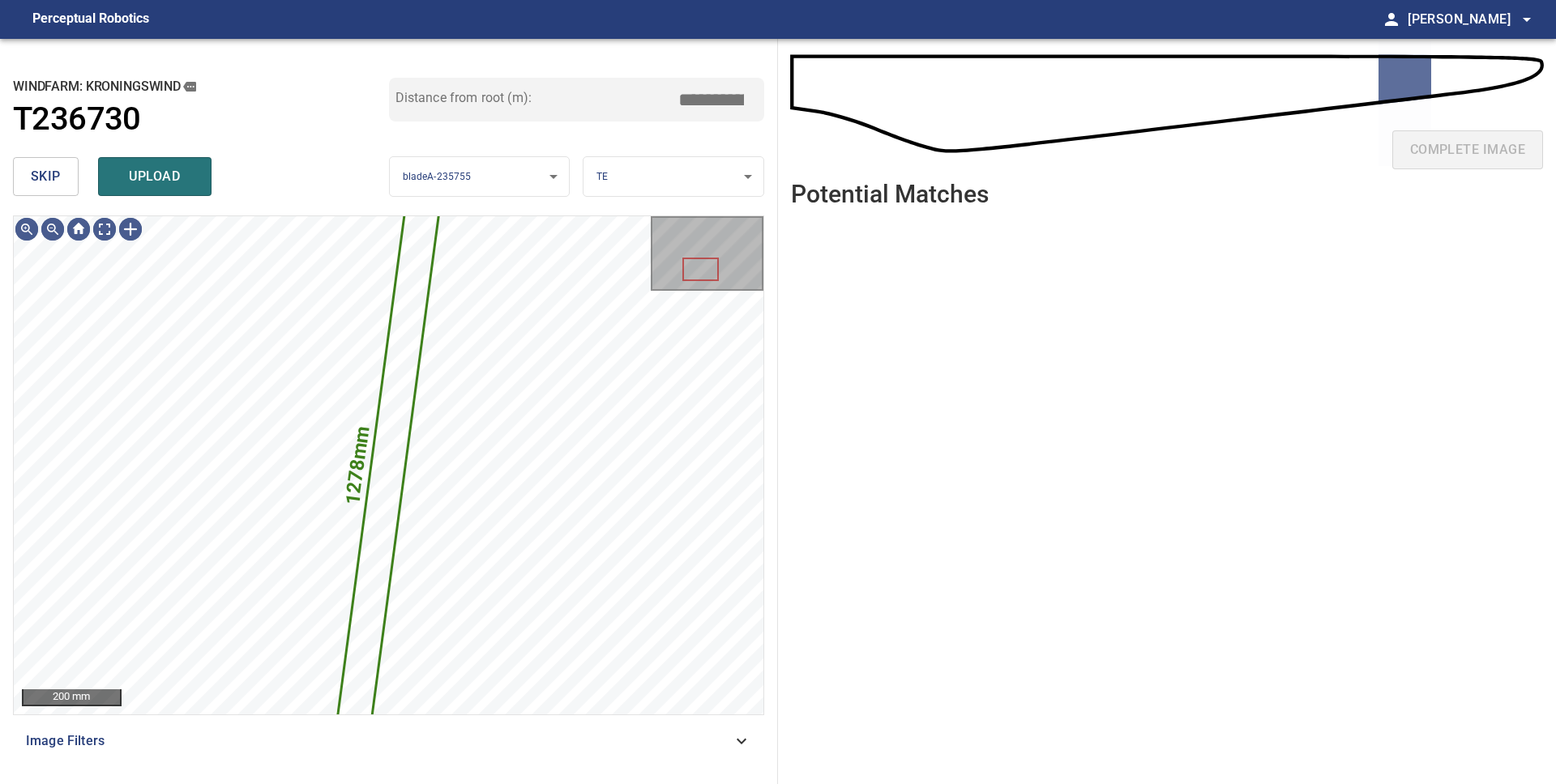
click at [60, 188] on button "skip" at bounding box center [46, 177] width 66 height 39
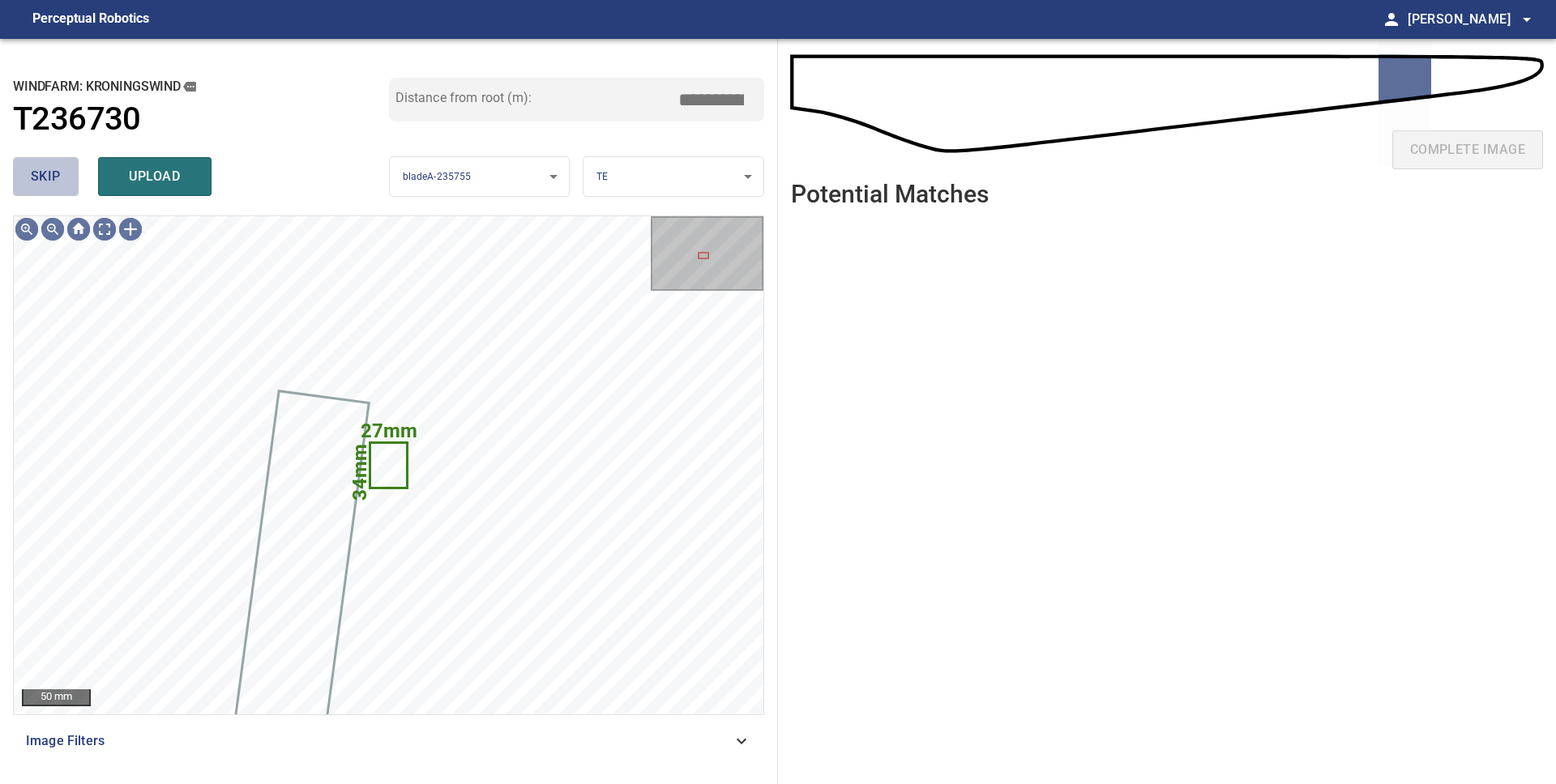
click at [61, 188] on button "skip" at bounding box center [46, 177] width 66 height 39
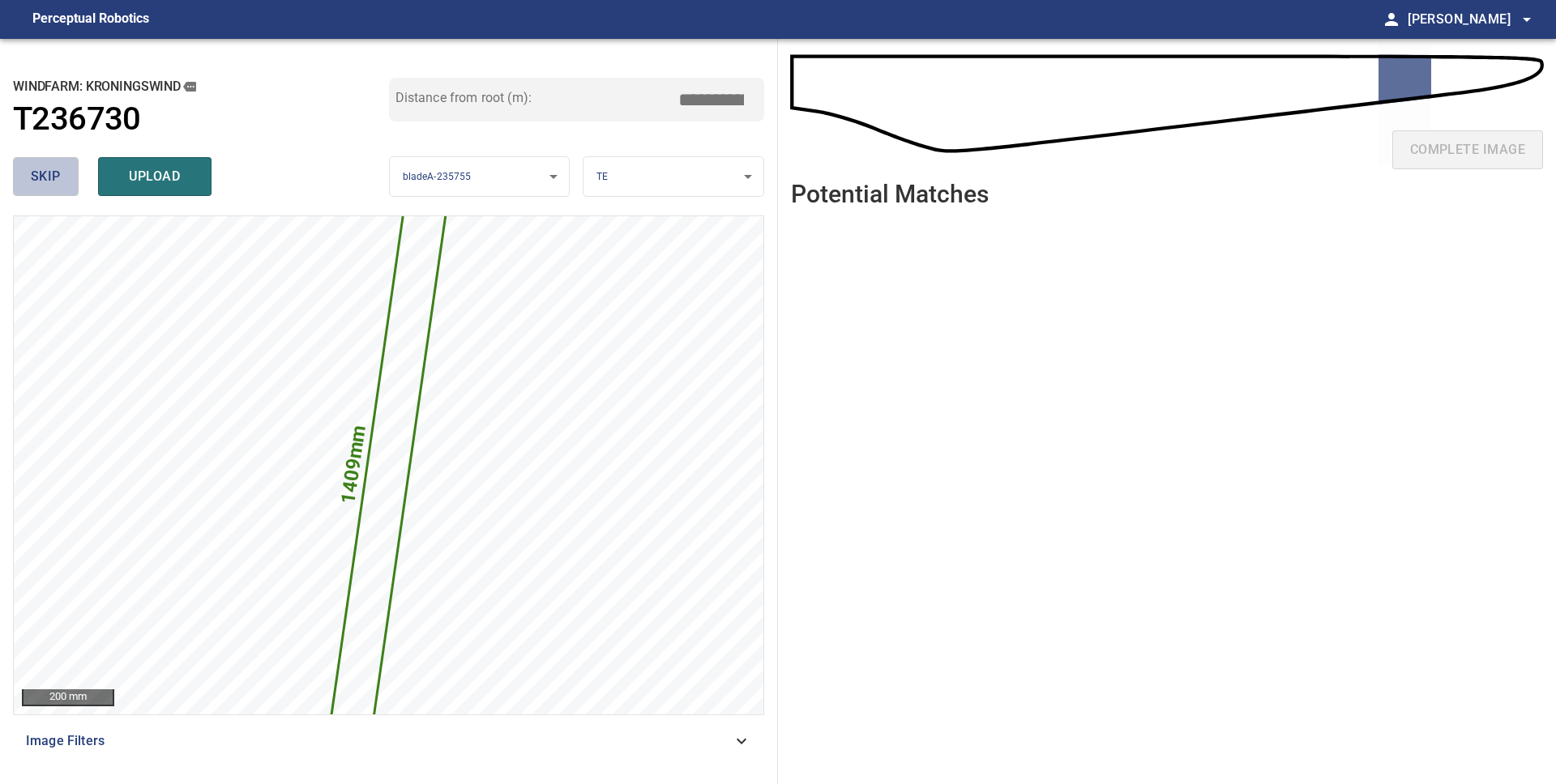
click at [44, 177] on span "skip" at bounding box center [46, 177] width 30 height 23
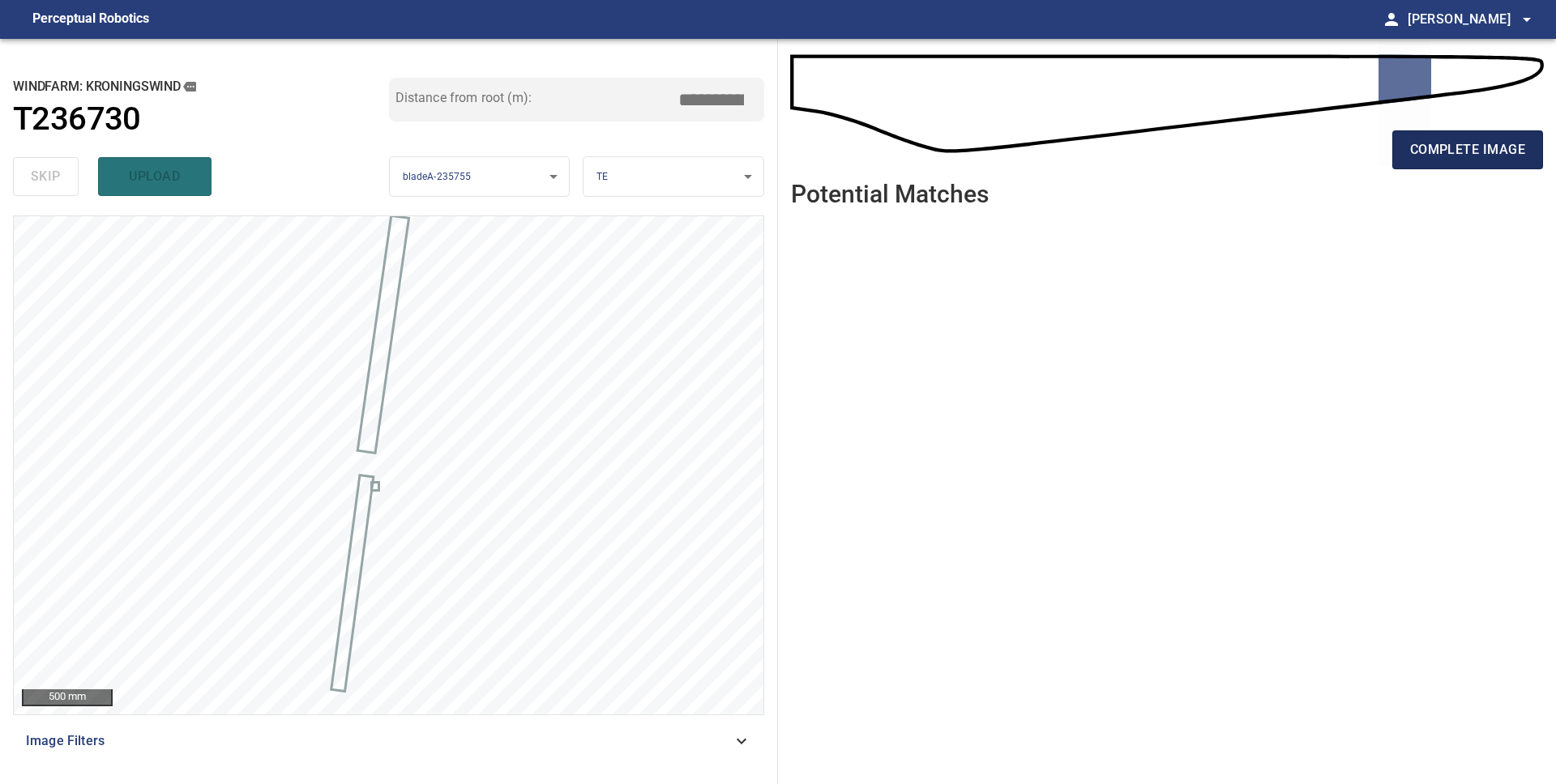
click at [1442, 156] on span "complete image" at bounding box center [1467, 150] width 115 height 23
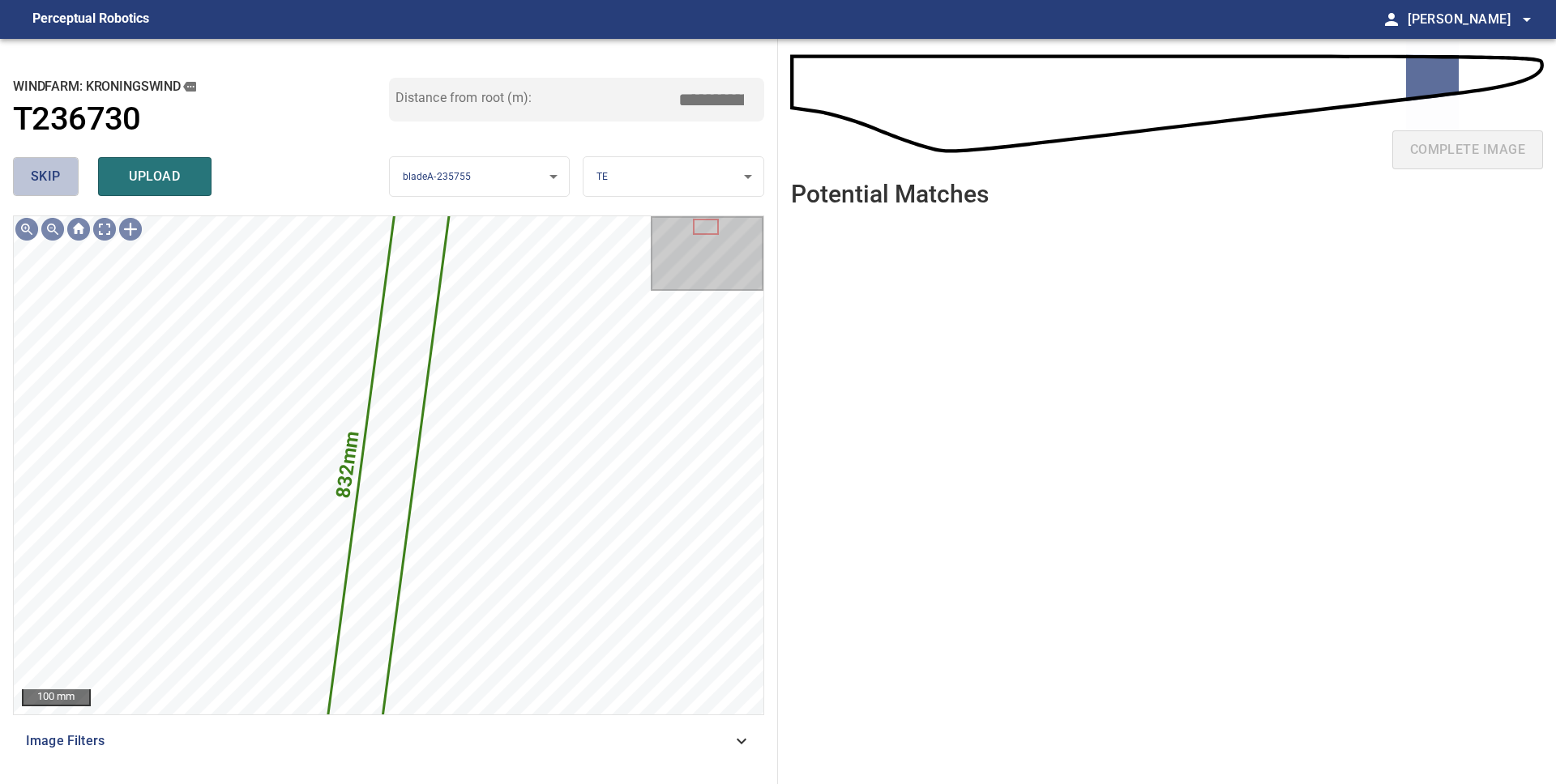
click at [54, 180] on span "skip" at bounding box center [46, 177] width 30 height 23
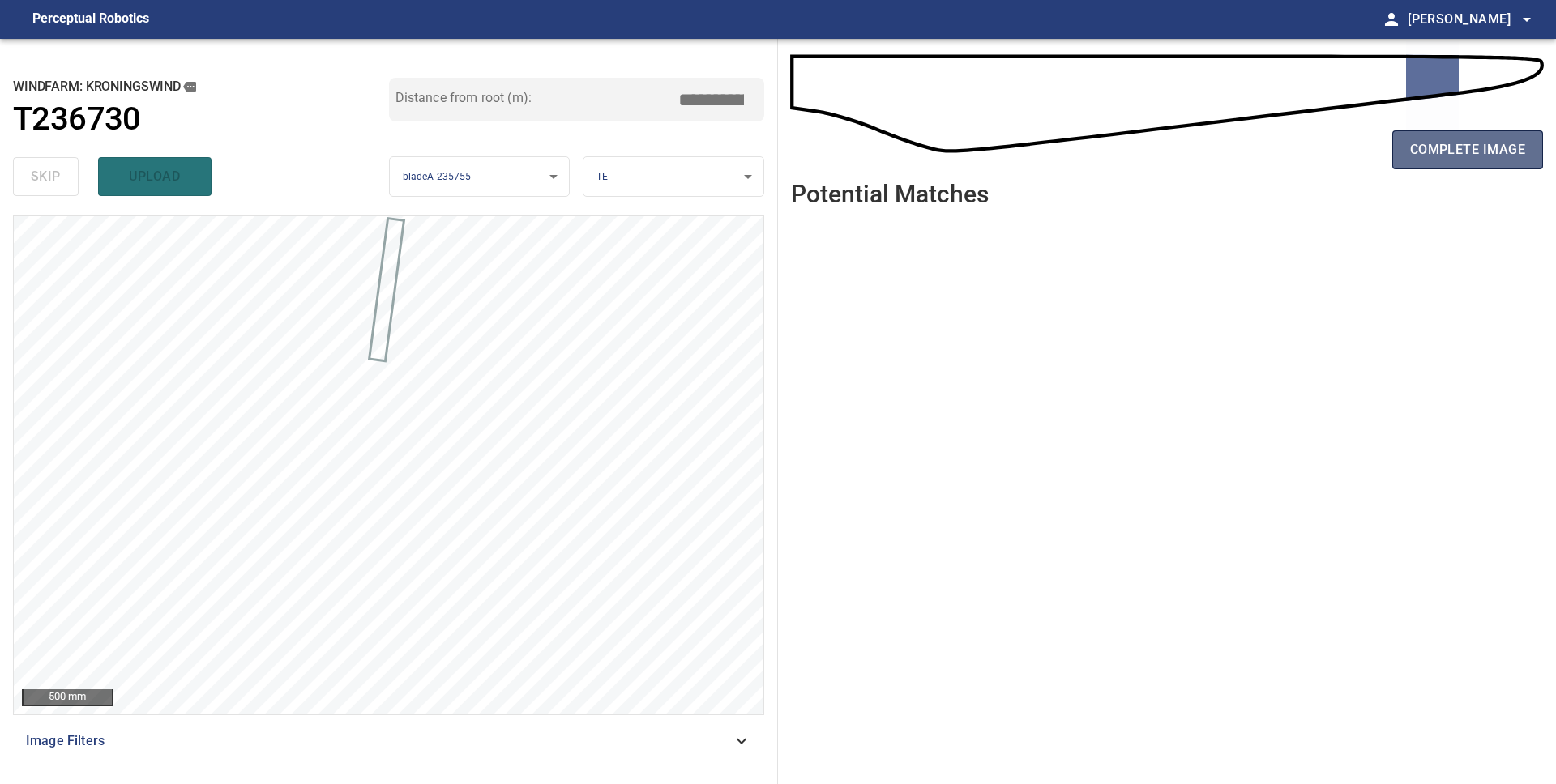
click at [1421, 158] on span "complete image" at bounding box center [1467, 150] width 115 height 23
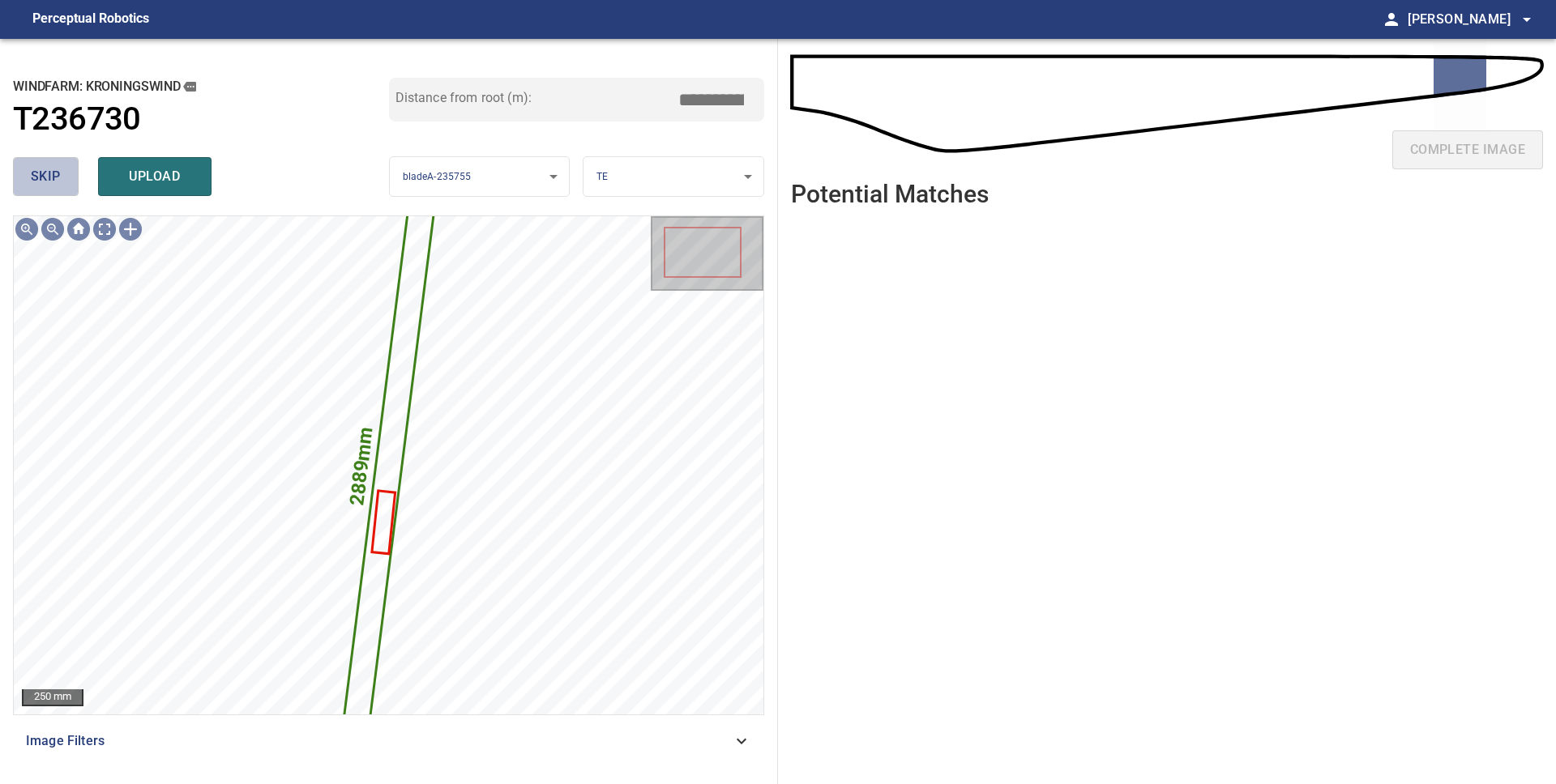
click at [62, 170] on button "skip" at bounding box center [46, 177] width 66 height 39
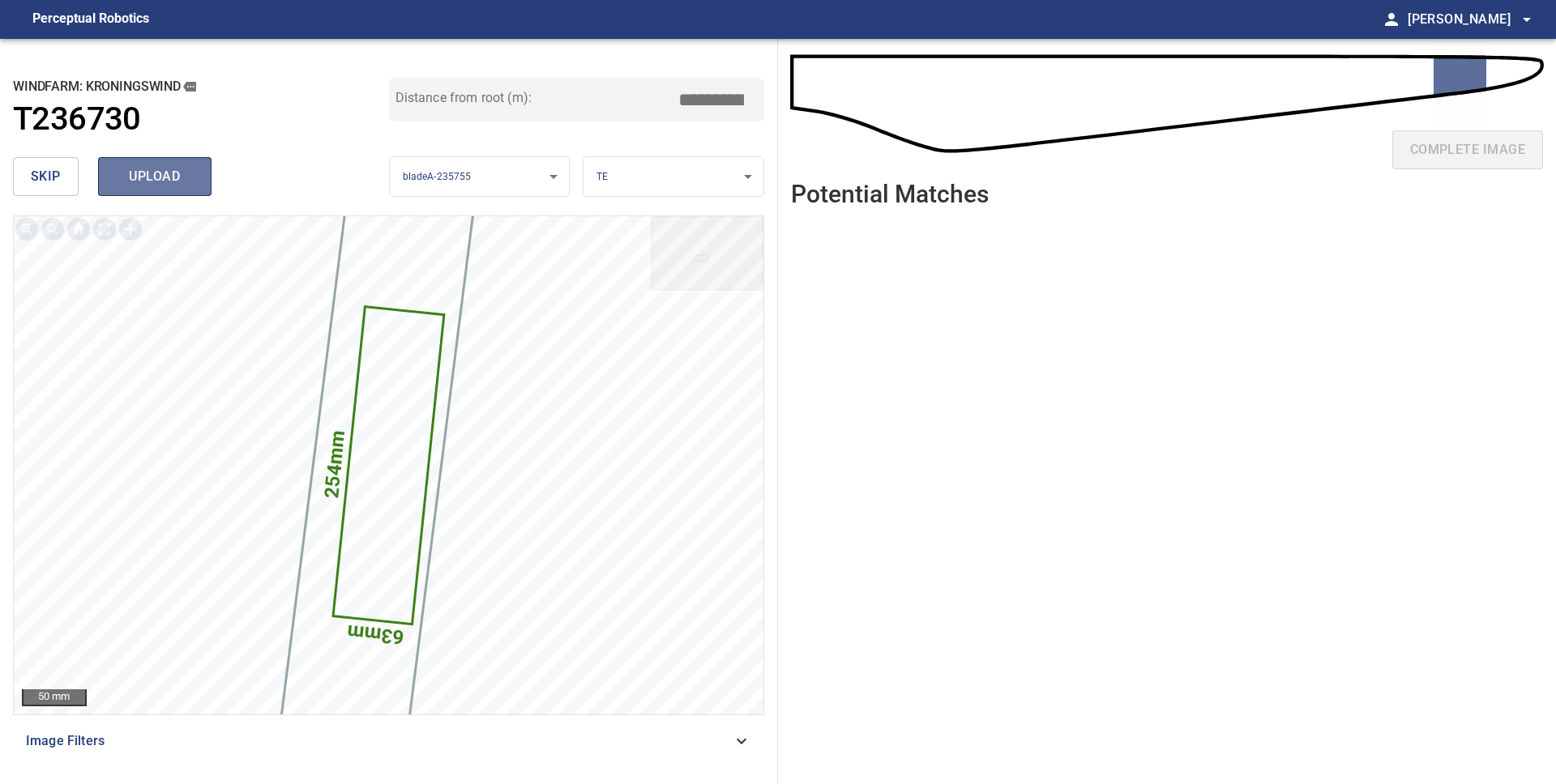
click at [158, 186] on span "upload" at bounding box center [155, 177] width 77 height 23
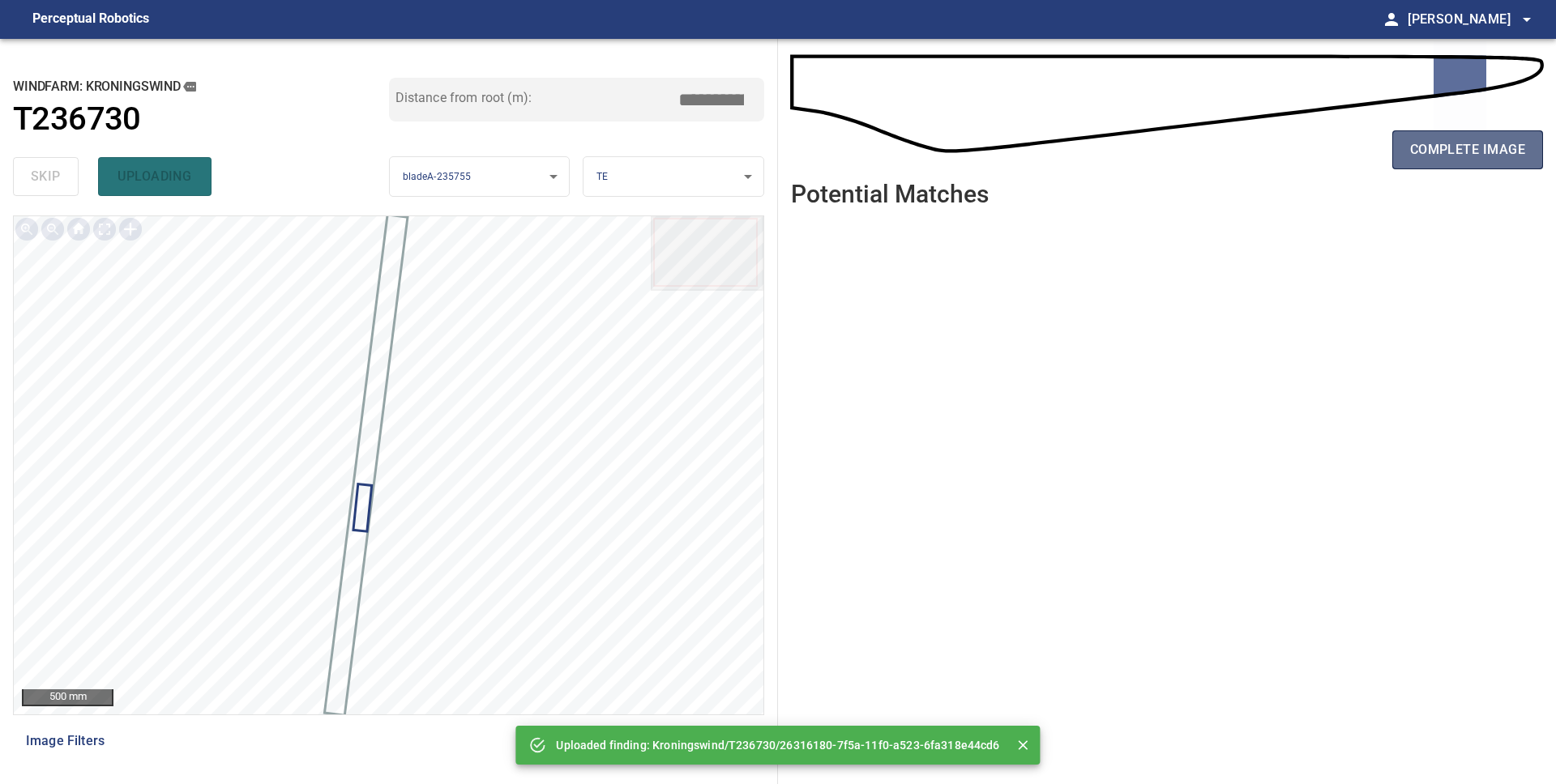
click at [1404, 160] on button "complete image" at bounding box center [1467, 149] width 150 height 39
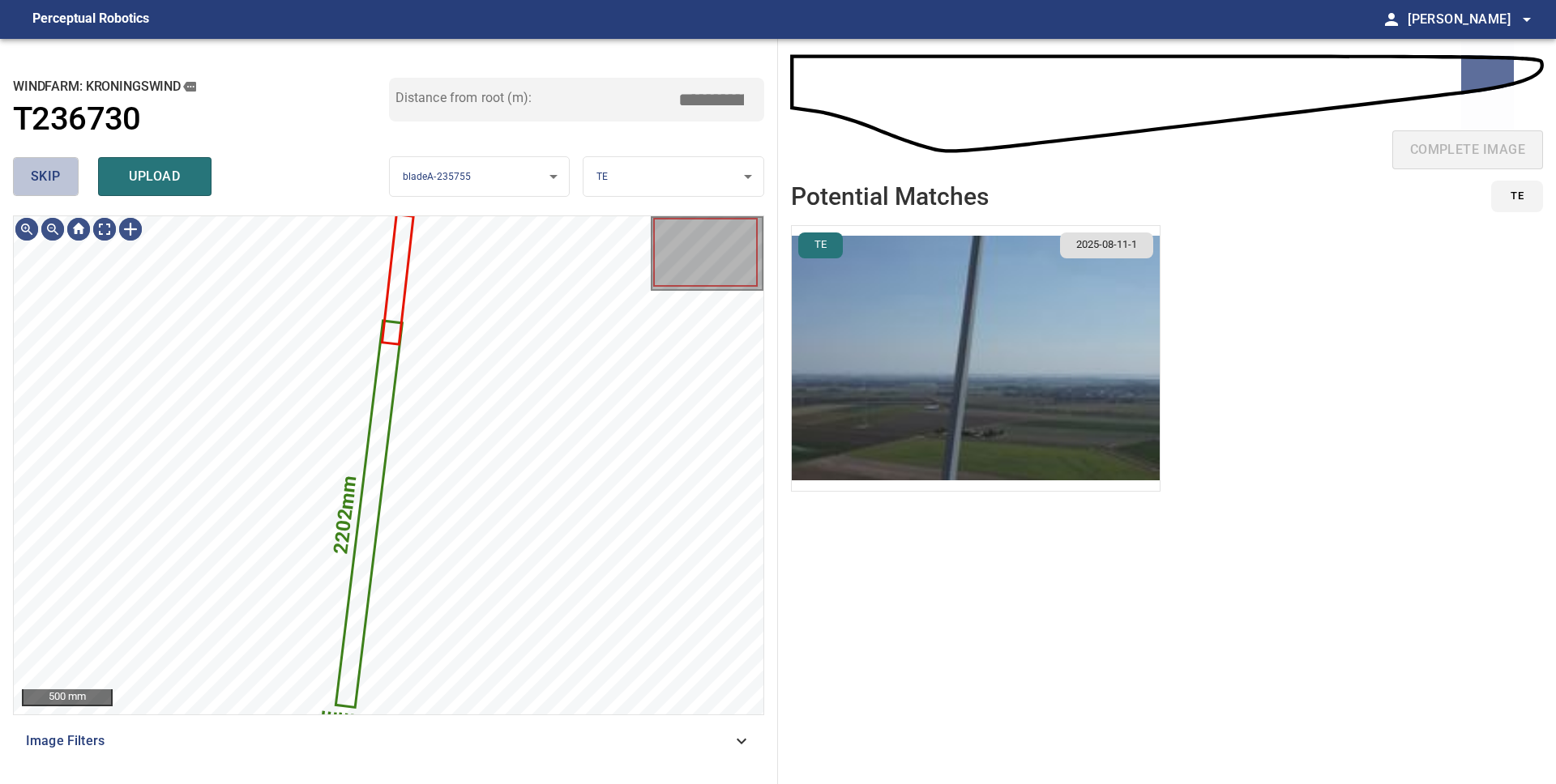
click at [49, 185] on span "skip" at bounding box center [46, 177] width 30 height 23
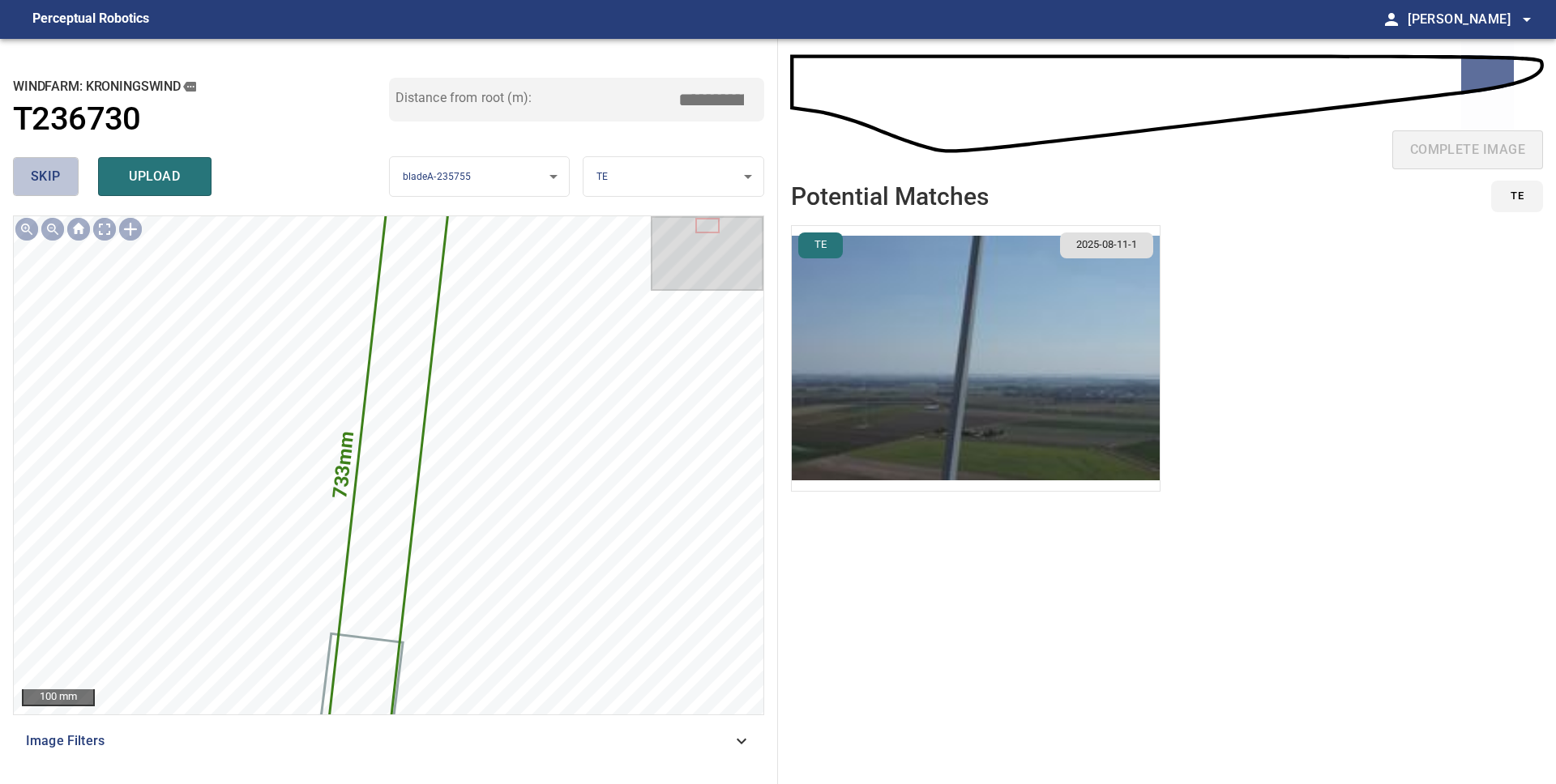
click at [49, 185] on span "skip" at bounding box center [46, 177] width 30 height 23
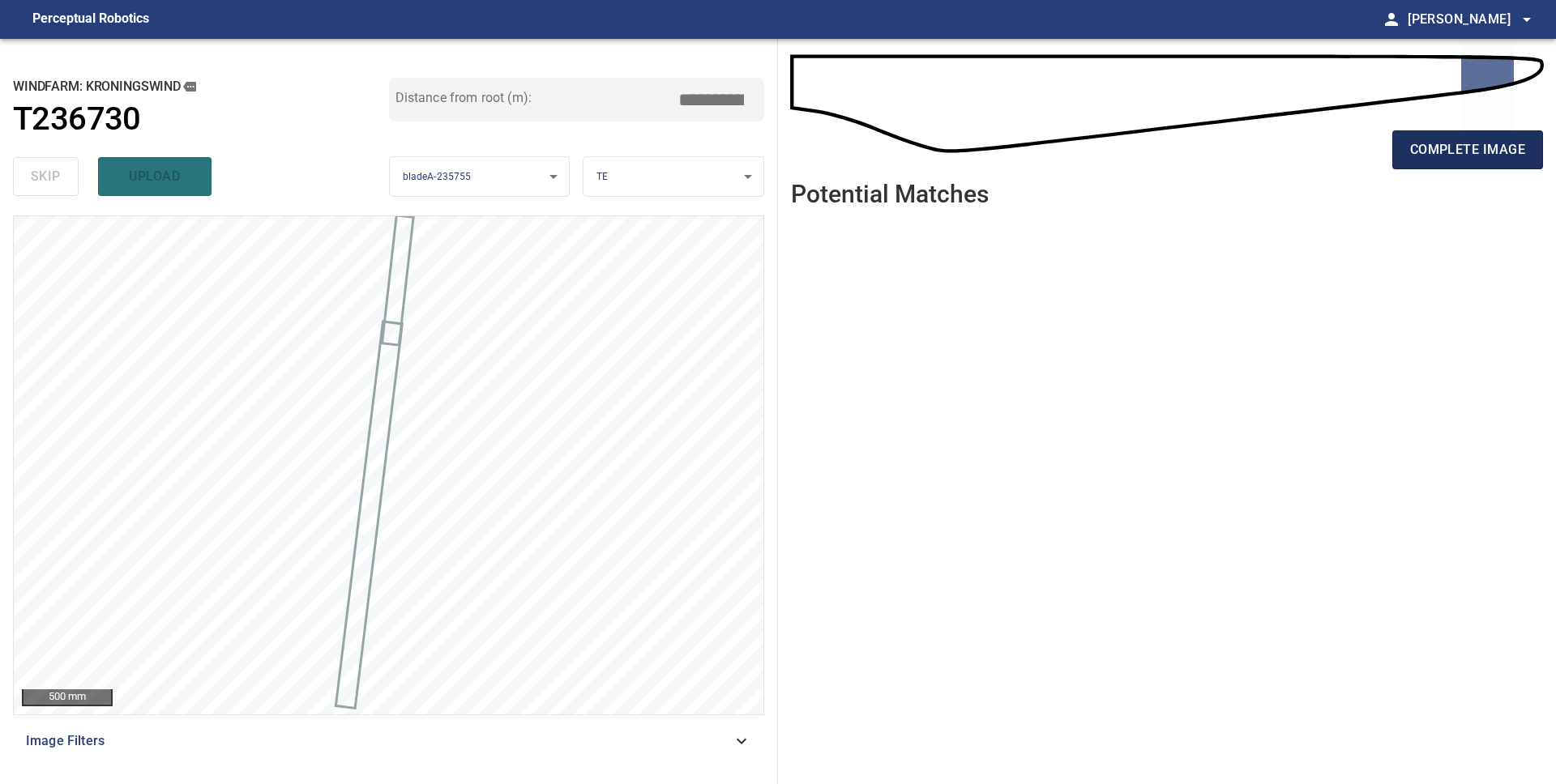
click at [1438, 158] on span "complete image" at bounding box center [1467, 150] width 115 height 23
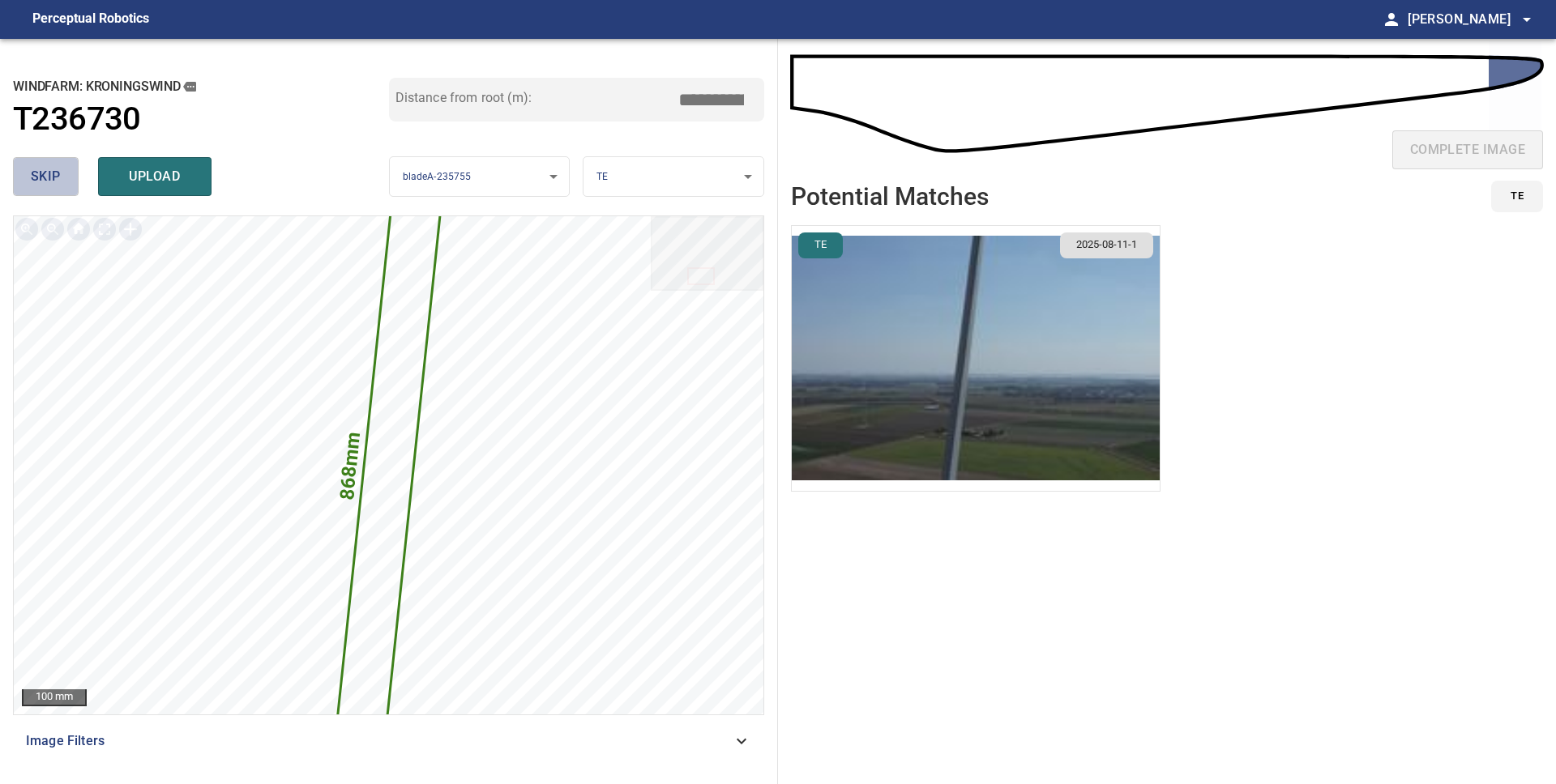
click at [59, 183] on span "skip" at bounding box center [46, 177] width 30 height 23
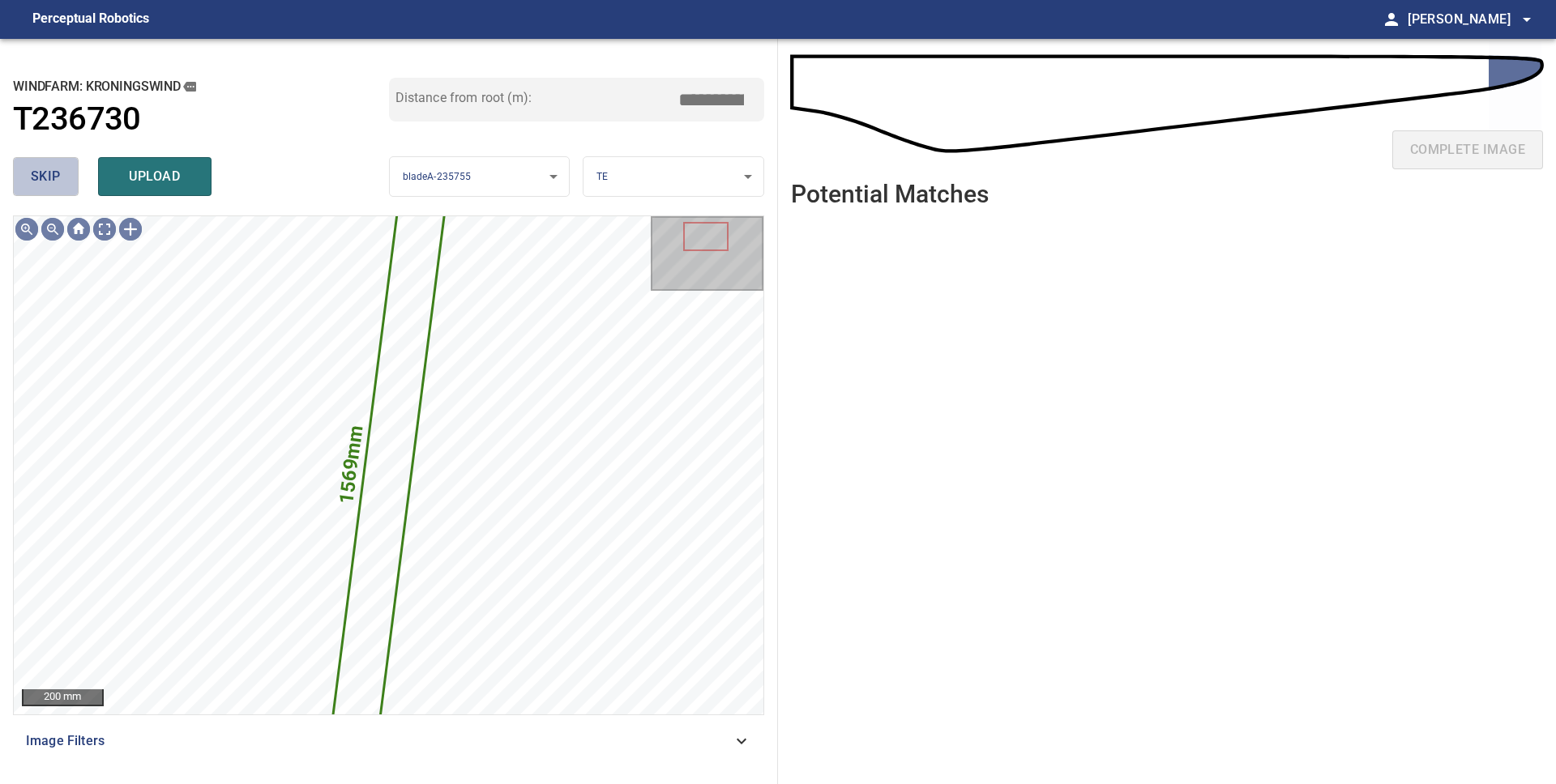
click at [55, 179] on span "skip" at bounding box center [46, 177] width 30 height 23
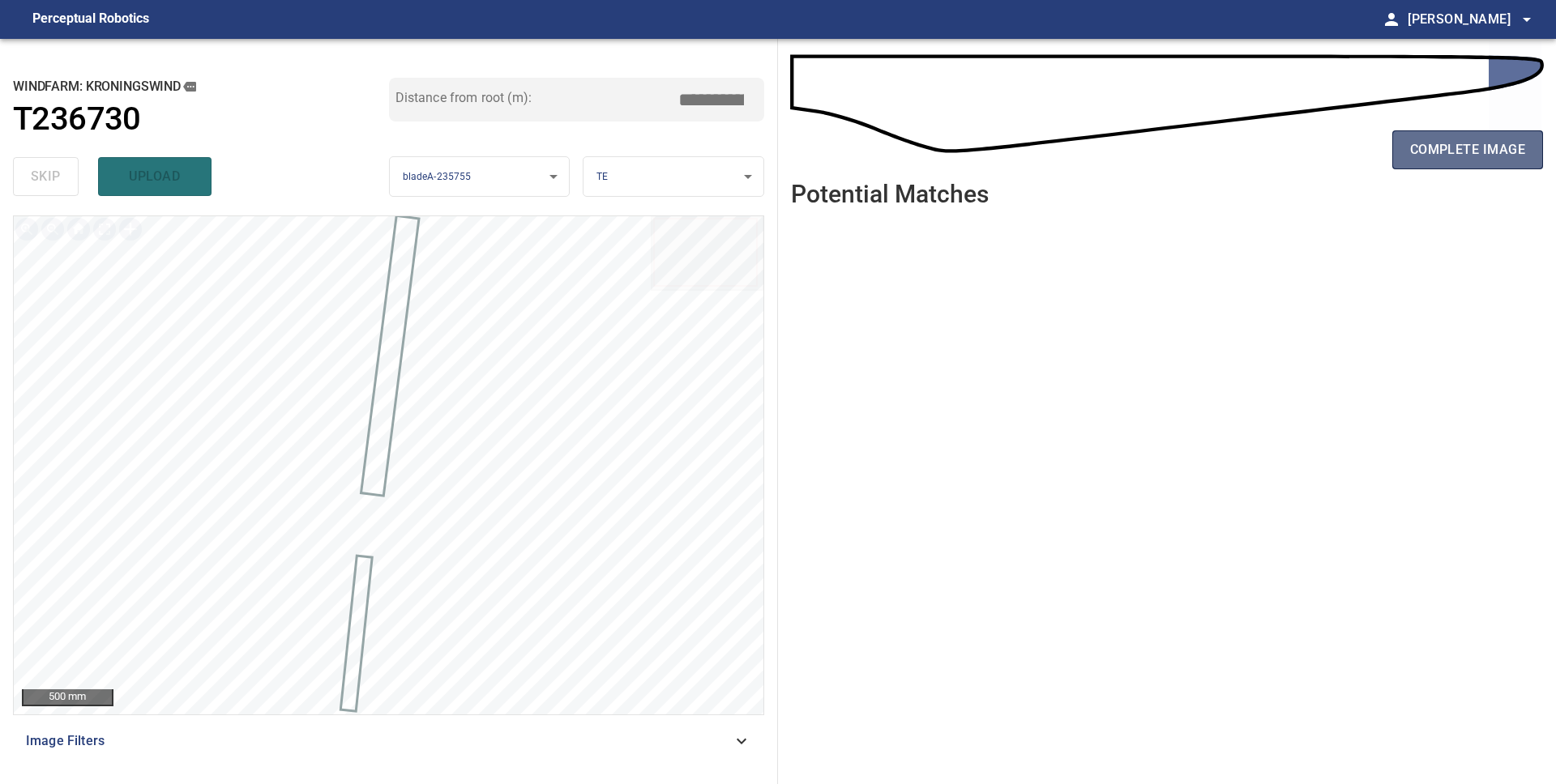
click at [1479, 163] on button "complete image" at bounding box center [1467, 149] width 150 height 39
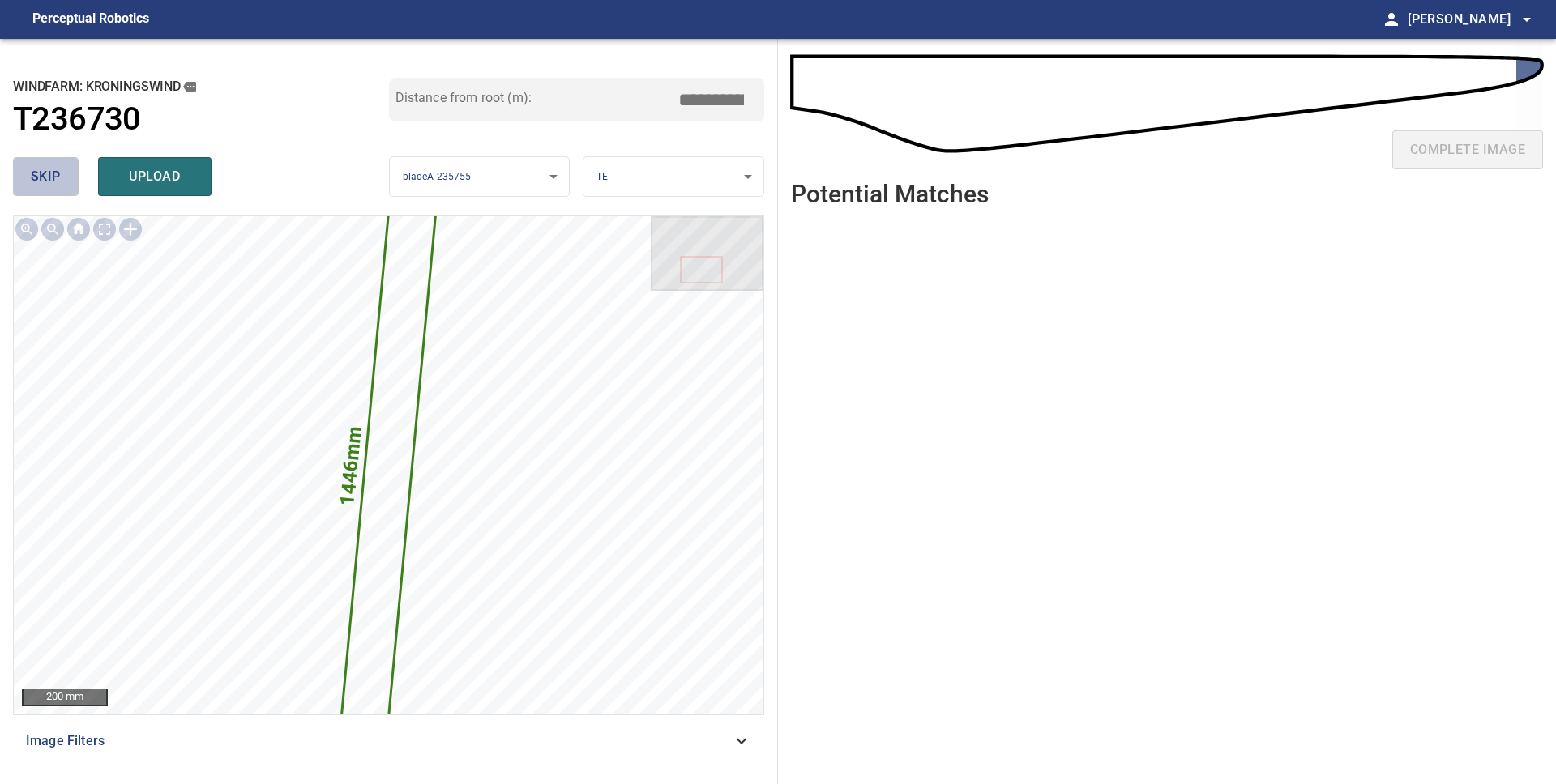
click at [43, 176] on span "skip" at bounding box center [46, 177] width 30 height 23
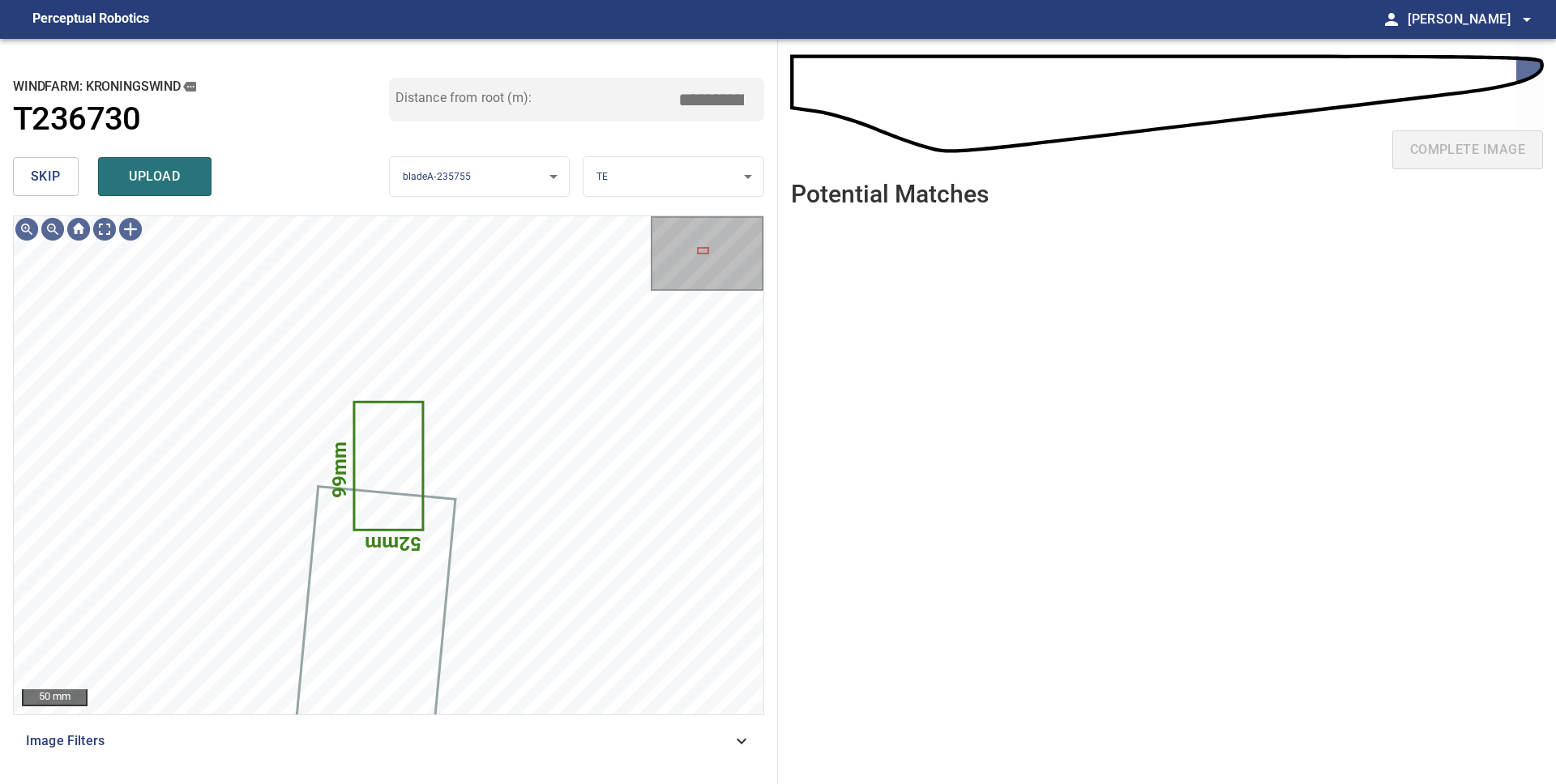
click at [614, 160] on body "**********" at bounding box center [778, 392] width 1556 height 784
click at [618, 166] on li "LE" at bounding box center [673, 177] width 180 height 26
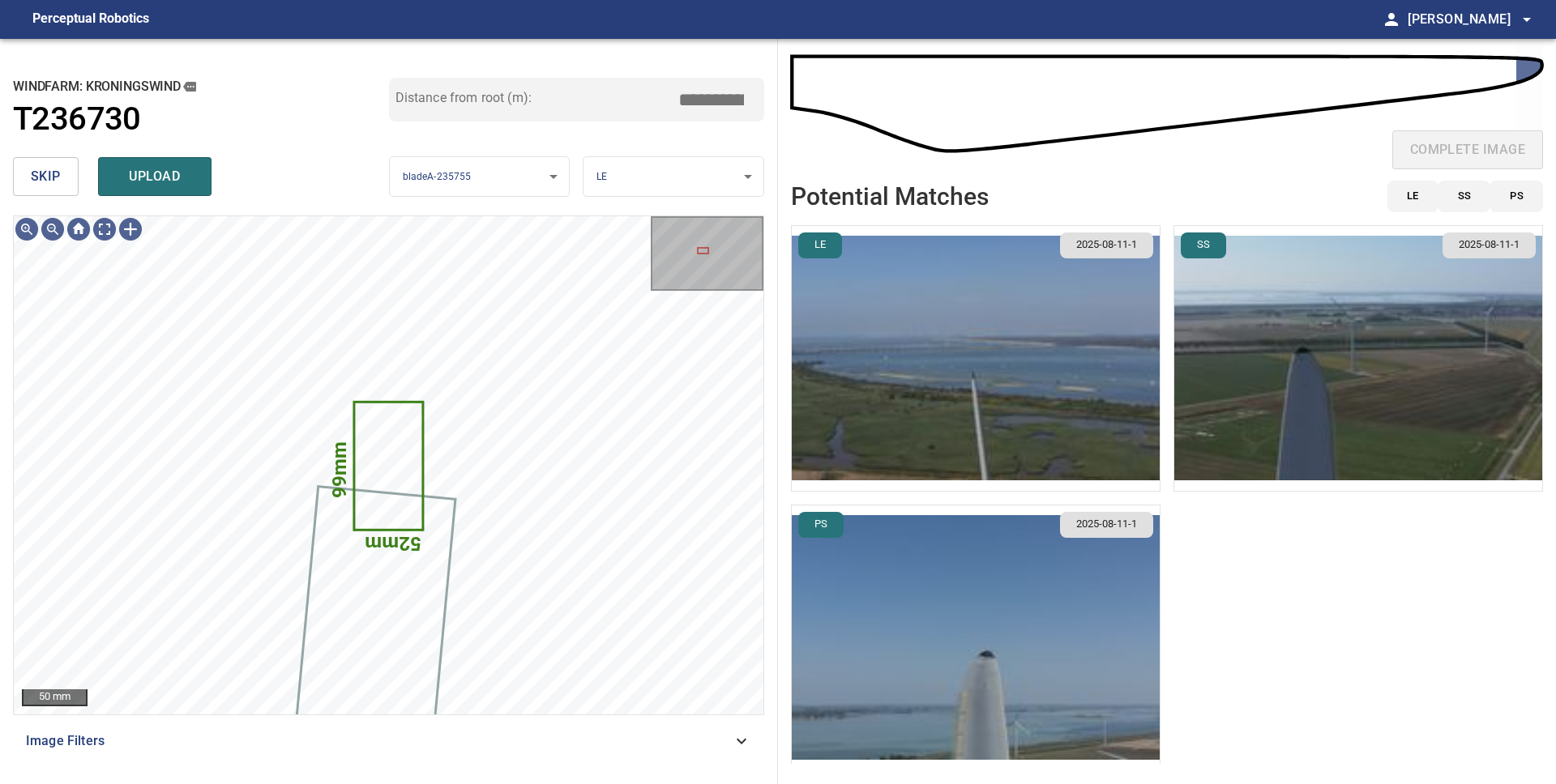
click at [1273, 388] on img "button" at bounding box center [1358, 358] width 367 height 265
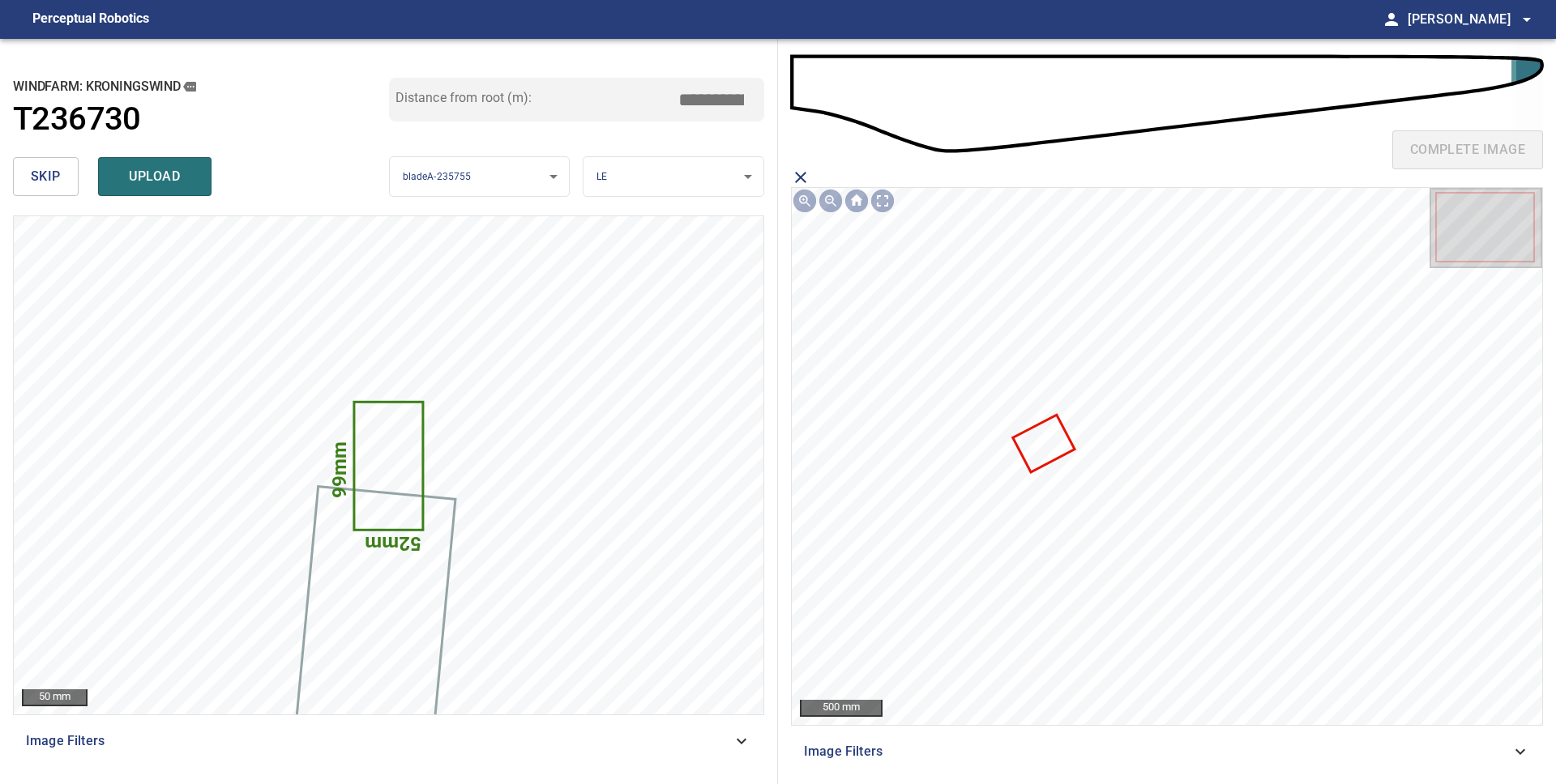
click at [1060, 435] on icon at bounding box center [1043, 444] width 59 height 54
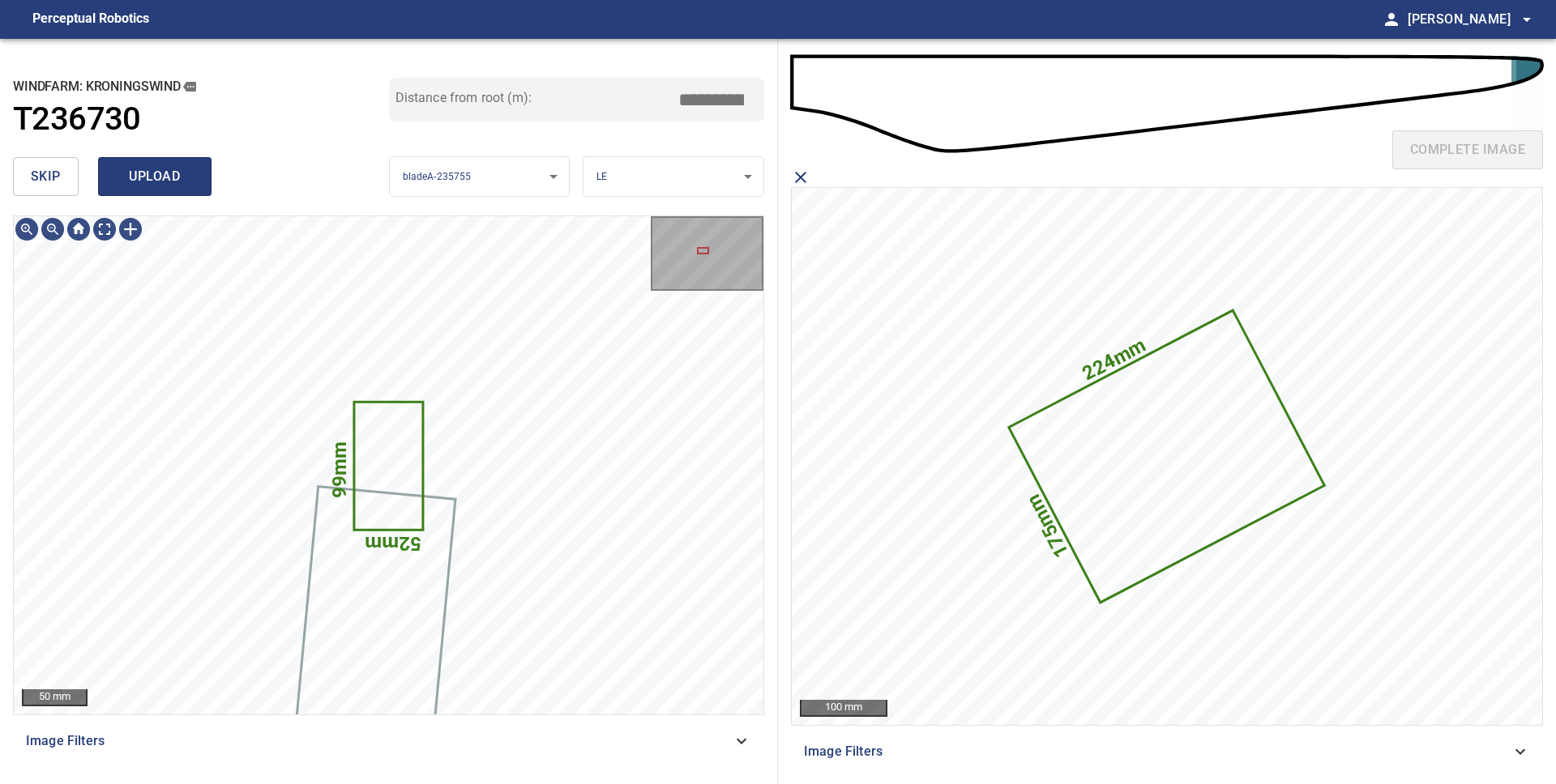
click at [164, 176] on span "upload" at bounding box center [155, 177] width 77 height 23
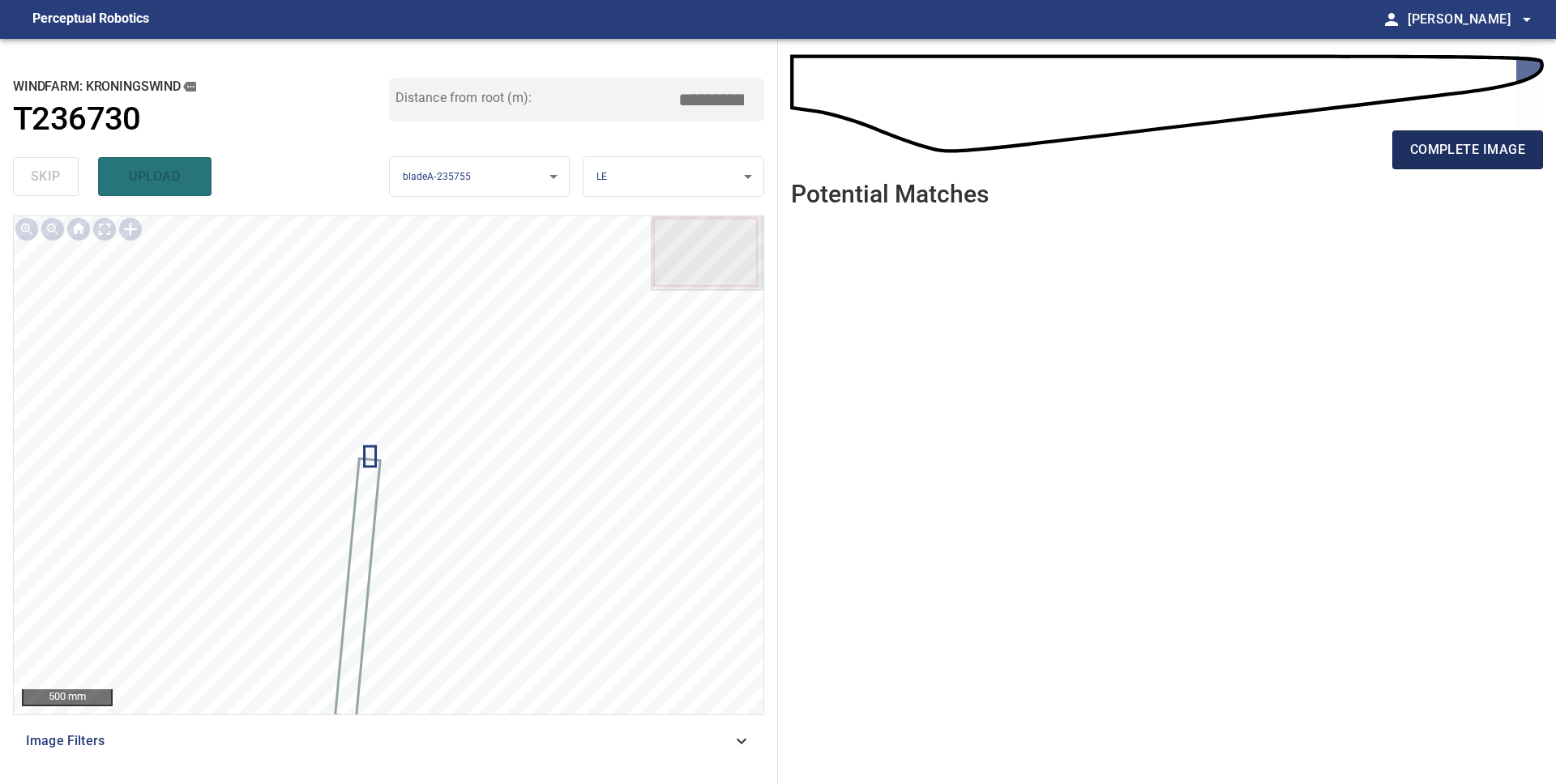
click at [1465, 158] on span "complete image" at bounding box center [1467, 150] width 115 height 23
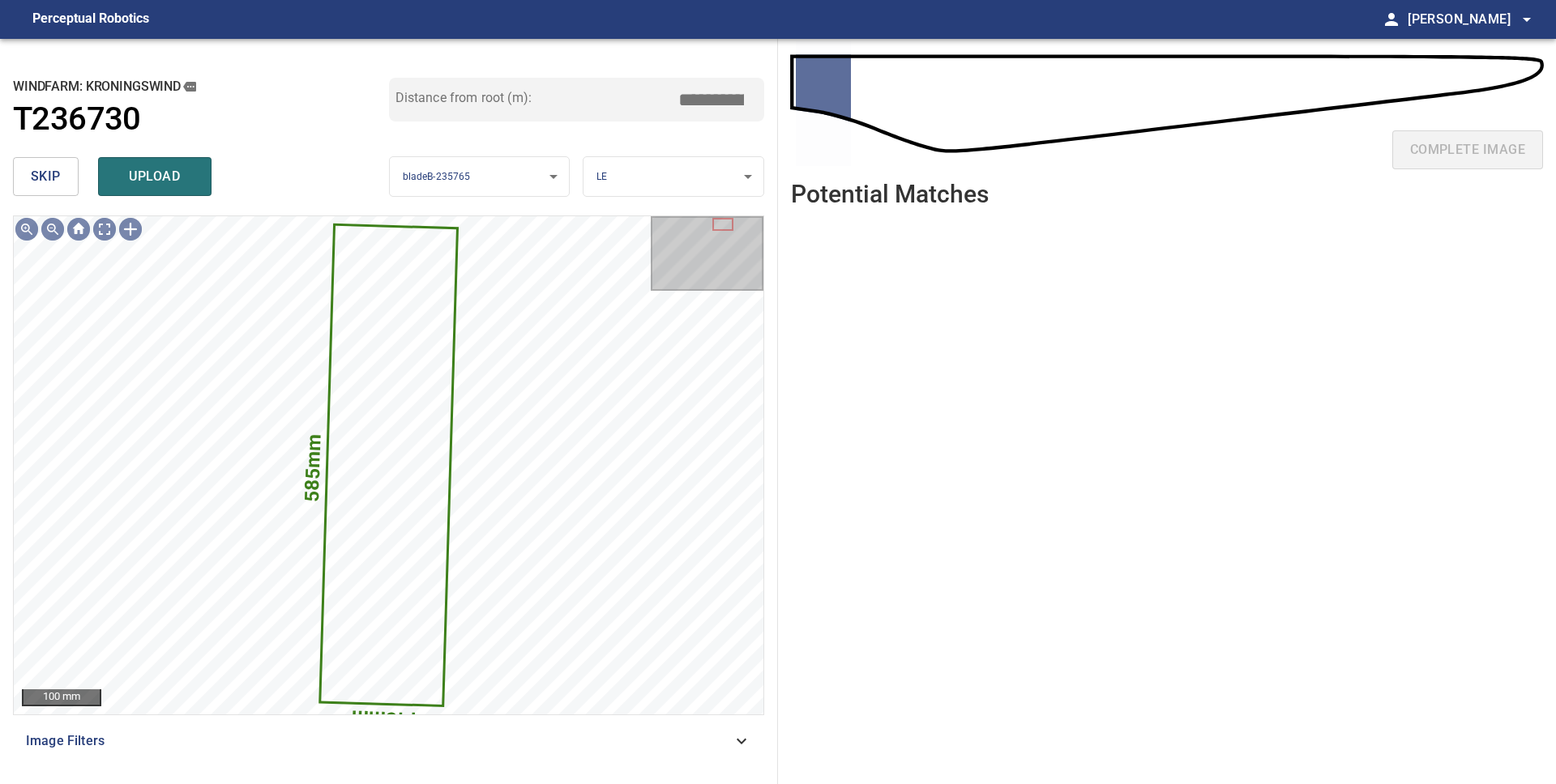
click at [57, 181] on span "skip" at bounding box center [46, 177] width 30 height 23
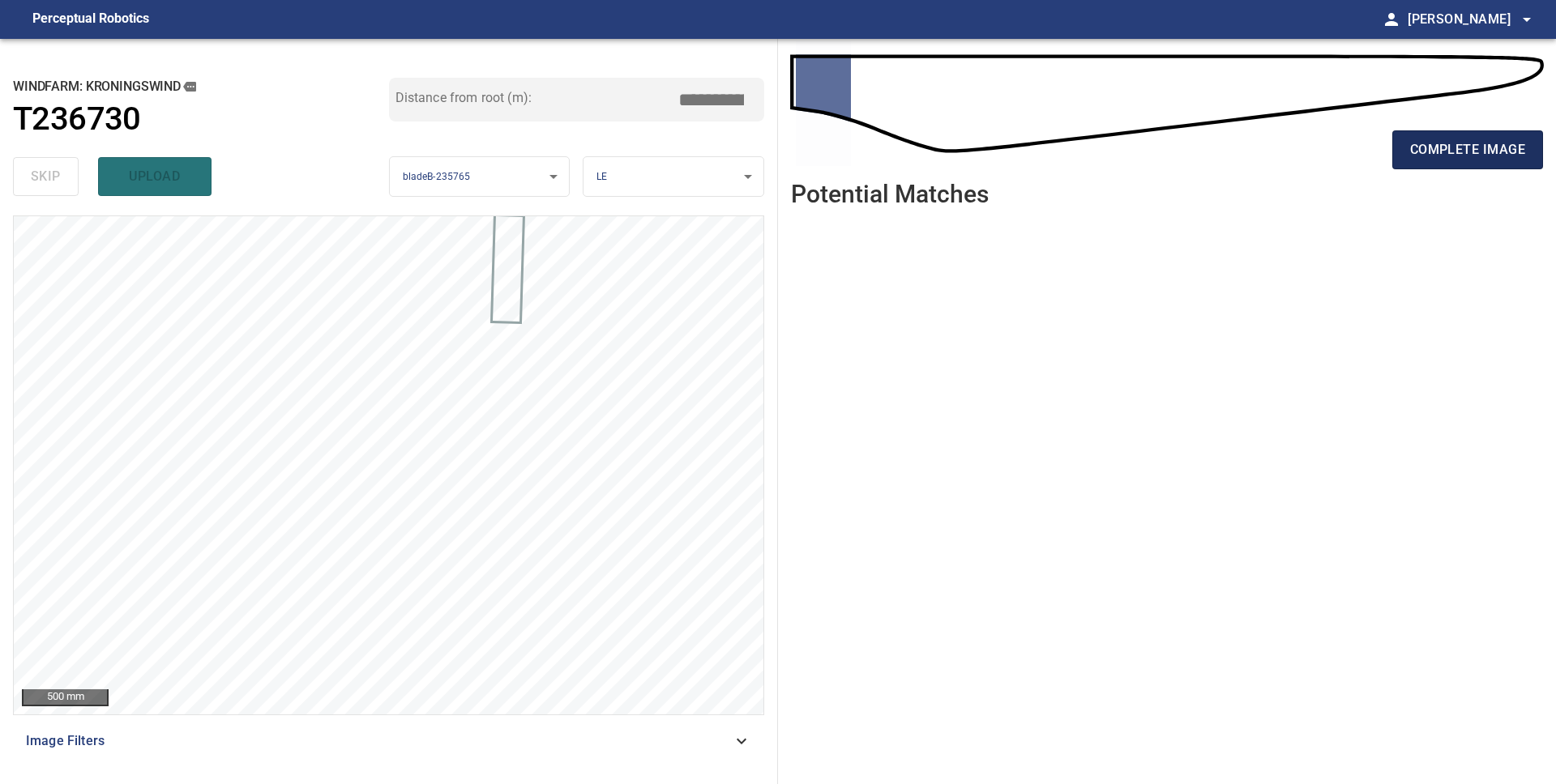
click at [1452, 156] on span "complete image" at bounding box center [1467, 150] width 115 height 23
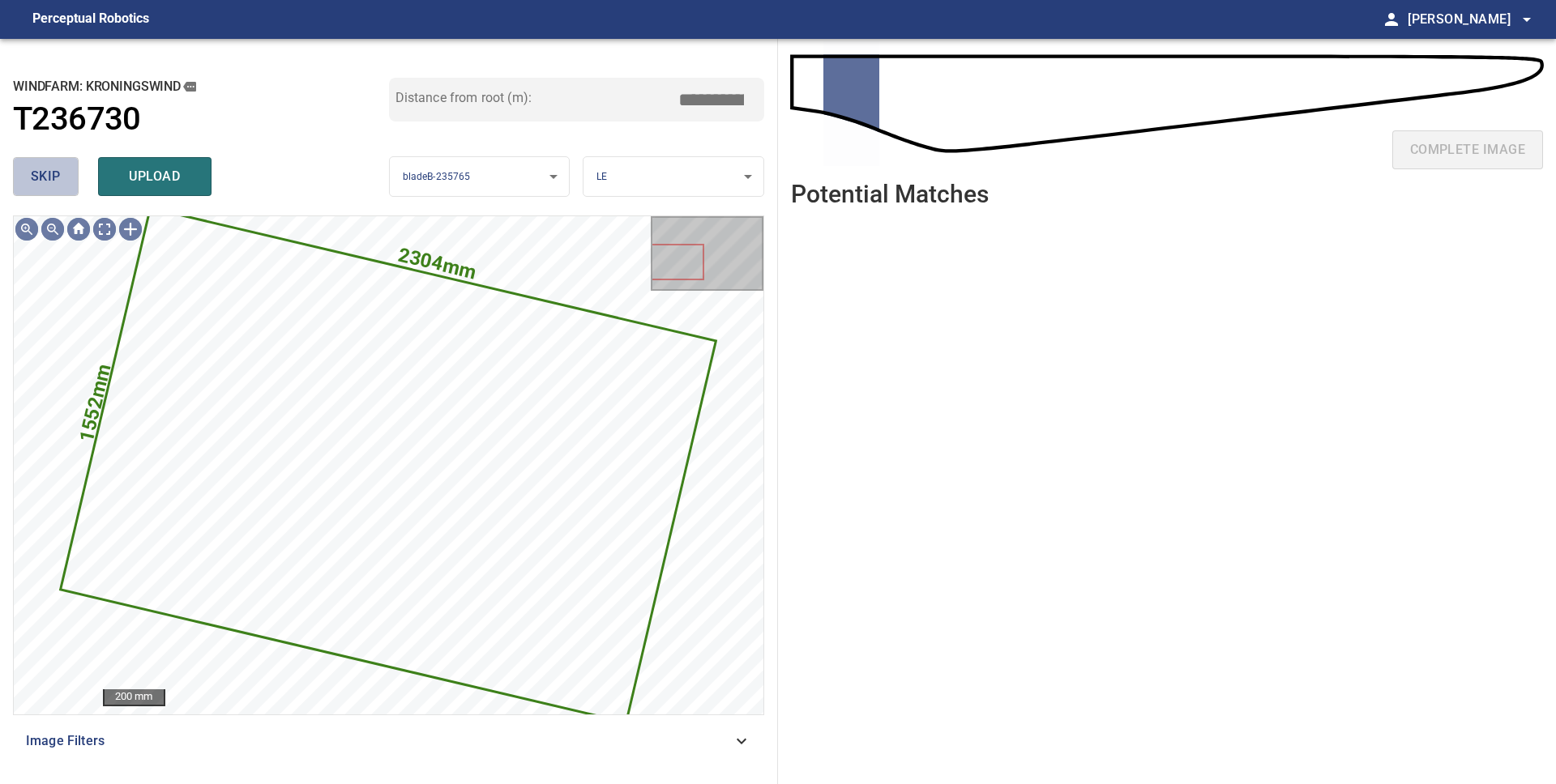
click at [59, 192] on button "skip" at bounding box center [46, 177] width 66 height 39
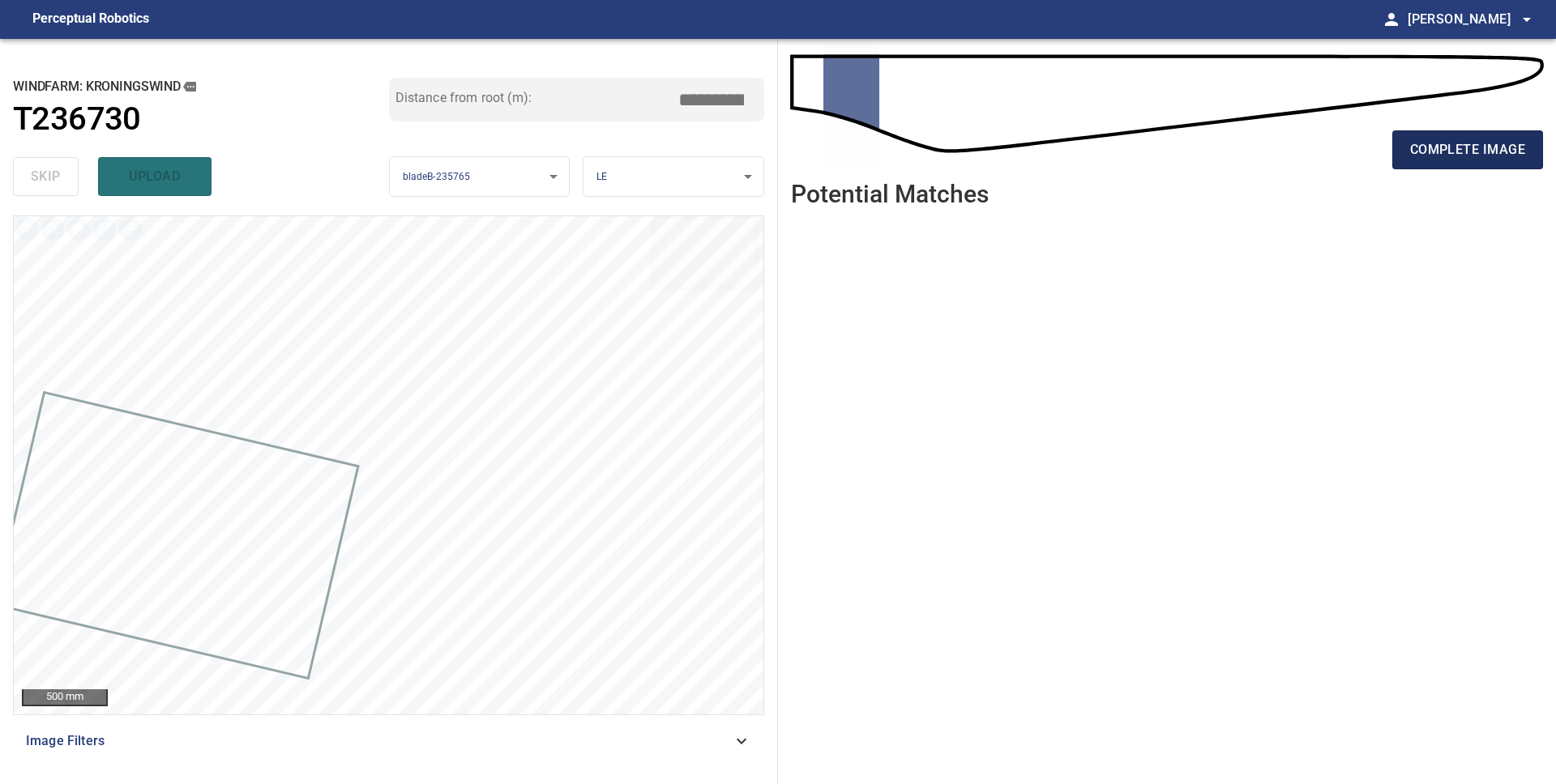
click at [1421, 150] on span "complete image" at bounding box center [1467, 150] width 115 height 23
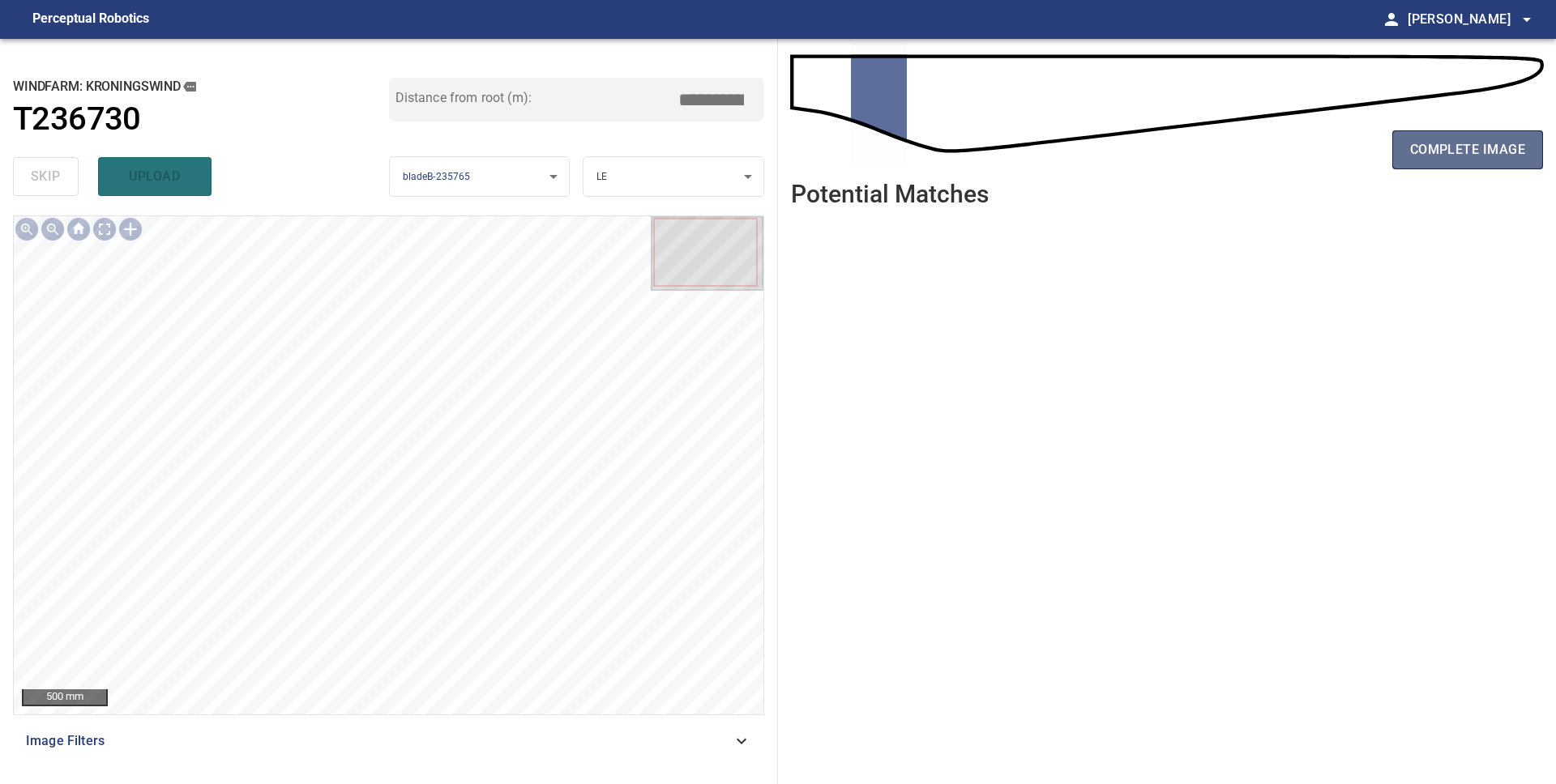
click at [1429, 139] on span "complete image" at bounding box center [1467, 150] width 115 height 23
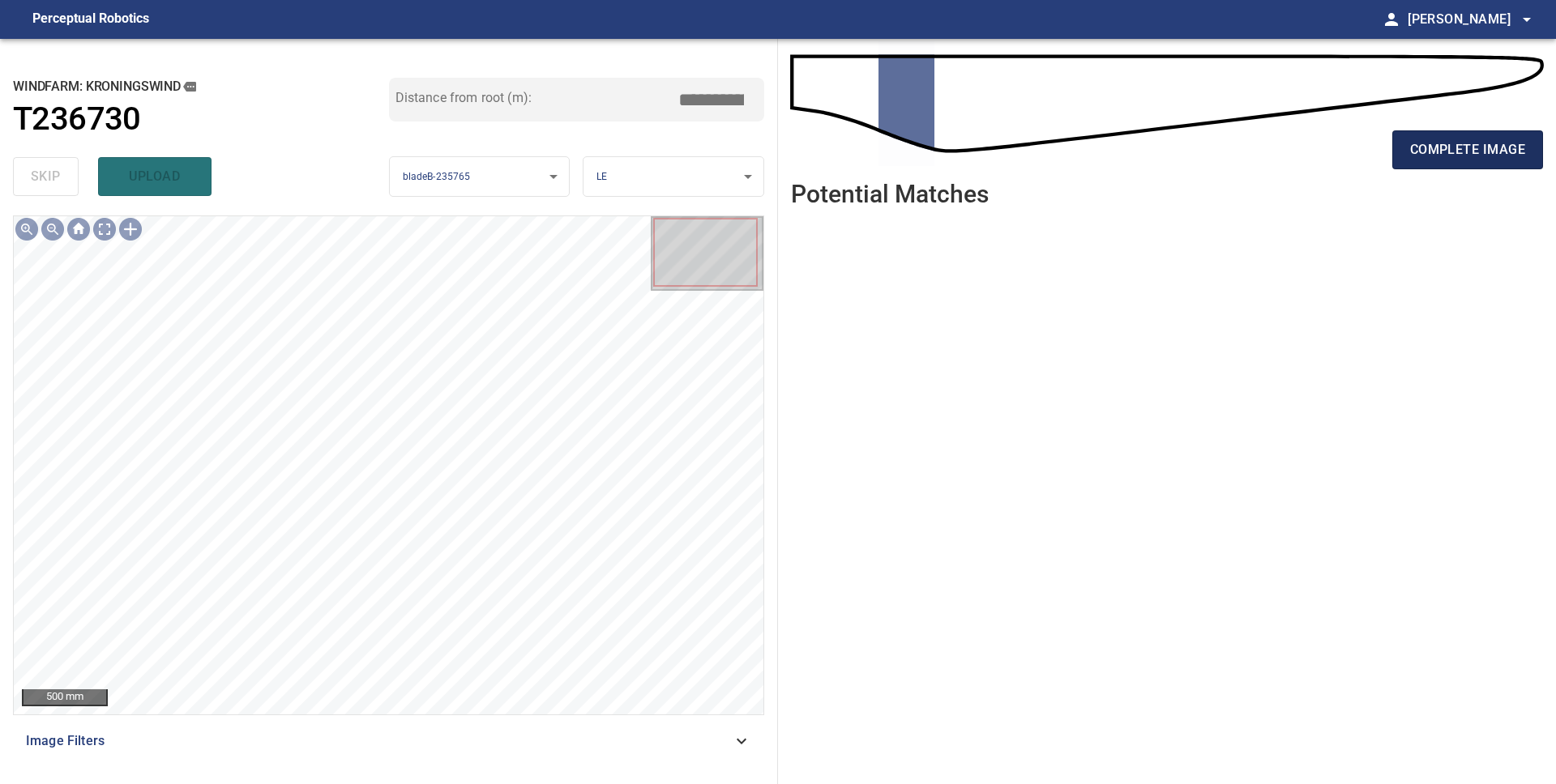
click at [1416, 158] on span "complete image" at bounding box center [1467, 150] width 115 height 23
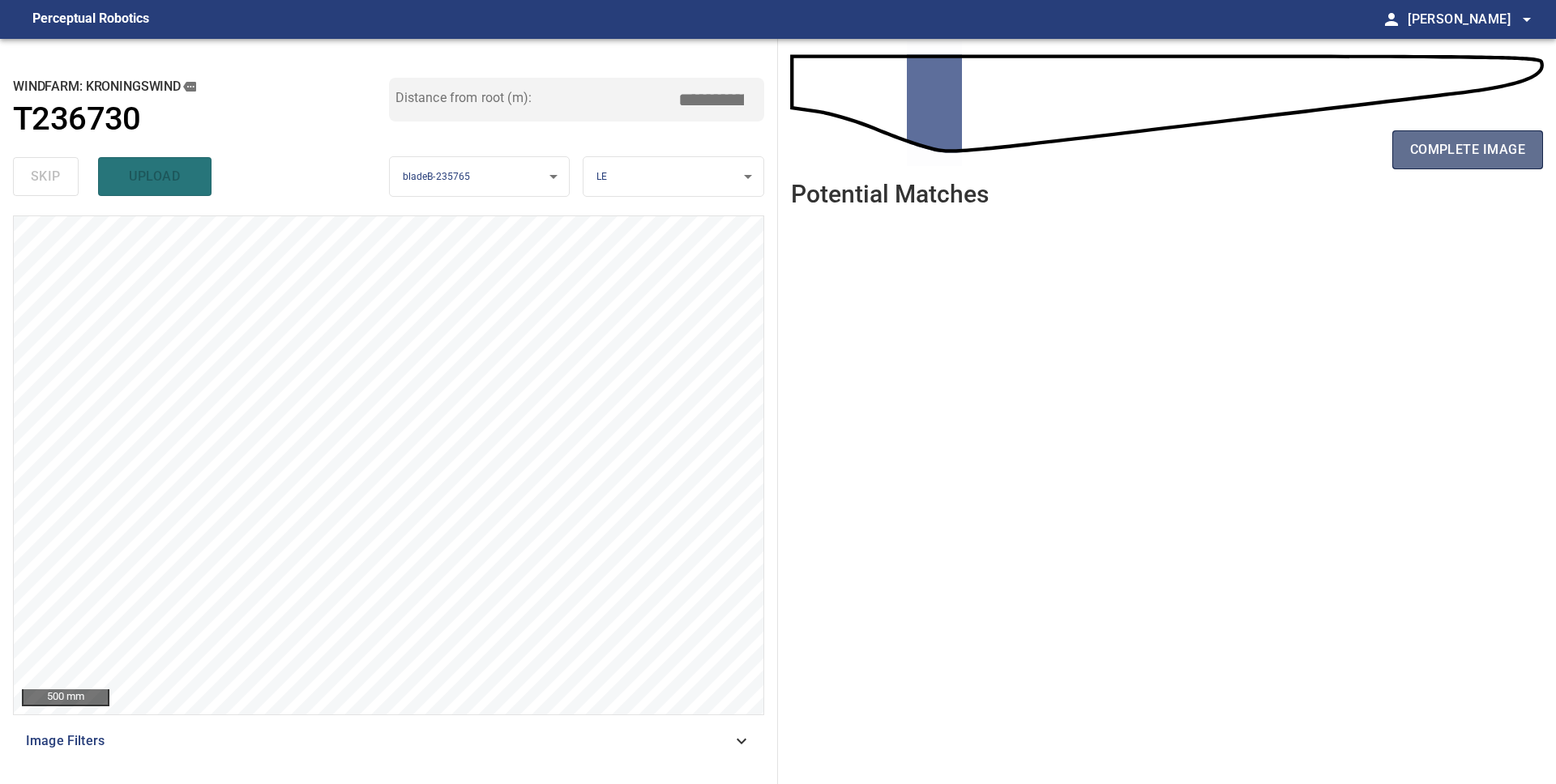
click at [1417, 156] on span "complete image" at bounding box center [1467, 150] width 115 height 23
click at [1426, 161] on button "complete image" at bounding box center [1467, 149] width 150 height 39
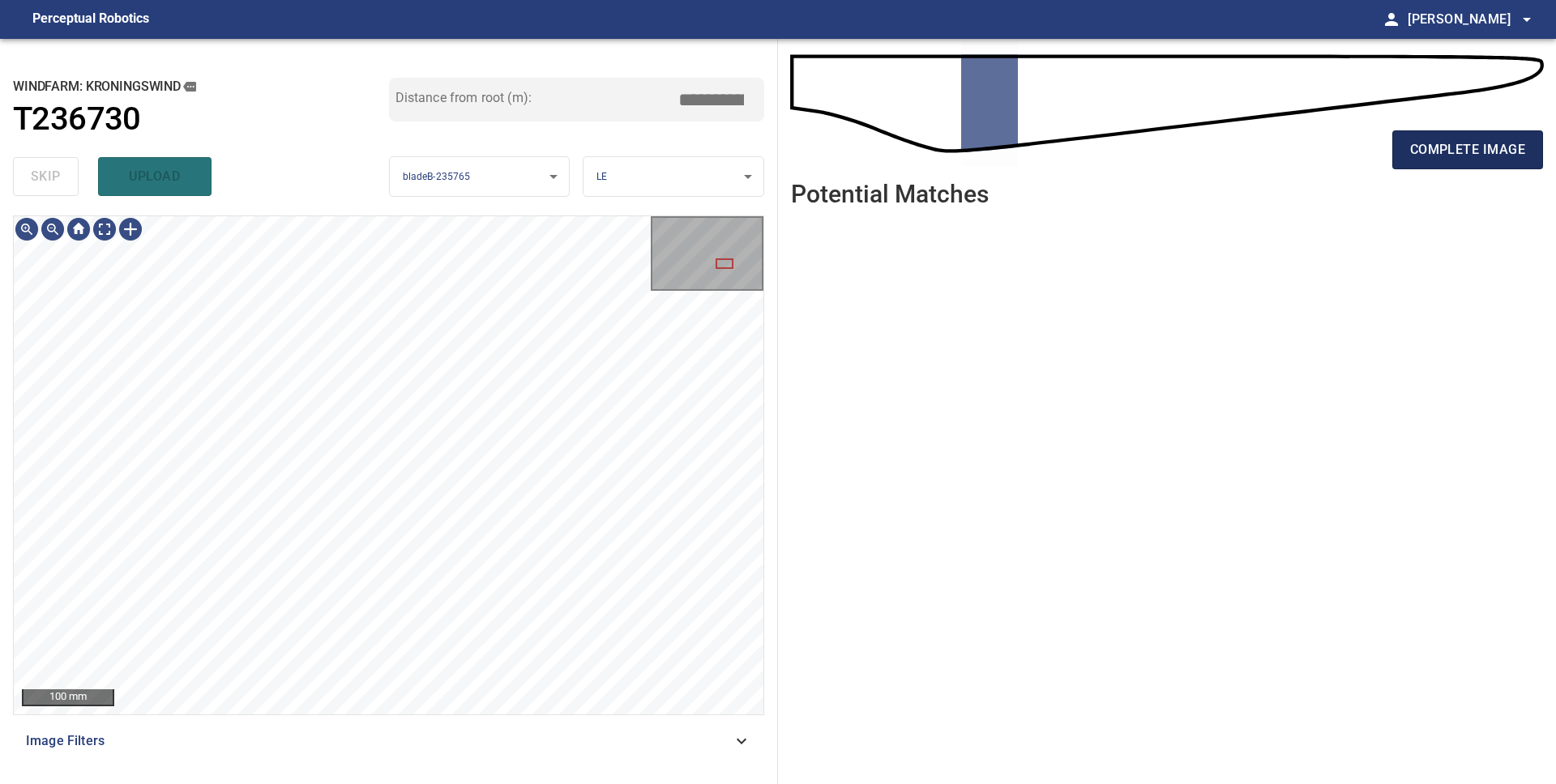
click at [1436, 160] on span "complete image" at bounding box center [1467, 150] width 115 height 23
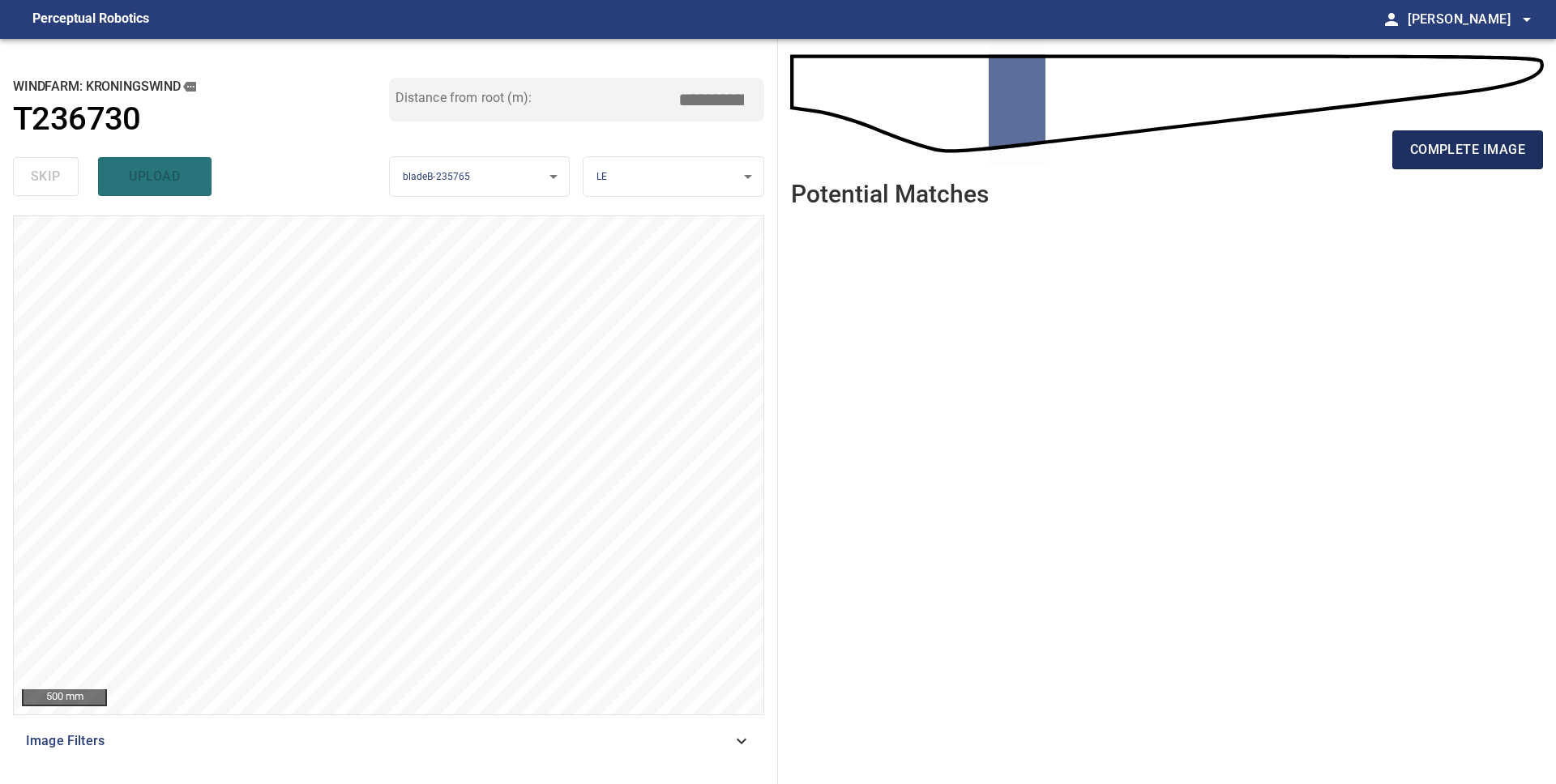
click at [1455, 148] on span "complete image" at bounding box center [1467, 150] width 115 height 23
click at [1454, 155] on span "complete image" at bounding box center [1467, 150] width 115 height 23
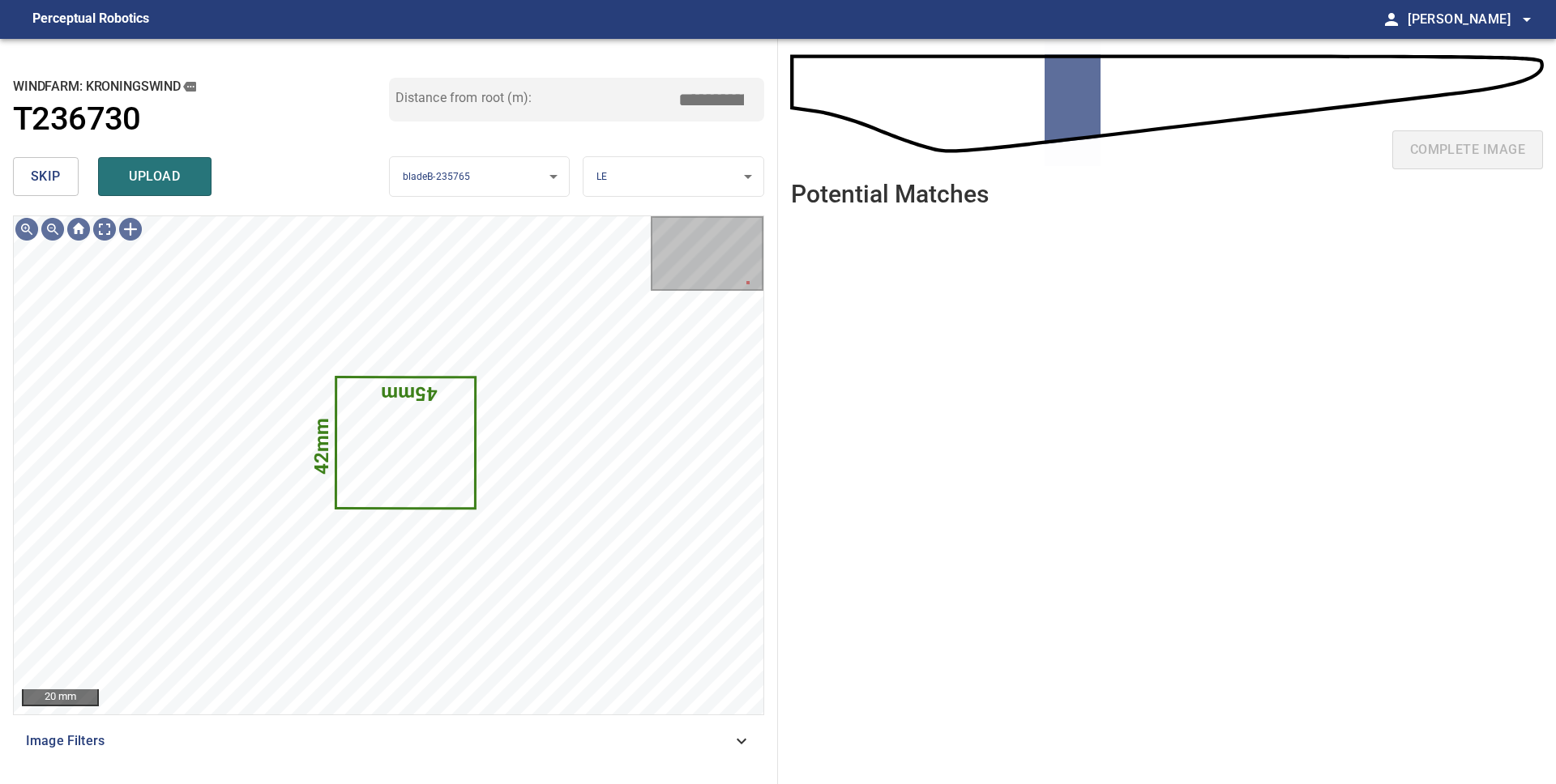
click at [54, 173] on span "skip" at bounding box center [46, 177] width 30 height 23
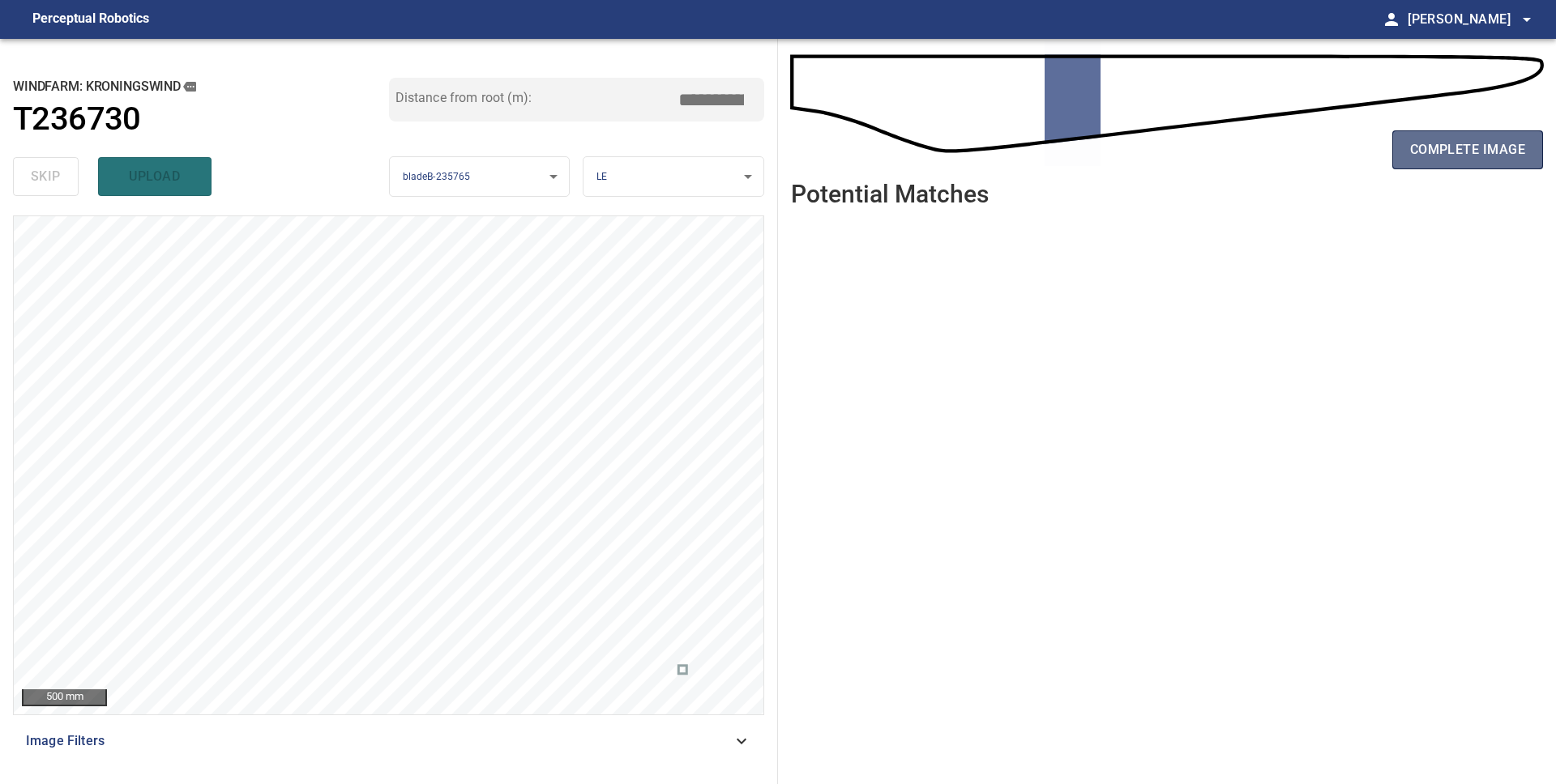
click at [1414, 155] on span "complete image" at bounding box center [1467, 150] width 115 height 23
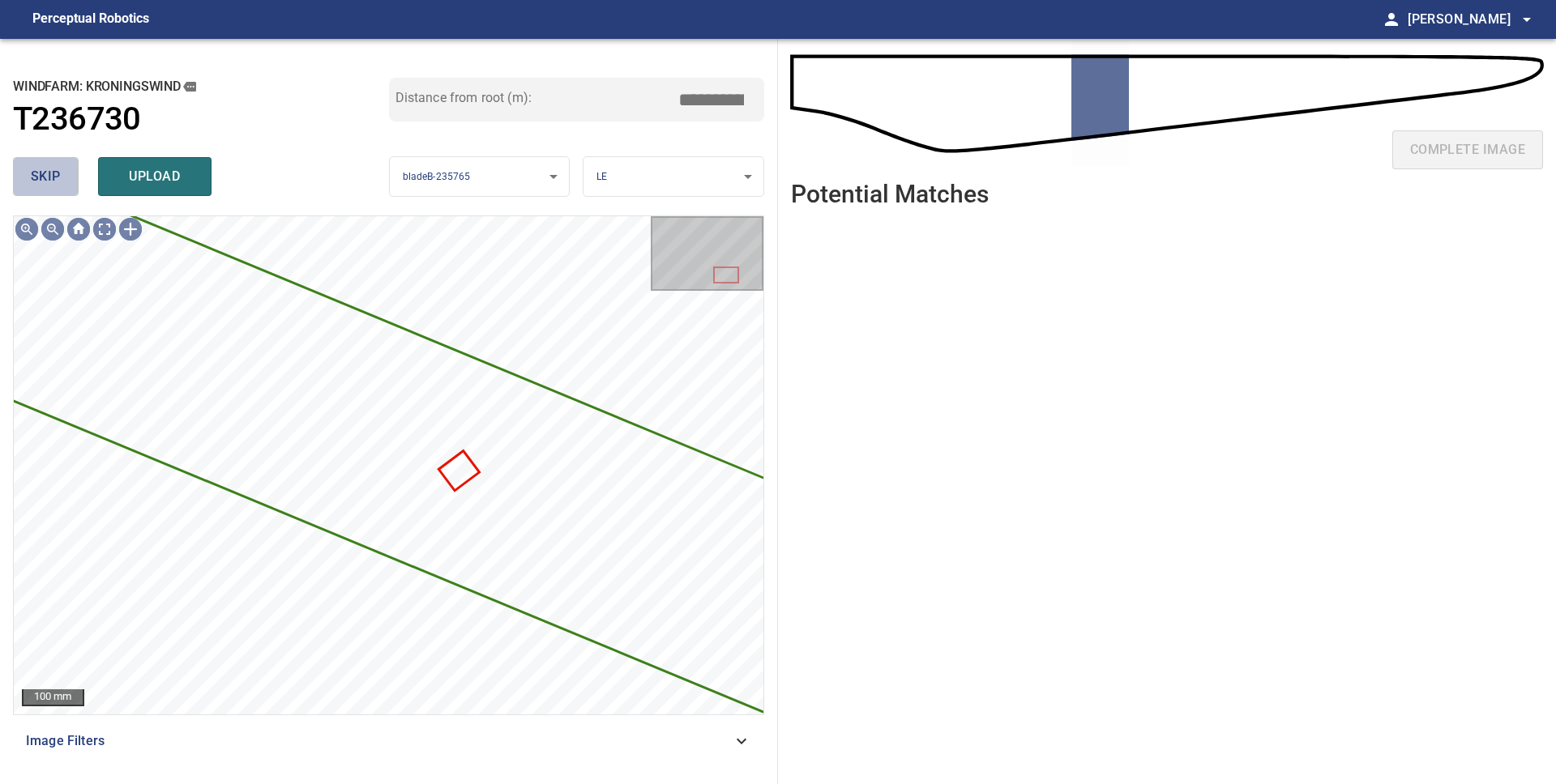
click at [50, 176] on span "skip" at bounding box center [46, 177] width 30 height 23
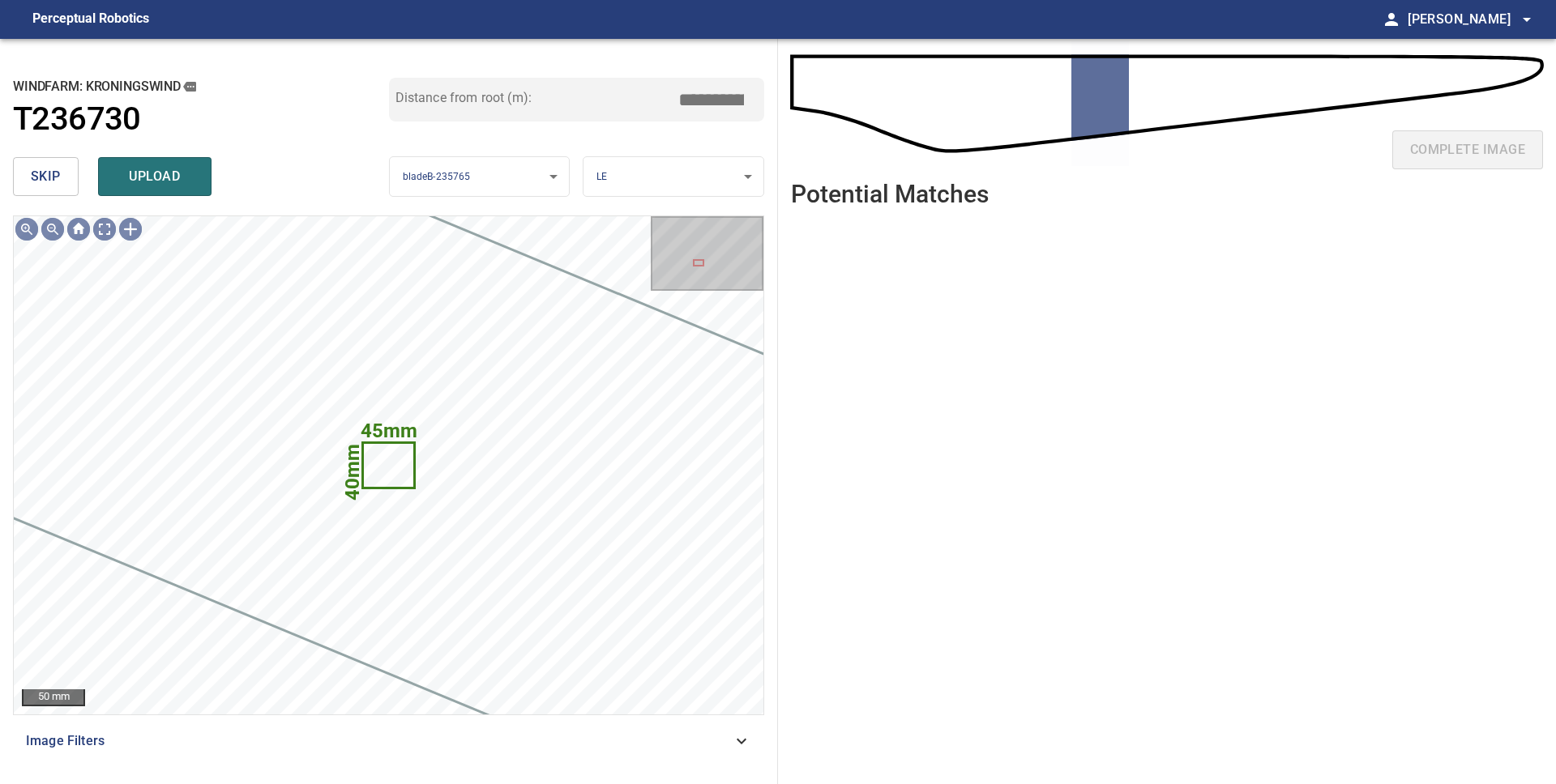
click at [55, 181] on span "skip" at bounding box center [46, 177] width 30 height 23
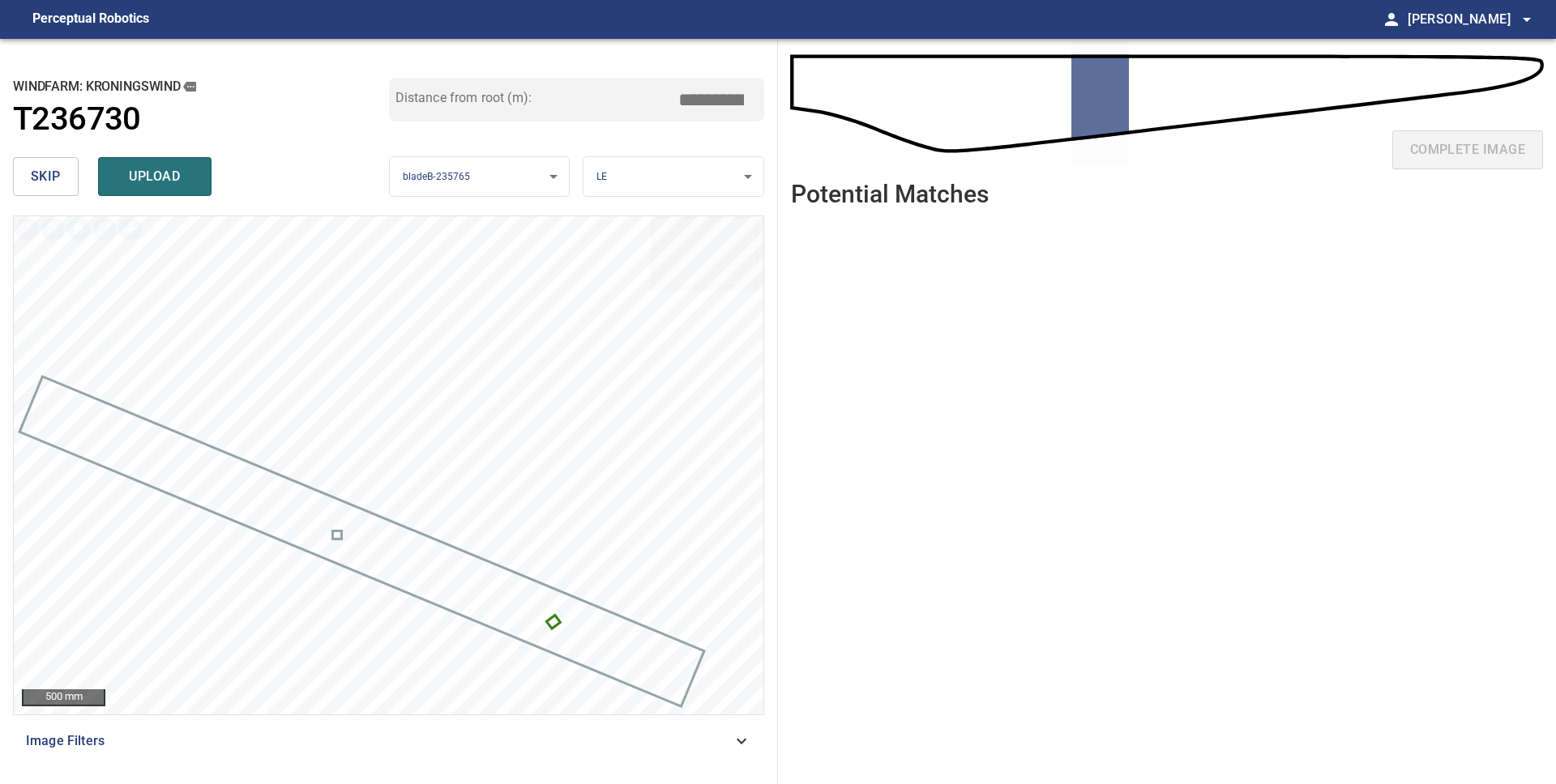
click at [46, 181] on span "skip" at bounding box center [46, 177] width 30 height 23
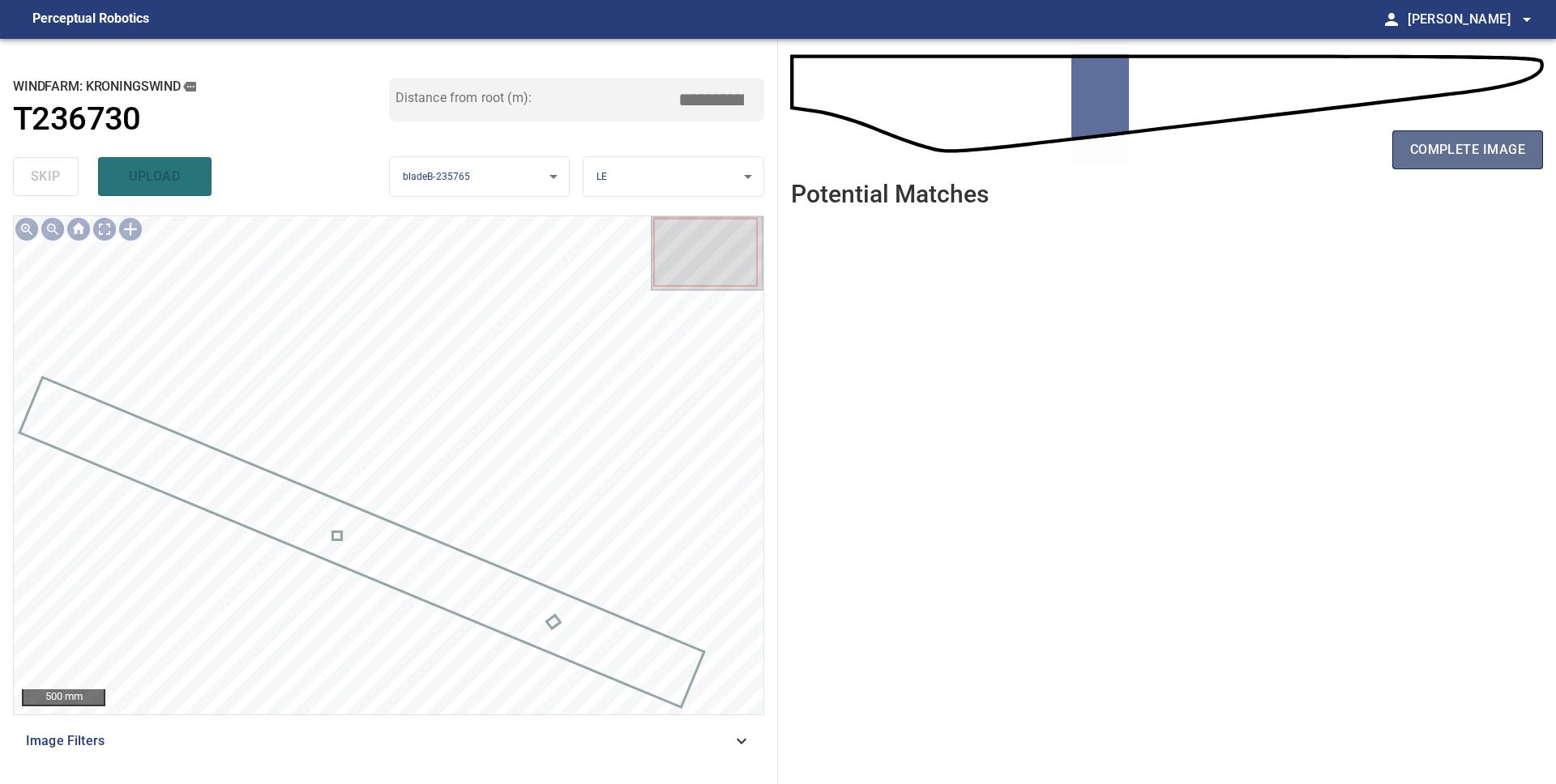
click at [1426, 157] on span "complete image" at bounding box center [1467, 150] width 115 height 23
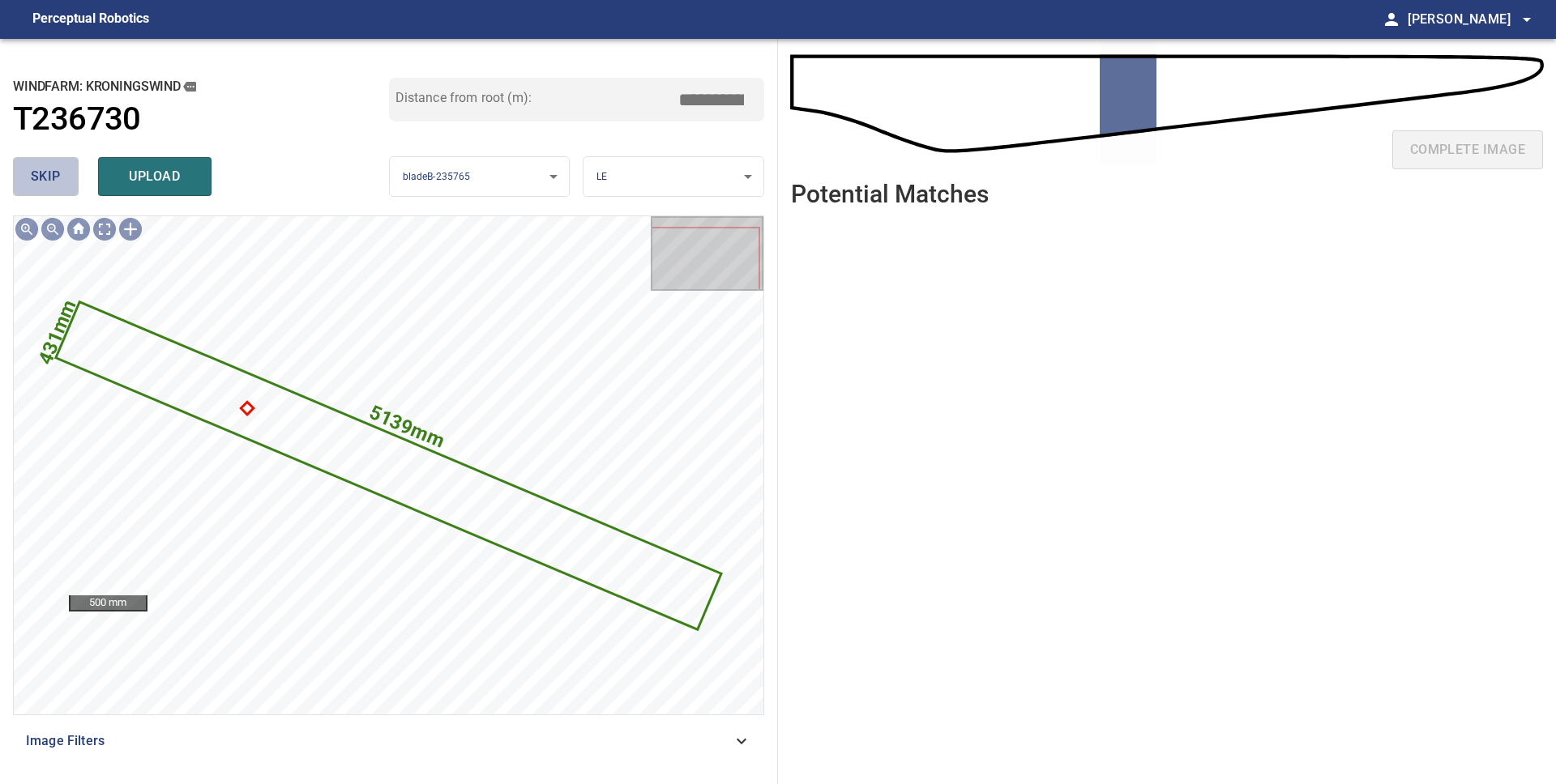
click at [62, 177] on button "skip" at bounding box center [46, 177] width 66 height 39
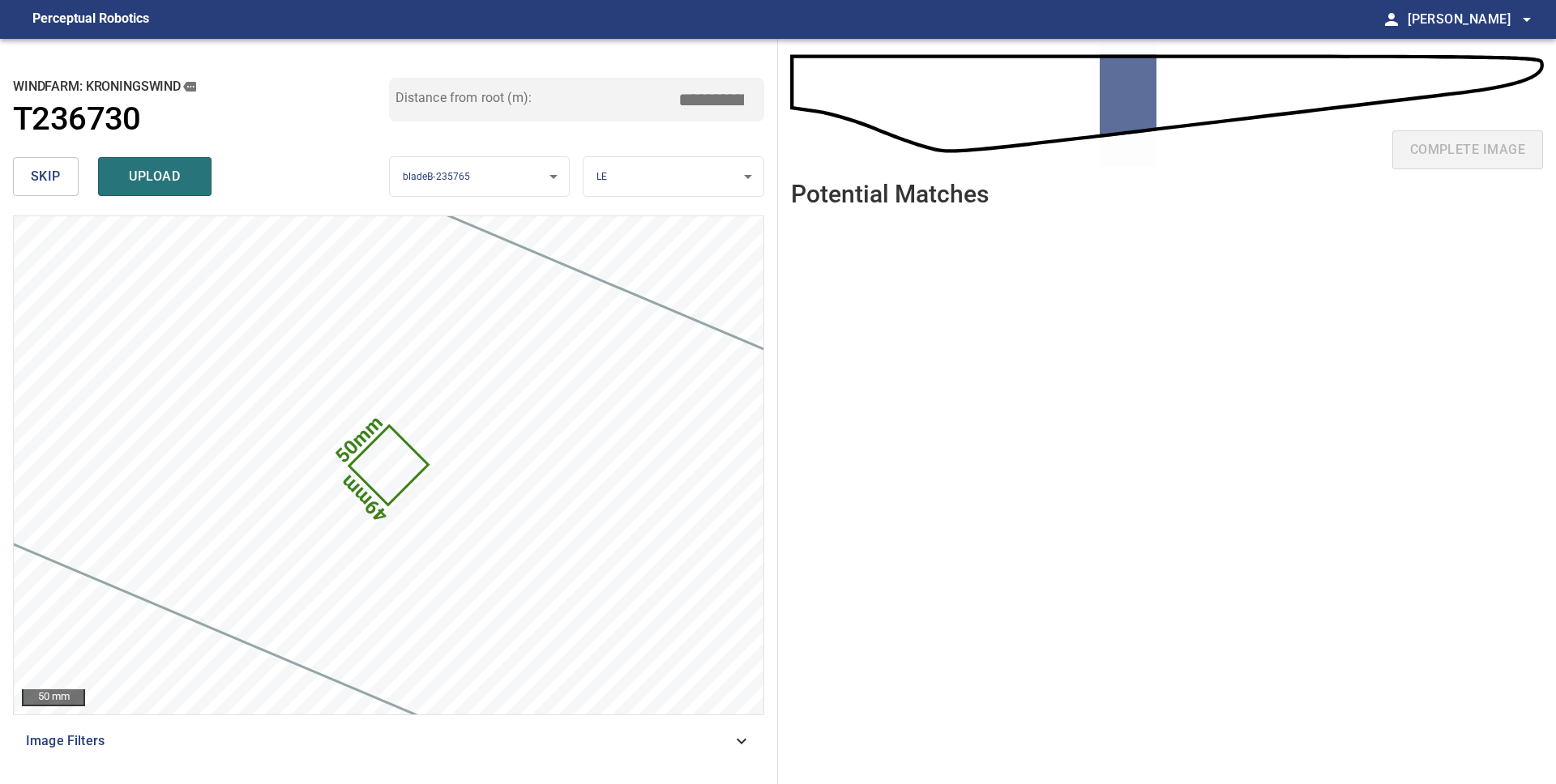
click at [64, 175] on button "skip" at bounding box center [46, 177] width 66 height 39
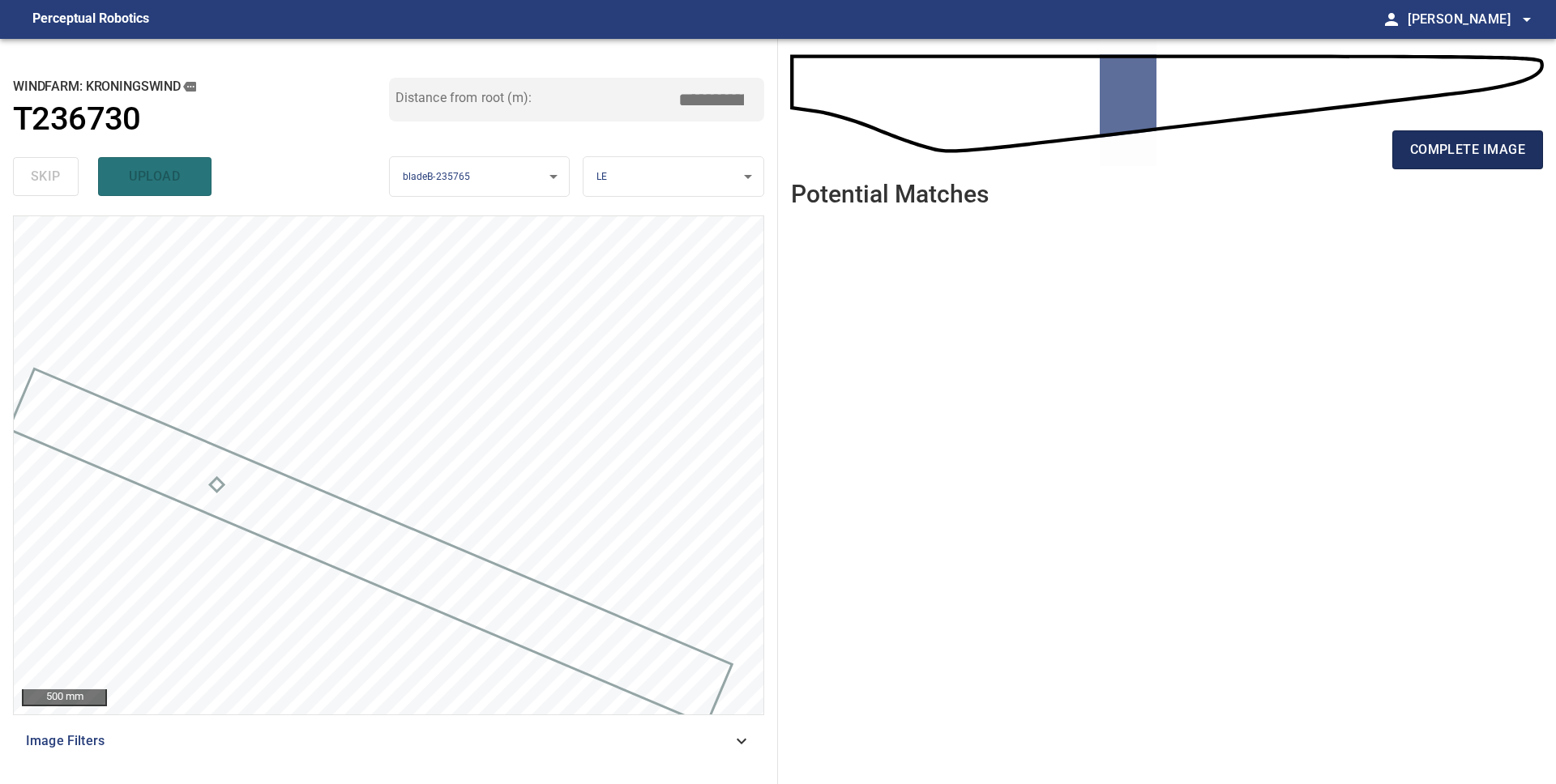
click at [1434, 147] on span "complete image" at bounding box center [1467, 150] width 115 height 23
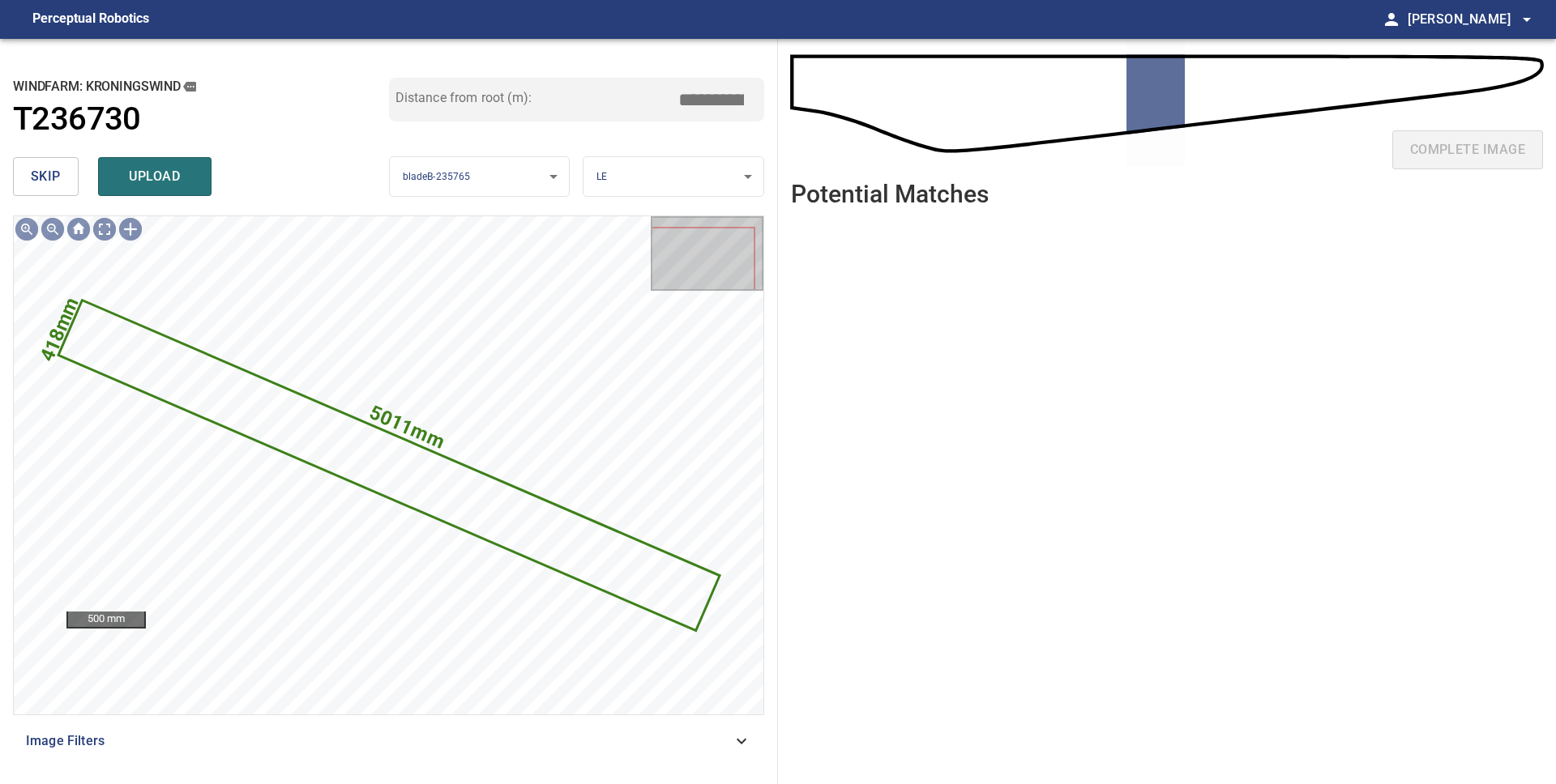
click at [47, 181] on span "skip" at bounding box center [46, 177] width 30 height 23
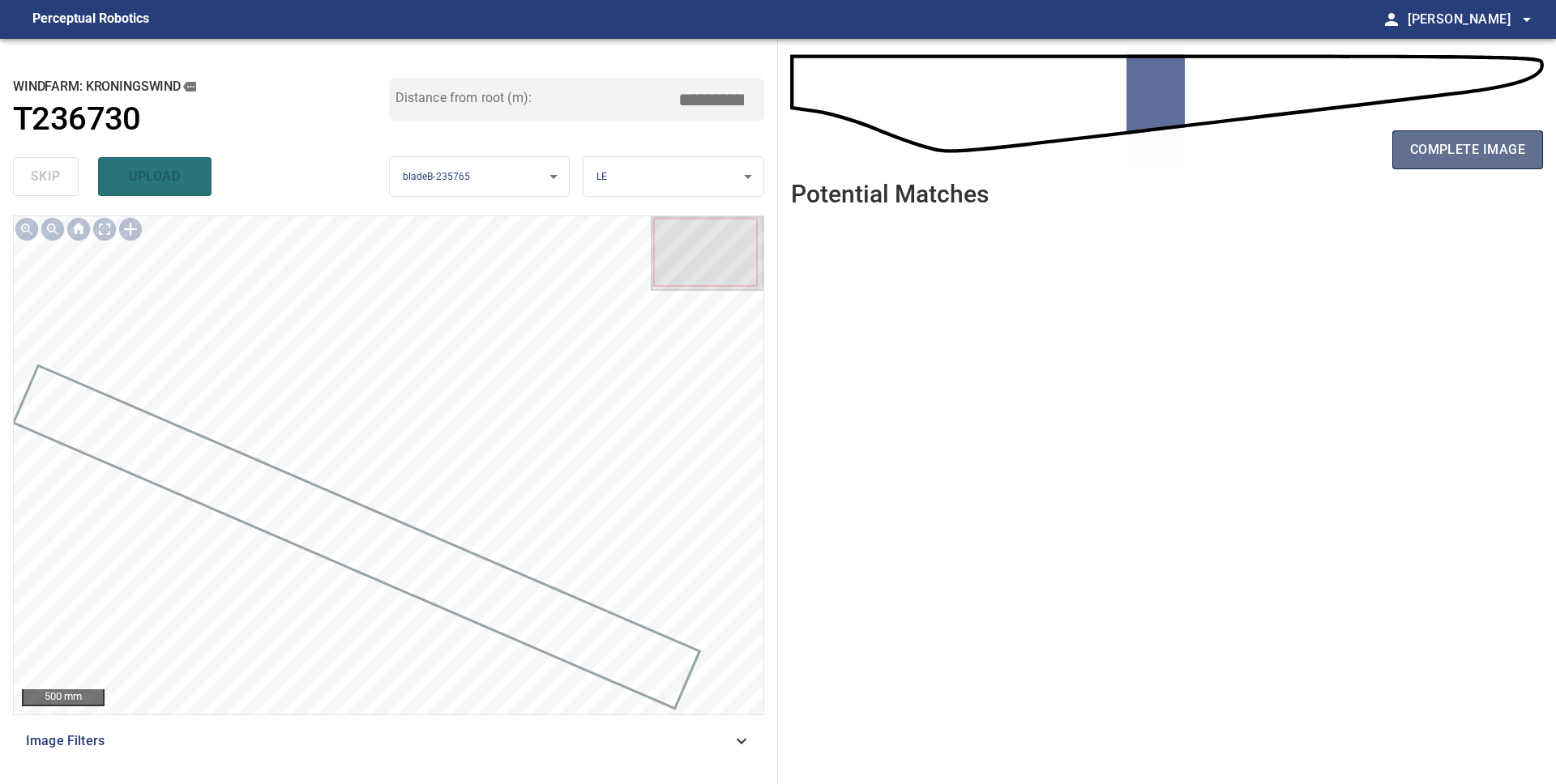
click at [1439, 155] on span "complete image" at bounding box center [1467, 150] width 115 height 23
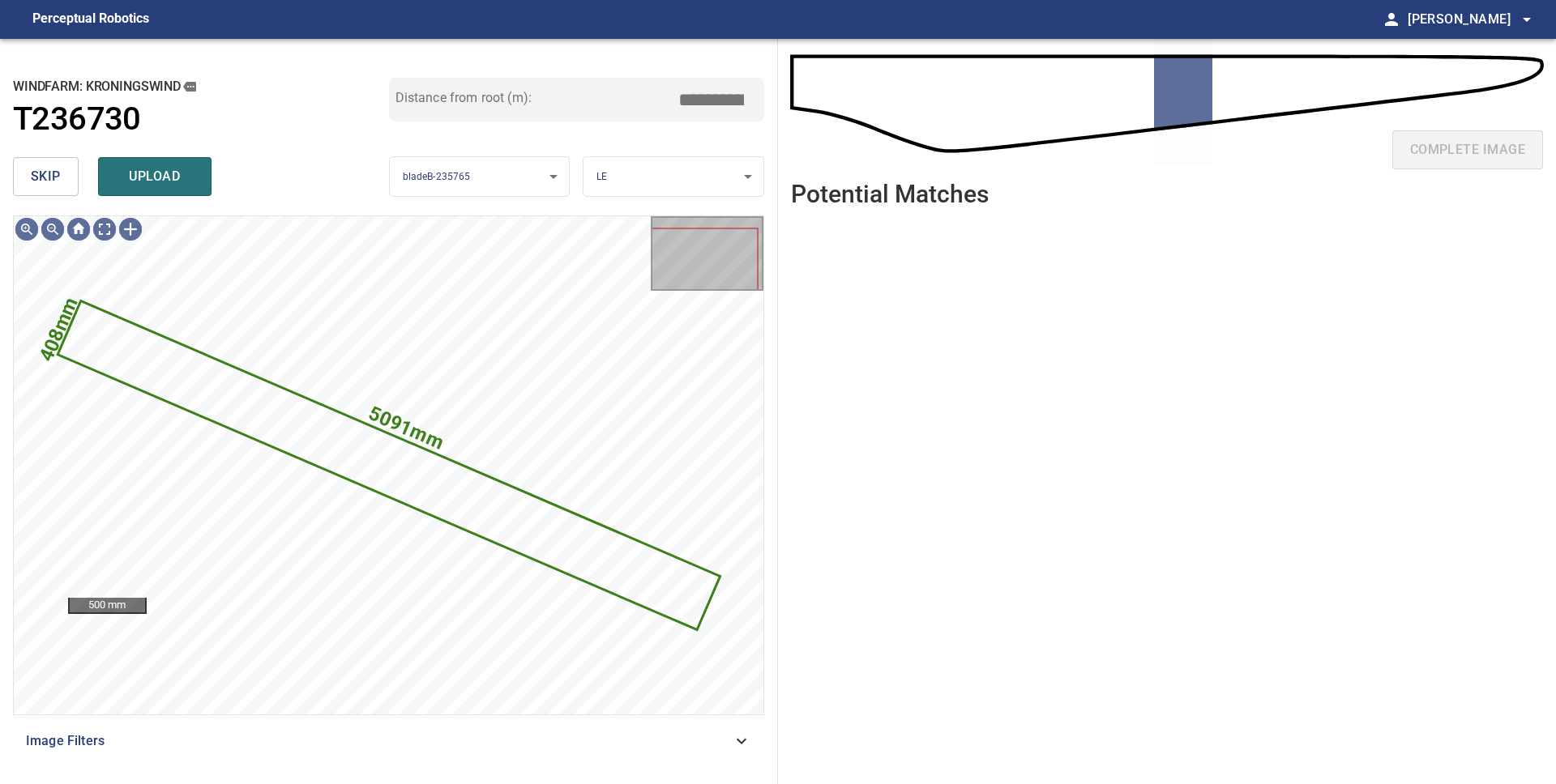
click at [56, 183] on span "skip" at bounding box center [46, 177] width 30 height 23
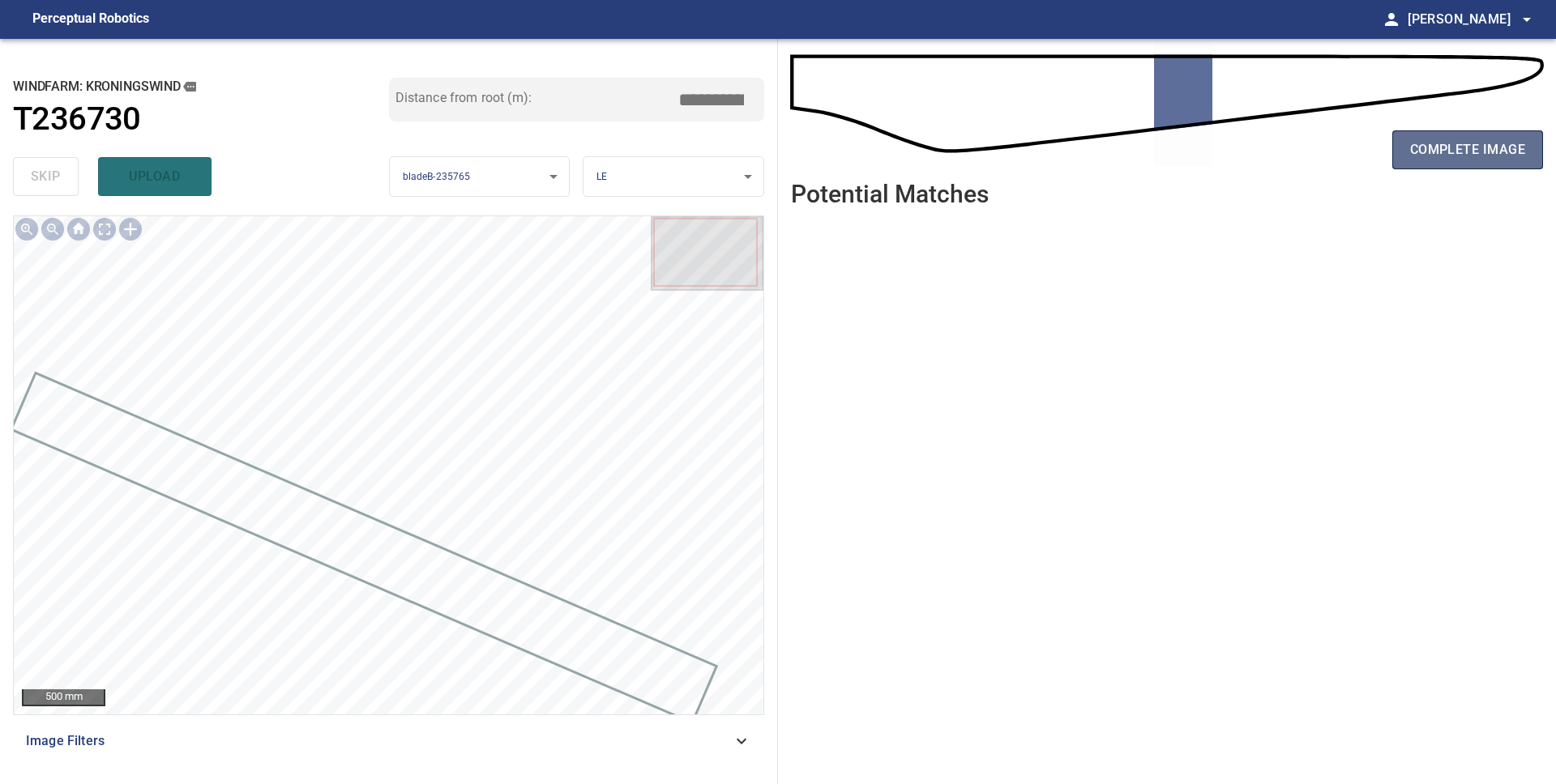
click at [1434, 156] on span "complete image" at bounding box center [1467, 150] width 115 height 23
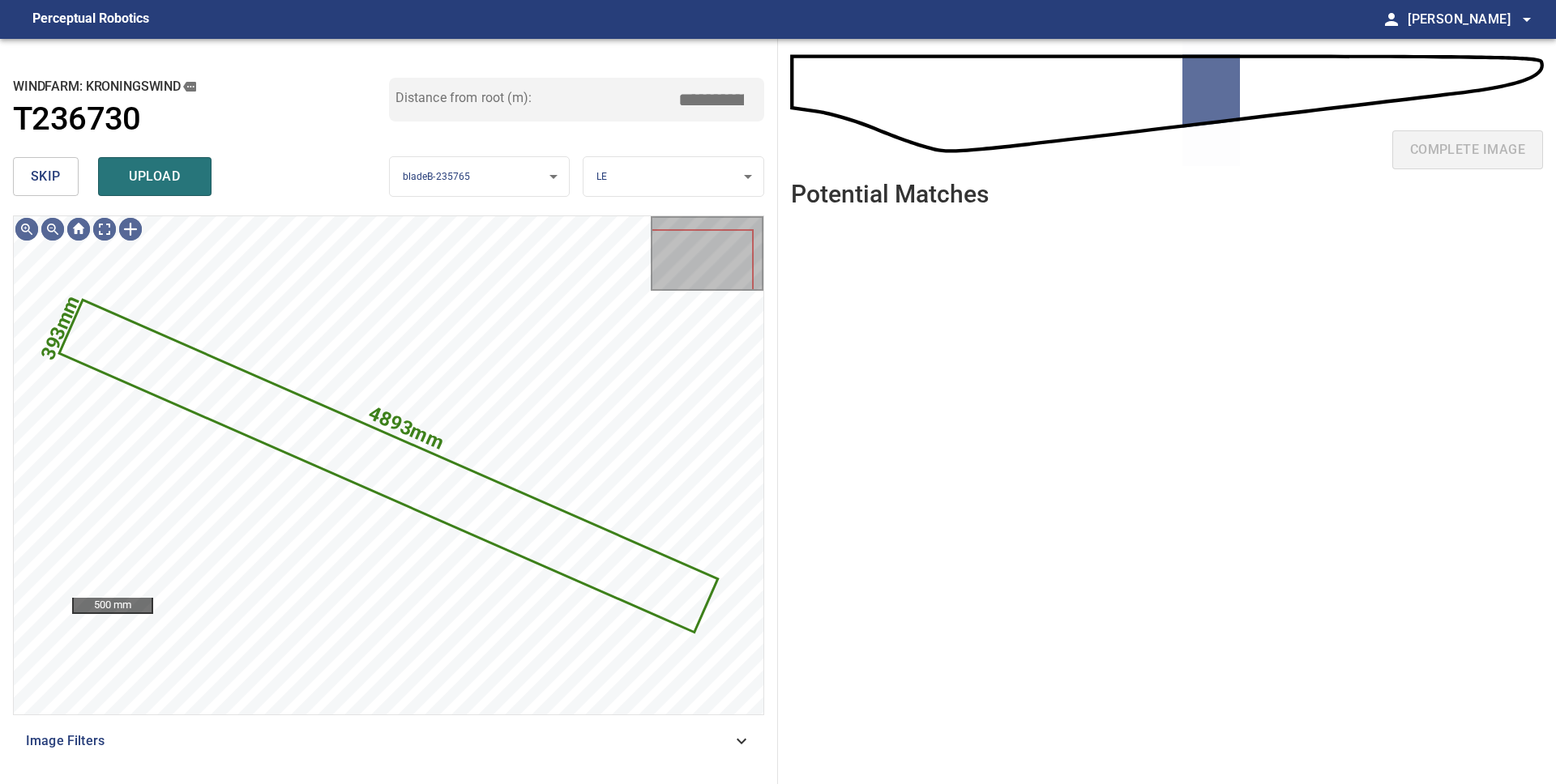
click at [42, 182] on span "skip" at bounding box center [46, 177] width 30 height 23
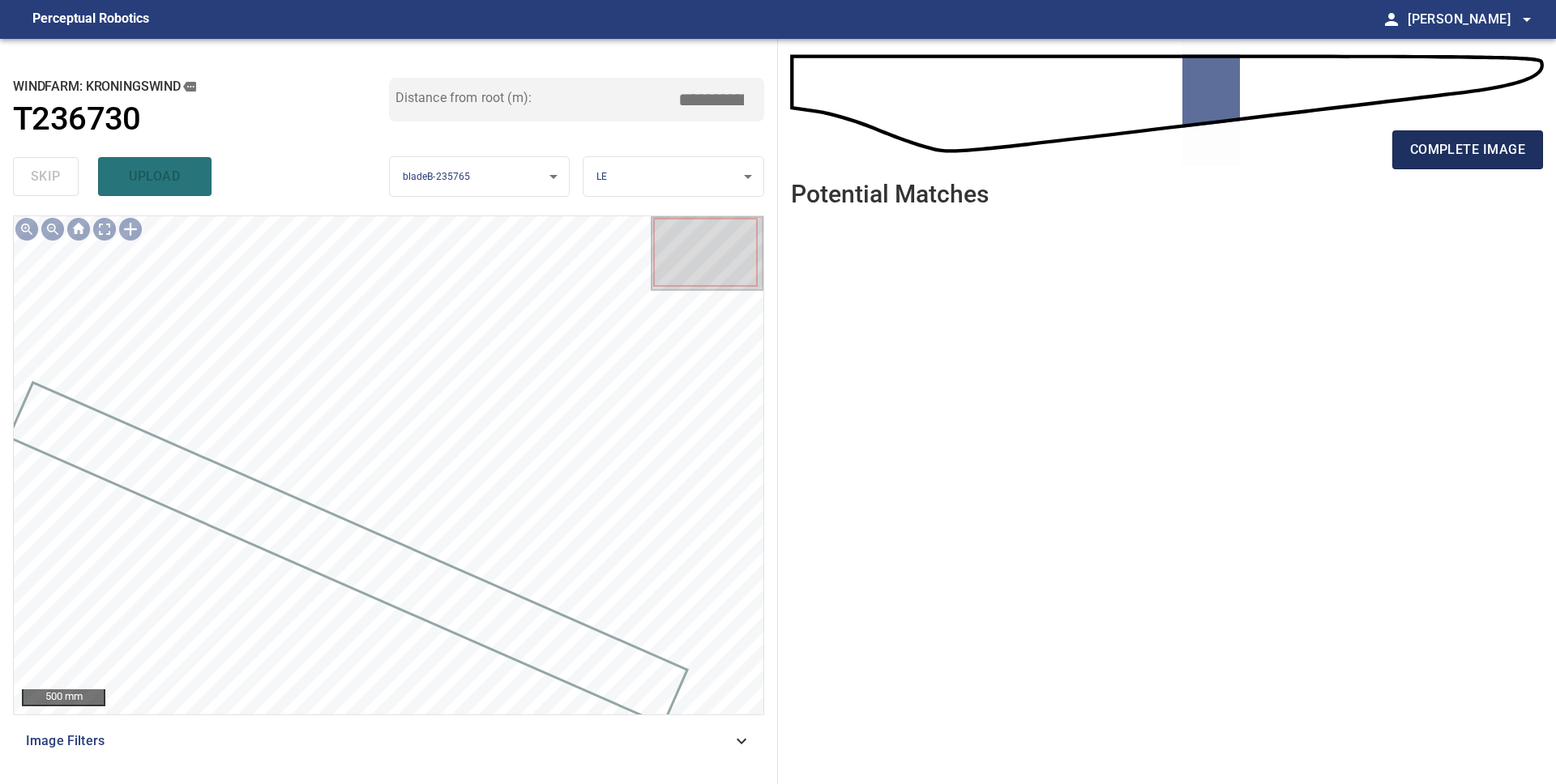
click at [1472, 149] on span "complete image" at bounding box center [1467, 150] width 115 height 23
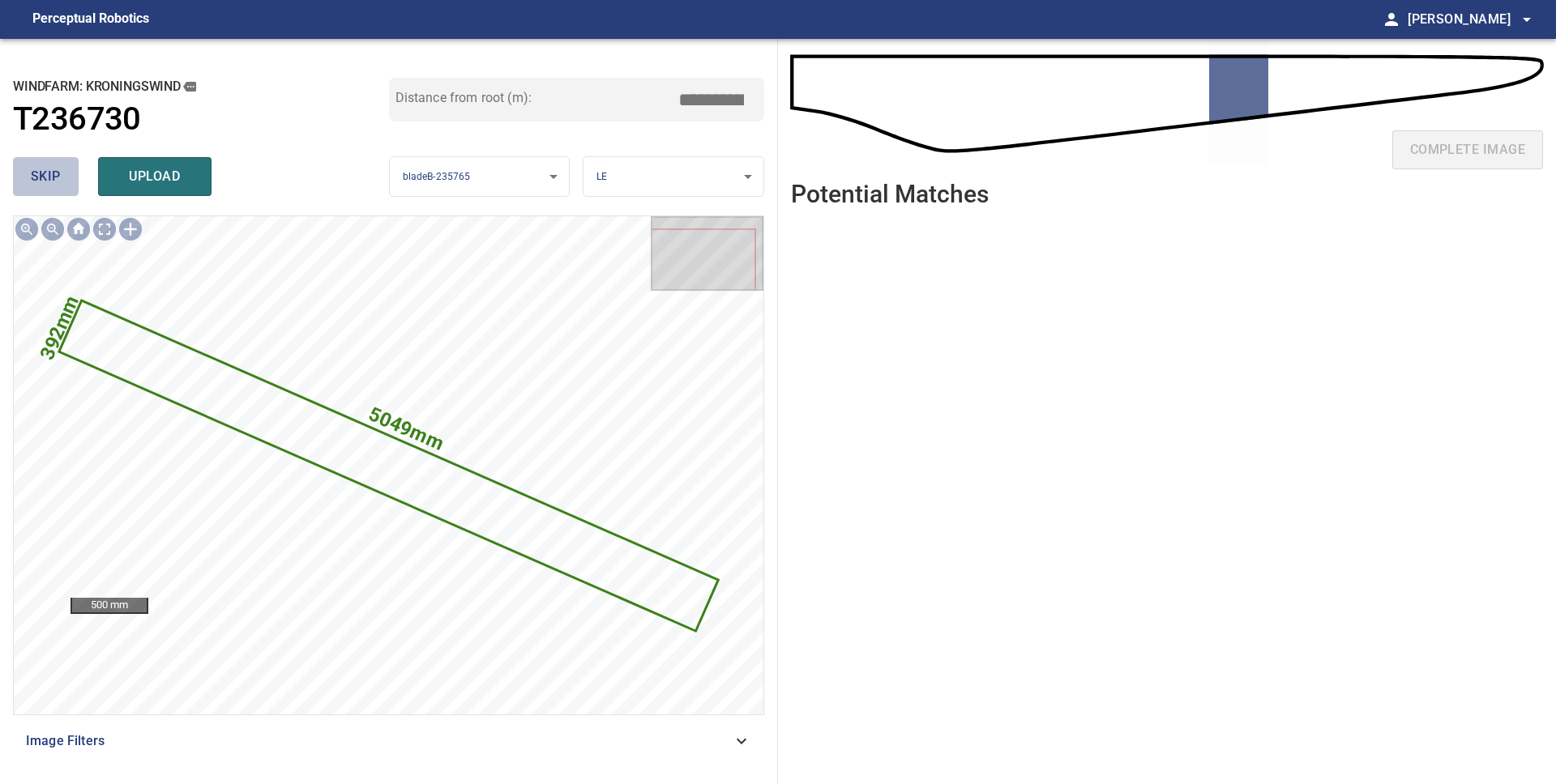
click at [50, 174] on span "skip" at bounding box center [46, 177] width 30 height 23
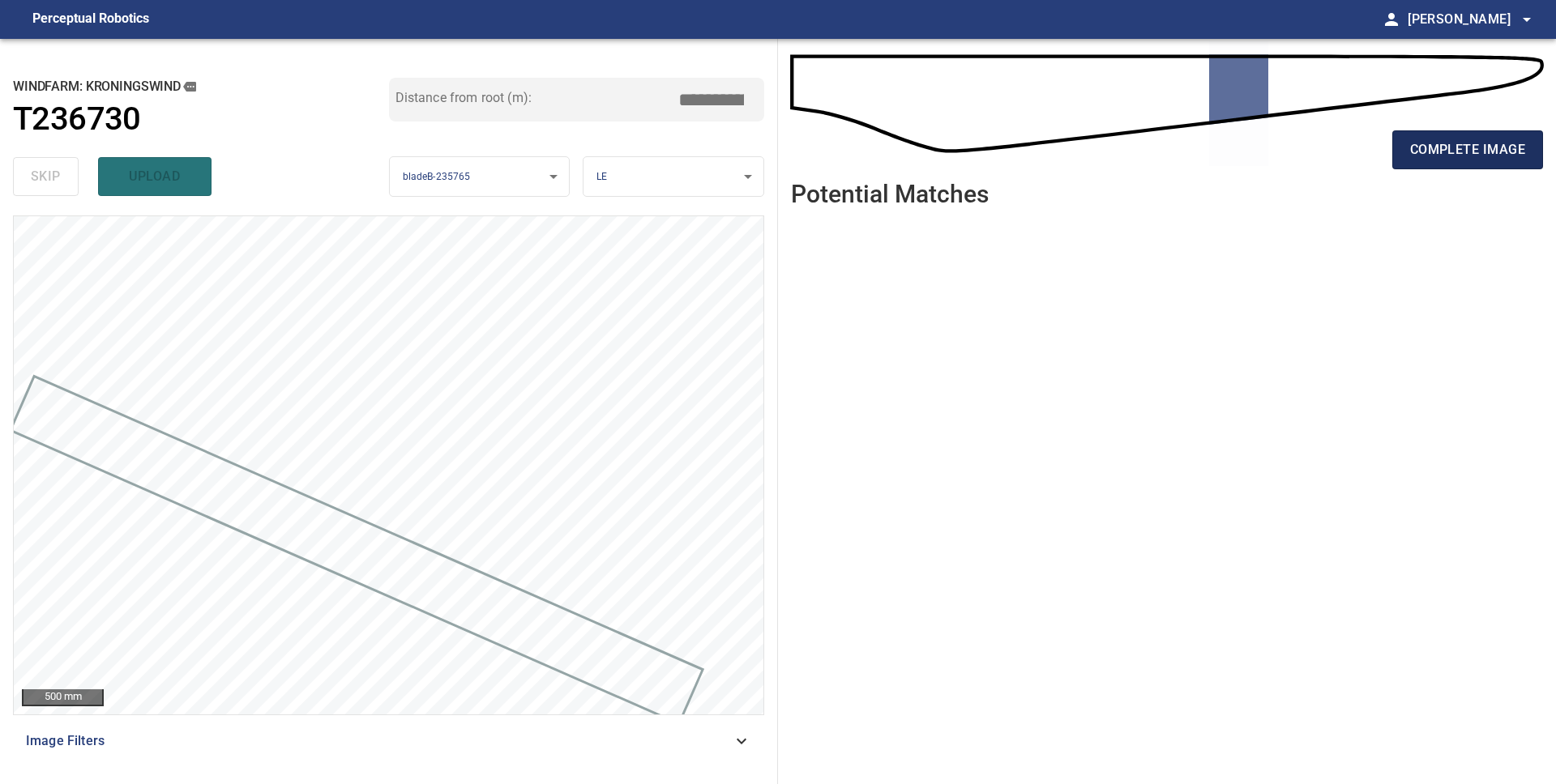
click at [1453, 155] on span "complete image" at bounding box center [1467, 150] width 115 height 23
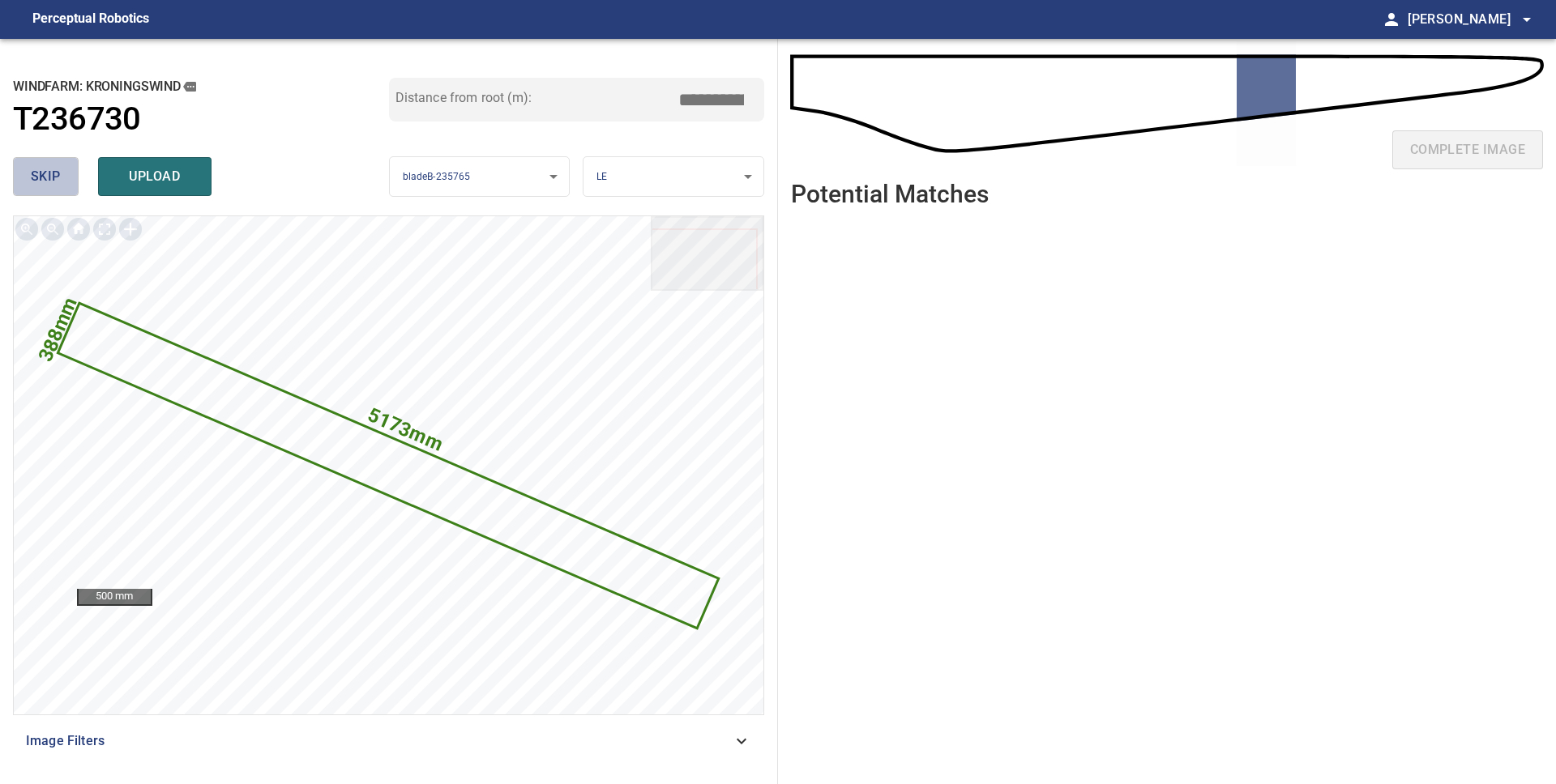
click at [46, 178] on span "skip" at bounding box center [46, 177] width 30 height 23
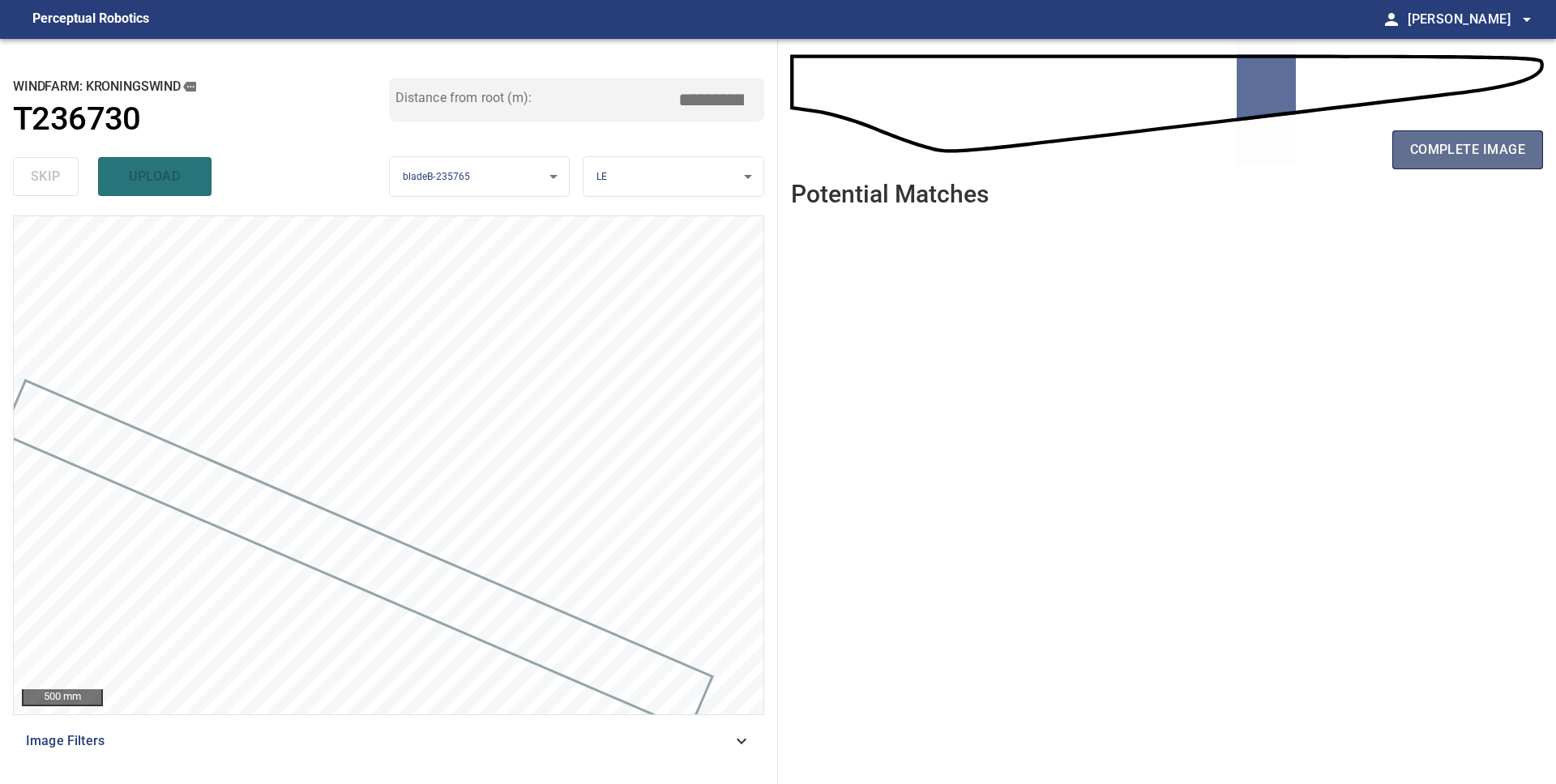
click at [1487, 147] on span "complete image" at bounding box center [1467, 150] width 115 height 23
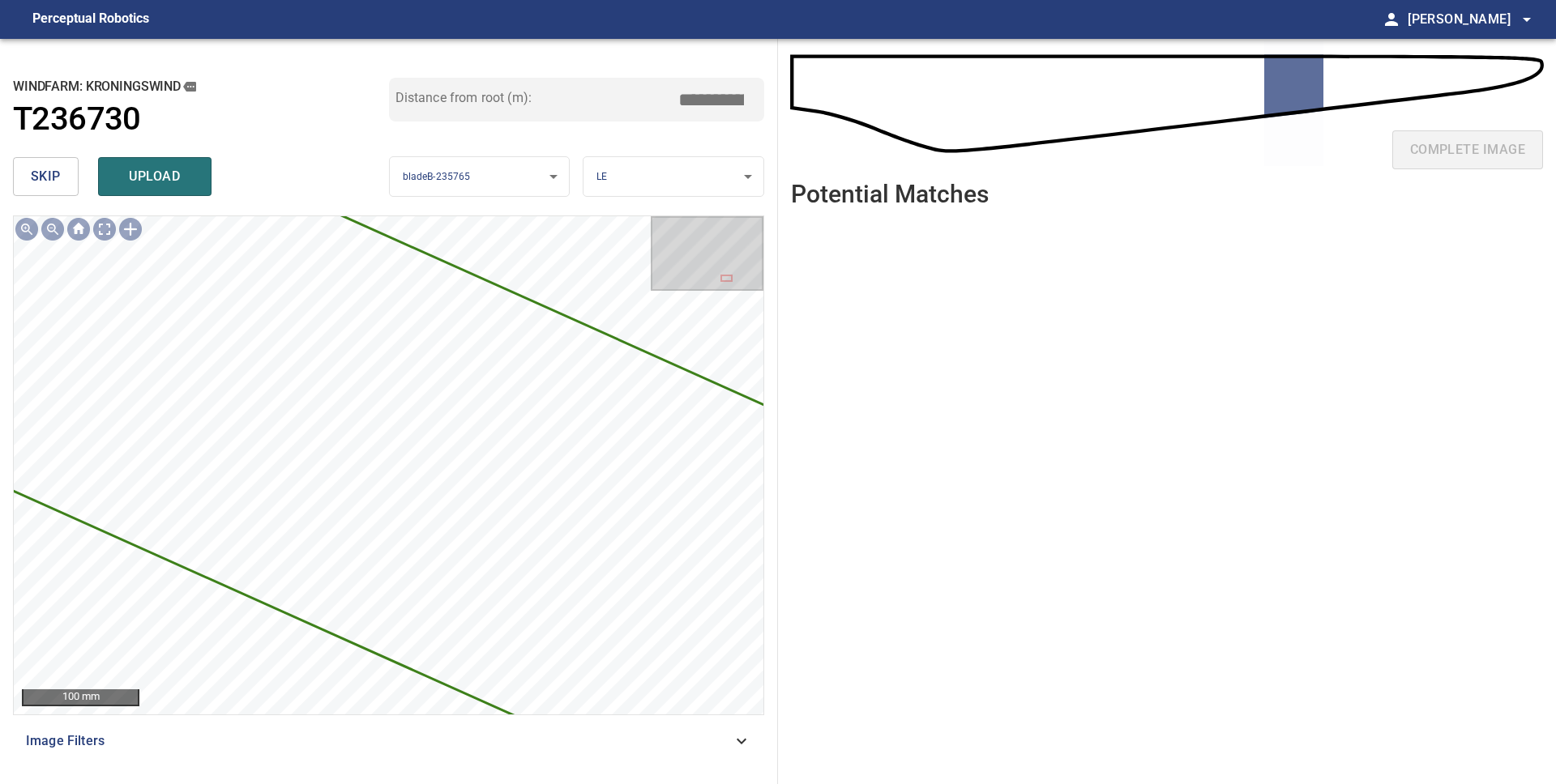
click at [33, 171] on span "skip" at bounding box center [46, 177] width 30 height 23
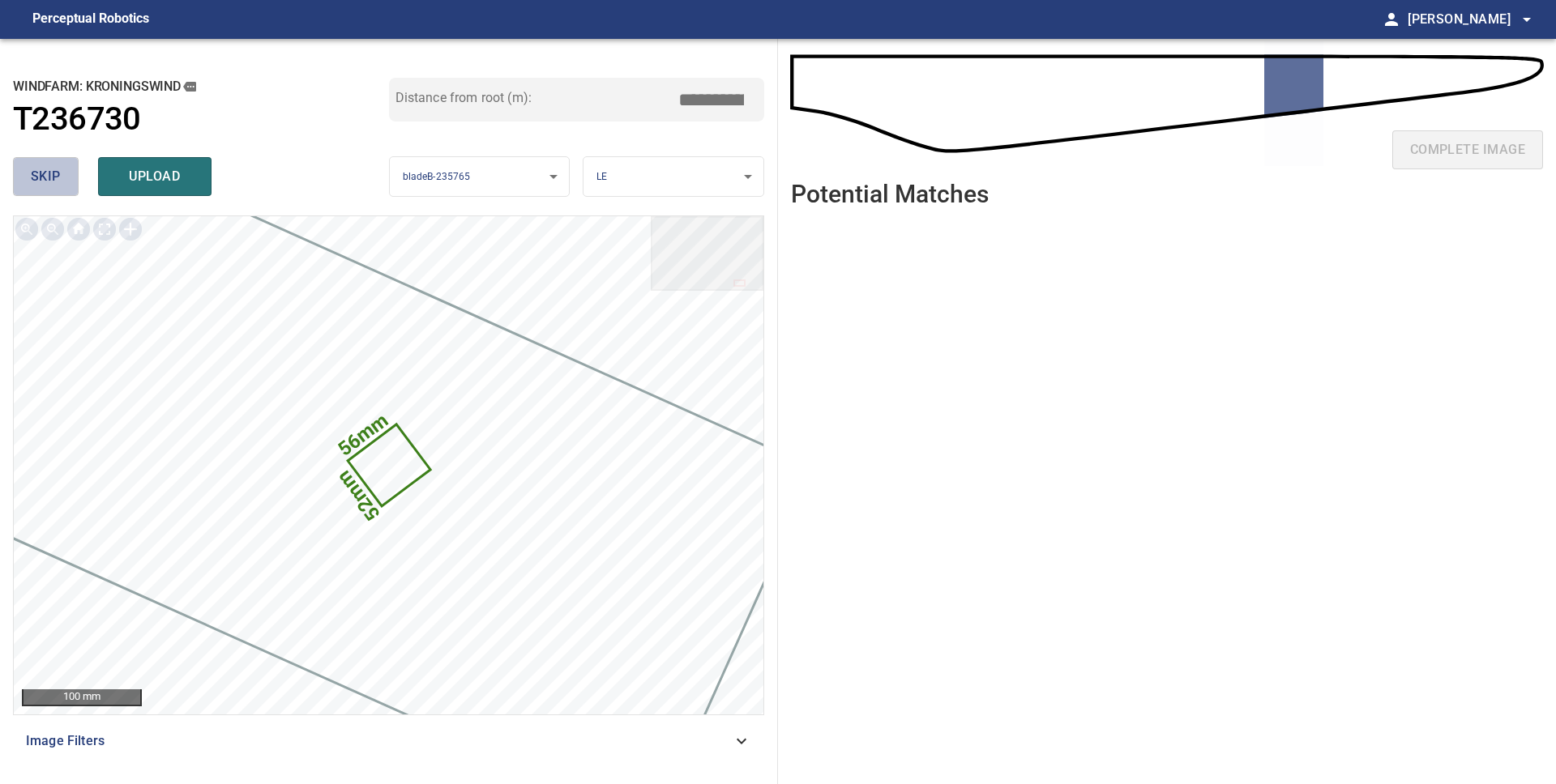
click at [33, 172] on span "skip" at bounding box center [46, 177] width 30 height 23
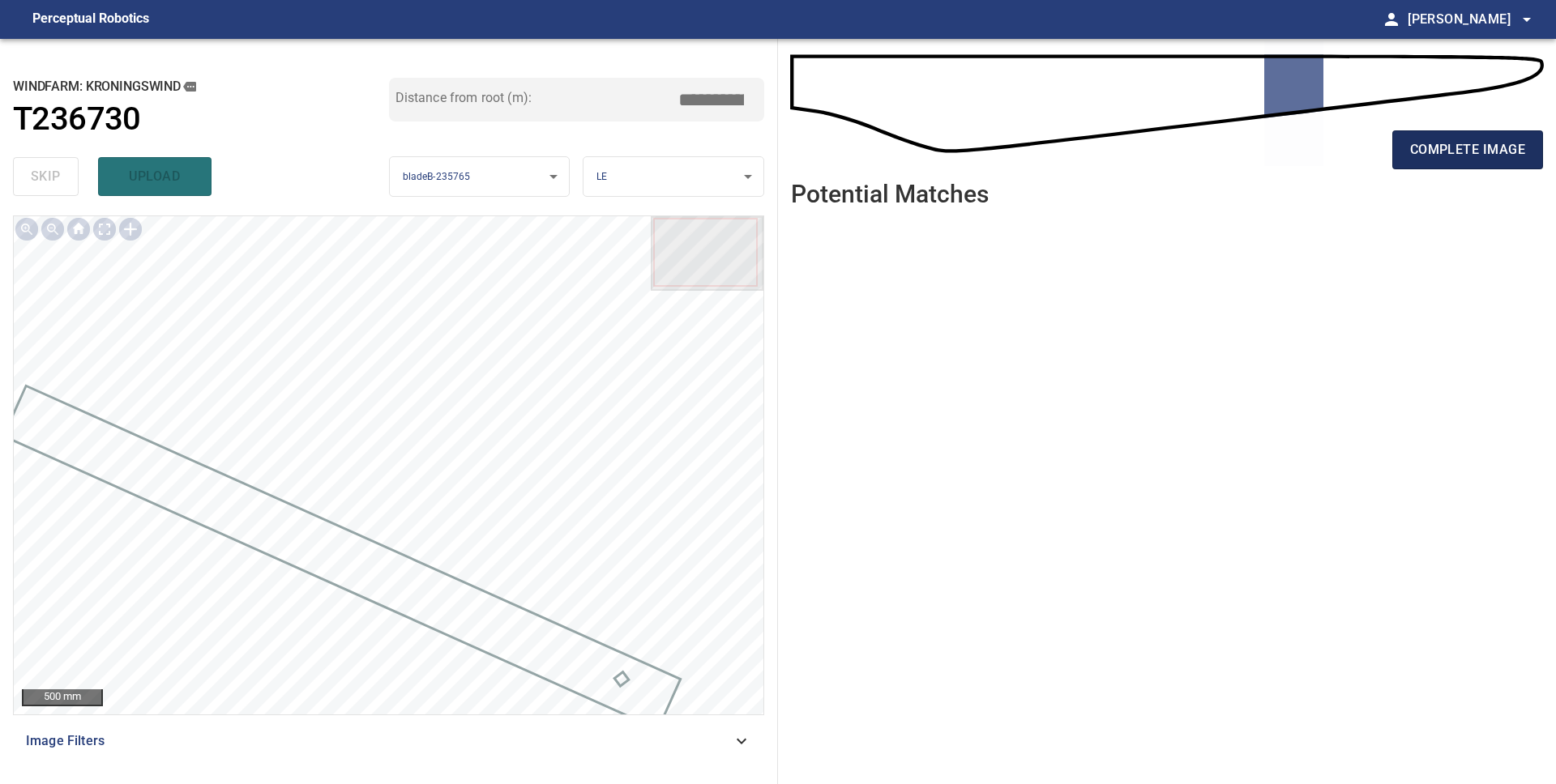
click at [1441, 149] on span "complete image" at bounding box center [1467, 150] width 115 height 23
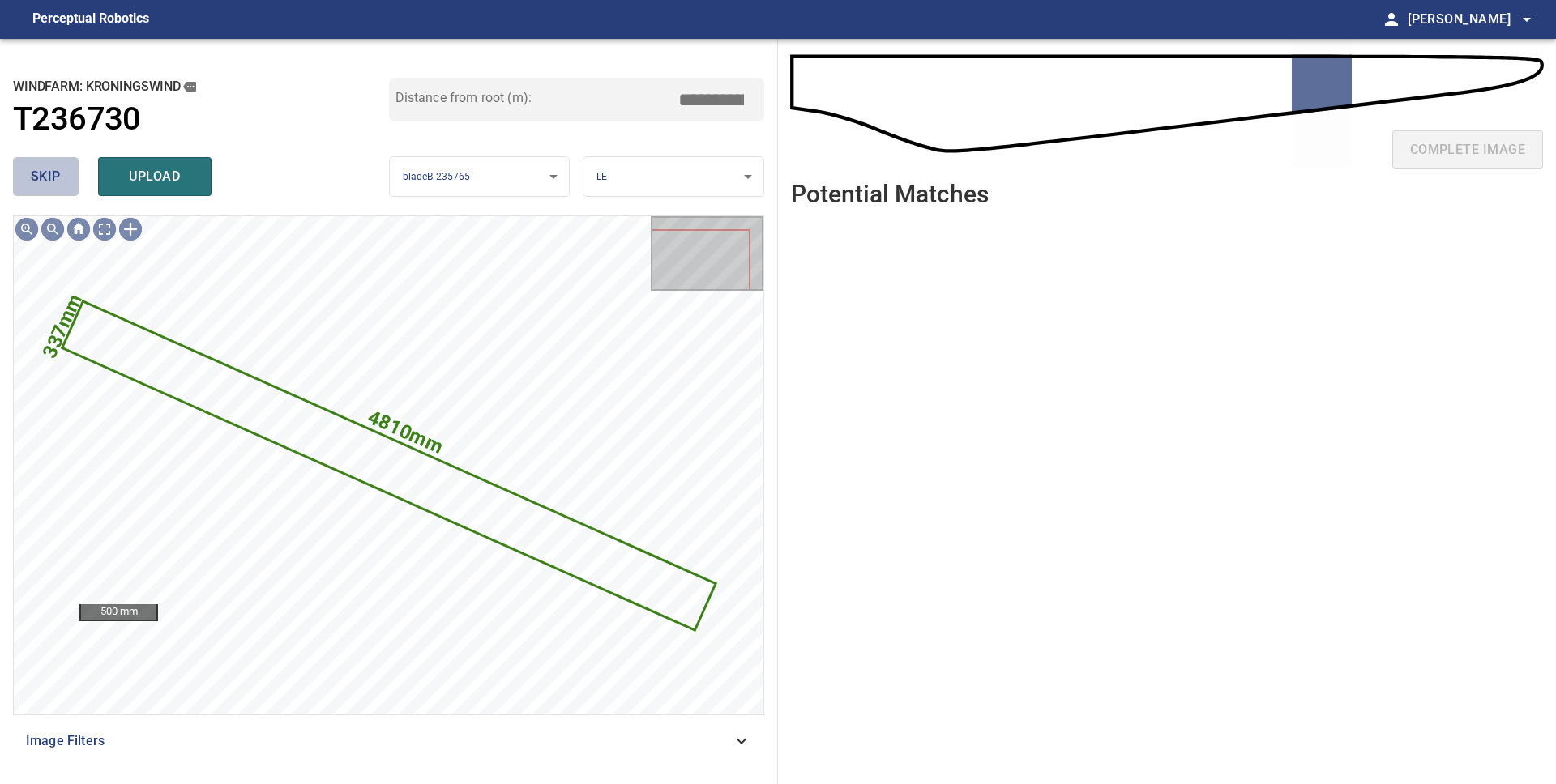
click at [54, 180] on span "skip" at bounding box center [46, 177] width 30 height 23
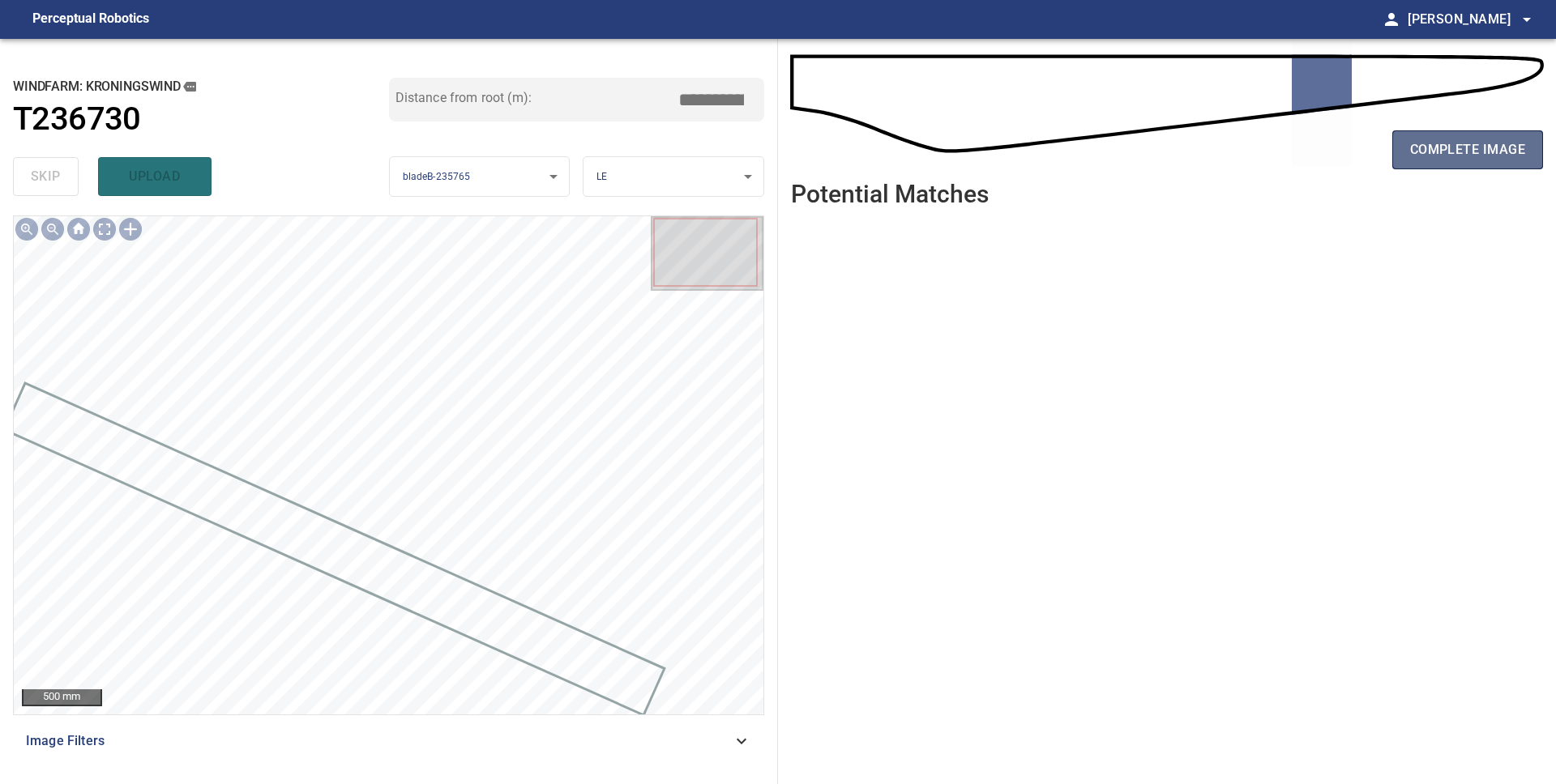
click at [1449, 156] on span "complete image" at bounding box center [1467, 150] width 115 height 23
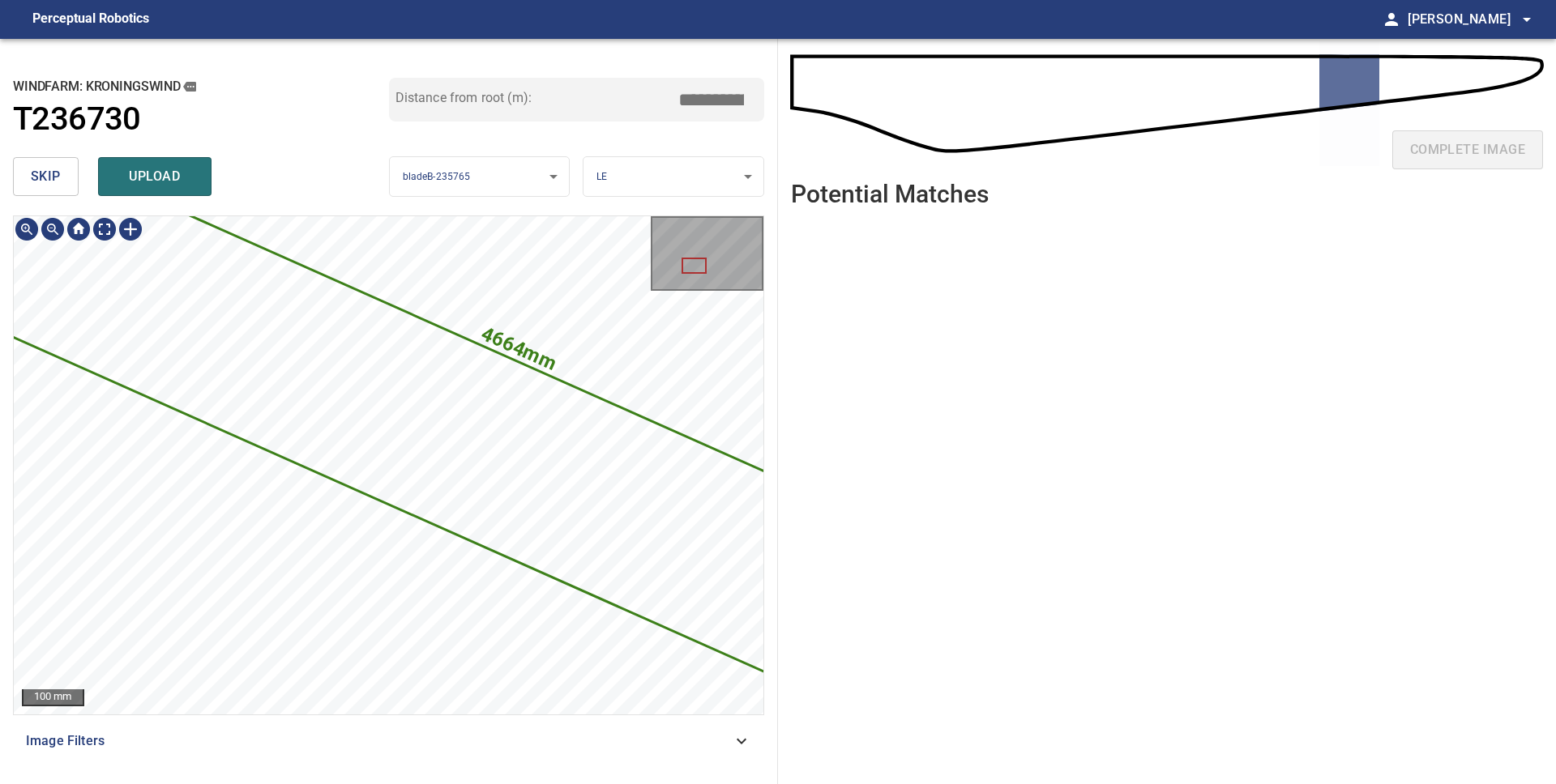
click at [520, 497] on icon at bounding box center [474, 442] width 2490 height 1242
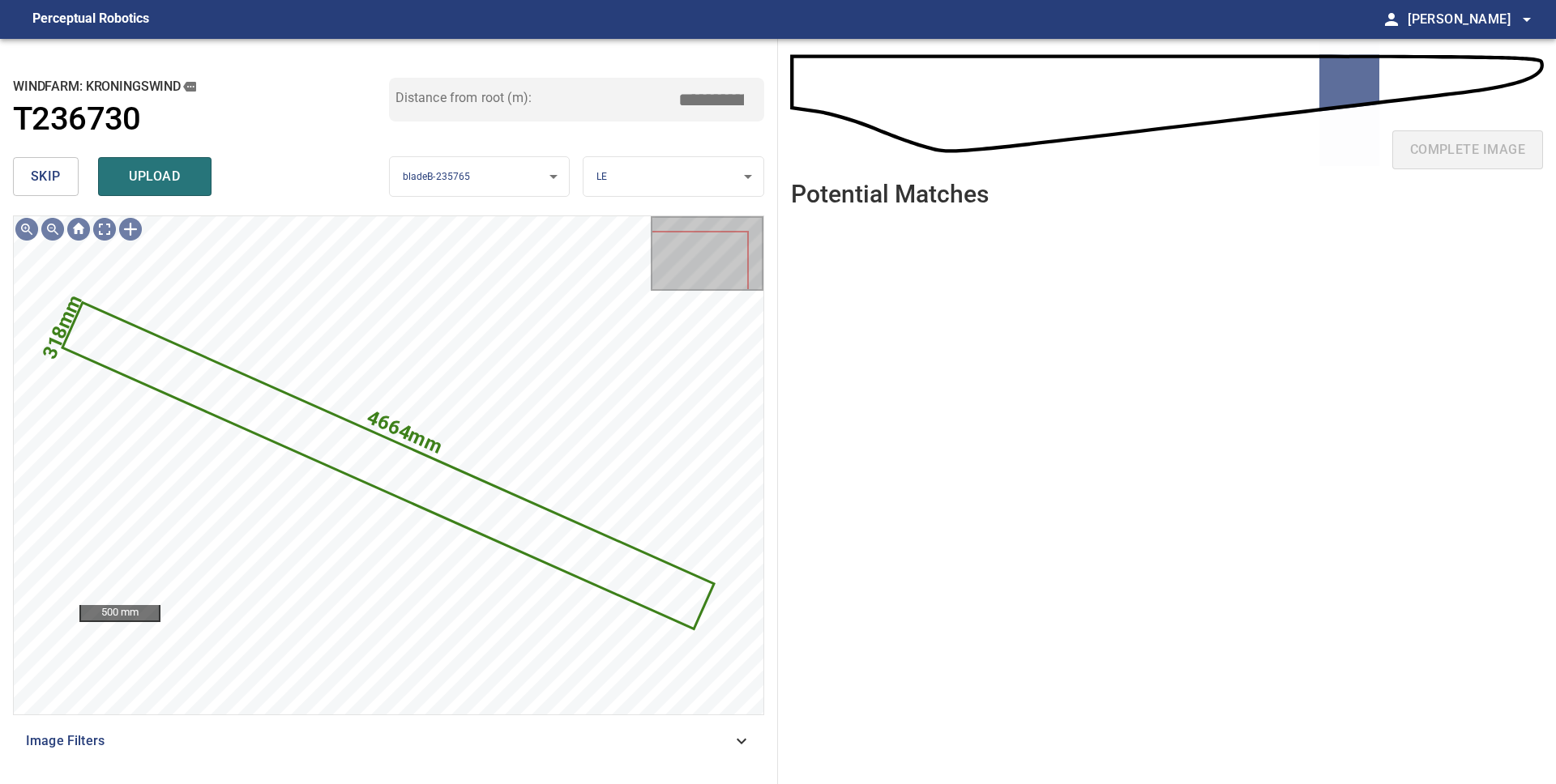
click at [31, 173] on span "skip" at bounding box center [46, 177] width 30 height 23
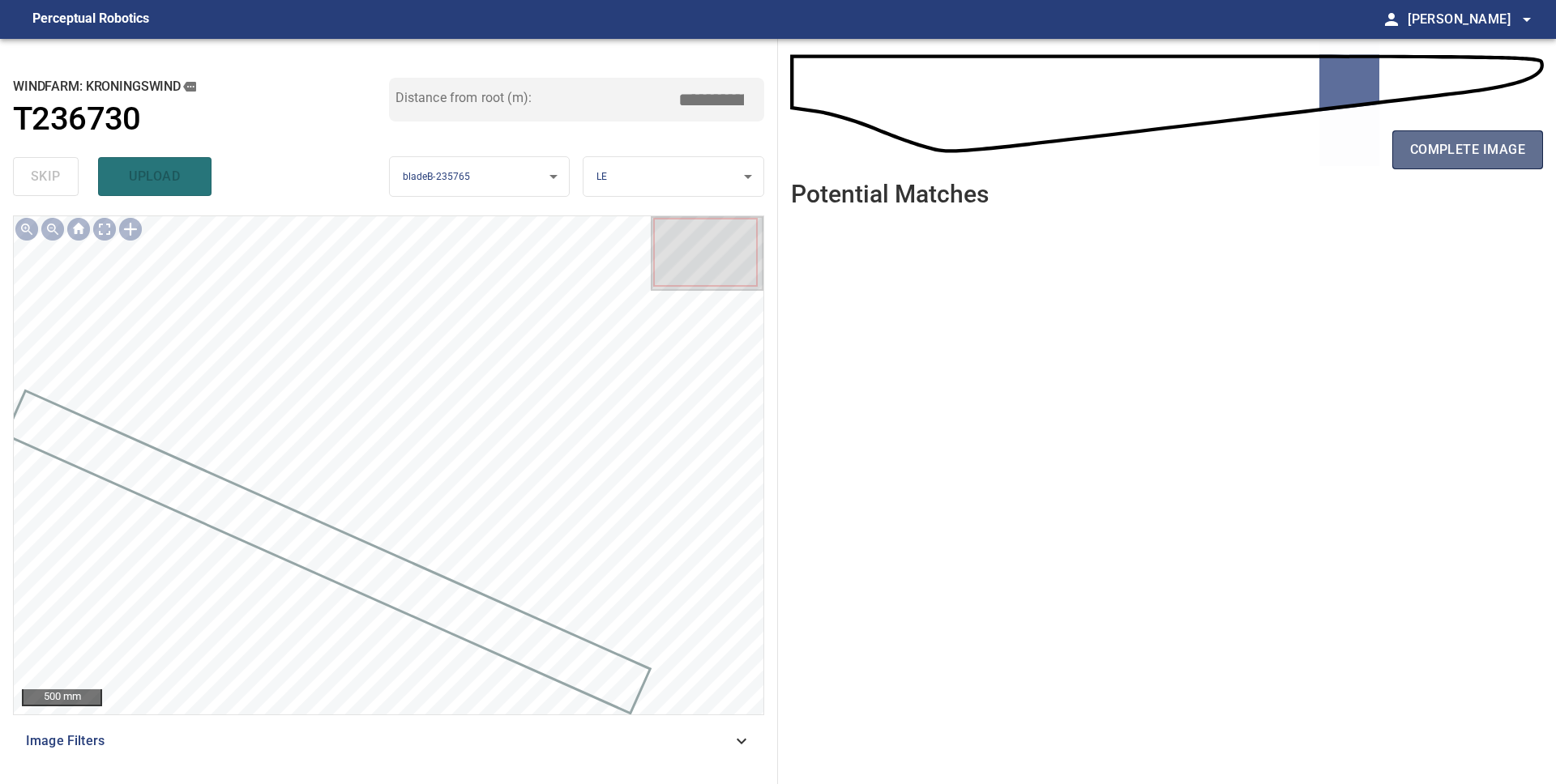
click at [1462, 157] on span "complete image" at bounding box center [1467, 150] width 115 height 23
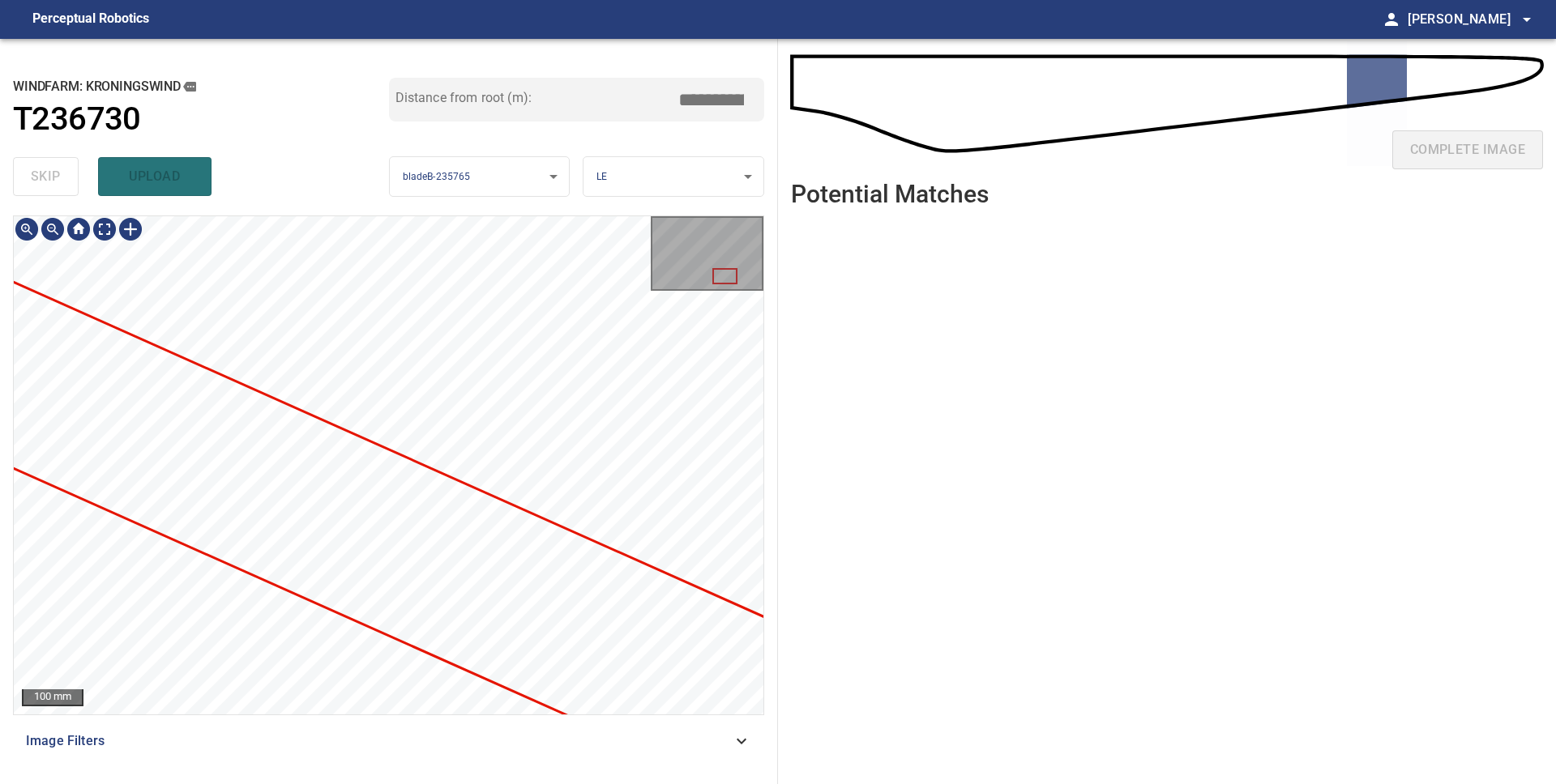
click at [251, 166] on div "**********" at bounding box center [389, 411] width 778 height 745
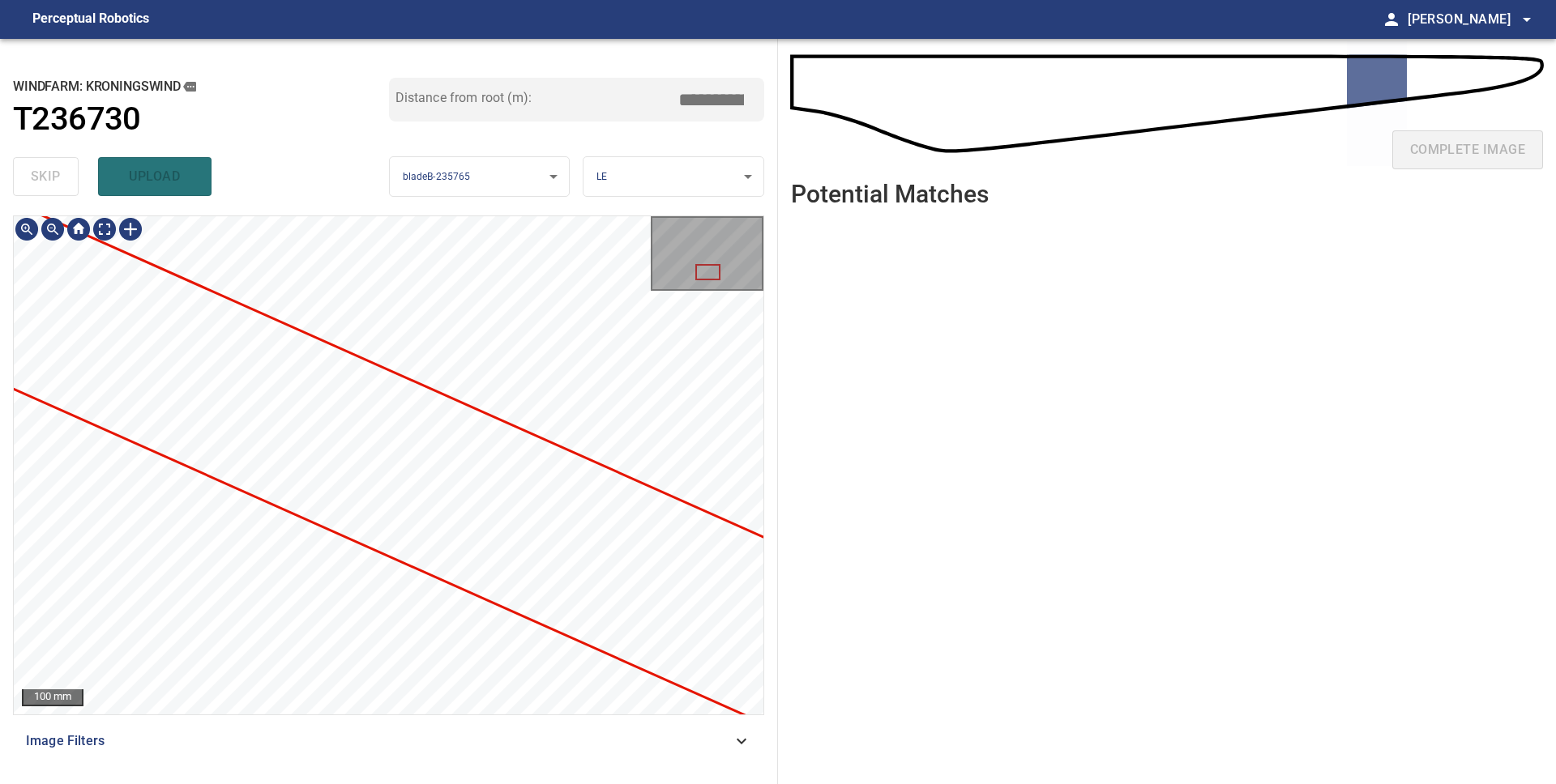
click at [863, 503] on div "**********" at bounding box center [778, 411] width 1556 height 745
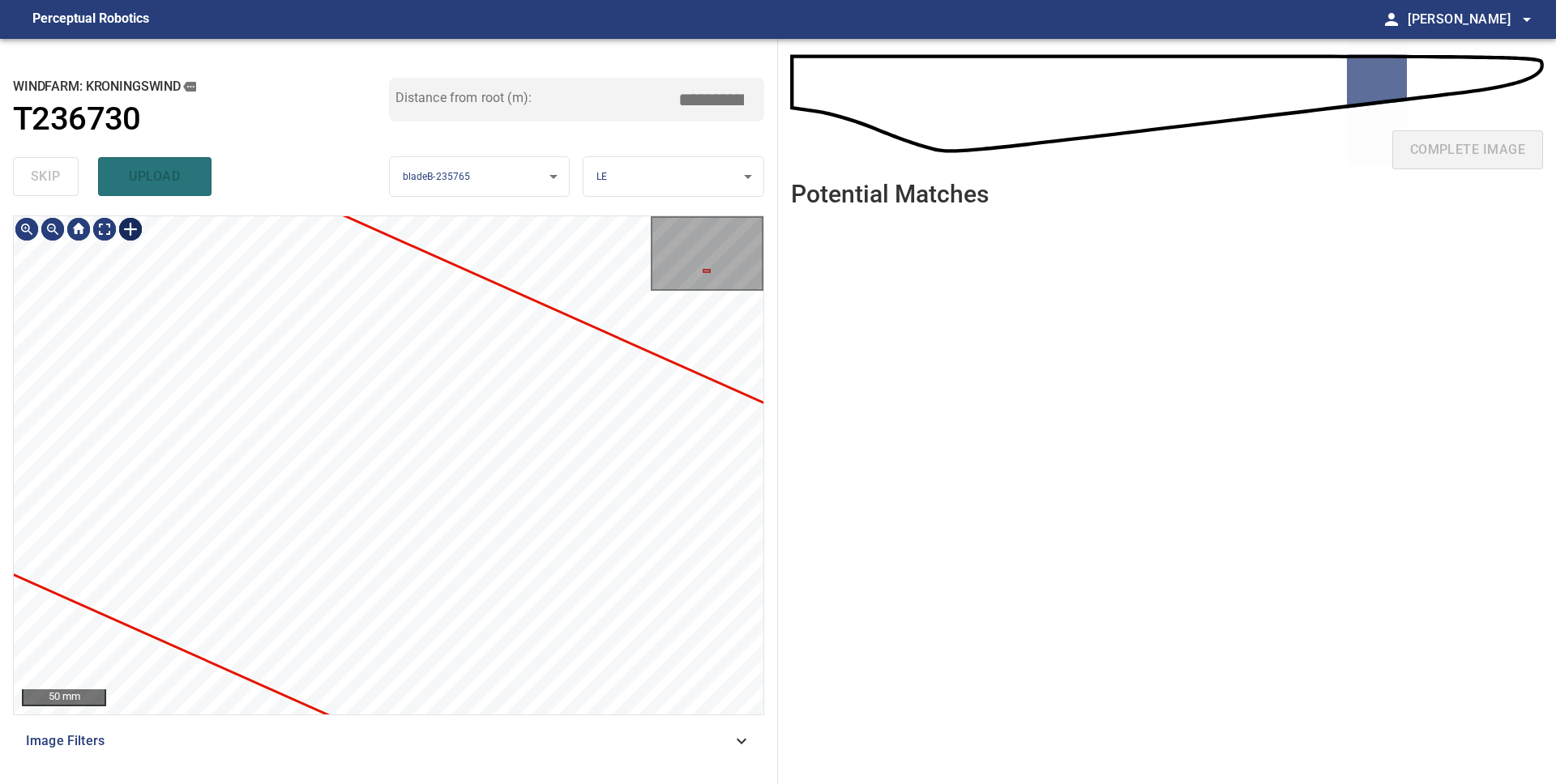
click at [122, 229] on div at bounding box center [130, 229] width 25 height 25
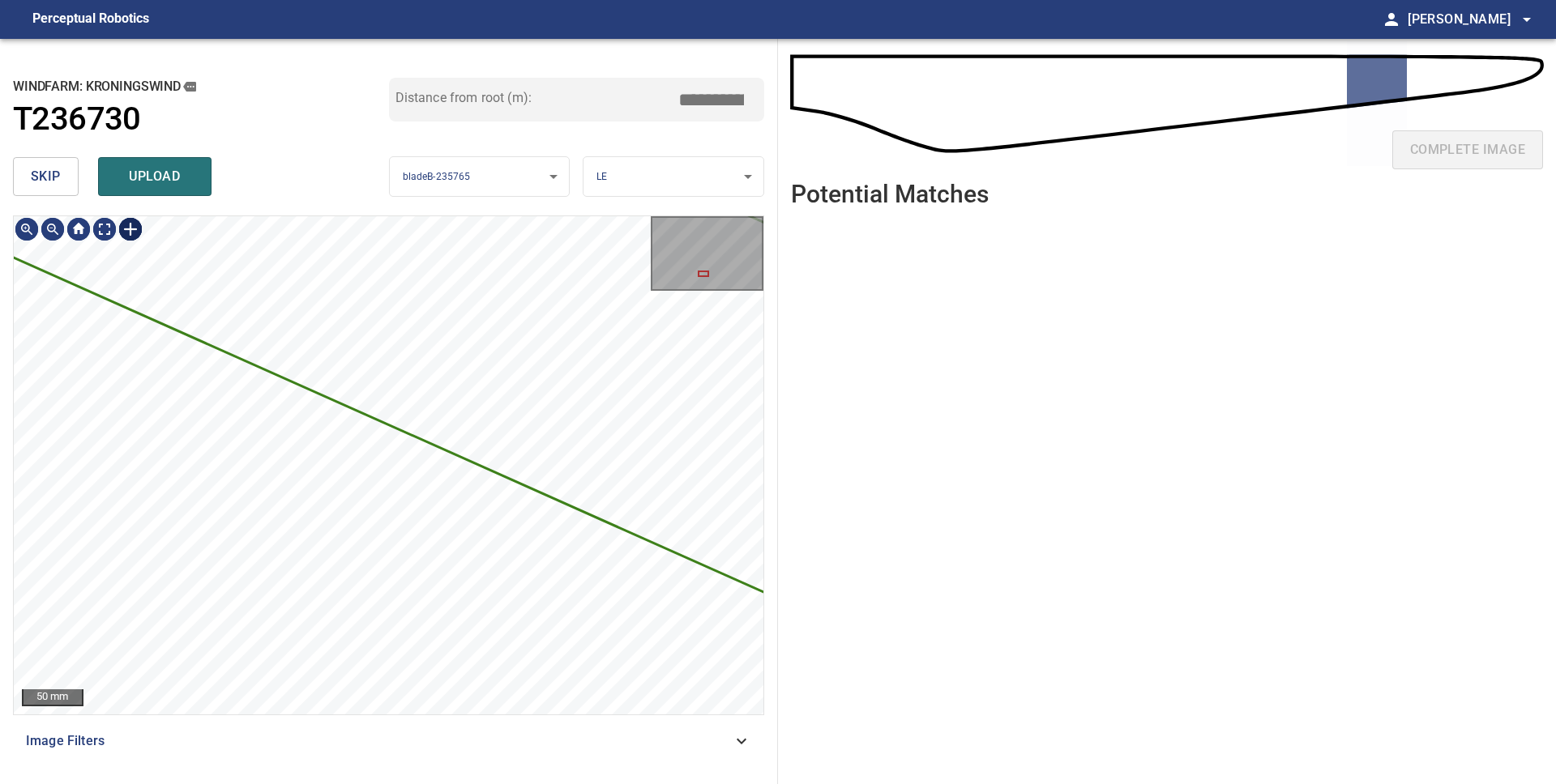
click at [132, 232] on div at bounding box center [130, 229] width 25 height 25
click at [397, 561] on div "4634mm 300mm" at bounding box center [389, 465] width 750 height 498
click at [535, 326] on div at bounding box center [559, 307] width 74 height 87
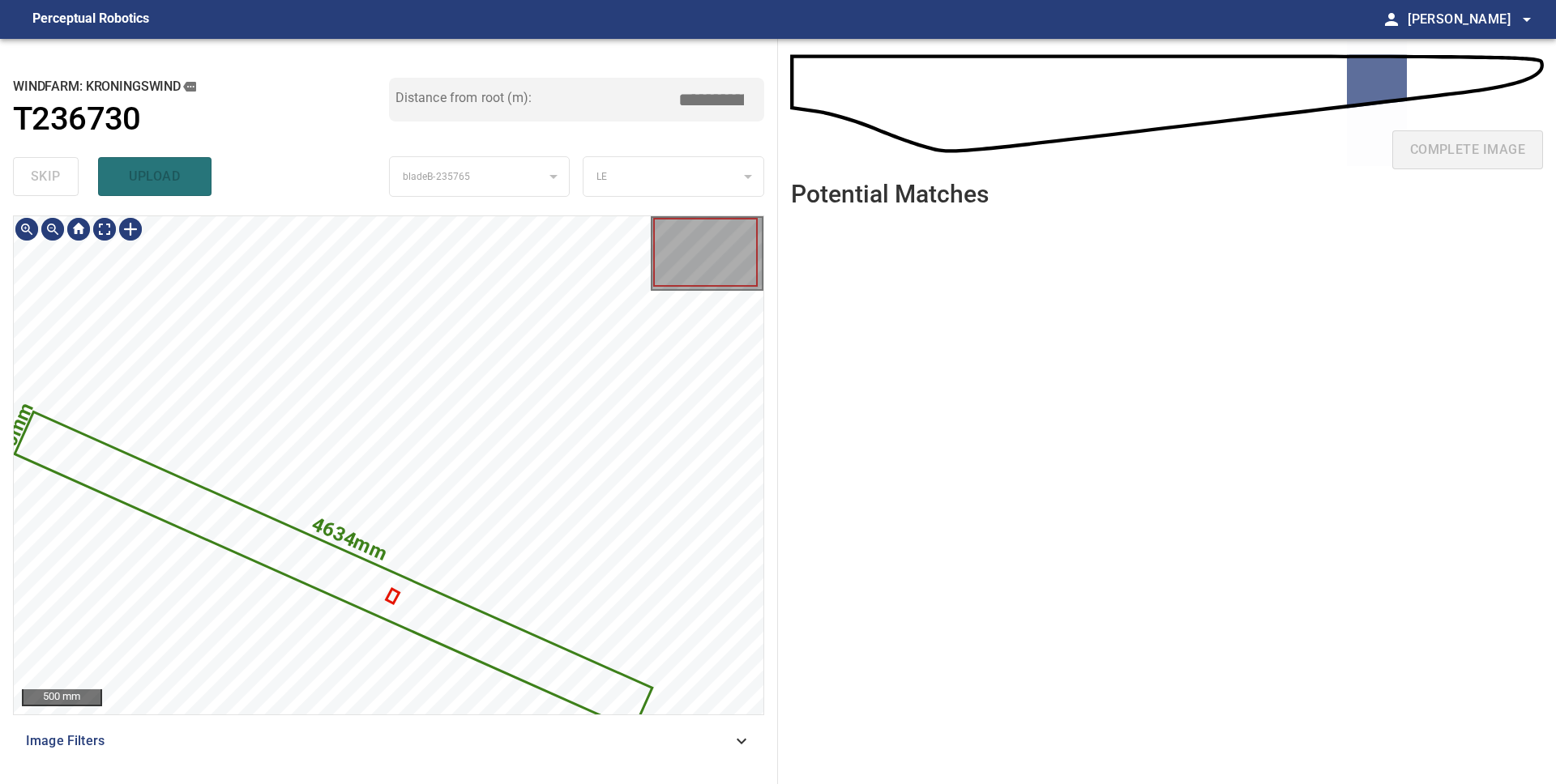
click at [338, 584] on icon at bounding box center [333, 571] width 635 height 316
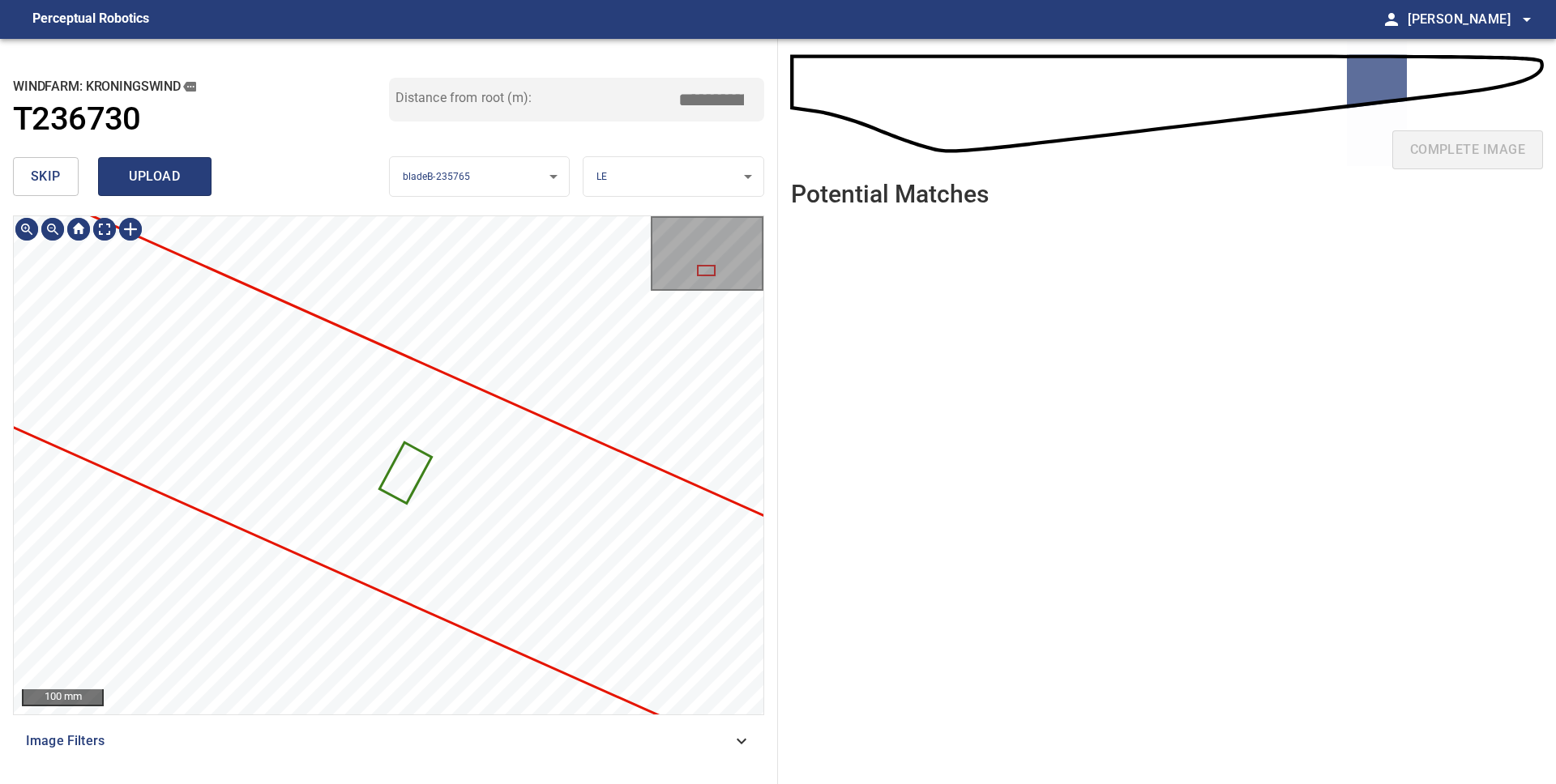
click at [129, 171] on span "upload" at bounding box center [155, 177] width 77 height 23
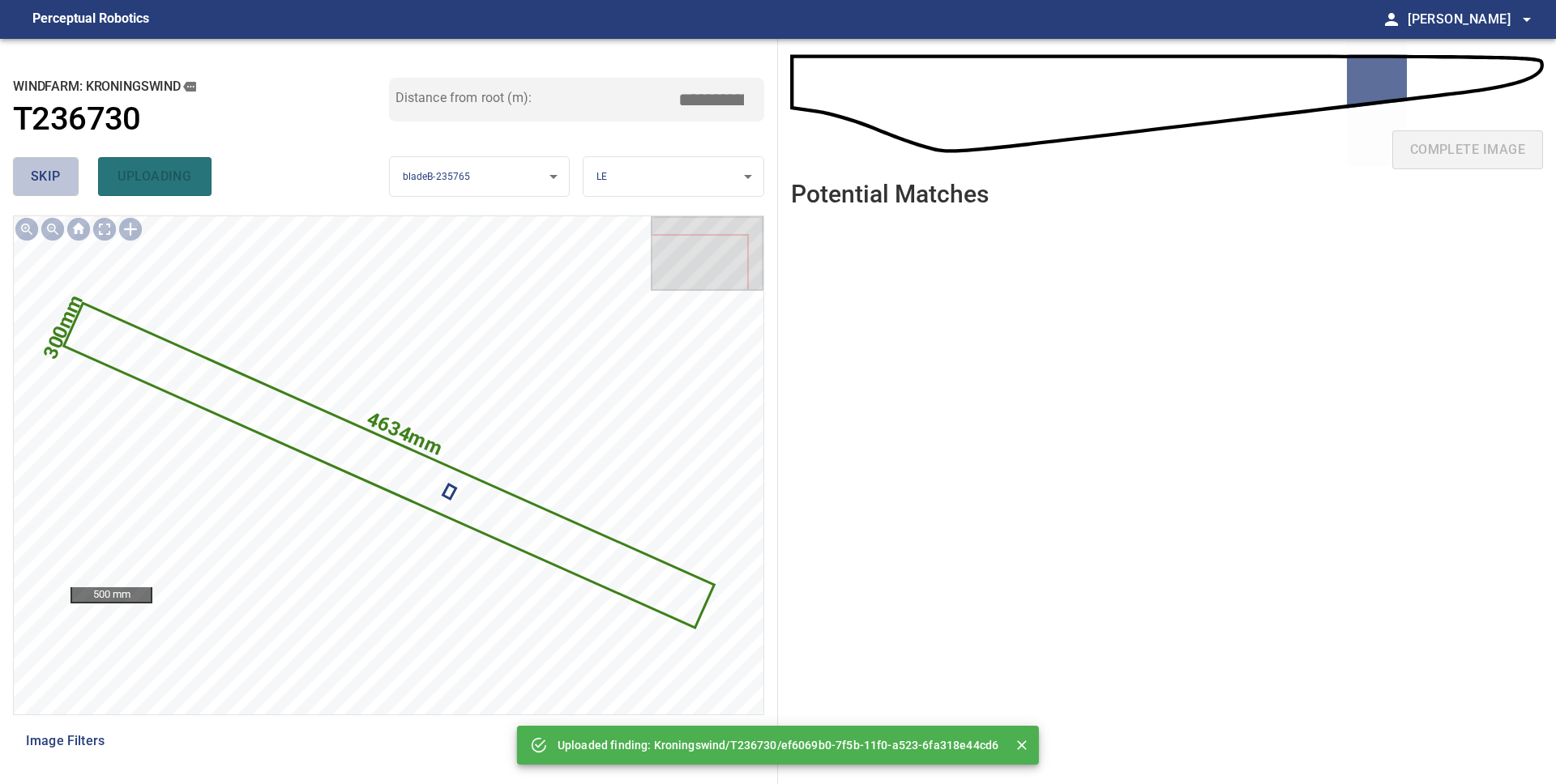
click at [57, 174] on span "skip" at bounding box center [46, 177] width 30 height 23
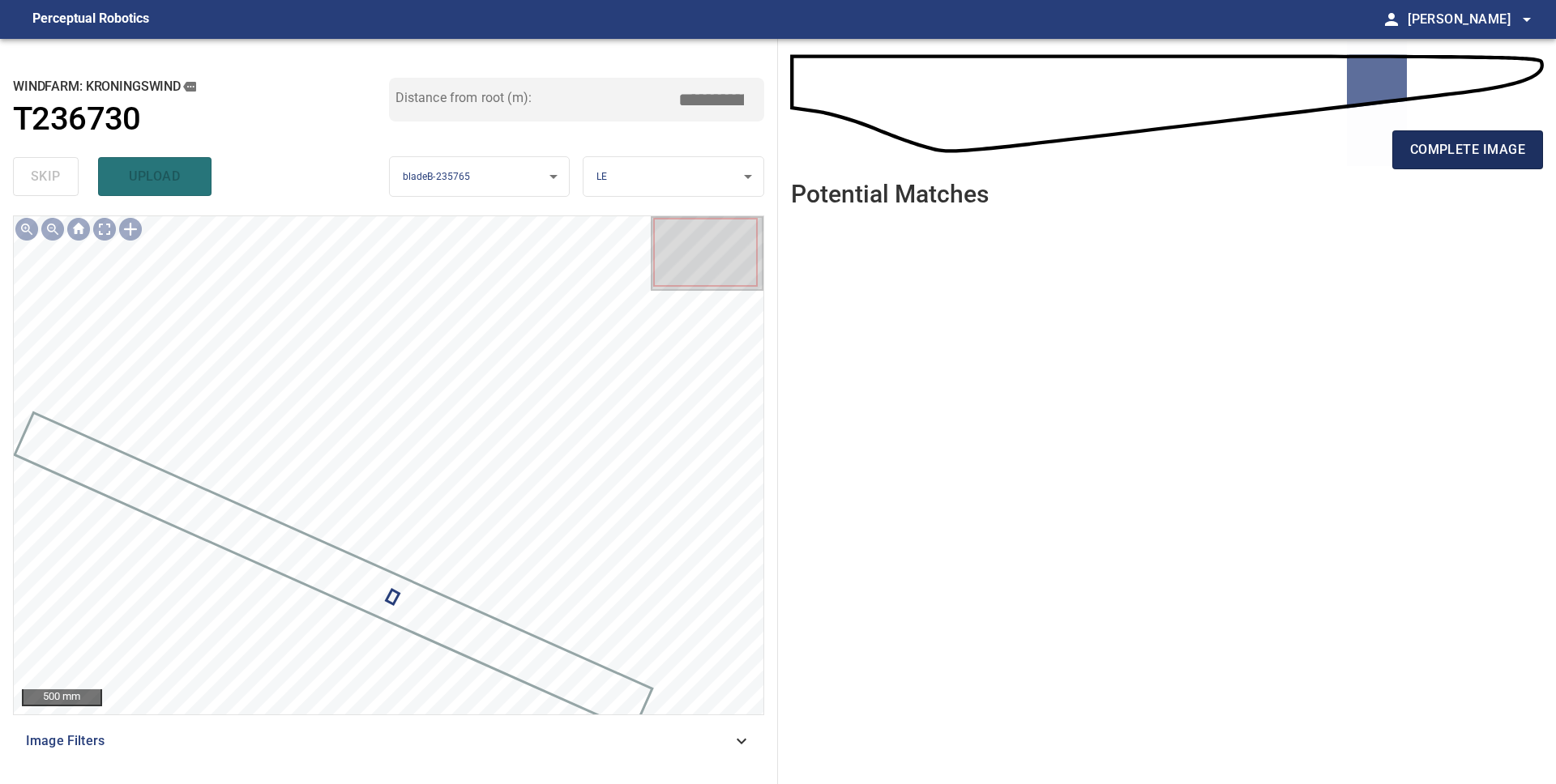
click at [1422, 155] on span "complete image" at bounding box center [1467, 150] width 115 height 23
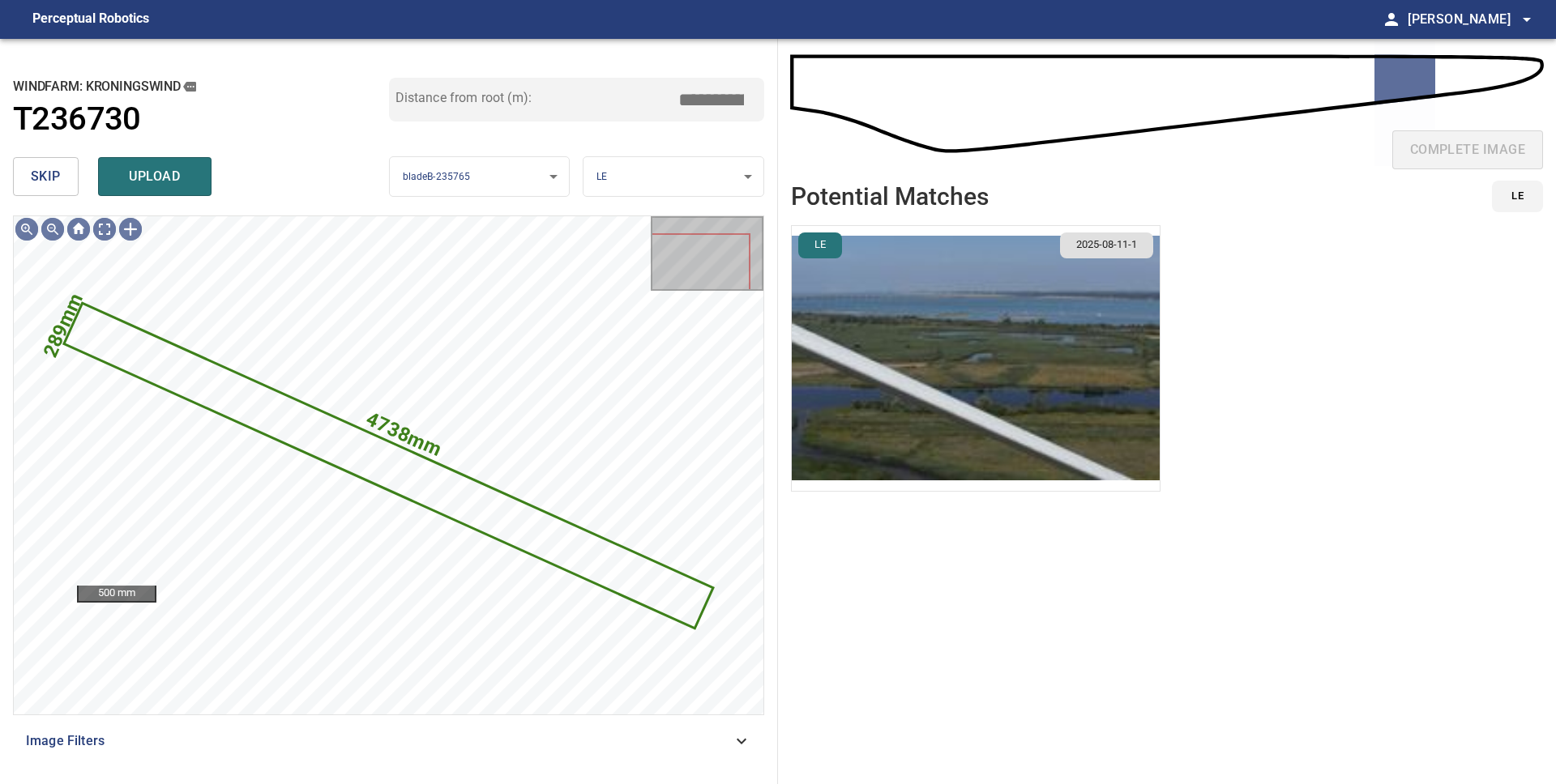
click at [47, 174] on span "skip" at bounding box center [46, 177] width 30 height 23
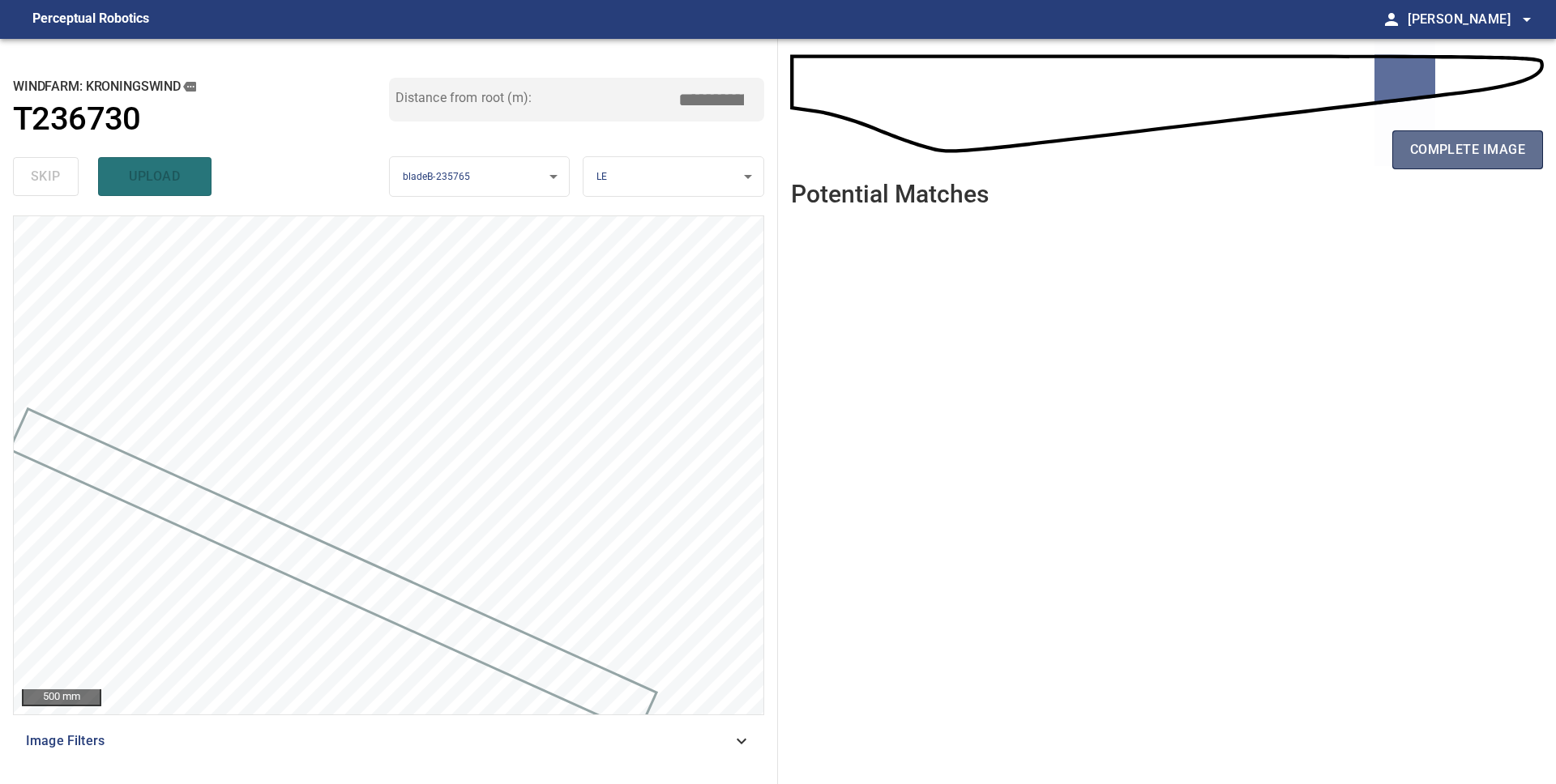
click at [1480, 159] on span "complete image" at bounding box center [1467, 150] width 115 height 23
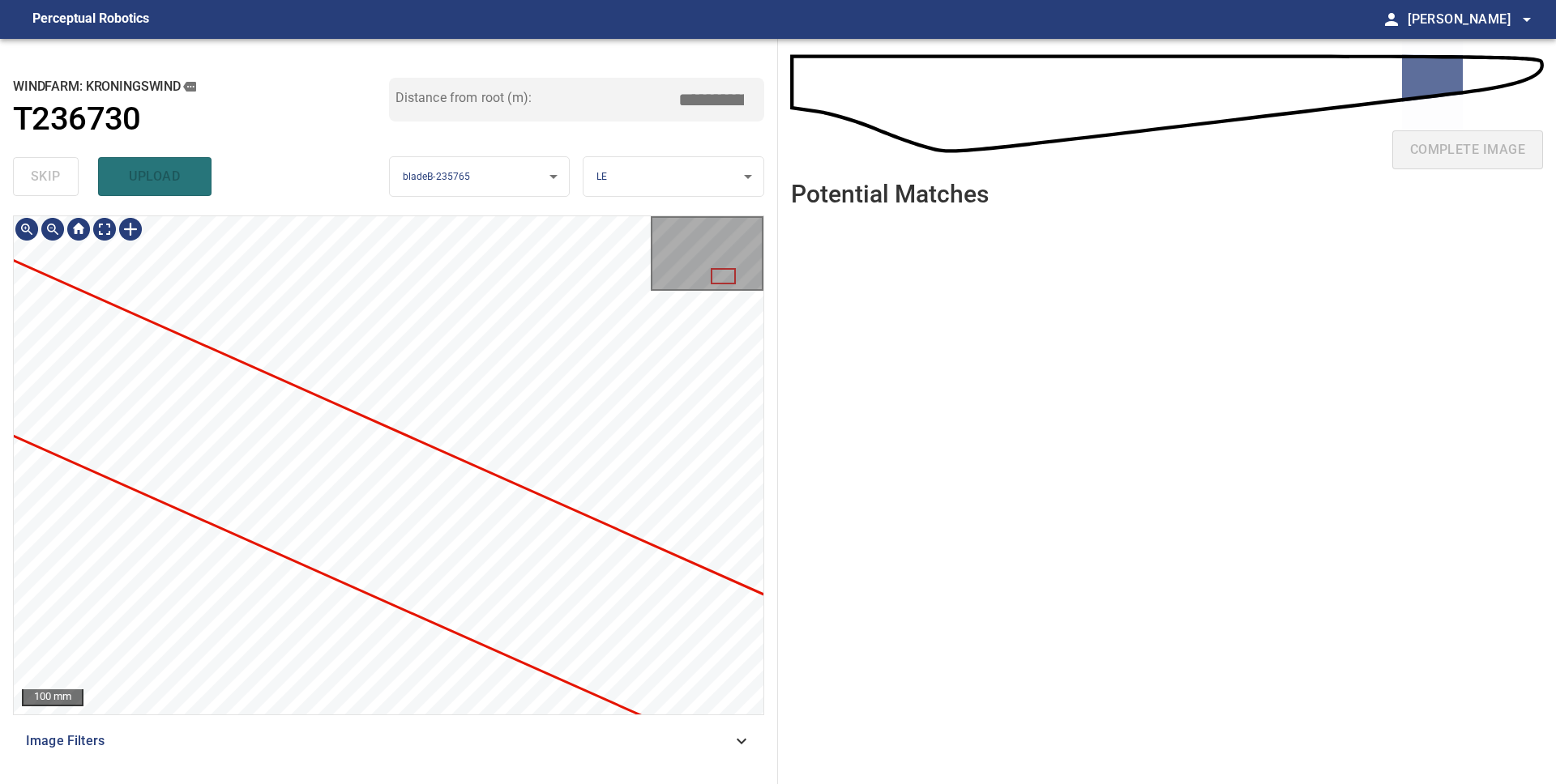
click at [367, 730] on div "100 mm Image Filters" at bounding box center [389, 493] width 751 height 555
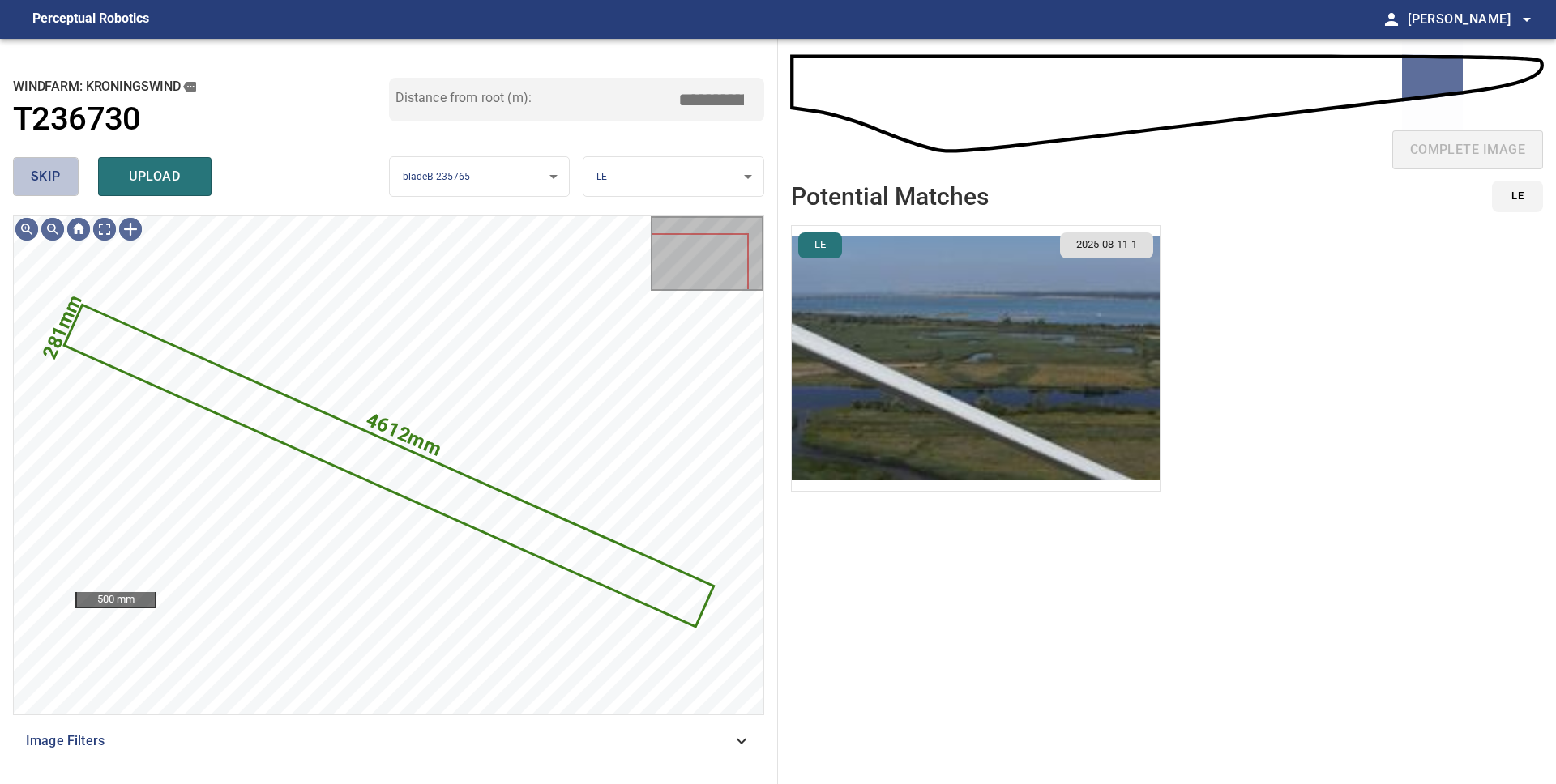
drag, startPoint x: 54, startPoint y: 185, endPoint x: 104, endPoint y: 214, distance: 57.8
click at [54, 185] on span "skip" at bounding box center [46, 177] width 30 height 23
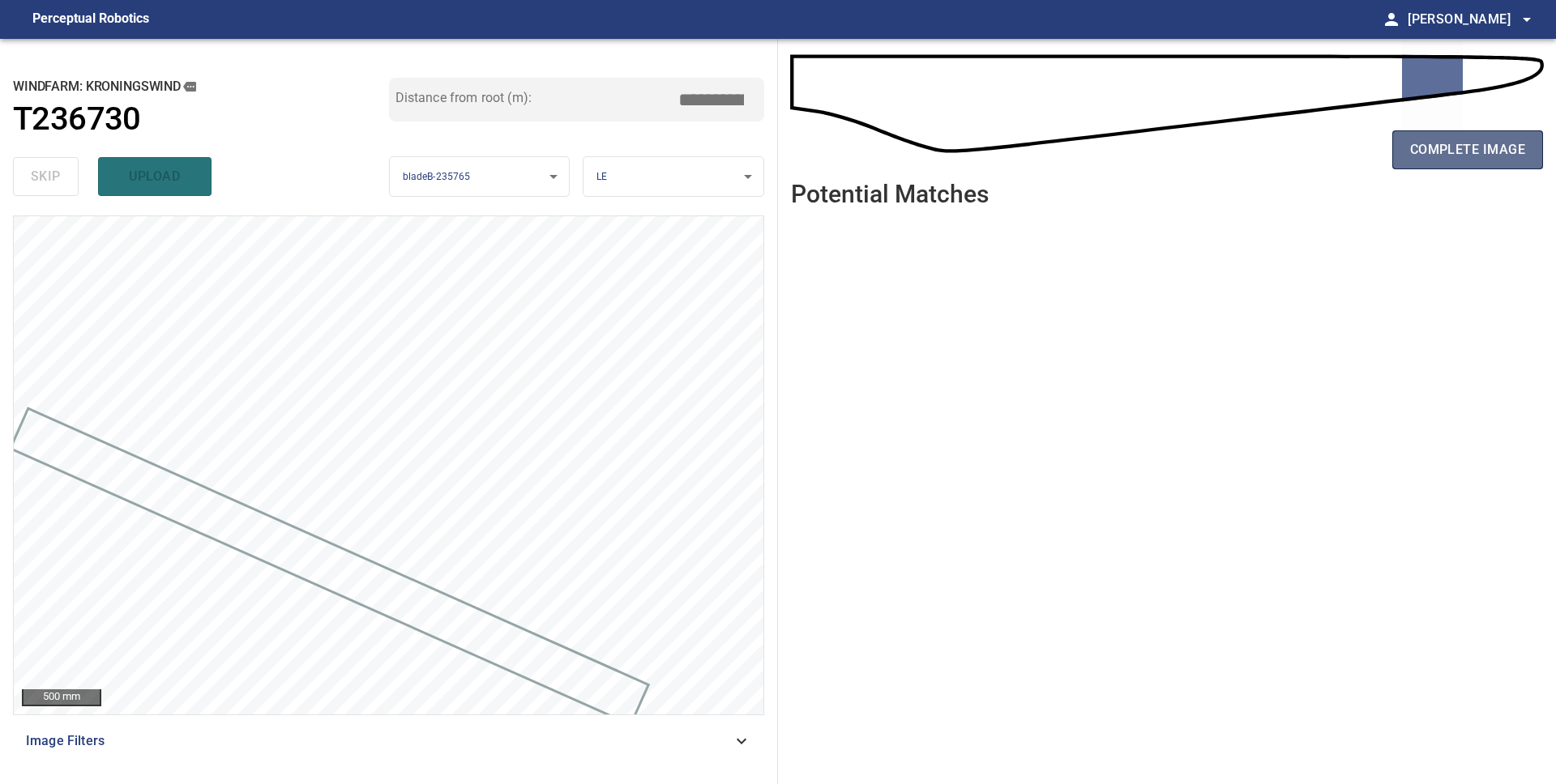
click at [1460, 156] on span "complete image" at bounding box center [1467, 150] width 115 height 23
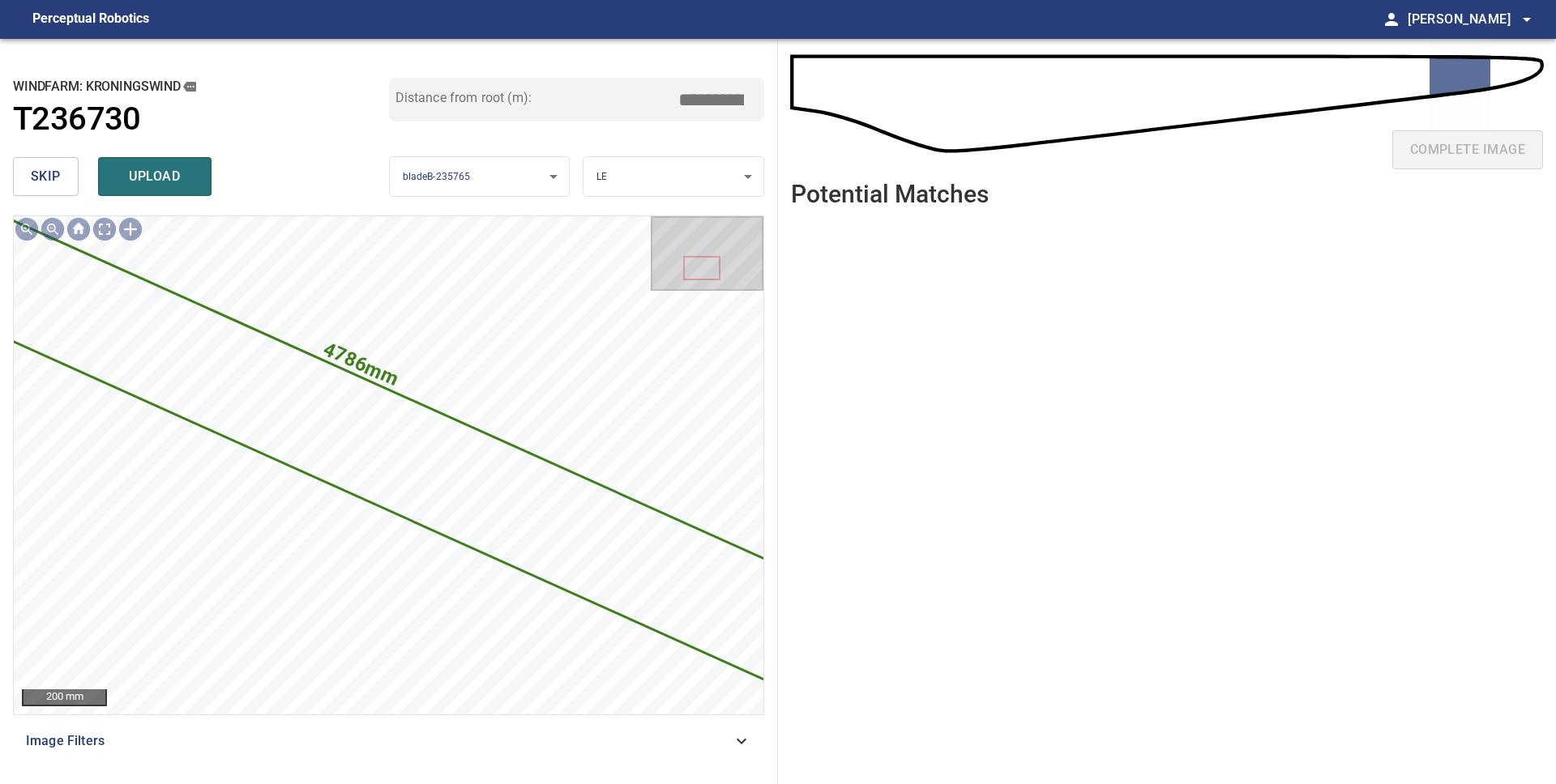
click at [29, 186] on button "skip" at bounding box center [46, 177] width 66 height 39
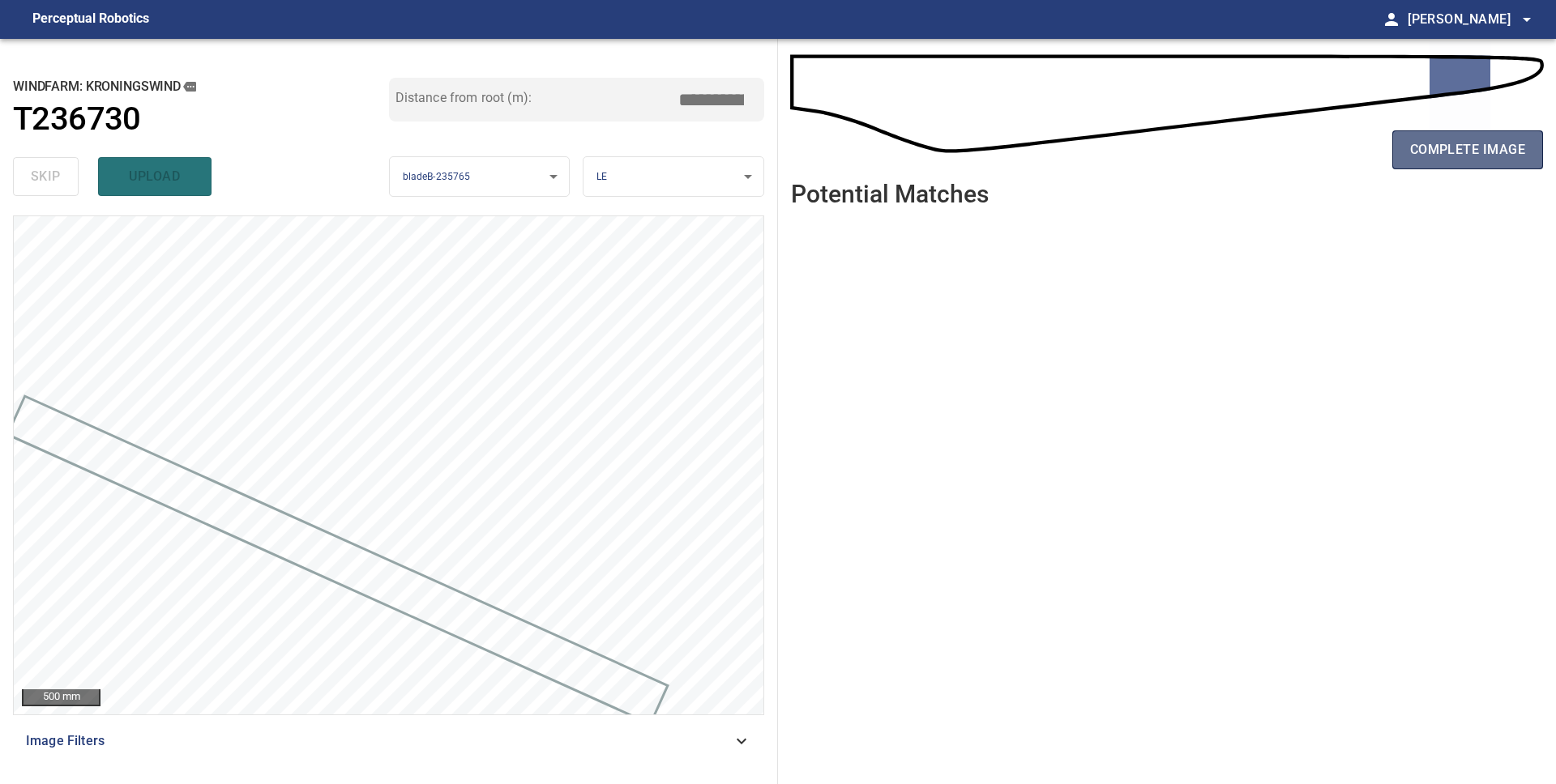
click at [1468, 151] on span "complete image" at bounding box center [1467, 150] width 115 height 23
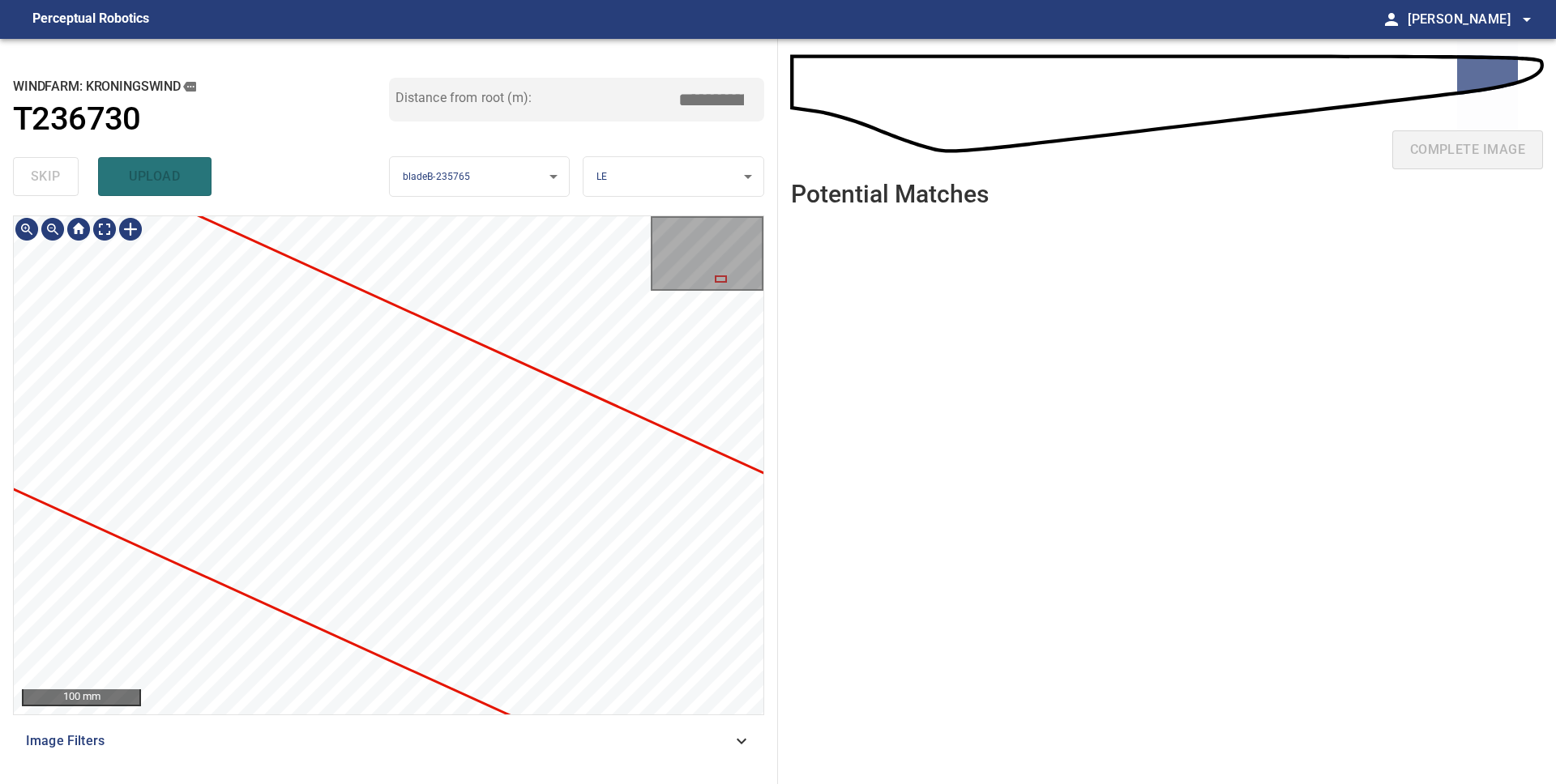
click at [114, 632] on div "Kroningswind/T236730/1 Category unclassified unclassified" at bounding box center [389, 465] width 750 height 498
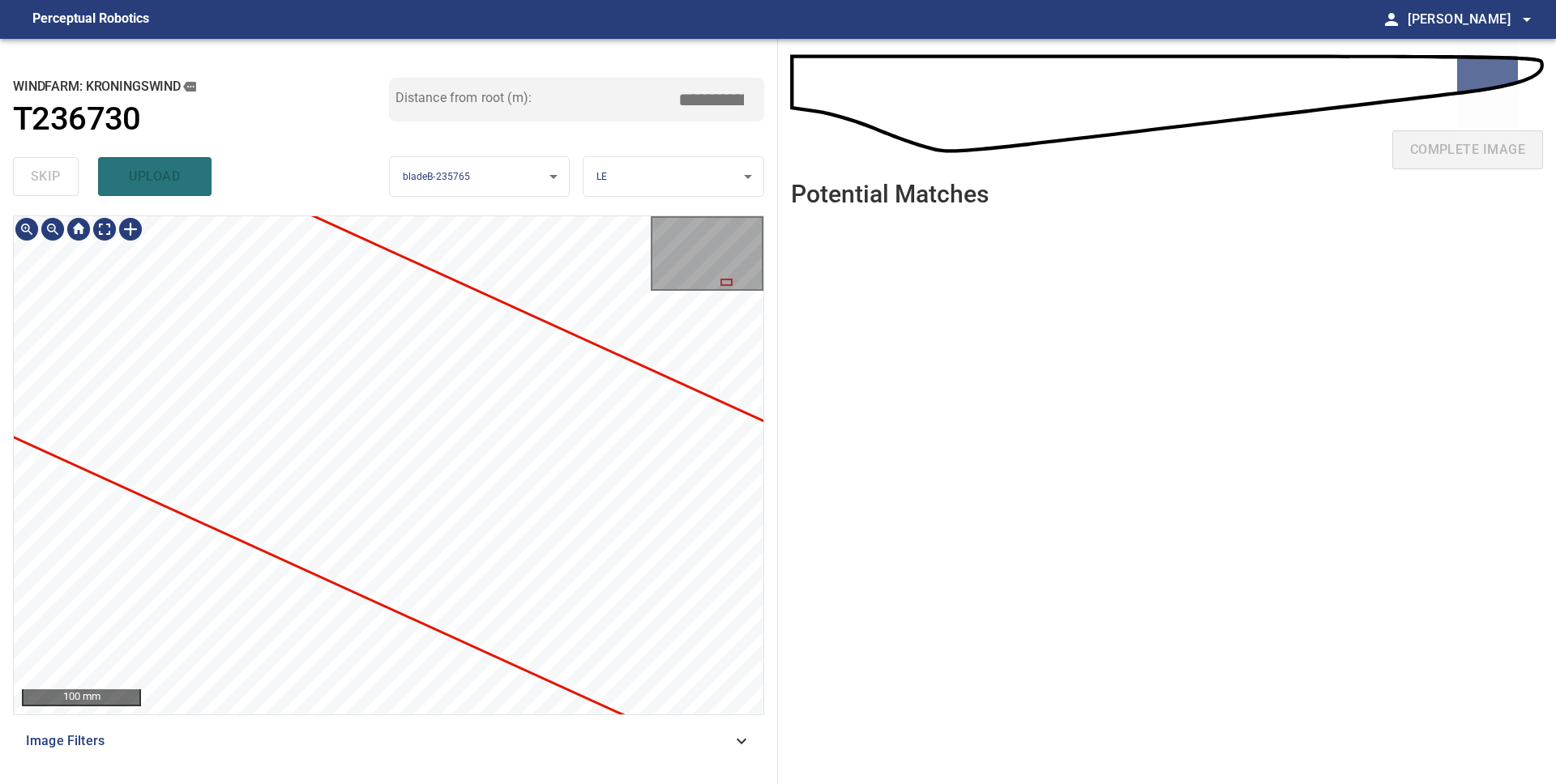
click at [0, 461] on div "**********" at bounding box center [389, 411] width 778 height 745
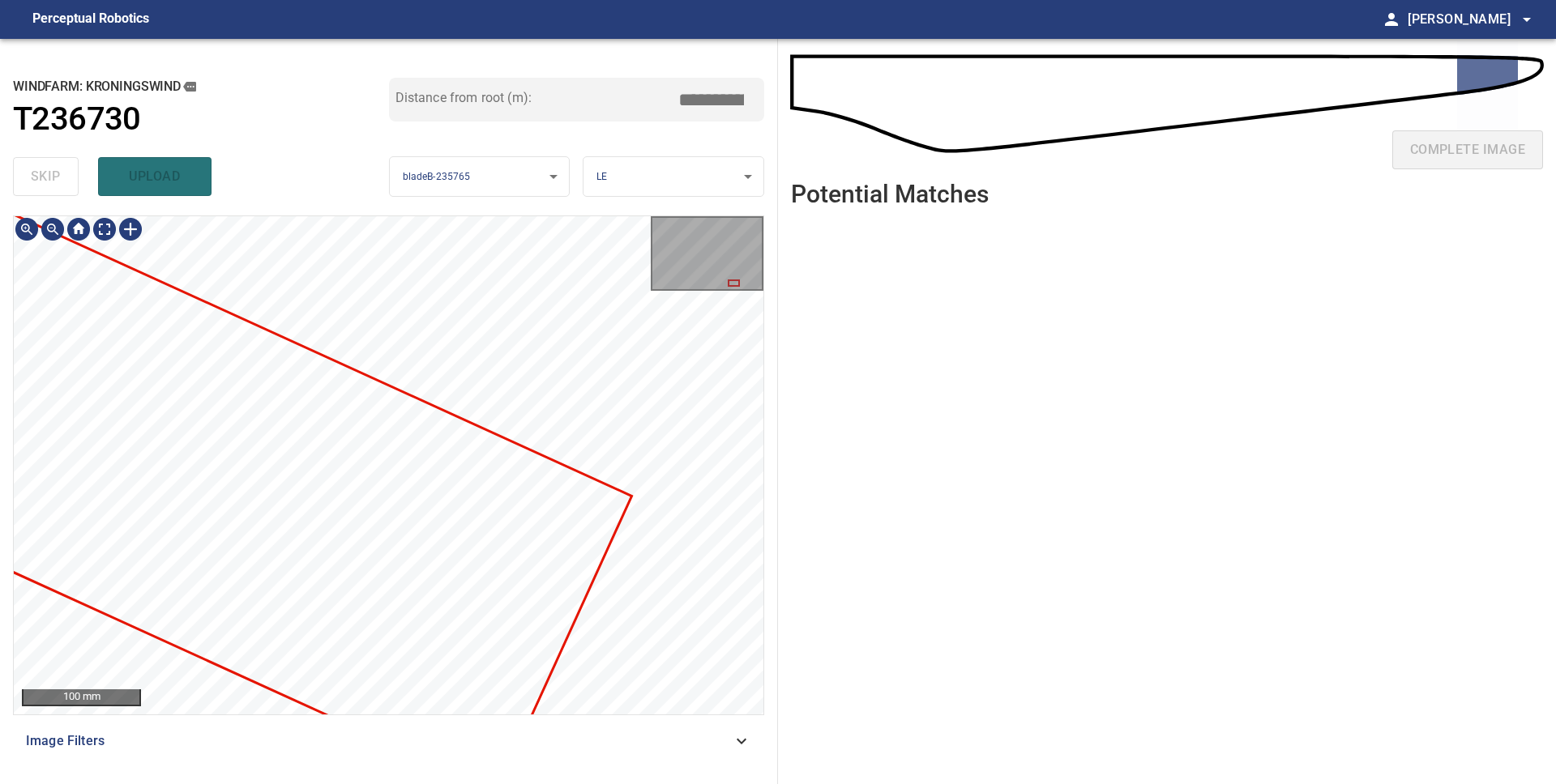
click at [27, 572] on div "Kroningswind/T236730/1 Category unclassified unclassified" at bounding box center [389, 465] width 750 height 498
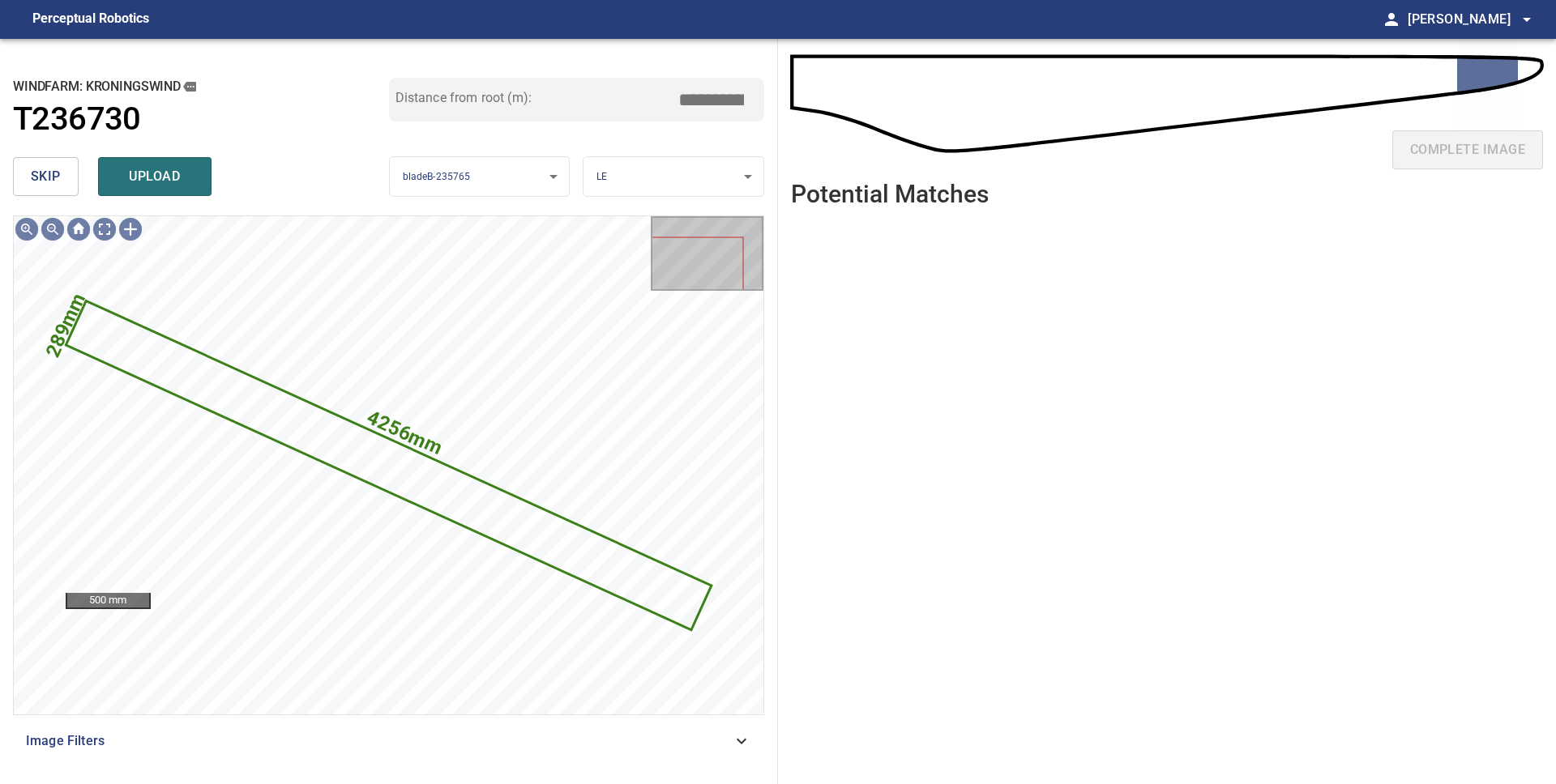
click at [32, 182] on span "skip" at bounding box center [46, 177] width 30 height 23
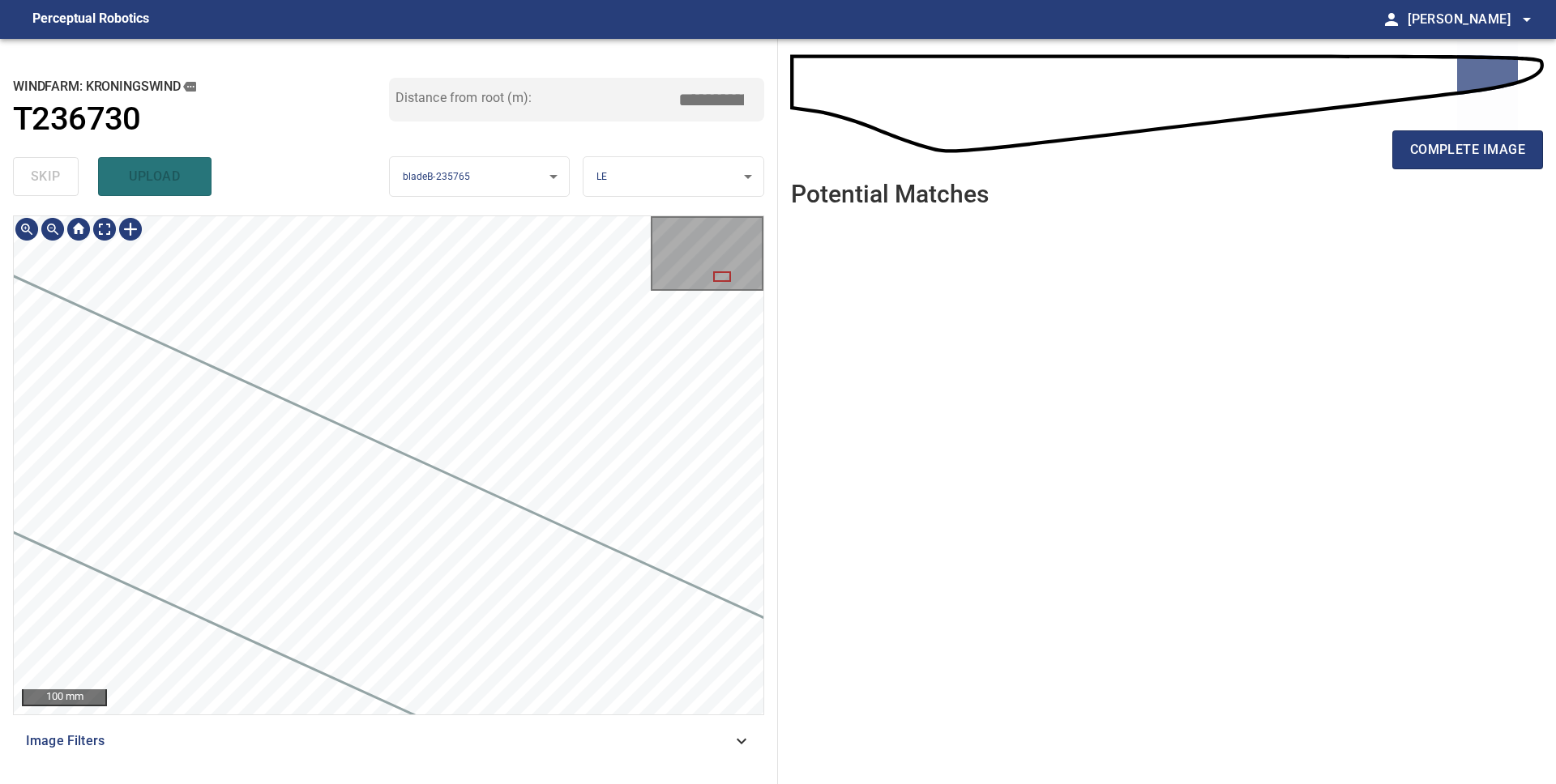
click at [151, 199] on div "**********" at bounding box center [389, 411] width 778 height 745
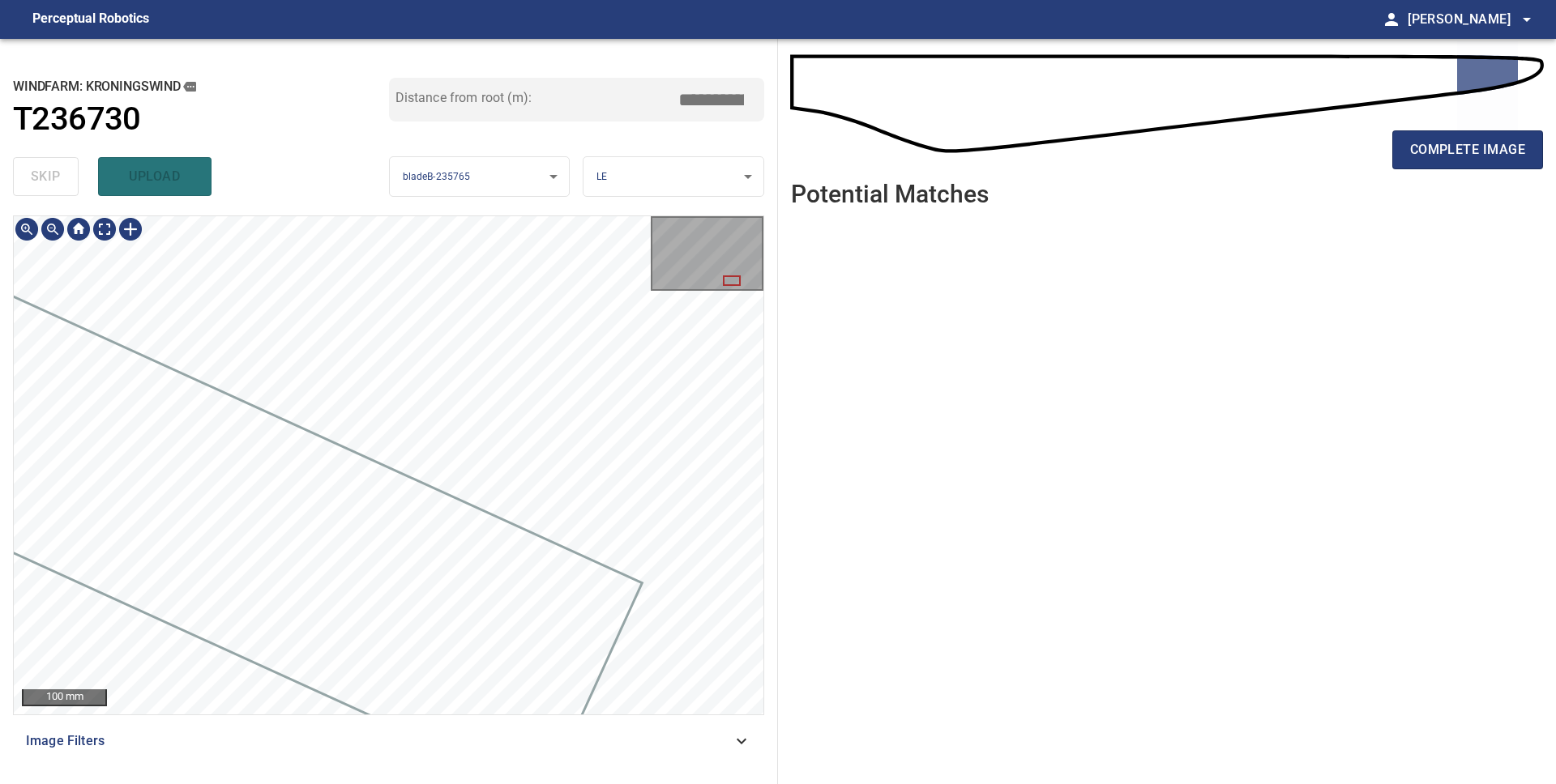
click at [184, 192] on div "**********" at bounding box center [389, 411] width 778 height 745
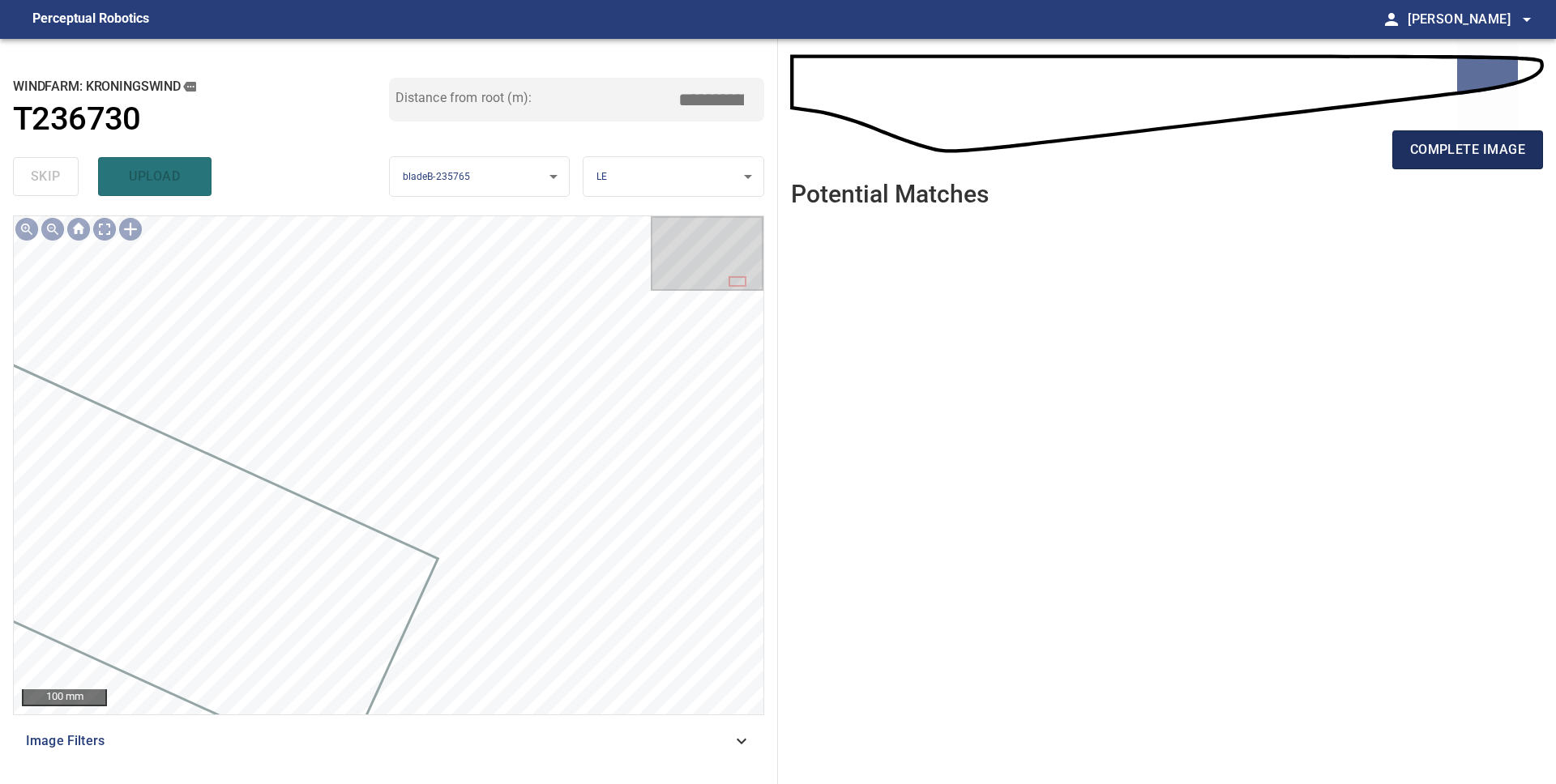
click at [1423, 152] on span "complete image" at bounding box center [1467, 150] width 115 height 23
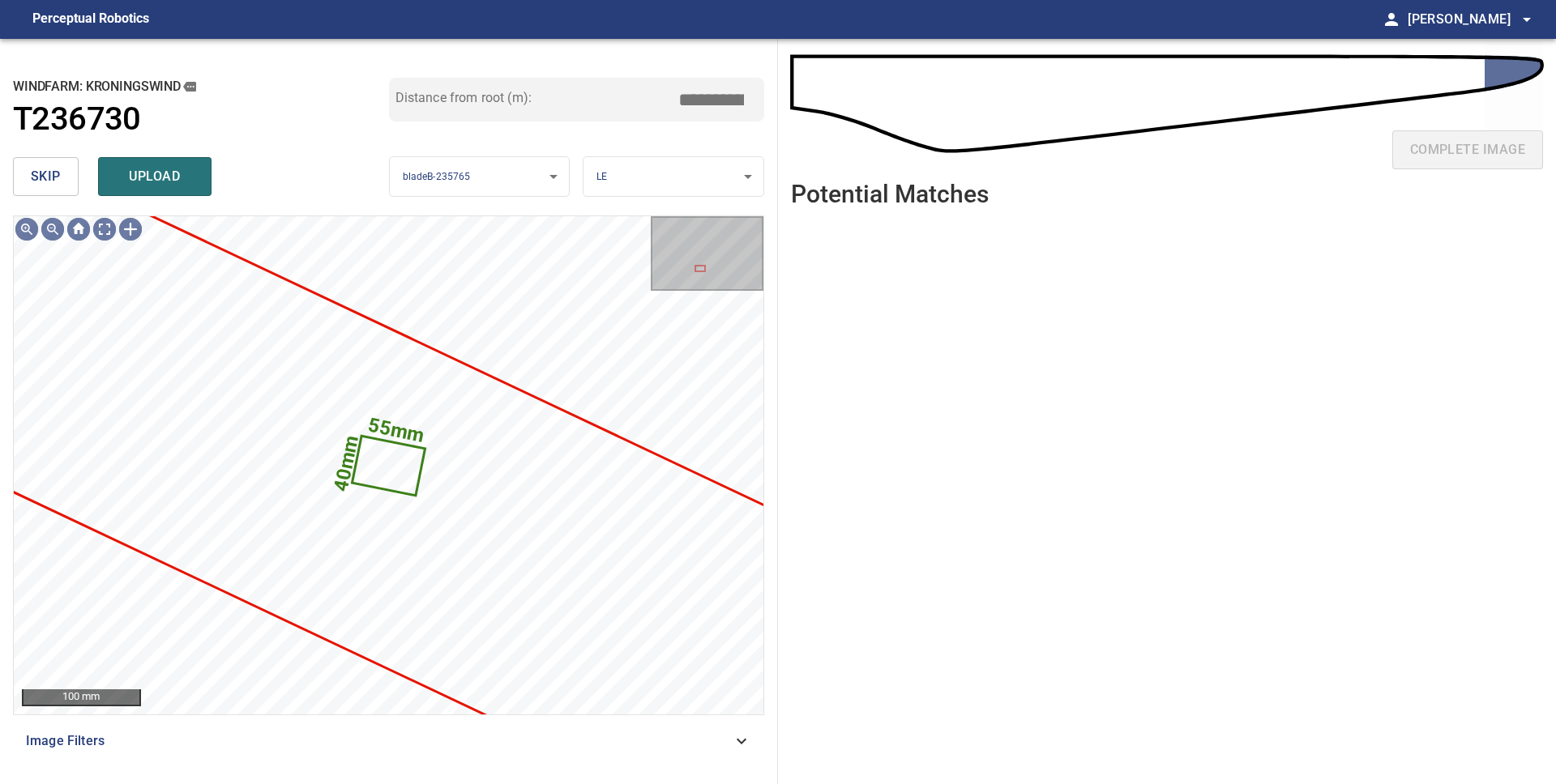
click at [40, 174] on span "skip" at bounding box center [46, 177] width 30 height 23
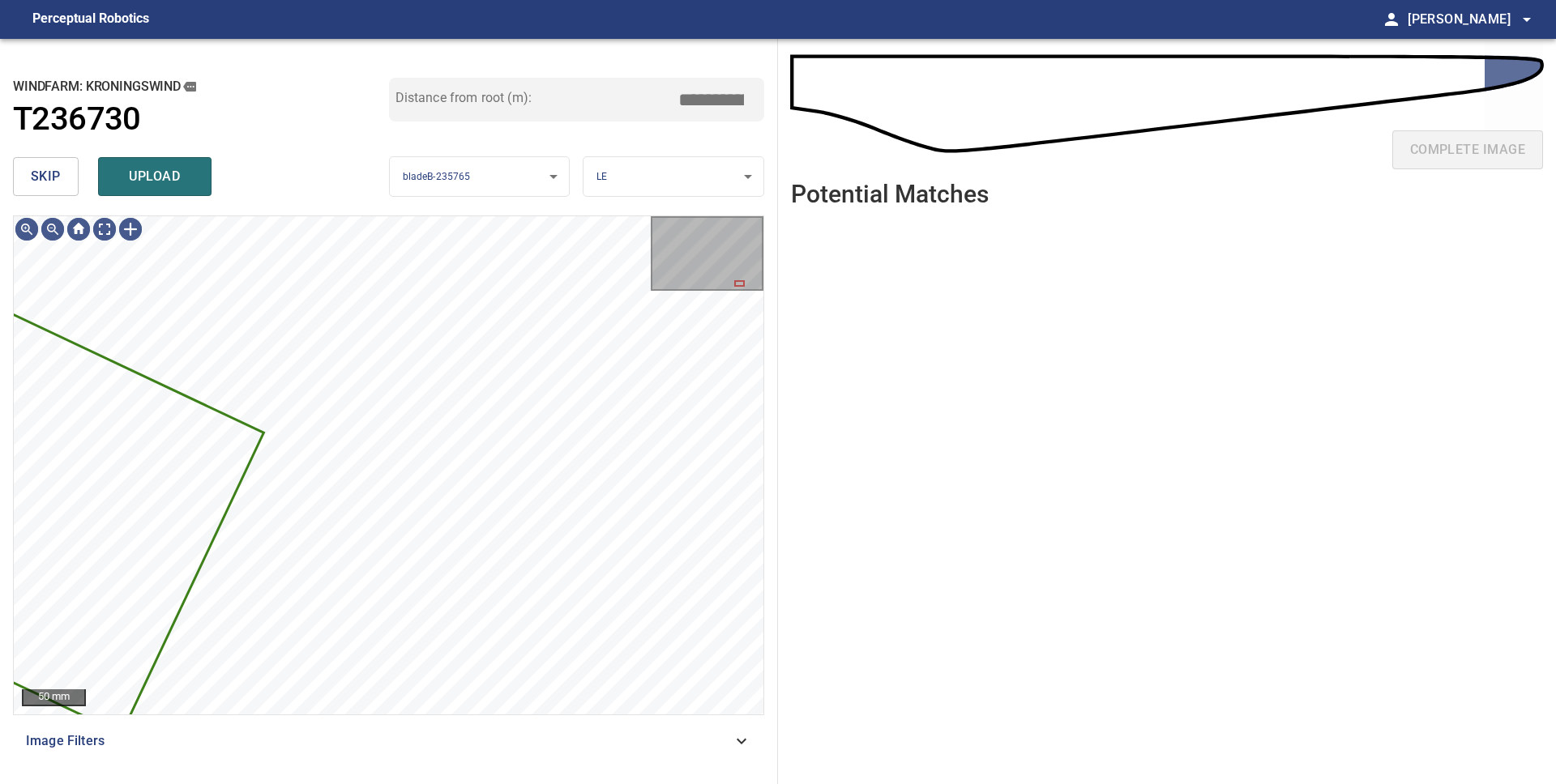
click at [38, 180] on span "skip" at bounding box center [46, 177] width 30 height 23
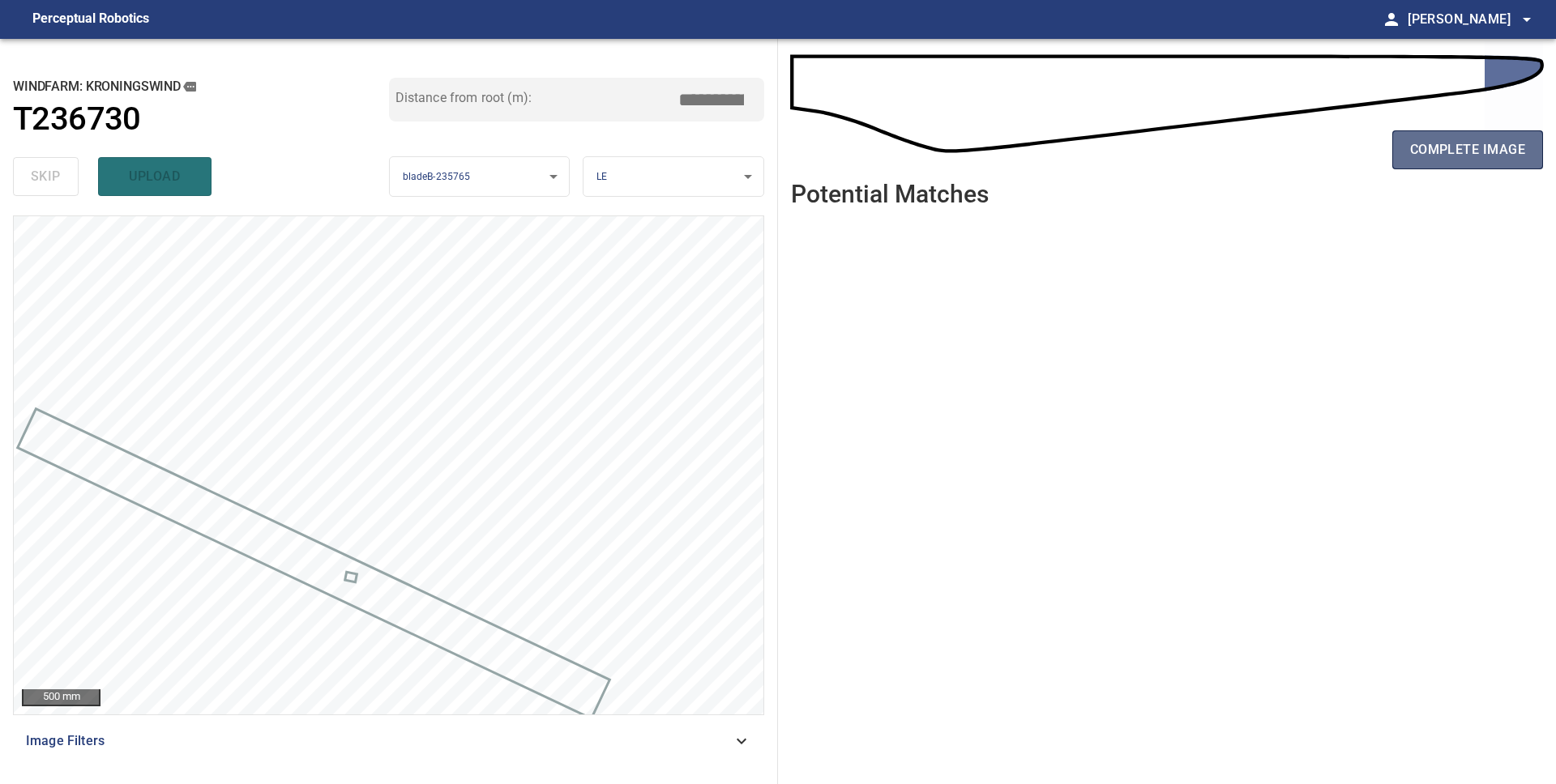
click at [1501, 157] on span "complete image" at bounding box center [1467, 150] width 115 height 23
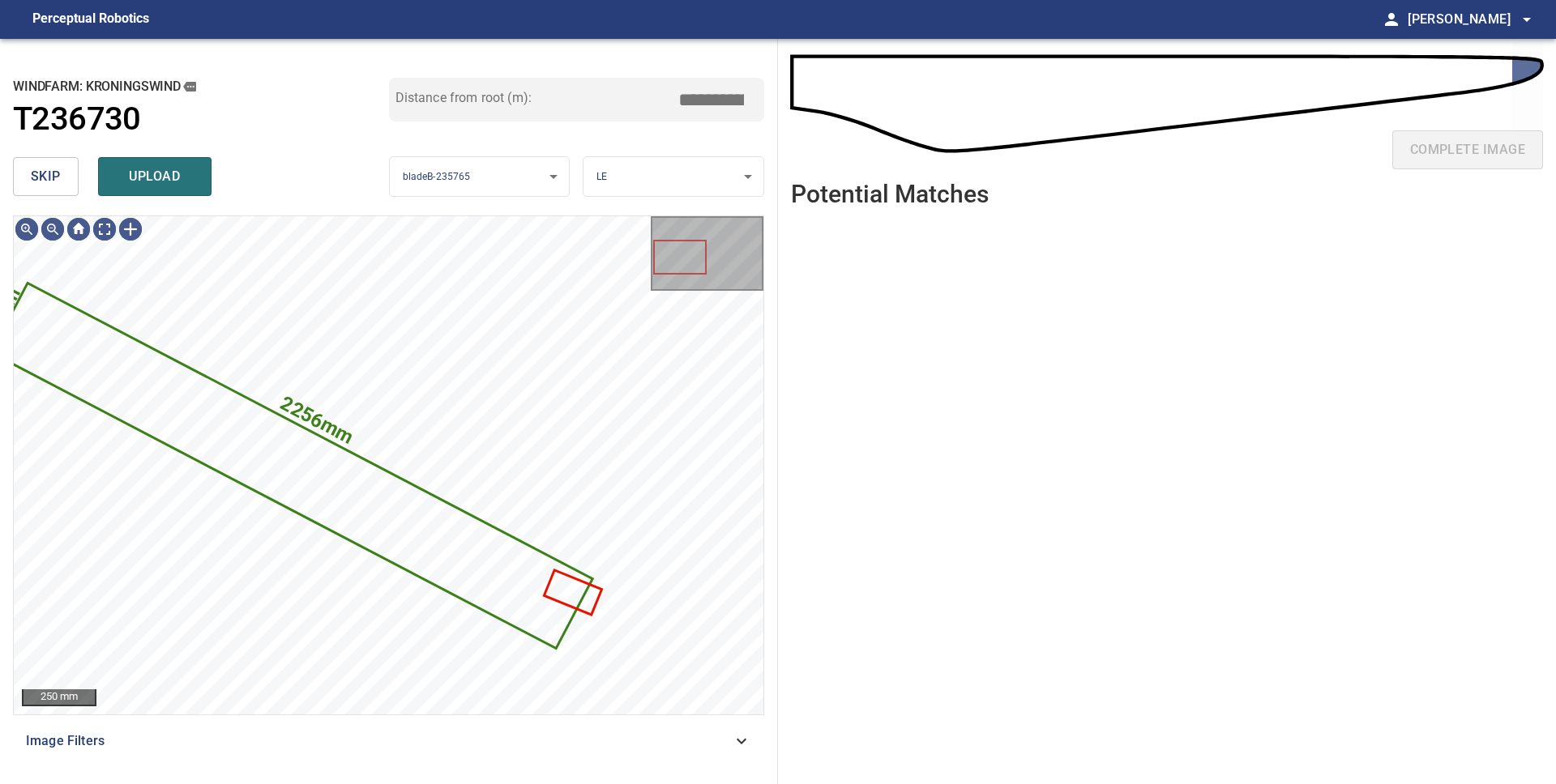
click at [59, 190] on button "skip" at bounding box center [46, 177] width 66 height 39
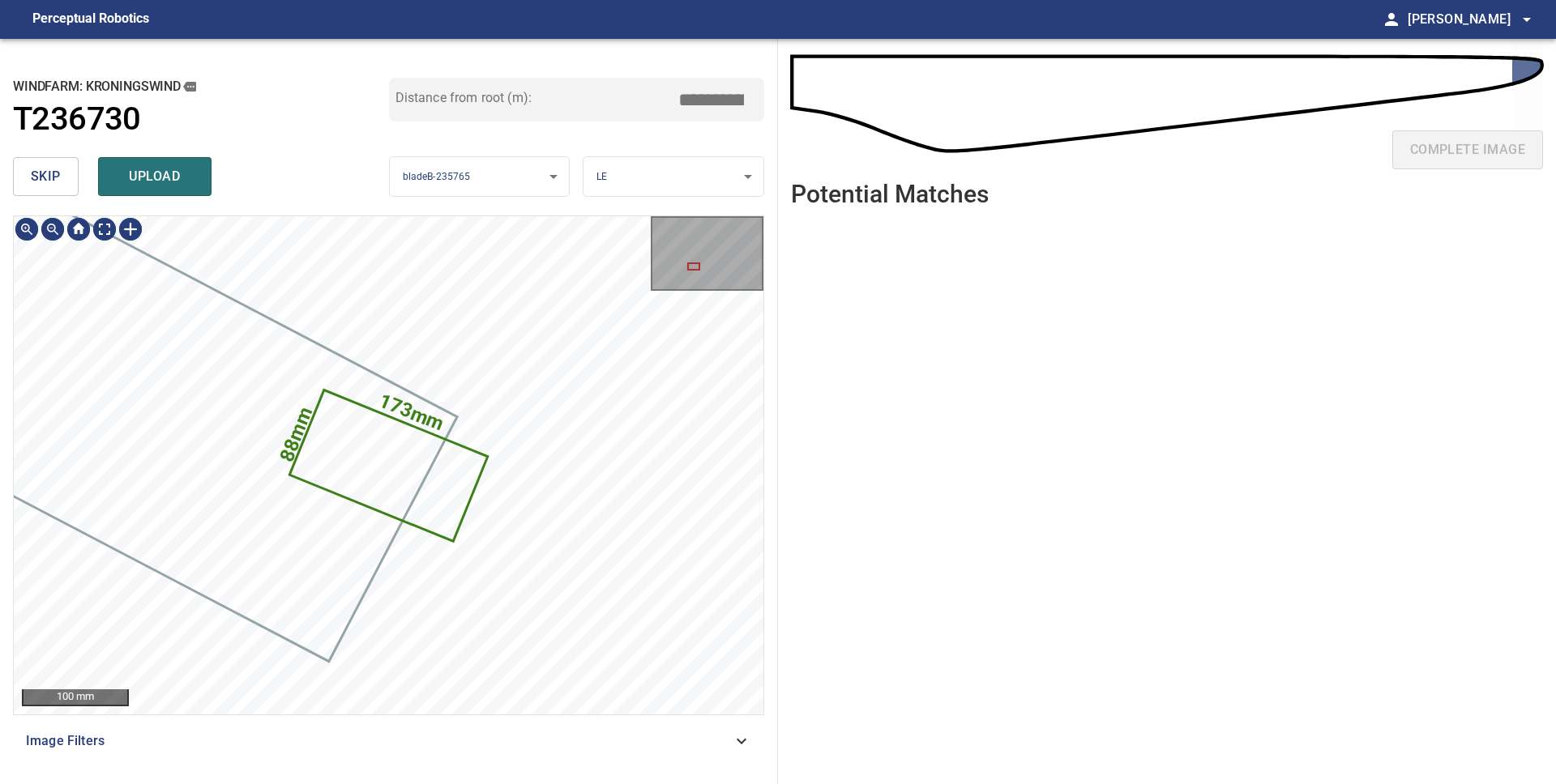
click at [377, 470] on icon at bounding box center [389, 465] width 195 height 149
click at [171, 184] on span "upload" at bounding box center [155, 177] width 77 height 23
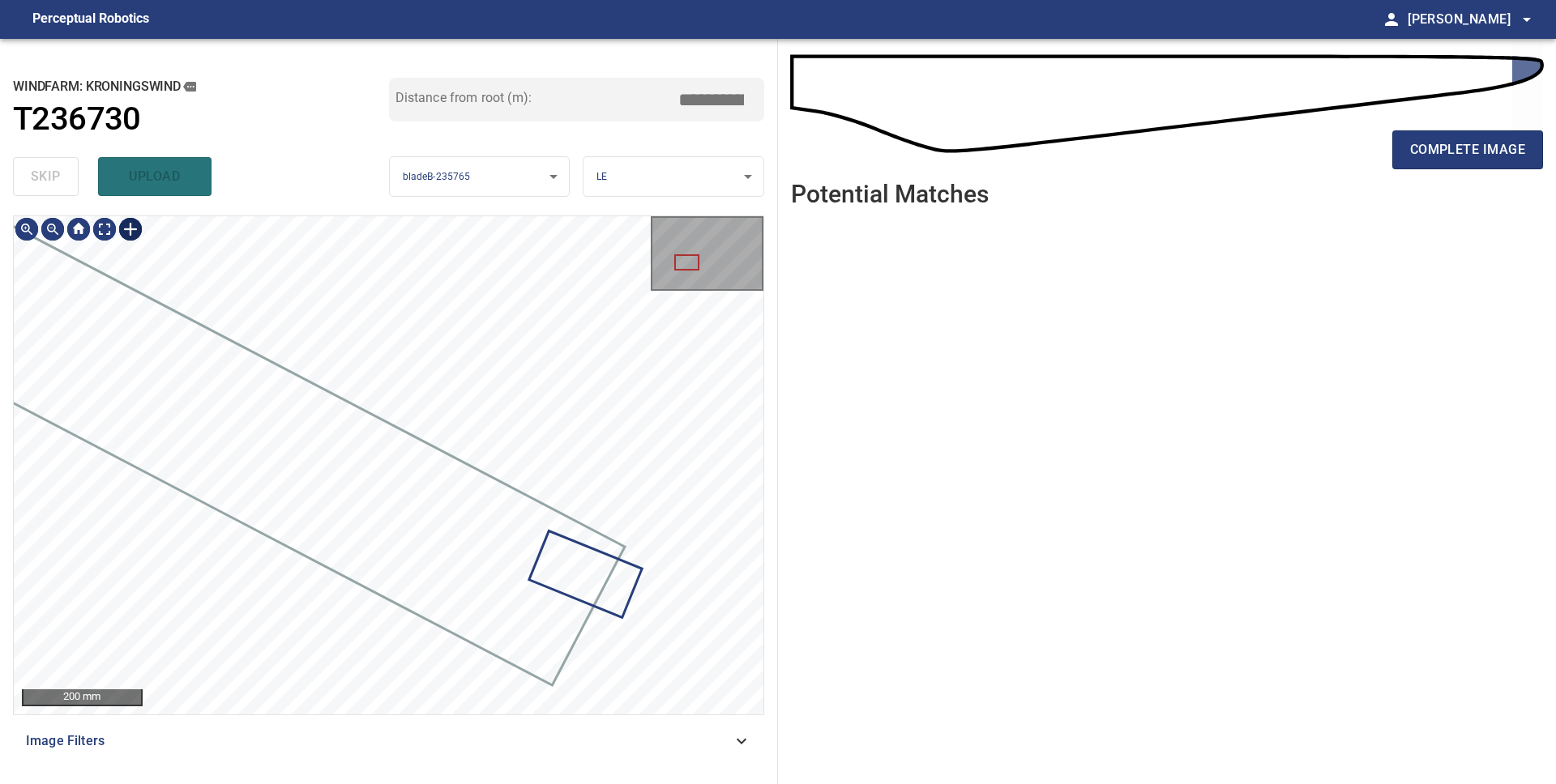
click at [137, 232] on div at bounding box center [130, 229] width 25 height 25
click at [614, 324] on div at bounding box center [389, 465] width 750 height 498
click at [496, 557] on div at bounding box center [389, 465] width 750 height 498
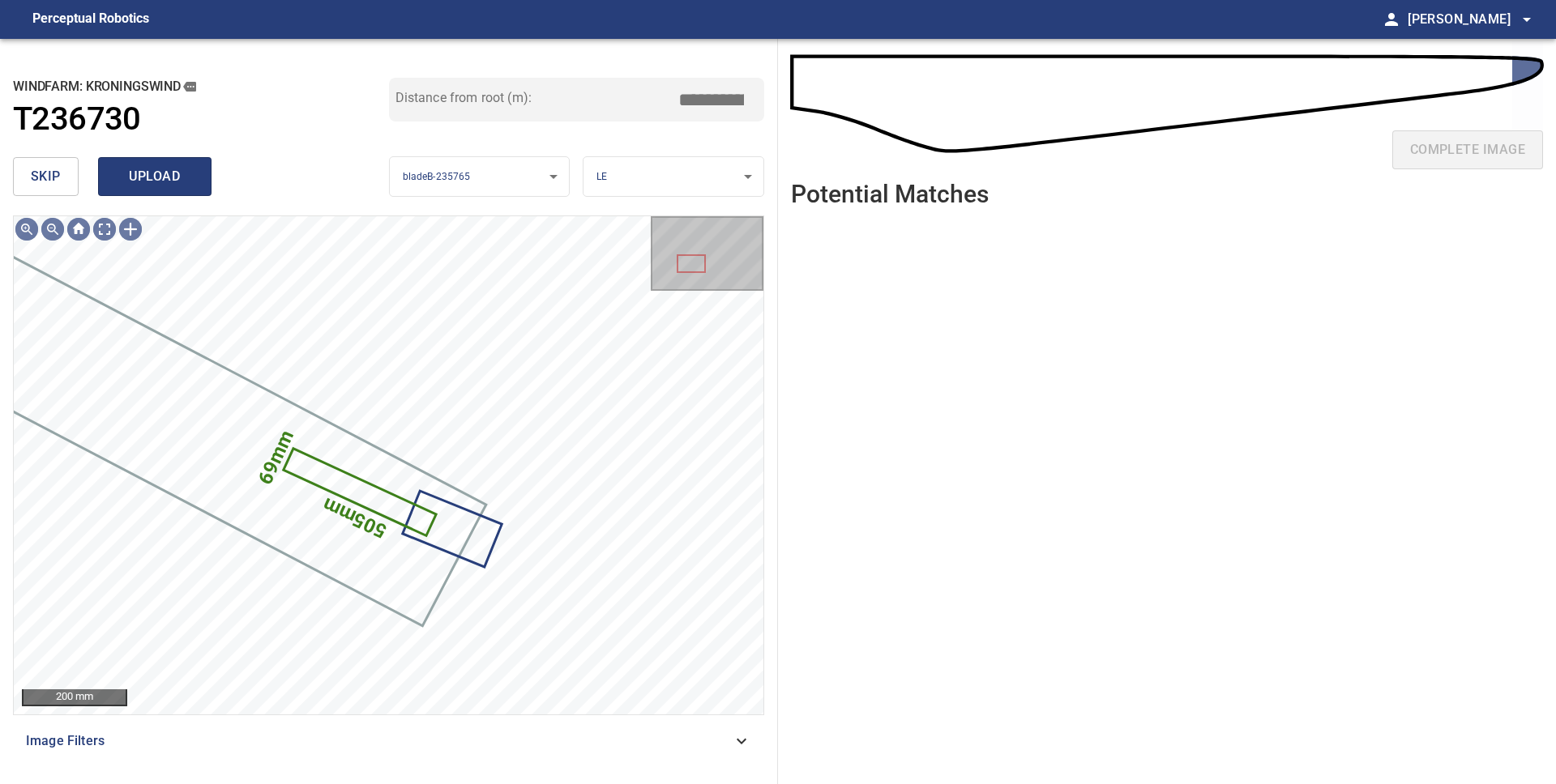
click at [160, 178] on span "upload" at bounding box center [155, 177] width 77 height 23
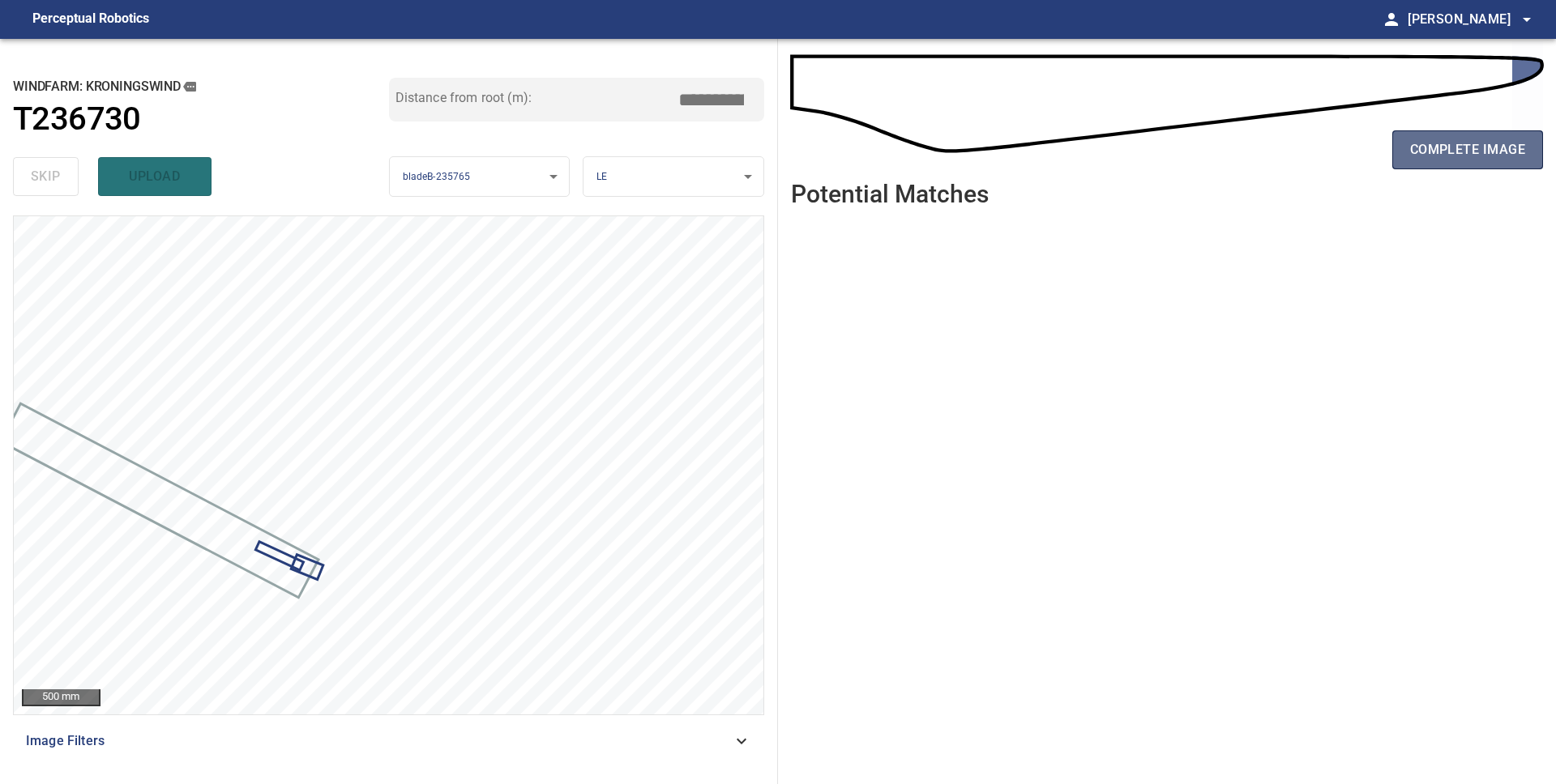
click at [1443, 163] on button "complete image" at bounding box center [1467, 149] width 150 height 39
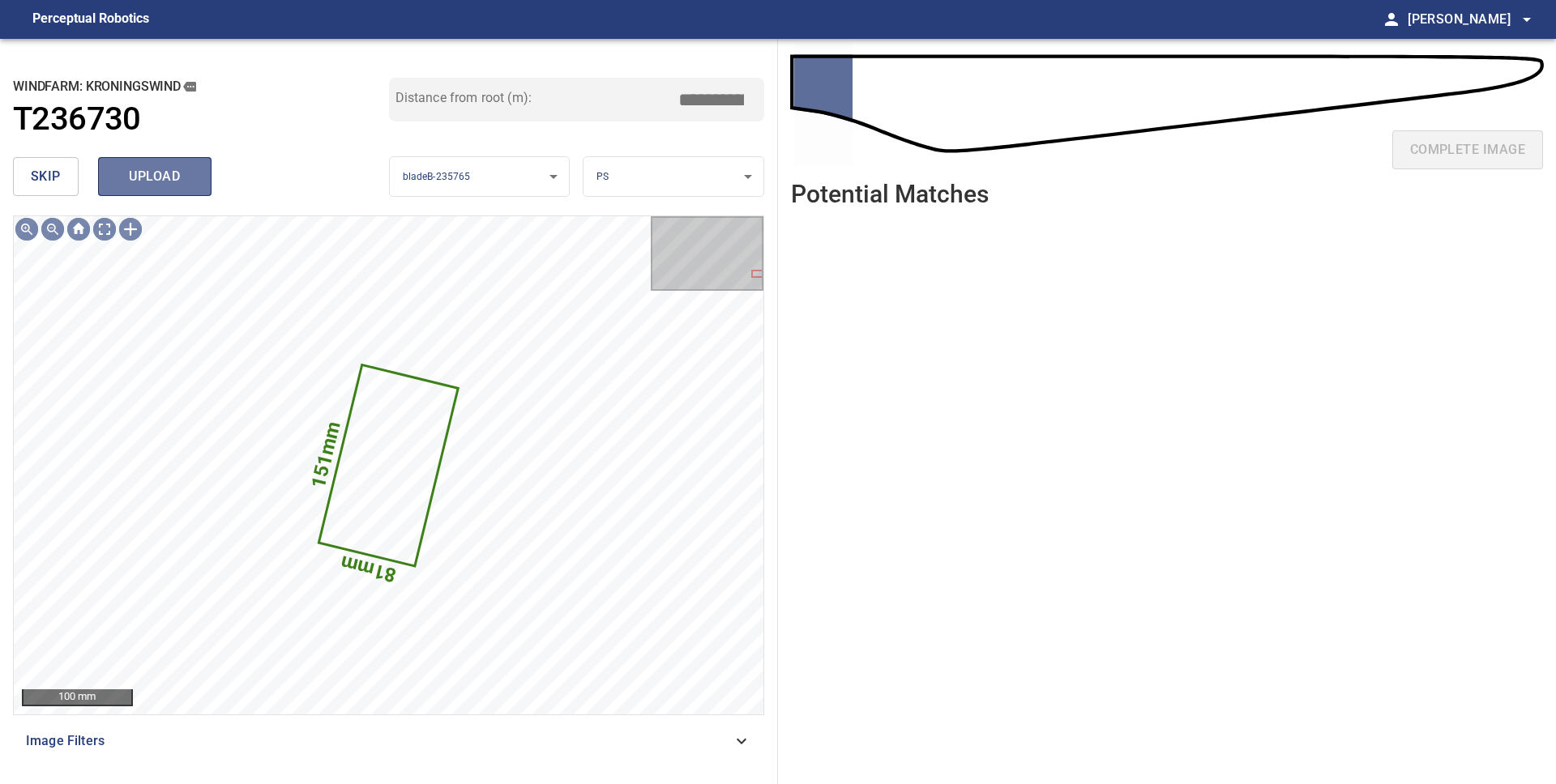
click at [138, 184] on span "upload" at bounding box center [155, 177] width 77 height 23
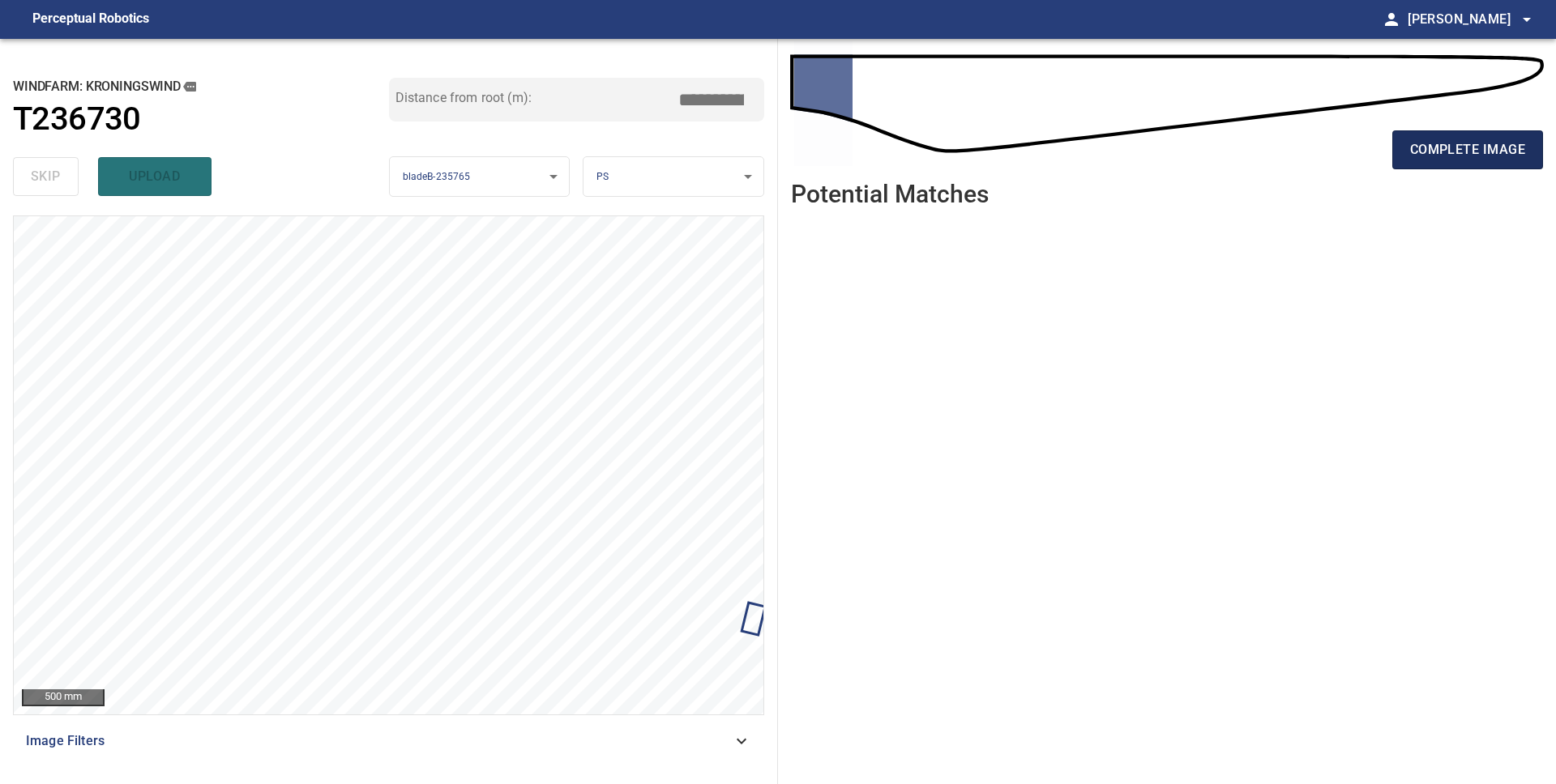
click at [1485, 142] on span "complete image" at bounding box center [1467, 150] width 115 height 23
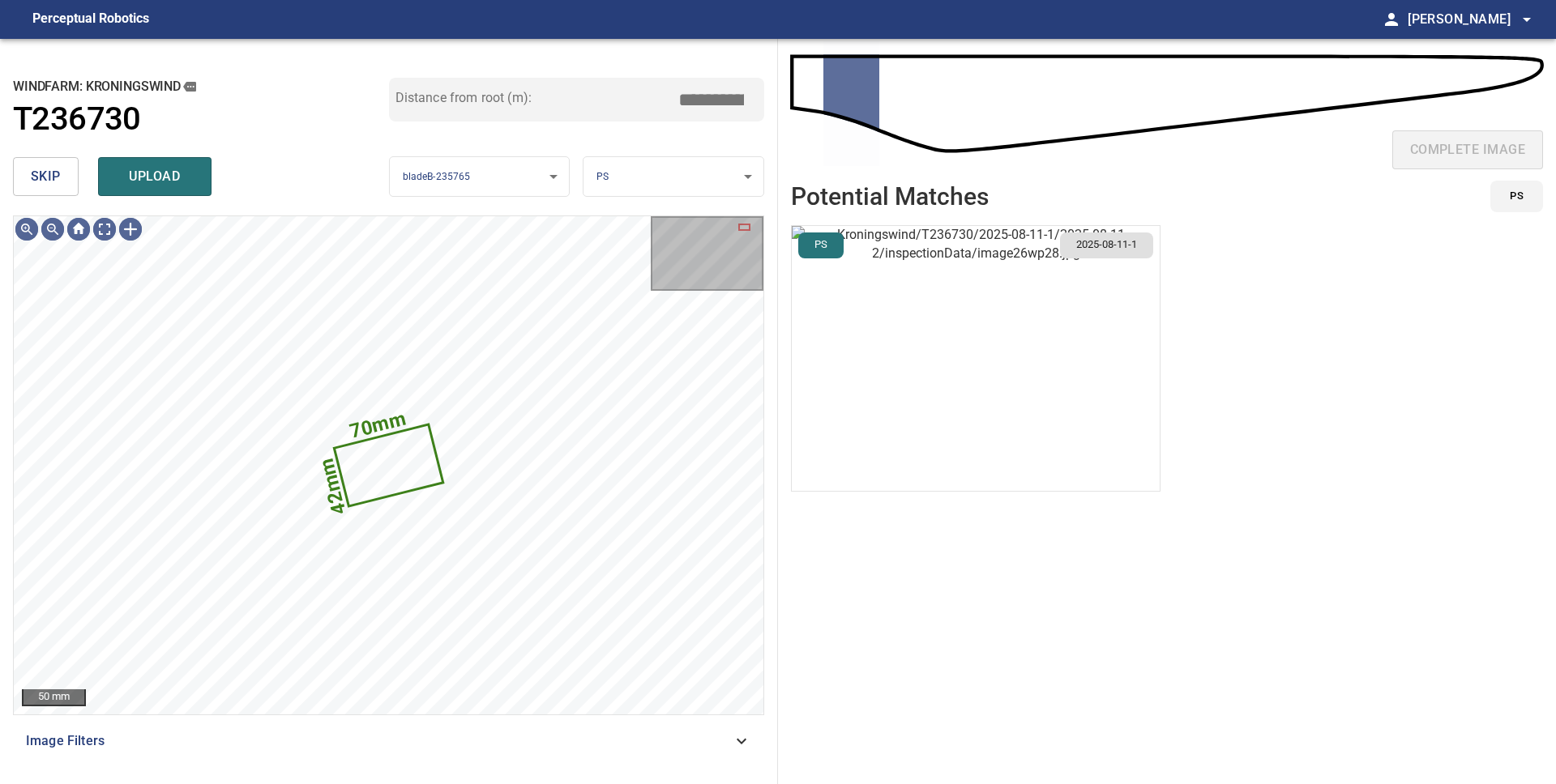
click at [52, 191] on button "skip" at bounding box center [46, 177] width 66 height 39
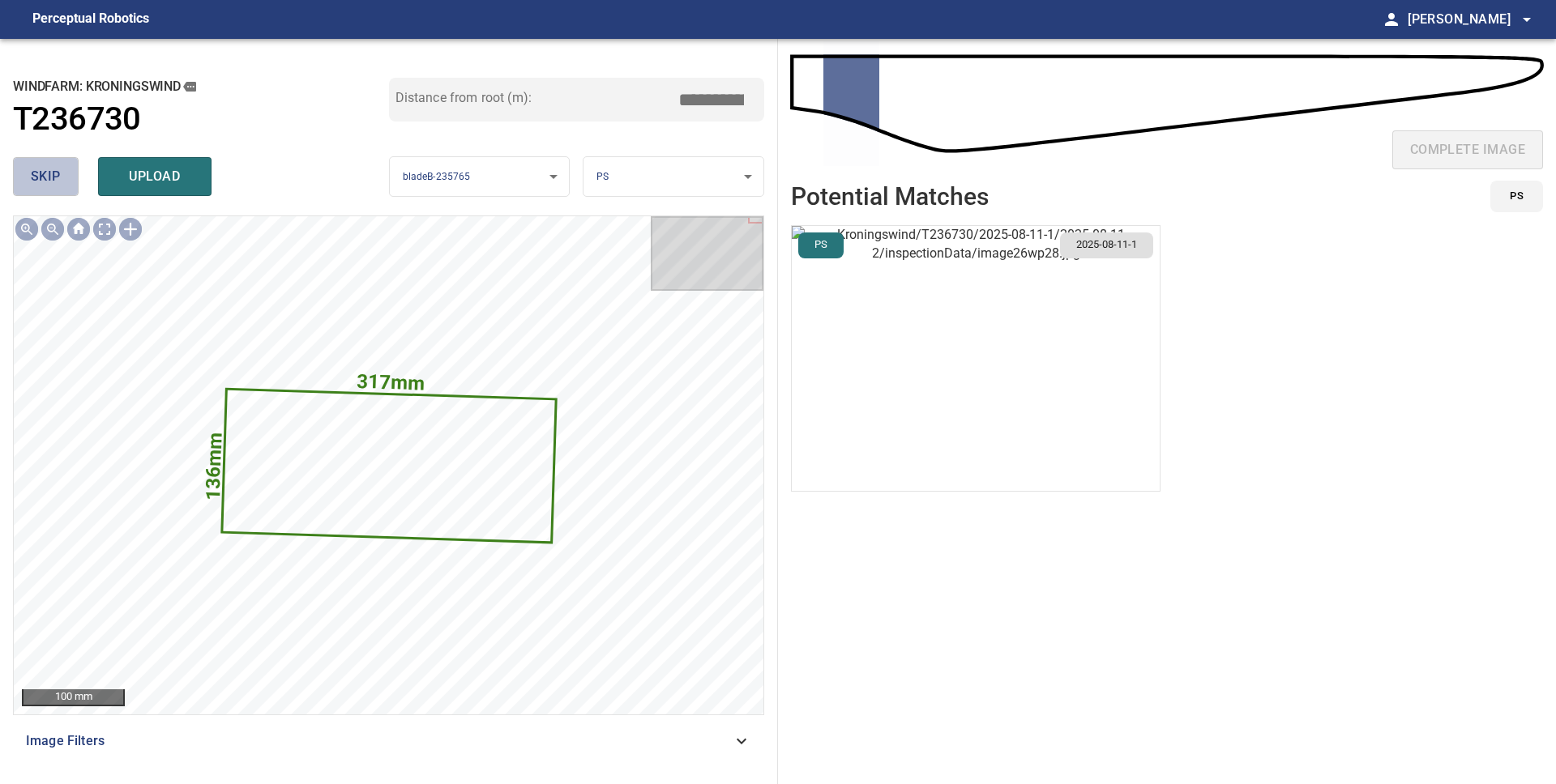
click at [52, 191] on button "skip" at bounding box center [46, 177] width 66 height 39
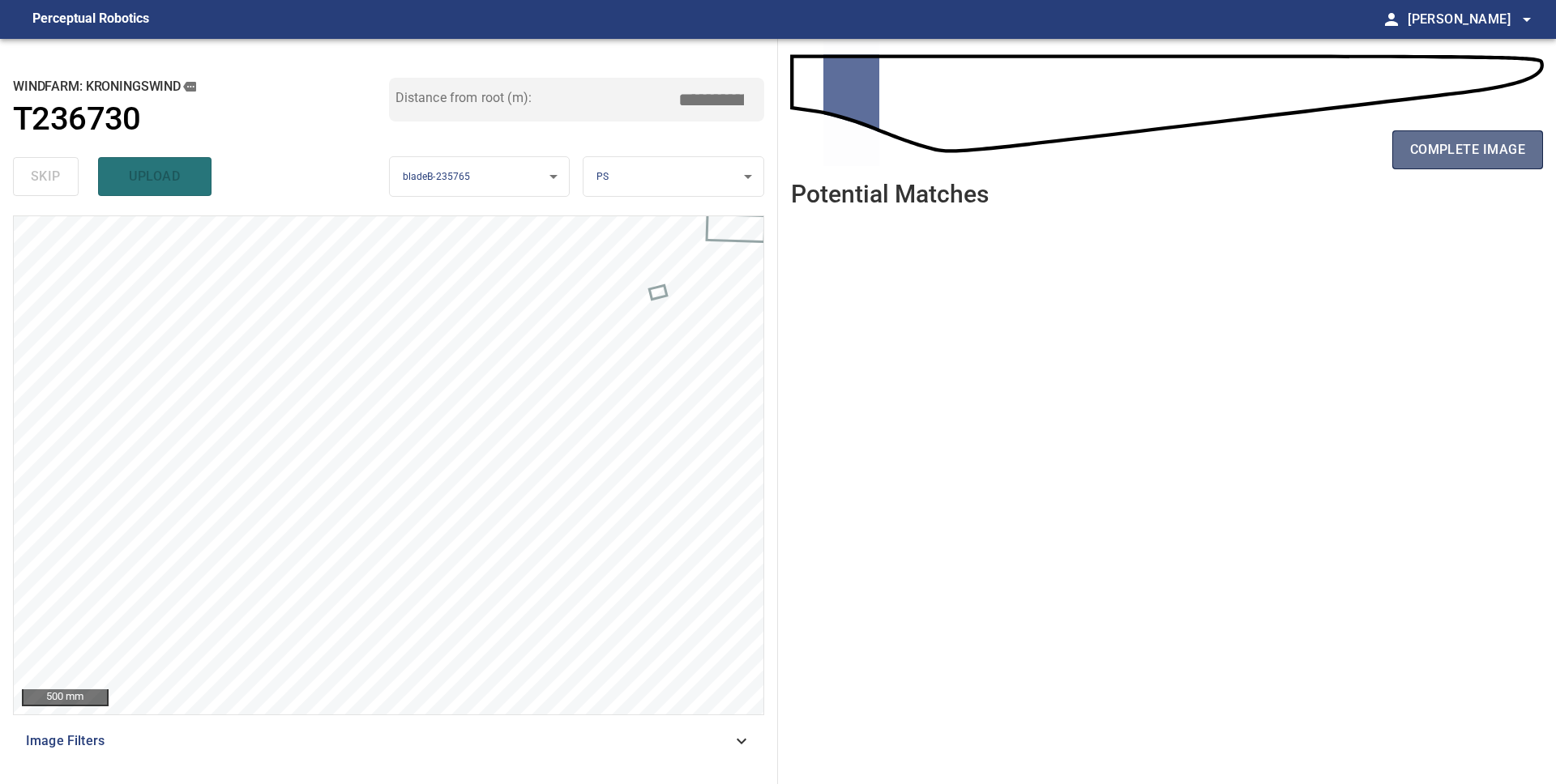
click at [1446, 160] on span "complete image" at bounding box center [1467, 150] width 115 height 23
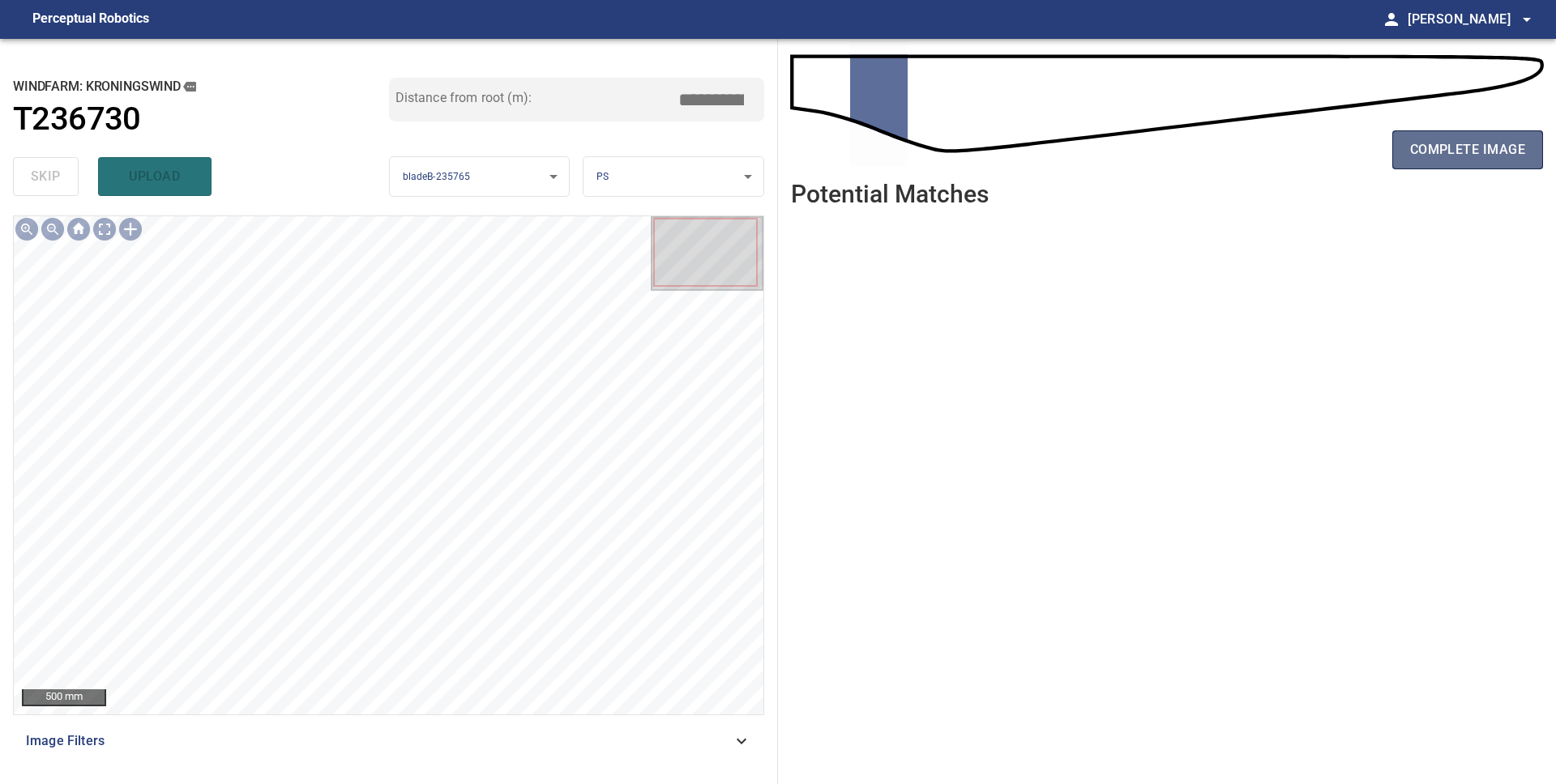
click at [1512, 151] on span "complete image" at bounding box center [1467, 150] width 115 height 23
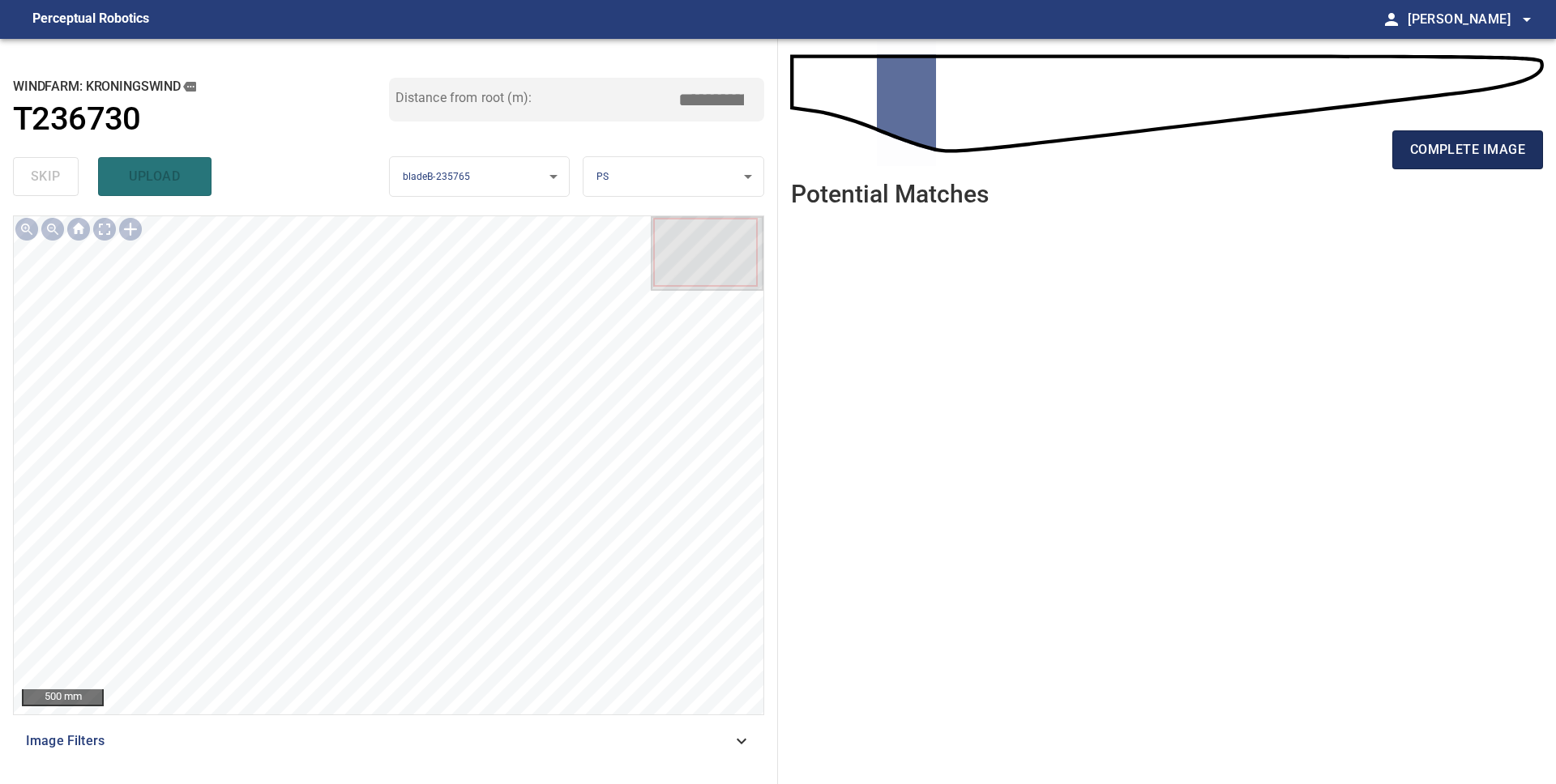
click at [1483, 150] on span "complete image" at bounding box center [1467, 150] width 115 height 23
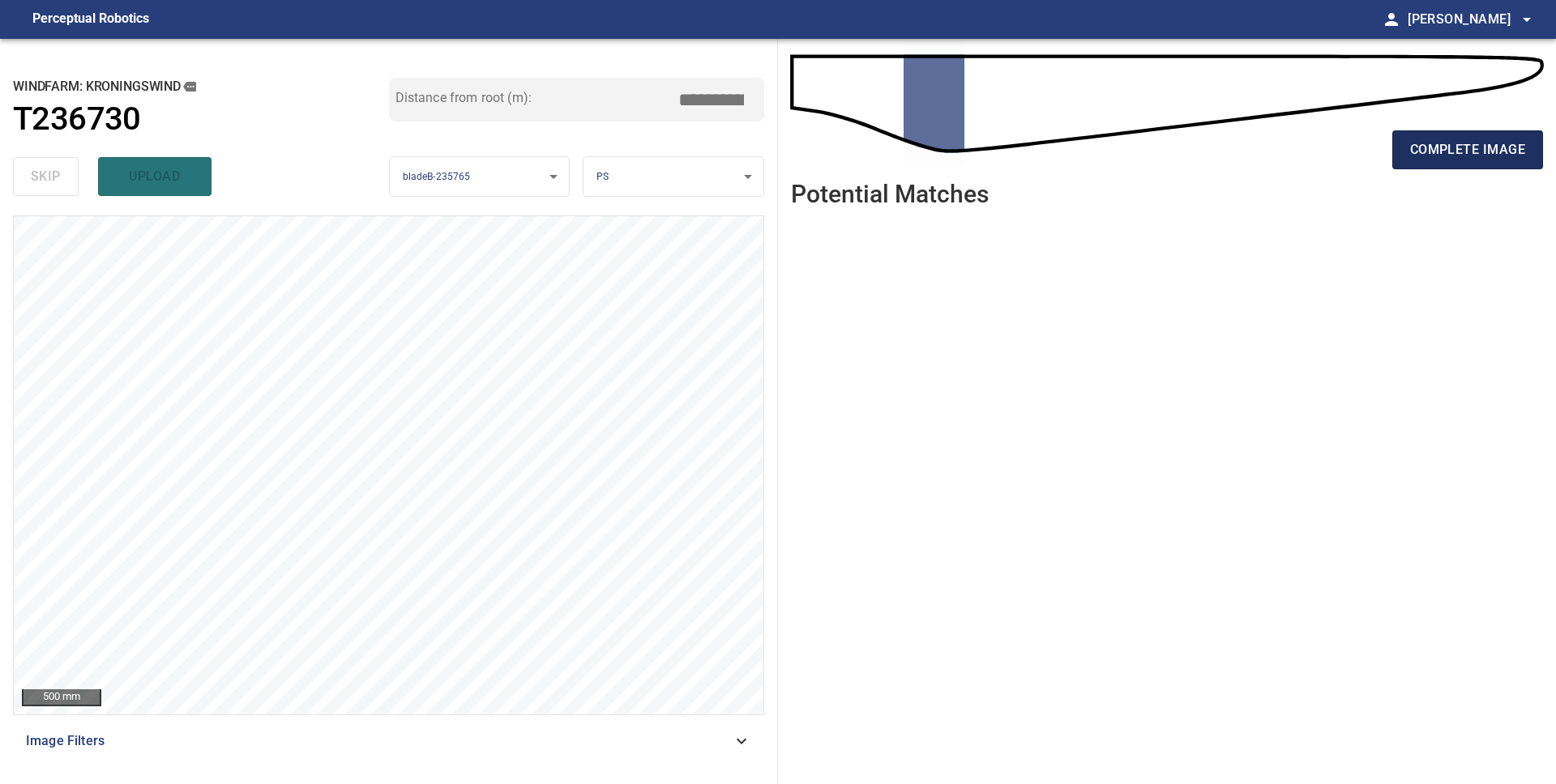
click at [1475, 142] on span "complete image" at bounding box center [1467, 150] width 115 height 23
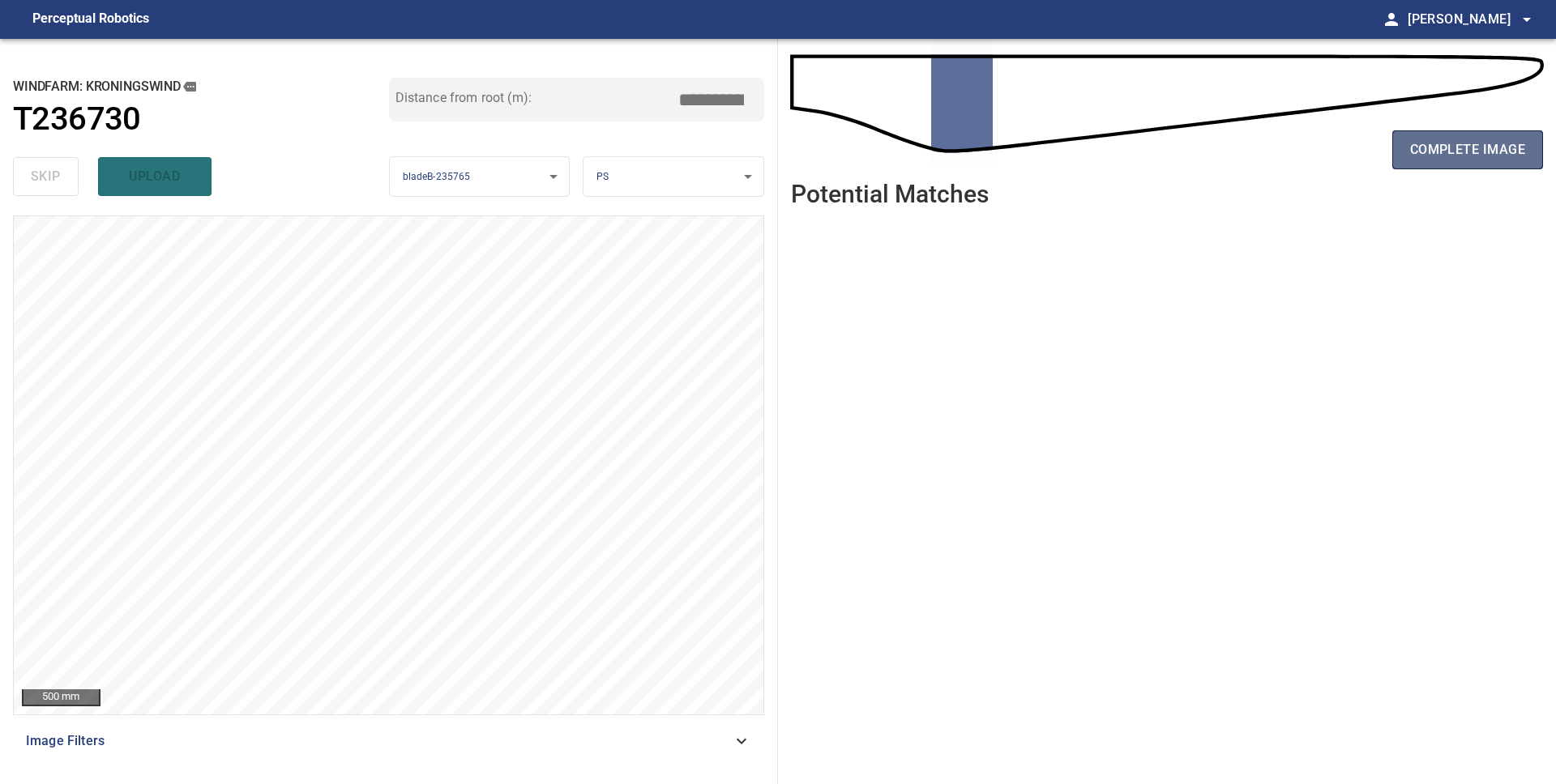
click at [1471, 151] on span "complete image" at bounding box center [1467, 150] width 115 height 23
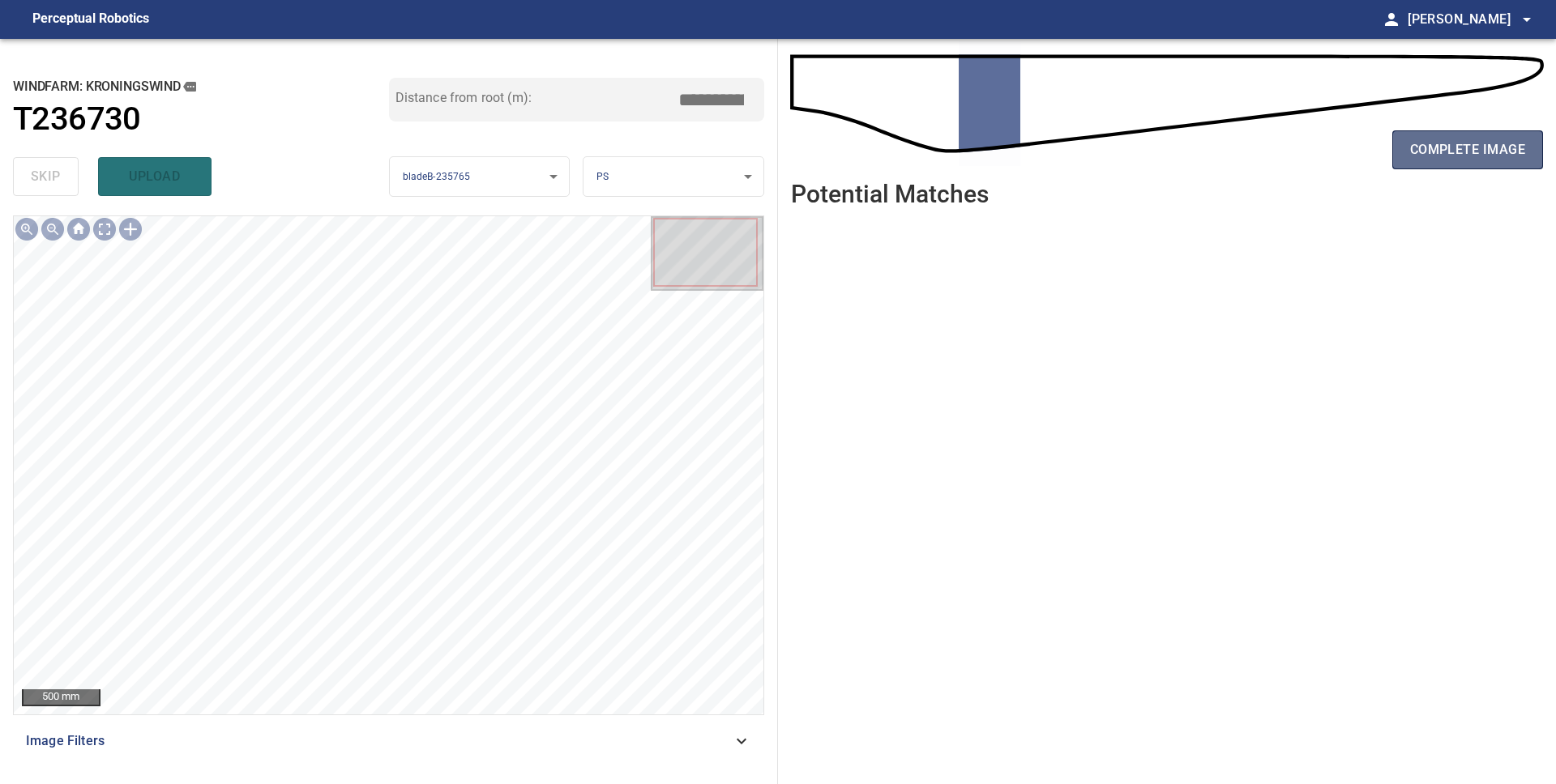
click at [1462, 161] on button "complete image" at bounding box center [1467, 149] width 150 height 39
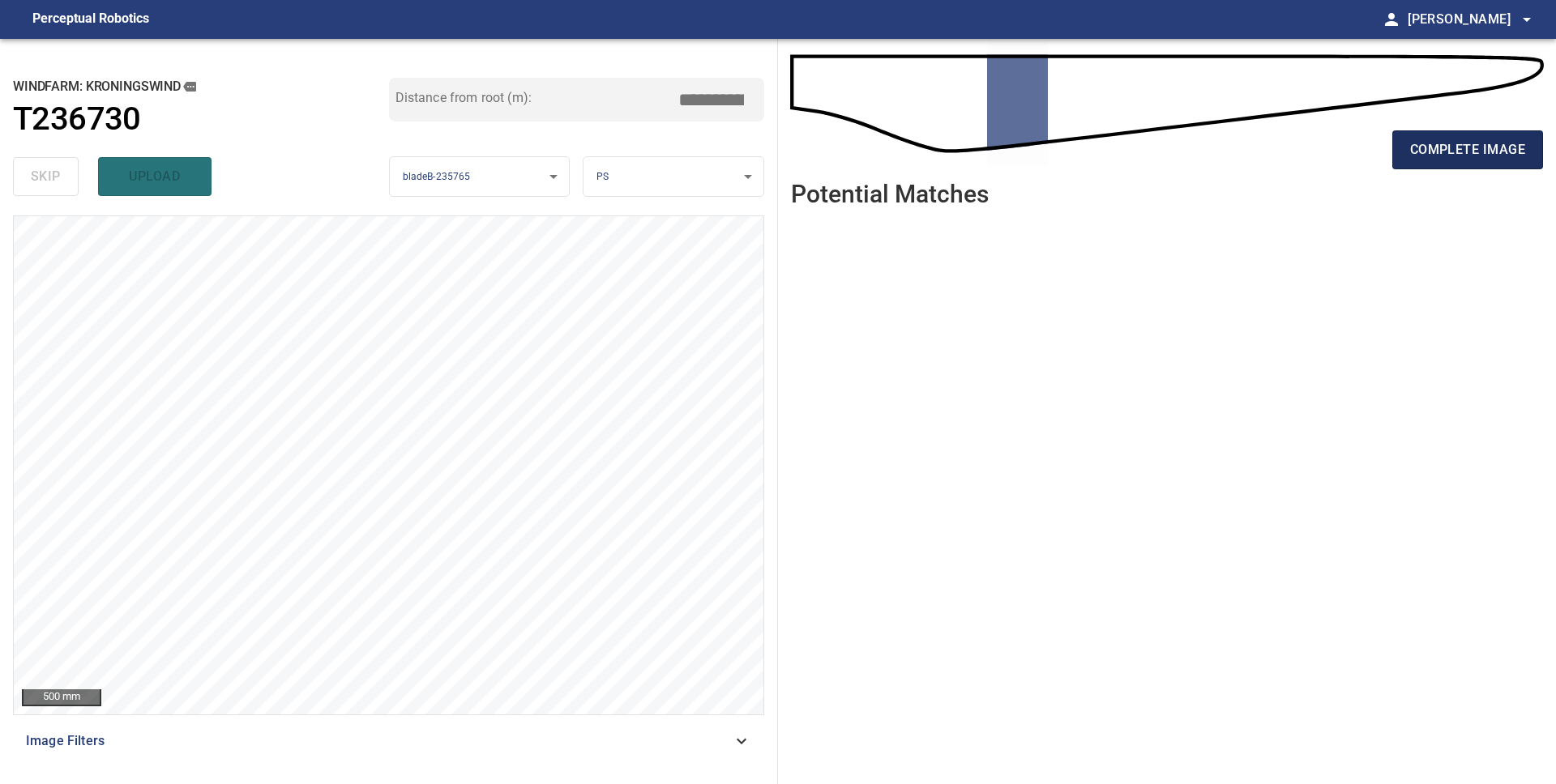
click at [1460, 150] on span "complete image" at bounding box center [1467, 150] width 115 height 23
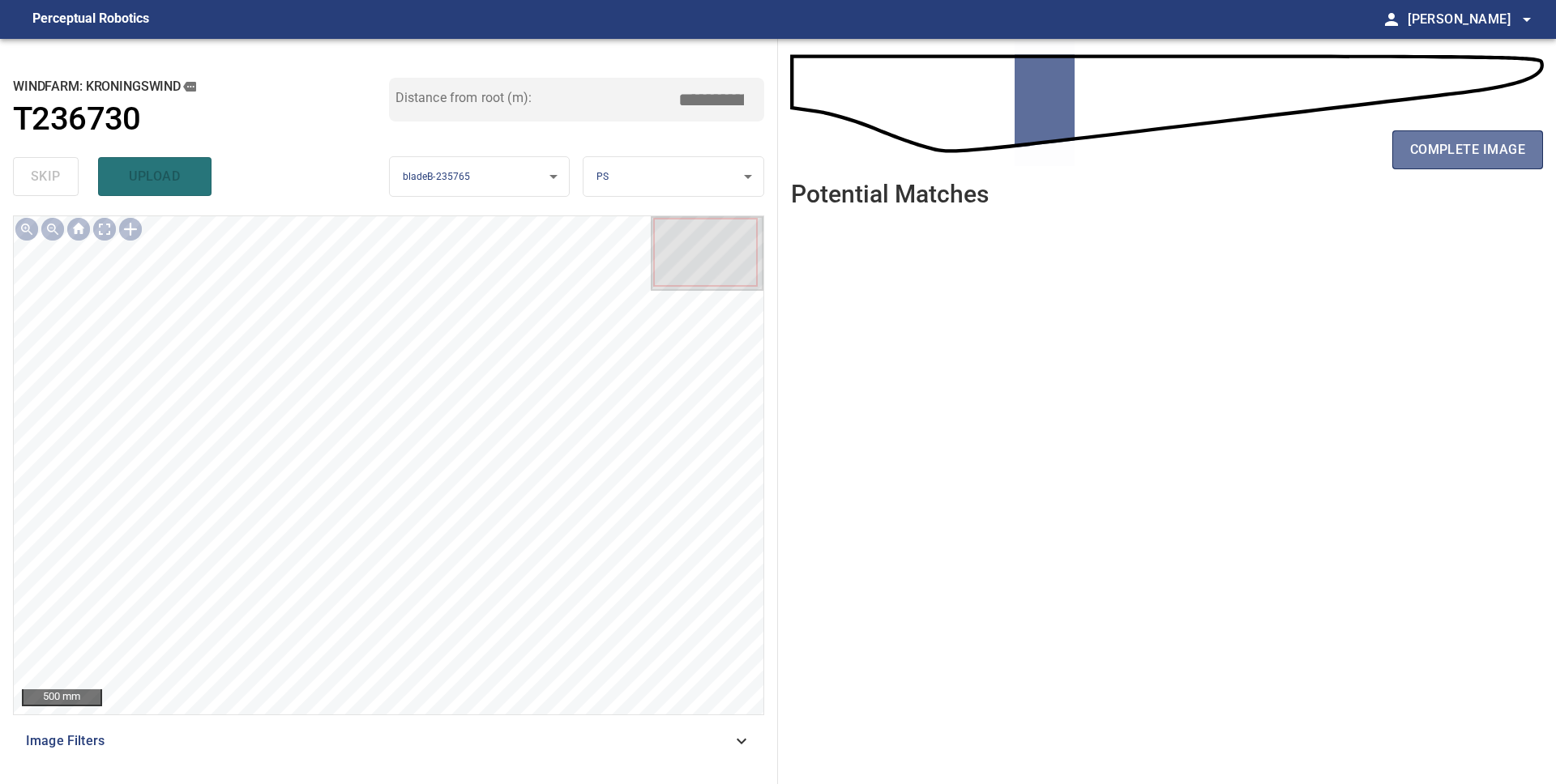
click at [1460, 150] on span "complete image" at bounding box center [1467, 150] width 115 height 23
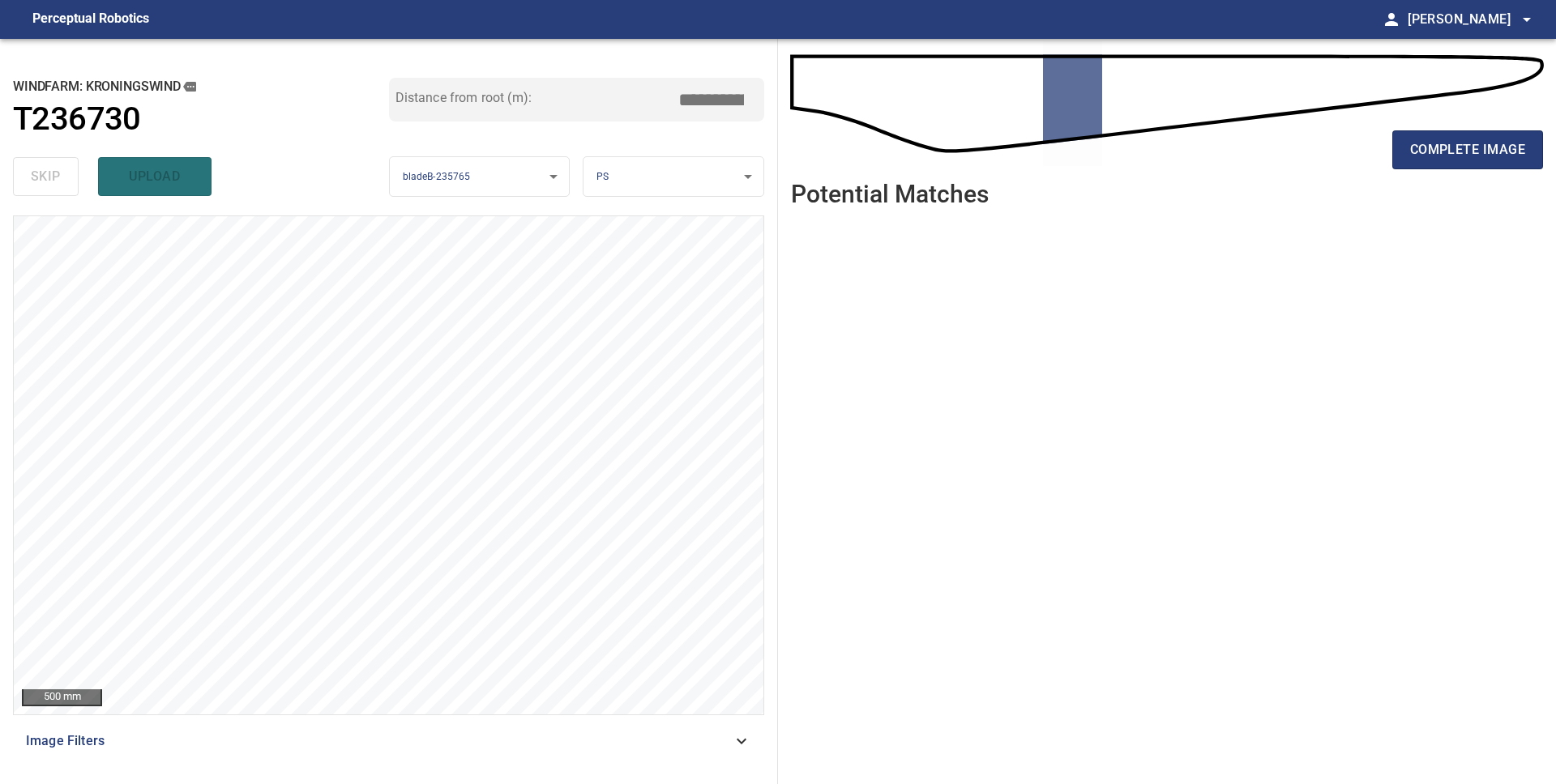
click at [1460, 150] on span "complete image" at bounding box center [1467, 150] width 115 height 23
click at [1460, 152] on span "complete image" at bounding box center [1467, 150] width 115 height 23
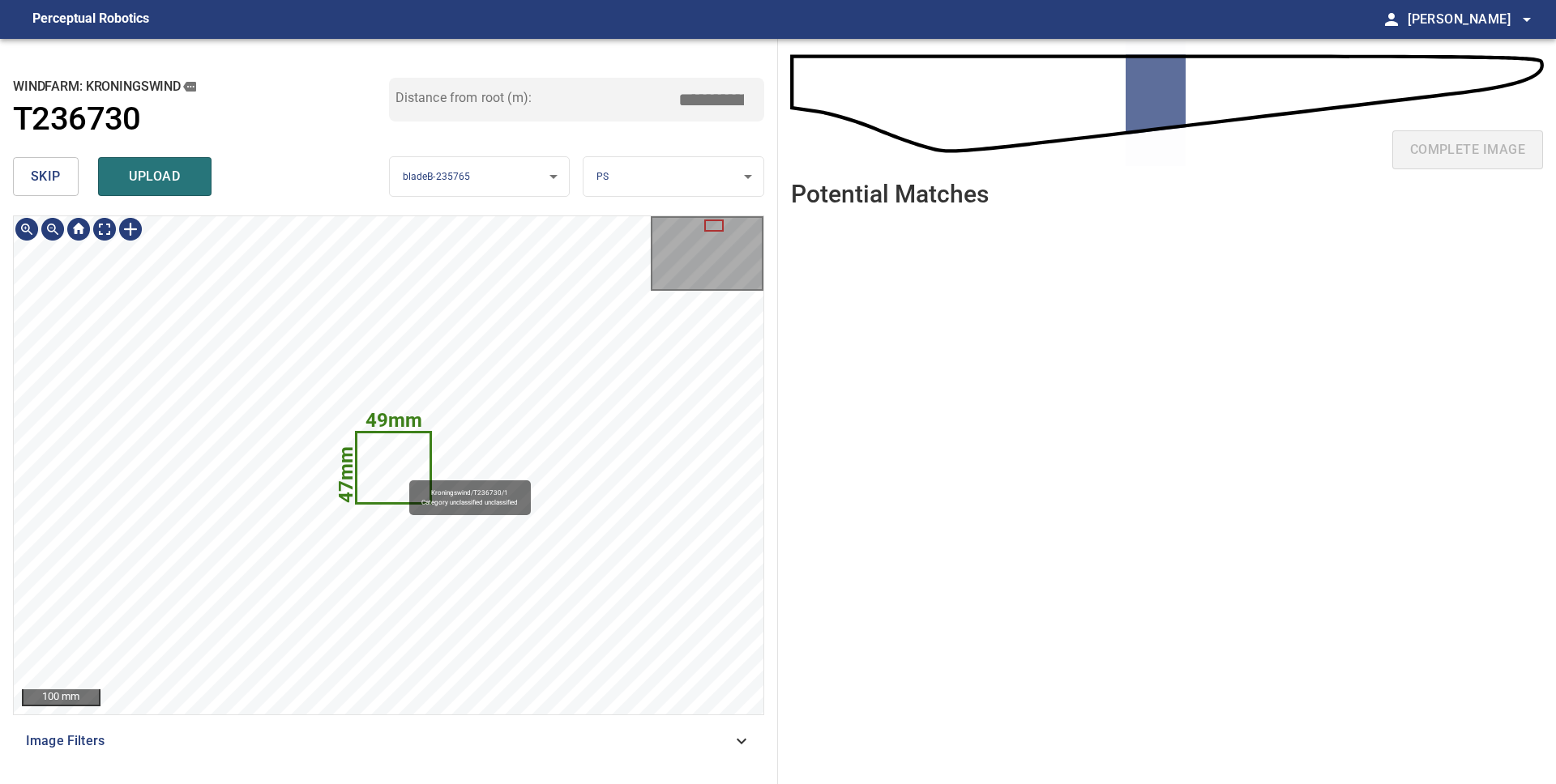
click at [402, 472] on icon at bounding box center [393, 468] width 72 height 69
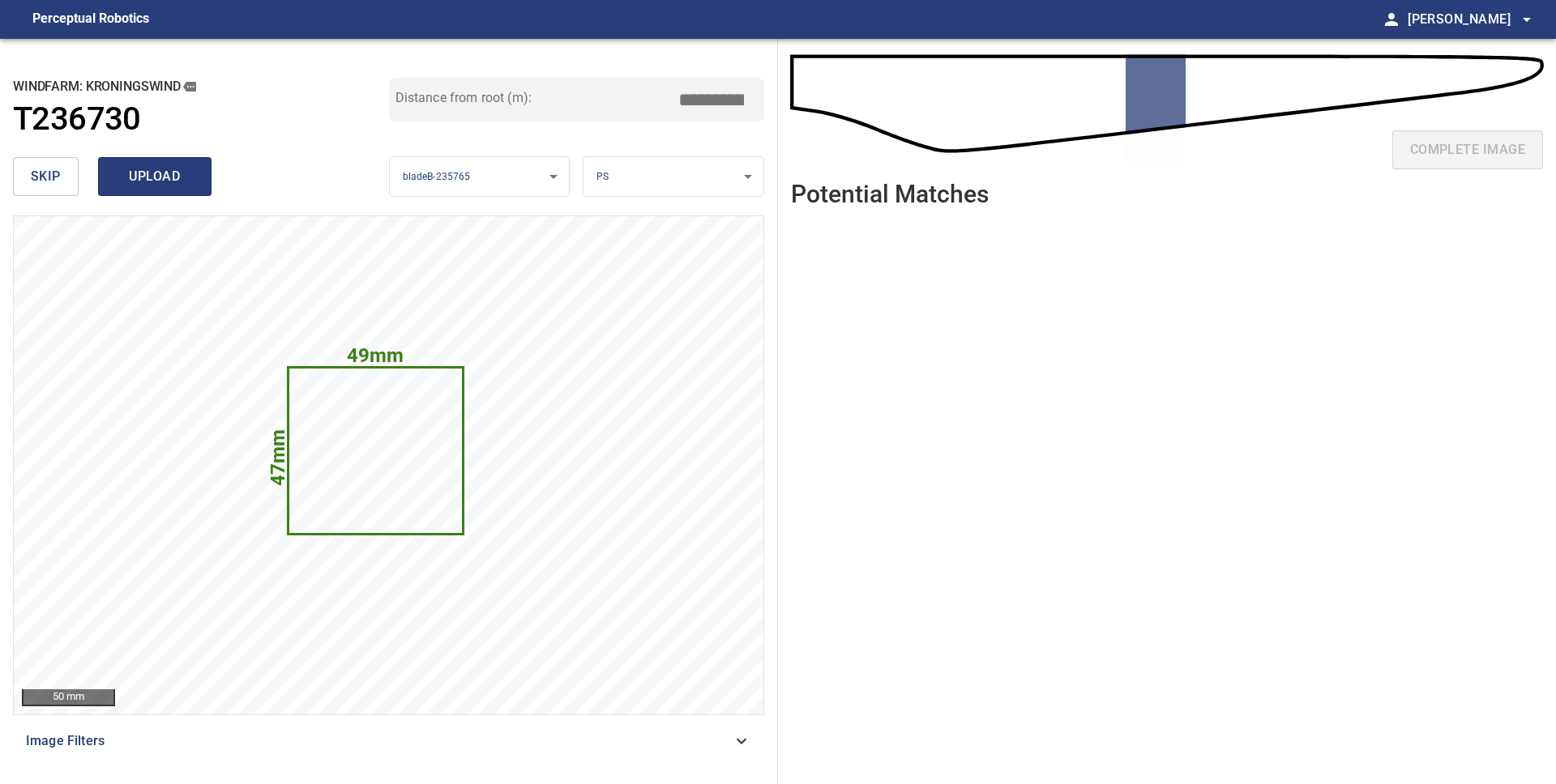
click at [171, 185] on span "upload" at bounding box center [155, 177] width 77 height 23
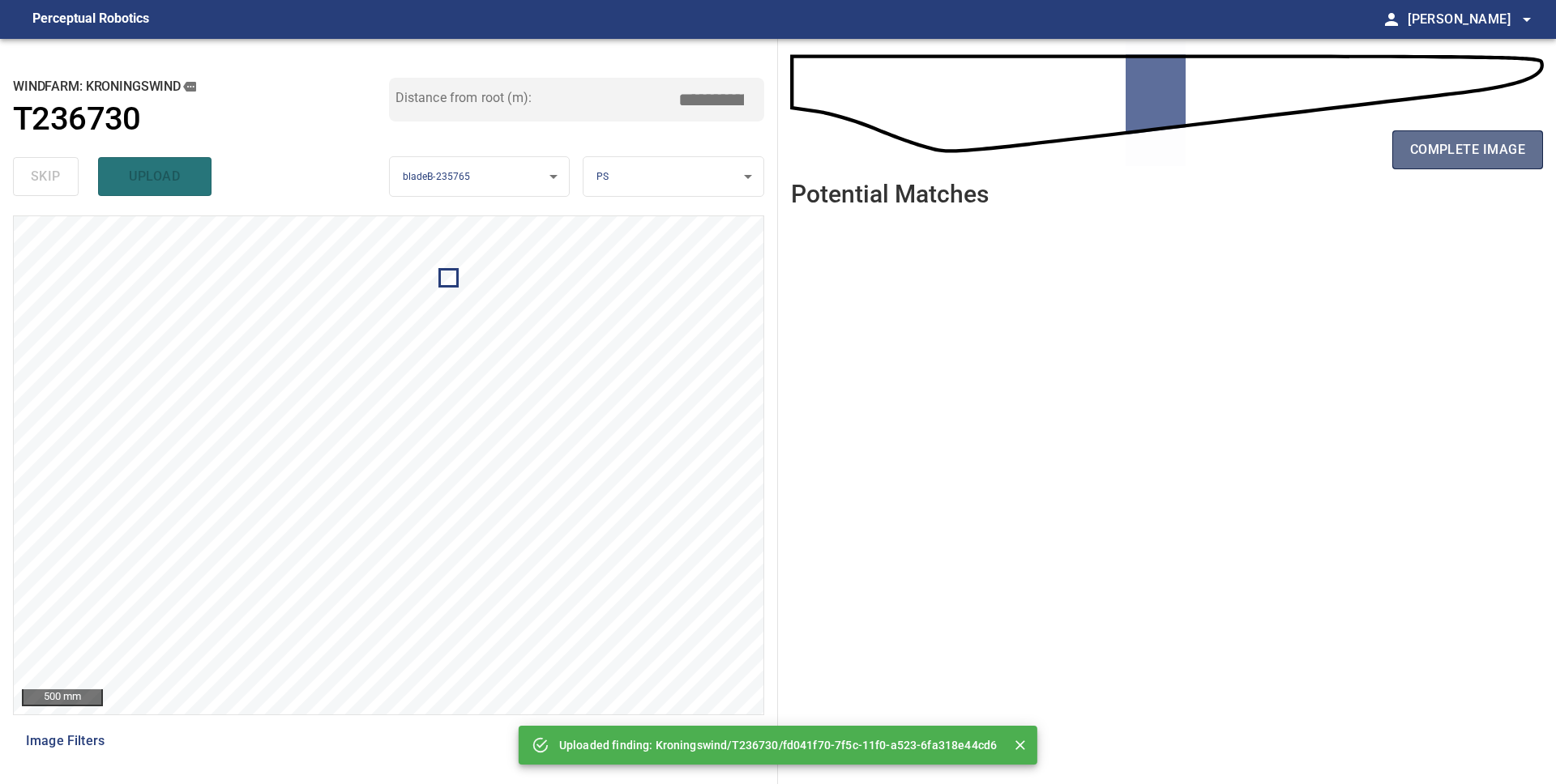
click at [1462, 158] on span "complete image" at bounding box center [1467, 150] width 115 height 23
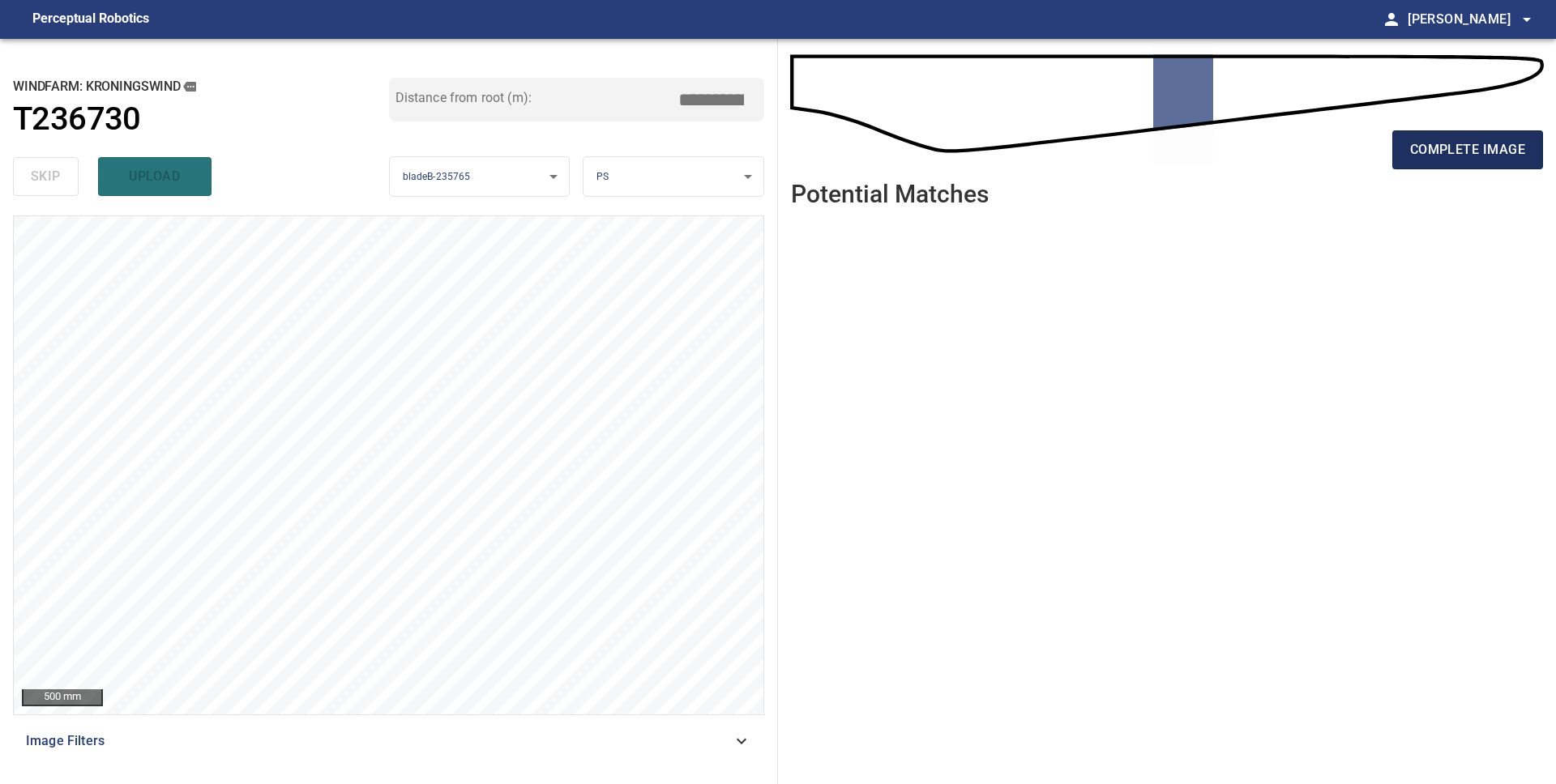
click at [1446, 158] on span "complete image" at bounding box center [1467, 150] width 115 height 23
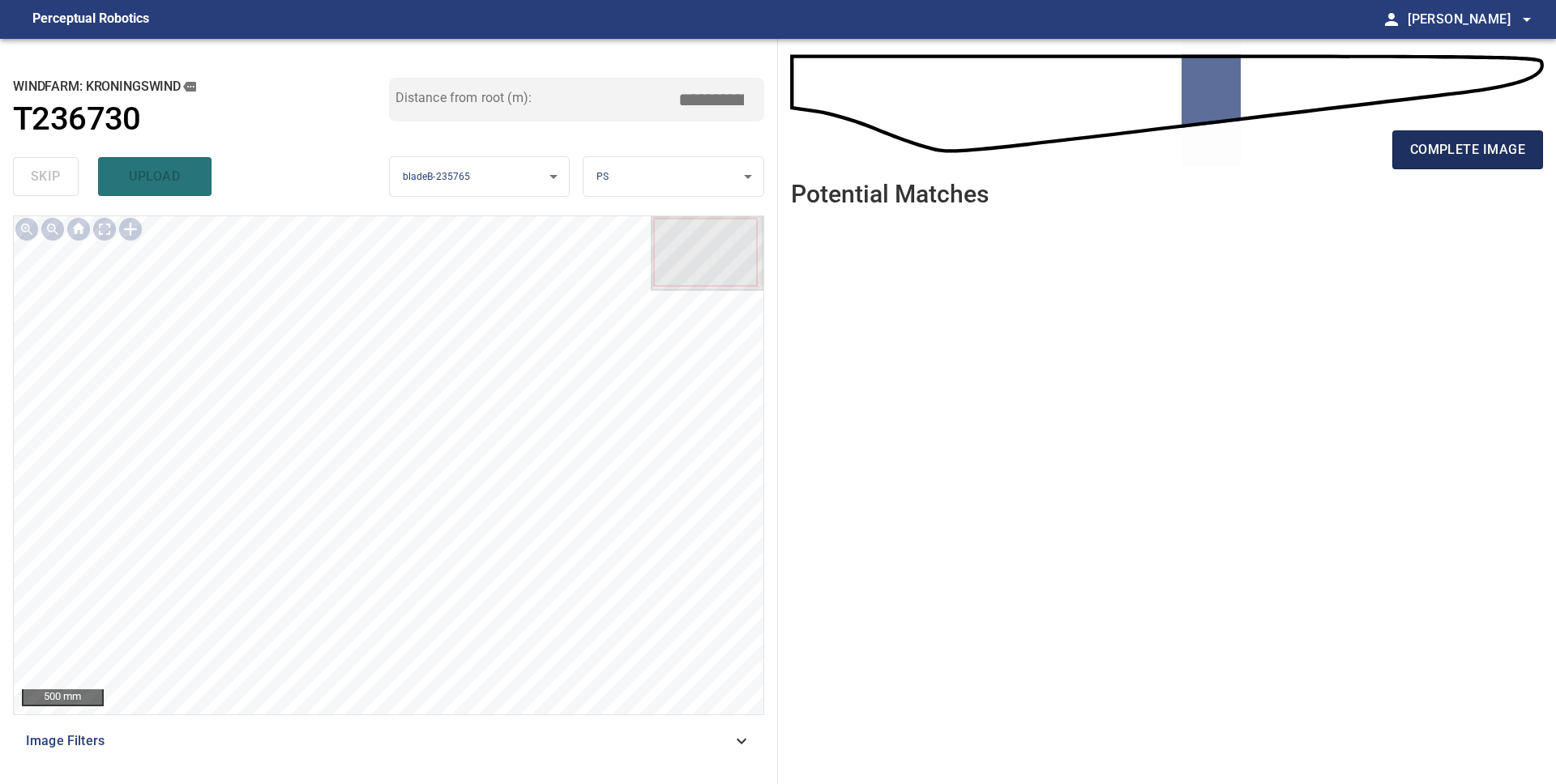
click at [1472, 160] on span "complete image" at bounding box center [1467, 150] width 115 height 23
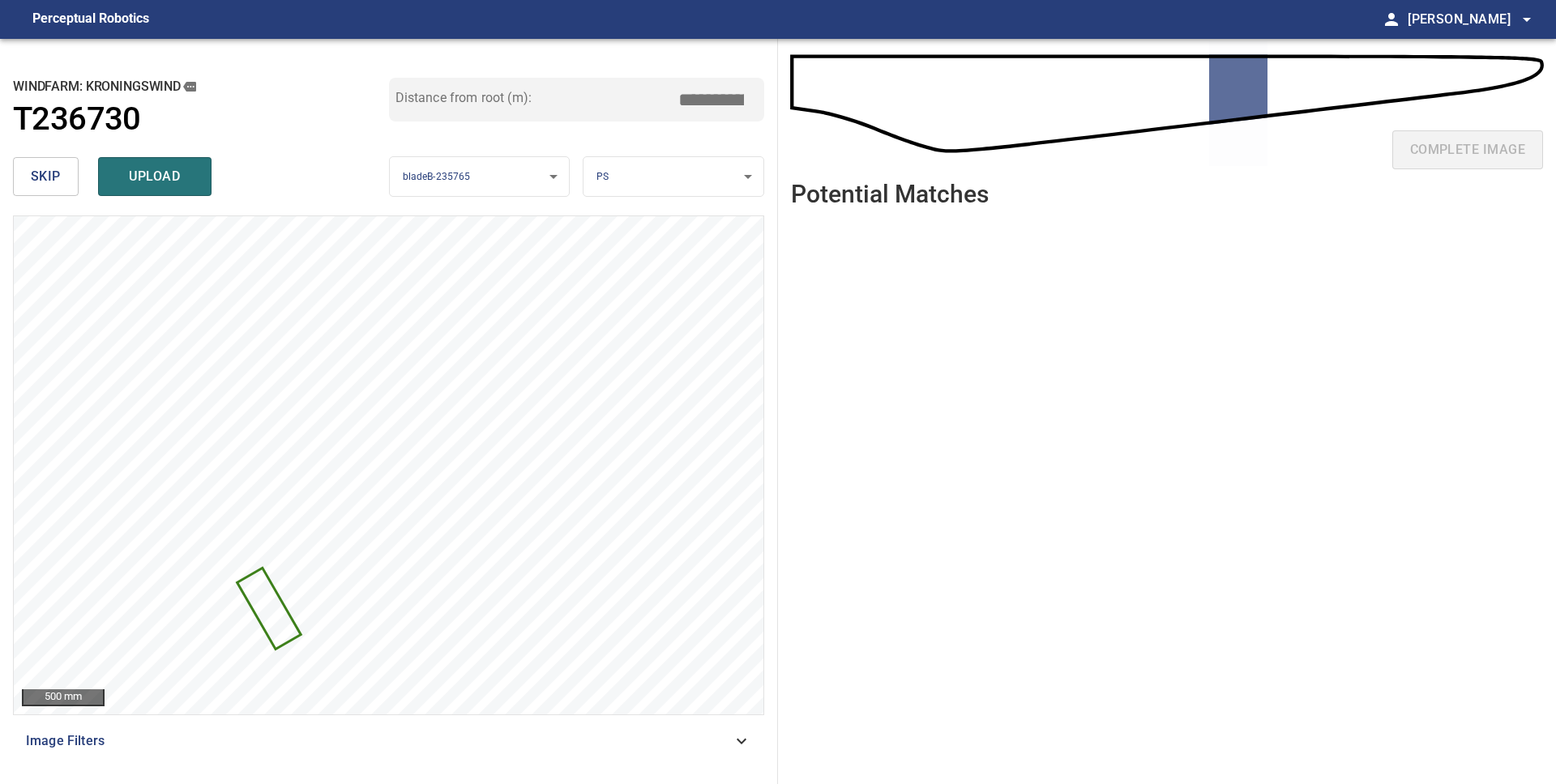
drag, startPoint x: 905, startPoint y: 301, endPoint x: 917, endPoint y: 288, distance: 17.7
click at [906, 300] on ul at bounding box center [1167, 490] width 752 height 539
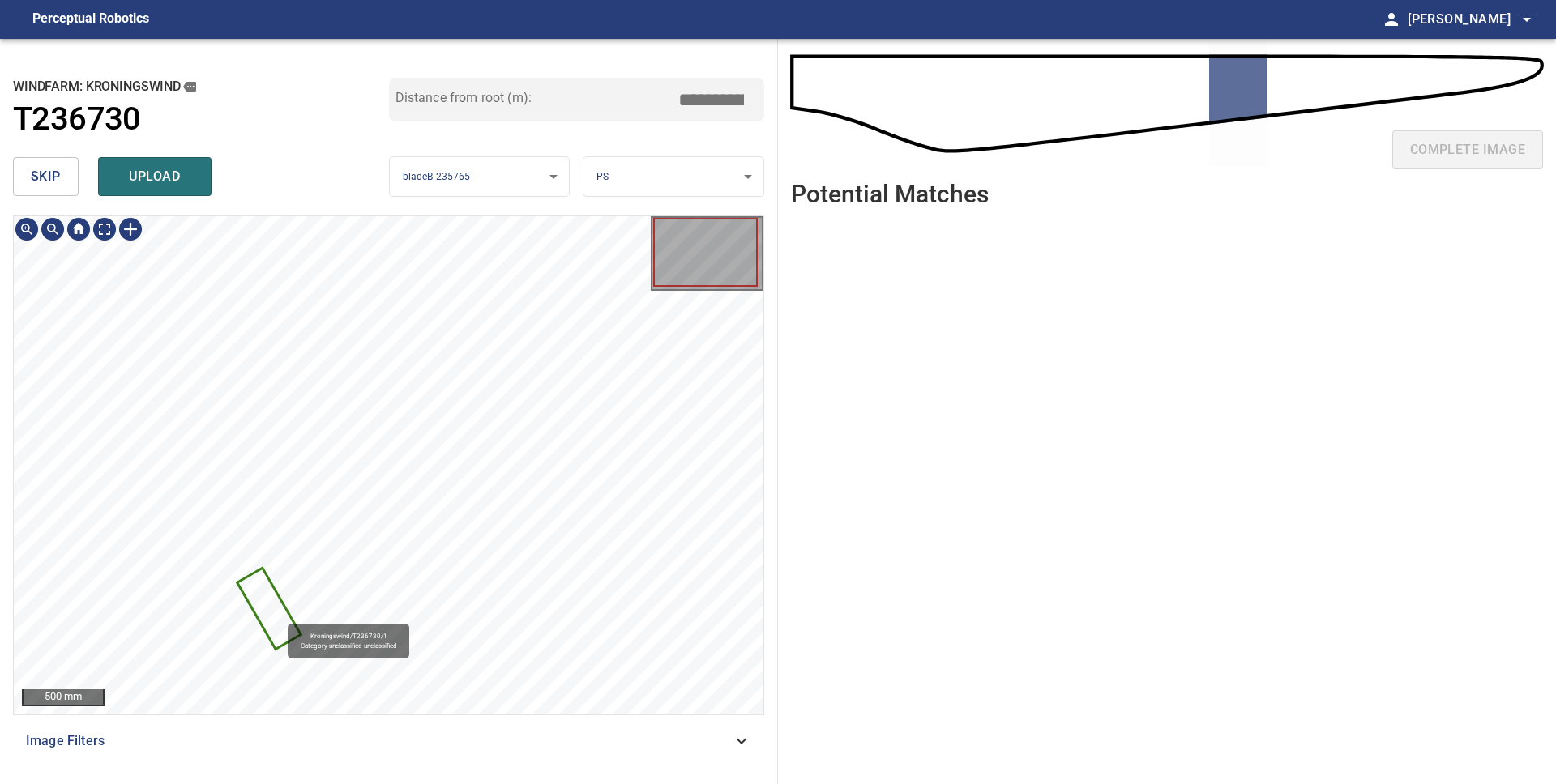
click at [279, 616] on icon at bounding box center [269, 608] width 60 height 77
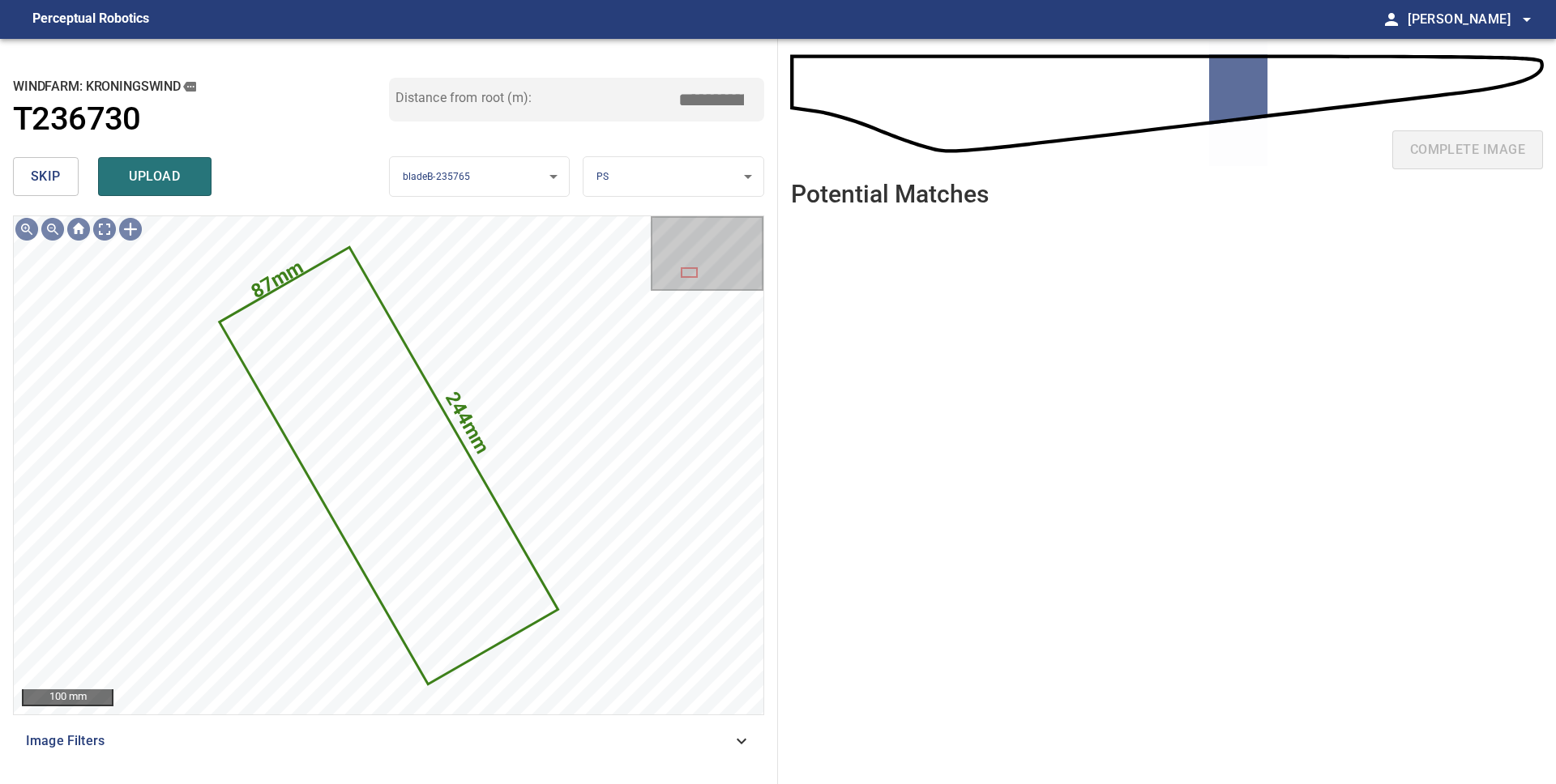
click at [51, 179] on span "skip" at bounding box center [46, 177] width 30 height 23
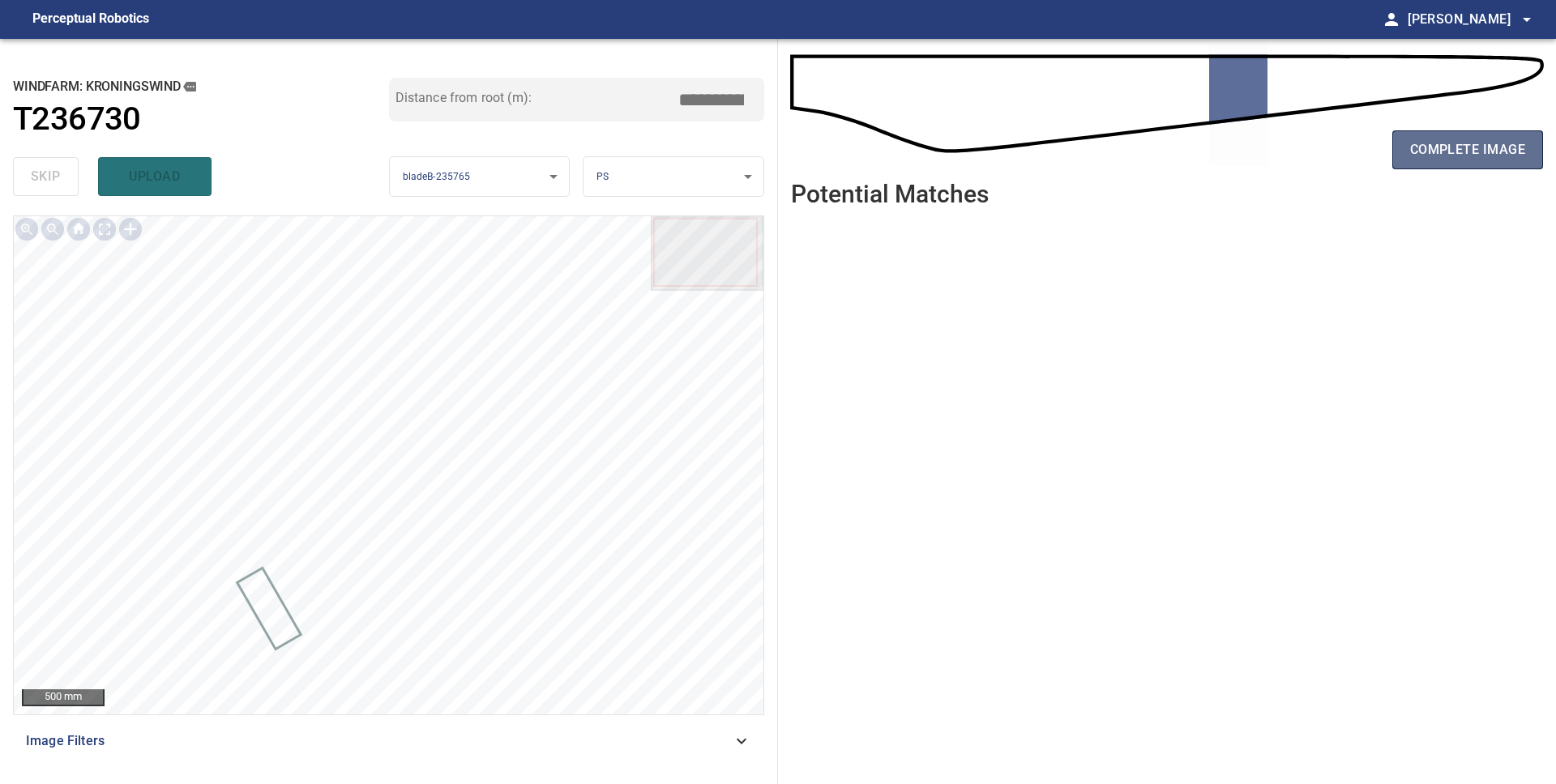
click at [1475, 134] on button "complete image" at bounding box center [1467, 149] width 150 height 39
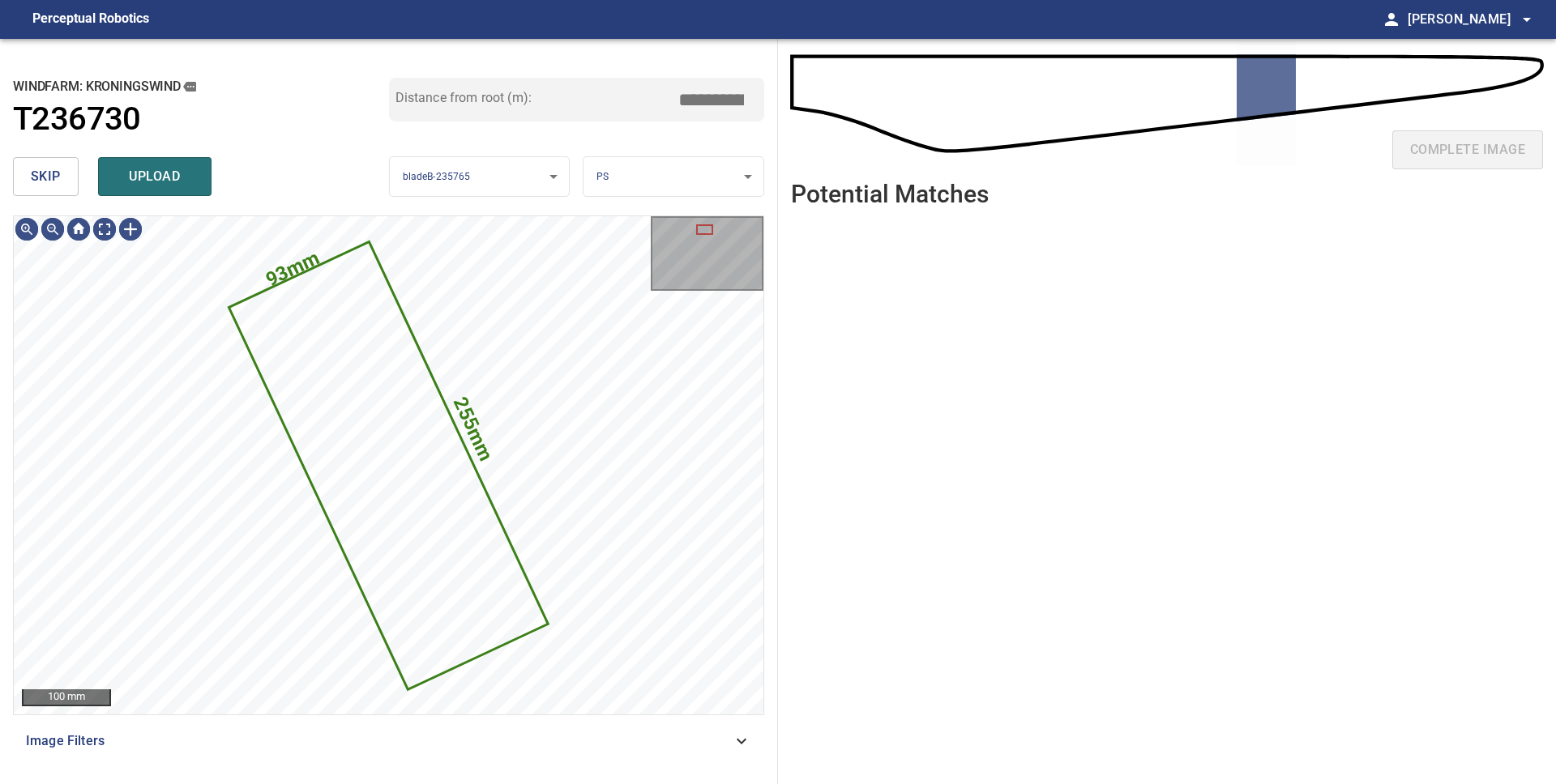
click at [45, 177] on span "skip" at bounding box center [46, 177] width 30 height 23
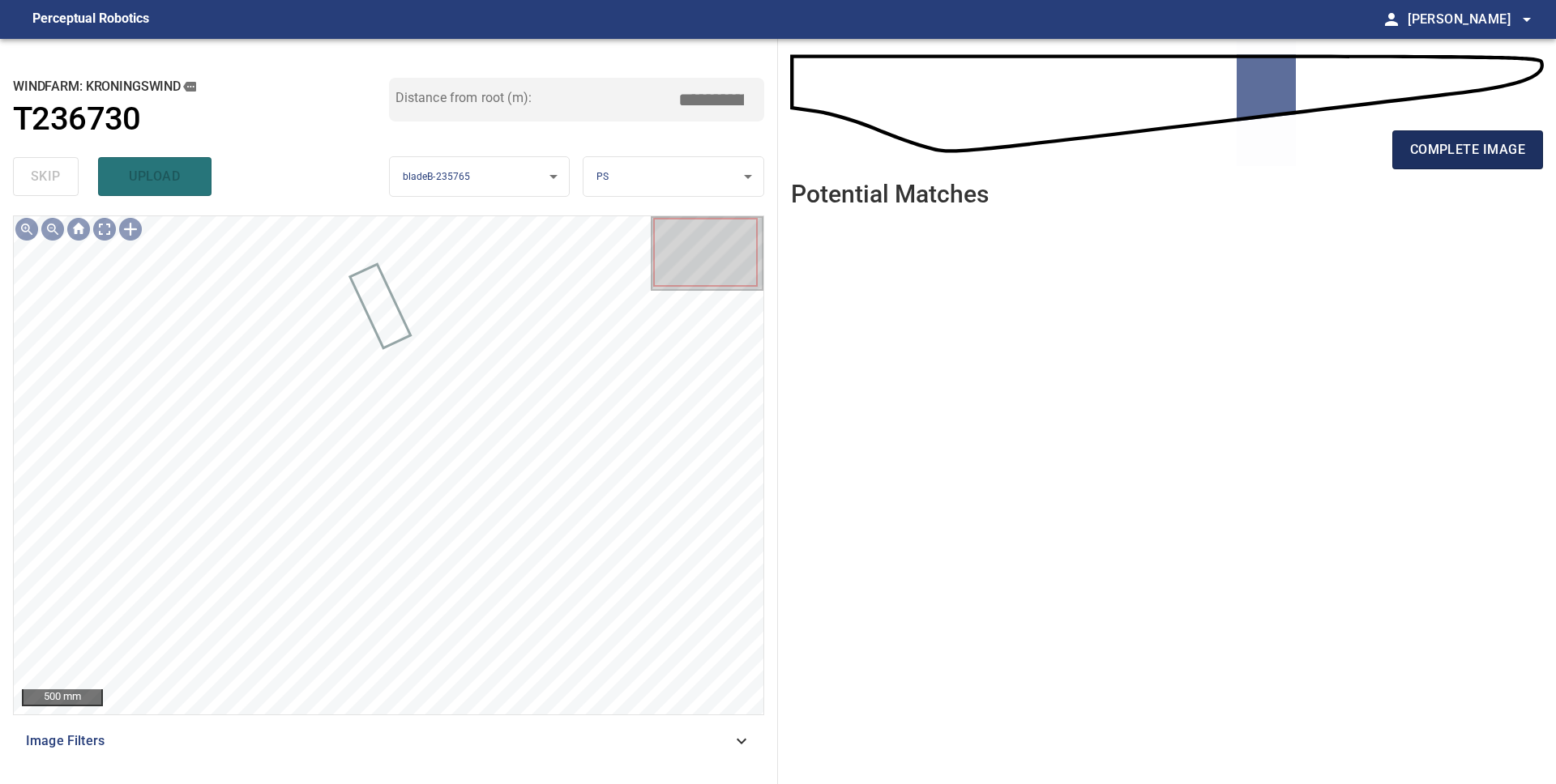
click at [1423, 159] on span "complete image" at bounding box center [1467, 150] width 115 height 23
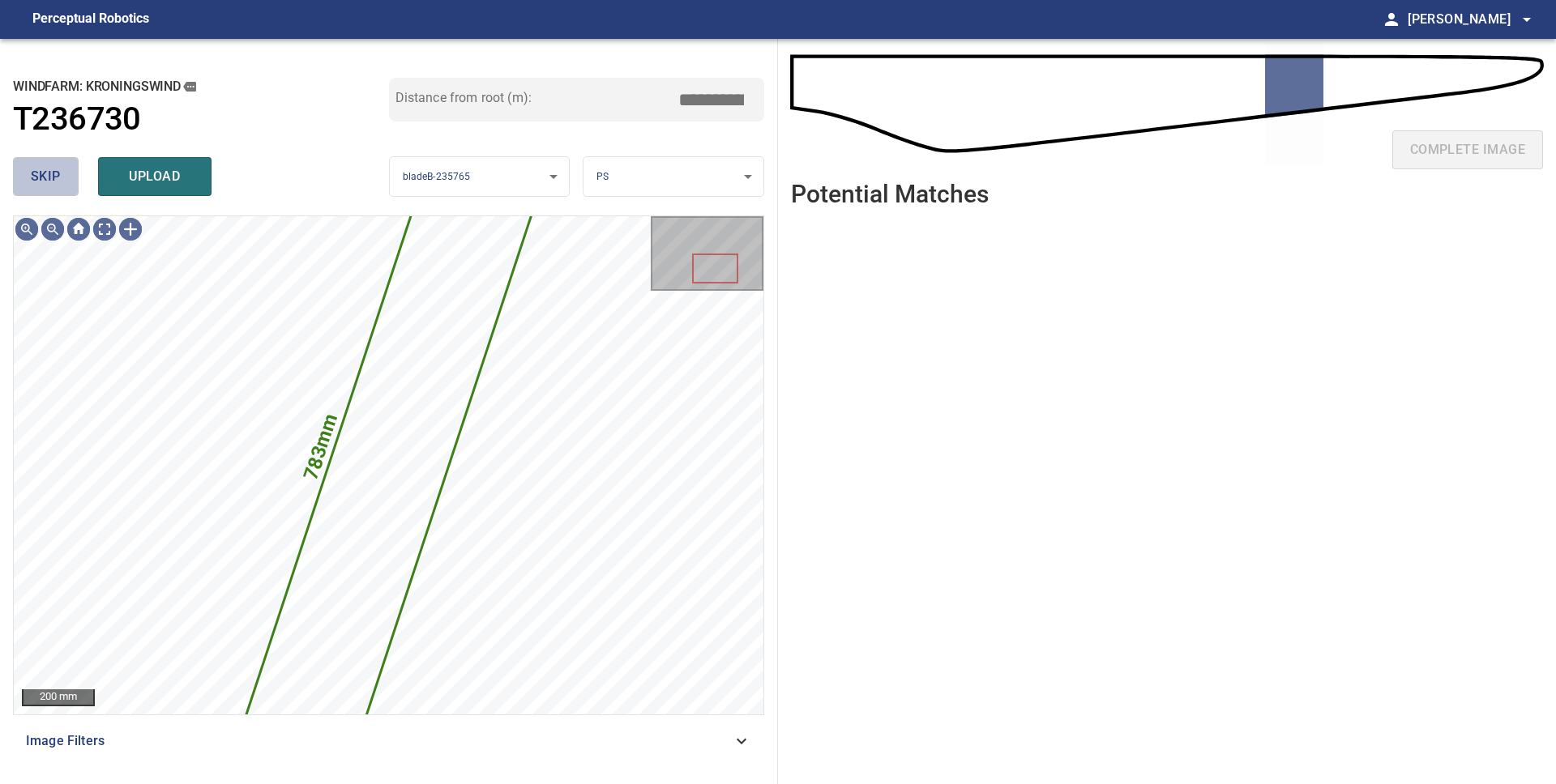
click at [47, 181] on span "skip" at bounding box center [46, 177] width 30 height 23
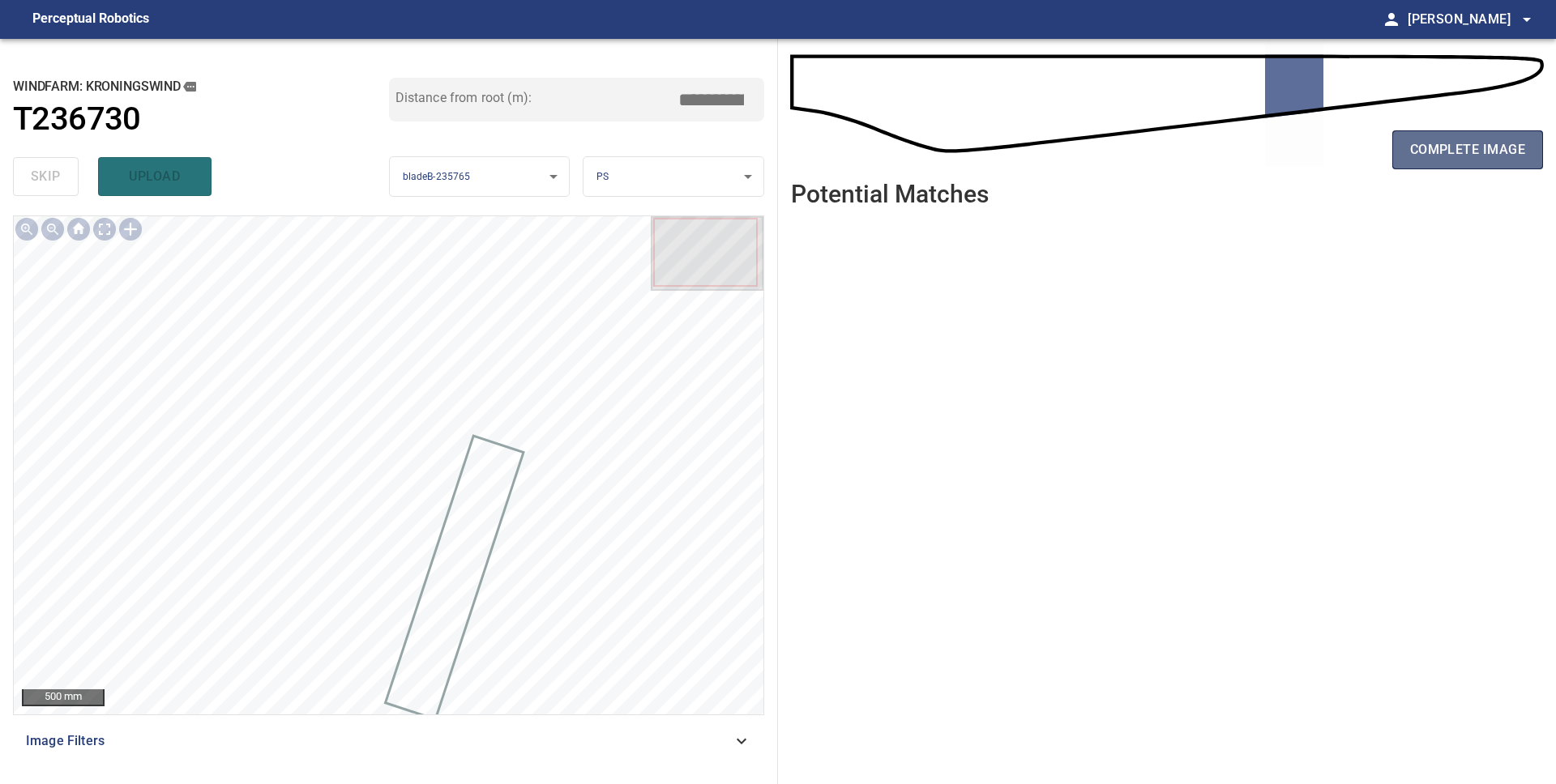
click at [1512, 141] on span "complete image" at bounding box center [1467, 150] width 115 height 23
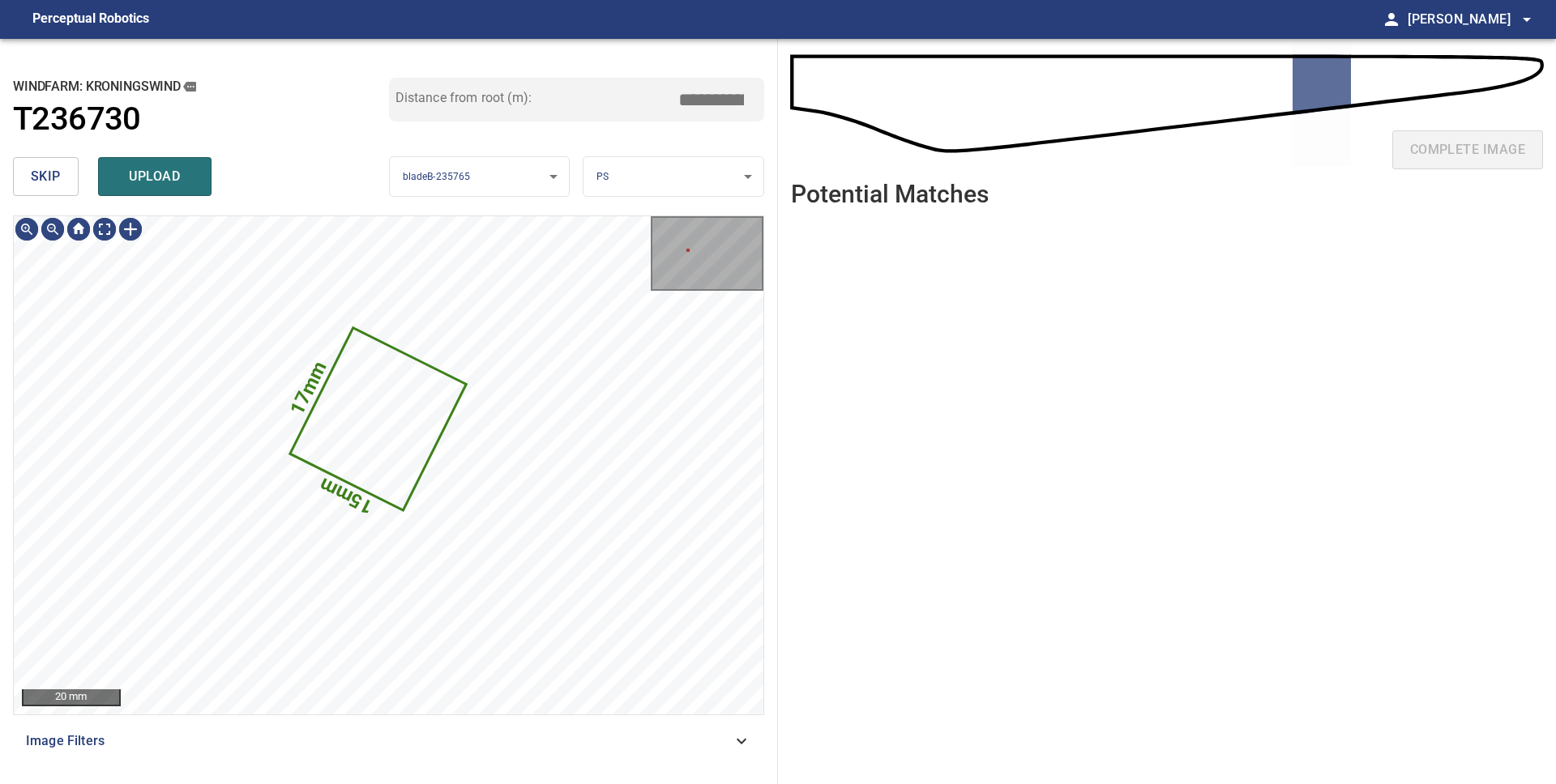
click at [45, 182] on span "skip" at bounding box center [46, 177] width 30 height 23
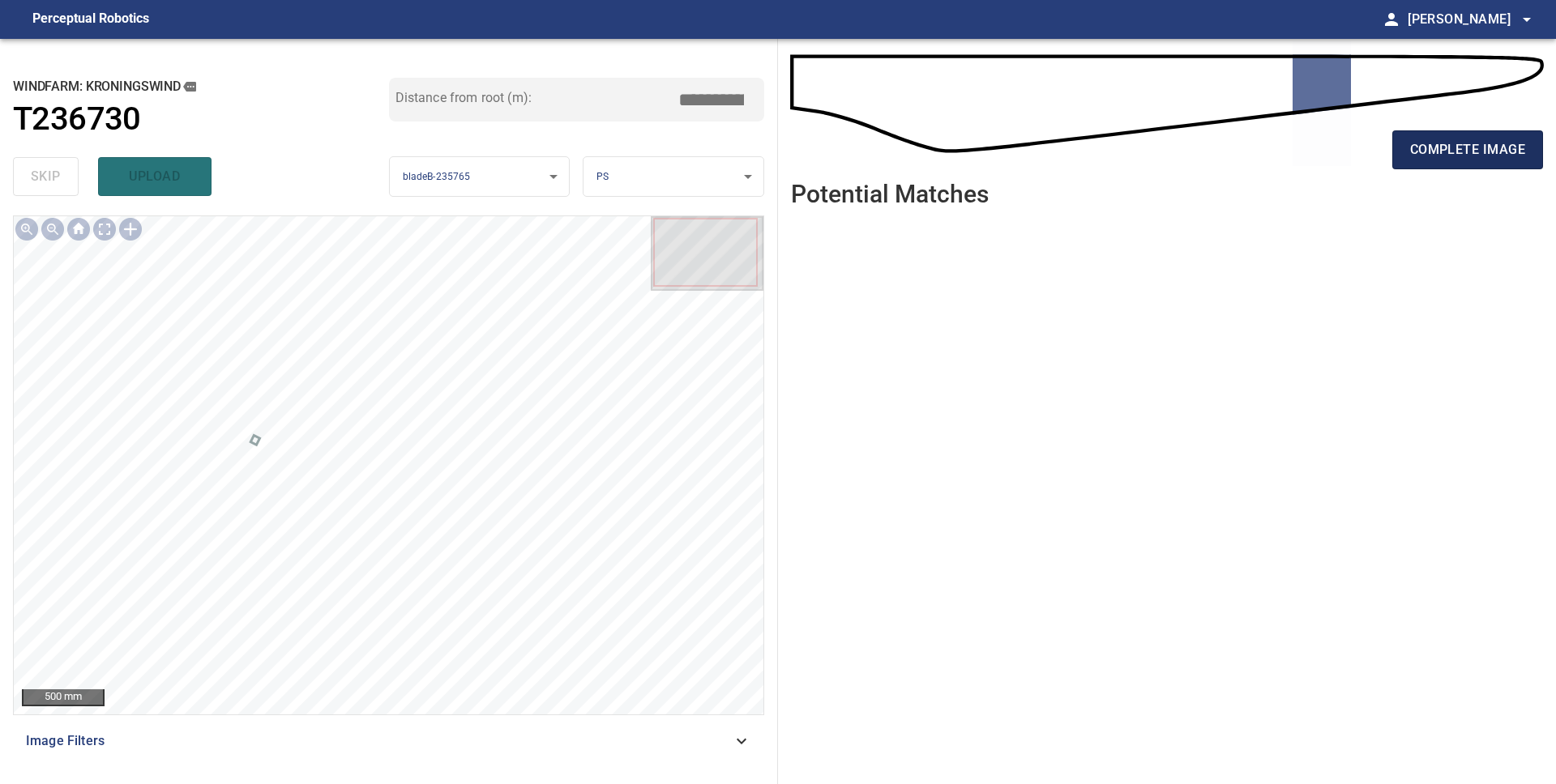
click at [1429, 161] on button "complete image" at bounding box center [1467, 149] width 150 height 39
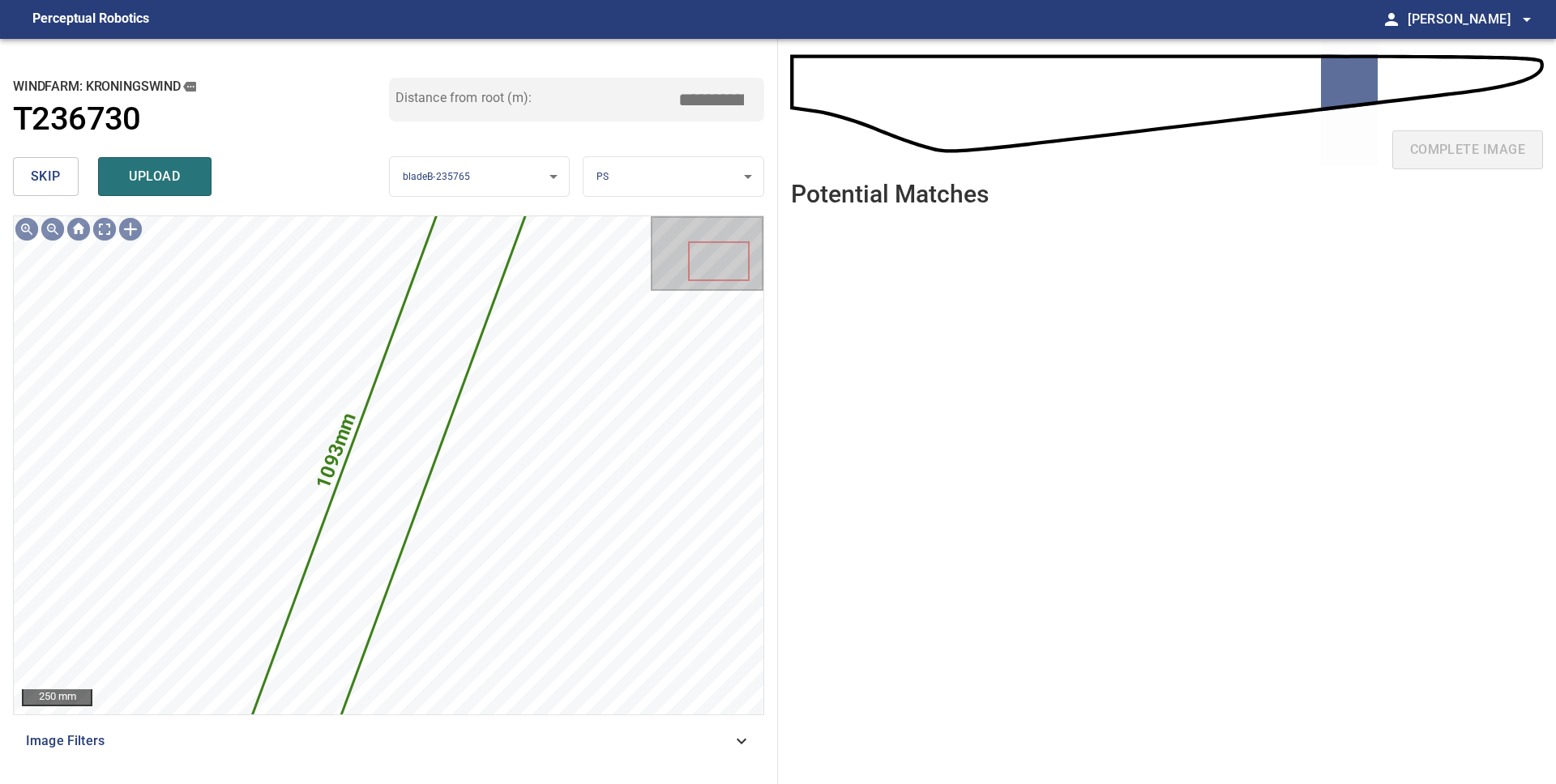
click at [57, 186] on span "skip" at bounding box center [46, 177] width 30 height 23
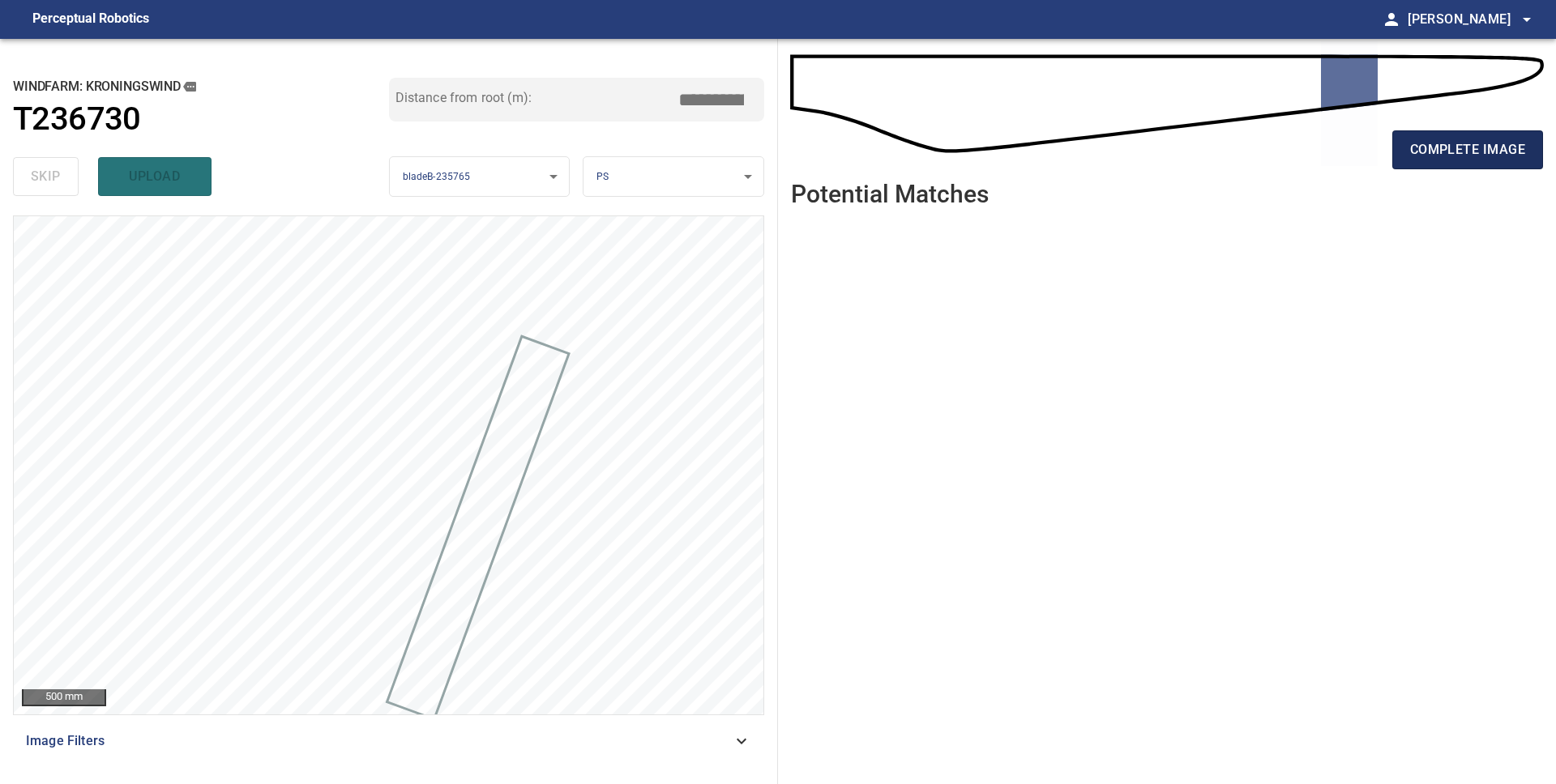
click at [1434, 150] on span "complete image" at bounding box center [1467, 150] width 115 height 23
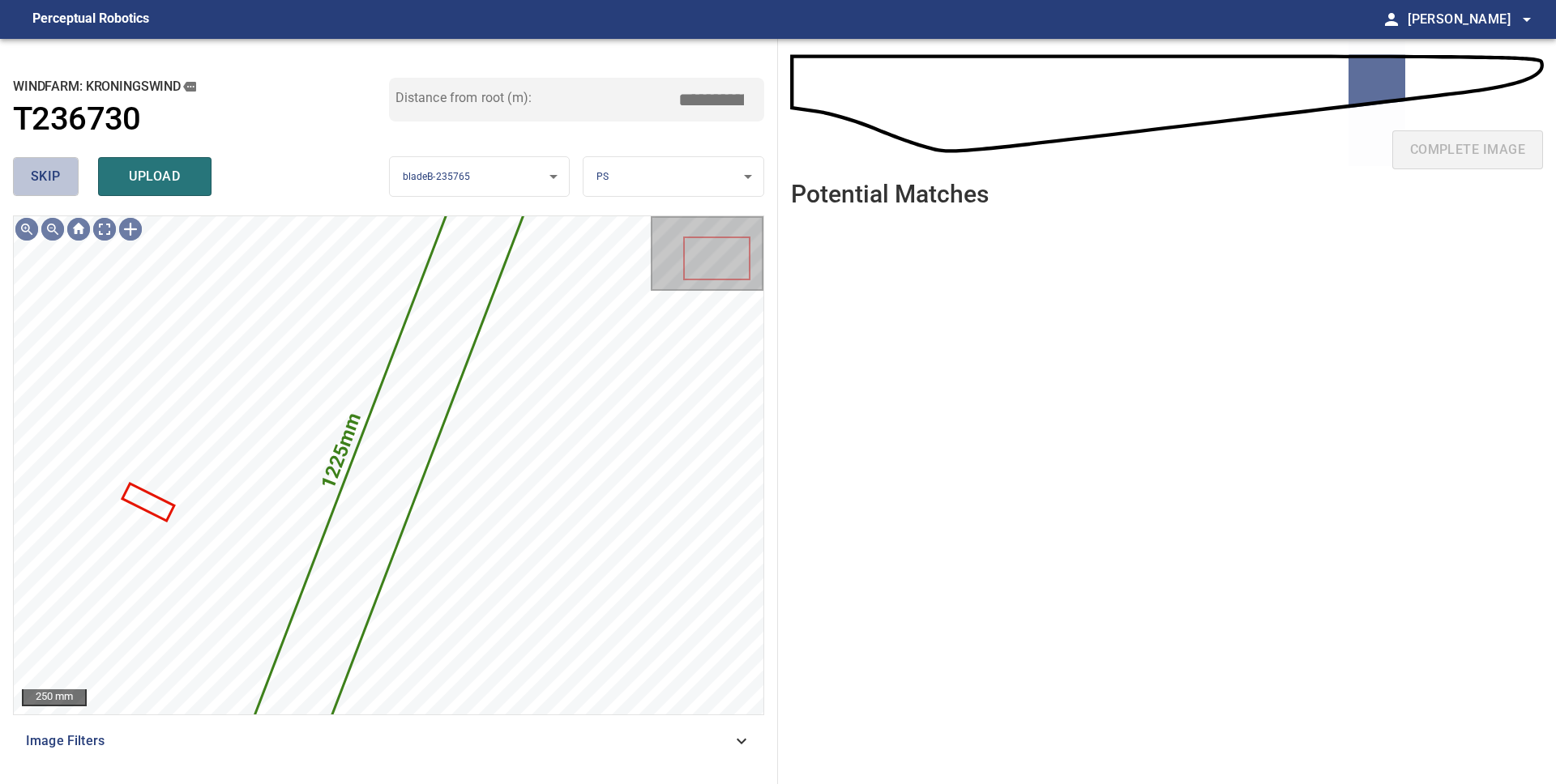
click at [48, 184] on span "skip" at bounding box center [46, 177] width 30 height 23
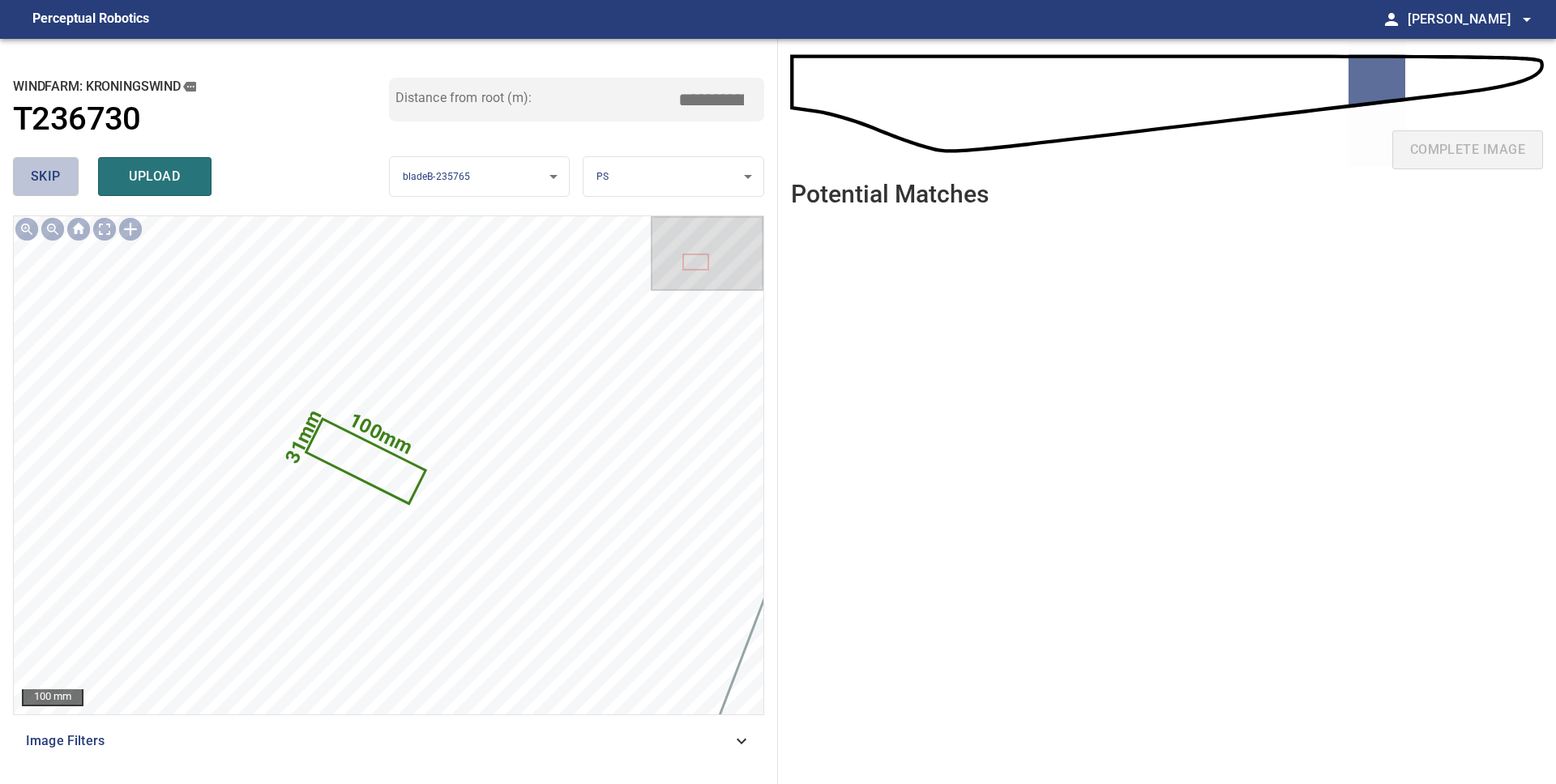
click at [63, 185] on button "skip" at bounding box center [46, 177] width 66 height 39
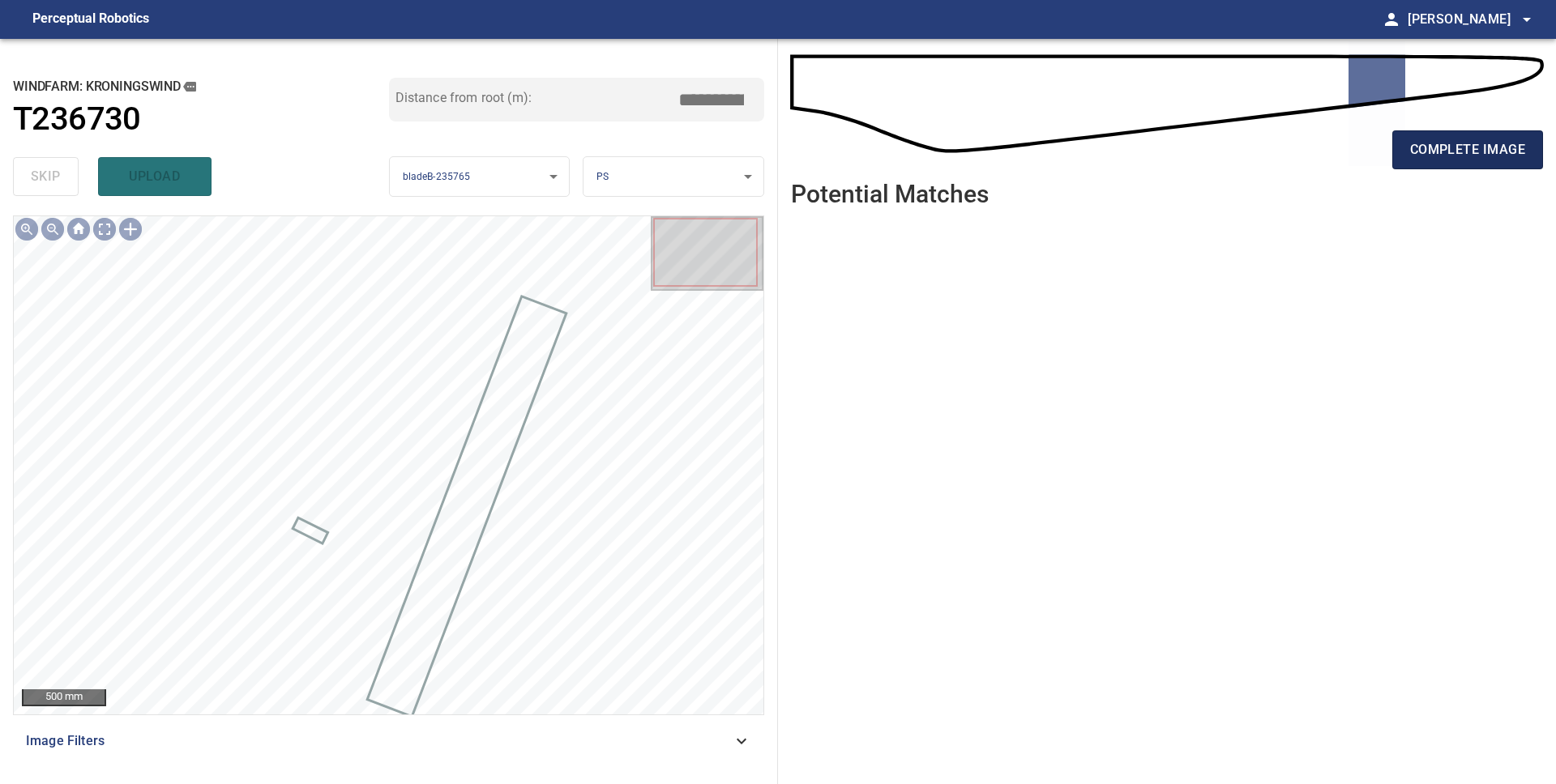
click at [1459, 155] on span "complete image" at bounding box center [1467, 150] width 115 height 23
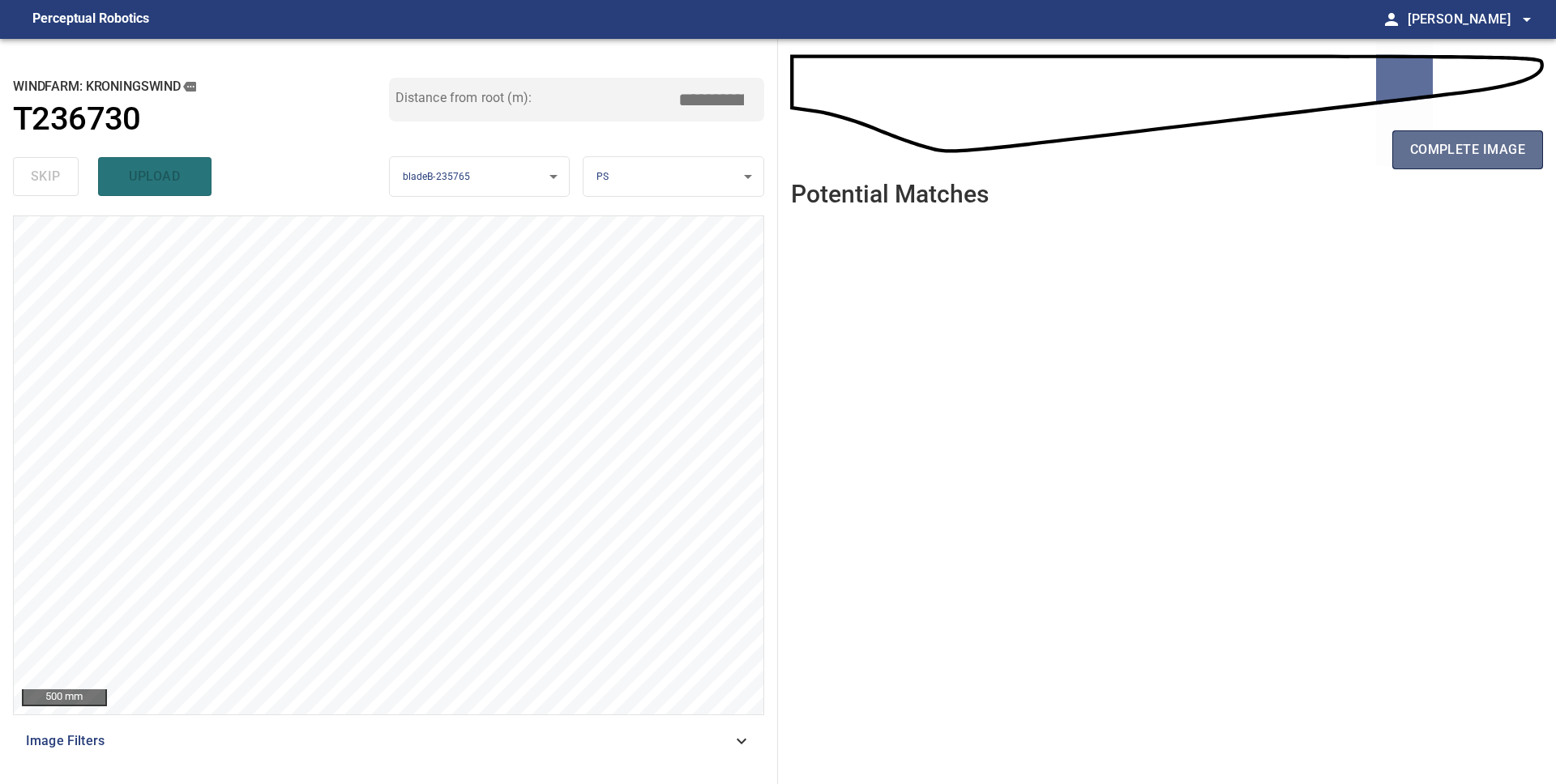
click at [1436, 151] on span "complete image" at bounding box center [1467, 150] width 115 height 23
click at [1430, 150] on span "complete image" at bounding box center [1467, 150] width 115 height 23
click at [1424, 148] on span "complete image" at bounding box center [1467, 150] width 115 height 23
click at [1485, 150] on span "complete image" at bounding box center [1467, 150] width 115 height 23
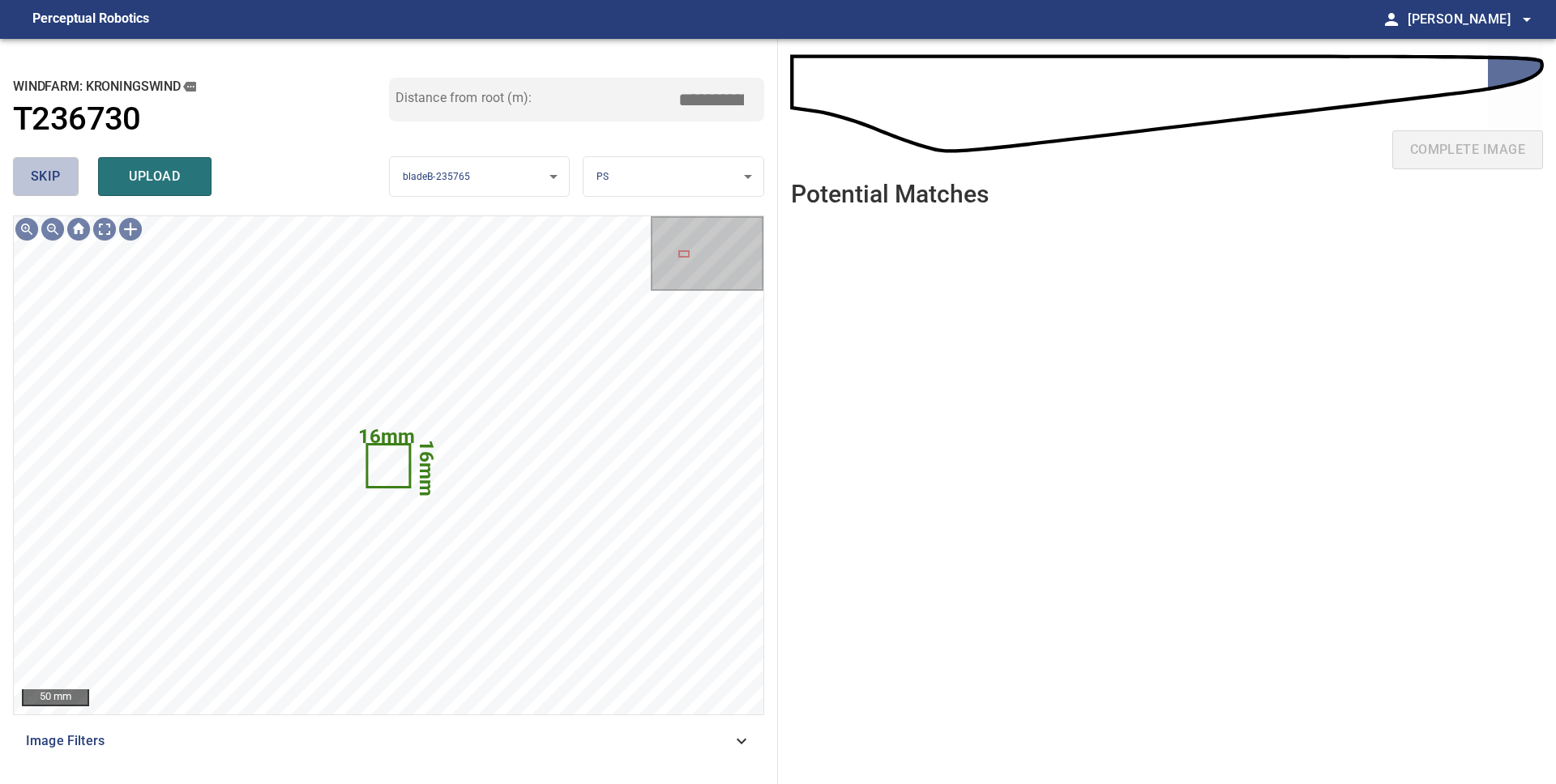
click at [50, 182] on span "skip" at bounding box center [46, 177] width 30 height 23
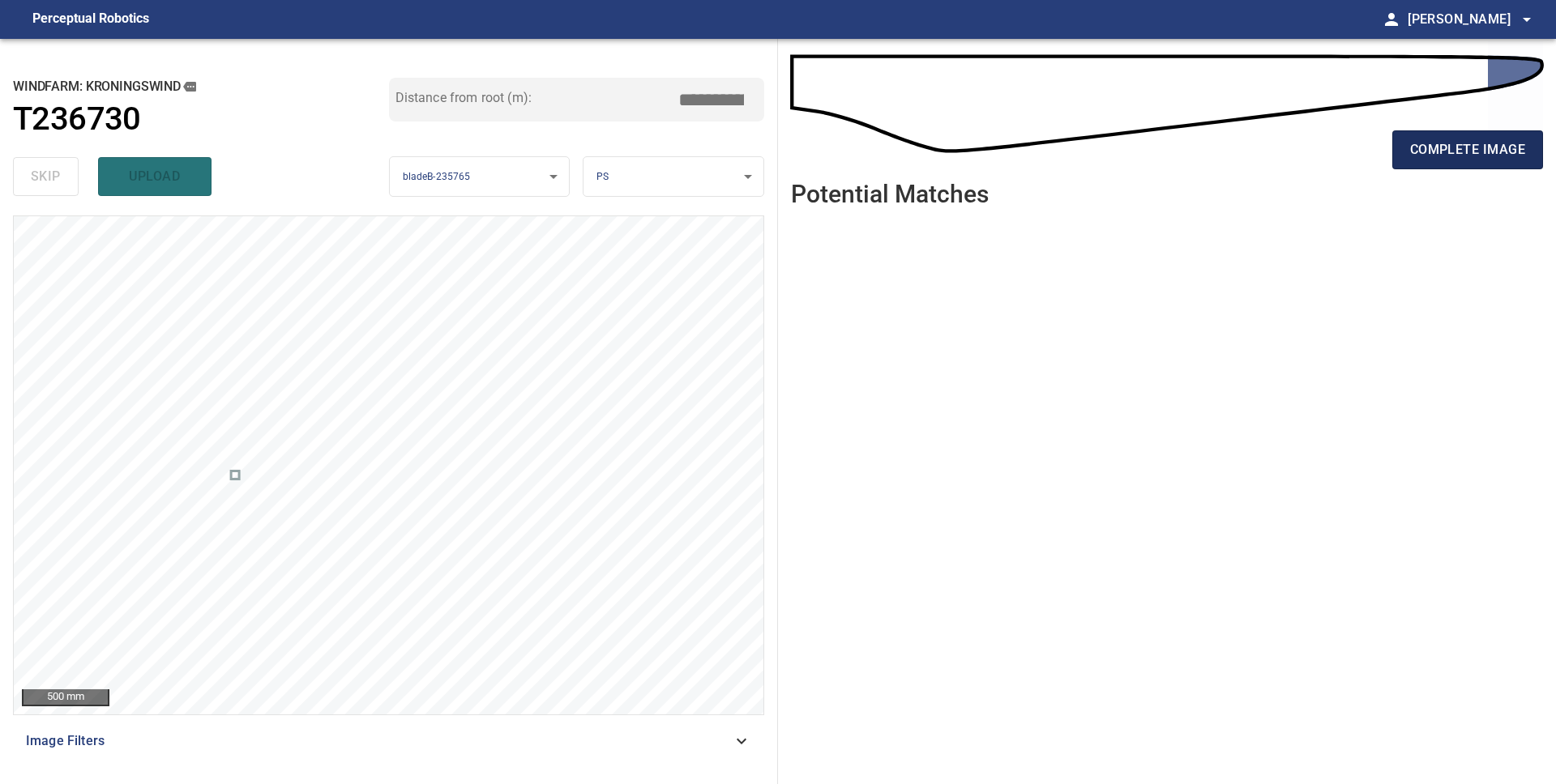
click at [1432, 145] on span "complete image" at bounding box center [1467, 150] width 115 height 23
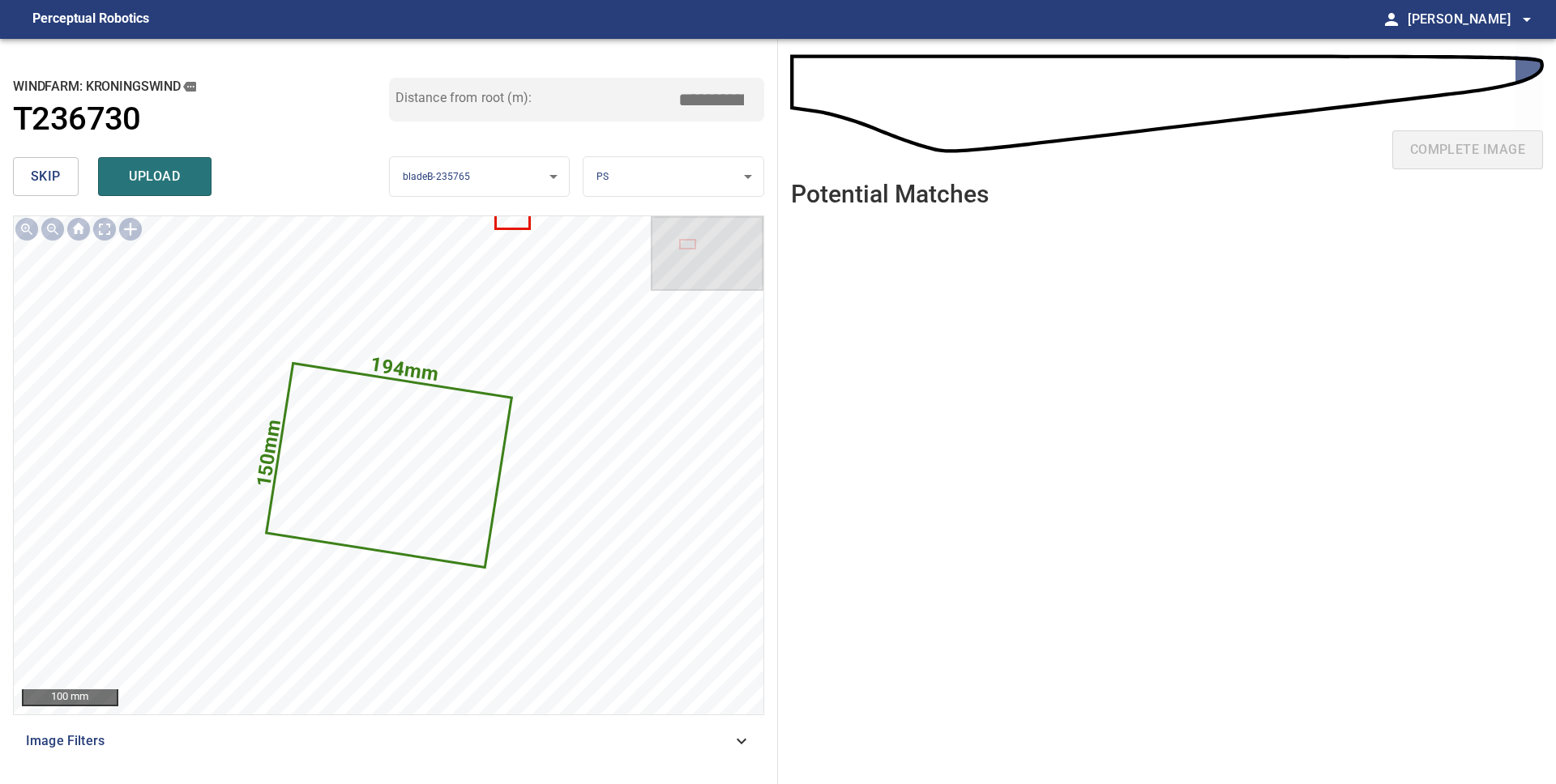
click at [617, 186] on body "**********" at bounding box center [778, 392] width 1556 height 784
click at [620, 178] on li "LE" at bounding box center [673, 177] width 180 height 26
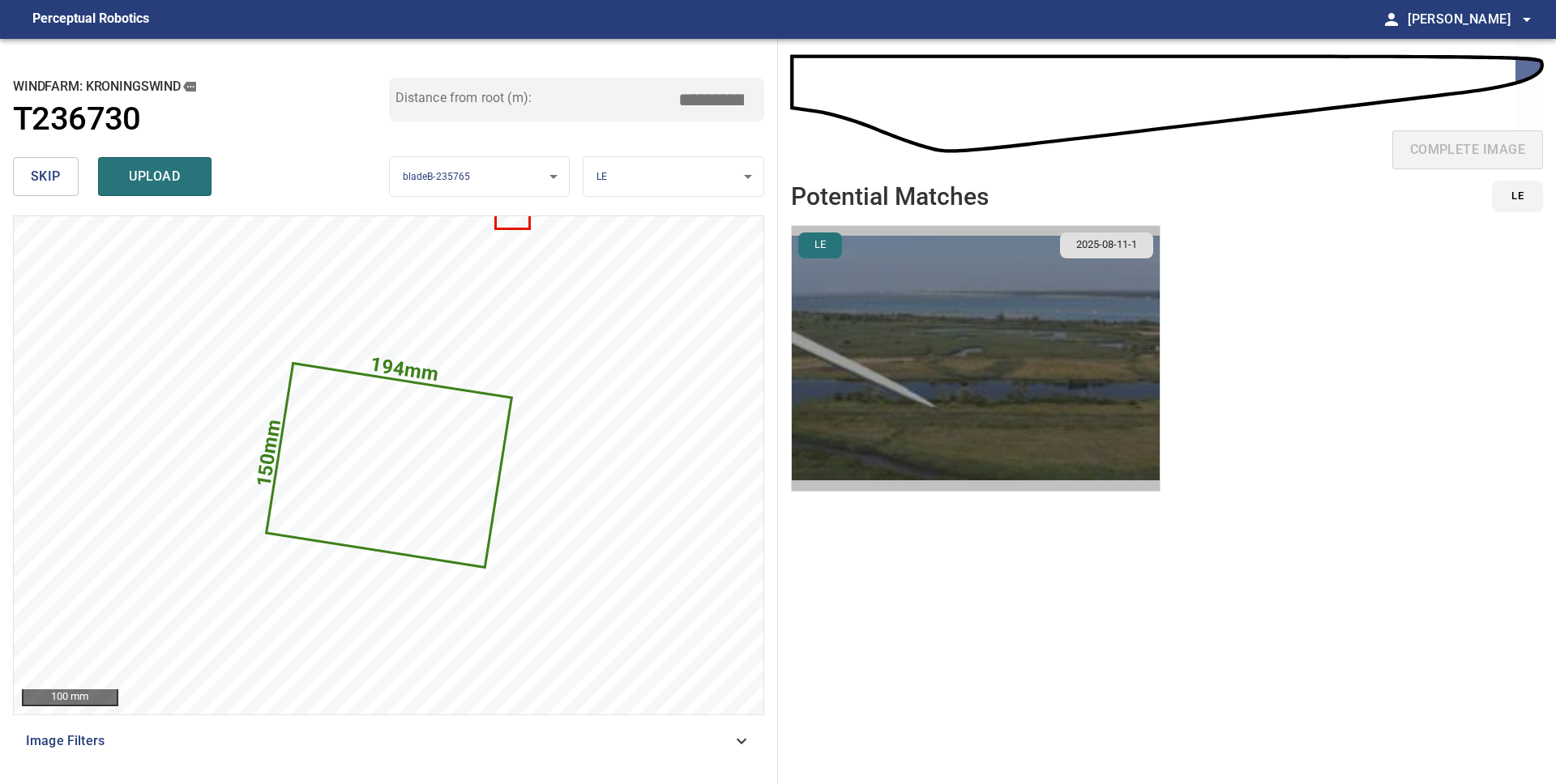
click at [933, 388] on img "button" at bounding box center [976, 358] width 367 height 265
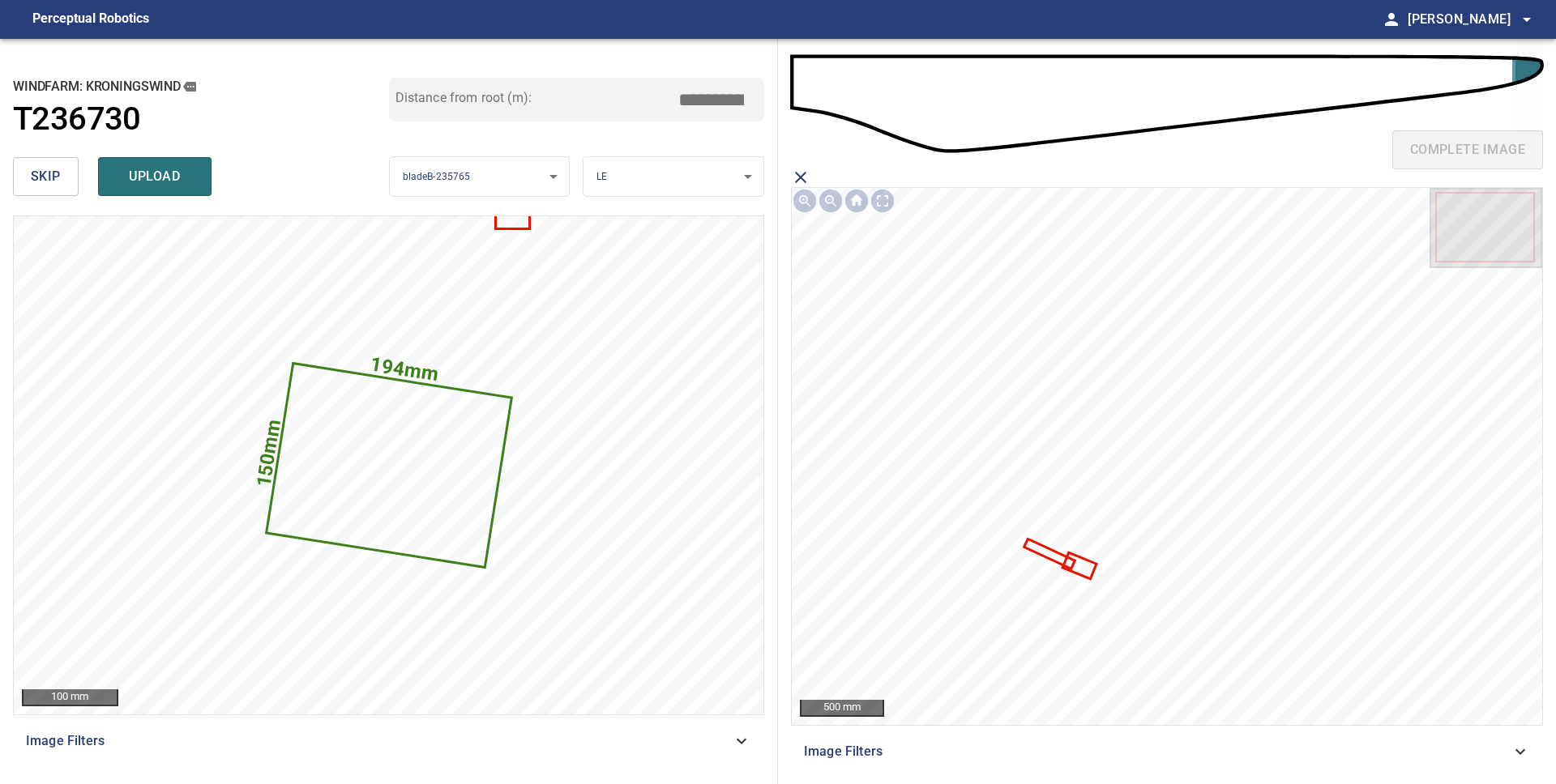
click at [1084, 572] on icon at bounding box center [1079, 565] width 31 height 24
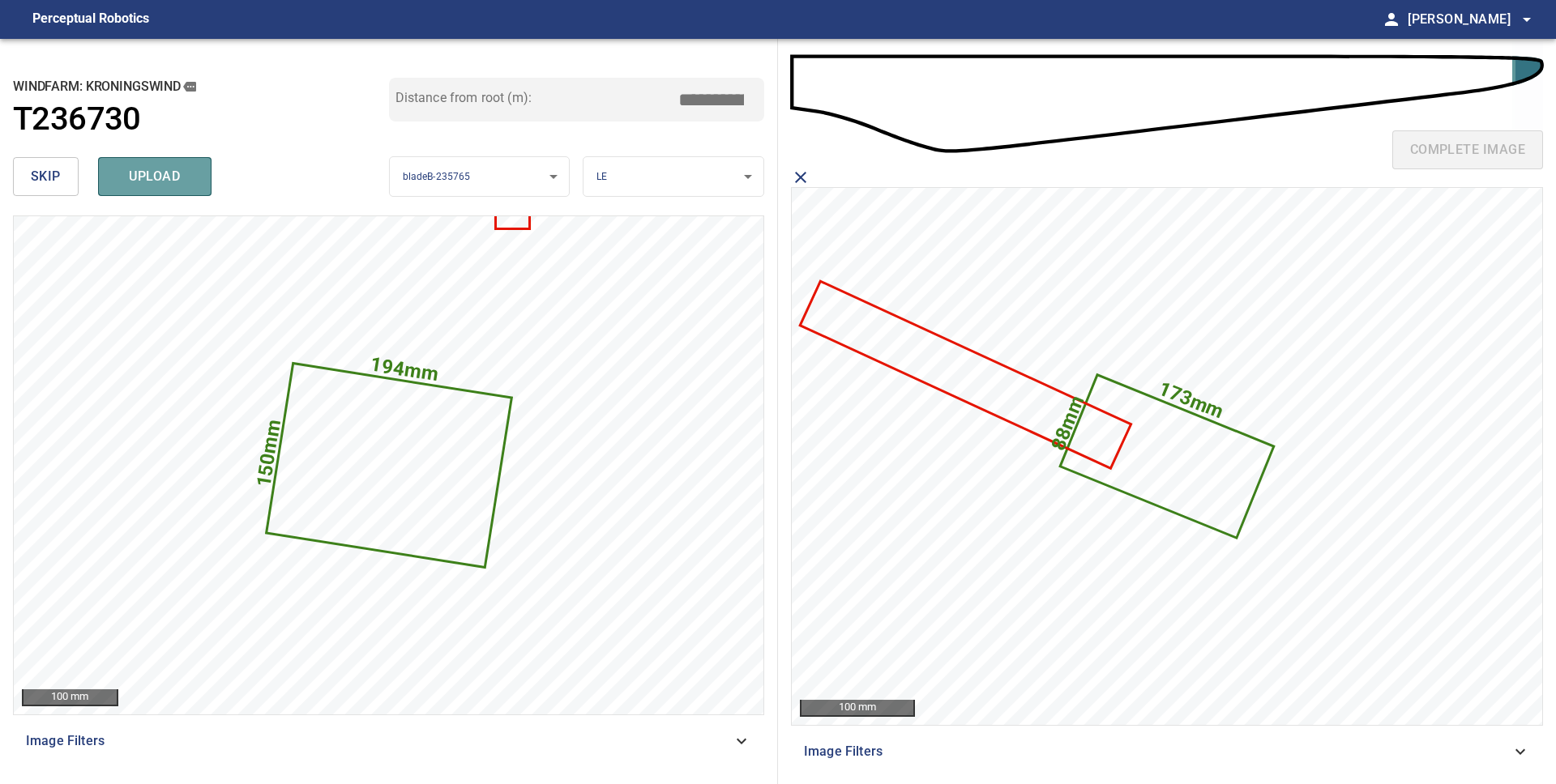
click at [168, 176] on span "upload" at bounding box center [155, 177] width 77 height 23
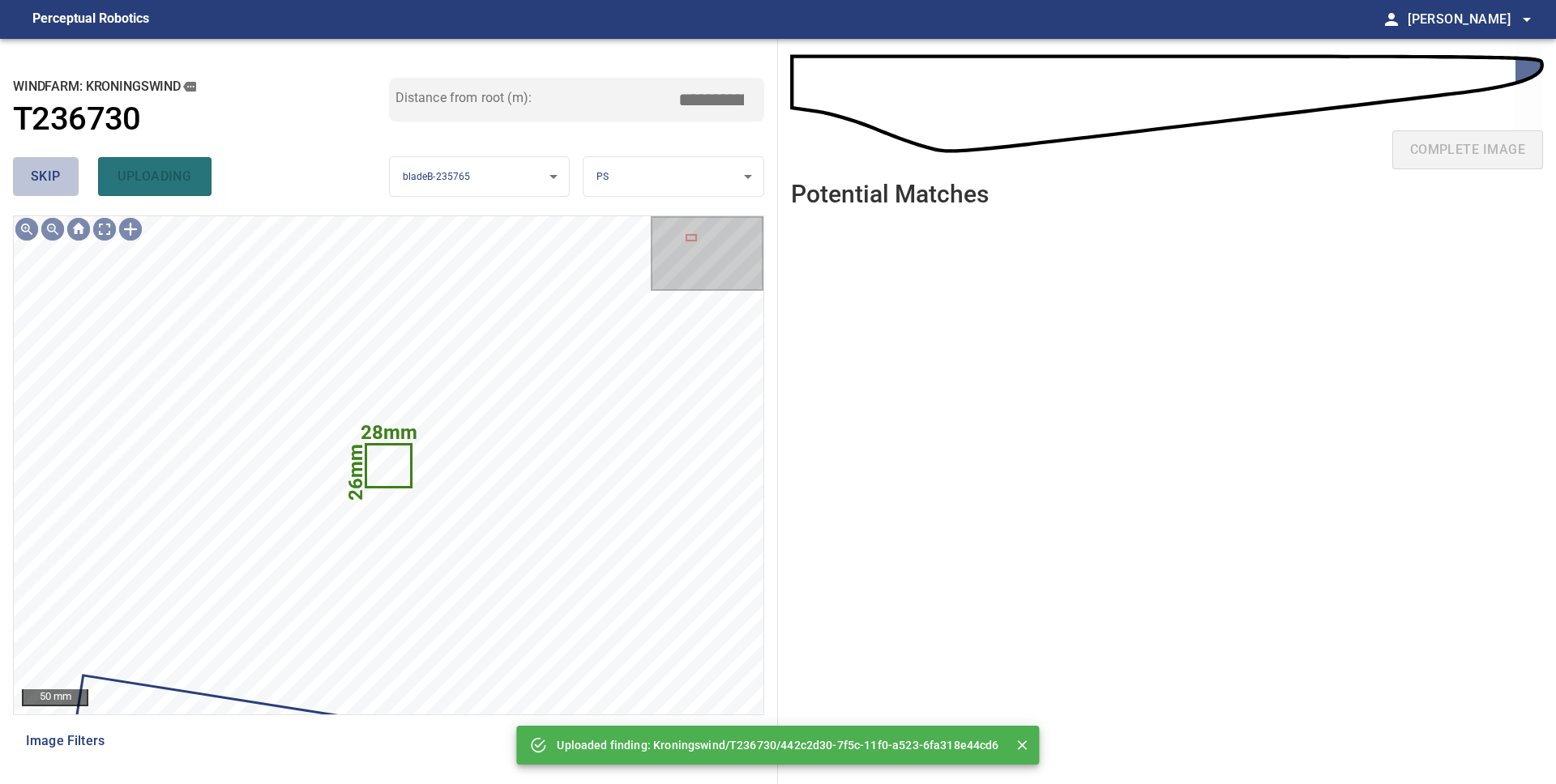
click at [49, 178] on span "skip" at bounding box center [46, 177] width 30 height 23
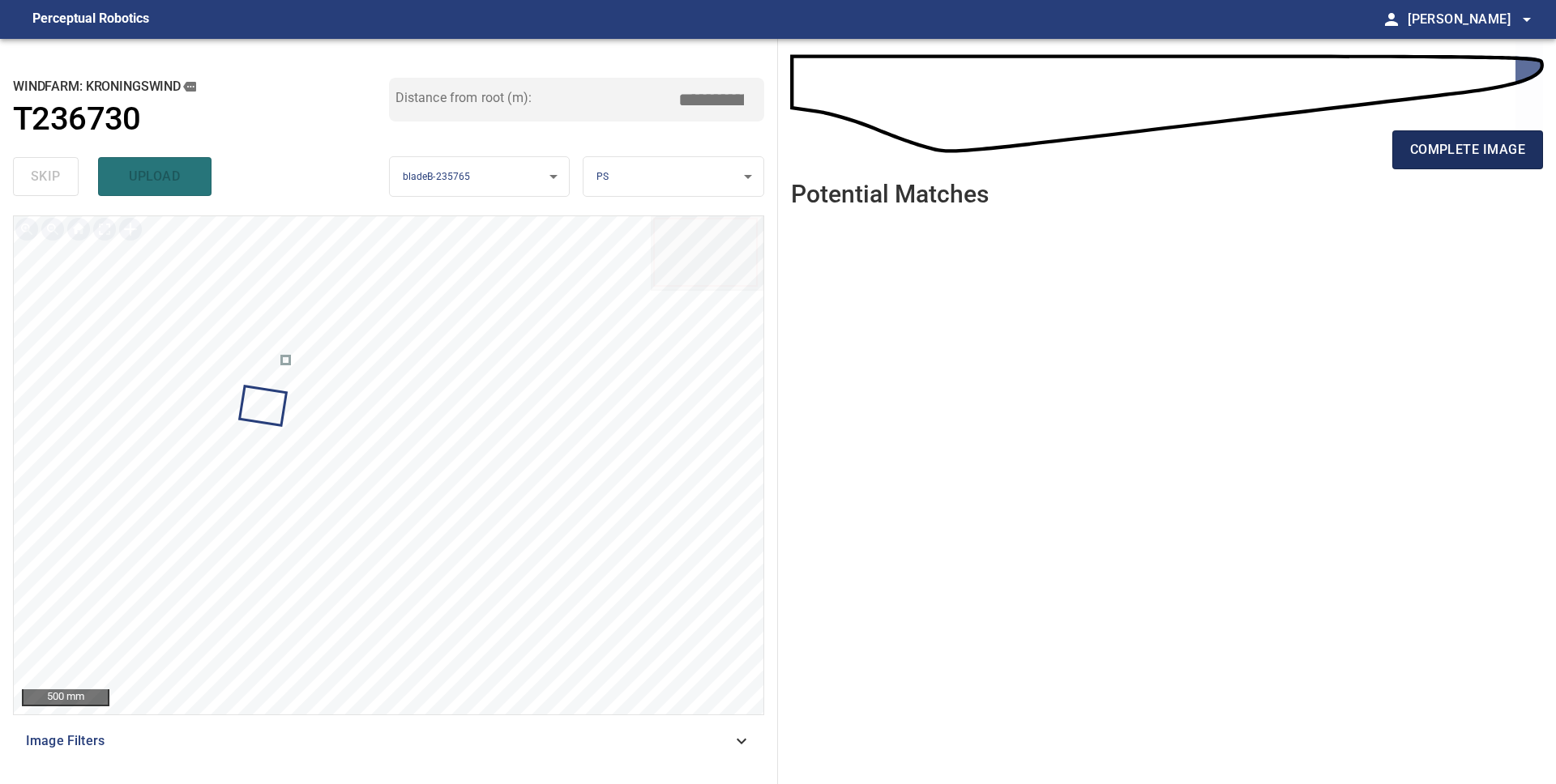
click at [1443, 159] on span "complete image" at bounding box center [1467, 150] width 115 height 23
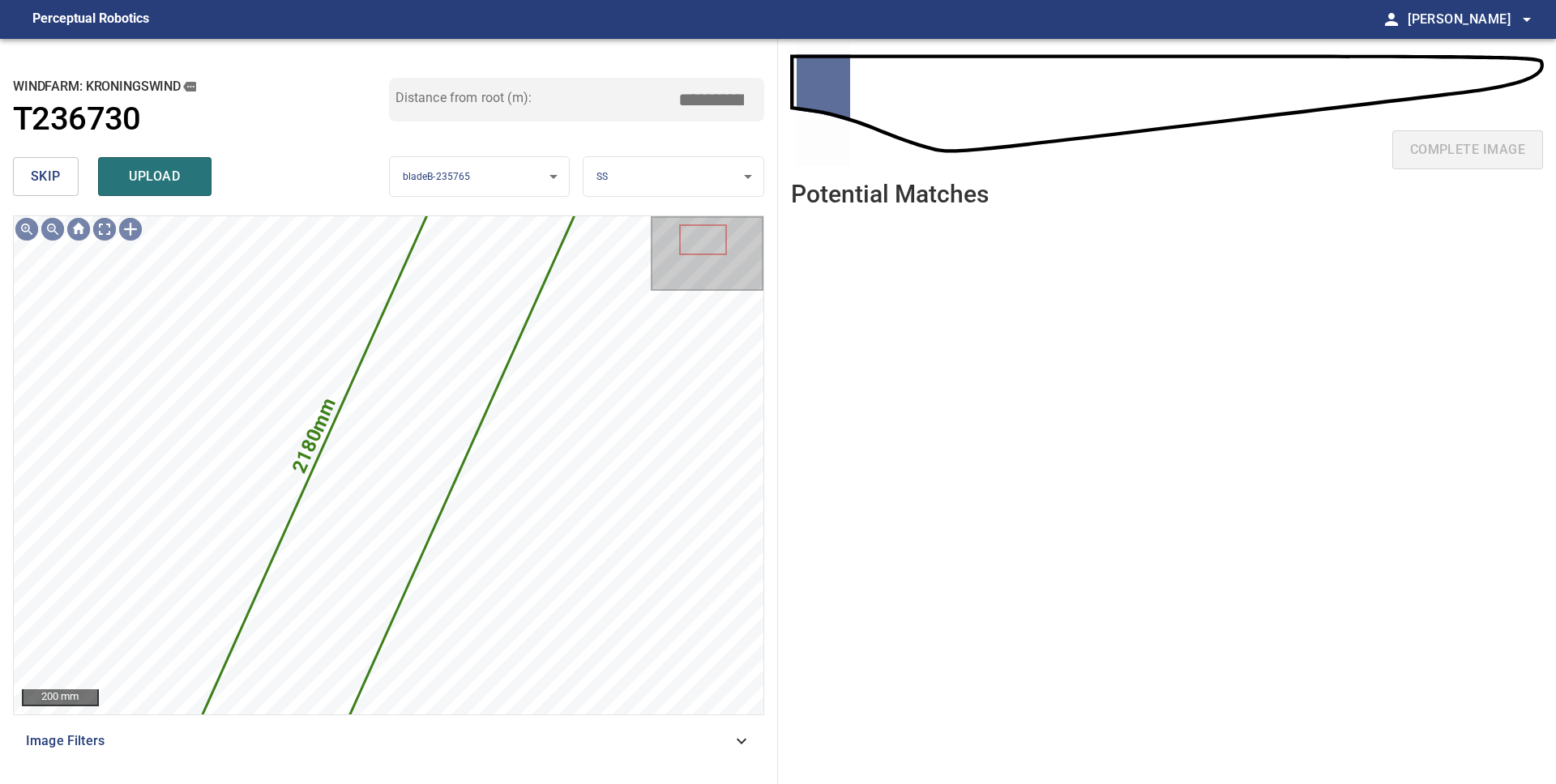
click at [56, 177] on span "skip" at bounding box center [46, 177] width 30 height 23
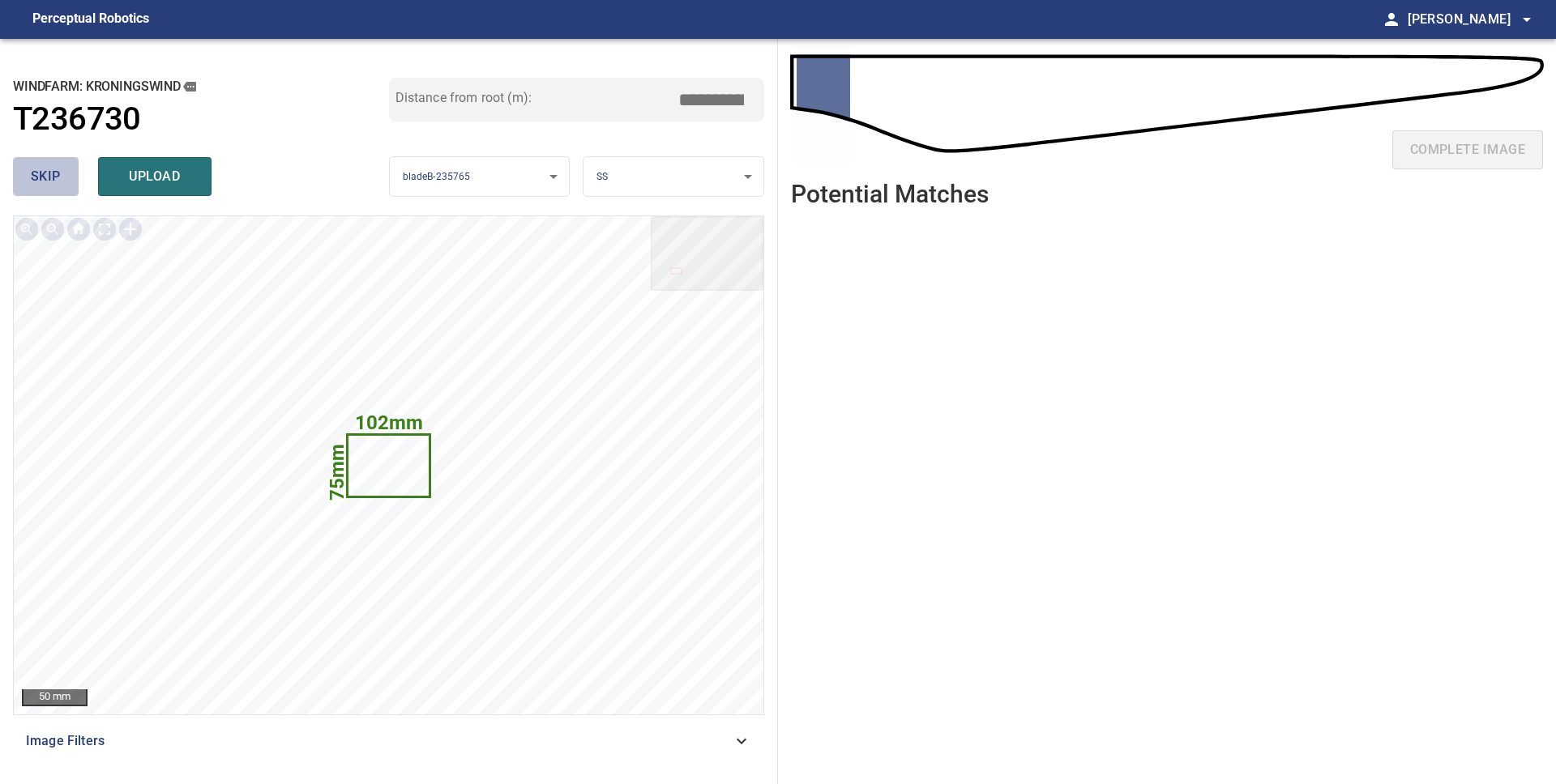
click at [56, 177] on span "skip" at bounding box center [46, 177] width 30 height 23
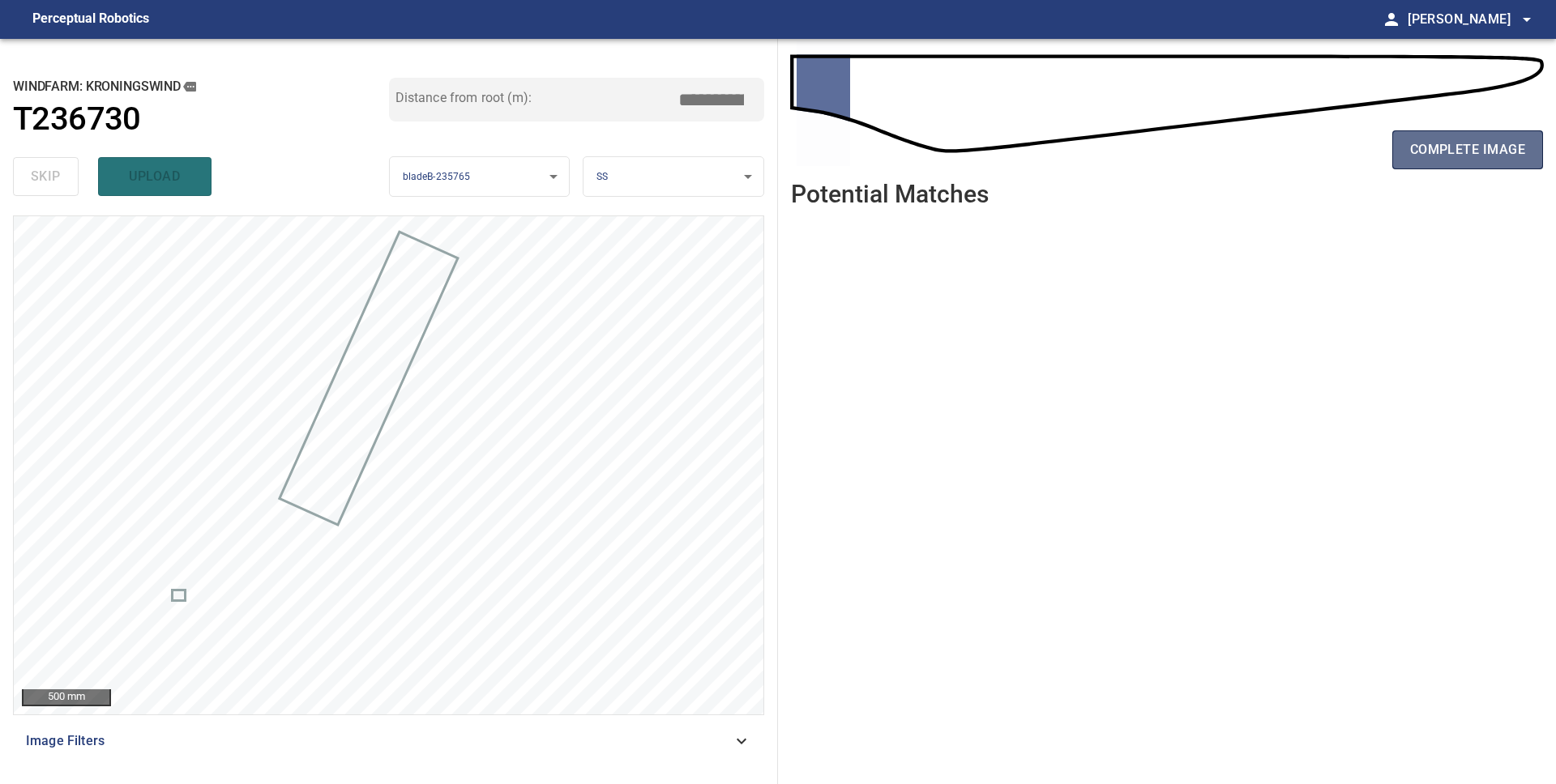
click at [1453, 143] on span "complete image" at bounding box center [1467, 150] width 115 height 23
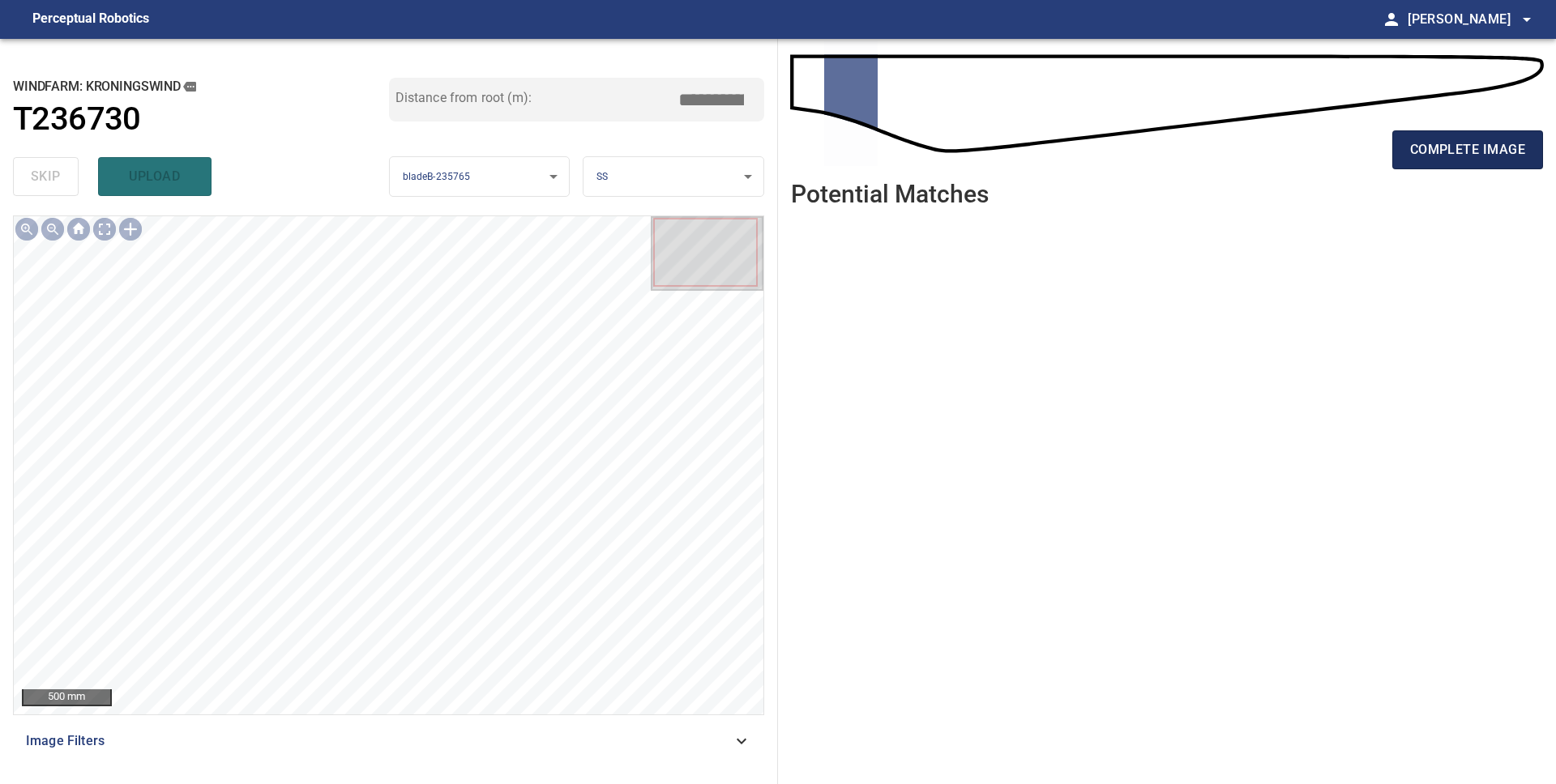
click at [1443, 158] on span "complete image" at bounding box center [1467, 150] width 115 height 23
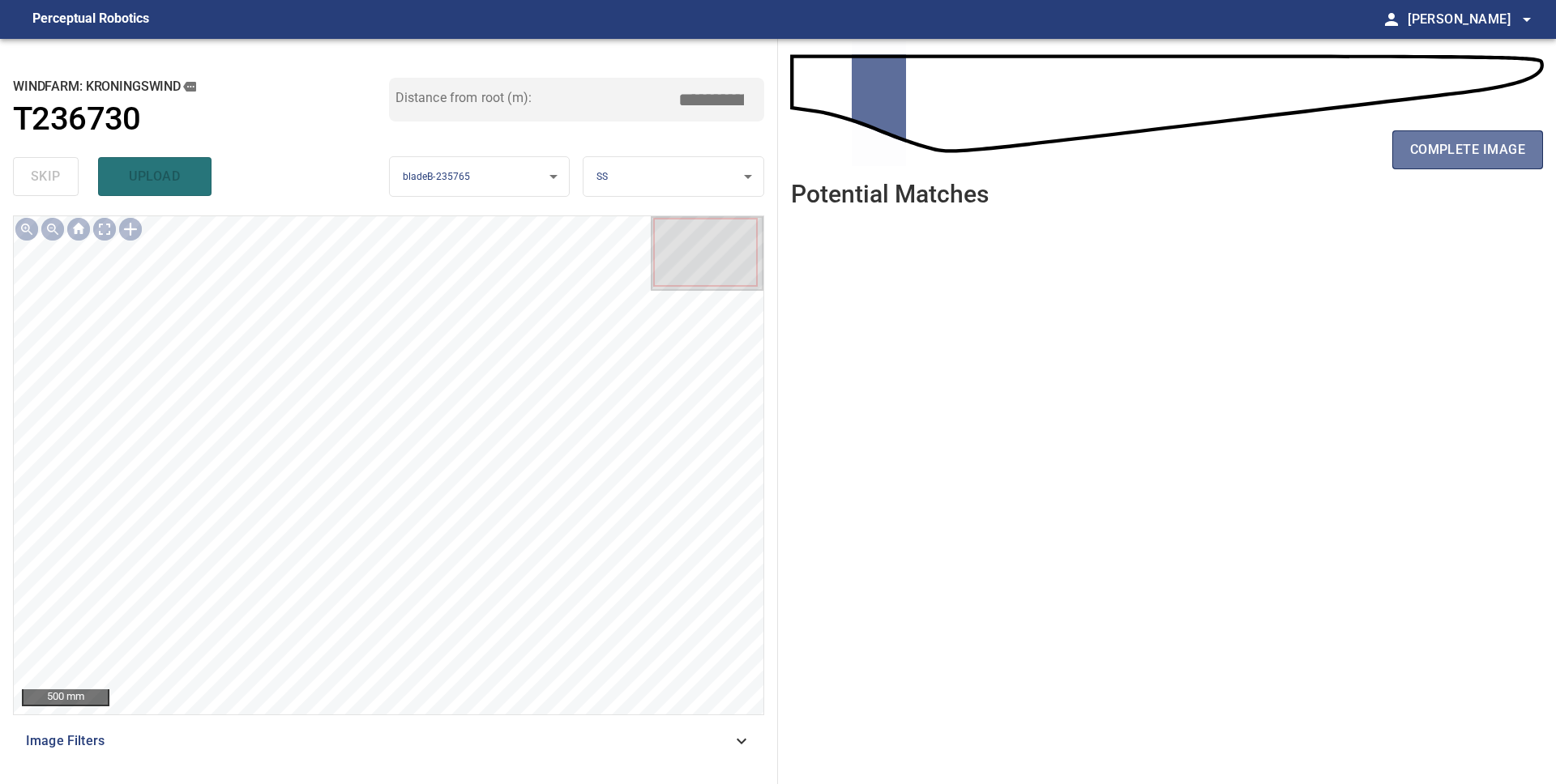
click at [1443, 158] on span "complete image" at bounding box center [1467, 150] width 115 height 23
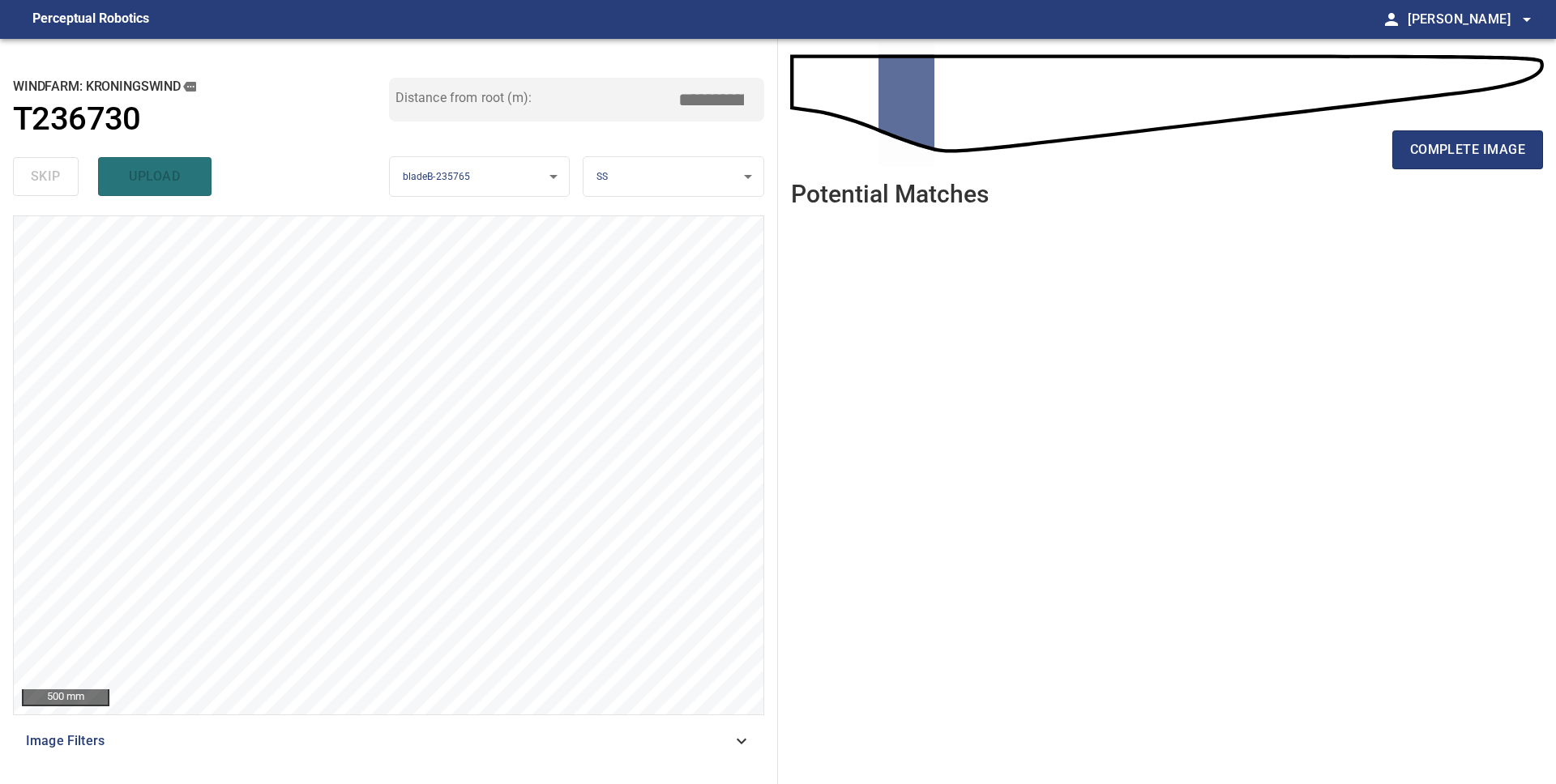
click at [1443, 158] on span "complete image" at bounding box center [1467, 150] width 115 height 23
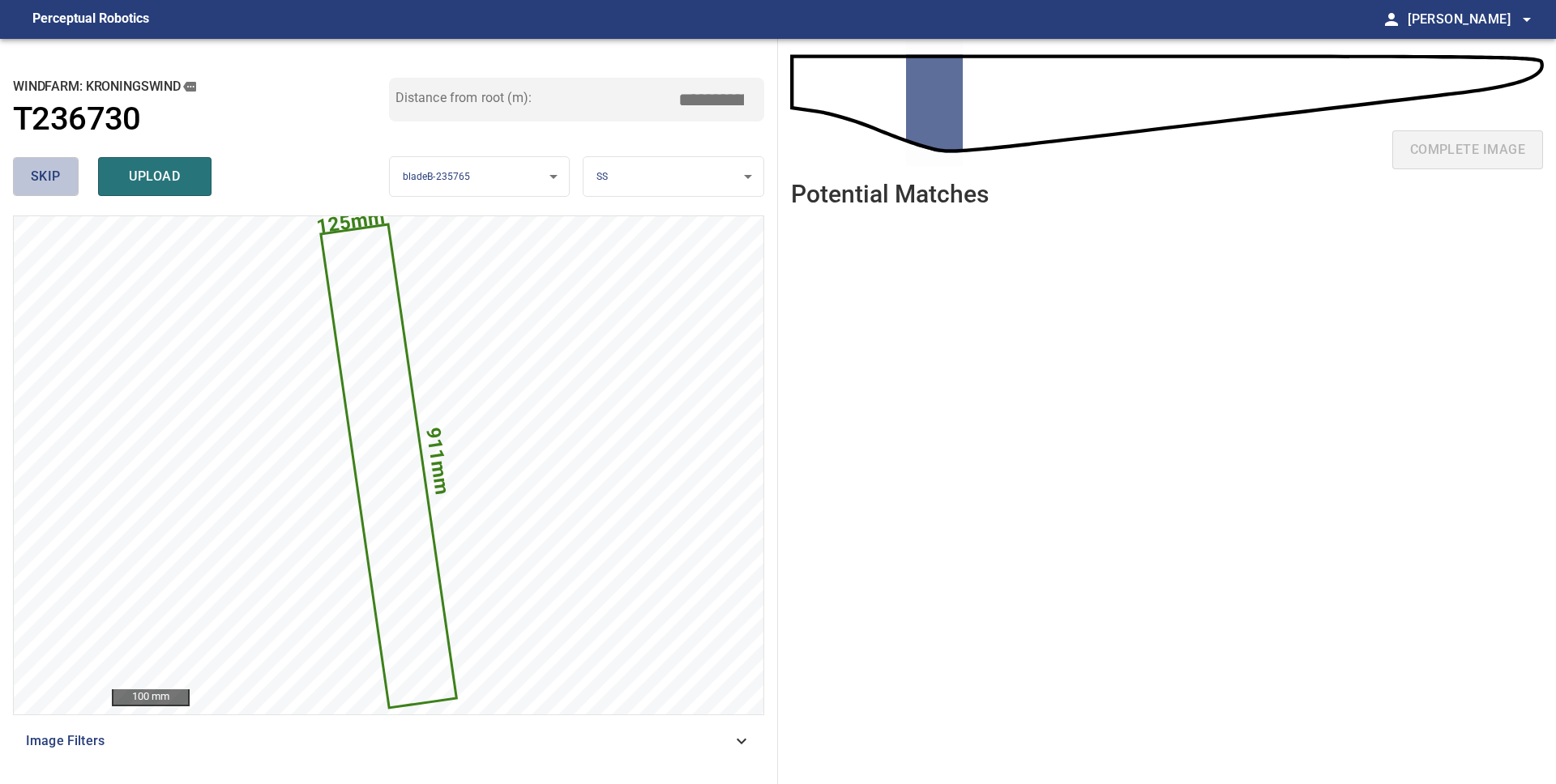
click at [51, 184] on span "skip" at bounding box center [46, 177] width 30 height 23
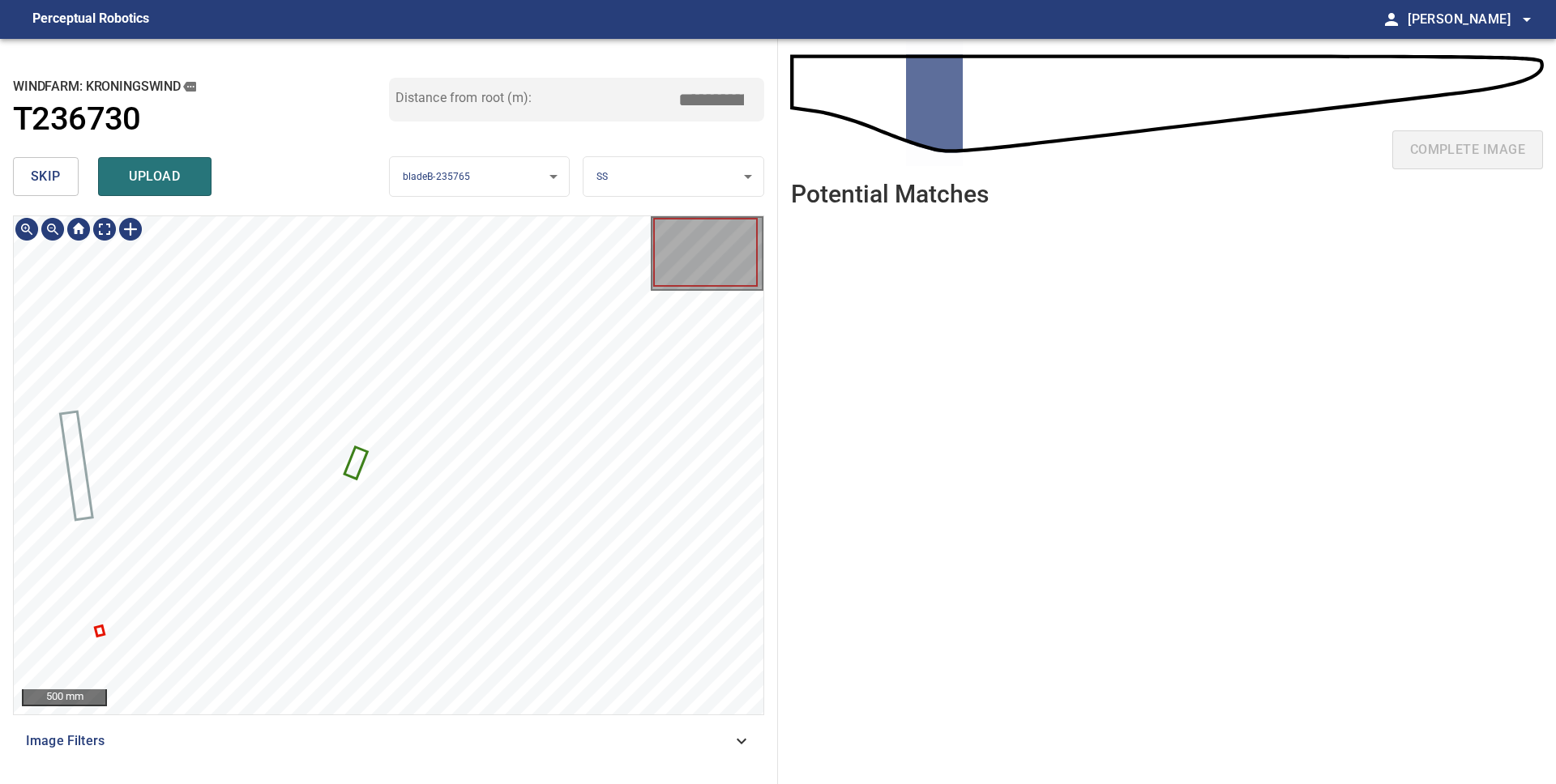
click at [361, 461] on icon at bounding box center [356, 463] width 20 height 28
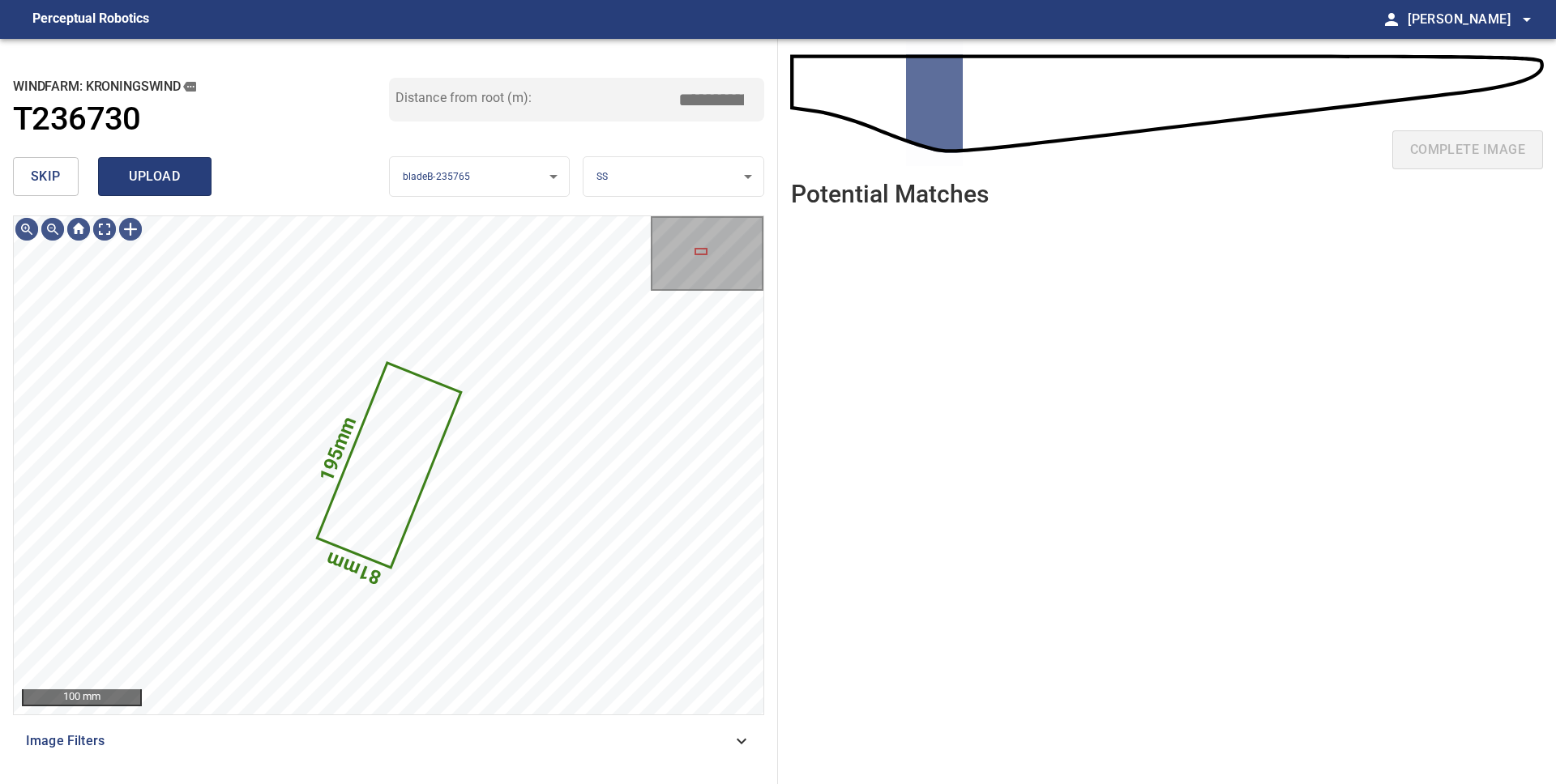
click at [132, 166] on span "upload" at bounding box center [155, 177] width 77 height 23
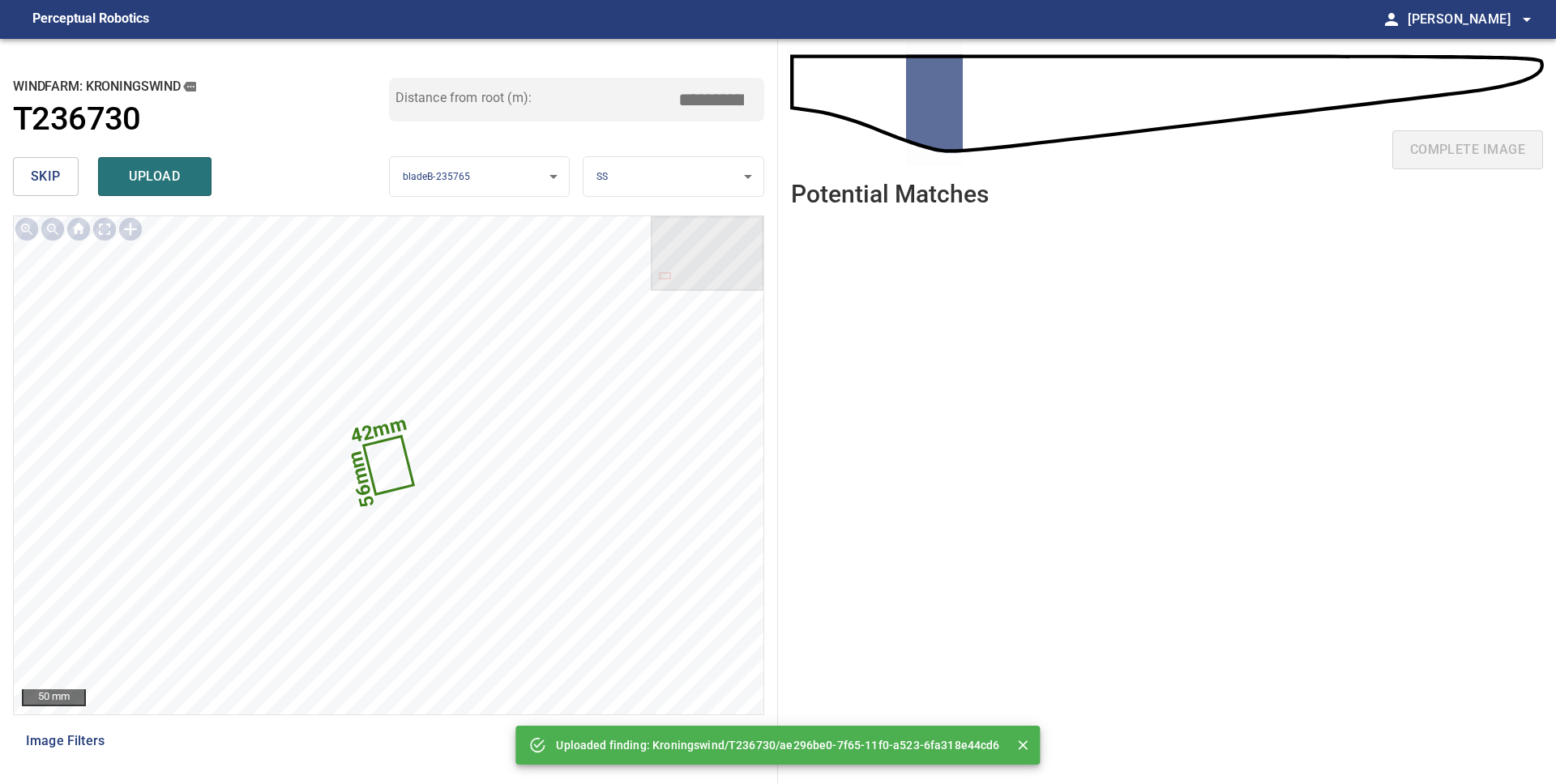
click at [62, 175] on button "skip" at bounding box center [46, 177] width 66 height 39
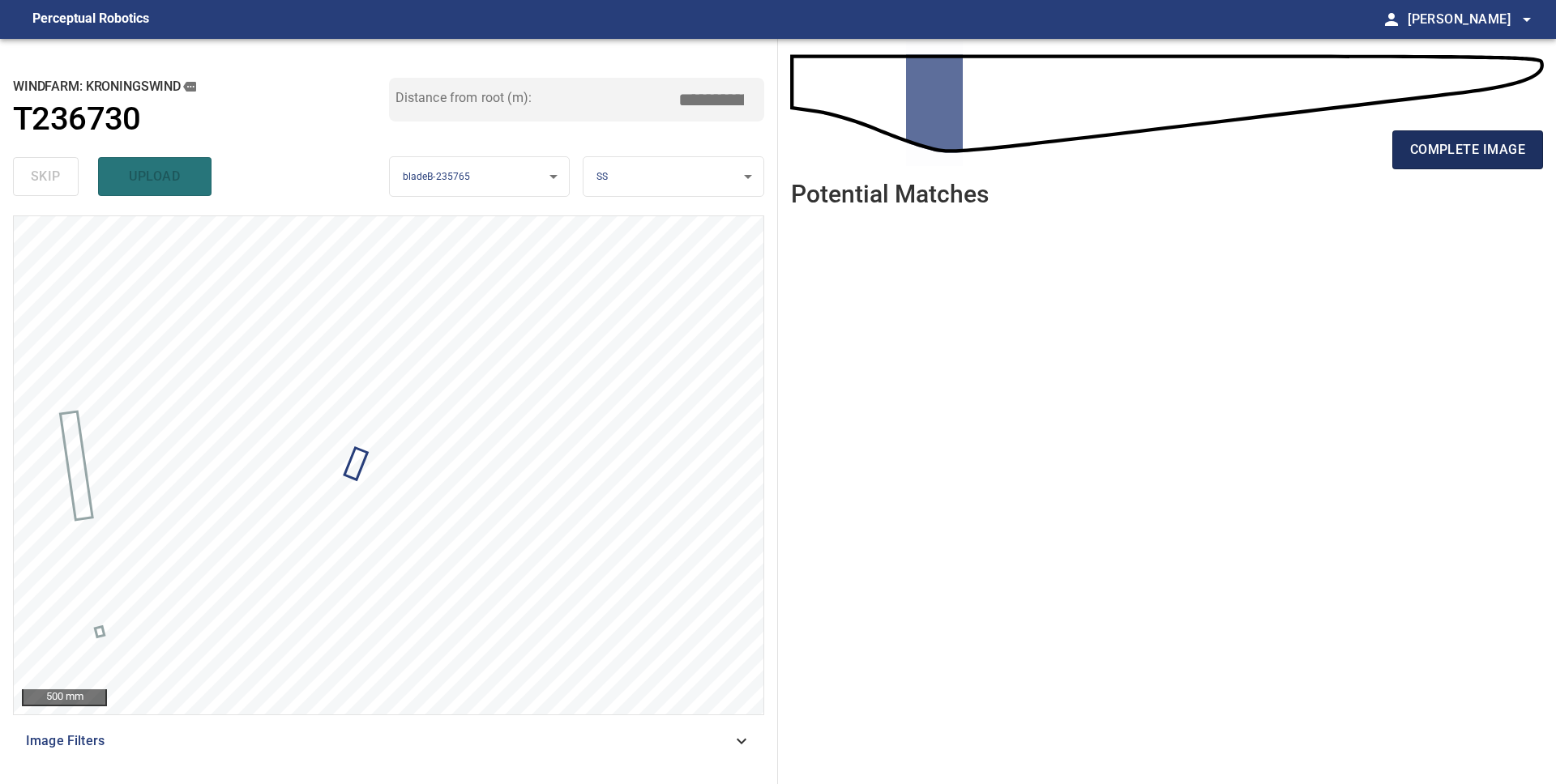
click at [1414, 149] on span "complete image" at bounding box center [1467, 150] width 115 height 23
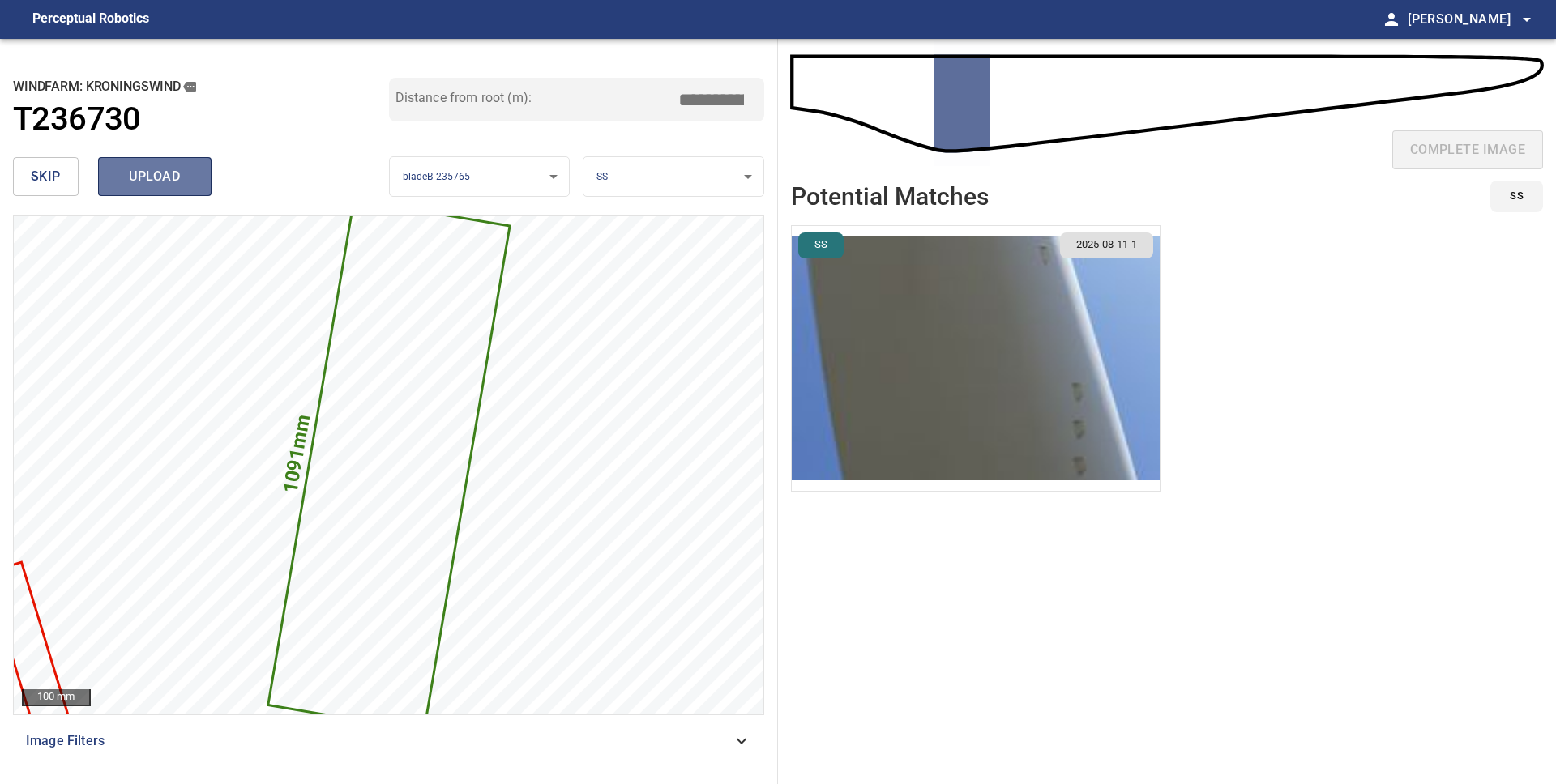
click at [146, 177] on span "upload" at bounding box center [155, 177] width 77 height 23
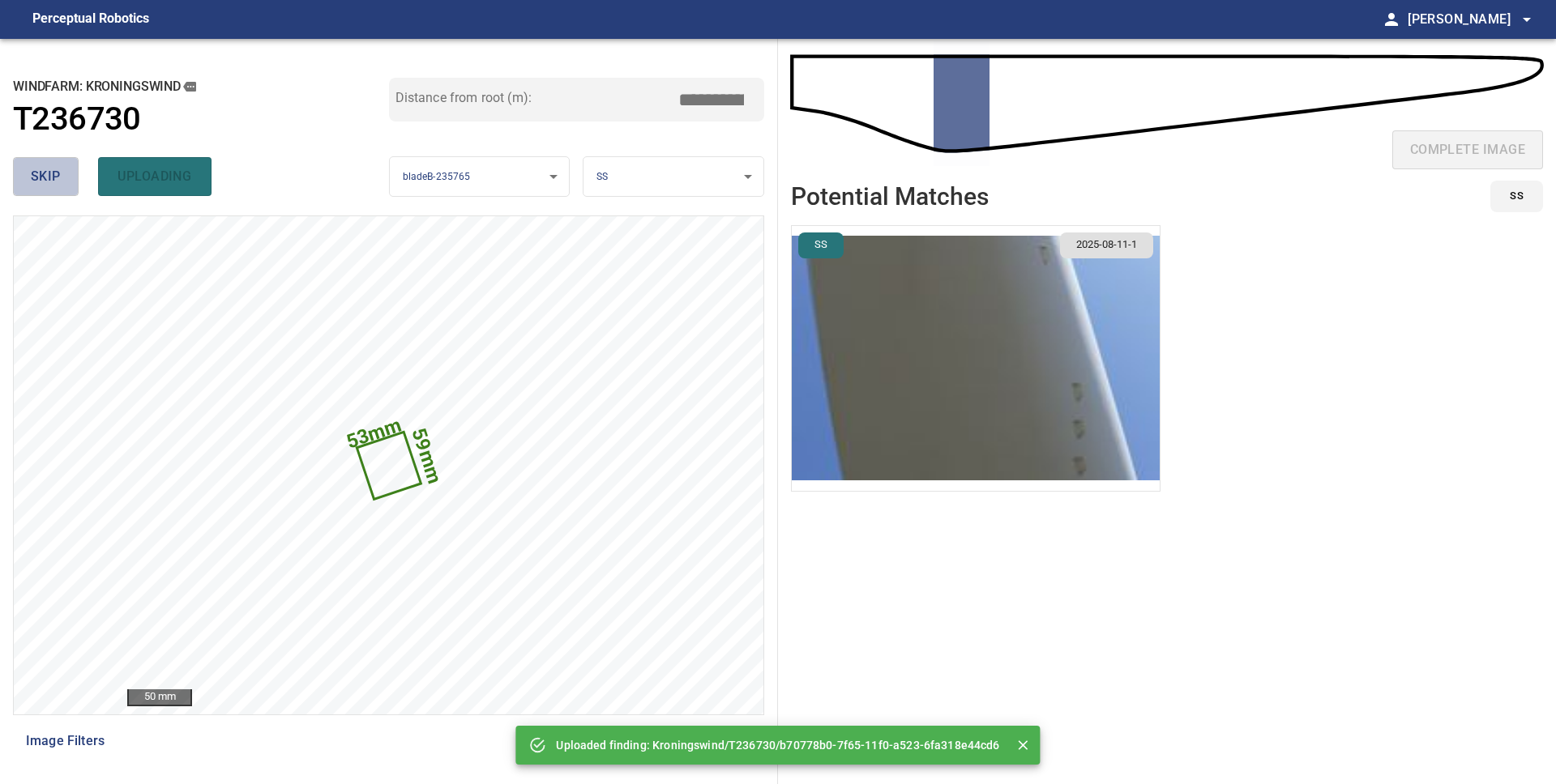
click at [43, 178] on span "skip" at bounding box center [46, 177] width 30 height 23
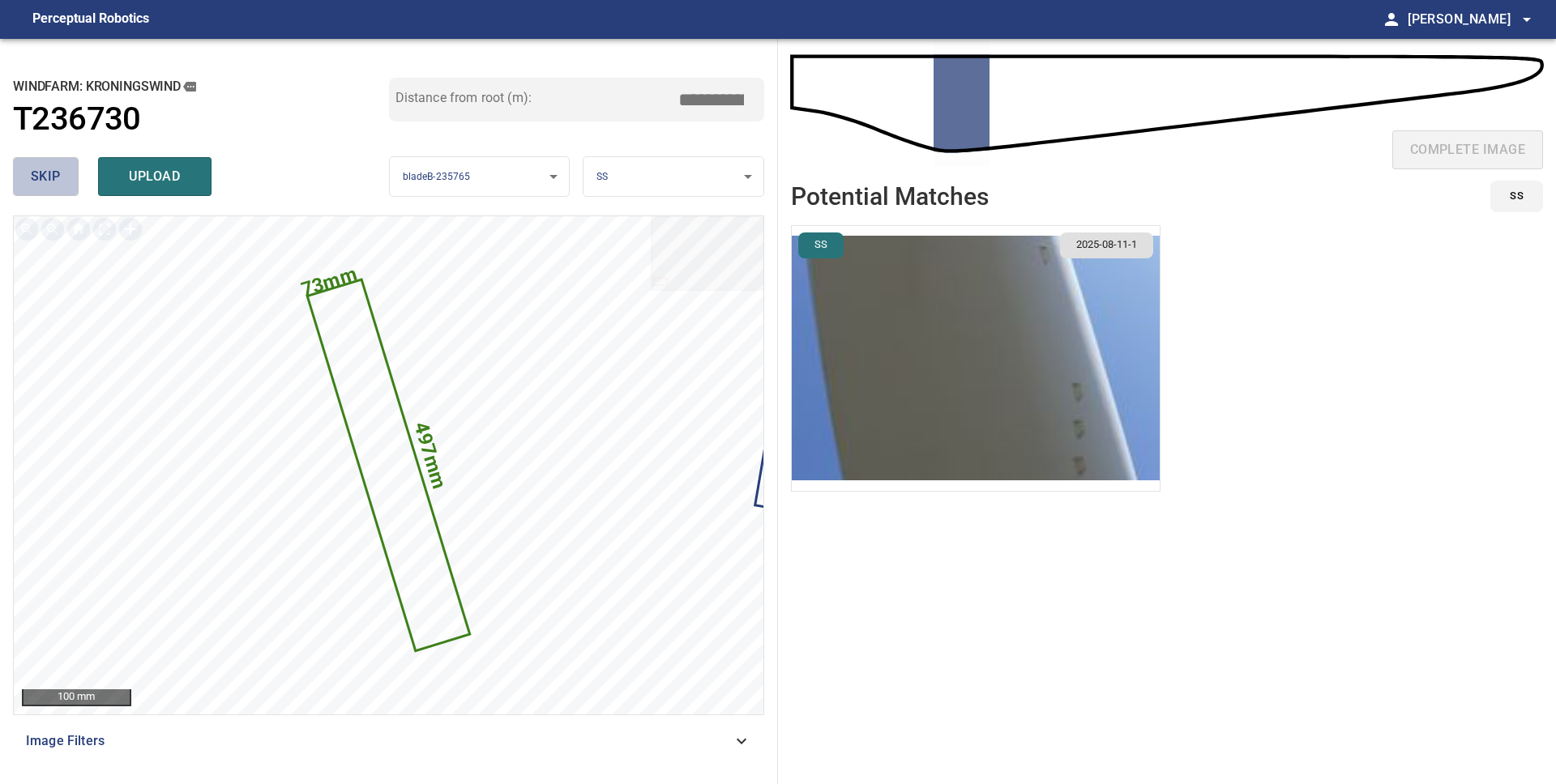
click at [64, 178] on button "skip" at bounding box center [46, 177] width 66 height 39
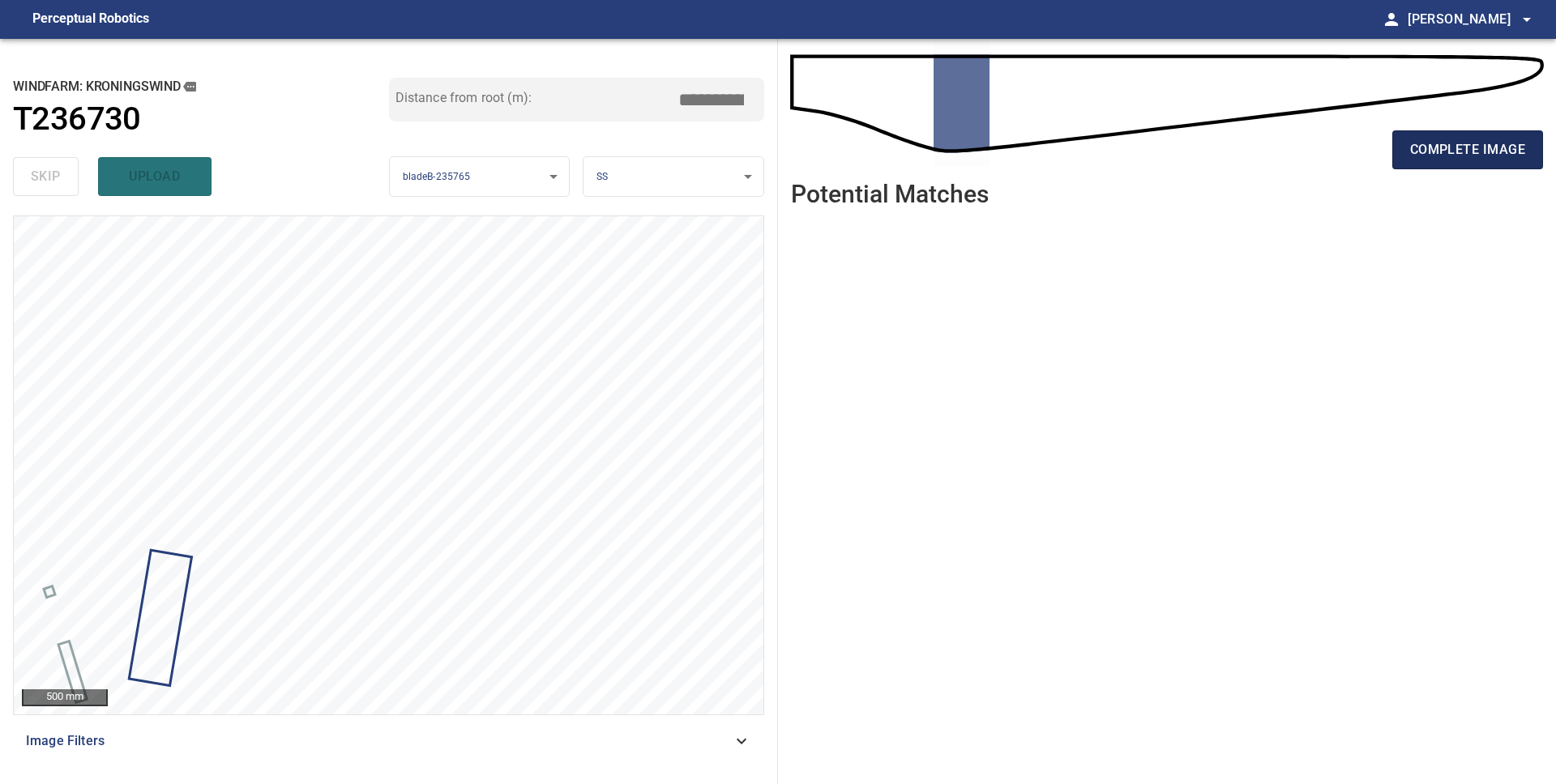
click at [1414, 154] on span "complete image" at bounding box center [1467, 150] width 115 height 23
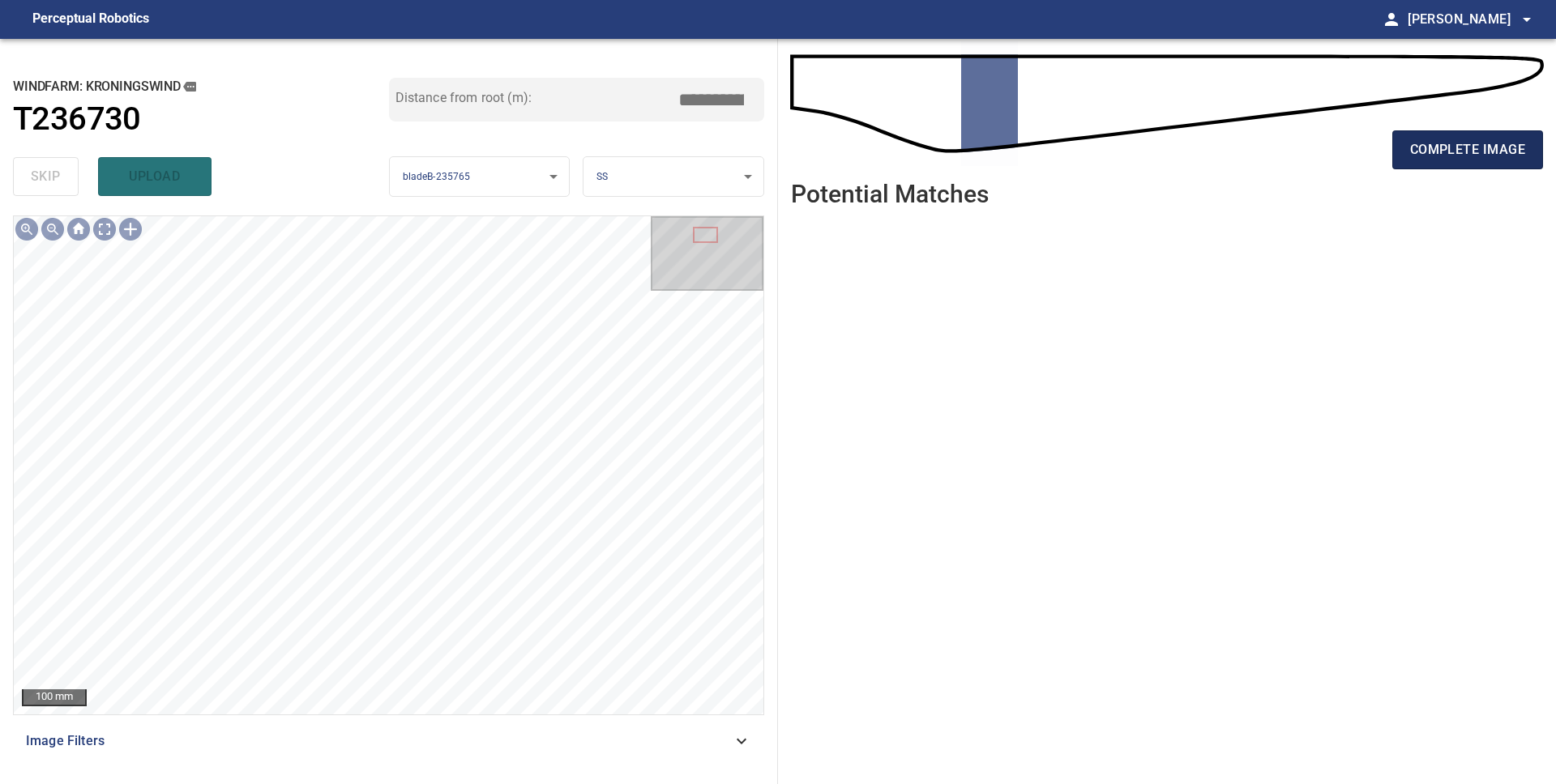
click at [1487, 163] on button "complete image" at bounding box center [1467, 149] width 150 height 39
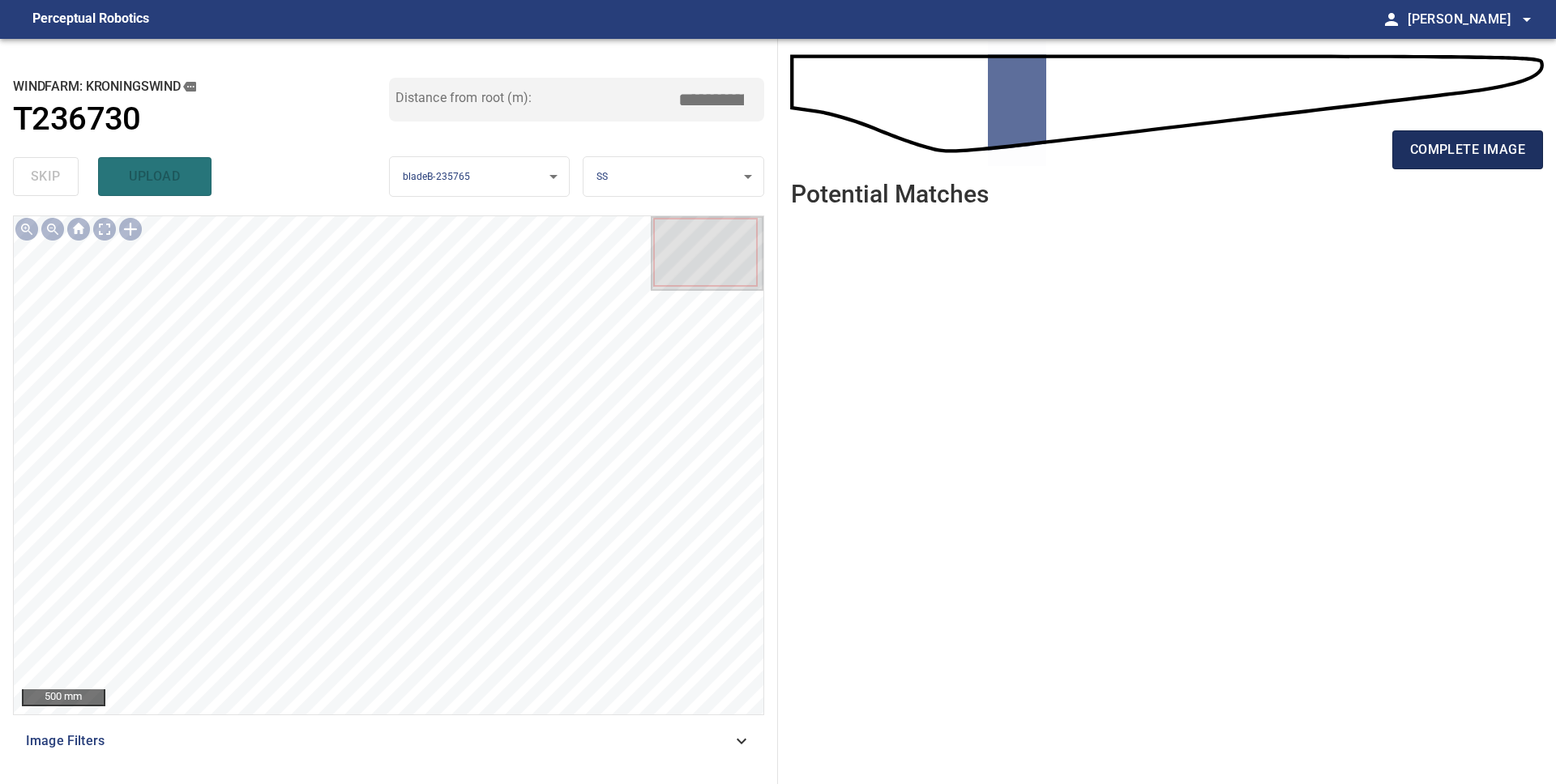
click at [1463, 156] on span "complete image" at bounding box center [1467, 150] width 115 height 23
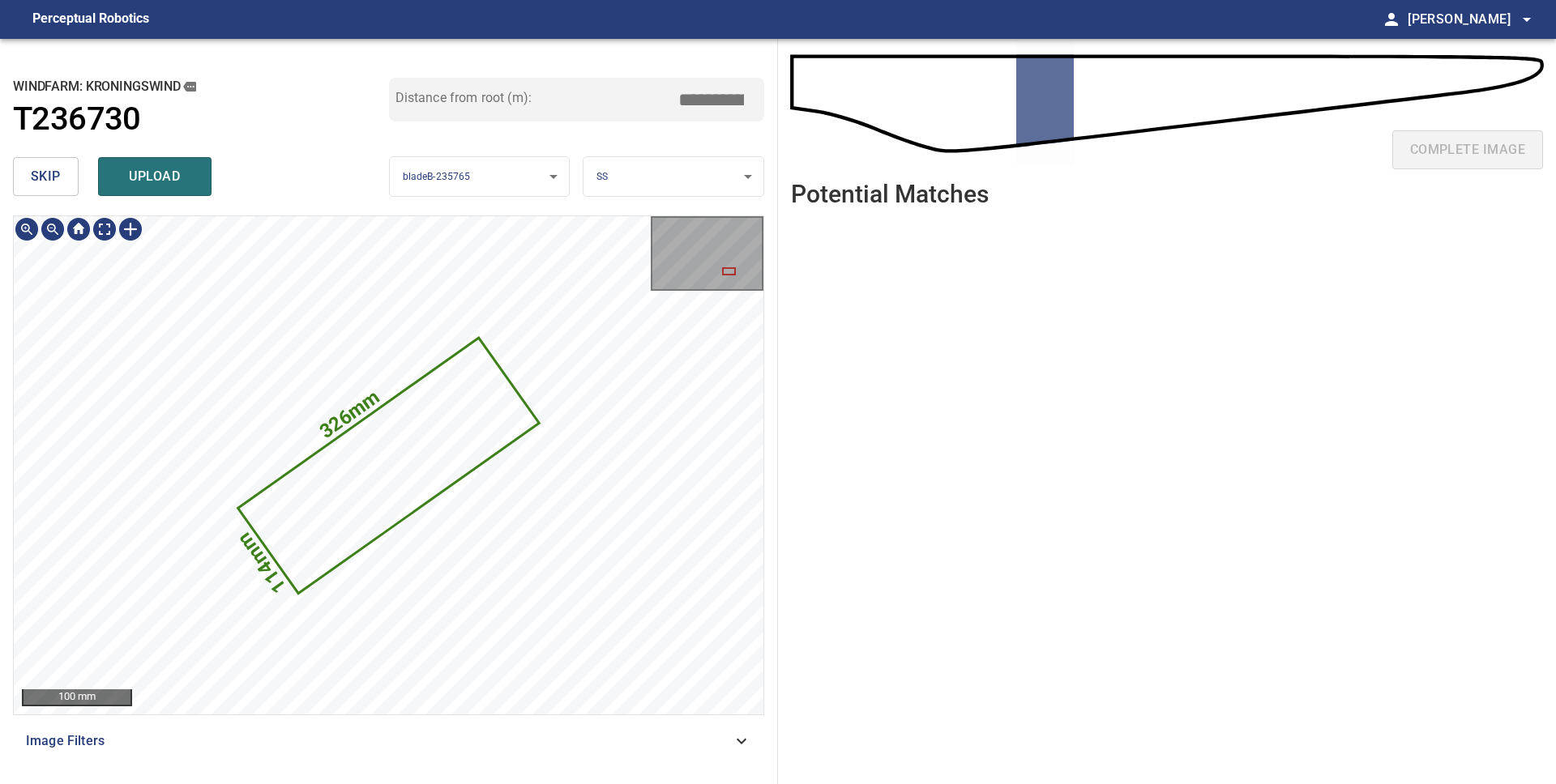
click at [338, 522] on icon at bounding box center [389, 465] width 297 height 252
click at [35, 171] on span "skip" at bounding box center [46, 177] width 30 height 23
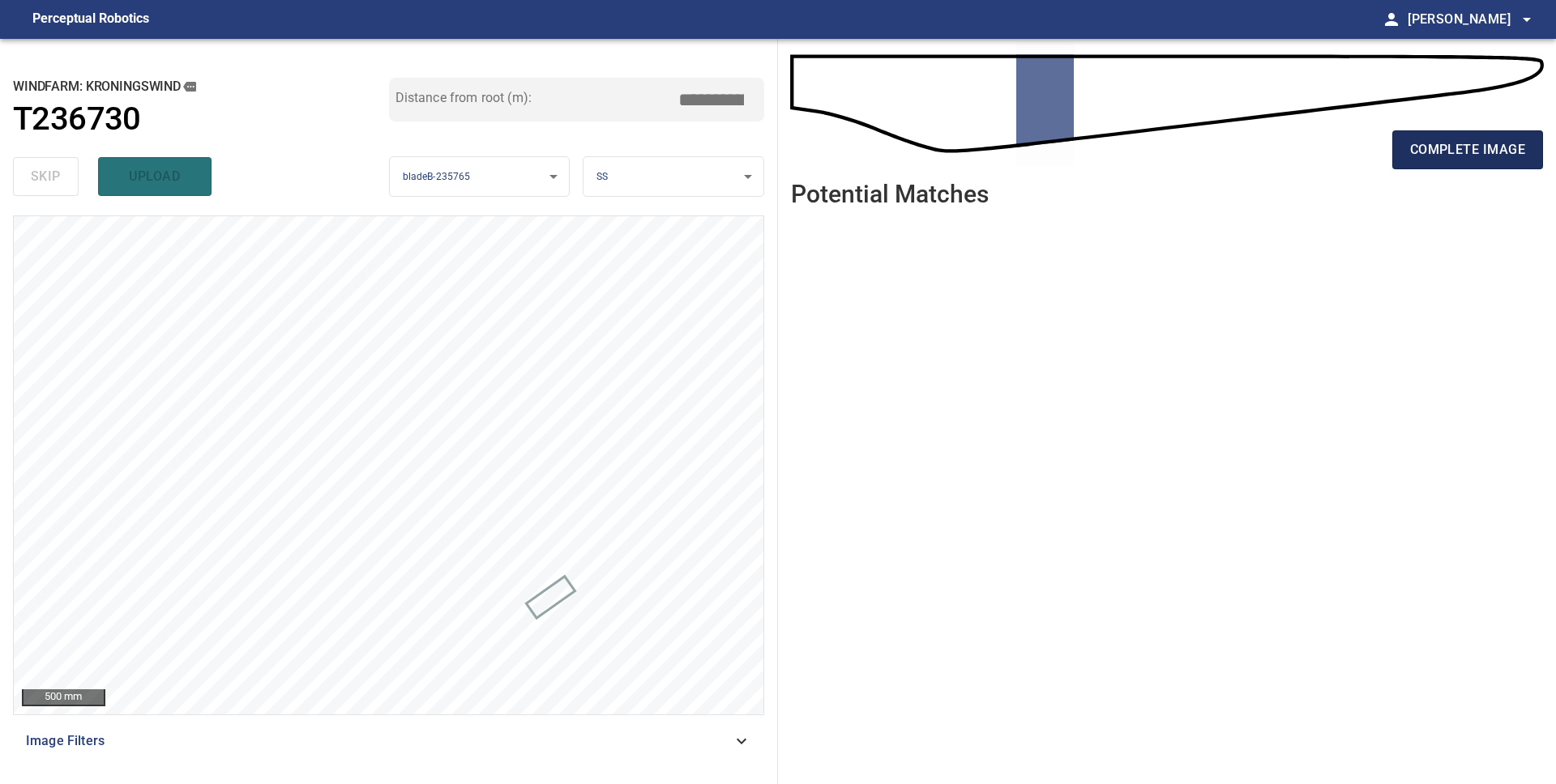
click at [1466, 153] on span "complete image" at bounding box center [1467, 150] width 115 height 23
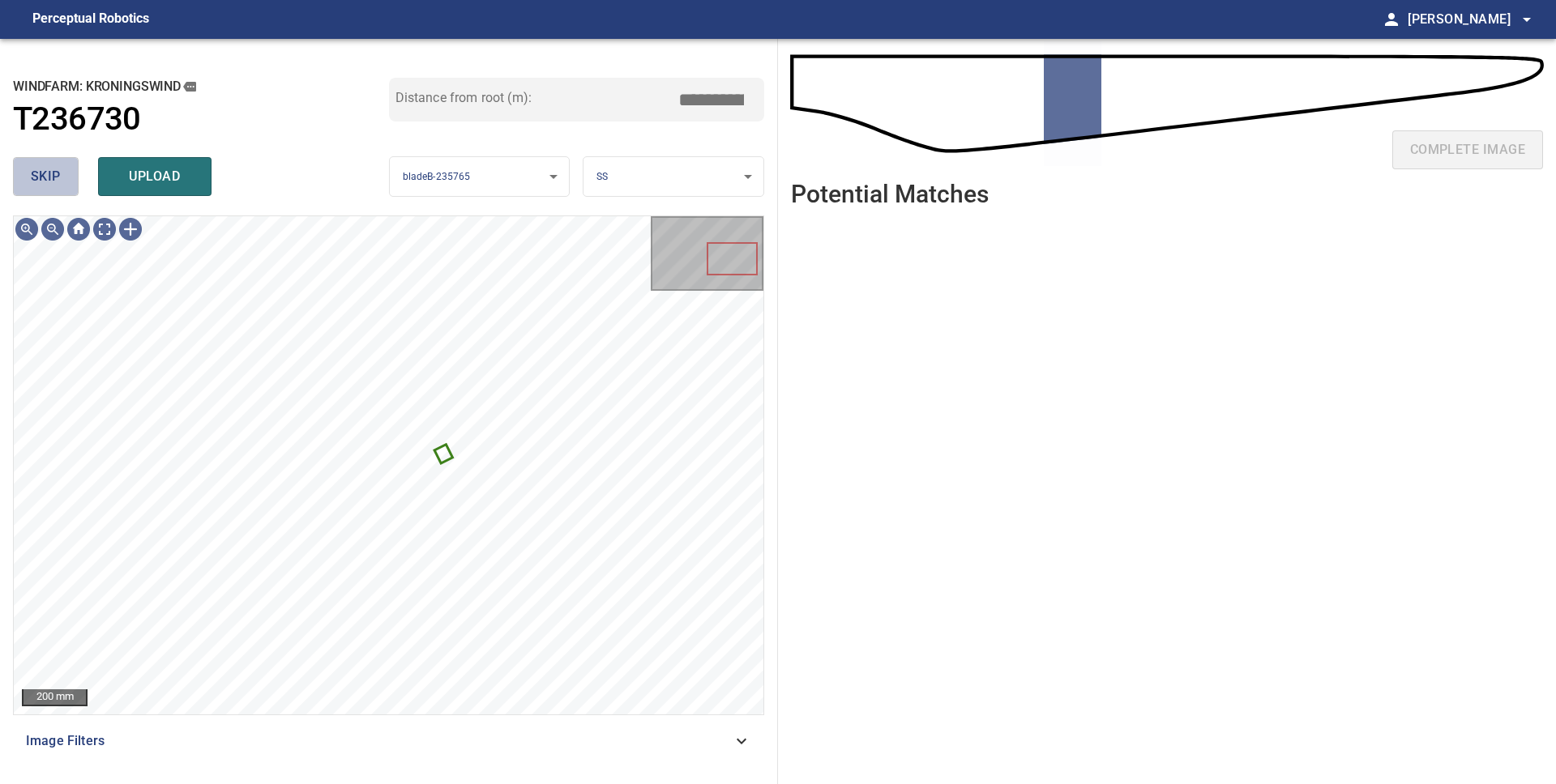
click at [37, 188] on button "skip" at bounding box center [46, 177] width 66 height 39
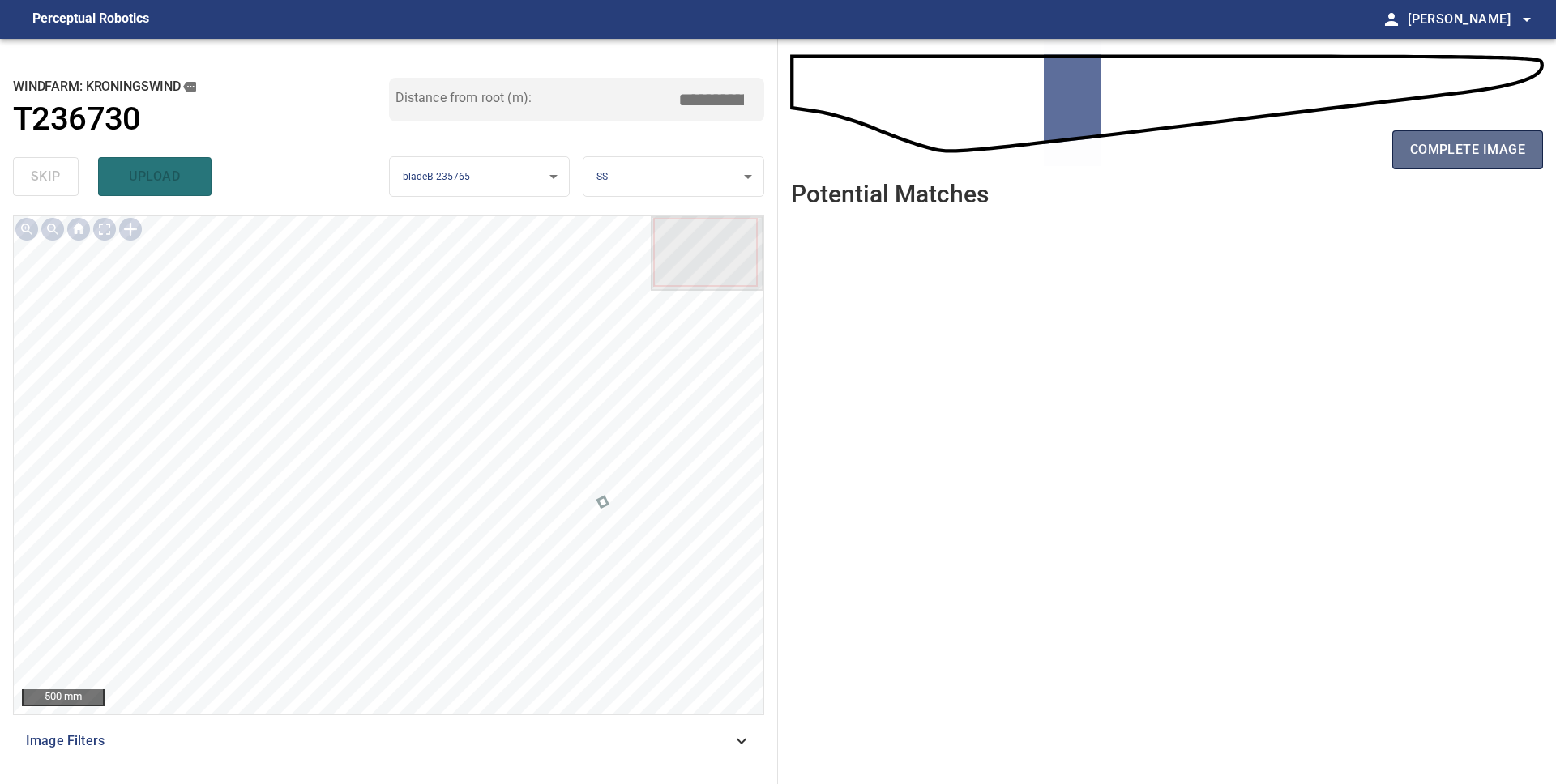
click at [1427, 158] on span "complete image" at bounding box center [1467, 150] width 115 height 23
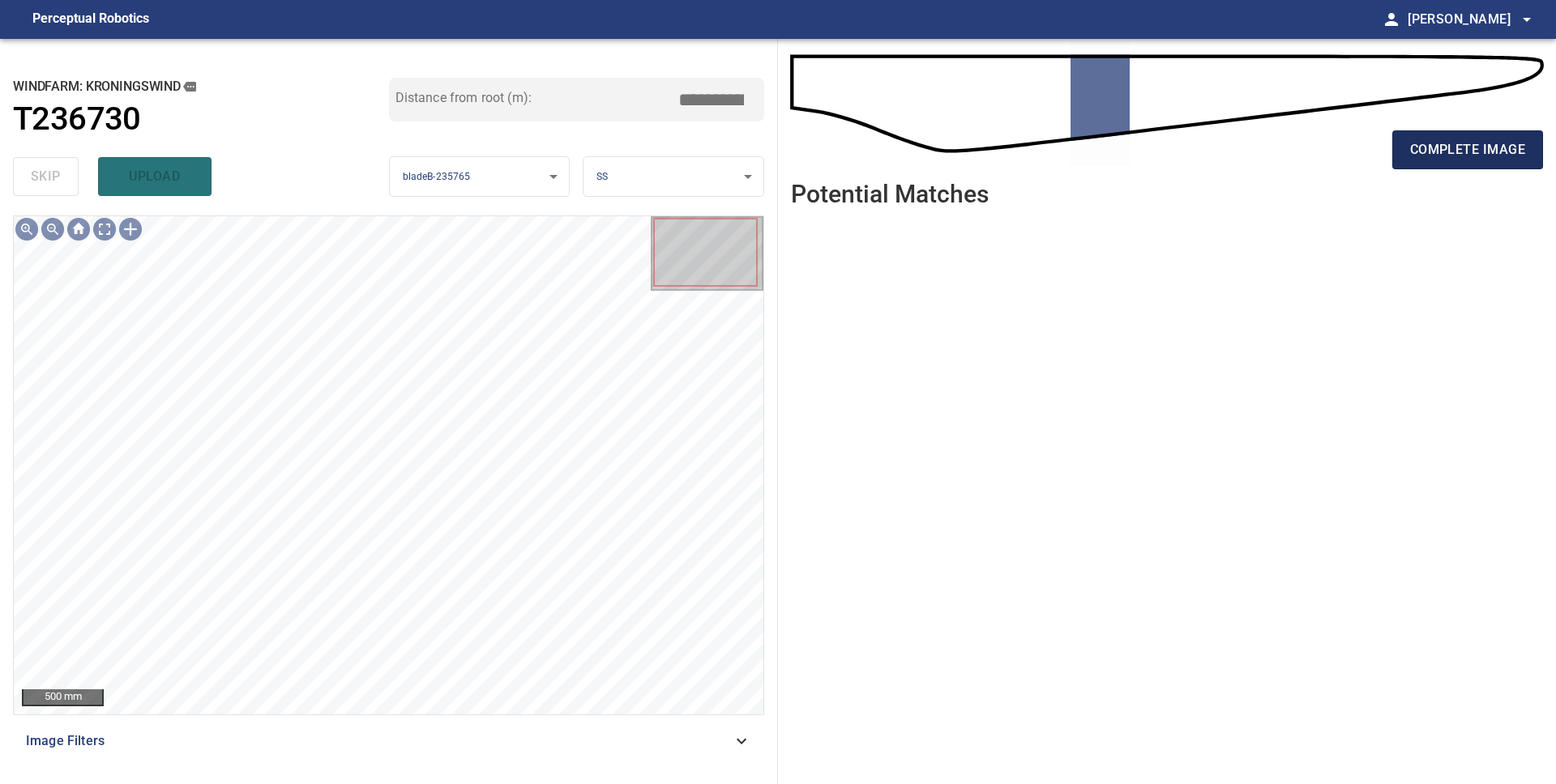
click at [1452, 151] on span "complete image" at bounding box center [1467, 150] width 115 height 23
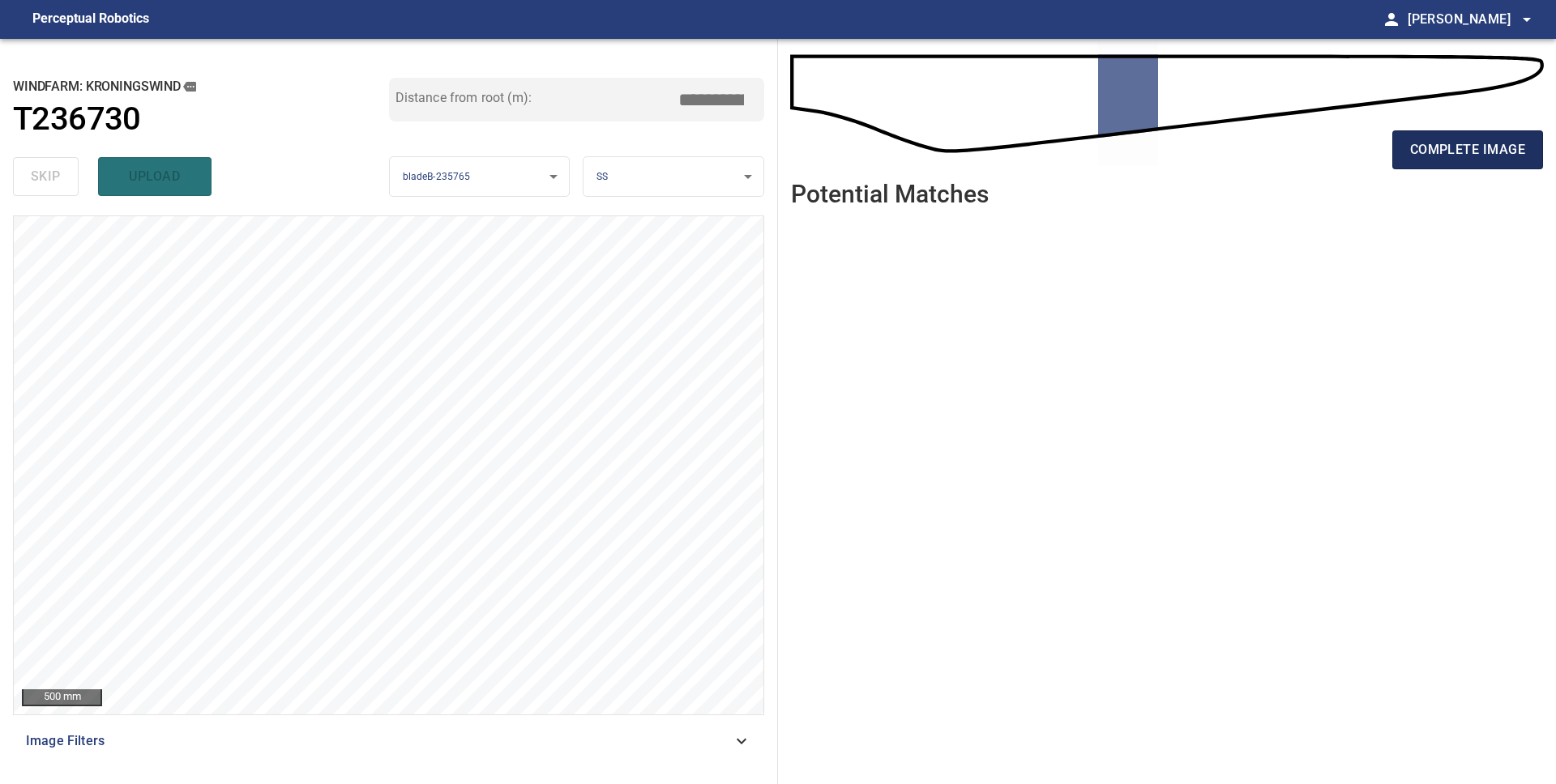
click at [1439, 152] on span "complete image" at bounding box center [1467, 150] width 115 height 23
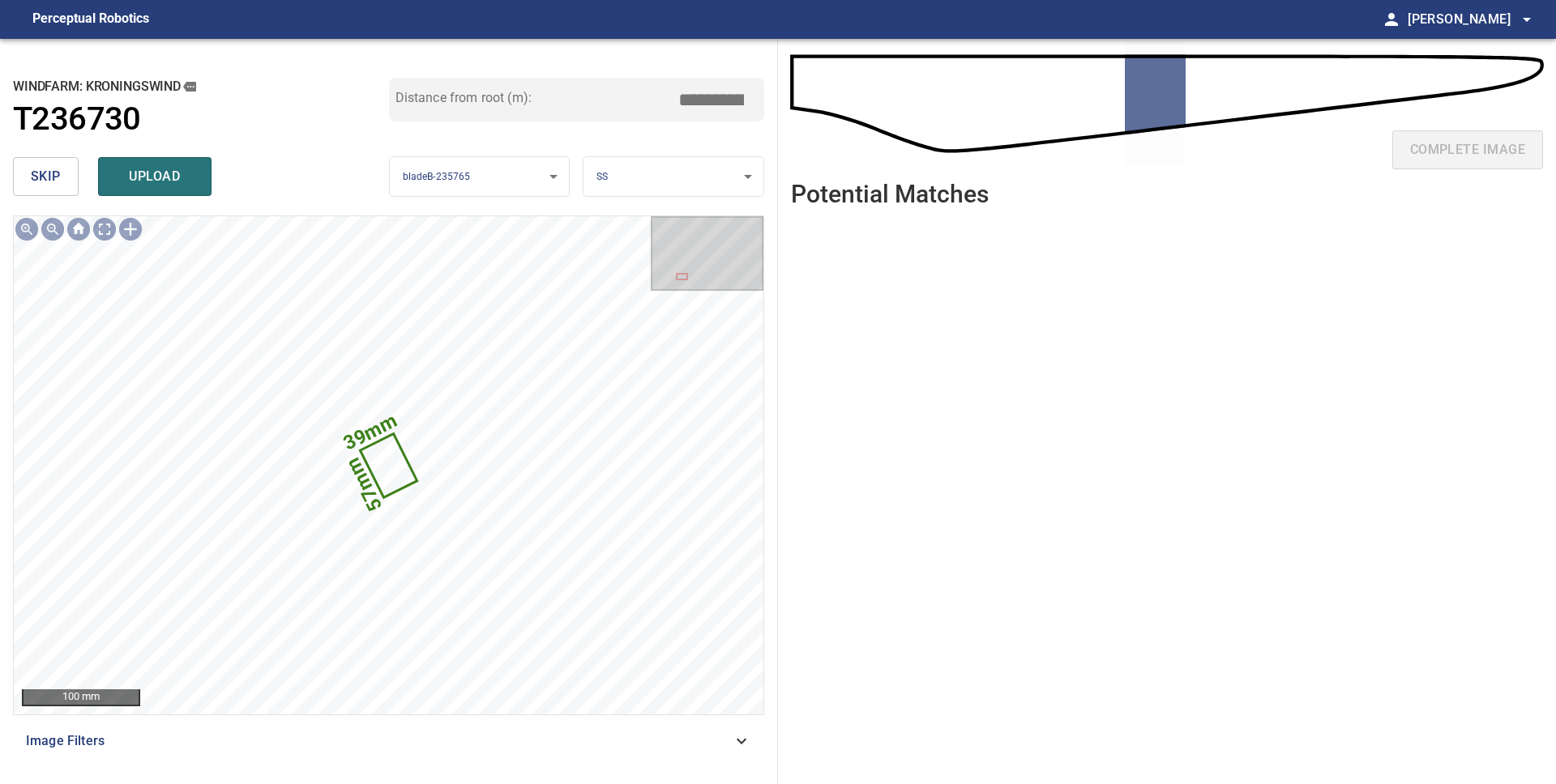
click at [53, 180] on span "skip" at bounding box center [46, 177] width 30 height 23
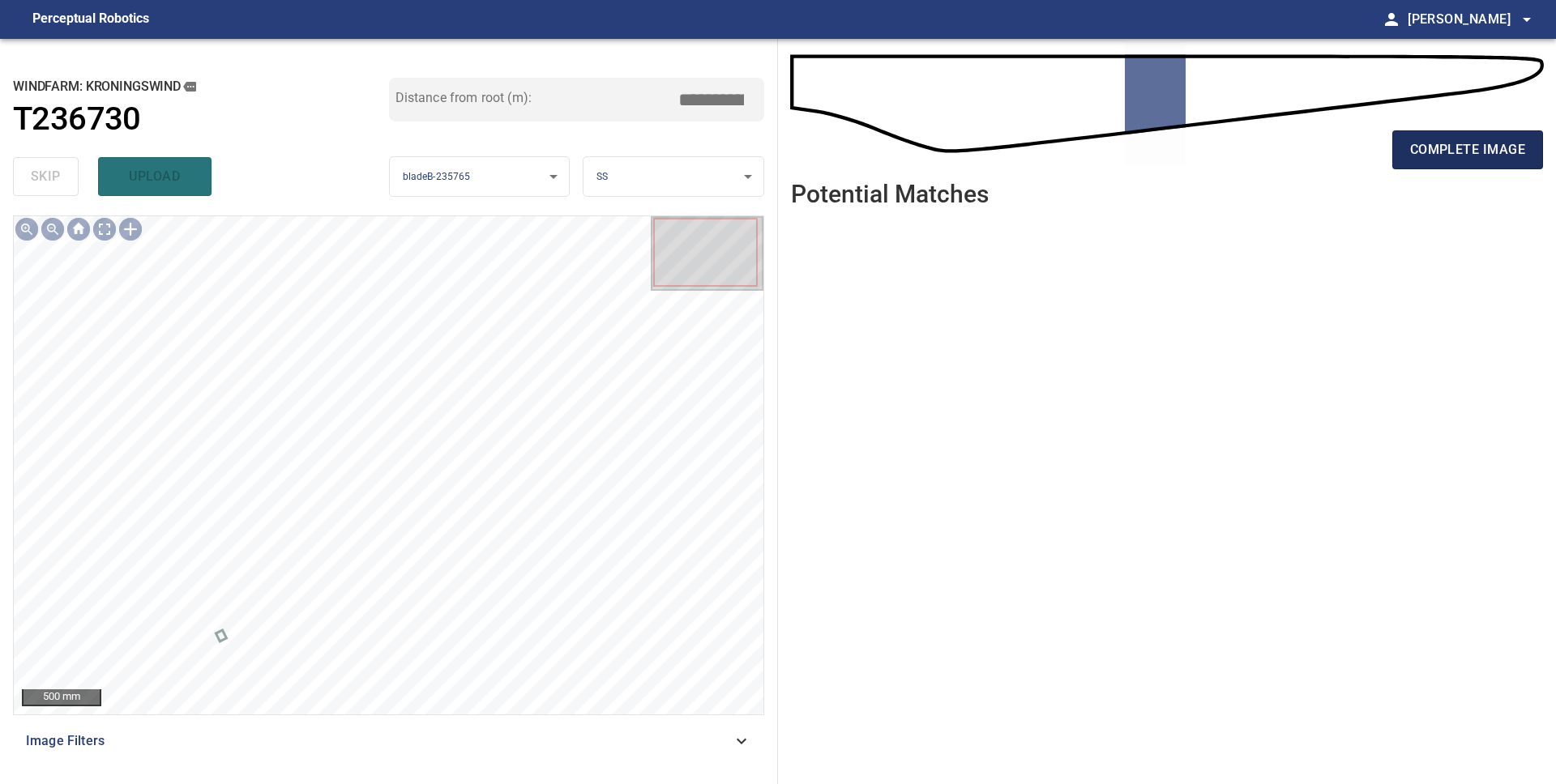
click at [1421, 149] on span "complete image" at bounding box center [1467, 150] width 115 height 23
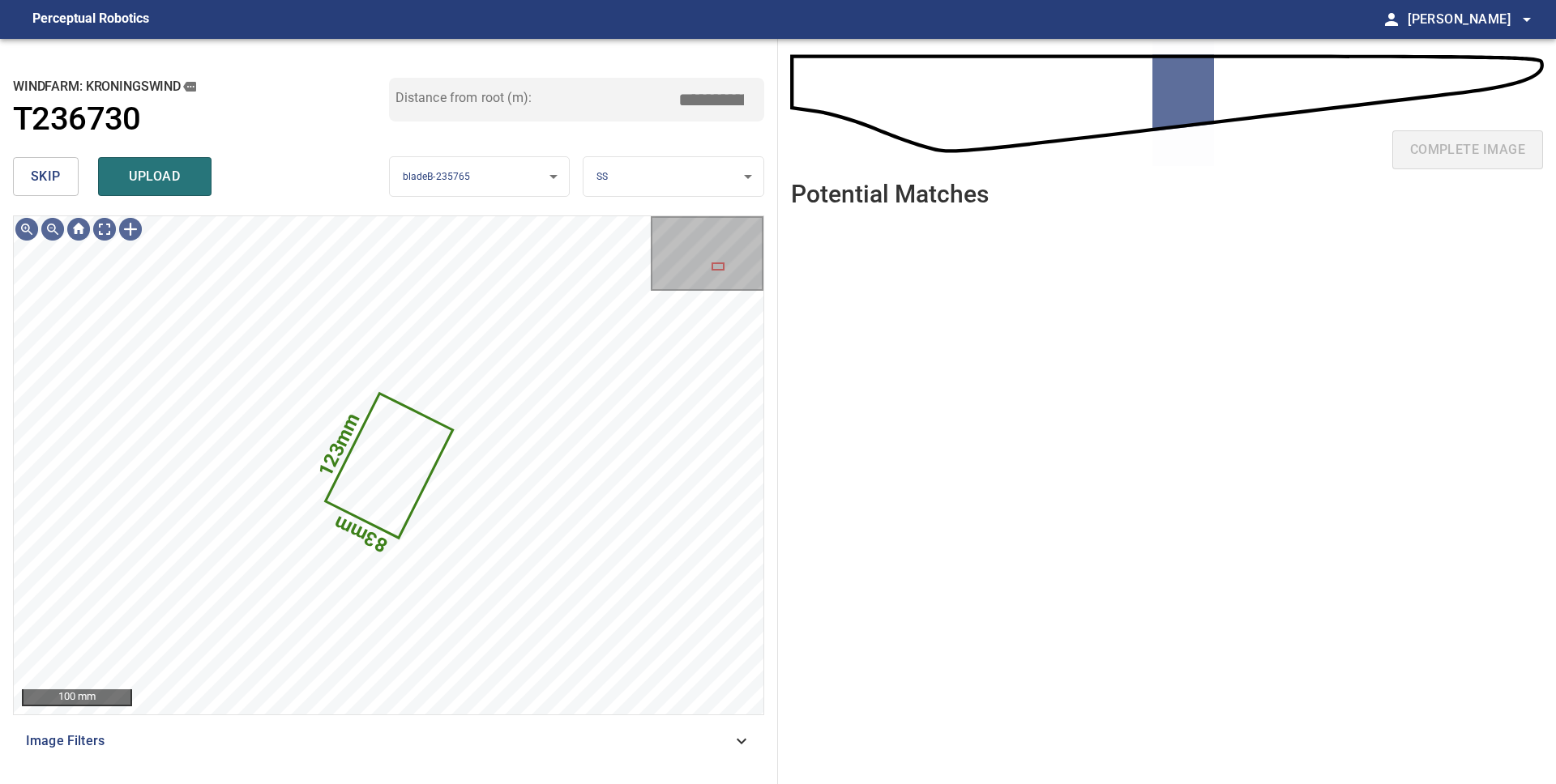
click at [154, 185] on span "upload" at bounding box center [155, 177] width 77 height 23
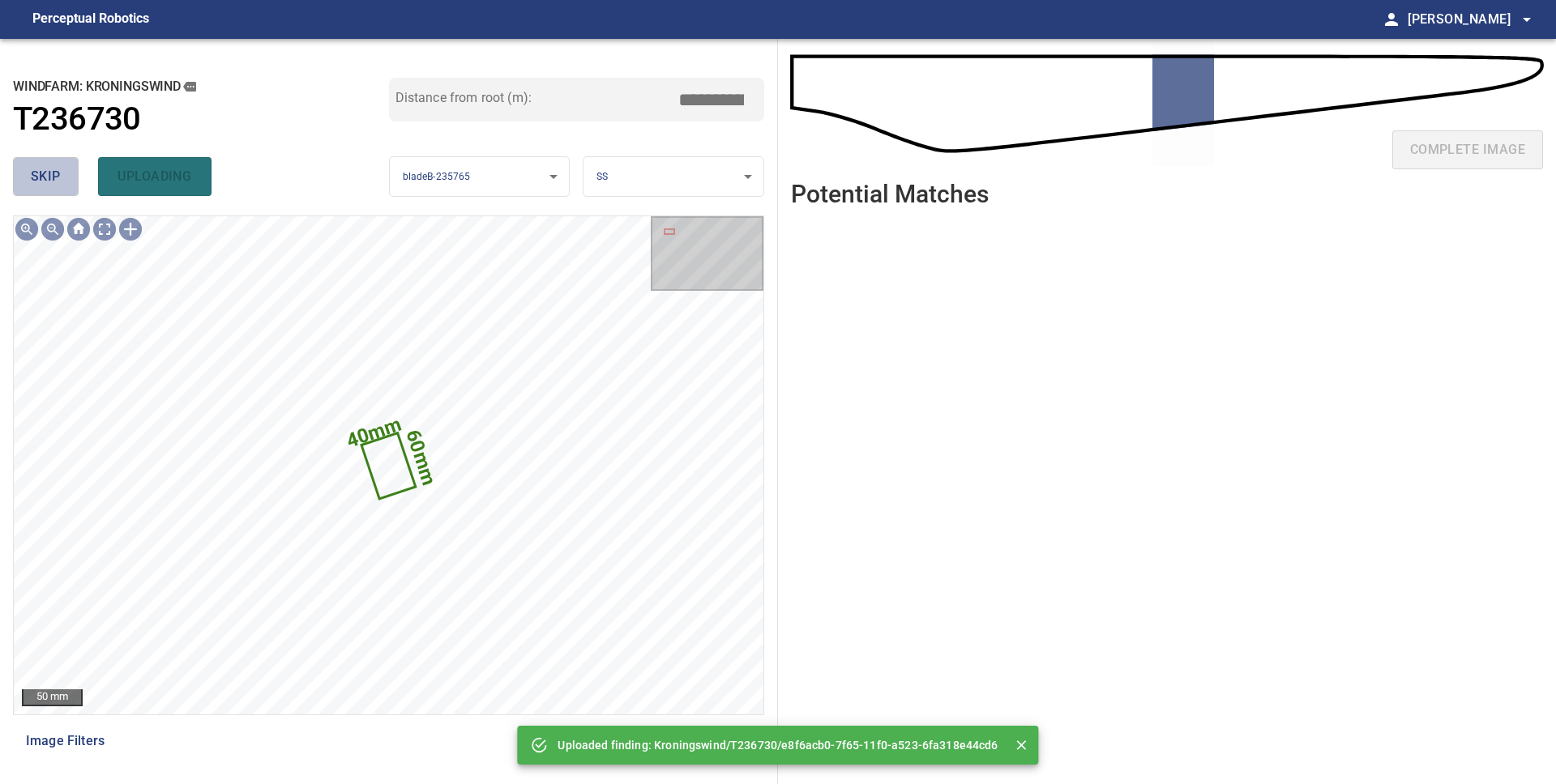
drag, startPoint x: 69, startPoint y: 188, endPoint x: 80, endPoint y: 188, distance: 11.0
click at [69, 188] on button "skip" at bounding box center [46, 177] width 66 height 39
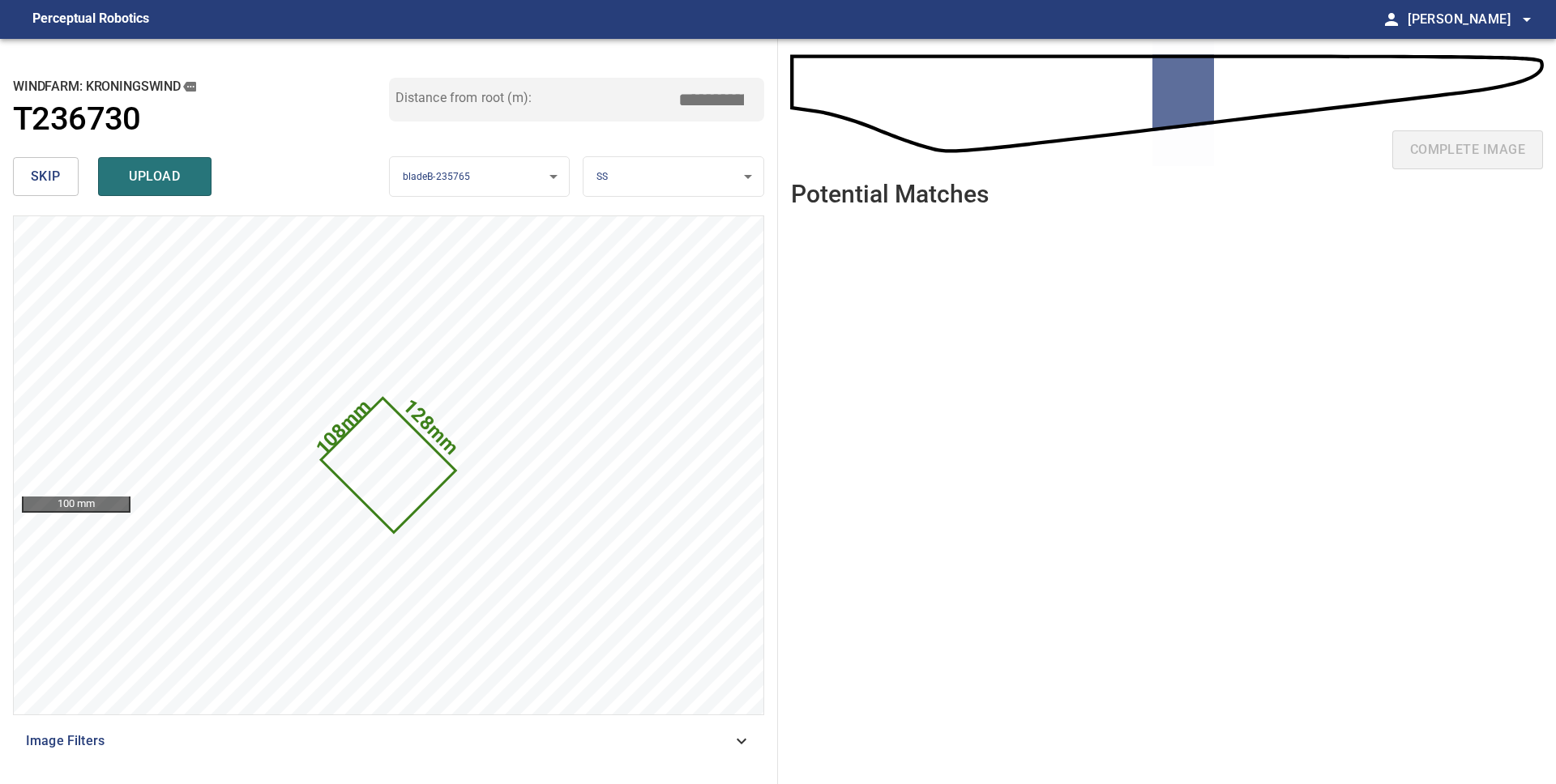
click at [56, 172] on span "skip" at bounding box center [46, 177] width 30 height 23
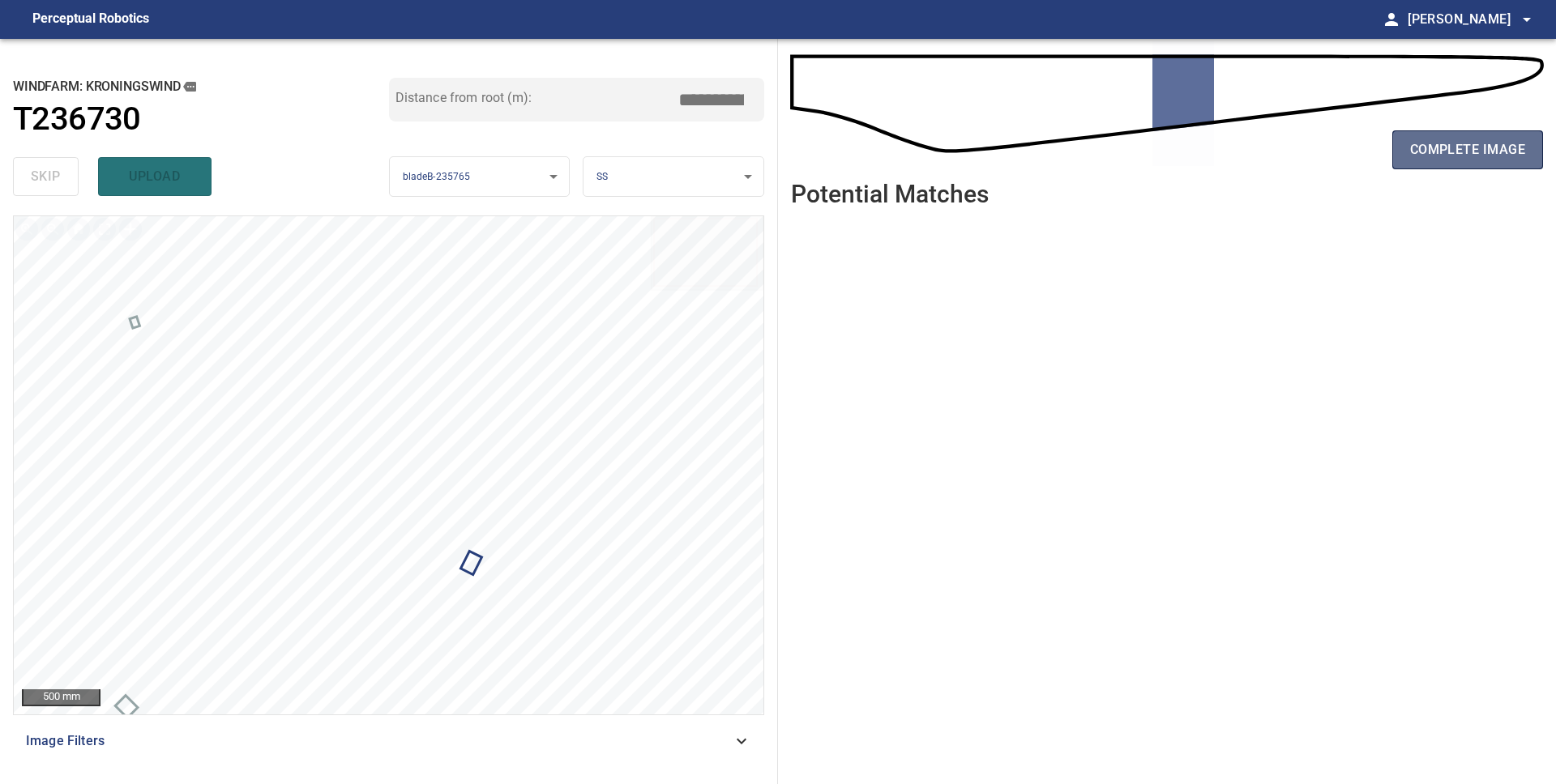
click at [1446, 152] on span "complete image" at bounding box center [1467, 150] width 115 height 23
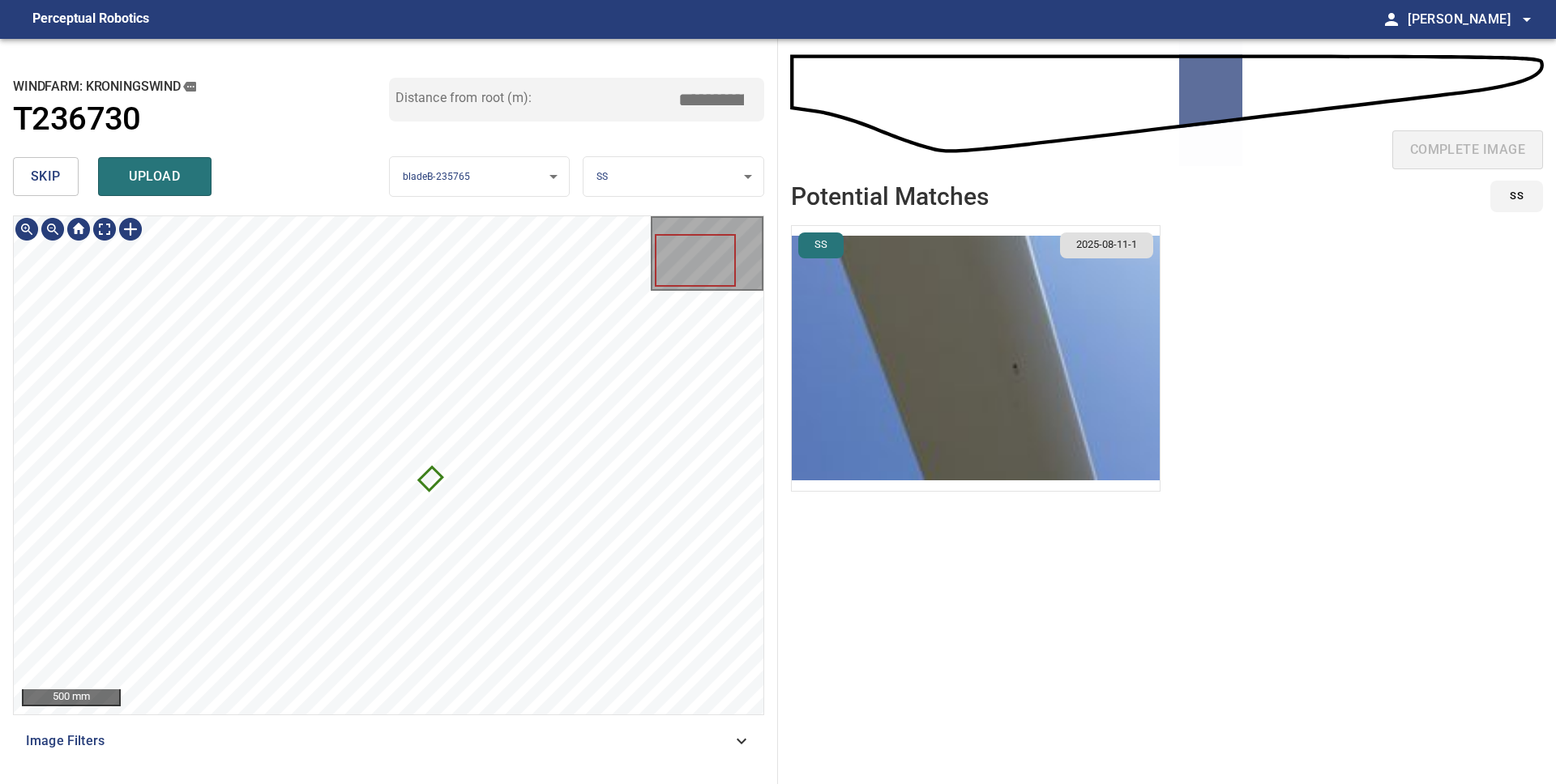
click at [1010, 374] on img "button" at bounding box center [976, 358] width 367 height 265
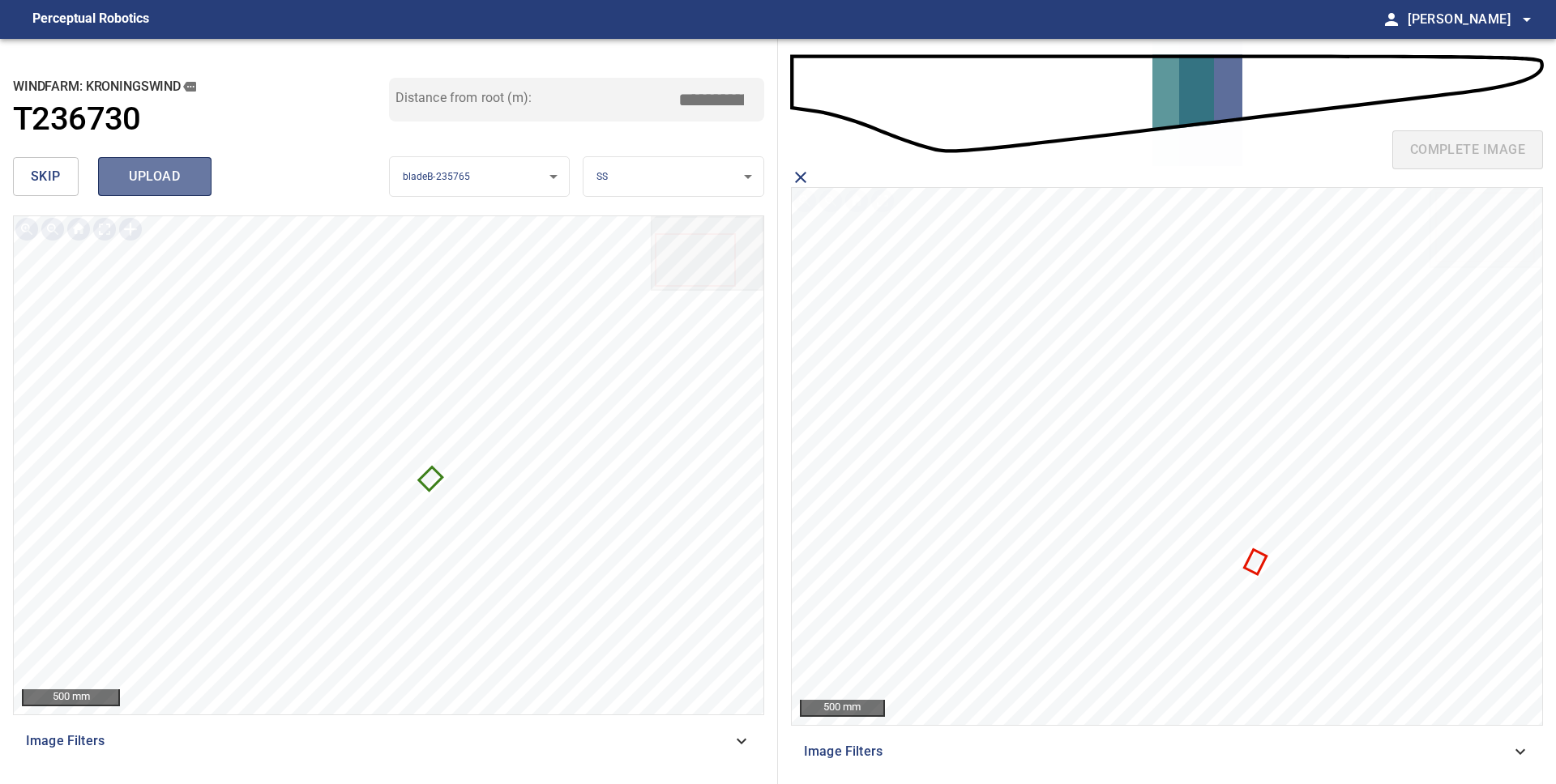
click at [162, 185] on span "upload" at bounding box center [155, 177] width 77 height 23
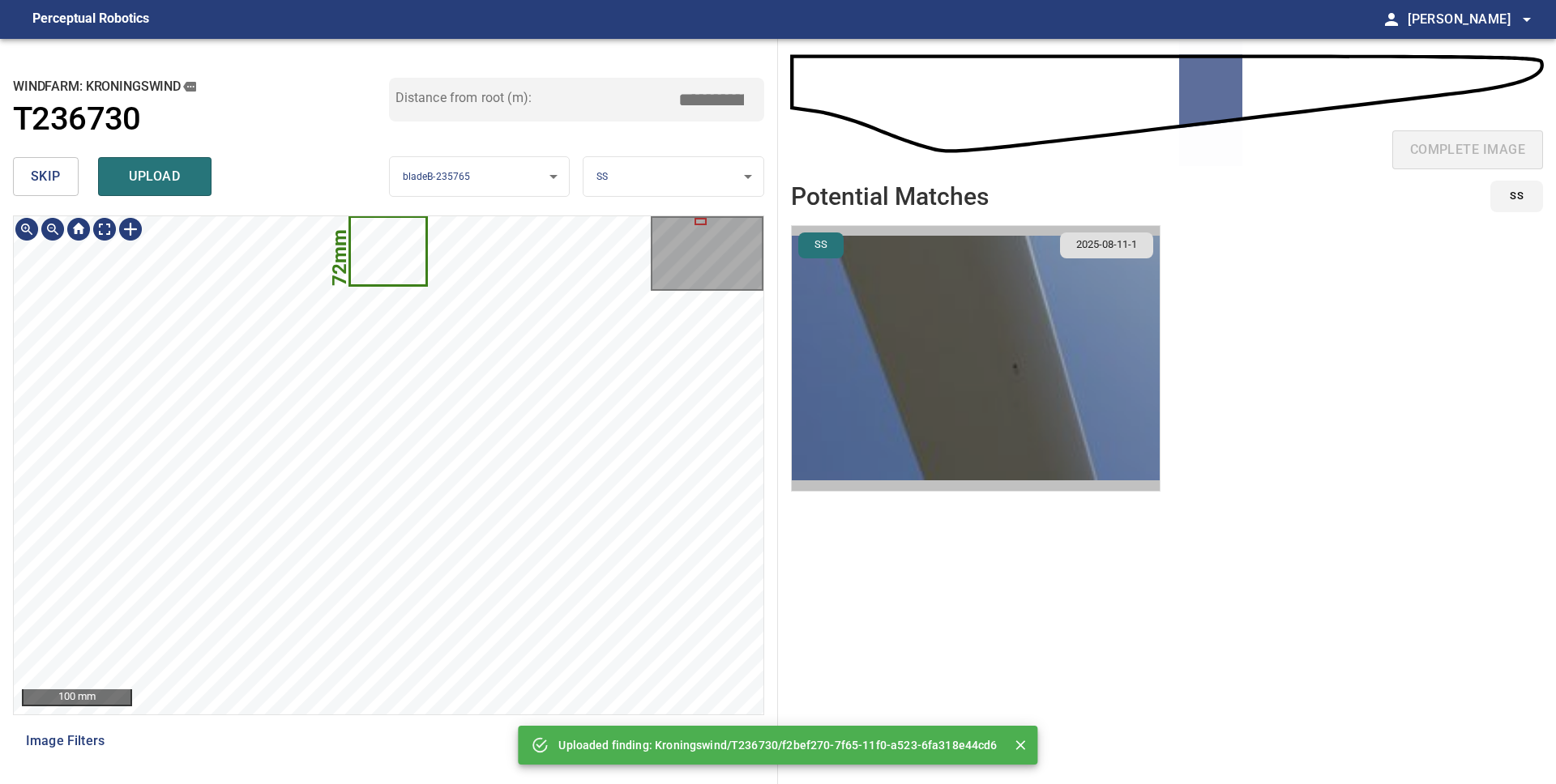
click at [1084, 367] on img "button" at bounding box center [976, 358] width 367 height 265
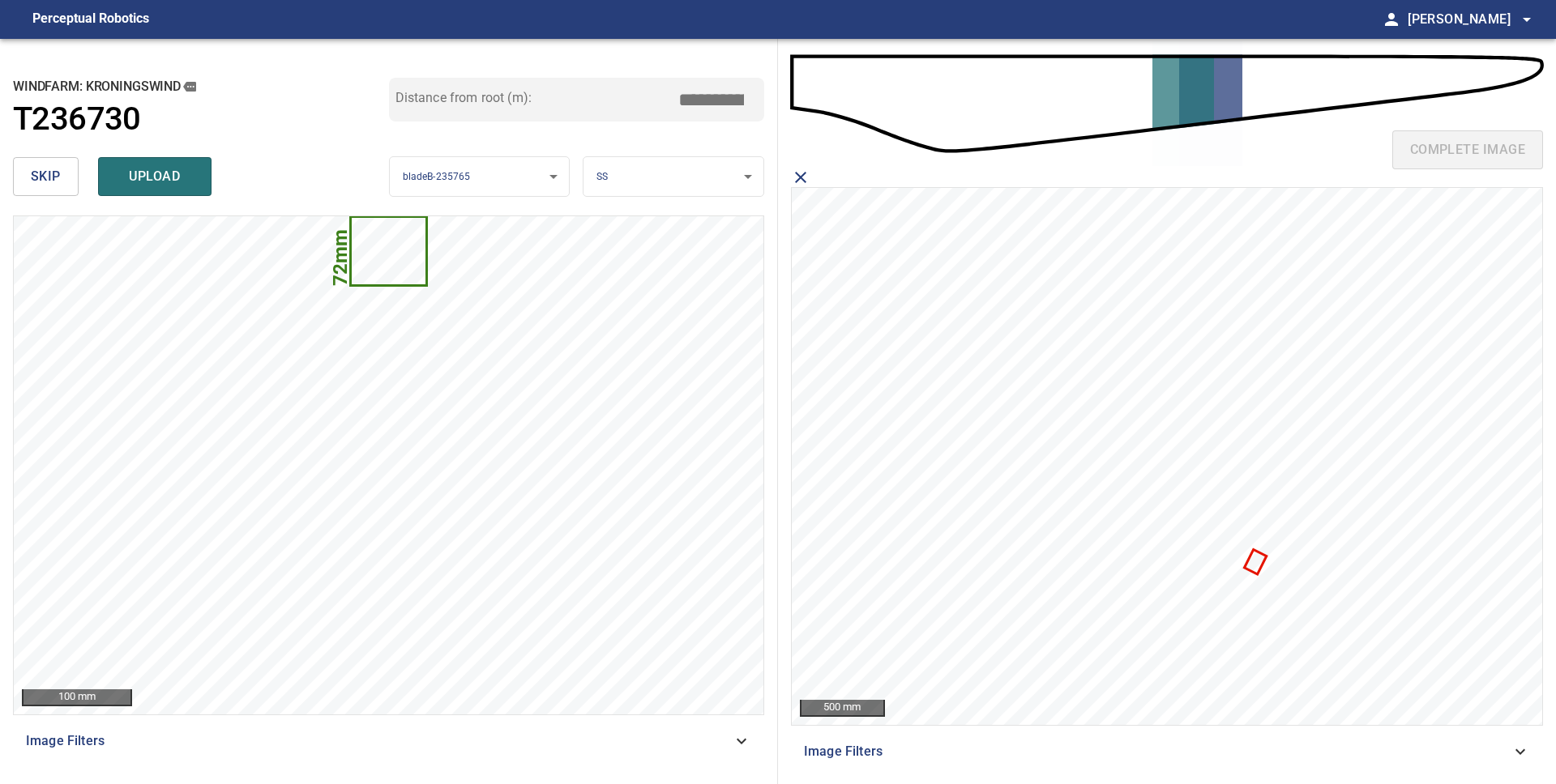
click at [1247, 567] on icon at bounding box center [1255, 562] width 18 height 22
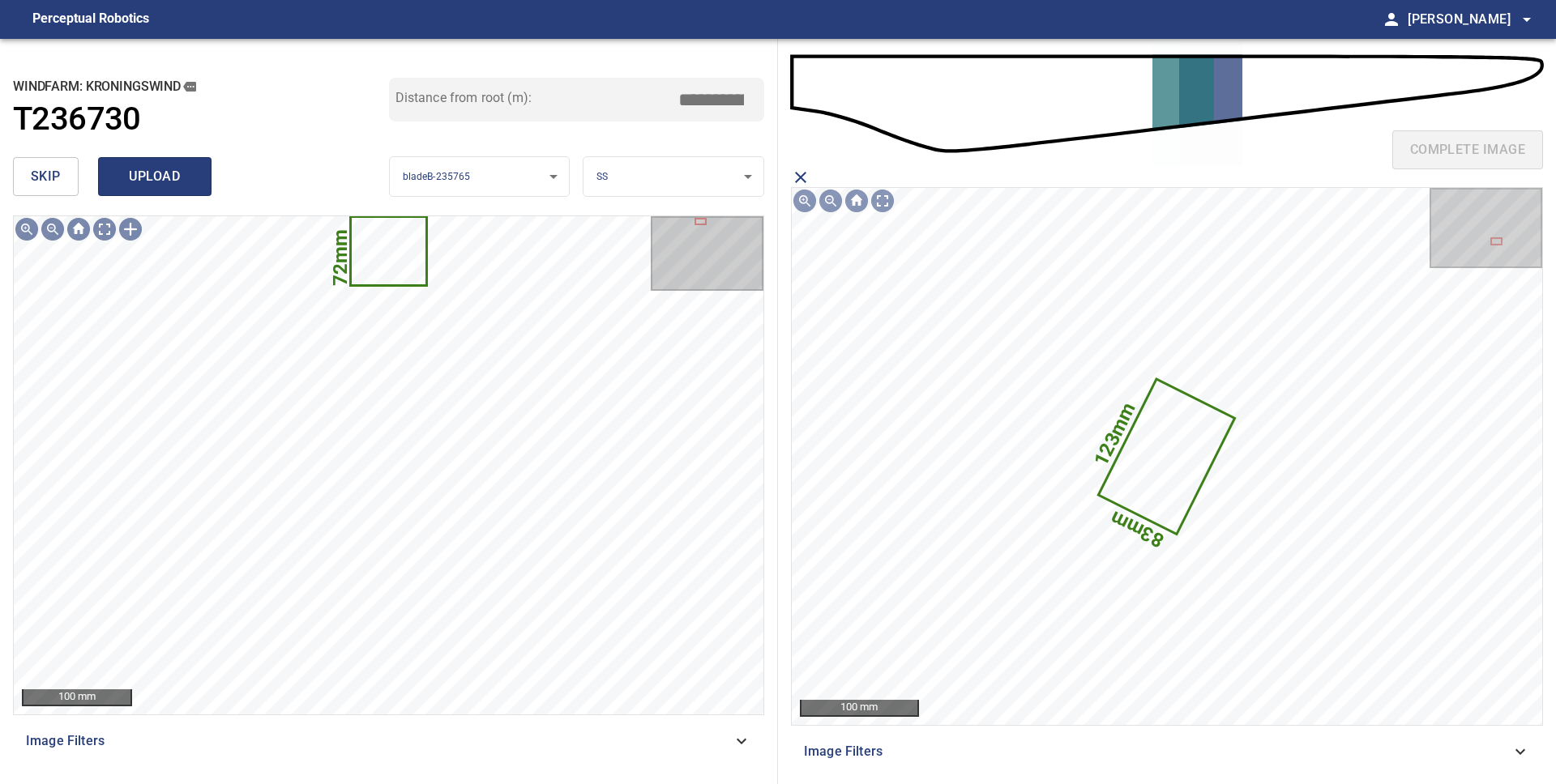
click at [142, 168] on span "upload" at bounding box center [155, 177] width 77 height 23
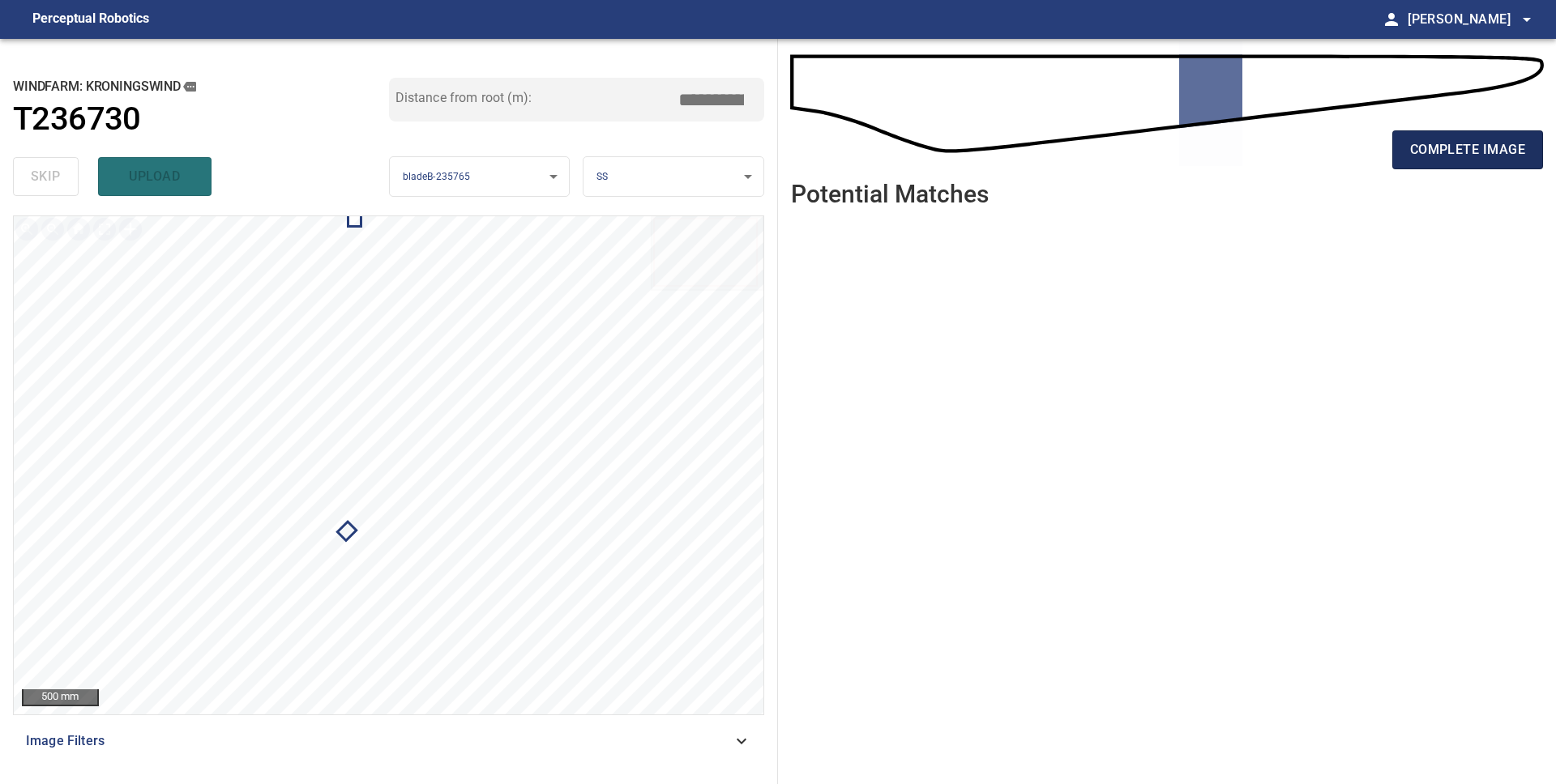
click at [1478, 149] on span "complete image" at bounding box center [1467, 150] width 115 height 23
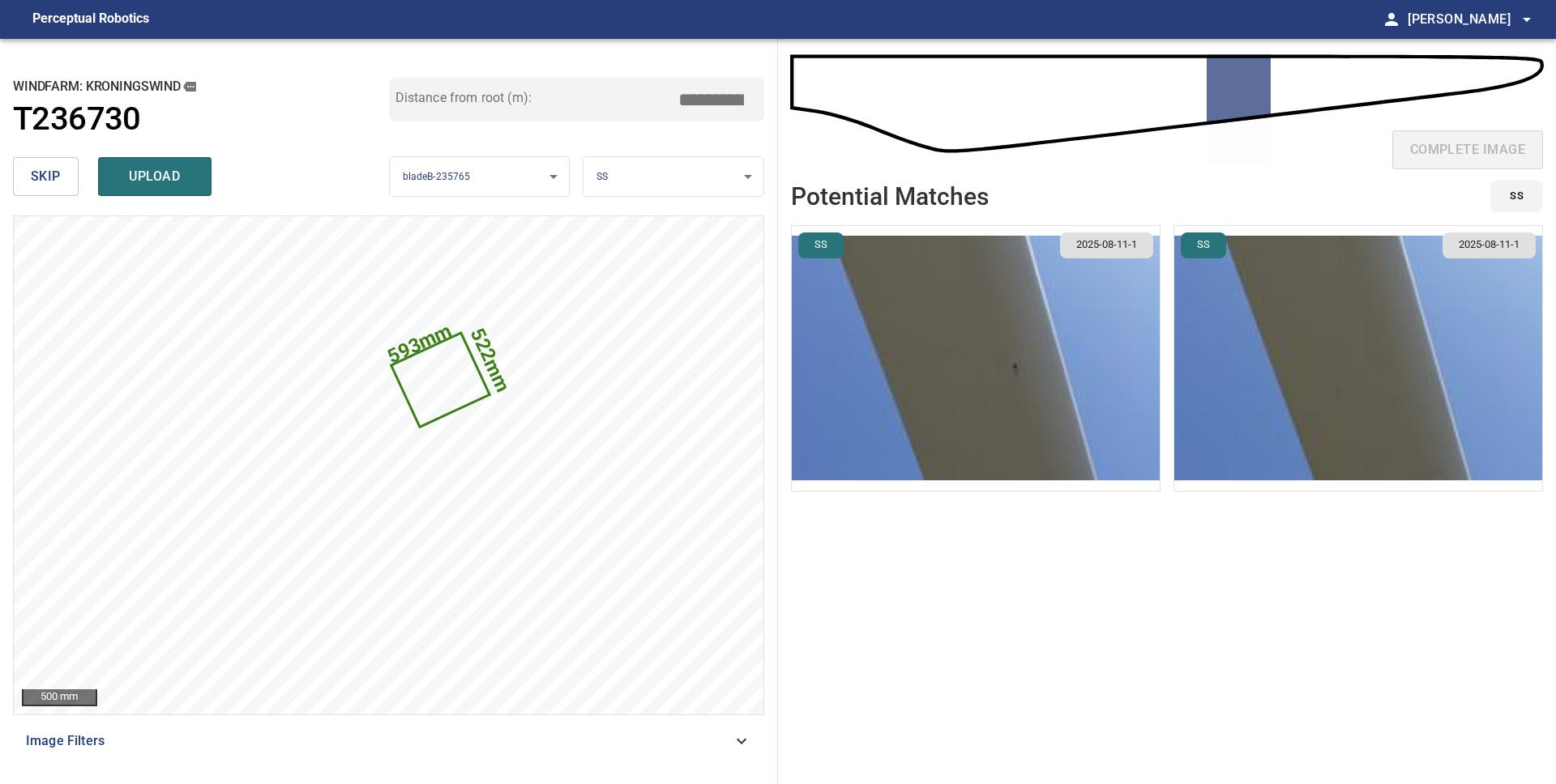
click at [25, 171] on button "skip" at bounding box center [46, 177] width 66 height 39
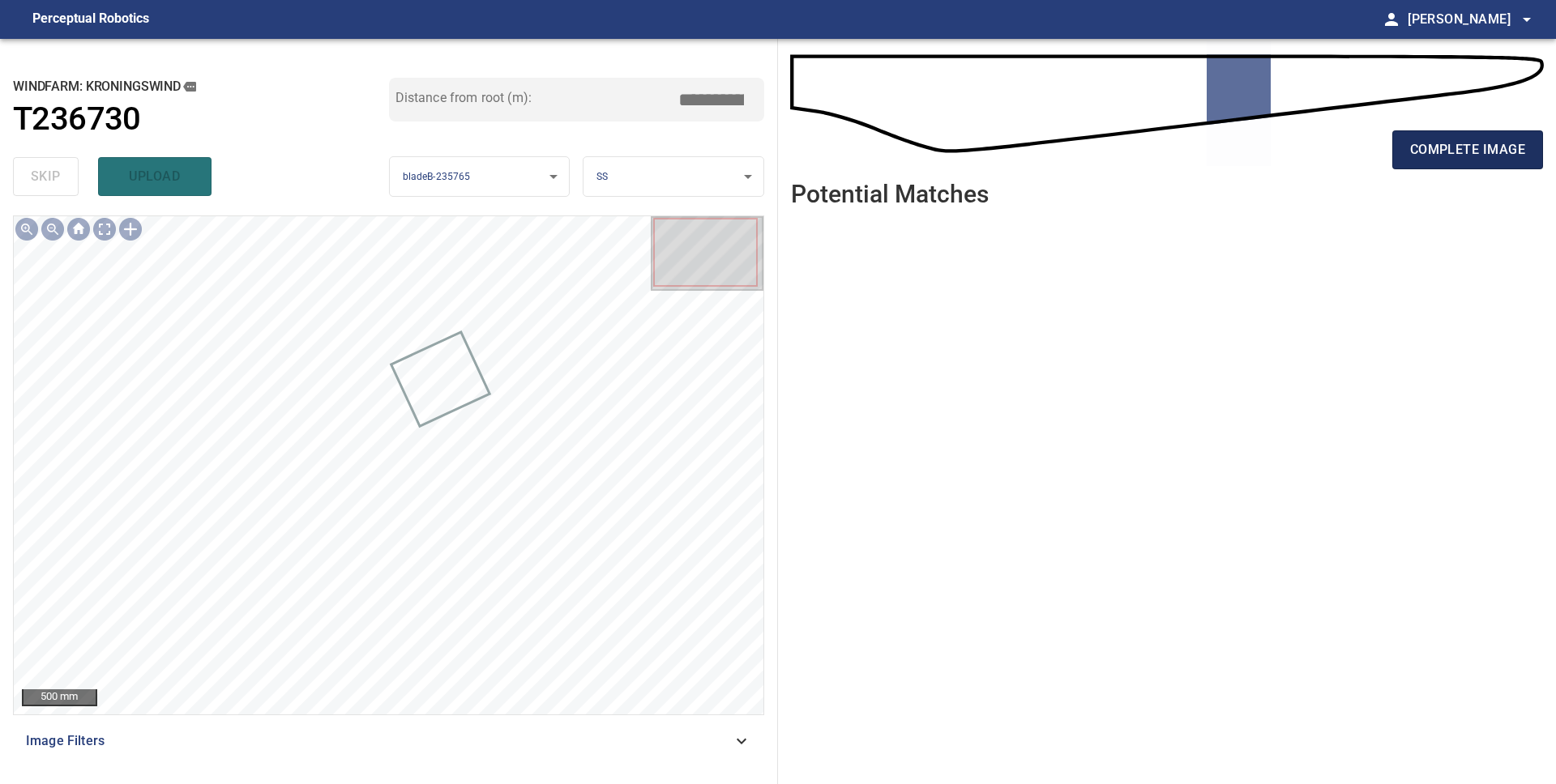
click at [1465, 149] on span "complete image" at bounding box center [1467, 150] width 115 height 23
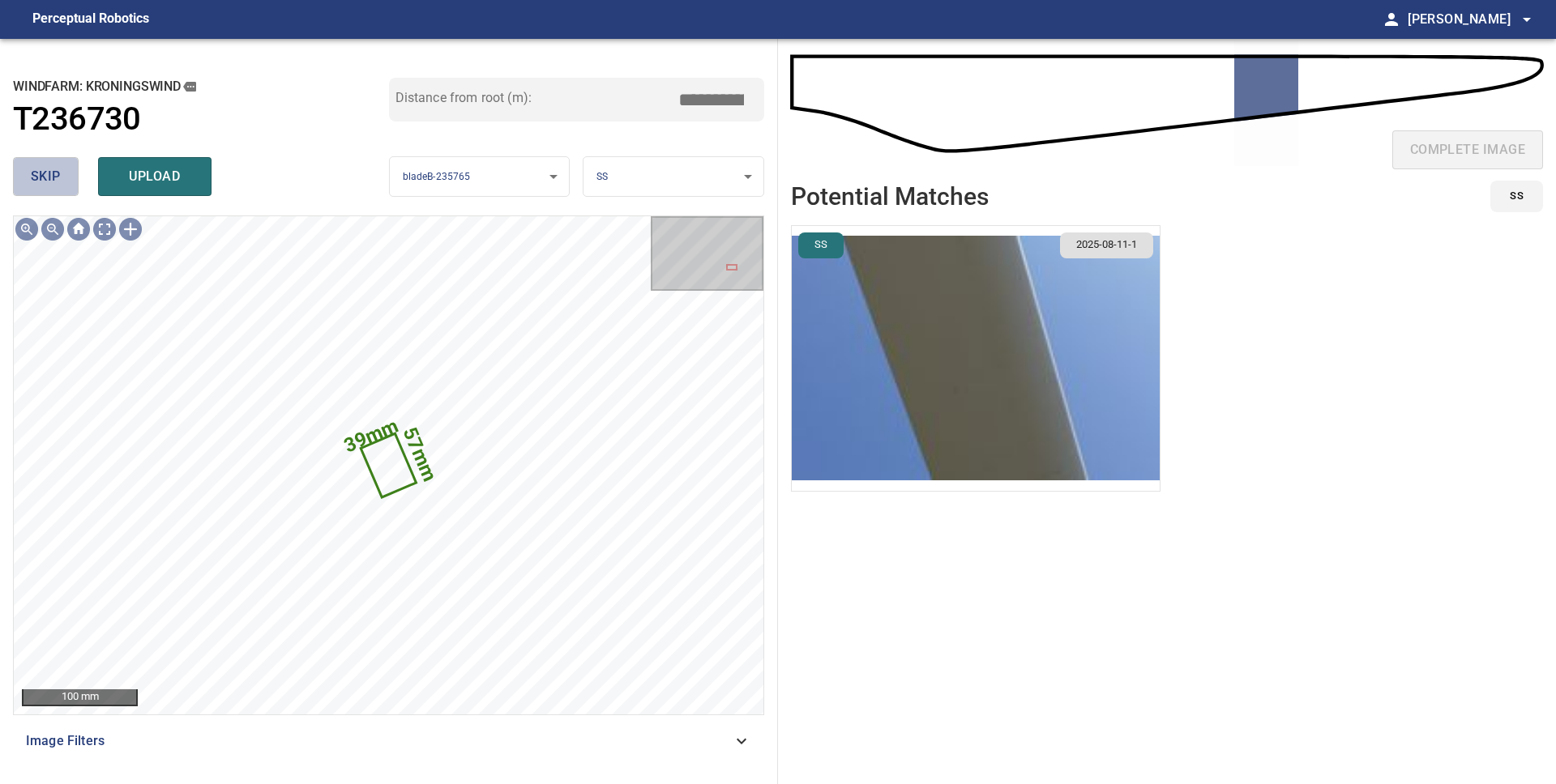
click at [57, 170] on span "skip" at bounding box center [46, 177] width 30 height 23
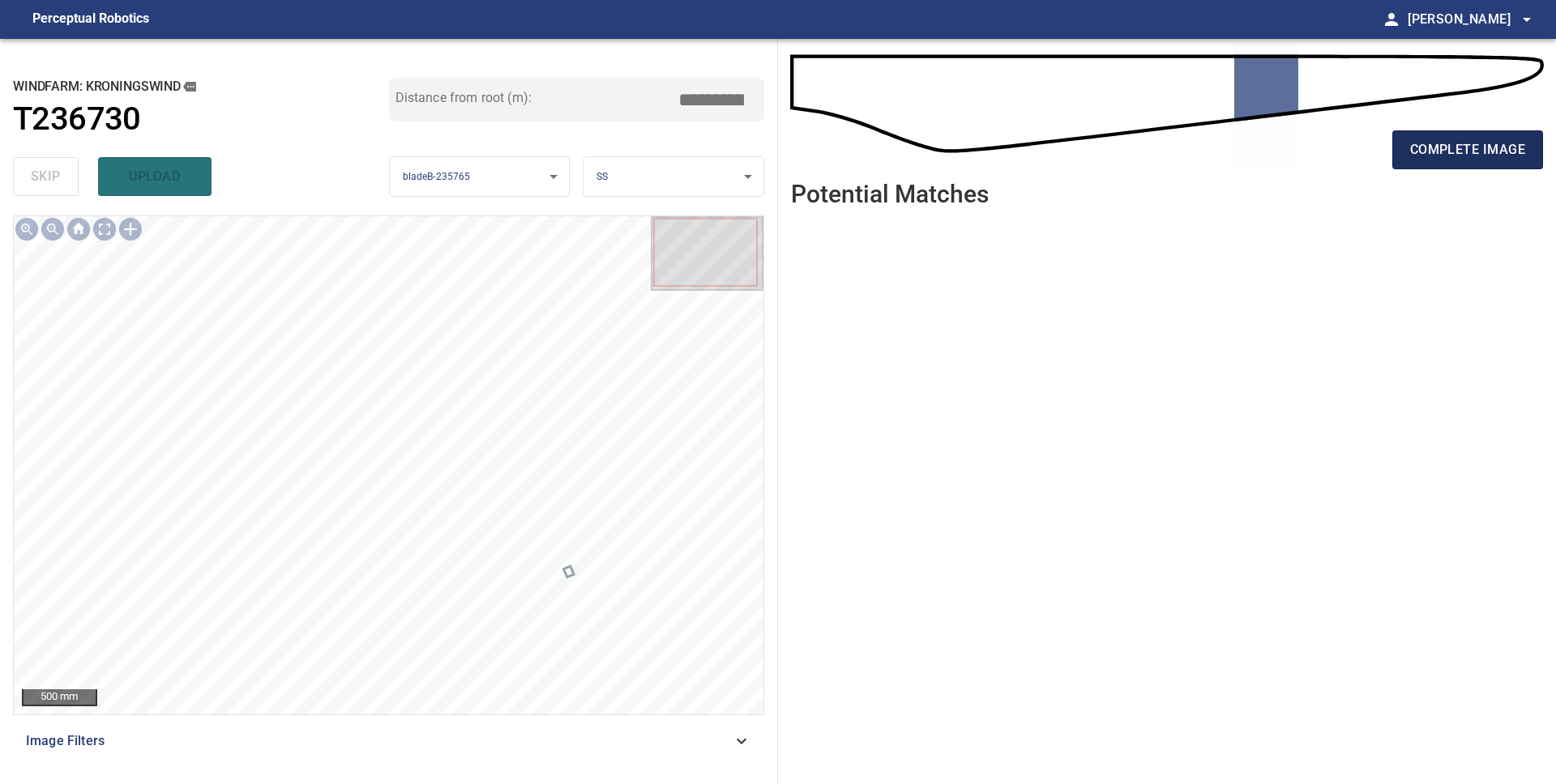
click at [1430, 158] on span "complete image" at bounding box center [1467, 150] width 115 height 23
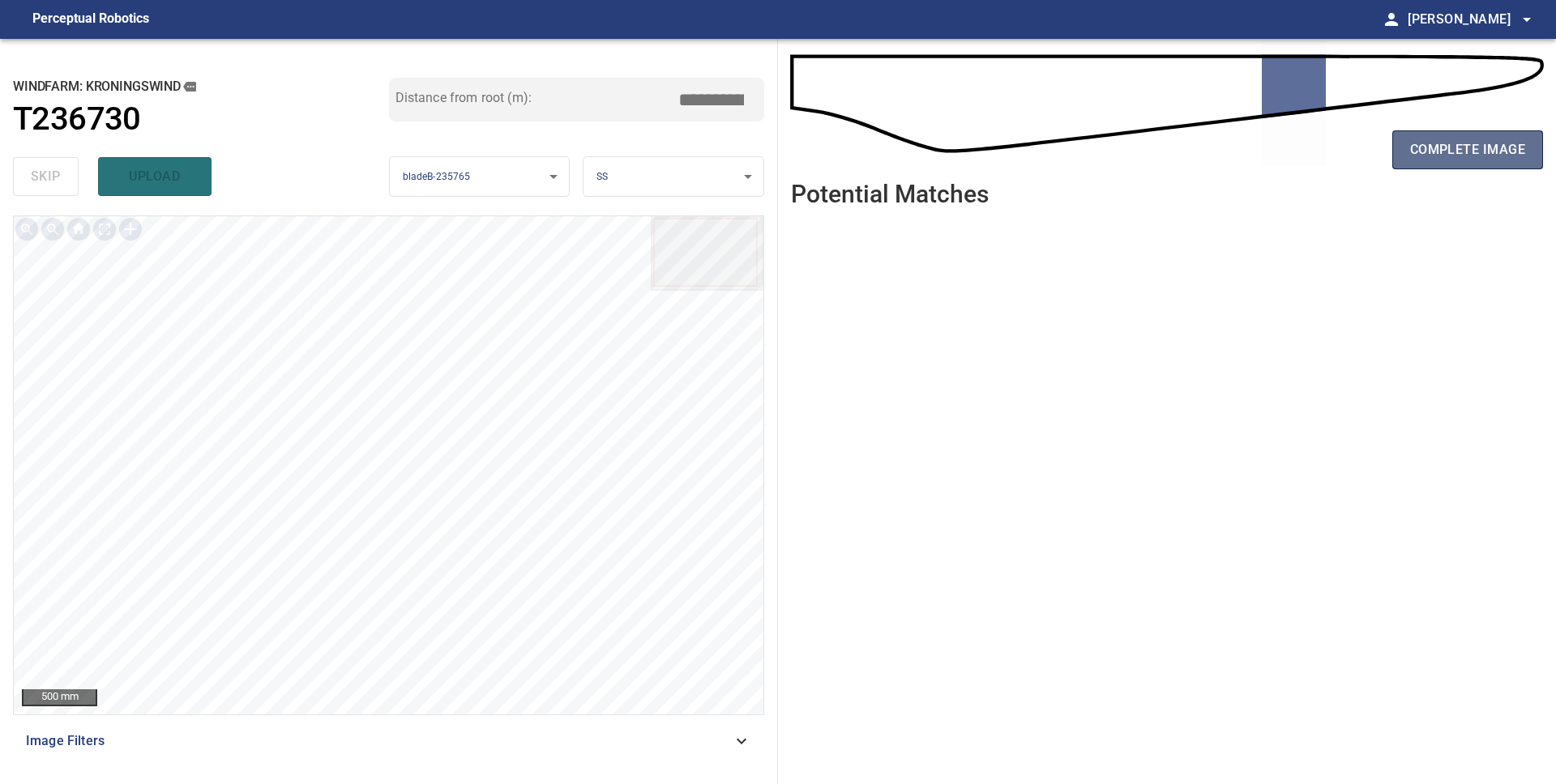
click at [1416, 151] on span "complete image" at bounding box center [1467, 150] width 115 height 23
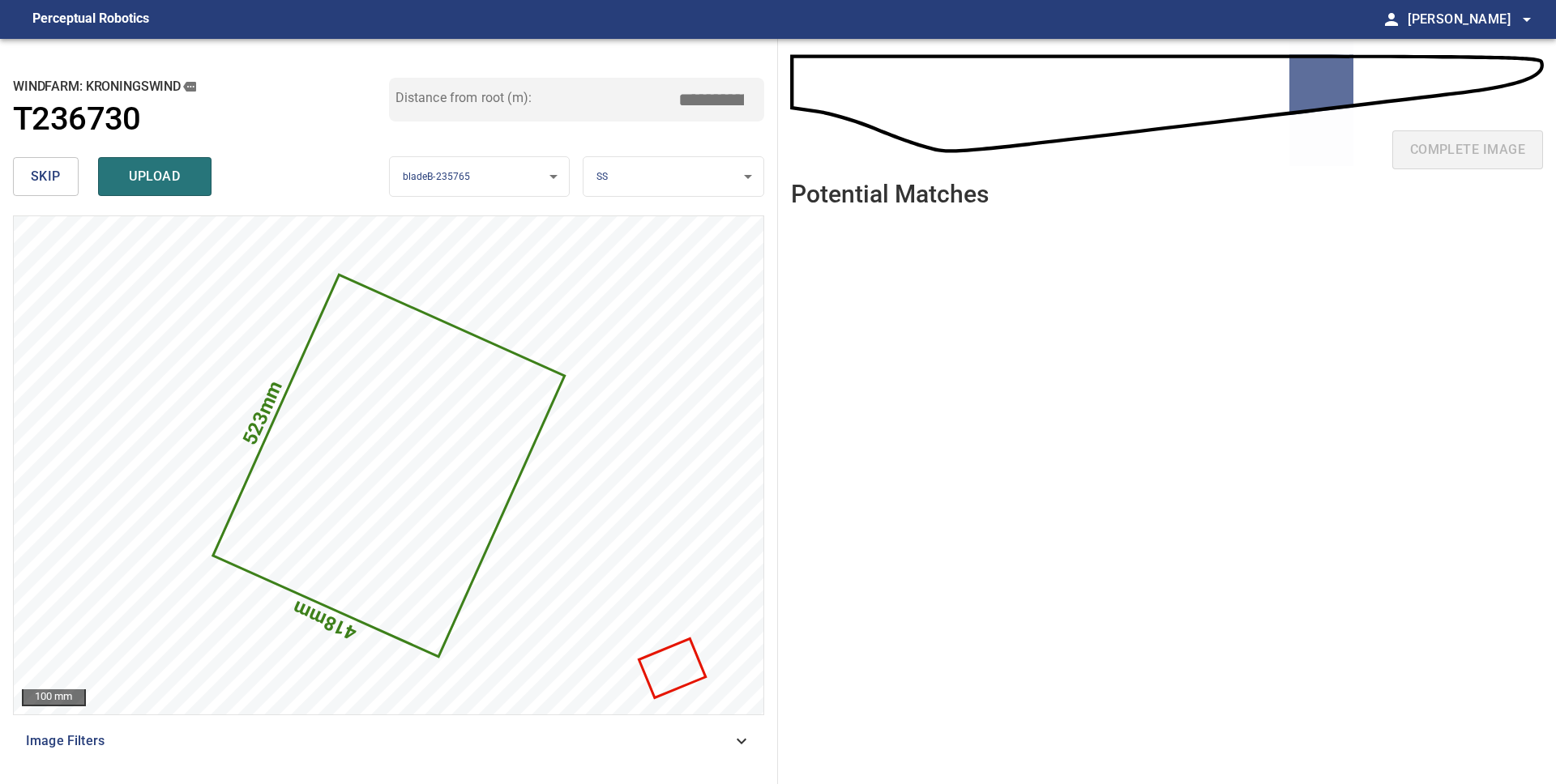
click at [55, 172] on span "skip" at bounding box center [46, 177] width 30 height 23
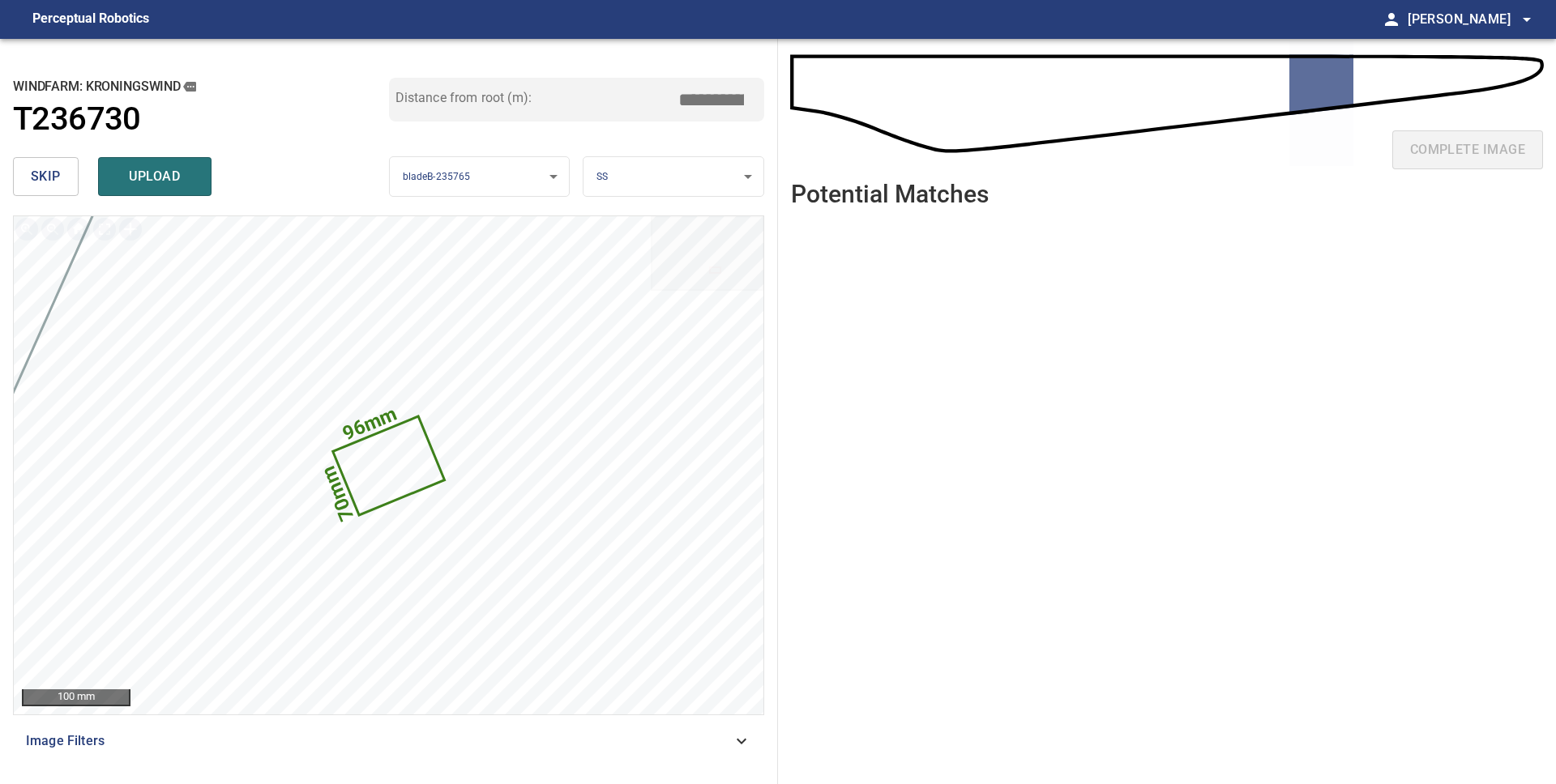
click at [55, 172] on span "skip" at bounding box center [46, 177] width 30 height 23
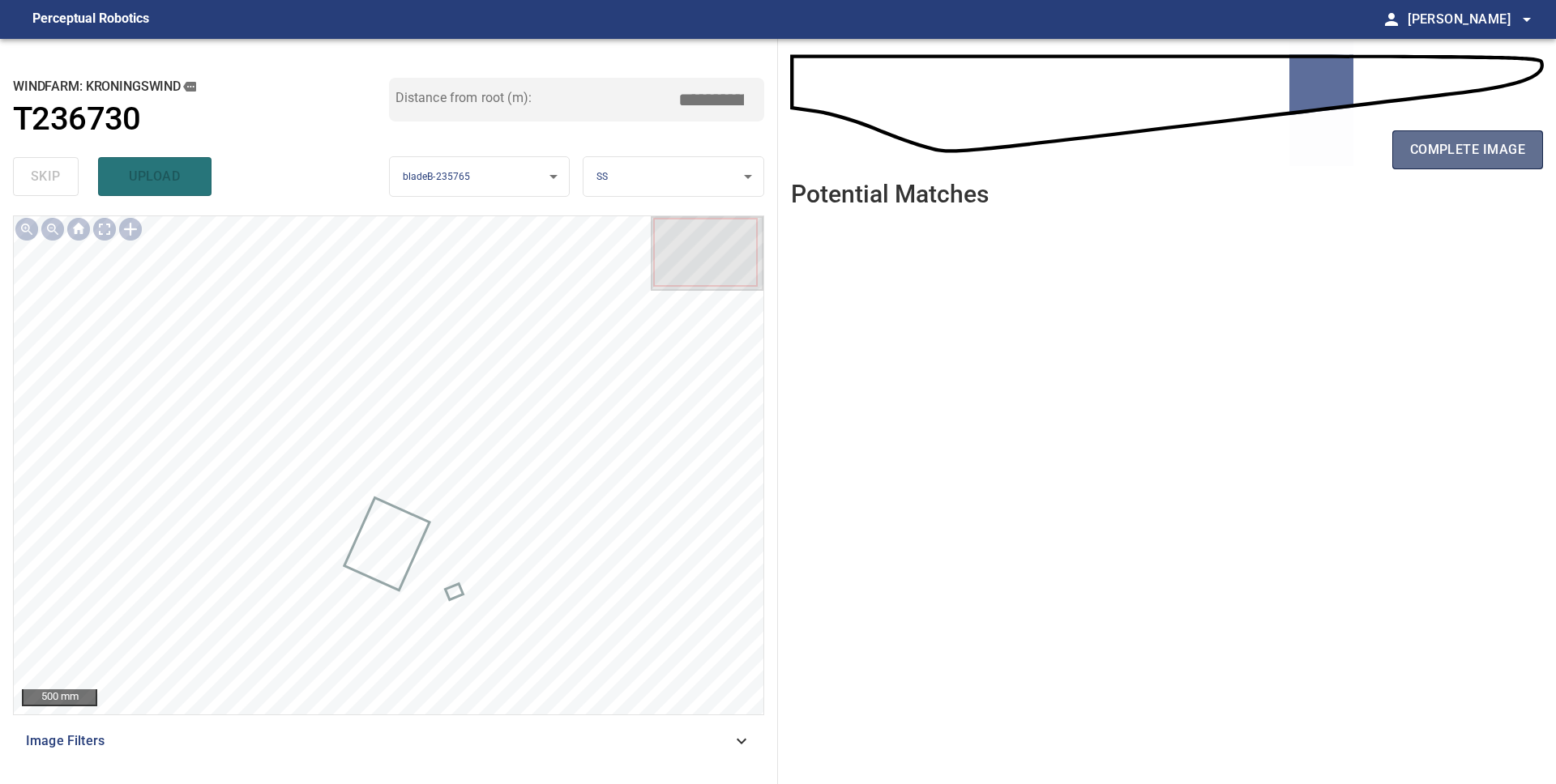
click at [1465, 161] on button "complete image" at bounding box center [1467, 149] width 150 height 39
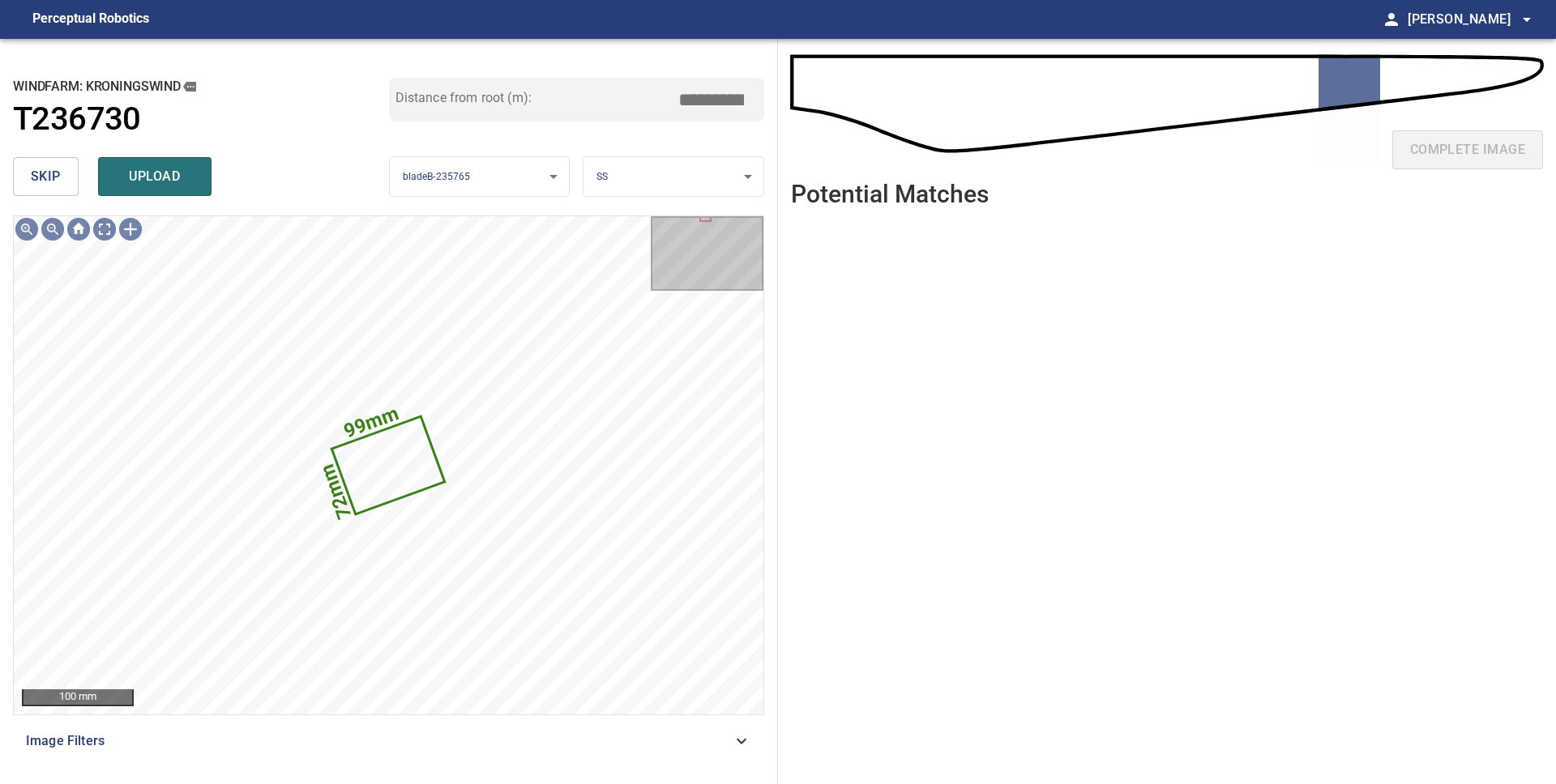
click at [60, 187] on button "skip" at bounding box center [46, 177] width 66 height 39
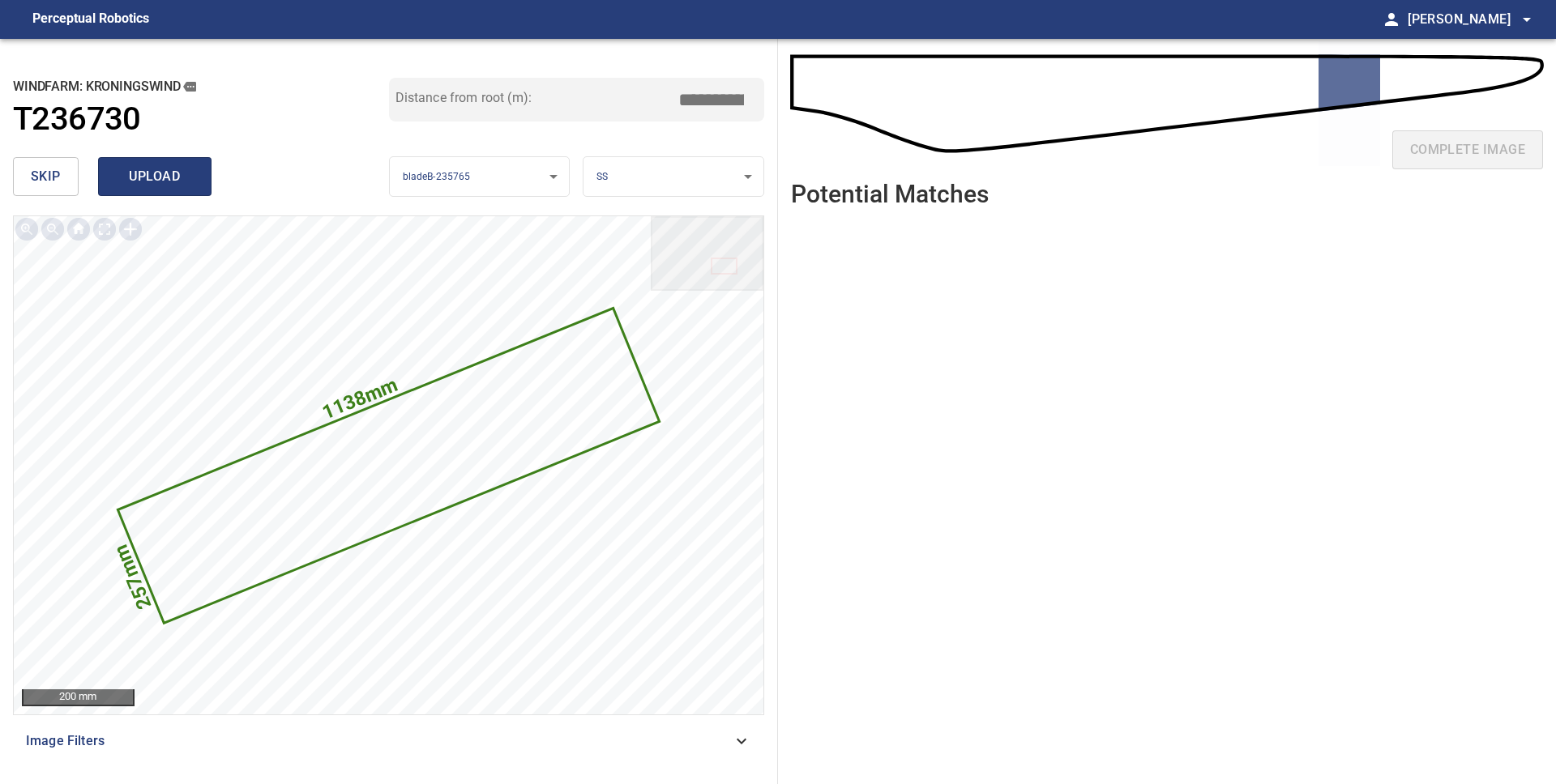
click at [127, 184] on span "upload" at bounding box center [155, 177] width 77 height 23
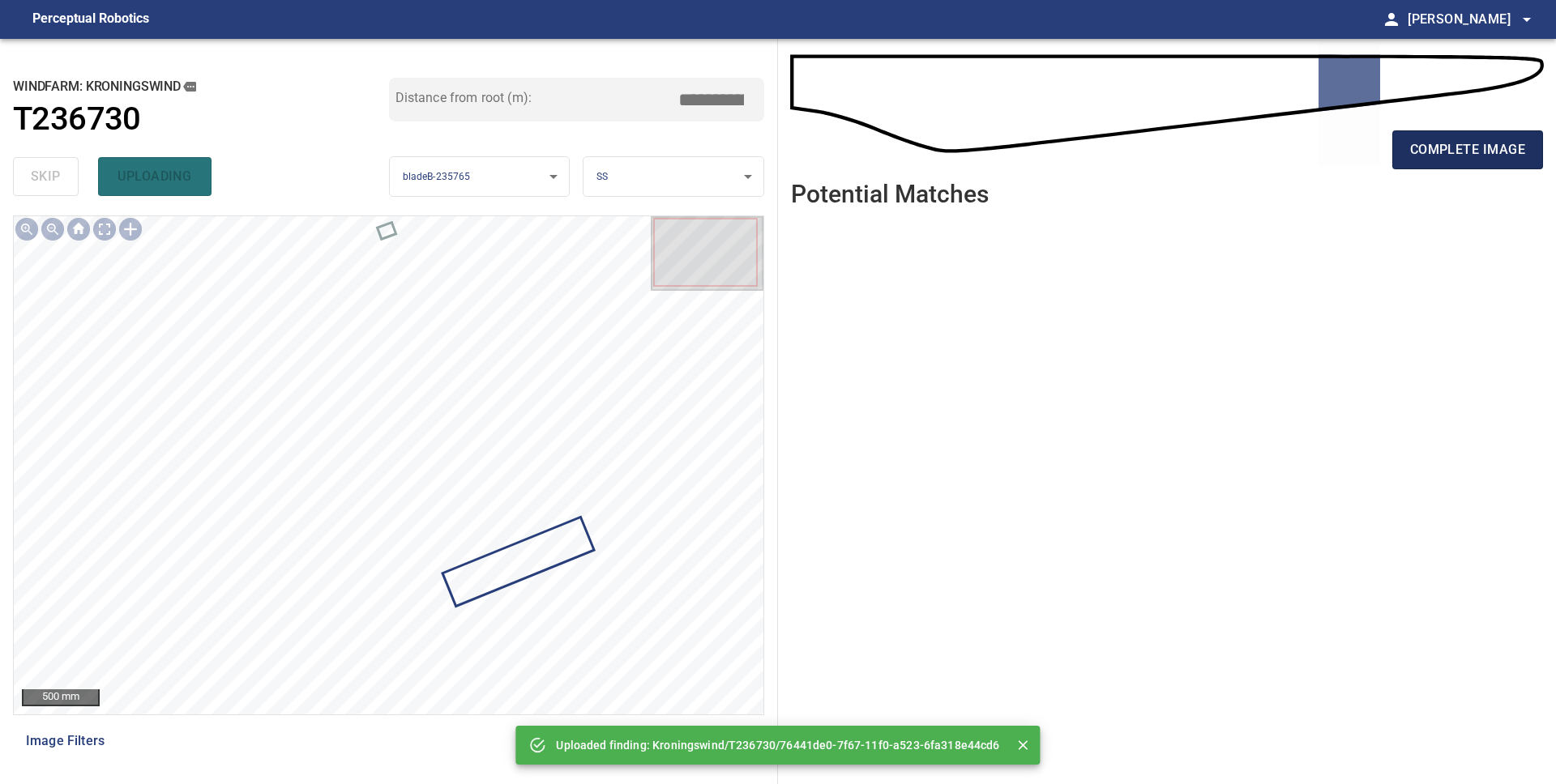
click at [1475, 164] on button "complete image" at bounding box center [1467, 149] width 150 height 39
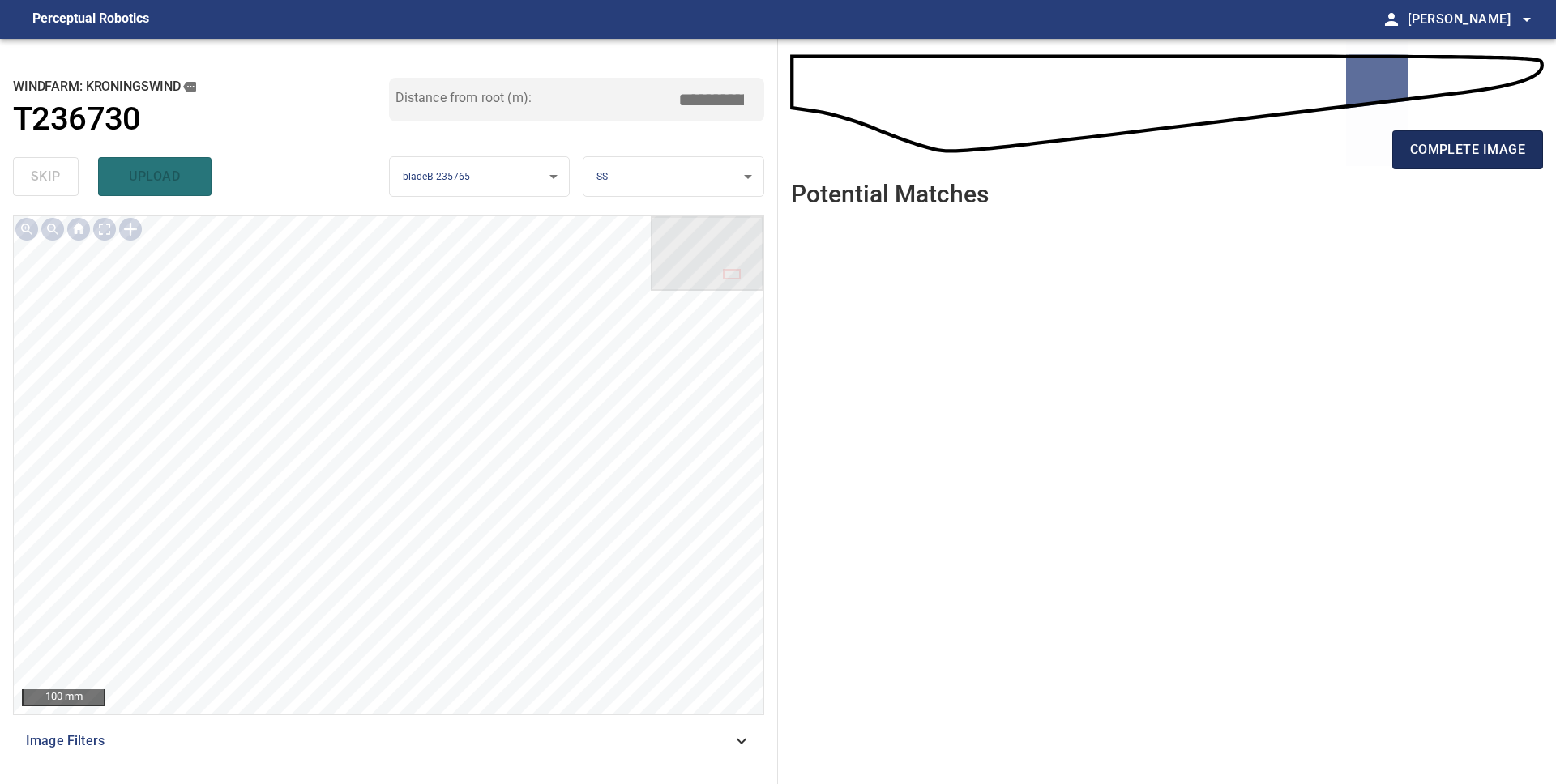
click at [1414, 156] on span "complete image" at bounding box center [1467, 150] width 115 height 23
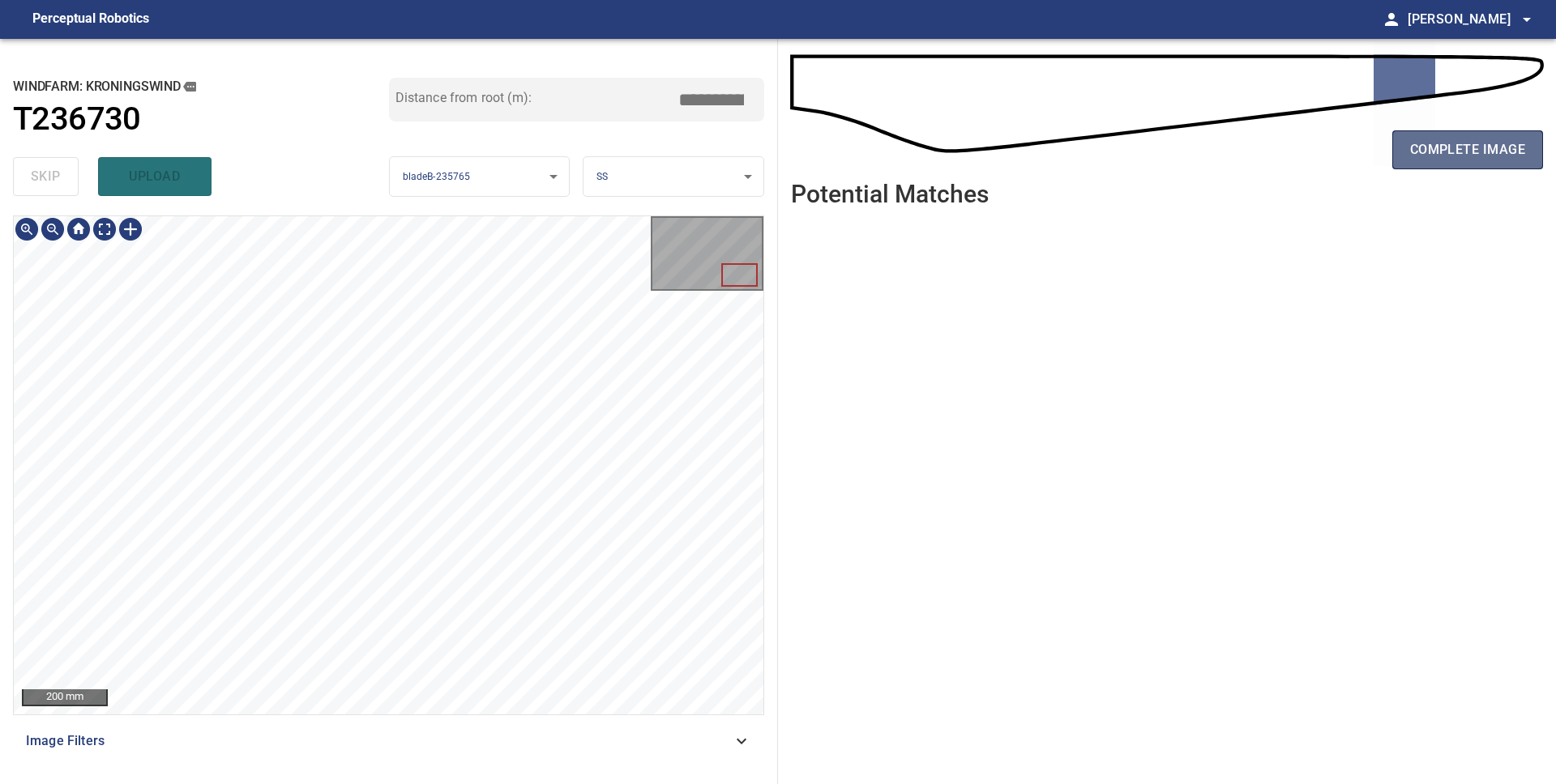
click at [1405, 145] on button "complete image" at bounding box center [1467, 149] width 150 height 39
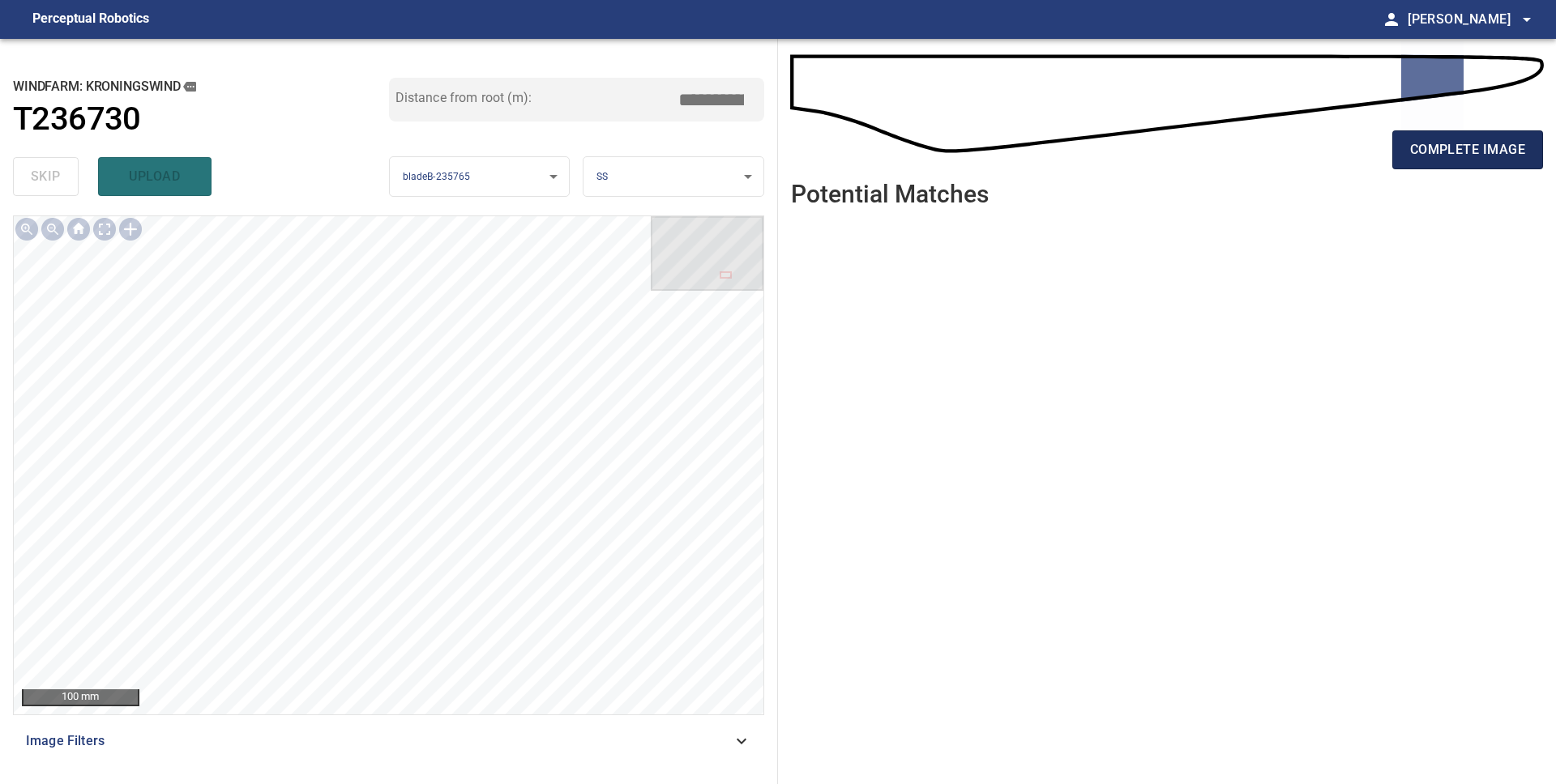
click at [1436, 159] on span "complete image" at bounding box center [1467, 150] width 115 height 23
click at [1451, 150] on span "complete image" at bounding box center [1467, 150] width 115 height 23
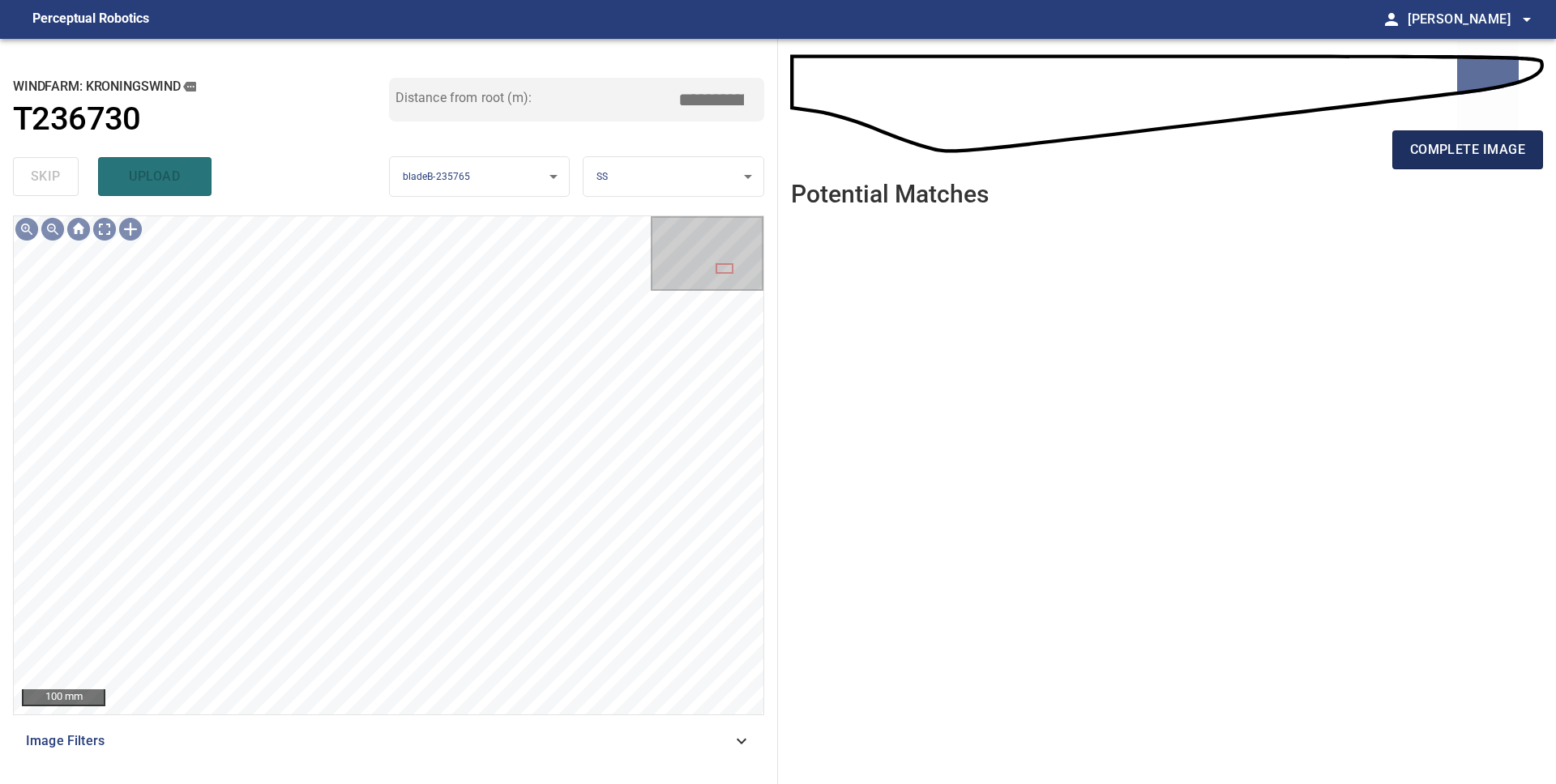
click at [1440, 146] on span "complete image" at bounding box center [1467, 150] width 115 height 23
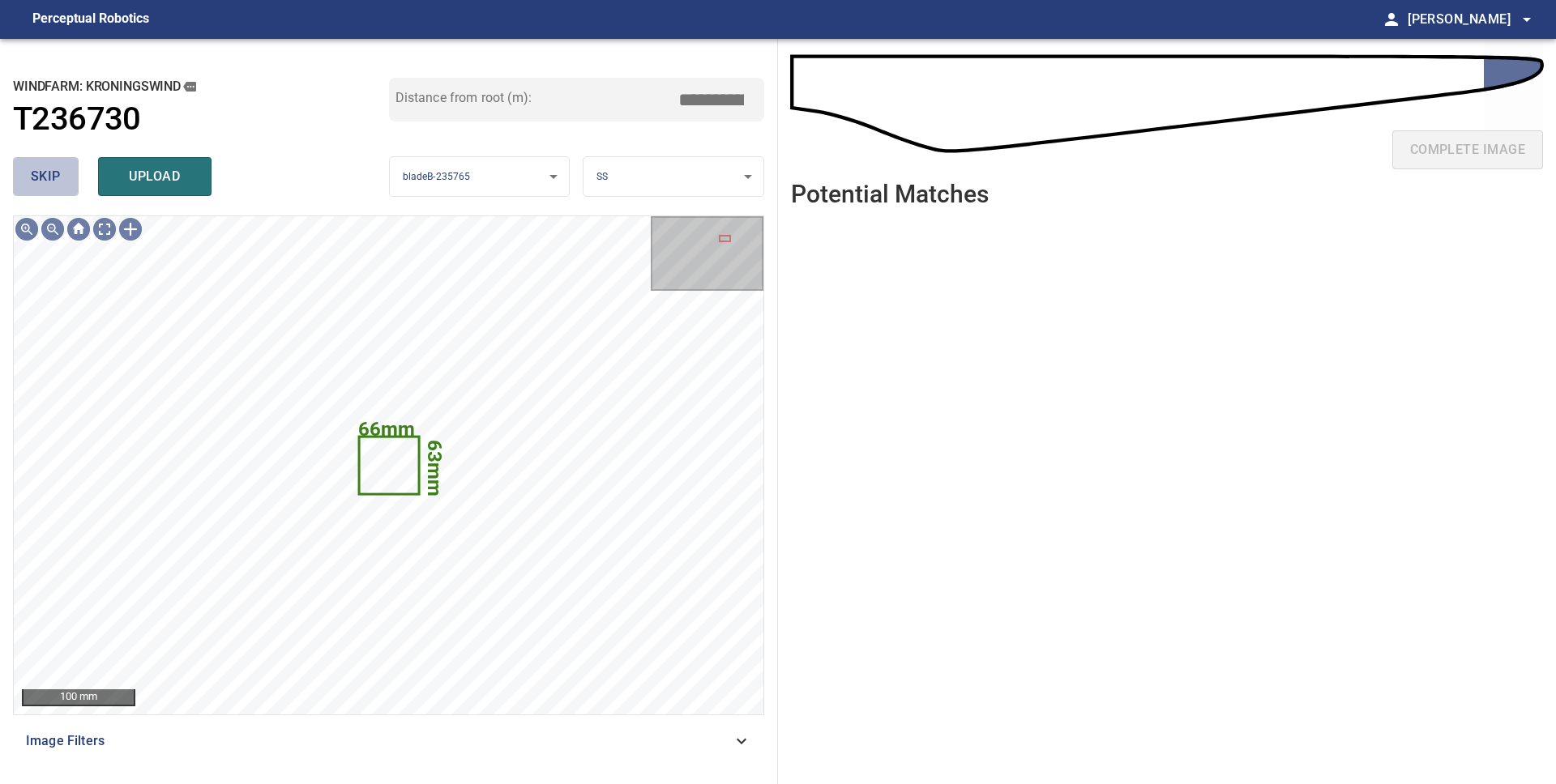
click at [64, 177] on button "skip" at bounding box center [46, 177] width 66 height 39
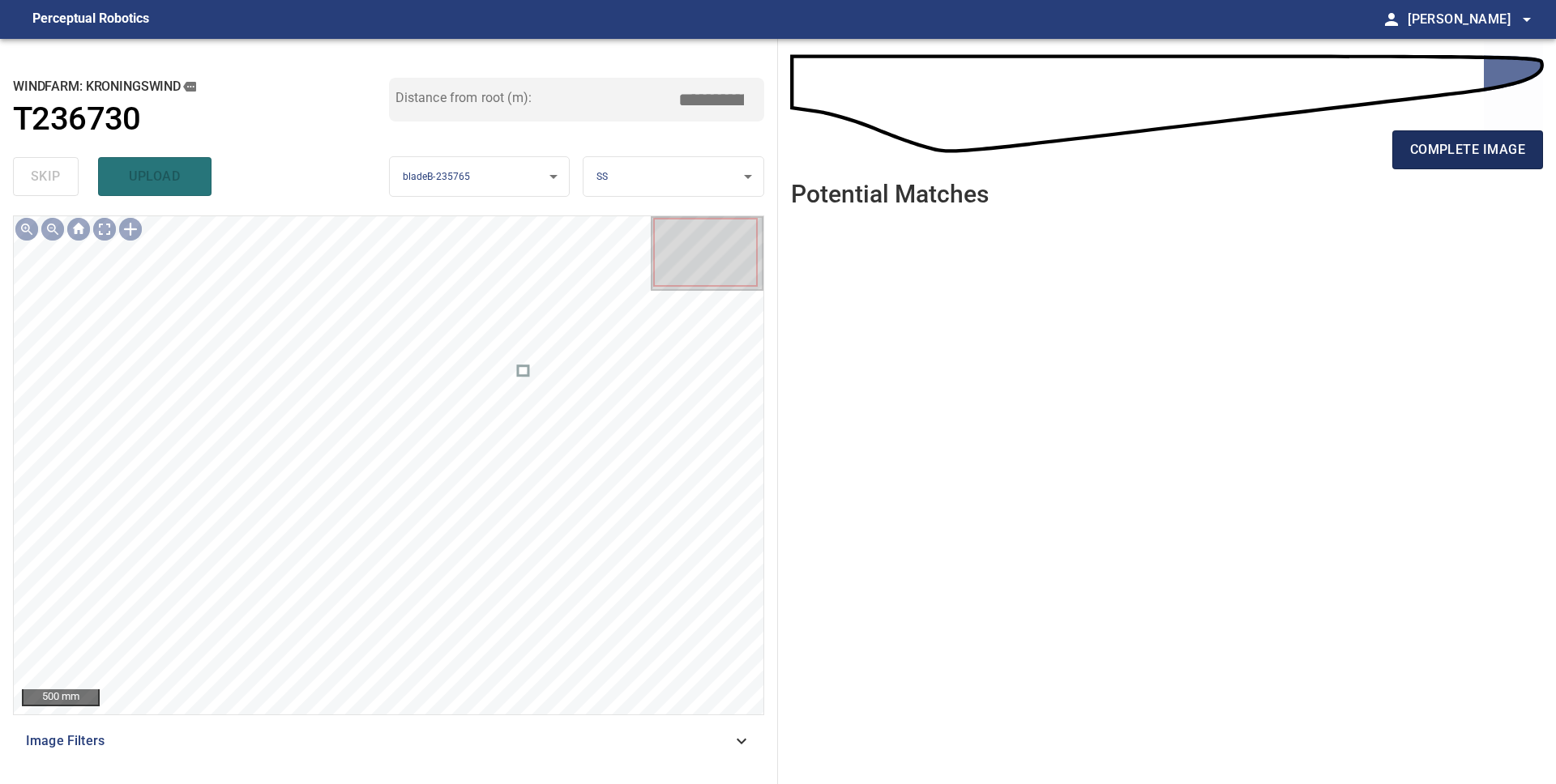
click at [1469, 149] on span "complete image" at bounding box center [1467, 150] width 115 height 23
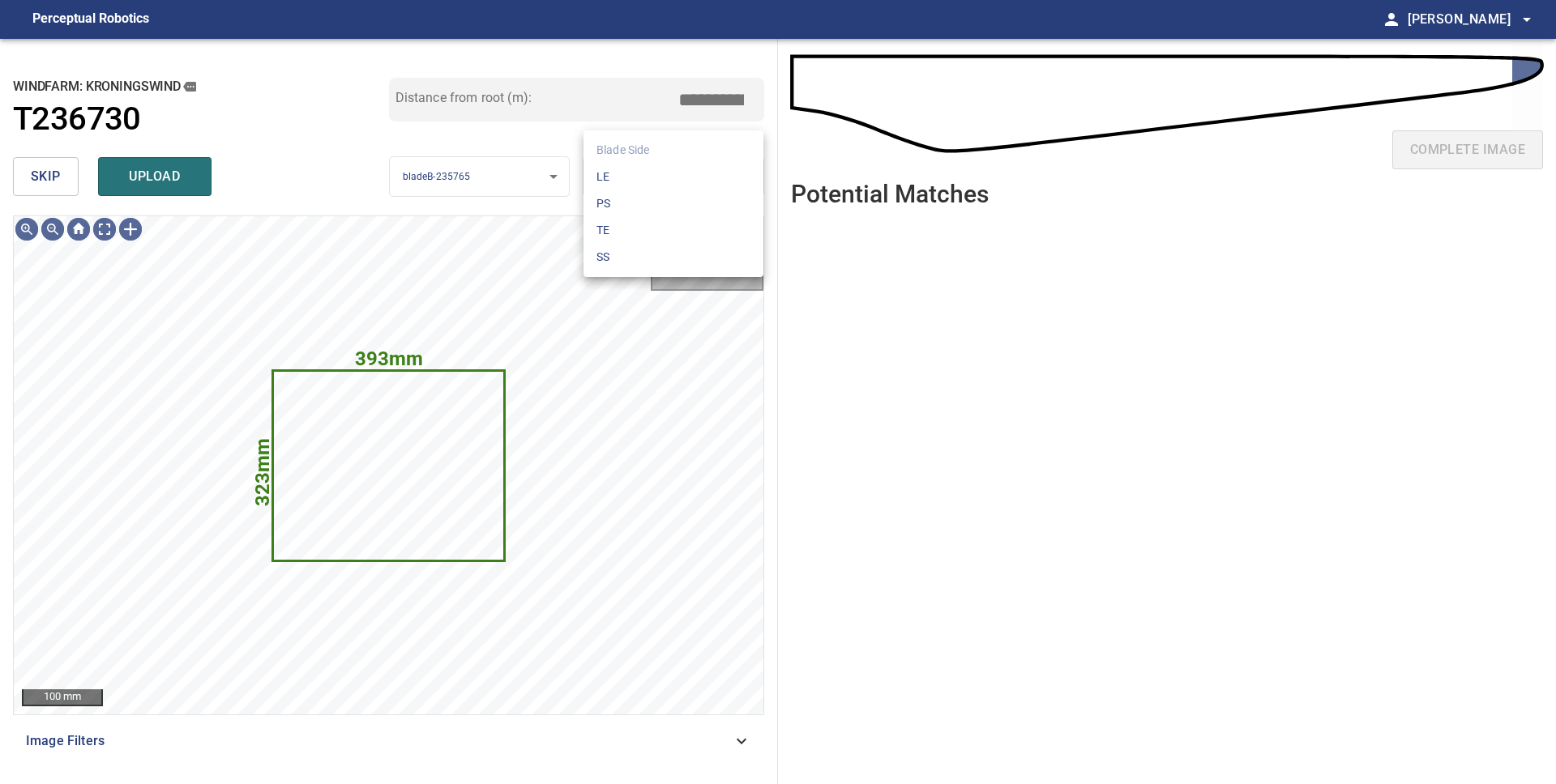
click at [682, 172] on body "**********" at bounding box center [778, 392] width 1556 height 784
click at [658, 184] on li "LE" at bounding box center [673, 177] width 180 height 26
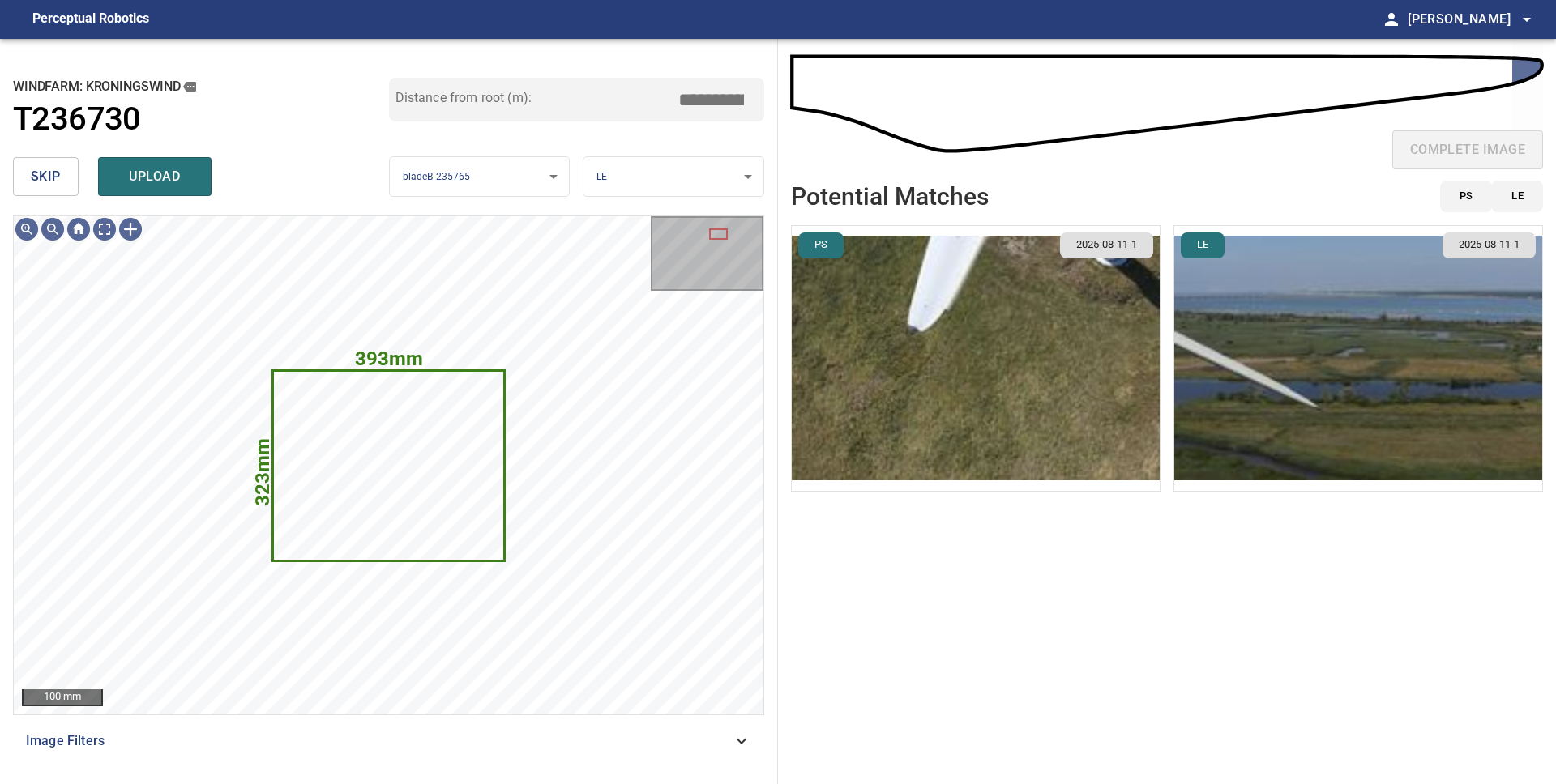
click at [967, 311] on img "button" at bounding box center [976, 358] width 367 height 265
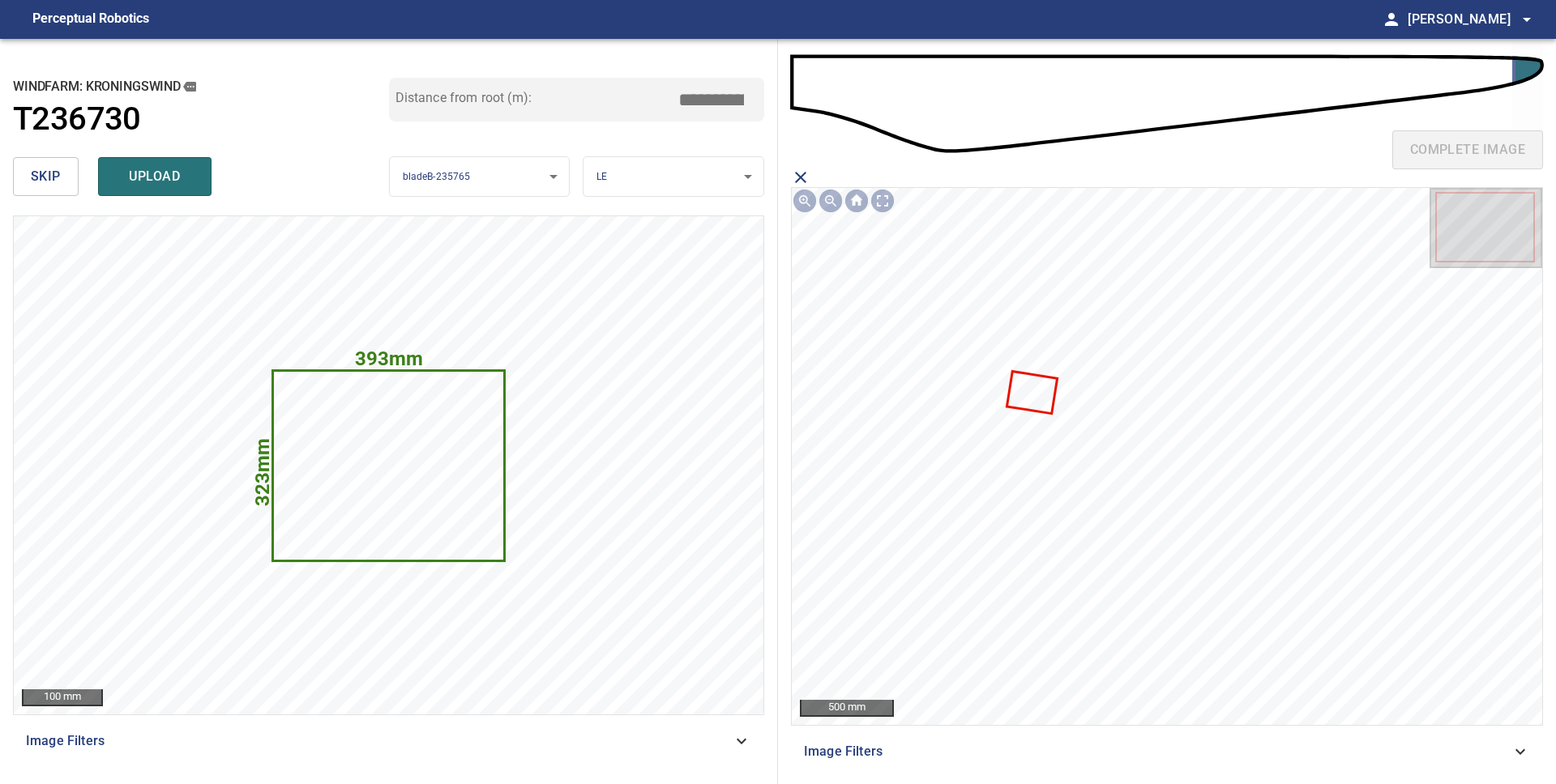
click at [1039, 388] on icon at bounding box center [1033, 392] width 47 height 40
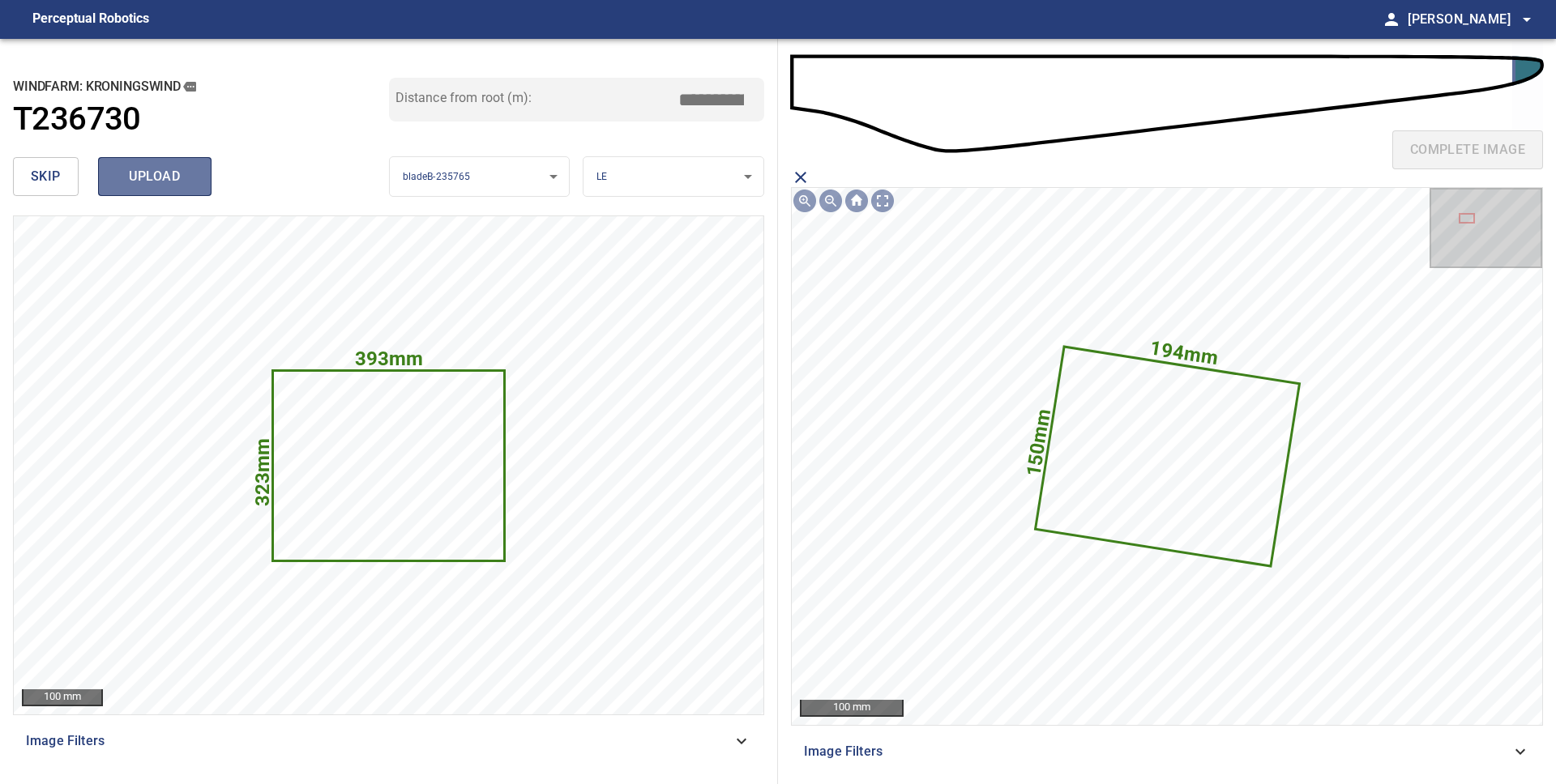
click at [197, 185] on button "upload" at bounding box center [155, 177] width 113 height 39
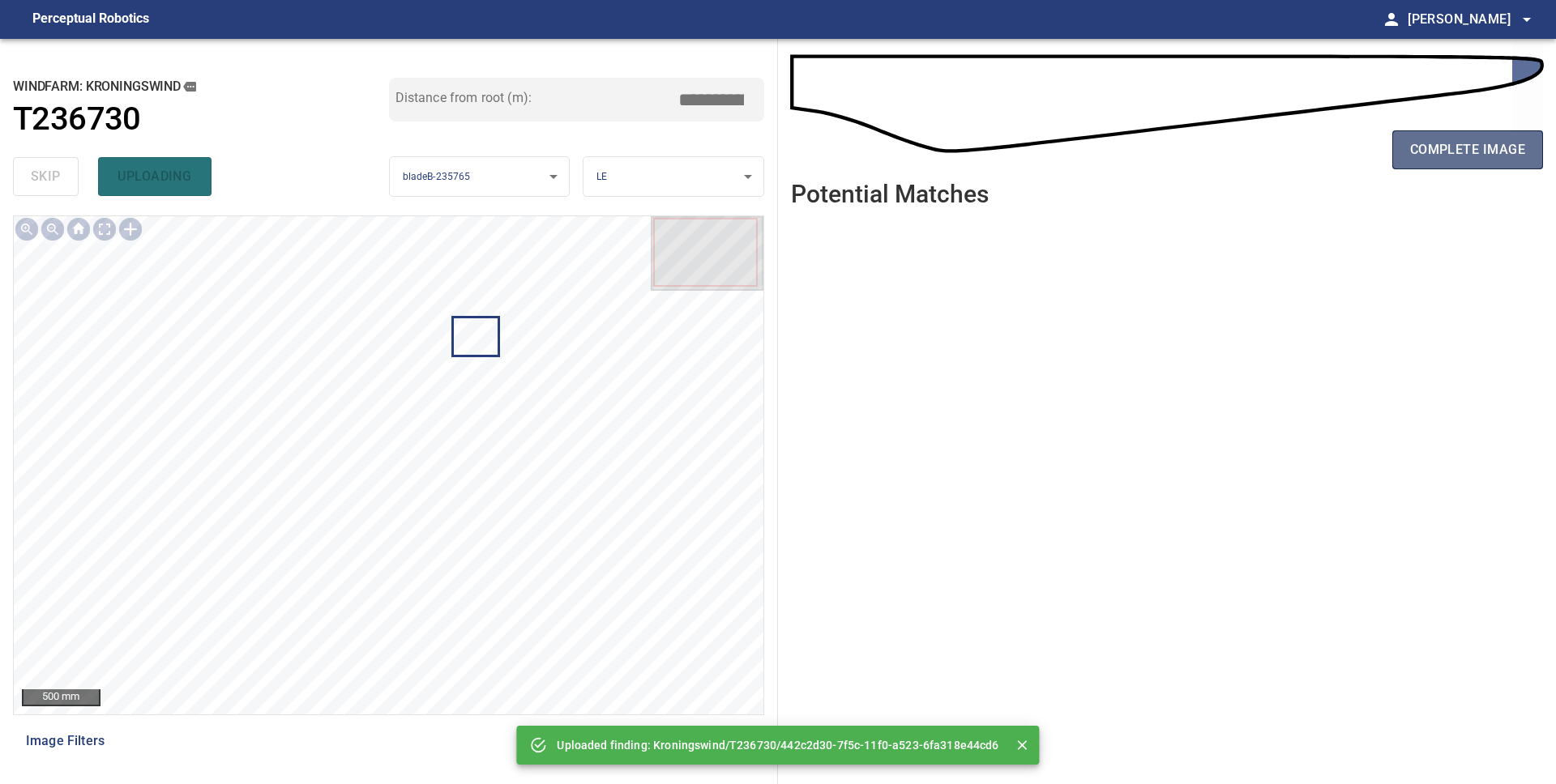
click at [1426, 157] on span "complete image" at bounding box center [1467, 150] width 115 height 23
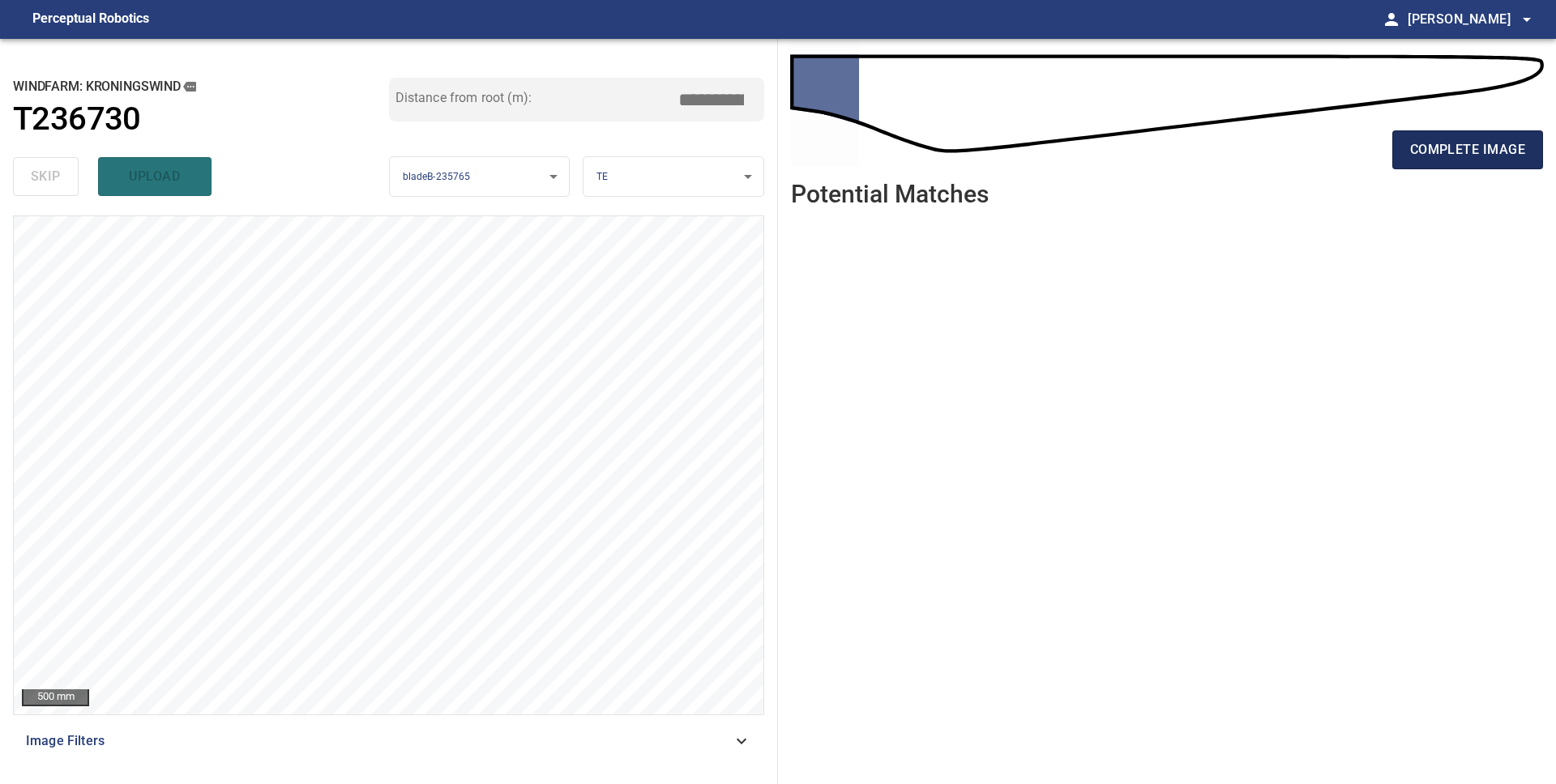
click at [1460, 154] on span "complete image" at bounding box center [1467, 150] width 115 height 23
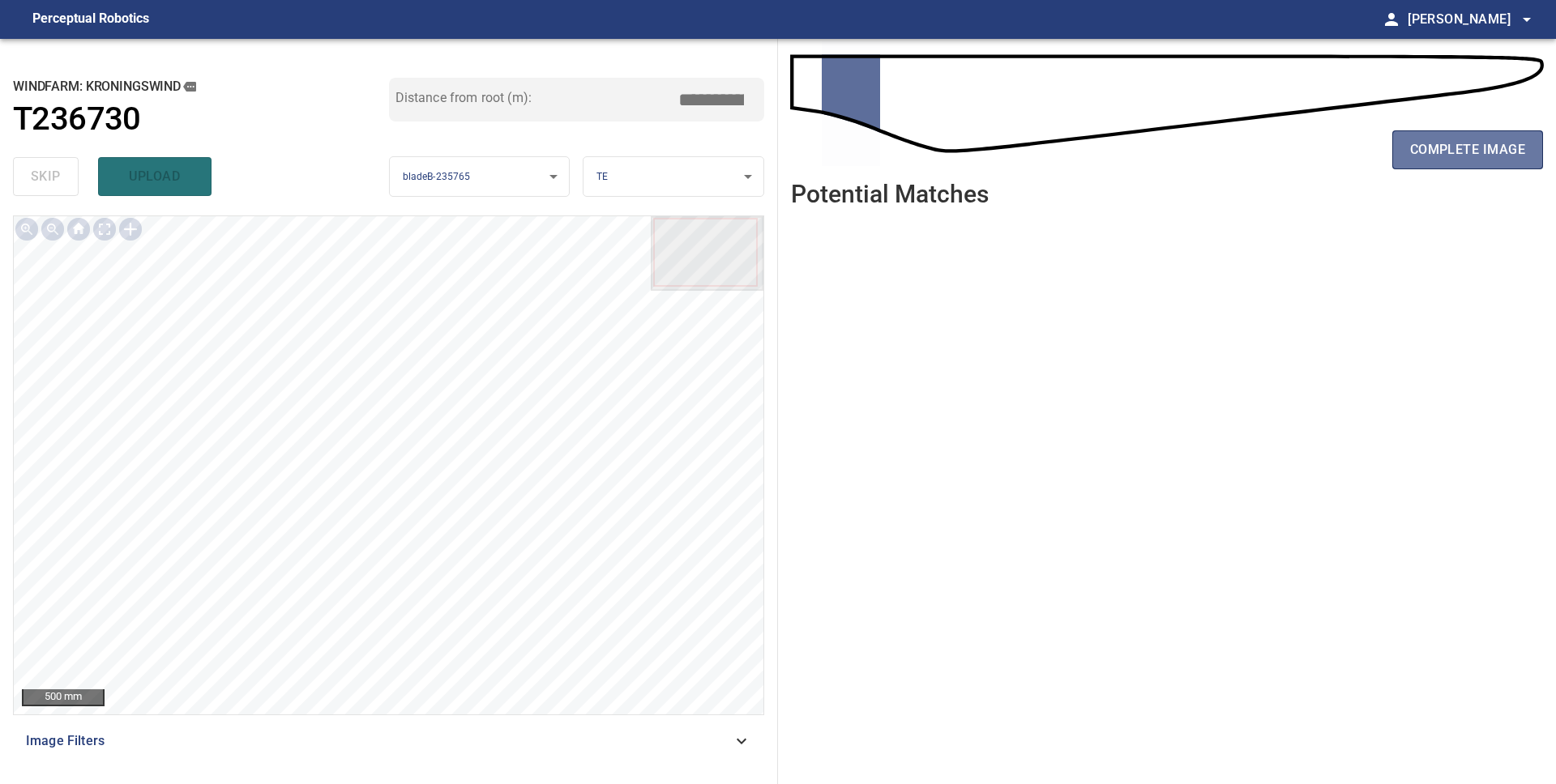
click at [1460, 154] on span "complete image" at bounding box center [1467, 150] width 115 height 23
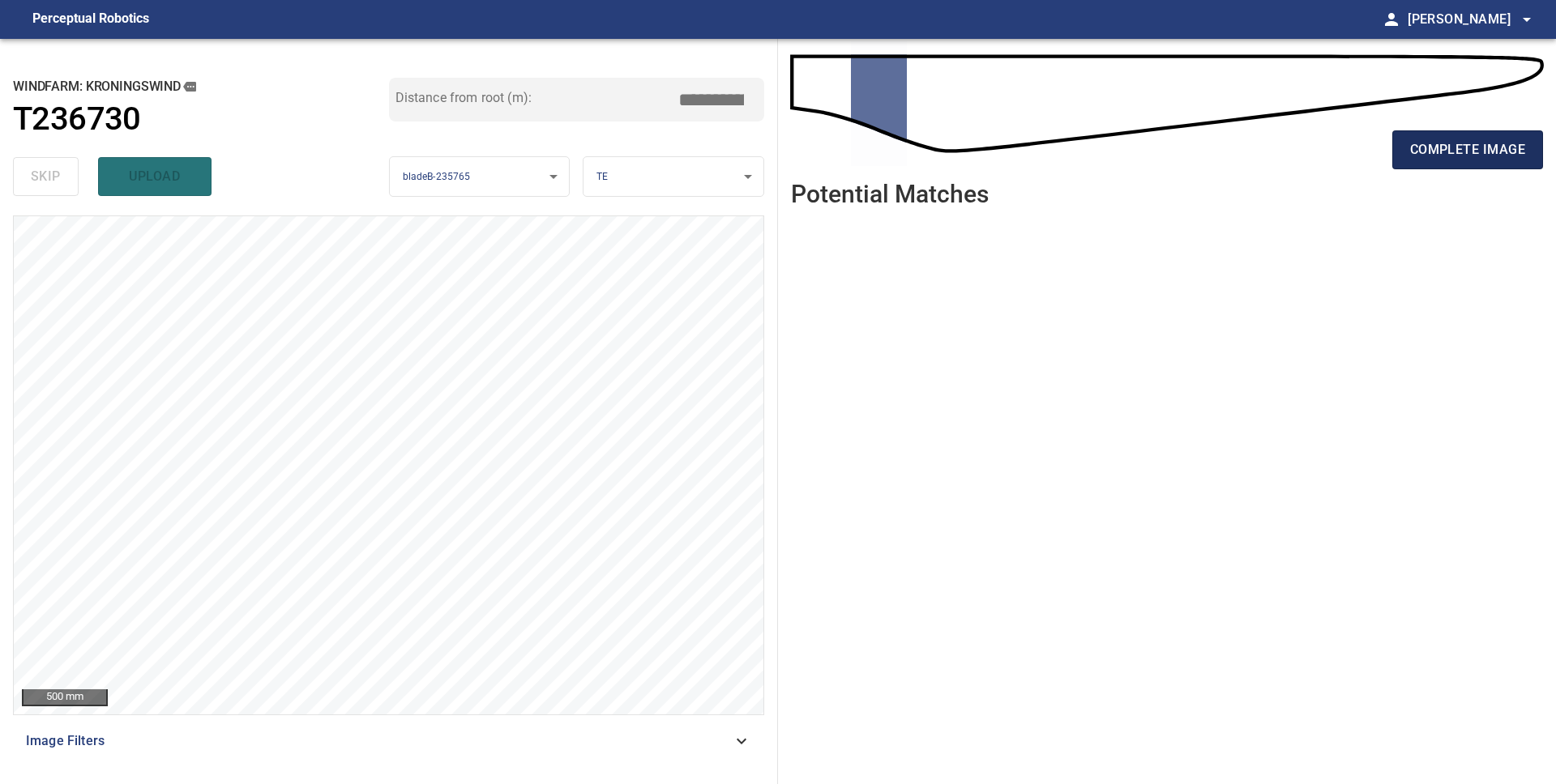
click at [1443, 160] on span "complete image" at bounding box center [1467, 150] width 115 height 23
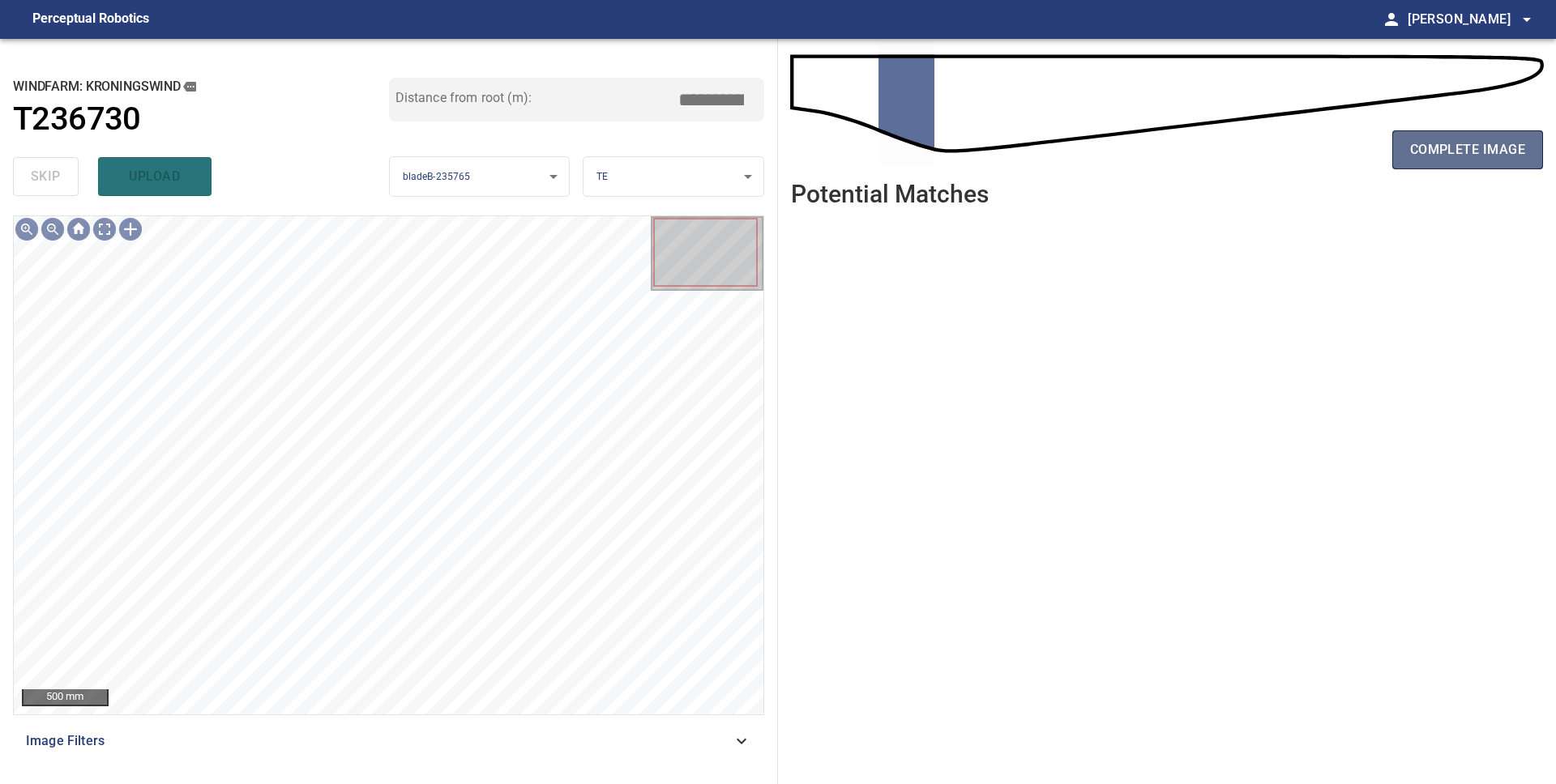
click at [1429, 150] on span "complete image" at bounding box center [1467, 150] width 115 height 23
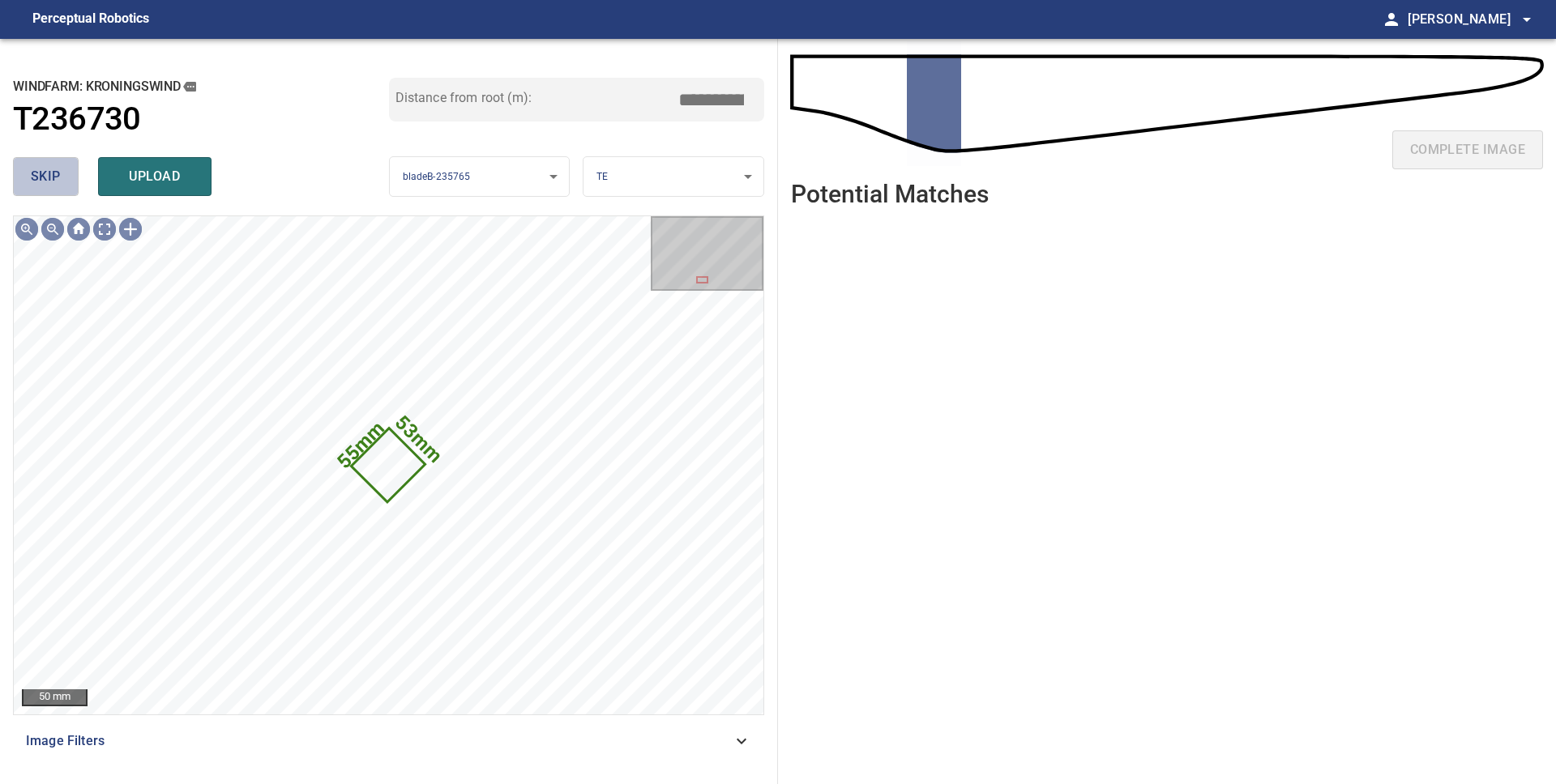
click at [53, 184] on span "skip" at bounding box center [46, 177] width 30 height 23
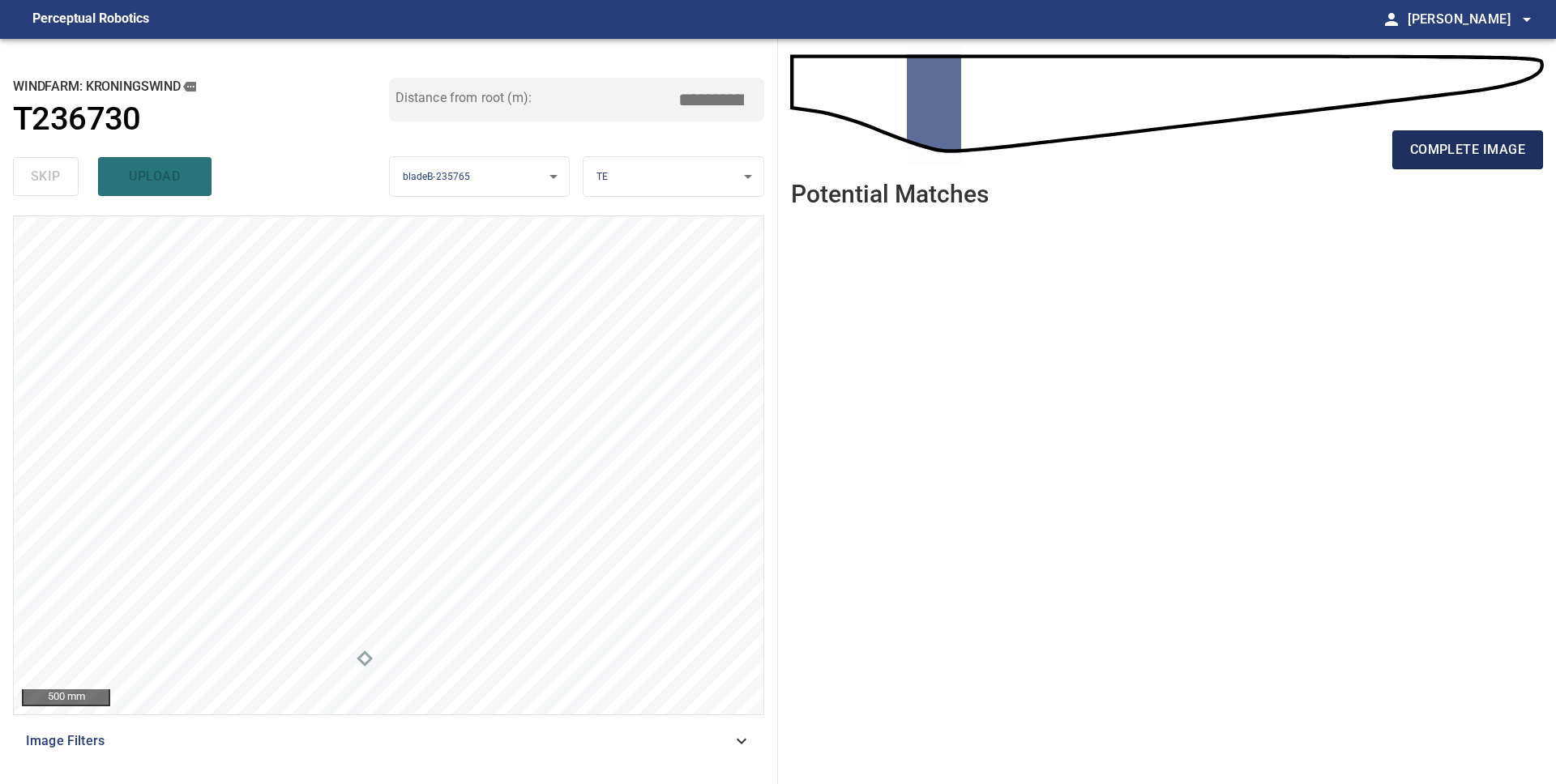
click at [1451, 153] on span "complete image" at bounding box center [1467, 150] width 115 height 23
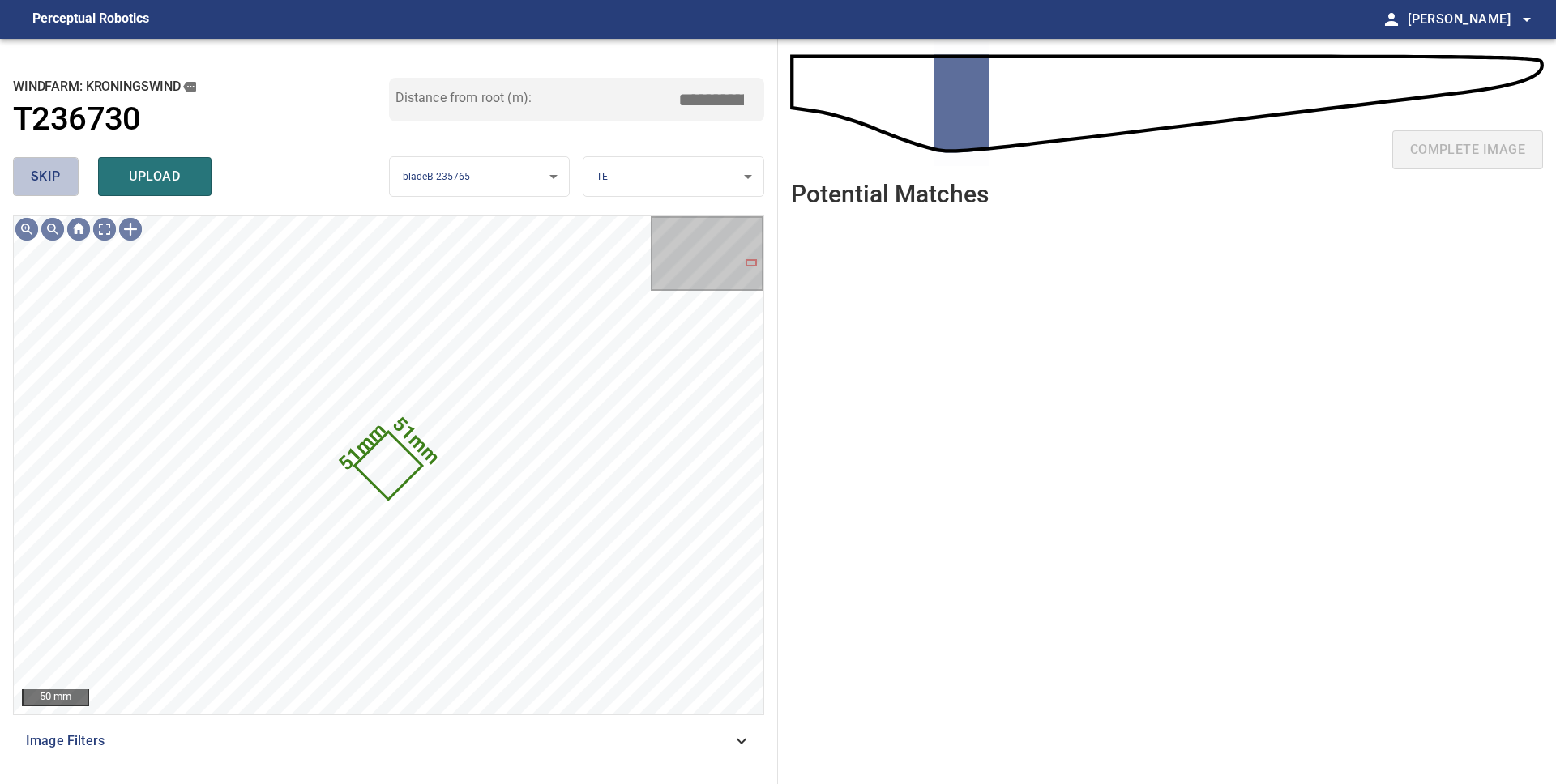
click at [44, 178] on span "skip" at bounding box center [46, 177] width 30 height 23
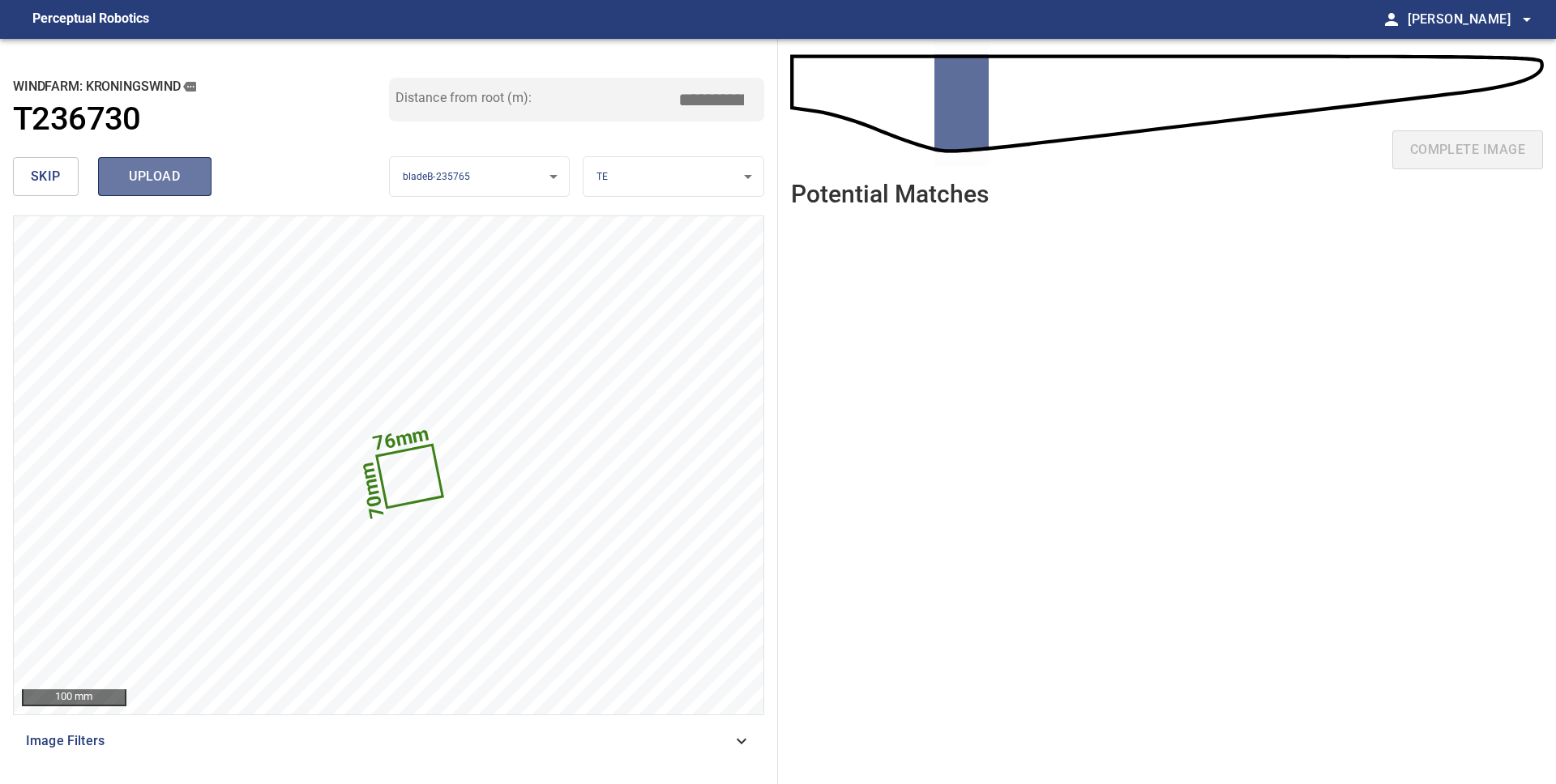
click at [172, 174] on span "upload" at bounding box center [155, 177] width 77 height 23
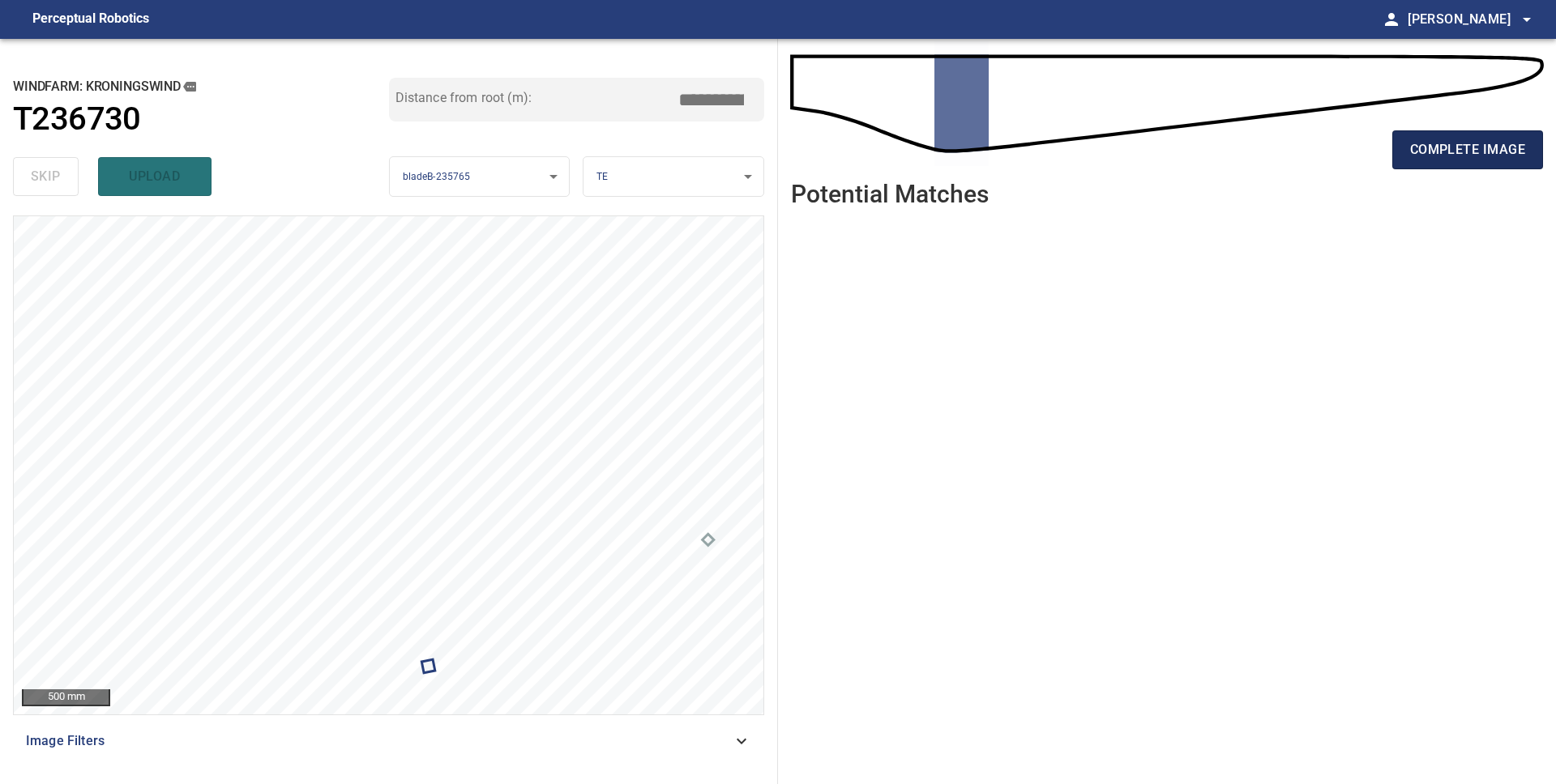
click at [1421, 149] on span "complete image" at bounding box center [1467, 150] width 115 height 23
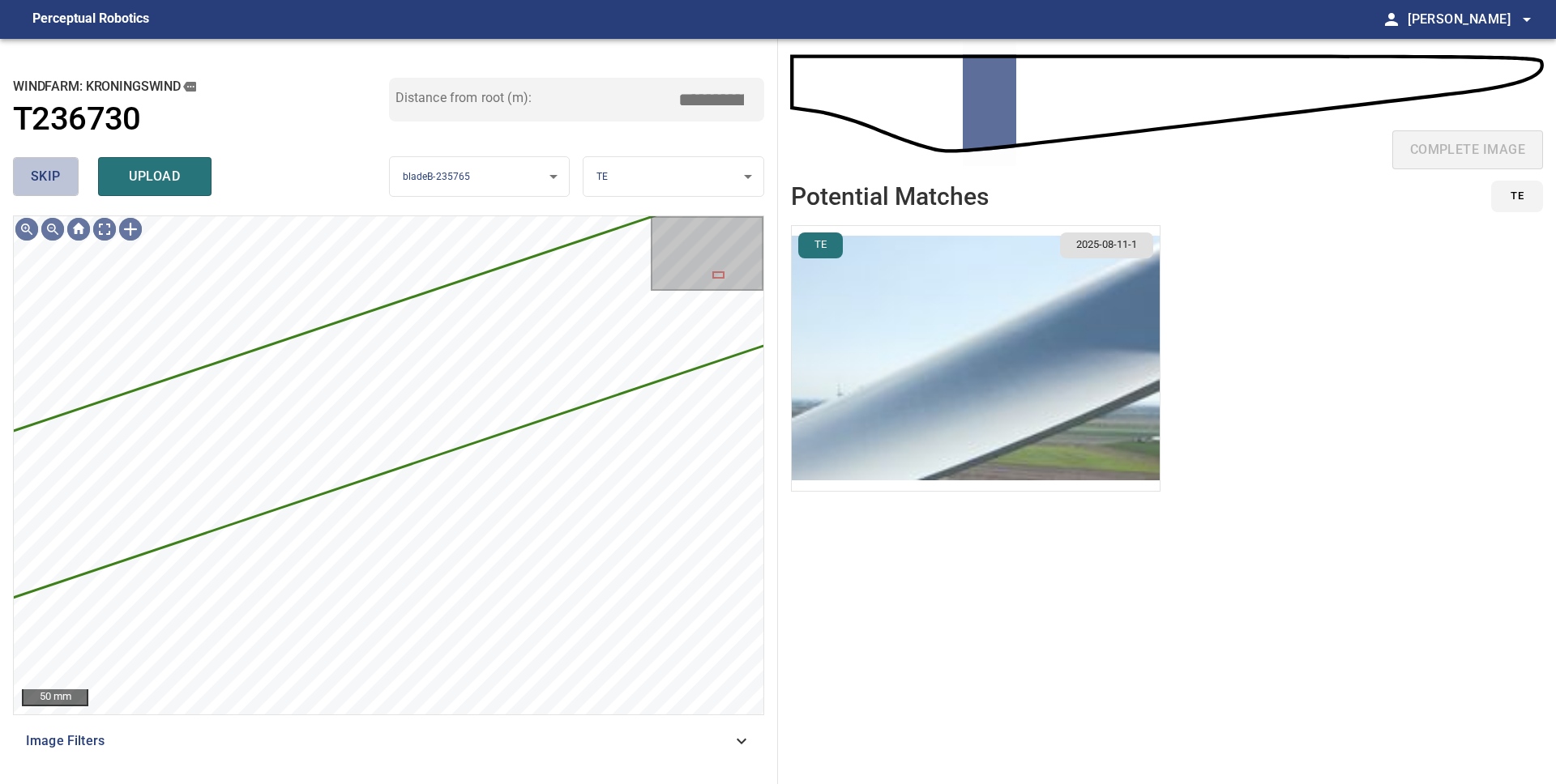
click at [39, 176] on span "skip" at bounding box center [46, 177] width 30 height 23
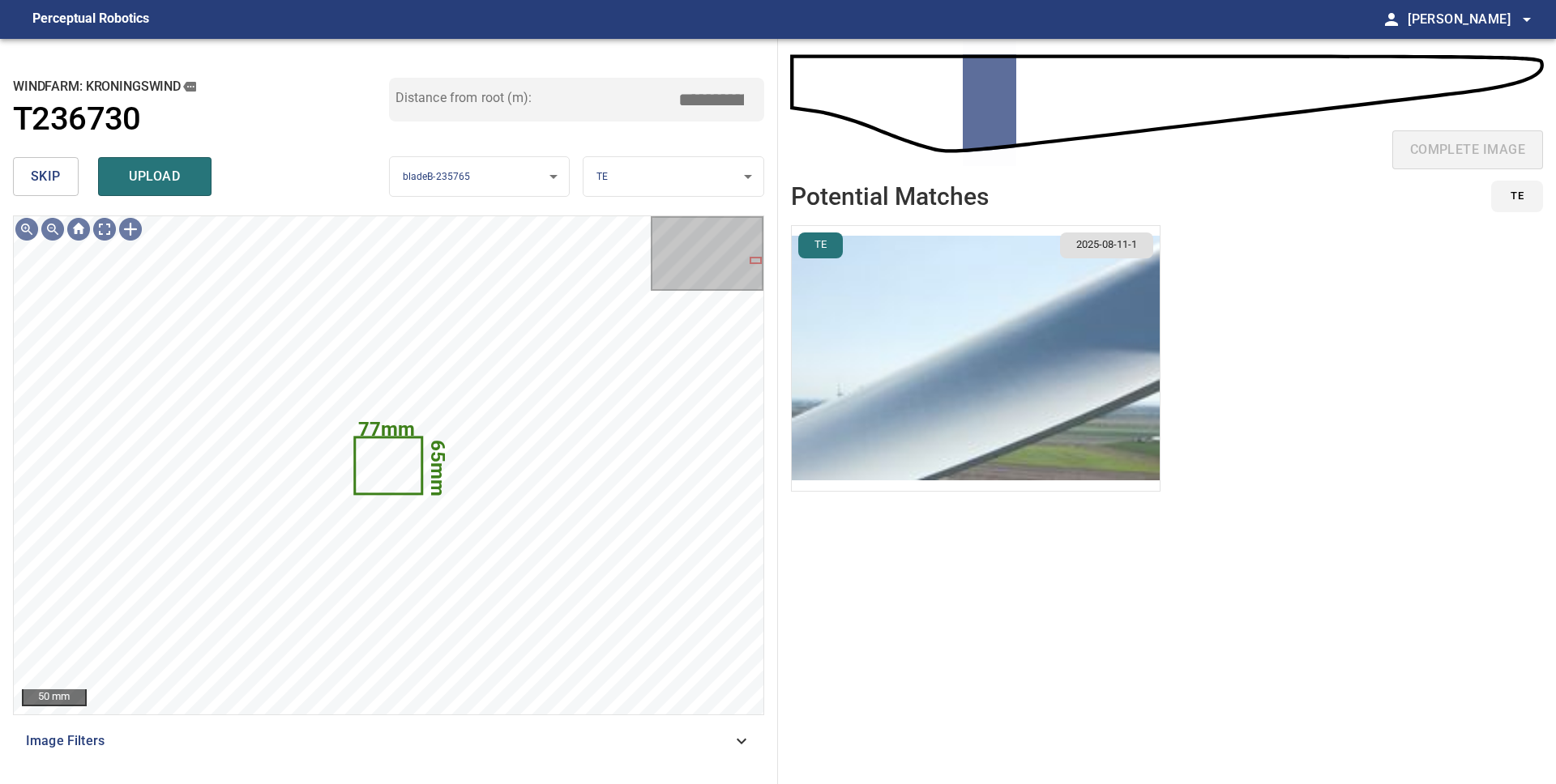
click at [878, 352] on img "button" at bounding box center [976, 358] width 367 height 265
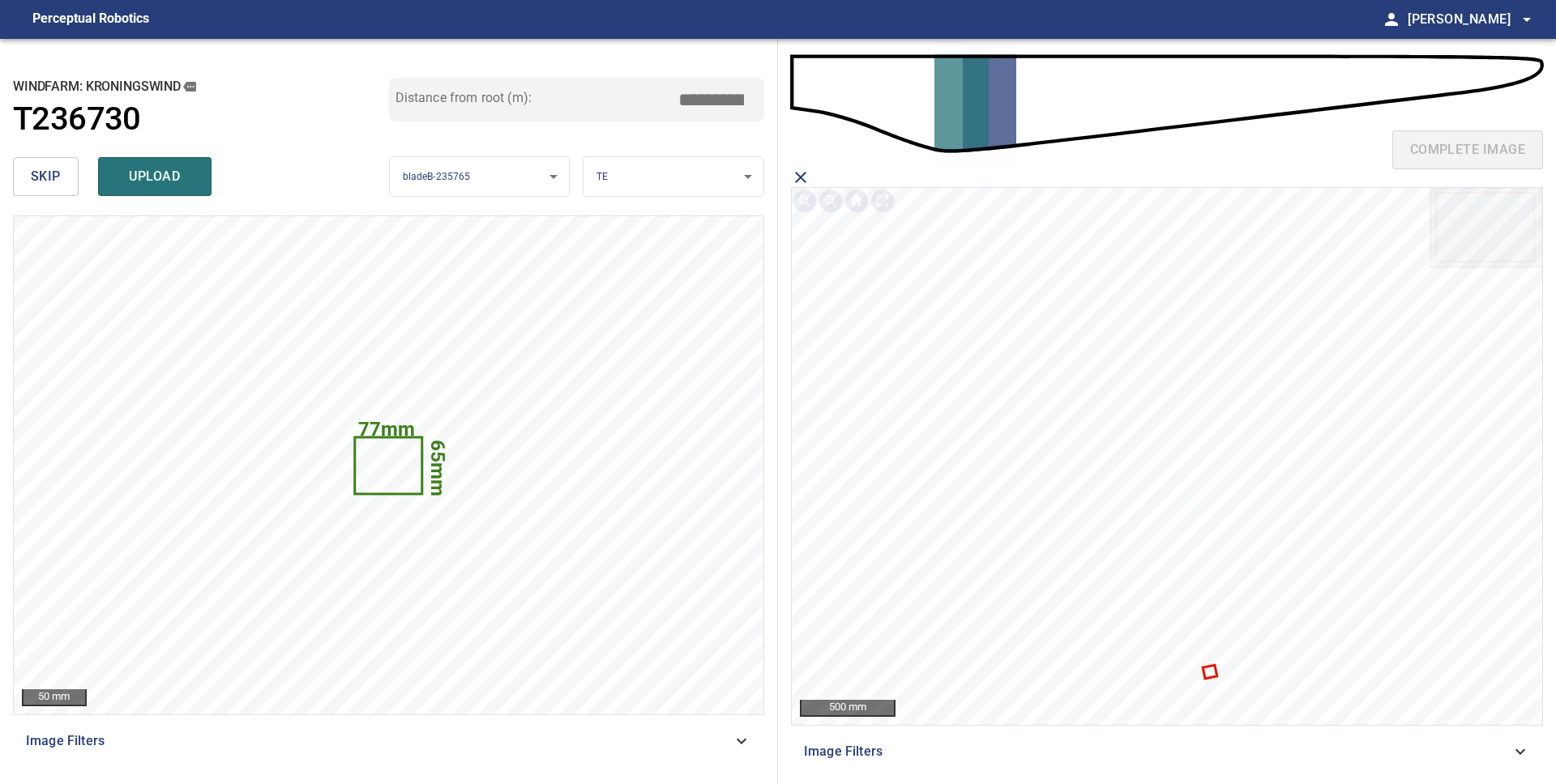
click at [1210, 671] on icon at bounding box center [1210, 672] width 11 height 11
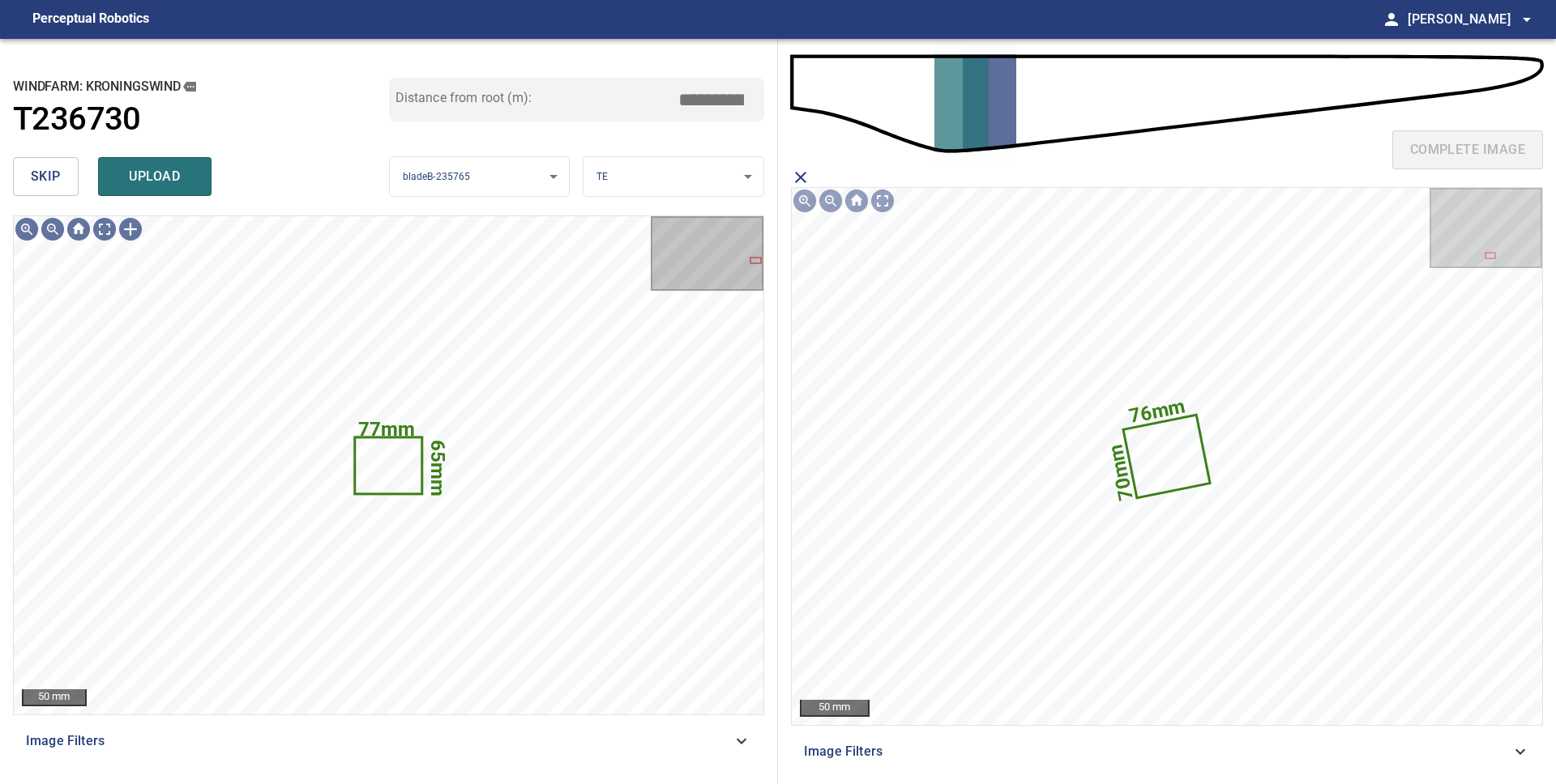
click at [181, 180] on span "upload" at bounding box center [155, 177] width 77 height 23
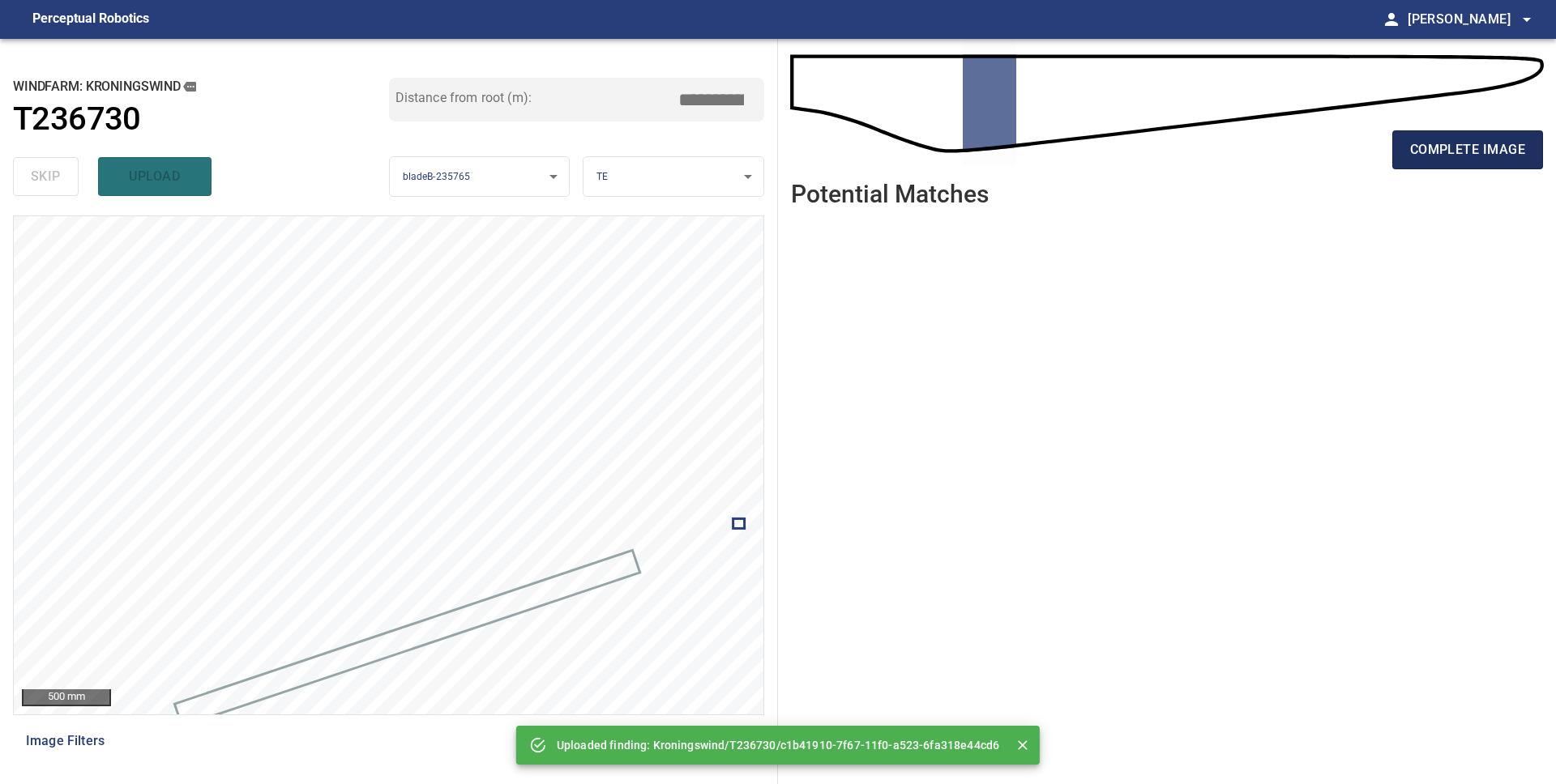
click at [1490, 143] on span "complete image" at bounding box center [1467, 150] width 115 height 23
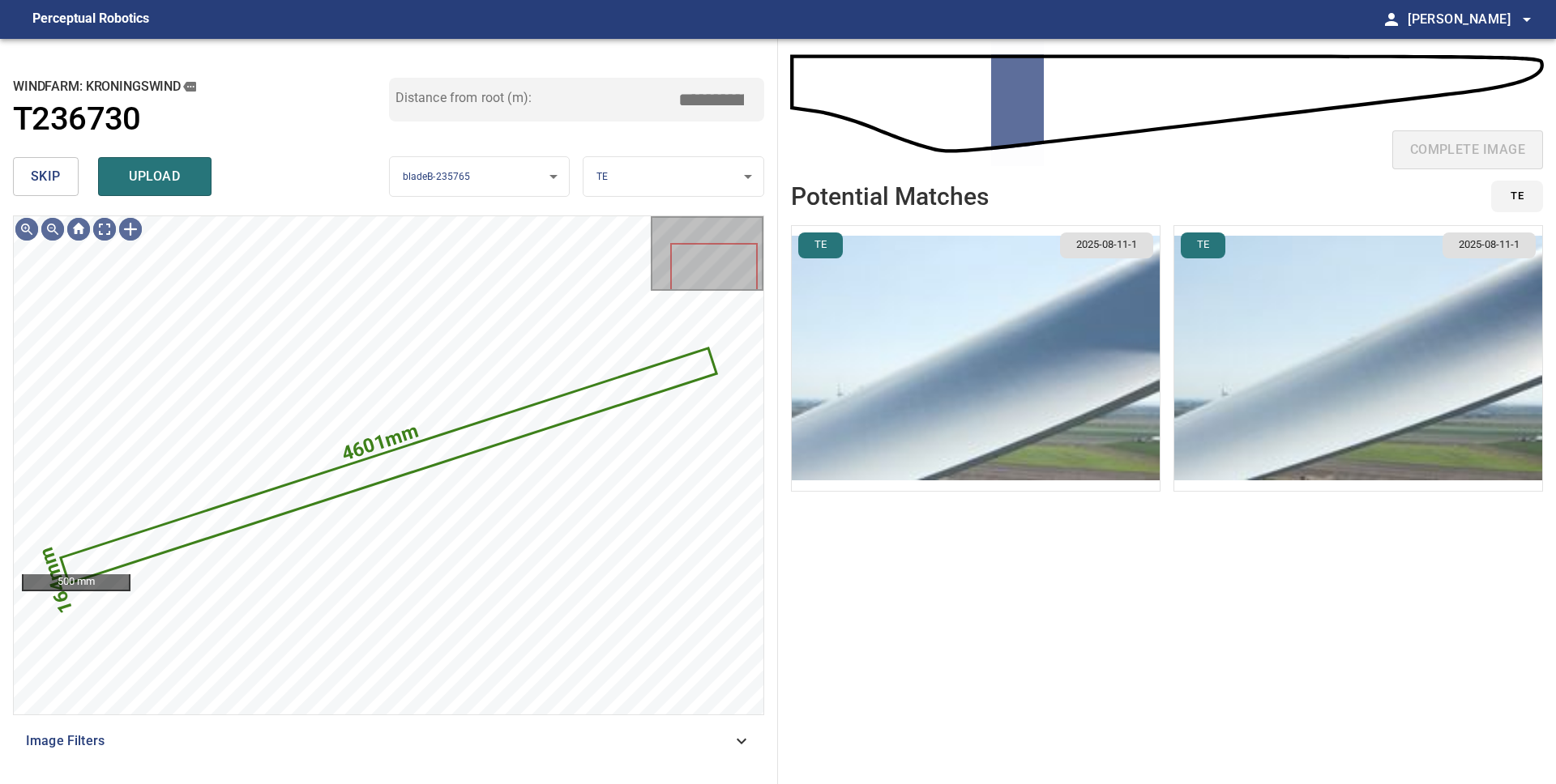
click at [41, 192] on button "skip" at bounding box center [46, 177] width 66 height 39
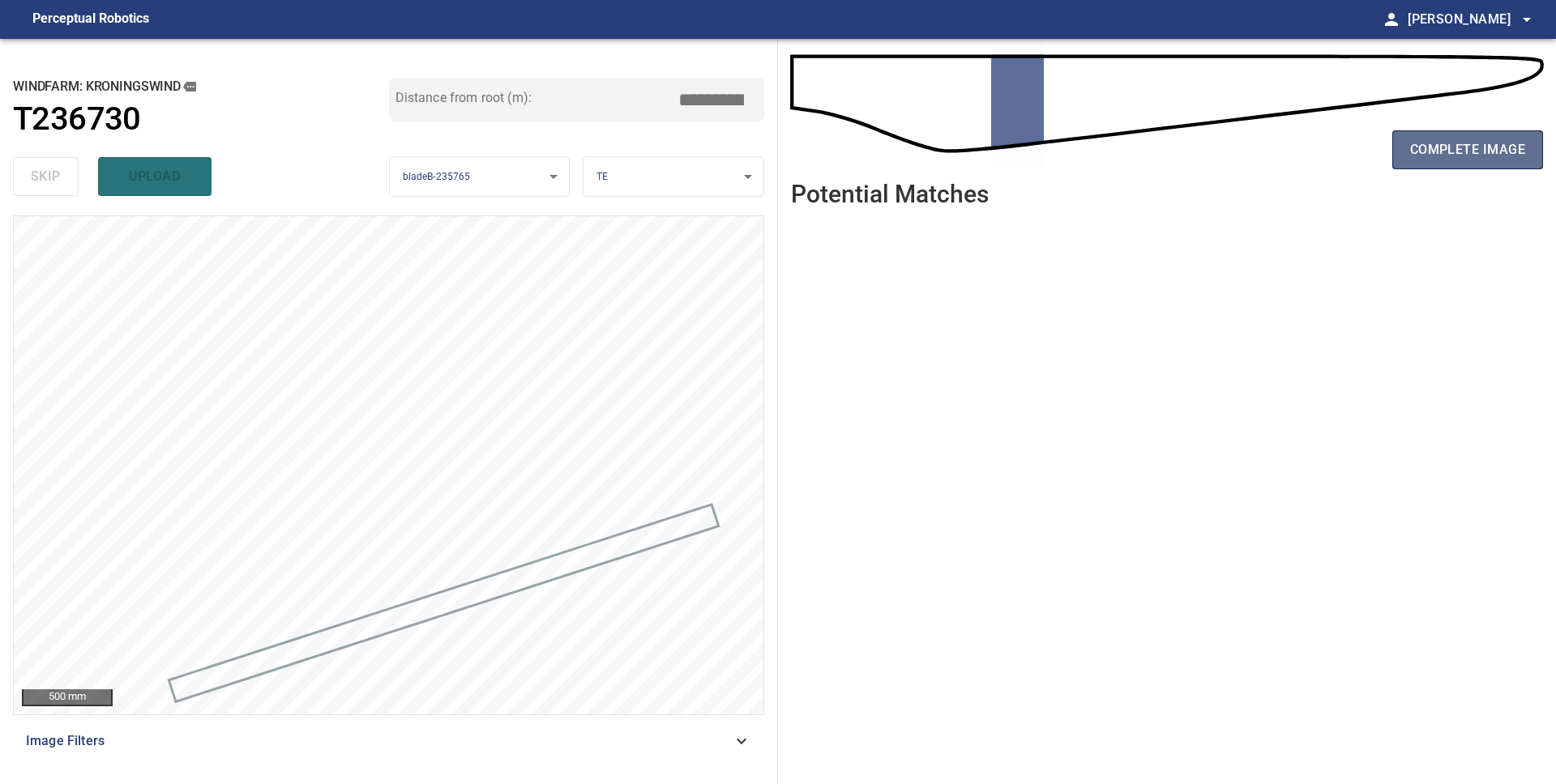
click at [1432, 155] on span "complete image" at bounding box center [1467, 150] width 115 height 23
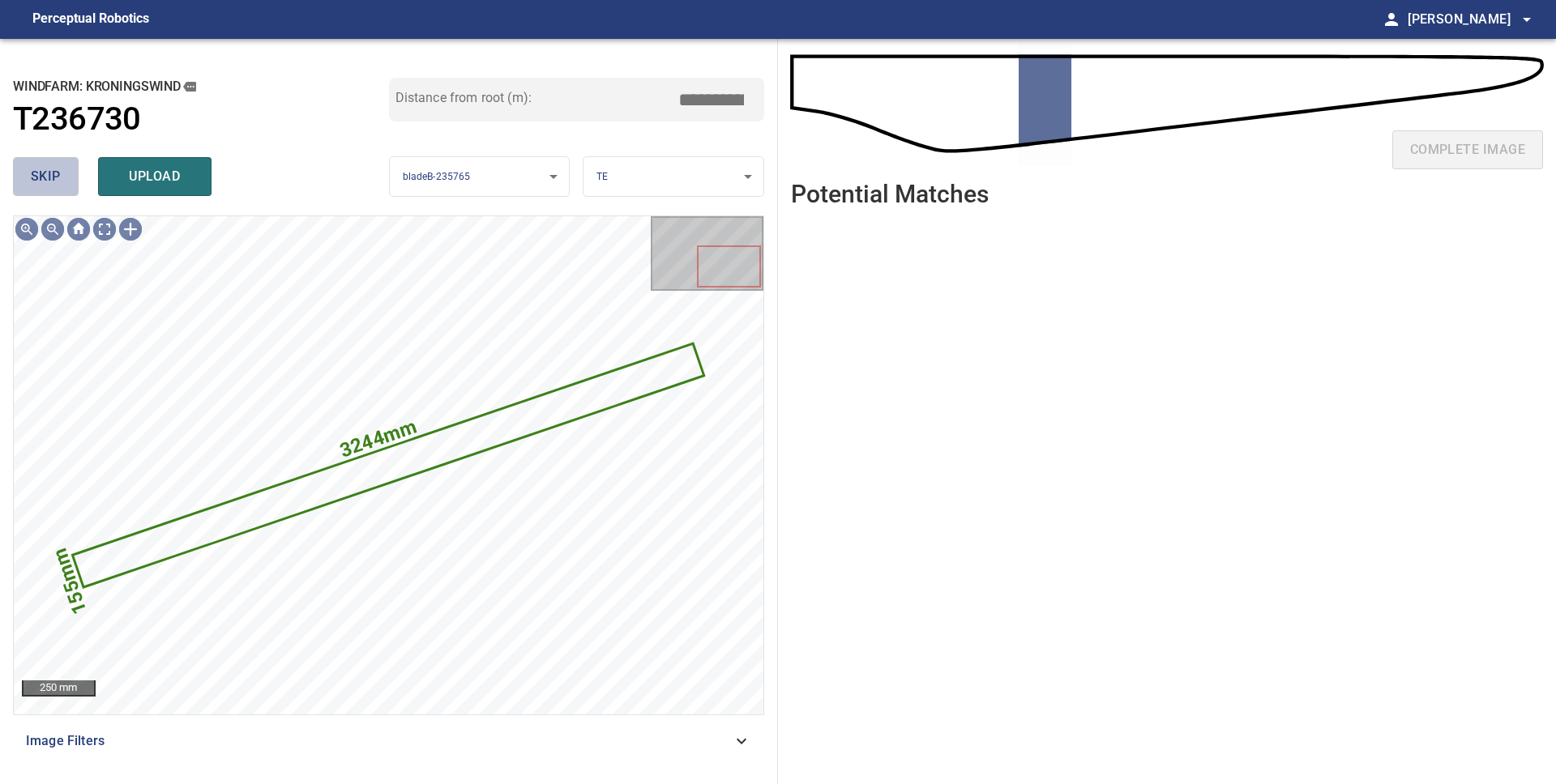
click at [60, 185] on span "skip" at bounding box center [46, 177] width 30 height 23
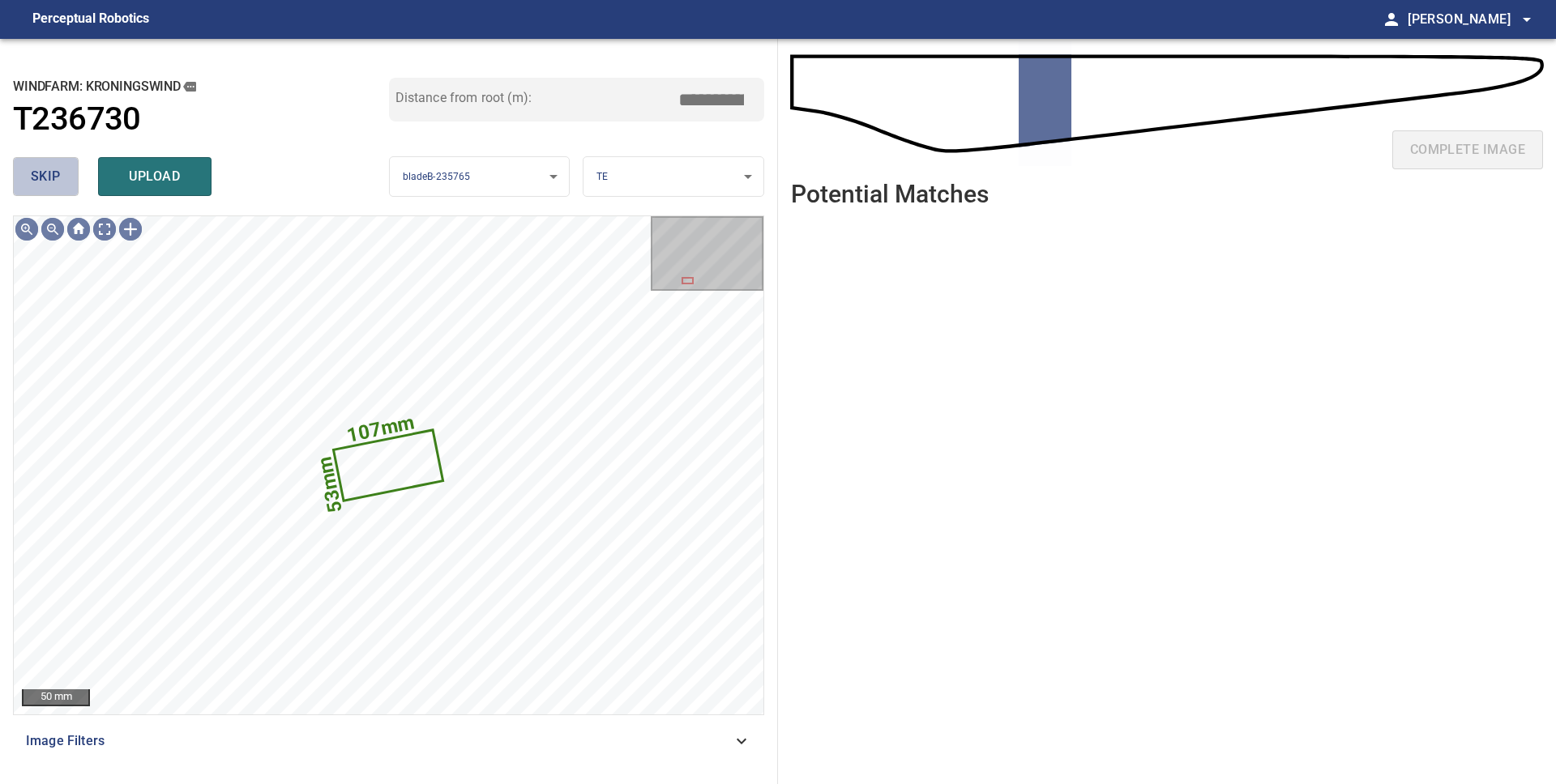
click at [45, 190] on button "skip" at bounding box center [46, 177] width 66 height 39
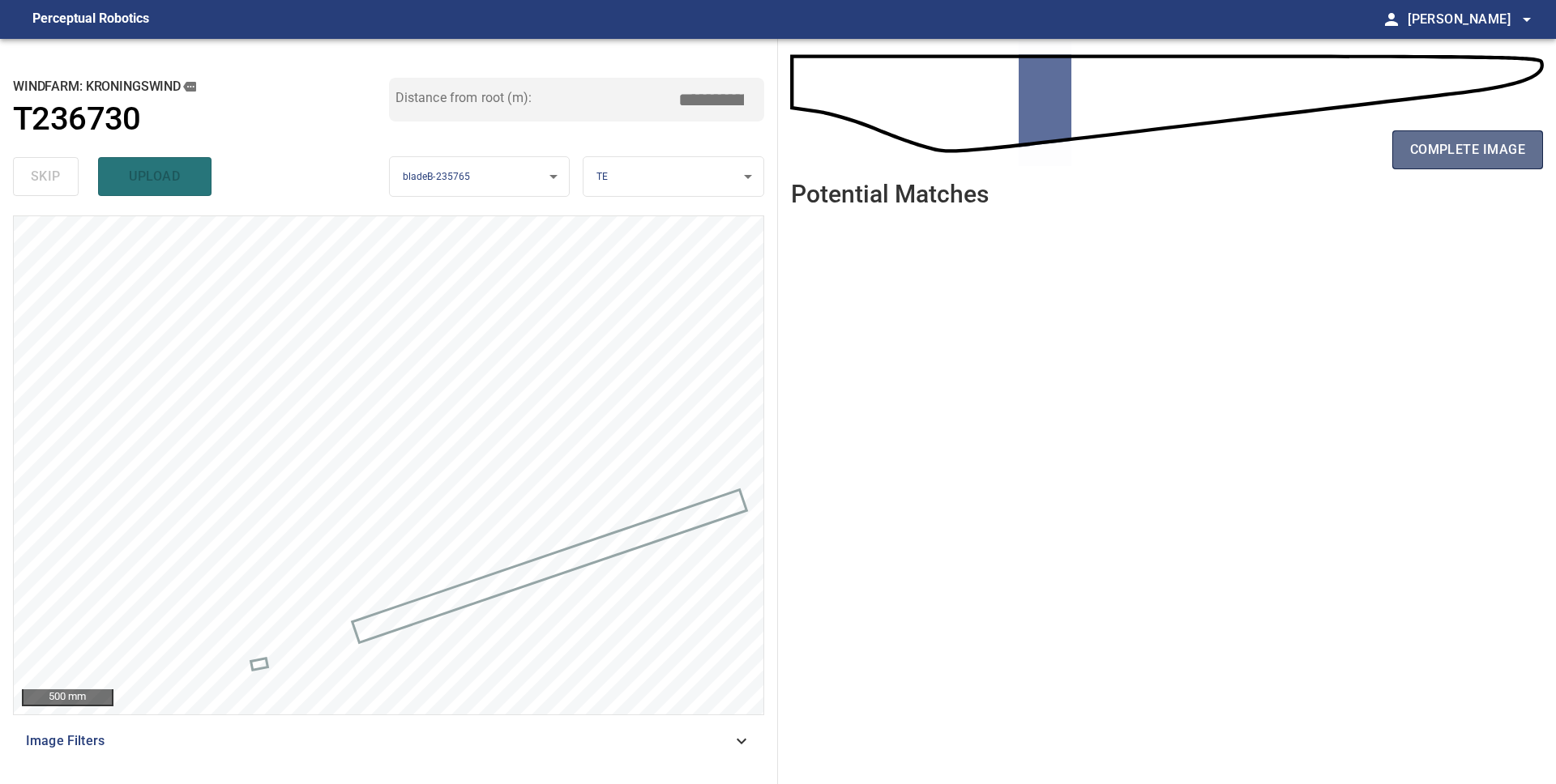
click at [1492, 145] on span "complete image" at bounding box center [1467, 150] width 115 height 23
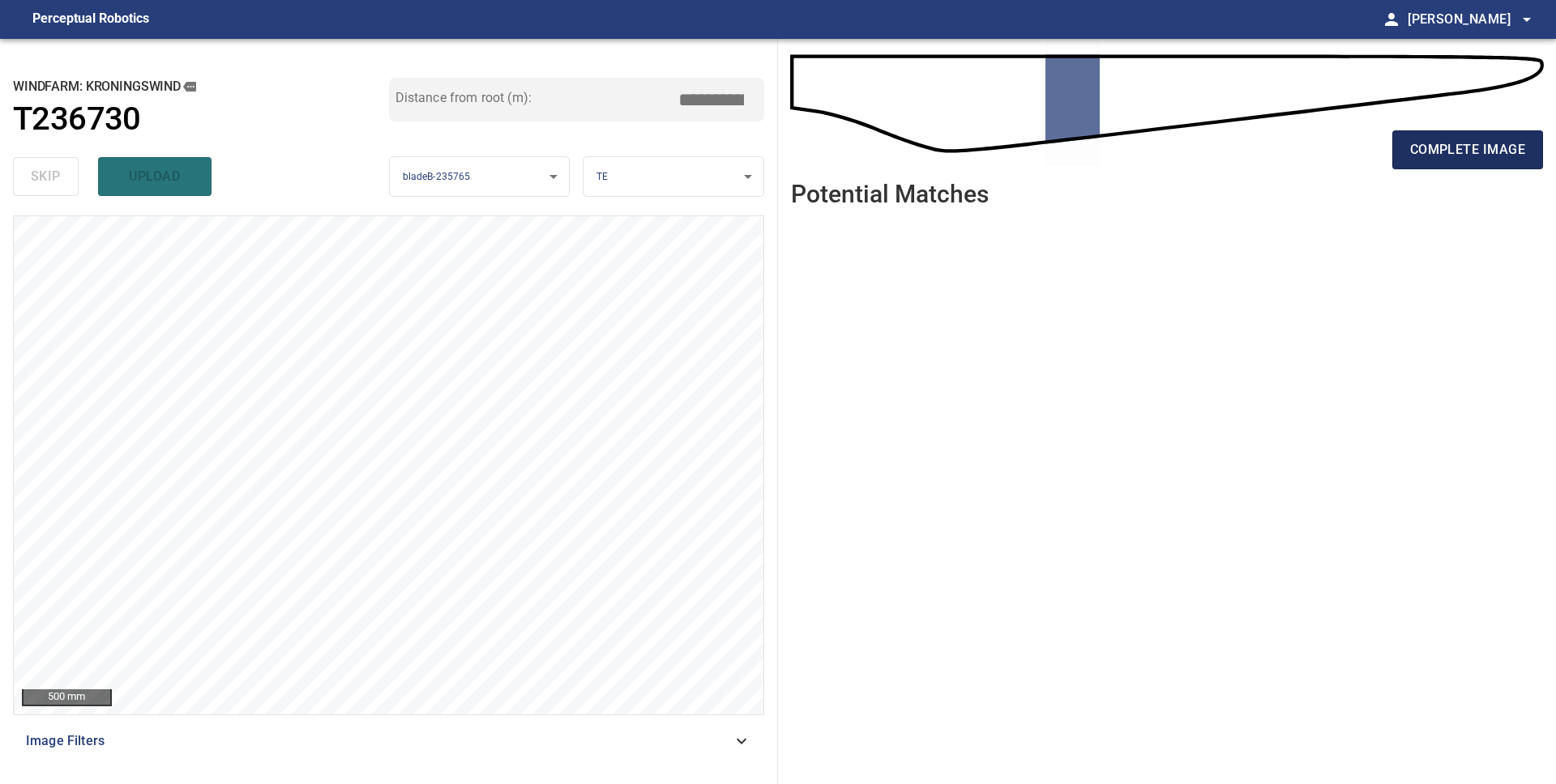
click at [1452, 142] on span "complete image" at bounding box center [1467, 150] width 115 height 23
click at [1443, 168] on button "complete image" at bounding box center [1467, 149] width 150 height 39
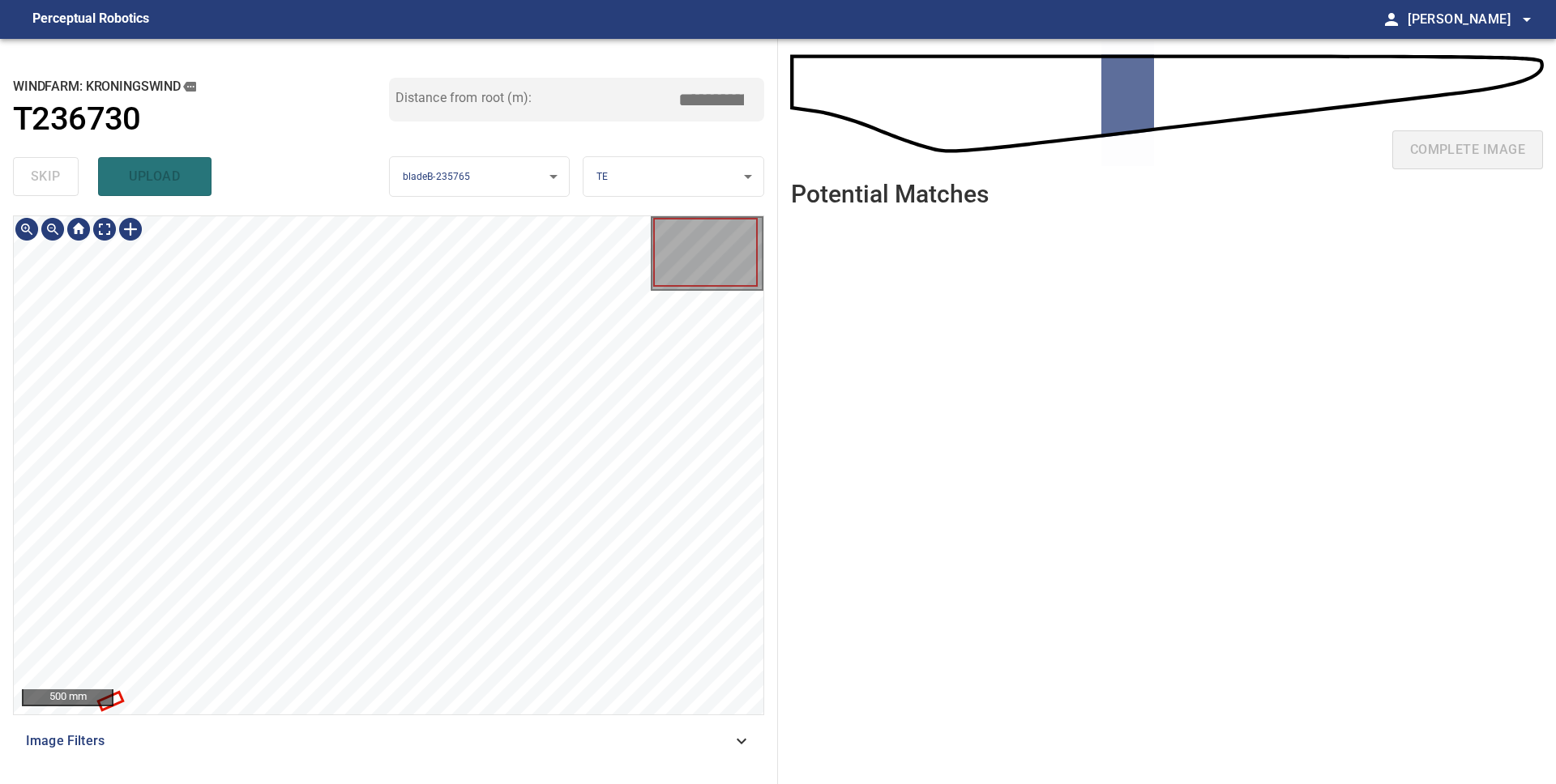
click at [120, 700] on div at bounding box center [389, 465] width 750 height 498
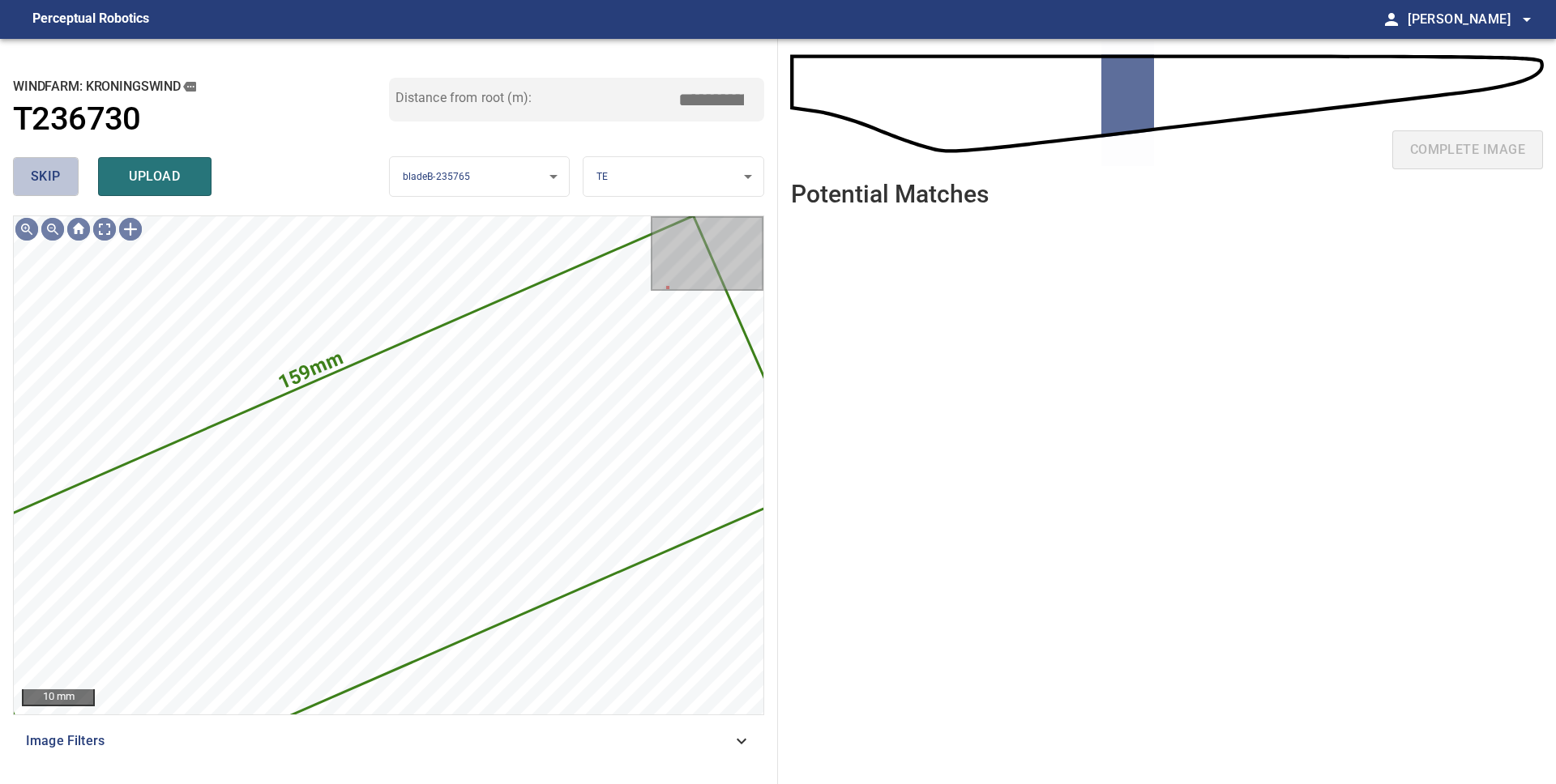
click at [48, 175] on span "skip" at bounding box center [46, 177] width 30 height 23
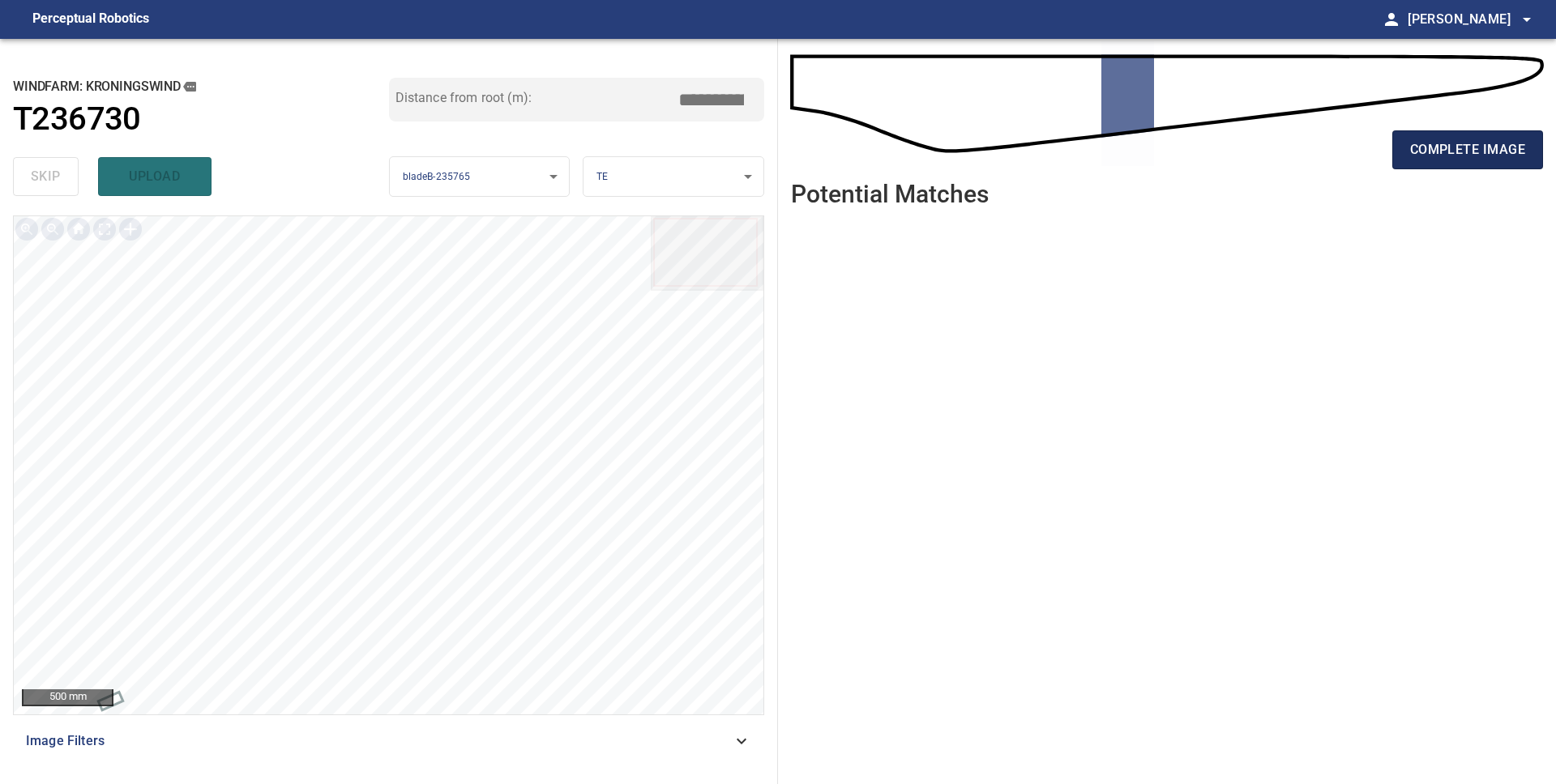
click at [1421, 142] on span "complete image" at bounding box center [1467, 150] width 115 height 23
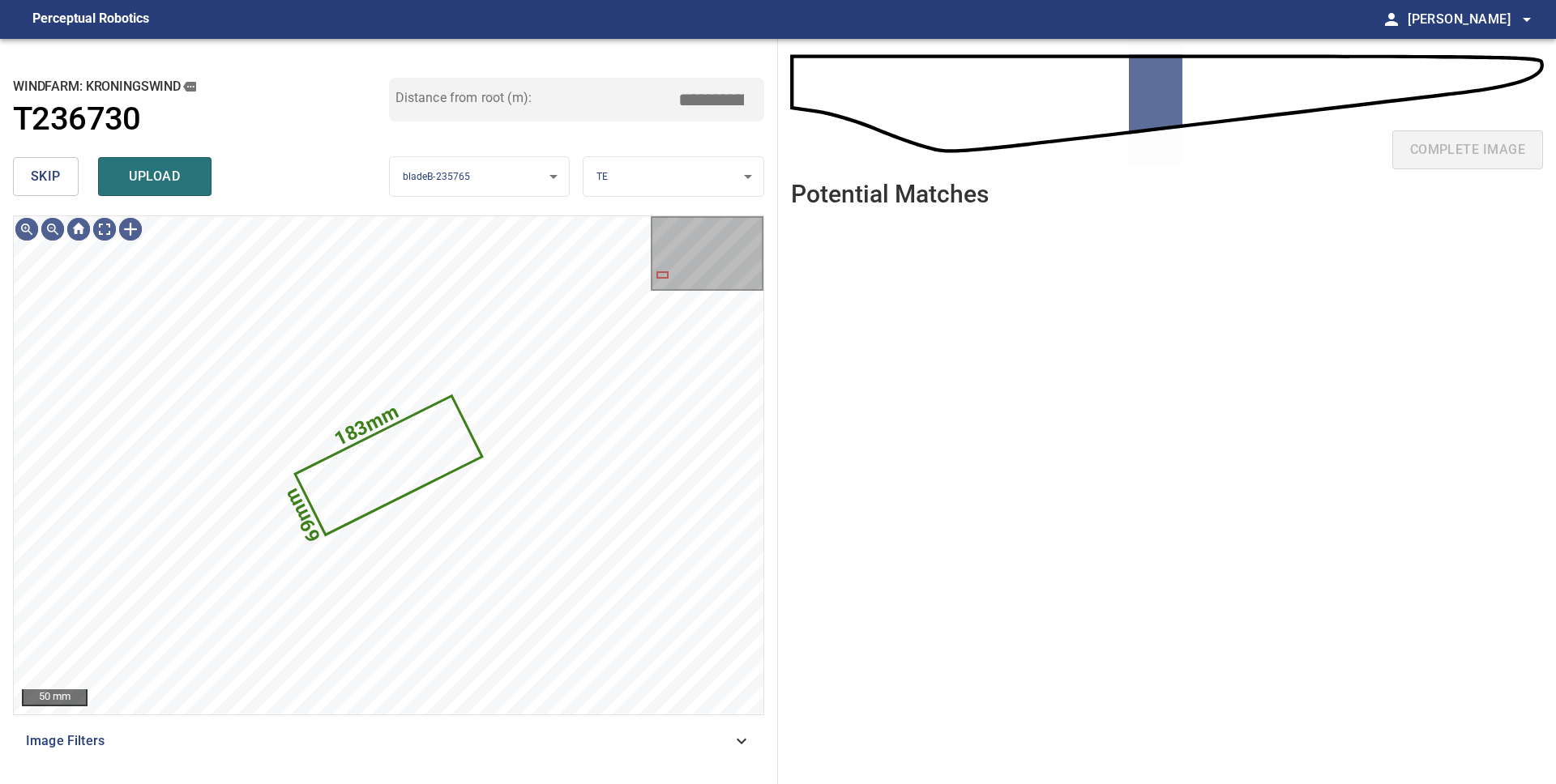
click at [51, 182] on span "skip" at bounding box center [46, 177] width 30 height 23
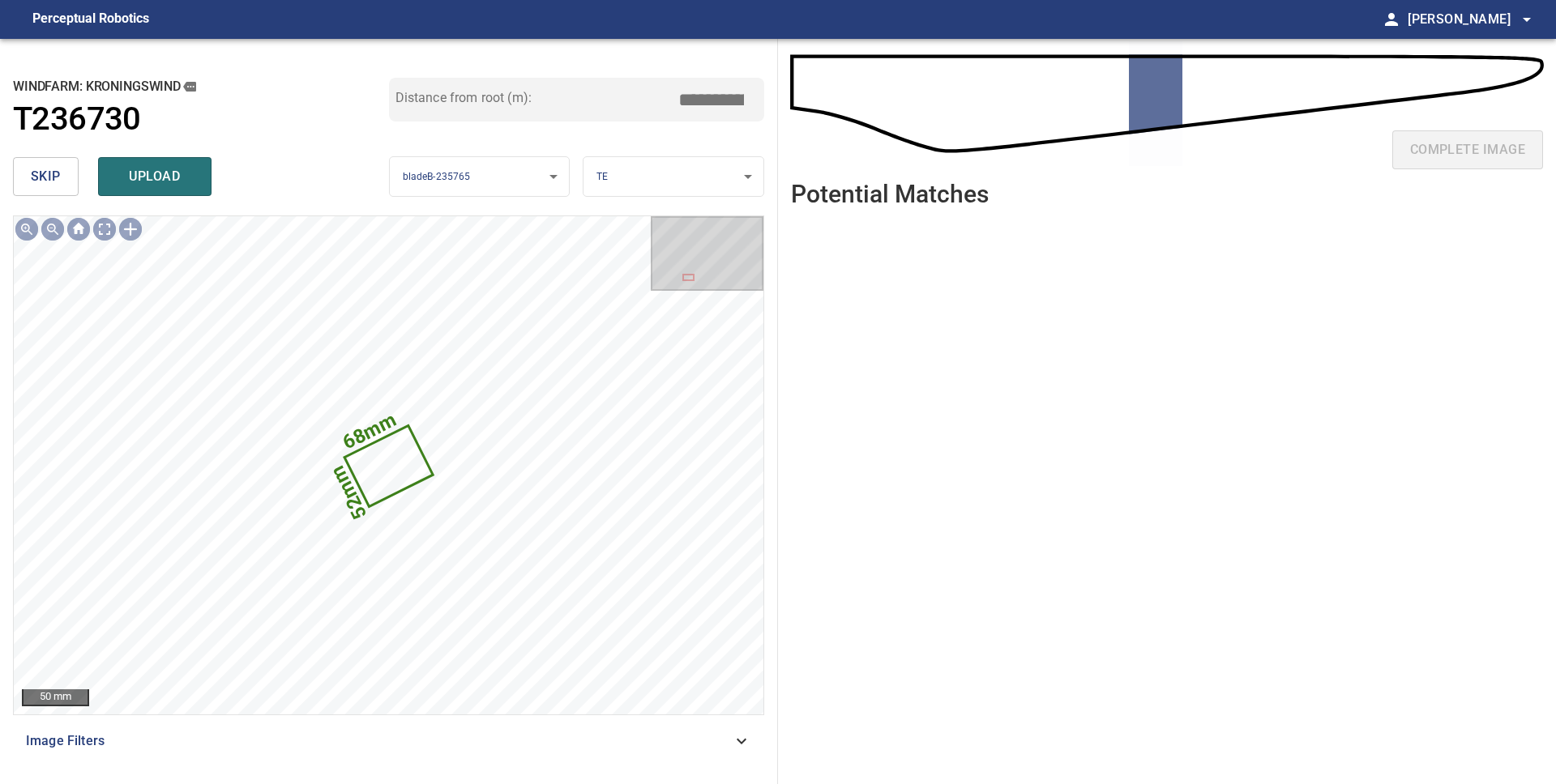
click at [51, 183] on span "skip" at bounding box center [46, 177] width 30 height 23
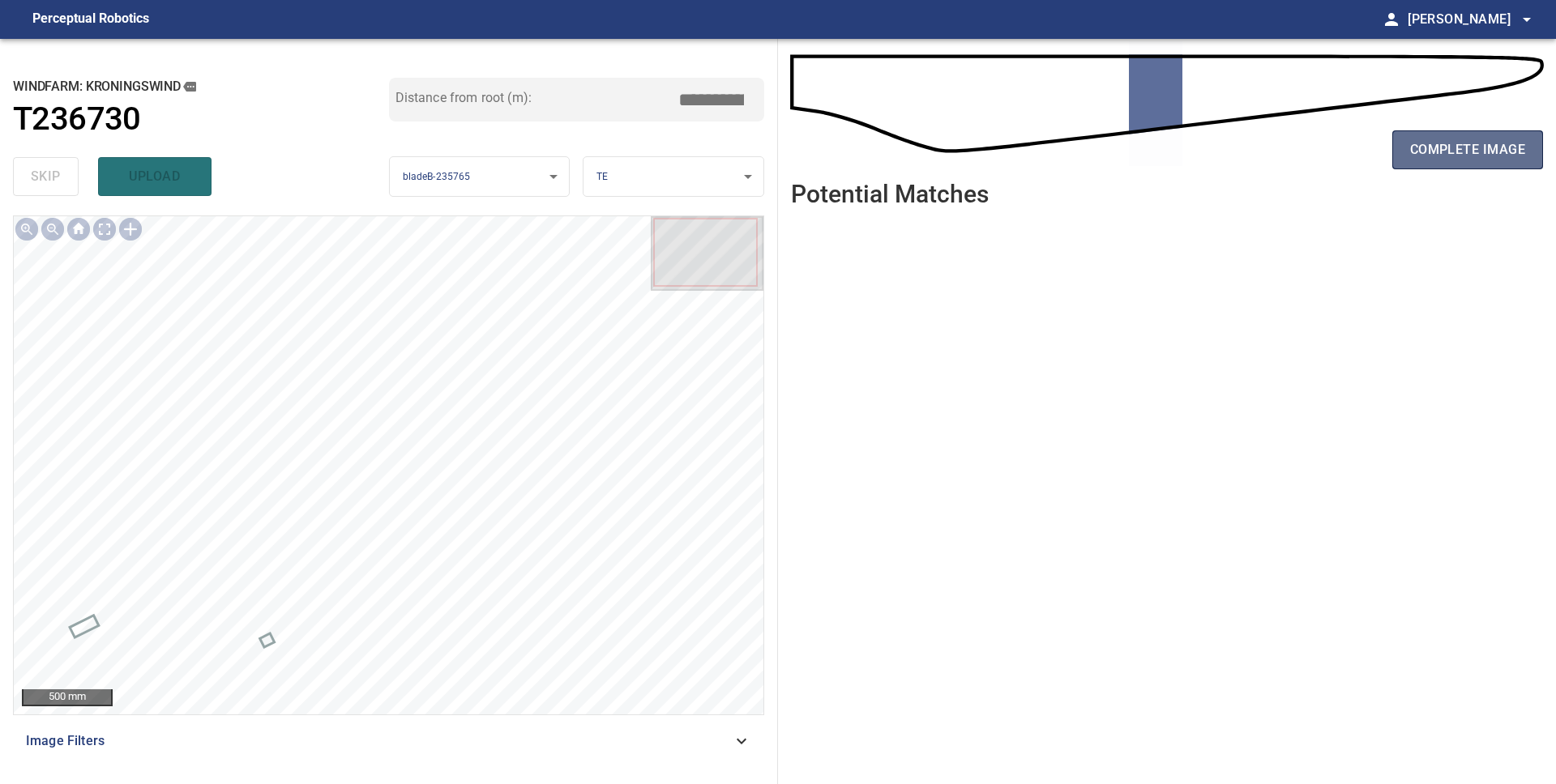
click at [1494, 153] on span "complete image" at bounding box center [1467, 150] width 115 height 23
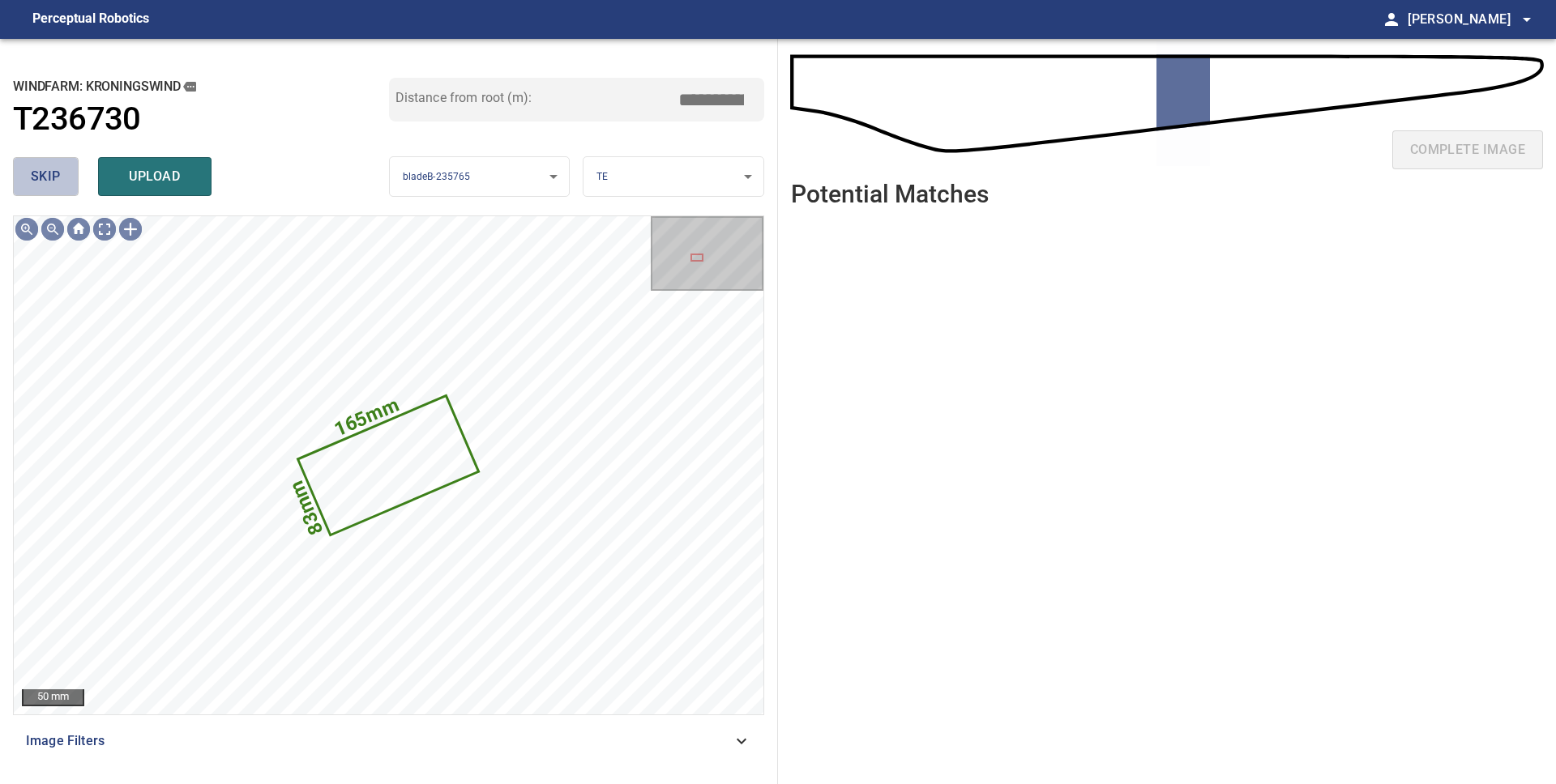
click at [33, 173] on span "skip" at bounding box center [46, 177] width 30 height 23
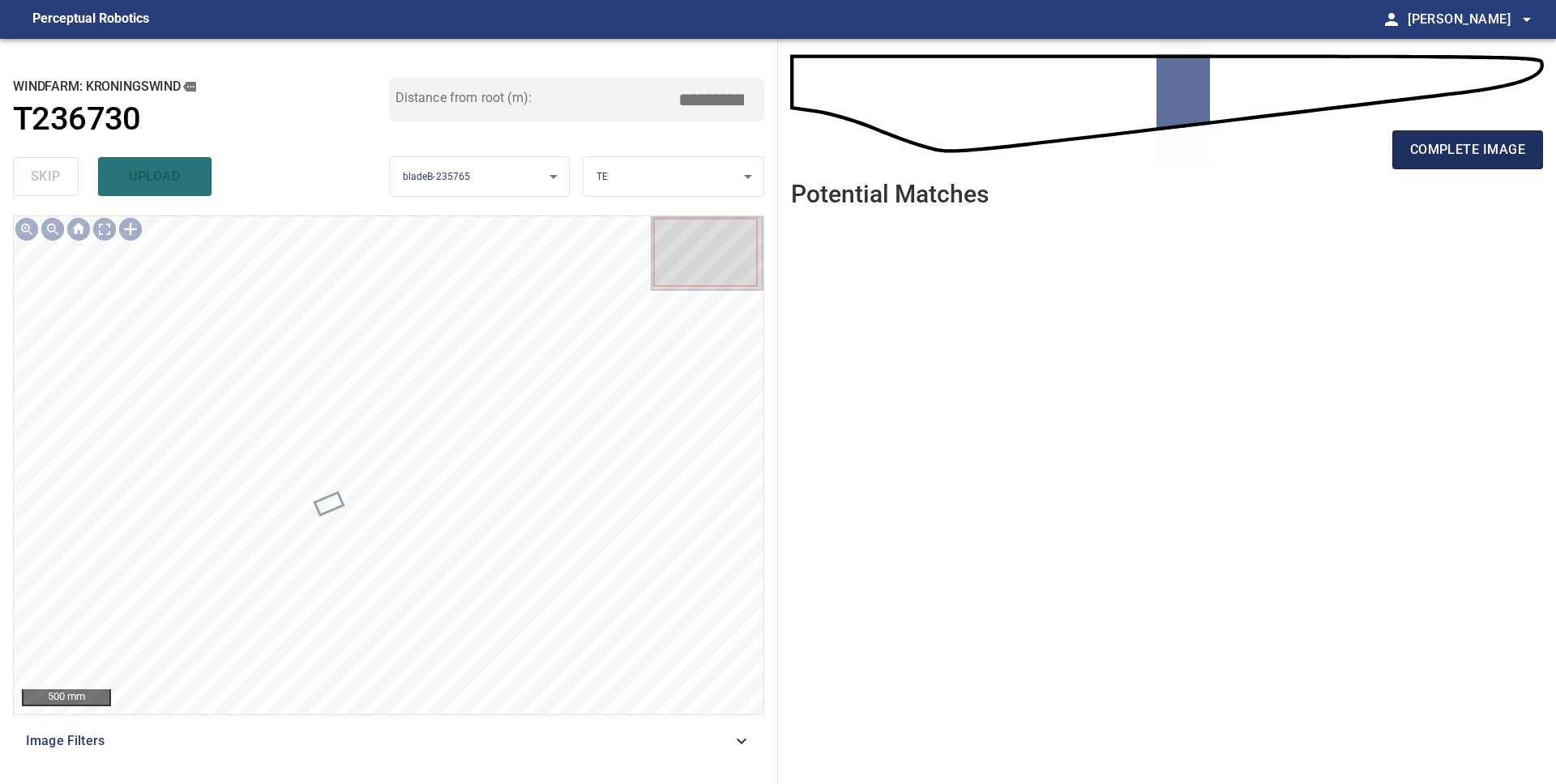
click at [1425, 156] on span "complete image" at bounding box center [1467, 150] width 115 height 23
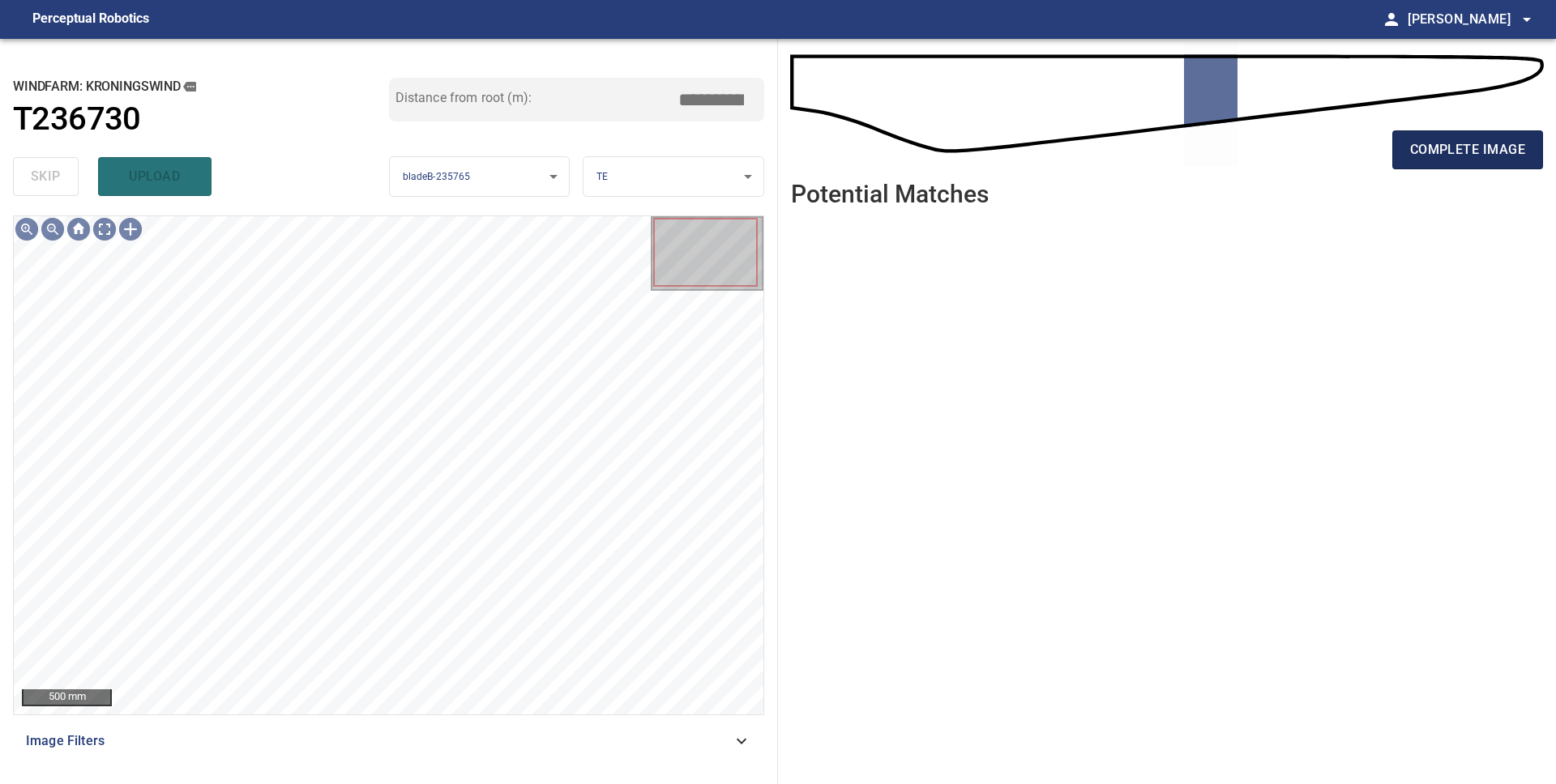
click at [1440, 153] on span "complete image" at bounding box center [1467, 150] width 115 height 23
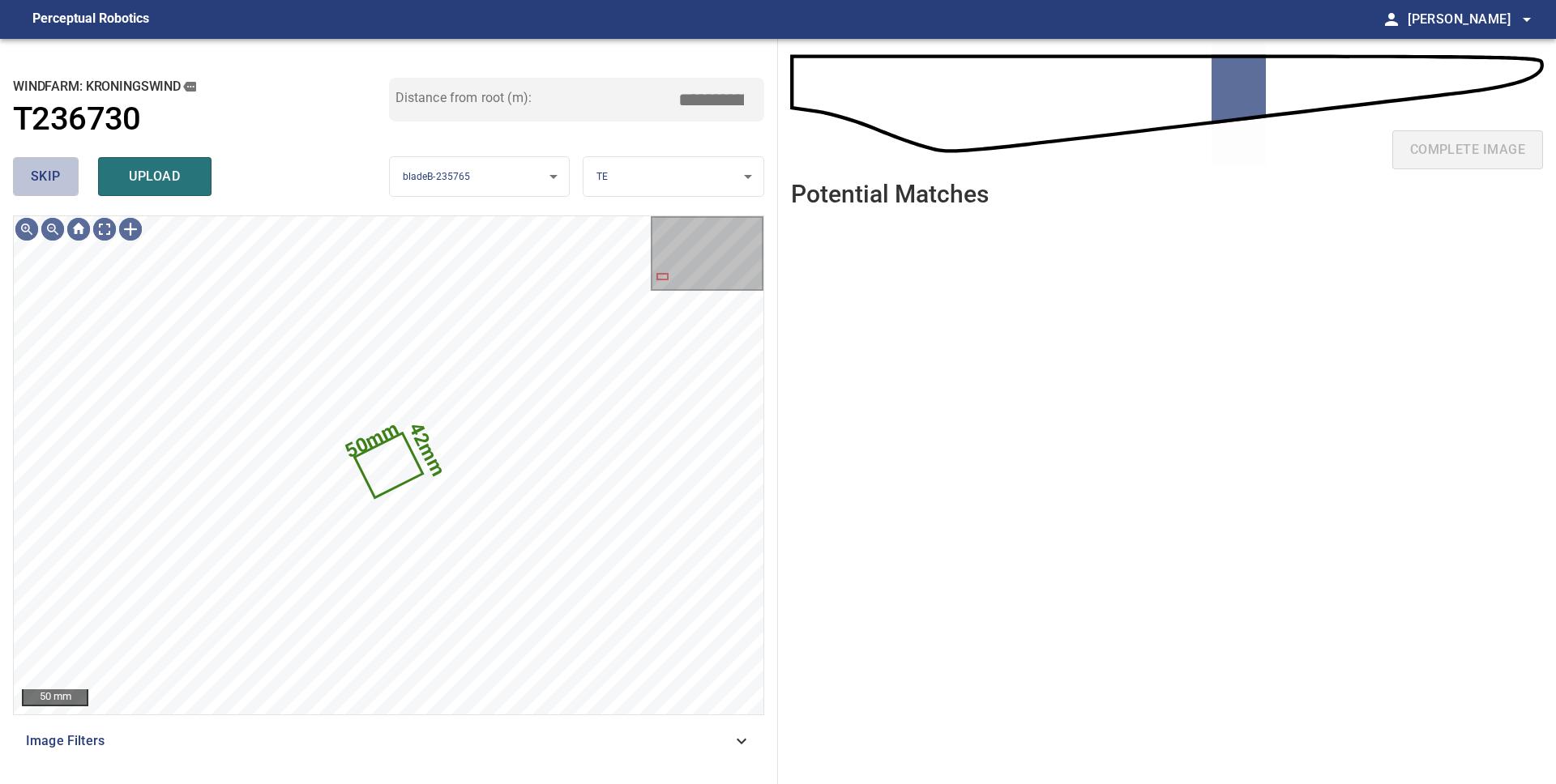
click at [70, 183] on button "skip" at bounding box center [46, 177] width 66 height 39
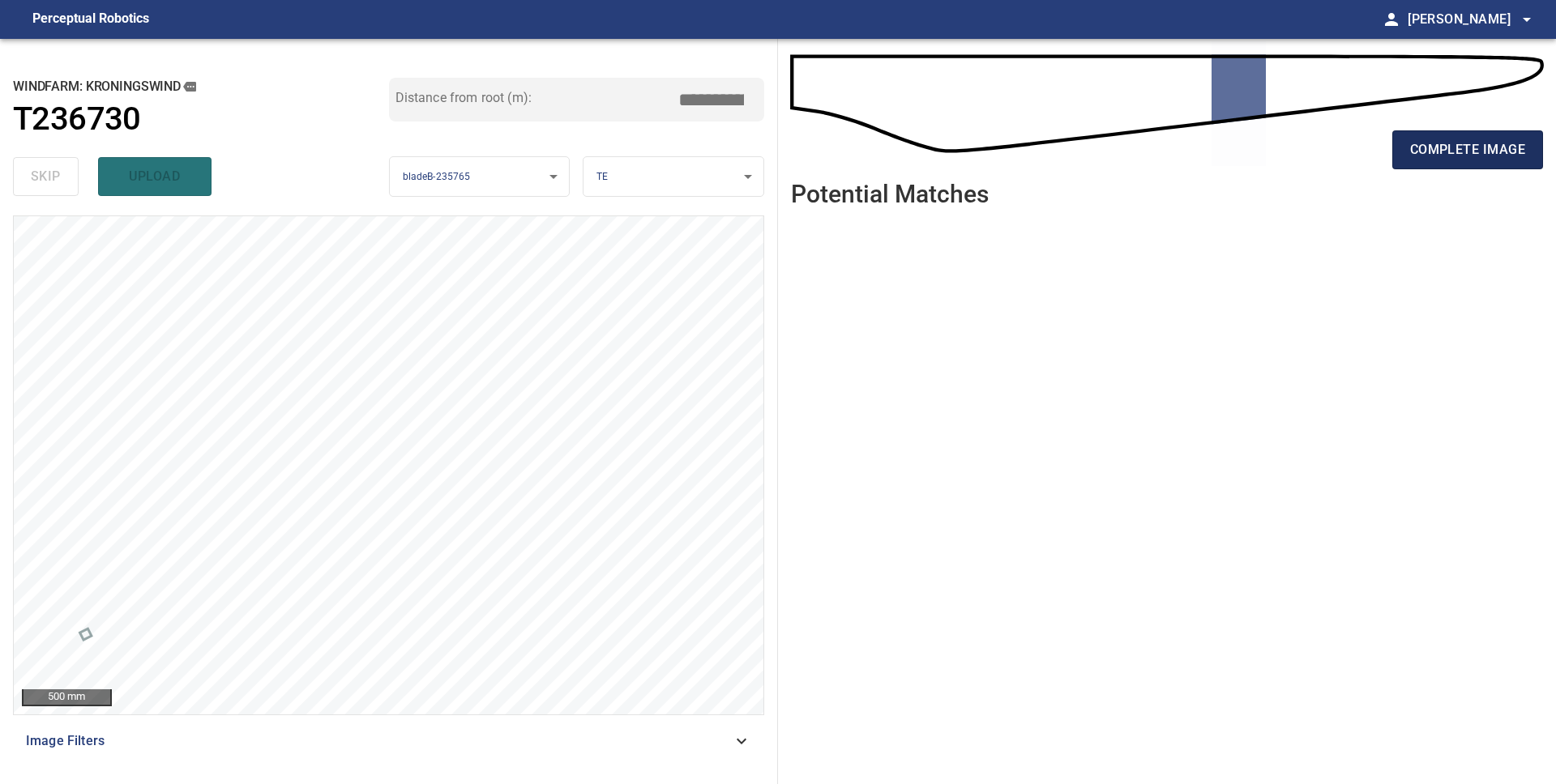
click at [1443, 155] on span "complete image" at bounding box center [1467, 150] width 115 height 23
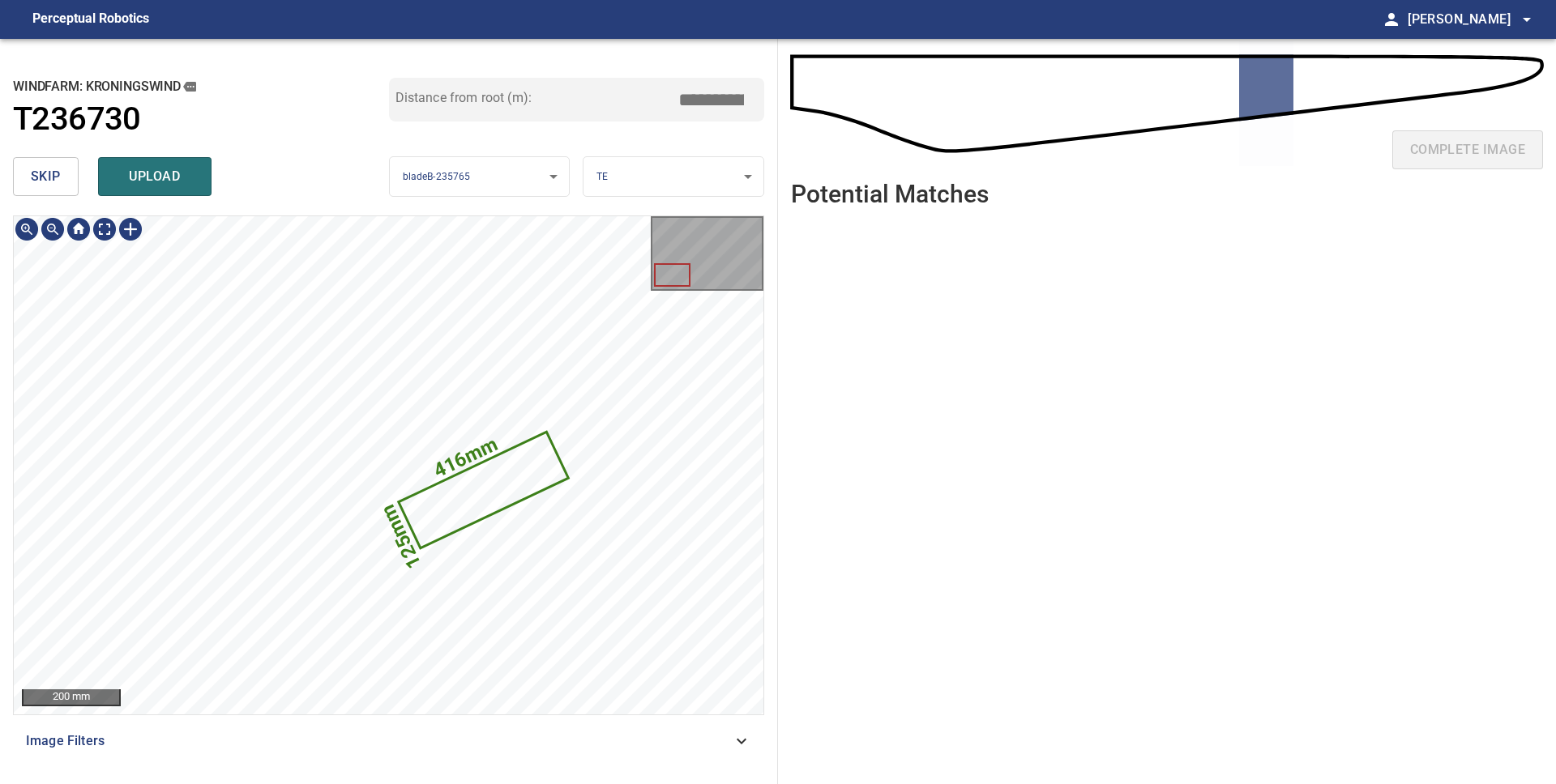
click at [803, 404] on div "**********" at bounding box center [778, 411] width 1556 height 745
drag, startPoint x: 119, startPoint y: 185, endPoint x: 127, endPoint y: 185, distance: 8.0
click at [119, 185] on span "upload" at bounding box center [155, 177] width 77 height 23
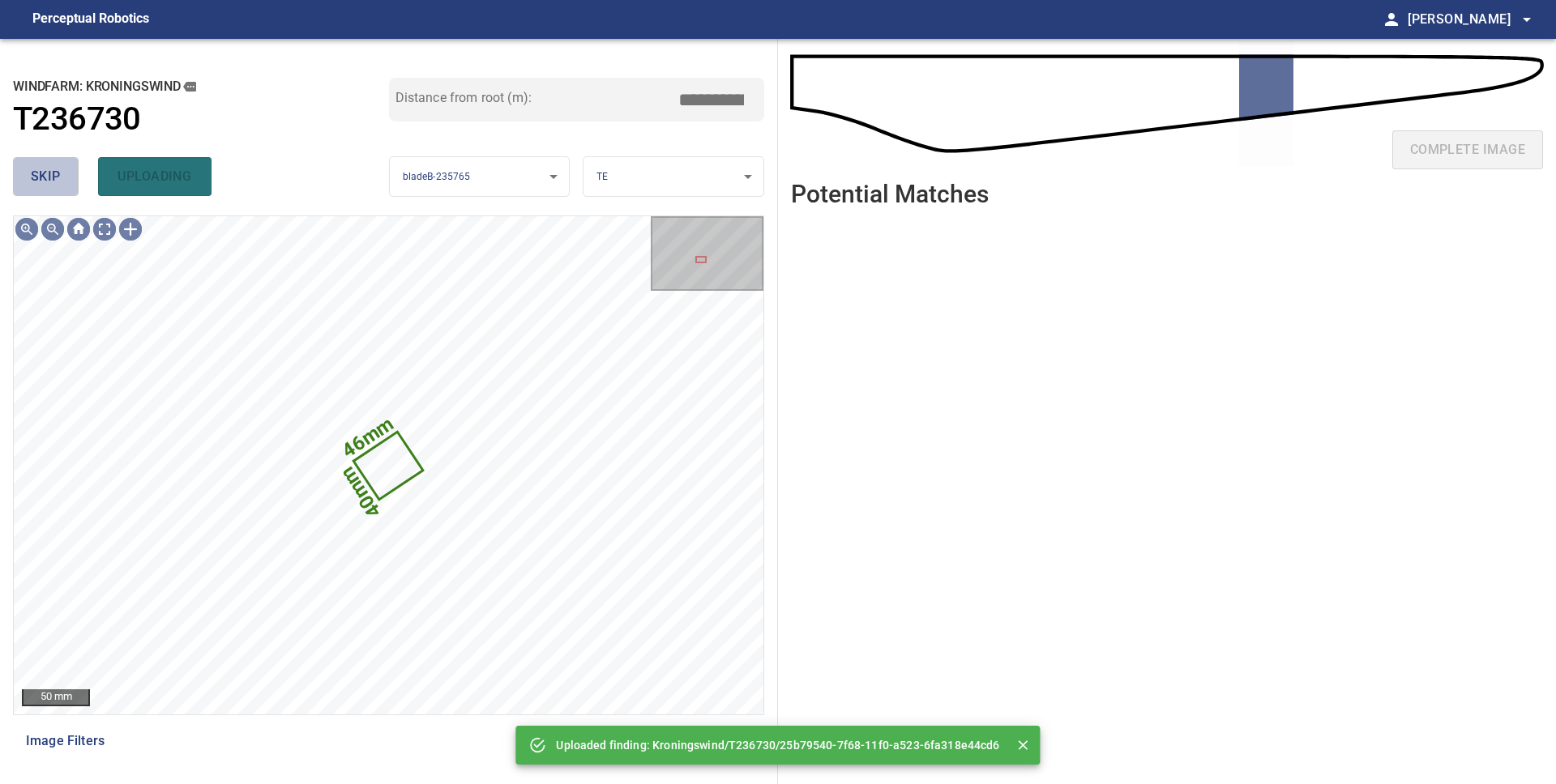
click at [52, 182] on span "skip" at bounding box center [46, 177] width 30 height 23
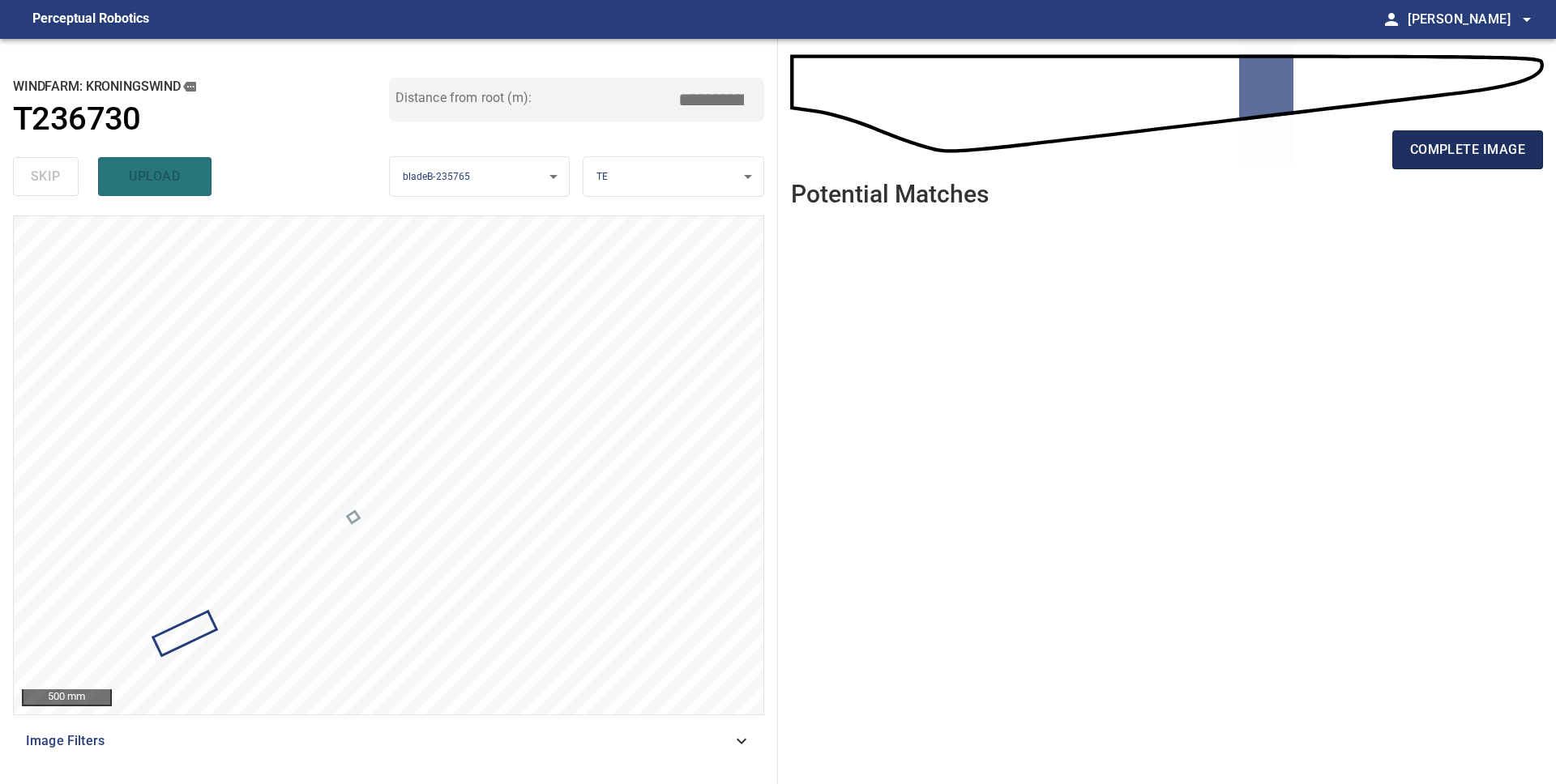
click at [1417, 160] on span "complete image" at bounding box center [1467, 150] width 115 height 23
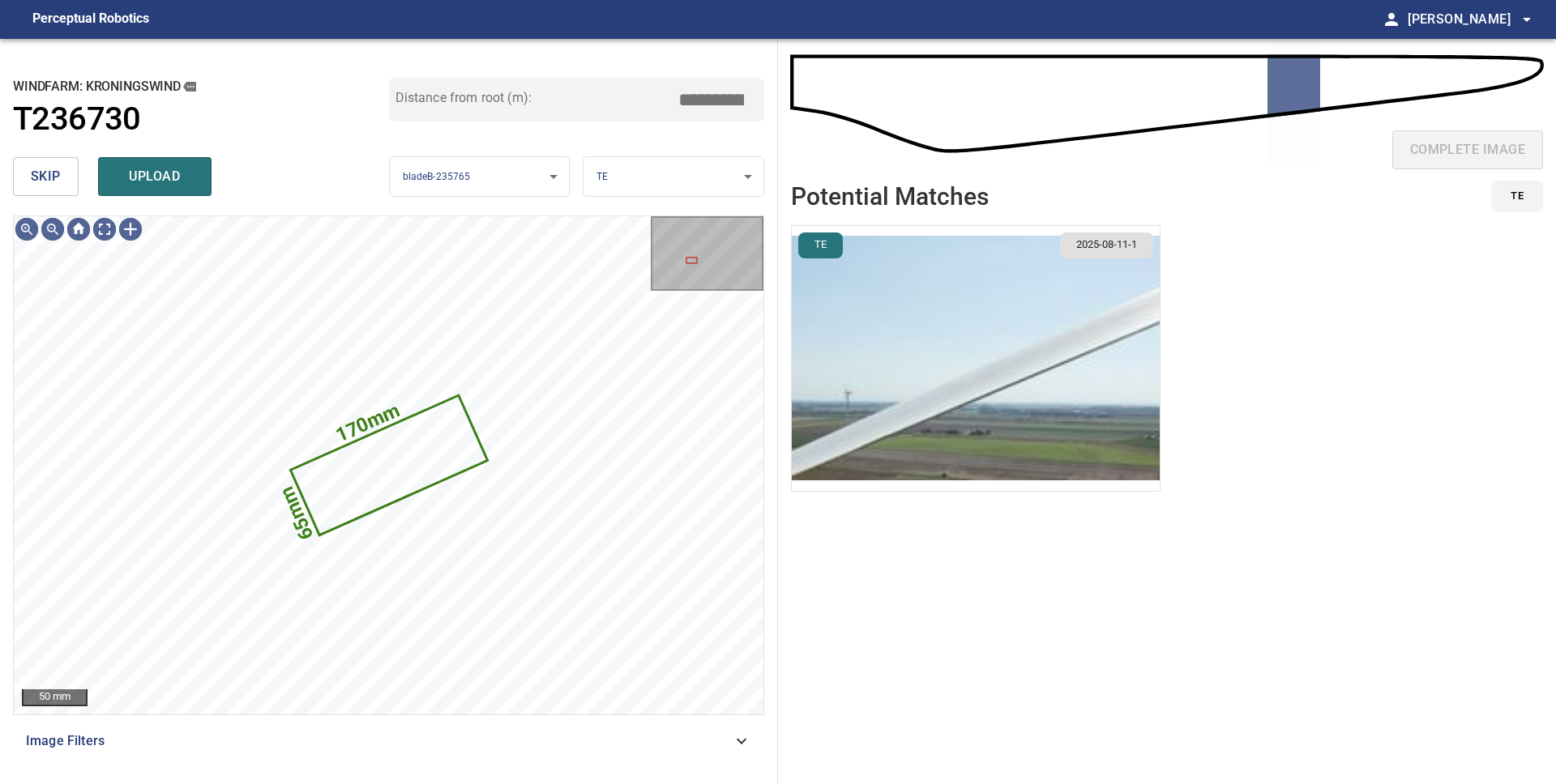
click at [45, 180] on span "skip" at bounding box center [46, 177] width 30 height 23
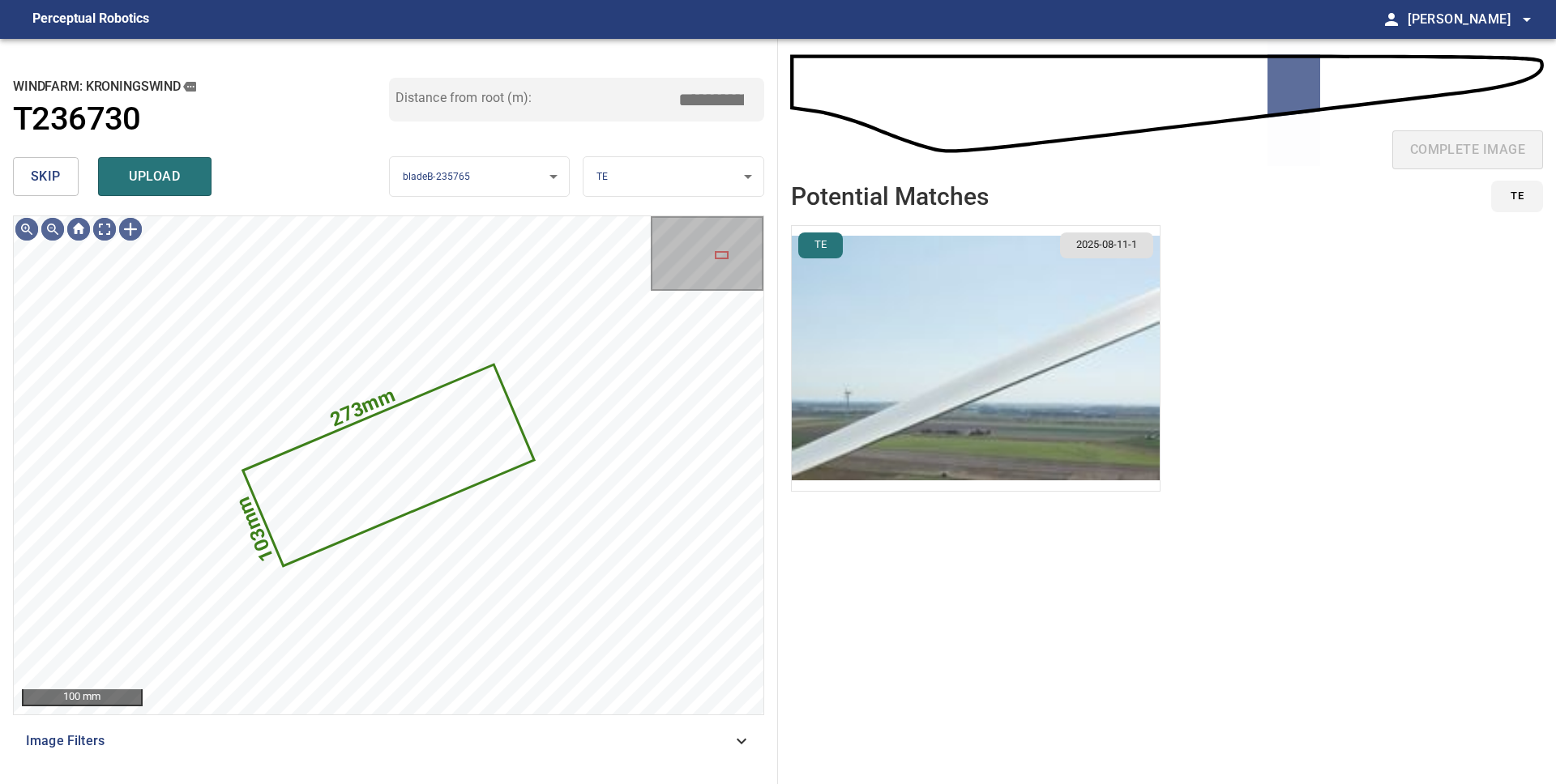
click at [51, 180] on span "skip" at bounding box center [46, 177] width 30 height 23
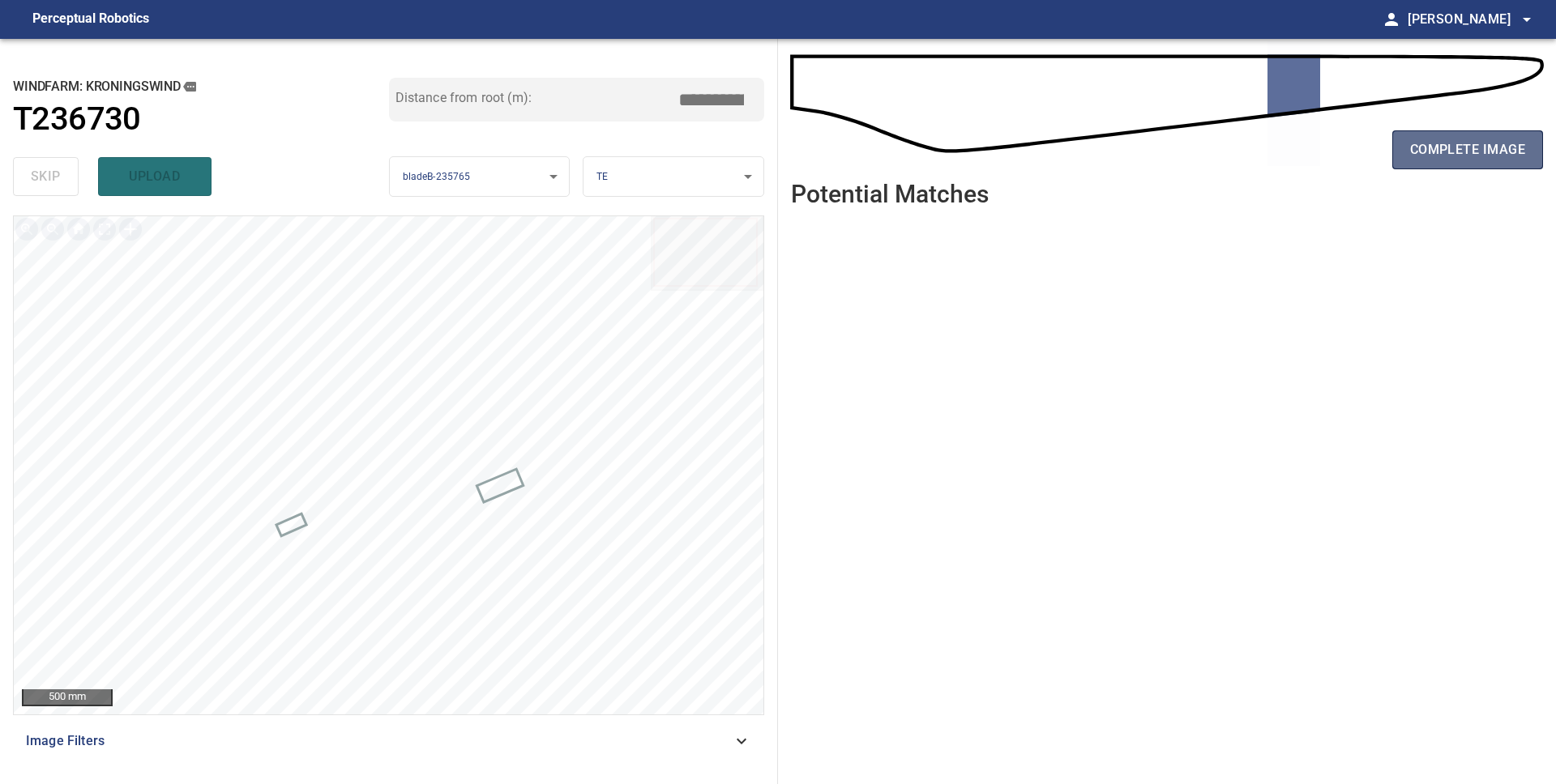
click at [1425, 151] on span "complete image" at bounding box center [1467, 150] width 115 height 23
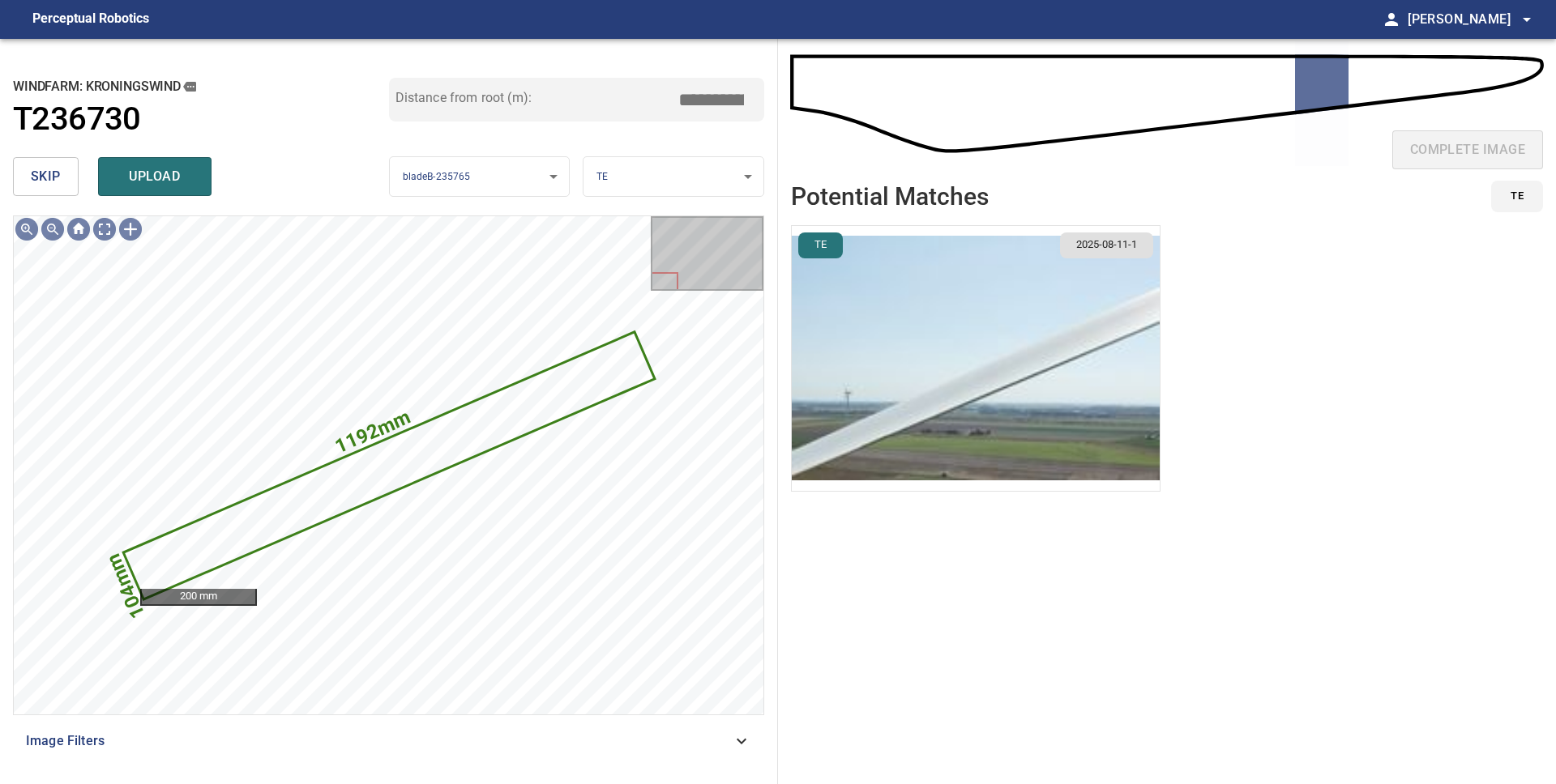
click at [50, 182] on span "skip" at bounding box center [46, 177] width 30 height 23
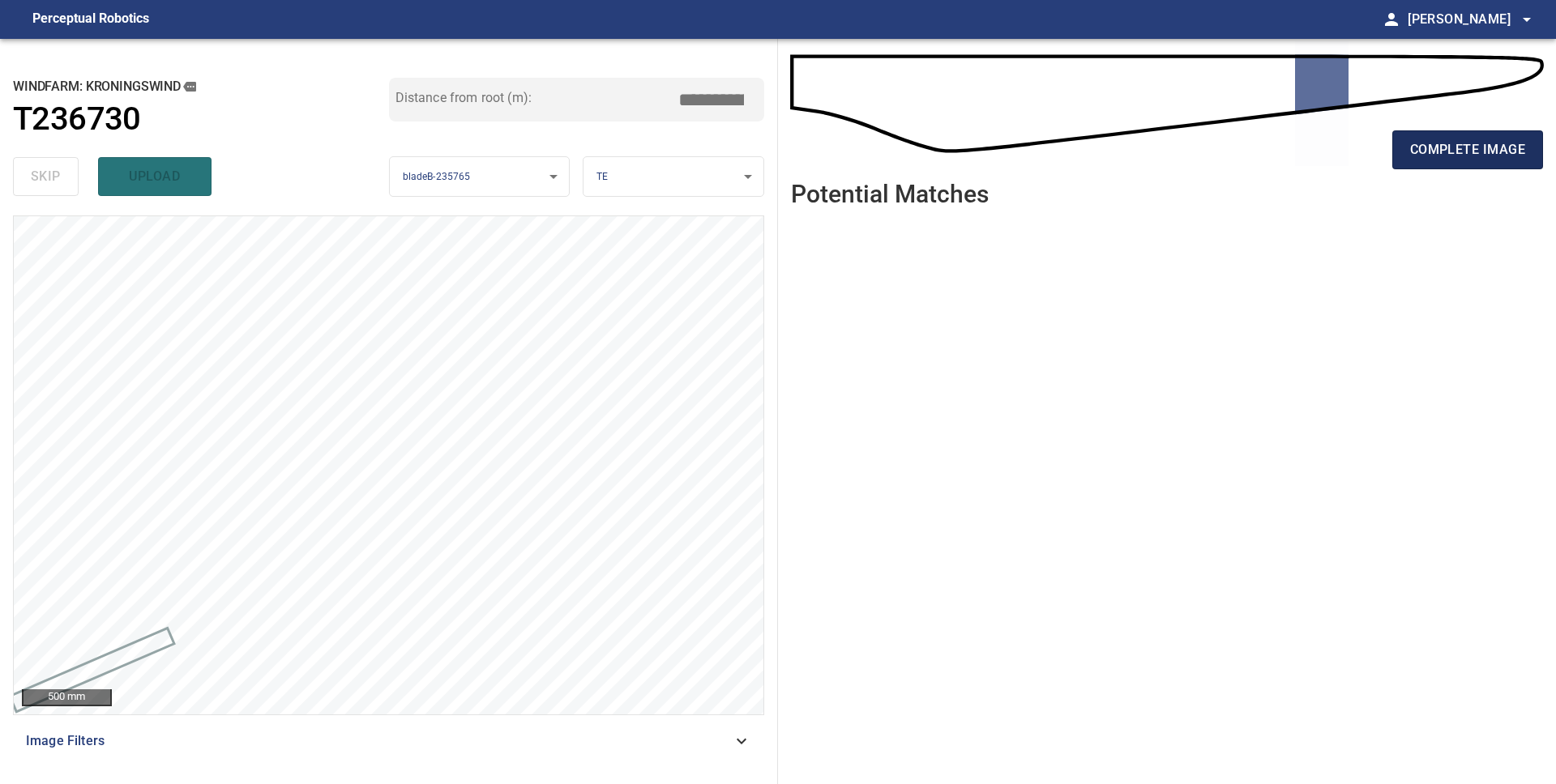
click at [1450, 155] on span "complete image" at bounding box center [1467, 150] width 115 height 23
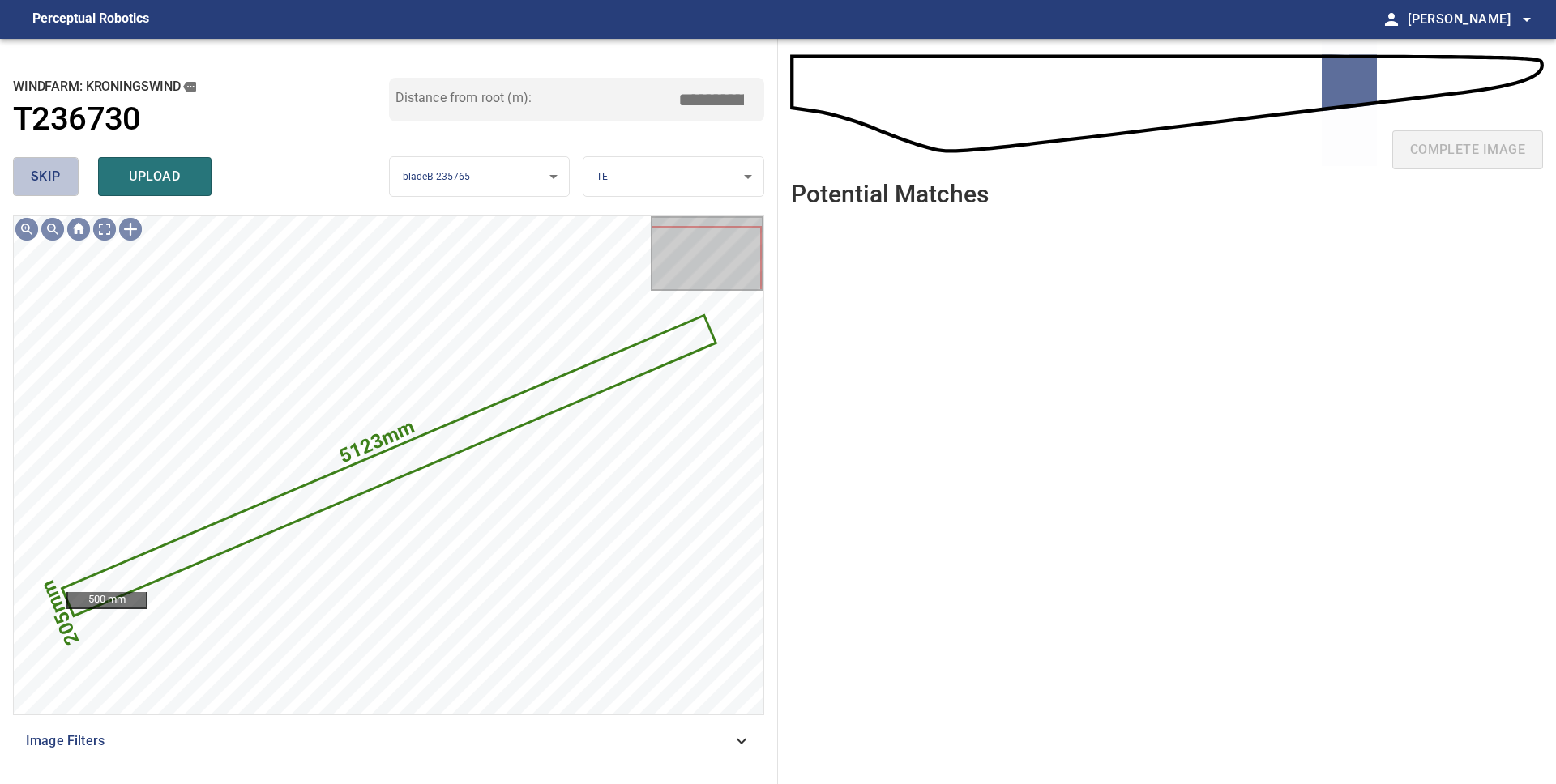
drag, startPoint x: 40, startPoint y: 171, endPoint x: 88, endPoint y: 167, distance: 48.2
click at [40, 171] on span "skip" at bounding box center [46, 177] width 30 height 23
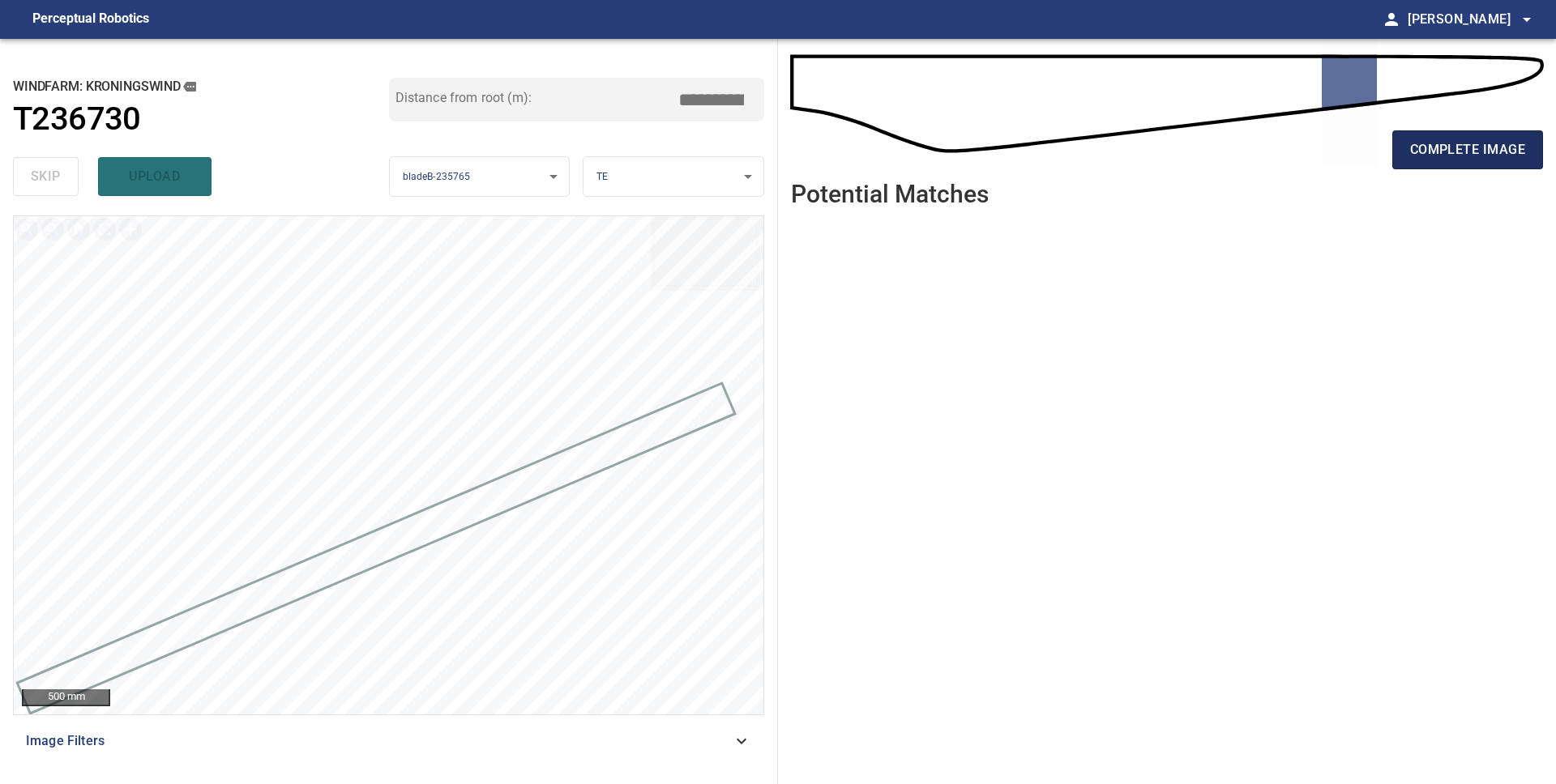
click at [1487, 147] on span "complete image" at bounding box center [1467, 150] width 115 height 23
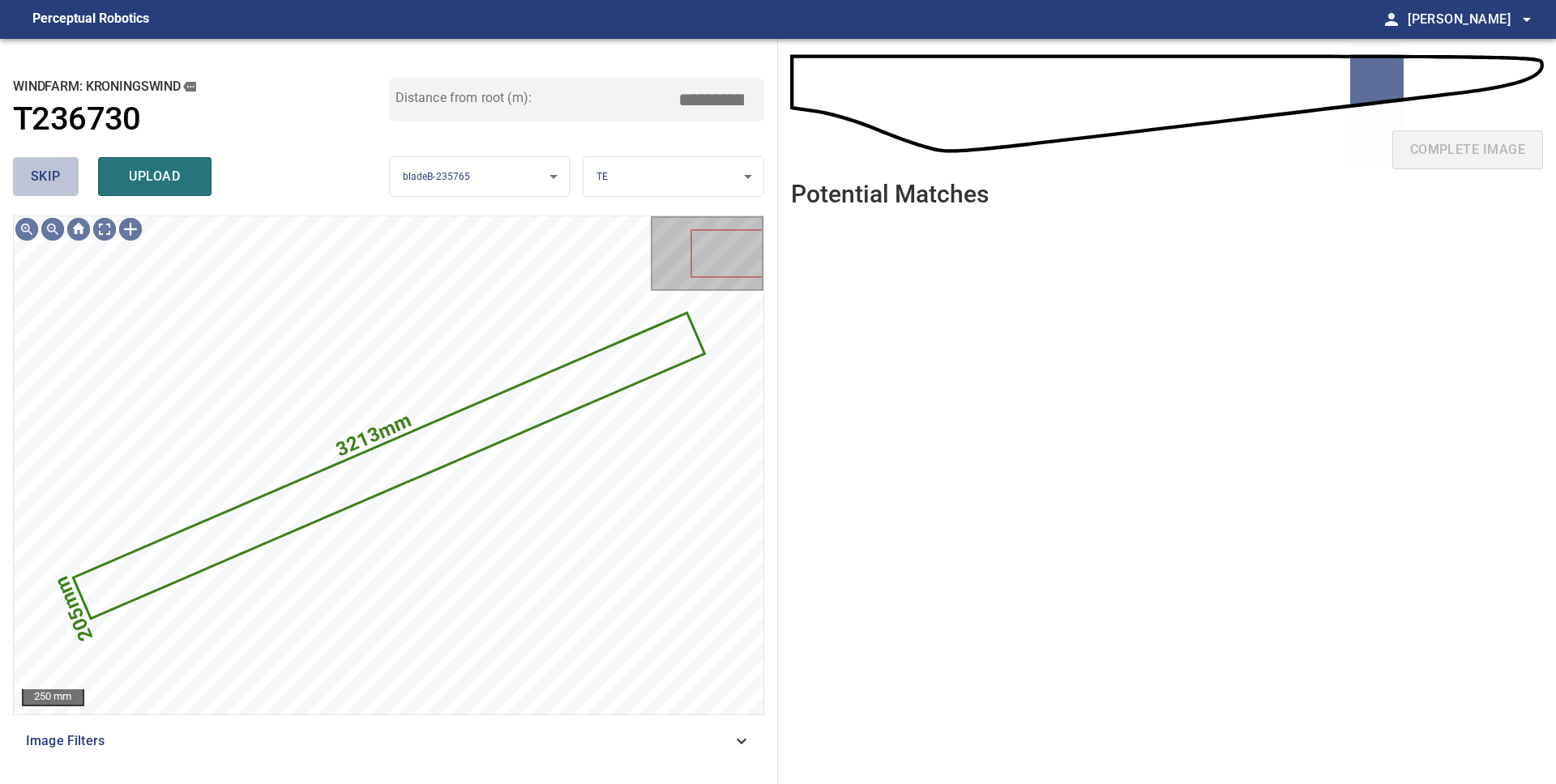
click at [53, 186] on span "skip" at bounding box center [46, 177] width 30 height 23
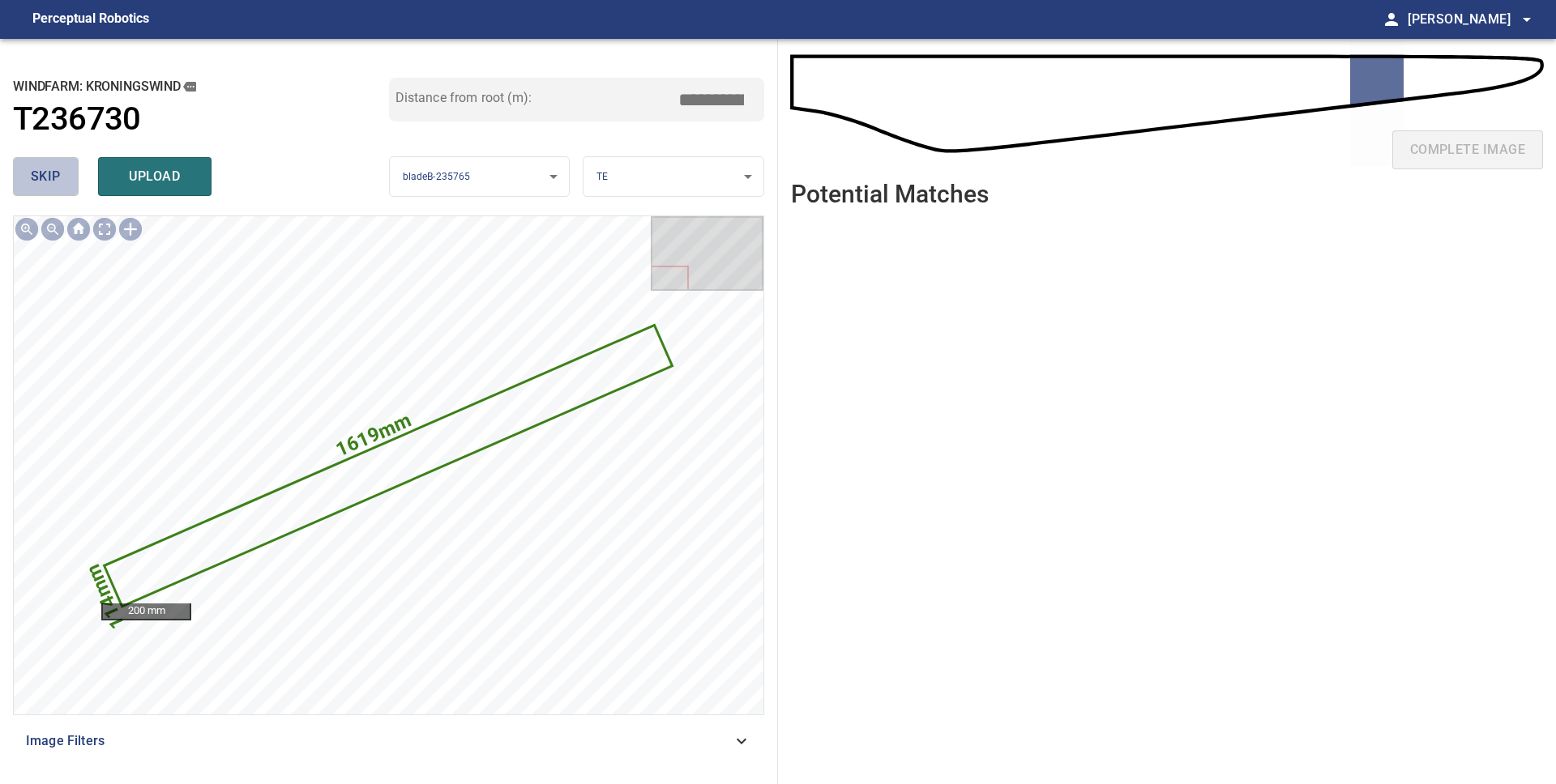
click at [54, 187] on span "skip" at bounding box center [46, 177] width 30 height 23
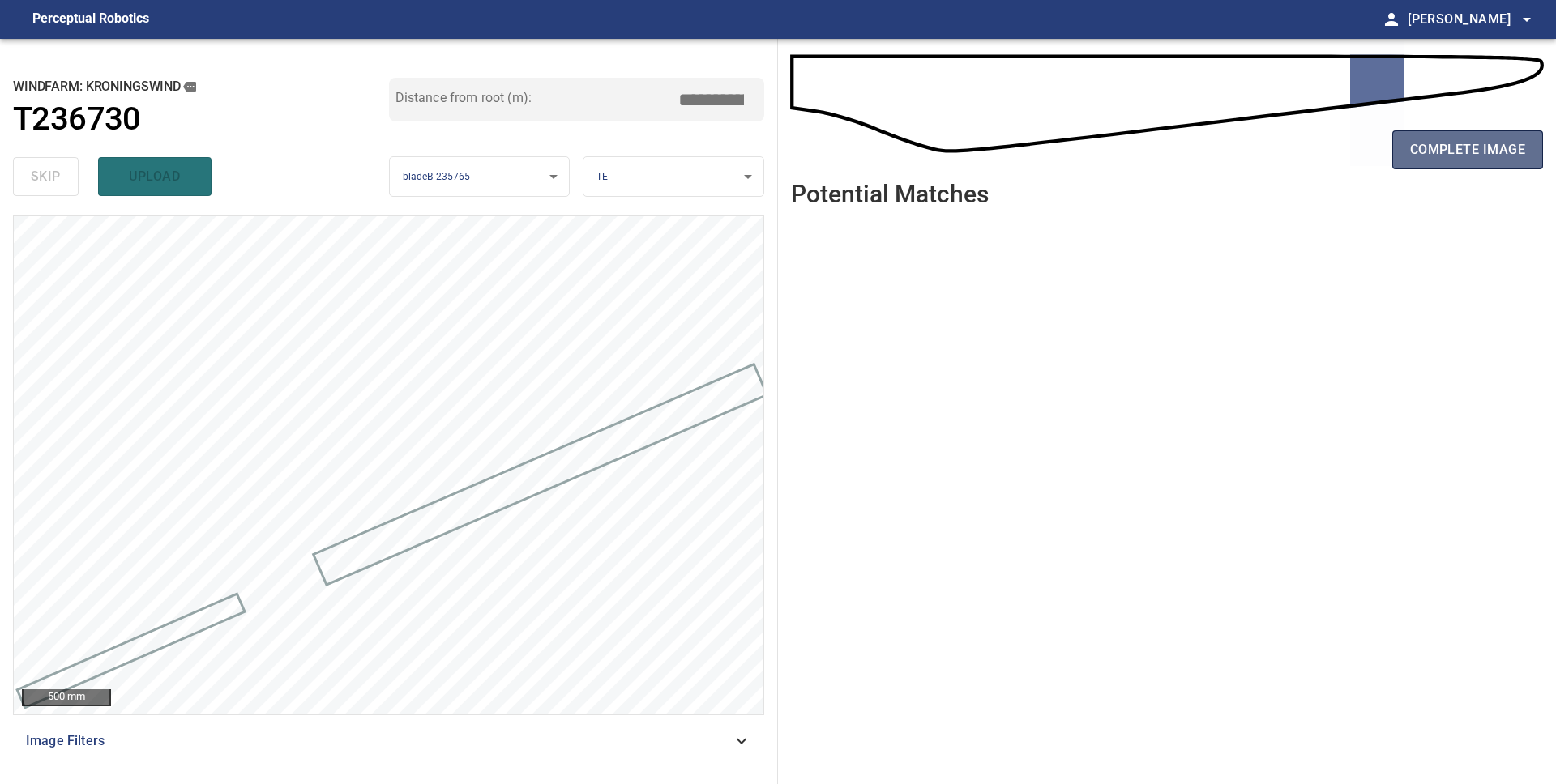
click at [1446, 140] on span "complete image" at bounding box center [1467, 150] width 115 height 23
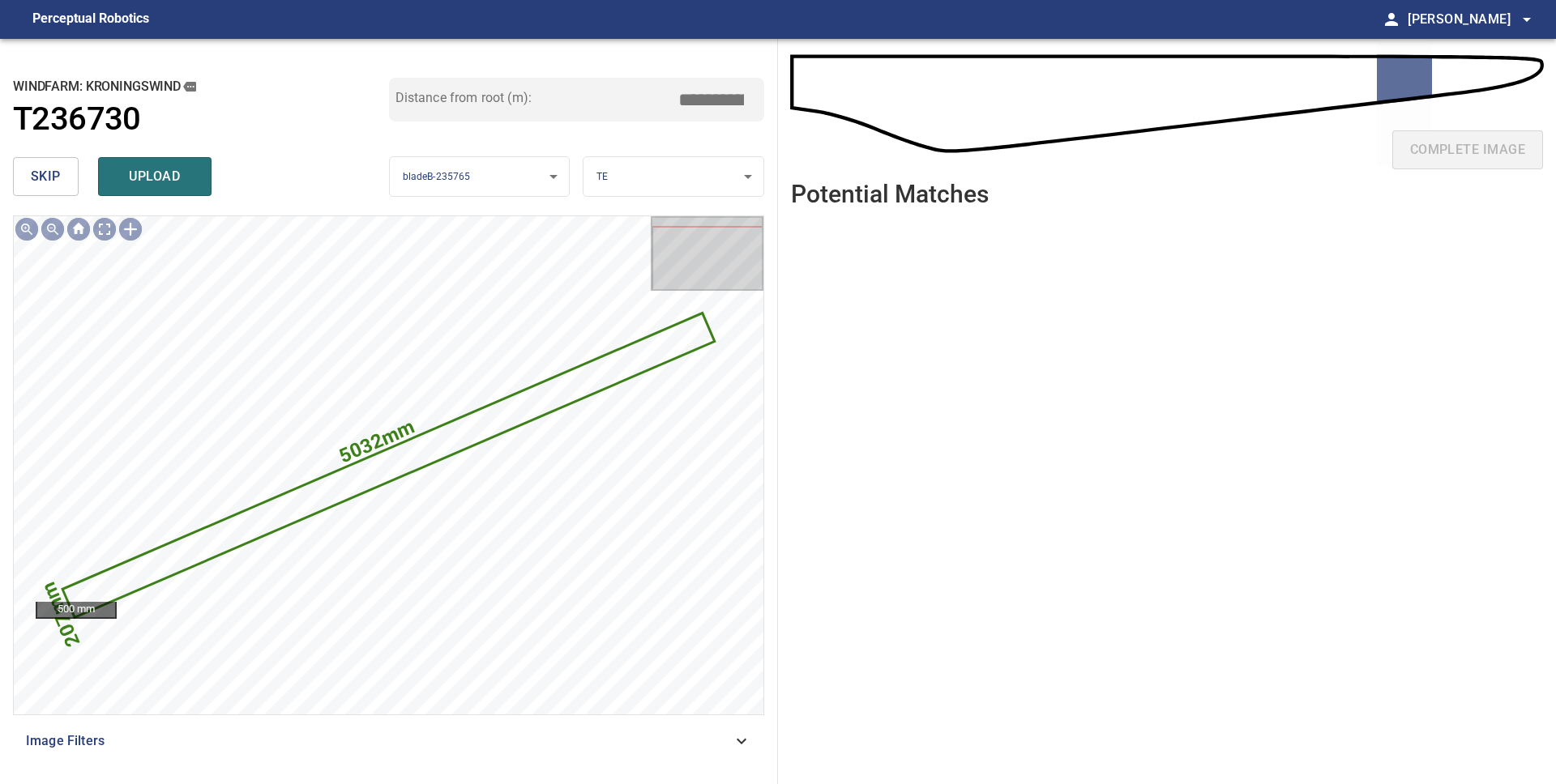
click at [39, 185] on span "skip" at bounding box center [46, 177] width 30 height 23
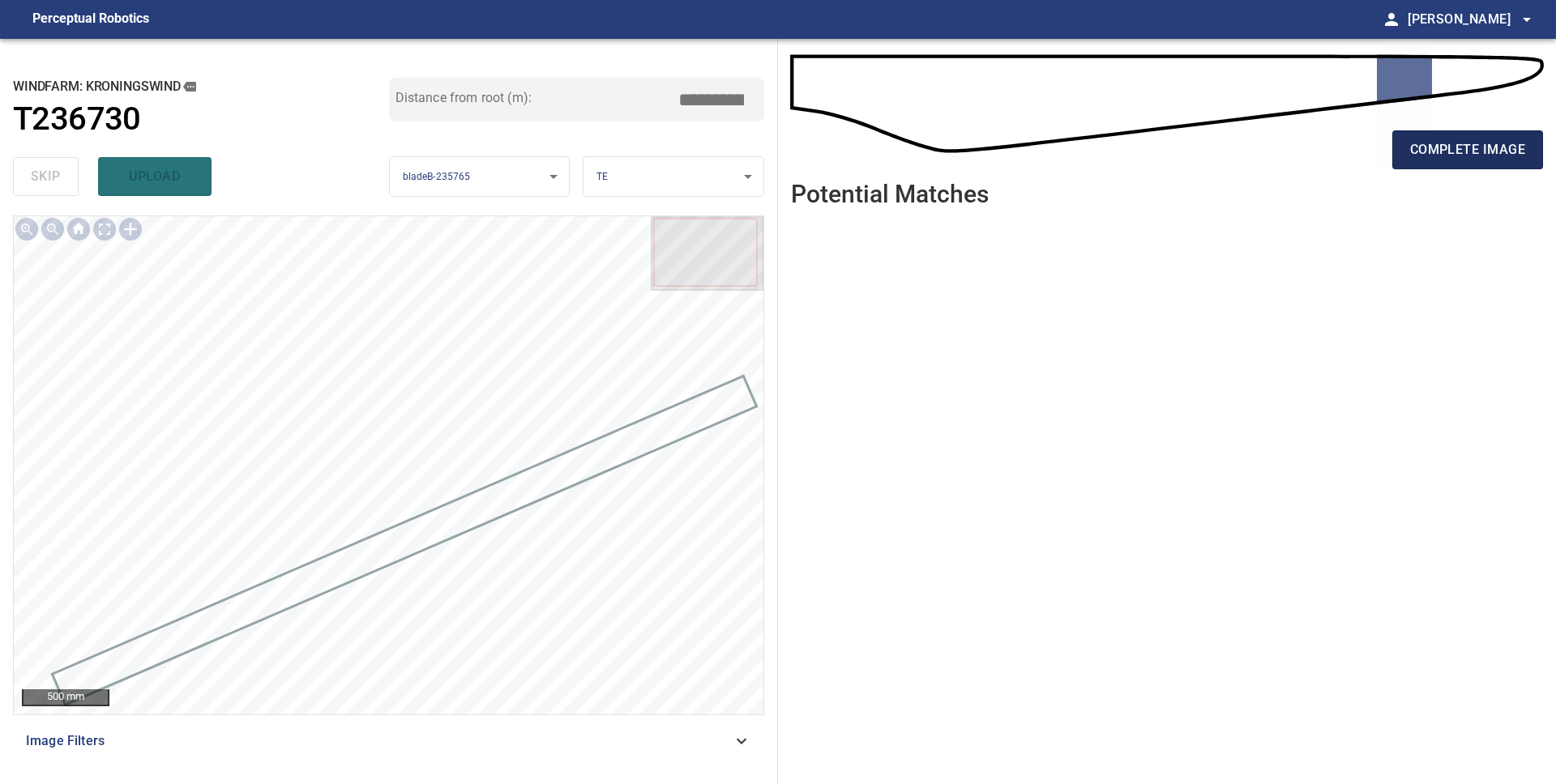
click at [1425, 149] on span "complete image" at bounding box center [1467, 150] width 115 height 23
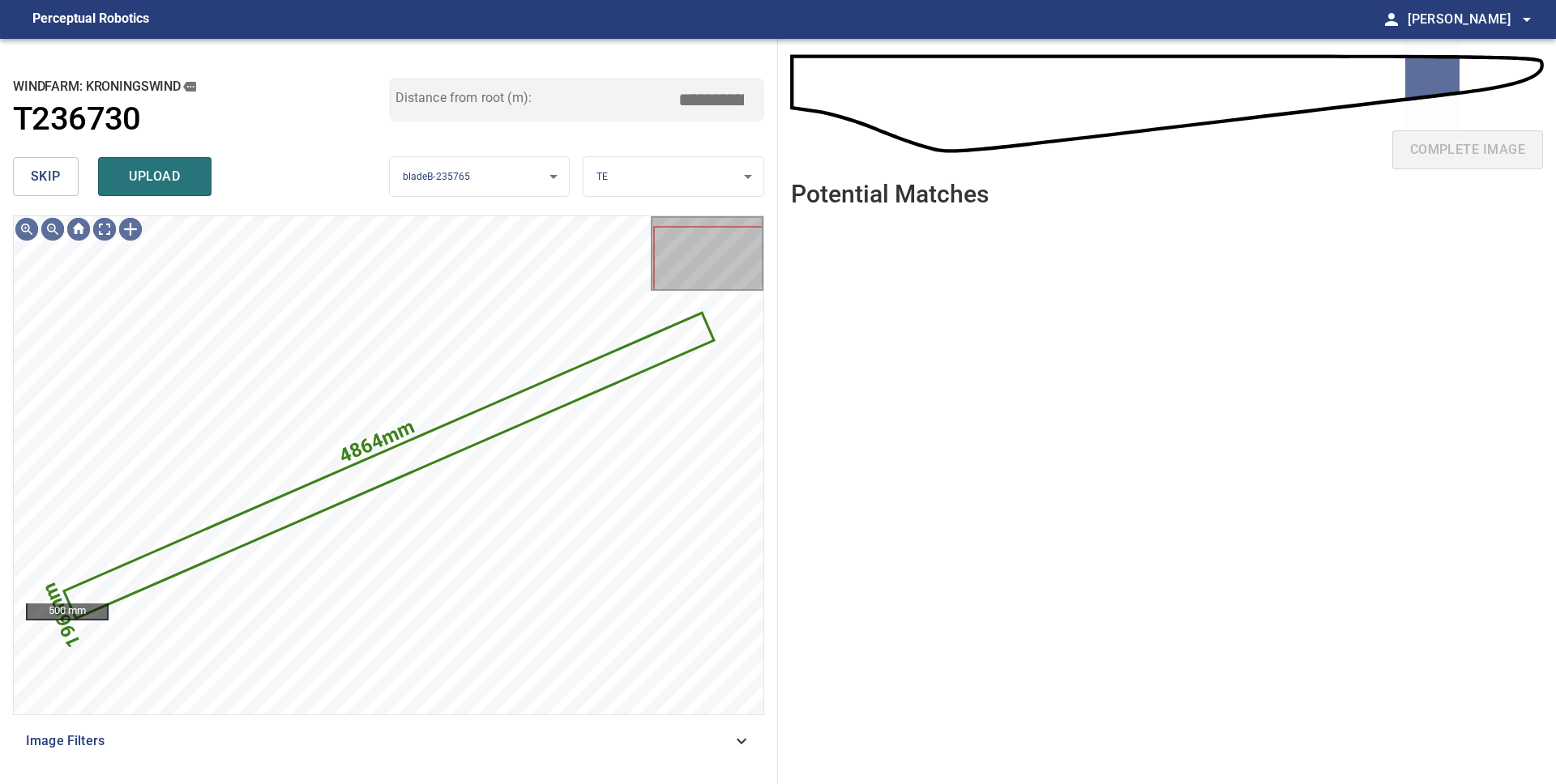
click at [40, 179] on span "skip" at bounding box center [46, 177] width 30 height 23
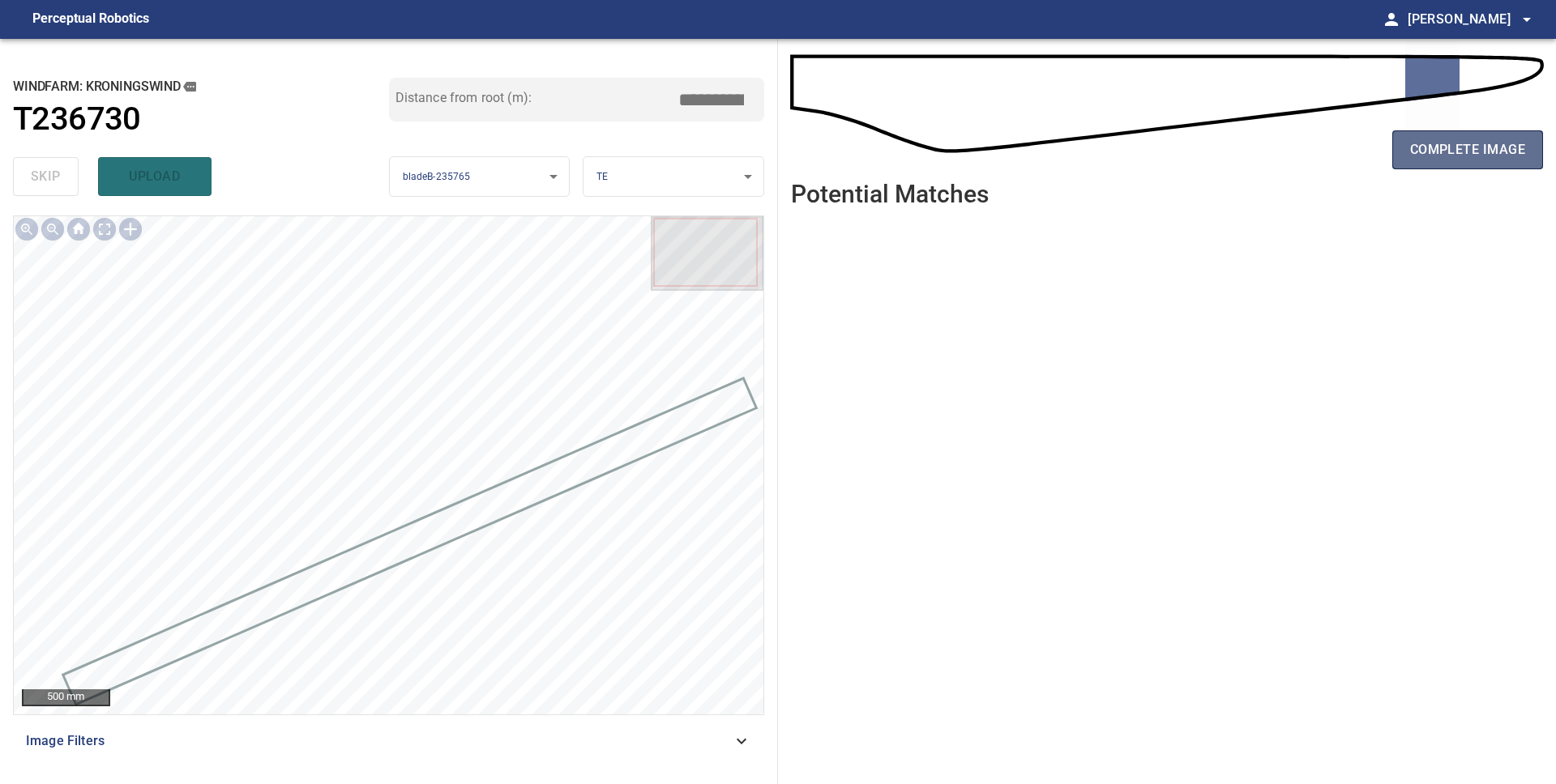
click at [1521, 154] on span "complete image" at bounding box center [1467, 150] width 115 height 23
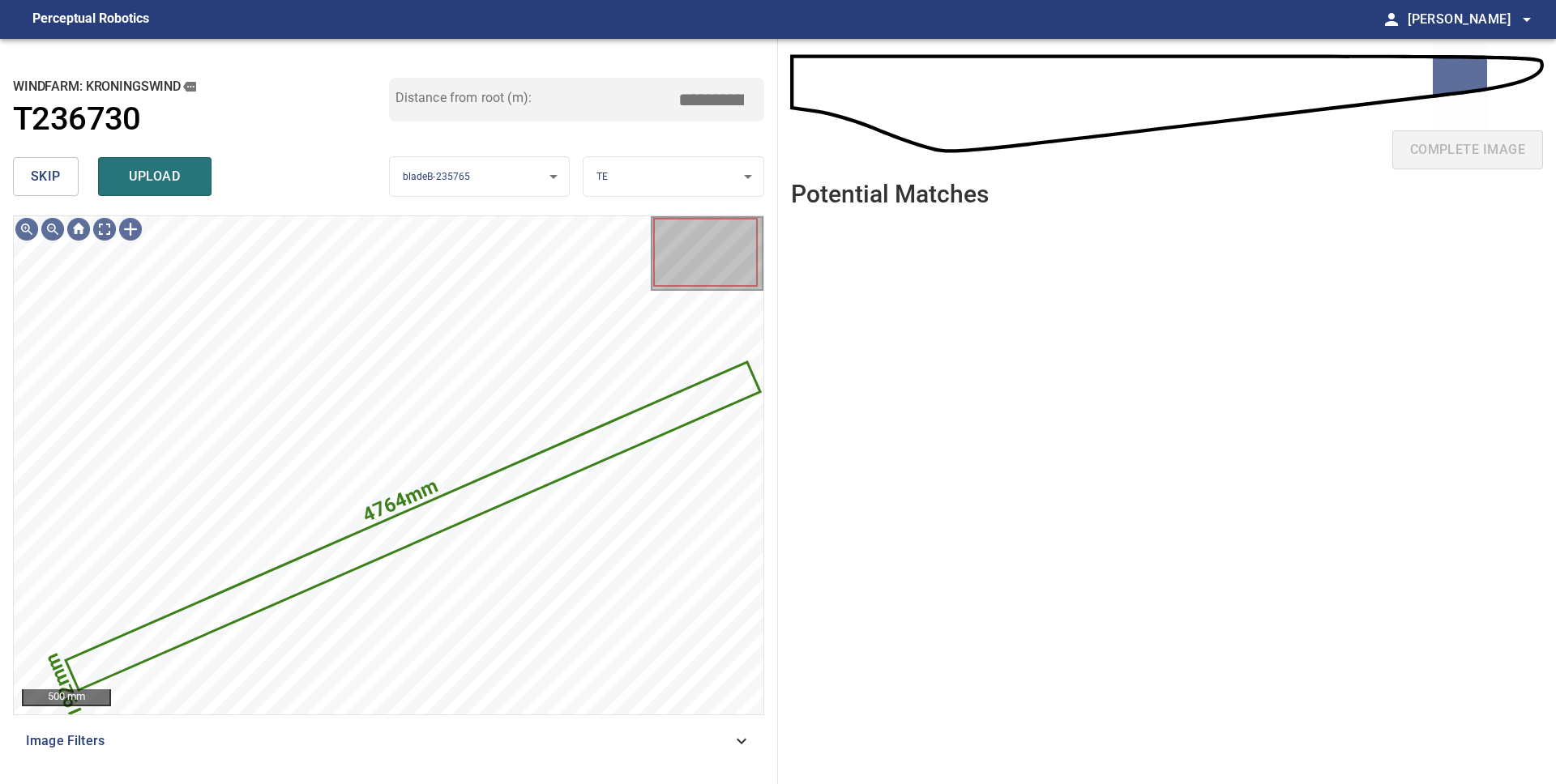
click at [47, 181] on span "skip" at bounding box center [46, 177] width 30 height 23
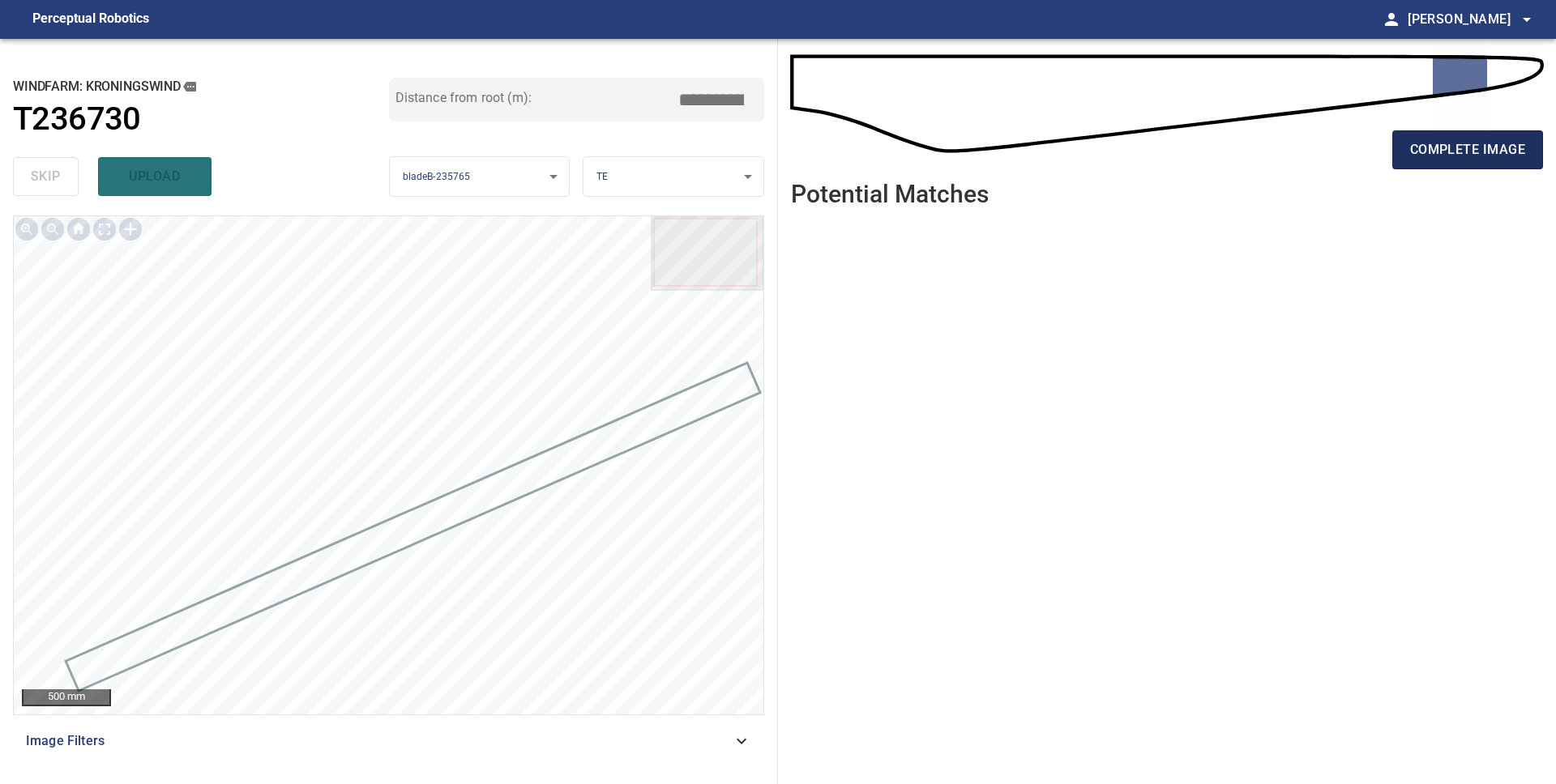
click at [1421, 158] on span "complete image" at bounding box center [1467, 150] width 115 height 23
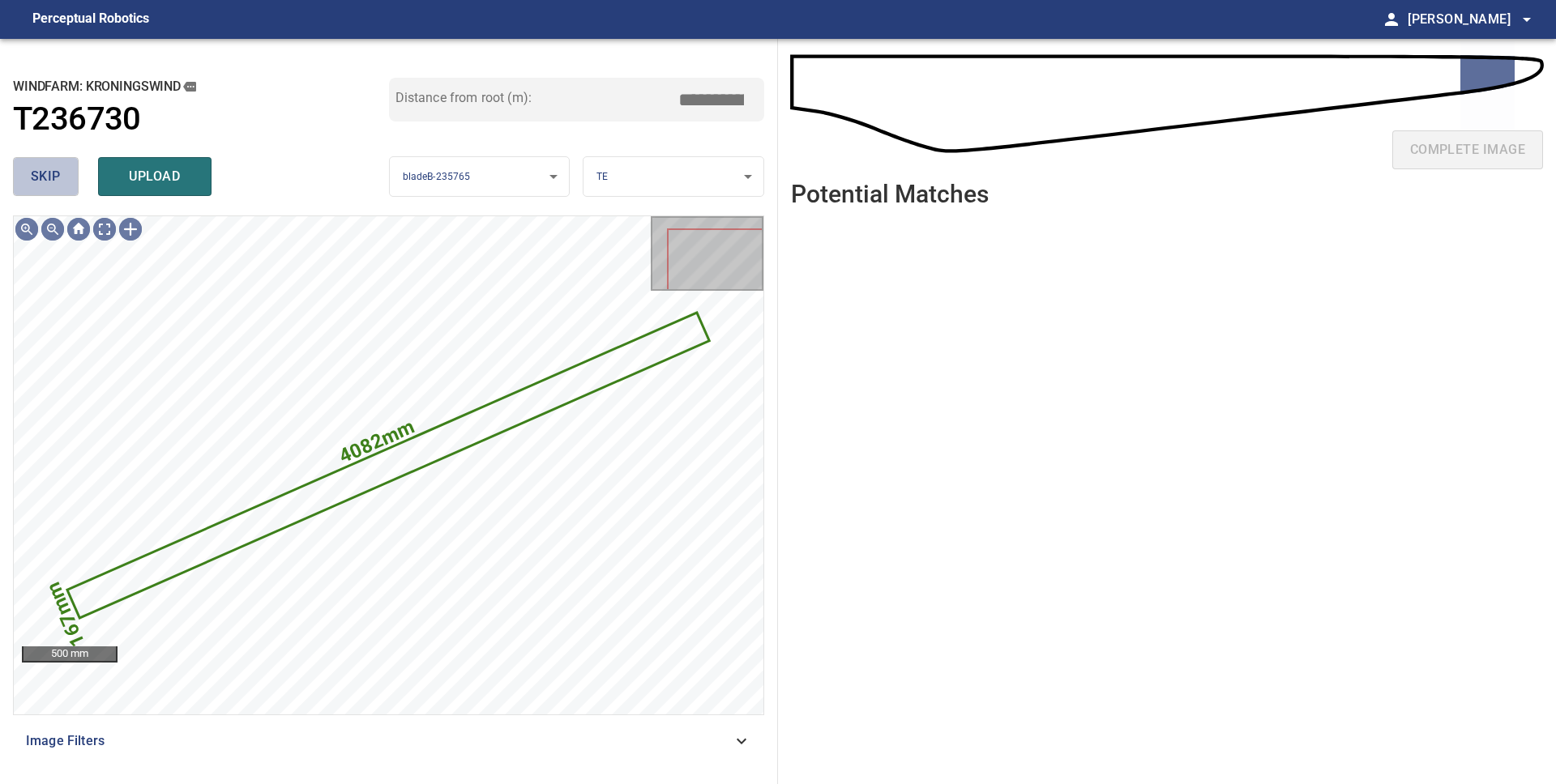
click at [46, 181] on span "skip" at bounding box center [46, 177] width 30 height 23
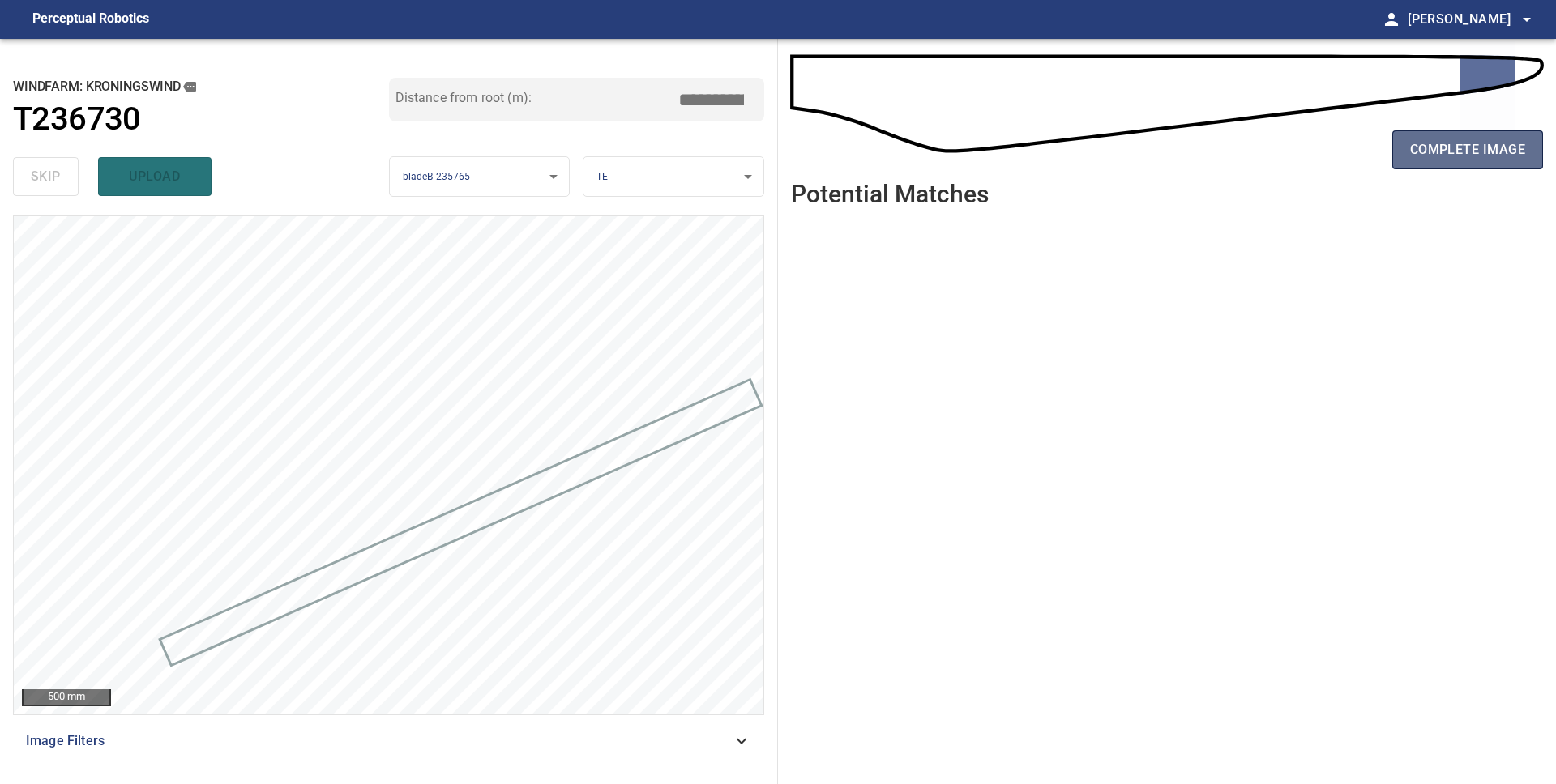
click at [1418, 150] on span "complete image" at bounding box center [1467, 150] width 115 height 23
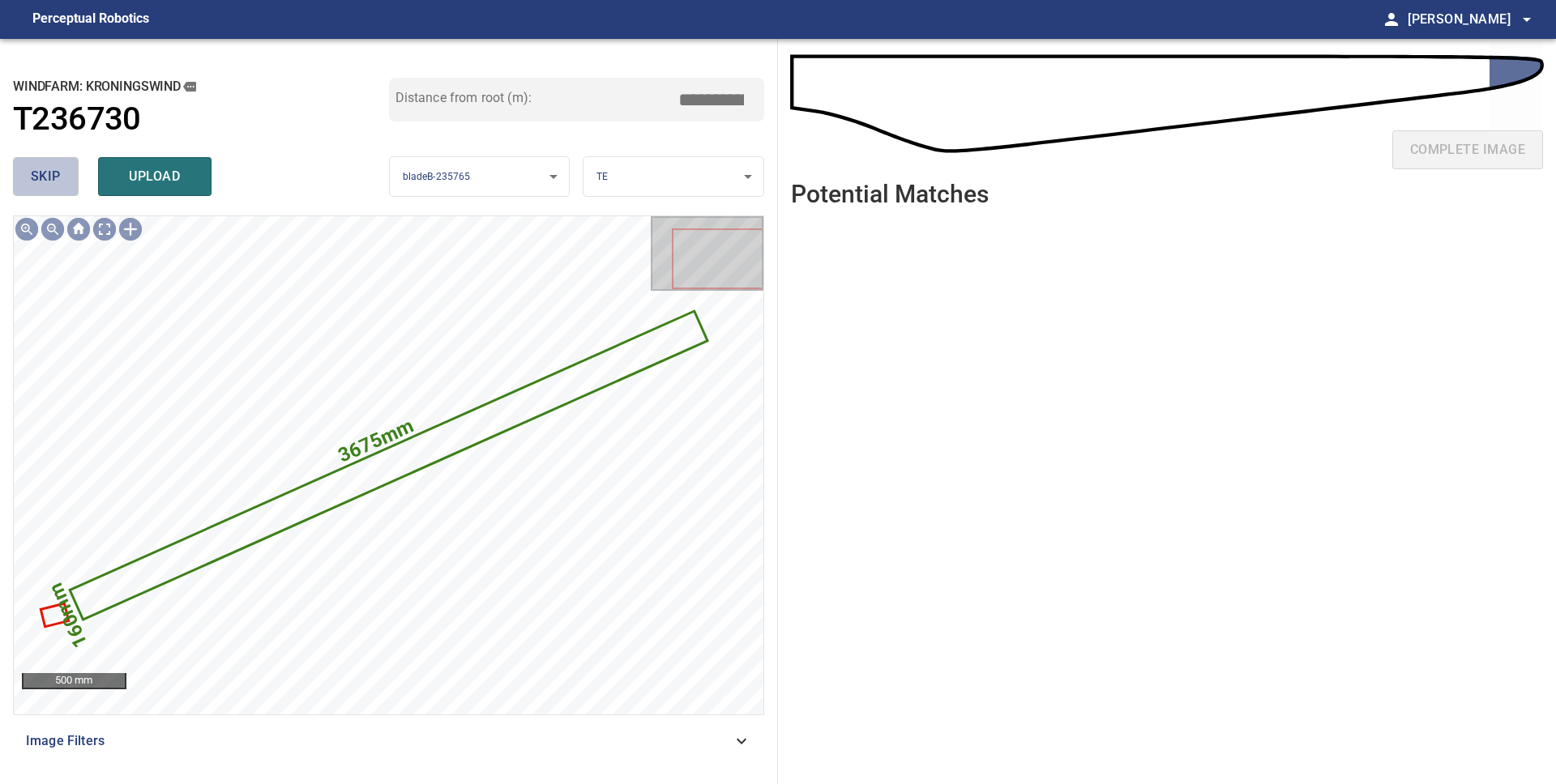
click at [57, 181] on span "skip" at bounding box center [46, 177] width 30 height 23
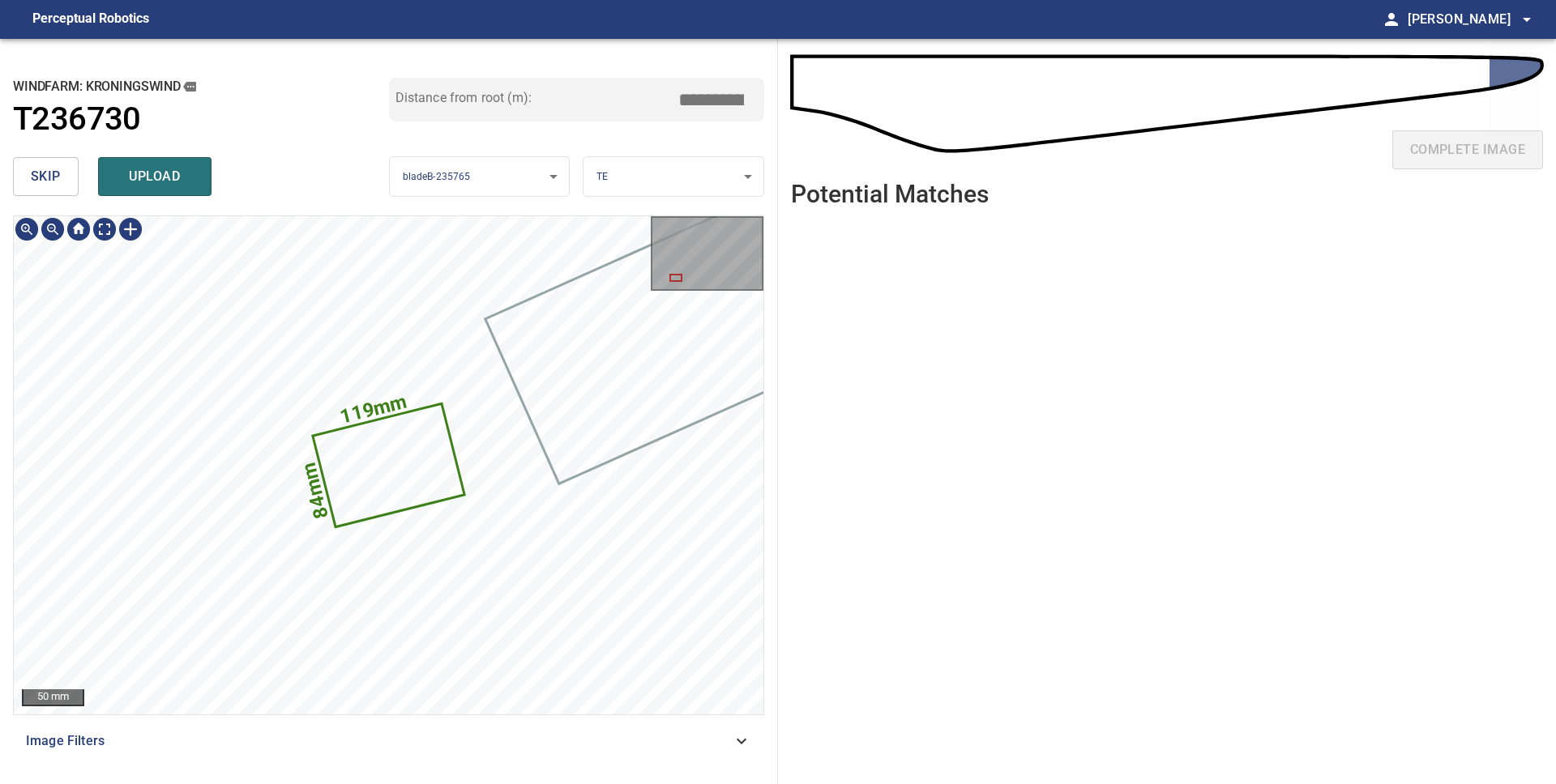
click at [378, 499] on icon at bounding box center [389, 465] width 149 height 120
click at [658, 183] on body "**********" at bounding box center [778, 392] width 1556 height 784
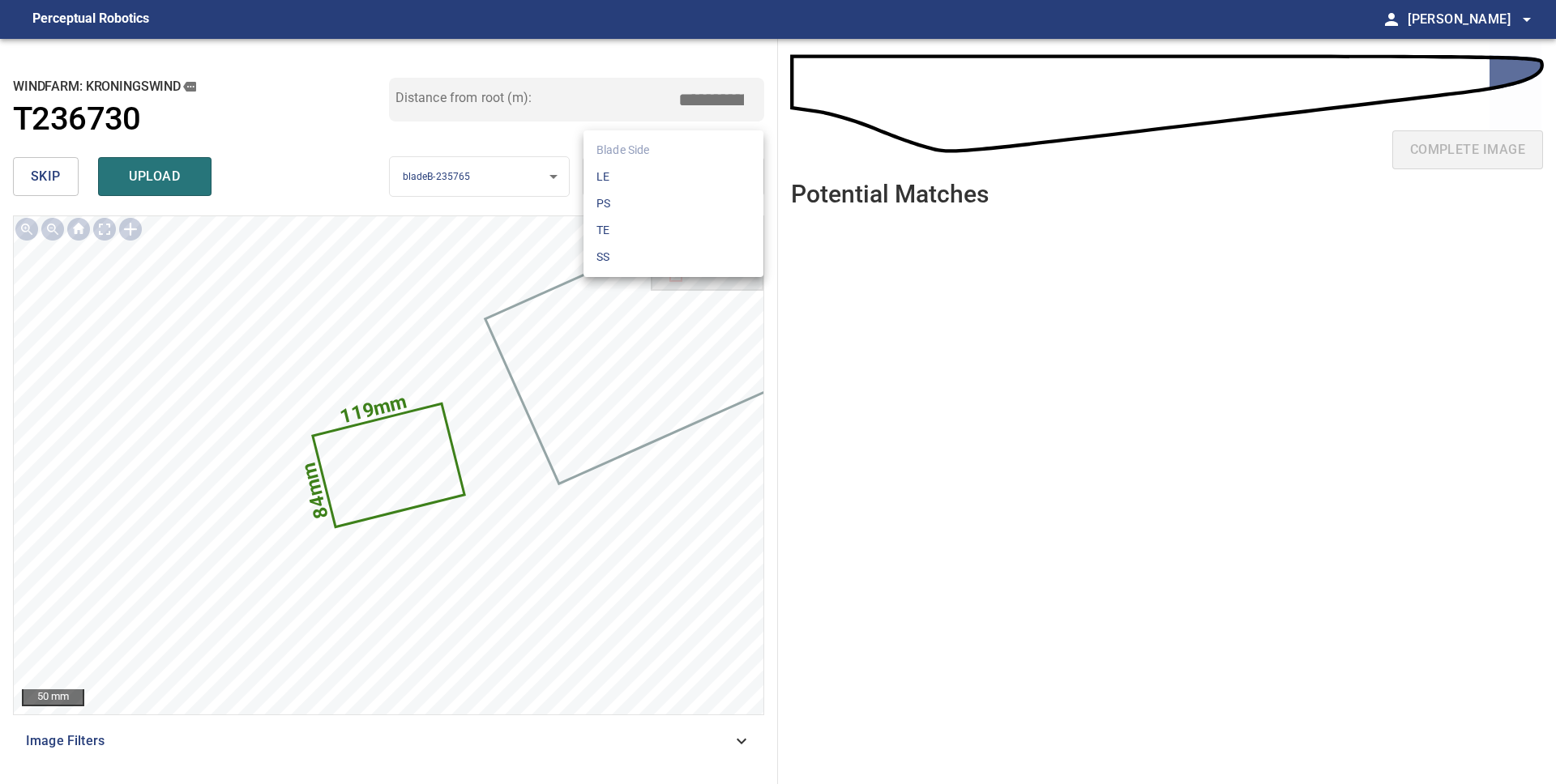
click at [663, 185] on li "LE" at bounding box center [673, 177] width 180 height 26
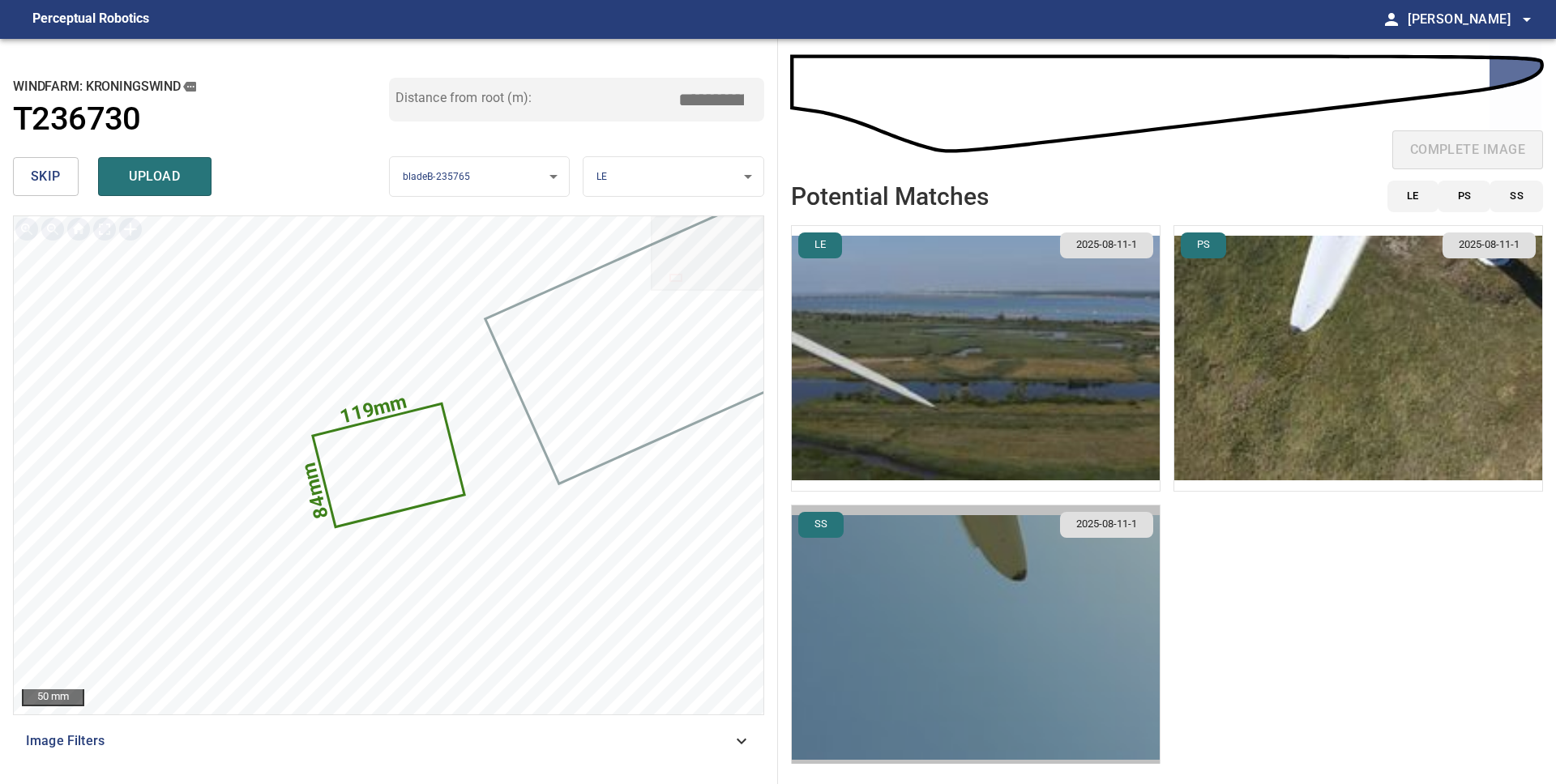
click at [933, 565] on img "button" at bounding box center [976, 637] width 367 height 265
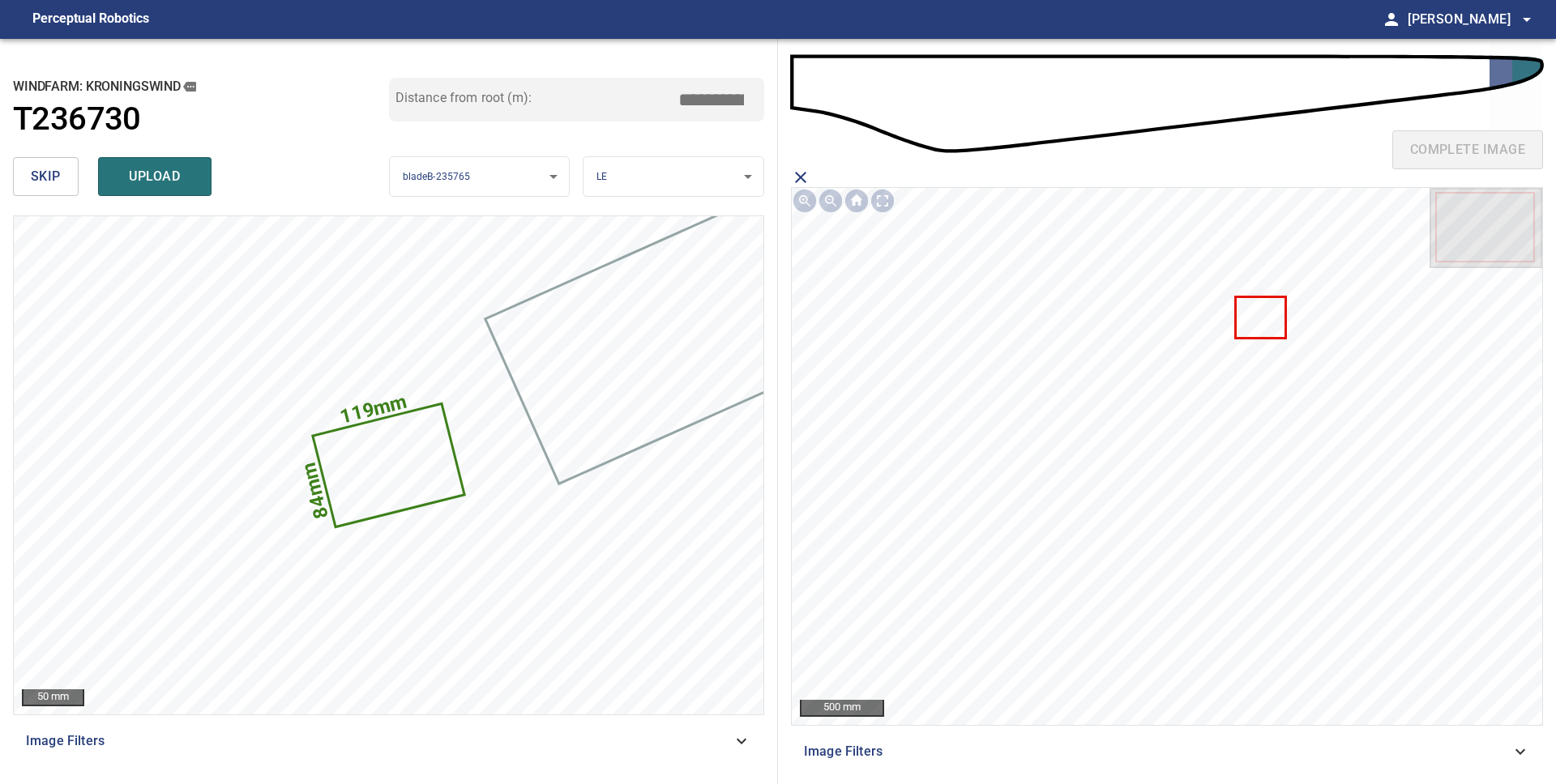
click at [1255, 324] on icon at bounding box center [1261, 317] width 47 height 39
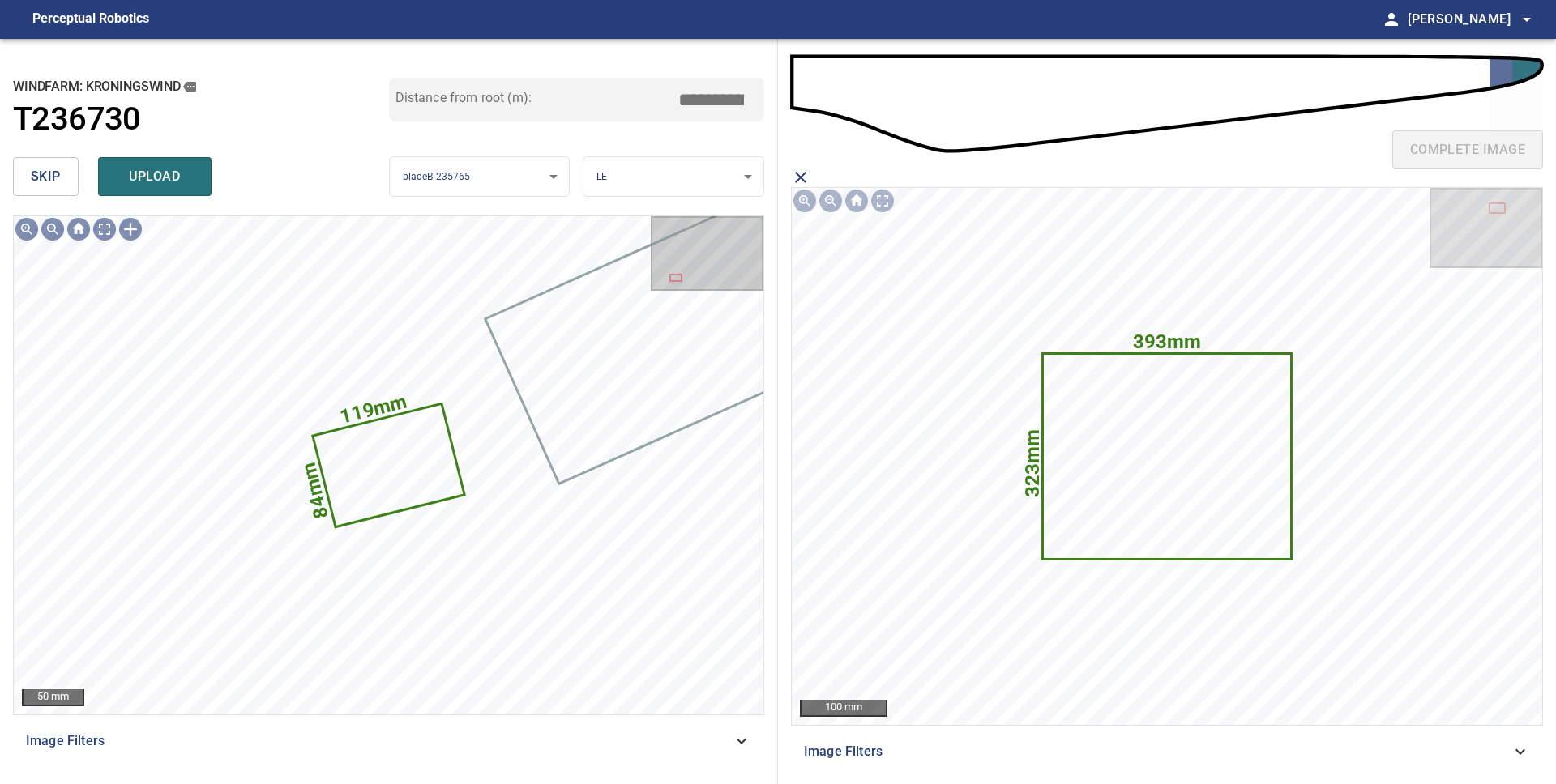
click at [160, 183] on span "upload" at bounding box center [155, 177] width 77 height 23
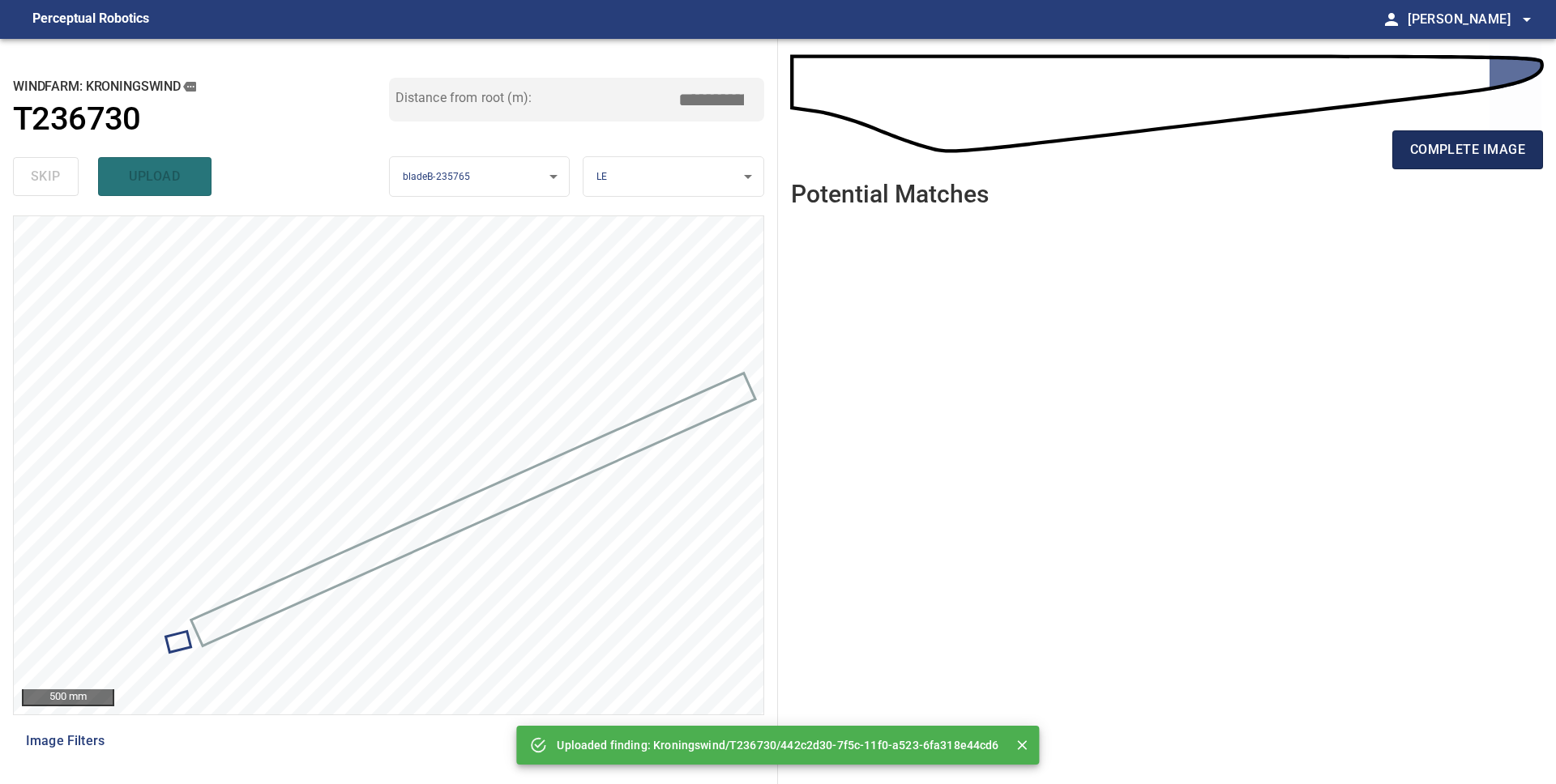
click at [1465, 160] on span "complete image" at bounding box center [1467, 150] width 115 height 23
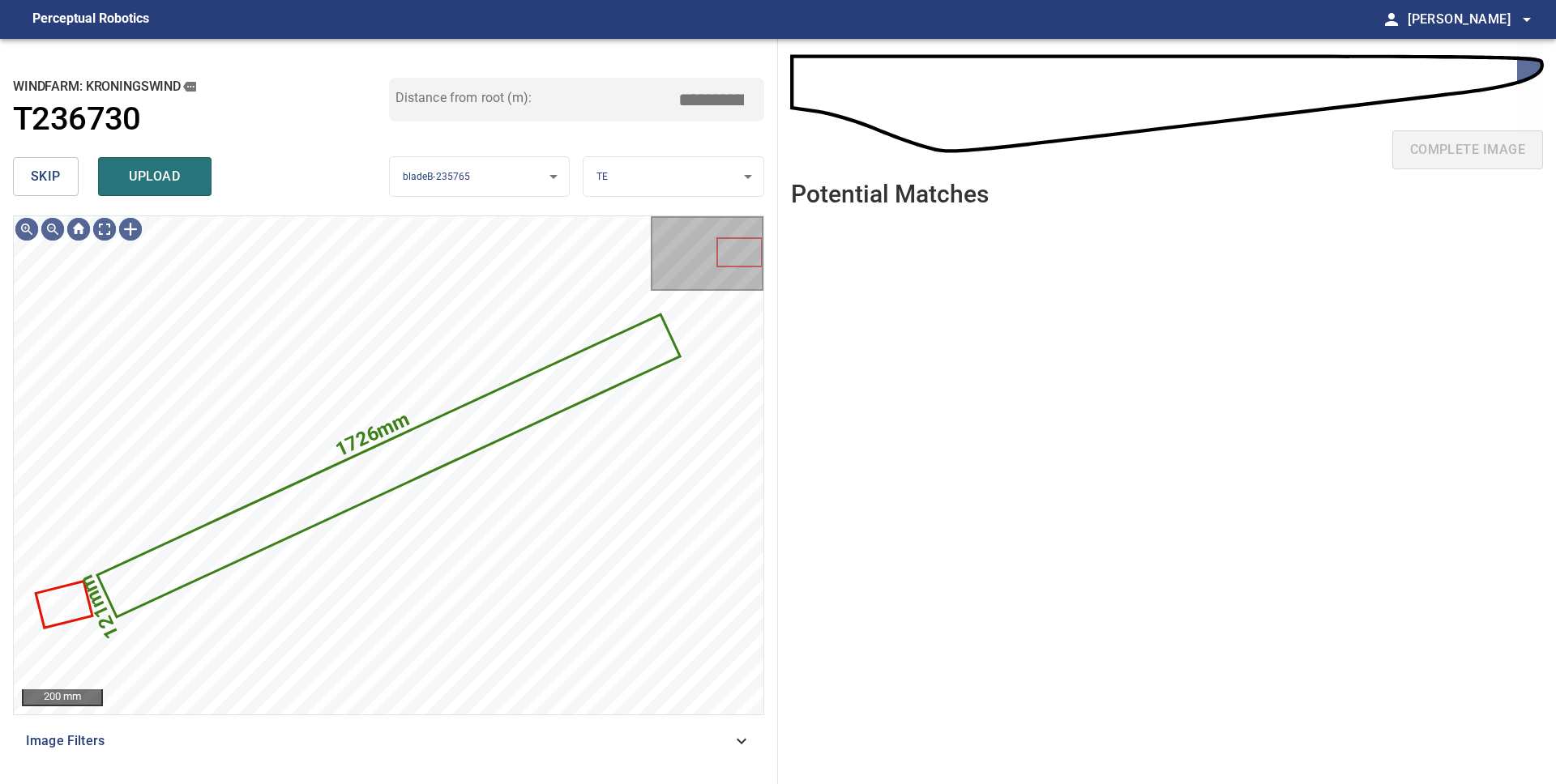
click at [32, 169] on span "skip" at bounding box center [46, 177] width 30 height 23
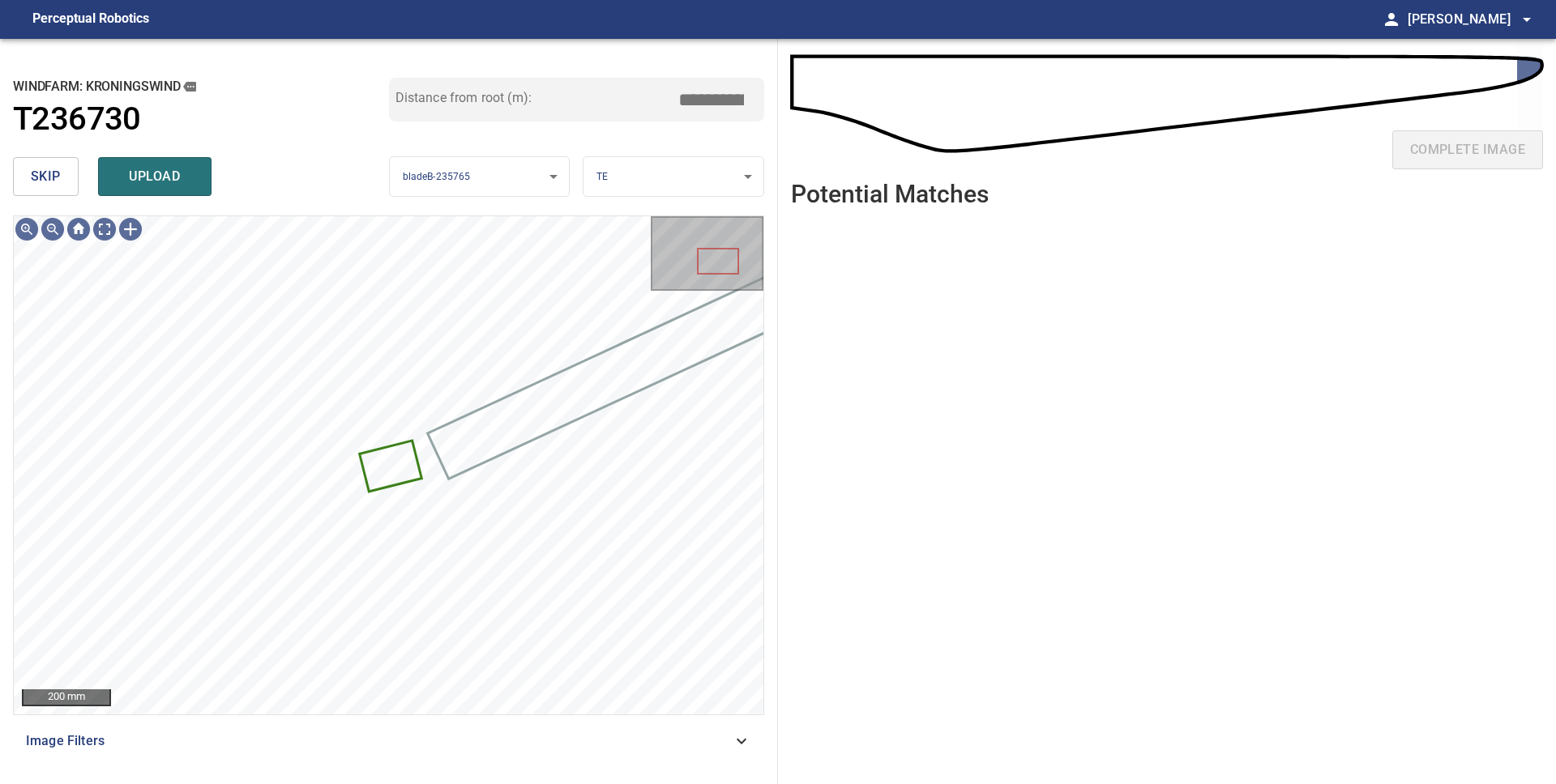
click at [591, 170] on body "**********" at bounding box center [778, 392] width 1556 height 784
click at [634, 177] on li "LE" at bounding box center [673, 177] width 180 height 26
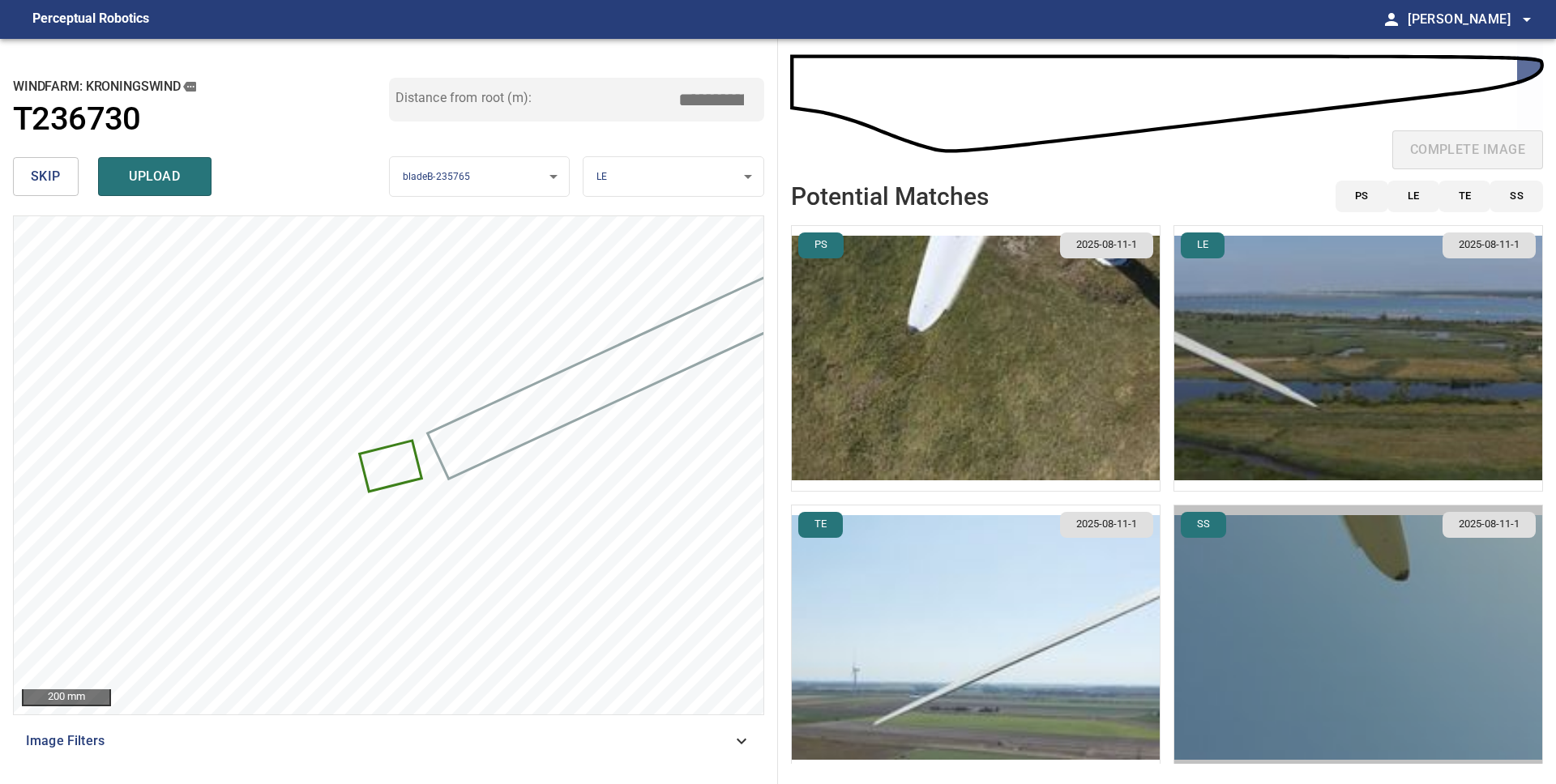
click at [1452, 624] on img "button" at bounding box center [1358, 637] width 367 height 265
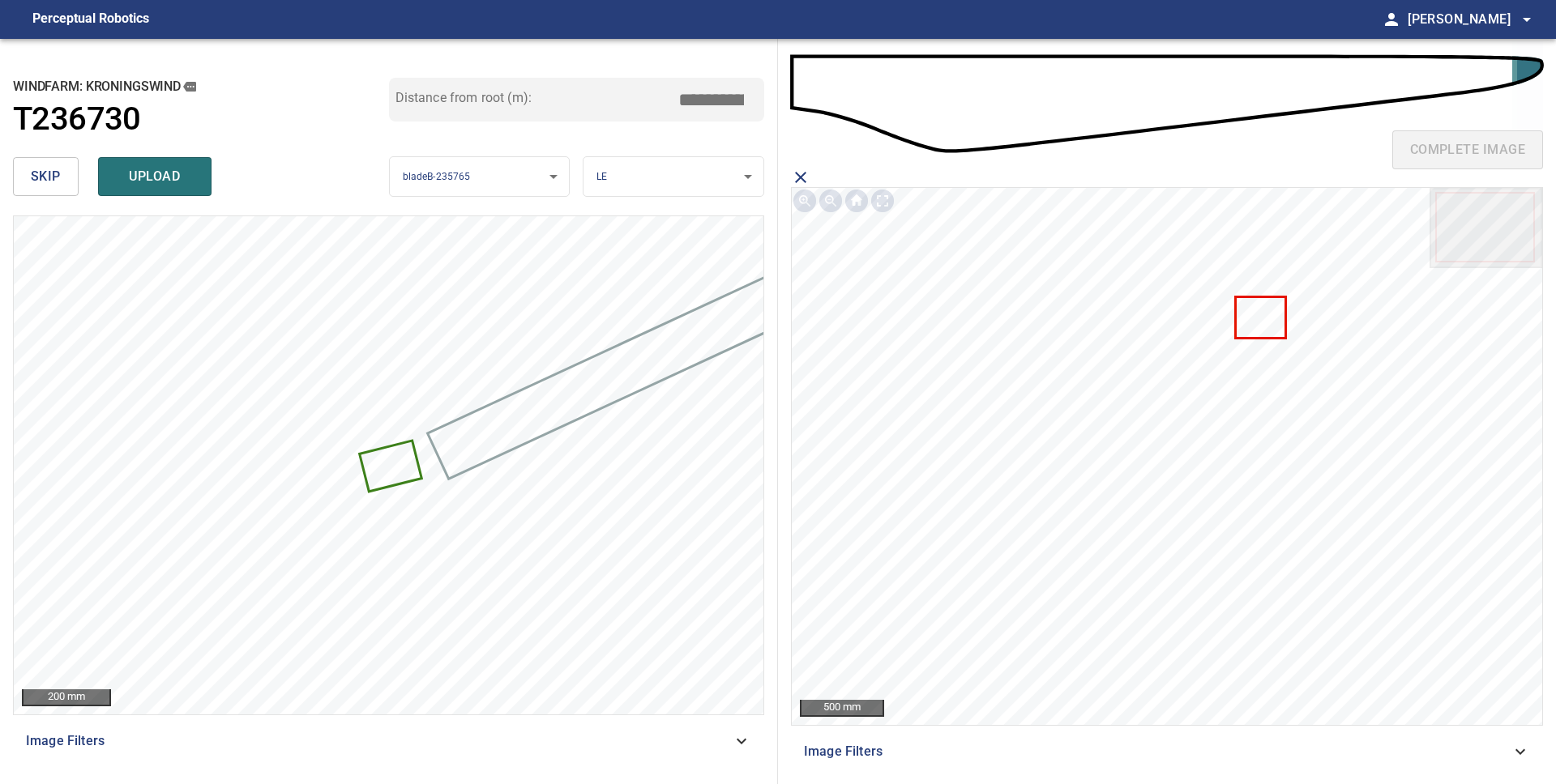
click at [1265, 332] on icon at bounding box center [1261, 317] width 47 height 39
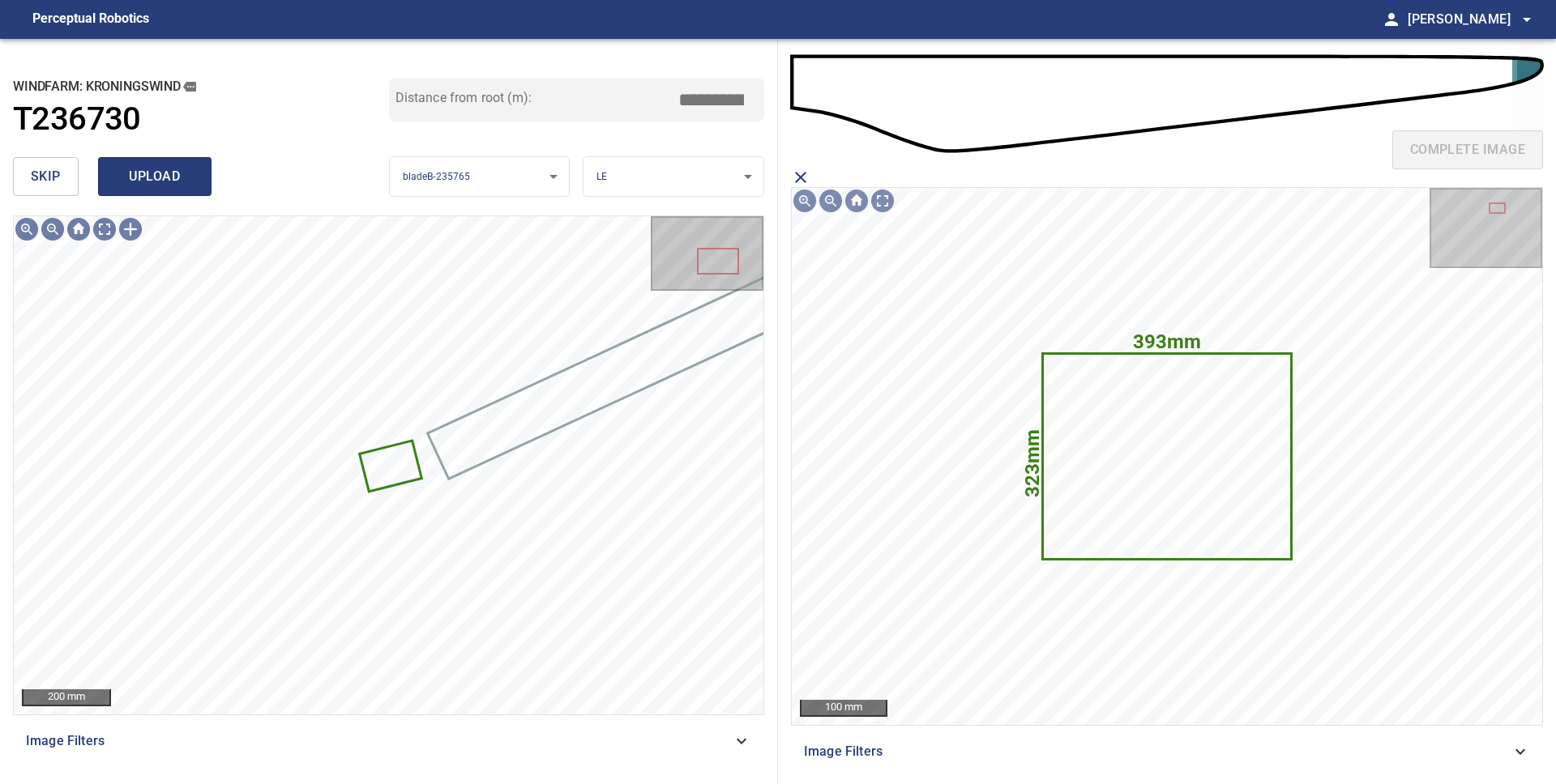
click at [183, 182] on span "upload" at bounding box center [155, 177] width 77 height 23
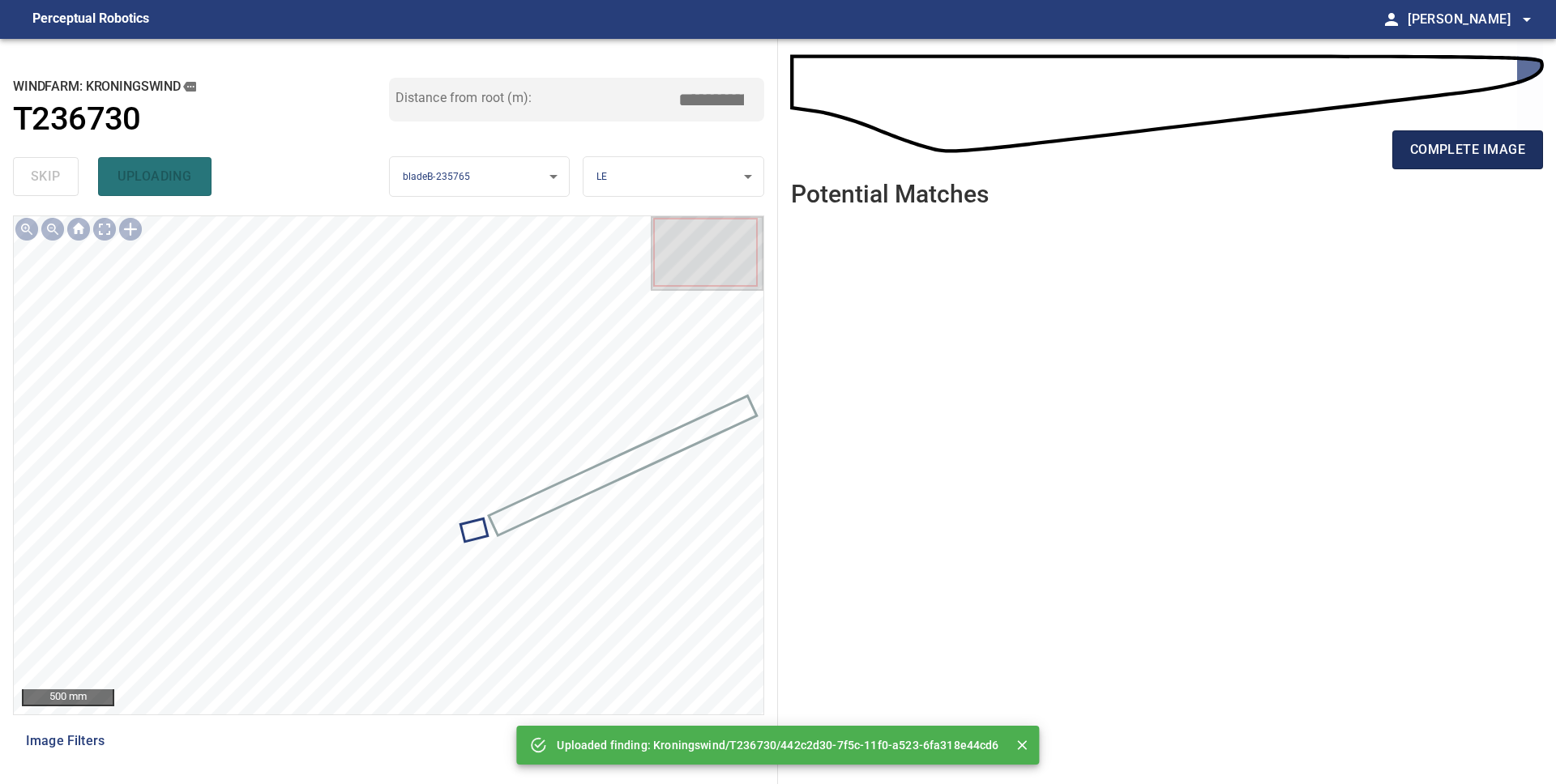
click at [1410, 155] on span "complete image" at bounding box center [1467, 150] width 115 height 23
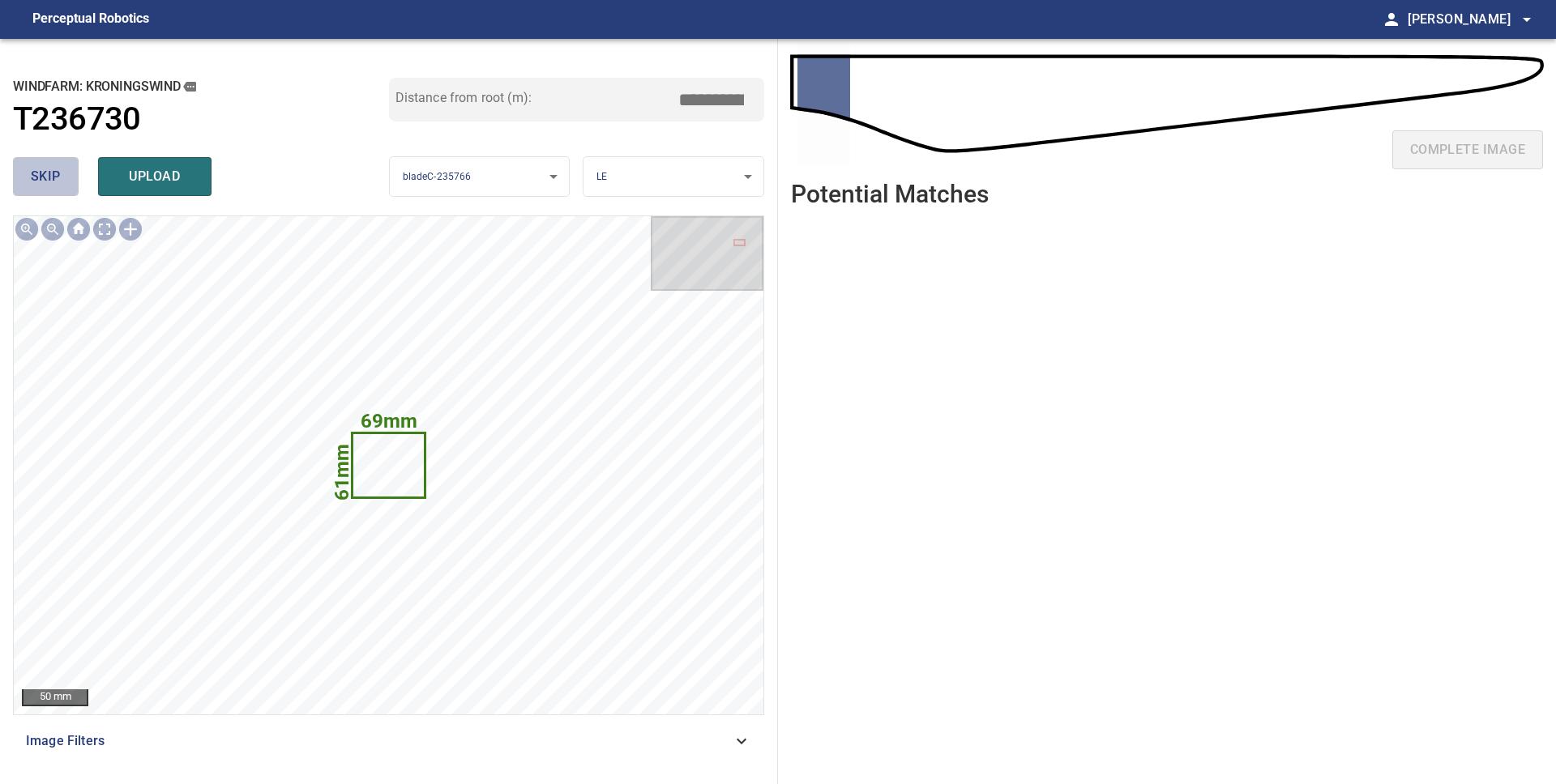
click at [31, 184] on span "skip" at bounding box center [46, 177] width 30 height 23
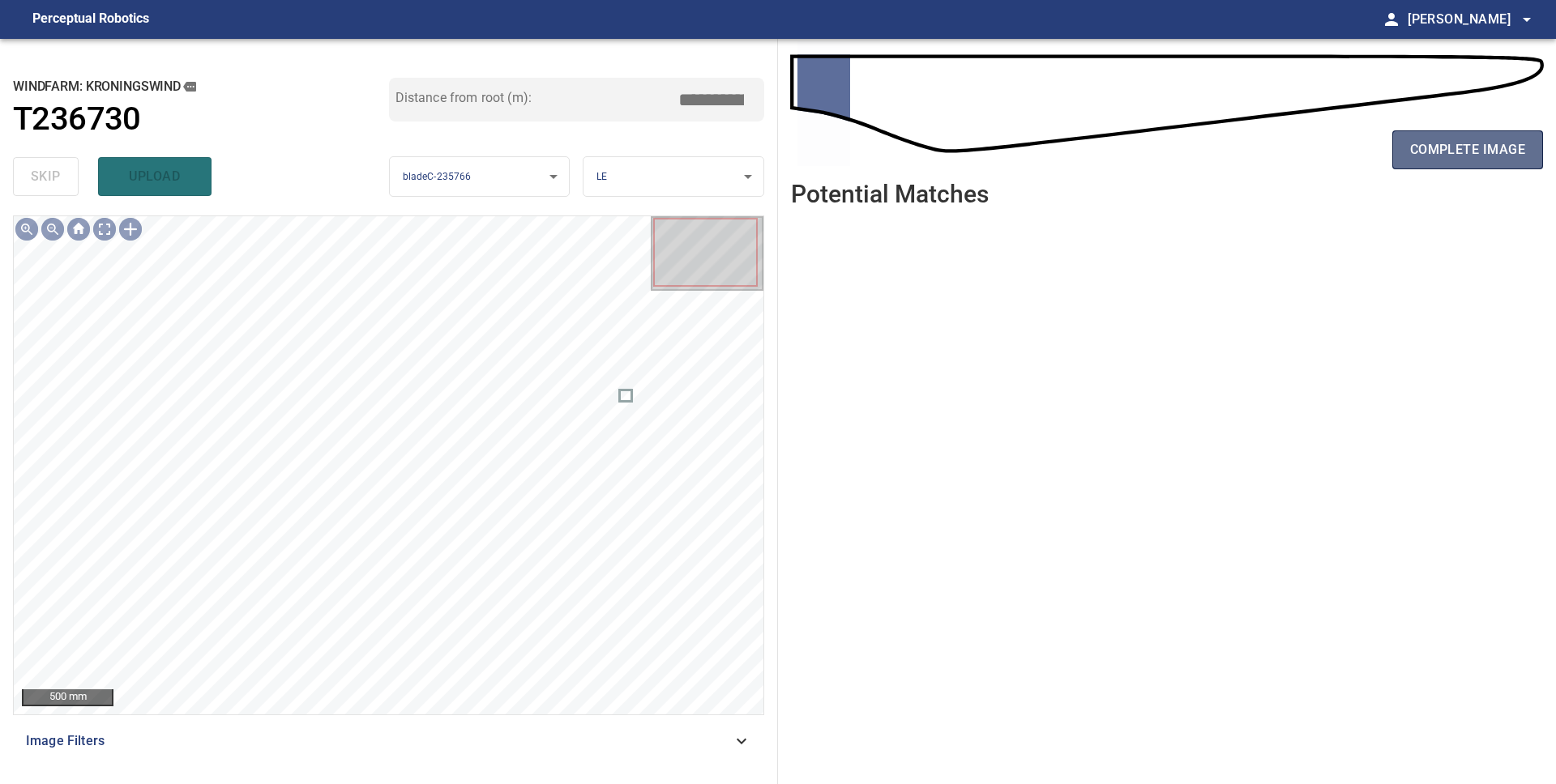
click at [1453, 163] on button "complete image" at bounding box center [1467, 149] width 150 height 39
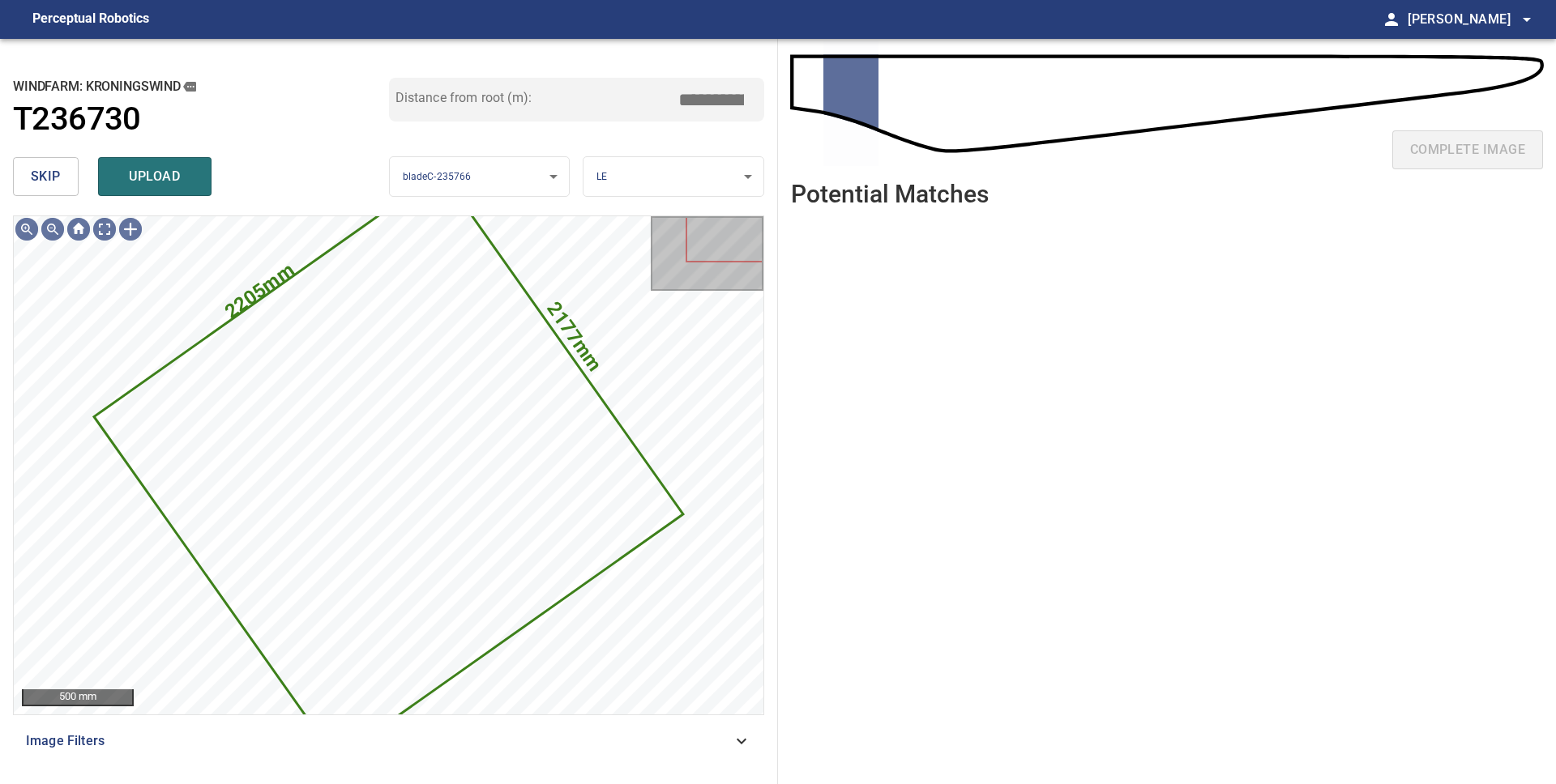
click at [51, 180] on span "skip" at bounding box center [46, 177] width 30 height 23
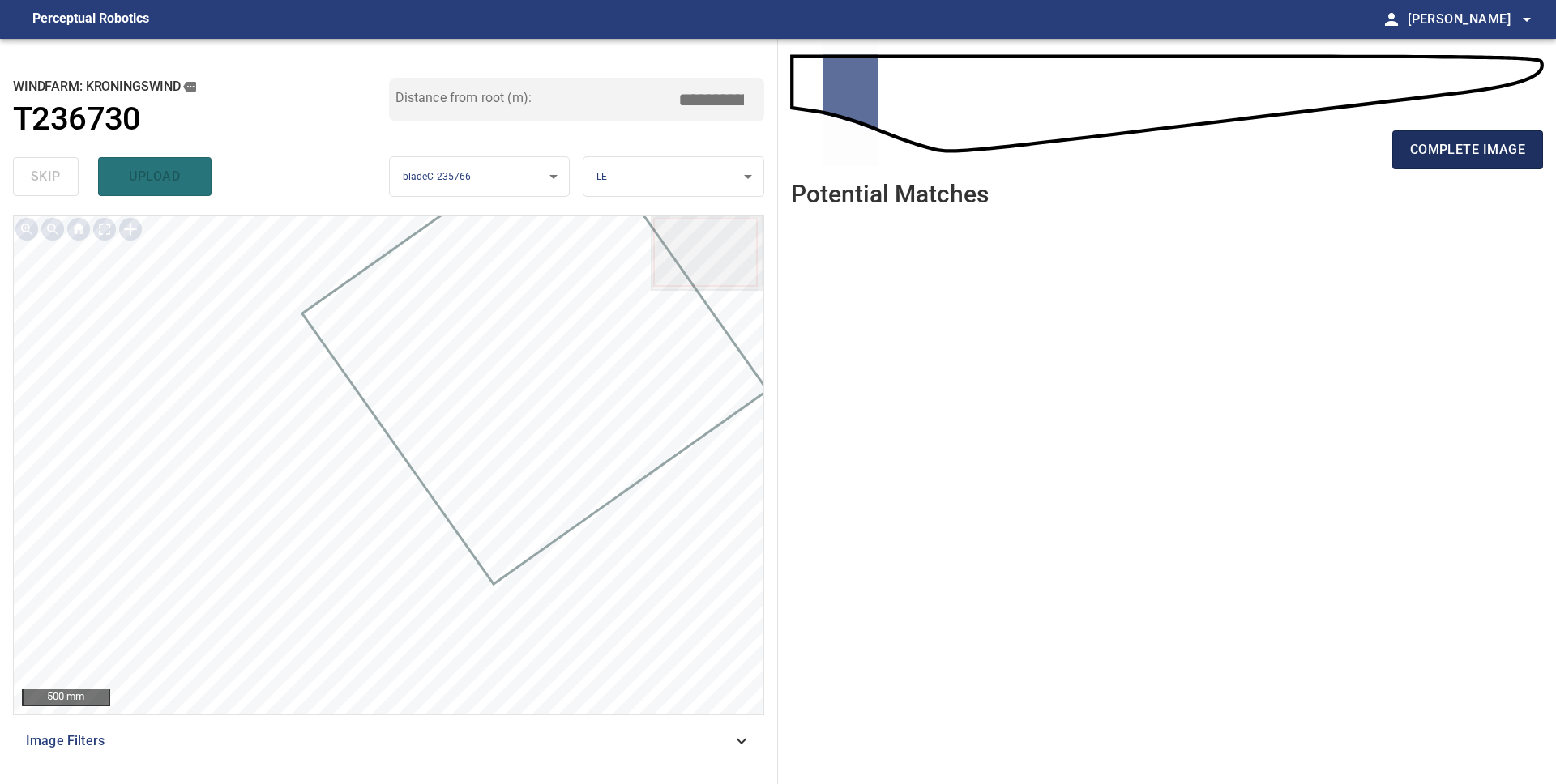
click at [1426, 141] on span "complete image" at bounding box center [1467, 150] width 115 height 23
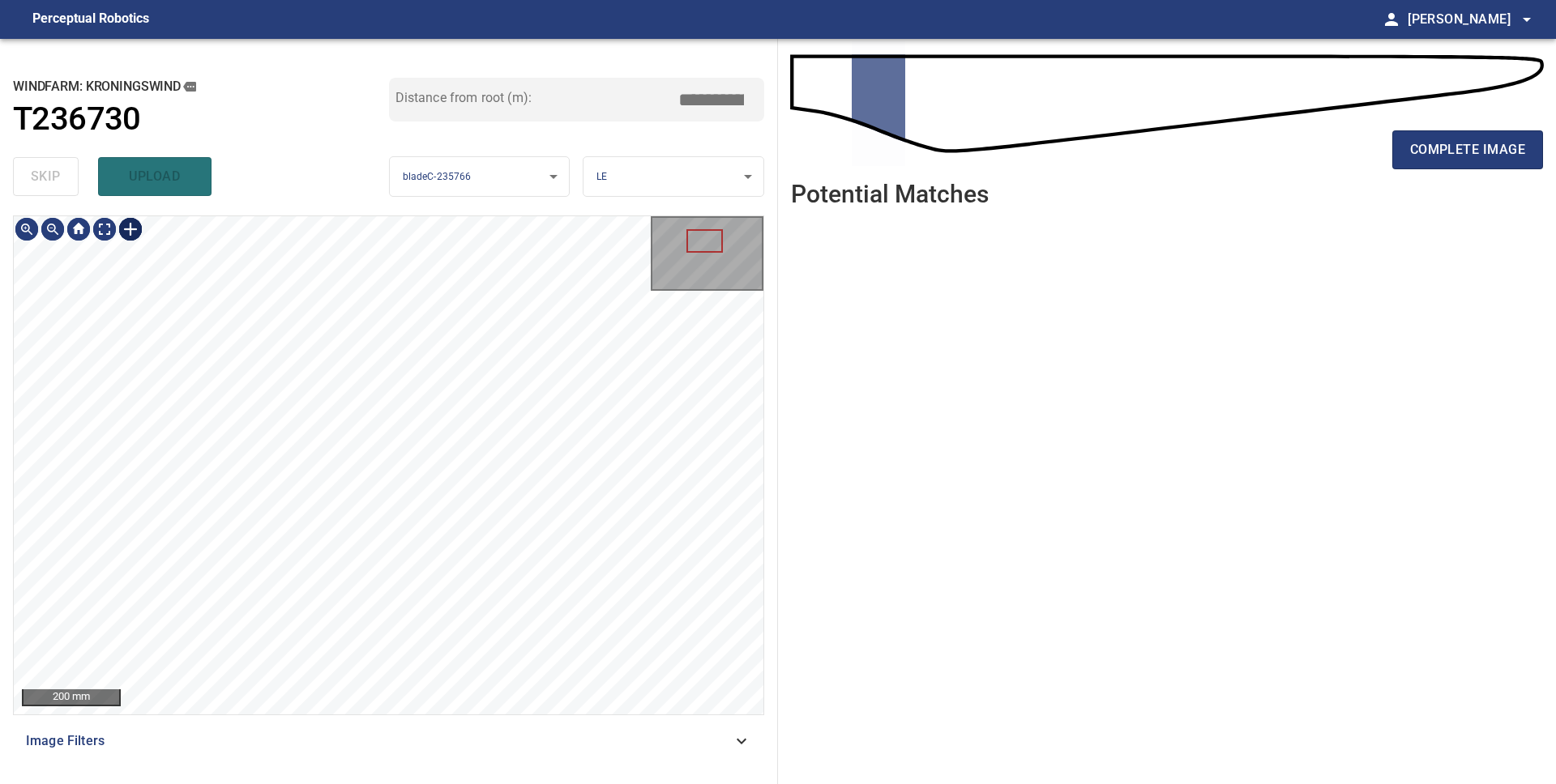
click at [129, 220] on div at bounding box center [130, 229] width 25 height 25
click at [338, 409] on div at bounding box center [389, 465] width 750 height 498
click at [369, 365] on div at bounding box center [399, 342] width 169 height 159
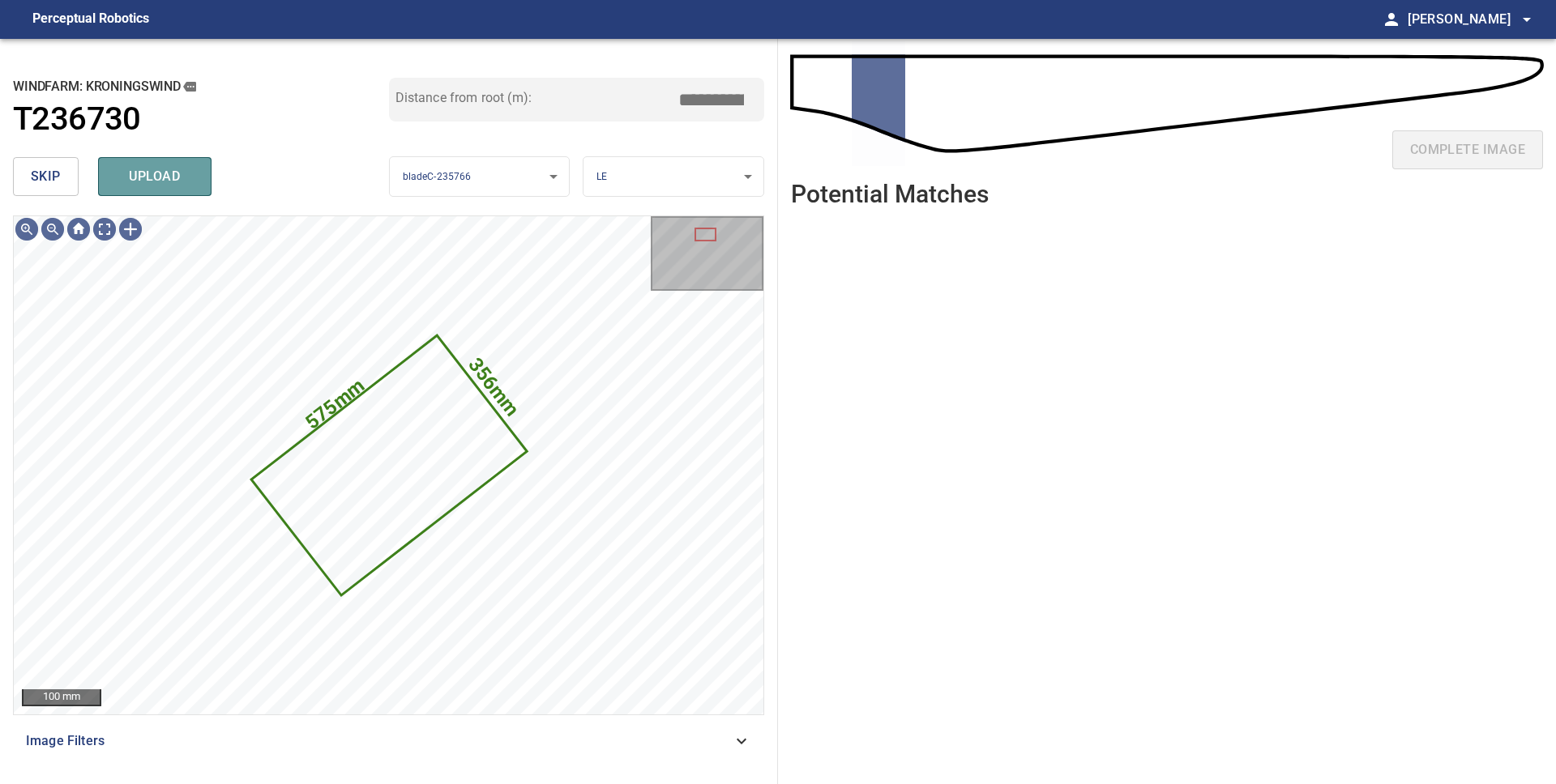
click at [183, 182] on span "upload" at bounding box center [155, 177] width 77 height 23
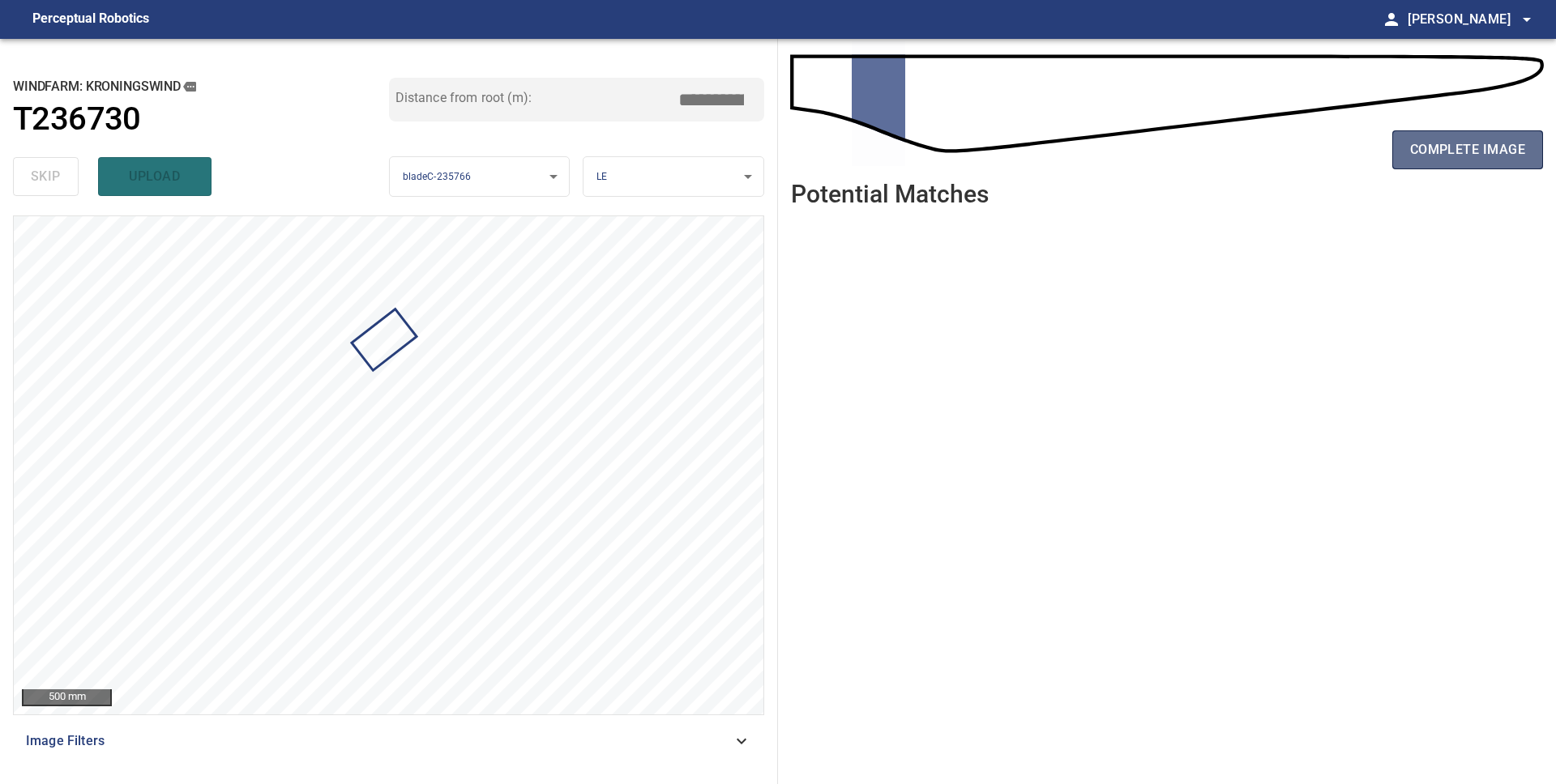
click at [1423, 150] on span "complete image" at bounding box center [1467, 150] width 115 height 23
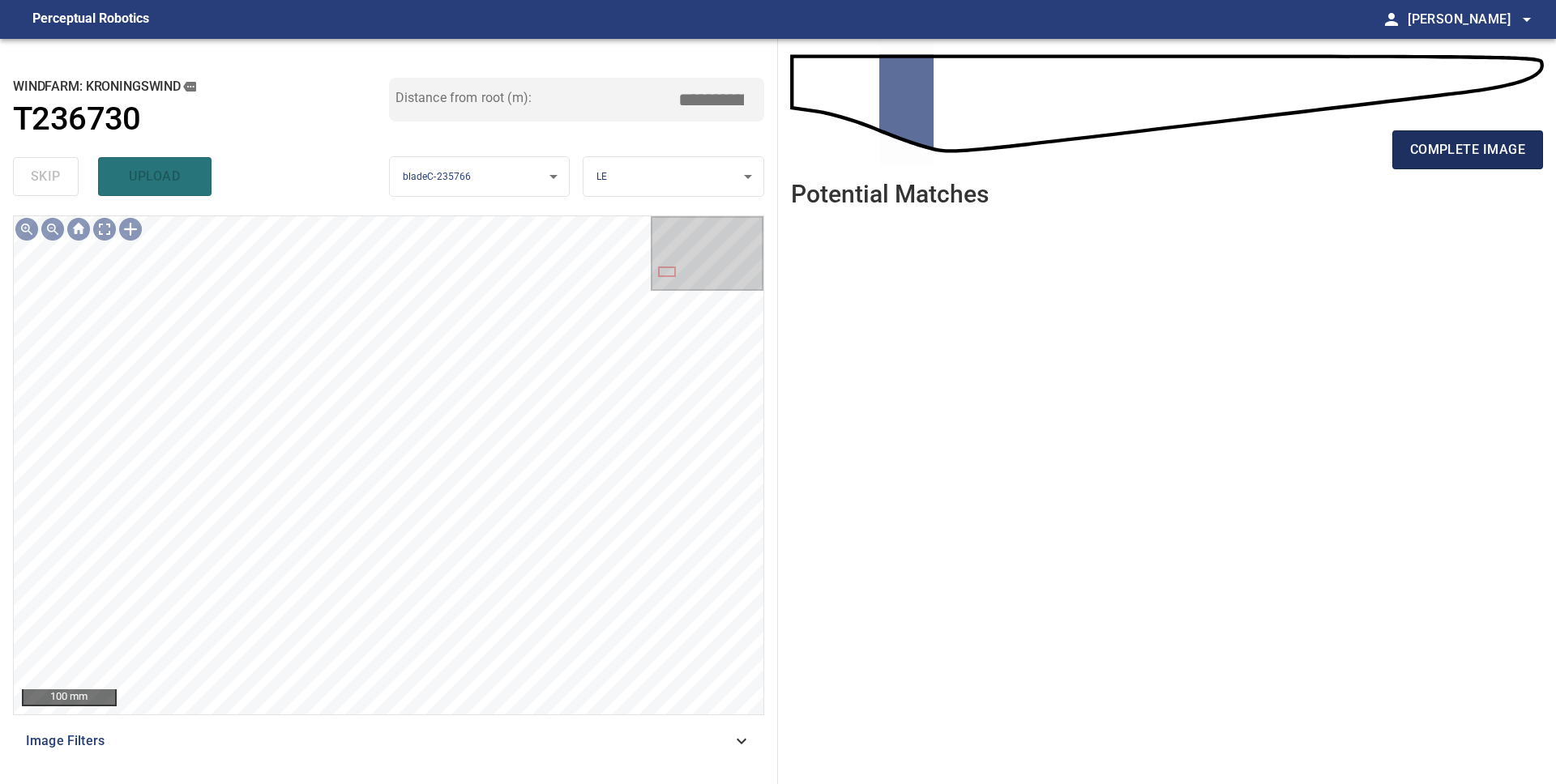
click at [1427, 155] on span "complete image" at bounding box center [1467, 150] width 115 height 23
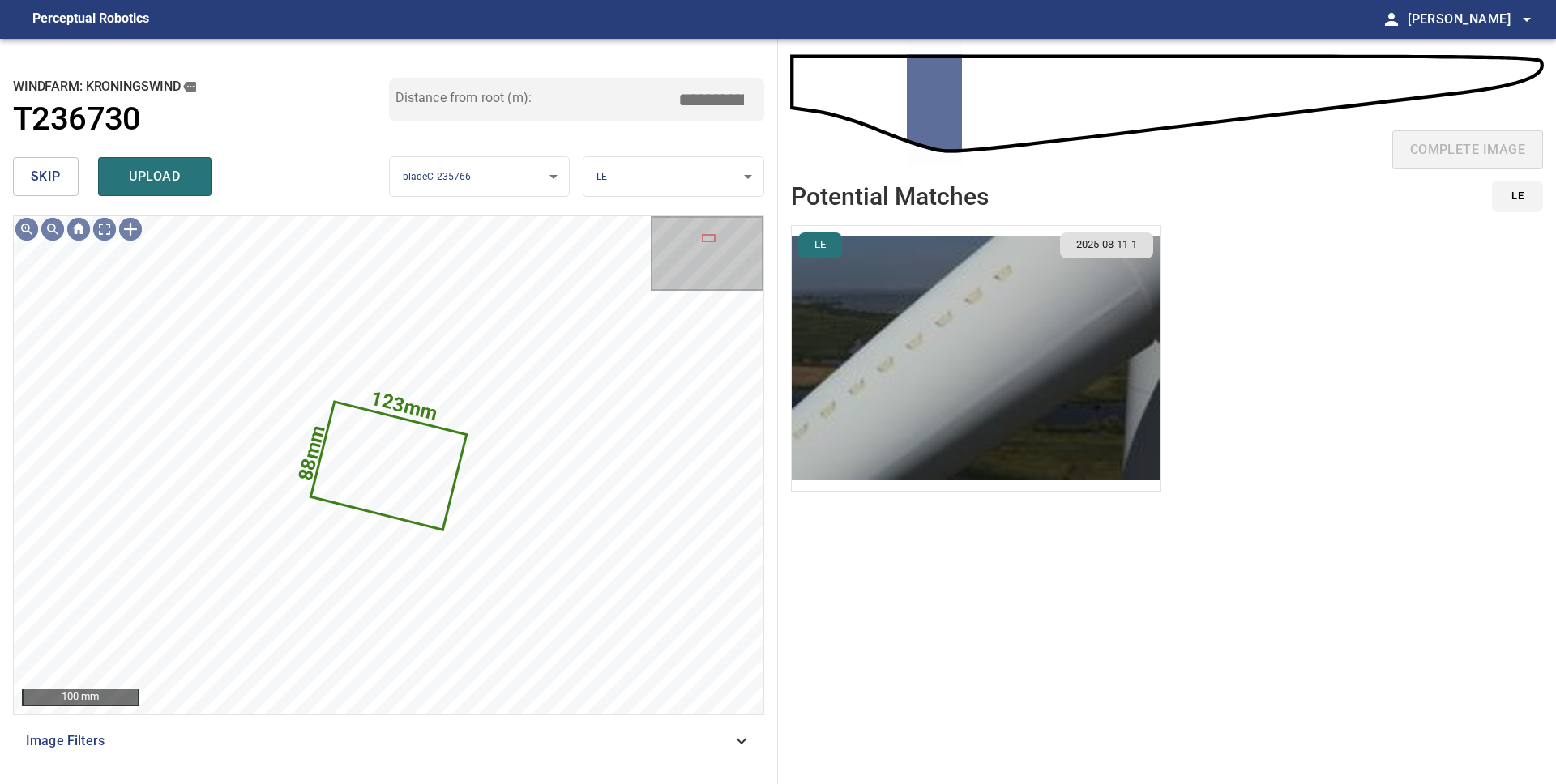
click at [35, 178] on span "skip" at bounding box center [46, 177] width 30 height 23
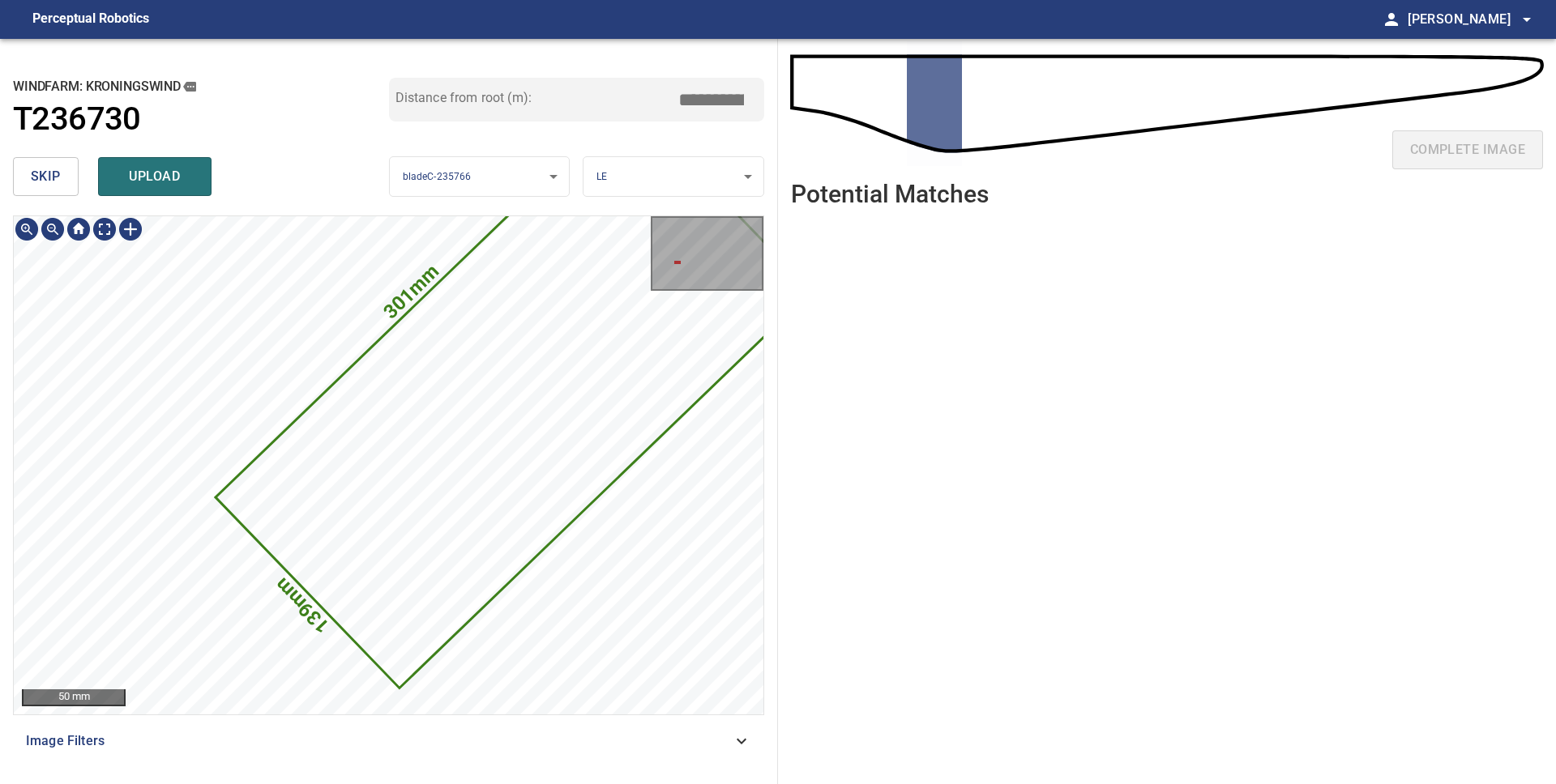
click at [653, 330] on div "301mm 139mm" at bounding box center [389, 465] width 750 height 498
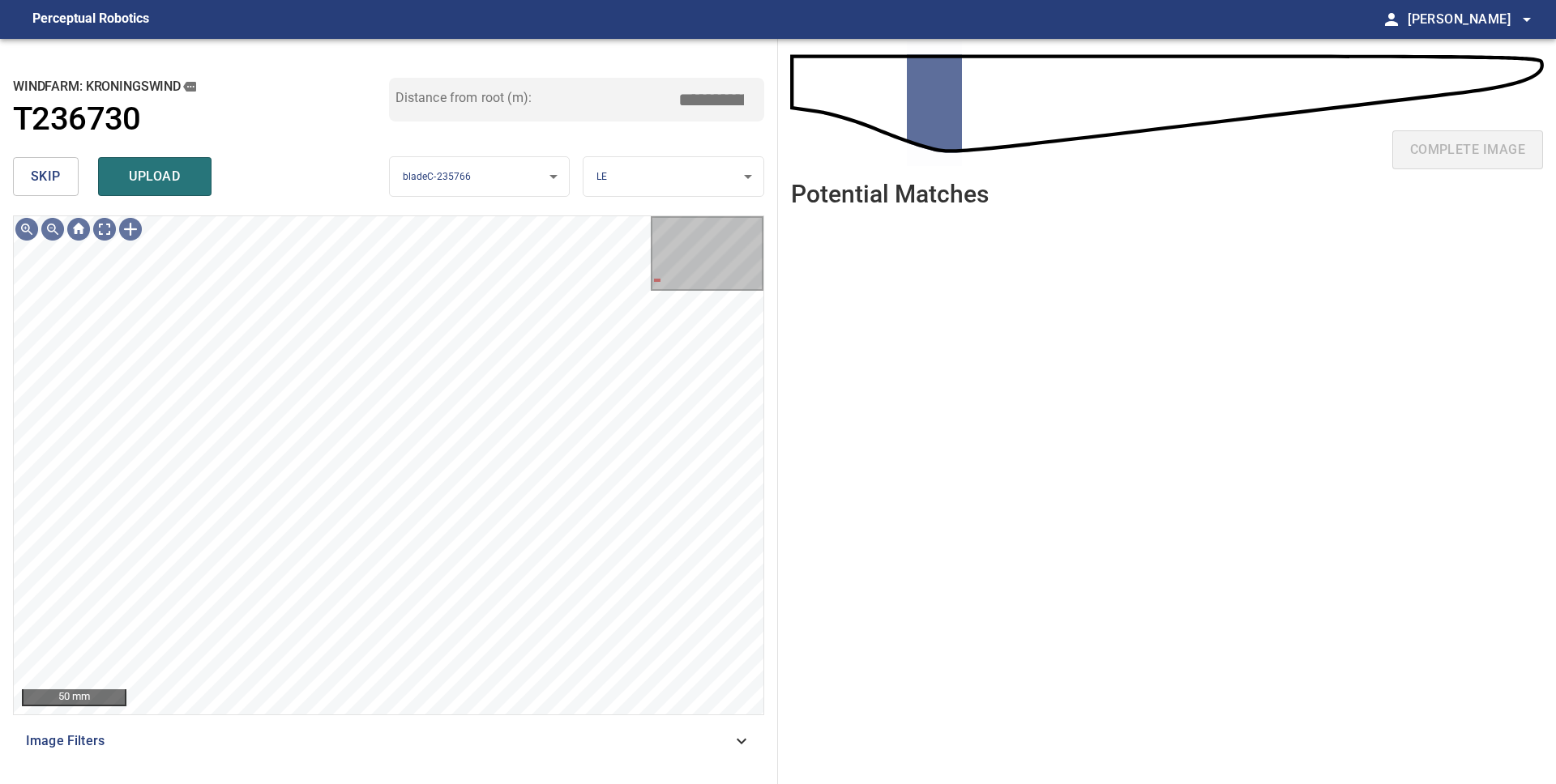
click at [48, 179] on span "skip" at bounding box center [46, 177] width 30 height 23
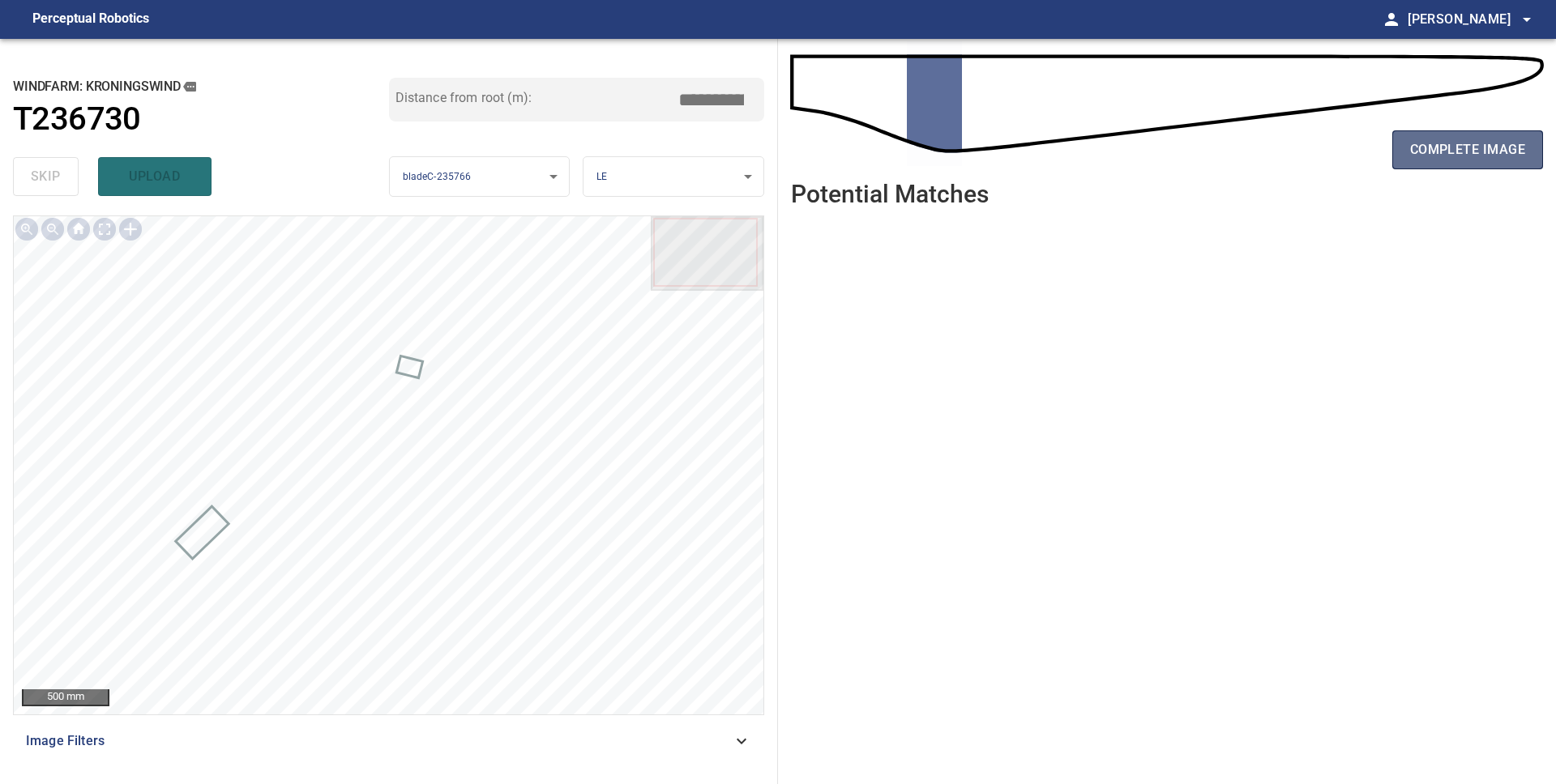
click at [1420, 155] on span "complete image" at bounding box center [1467, 150] width 115 height 23
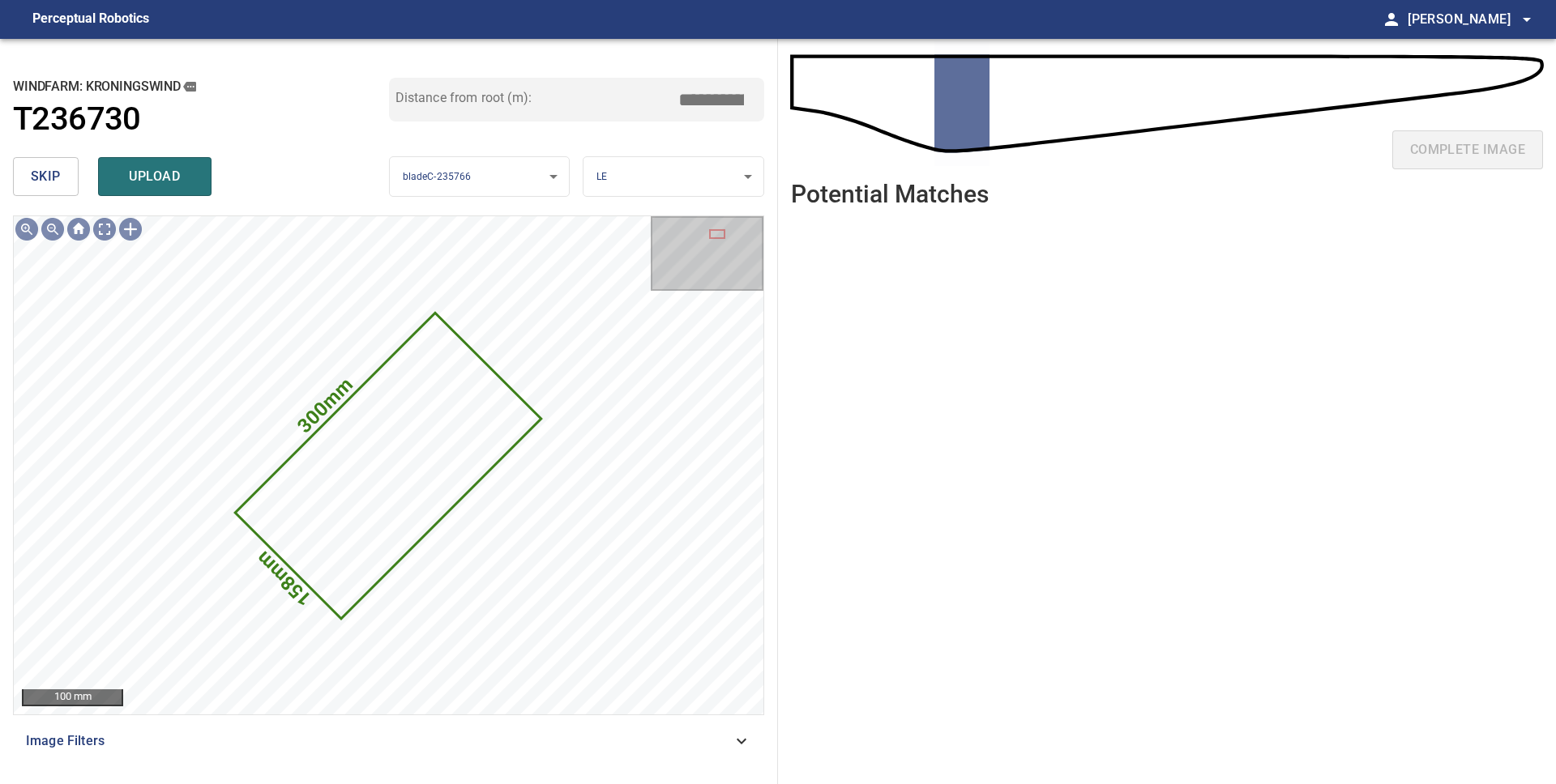
click at [54, 182] on span "skip" at bounding box center [46, 177] width 30 height 23
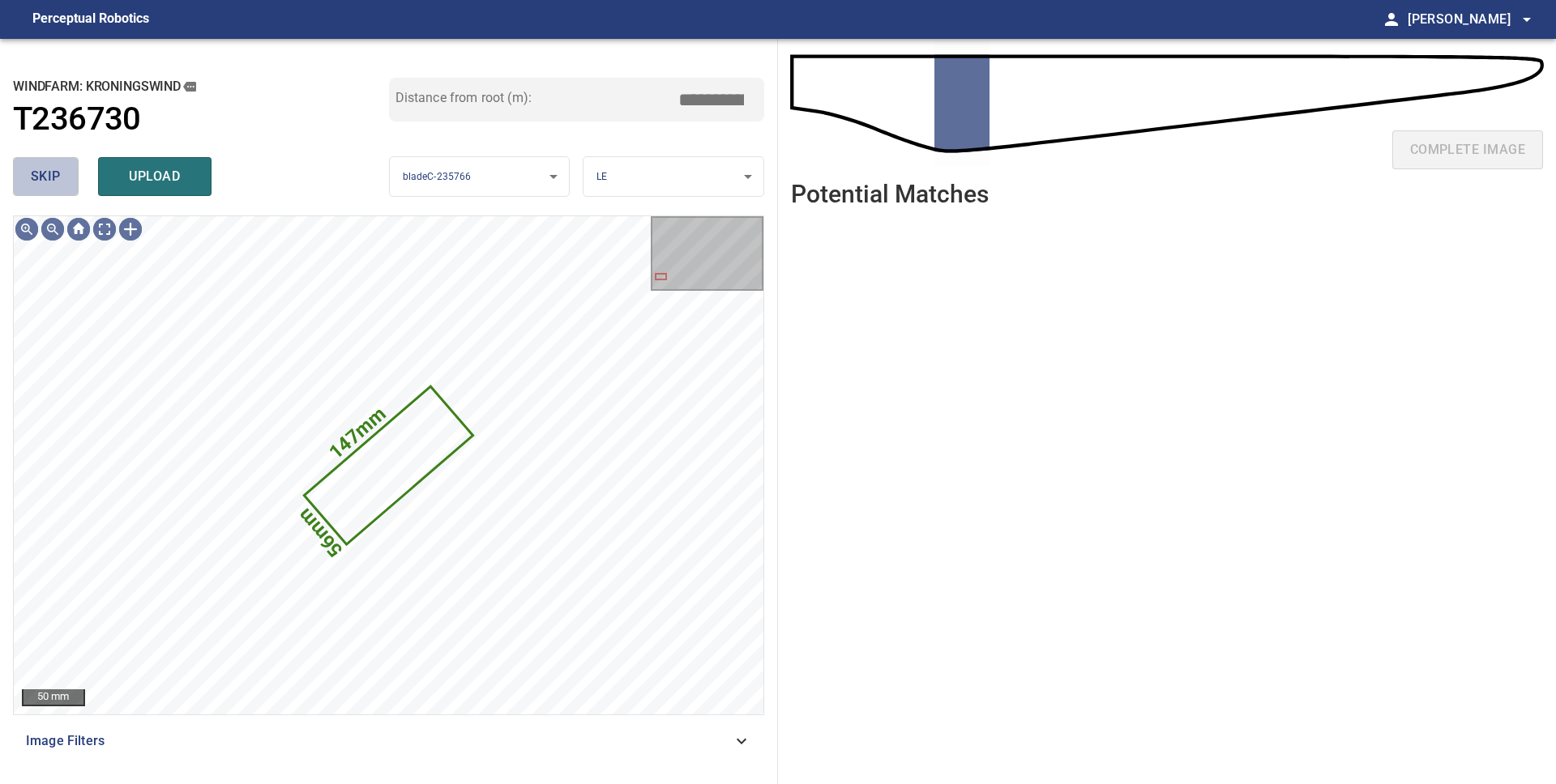
click at [33, 175] on span "skip" at bounding box center [46, 177] width 30 height 23
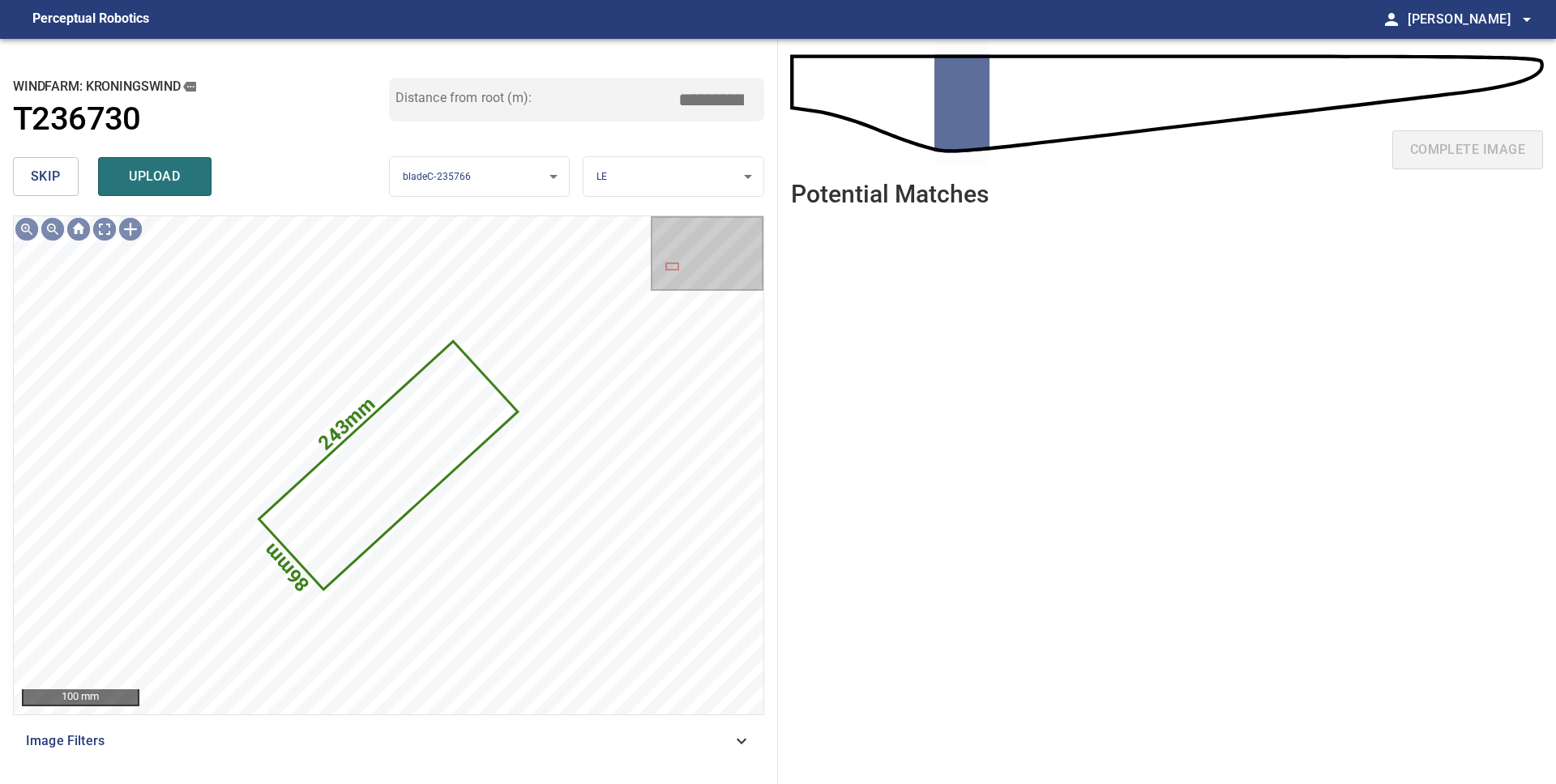
click at [45, 174] on span "skip" at bounding box center [46, 177] width 30 height 23
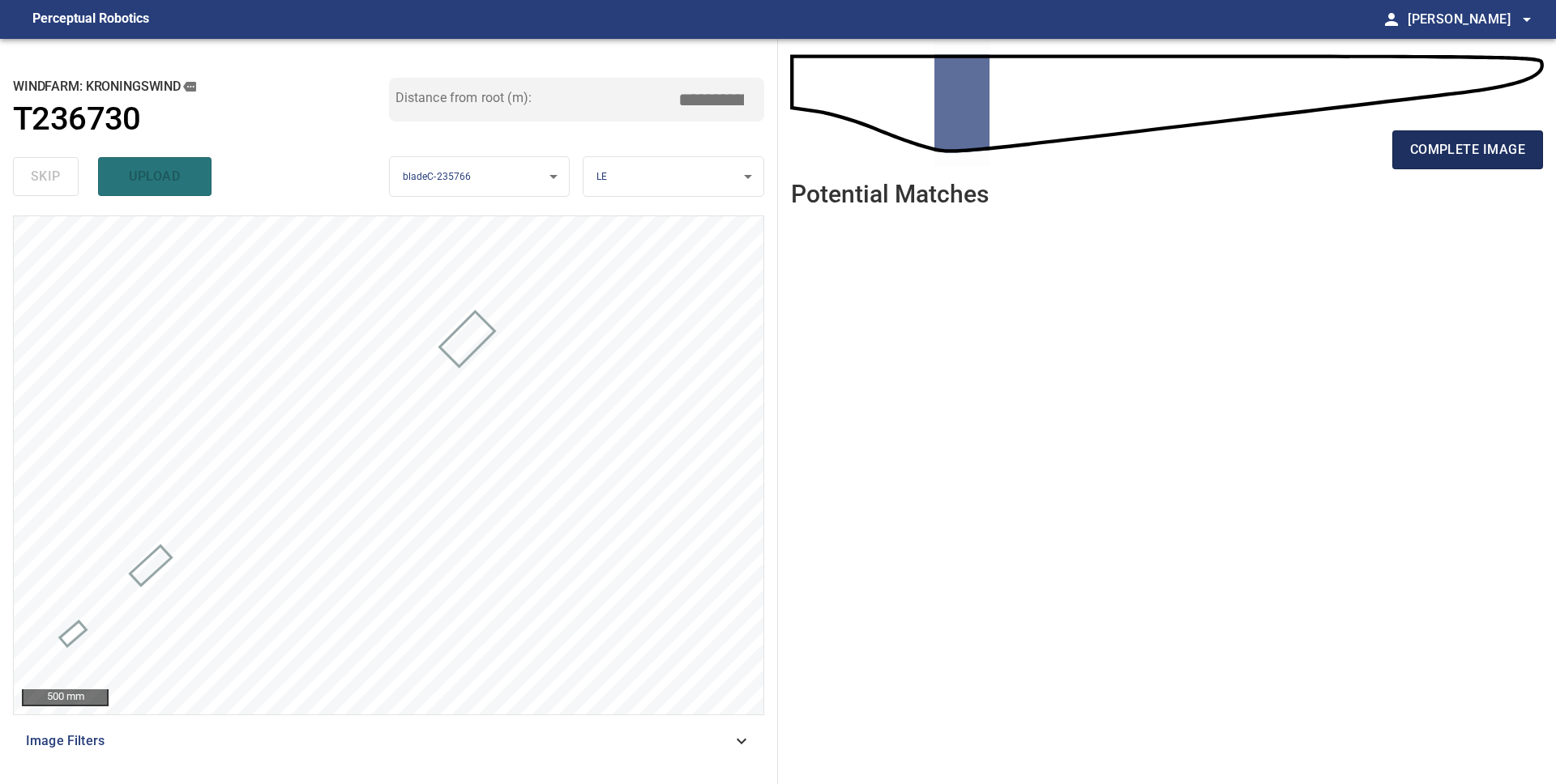
click at [1434, 158] on span "complete image" at bounding box center [1467, 150] width 115 height 23
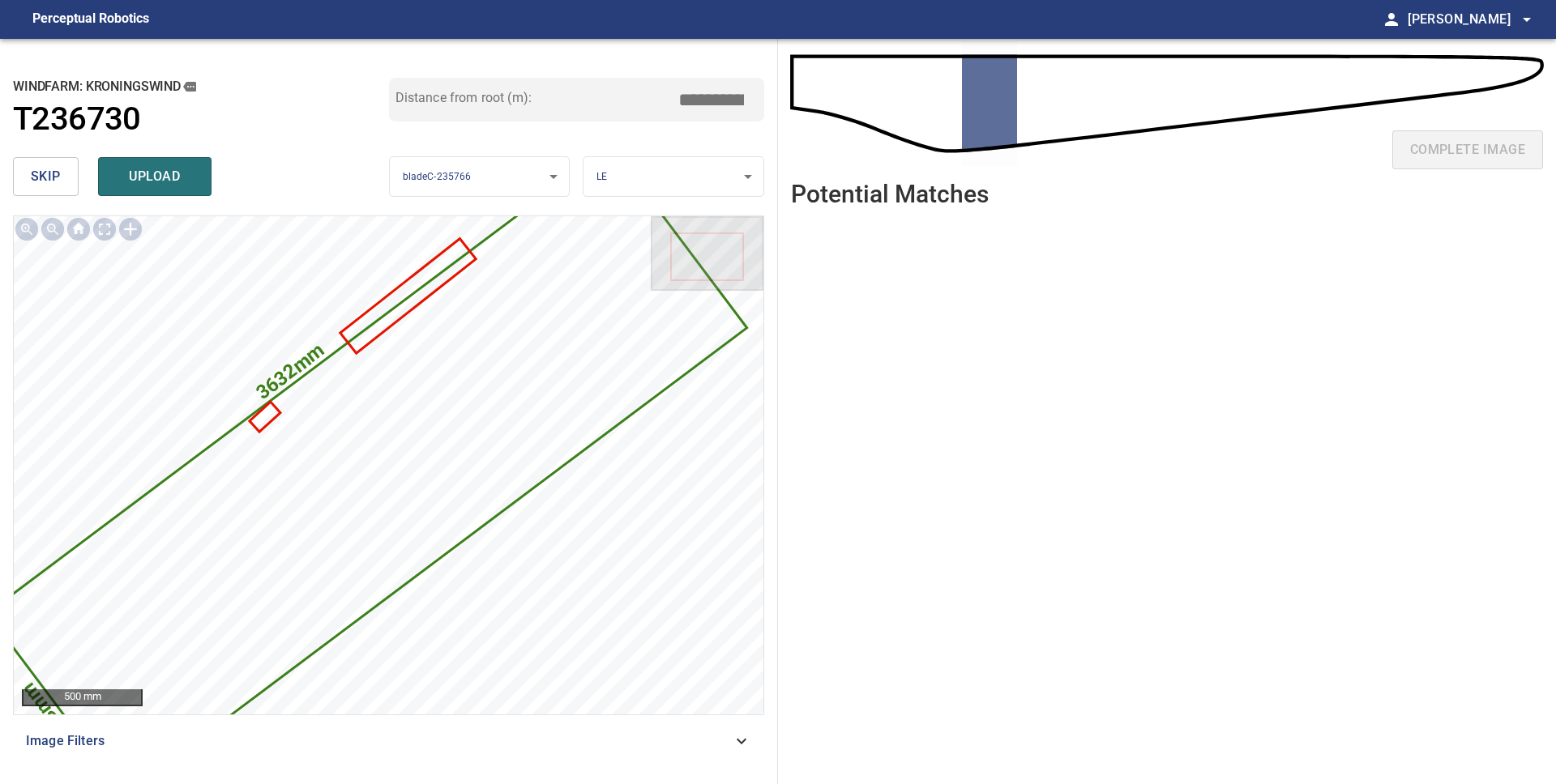
click at [63, 181] on button "skip" at bounding box center [46, 177] width 66 height 39
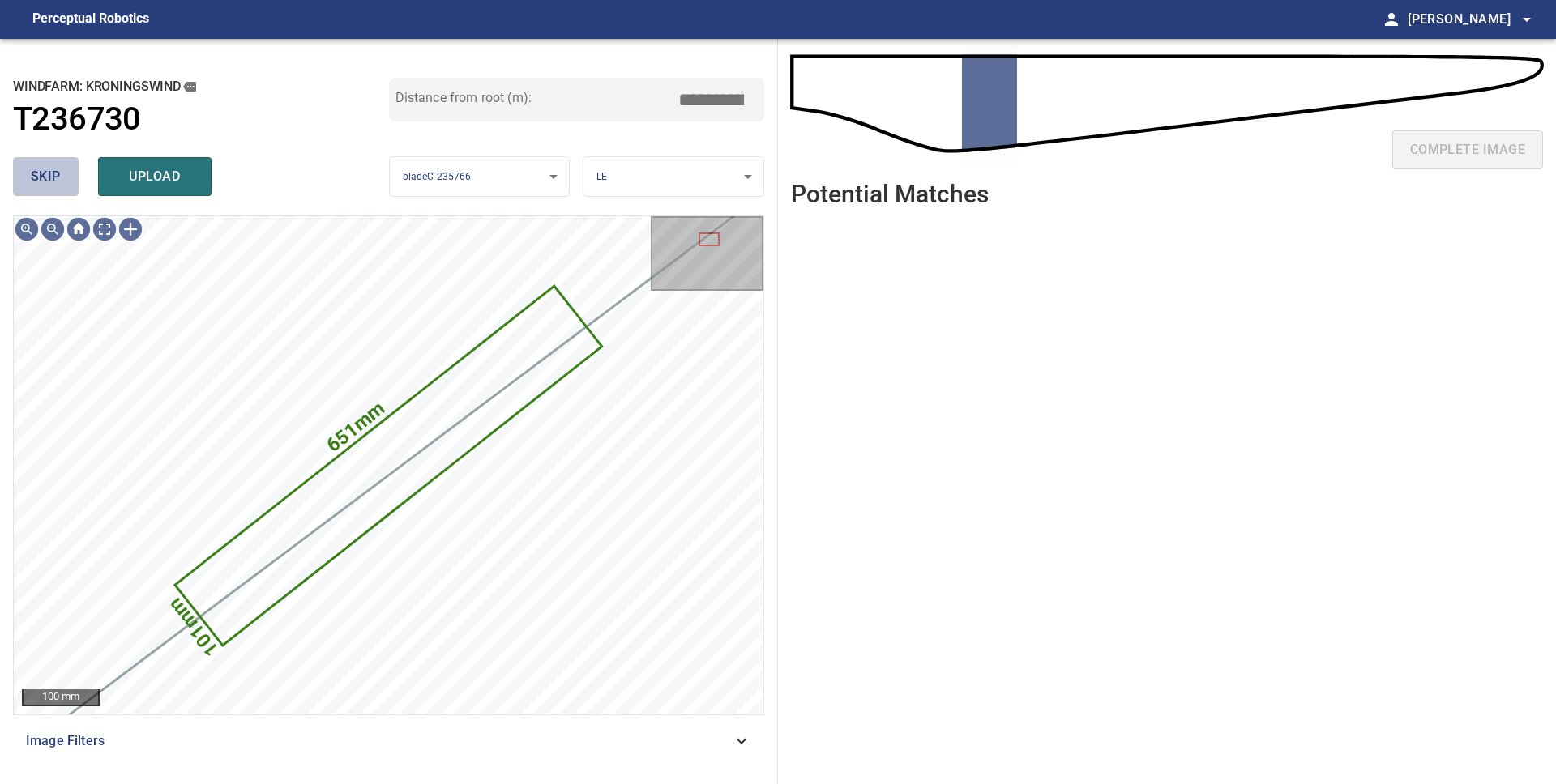
drag, startPoint x: 20, startPoint y: 170, endPoint x: 64, endPoint y: 181, distance: 45.4
click at [20, 170] on button "skip" at bounding box center [46, 177] width 66 height 39
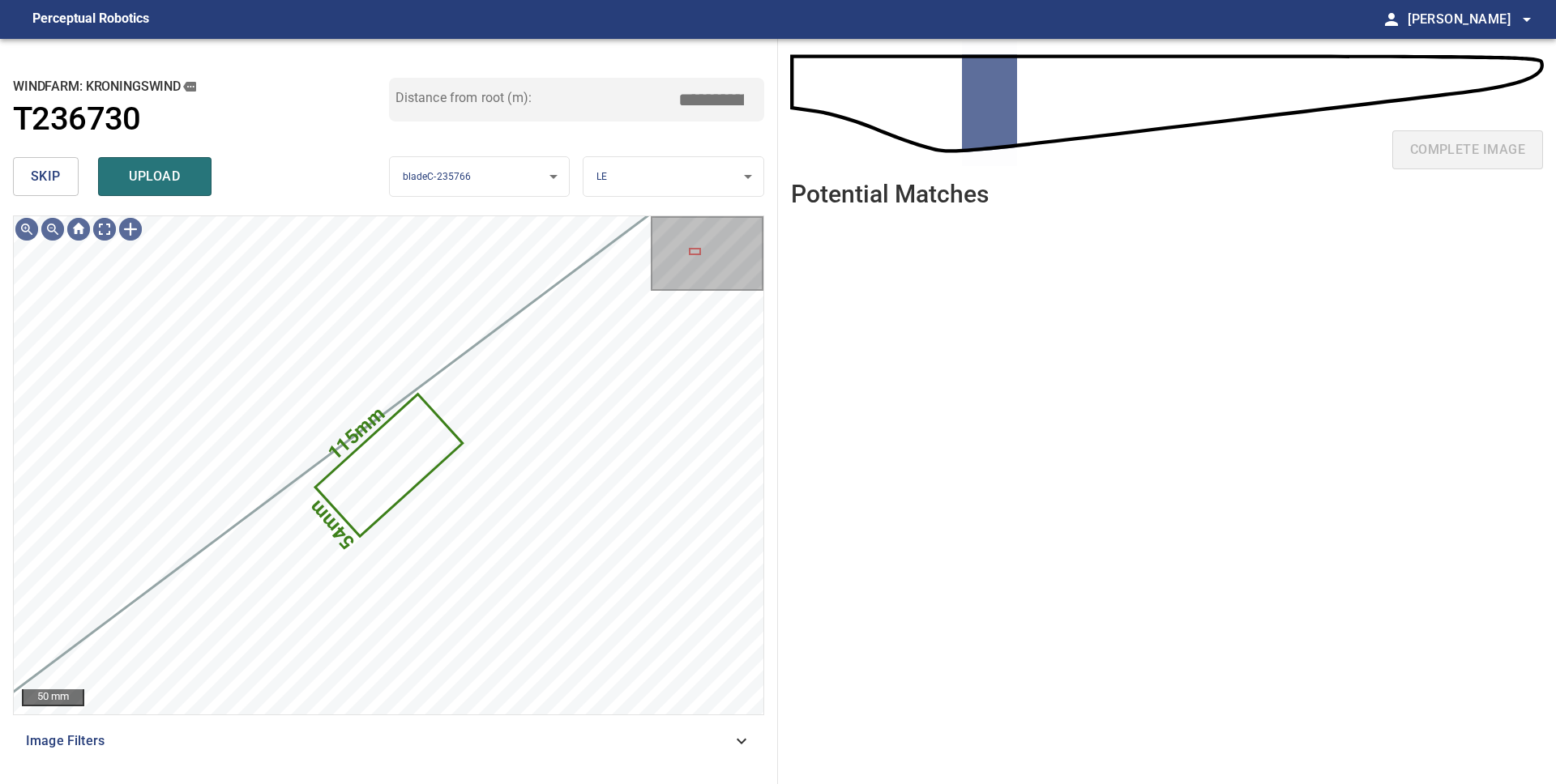
click at [21, 169] on button "skip" at bounding box center [46, 177] width 66 height 39
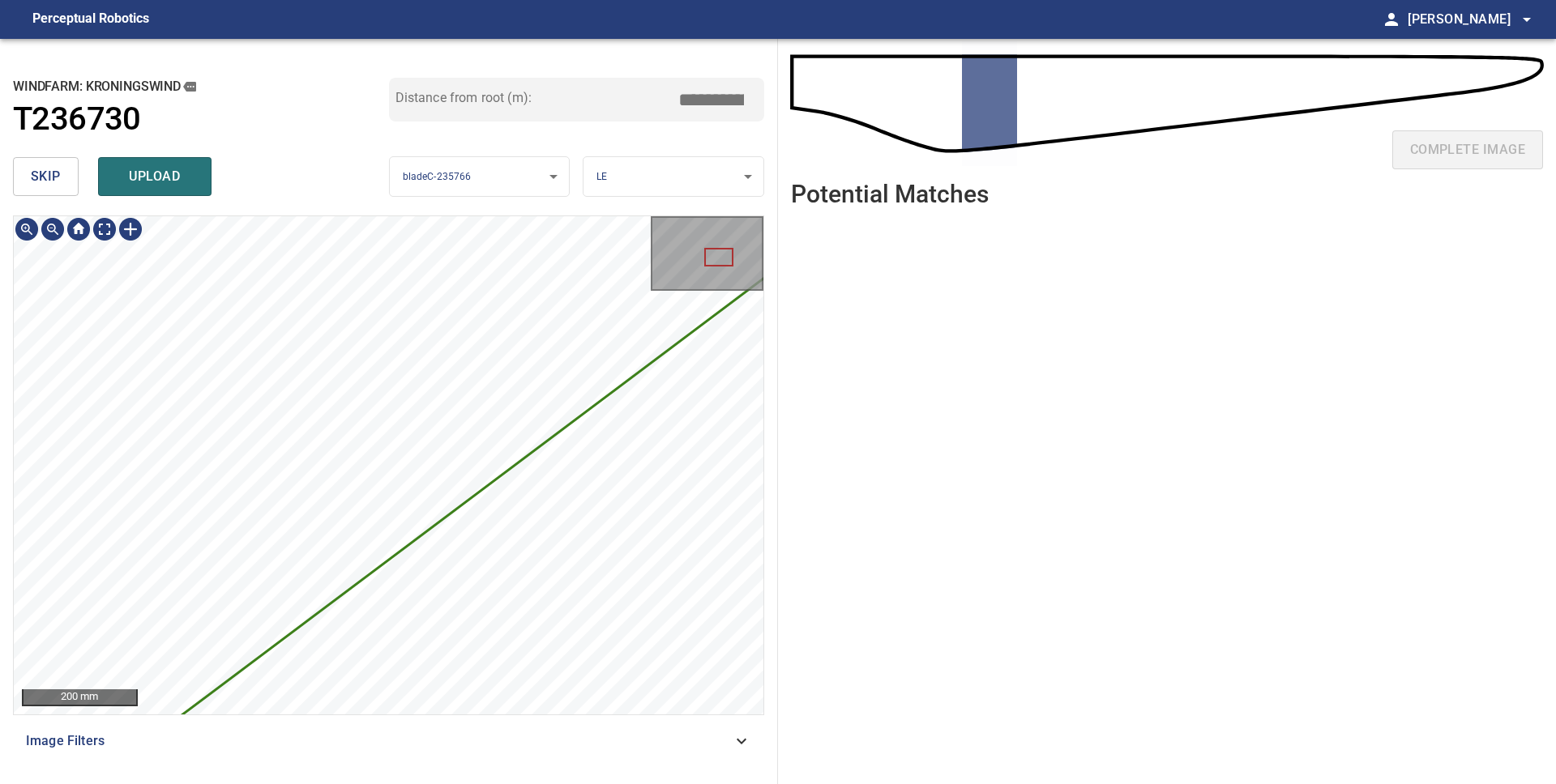
click at [43, 163] on button "skip" at bounding box center [46, 177] width 66 height 39
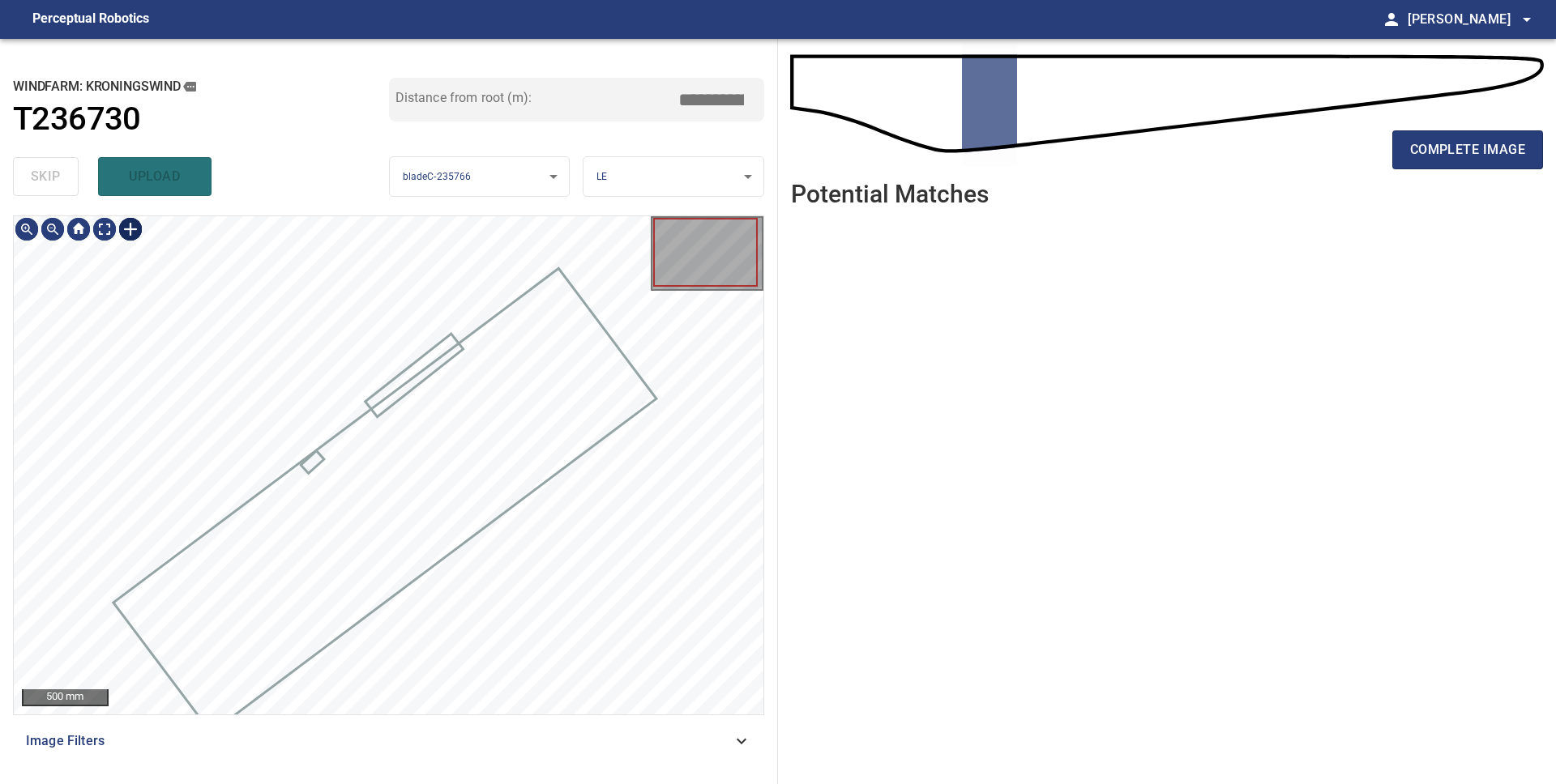
click at [130, 233] on div at bounding box center [130, 229] width 25 height 25
click at [564, 538] on div at bounding box center [389, 465] width 750 height 498
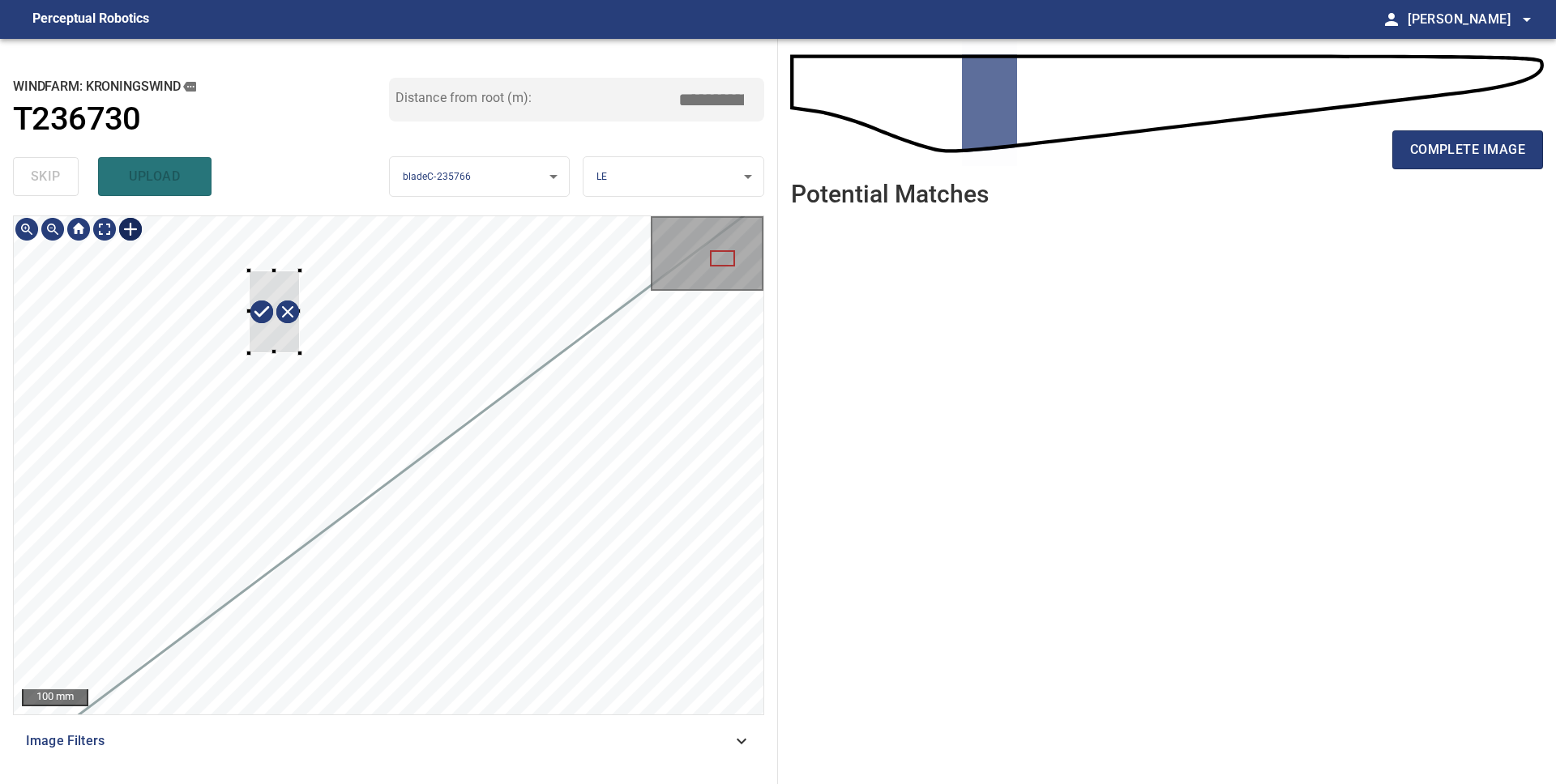
click at [237, 265] on div at bounding box center [389, 465] width 750 height 498
click at [665, 265] on div "100 mm" at bounding box center [389, 465] width 750 height 498
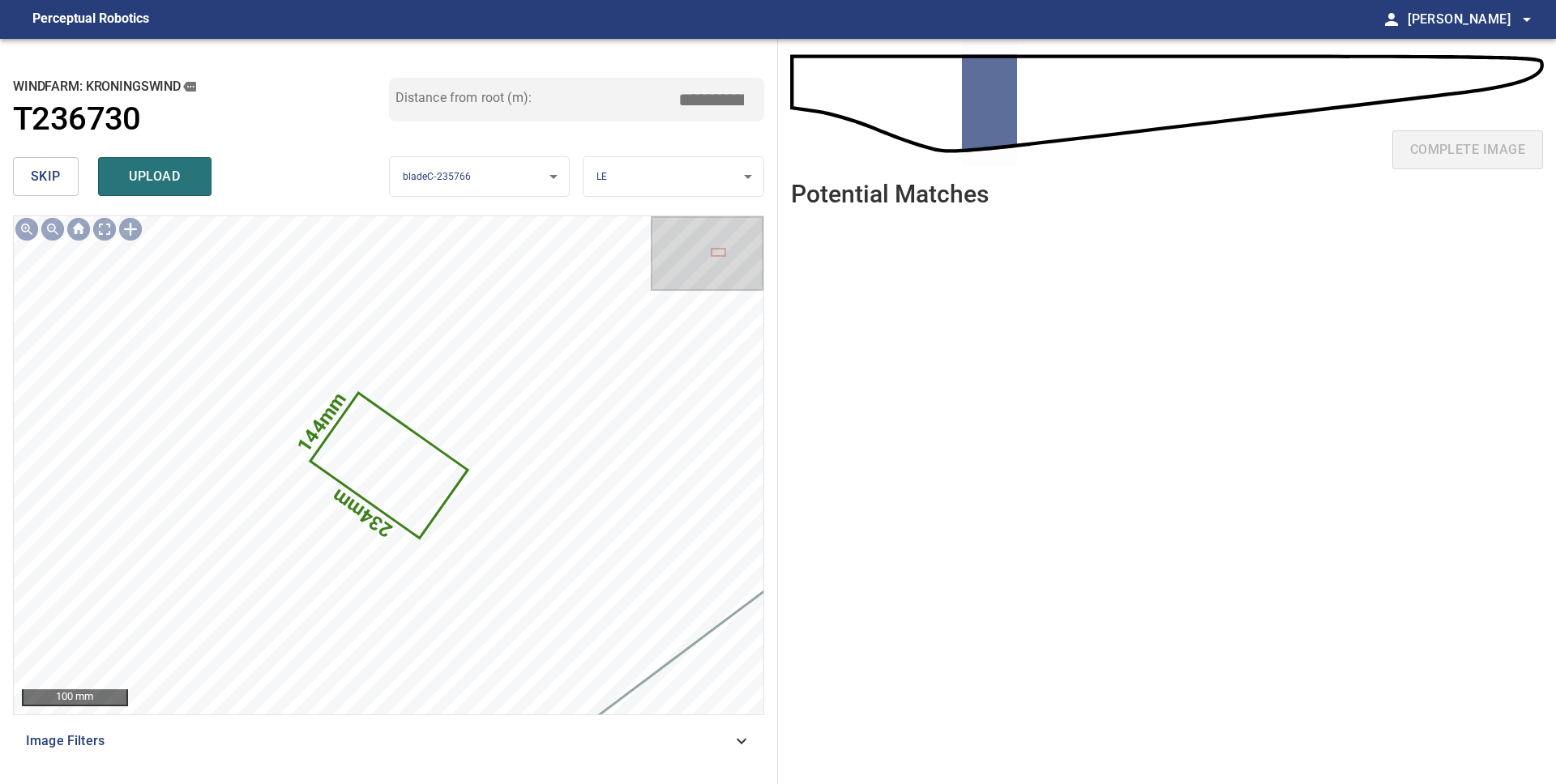
click at [124, 170] on span "upload" at bounding box center [155, 177] width 77 height 23
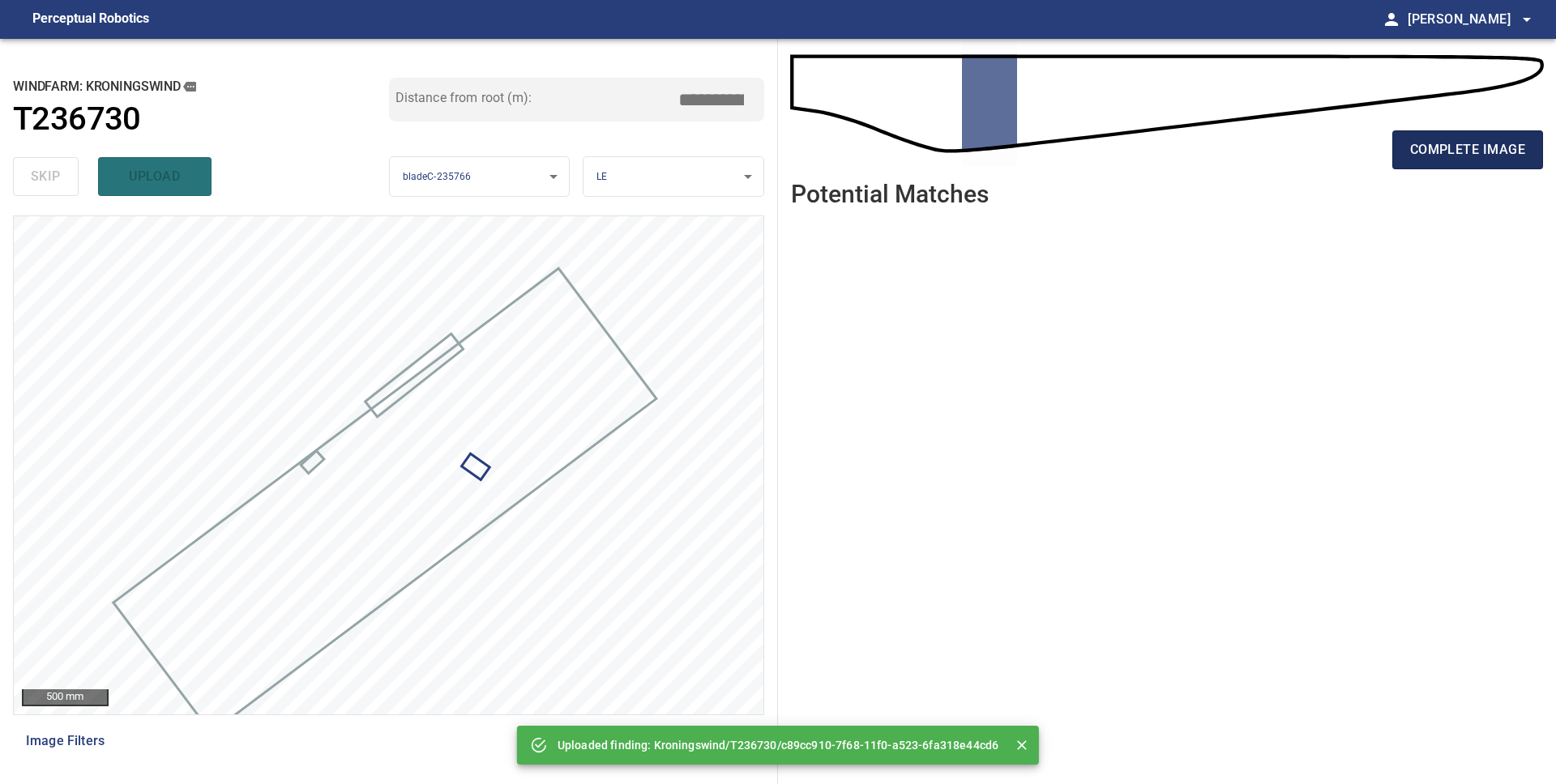
click at [1444, 159] on span "complete image" at bounding box center [1467, 150] width 115 height 23
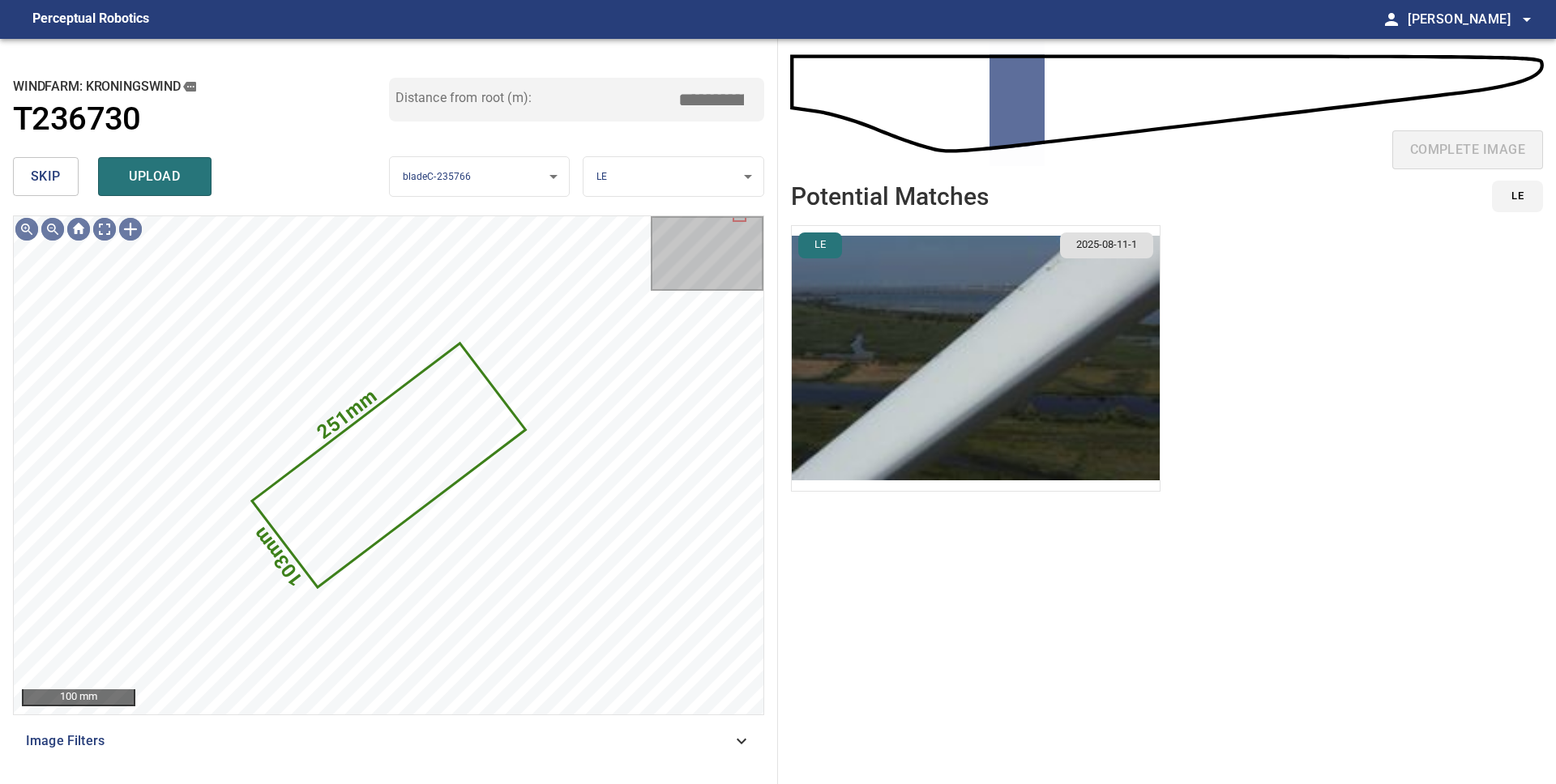
click at [36, 184] on span "skip" at bounding box center [46, 177] width 30 height 23
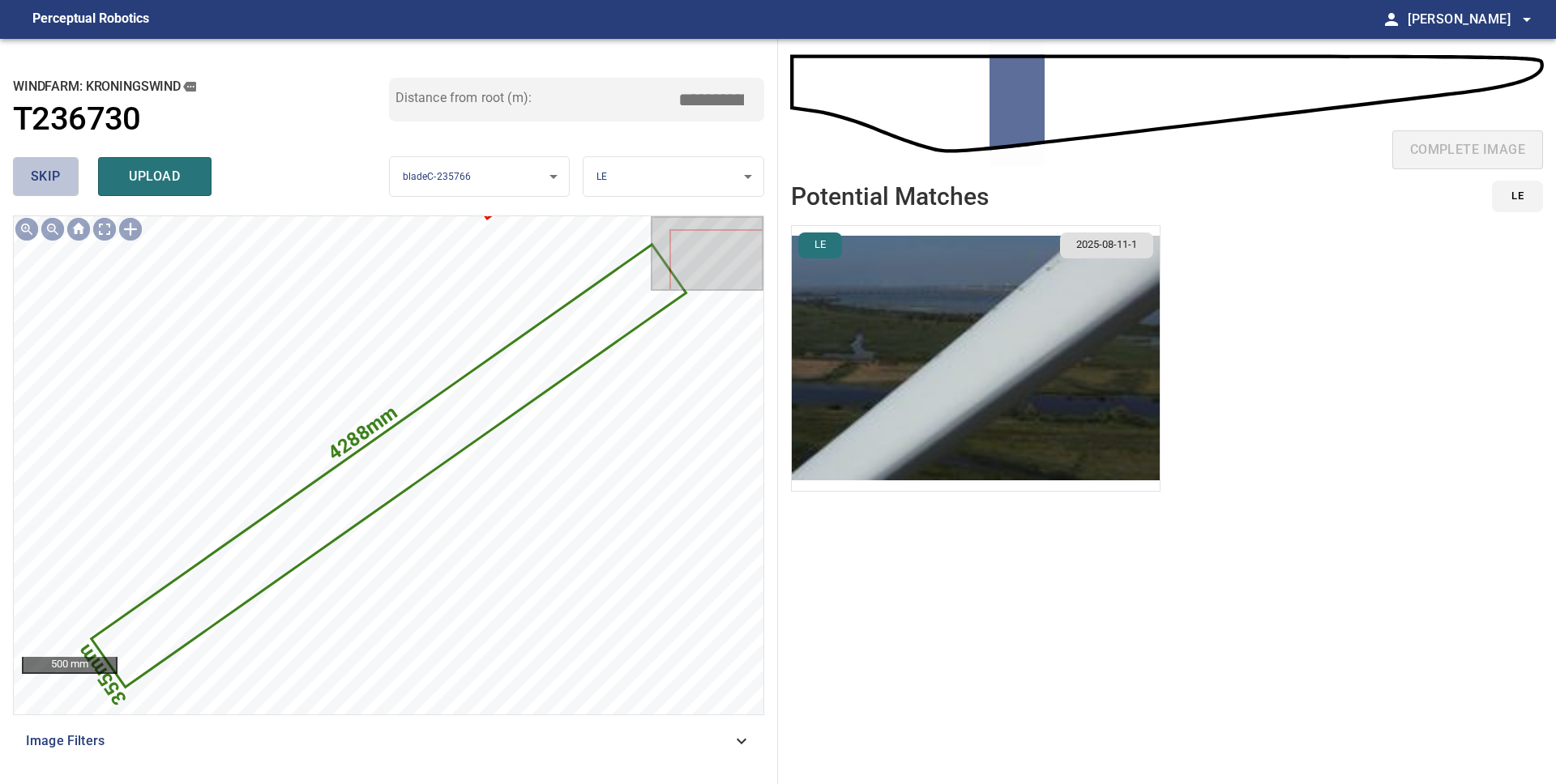
click at [36, 184] on span "skip" at bounding box center [46, 177] width 30 height 23
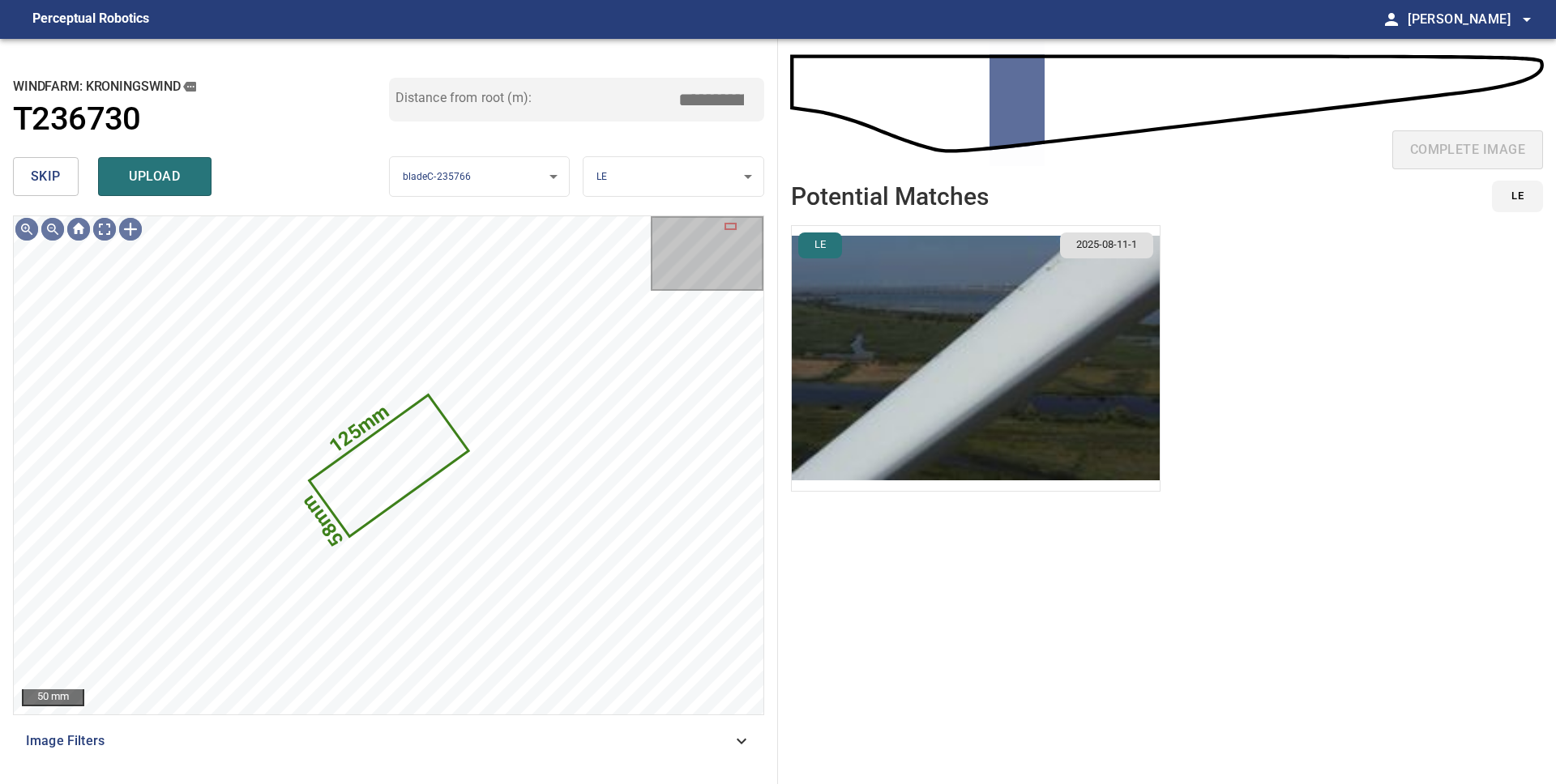
click at [36, 184] on span "skip" at bounding box center [46, 177] width 30 height 23
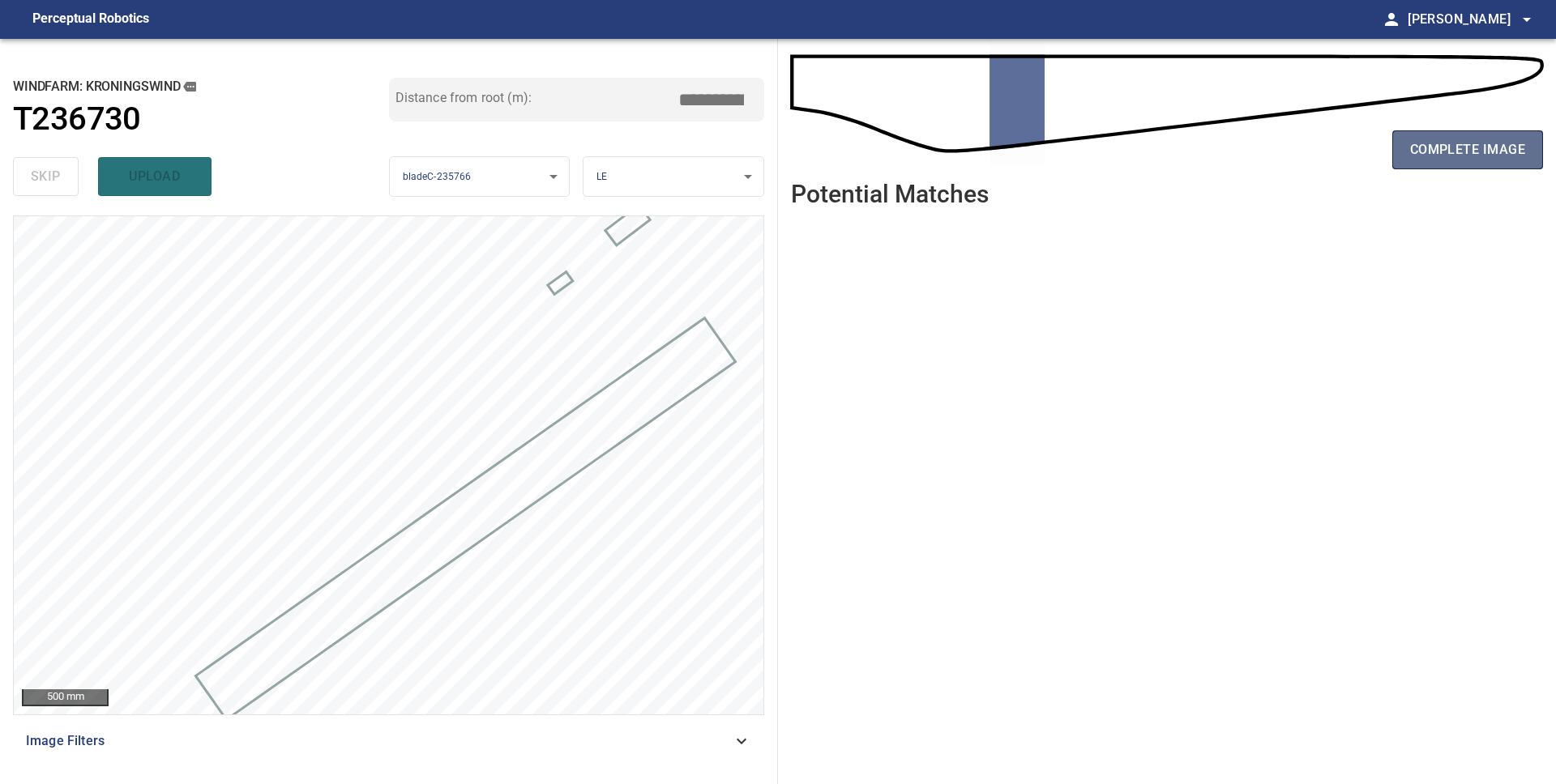
click at [1460, 159] on span "complete image" at bounding box center [1467, 150] width 115 height 23
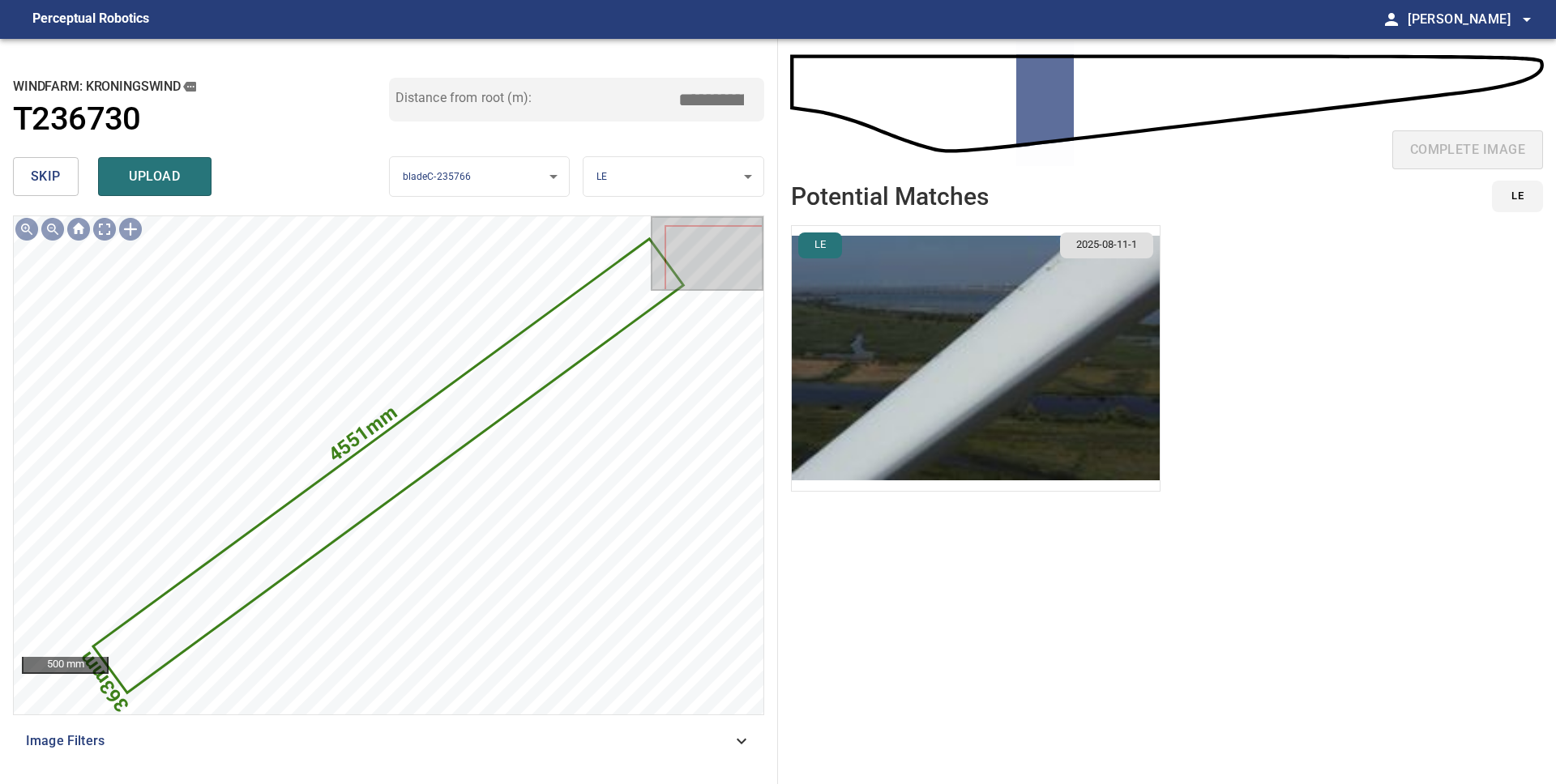
click at [36, 176] on span "skip" at bounding box center [46, 177] width 30 height 23
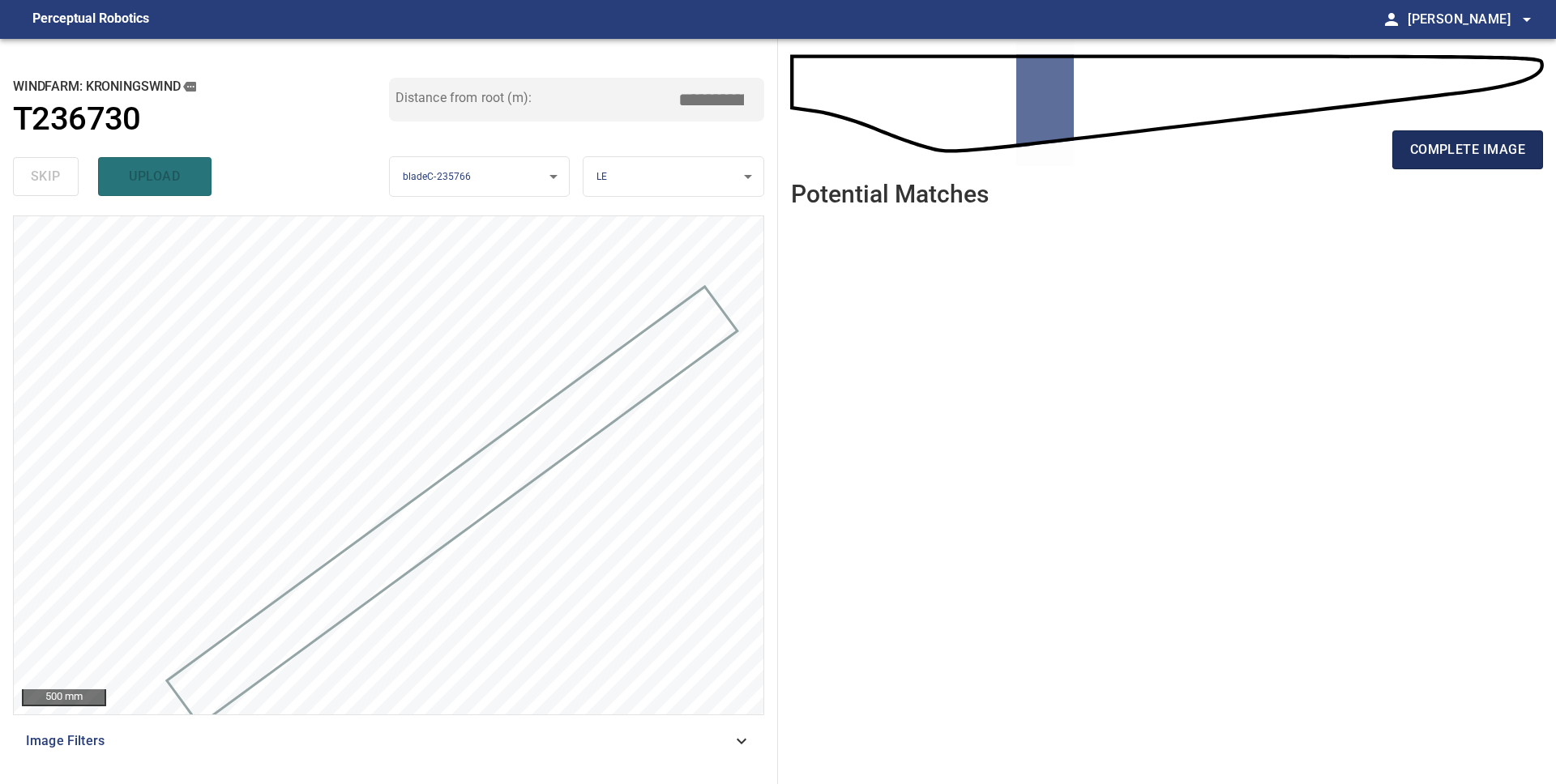
click at [1509, 149] on span "complete image" at bounding box center [1467, 150] width 115 height 23
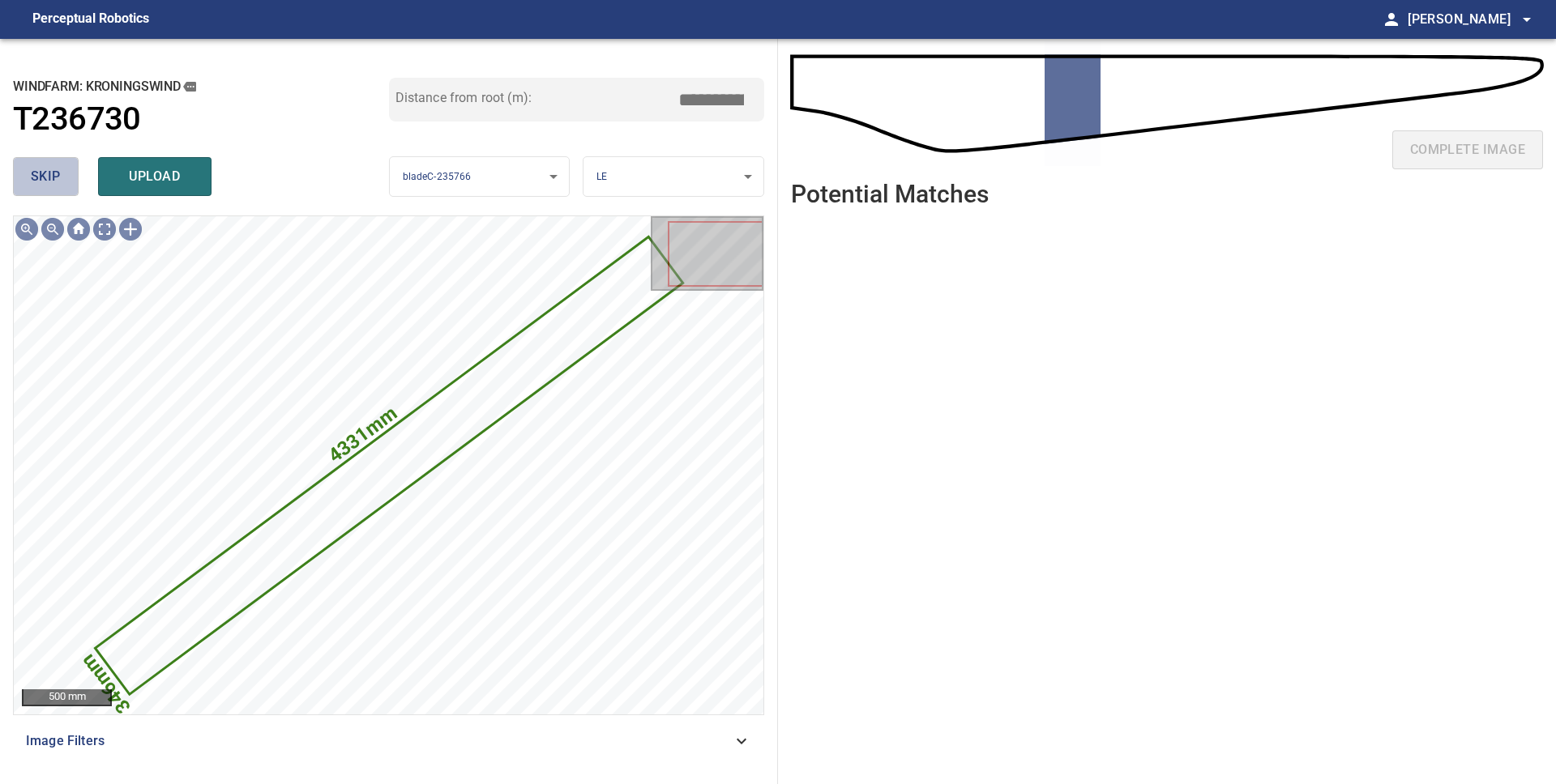
click at [60, 181] on span "skip" at bounding box center [46, 177] width 30 height 23
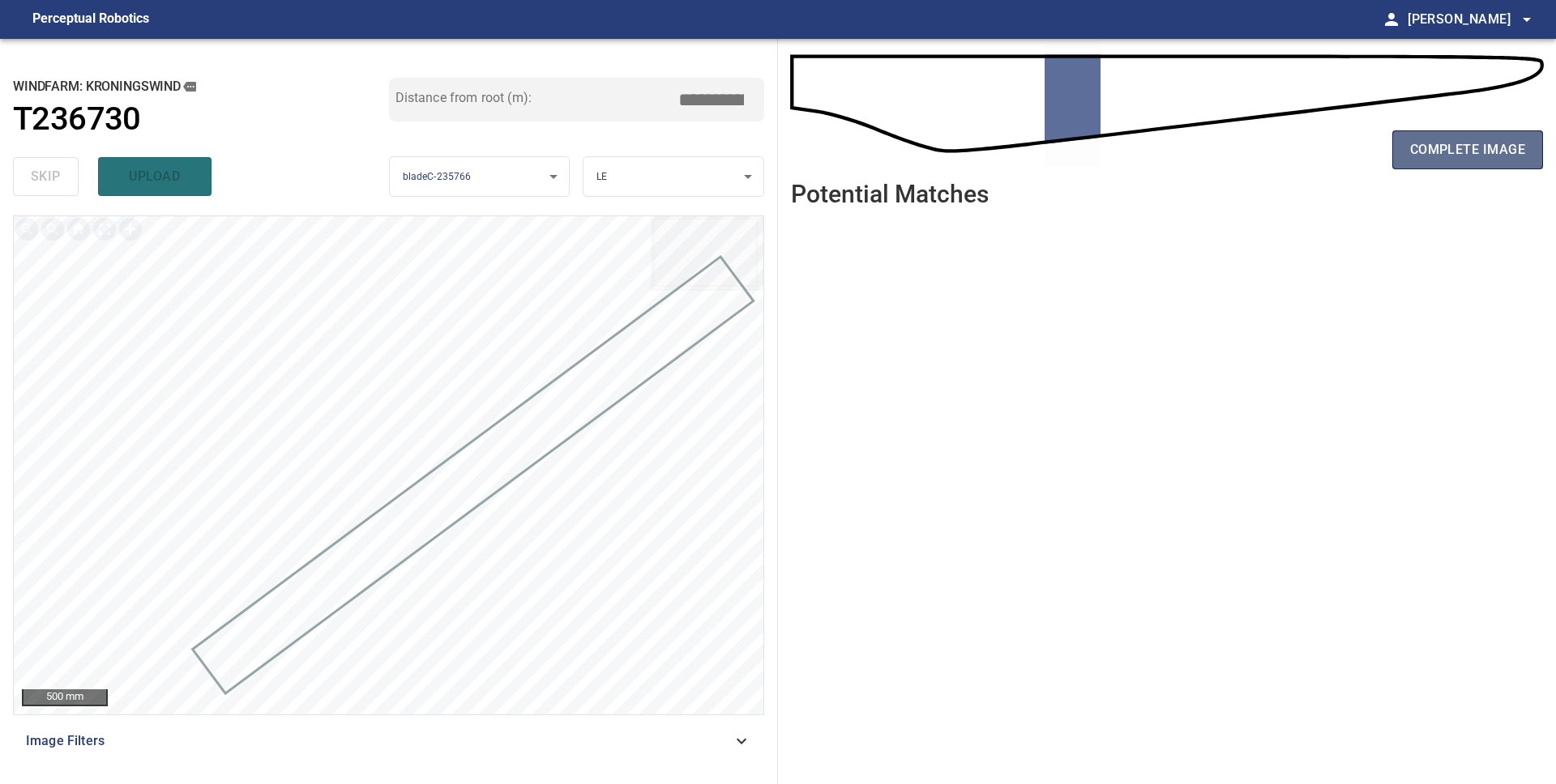
click at [1447, 142] on span "complete image" at bounding box center [1467, 150] width 115 height 23
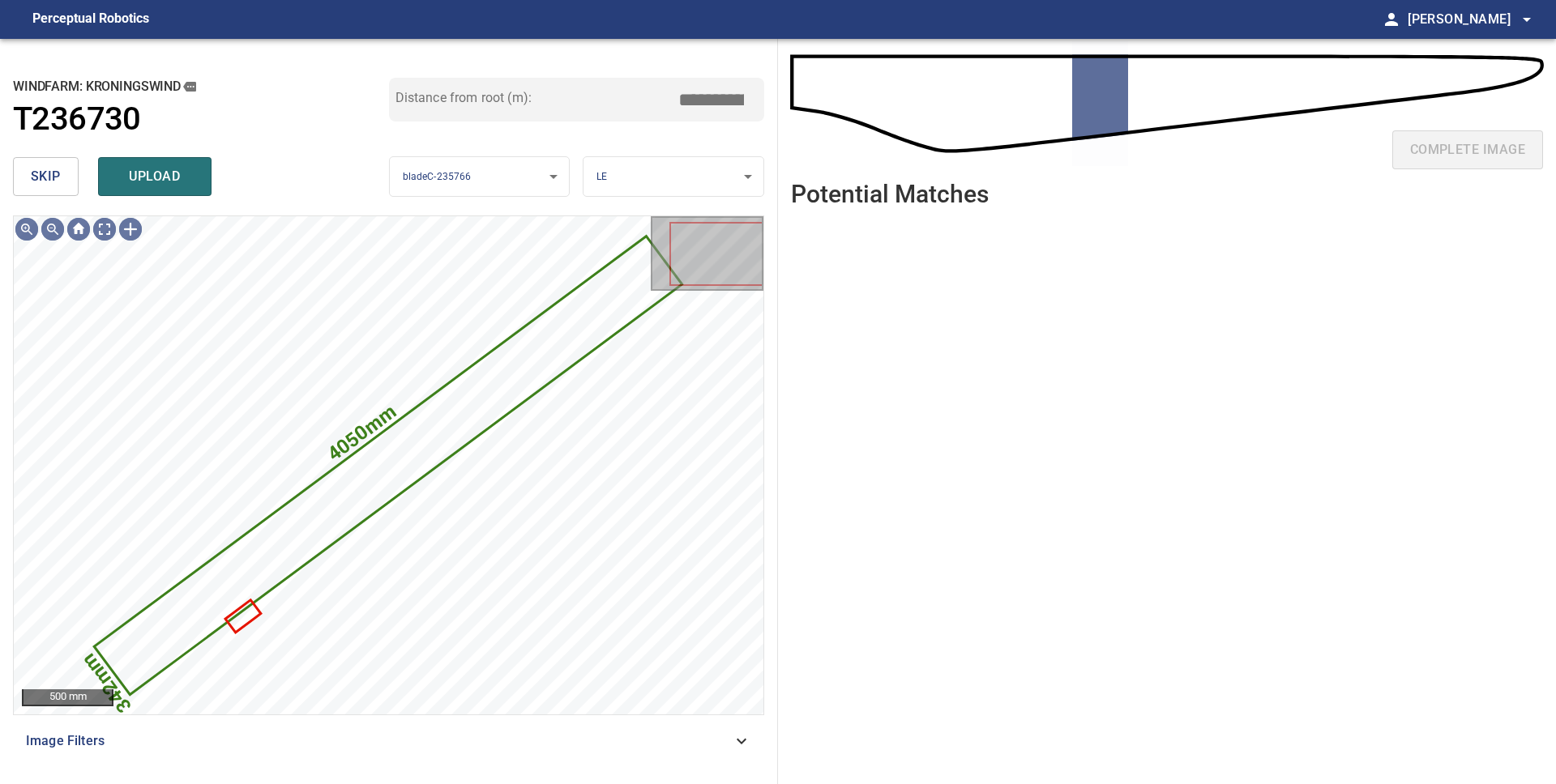
click at [37, 178] on span "skip" at bounding box center [46, 177] width 30 height 23
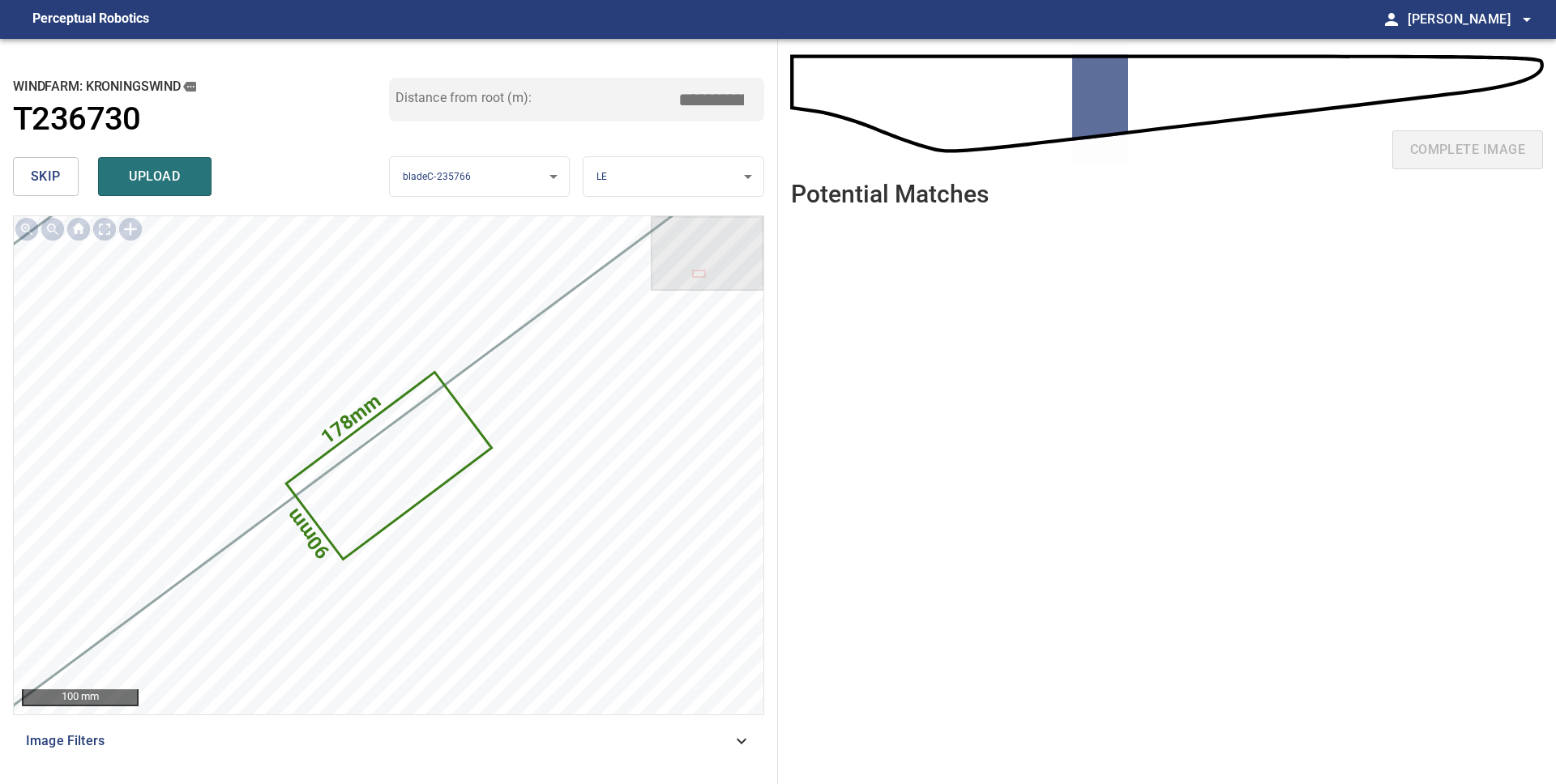
click at [45, 169] on span "skip" at bounding box center [46, 177] width 30 height 23
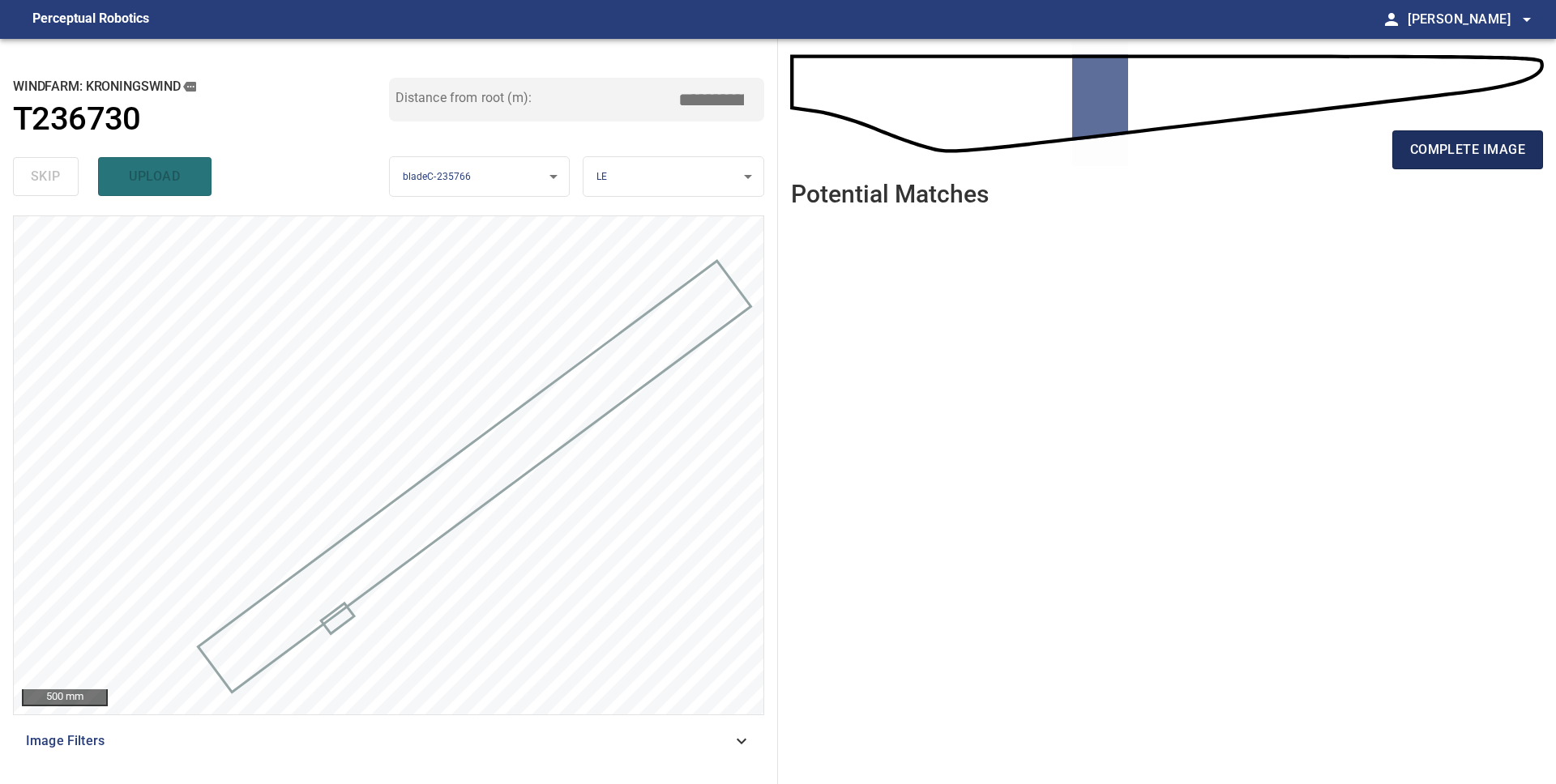
click at [1406, 140] on button "complete image" at bounding box center [1467, 149] width 150 height 39
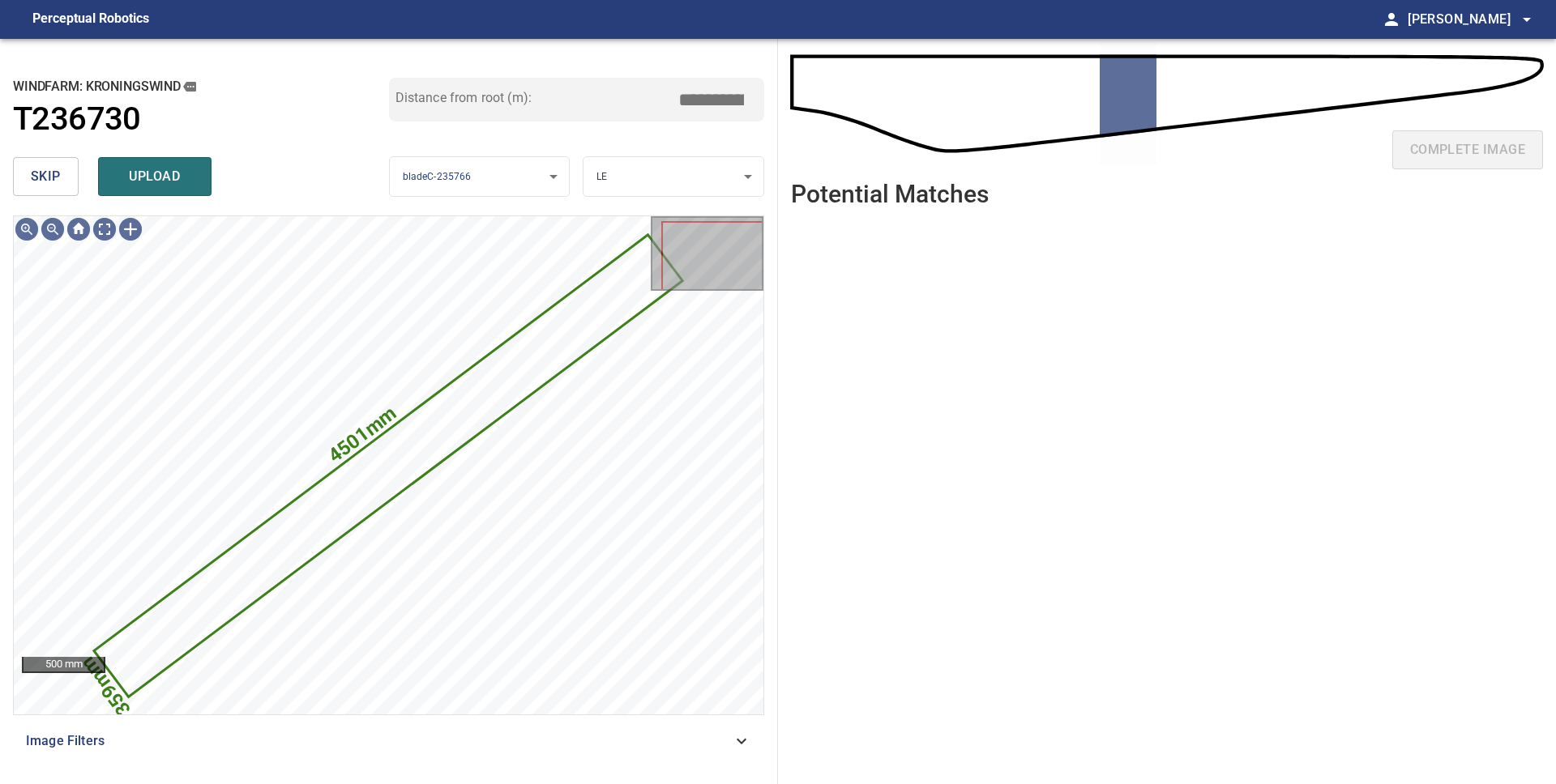
click at [42, 179] on span "skip" at bounding box center [46, 177] width 30 height 23
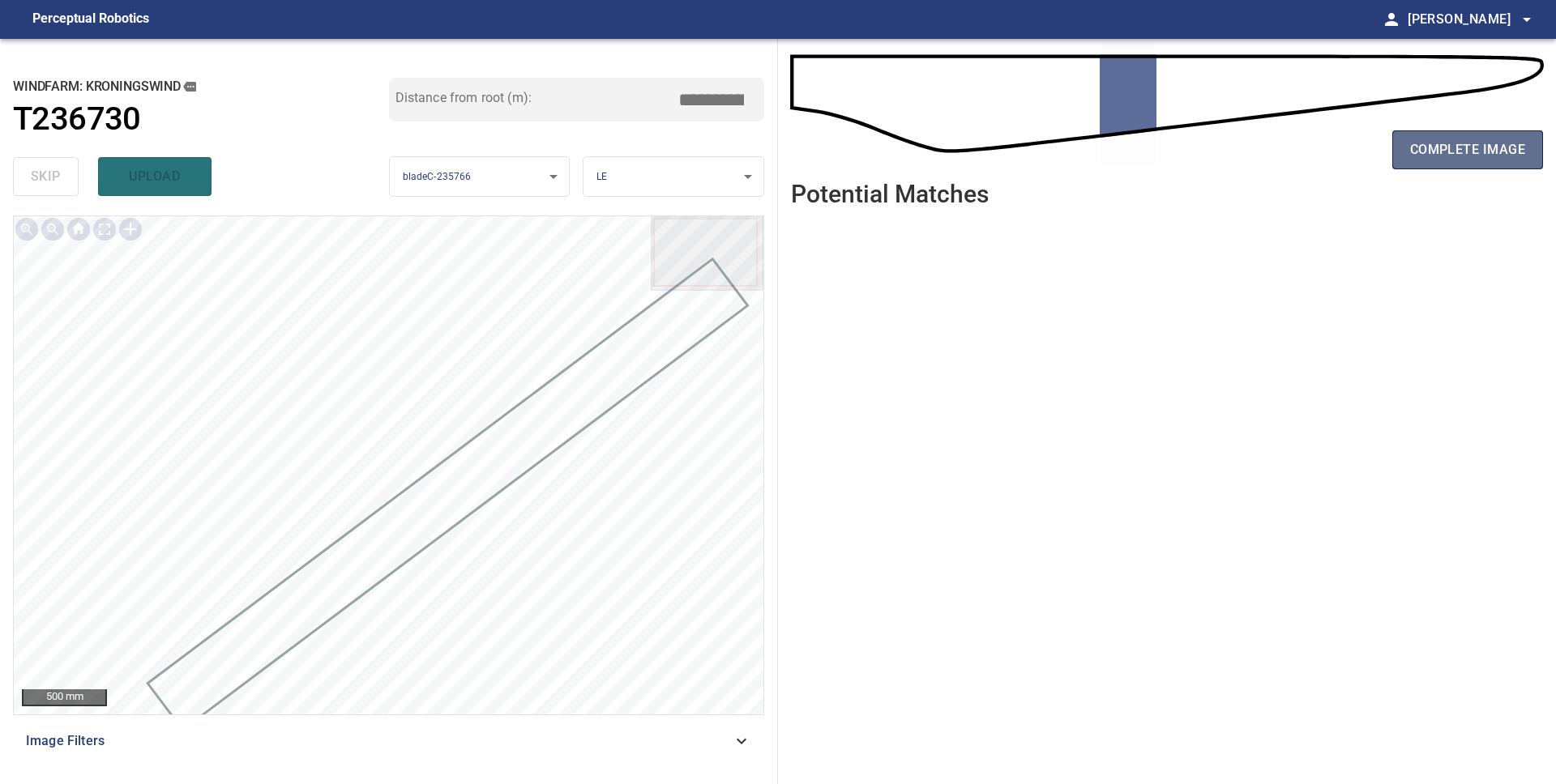
click at [1443, 140] on span "complete image" at bounding box center [1467, 150] width 115 height 23
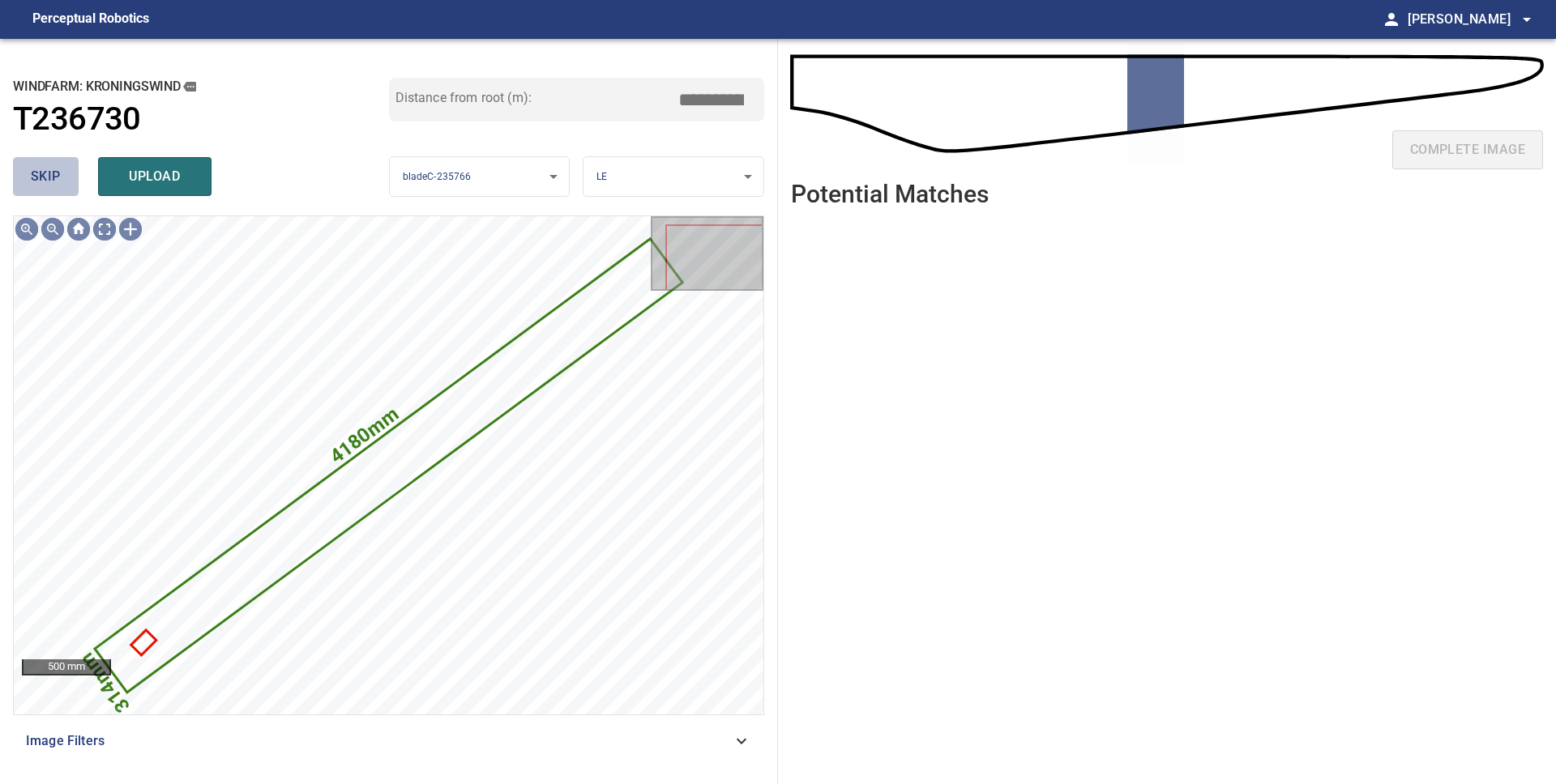
click at [50, 176] on span "skip" at bounding box center [46, 177] width 30 height 23
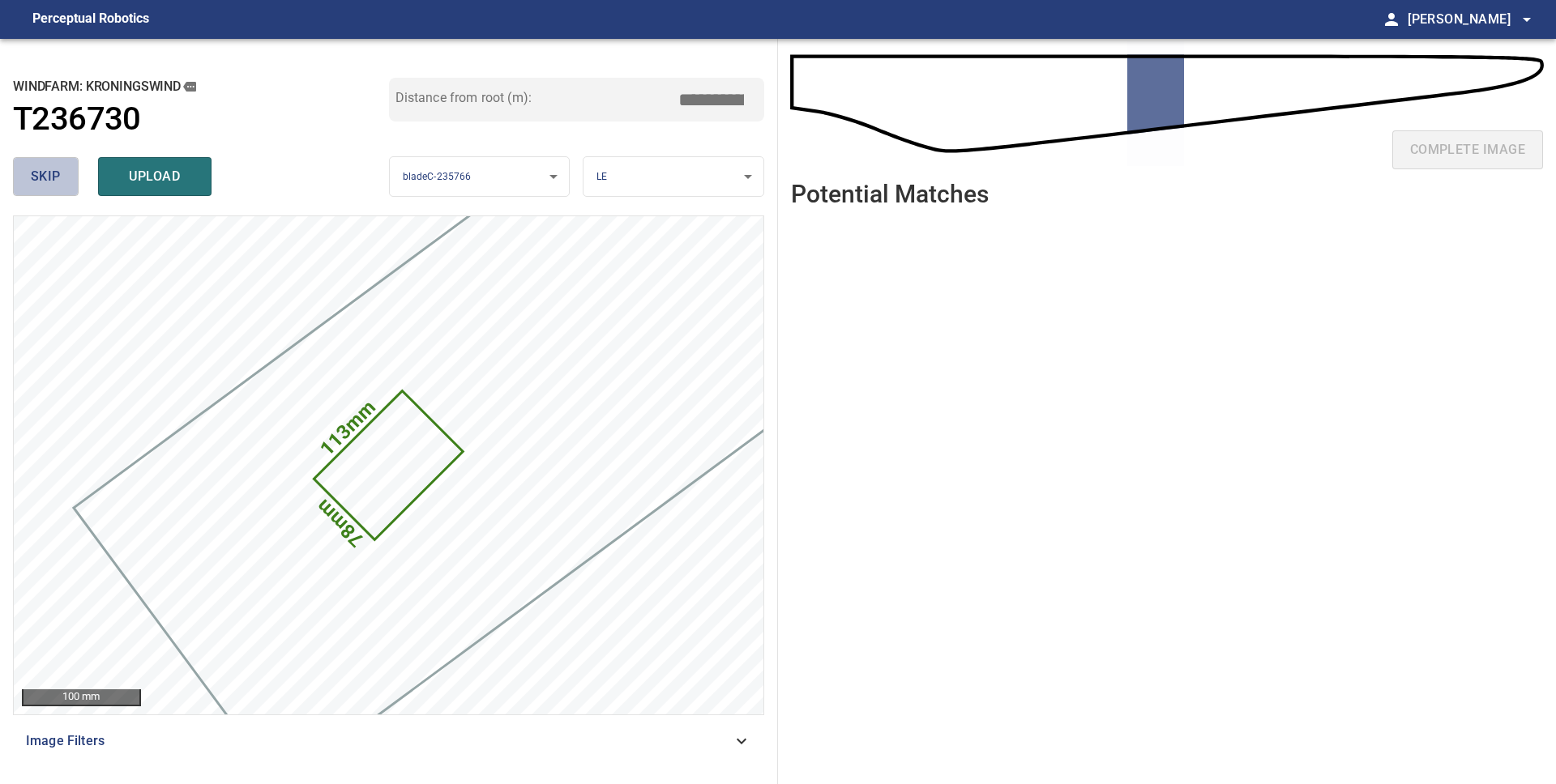
click at [53, 178] on span "skip" at bounding box center [46, 177] width 30 height 23
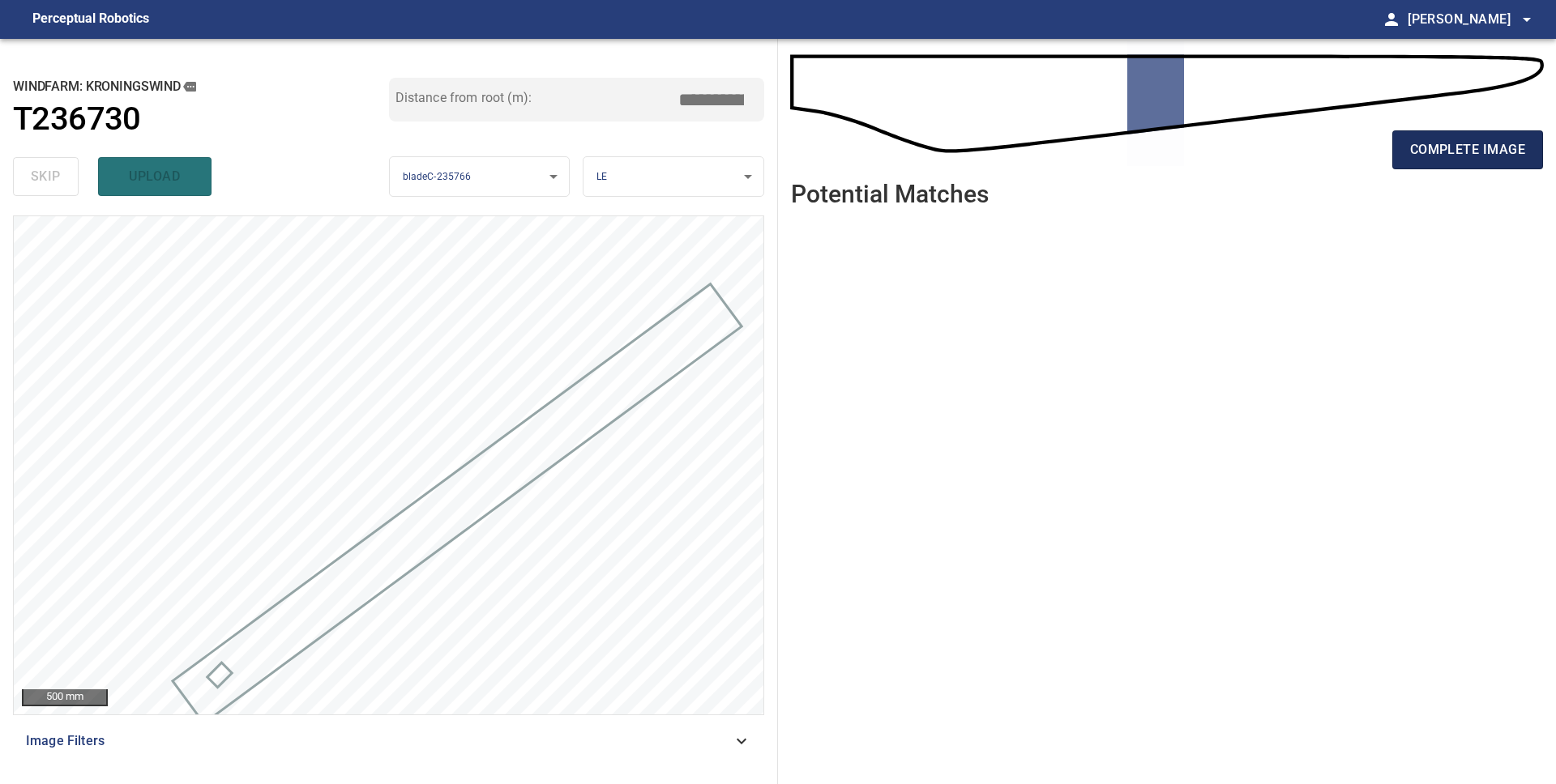
click at [1407, 150] on button "complete image" at bounding box center [1467, 149] width 150 height 39
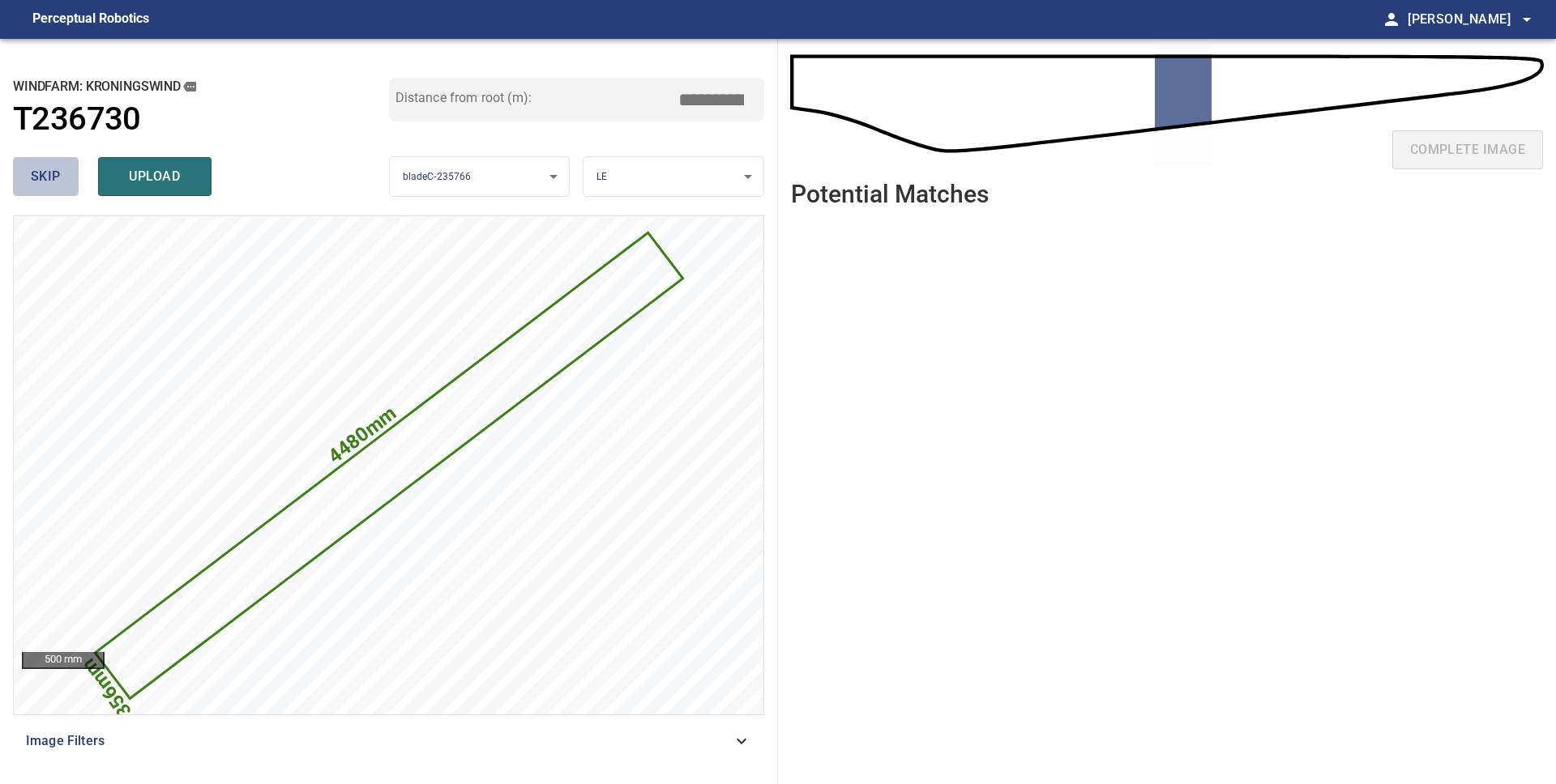
click at [52, 184] on span "skip" at bounding box center [46, 177] width 30 height 23
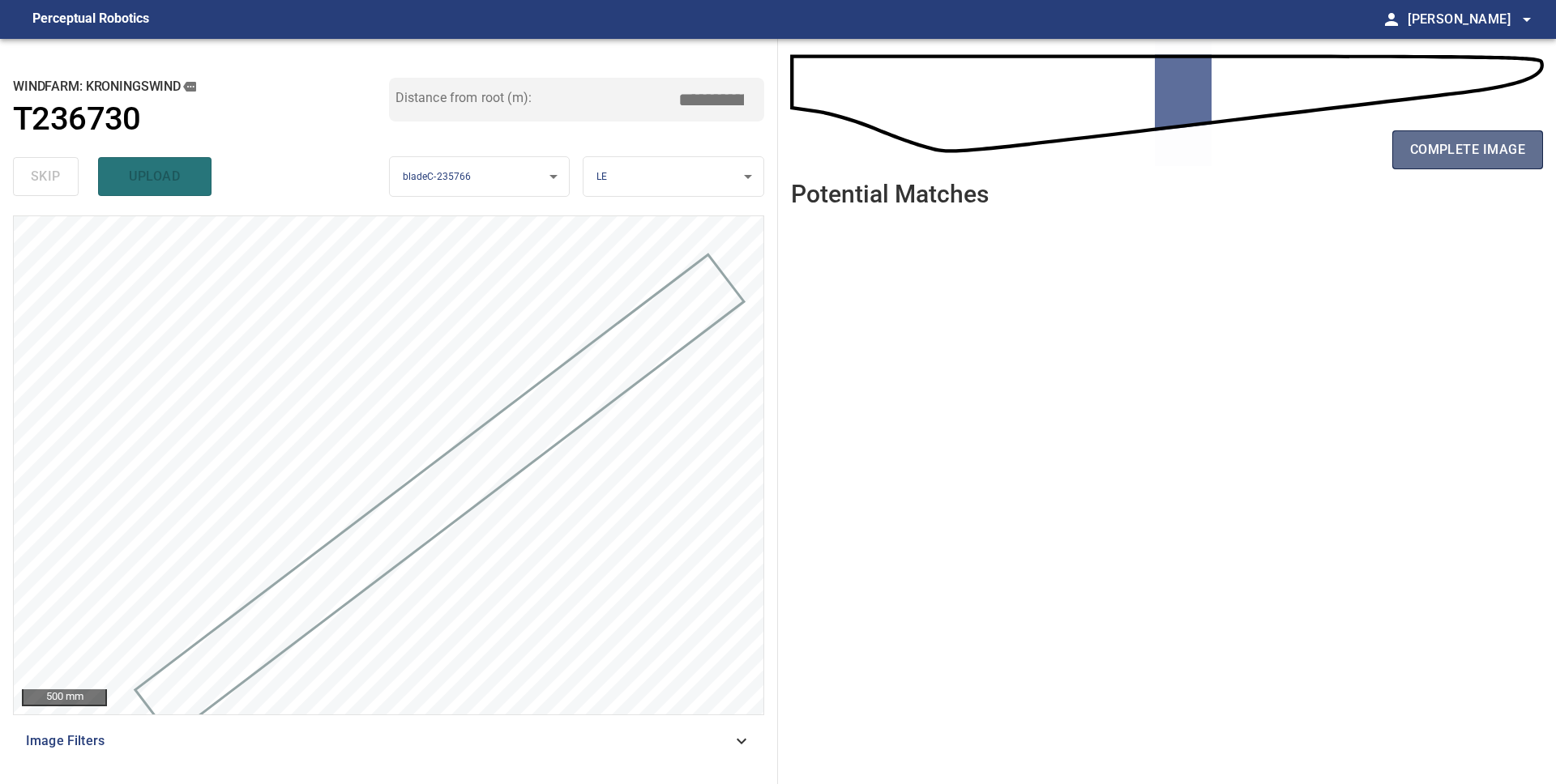
click at [1403, 153] on button "complete image" at bounding box center [1467, 149] width 150 height 39
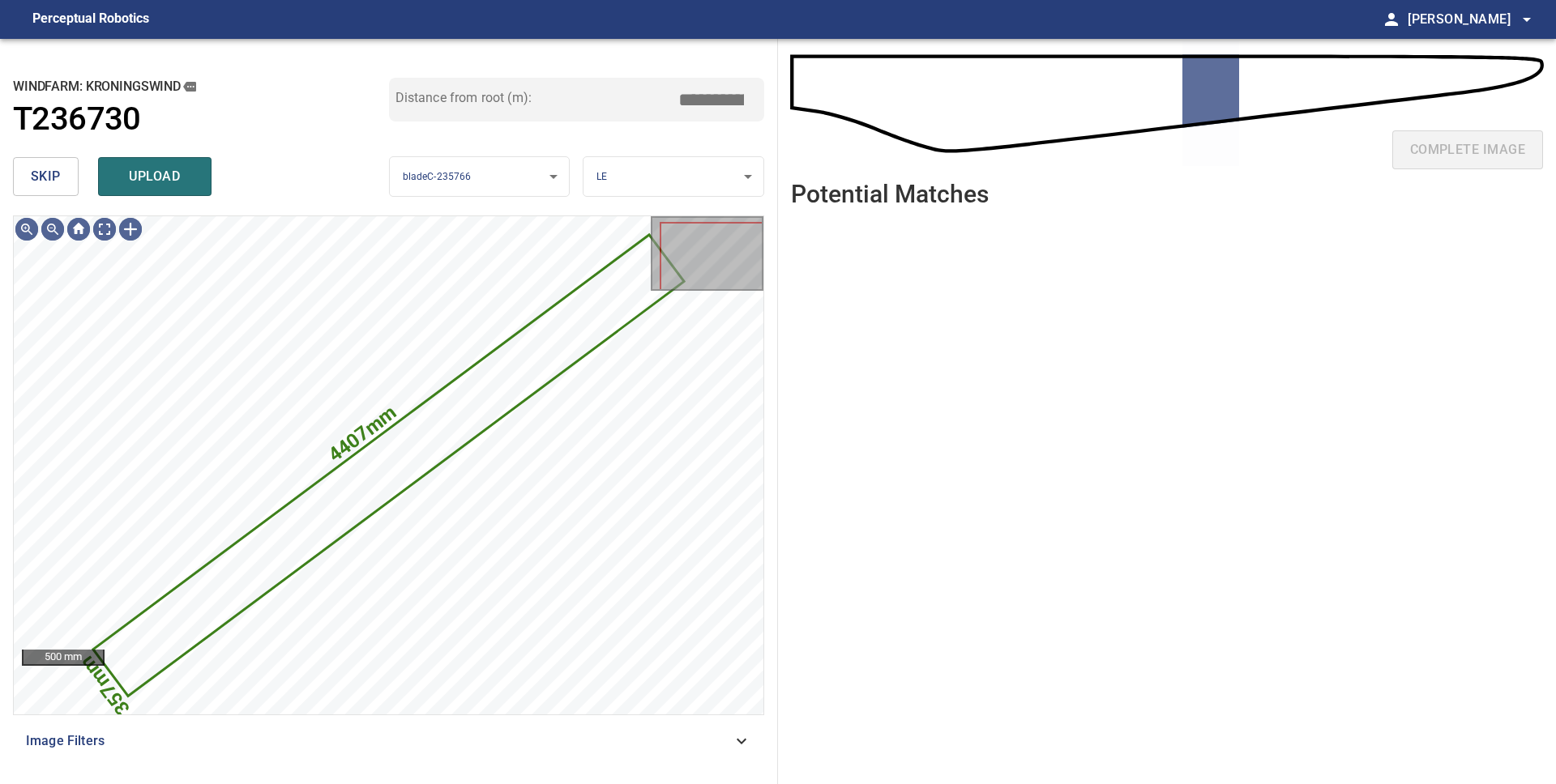
click at [31, 165] on span "skip" at bounding box center [46, 177] width 30 height 23
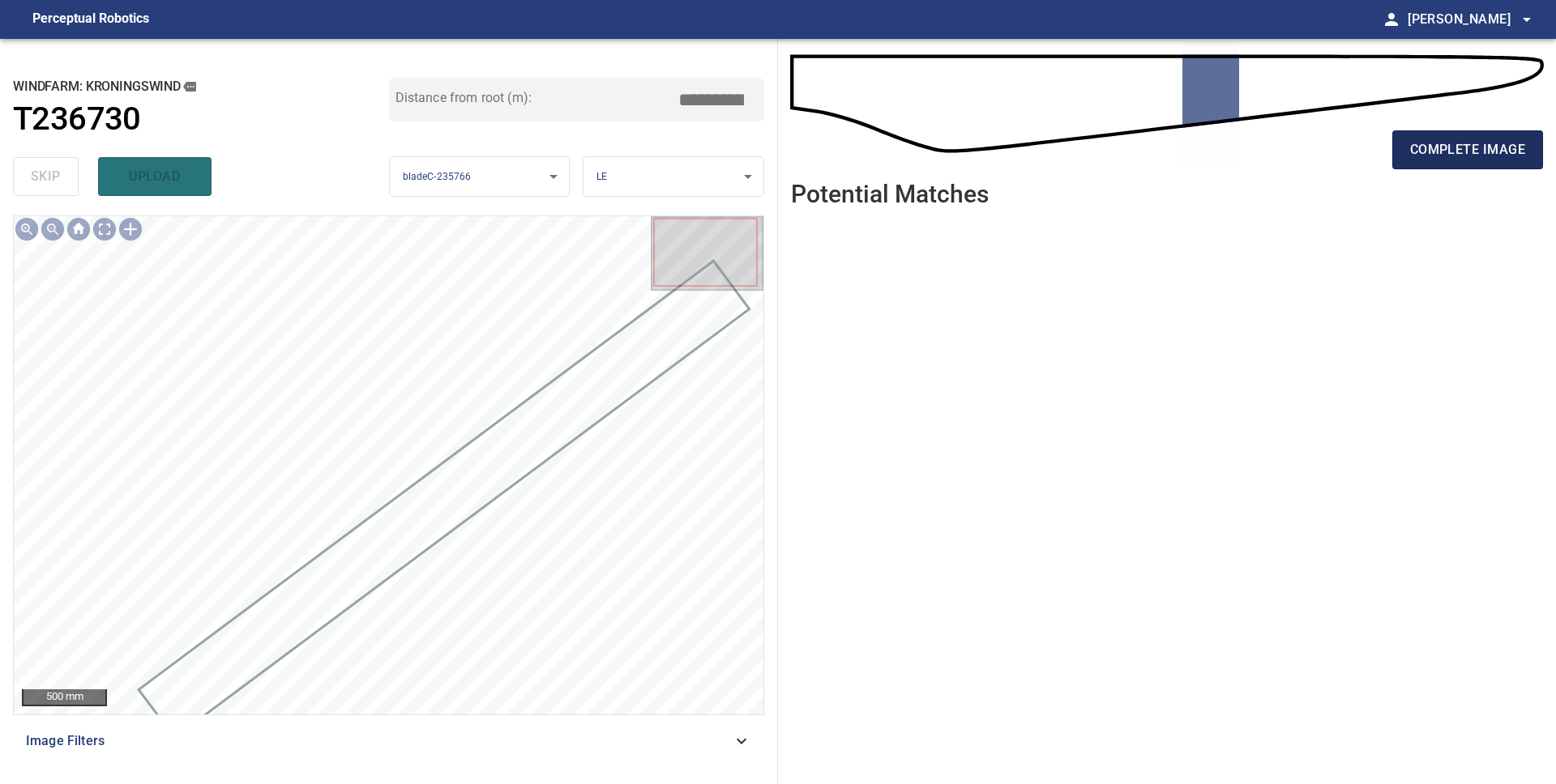
click at [1466, 143] on span "complete image" at bounding box center [1467, 150] width 115 height 23
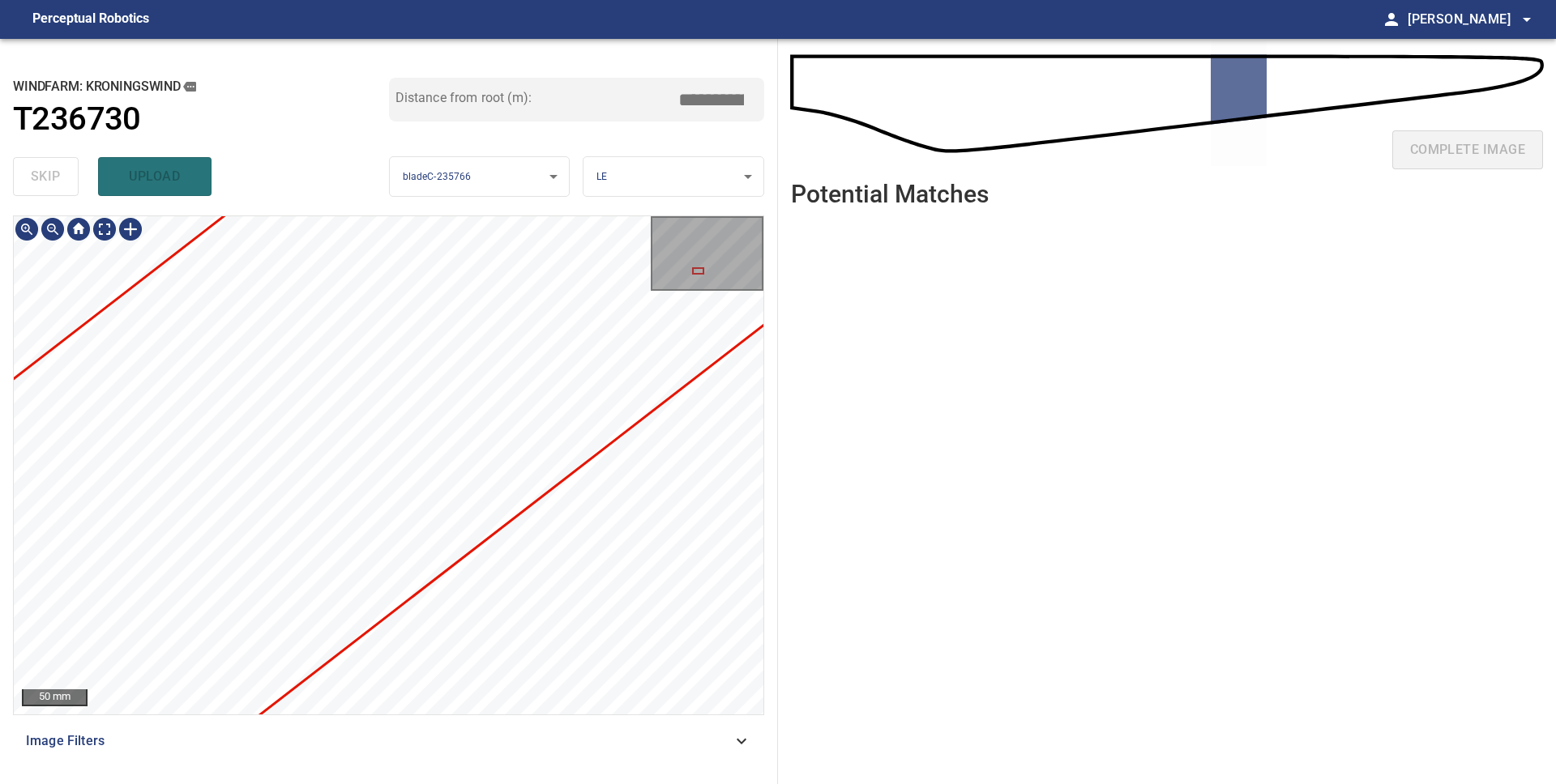
click at [869, 390] on div "**********" at bounding box center [778, 411] width 1556 height 745
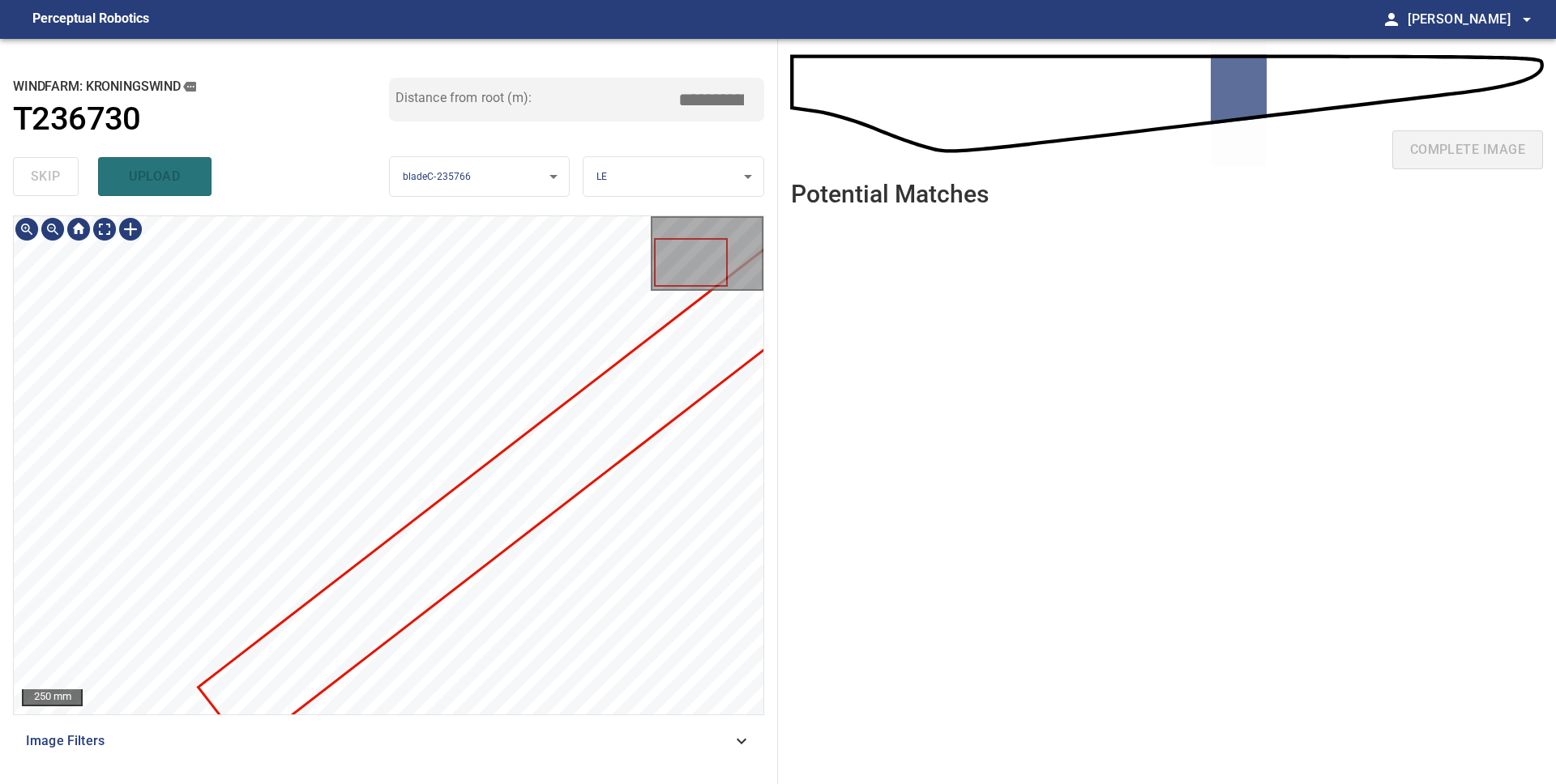
click at [814, 425] on div "**********" at bounding box center [778, 411] width 1556 height 745
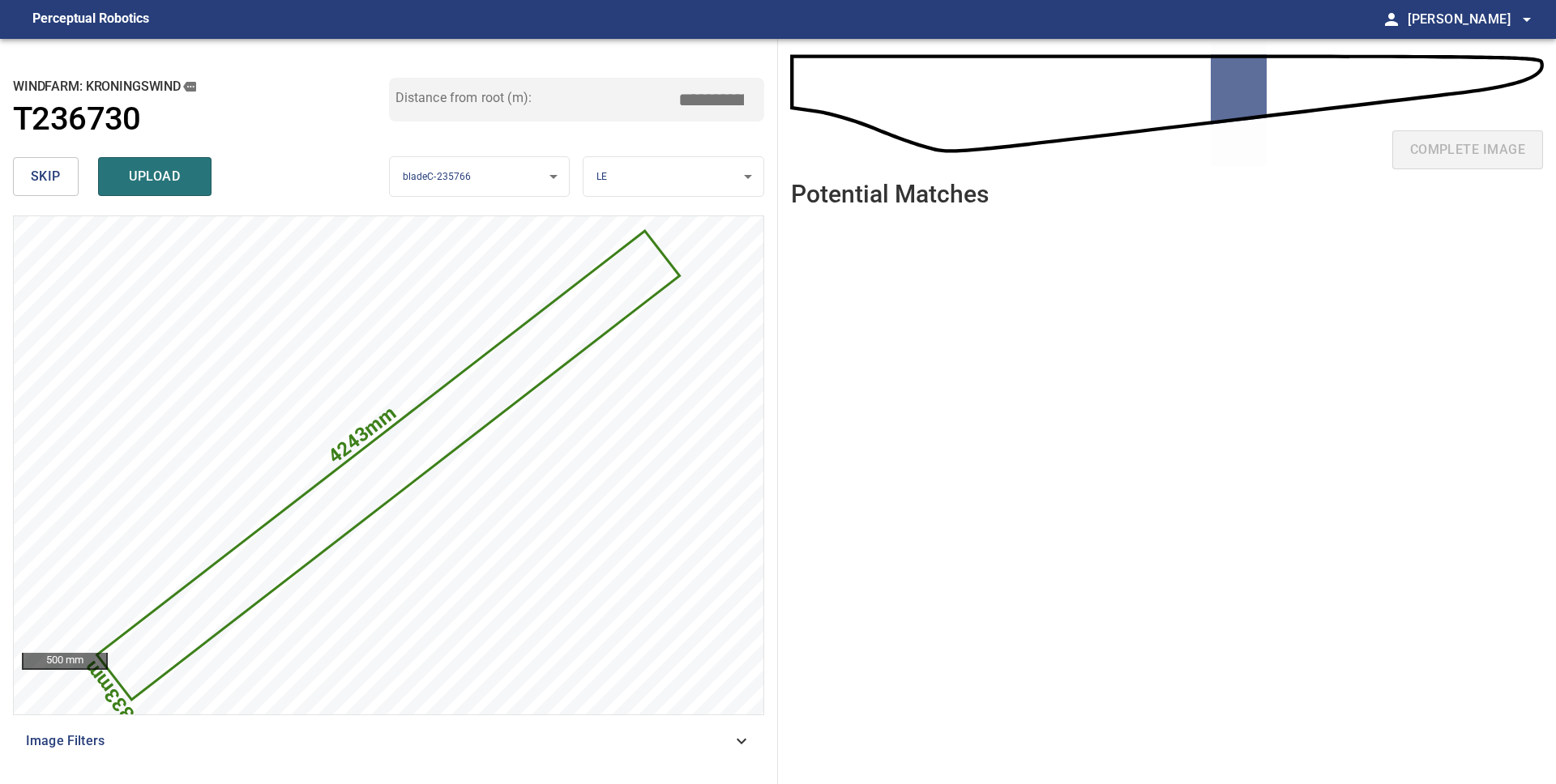
click at [50, 173] on span "skip" at bounding box center [46, 177] width 30 height 23
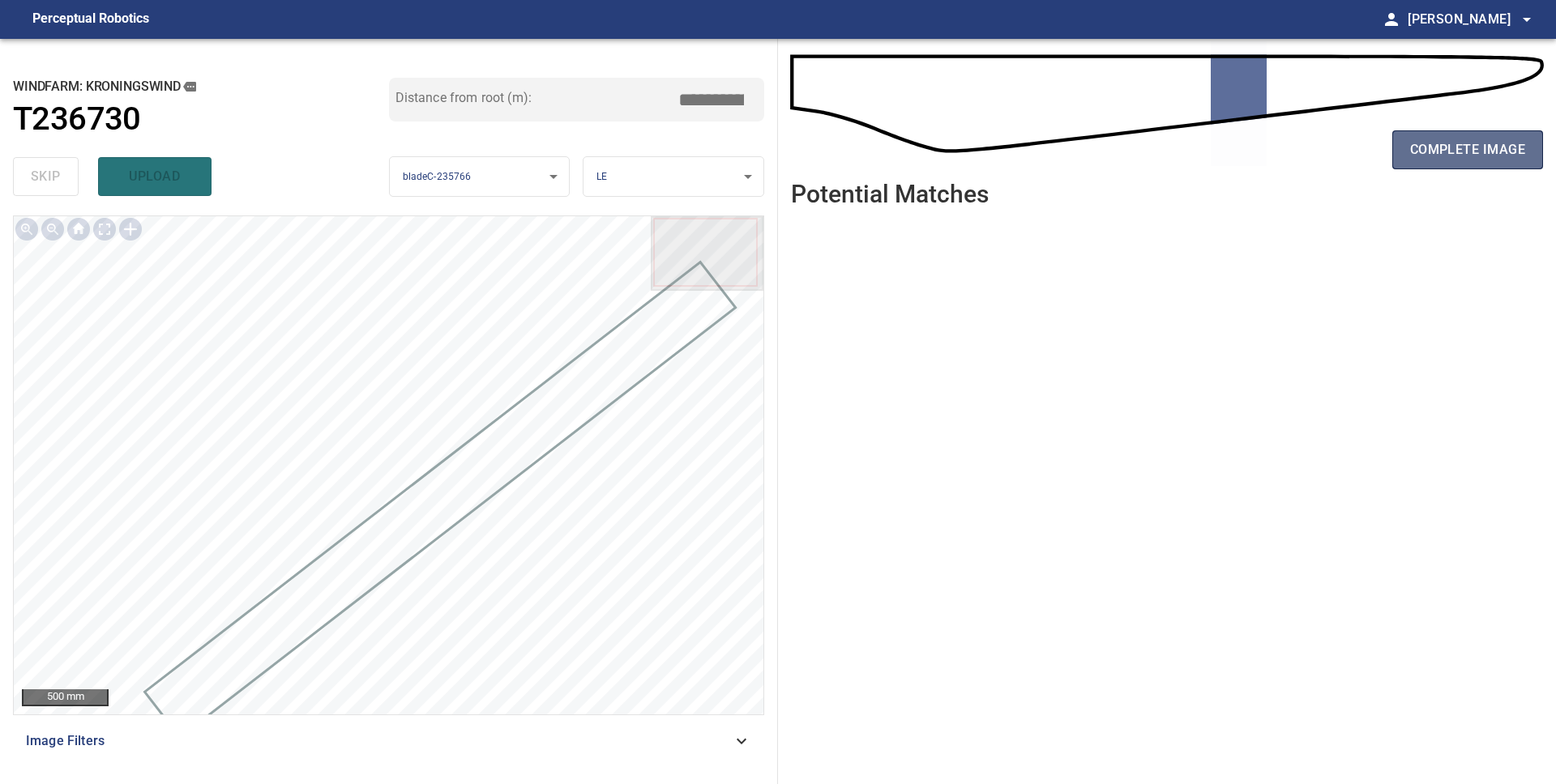
click at [1429, 158] on span "complete image" at bounding box center [1467, 150] width 115 height 23
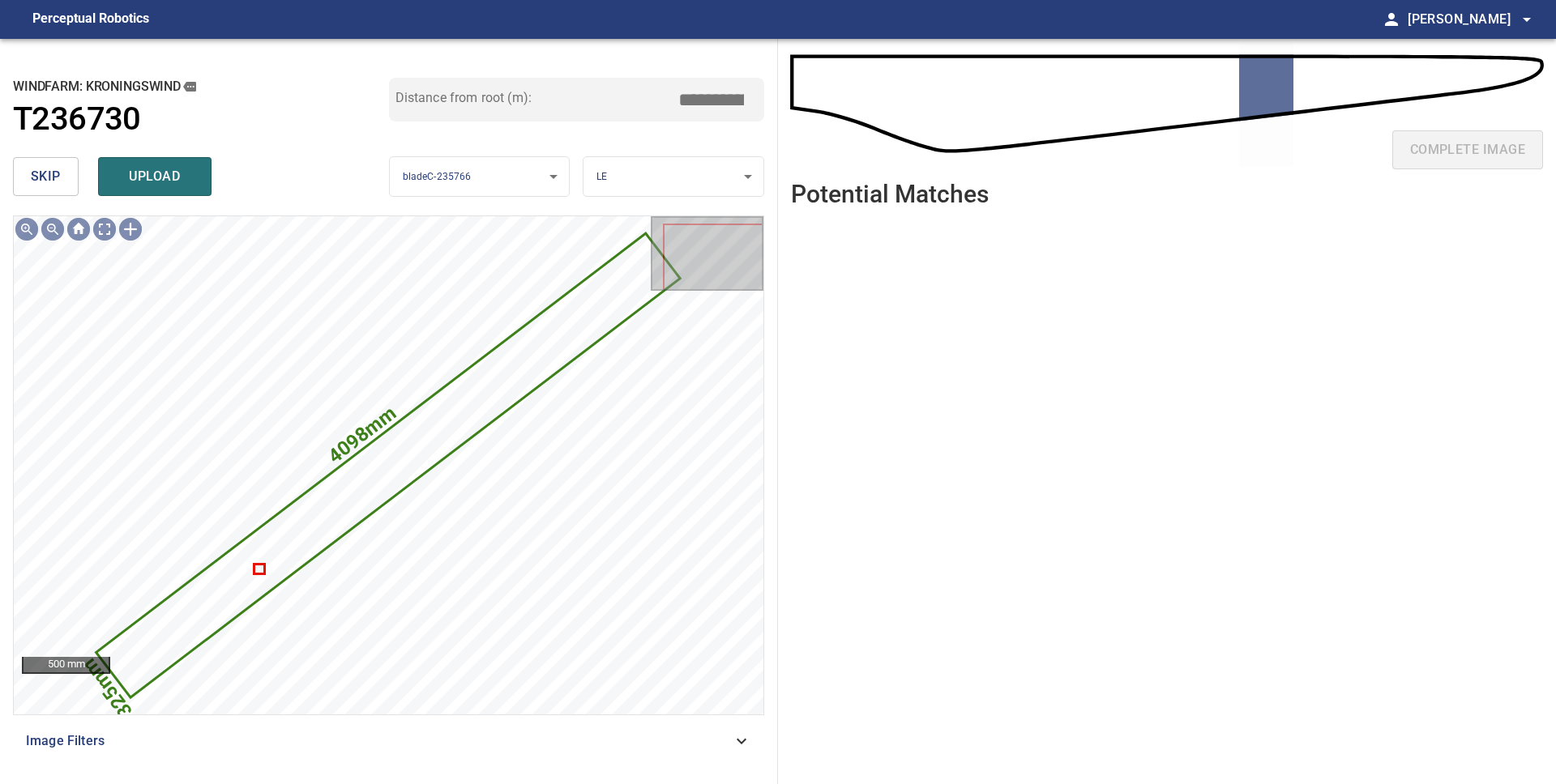
click at [47, 177] on span "skip" at bounding box center [46, 177] width 30 height 23
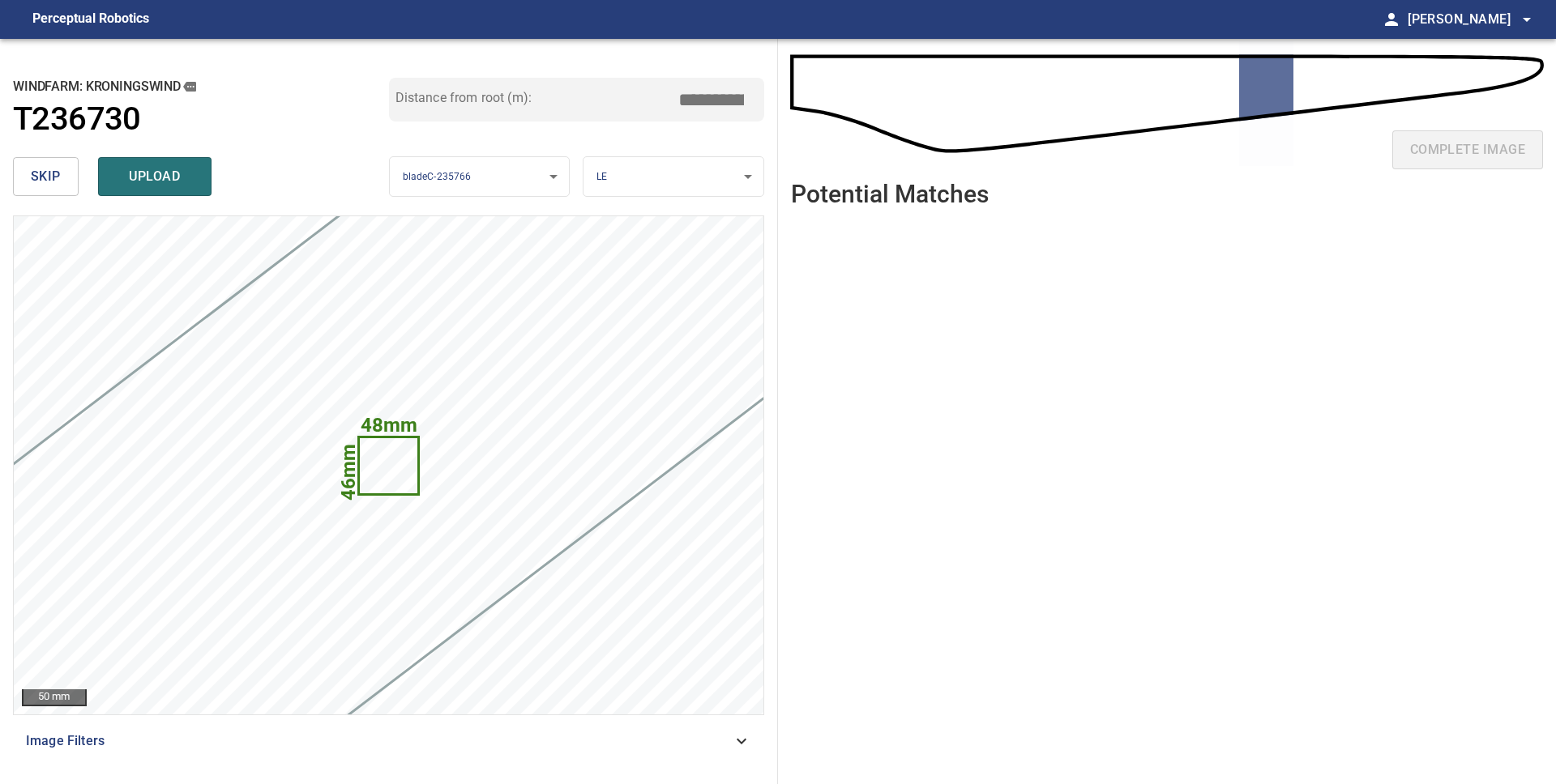
click at [52, 174] on span "skip" at bounding box center [46, 177] width 30 height 23
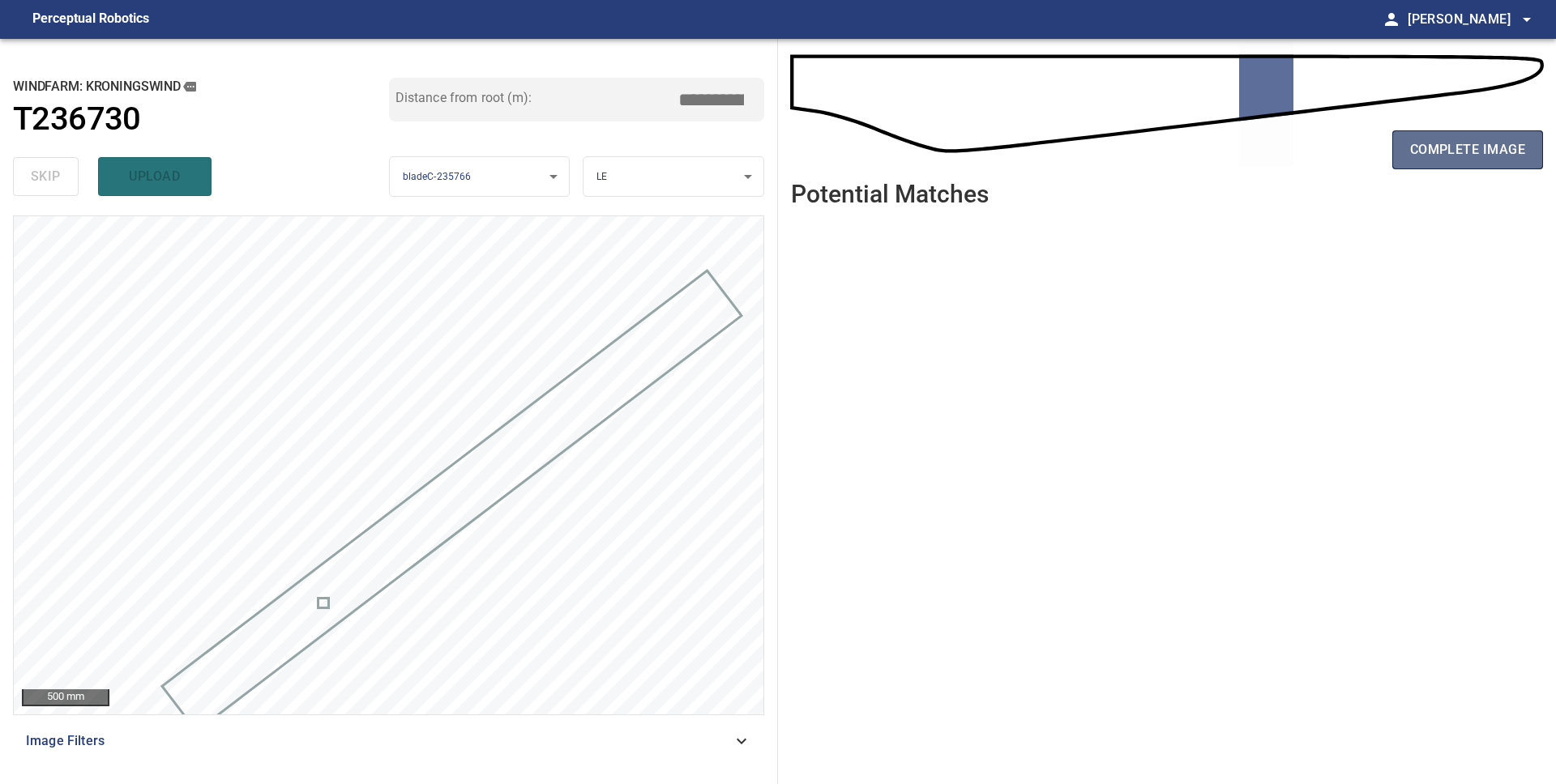
click at [1413, 154] on span "complete image" at bounding box center [1467, 150] width 115 height 23
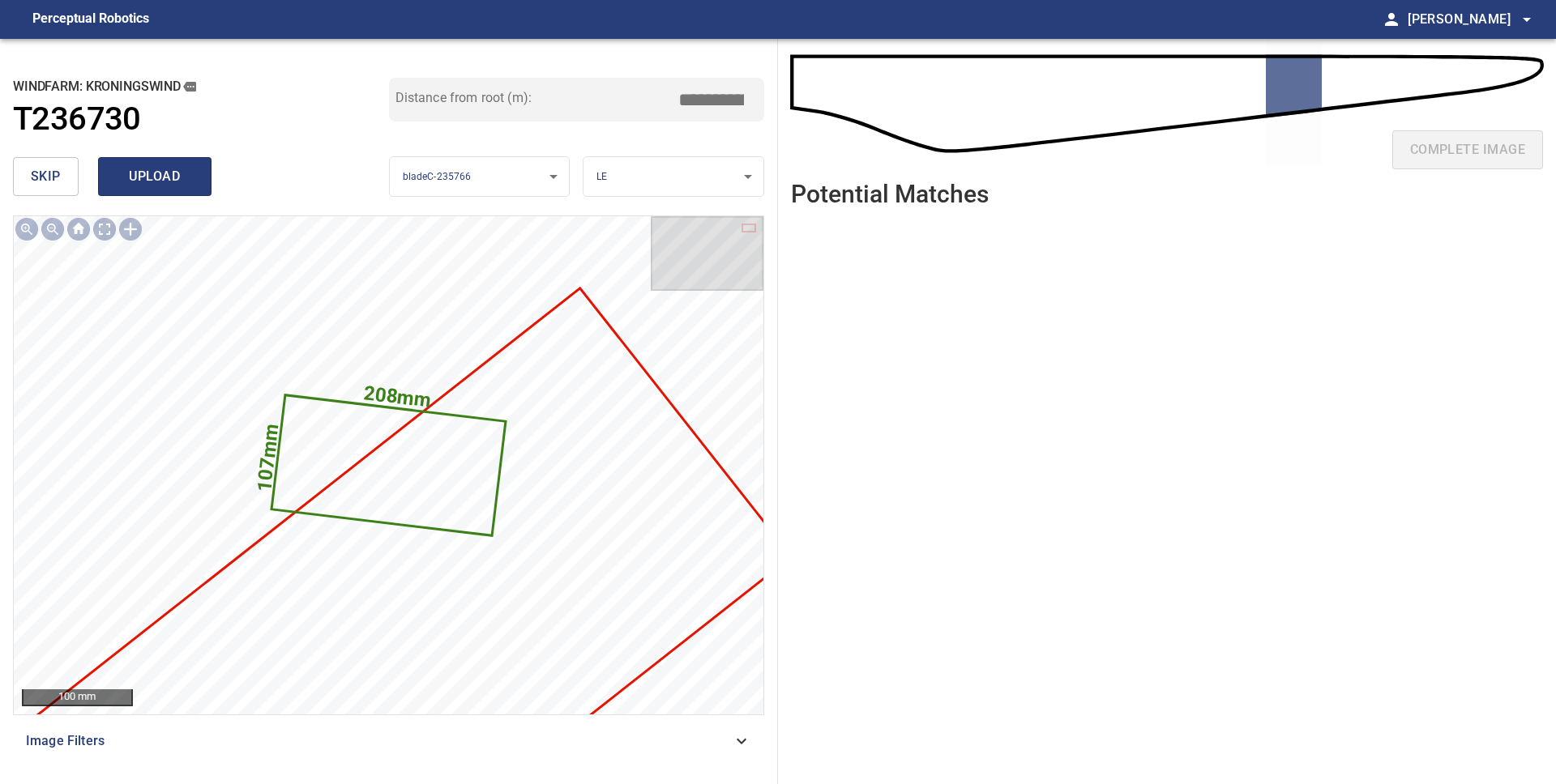
click at [159, 183] on span "upload" at bounding box center [155, 177] width 77 height 23
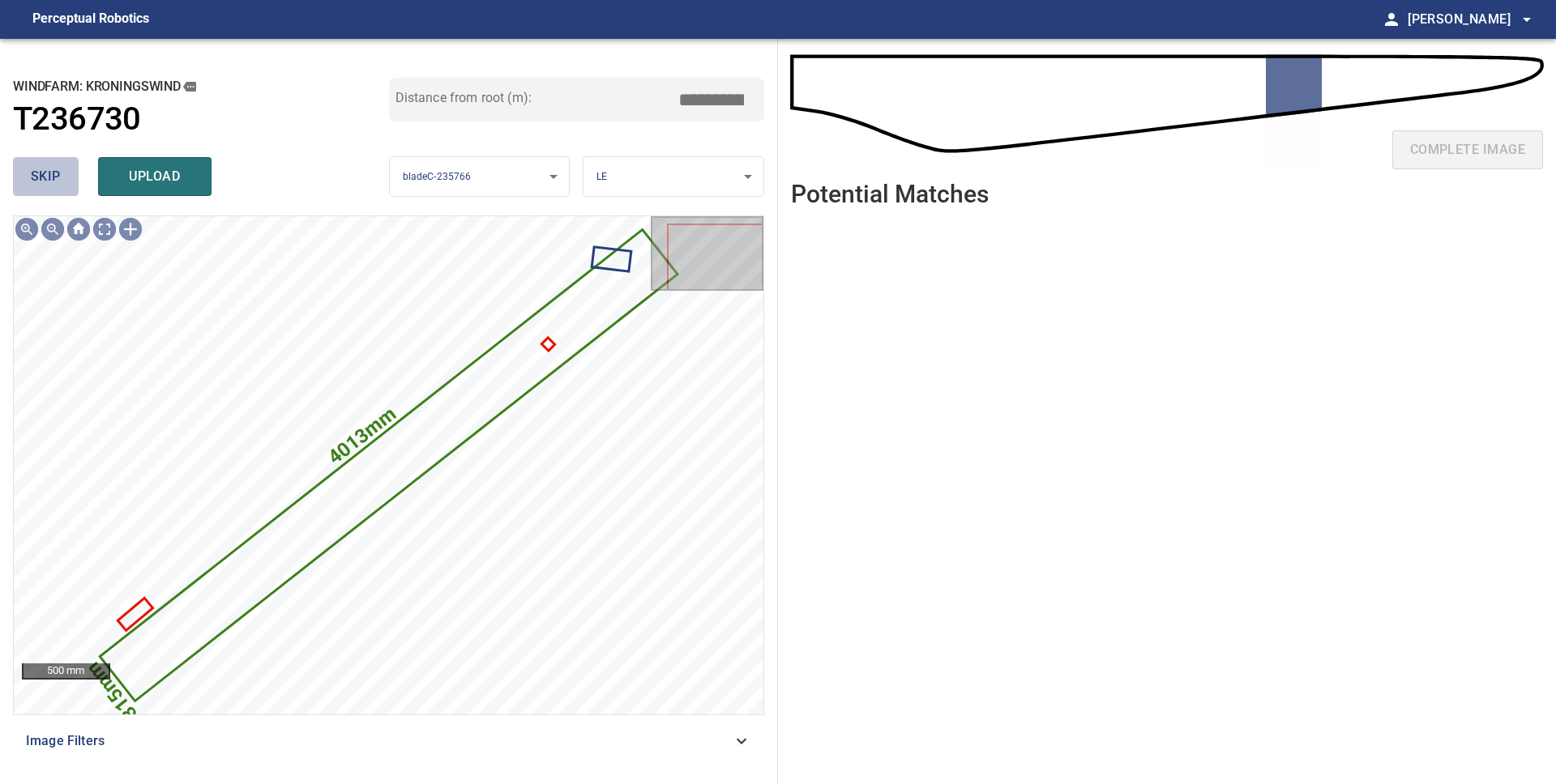
click at [62, 185] on button "skip" at bounding box center [46, 177] width 66 height 39
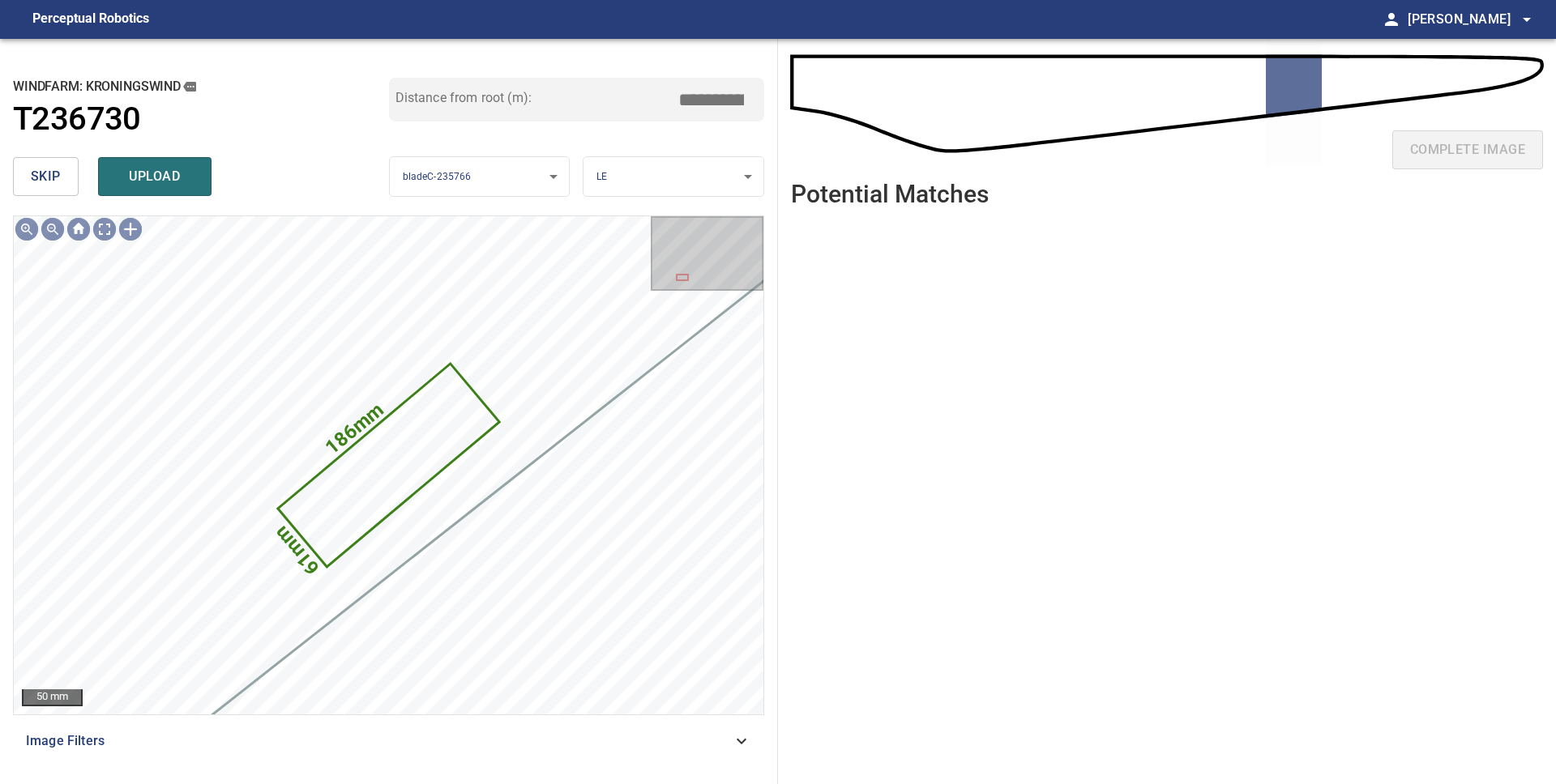
click at [62, 185] on button "skip" at bounding box center [46, 177] width 66 height 39
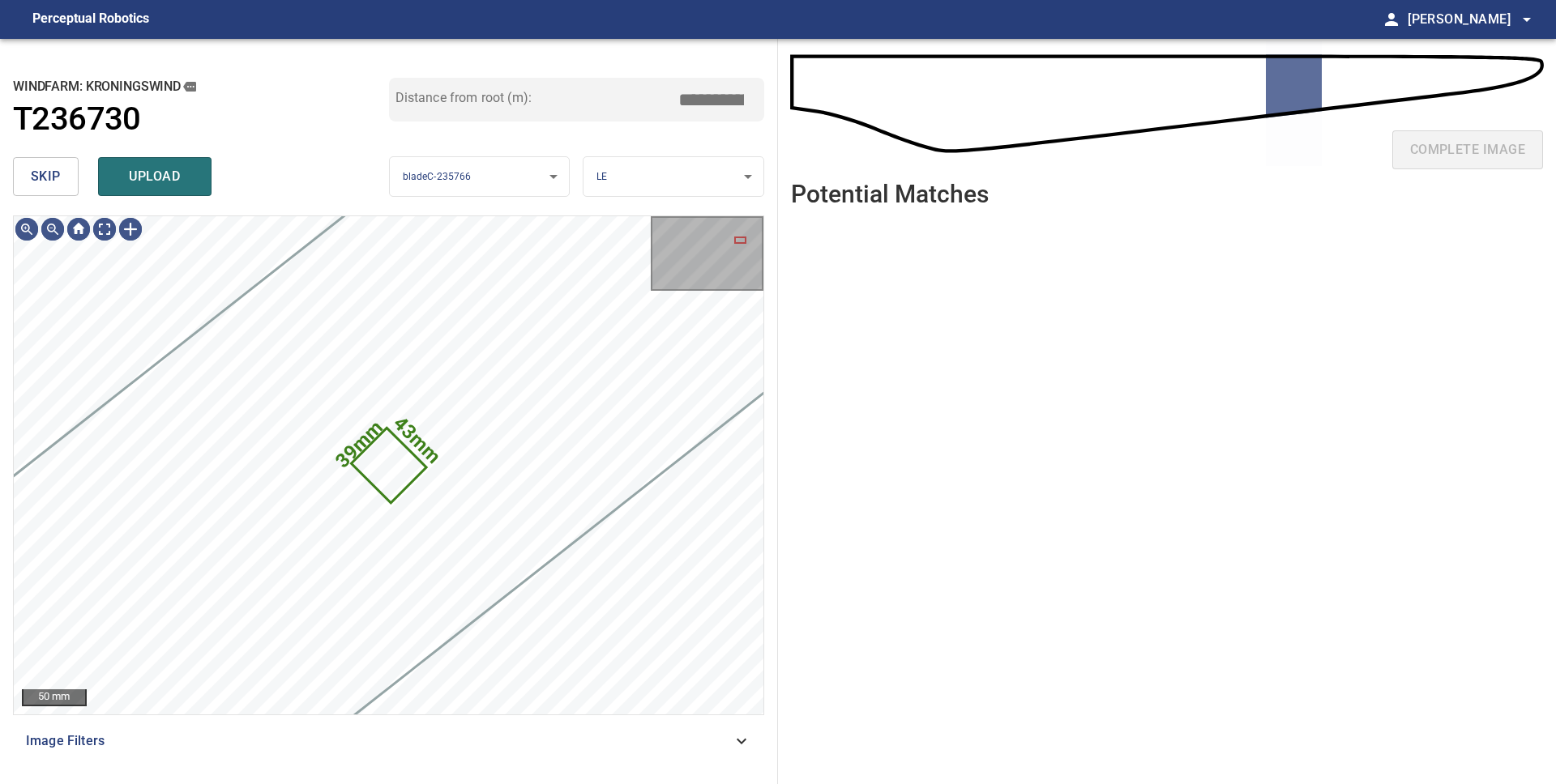
click at [57, 182] on span "skip" at bounding box center [46, 177] width 30 height 23
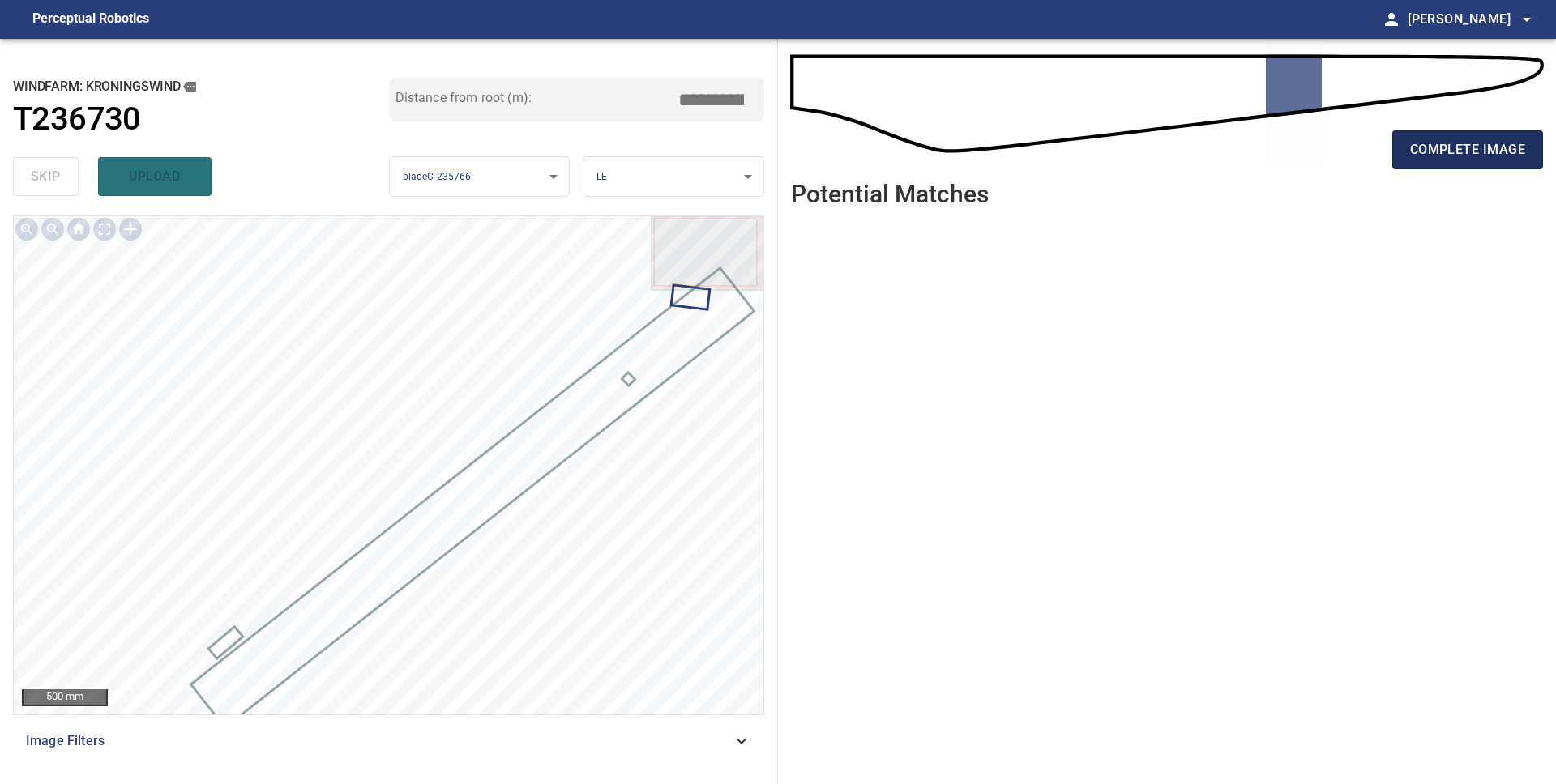
click at [1471, 157] on span "complete image" at bounding box center [1467, 150] width 115 height 23
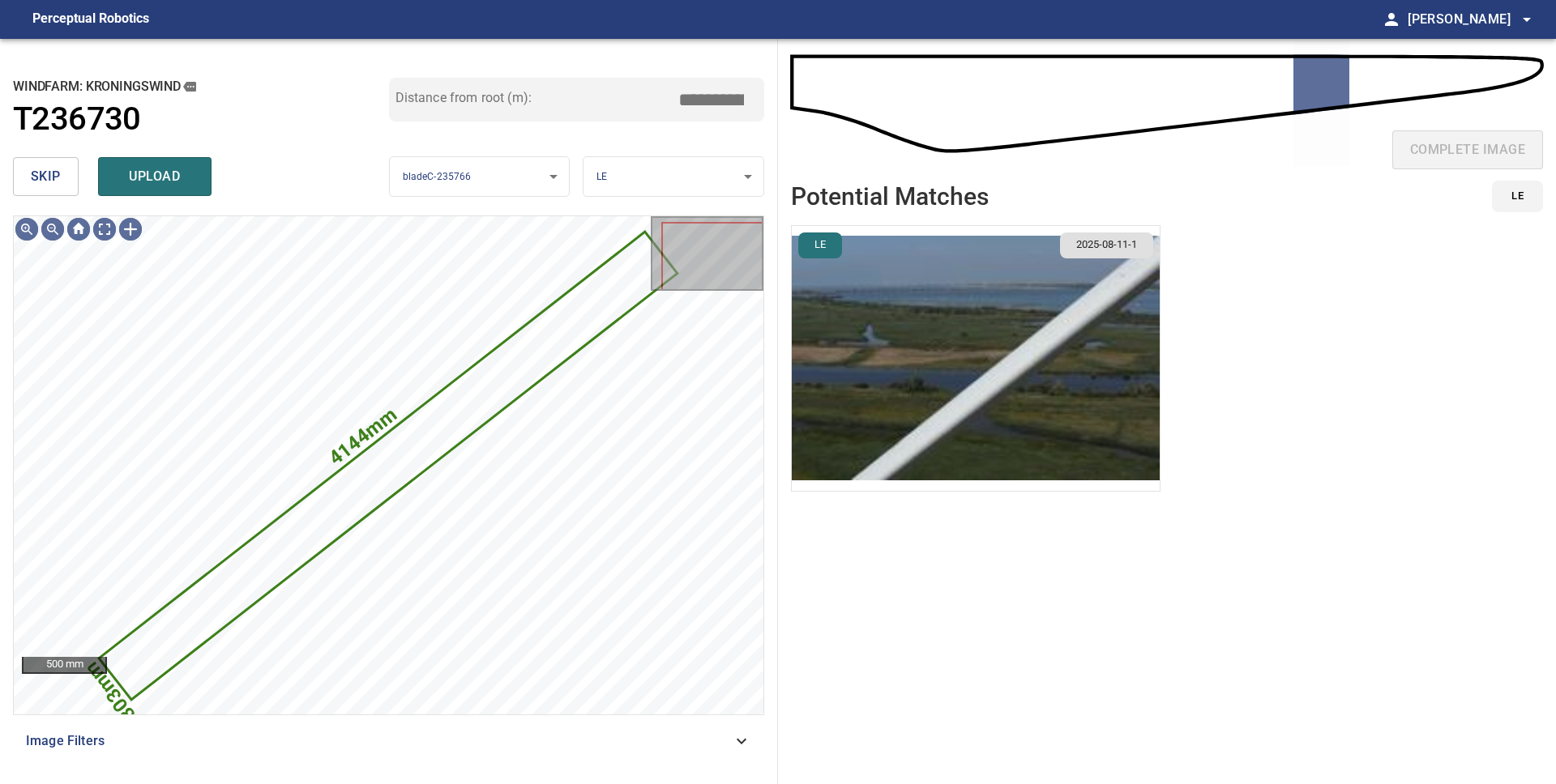
drag, startPoint x: 45, startPoint y: 182, endPoint x: 60, endPoint y: 190, distance: 17.0
click at [45, 182] on span "skip" at bounding box center [46, 177] width 30 height 23
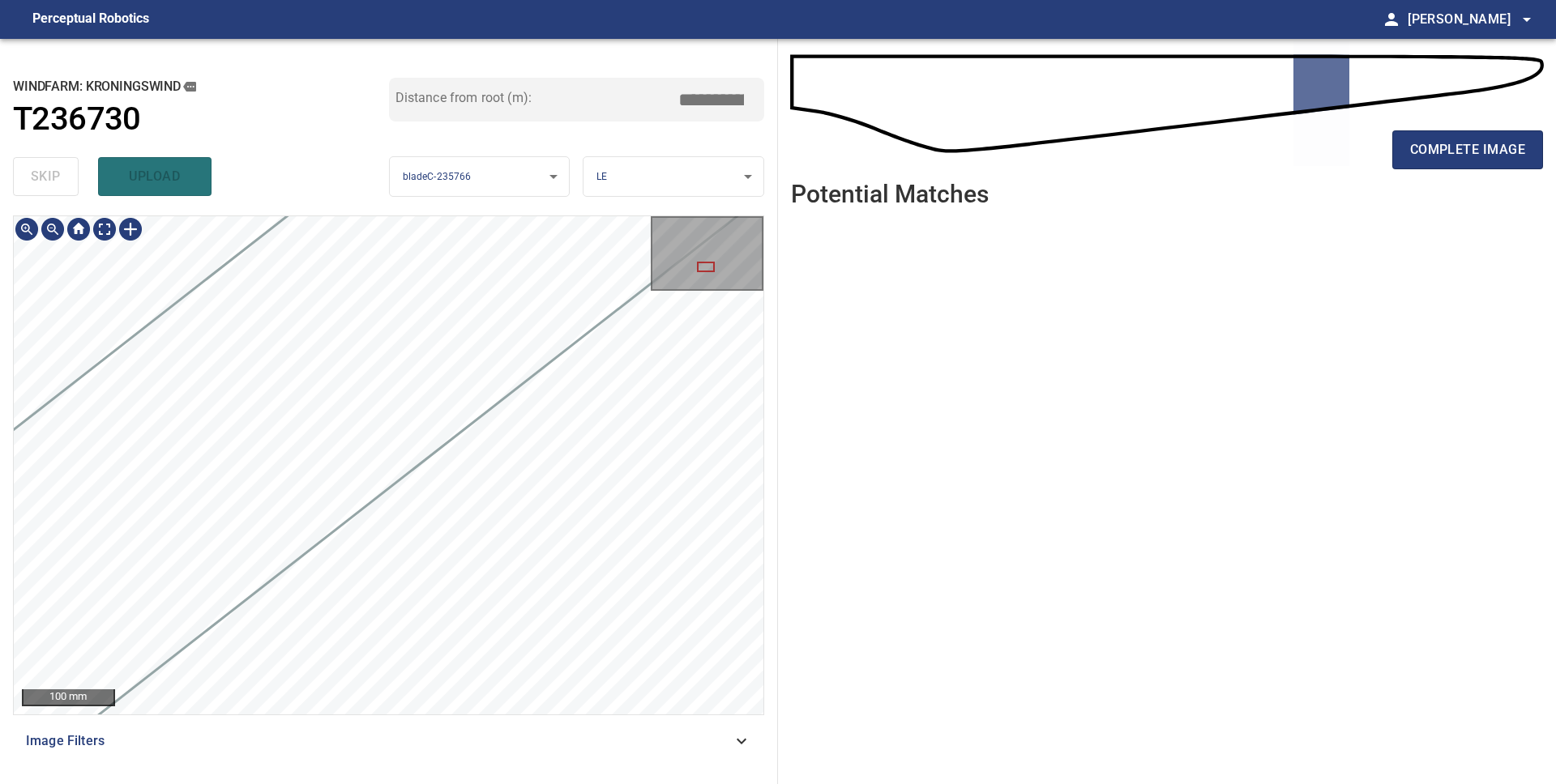
click at [782, 304] on div "**********" at bounding box center [778, 411] width 1556 height 745
click at [404, 460] on div at bounding box center [389, 465] width 750 height 498
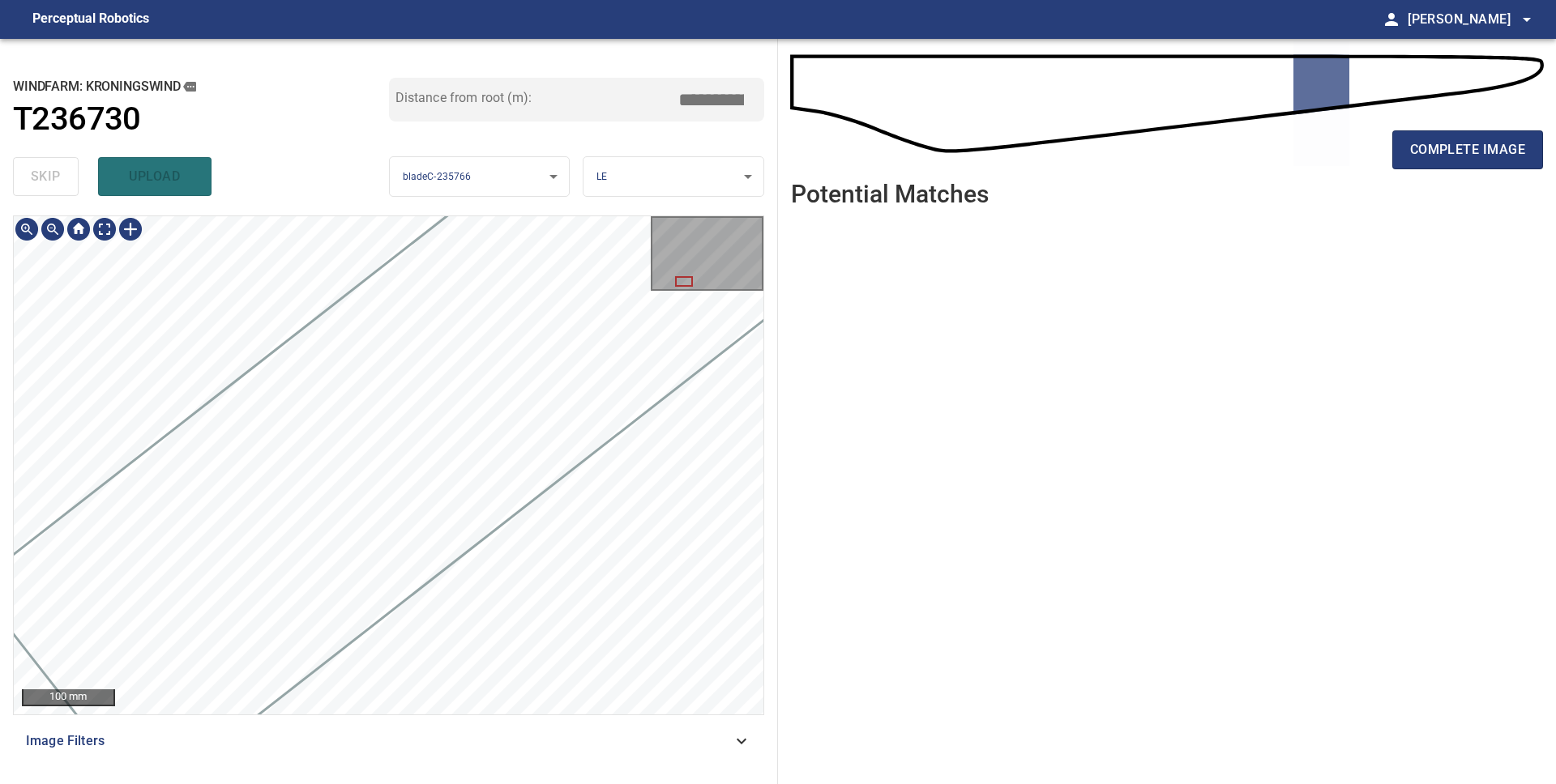
click at [338, 556] on div at bounding box center [389, 465] width 750 height 498
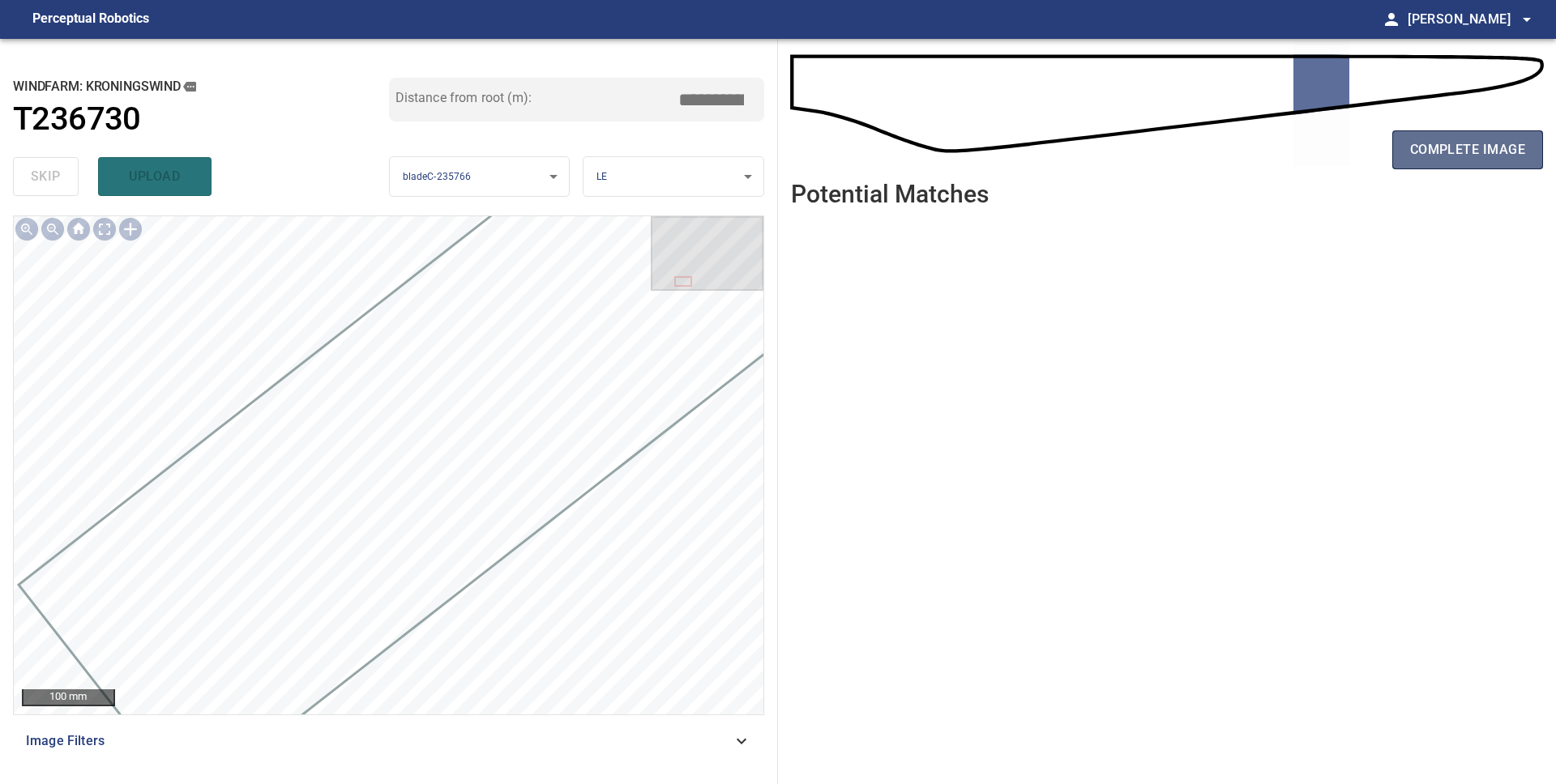
click at [1417, 145] on span "complete image" at bounding box center [1467, 150] width 115 height 23
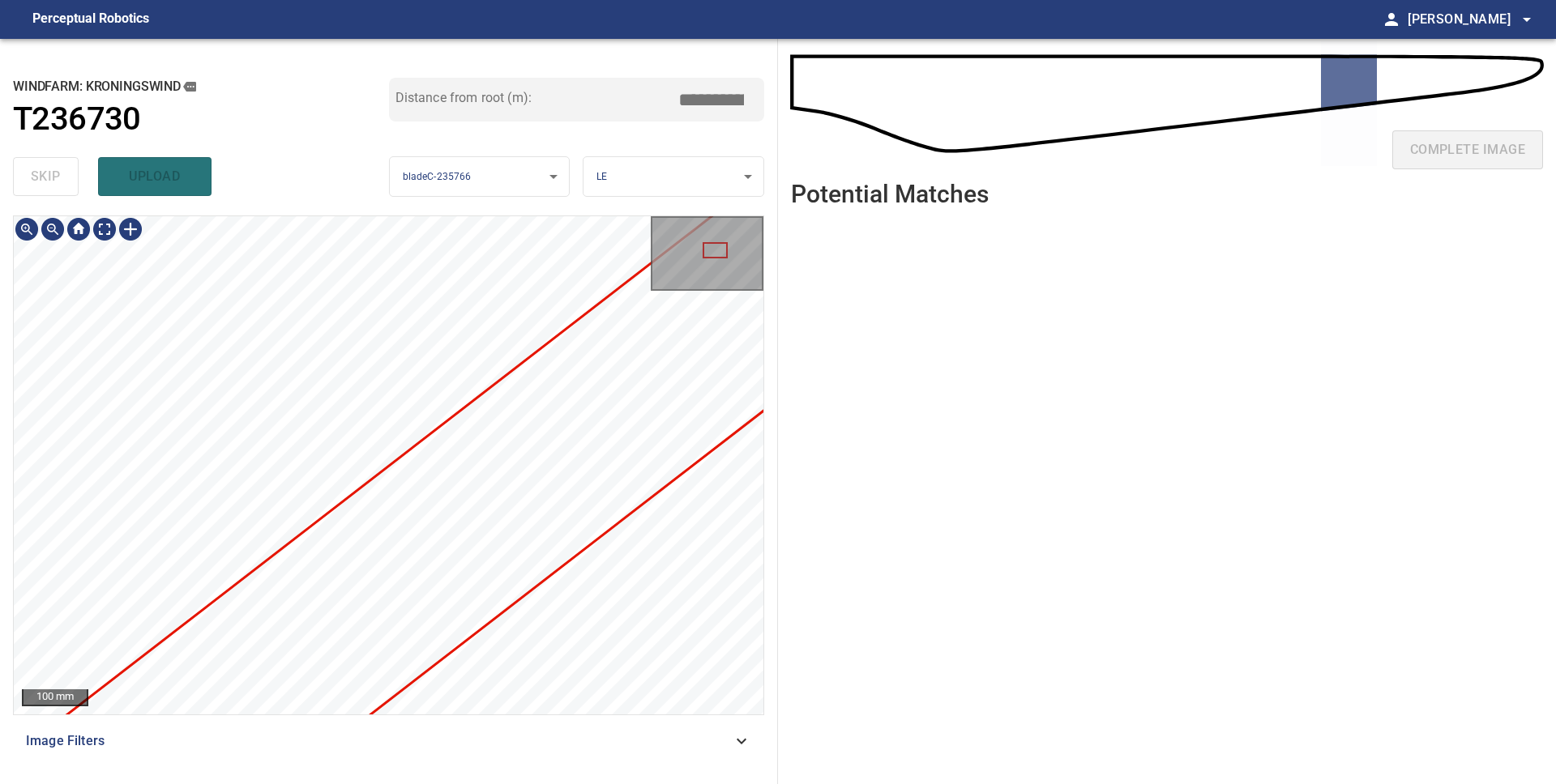
click at [439, 762] on div "100 mm Image Filters" at bounding box center [389, 493] width 751 height 555
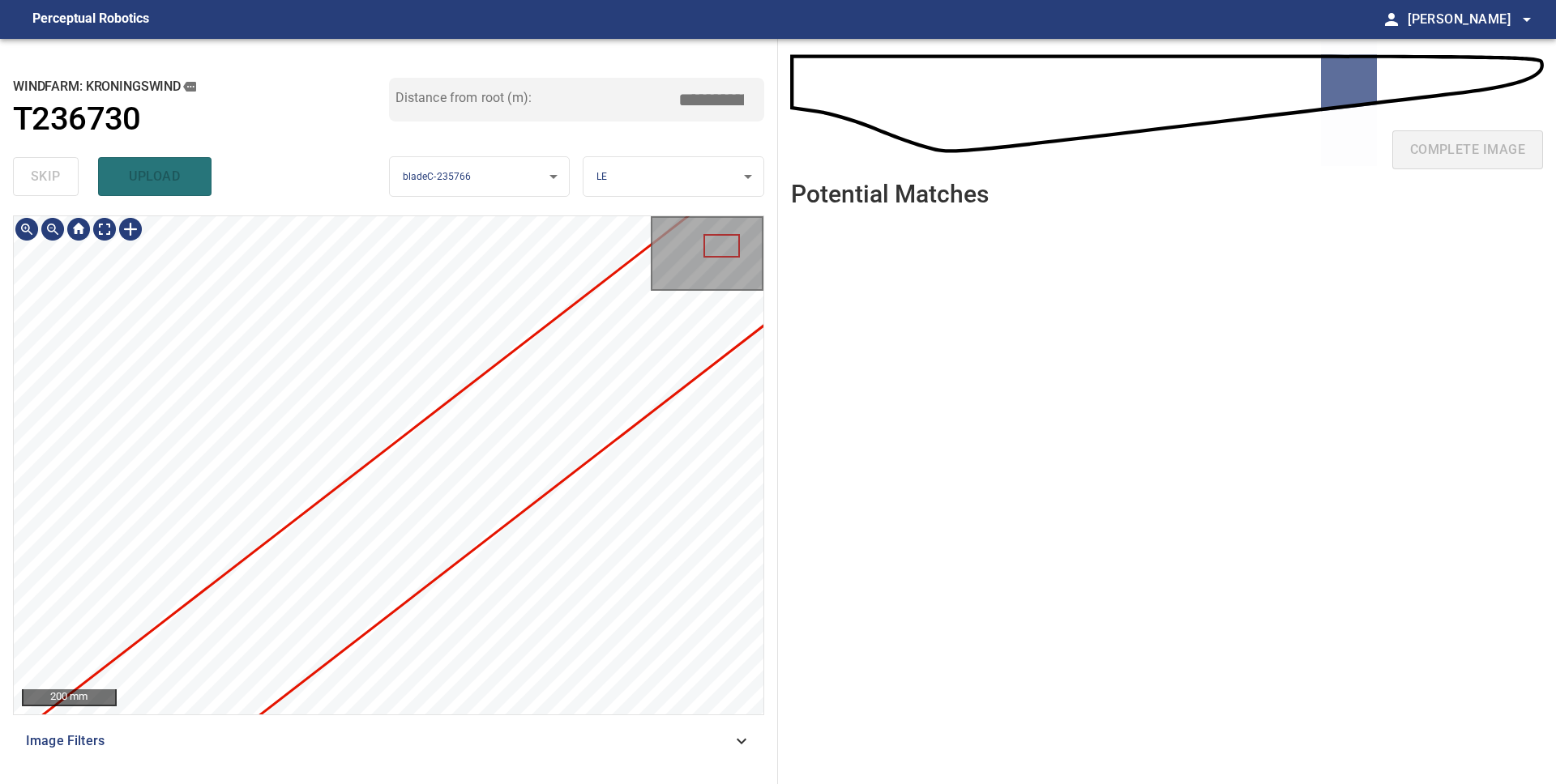
click at [806, 359] on div "**********" at bounding box center [778, 411] width 1556 height 745
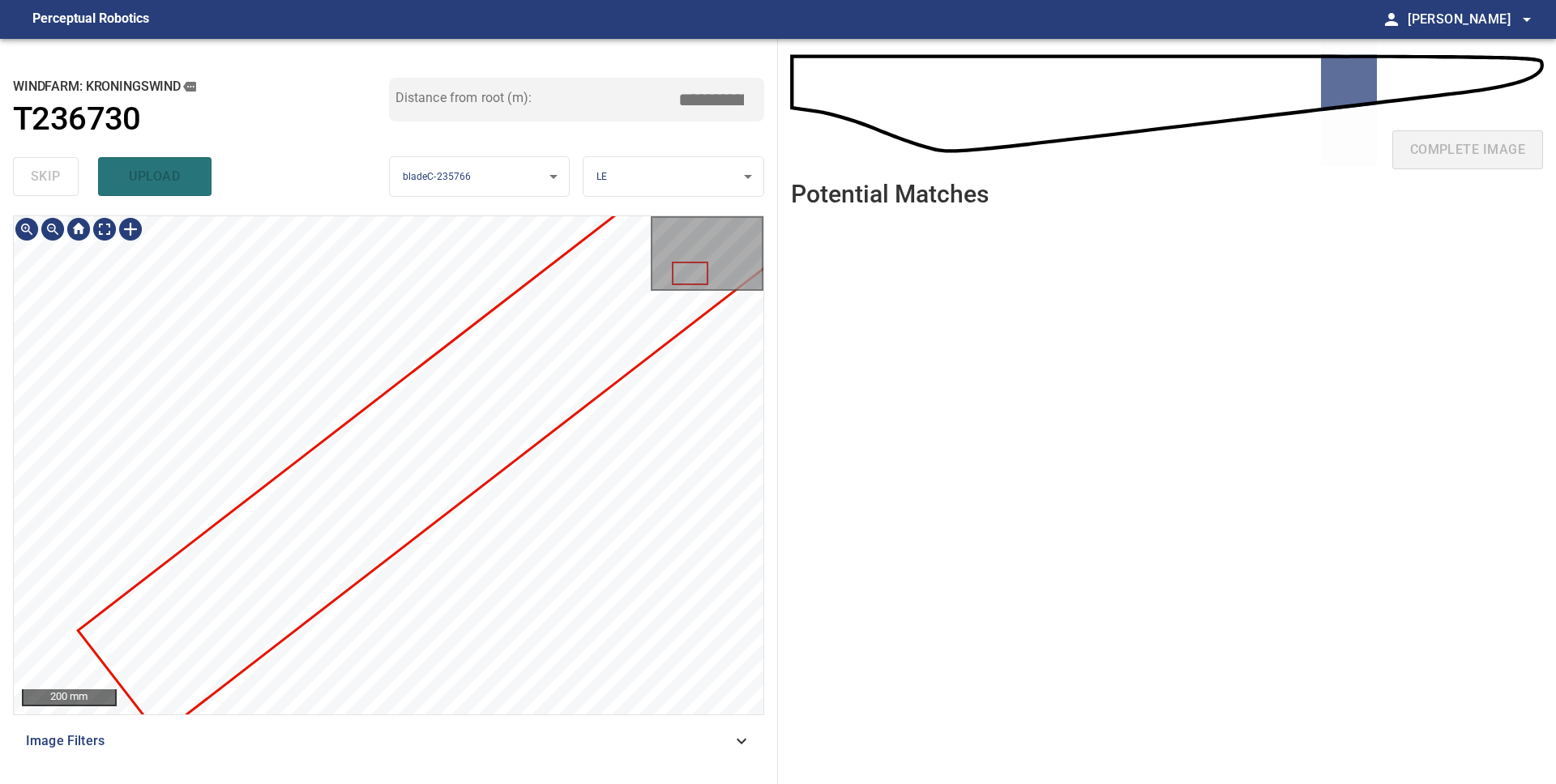
click at [570, 471] on div at bounding box center [389, 465] width 750 height 498
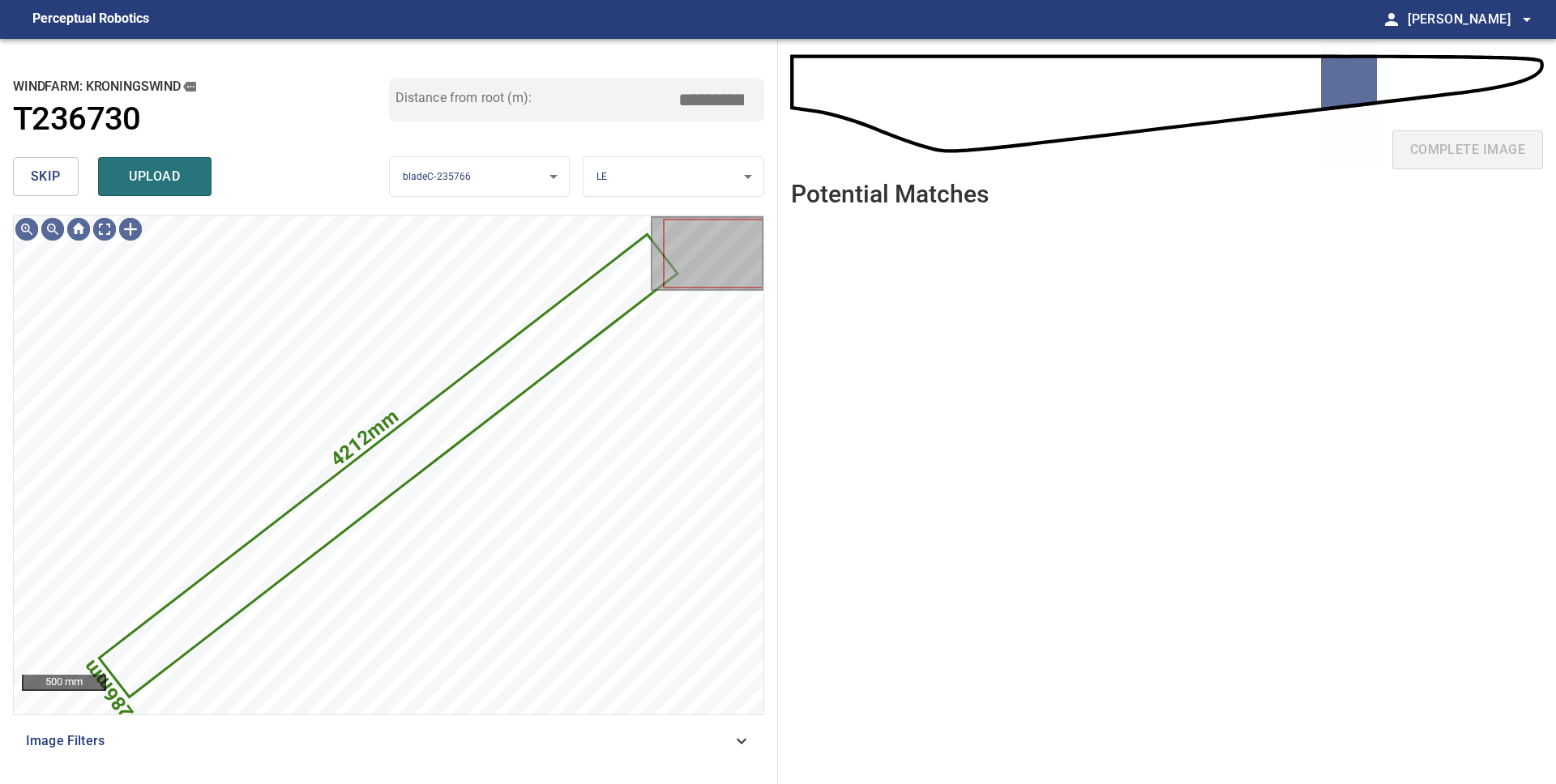
click at [25, 181] on button "skip" at bounding box center [46, 177] width 66 height 39
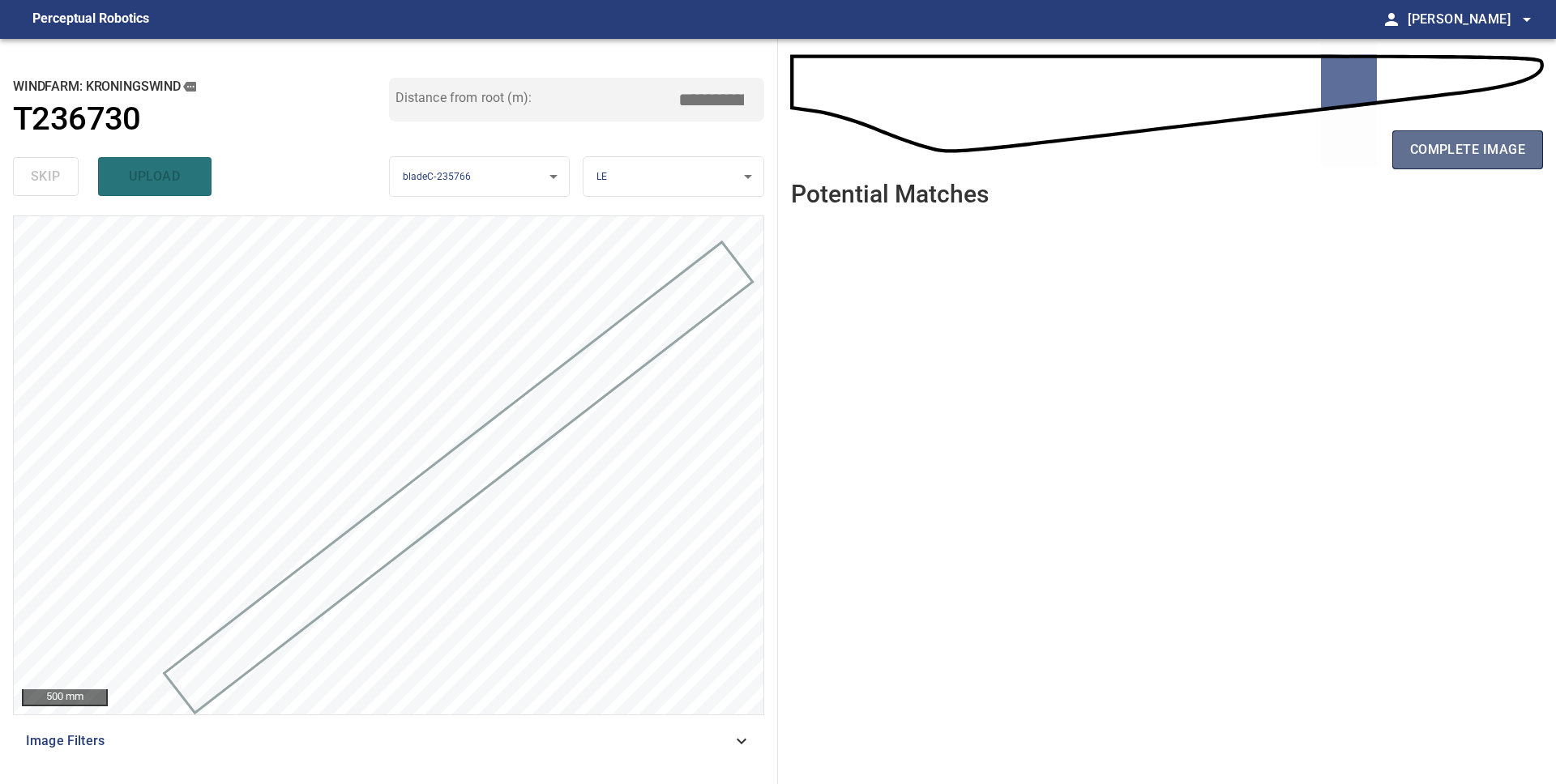
click at [1496, 156] on span "complete image" at bounding box center [1467, 150] width 115 height 23
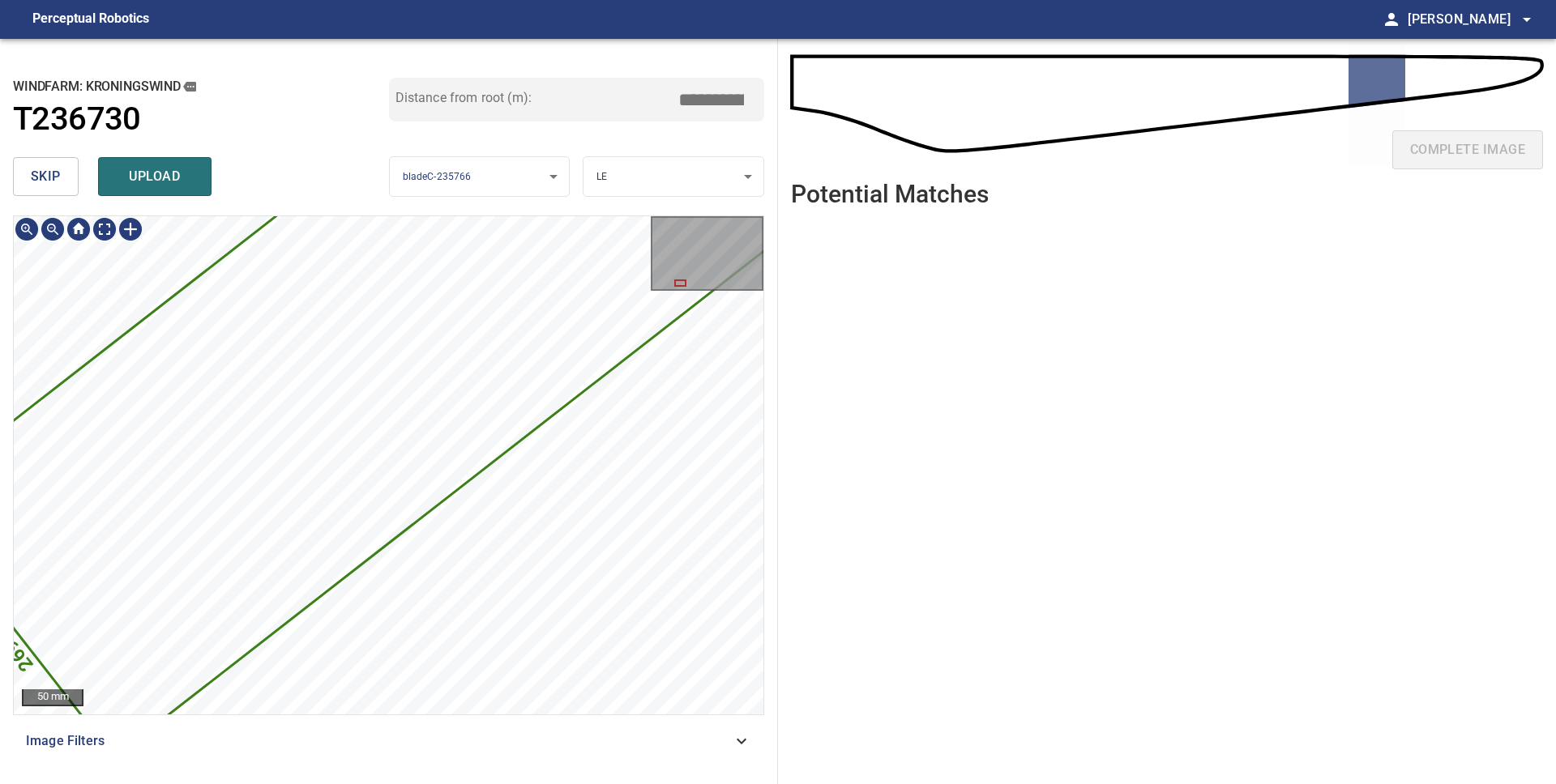
click at [523, 454] on div "4315mm 269mm" at bounding box center [389, 465] width 750 height 498
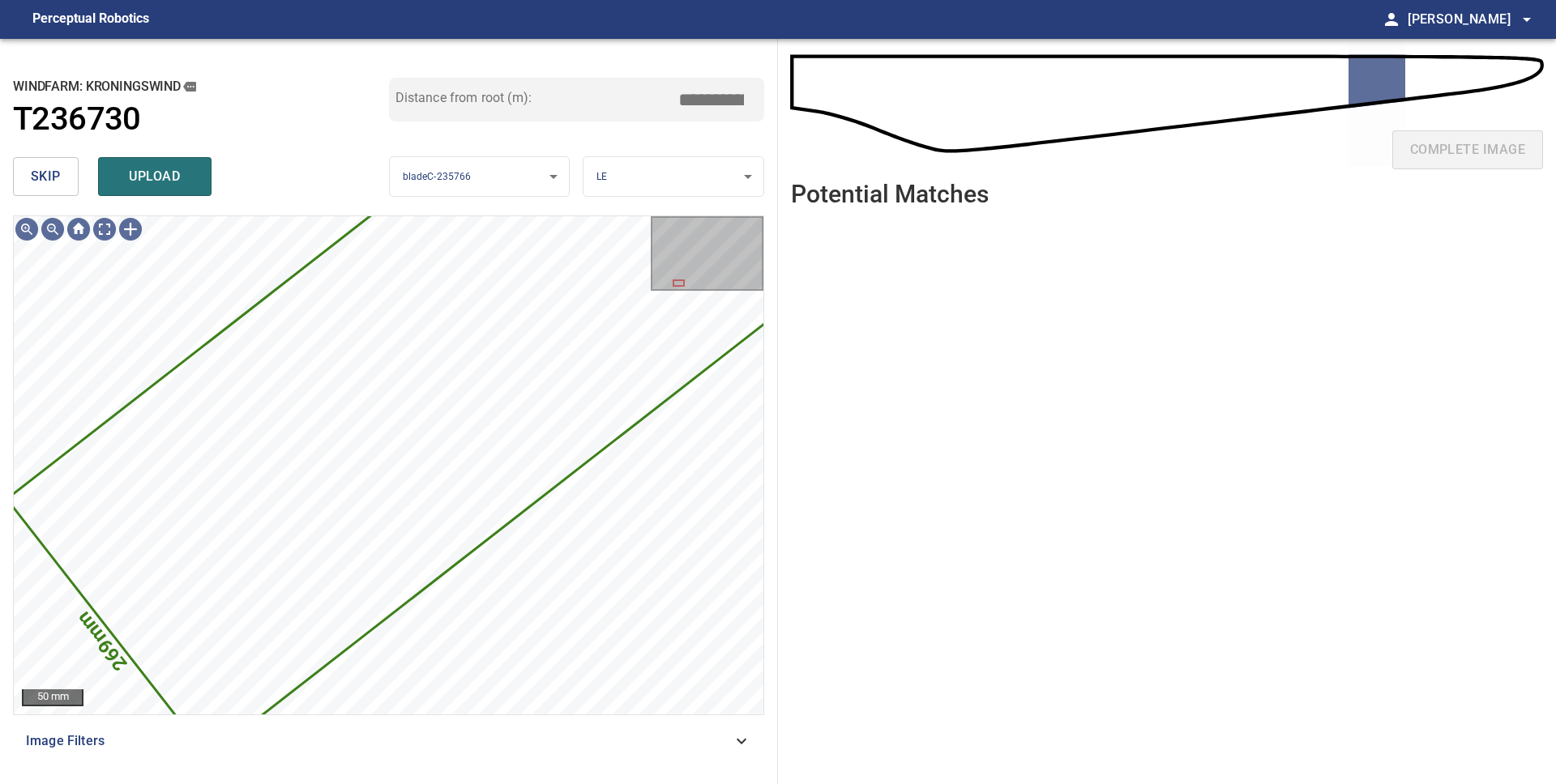
click at [42, 190] on button "skip" at bounding box center [46, 177] width 66 height 39
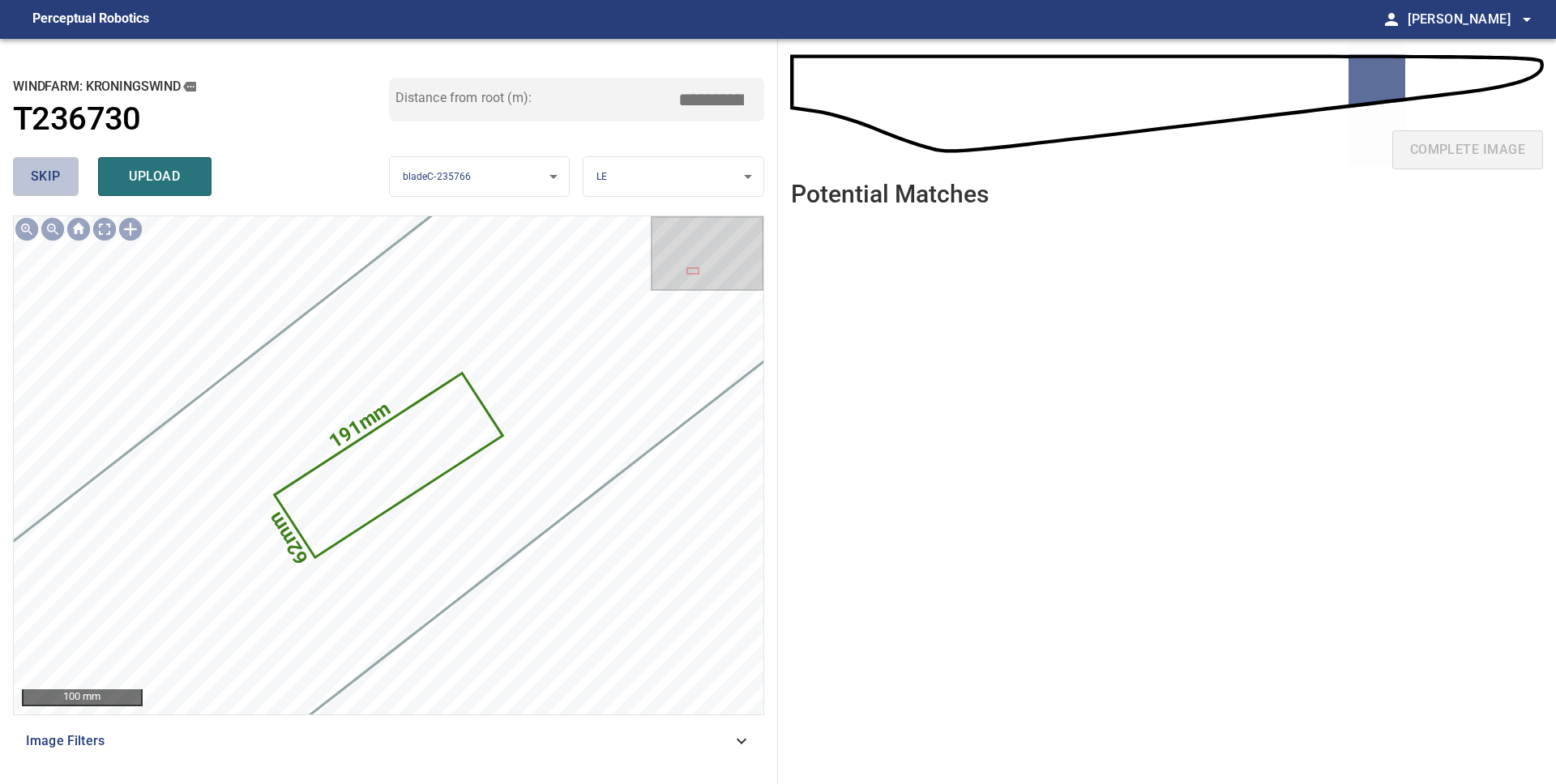
click at [43, 190] on button "skip" at bounding box center [46, 177] width 66 height 39
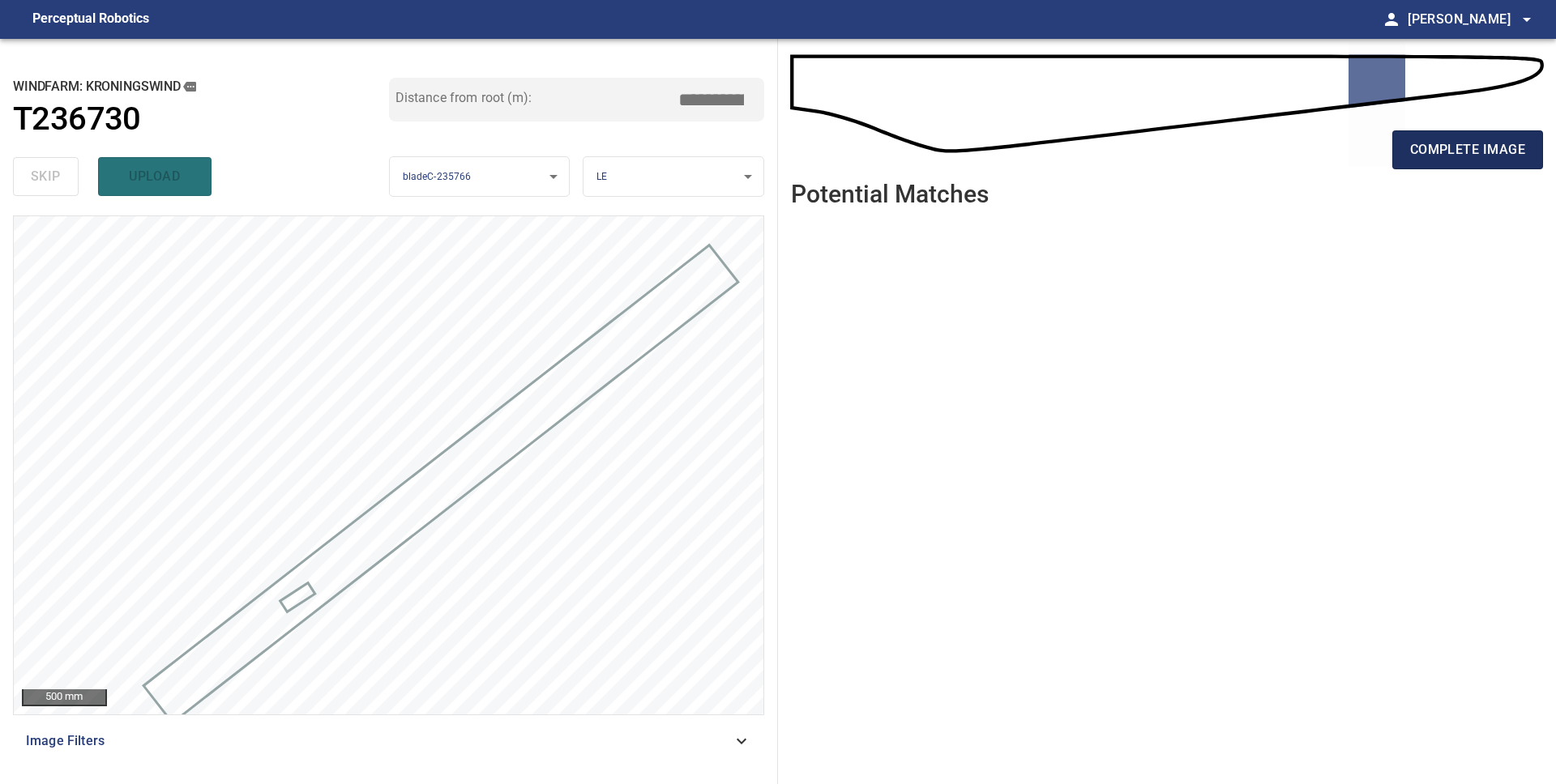
click at [1470, 149] on span "complete image" at bounding box center [1467, 150] width 115 height 23
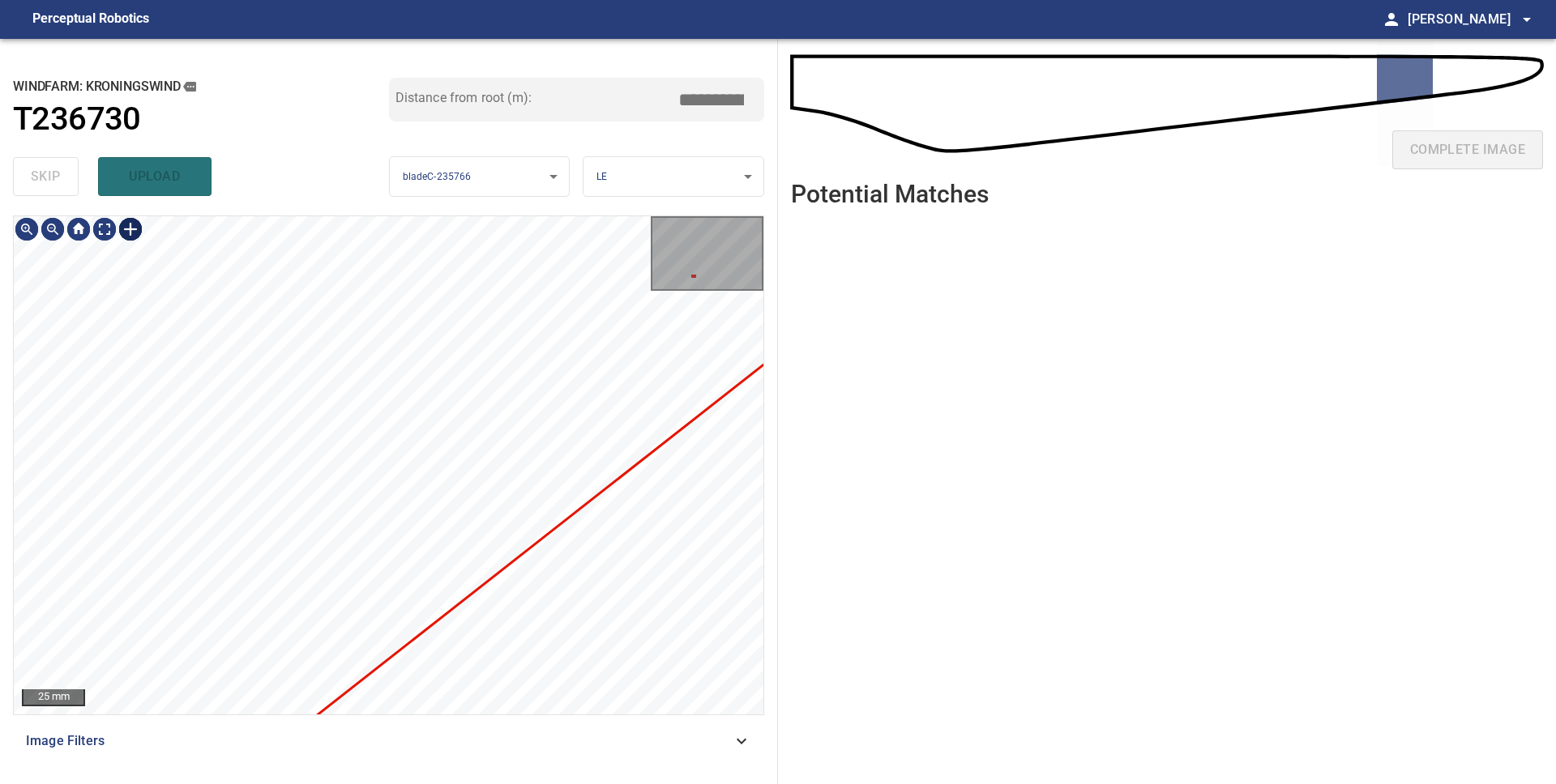
click at [131, 227] on div at bounding box center [130, 229] width 25 height 25
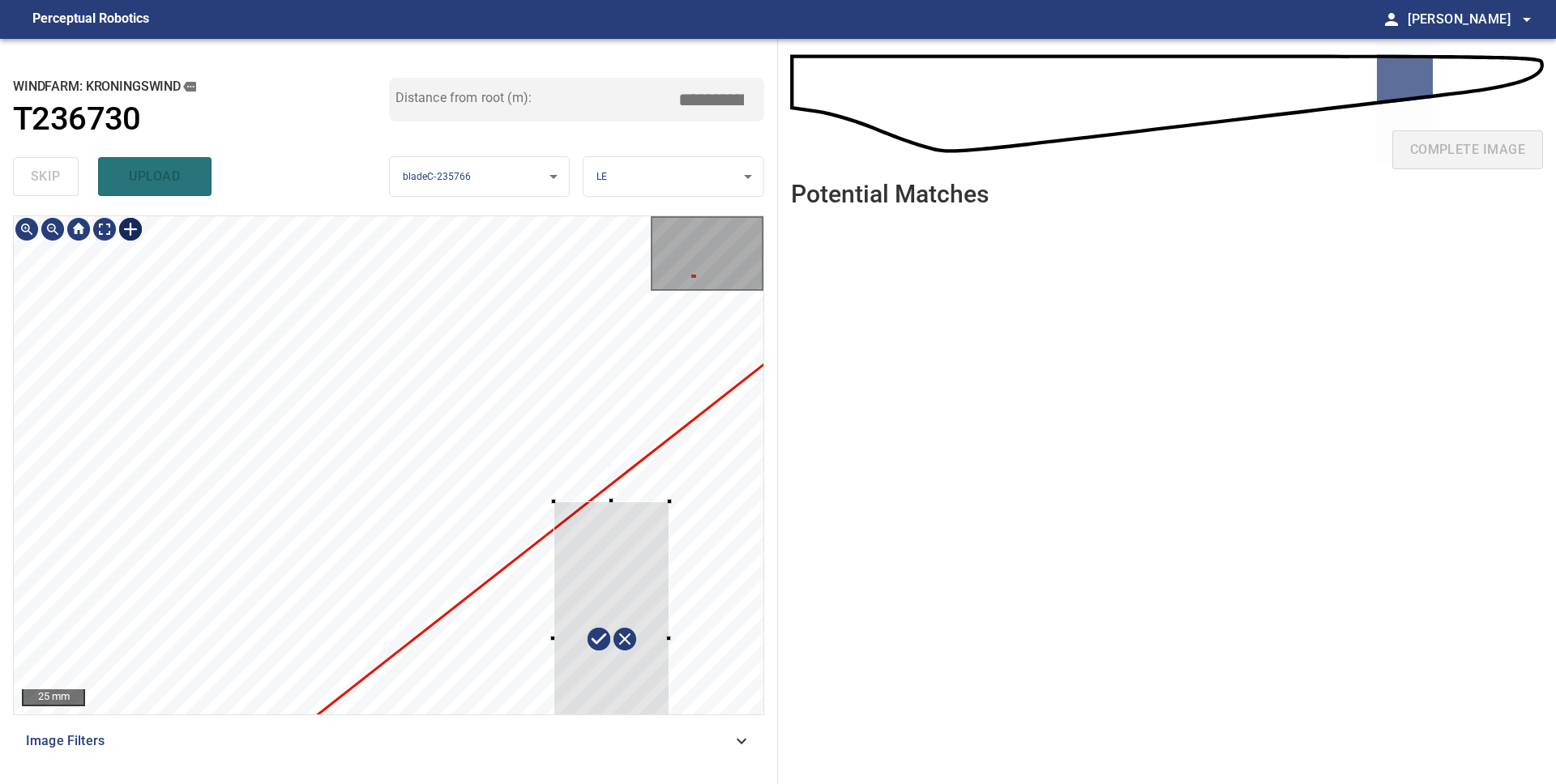
click at [557, 780] on div "**********" at bounding box center [389, 411] width 778 height 745
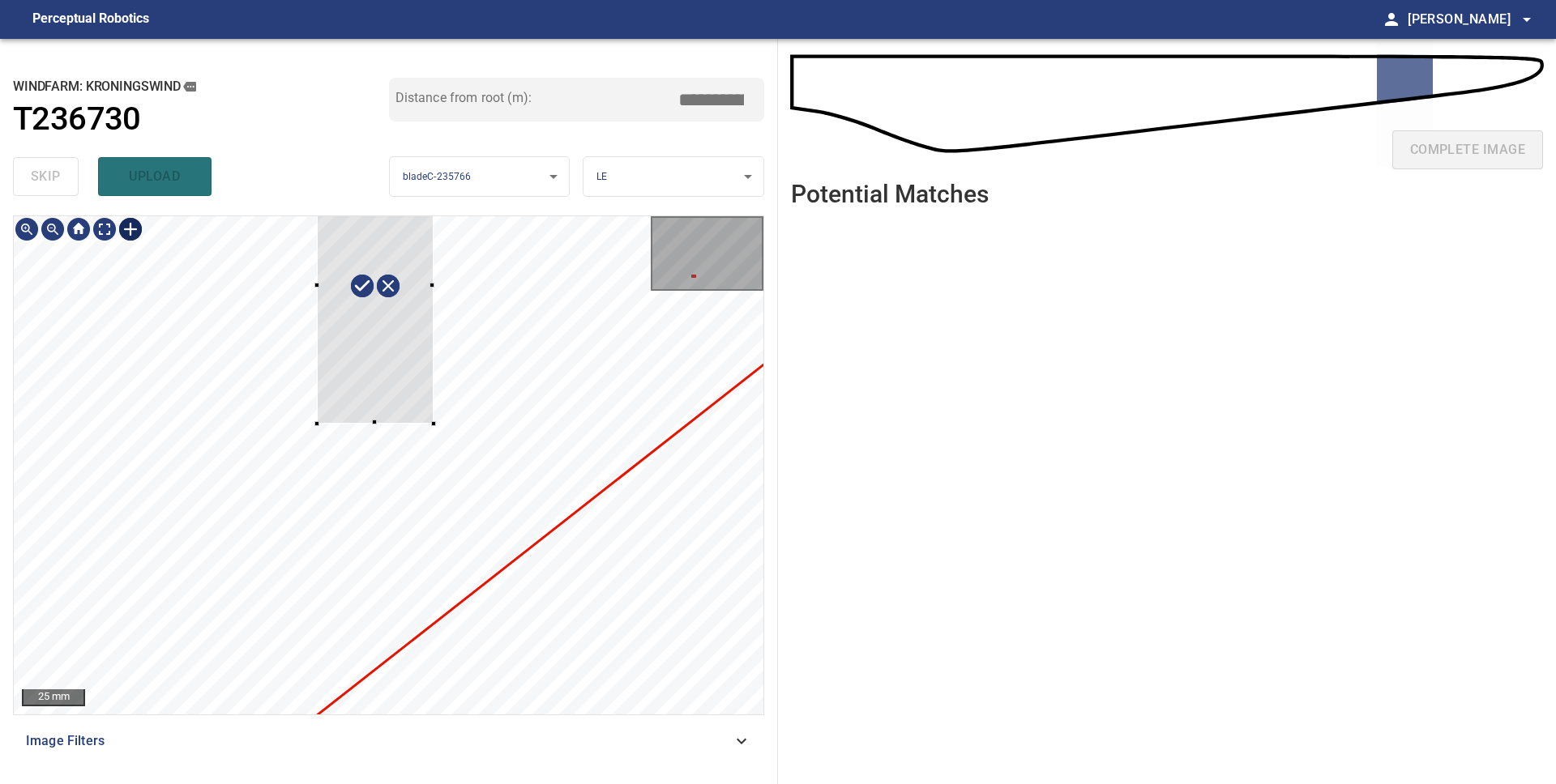
click at [402, 241] on div at bounding box center [374, 286] width 116 height 275
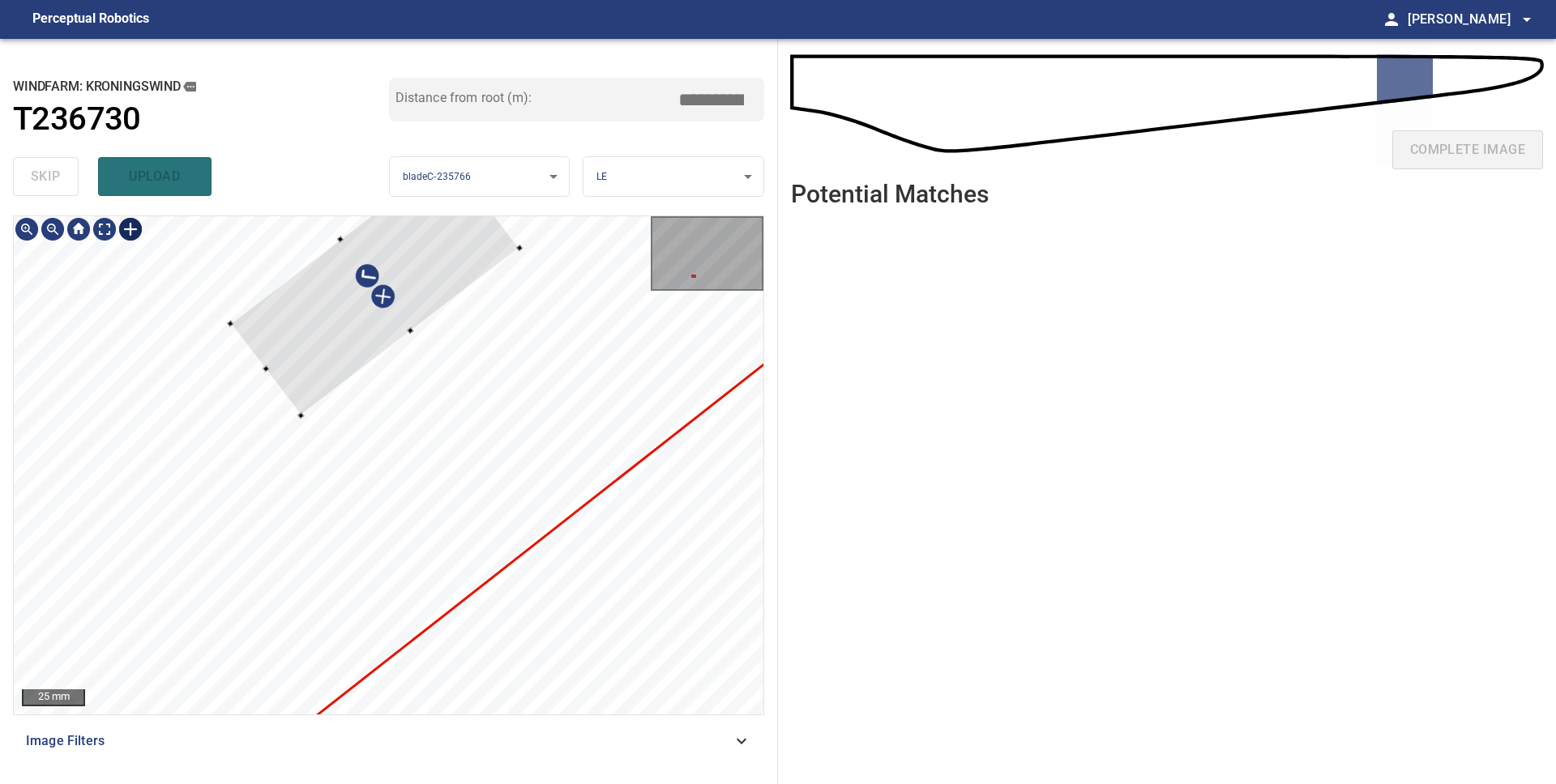
click at [321, 693] on div at bounding box center [389, 465] width 750 height 498
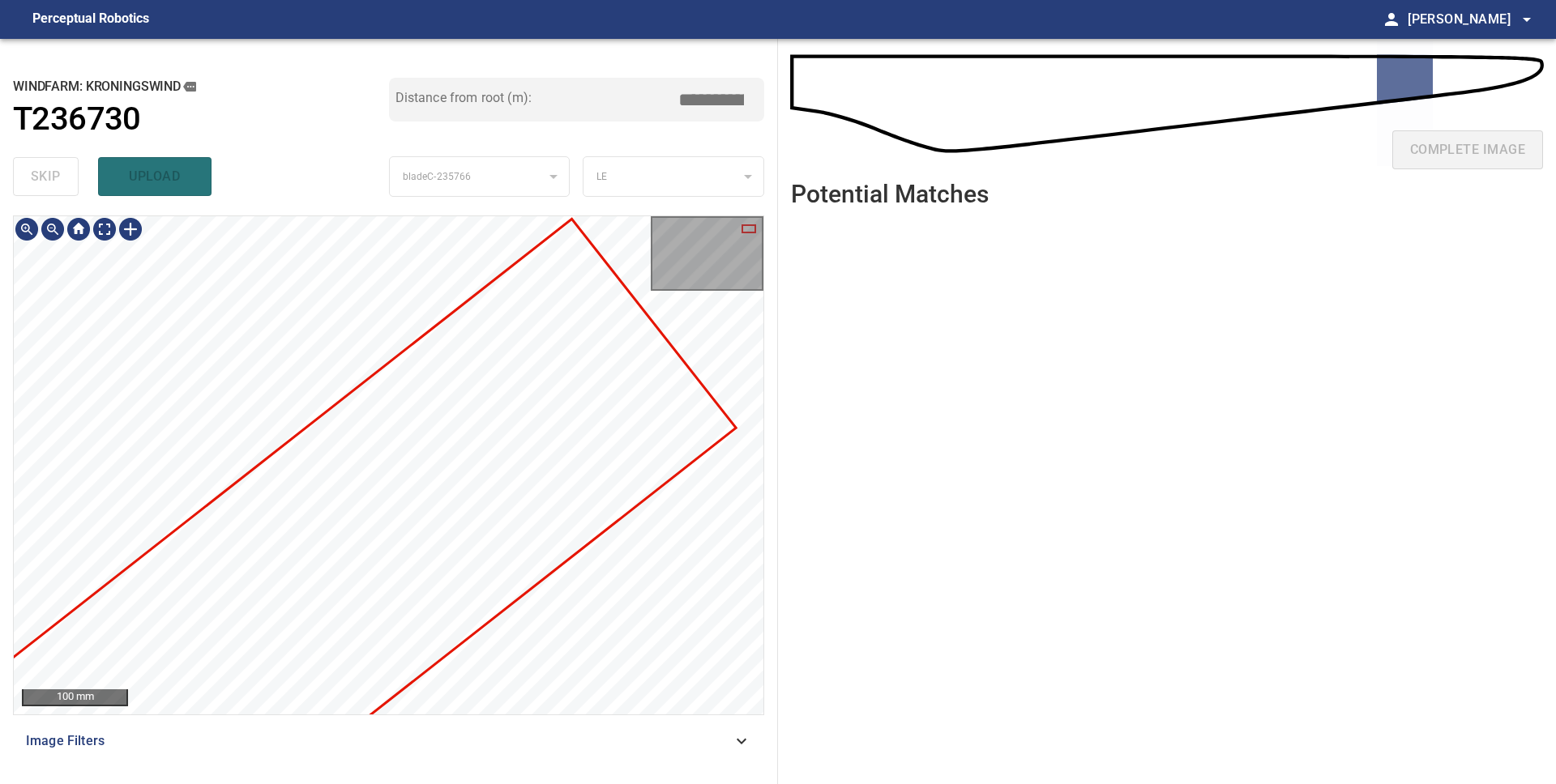
click at [799, 446] on div "**********" at bounding box center [778, 411] width 1556 height 745
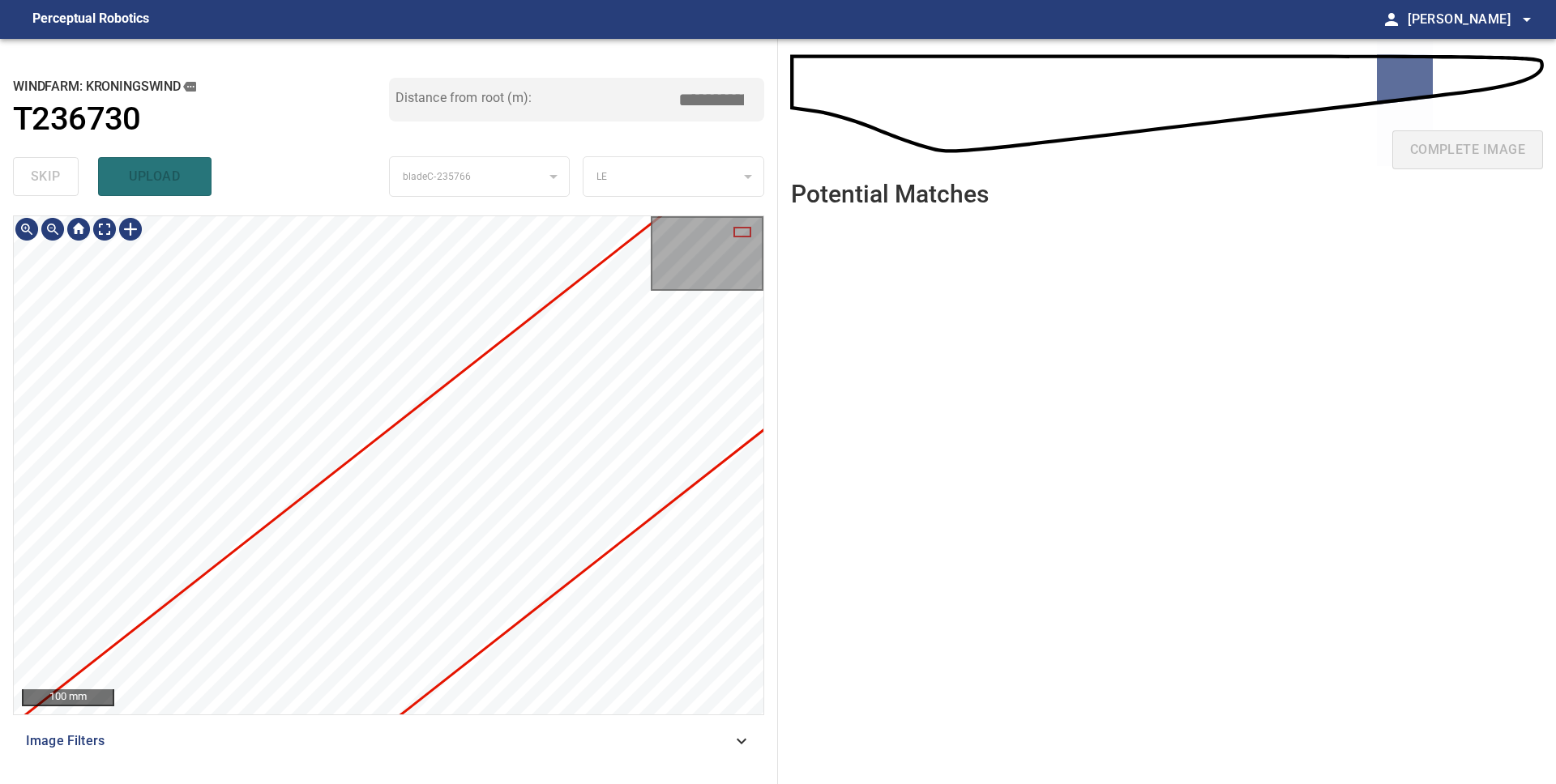
click at [812, 399] on div "**********" at bounding box center [778, 411] width 1556 height 745
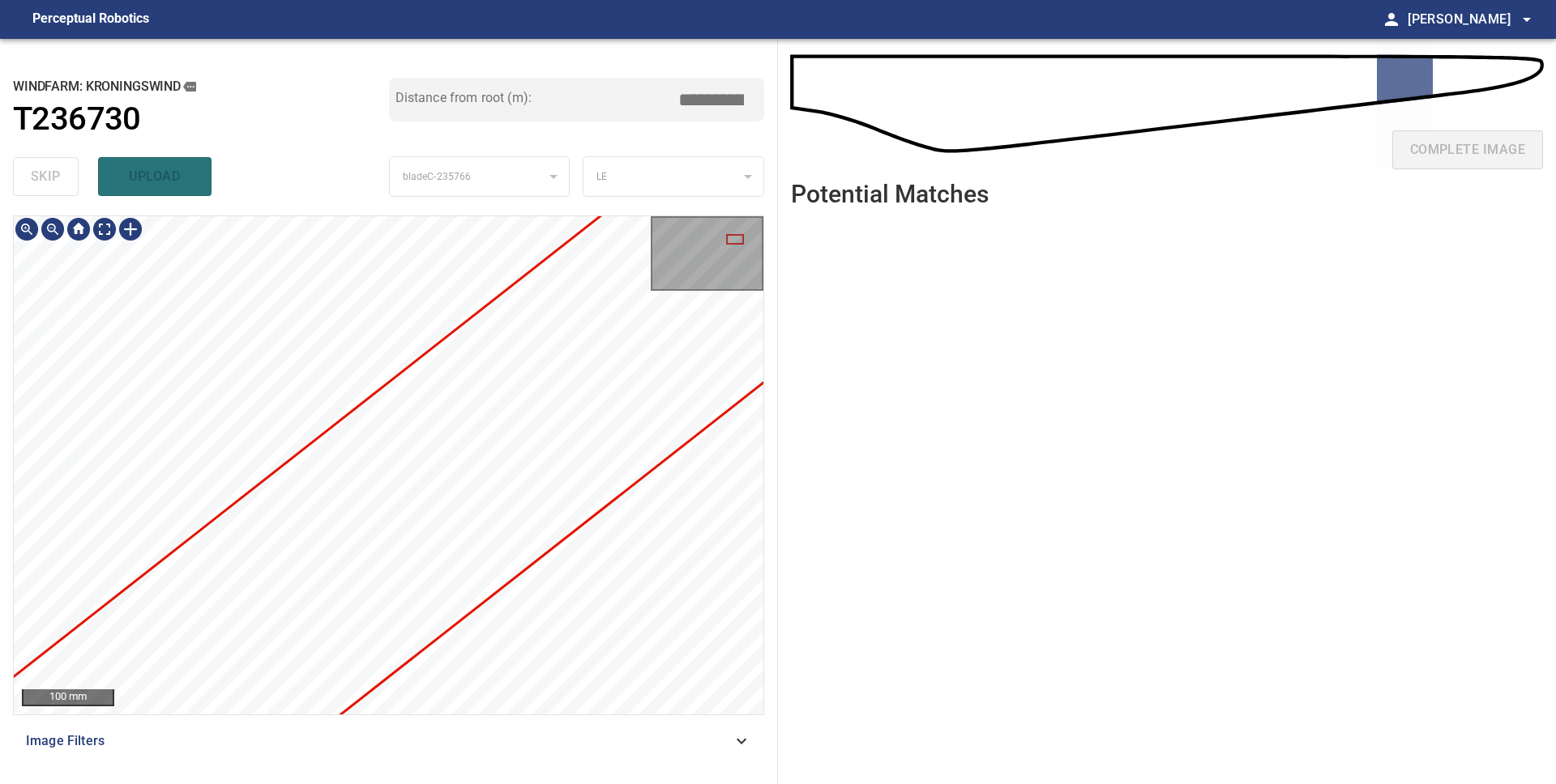
click at [833, 396] on div "**********" at bounding box center [778, 411] width 1556 height 745
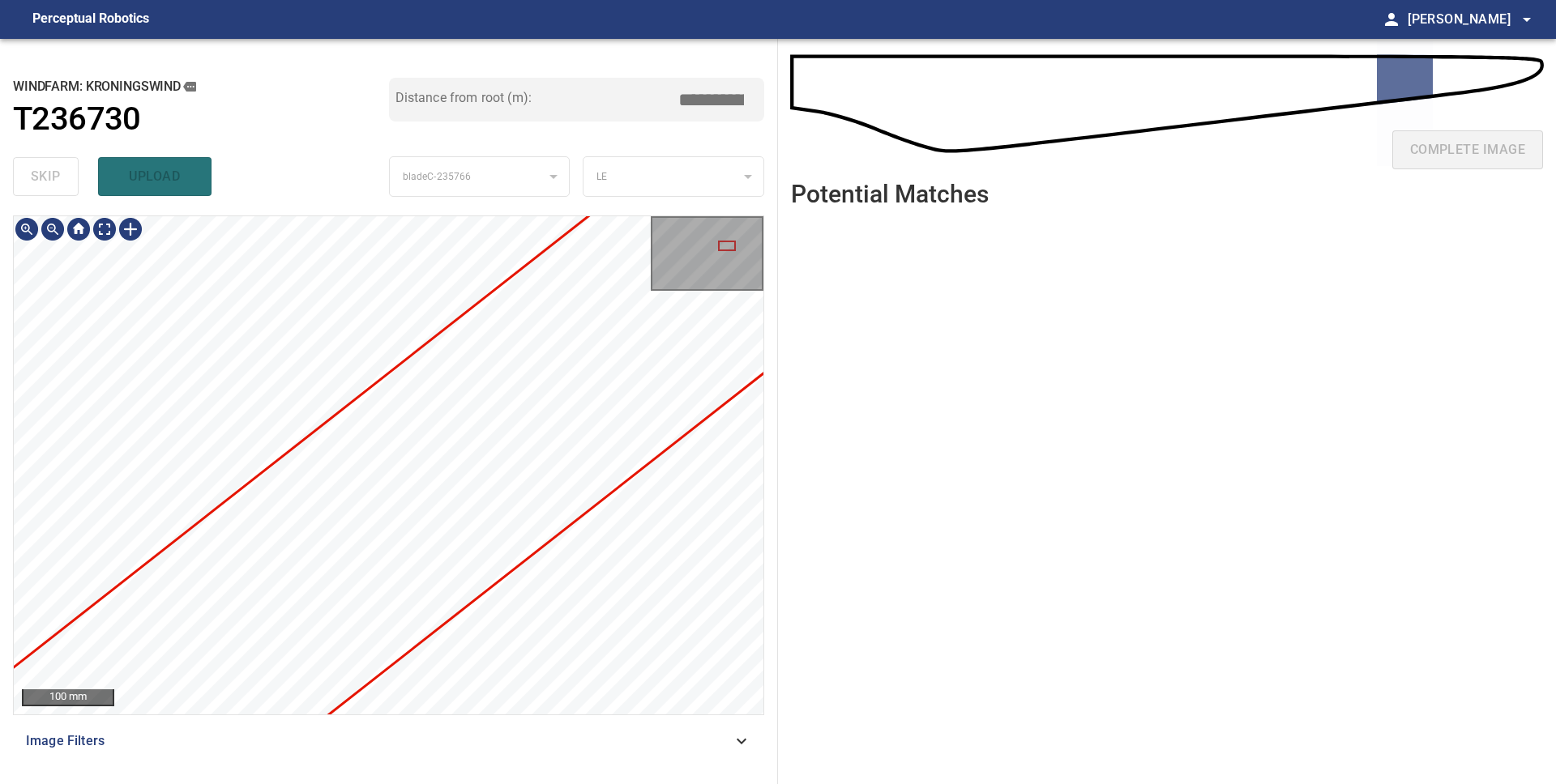
click at [794, 414] on div "**********" at bounding box center [778, 411] width 1556 height 745
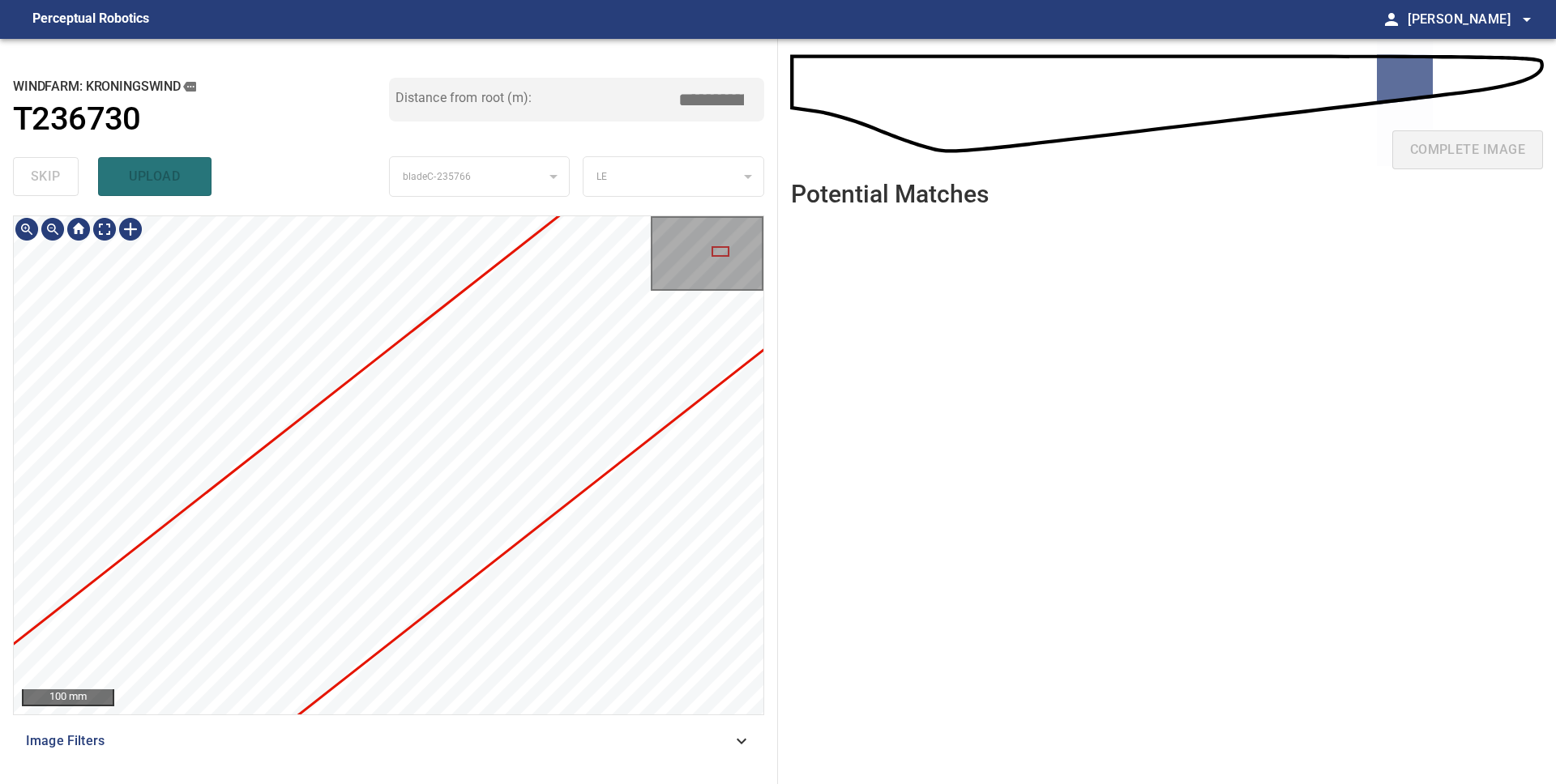
click at [783, 338] on div "**********" at bounding box center [778, 411] width 1556 height 745
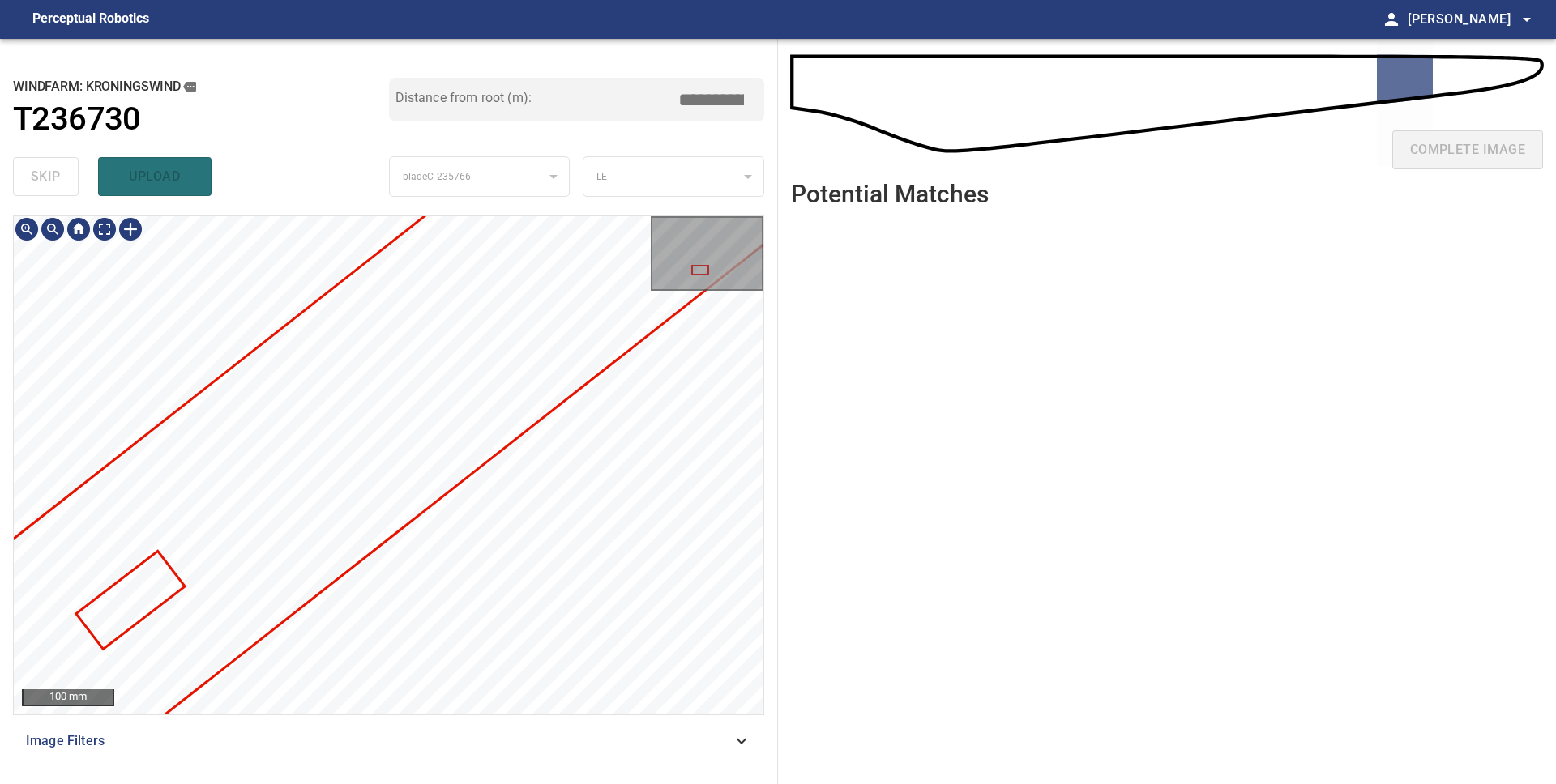
click at [764, 326] on div "**********" at bounding box center [389, 411] width 778 height 745
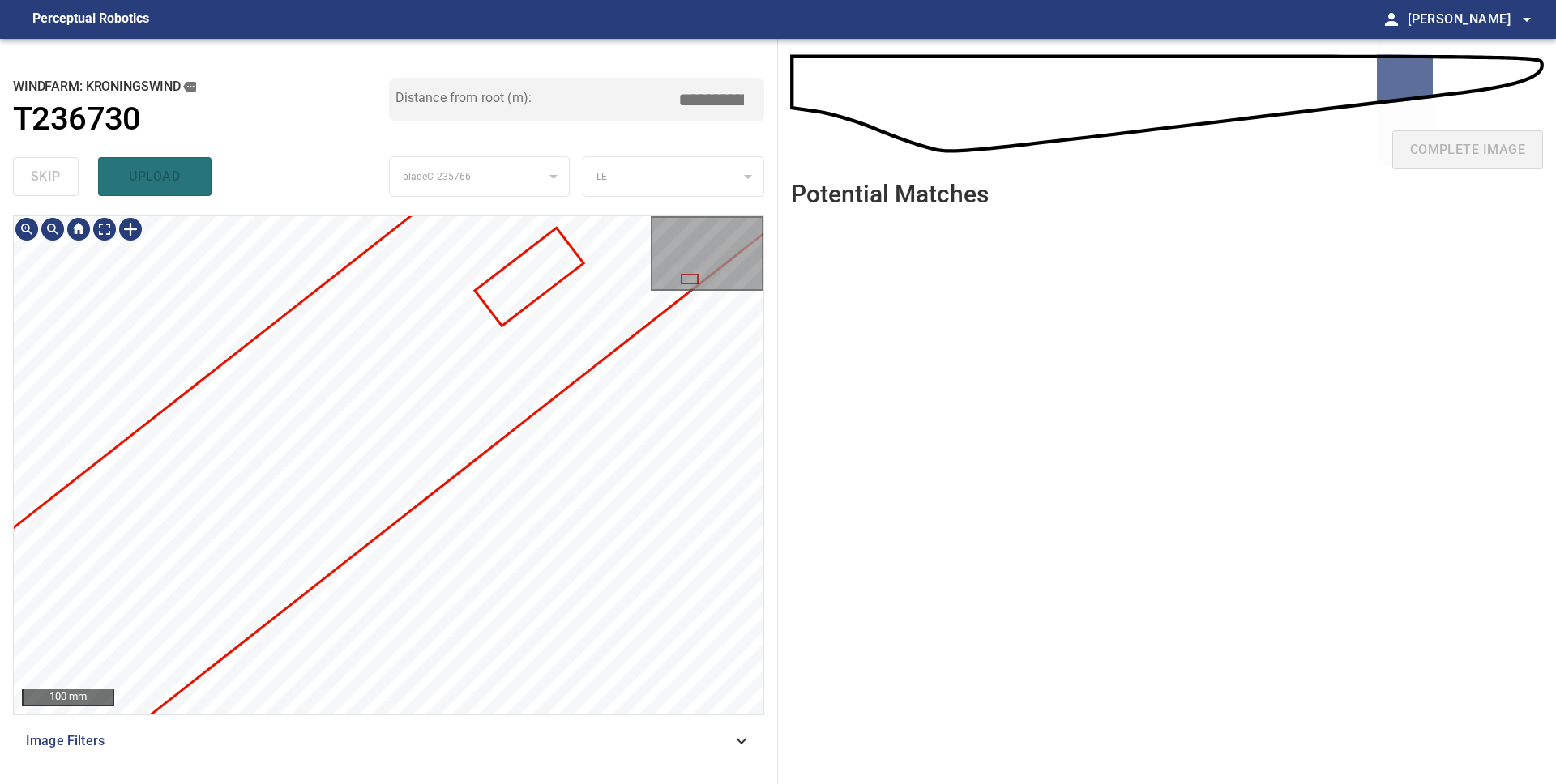
click at [469, 461] on div at bounding box center [389, 465] width 750 height 498
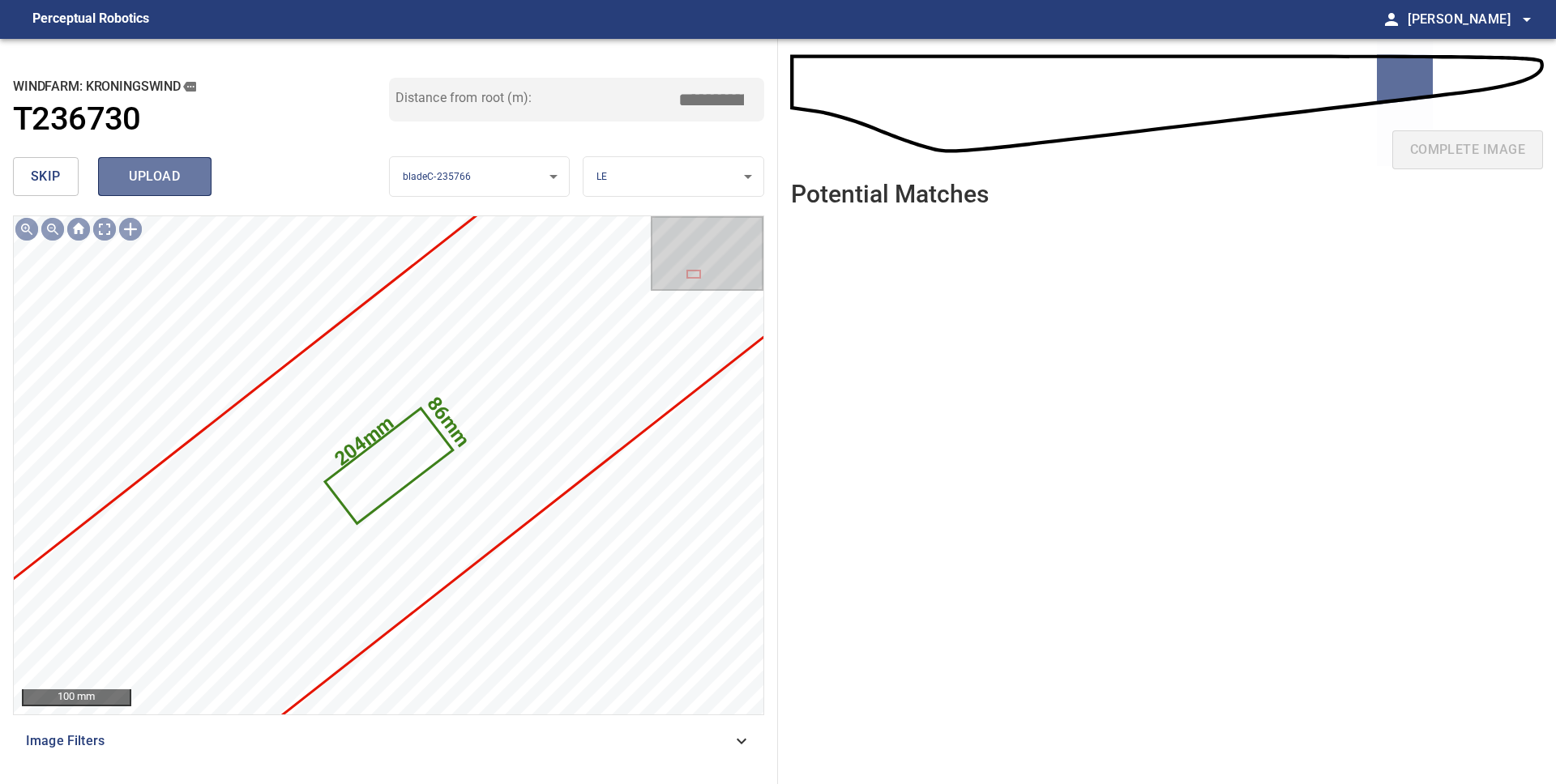
click at [109, 176] on button "upload" at bounding box center [155, 177] width 113 height 39
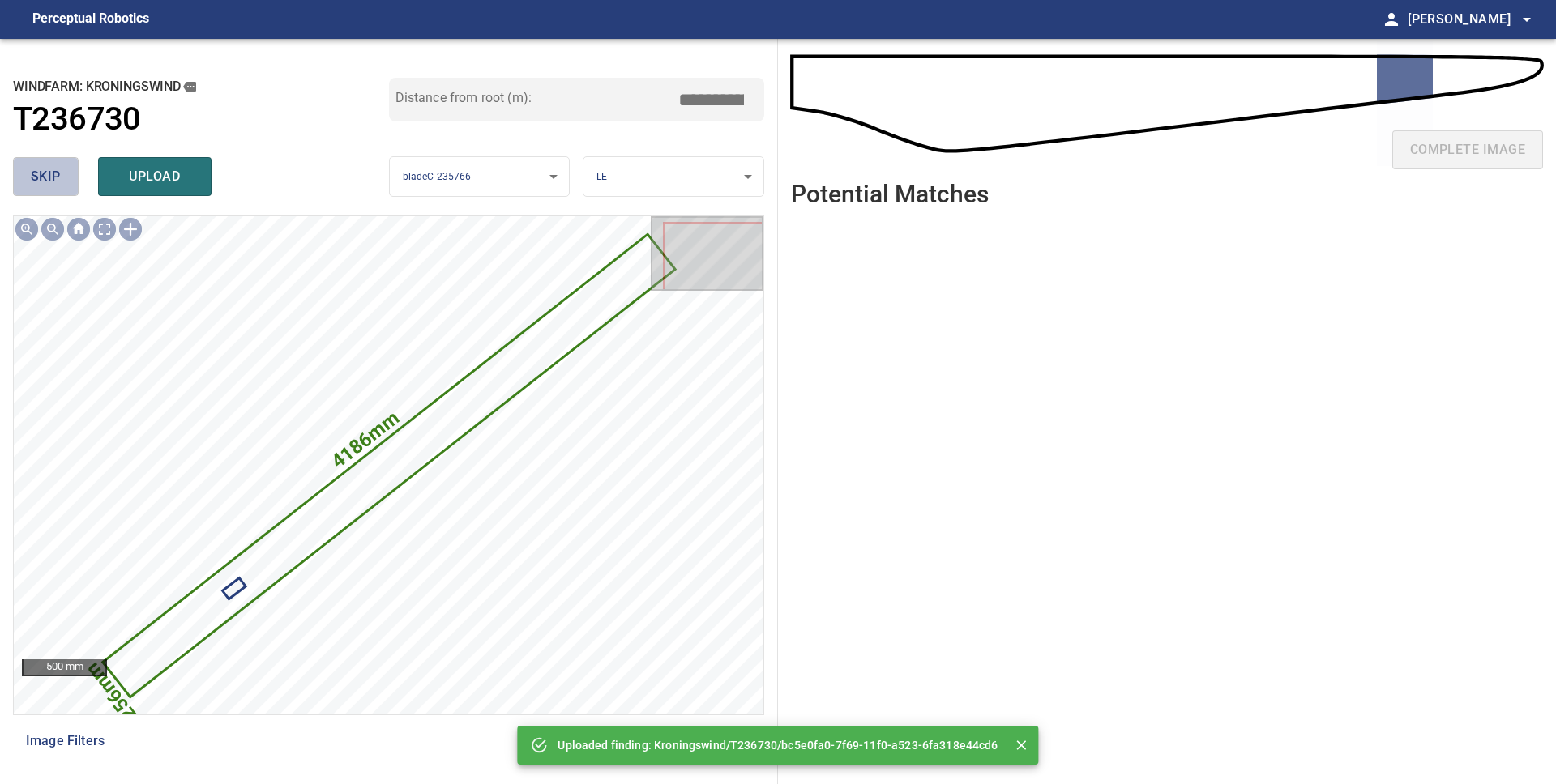
click at [25, 173] on button "skip" at bounding box center [46, 177] width 66 height 39
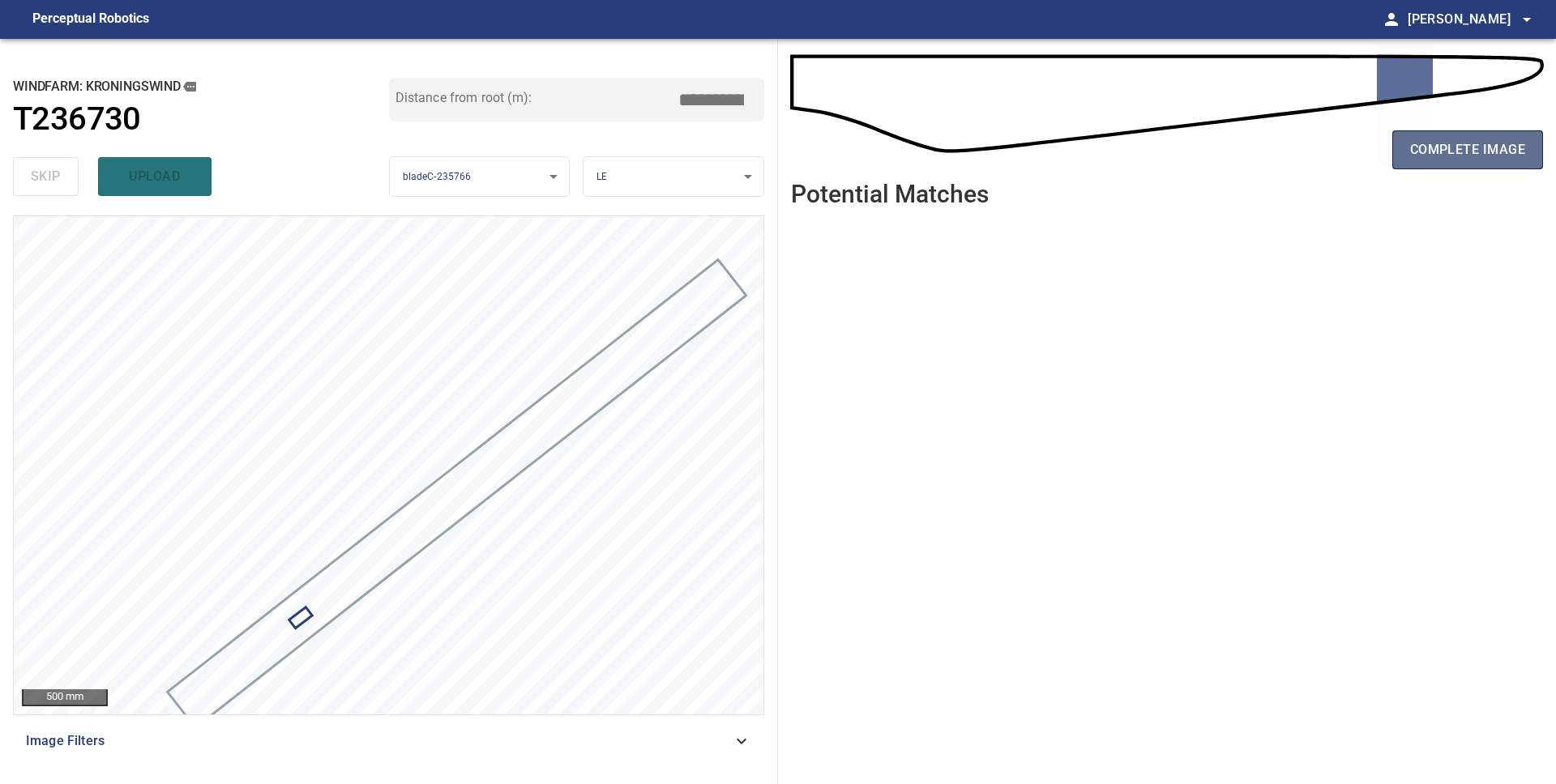
click at [1451, 136] on button "complete image" at bounding box center [1467, 149] width 150 height 39
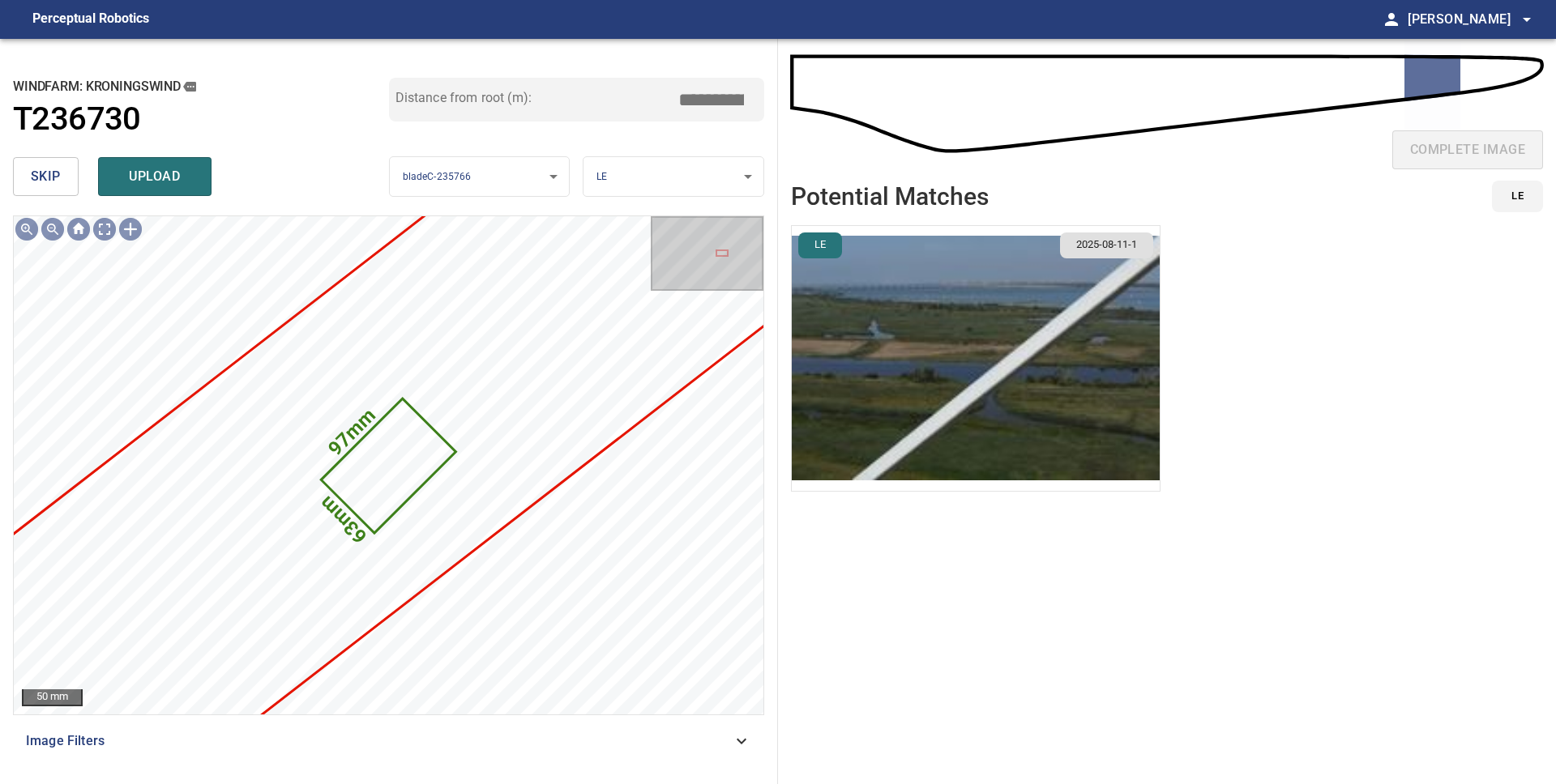
click at [37, 184] on span "skip" at bounding box center [46, 177] width 30 height 23
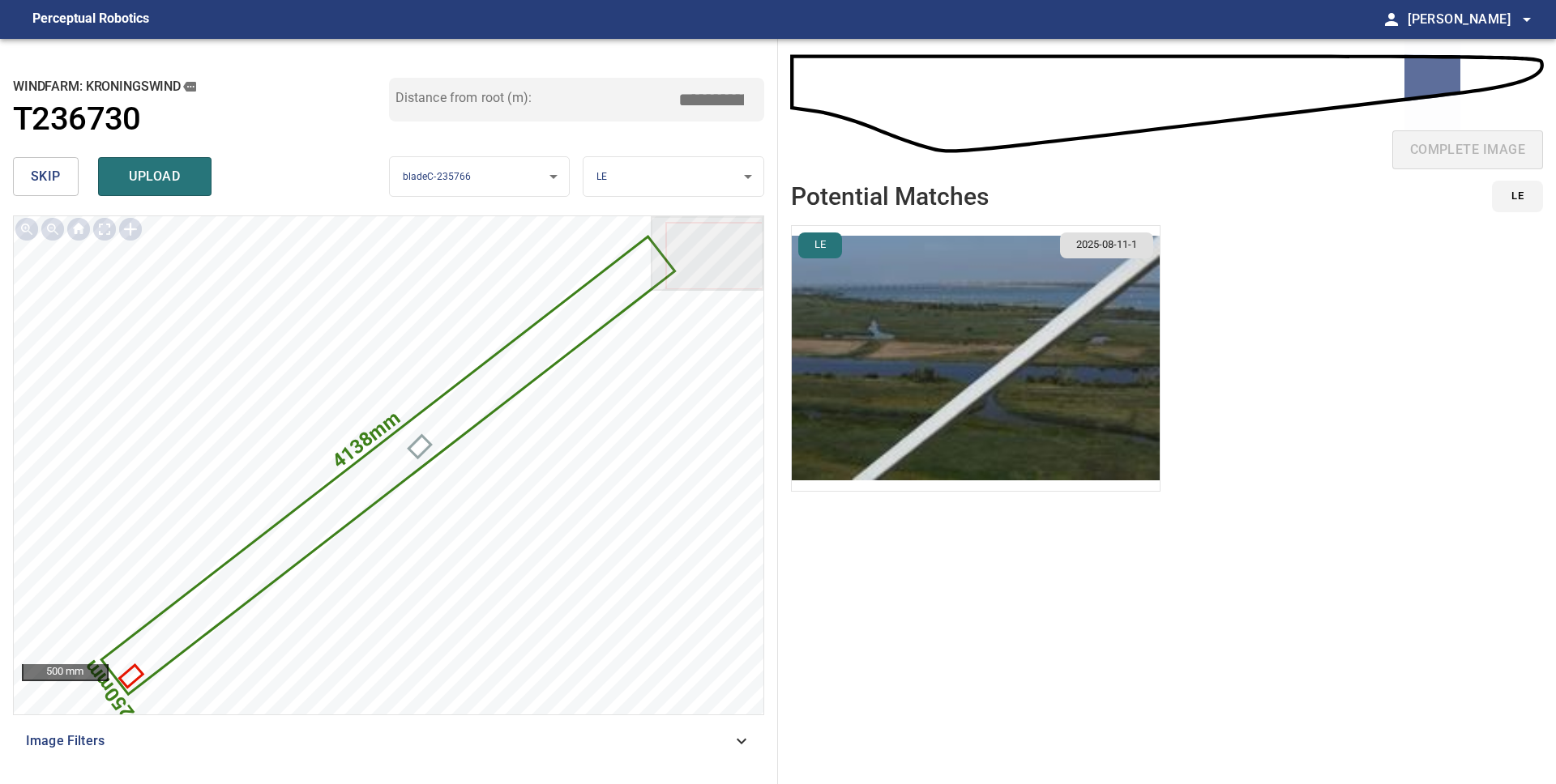
click at [37, 184] on span "skip" at bounding box center [46, 177] width 30 height 23
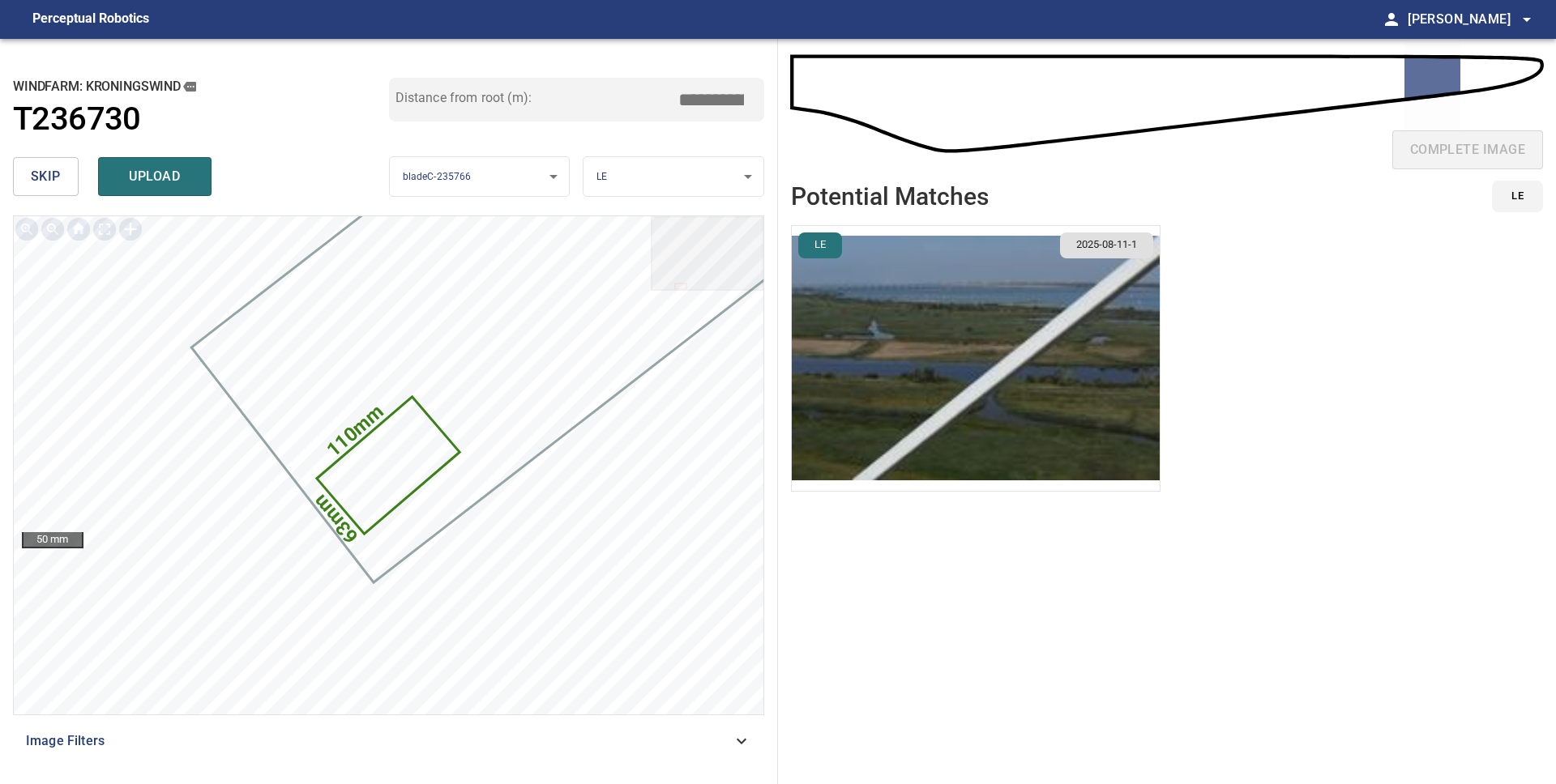
click at [37, 184] on span "skip" at bounding box center [46, 177] width 30 height 23
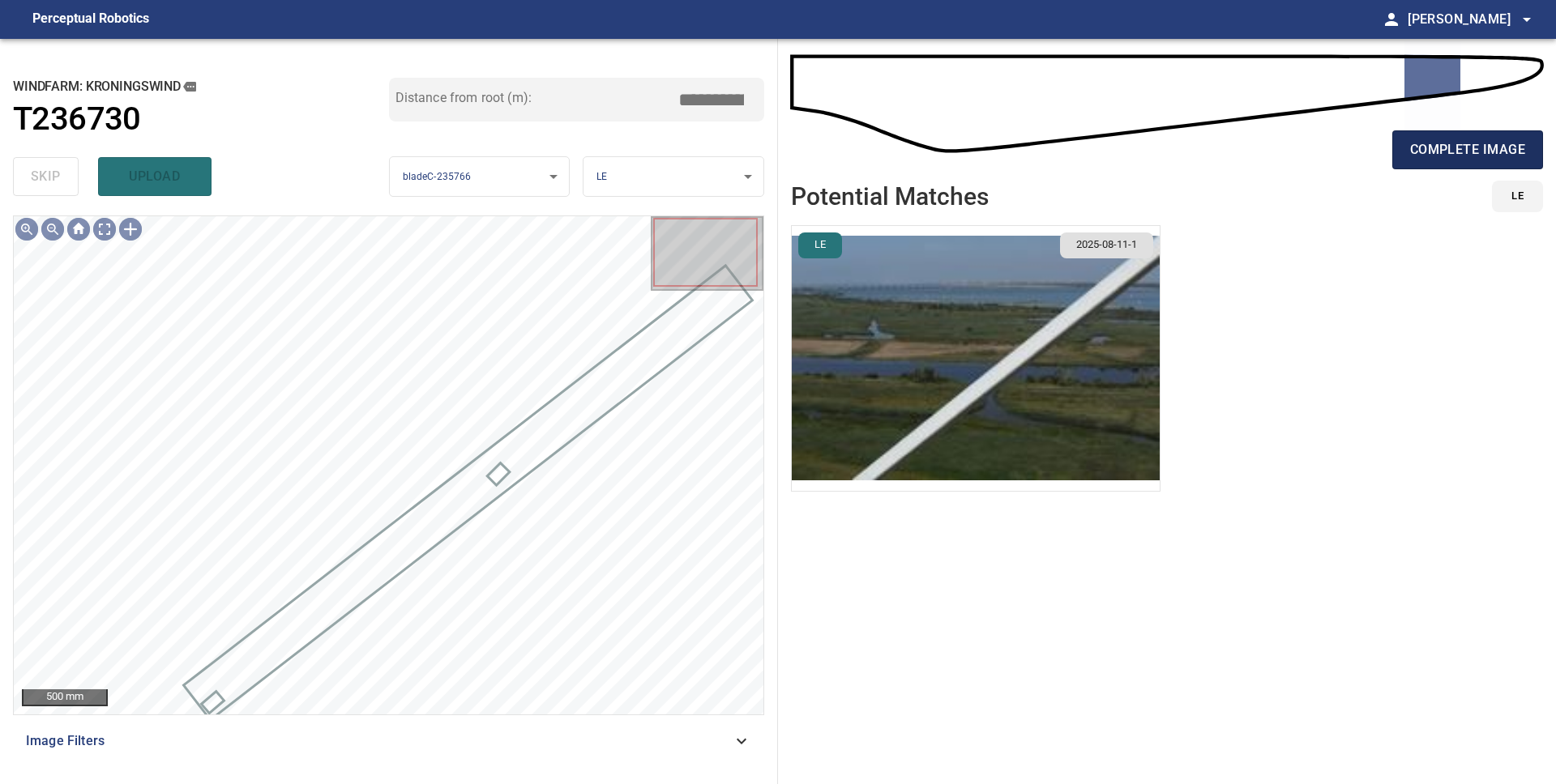
click at [1423, 156] on span "complete image" at bounding box center [1467, 150] width 115 height 23
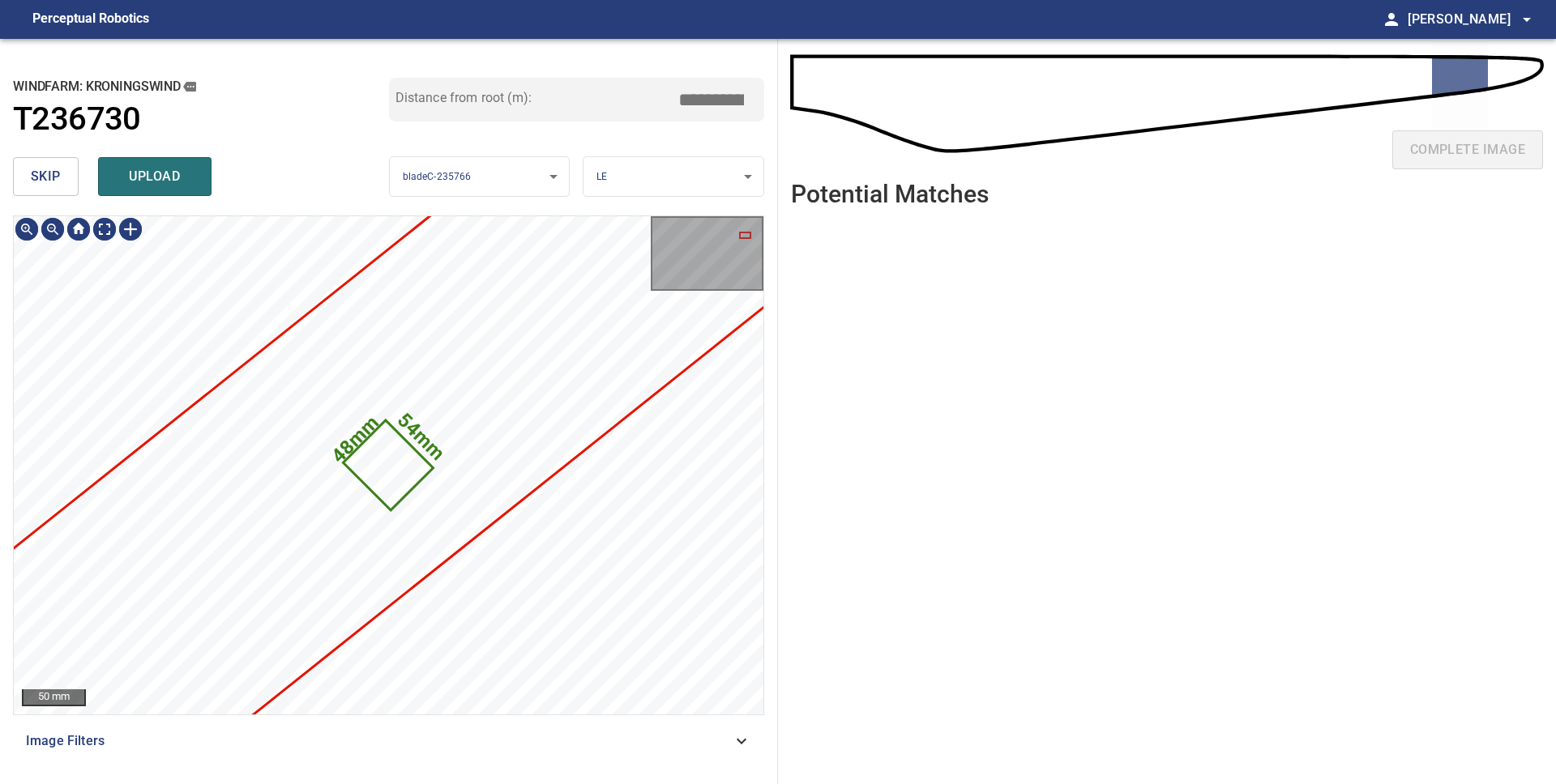
click at [60, 184] on button "skip" at bounding box center [46, 177] width 66 height 39
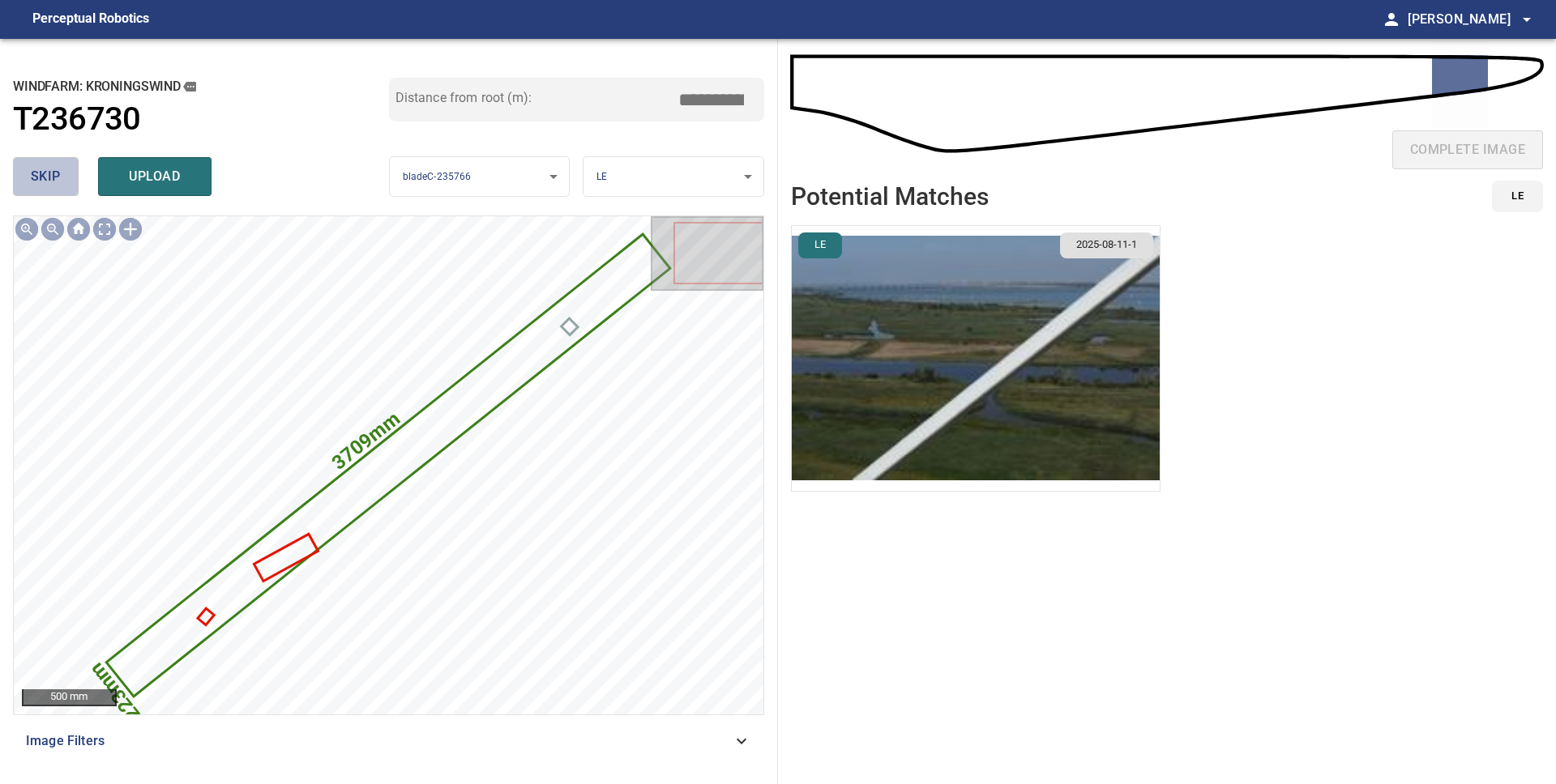
click at [61, 184] on button "skip" at bounding box center [46, 177] width 66 height 39
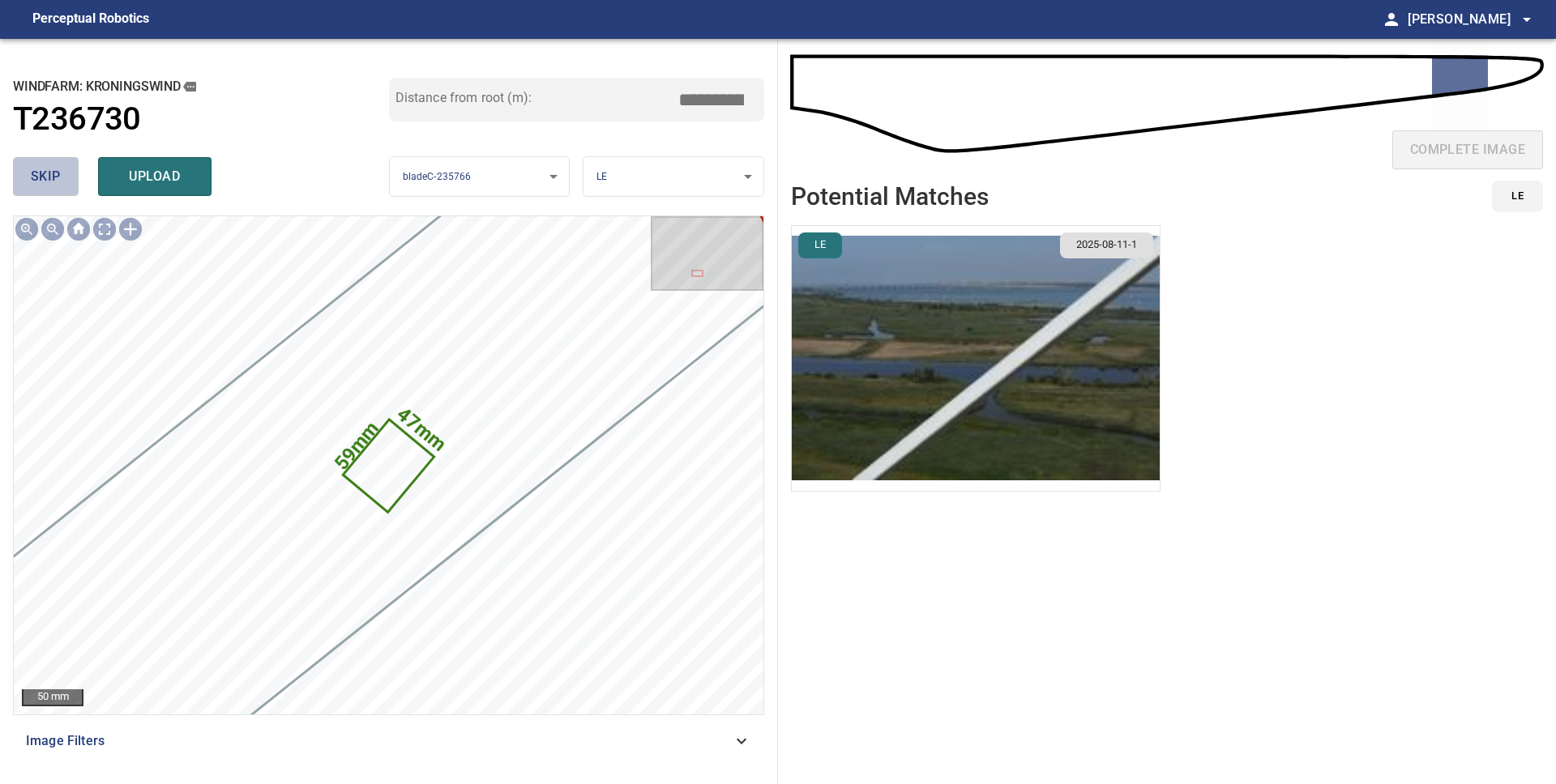
click at [61, 184] on button "skip" at bounding box center [46, 177] width 66 height 39
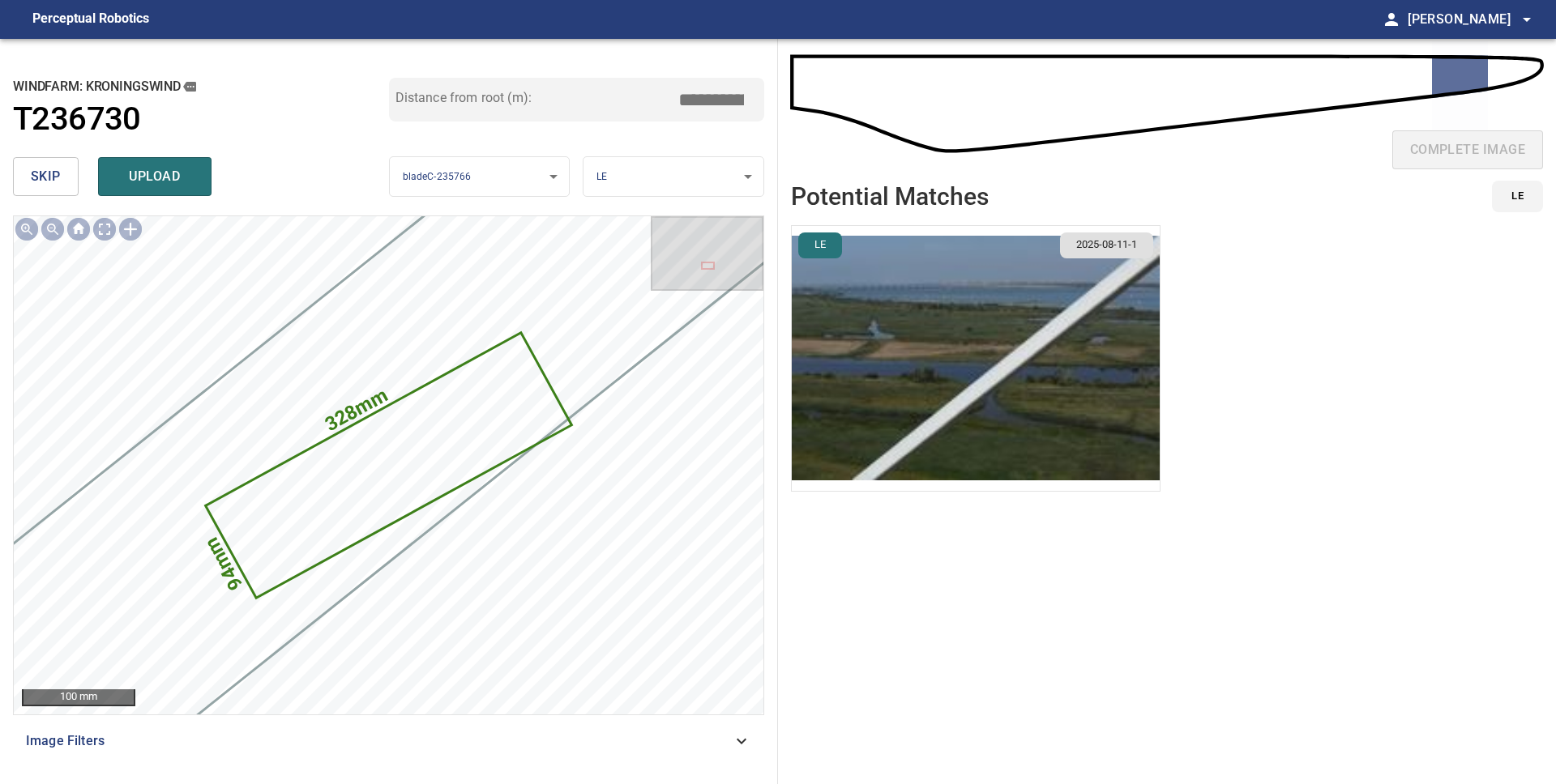
click at [61, 184] on button "skip" at bounding box center [46, 177] width 66 height 39
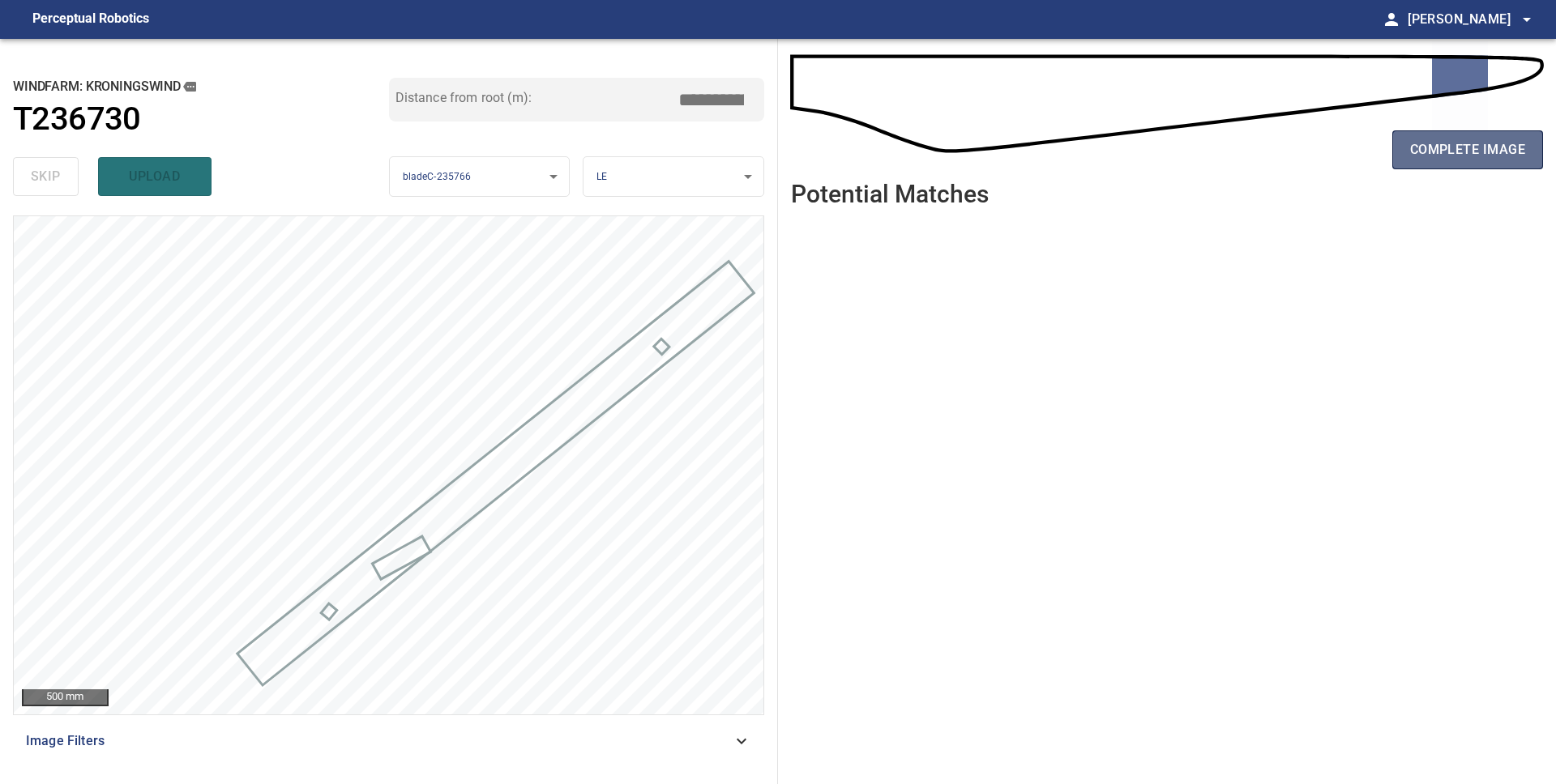
click at [1447, 147] on span "complete image" at bounding box center [1467, 150] width 115 height 23
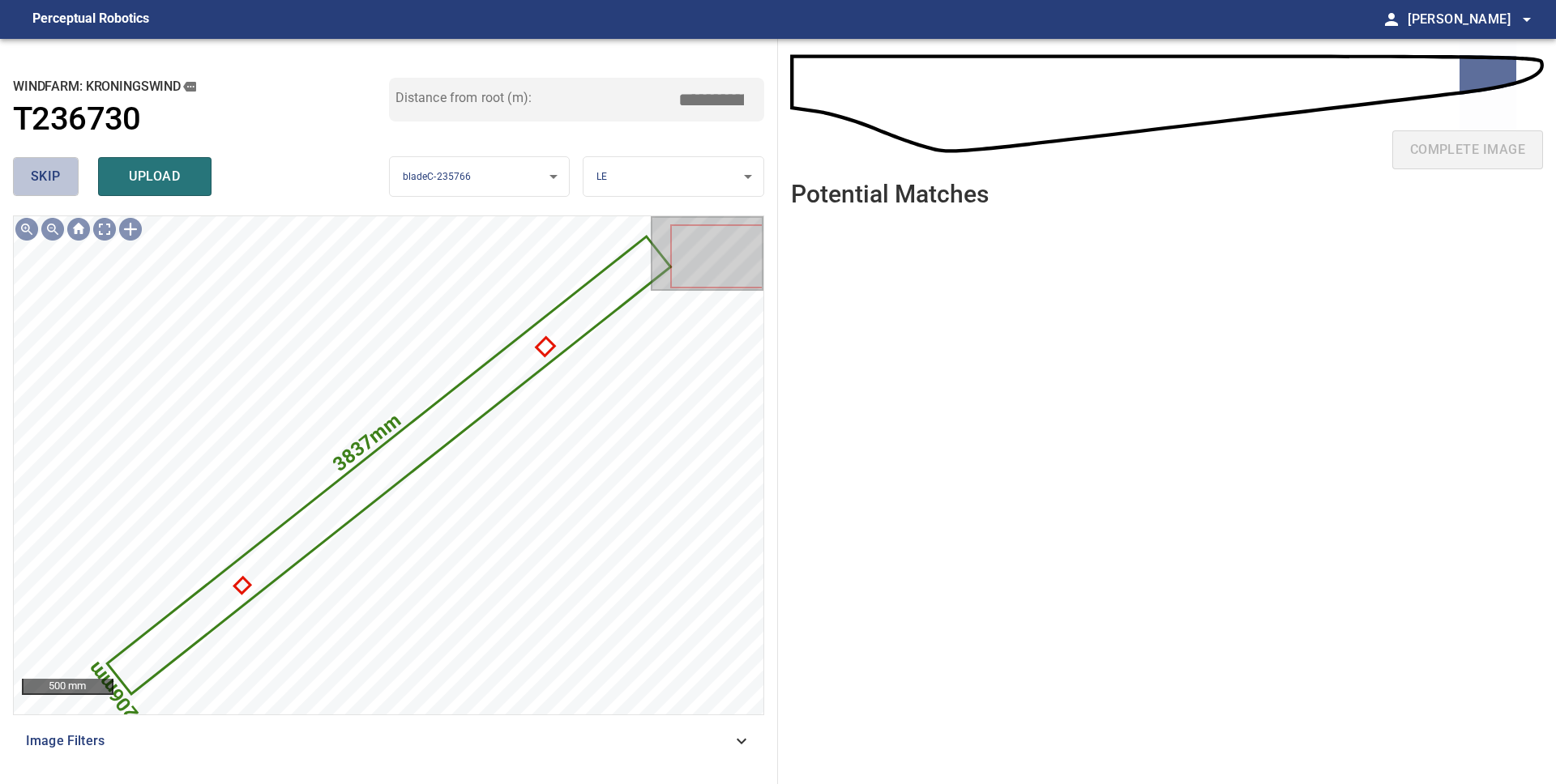
click at [68, 190] on button "skip" at bounding box center [46, 177] width 66 height 39
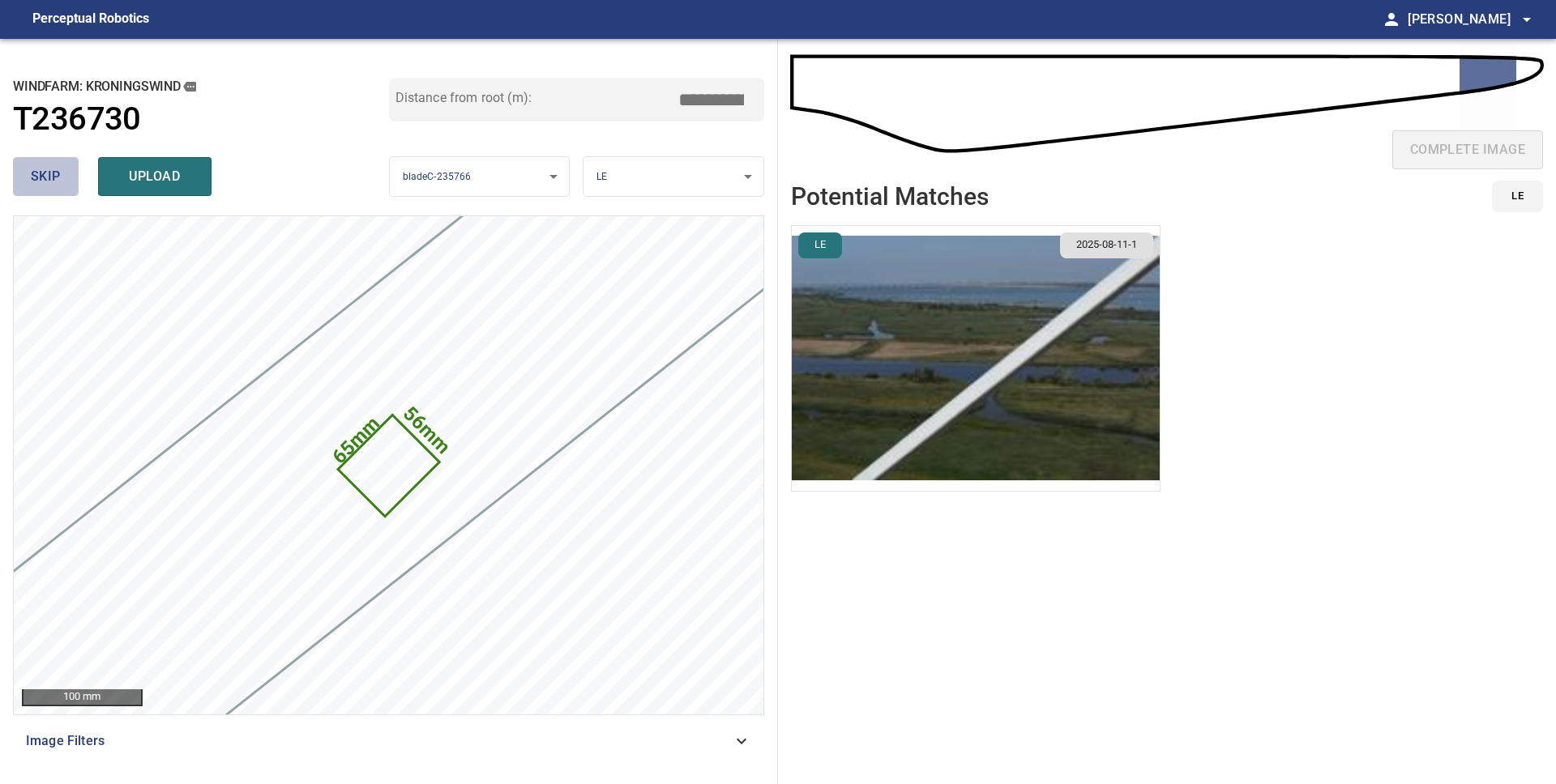
click at [68, 190] on button "skip" at bounding box center [46, 177] width 66 height 39
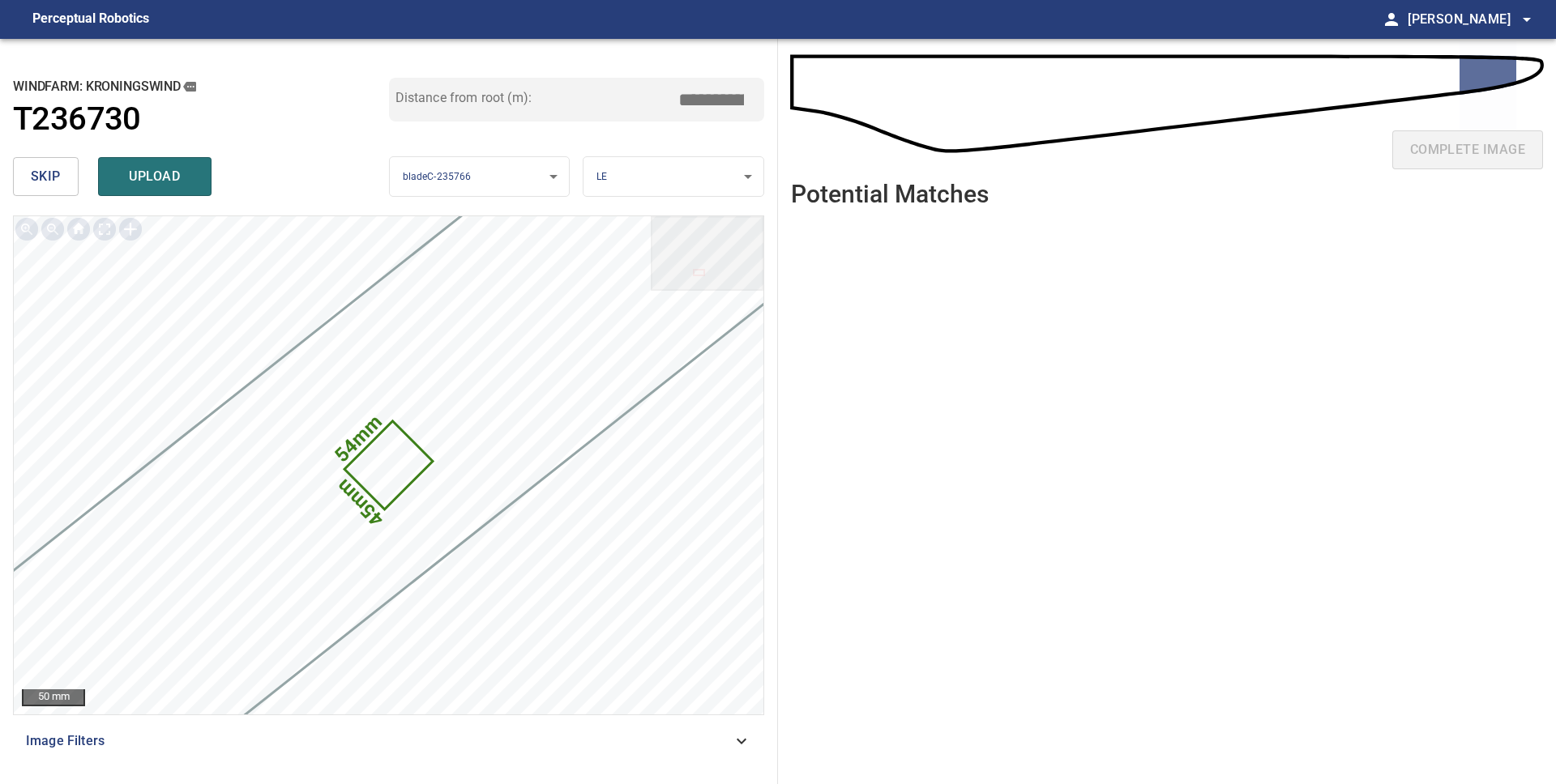
click at [68, 190] on button "skip" at bounding box center [46, 177] width 66 height 39
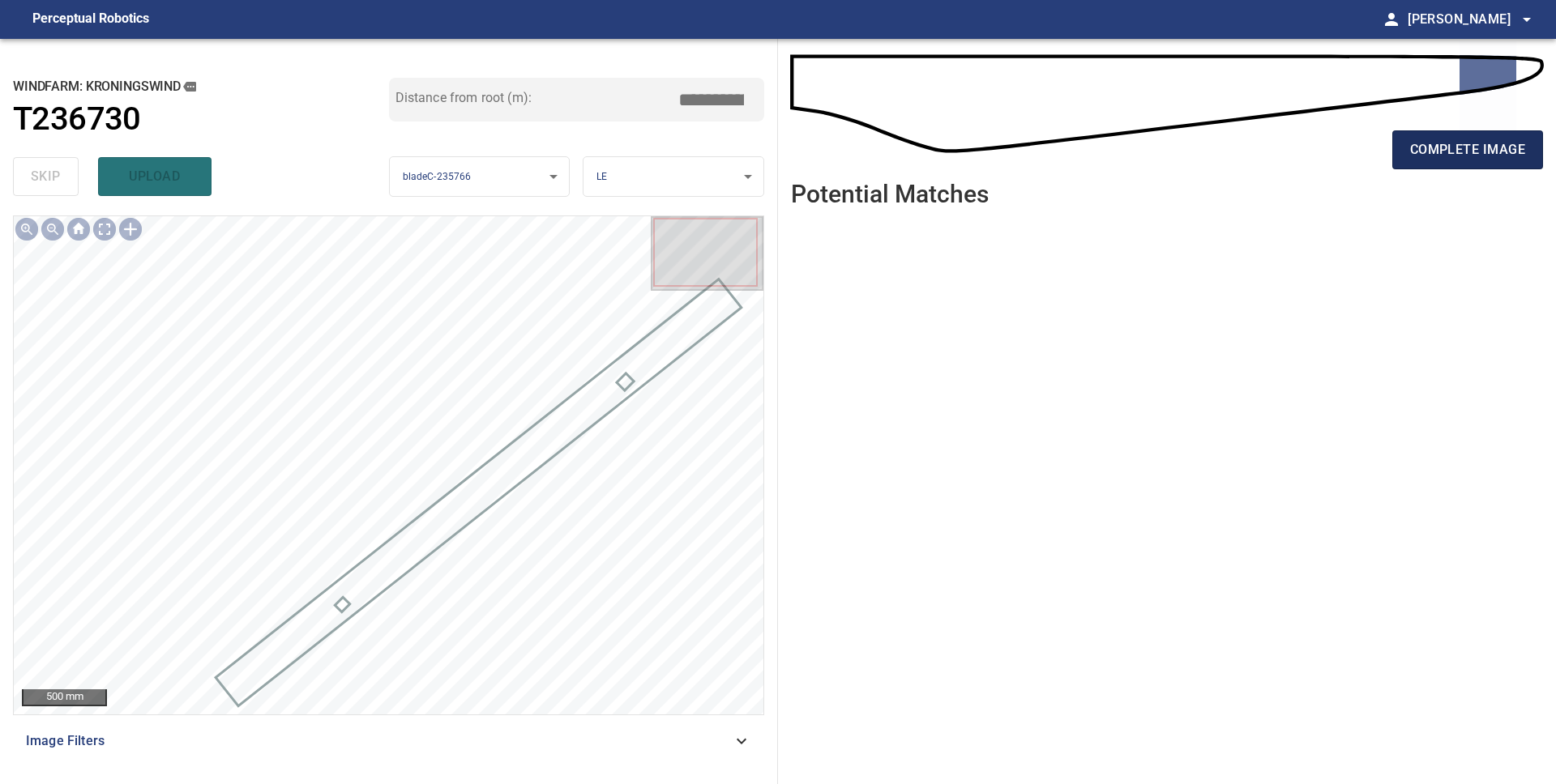
click at [1440, 148] on span "complete image" at bounding box center [1467, 150] width 115 height 23
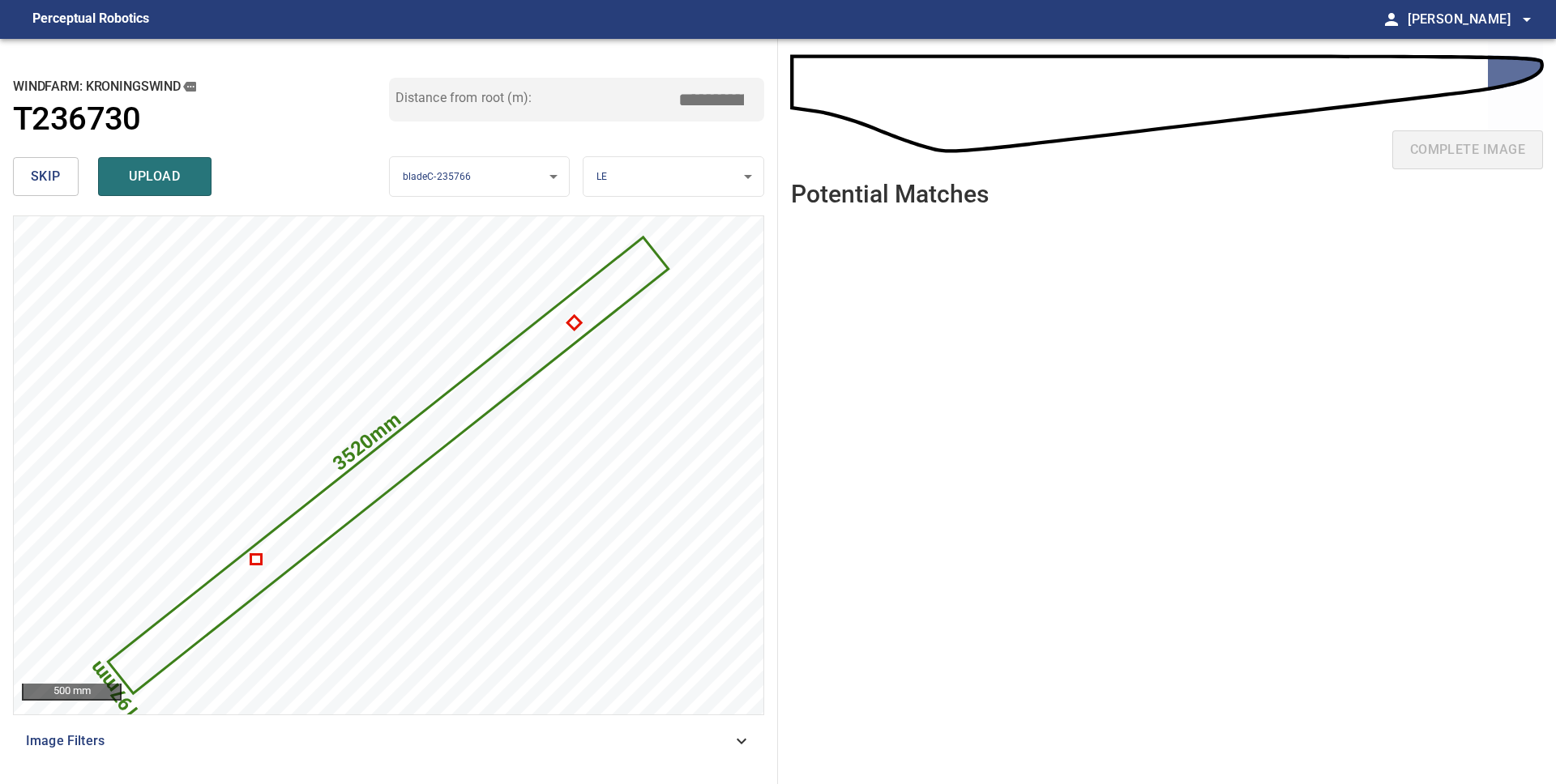
click at [52, 178] on span "skip" at bounding box center [46, 177] width 30 height 23
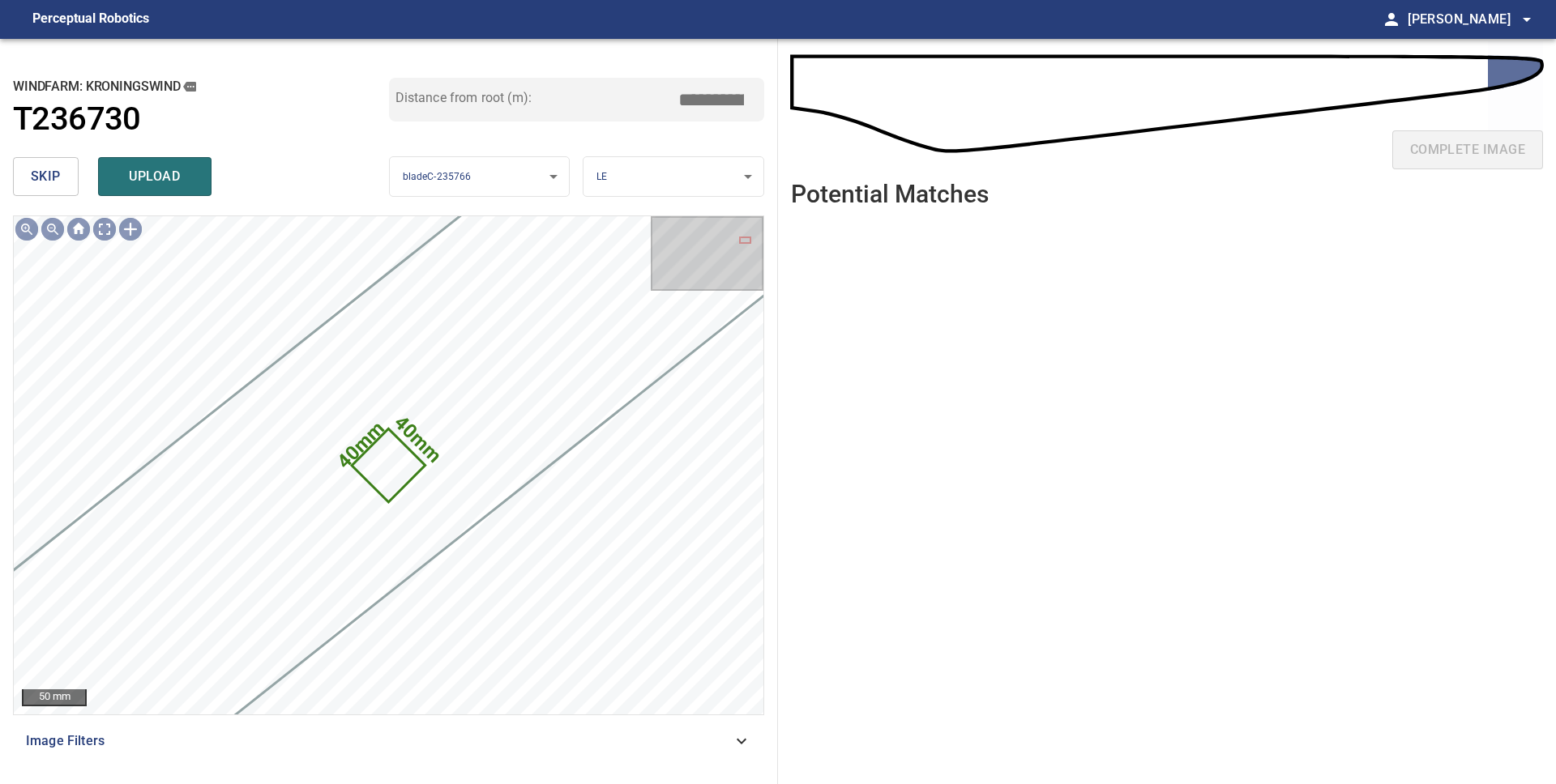
click at [52, 178] on span "skip" at bounding box center [46, 177] width 30 height 23
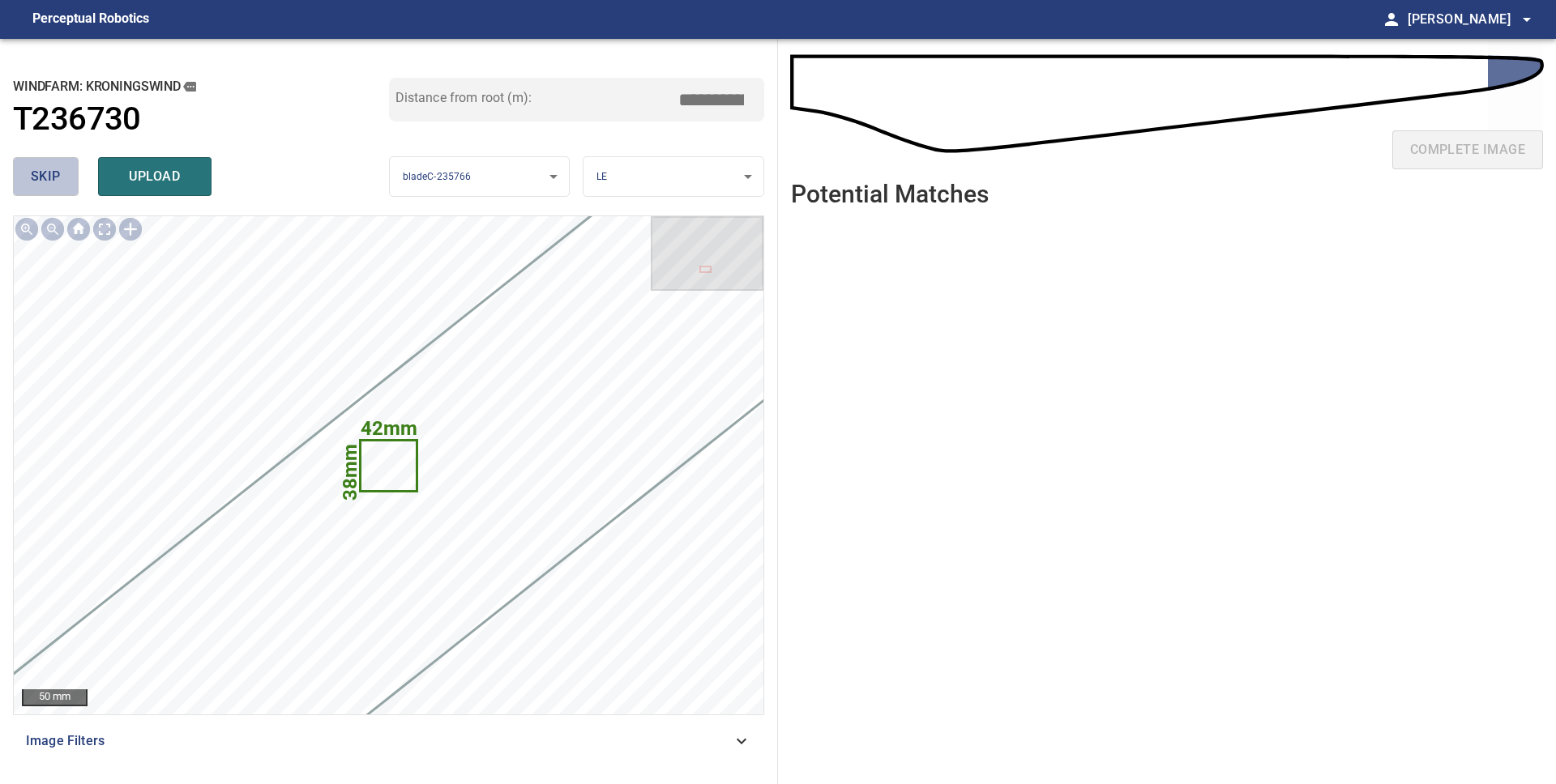
click at [52, 178] on span "skip" at bounding box center [46, 177] width 30 height 23
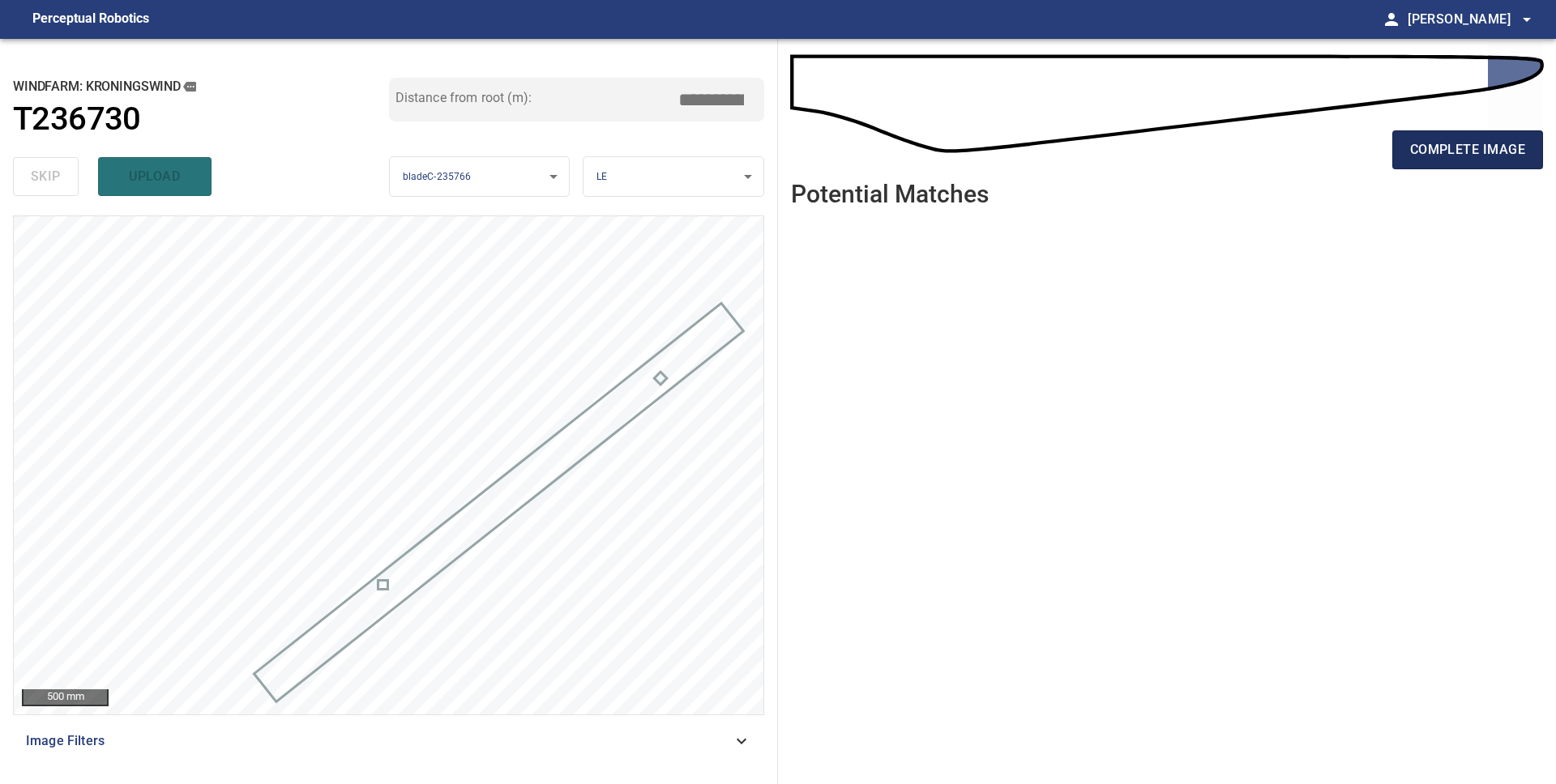
click at [1487, 159] on span "complete image" at bounding box center [1467, 150] width 115 height 23
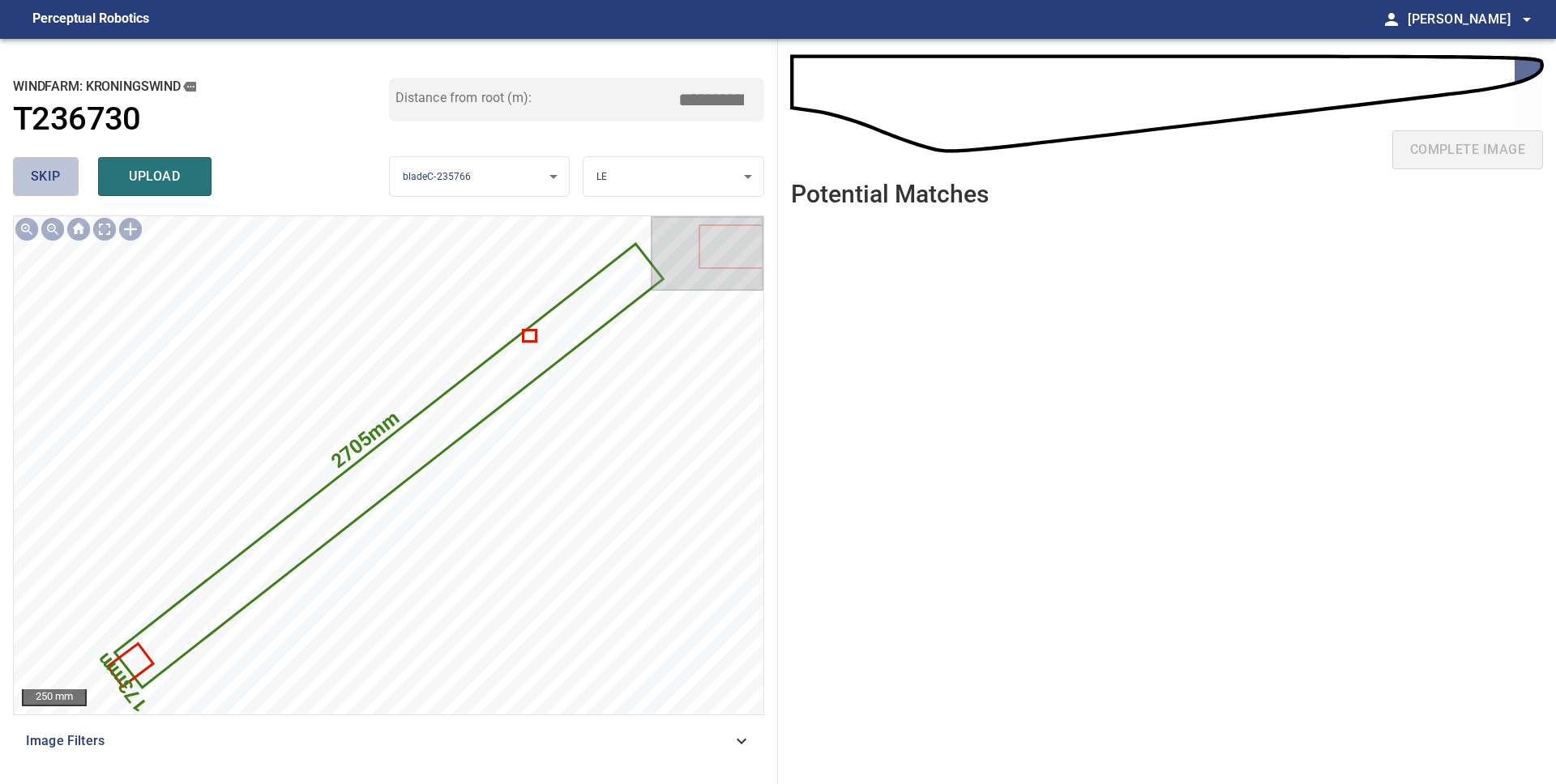
click at [60, 187] on span "skip" at bounding box center [46, 177] width 30 height 23
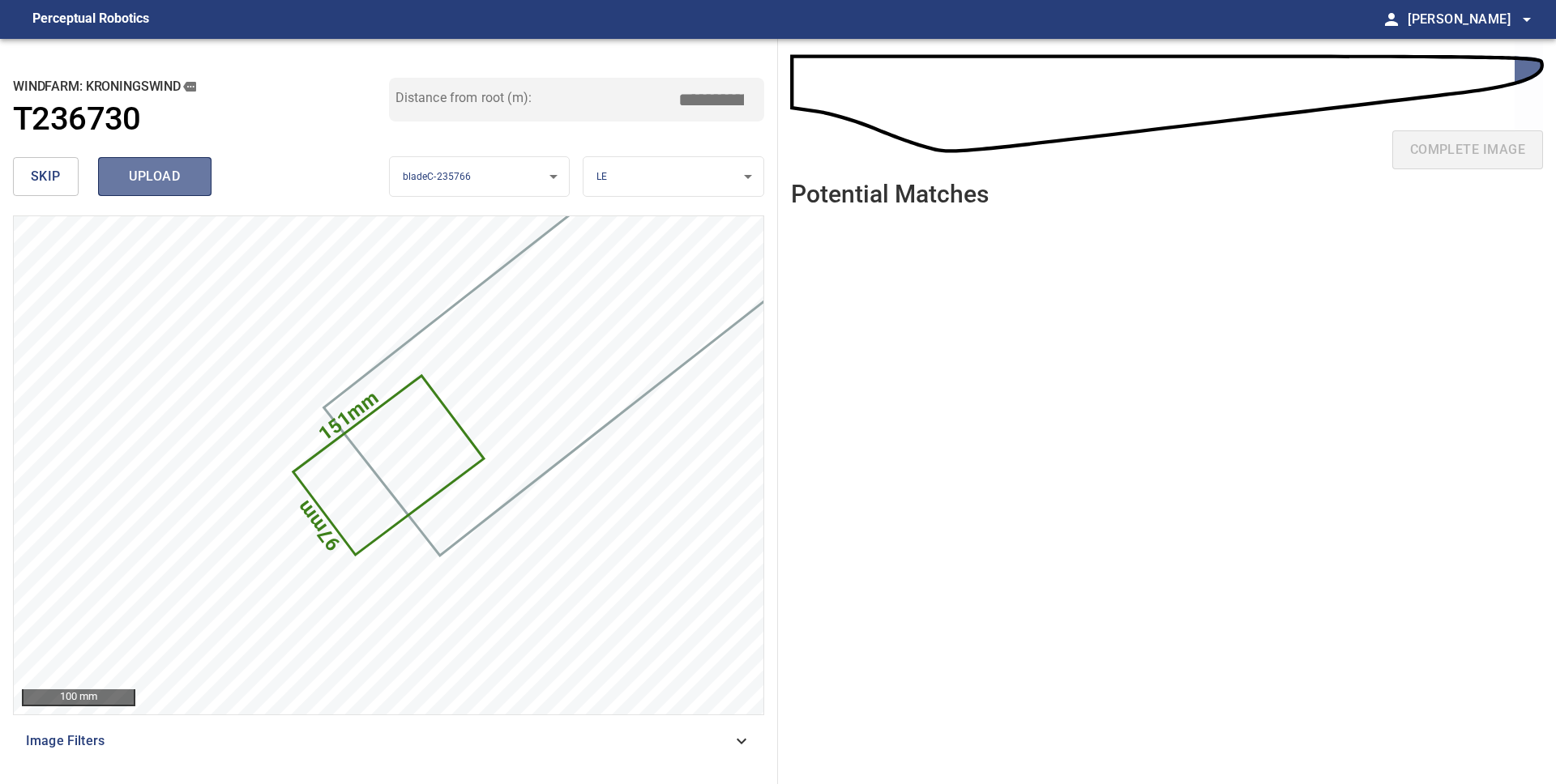
click at [160, 178] on span "upload" at bounding box center [155, 177] width 77 height 23
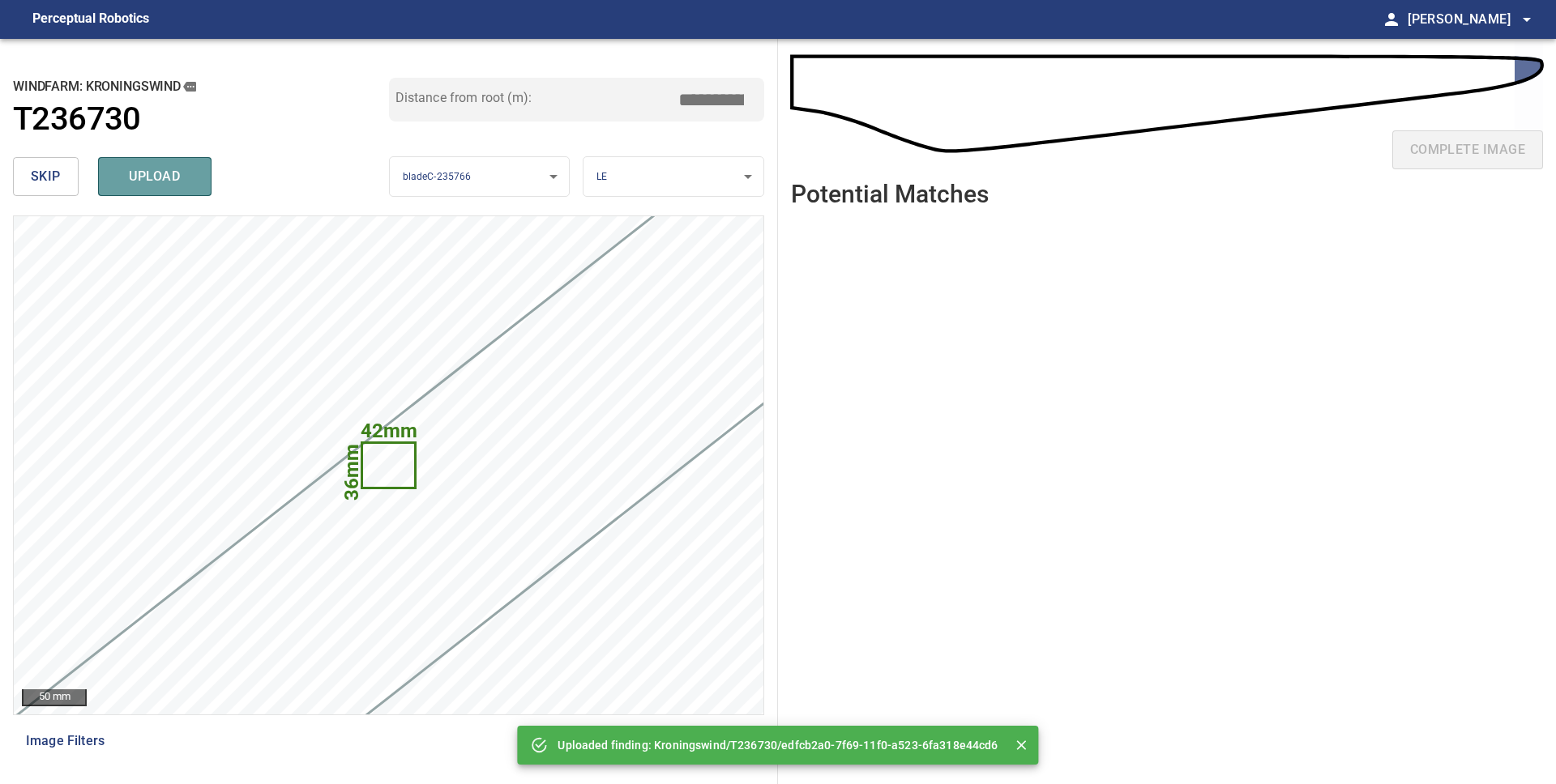
click at [160, 176] on span "upload" at bounding box center [155, 177] width 77 height 23
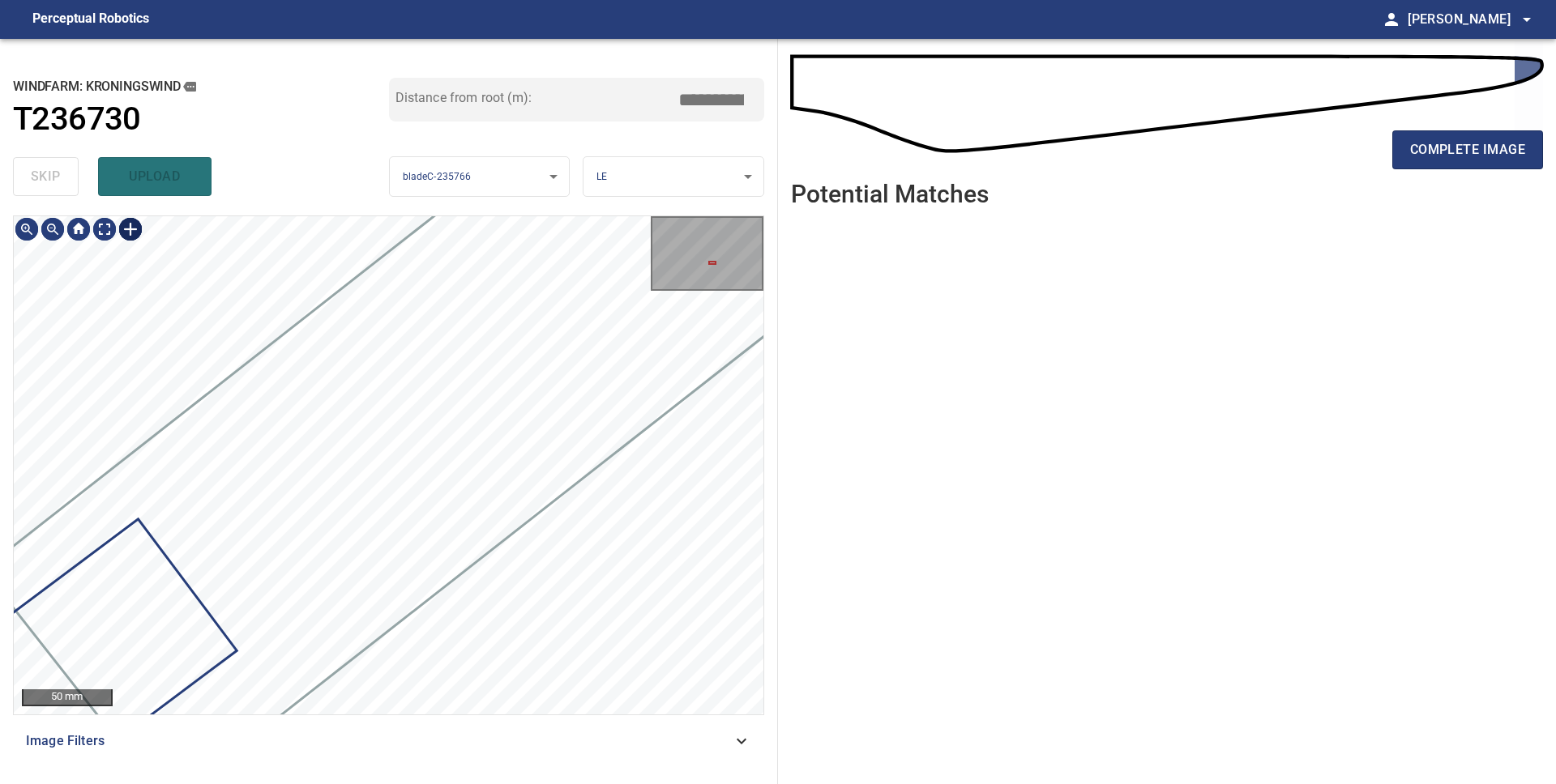
click at [129, 236] on div at bounding box center [130, 229] width 25 height 25
click at [514, 512] on div at bounding box center [389, 465] width 750 height 498
click at [203, 617] on div at bounding box center [233, 577] width 188 height 163
click at [278, 548] on div at bounding box center [238, 572] width 192 height 158
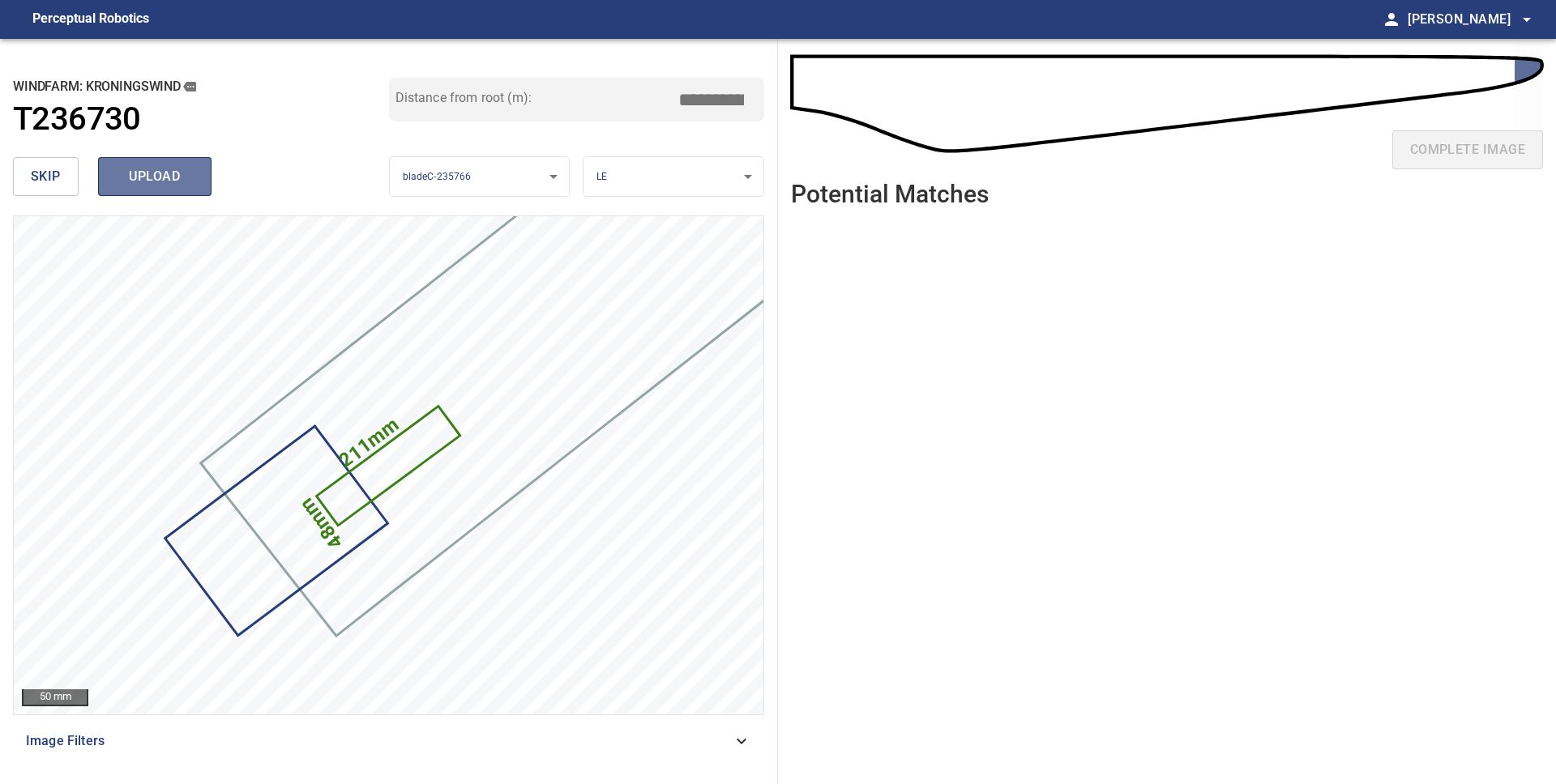
click at [138, 182] on span "upload" at bounding box center [155, 177] width 77 height 23
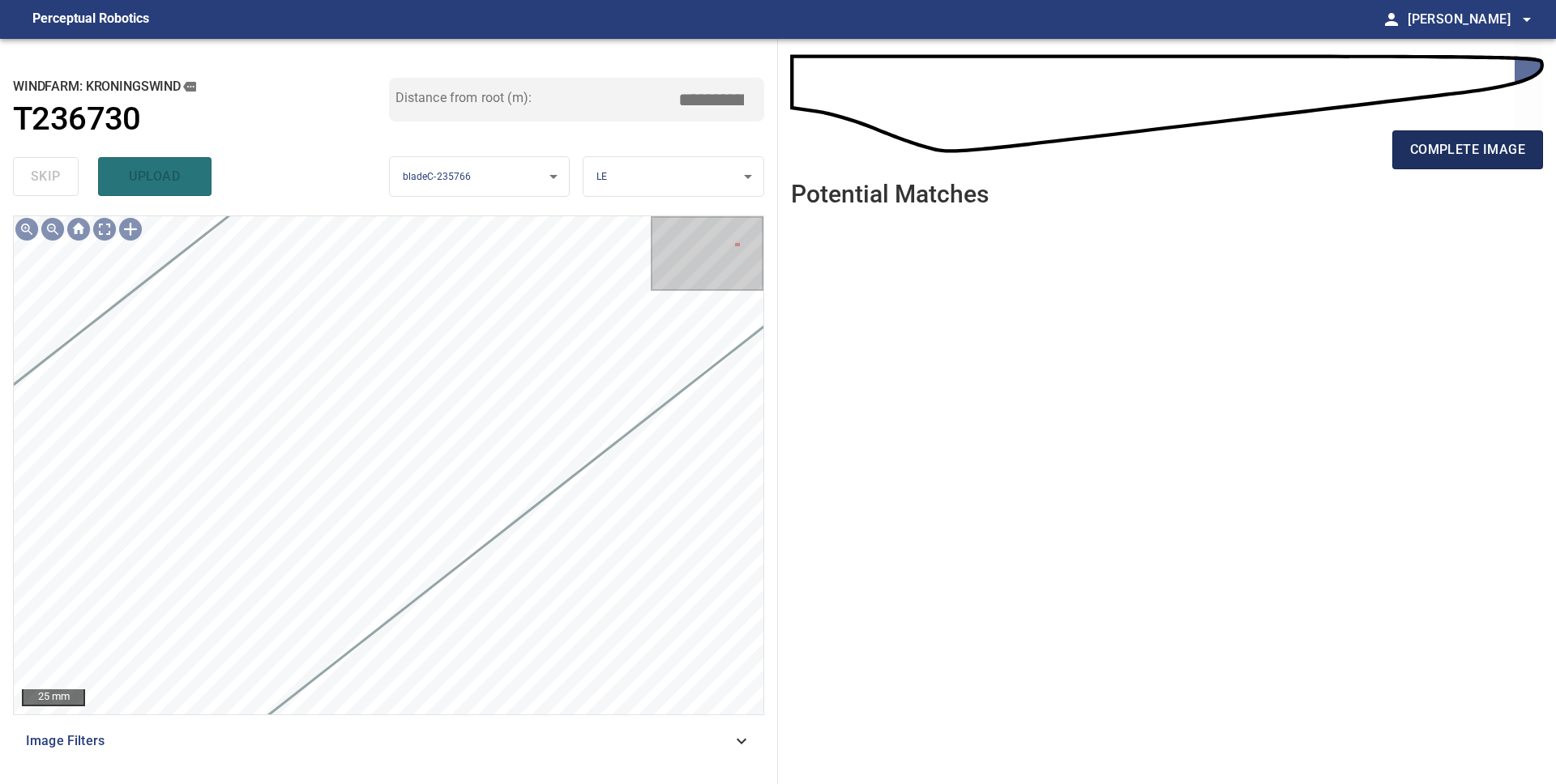
click at [1465, 140] on span "complete image" at bounding box center [1467, 150] width 115 height 23
